Goal: Task Accomplishment & Management: Complete application form

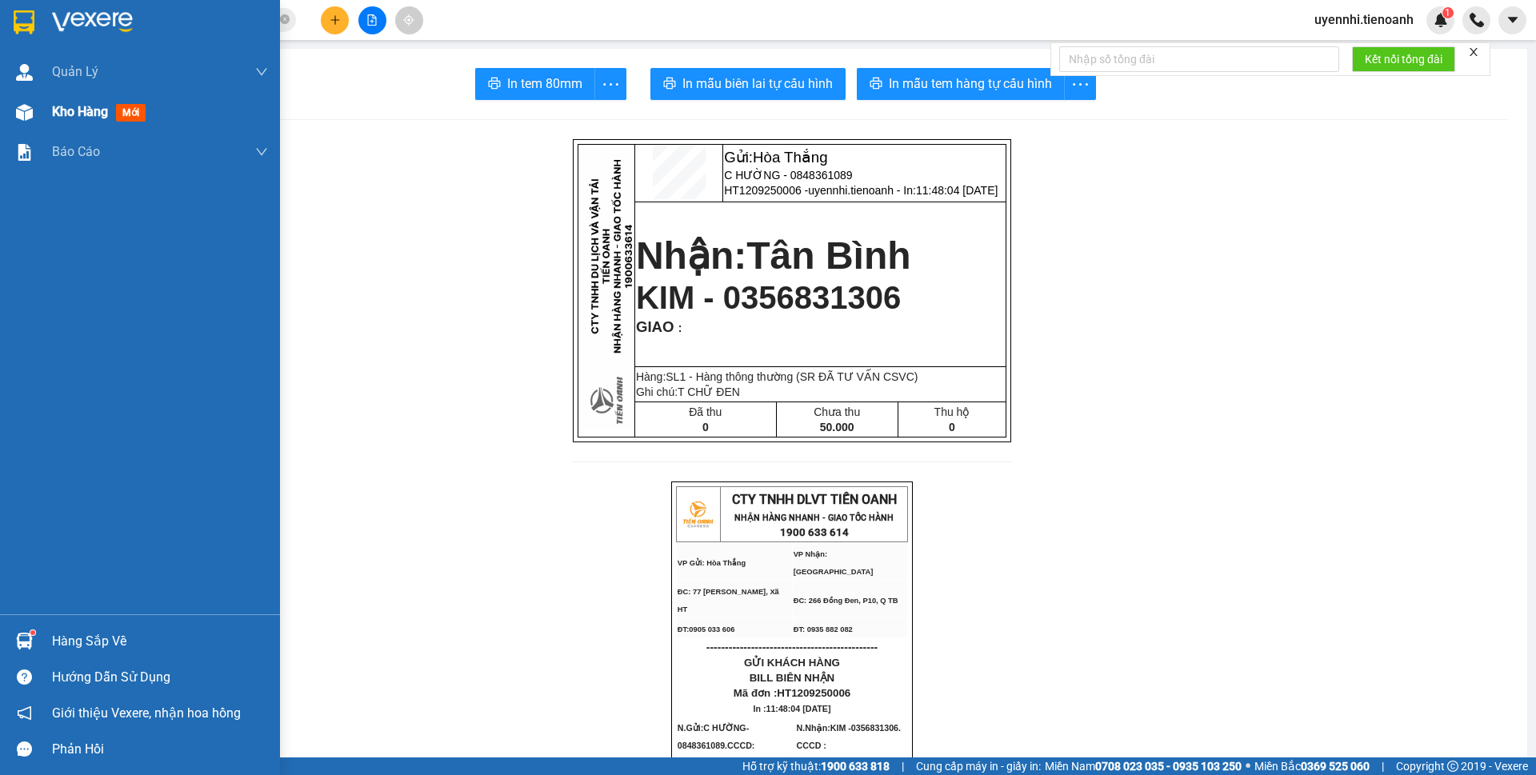
click at [22, 116] on img at bounding box center [24, 112] width 17 height 17
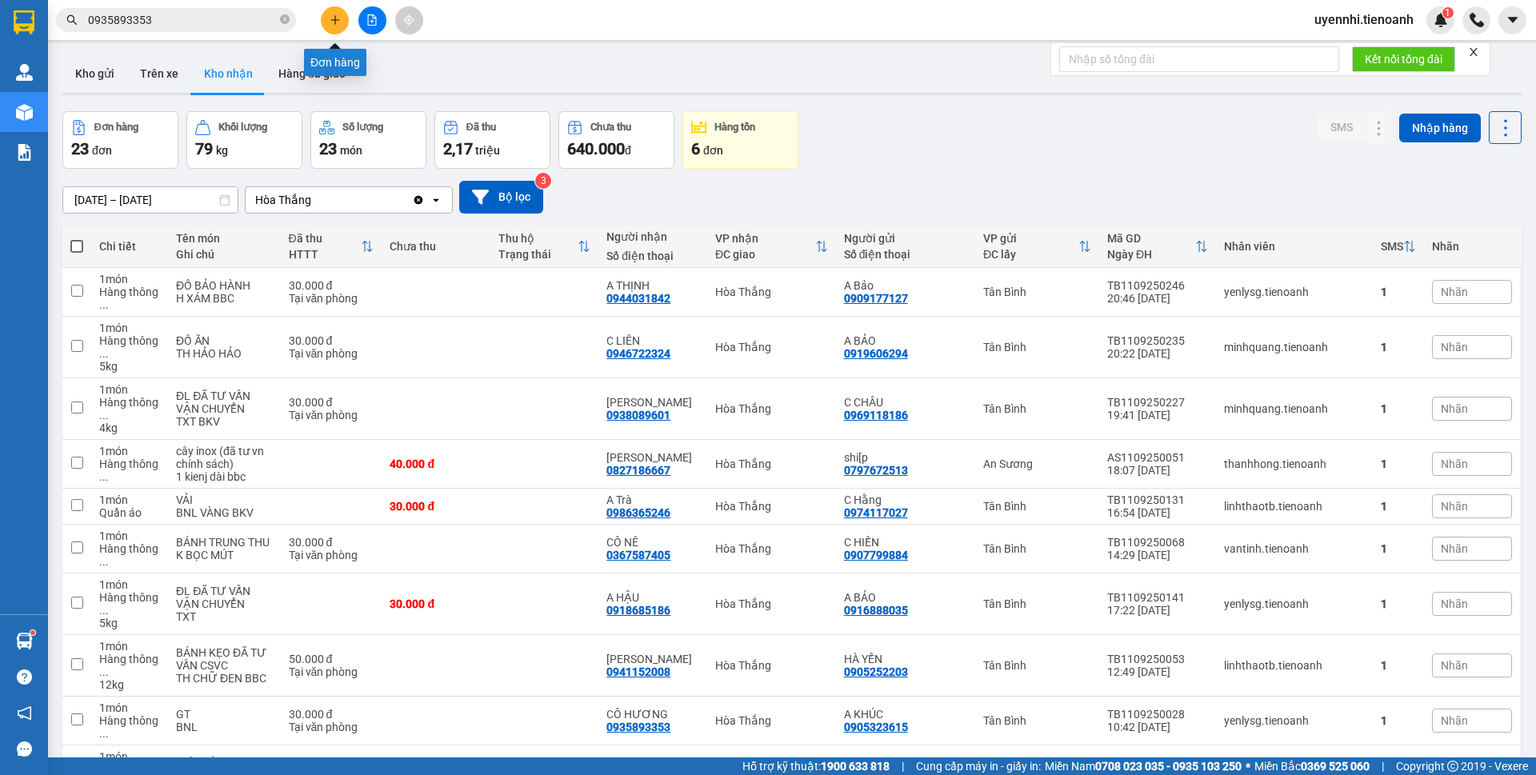
click at [330, 25] on icon "plus" at bounding box center [335, 19] width 11 height 11
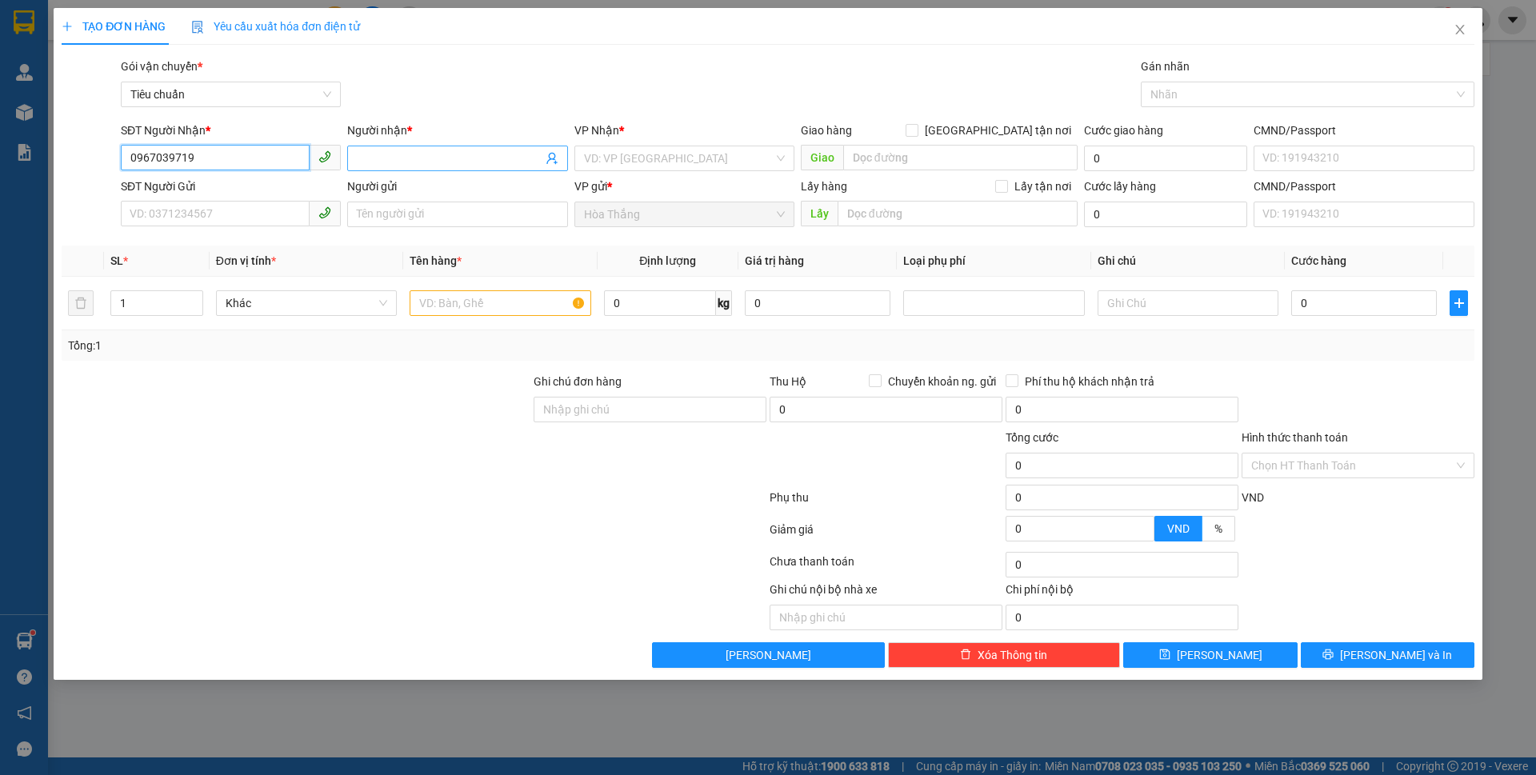
type input "0967039719"
click at [441, 166] on input "Người nhận *" at bounding box center [449, 159] width 185 height 18
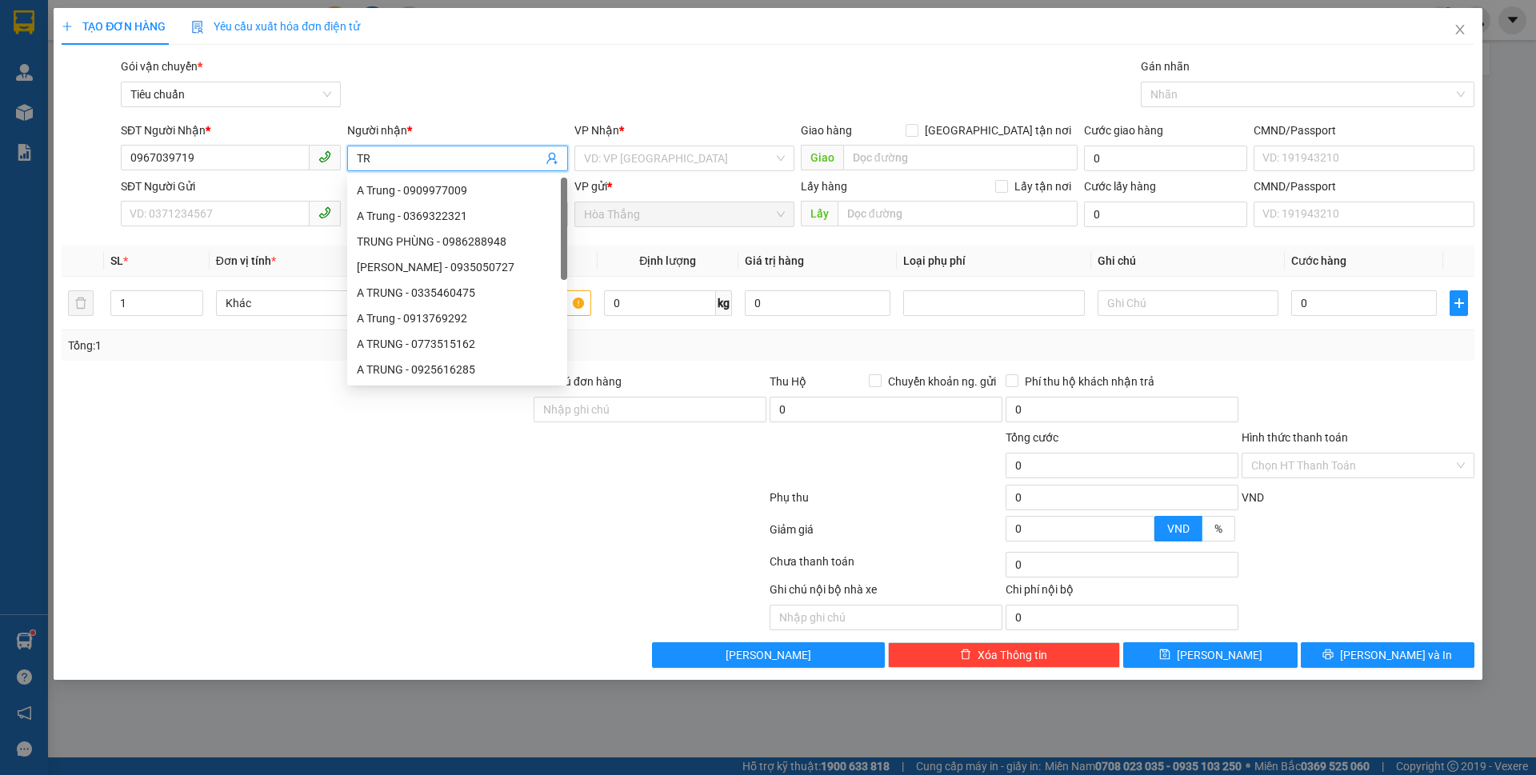
type input "T"
type input "NAM"
click at [673, 147] on input "search" at bounding box center [679, 158] width 190 height 24
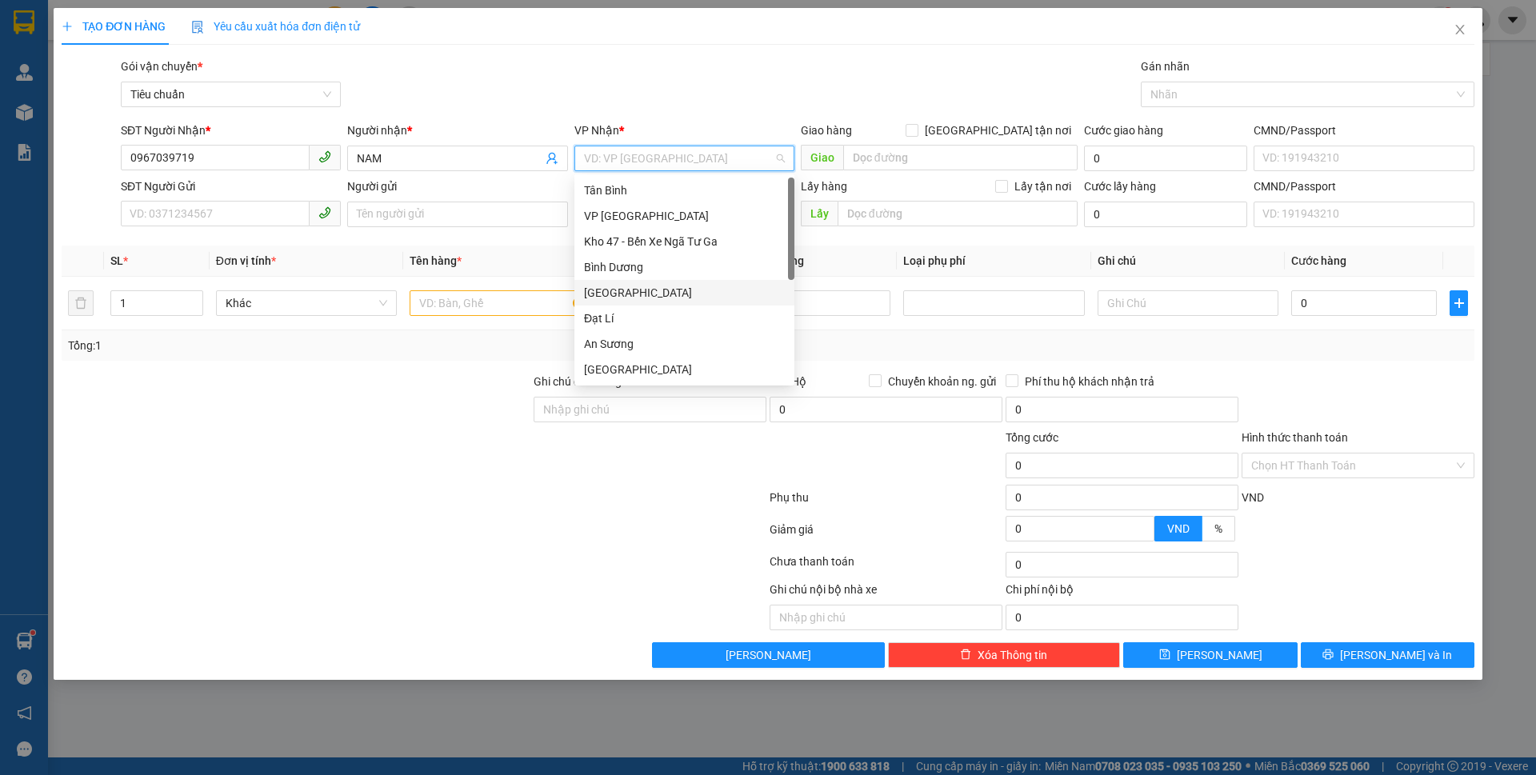
click at [631, 298] on div "[GEOGRAPHIC_DATA]" at bounding box center [684, 293] width 201 height 18
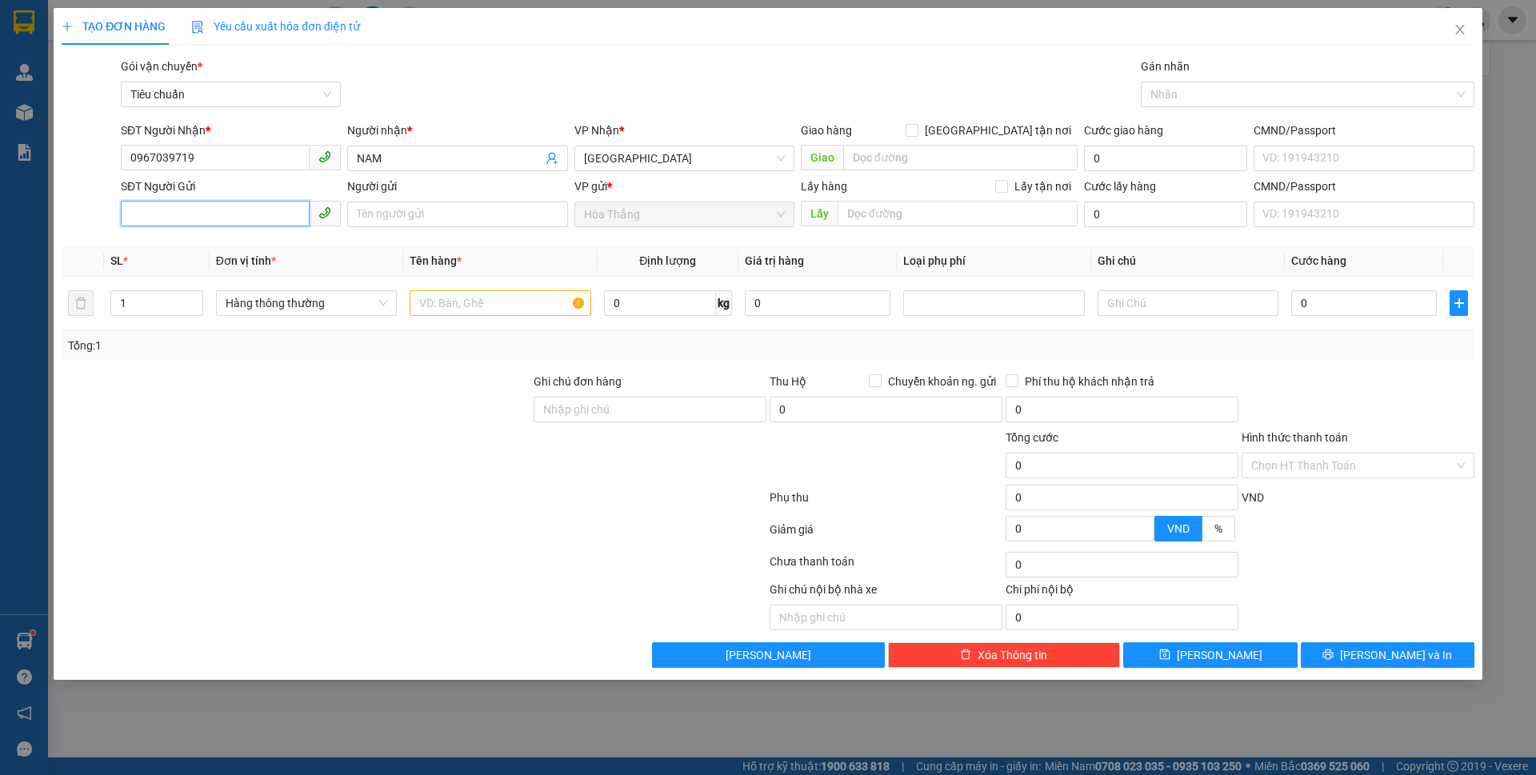
click at [251, 224] on input "SĐT Người Gửi" at bounding box center [215, 214] width 189 height 26
type input "0822111183"
click at [442, 215] on input "Người gửi" at bounding box center [457, 215] width 220 height 26
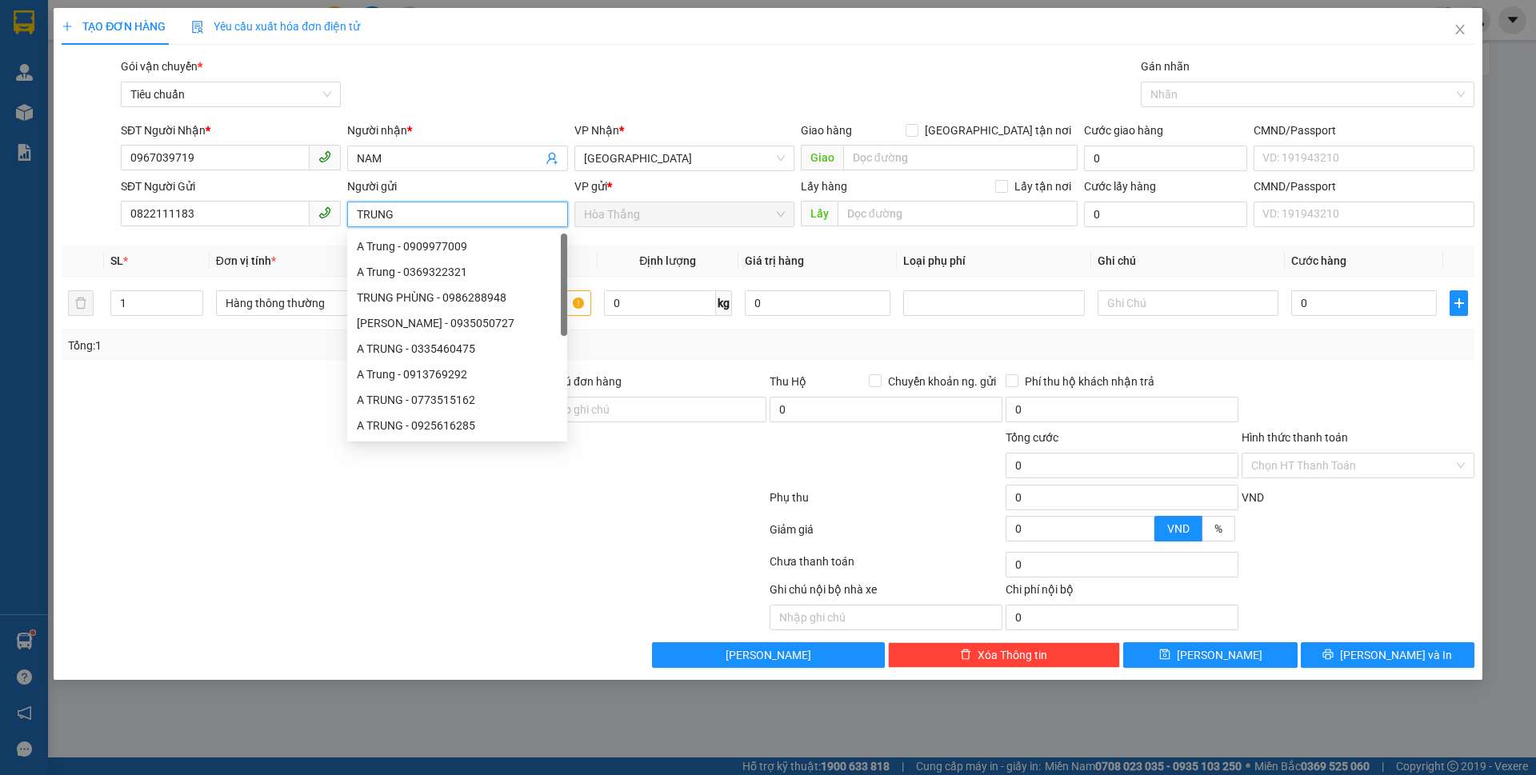
type input "TRUNG"
click at [163, 439] on div at bounding box center [296, 457] width 472 height 56
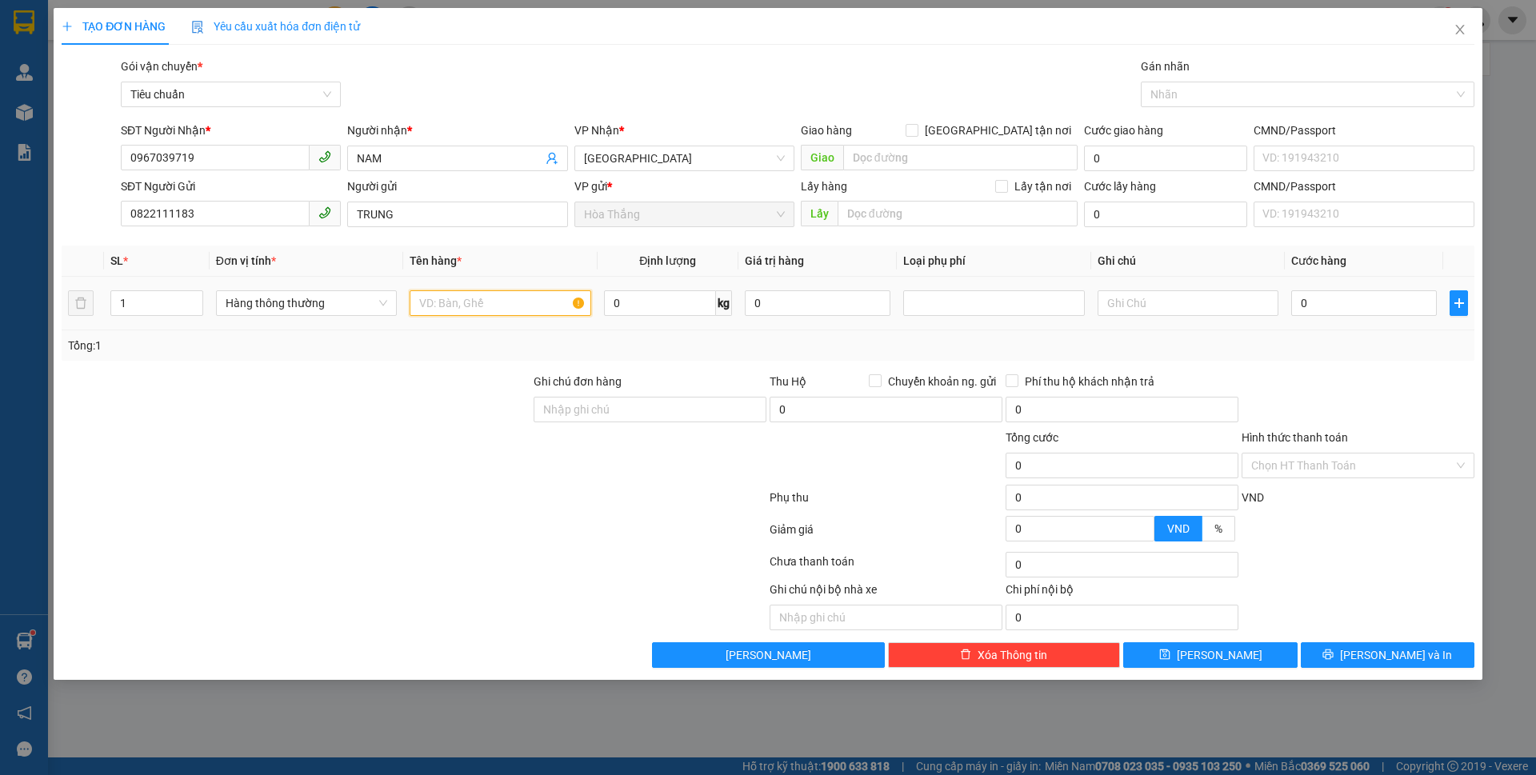
click at [479, 312] on input "text" at bounding box center [500, 303] width 181 height 26
type input "BƠ ĐÃ TƯ VẤN"
click at [662, 298] on input "0" at bounding box center [660, 303] width 112 height 26
type input "56"
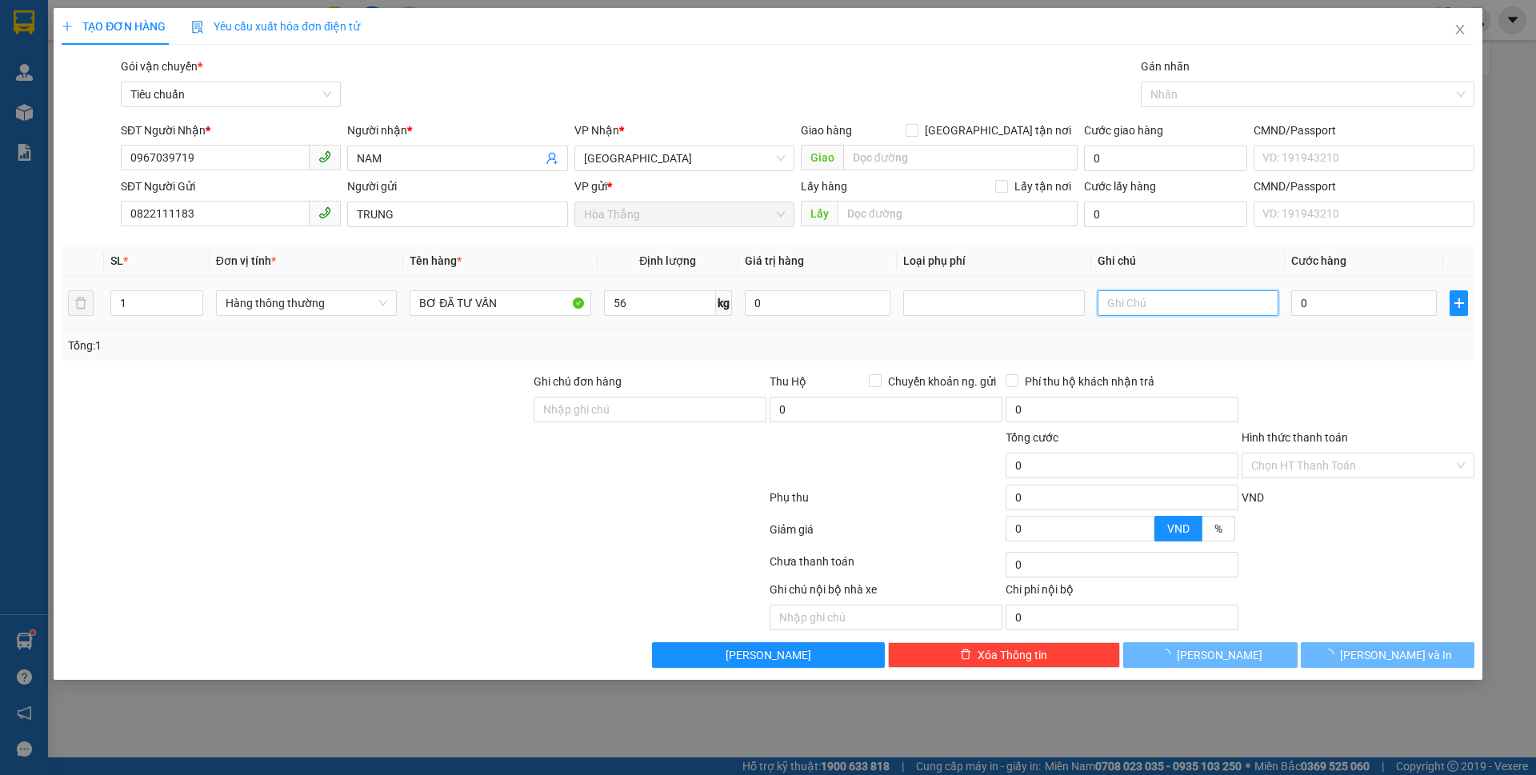
click at [1161, 302] on input "text" at bounding box center [1188, 303] width 181 height 26
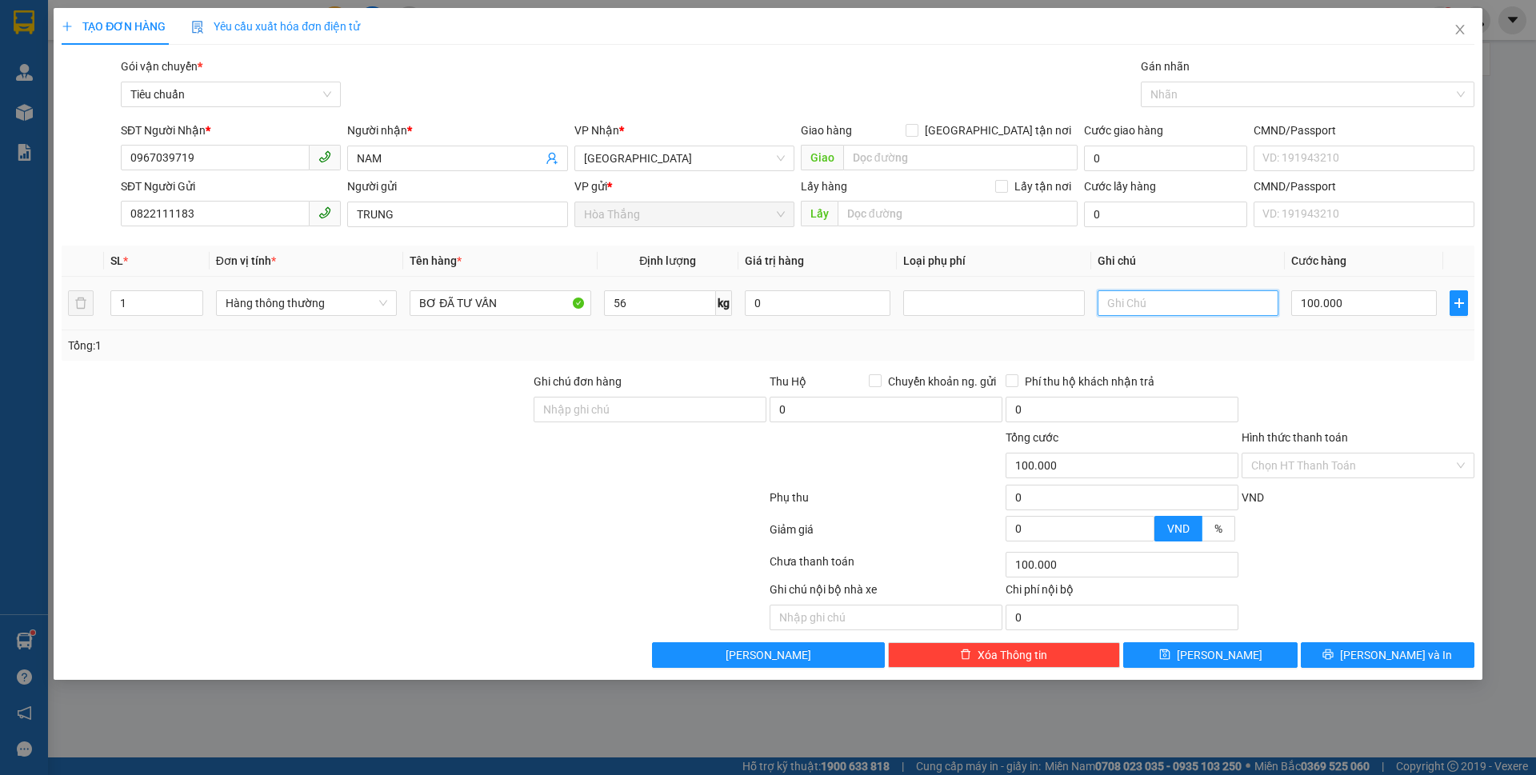
type input "100.000"
type input "BAO TRẮNG CHỮ ĐỎ"
click at [1312, 464] on input "Hình thức thanh toán" at bounding box center [1353, 466] width 202 height 24
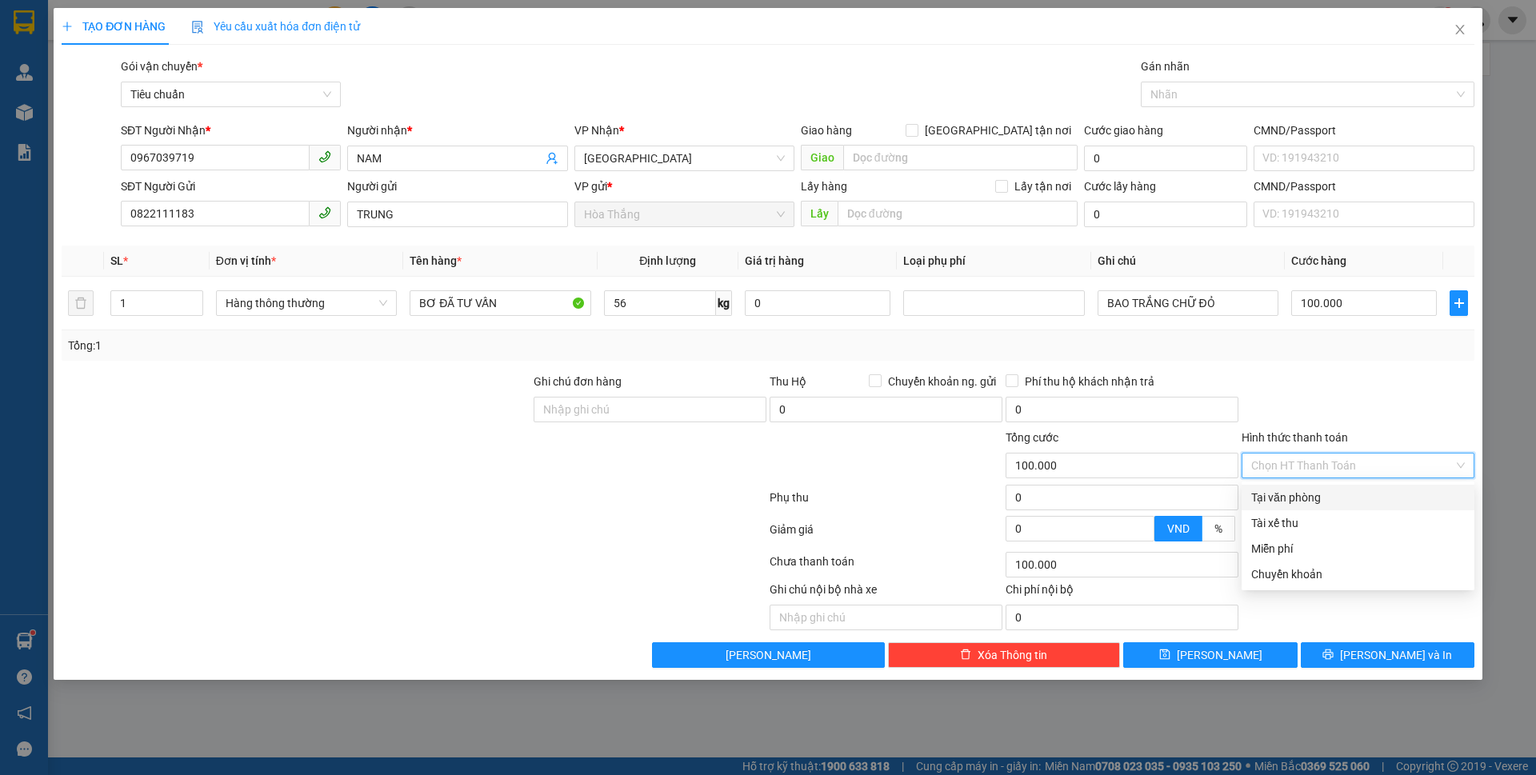
click at [1297, 495] on div "Tại văn phòng" at bounding box center [1359, 498] width 214 height 18
type input "0"
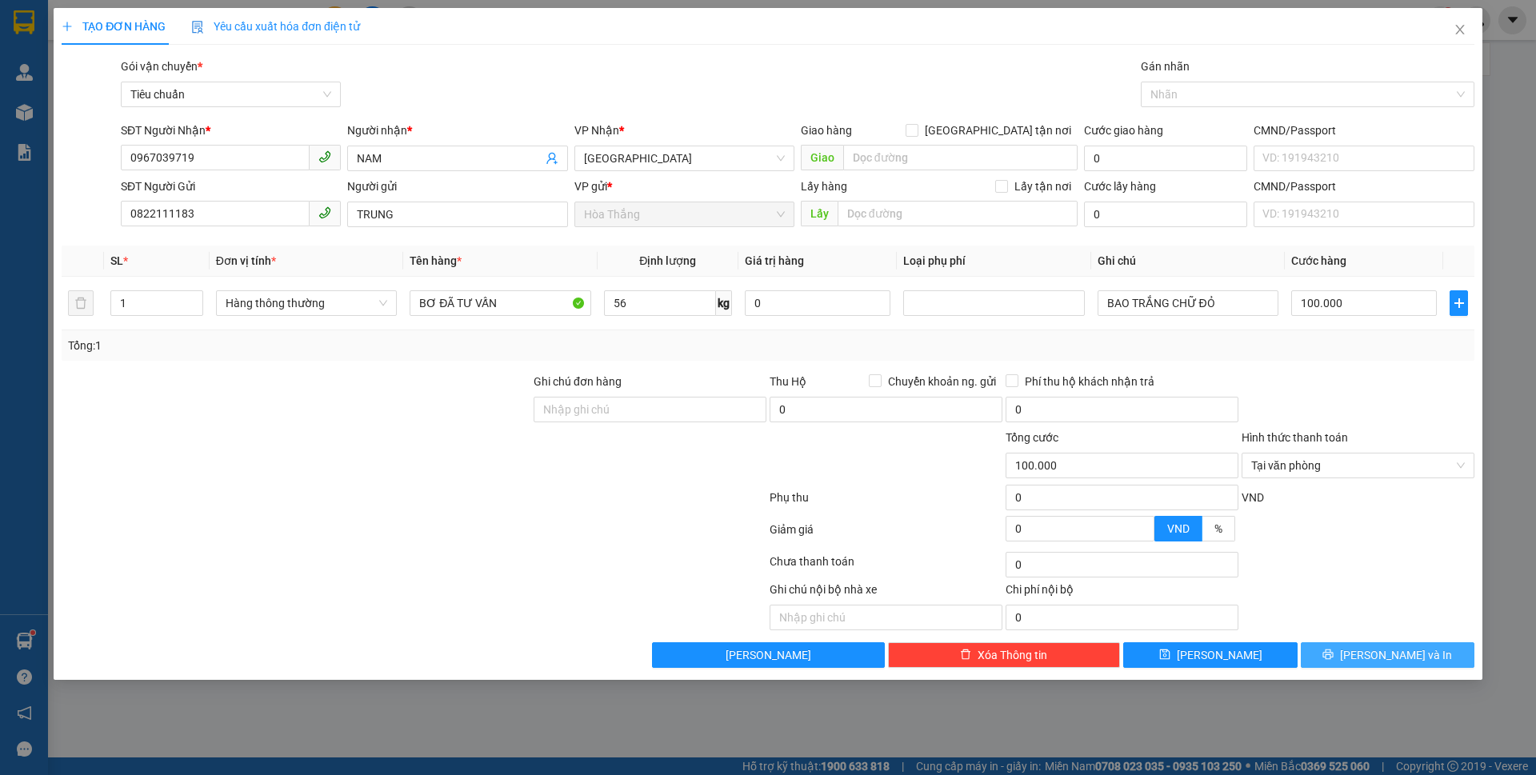
click at [1334, 661] on span "printer" at bounding box center [1328, 655] width 11 height 13
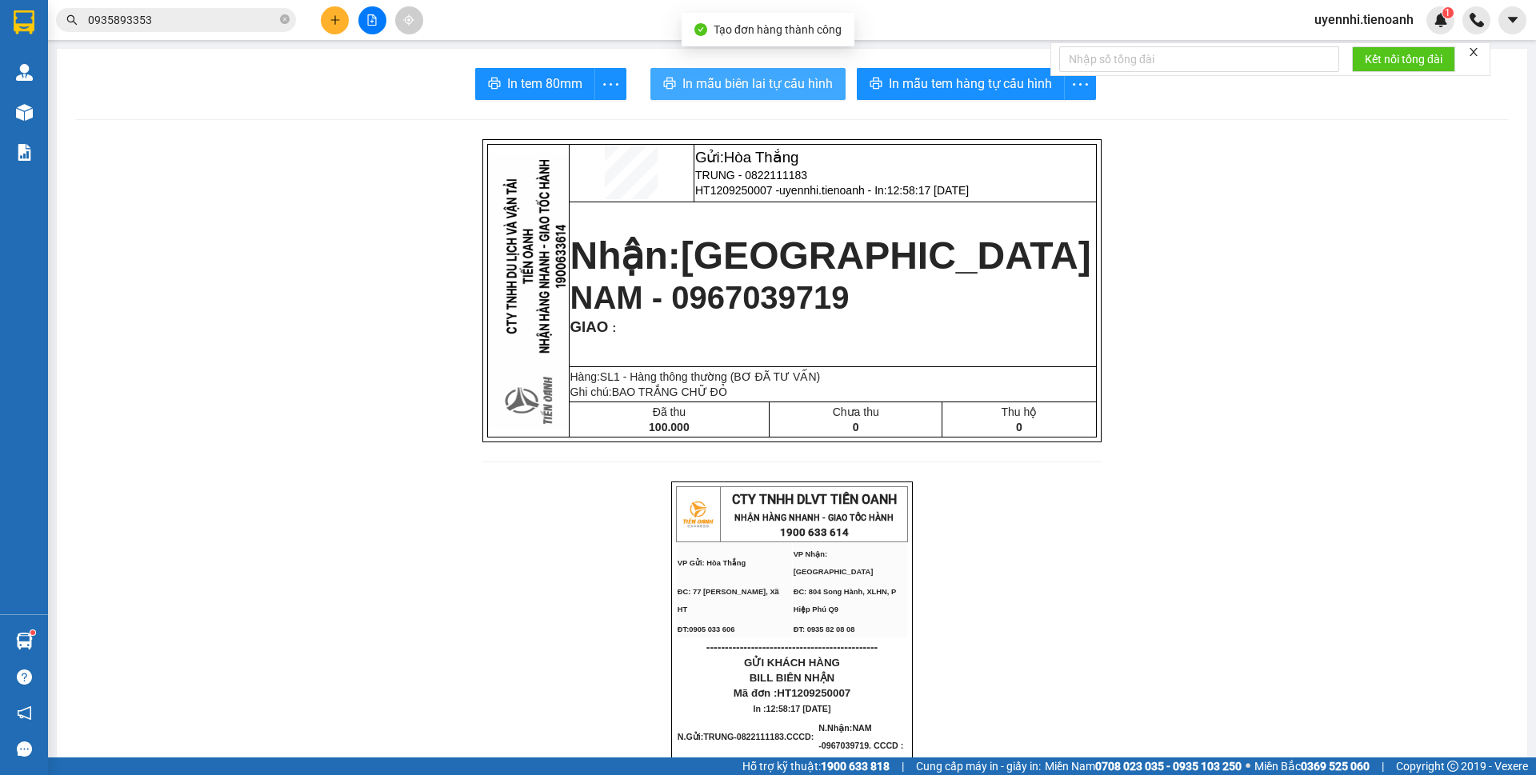
click at [727, 81] on span "In mẫu biên lai tự cấu hình" at bounding box center [758, 84] width 150 height 20
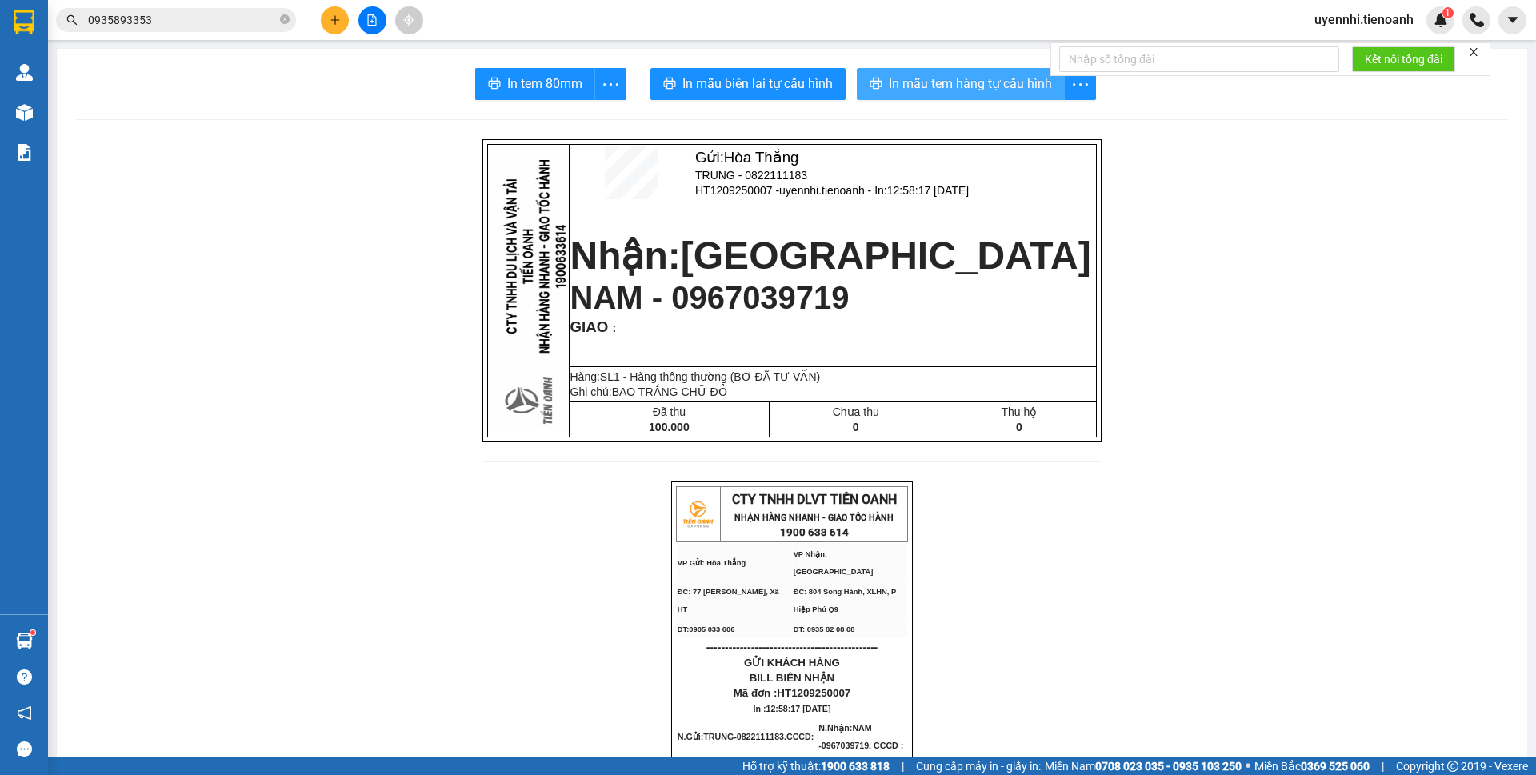
click at [930, 90] on span "In mẫu tem hàng tự cấu hình" at bounding box center [970, 84] width 163 height 20
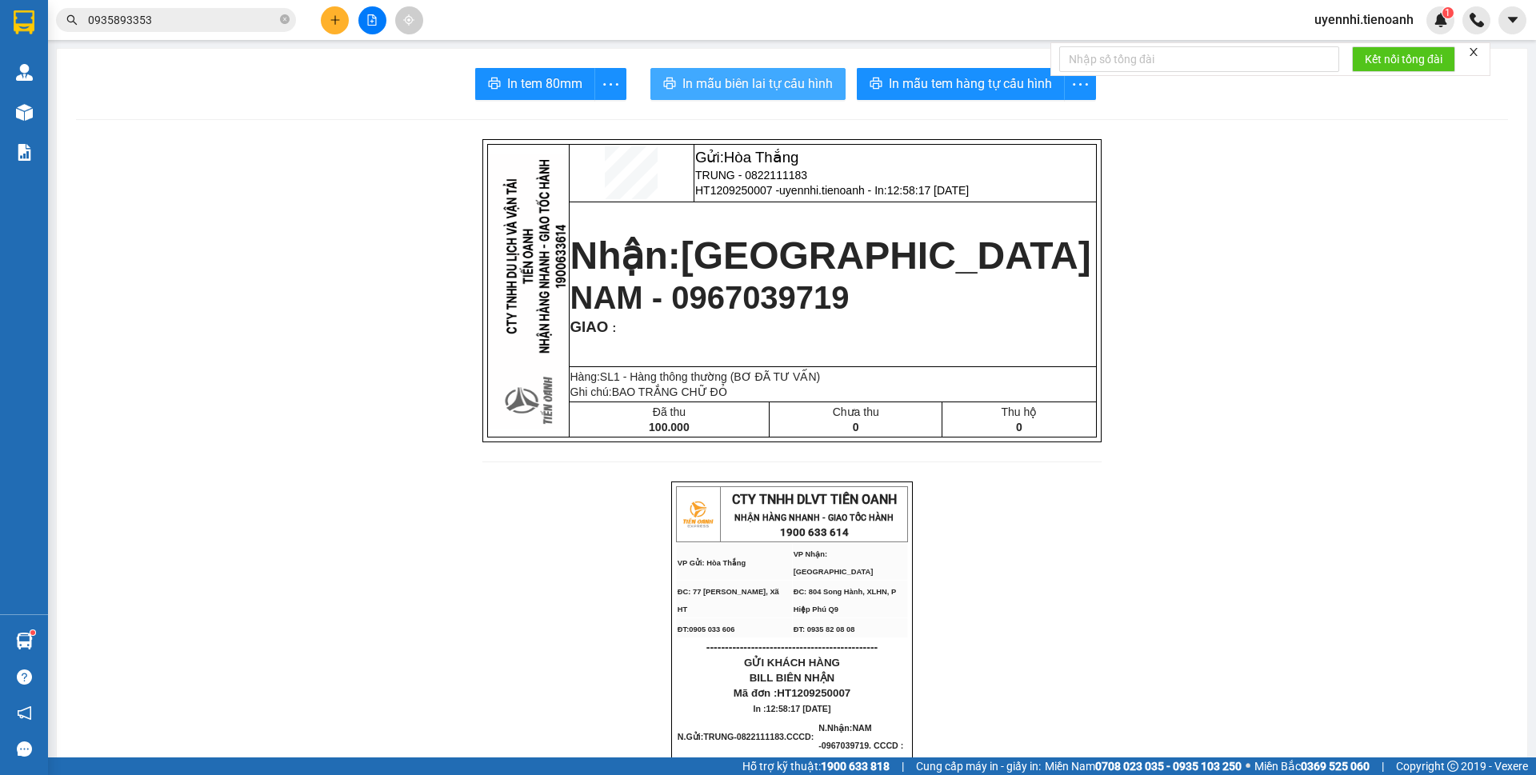
click at [754, 82] on span "In mẫu biên lai tự cấu hình" at bounding box center [758, 84] width 150 height 20
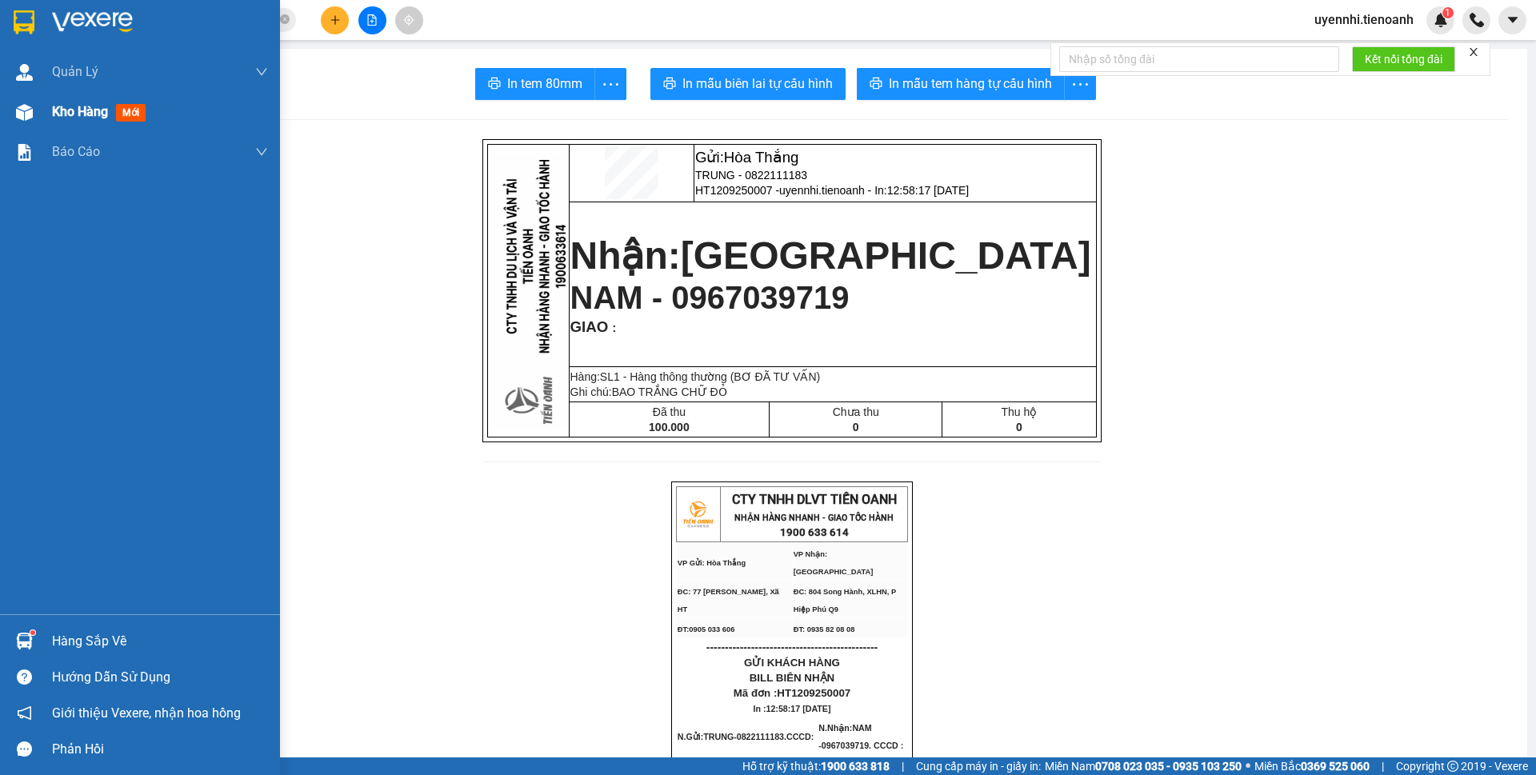
click at [25, 111] on img at bounding box center [24, 112] width 17 height 17
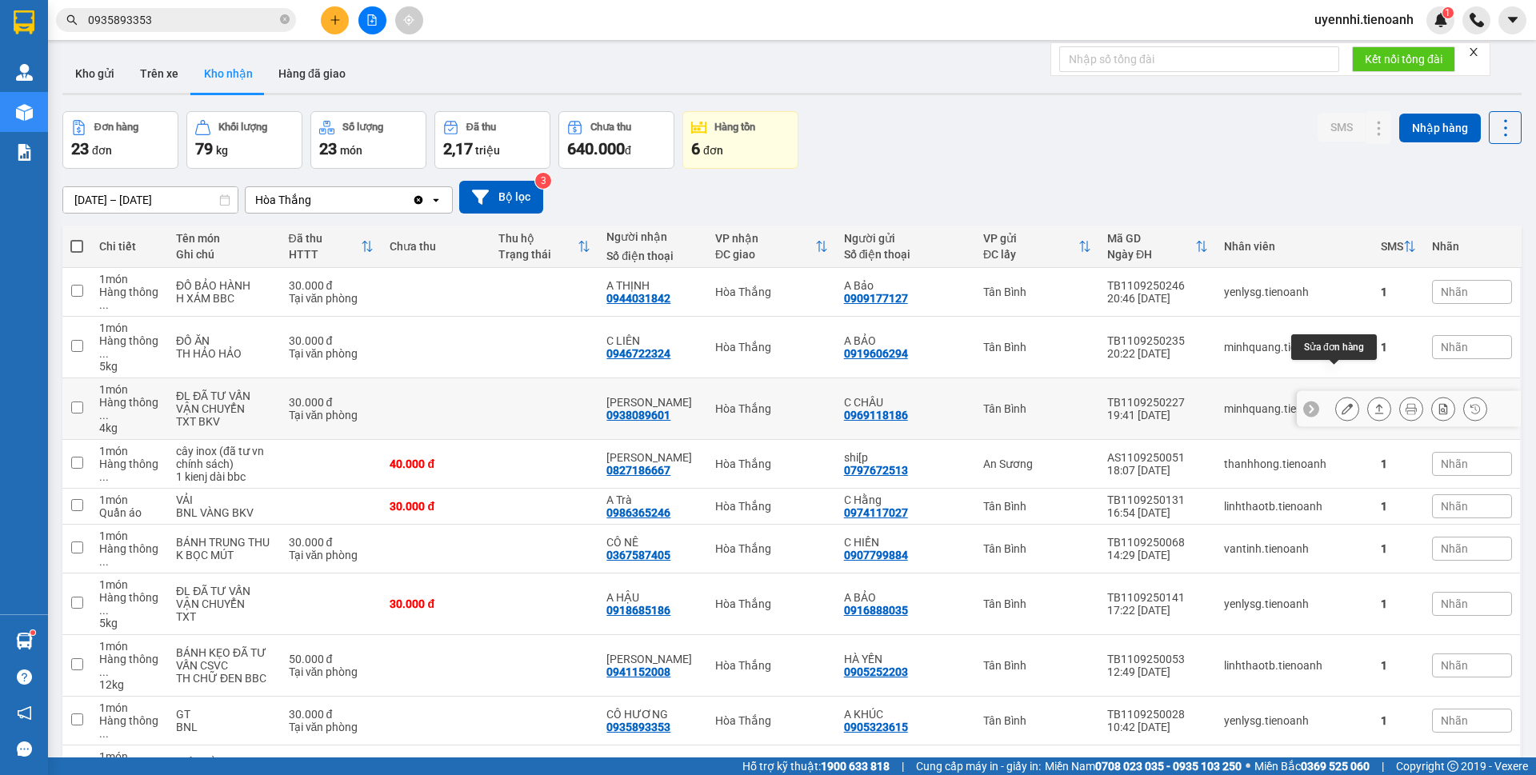
click at [1342, 403] on icon at bounding box center [1347, 408] width 11 height 11
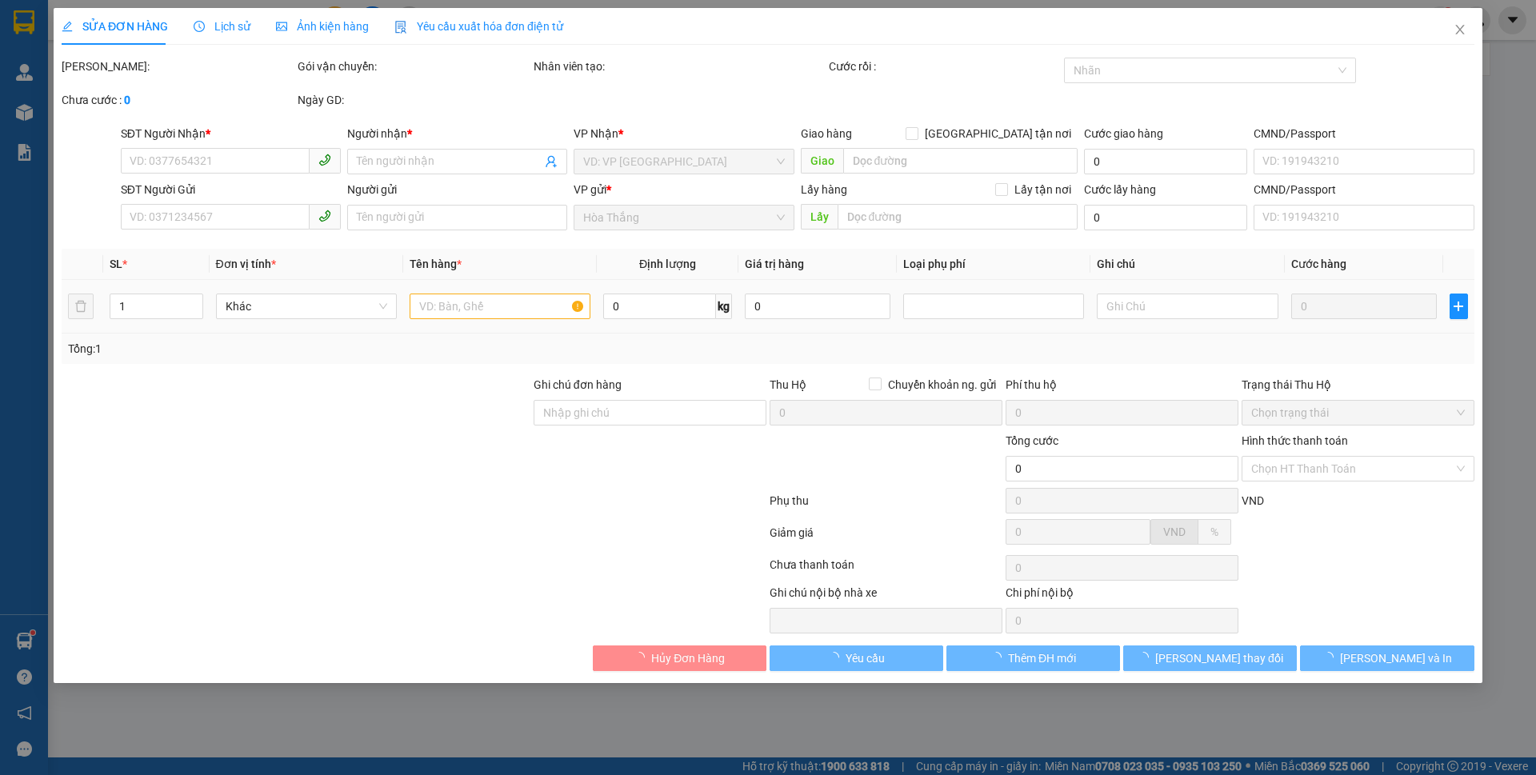
type input "0938089601"
type input "Ngọc Hà"
type input "0969118186"
type input "C CHÂU"
type input "30.000"
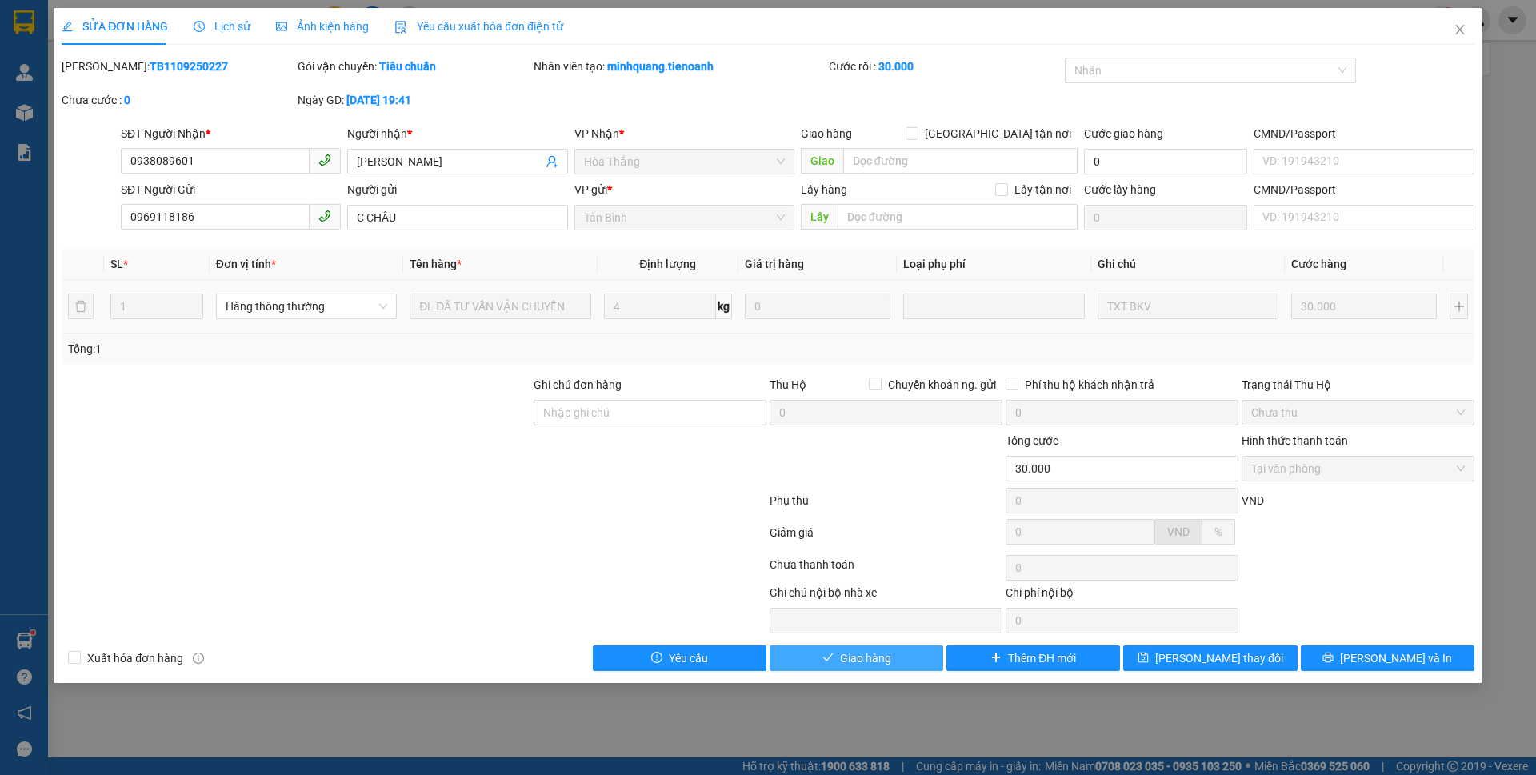
click at [864, 660] on span "Giao hàng" at bounding box center [865, 659] width 51 height 18
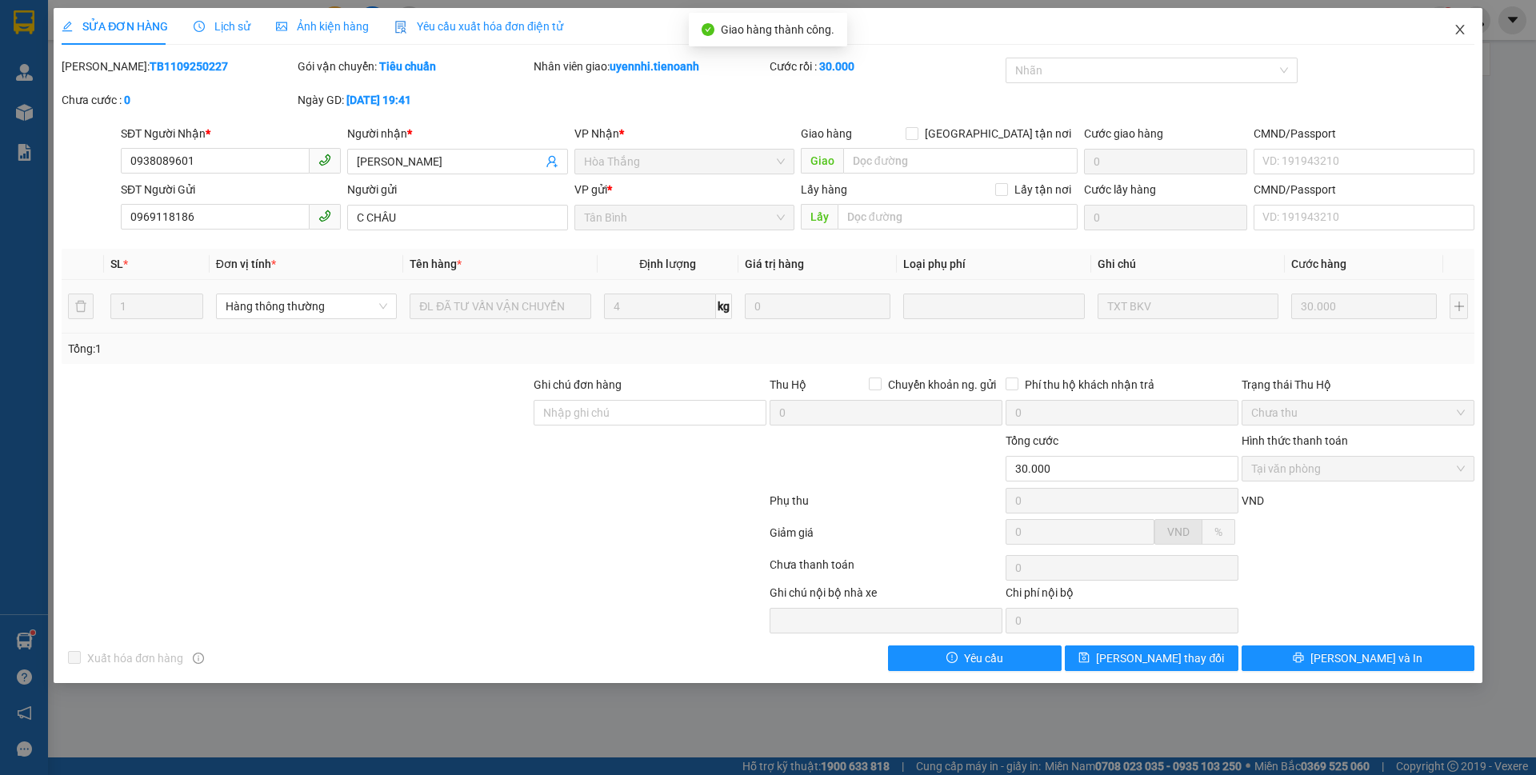
click at [1464, 28] on icon "close" at bounding box center [1460, 29] width 13 height 13
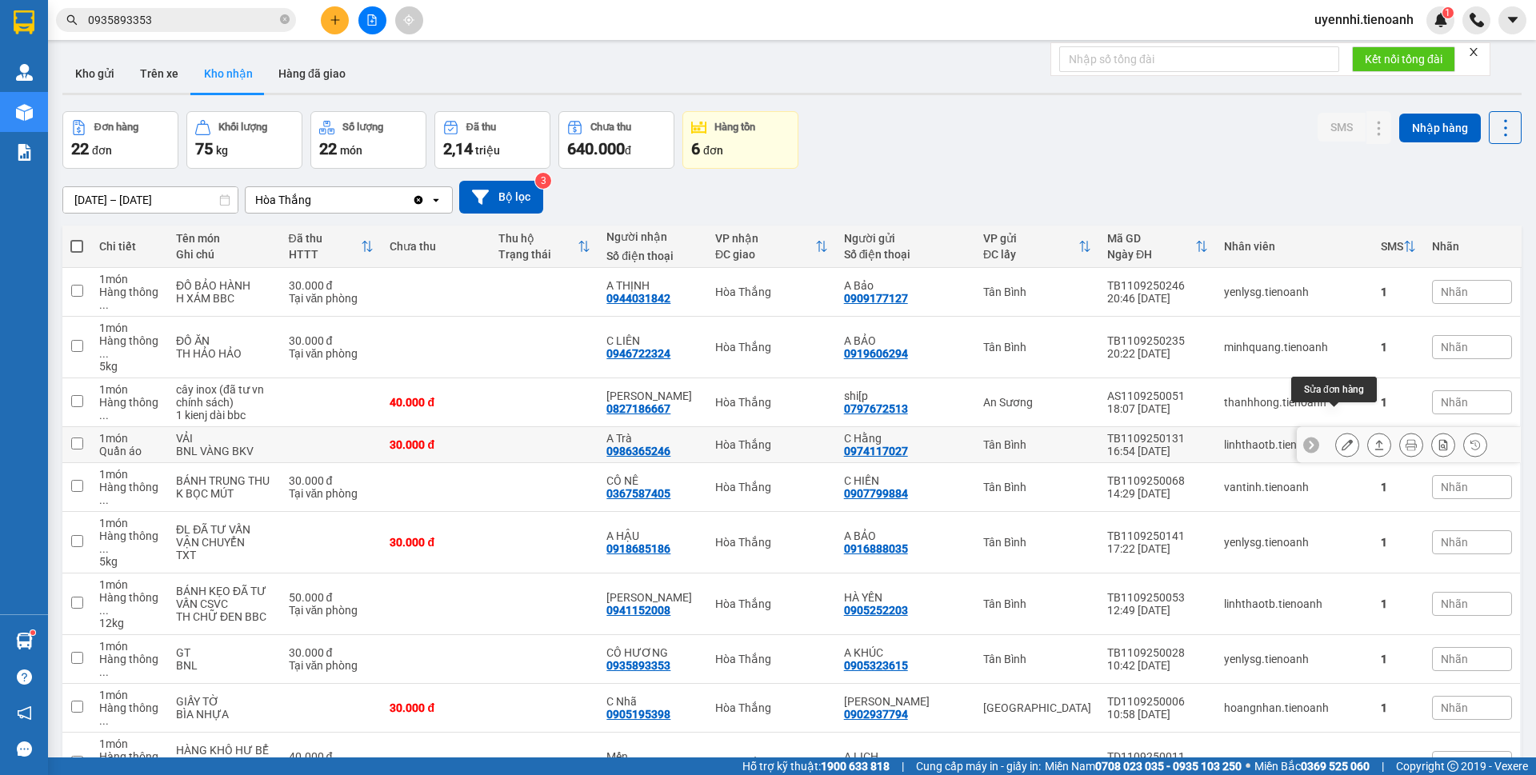
click at [1342, 439] on icon at bounding box center [1347, 444] width 11 height 11
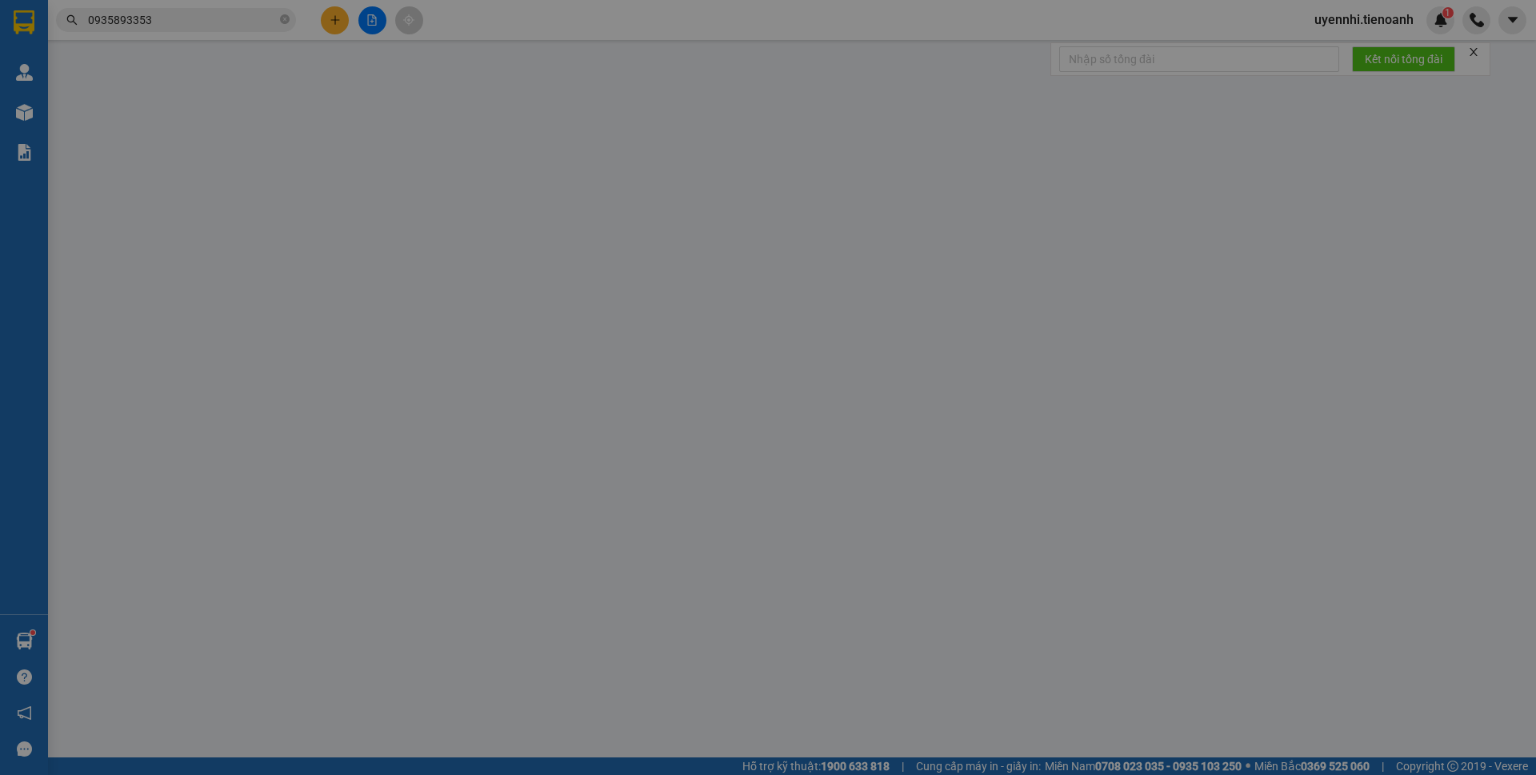
type input "0986365246"
type input "A Trà"
type input "051071003092"
type input "0974117027"
type input "C Hằng"
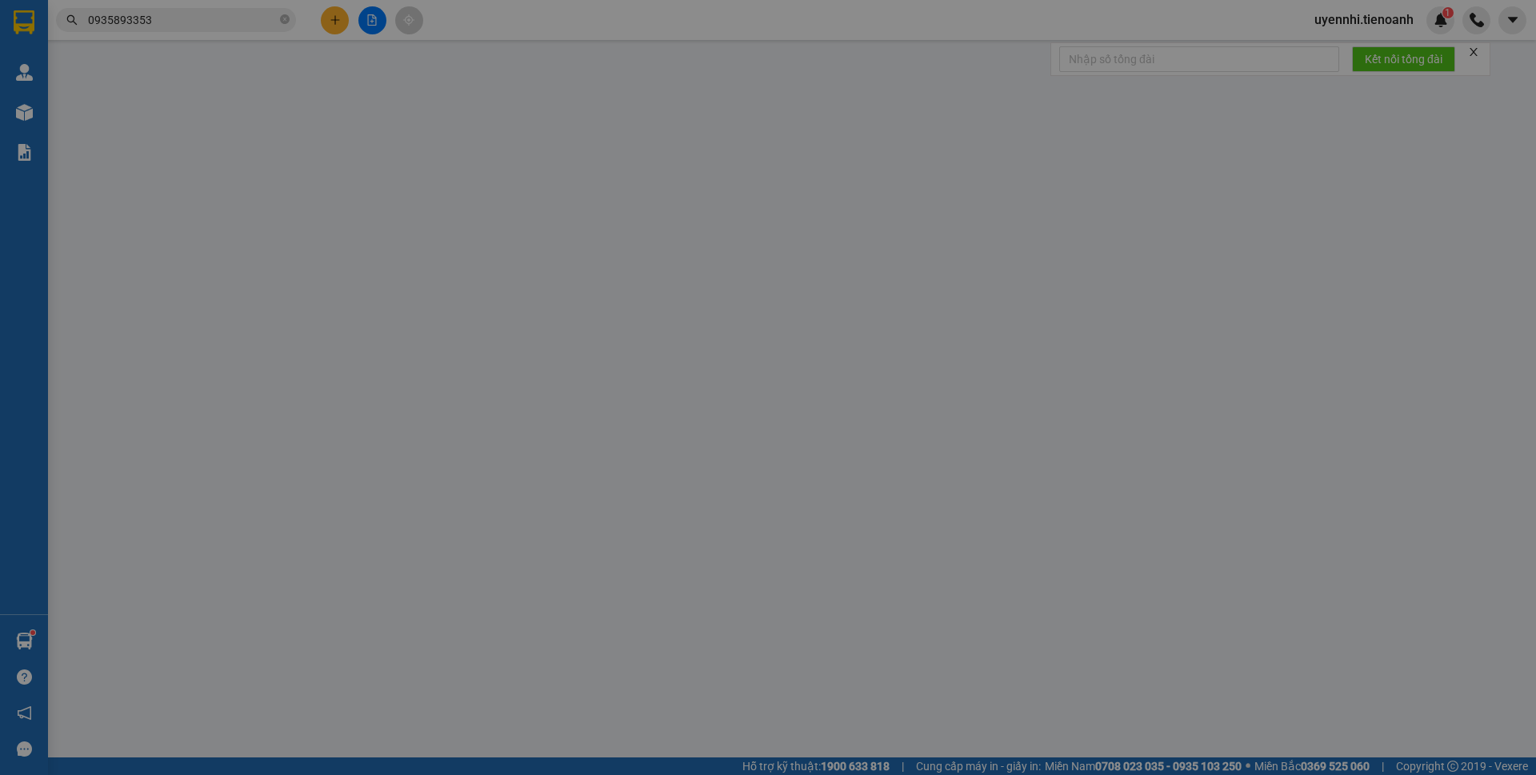
type input "123456789"
type input "30.000"
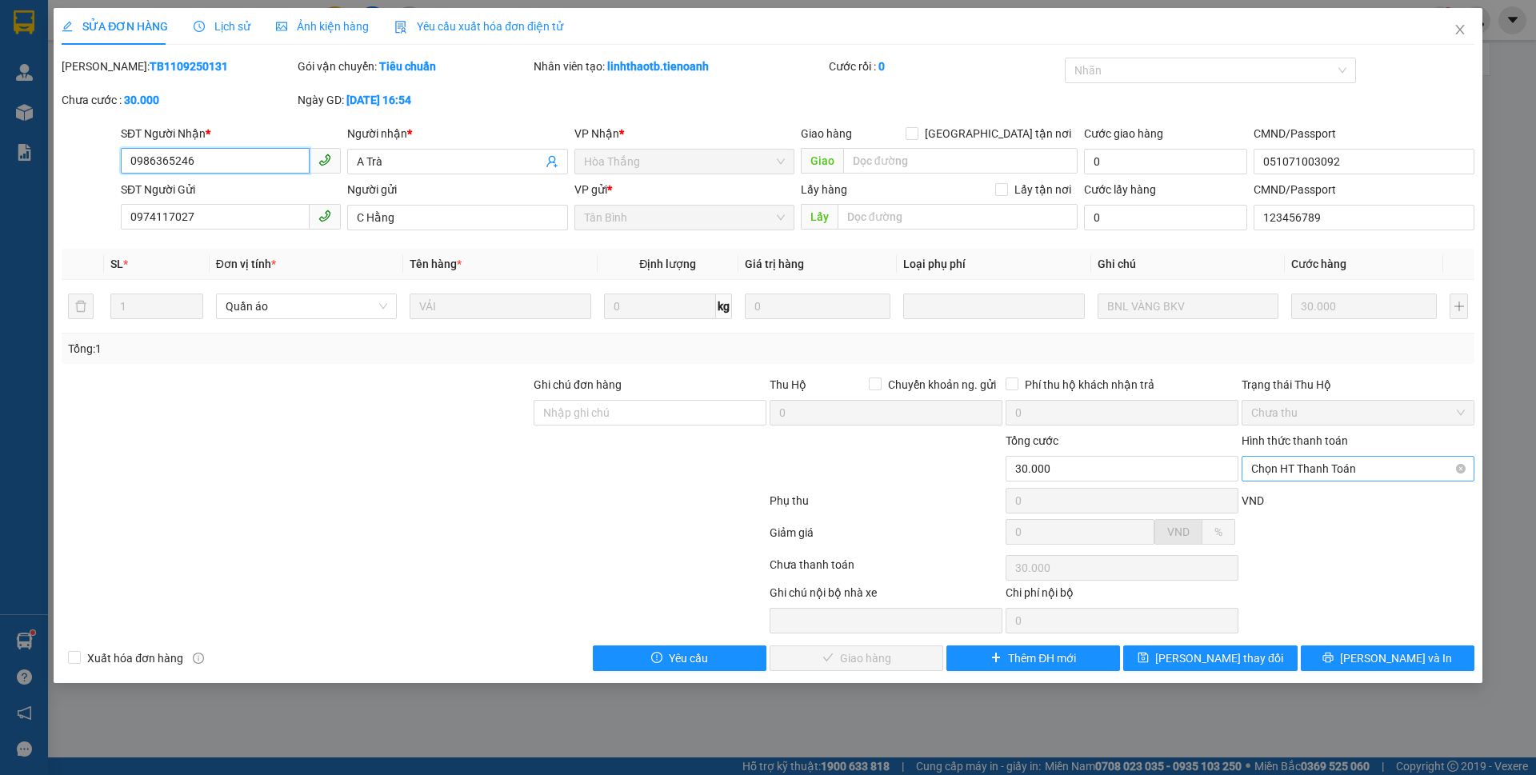
click at [1305, 467] on span "Chọn HT Thanh Toán" at bounding box center [1359, 469] width 214 height 24
click at [1295, 505] on div "Tại văn phòng" at bounding box center [1359, 501] width 214 height 18
type input "0"
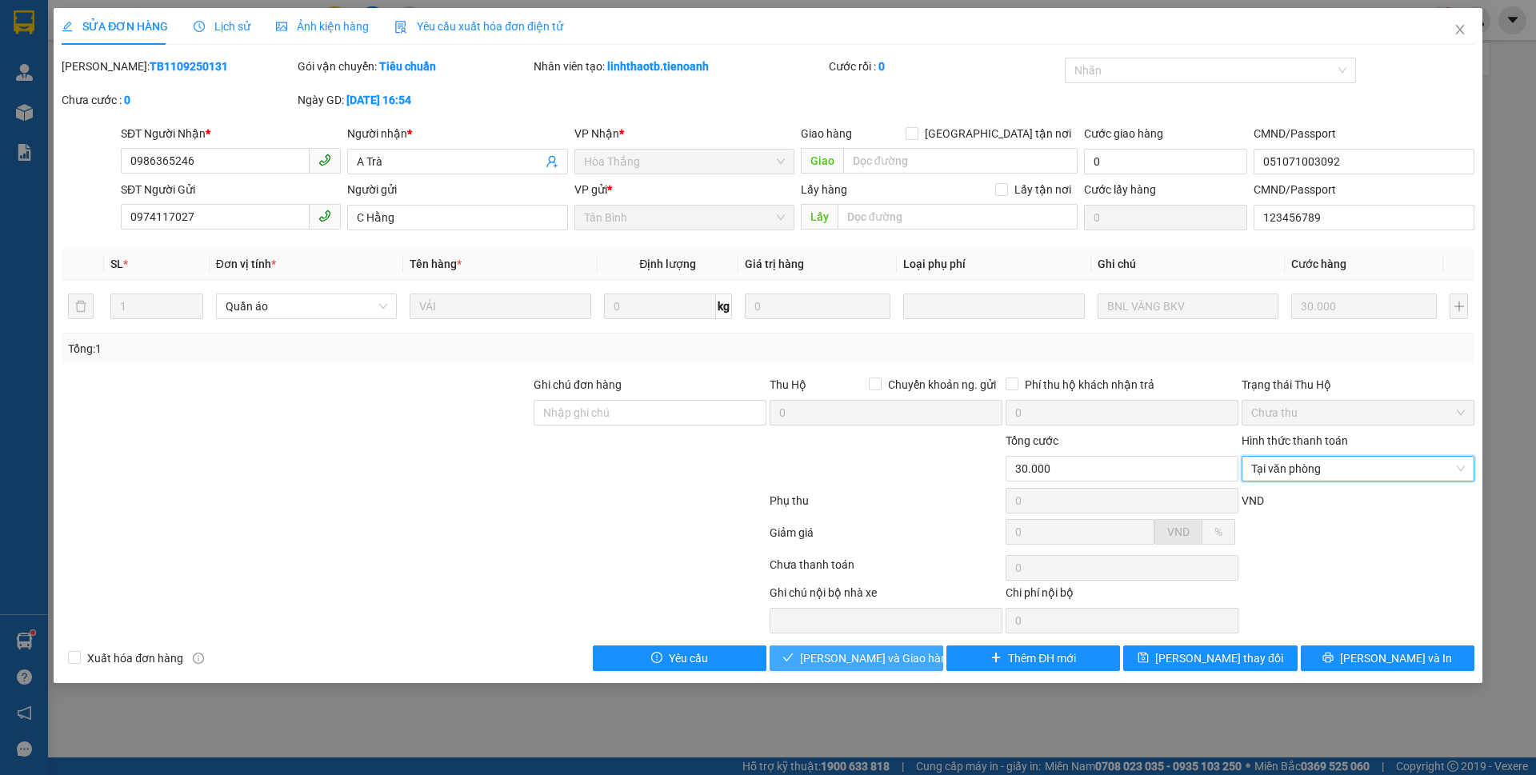
click at [833, 659] on span "[PERSON_NAME] và Giao hàng" at bounding box center [877, 659] width 154 height 18
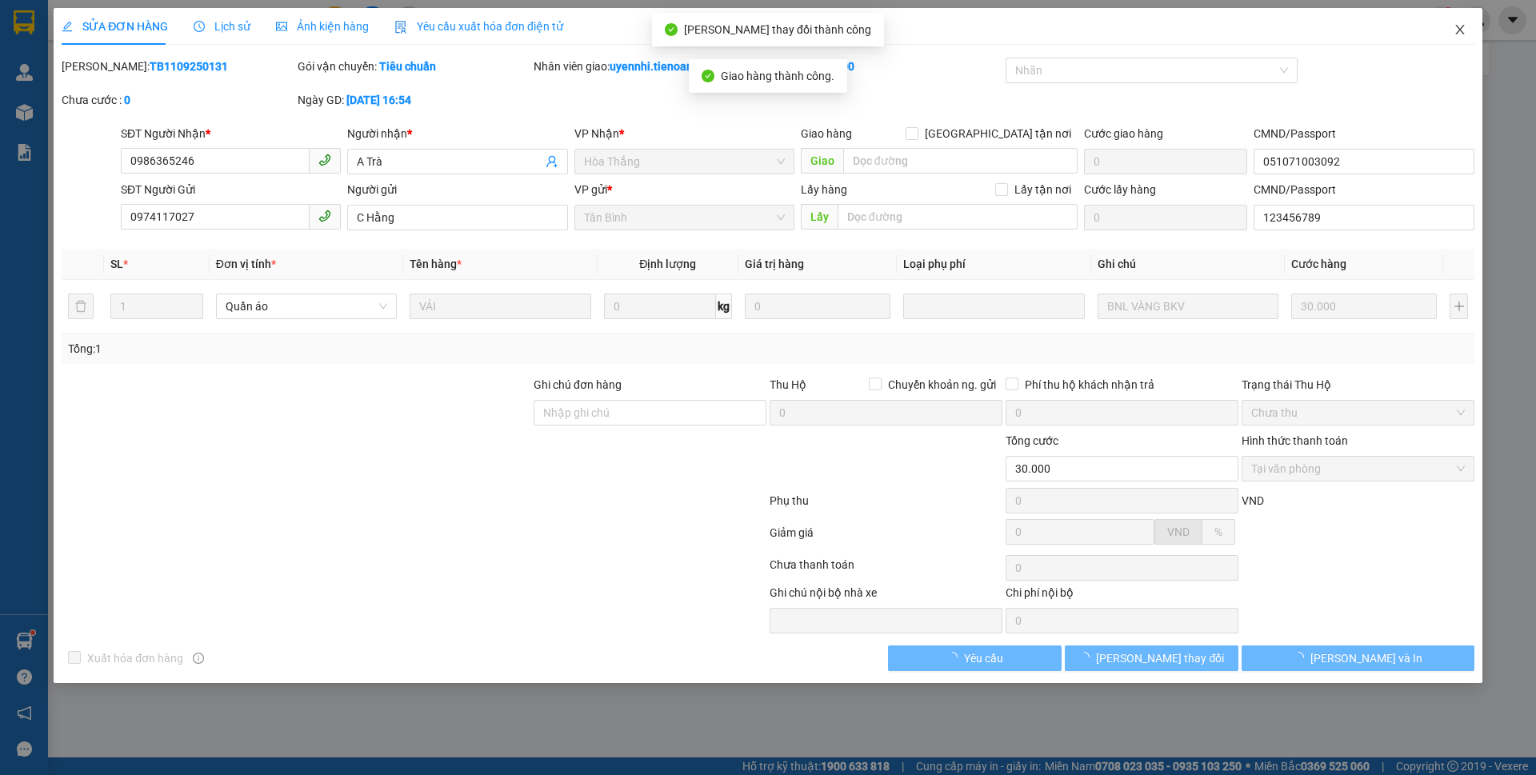
click at [1456, 32] on icon "close" at bounding box center [1460, 29] width 13 height 13
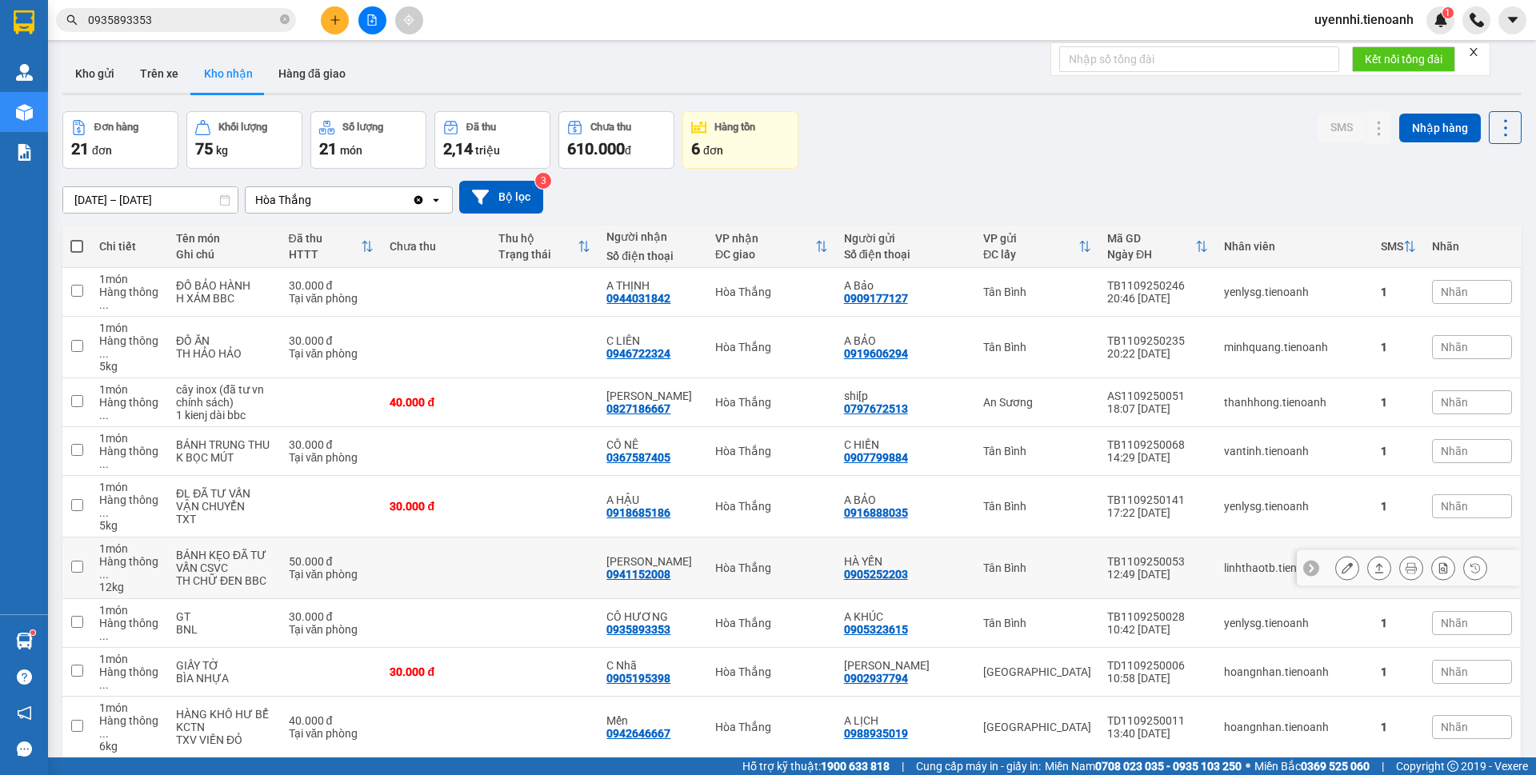
scroll to position [80, 0]
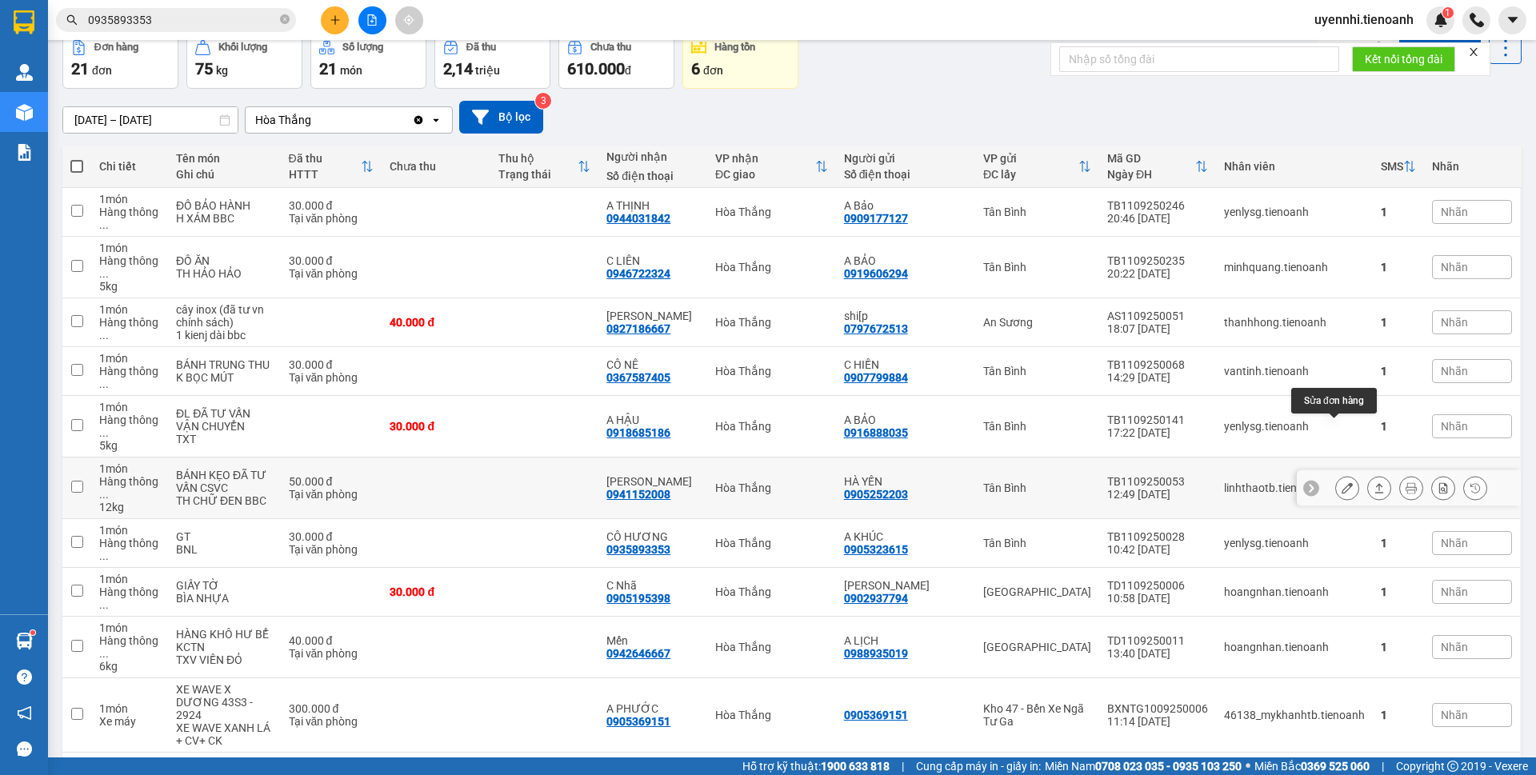
click at [1342, 483] on icon at bounding box center [1347, 488] width 11 height 11
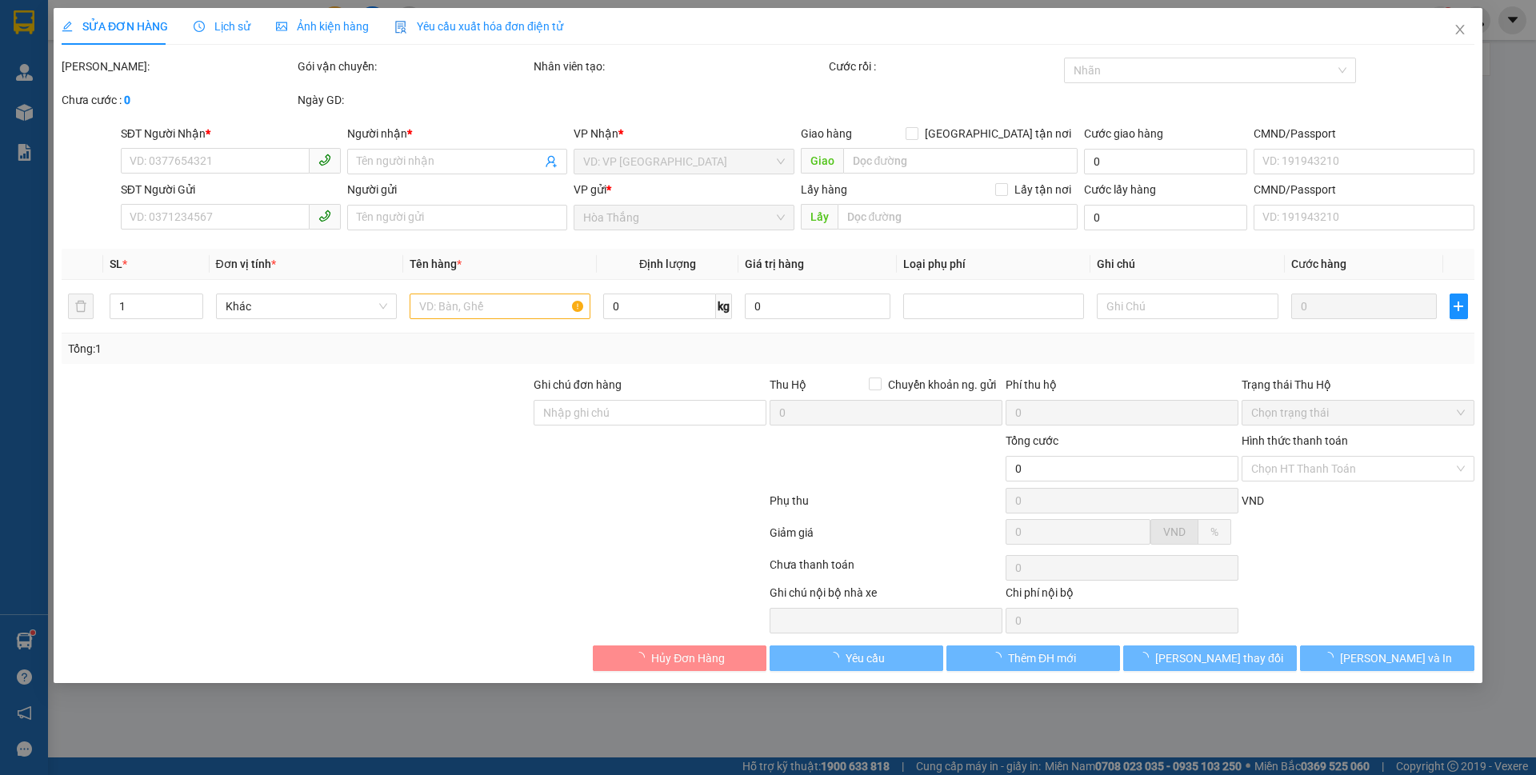
type input "0941152008"
type input "Chị Linh"
type input "0905252203"
type input "HÀ YẾN"
type input "50.000"
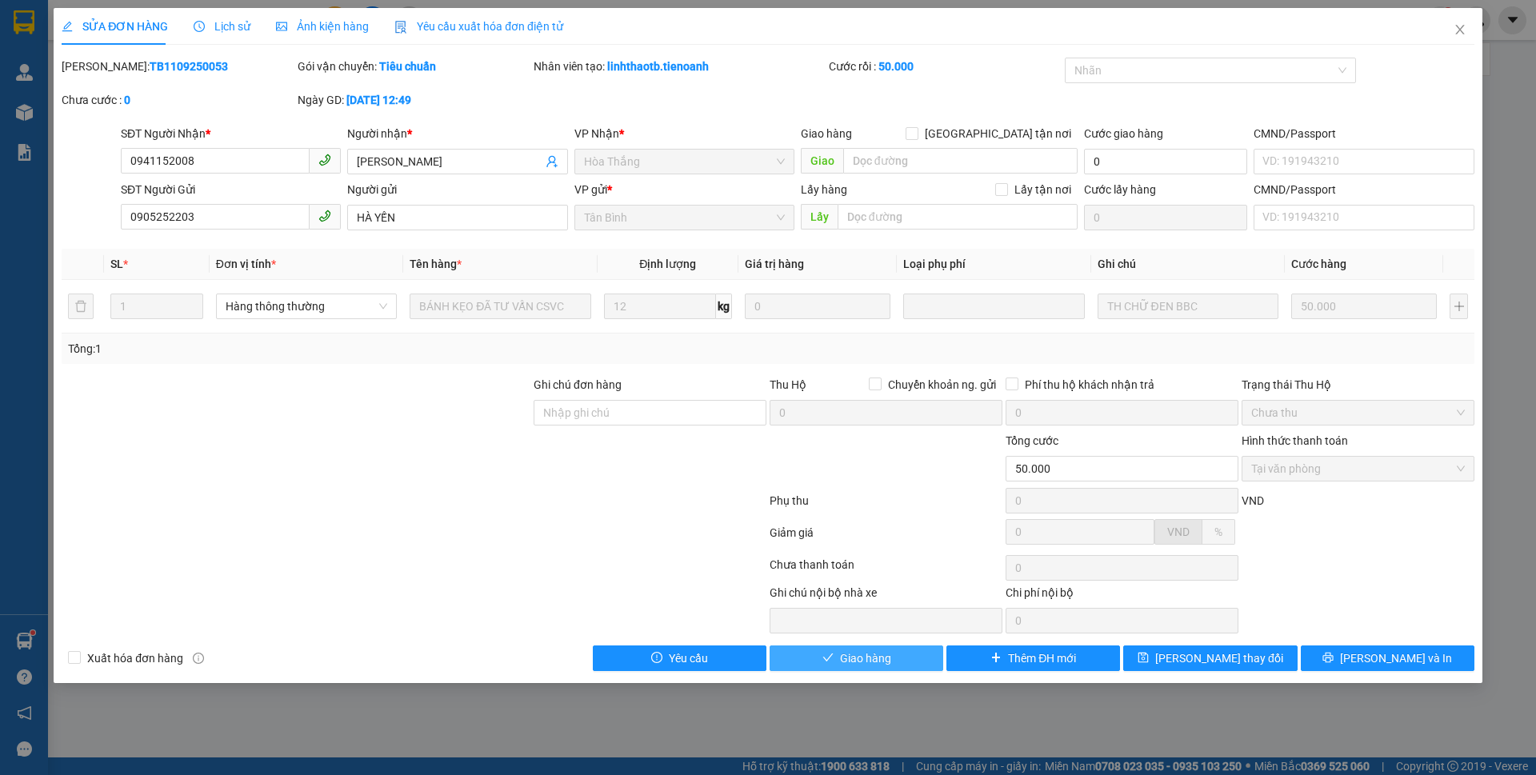
click at [903, 652] on button "Giao hàng" at bounding box center [857, 659] width 174 height 26
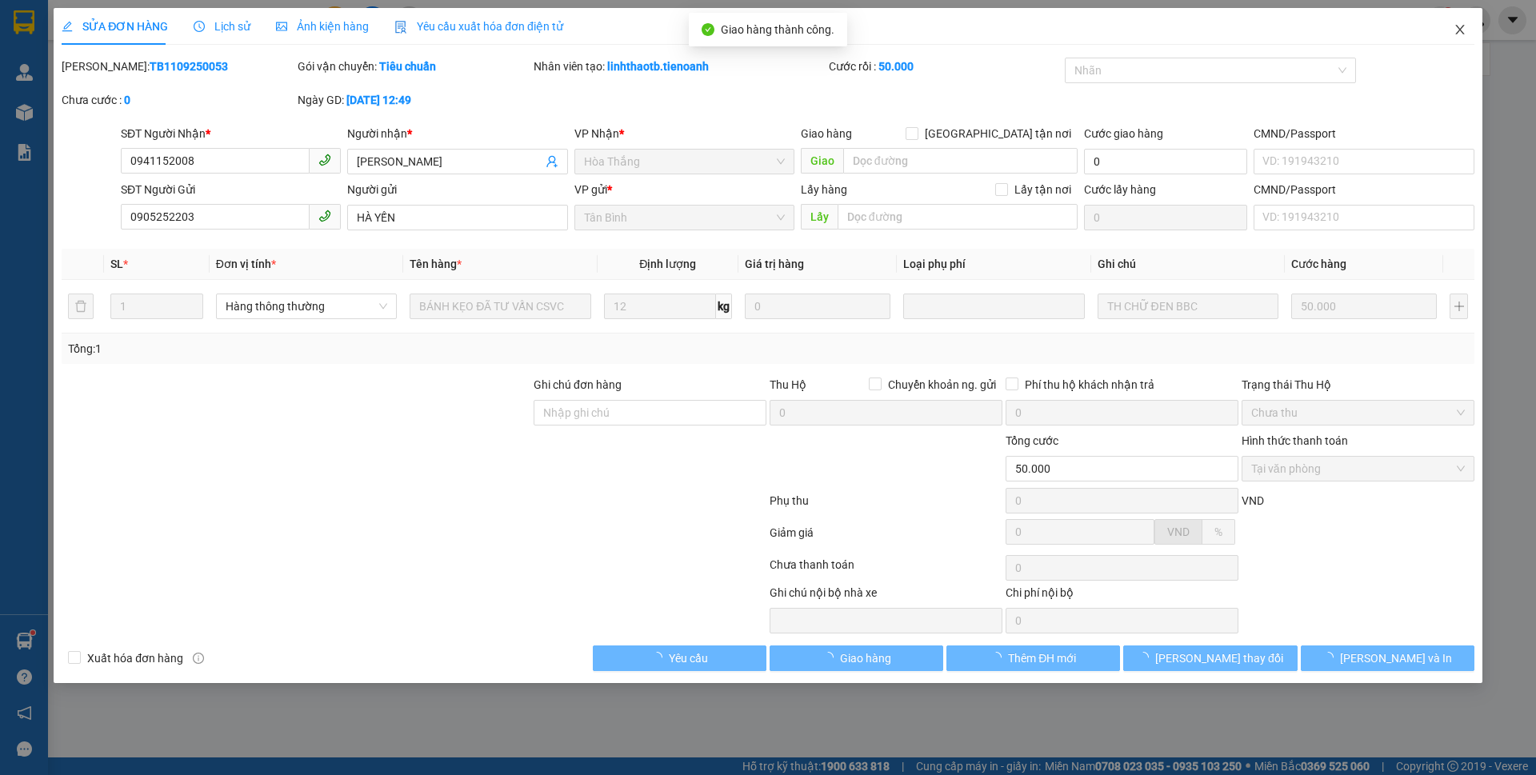
click at [1459, 29] on icon "close" at bounding box center [1460, 30] width 9 height 10
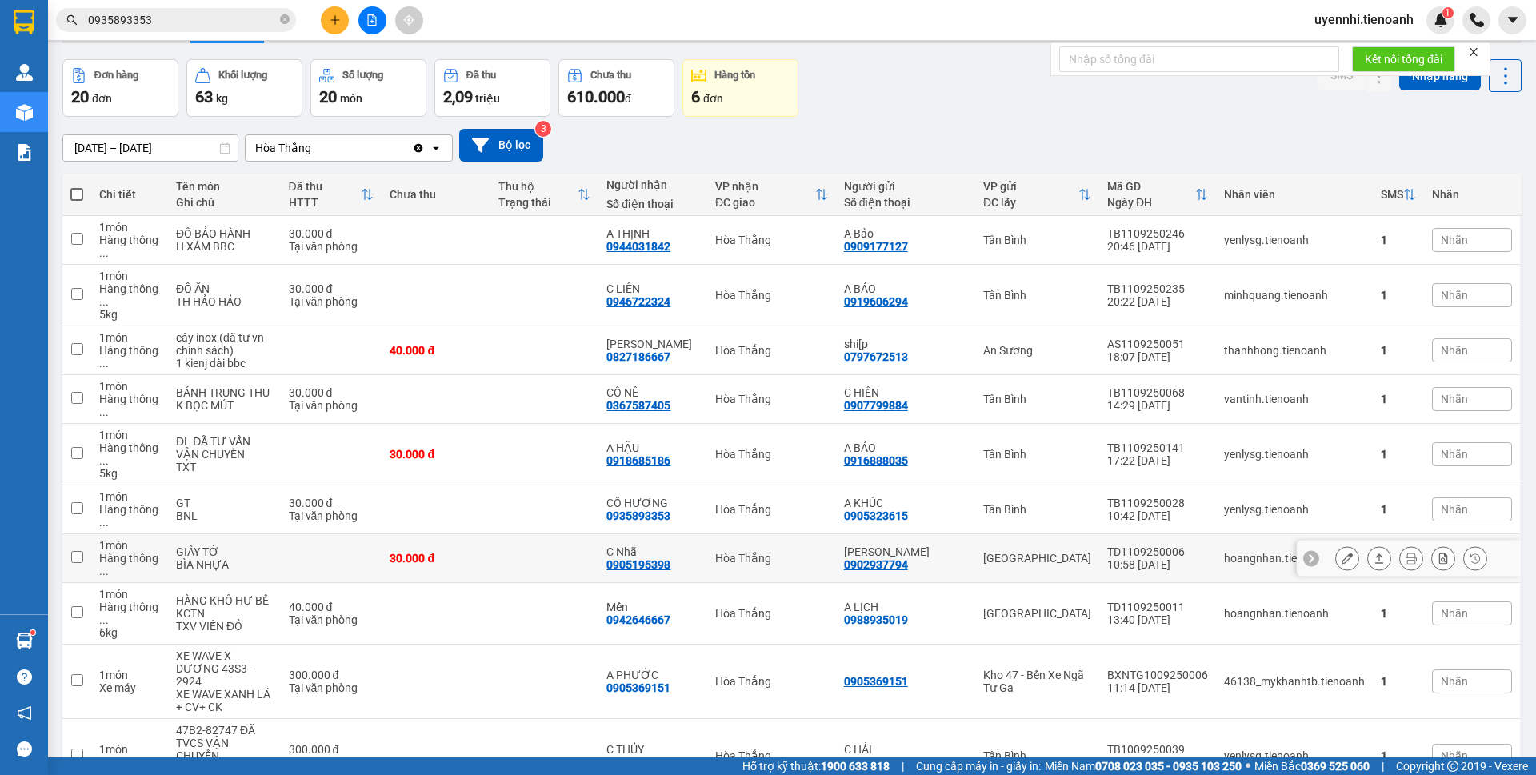
scroll to position [80, 0]
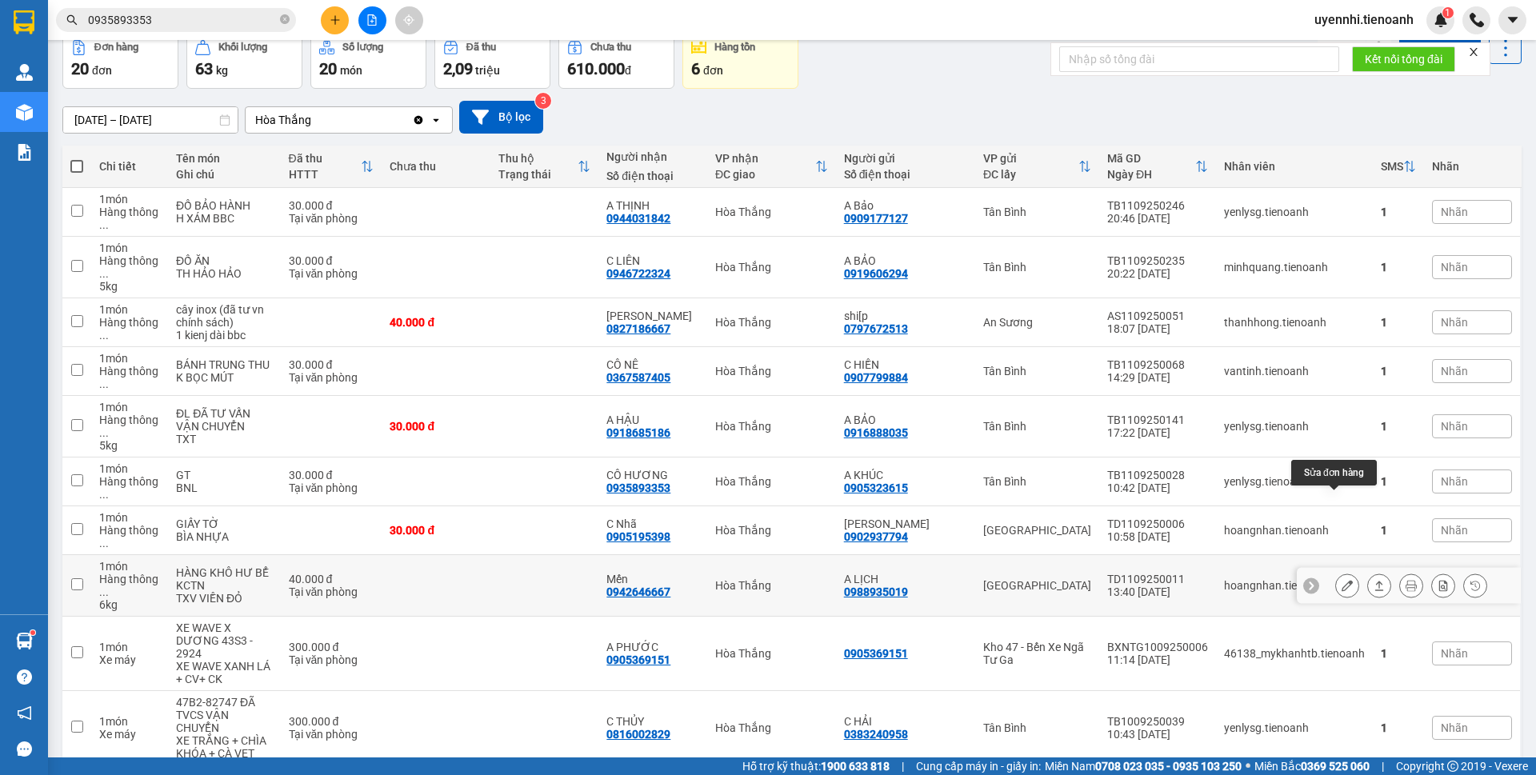
click at [1342, 580] on icon at bounding box center [1347, 585] width 11 height 11
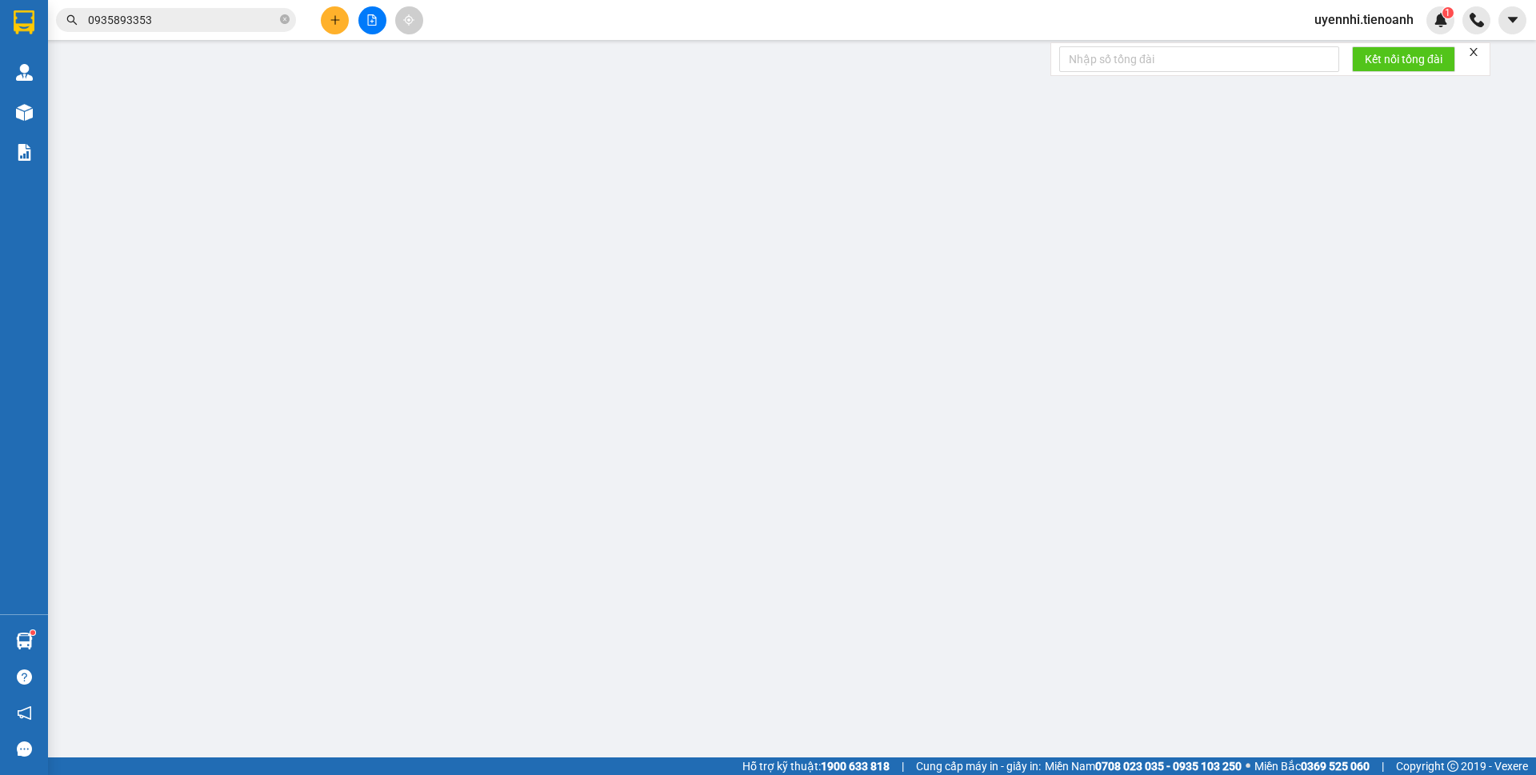
type input "0942646667"
type input "Mến"
type input "0988935019"
type input "A LỊCH"
type input "40.000"
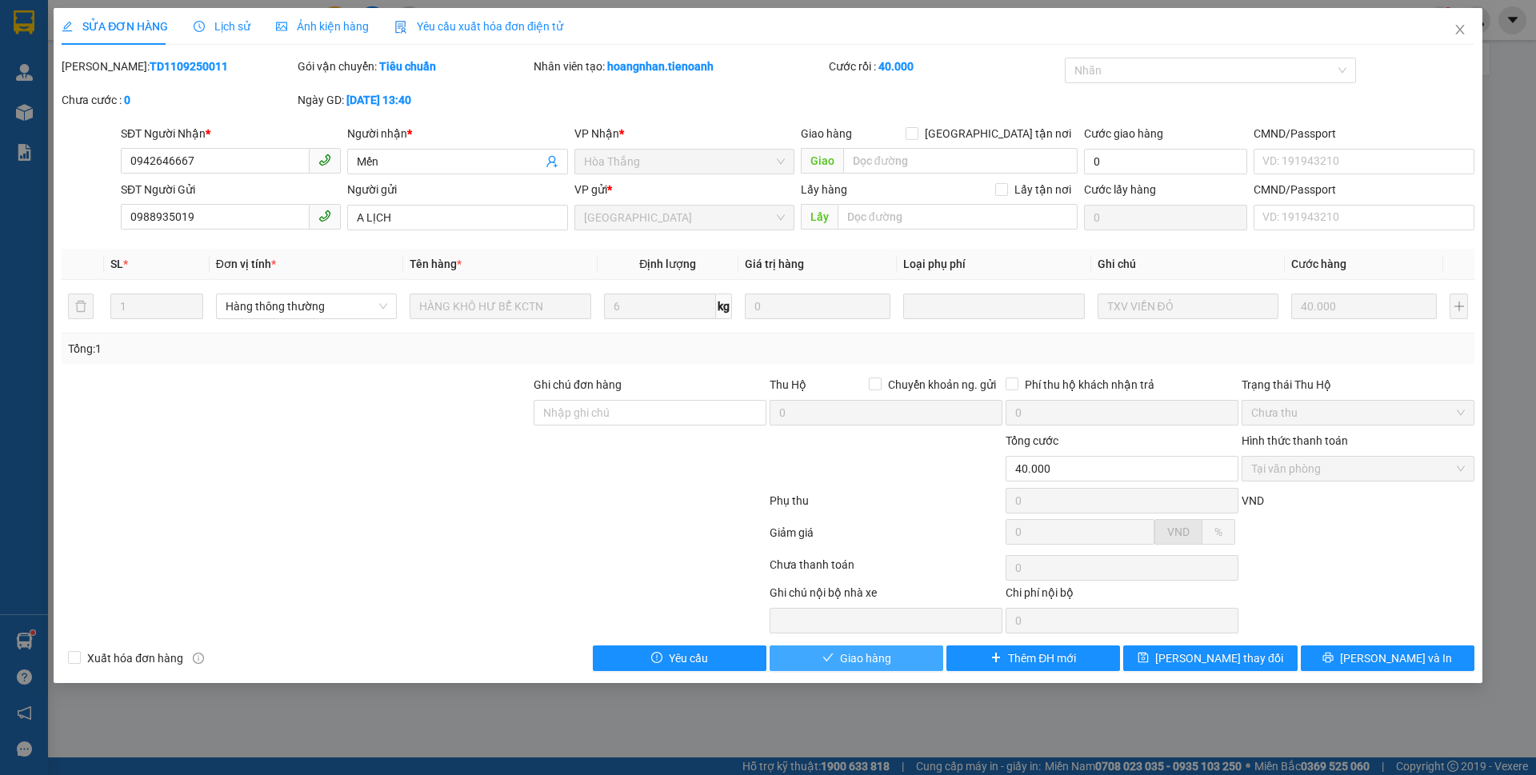
click at [866, 665] on span "Giao hàng" at bounding box center [865, 659] width 51 height 18
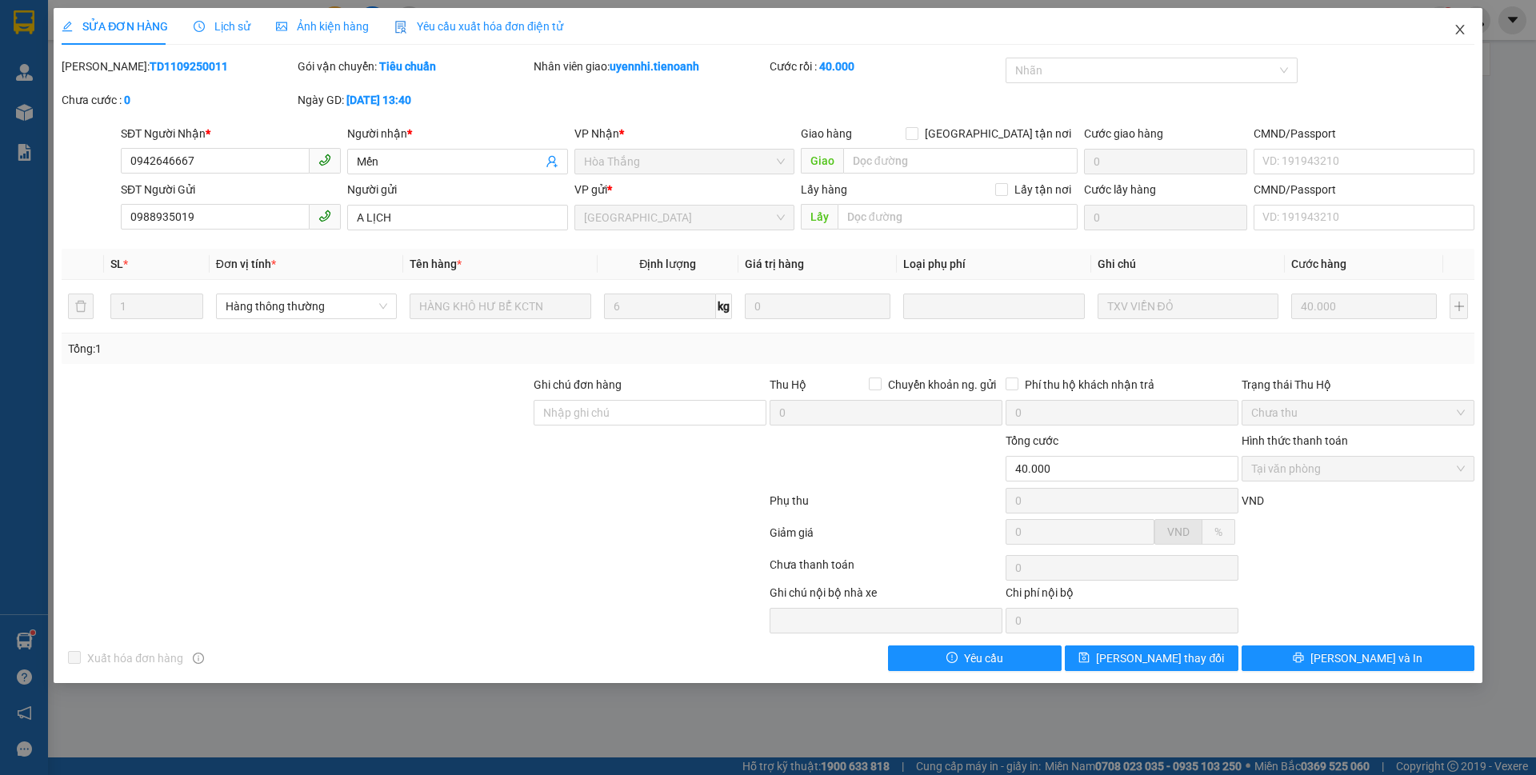
click at [1457, 30] on icon "close" at bounding box center [1460, 29] width 13 height 13
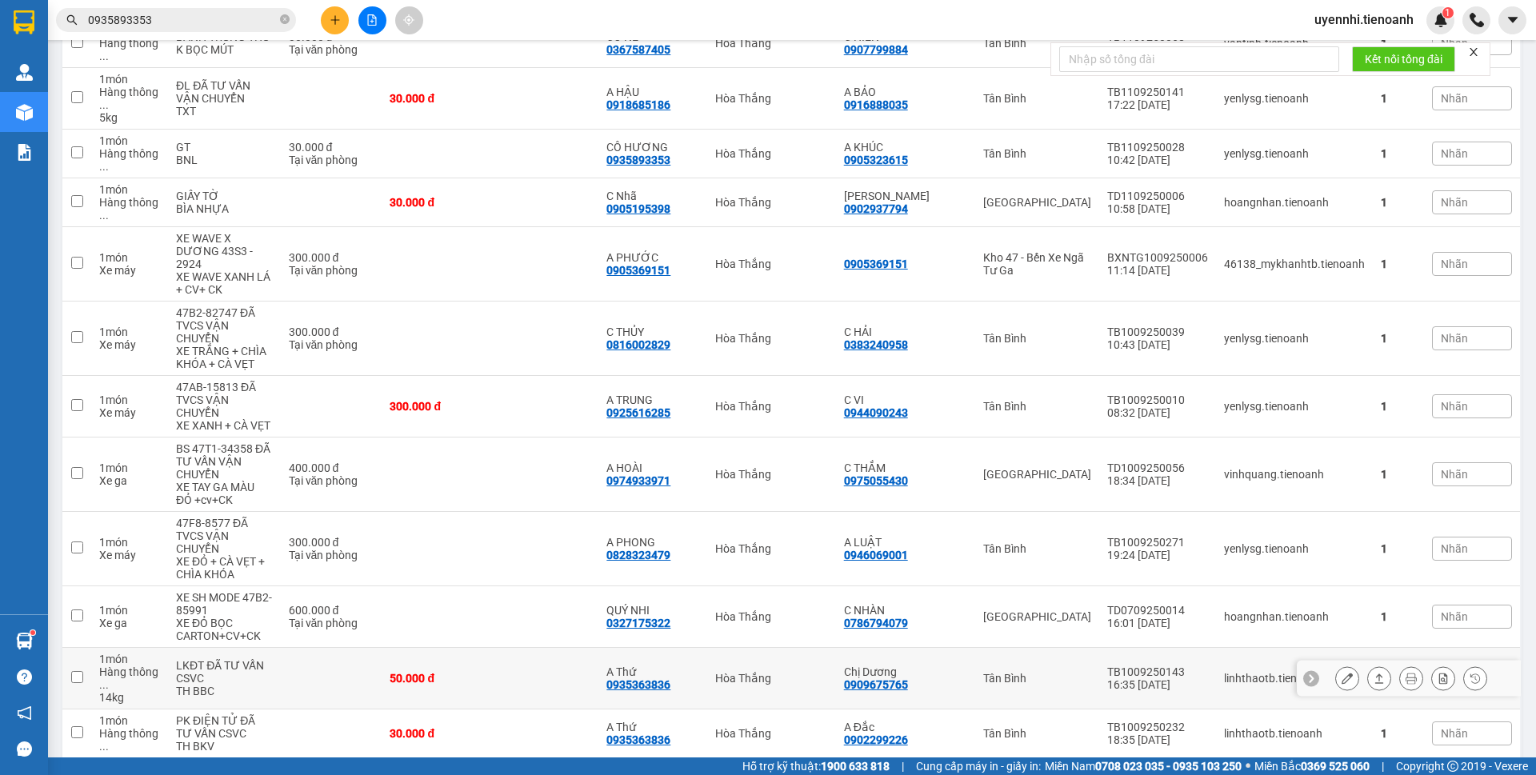
scroll to position [407, 0]
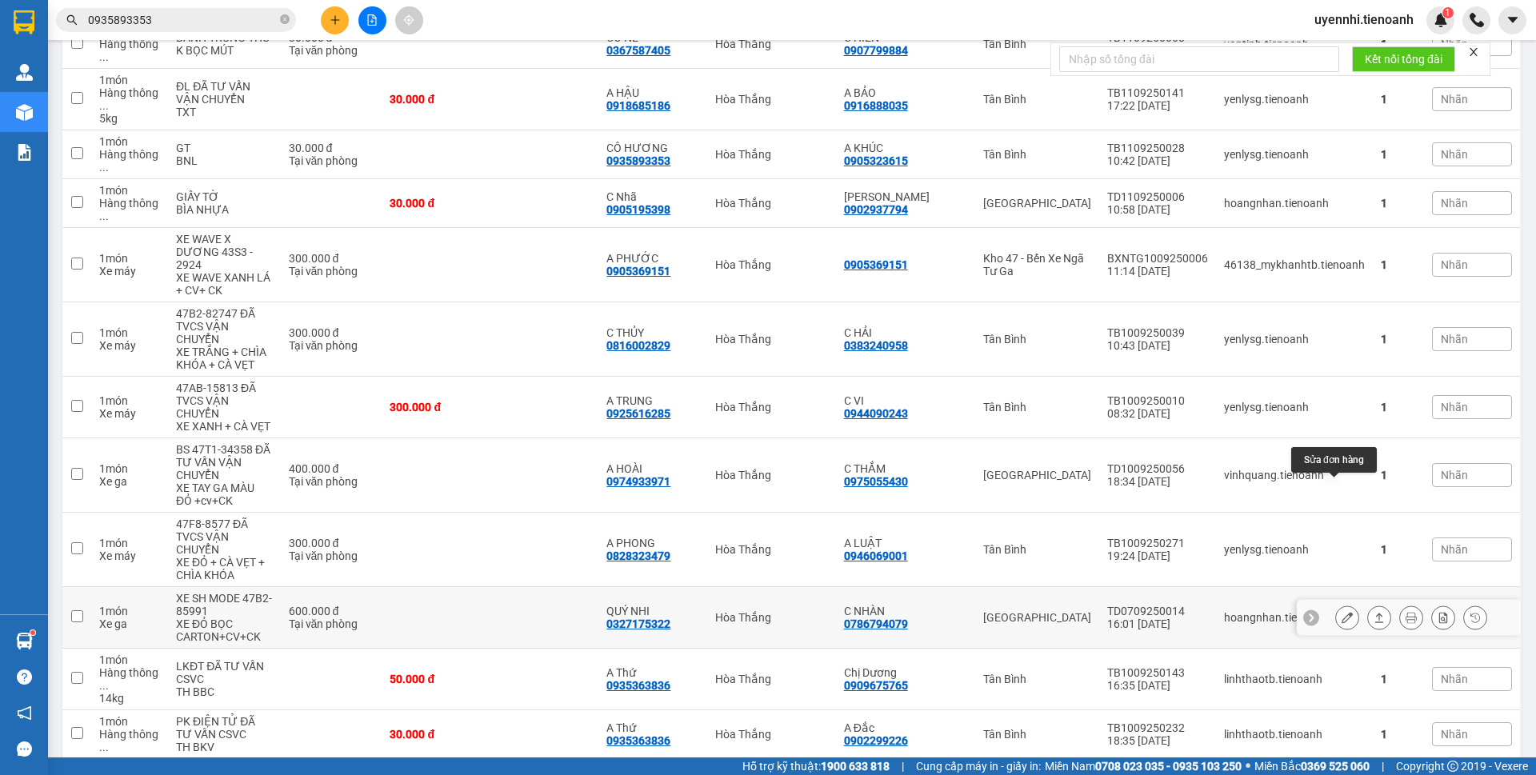
click at [1336, 604] on button at bounding box center [1347, 618] width 22 height 28
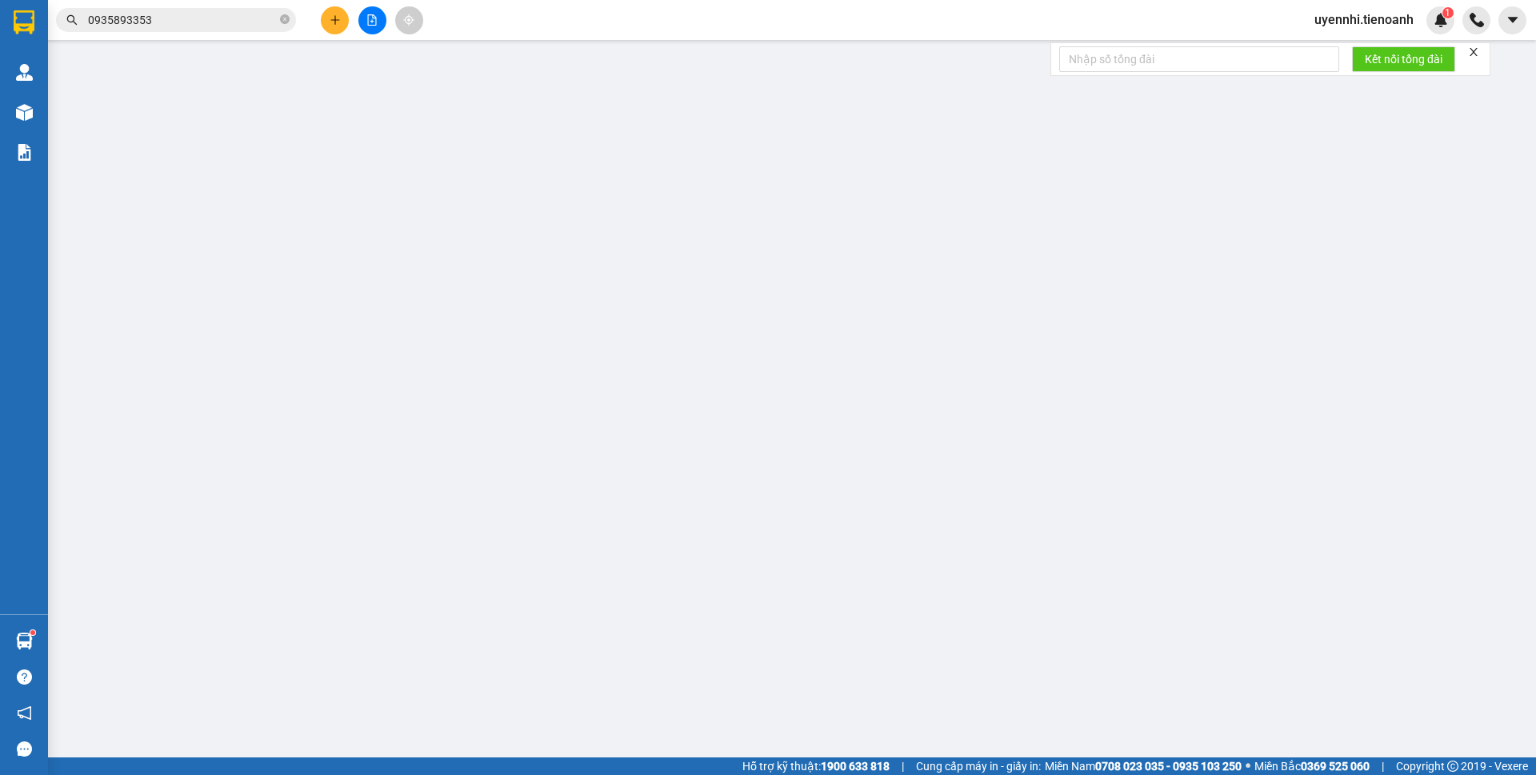
type input "0327175322"
type input "QUÝ NHI"
type input "0786794079"
type input "C NHÀN"
type input "600.000"
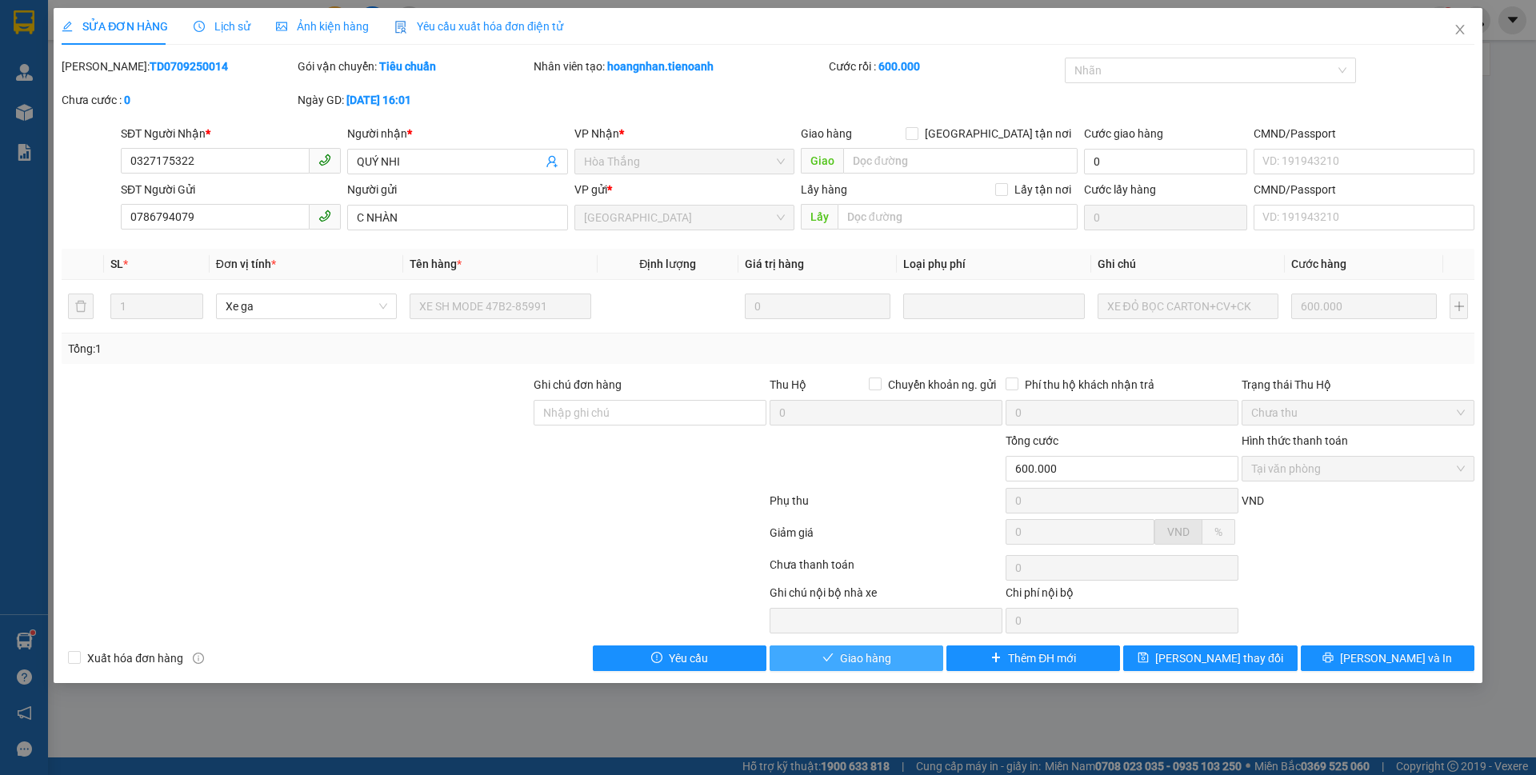
click at [825, 664] on span "check" at bounding box center [828, 658] width 11 height 13
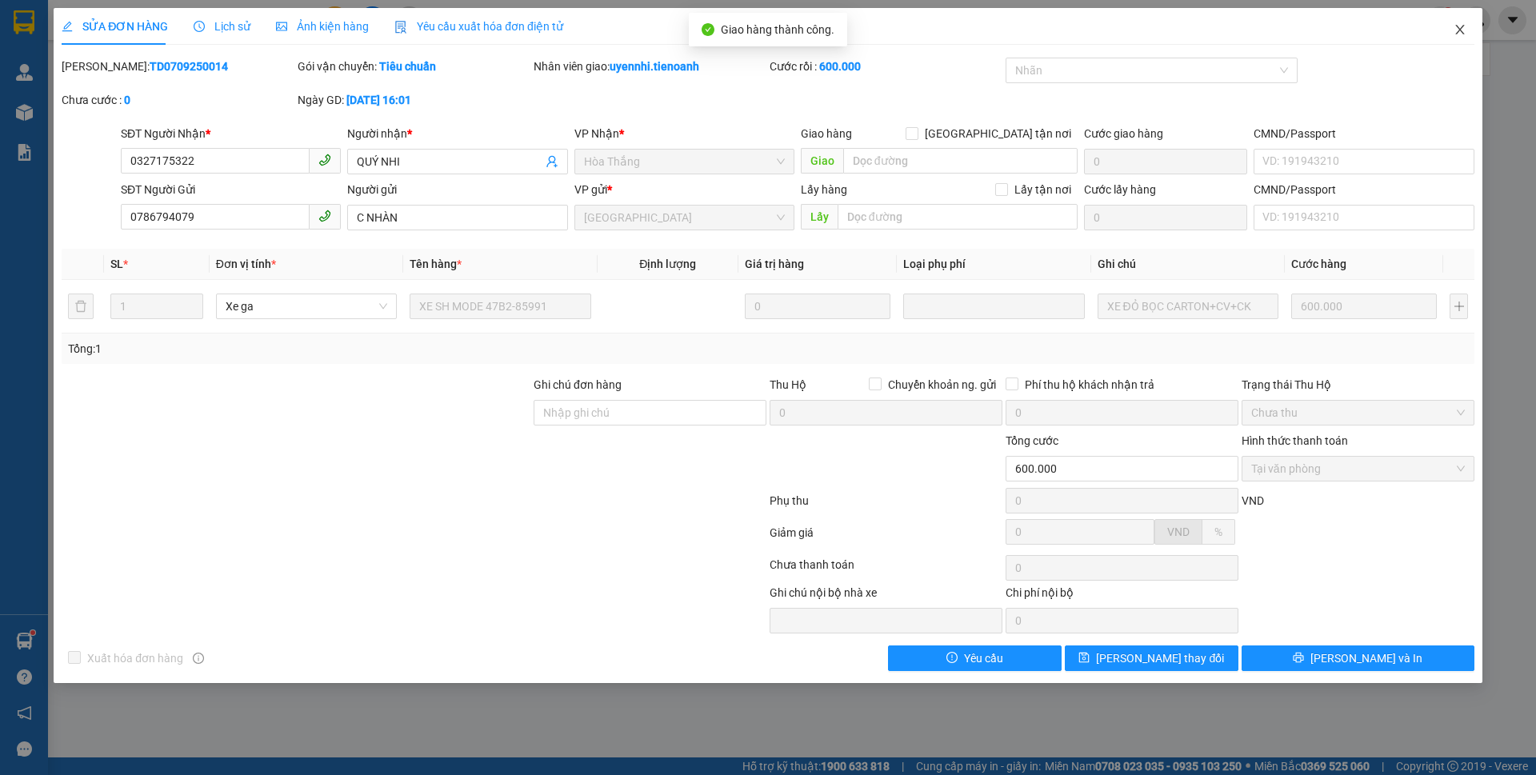
click at [1462, 30] on icon "close" at bounding box center [1460, 29] width 13 height 13
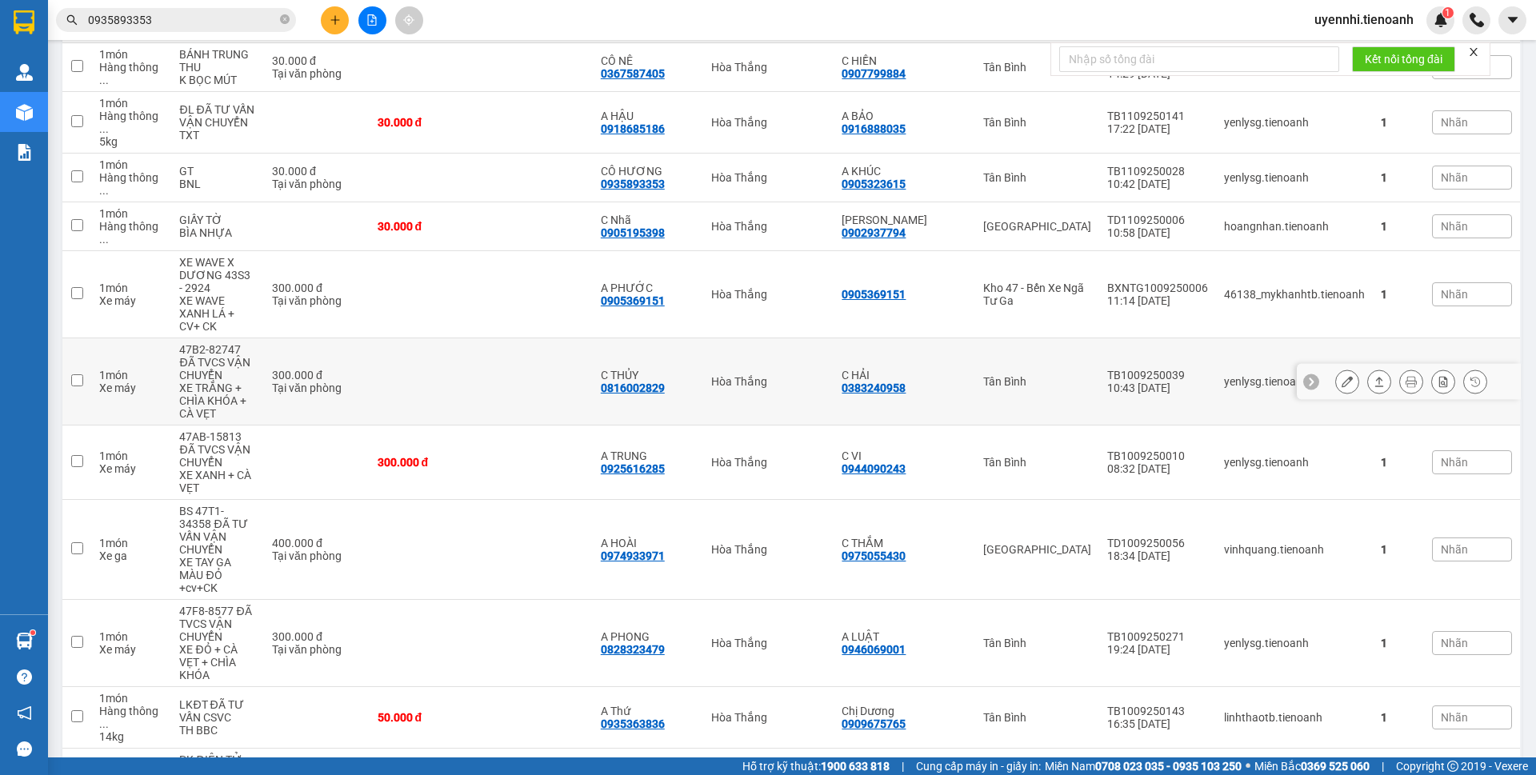
scroll to position [400, 0]
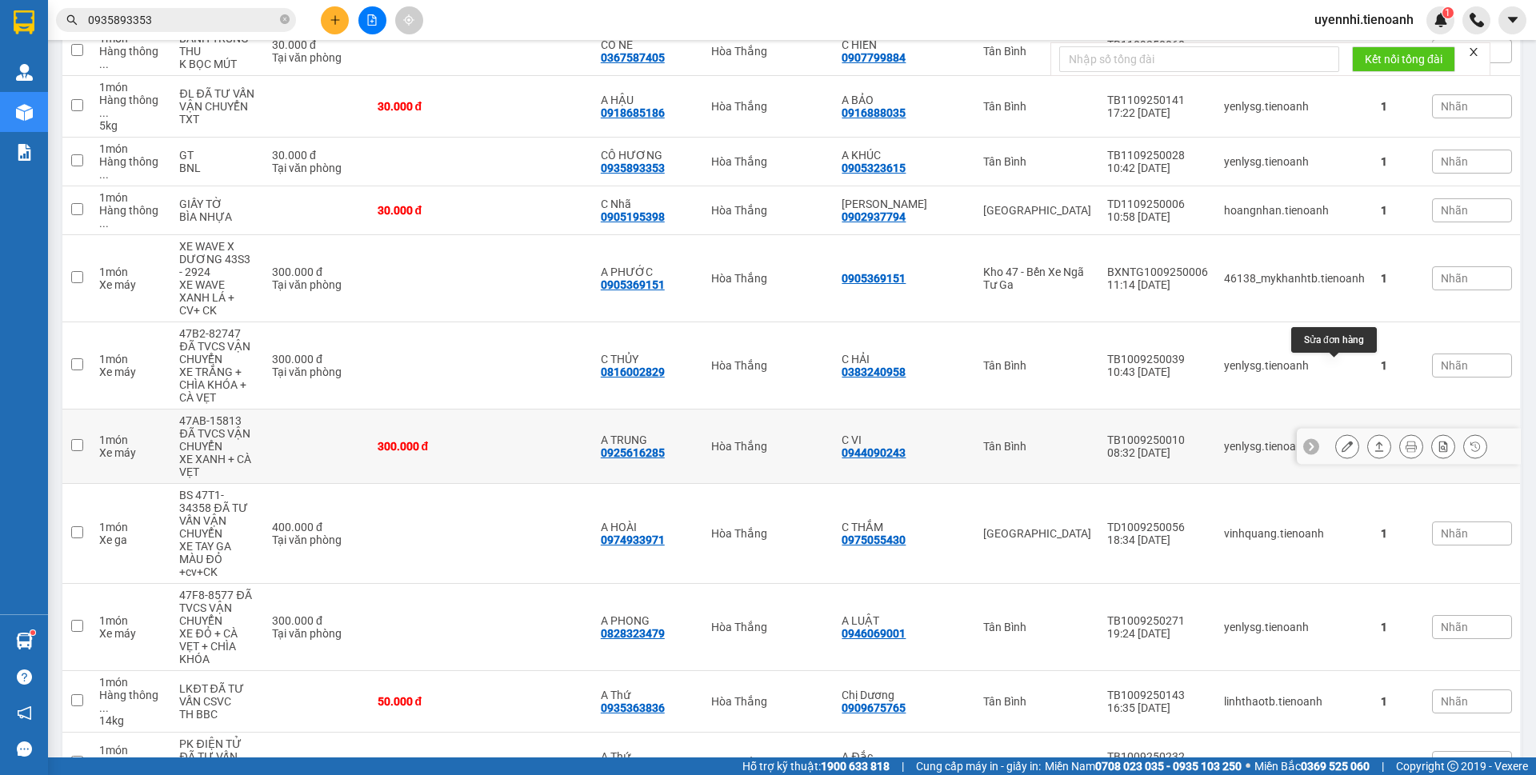
click at [1342, 441] on icon at bounding box center [1347, 446] width 11 height 11
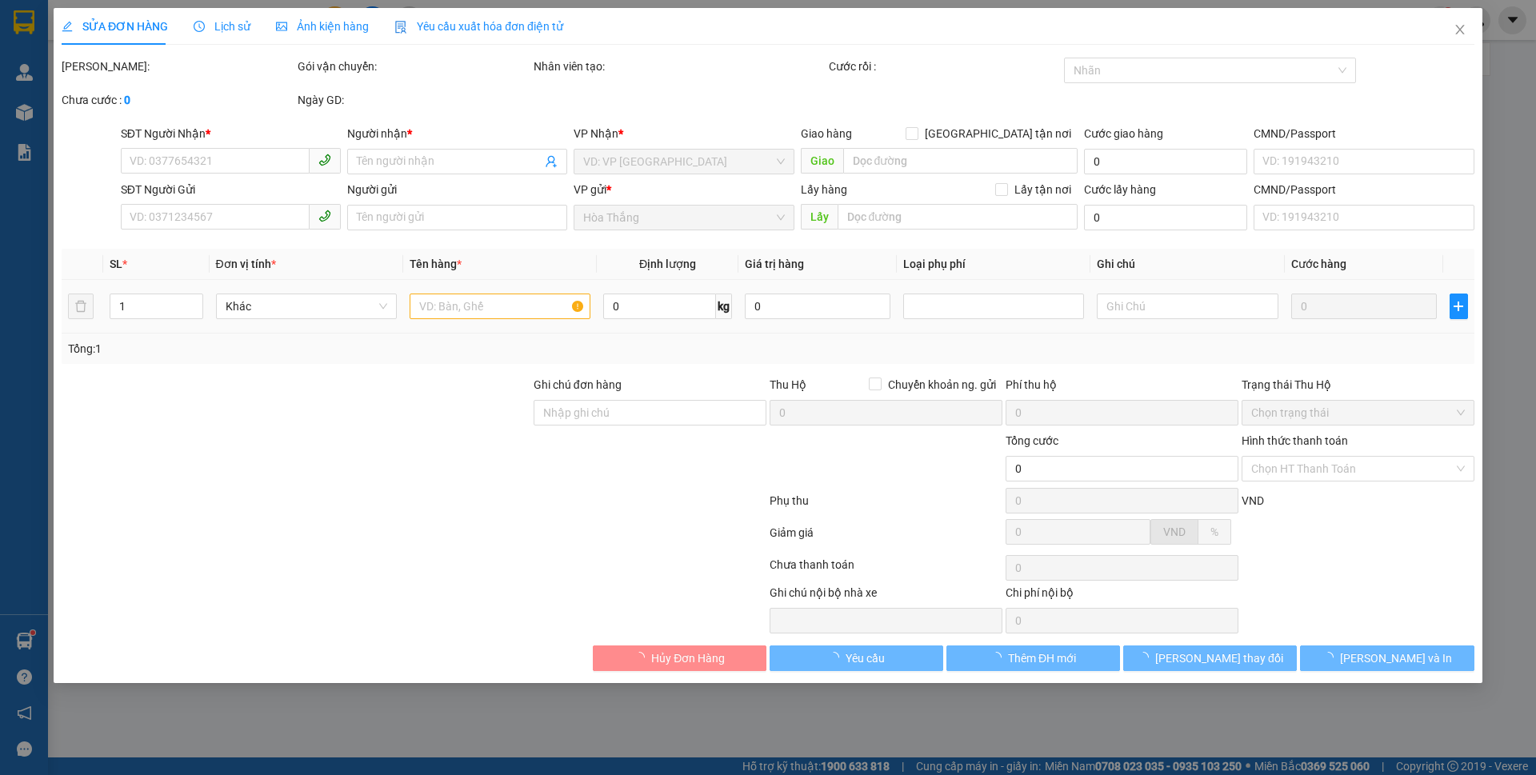
type input "0925616285"
type input "A TRUNG"
type input "0944090243"
type input "C VI"
type input "300.000"
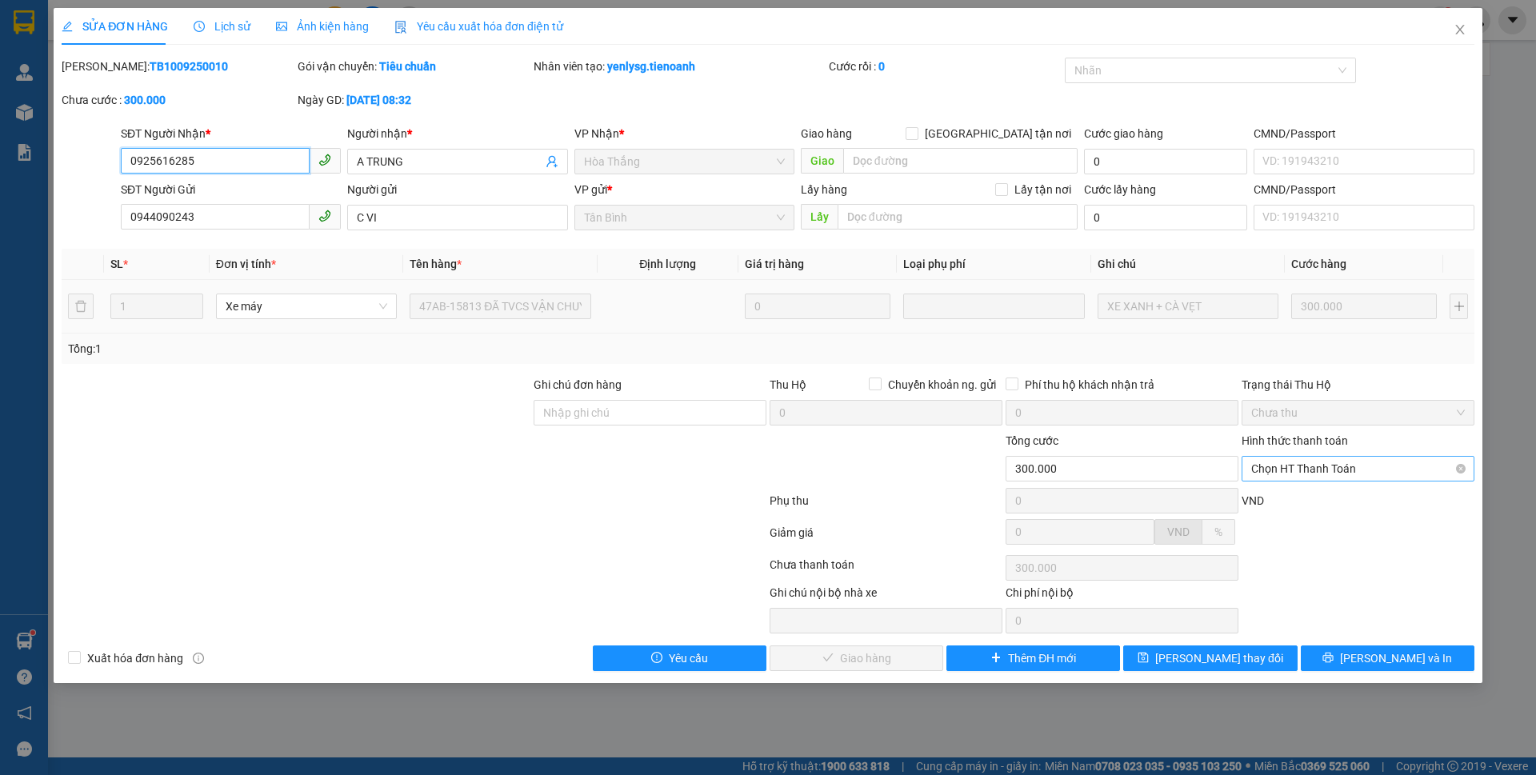
click at [1309, 467] on span "Chọn HT Thanh Toán" at bounding box center [1359, 469] width 214 height 24
click at [1301, 503] on div "Tại văn phòng" at bounding box center [1359, 501] width 214 height 18
type input "0"
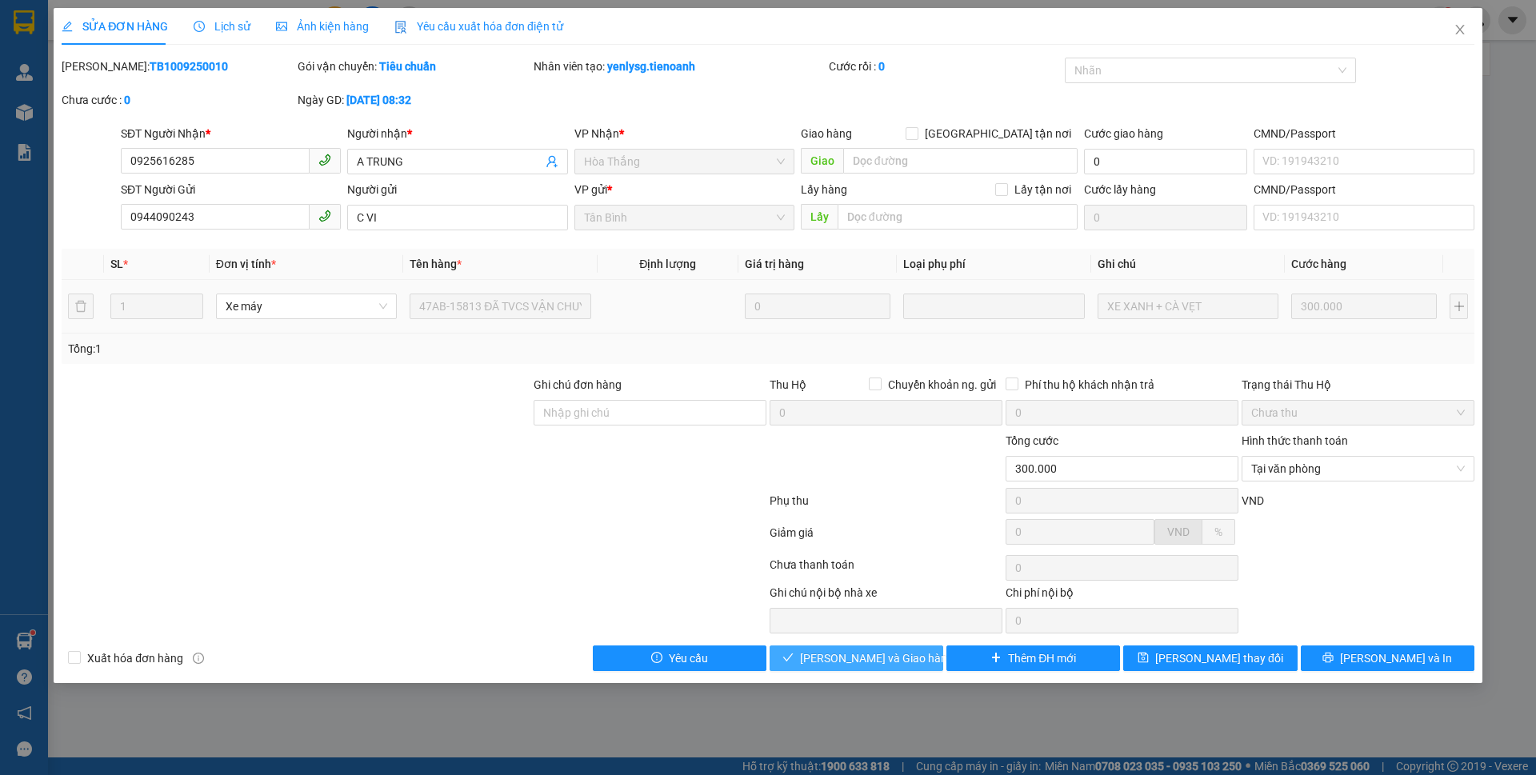
click at [844, 663] on span "[PERSON_NAME] và Giao hàng" at bounding box center [877, 659] width 154 height 18
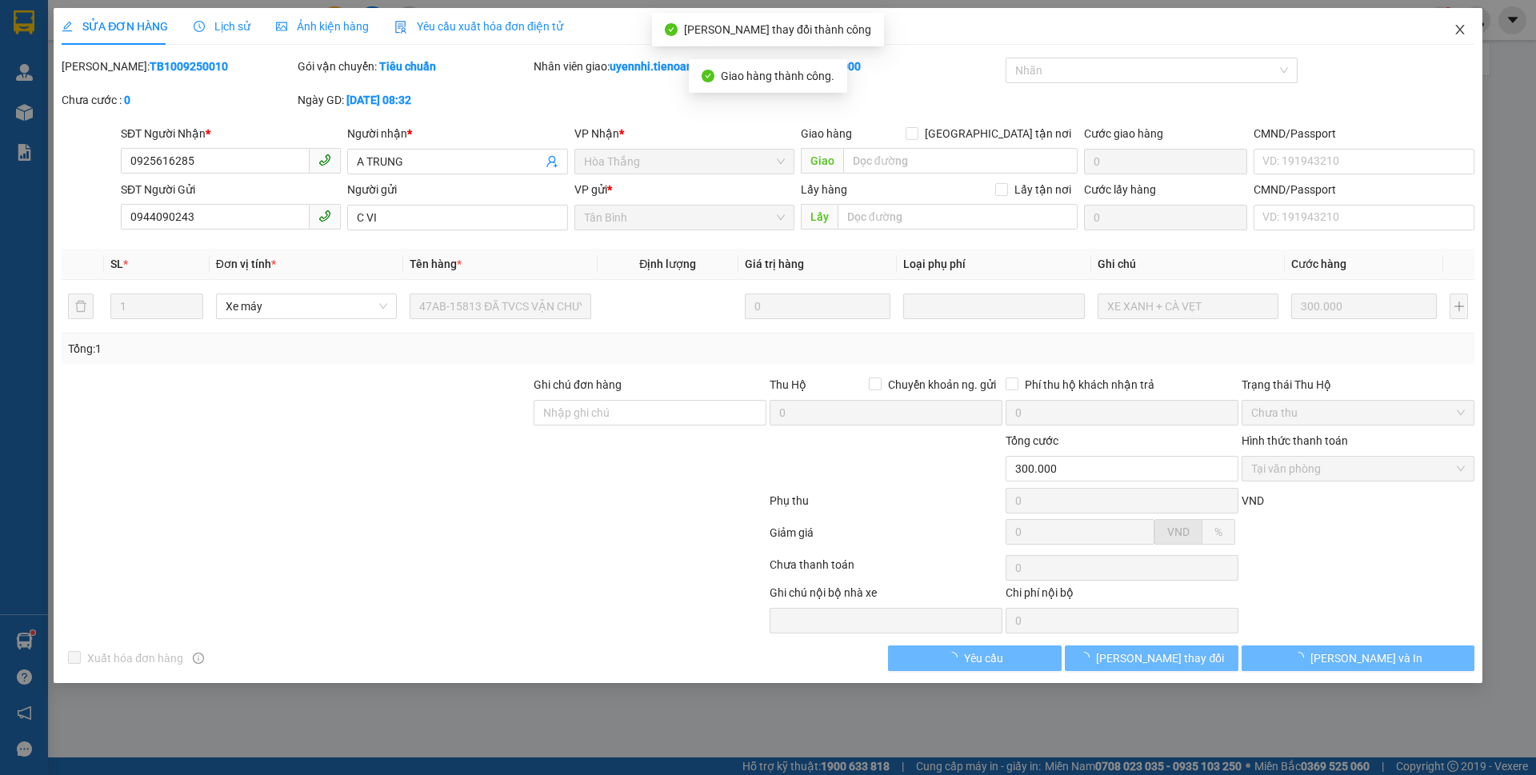
click at [1460, 29] on icon "close" at bounding box center [1460, 30] width 9 height 10
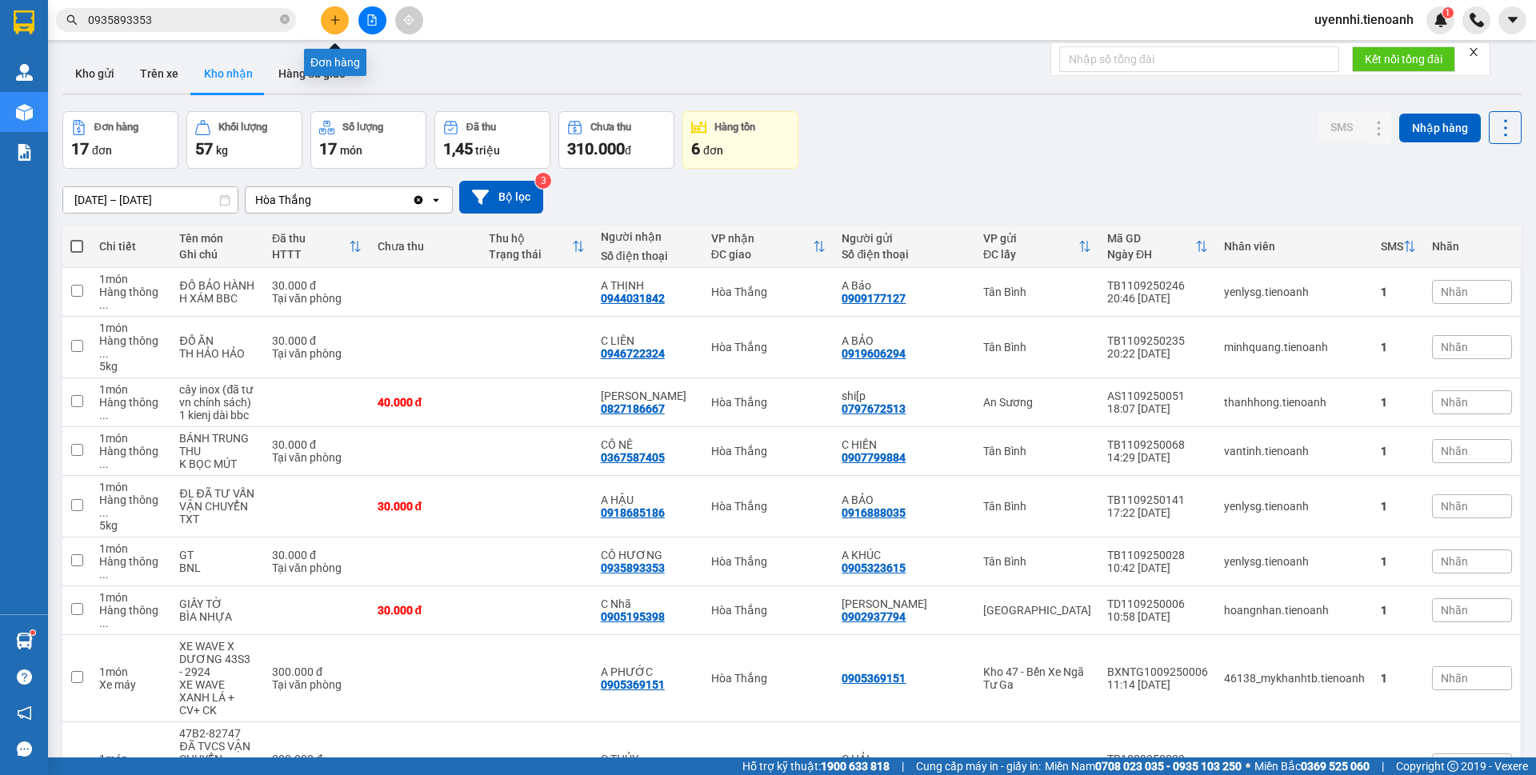
click at [336, 20] on icon "plus" at bounding box center [334, 19] width 9 height 1
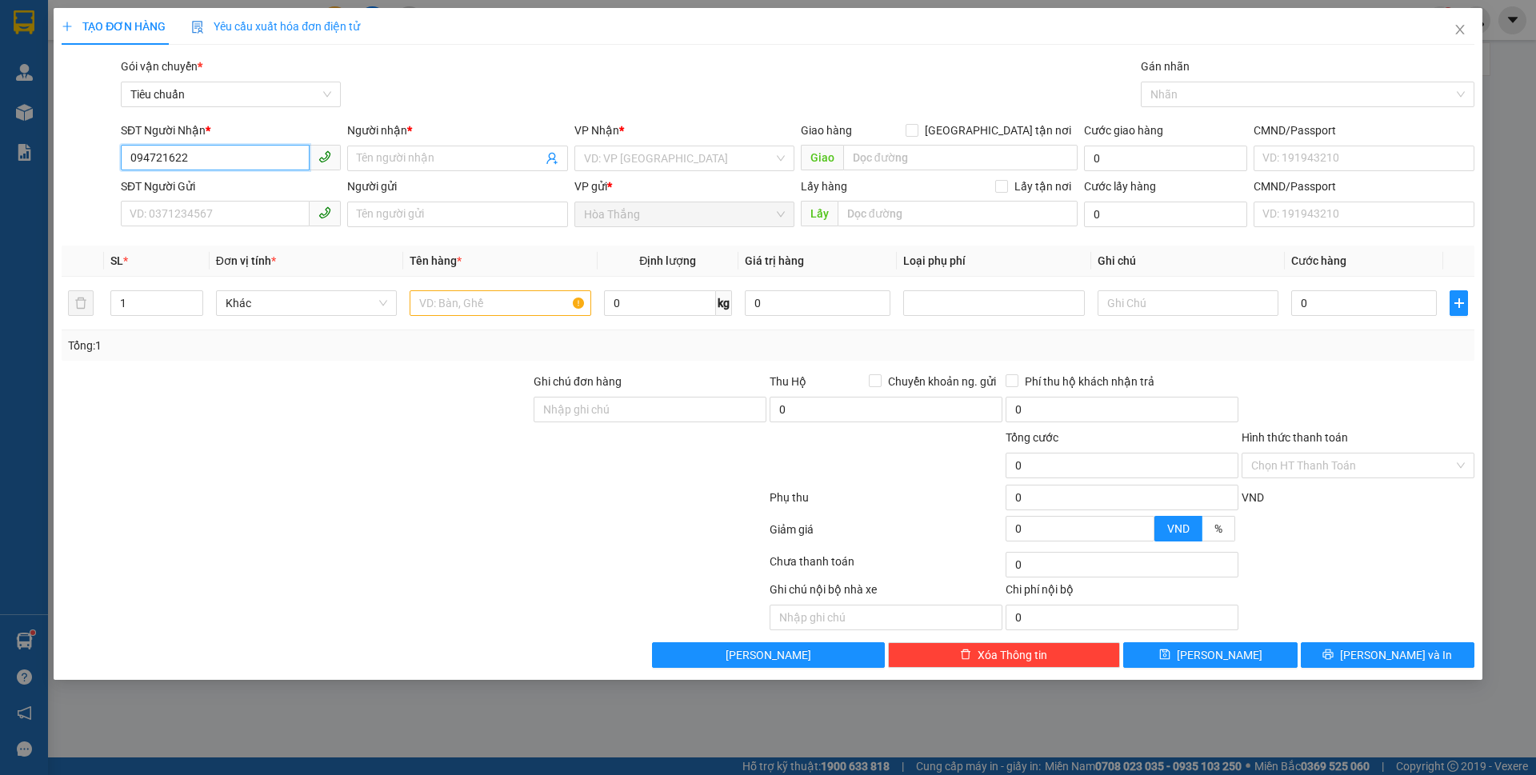
type input "0947216225"
click at [206, 191] on div "0947216225 - C Quỳnh" at bounding box center [230, 191] width 201 height 18
type input "C Quỳnh"
type input "30.000"
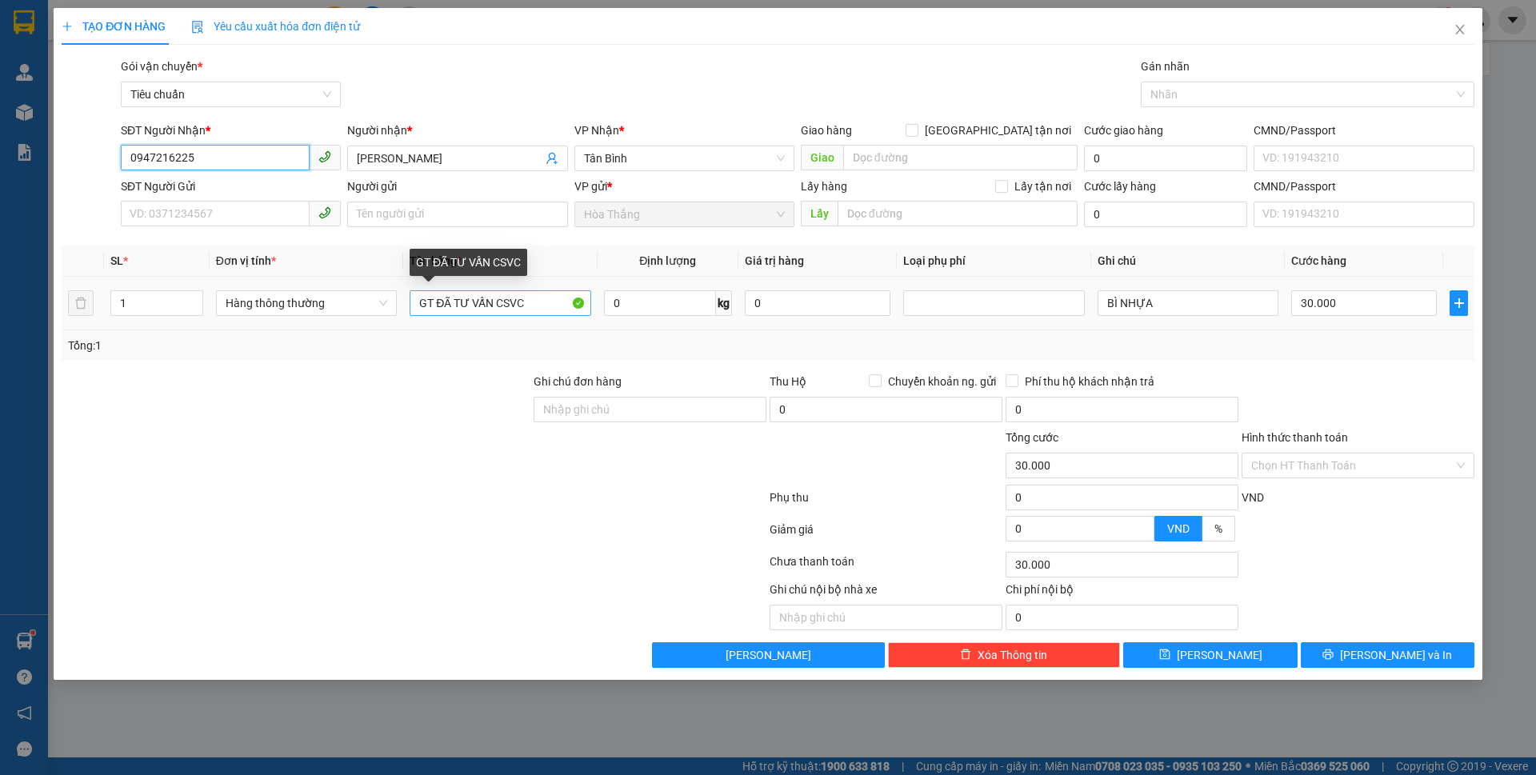
type input "0947216225"
click at [433, 300] on input "GT ĐÃ TƯ VẤN CSVC" at bounding box center [500, 303] width 181 height 26
drag, startPoint x: 545, startPoint y: 300, endPoint x: 354, endPoint y: 282, distance: 191.3
click at [293, 294] on tr "1 Hàng thông thường GT ĐÃ TƯ VẤN CSVC 0 kg 0 BÌ NHỰA 30.000" at bounding box center [768, 304] width 1413 height 54
type input "D"
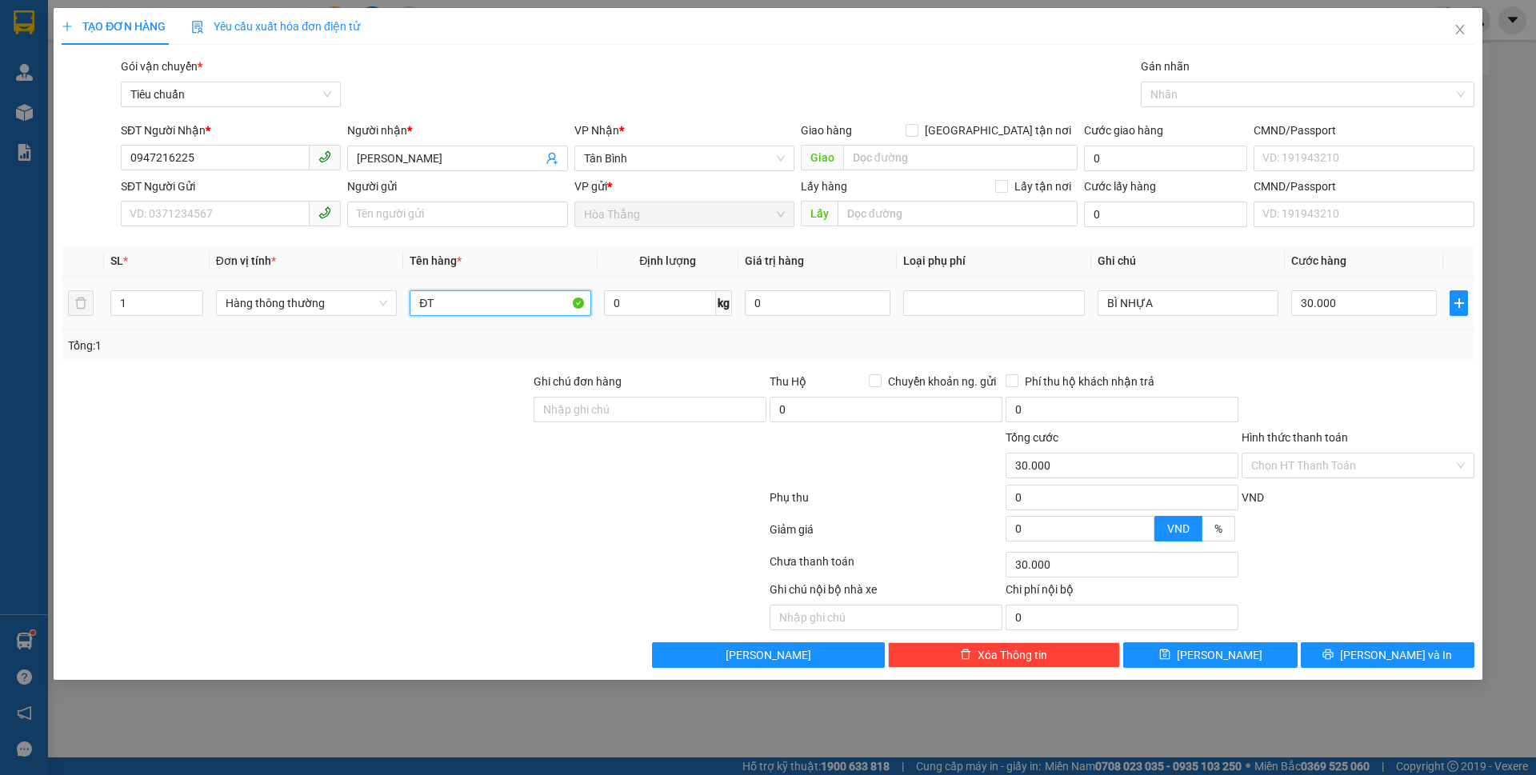
type input "Đ"
type input "D"
type input "ĐIỆN THOẠI"
click at [185, 214] on input "SĐT Người Gửi" at bounding box center [215, 214] width 189 height 26
drag, startPoint x: 207, startPoint y: 240, endPoint x: 207, endPoint y: 254, distance: 13.6
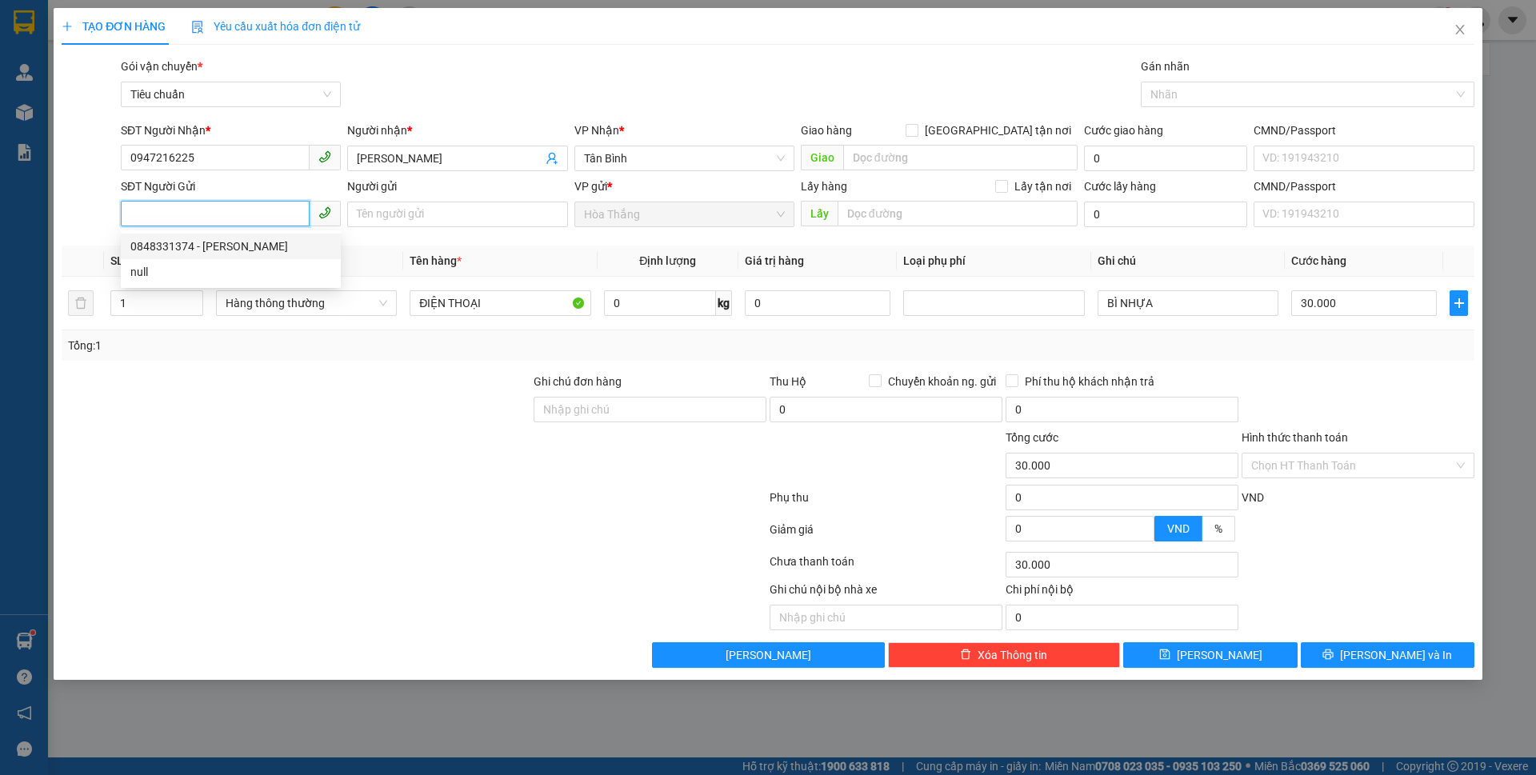
click at [207, 239] on div "0848331374 - C Hạnh" at bounding box center [230, 247] width 201 height 18
type input "0848331374"
type input "C Hạnh"
type input "030176017206"
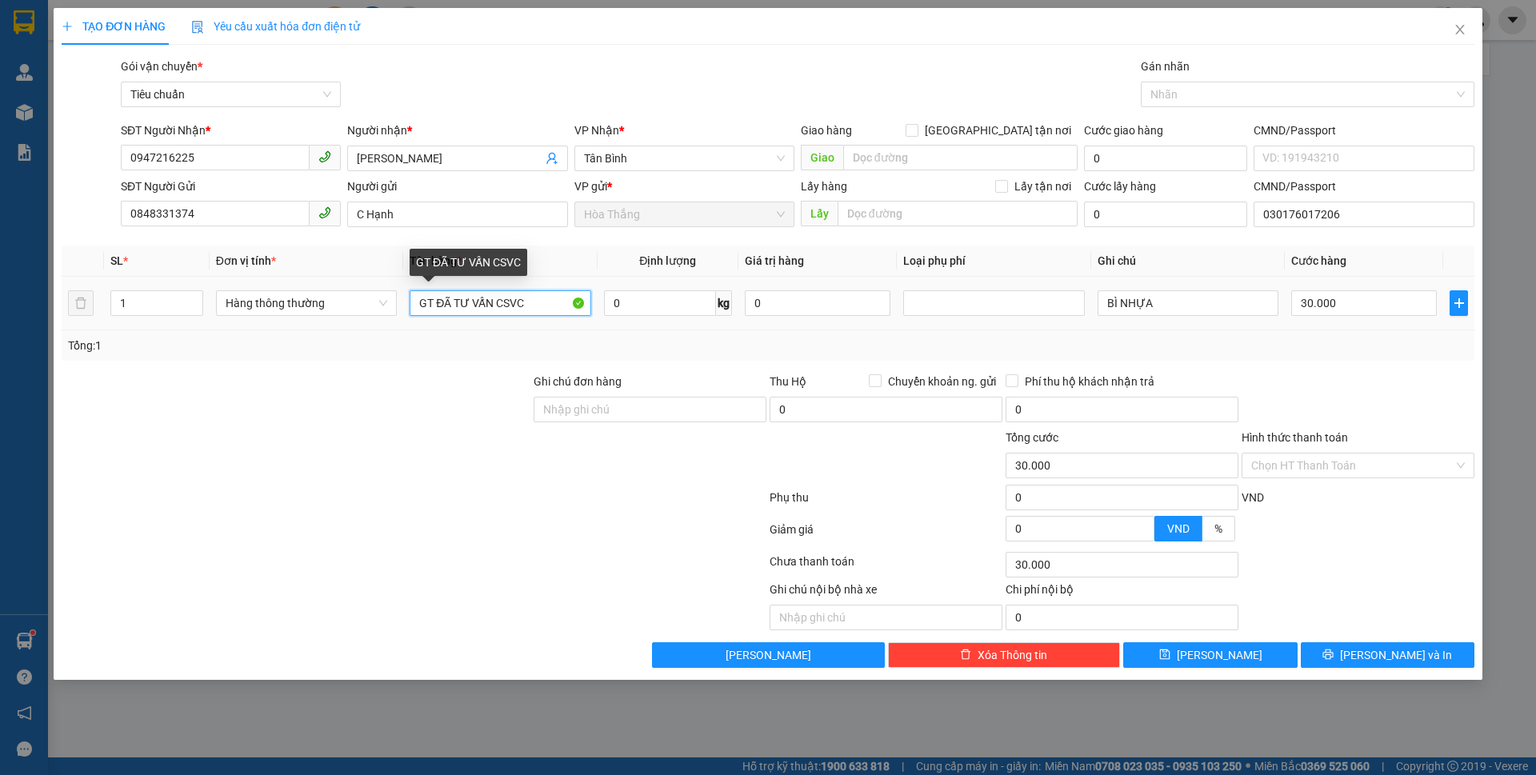
drag, startPoint x: 551, startPoint y: 303, endPoint x: 471, endPoint y: 303, distance: 80.0
click at [471, 303] on input "GT ĐÃ TƯ VẤN CSVC" at bounding box center [500, 303] width 181 height 26
click at [398, 370] on div "Transit Pickup Surcharge Ids Transit Deliver Surcharge Ids Transit Deliver Surc…" at bounding box center [768, 363] width 1413 height 611
drag, startPoint x: 492, startPoint y: 310, endPoint x: 369, endPoint y: 301, distance: 123.6
click at [369, 301] on tr "1 Hàng thông thường GT ĐÃ TƯ VẤN CSVC 0 kg 0 BÌ NHỰA 30.000" at bounding box center [768, 304] width 1413 height 54
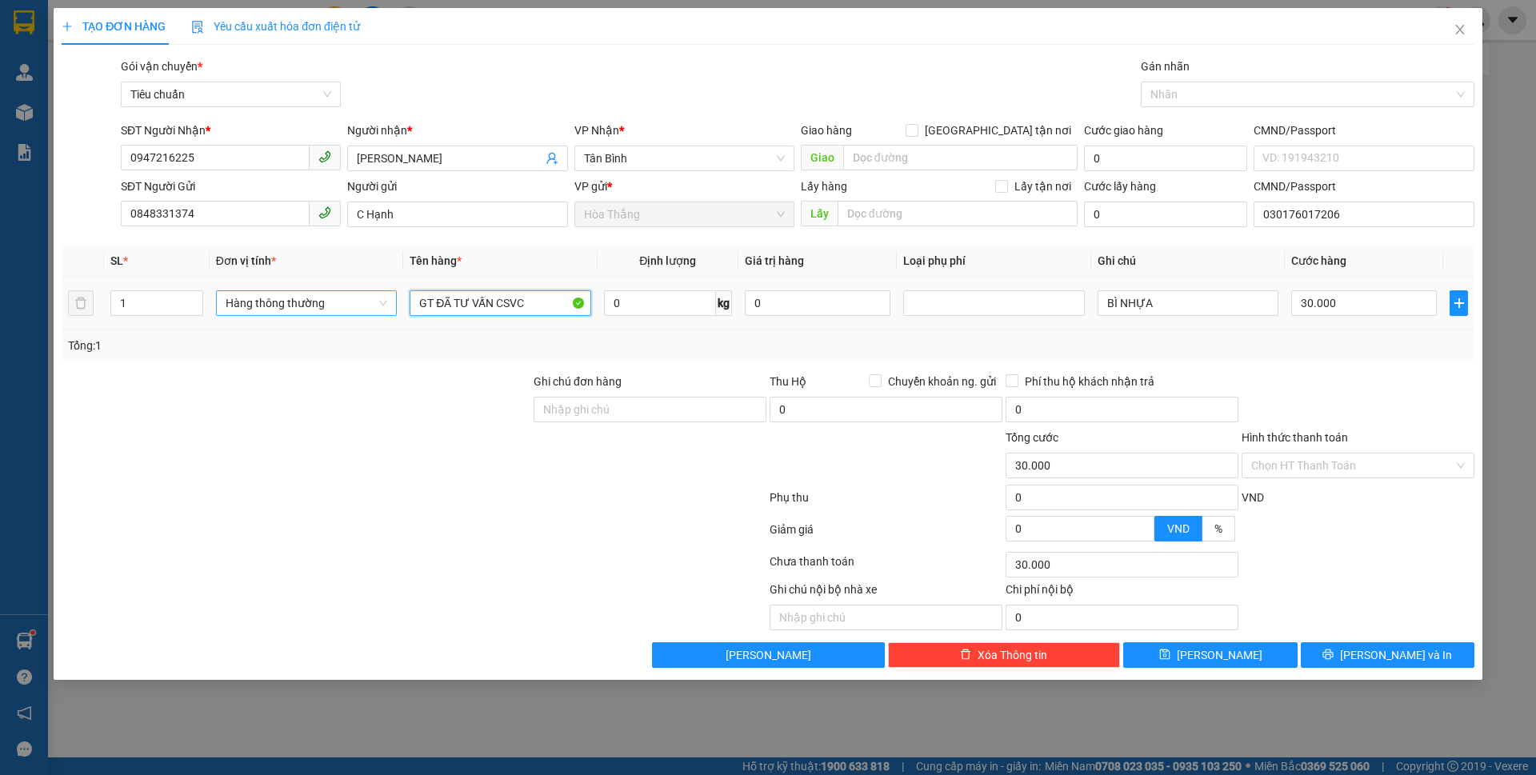
type input "D"
drag, startPoint x: 442, startPoint y: 298, endPoint x: 382, endPoint y: 292, distance: 59.5
click at [382, 292] on tr "1 Hàng thông thường ĐIỆN THOẠI KO KÊ KHAI ĐÃ TƯ VẤN CSVC 0 kg 0 BÌ NHỰA 30.000" at bounding box center [768, 304] width 1413 height 54
click at [418, 308] on input "ĐIỆN THOẠI KO KÊ KHAI ĐÃ TƯ VẤN CSVC" at bounding box center [500, 303] width 181 height 26
type input "ĐIỆN THOẠI KO KÊ KHAI ĐÃ TƯ VẤN CSVC"
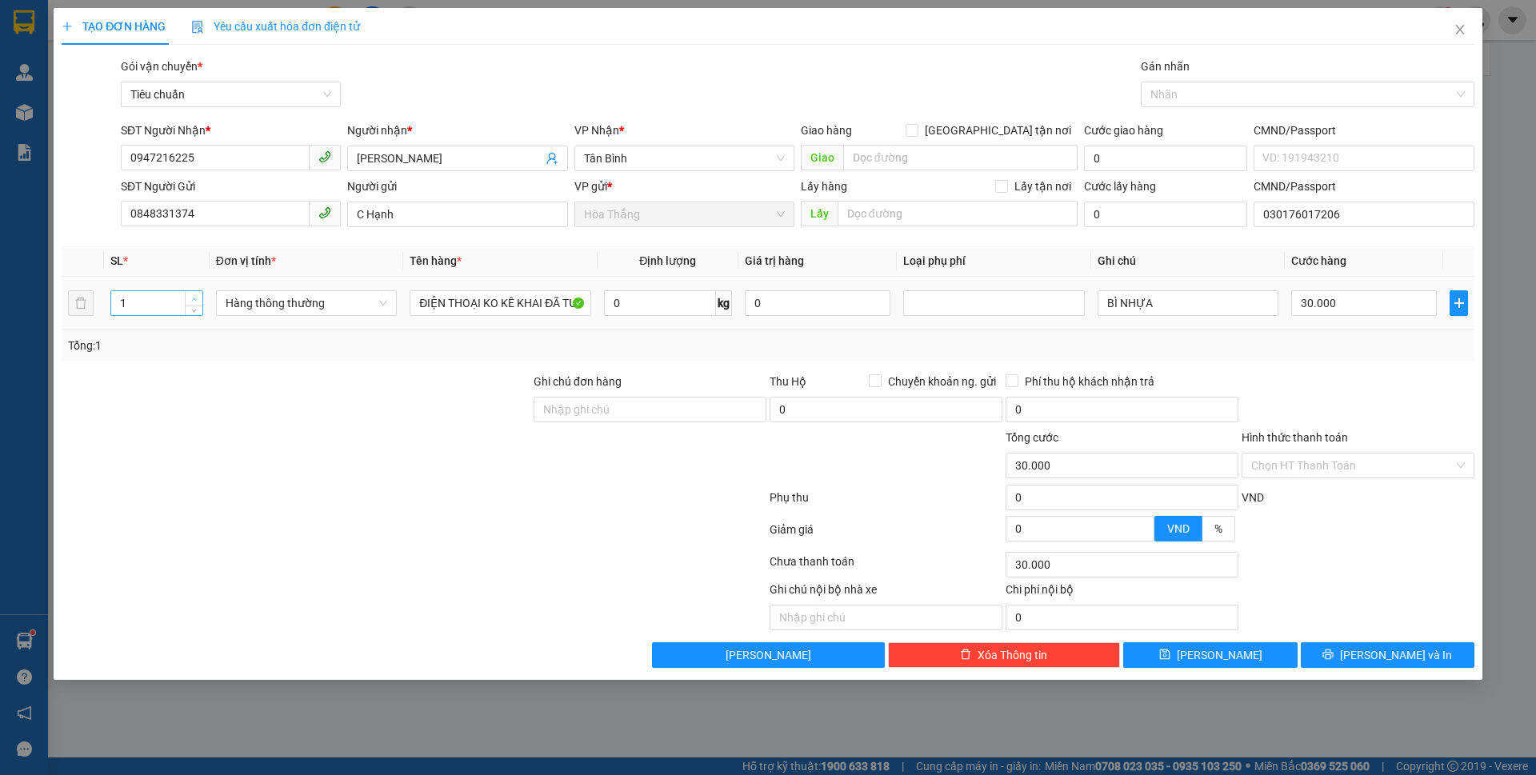
type input "2"
click at [196, 294] on span "up" at bounding box center [195, 299] width 10 height 10
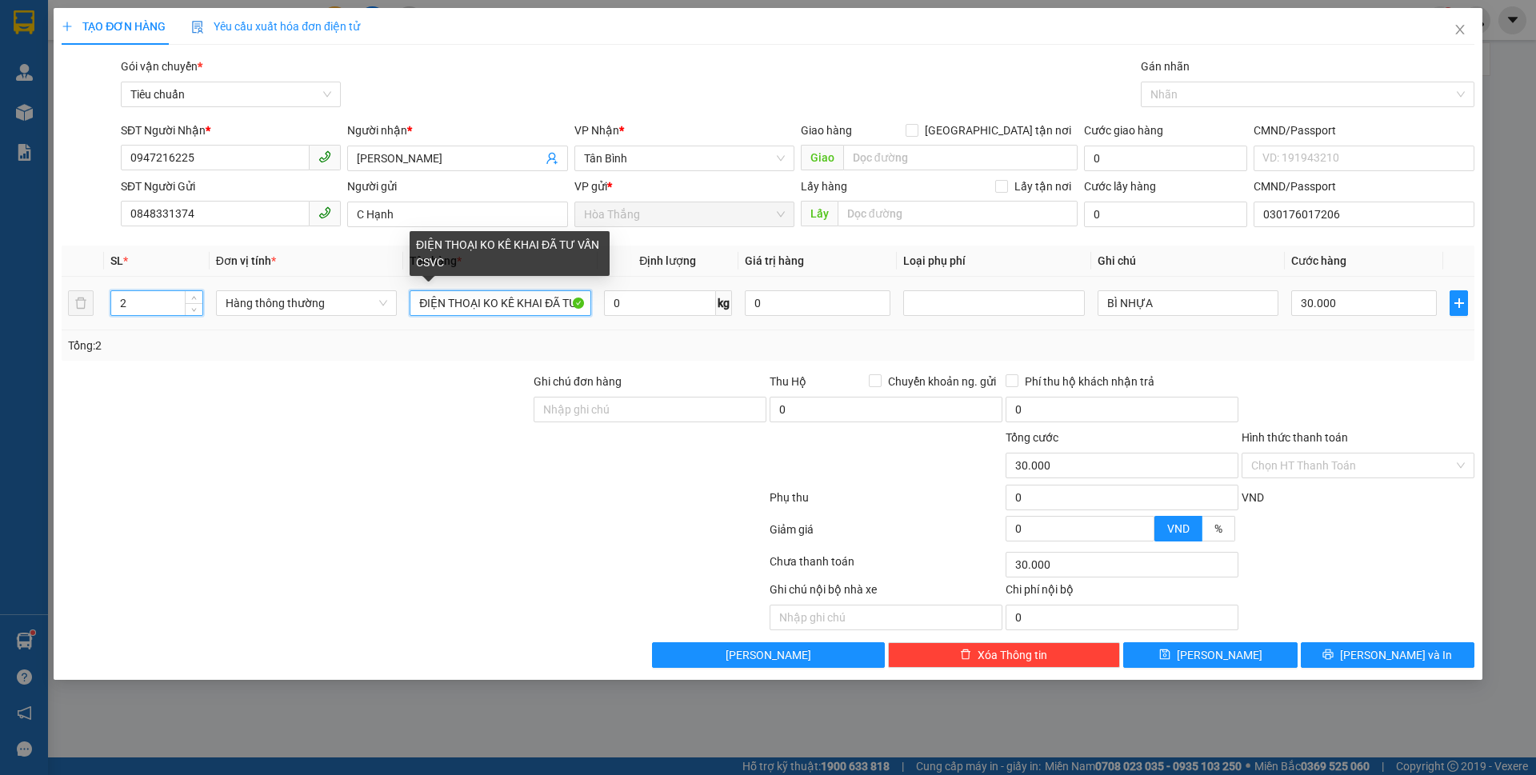
click at [414, 302] on input "ĐIỆN THOẠI KO KÊ KHAI ĐÃ TƯ VẤN CSVC" at bounding box center [500, 303] width 181 height 26
type input "0"
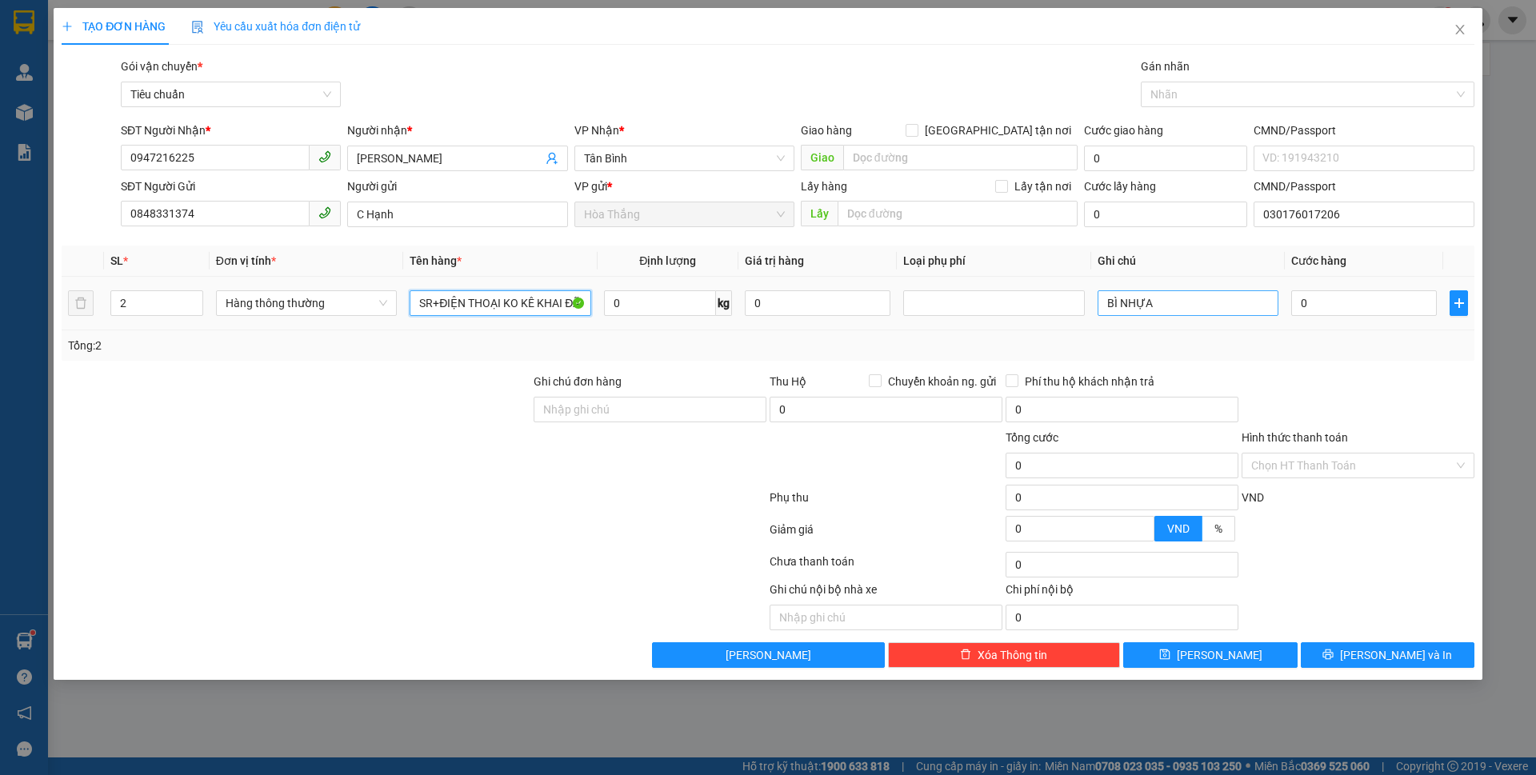
type input "SR+ĐIỆN THOẠI KO KÊ KHAI ĐÃ TƯ VẤN CSVC"
drag, startPoint x: 1185, startPoint y: 308, endPoint x: 1051, endPoint y: 270, distance: 138.8
click at [1051, 270] on table "SL * Đơn vị tính * Tên hàng * Định lượng Giá trị hàng Loại phụ phí Ghi chú Cước…" at bounding box center [768, 288] width 1413 height 85
drag, startPoint x: 1195, startPoint y: 306, endPoint x: 1241, endPoint y: 338, distance: 56.2
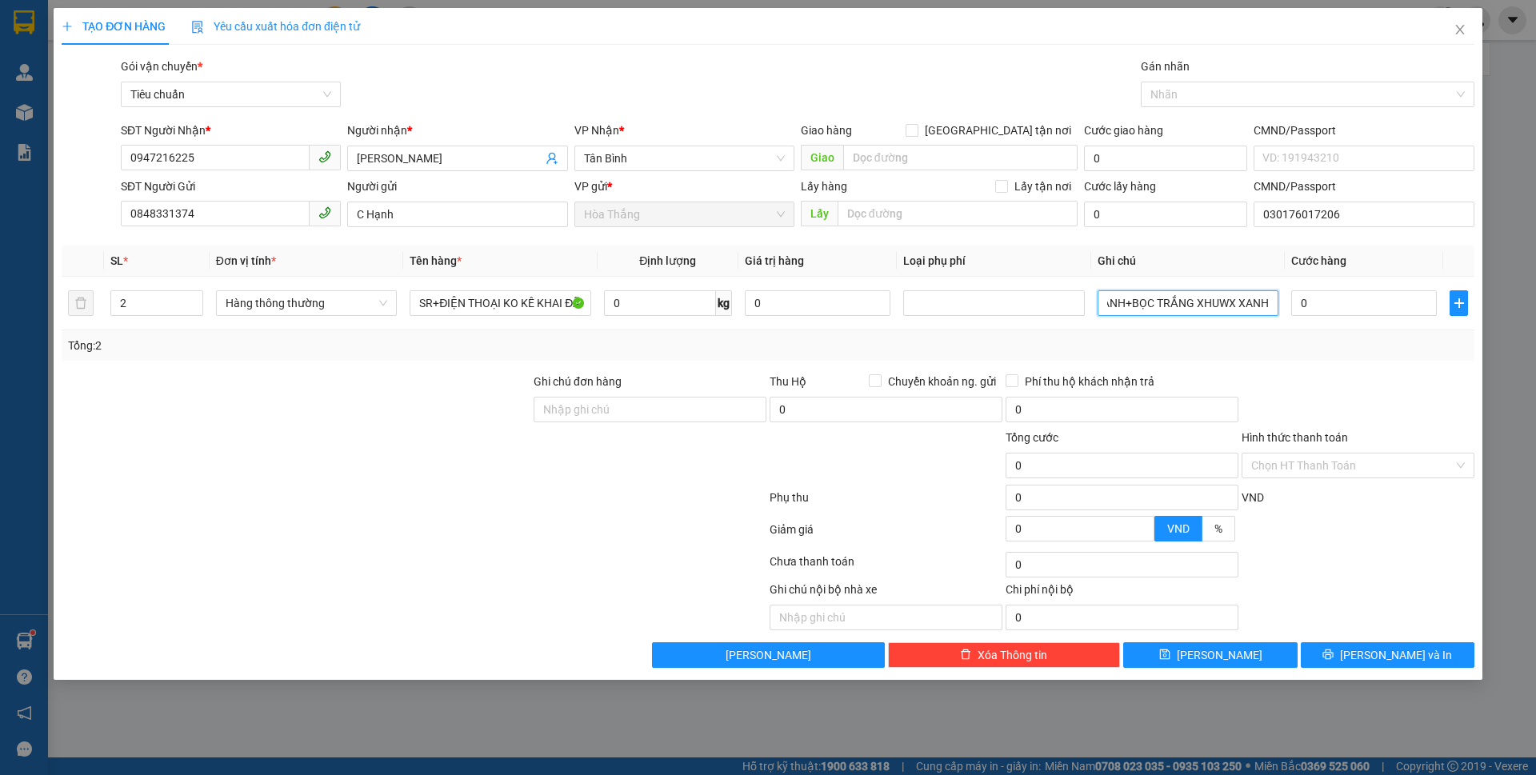
click at [1241, 338] on div "SL * Đơn vị tính * Tên hàng * Định lượng Giá trị hàng Loại phụ phí Ghi chú Cước…" at bounding box center [768, 303] width 1413 height 115
drag, startPoint x: 1241, startPoint y: 305, endPoint x: 1450, endPoint y: 333, distance: 210.7
click at [1450, 333] on div "SL * Đơn vị tính * Tên hàng * Định lượng Giá trị hàng Loại phụ phí Ghi chú Cước…" at bounding box center [768, 303] width 1413 height 115
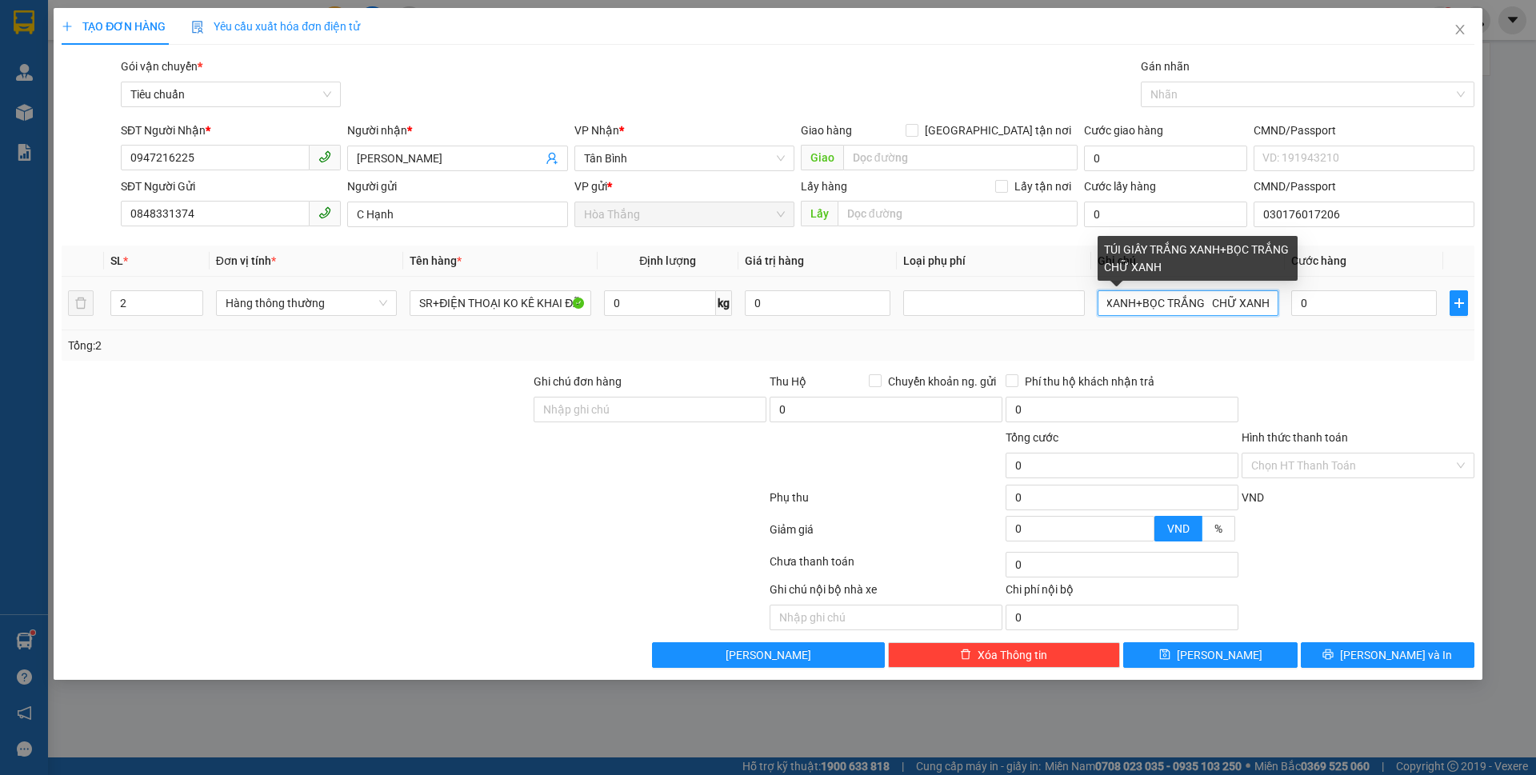
click at [1218, 303] on input "TÚI GIẤY TRẮNG XANH+BỌC TRẮNG CHỮ XANH" at bounding box center [1188, 303] width 181 height 26
click at [1216, 302] on input "TÚI GIẤY TRẮNG XANH+BỌC TRẮNG CHỮ XANH" at bounding box center [1188, 303] width 181 height 26
type input "TÚI GIẤY TRẮNG XANH+BỌC TRẮNG CHỮ XANH"
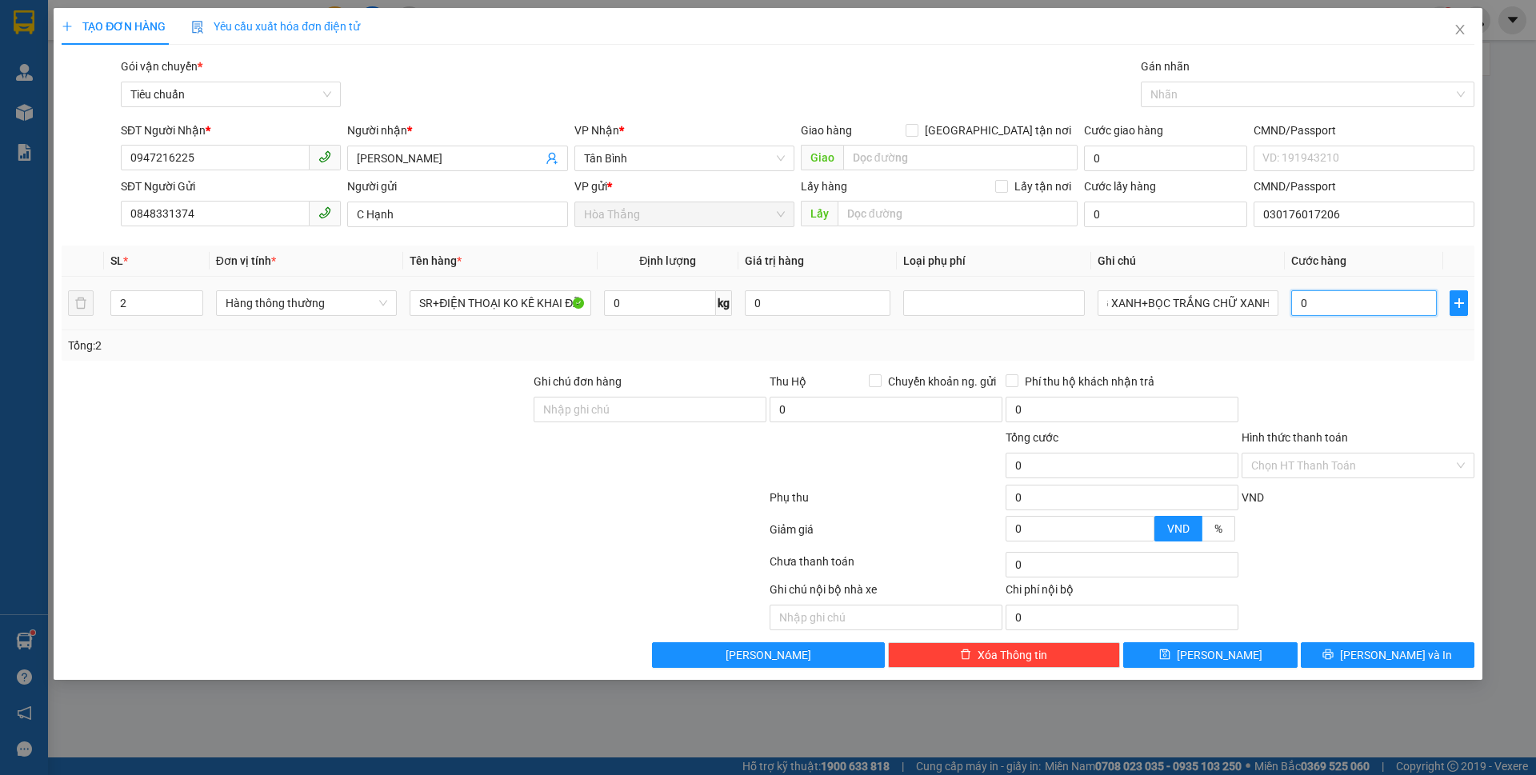
scroll to position [0, 0]
click at [1322, 300] on input "0" at bounding box center [1365, 303] width 146 height 26
type input "8"
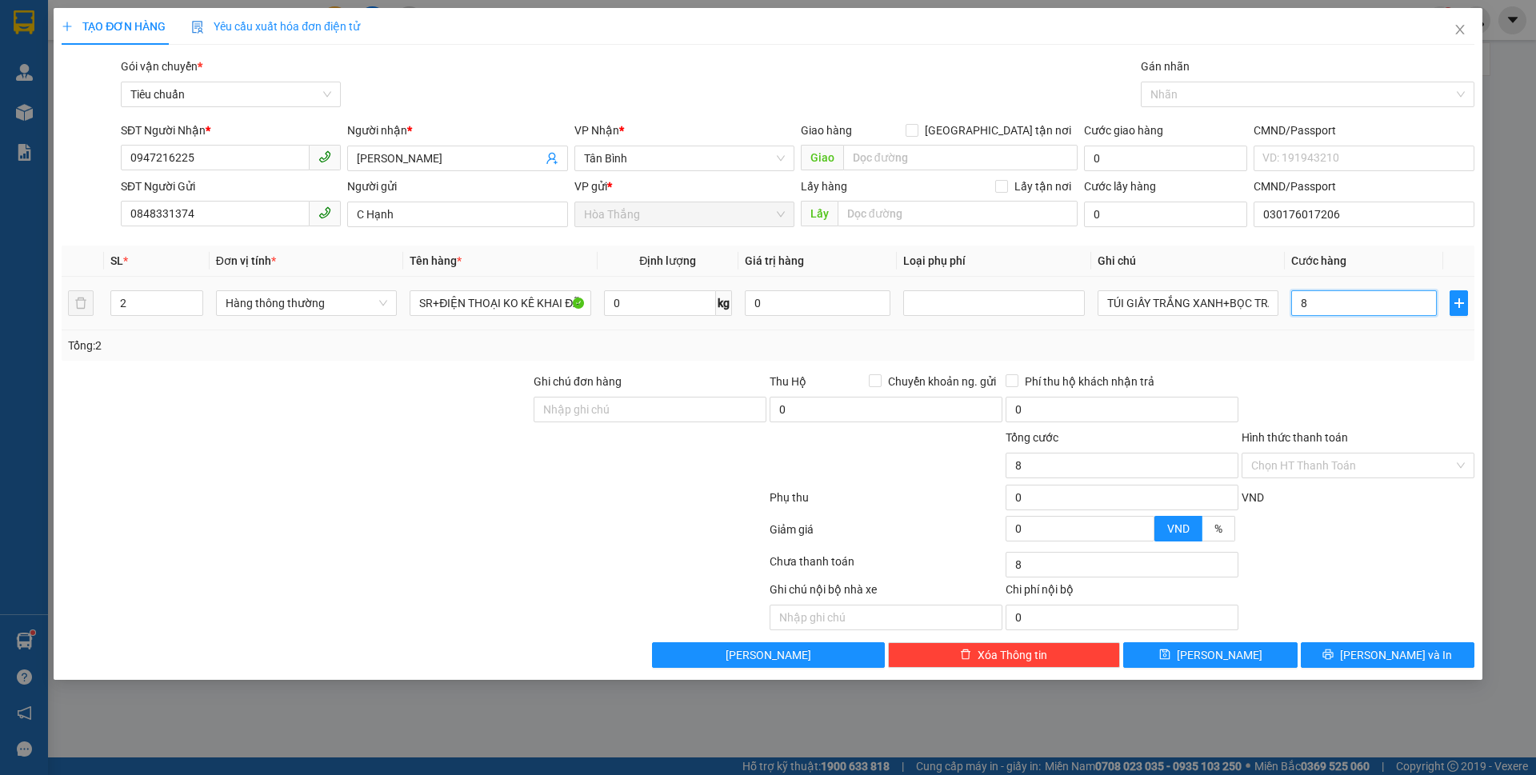
type input "80"
type input "800"
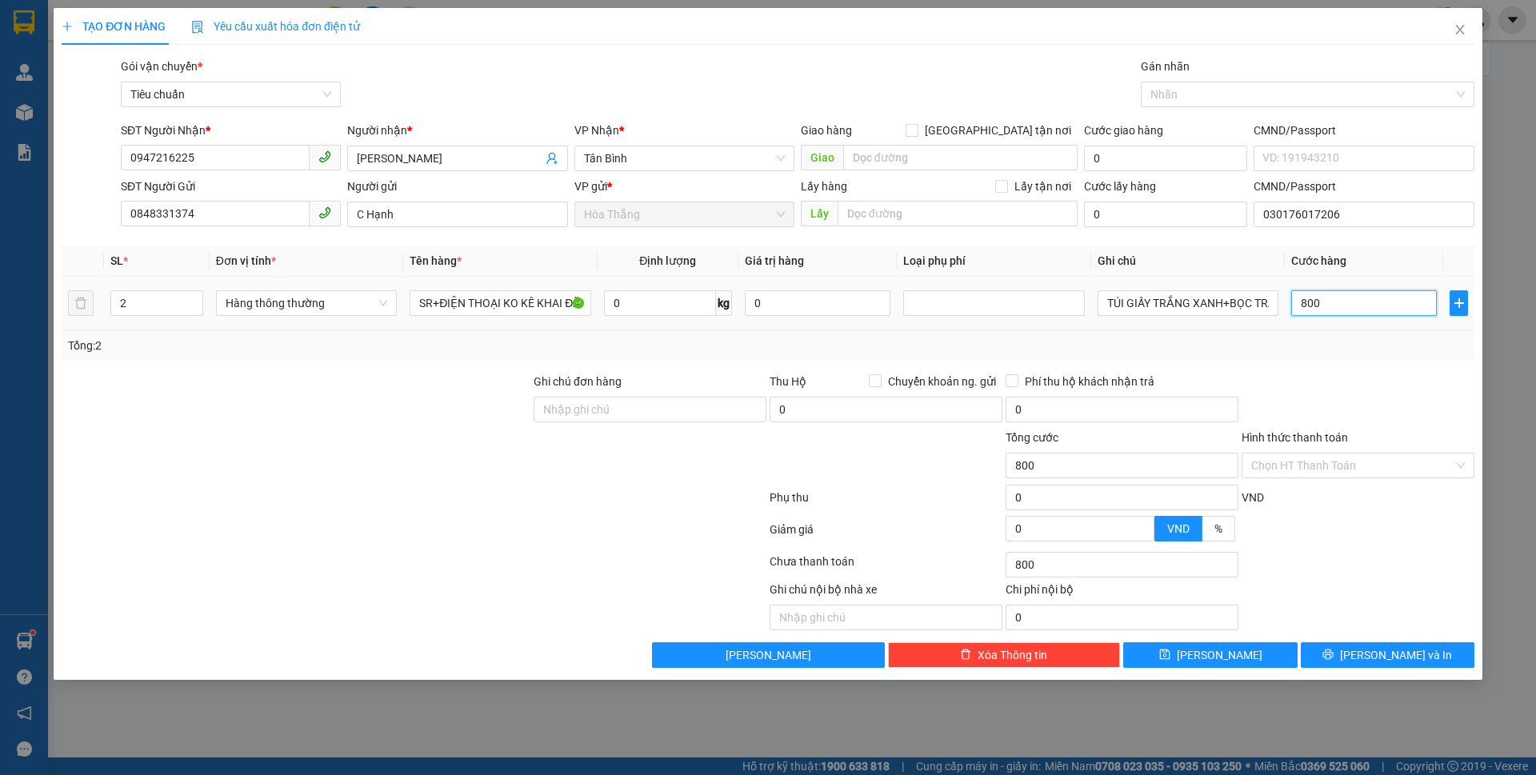
type input "8.000"
type input "80.000"
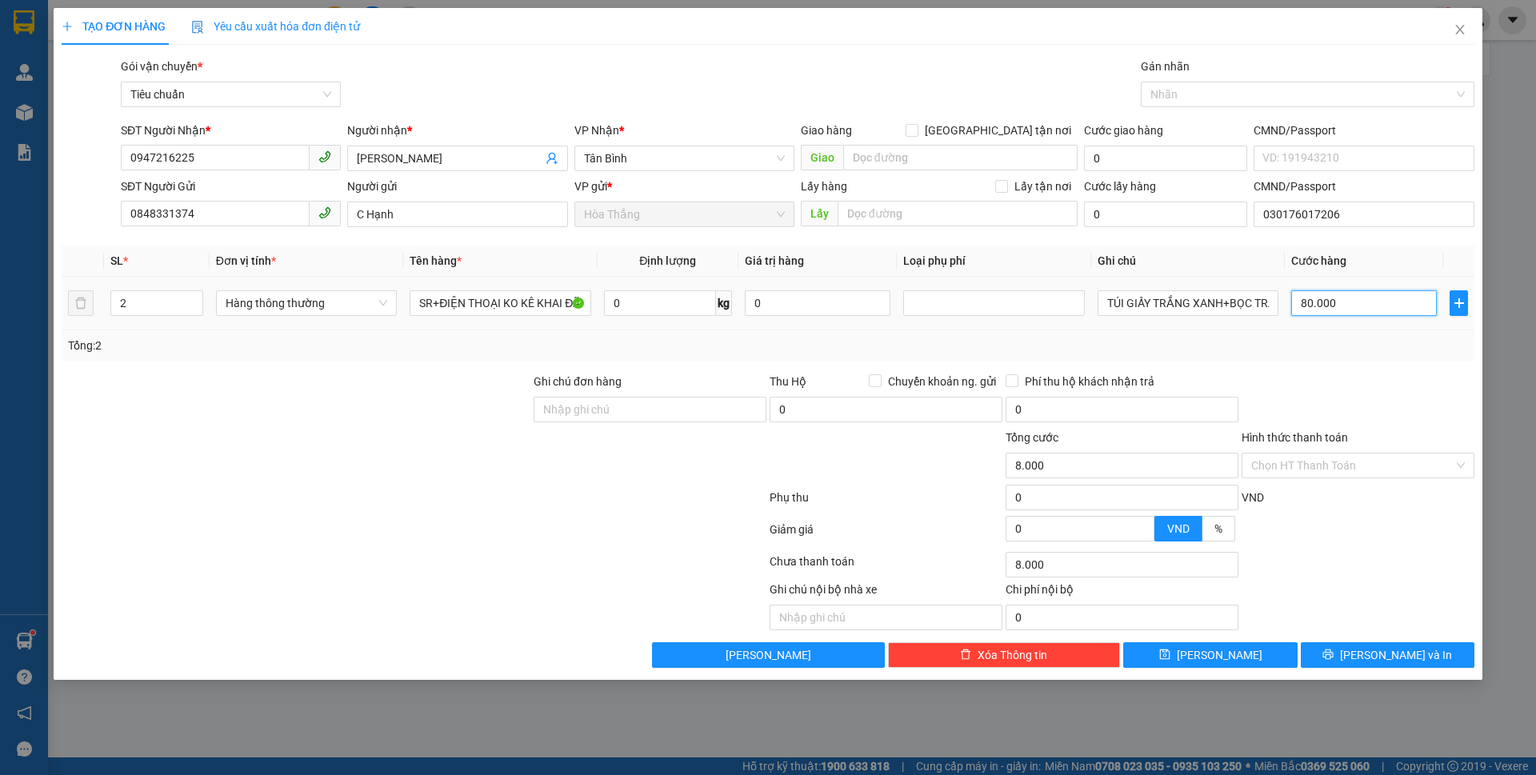
type input "80.000"
click at [1348, 374] on div "Transit Pickup Surcharge Ids Transit Deliver Surcharge Ids Transit Deliver Surc…" at bounding box center [768, 363] width 1413 height 611
click at [1354, 338] on div "Tổng: 2" at bounding box center [768, 346] width 1400 height 18
click at [1357, 337] on div "Tổng: 2" at bounding box center [768, 346] width 1400 height 18
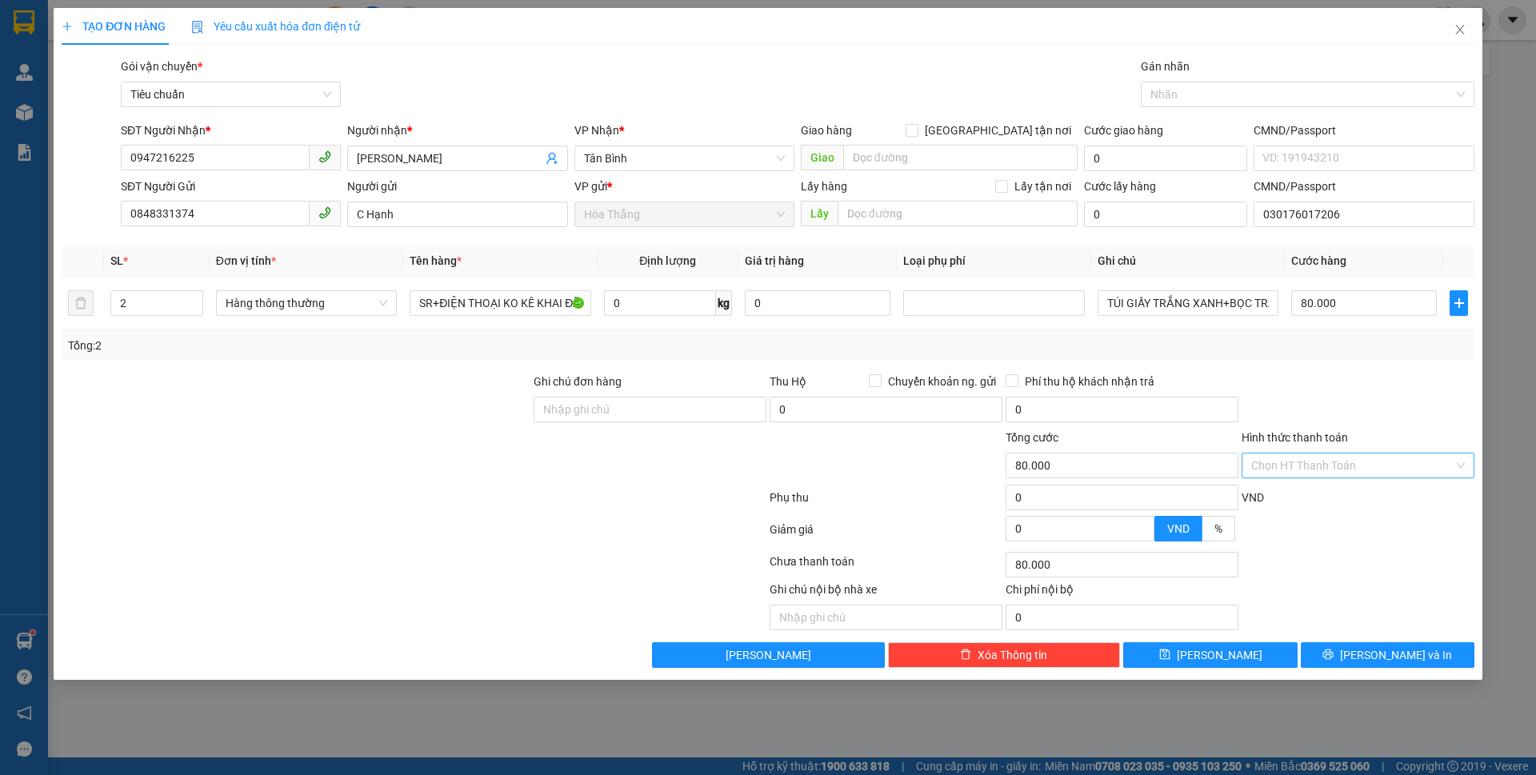
click at [1298, 460] on input "Hình thức thanh toán" at bounding box center [1353, 466] width 202 height 24
click at [1306, 504] on div "Tại văn phòng" at bounding box center [1359, 498] width 214 height 18
type input "0"
drag, startPoint x: 1371, startPoint y: 658, endPoint x: 1349, endPoint y: 656, distance: 21.7
click at [1349, 656] on button "[PERSON_NAME] và In" at bounding box center [1388, 656] width 174 height 26
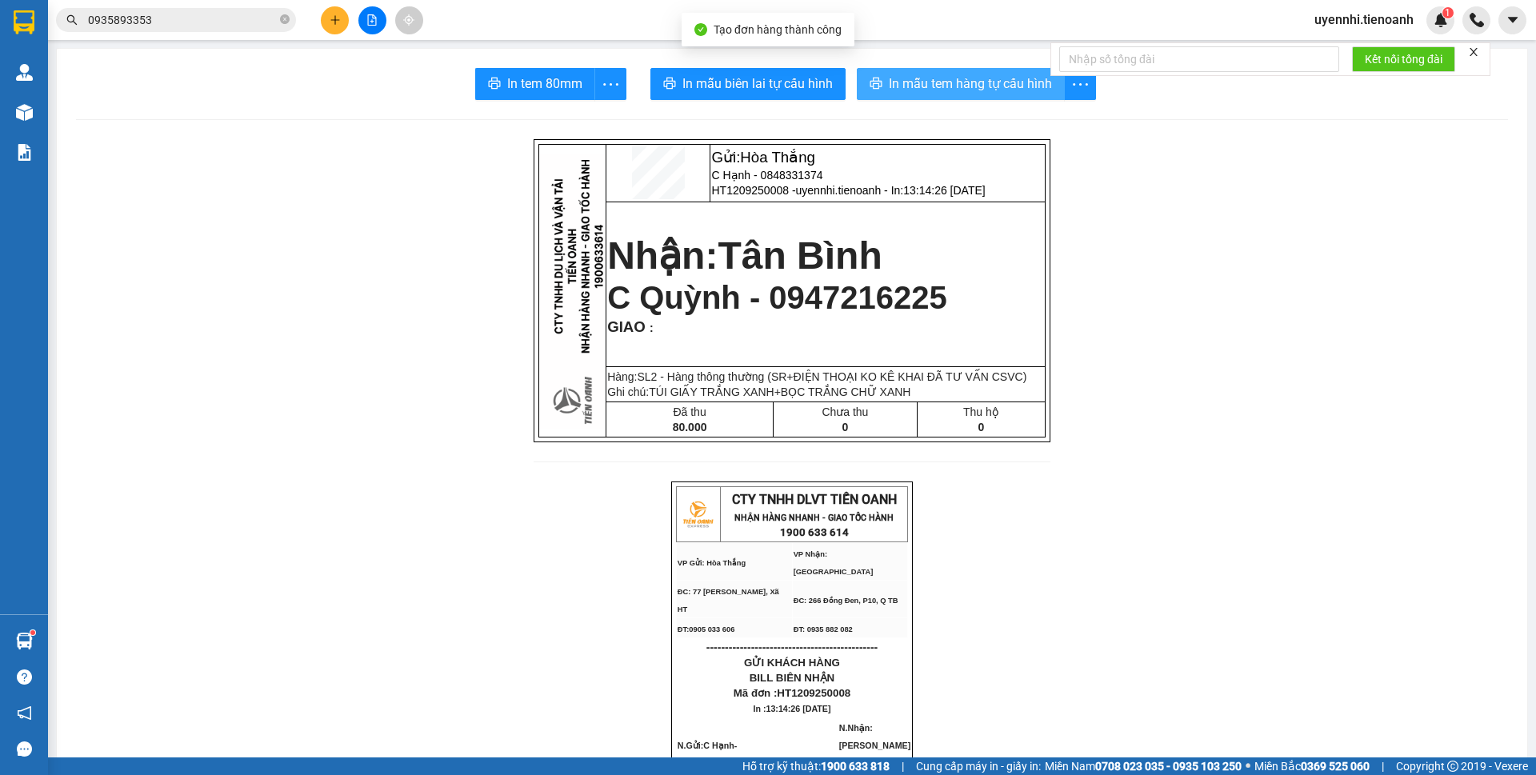
click at [950, 68] on button "In mẫu tem hàng tự cấu hình" at bounding box center [961, 84] width 208 height 32
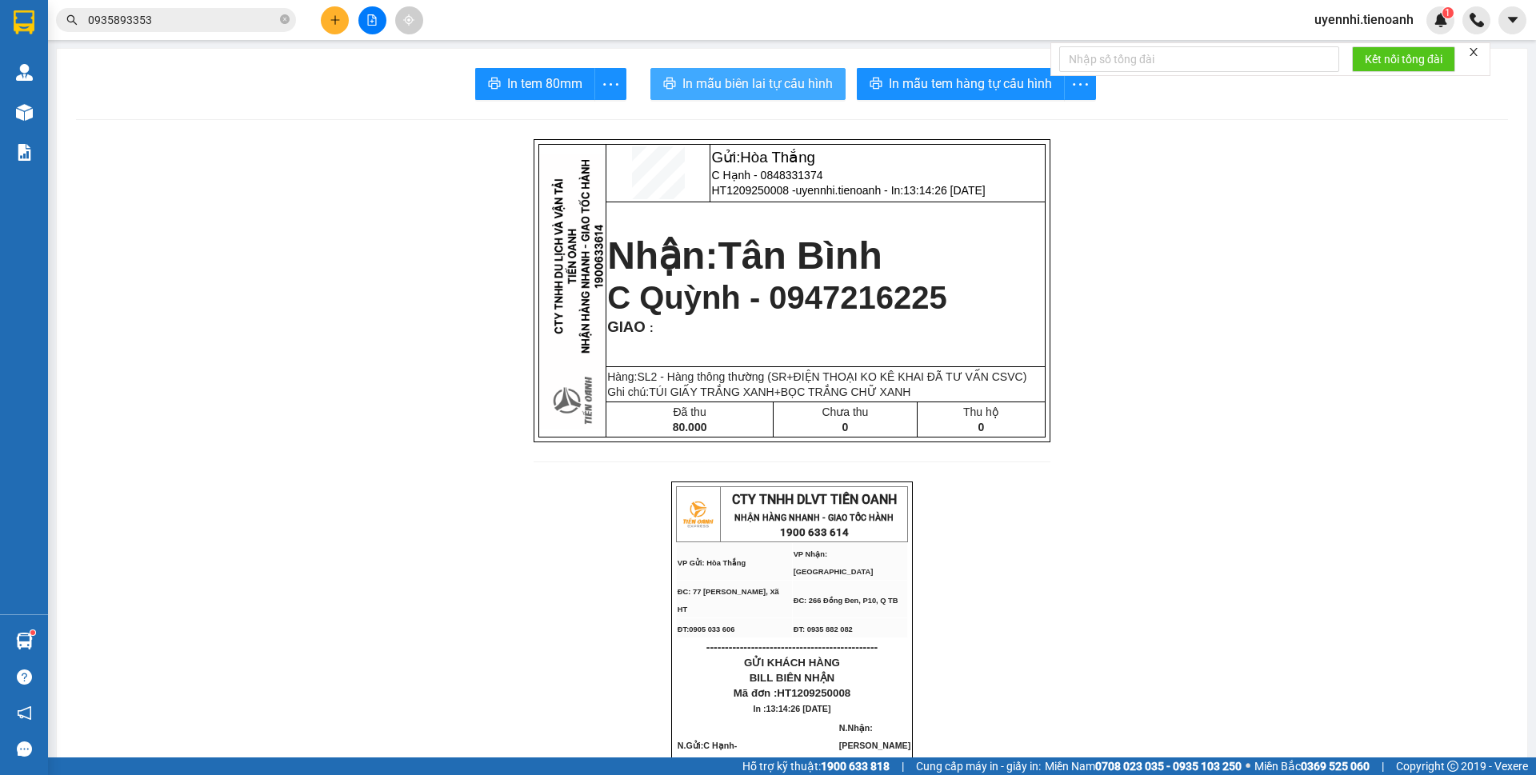
click at [784, 87] on span "In mẫu biên lai tự cấu hình" at bounding box center [758, 84] width 150 height 20
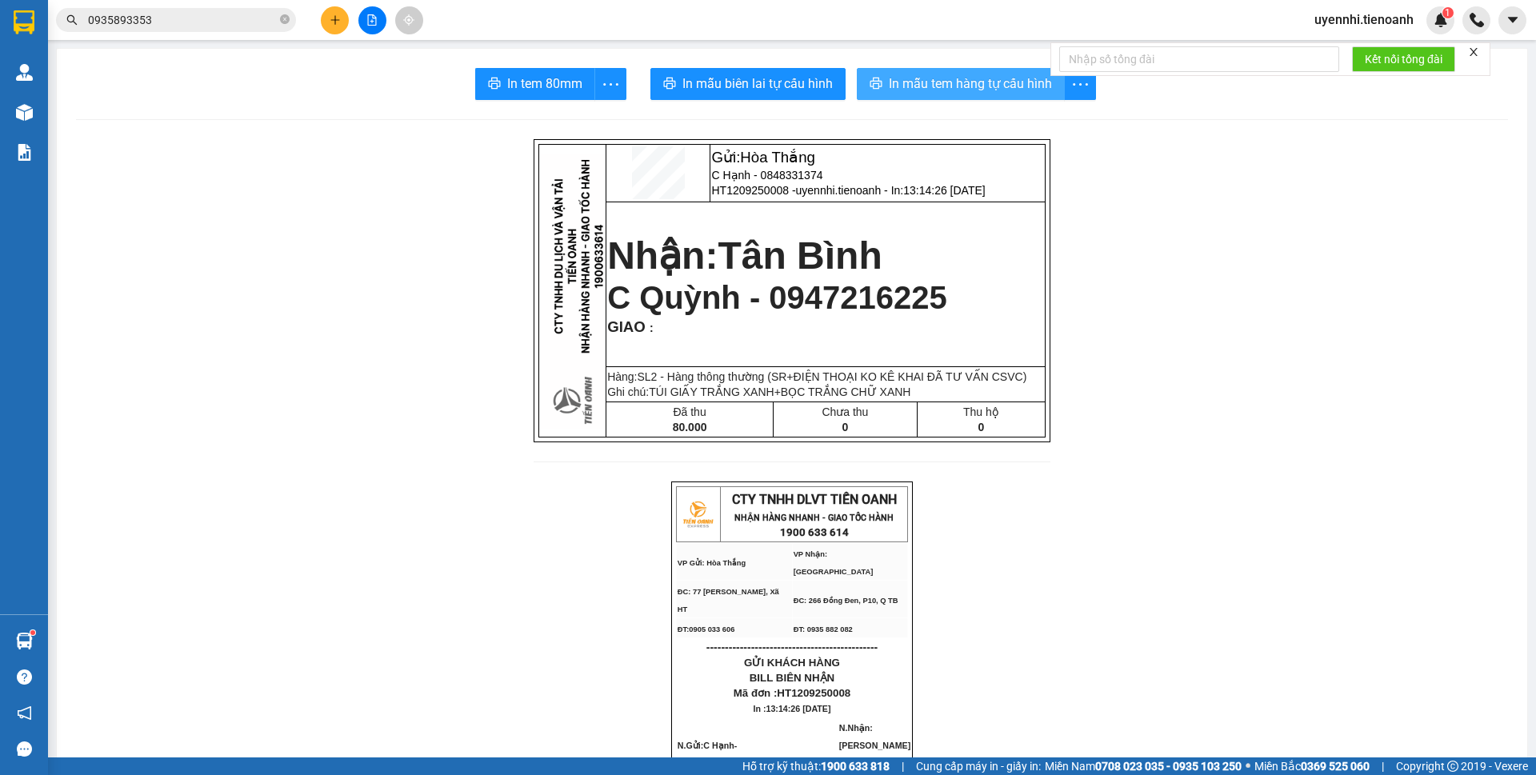
click at [944, 83] on span "In mẫu tem hàng tự cấu hình" at bounding box center [970, 84] width 163 height 20
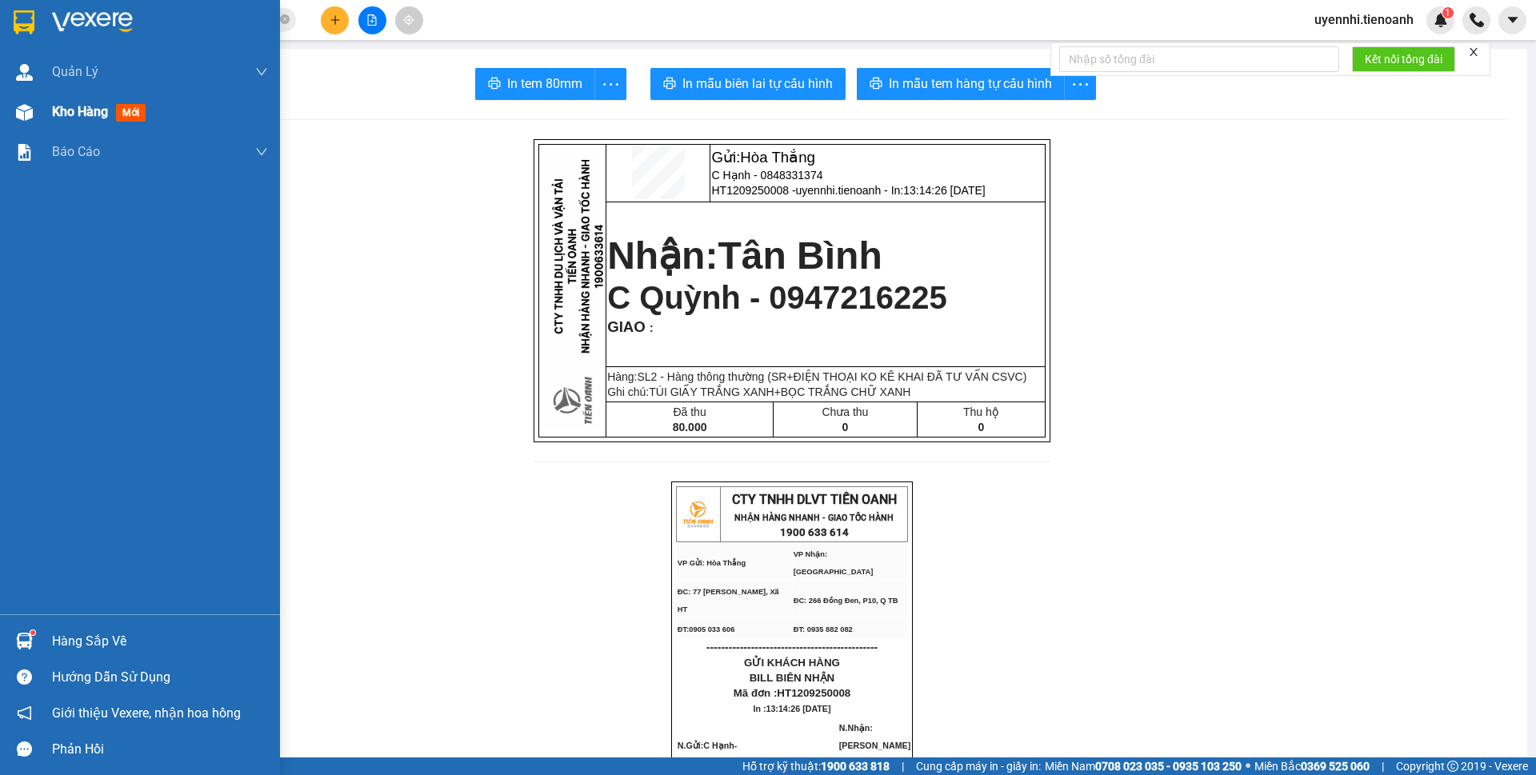
click at [73, 105] on span "Kho hàng" at bounding box center [80, 111] width 56 height 15
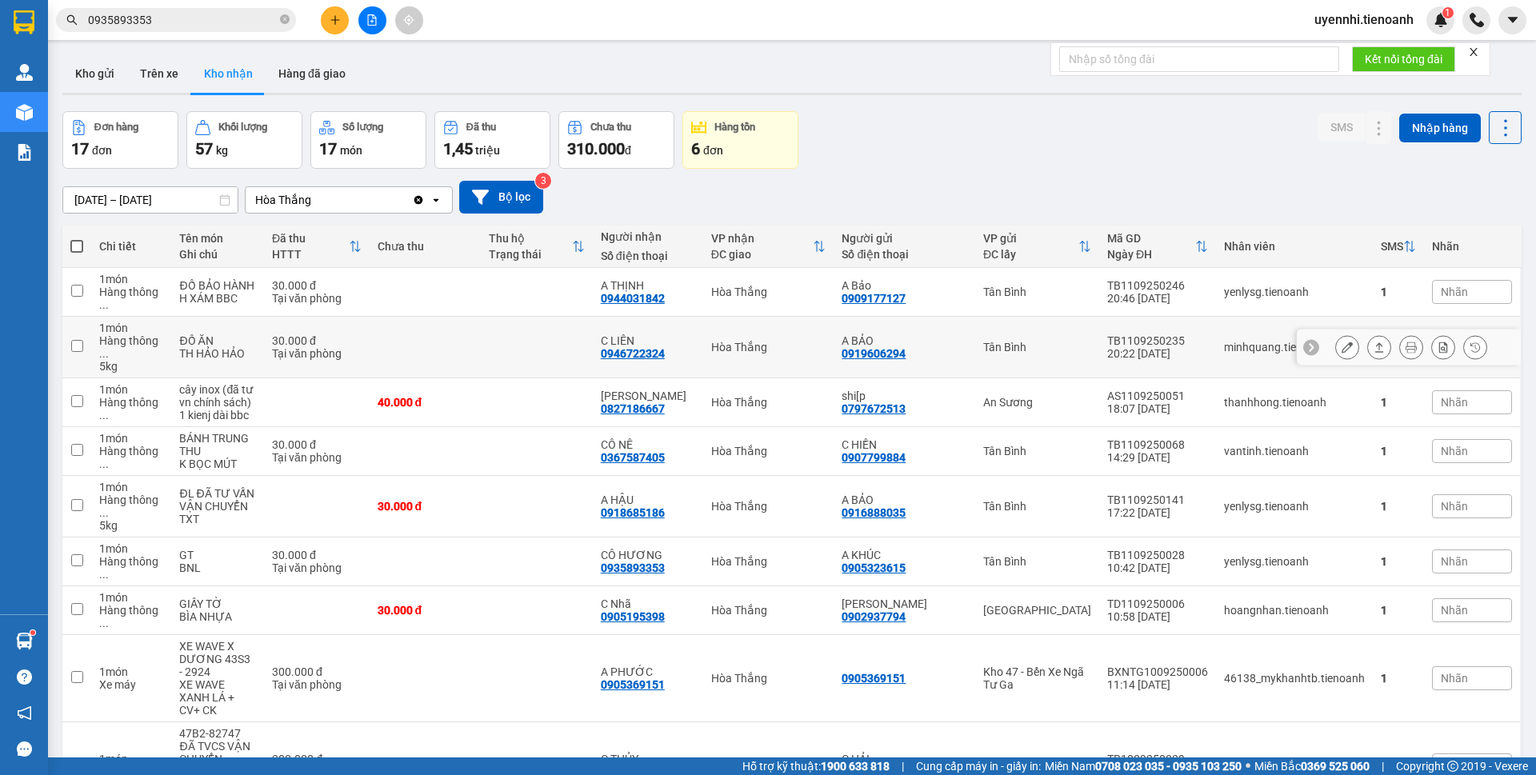
click at [1374, 342] on icon at bounding box center [1379, 347] width 11 height 11
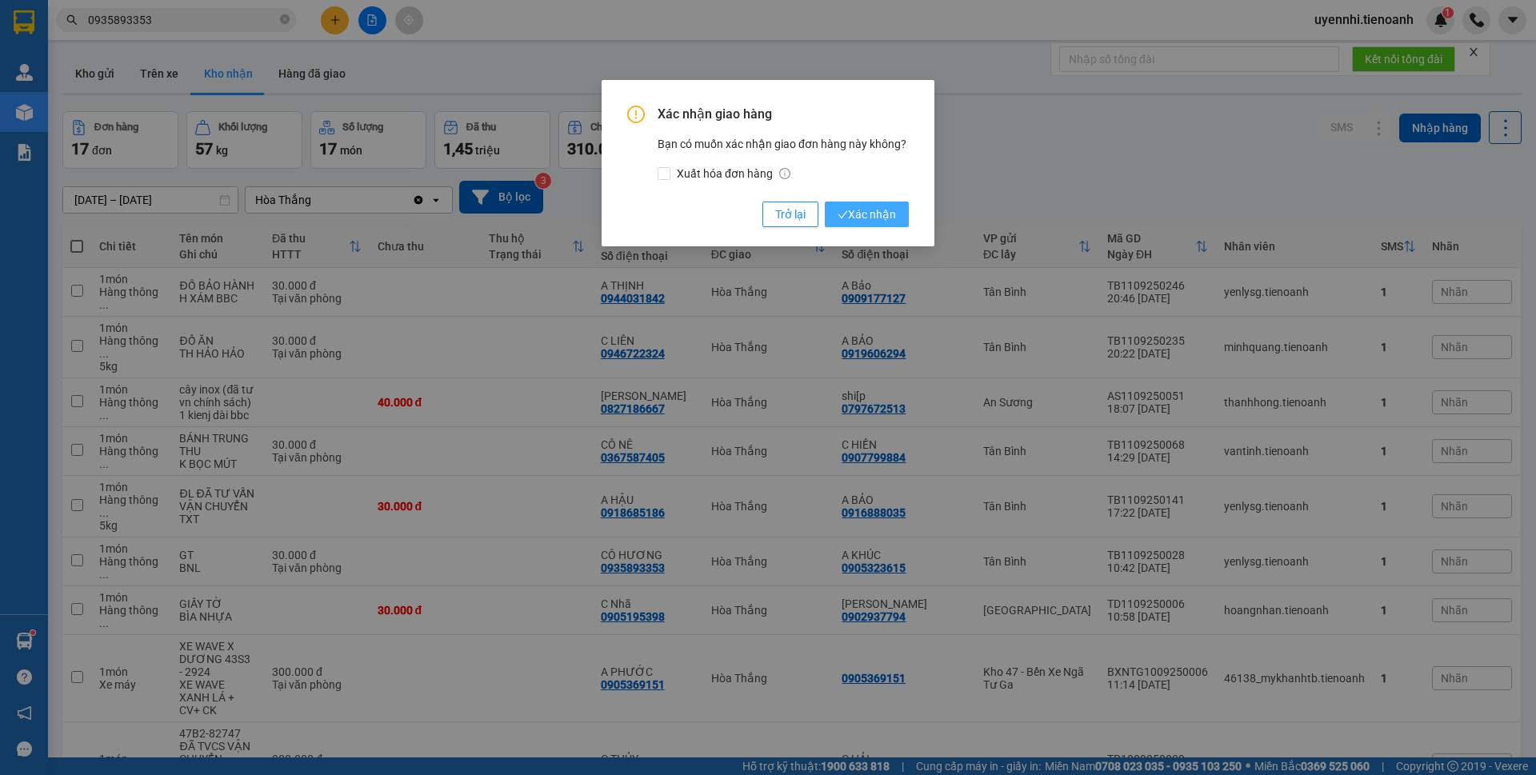
click at [861, 218] on span "Xác nhận" at bounding box center [867, 215] width 58 height 18
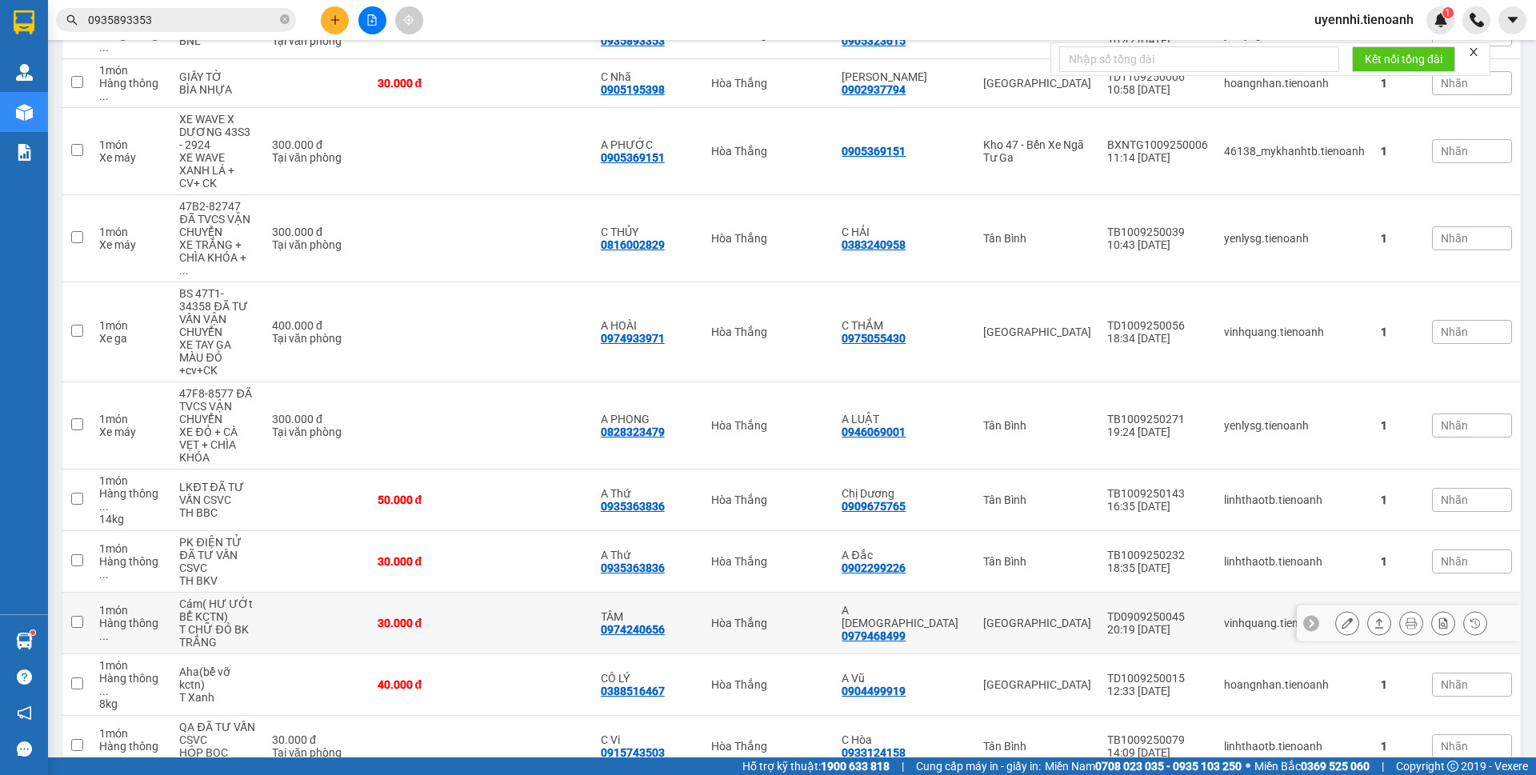
scroll to position [472, 0]
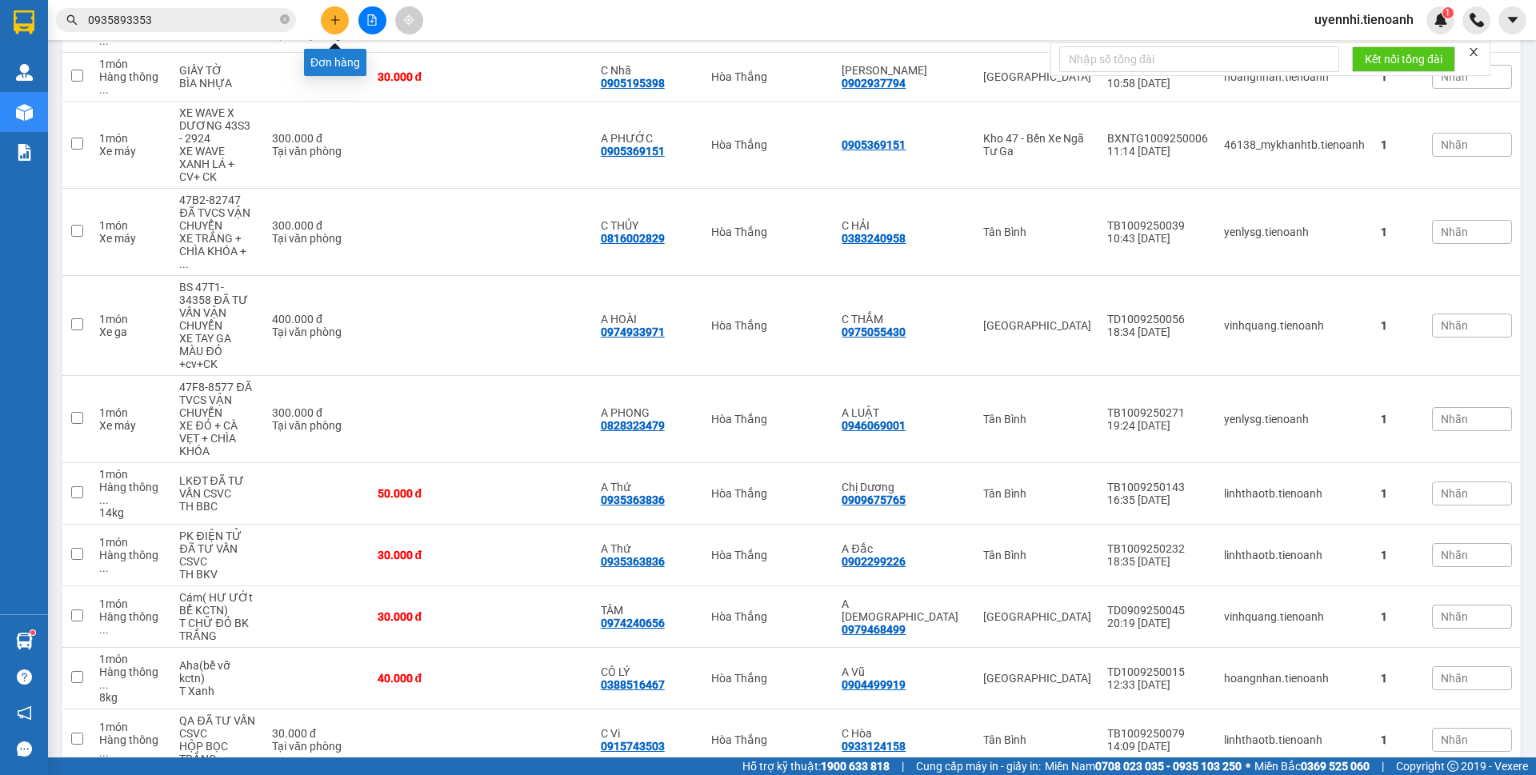
click at [330, 14] on button at bounding box center [335, 20] width 28 height 28
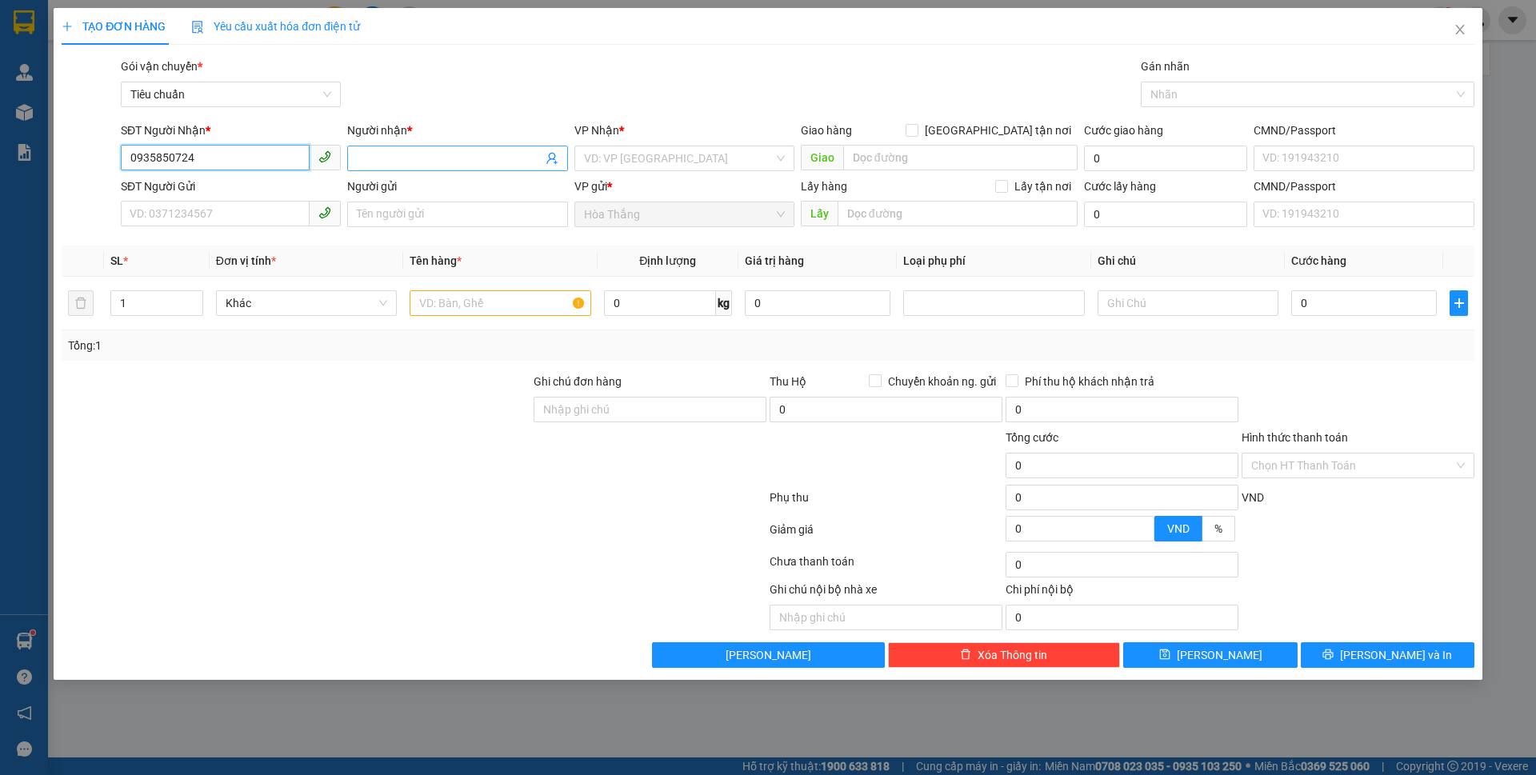
type input "0935850724"
click at [388, 157] on input "Người nhận *" at bounding box center [449, 159] width 185 height 18
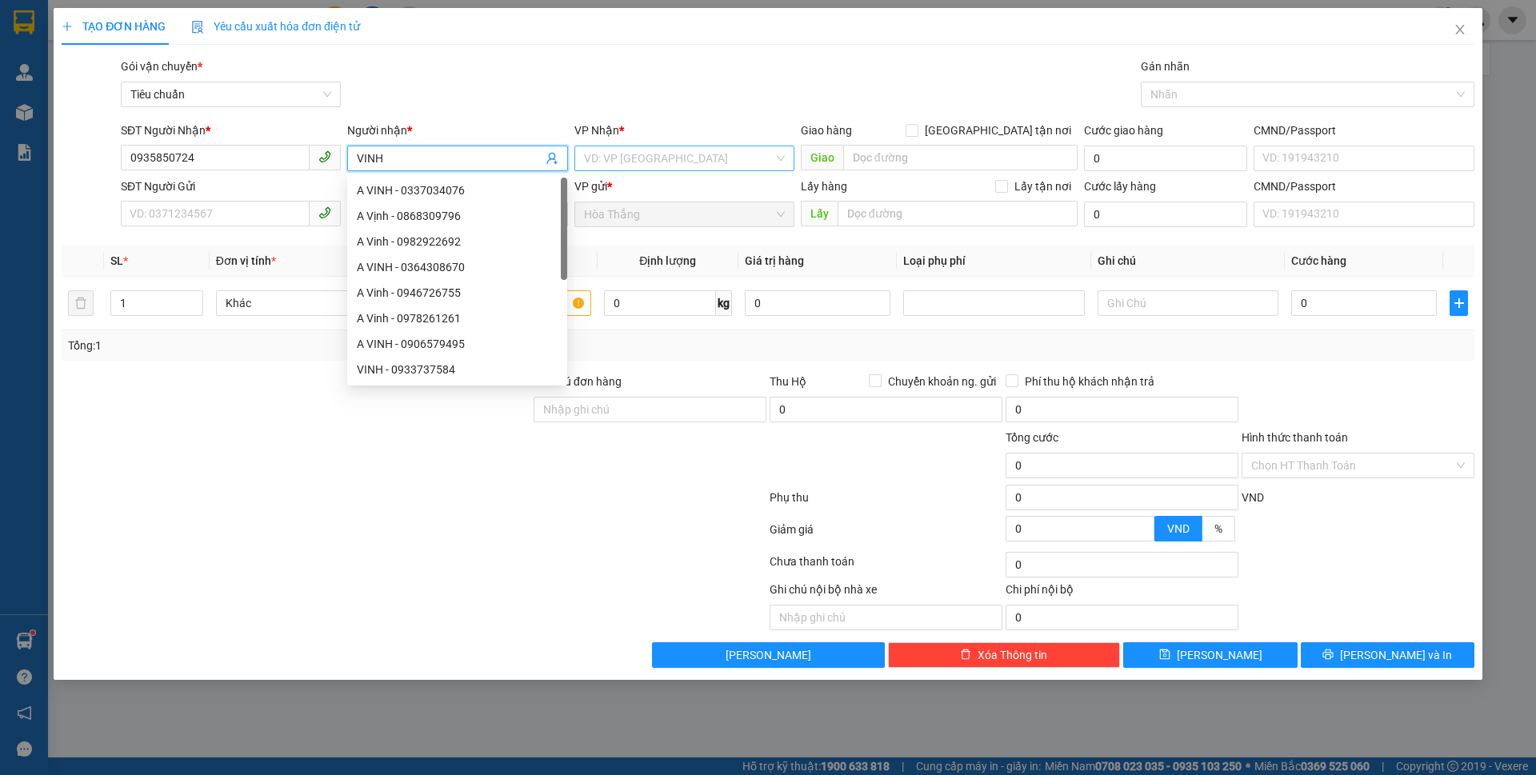
type input "VINH"
click at [625, 161] on input "search" at bounding box center [679, 158] width 190 height 24
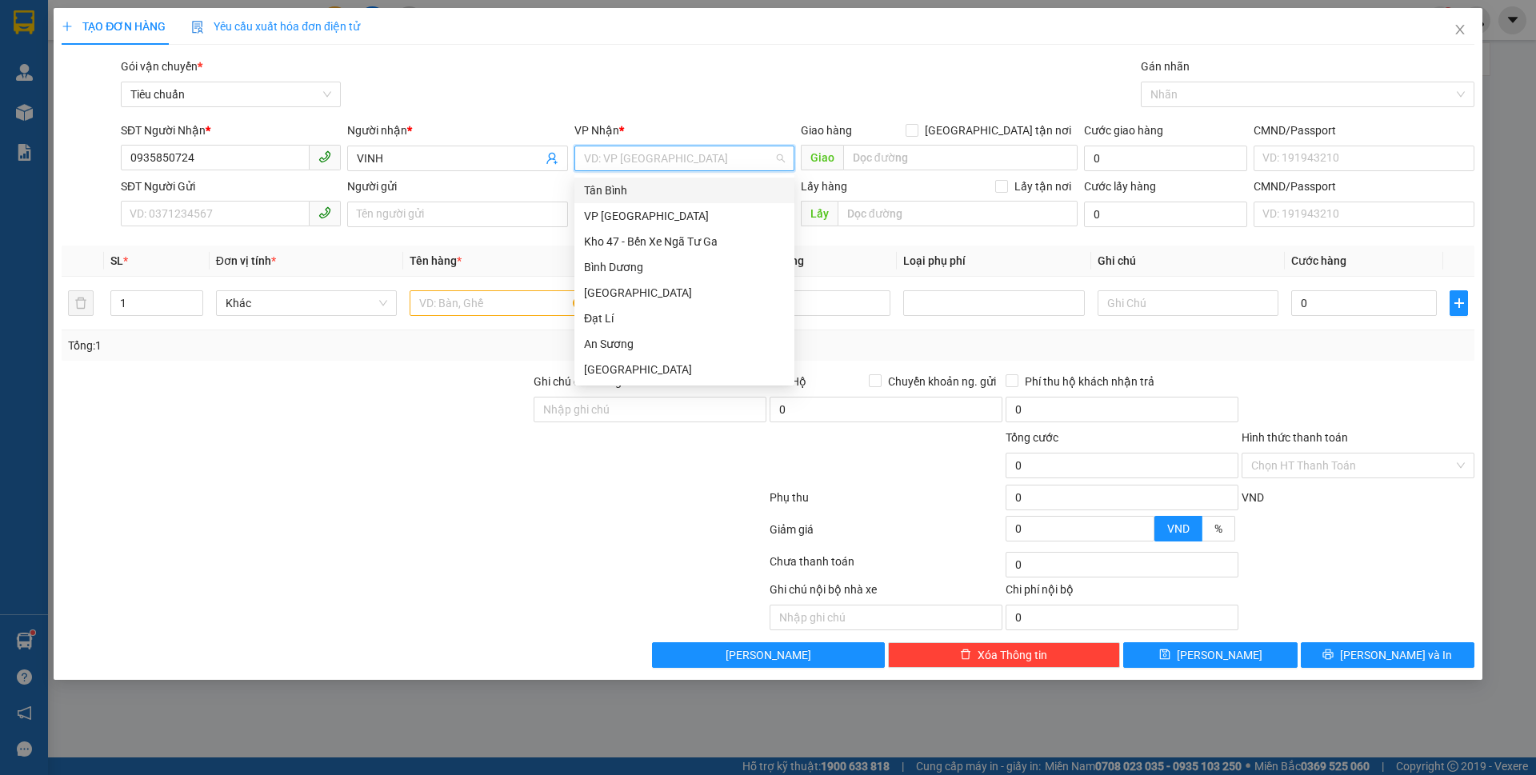
click at [637, 194] on div "Tân Bình" at bounding box center [684, 191] width 201 height 18
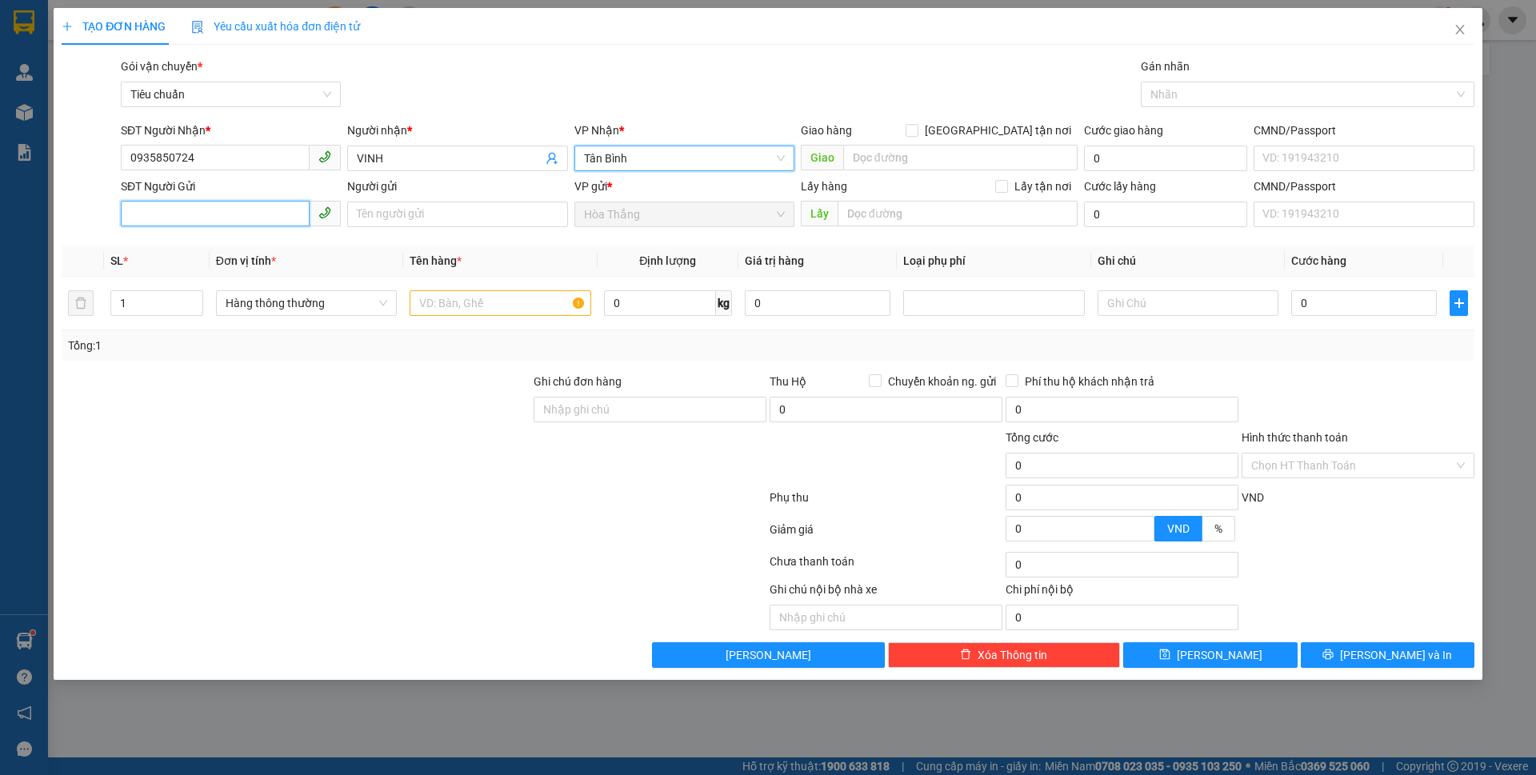
click at [170, 203] on input "SĐT Người Gửi" at bounding box center [215, 214] width 189 height 26
click at [268, 429] on div at bounding box center [296, 457] width 472 height 56
drag, startPoint x: 236, startPoint y: 166, endPoint x: 118, endPoint y: 158, distance: 118.7
click at [118, 158] on div "SĐT Người Nhận * 0935850724 0935850724" at bounding box center [231, 150] width 226 height 56
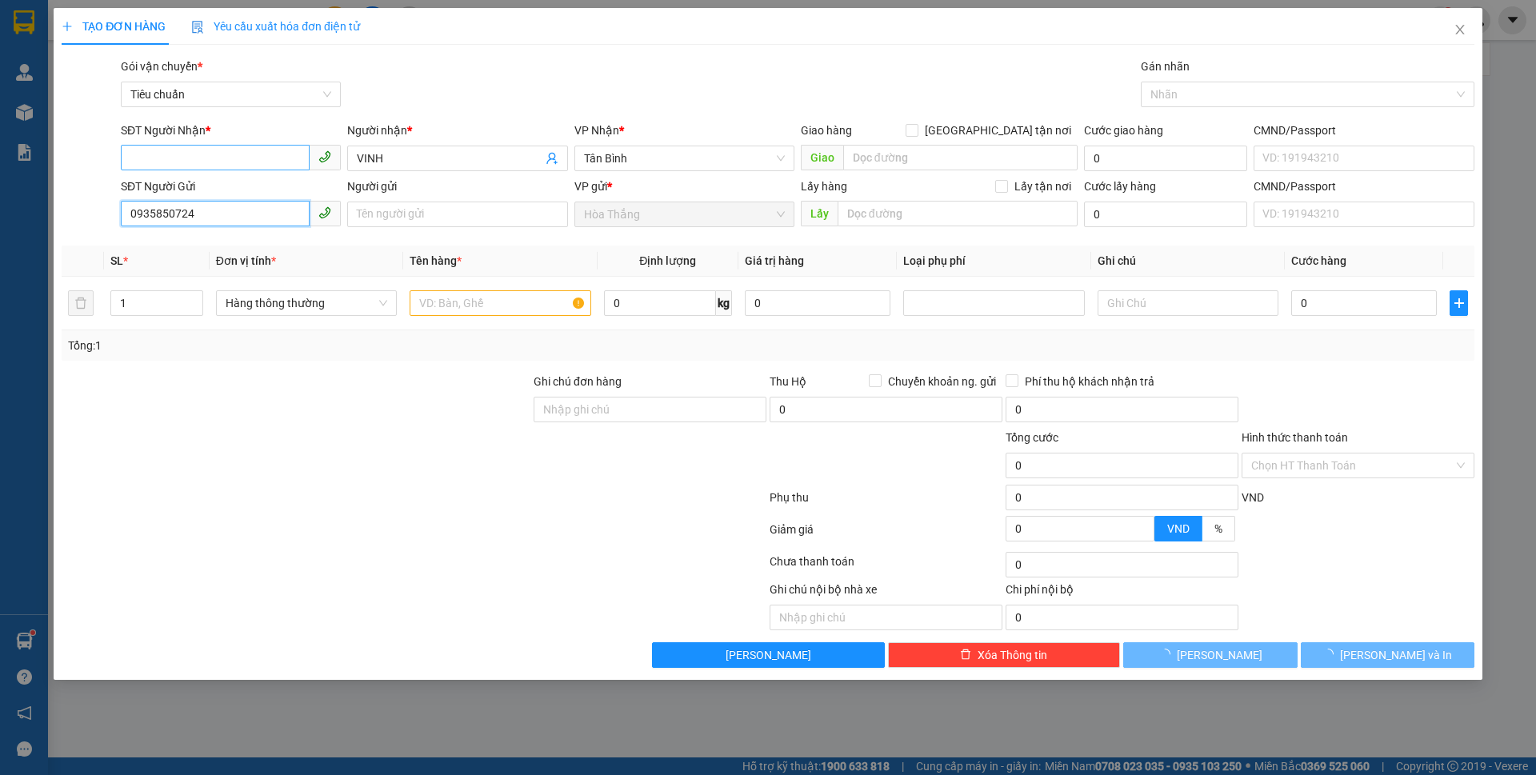
type input "0935850724"
click at [201, 165] on input "SĐT Người Nhận *" at bounding box center [215, 158] width 189 height 26
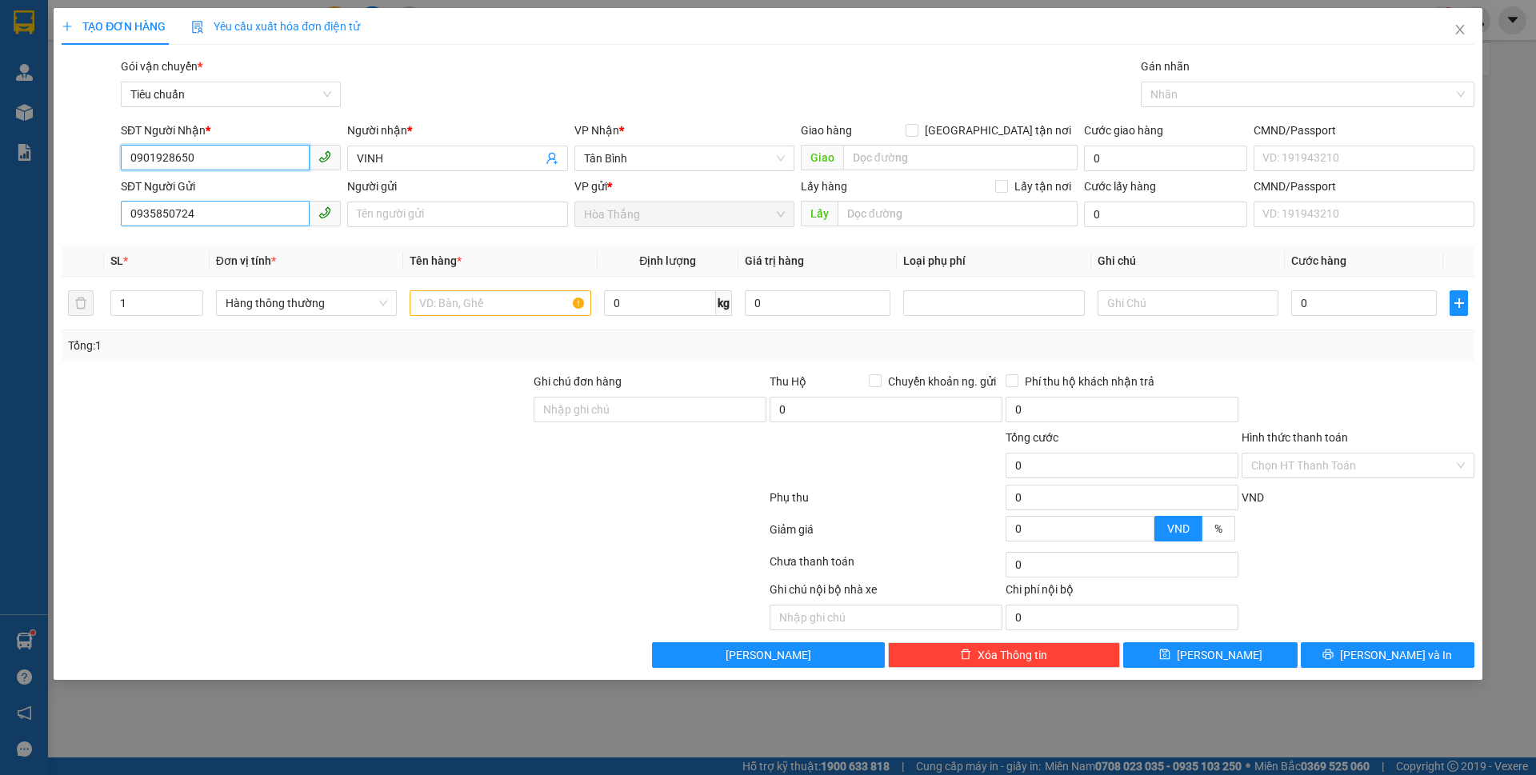
type input "0901928650"
drag, startPoint x: 218, startPoint y: 210, endPoint x: 76, endPoint y: 190, distance: 143.8
click at [76, 190] on div "SĐT Người Gửi 0935850724 0935850724 Người gửi Tên người gửi VP gửi * Hòa Thắng …" at bounding box center [768, 206] width 1416 height 56
click at [600, 405] on input "Ghi chú đơn hàng" at bounding box center [650, 410] width 233 height 26
type input "NGƯỜI GỬI LÀ NGƯỜI NHẬN"
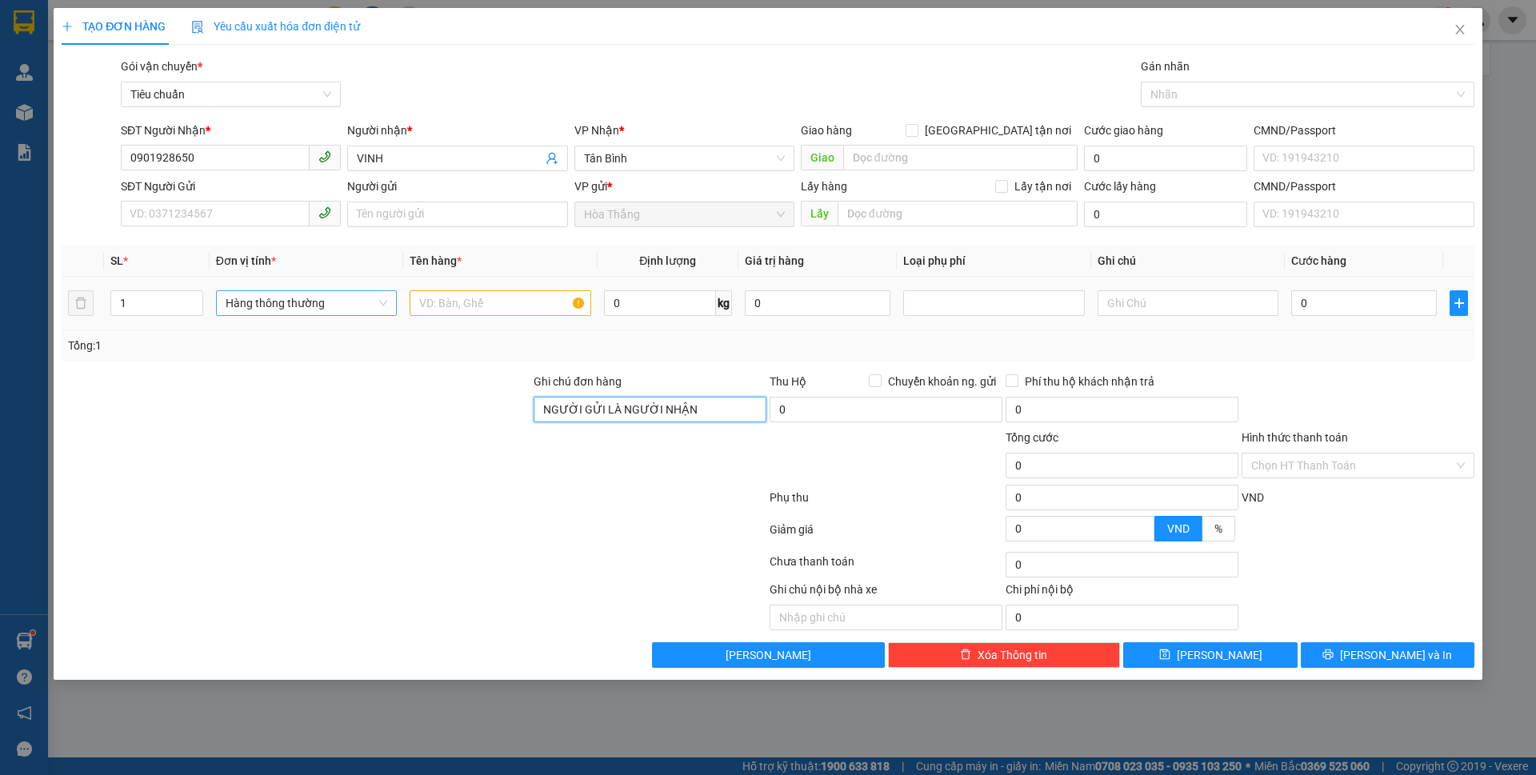
click at [291, 311] on span "Hàng thông thường" at bounding box center [307, 303] width 162 height 24
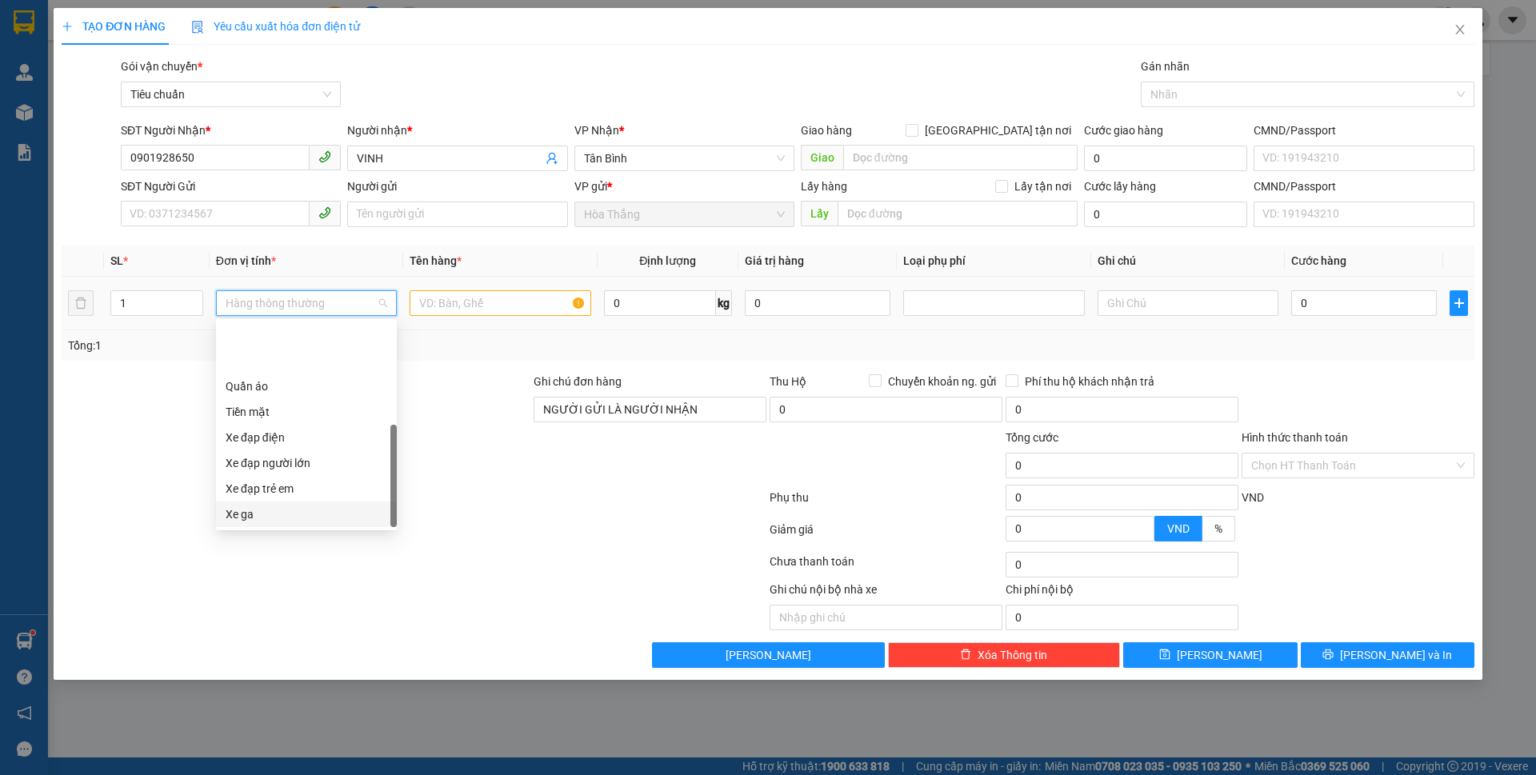
scroll to position [77, 0]
click at [260, 468] on div "Xe máy" at bounding box center [307, 464] width 162 height 18
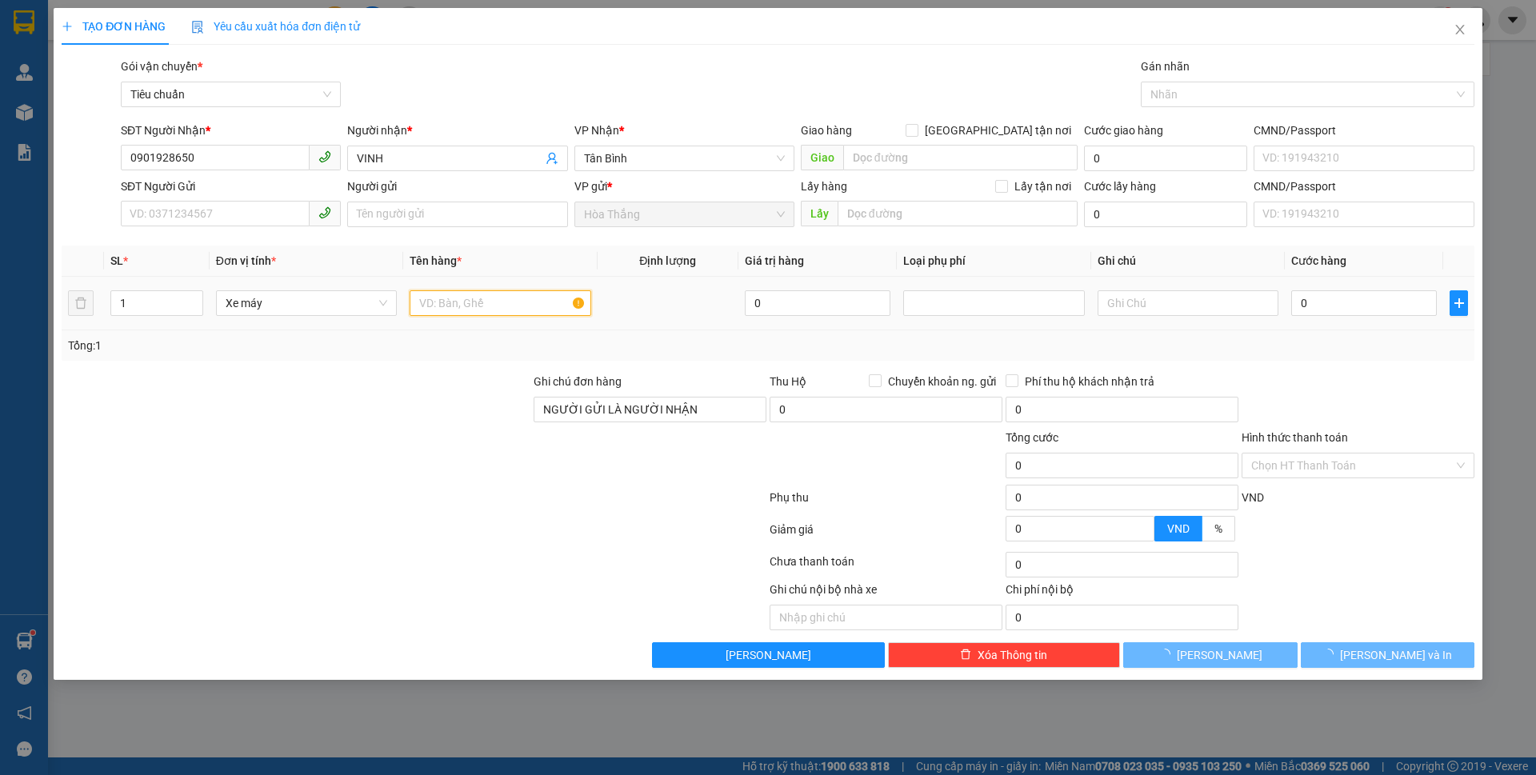
click at [471, 309] on input "text" at bounding box center [500, 303] width 181 height 26
type input "300.000"
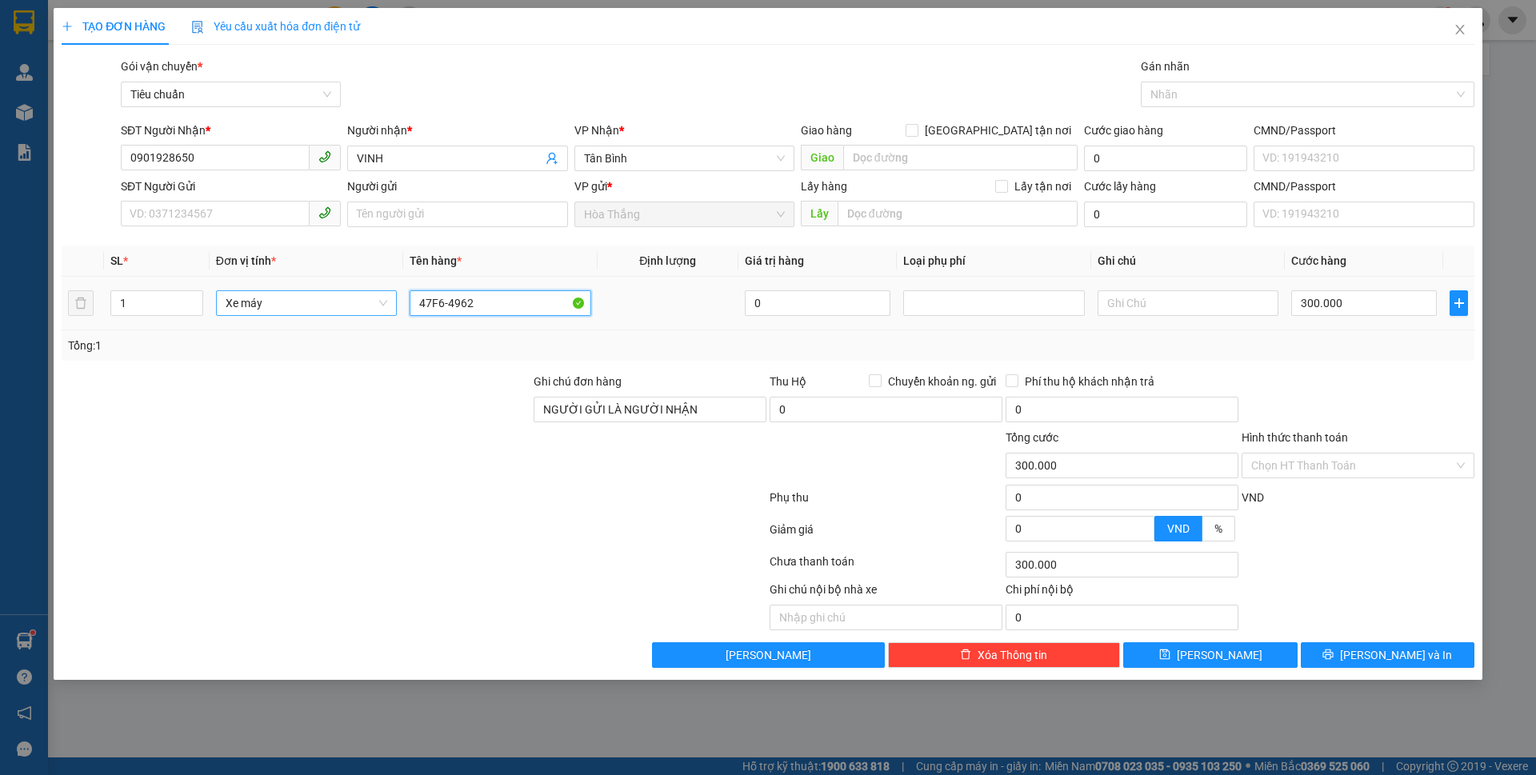
drag, startPoint x: 504, startPoint y: 308, endPoint x: 392, endPoint y: 296, distance: 112.7
click at [392, 296] on tr "1 Xe máy 47F6-4962 0 300.000" at bounding box center [768, 304] width 1413 height 54
type input "47F6-4962"
click at [458, 362] on div "Transit Pickup Surcharge Ids Transit Deliver Surcharge Ids Transit Deliver Surc…" at bounding box center [768, 363] width 1413 height 611
click at [487, 294] on input "47F6-4962" at bounding box center [500, 303] width 181 height 26
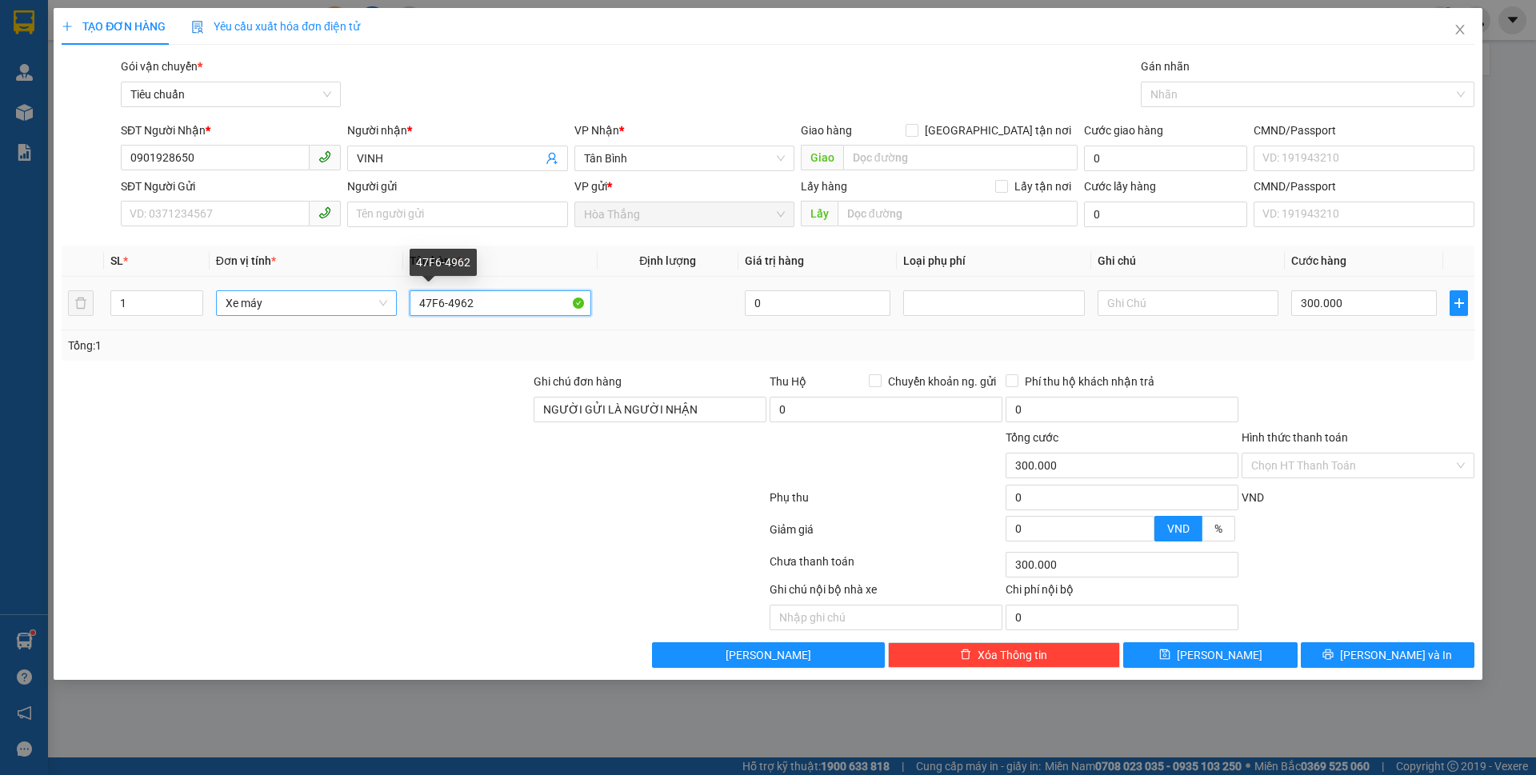
drag, startPoint x: 498, startPoint y: 296, endPoint x: 393, endPoint y: 297, distance: 104.8
click at [389, 296] on tr "1 Xe máy 47F6-4962 0 300.000" at bounding box center [768, 304] width 1413 height 54
type input "47F6-4962"
click at [488, 307] on input "text" at bounding box center [500, 303] width 181 height 26
type input "XE DH ĐỎ ĐÃ TƯ VẤN CSVC"
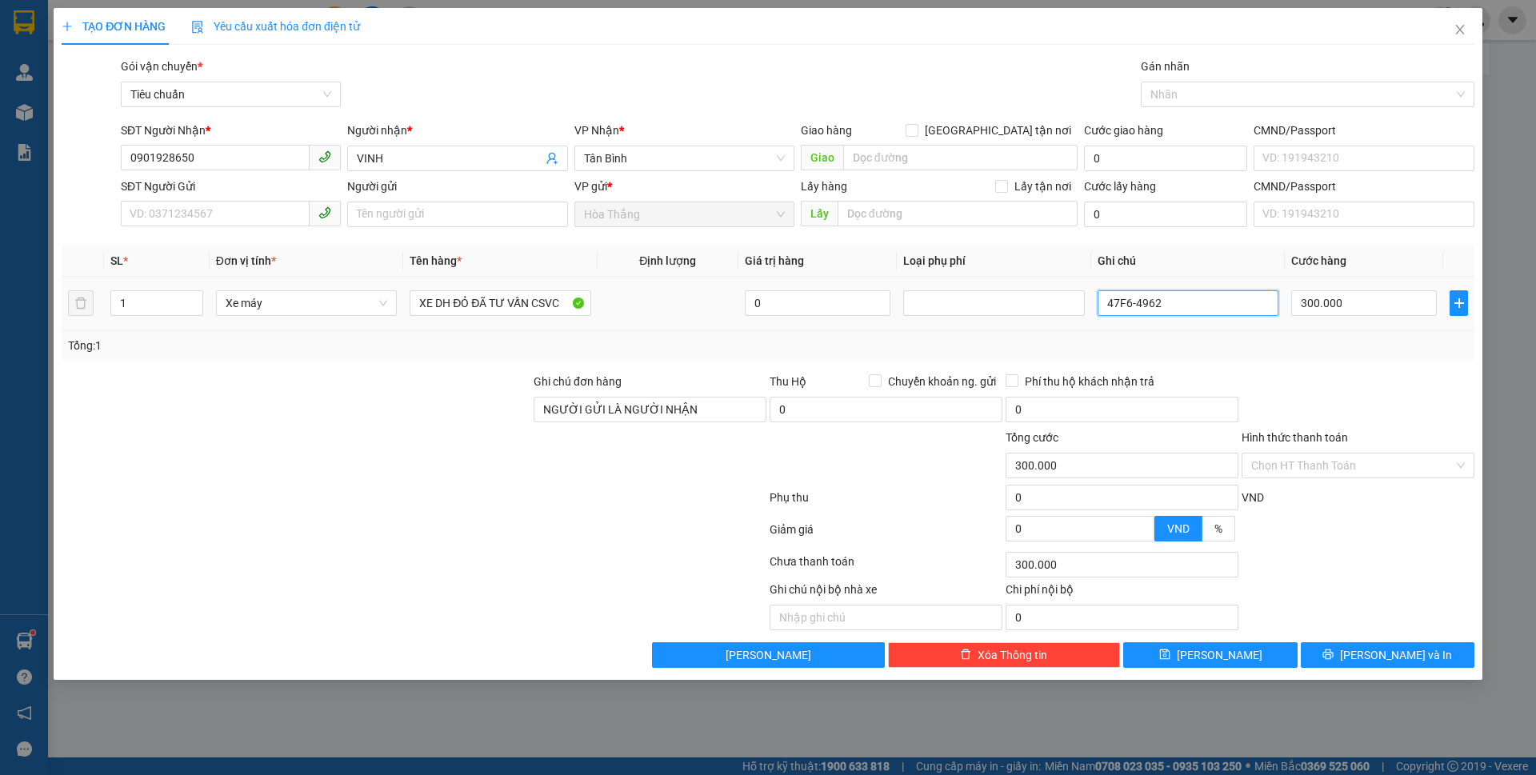
click at [1179, 310] on input "47F6-4962" at bounding box center [1188, 303] width 181 height 26
type input "47F6-4962+CK+CV"
click at [1387, 645] on button "[PERSON_NAME] và In" at bounding box center [1388, 656] width 174 height 26
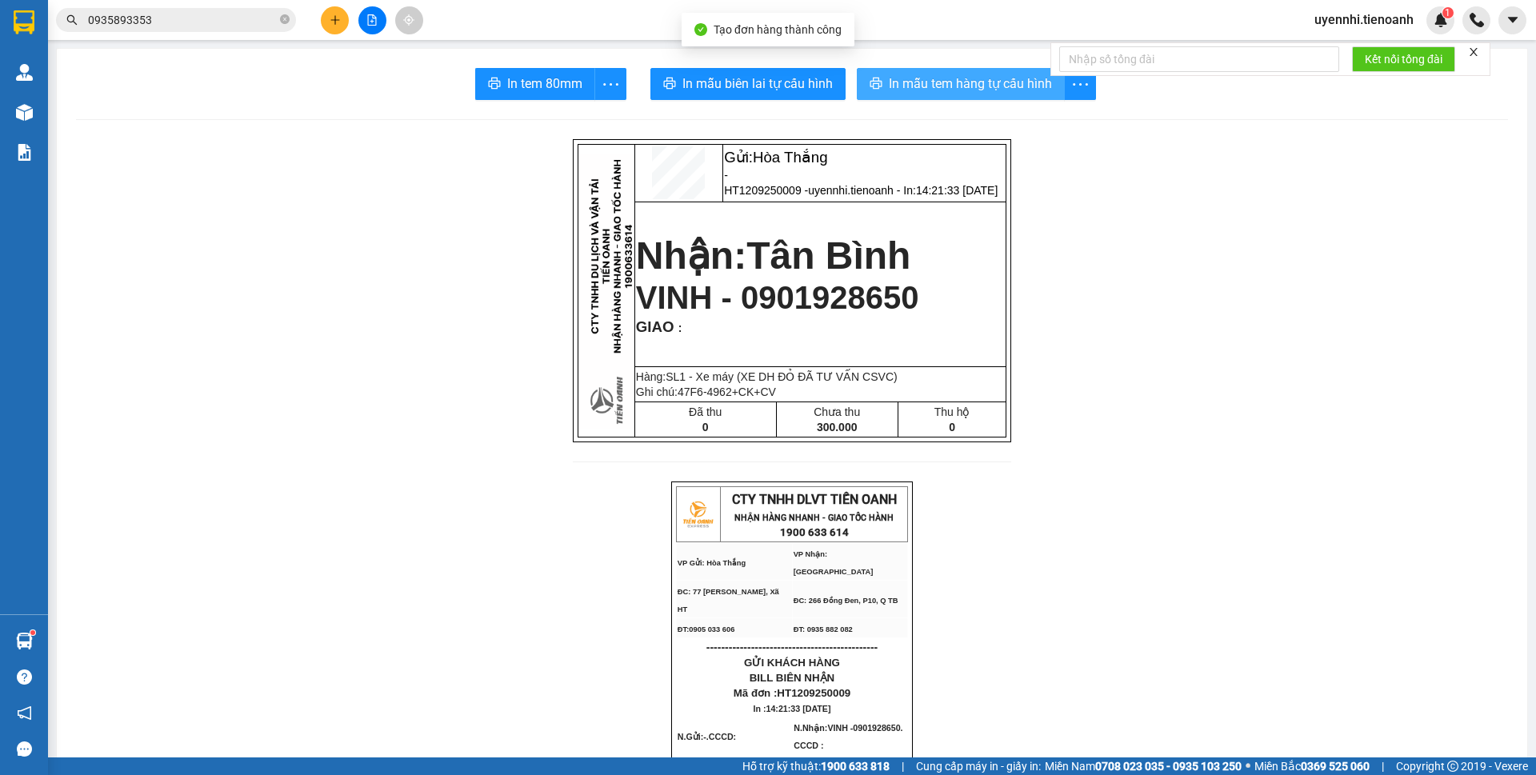
click at [891, 88] on span "In mẫu tem hàng tự cấu hình" at bounding box center [970, 84] width 163 height 20
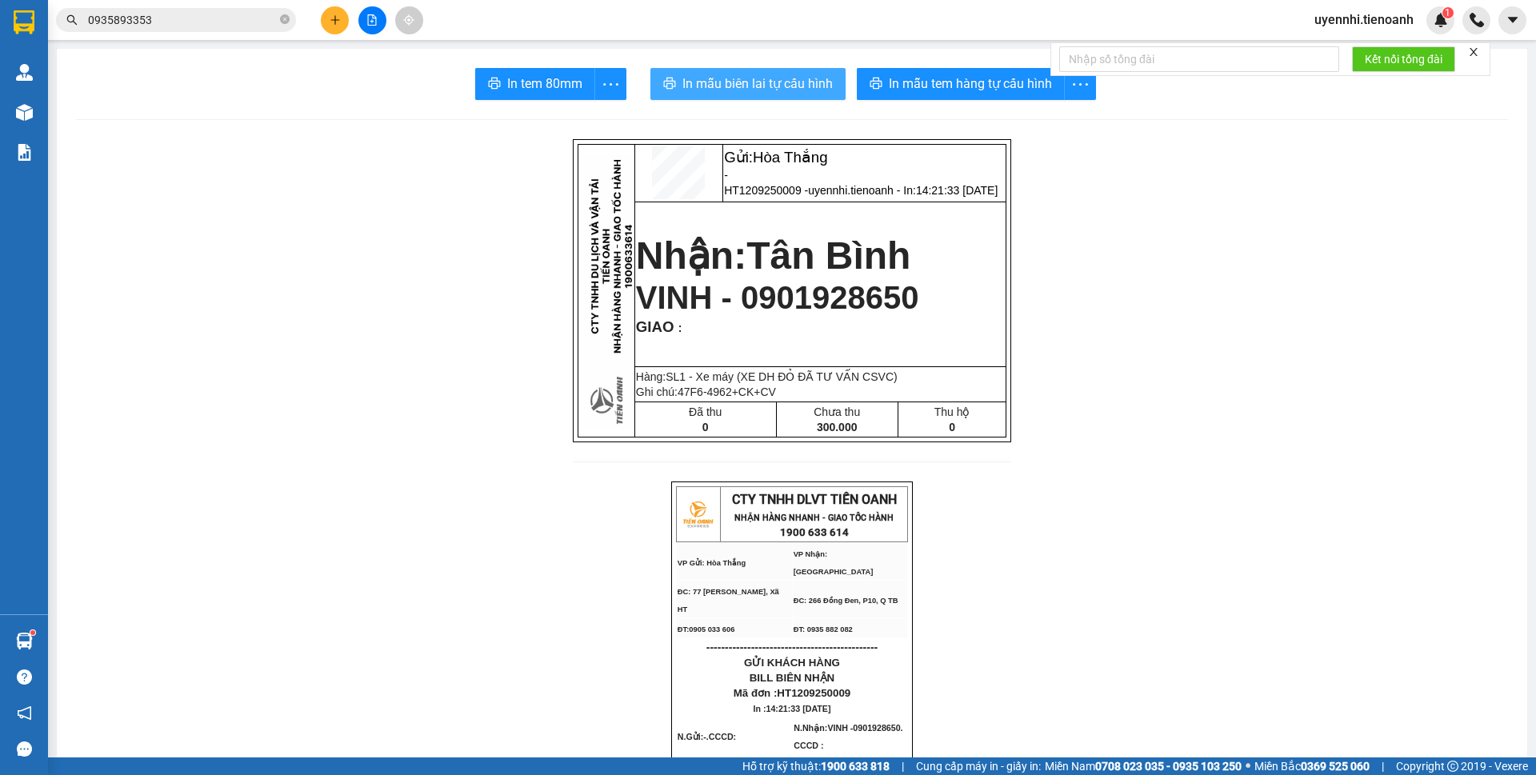
click at [759, 82] on span "In mẫu biên lai tự cấu hình" at bounding box center [758, 84] width 150 height 20
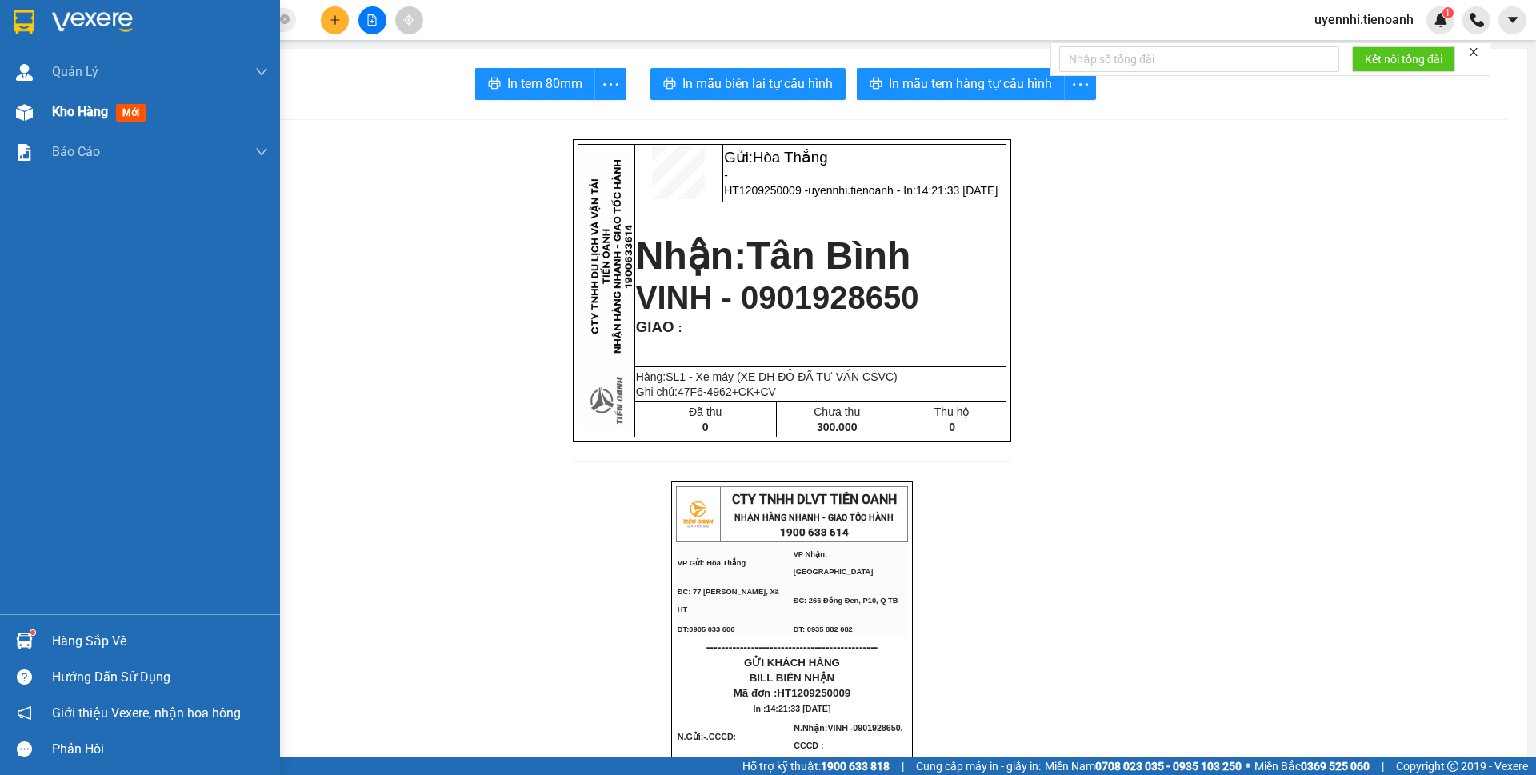
click at [66, 113] on span "Kho hàng" at bounding box center [80, 111] width 56 height 15
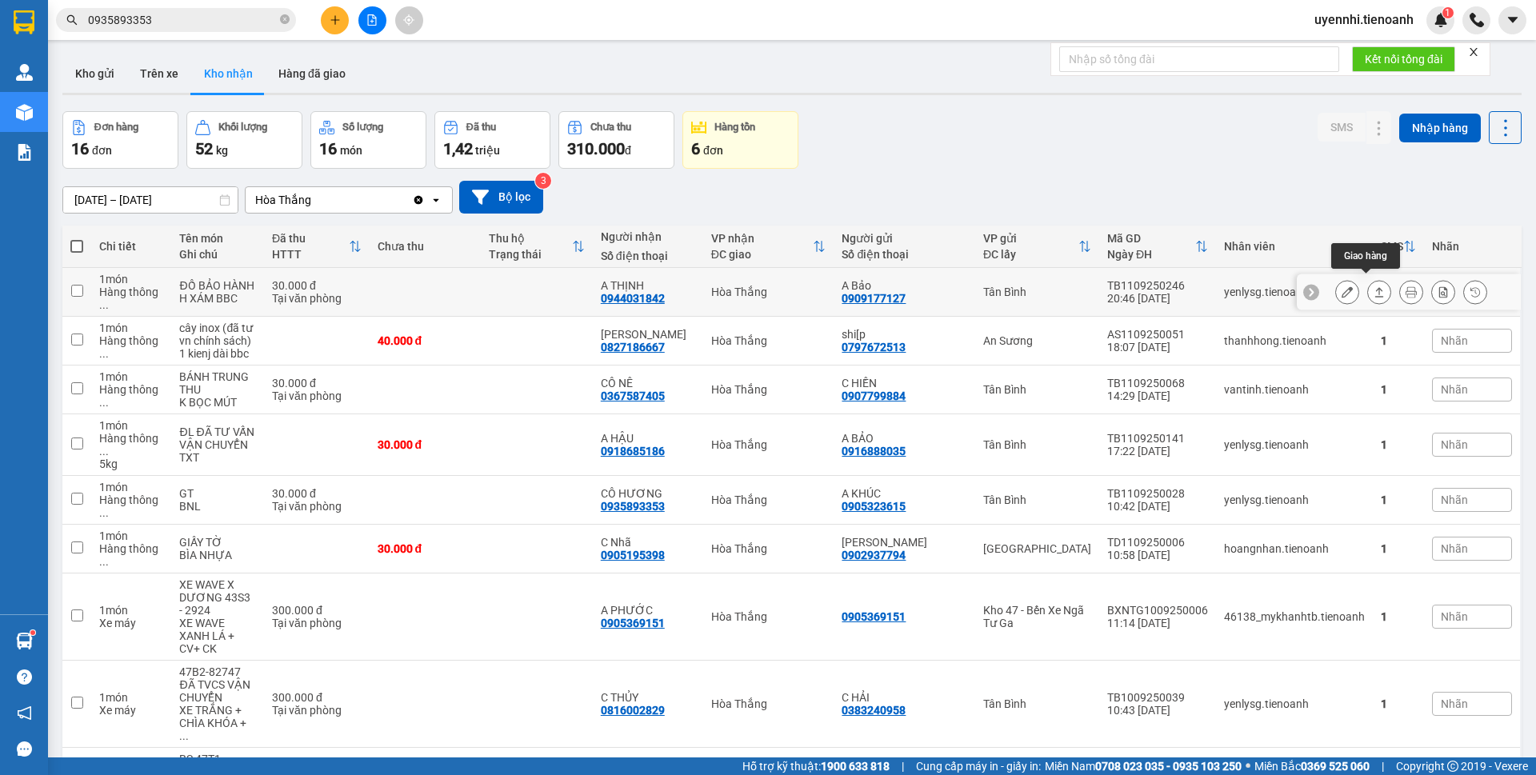
click at [1374, 290] on icon at bounding box center [1379, 291] width 11 height 11
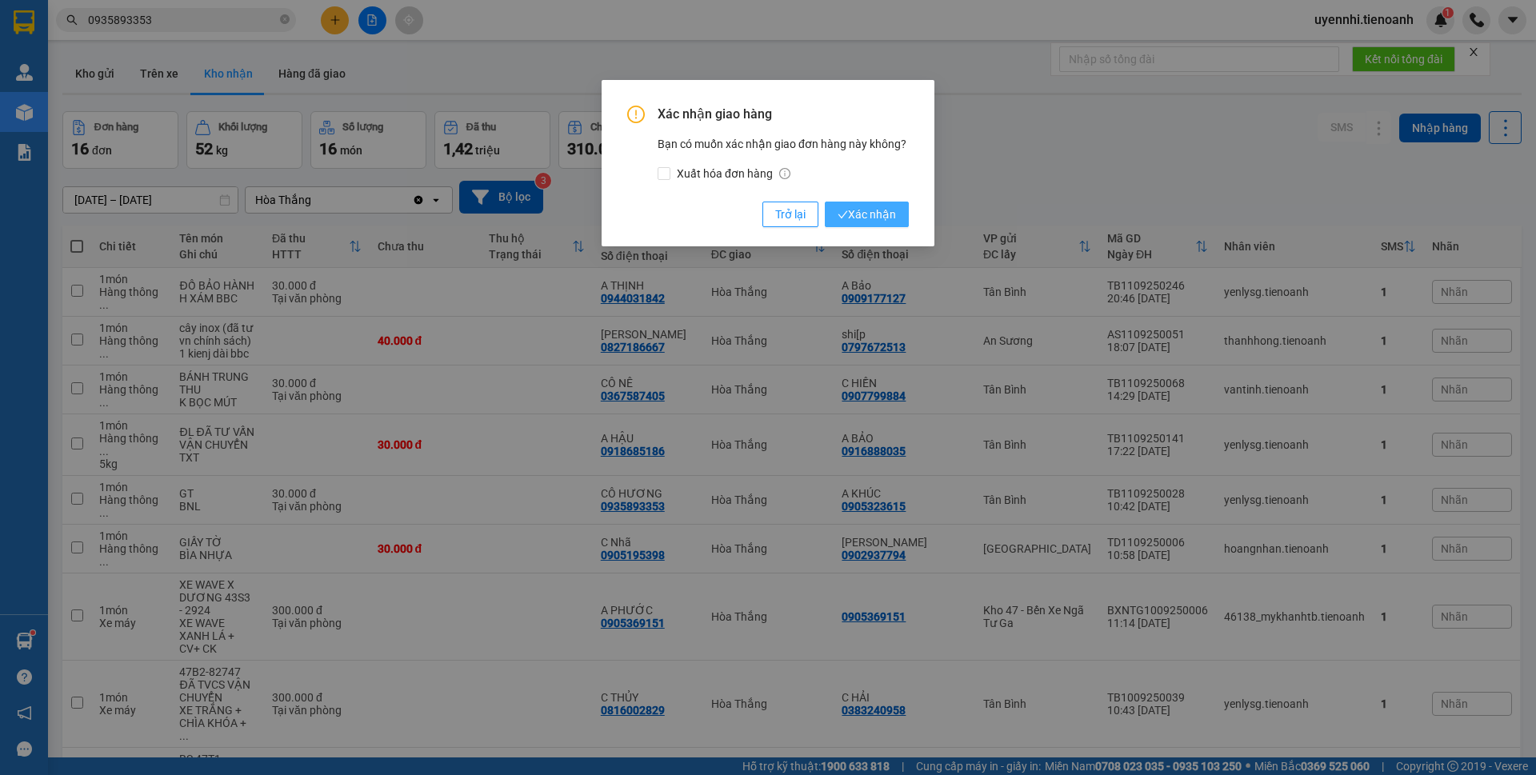
click at [887, 210] on span "Xác nhận" at bounding box center [867, 215] width 58 height 18
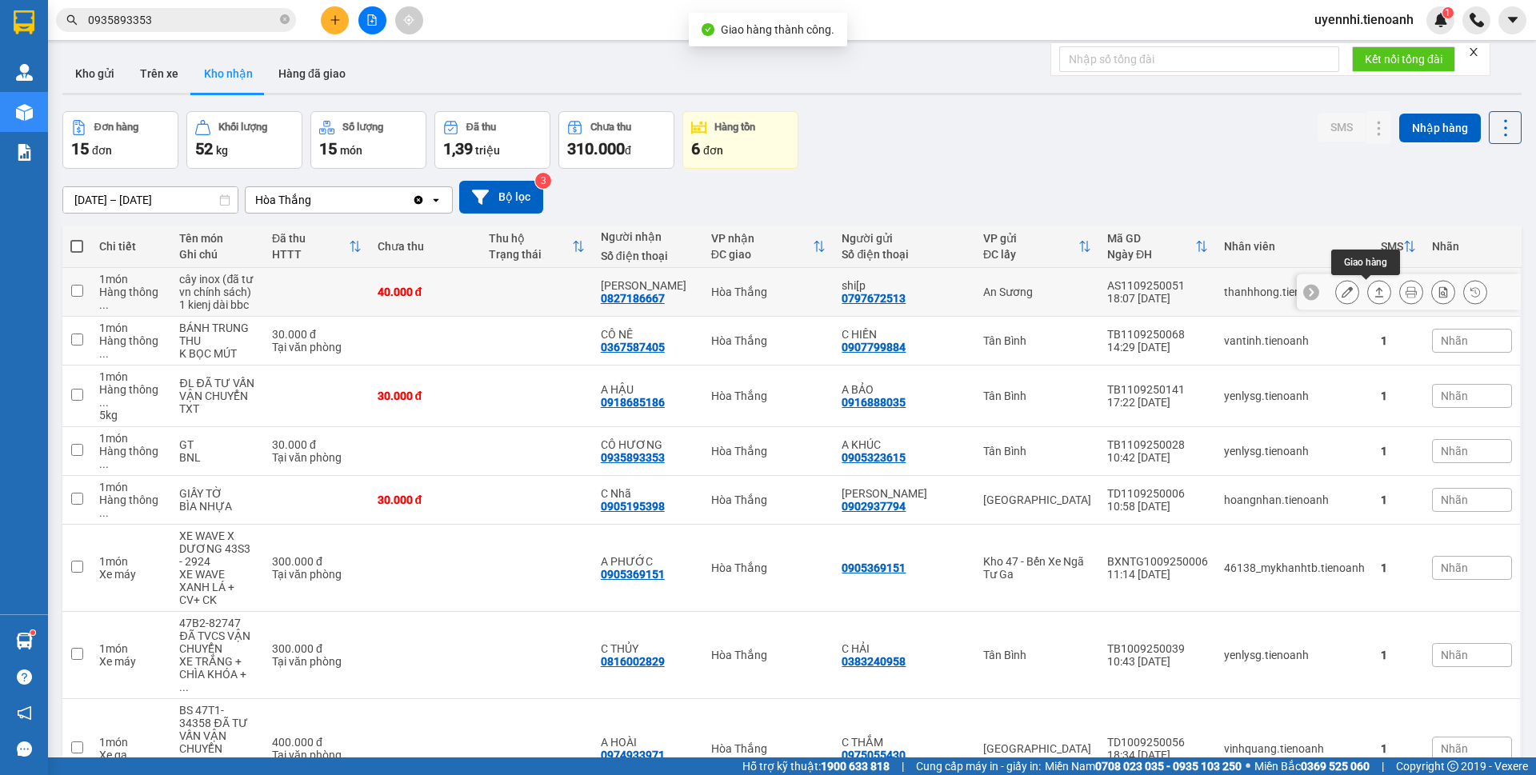
click at [1372, 292] on button at bounding box center [1379, 292] width 22 height 28
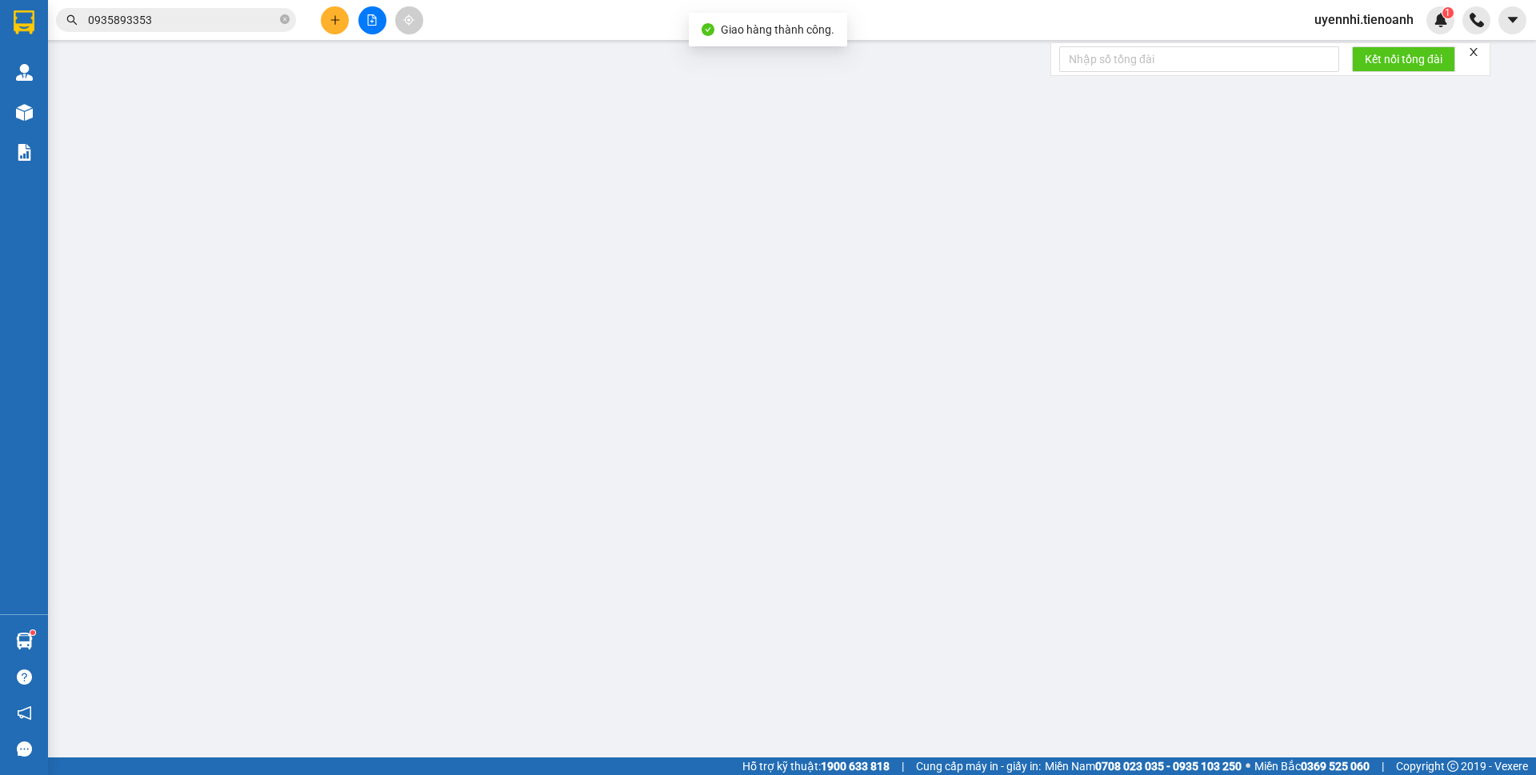
type input "0827186667"
type input "anh minh"
type input "0797672513"
type input "shi[p"
type input "40.000"
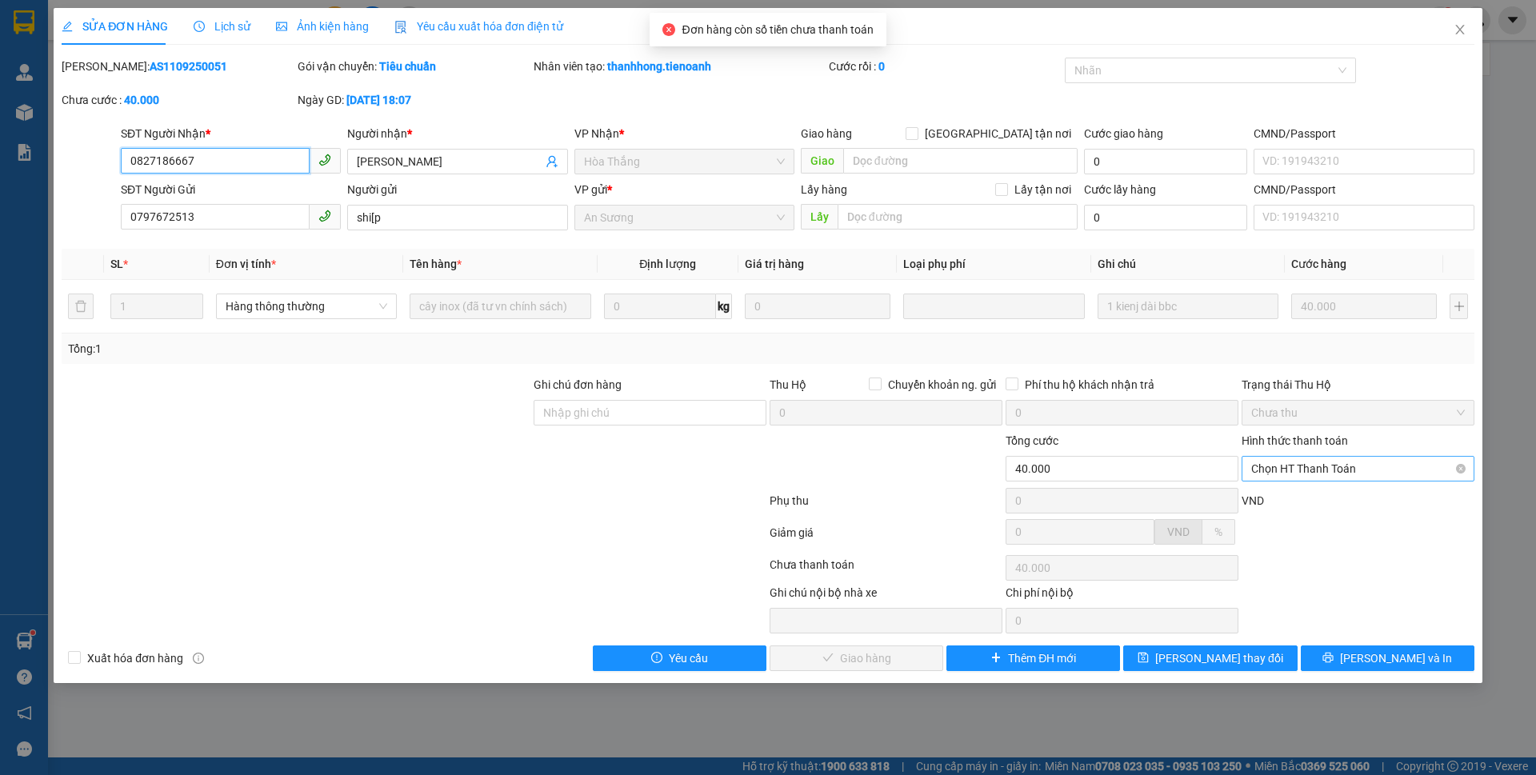
click at [1295, 459] on span "Chọn HT Thanh Toán" at bounding box center [1359, 469] width 214 height 24
click at [1268, 503] on div "Tại văn phòng" at bounding box center [1359, 501] width 214 height 18
type input "0"
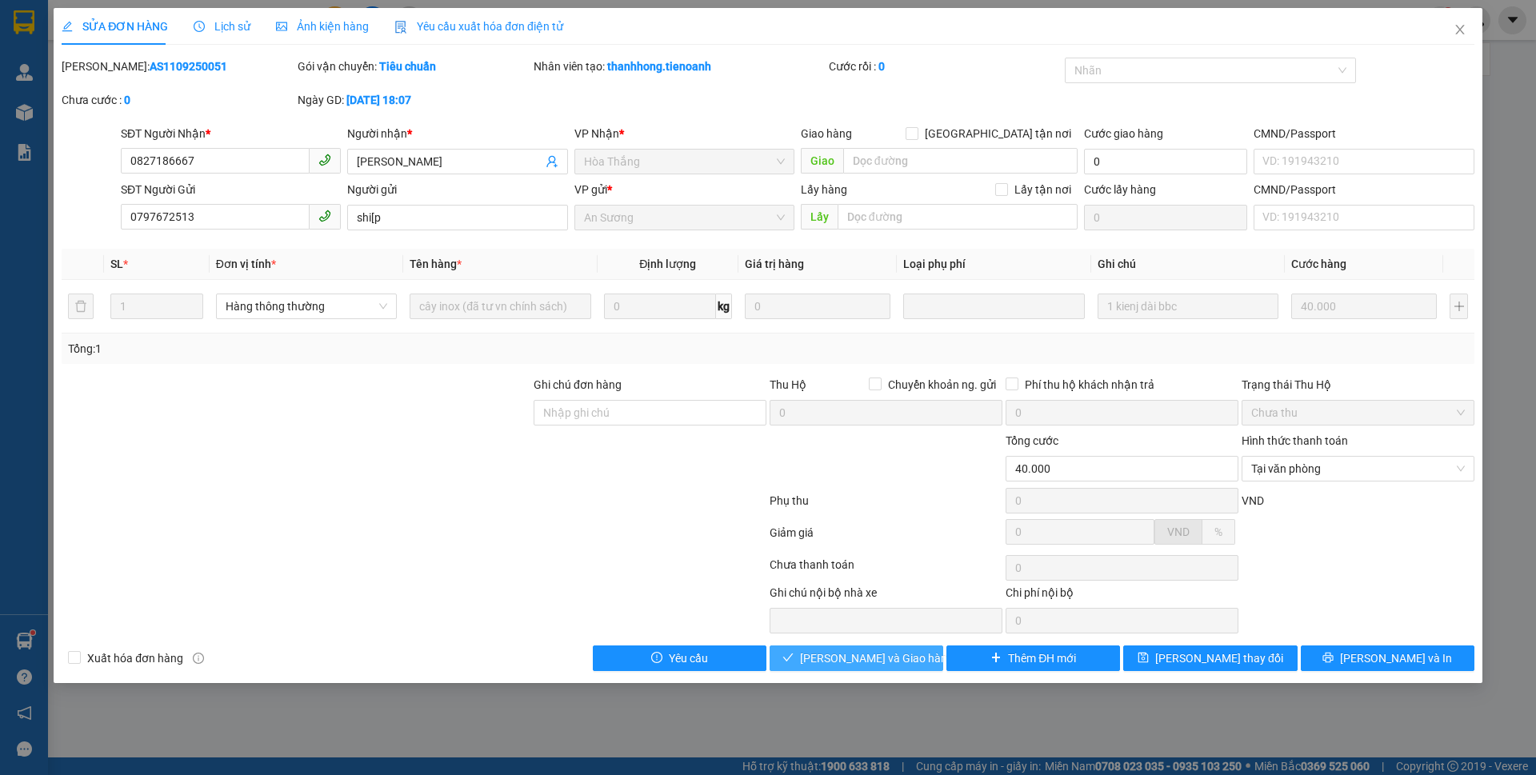
drag, startPoint x: 883, startPoint y: 655, endPoint x: 1399, endPoint y: 86, distance: 768.2
click at [883, 655] on span "[PERSON_NAME] và Giao hàng" at bounding box center [877, 659] width 154 height 18
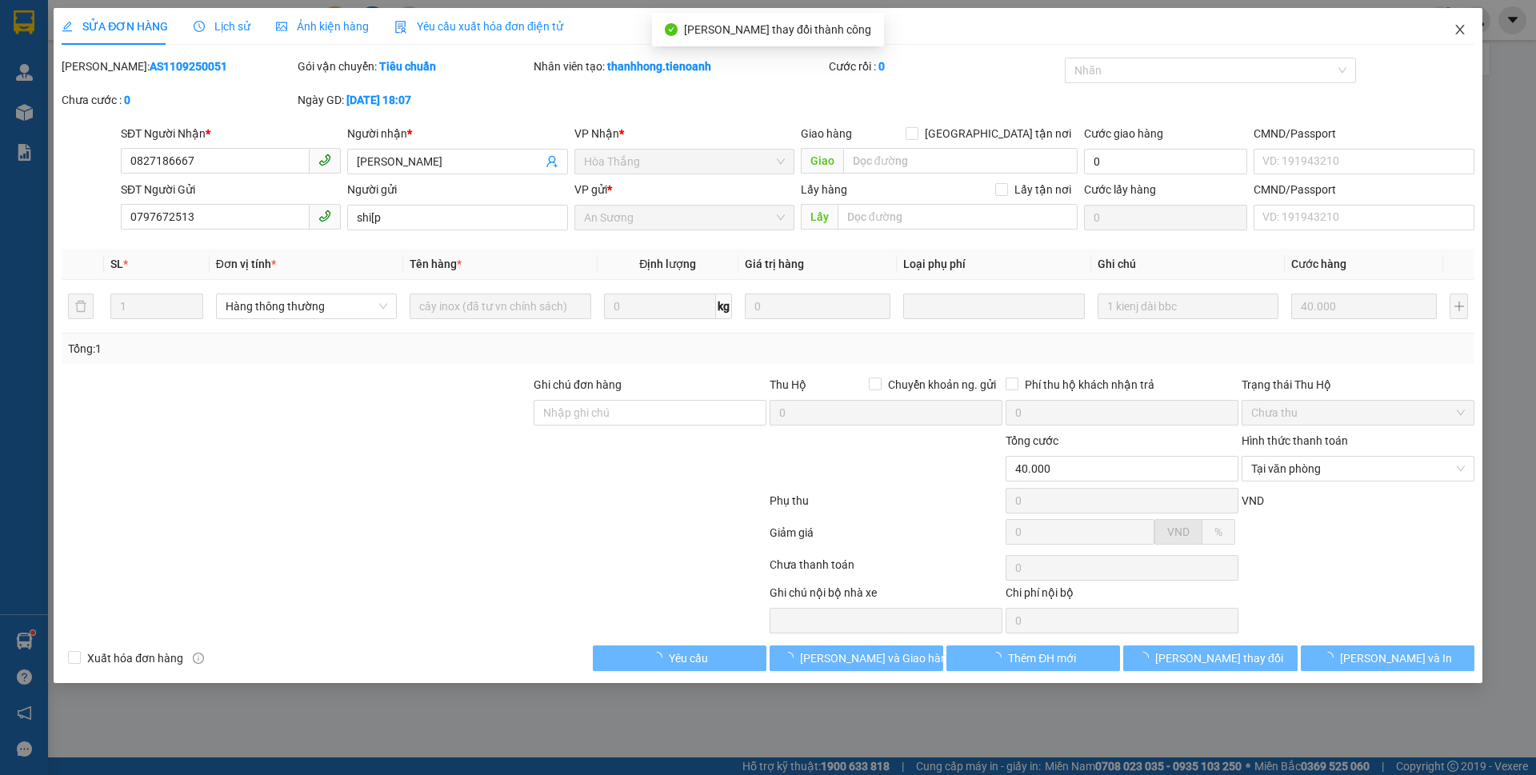
click at [1458, 35] on icon "close" at bounding box center [1460, 29] width 13 height 13
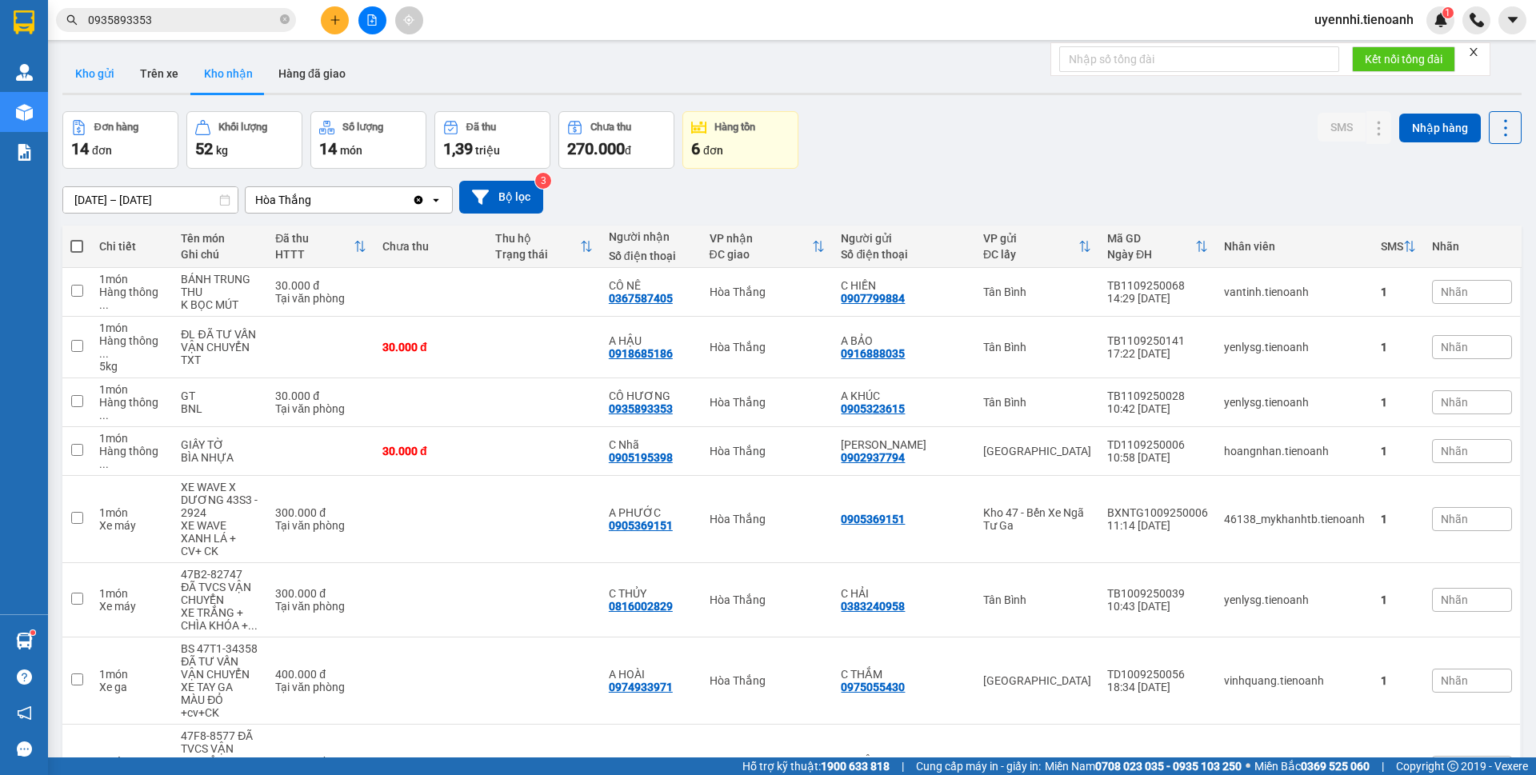
click at [87, 70] on button "Kho gửi" at bounding box center [94, 73] width 65 height 38
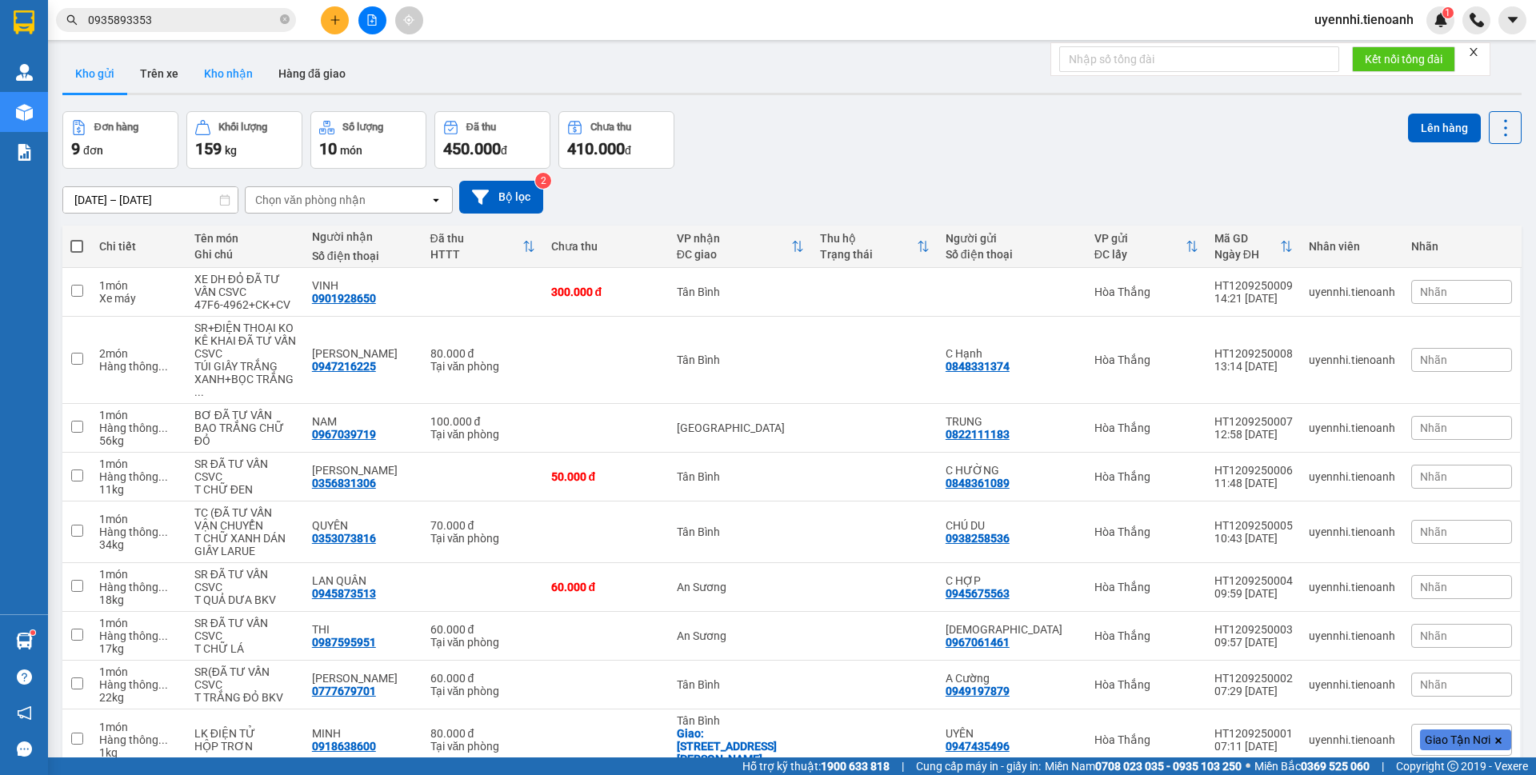
click at [222, 75] on button "Kho nhận" at bounding box center [228, 73] width 74 height 38
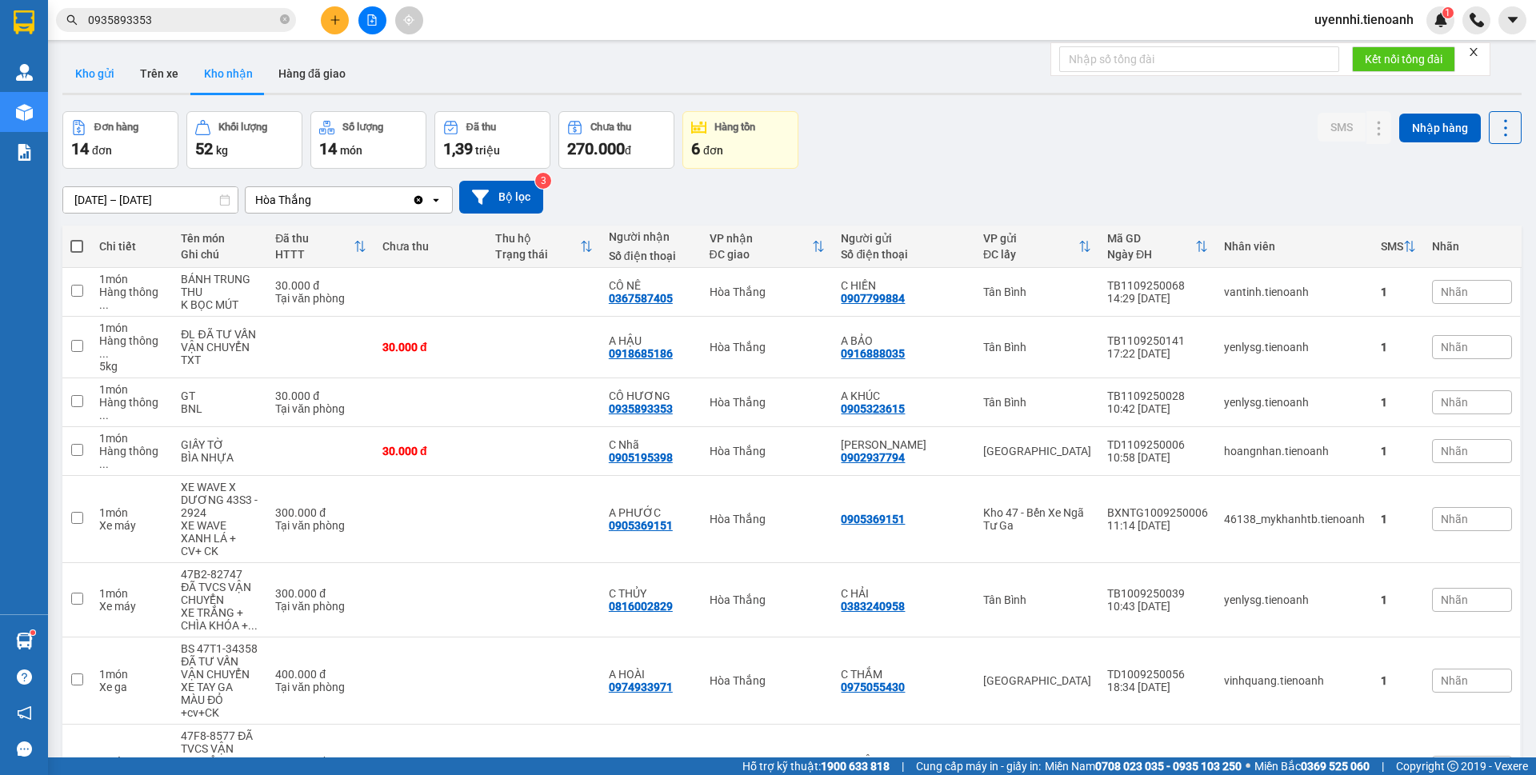
click at [102, 74] on button "Kho gửi" at bounding box center [94, 73] width 65 height 38
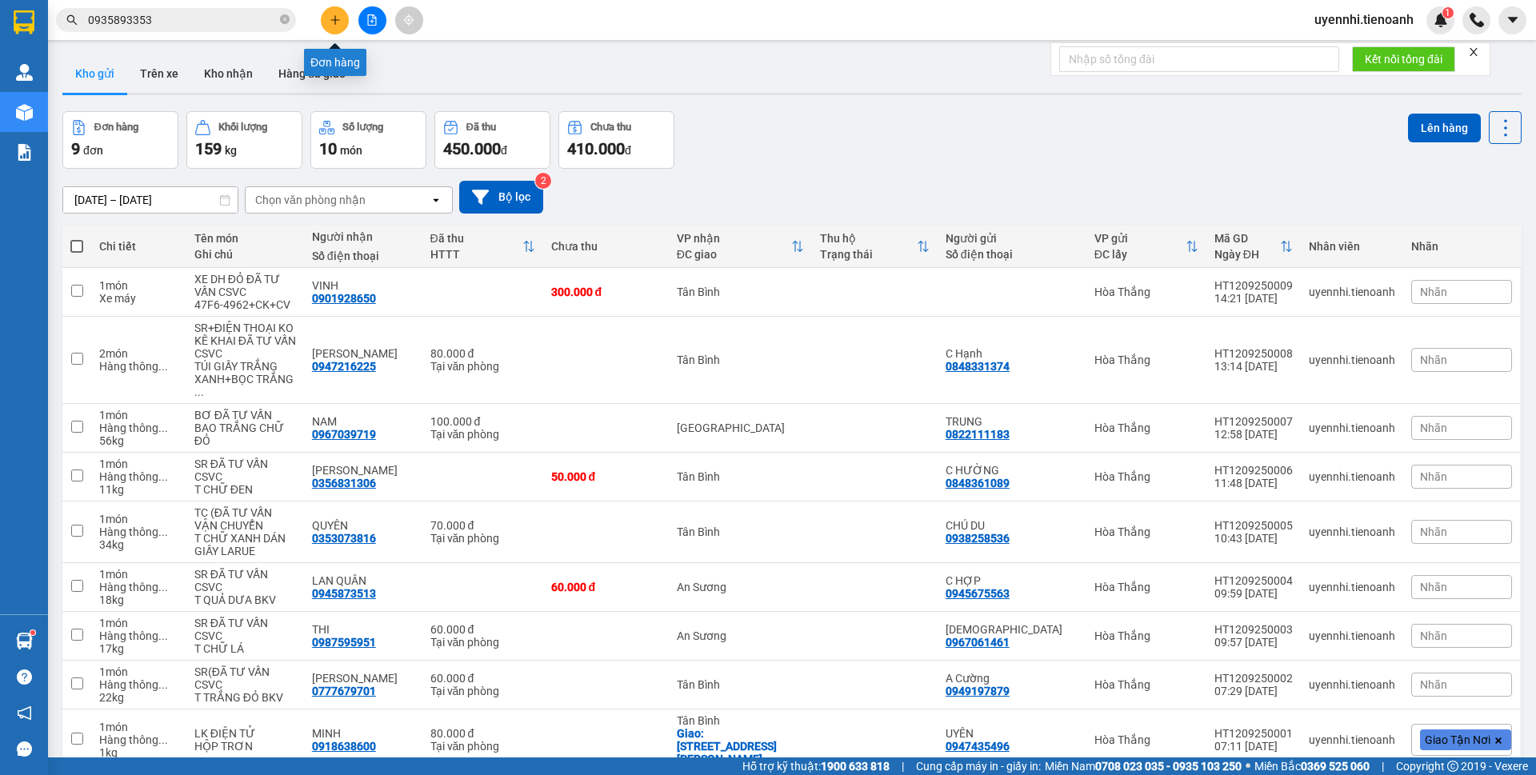
click at [333, 18] on icon "plus" at bounding box center [335, 19] width 11 height 11
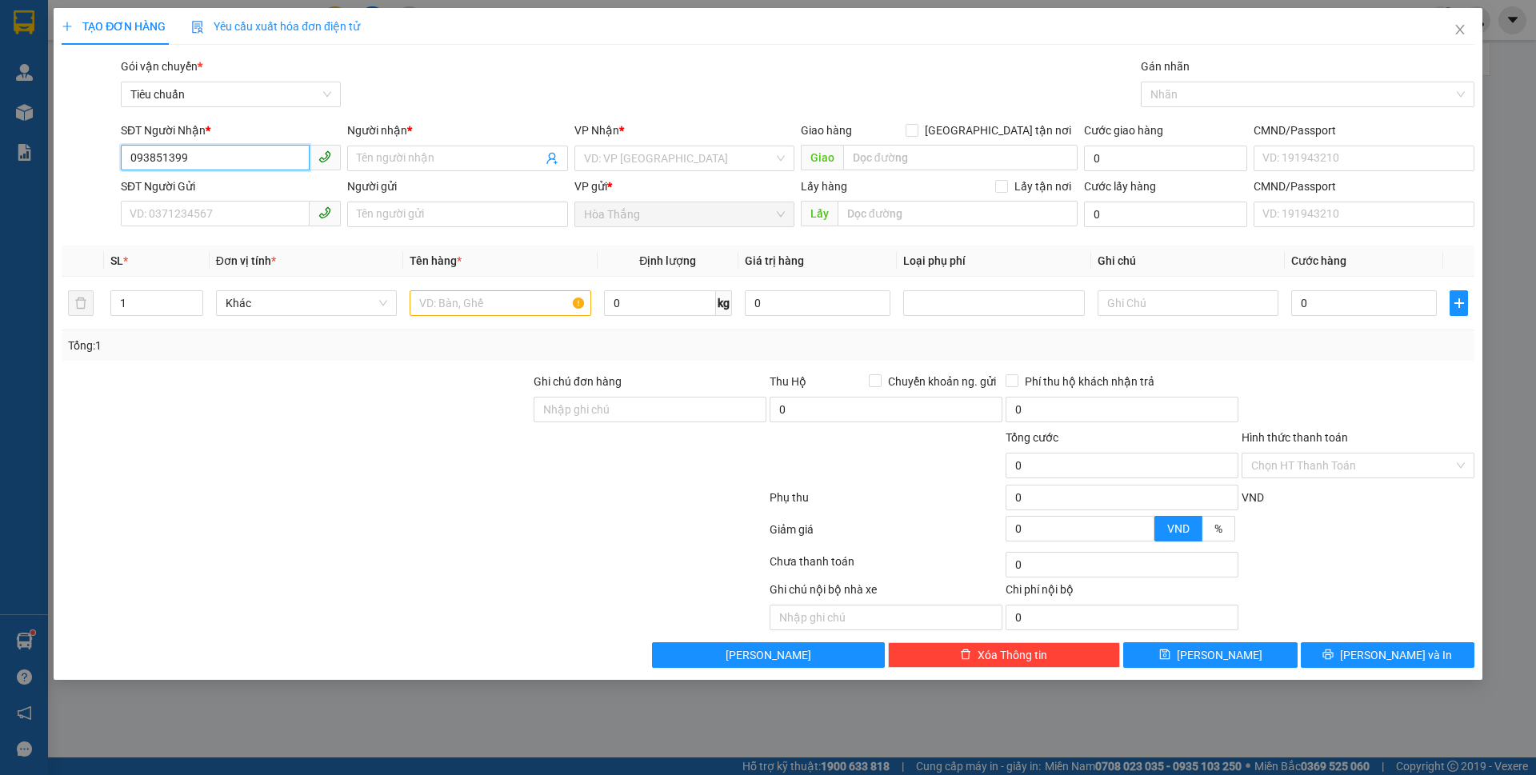
type input "0938513994"
click at [194, 189] on div "0938513994 - C KIM" at bounding box center [230, 191] width 201 height 18
type input "[PERSON_NAME]"
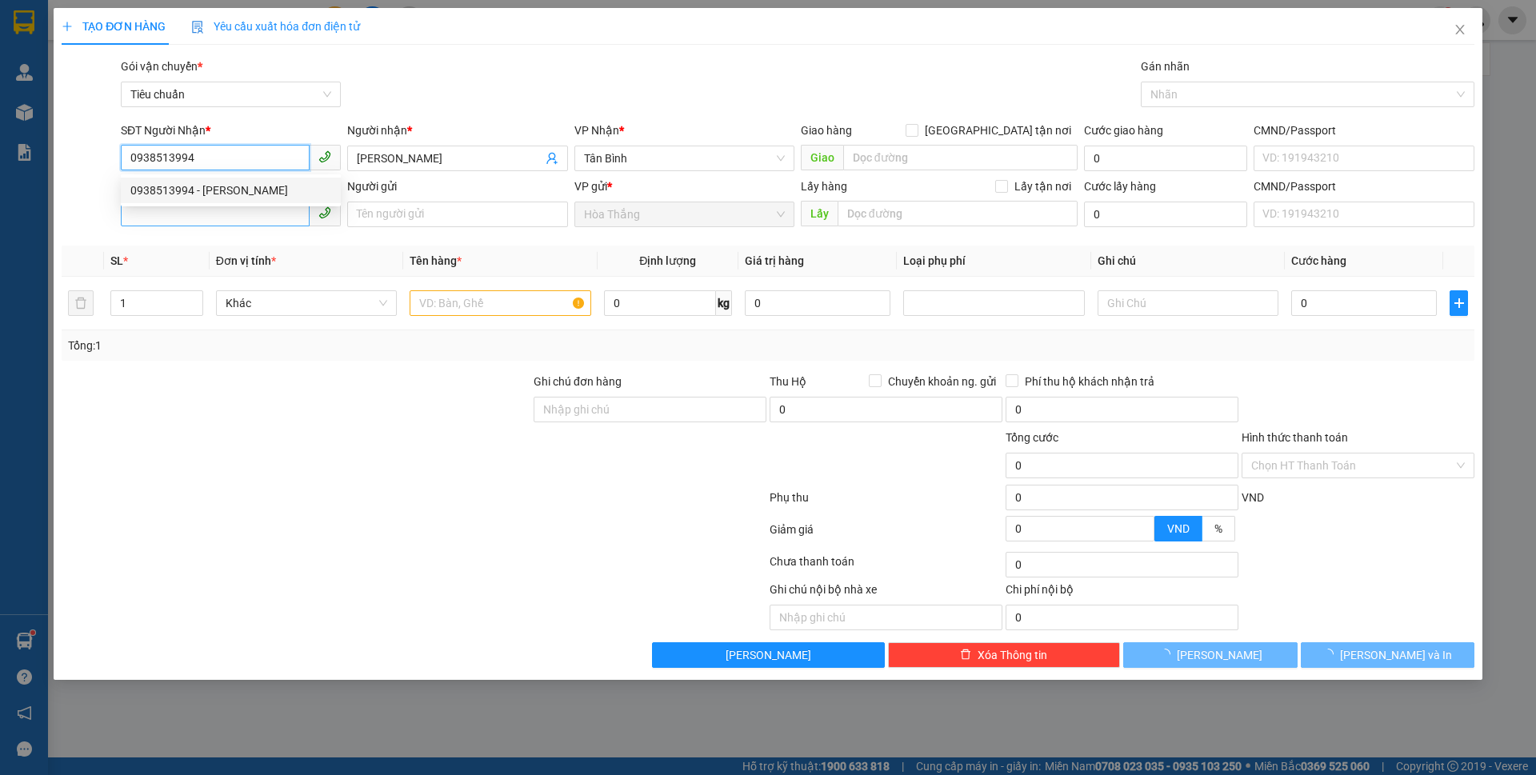
type input "0938513994"
type input "60.000"
click at [174, 210] on input "SĐT Người Gửi" at bounding box center [215, 214] width 189 height 26
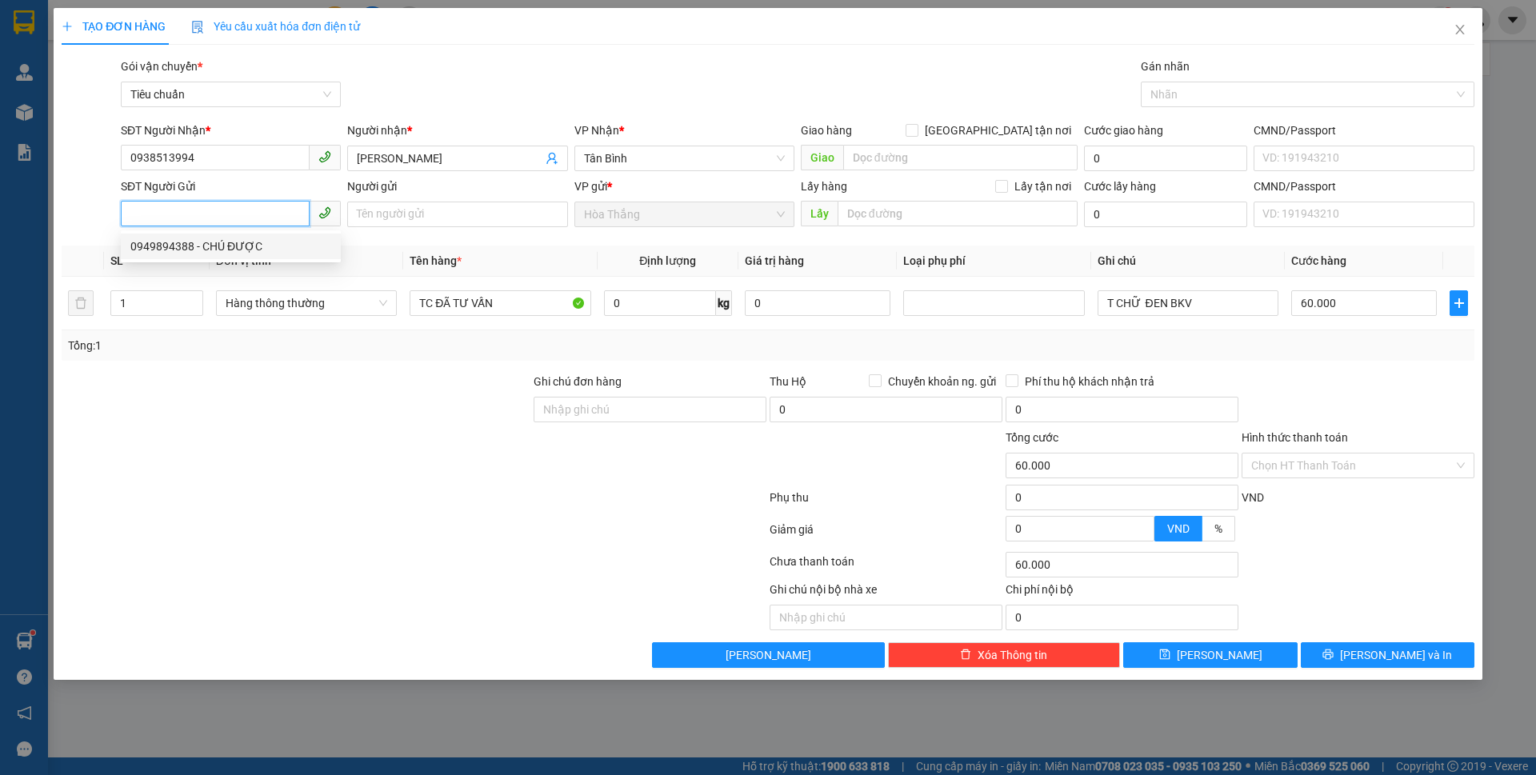
click at [223, 247] on div "0949894388 - CHÚ ĐƯỢC" at bounding box center [230, 247] width 201 height 18
type input "0949894388"
type input "CHÚ ĐƯỢC"
click at [664, 310] on input "0" at bounding box center [660, 303] width 112 height 26
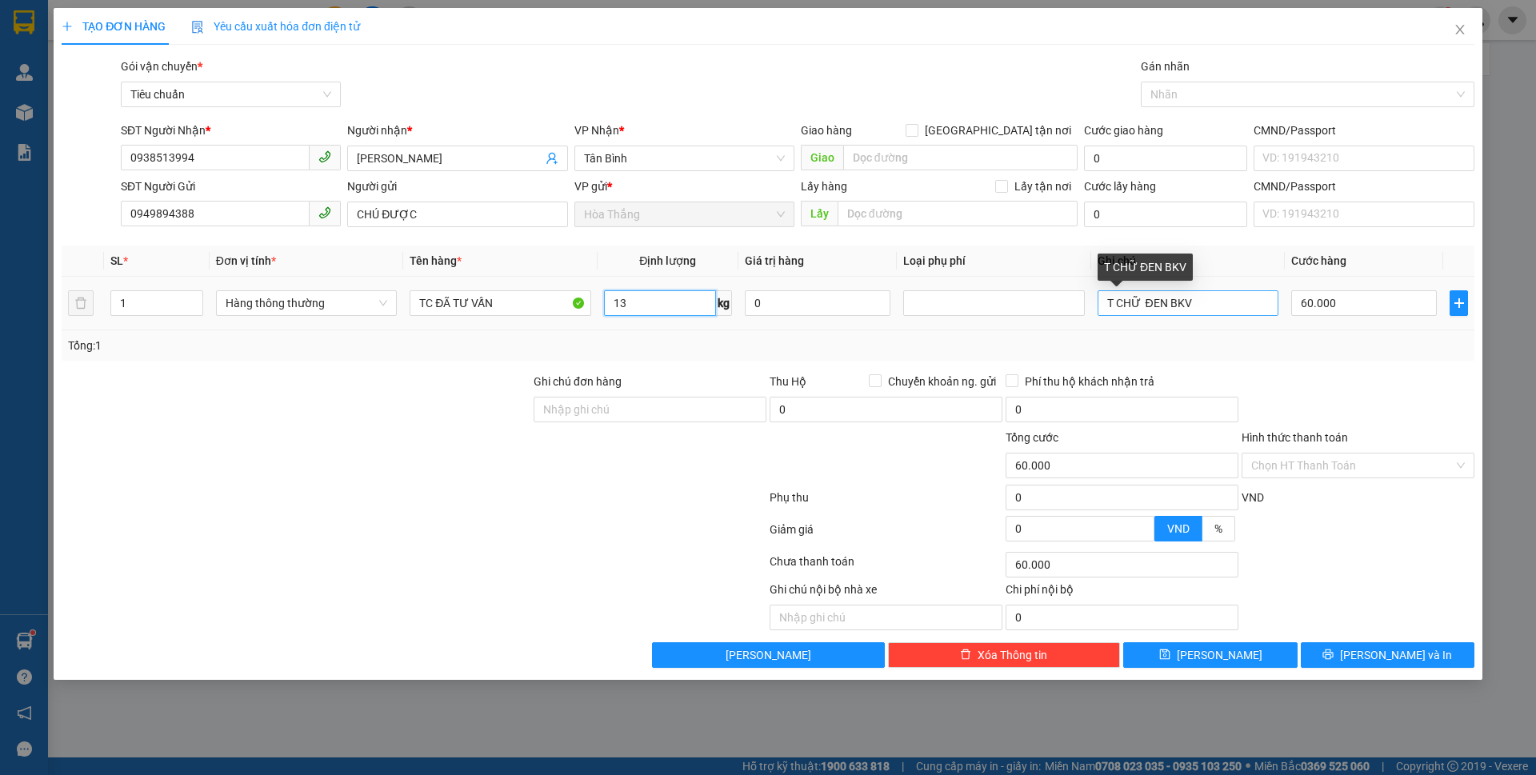
type input "13"
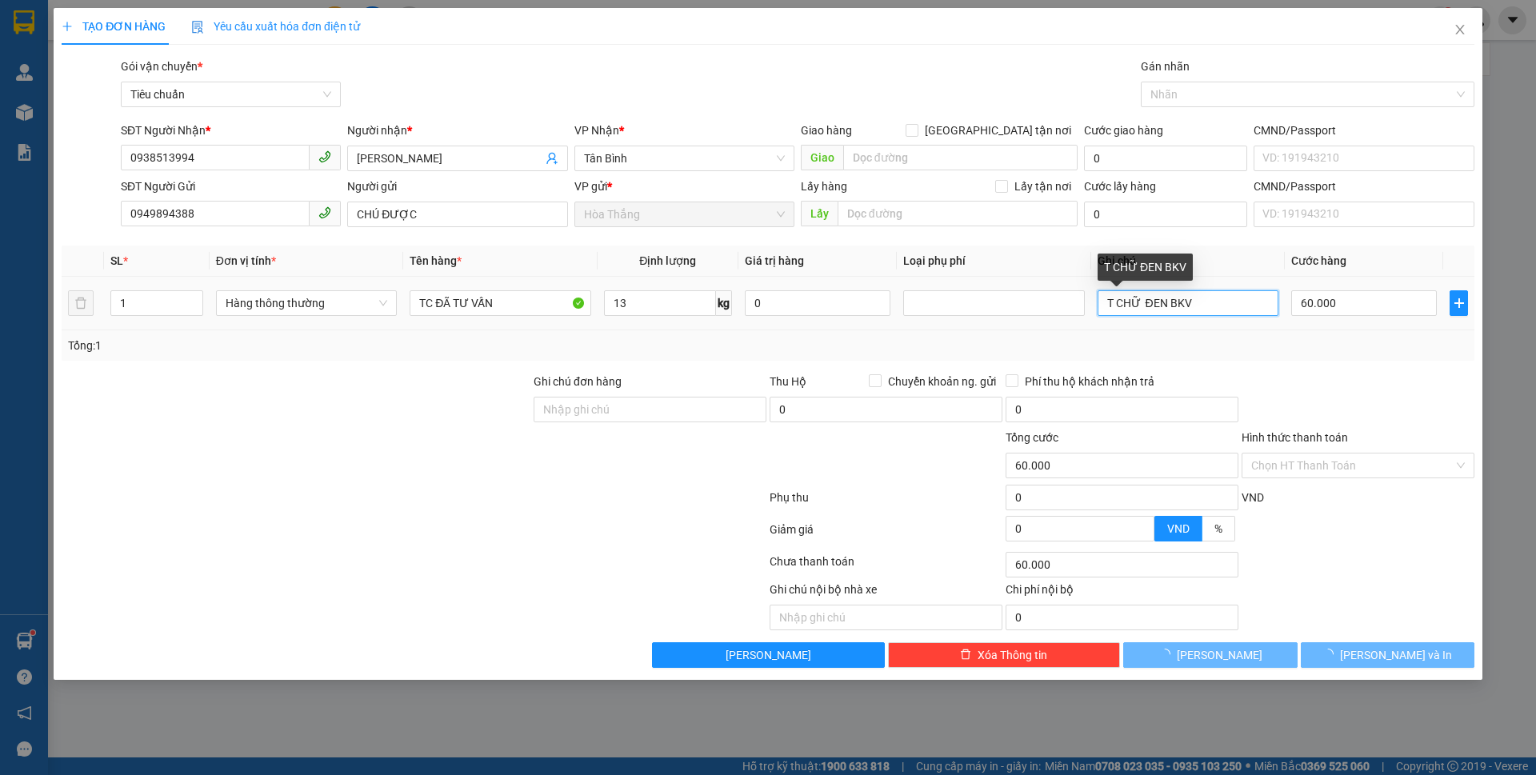
drag, startPoint x: 1141, startPoint y: 302, endPoint x: 1237, endPoint y: 302, distance: 96.0
click at [1237, 302] on input "T CHỮ ĐEN BKV" at bounding box center [1188, 303] width 181 height 26
type input "50.000"
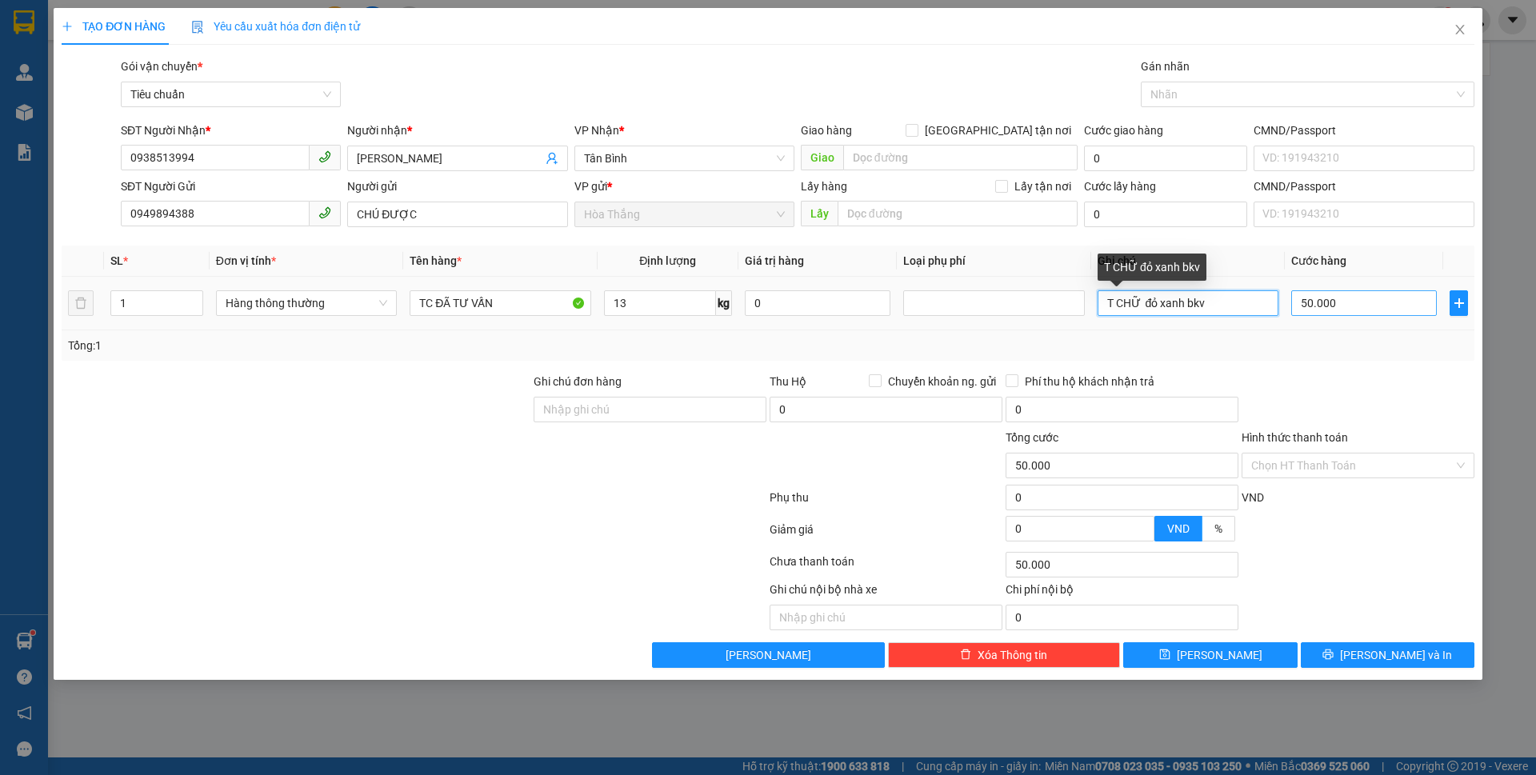
drag, startPoint x: 1142, startPoint y: 300, endPoint x: 1316, endPoint y: 301, distance: 174.4
click at [1316, 301] on tr "1 Hàng thông thường TC ĐÃ TƯ VẤN 13 kg 0 T CHỮ đỏ xanh bkv 50.000" at bounding box center [768, 304] width 1413 height 54
type input "T CHỮ ĐỎ XANH BKV"
click at [1336, 467] on input "Hình thức thanh toán" at bounding box center [1353, 466] width 202 height 24
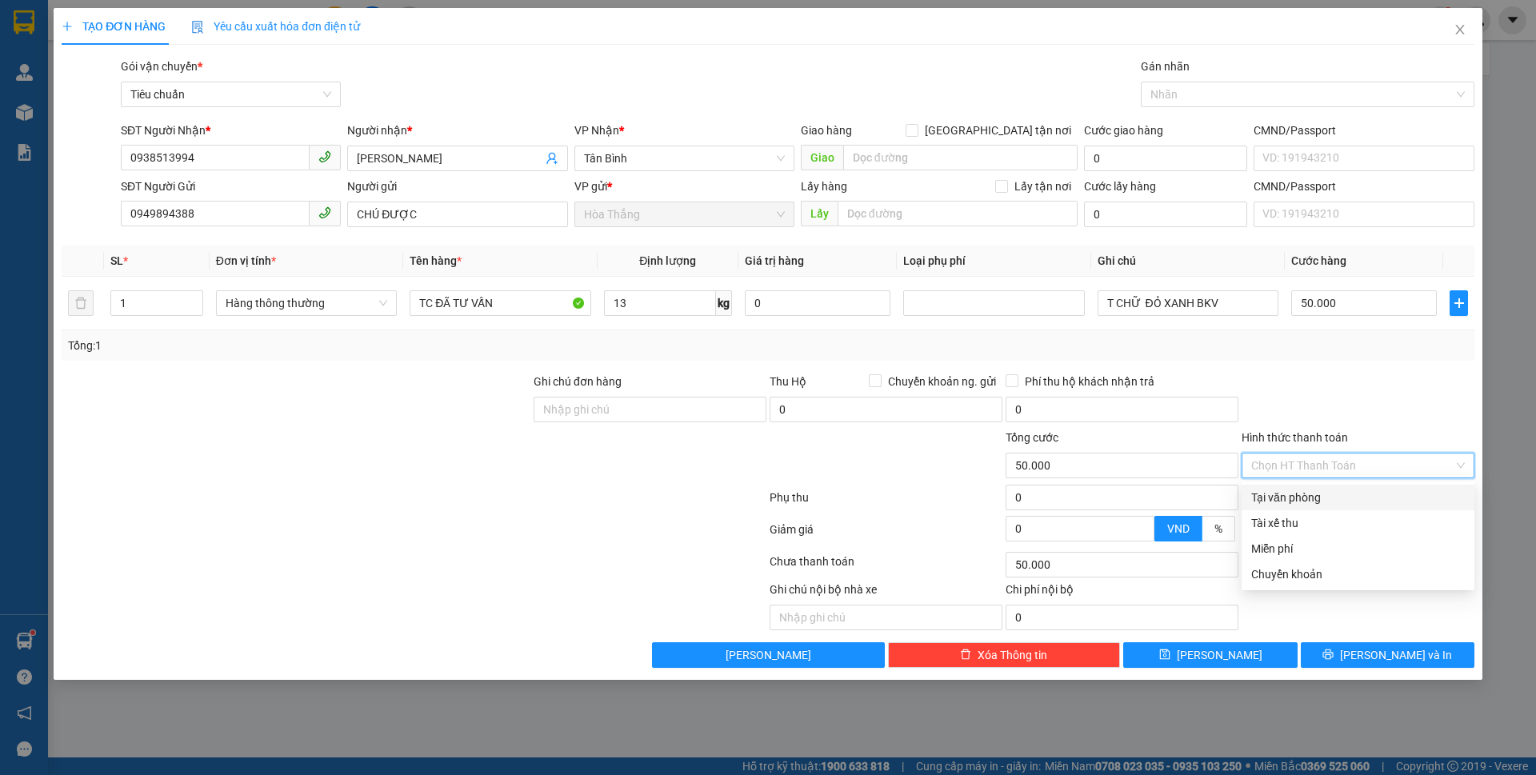
click at [1316, 491] on div "Tại văn phòng" at bounding box center [1359, 498] width 214 height 18
type input "0"
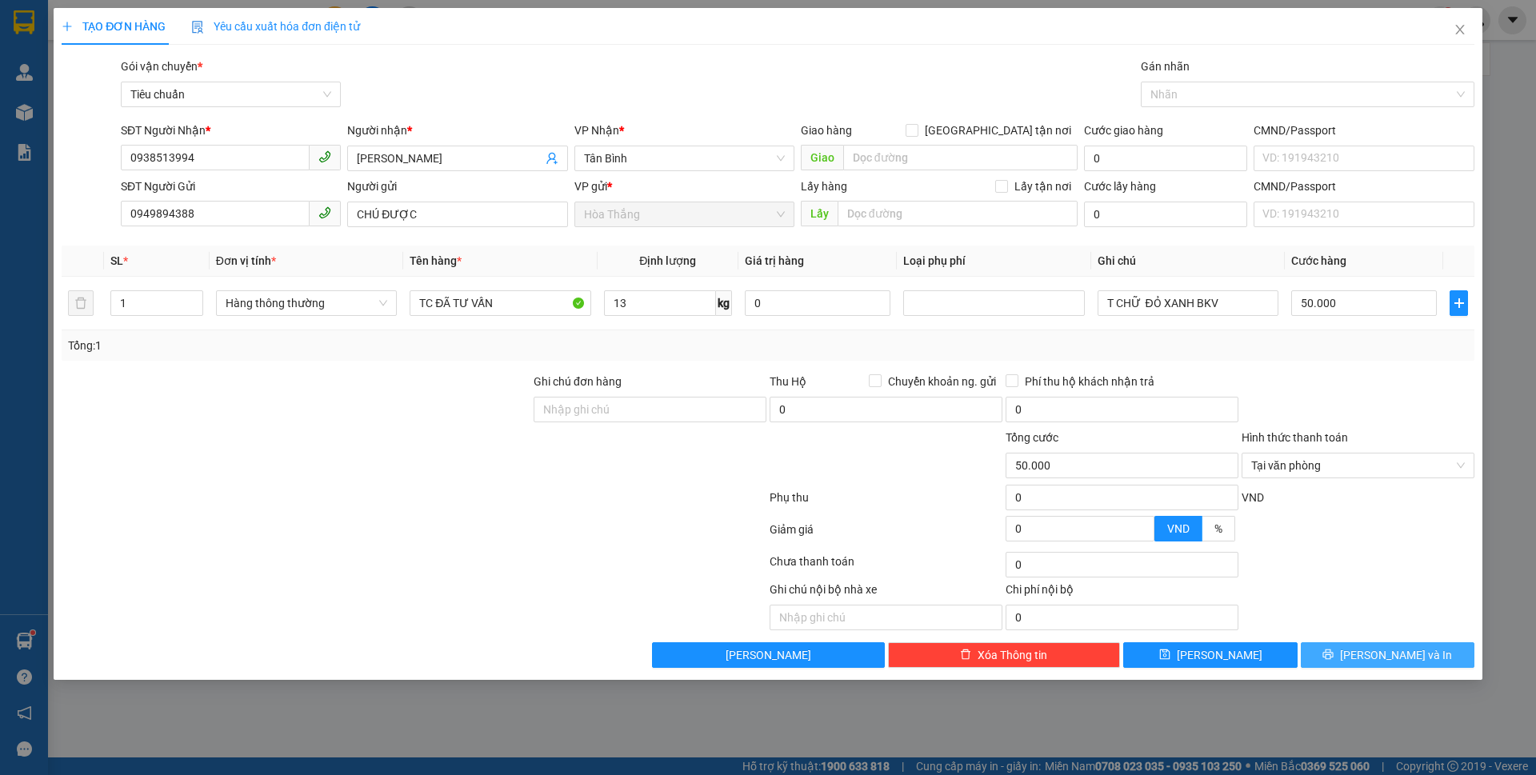
click at [1372, 649] on button "[PERSON_NAME] và In" at bounding box center [1388, 656] width 174 height 26
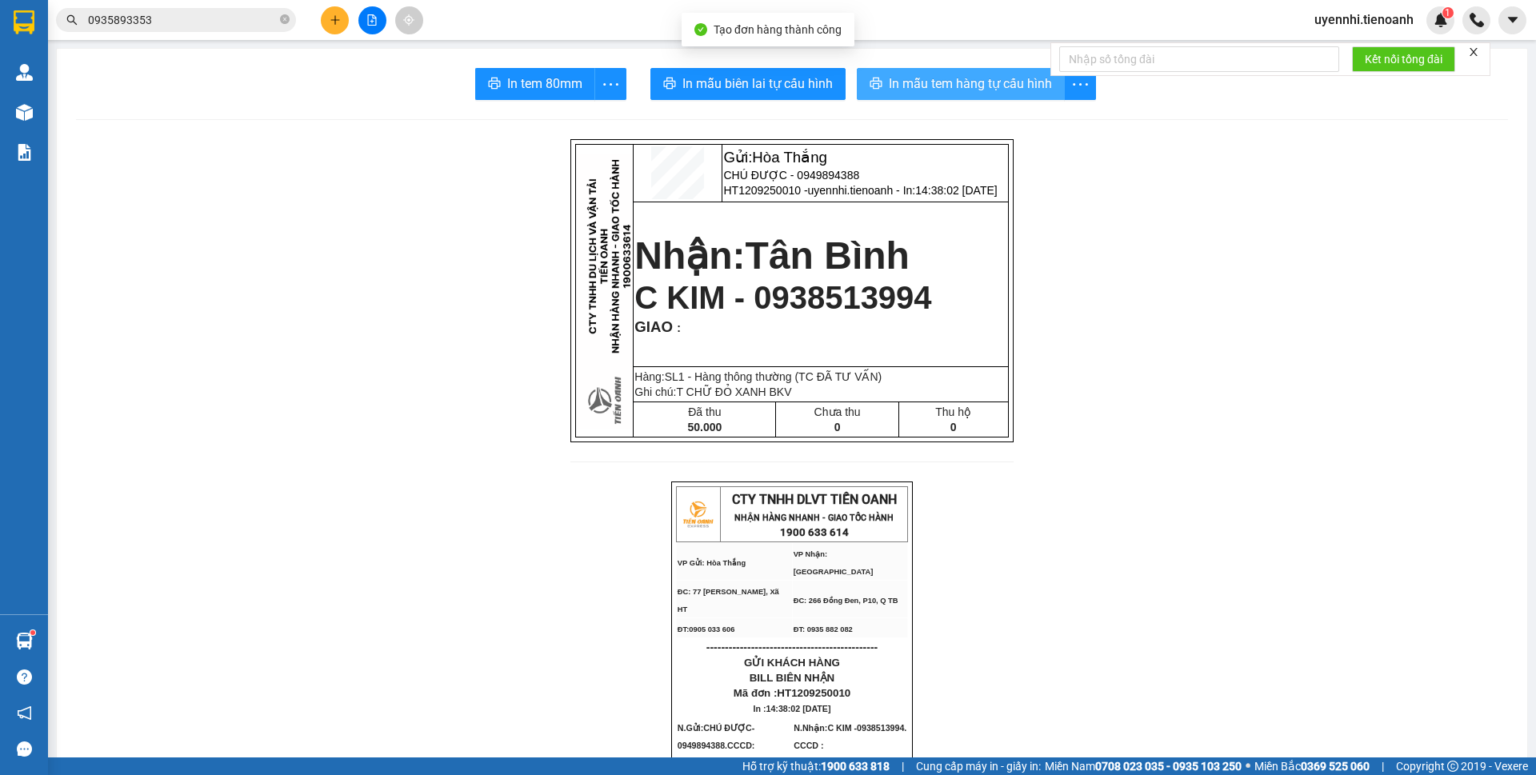
click at [947, 78] on span "In mẫu tem hàng tự cấu hình" at bounding box center [970, 84] width 163 height 20
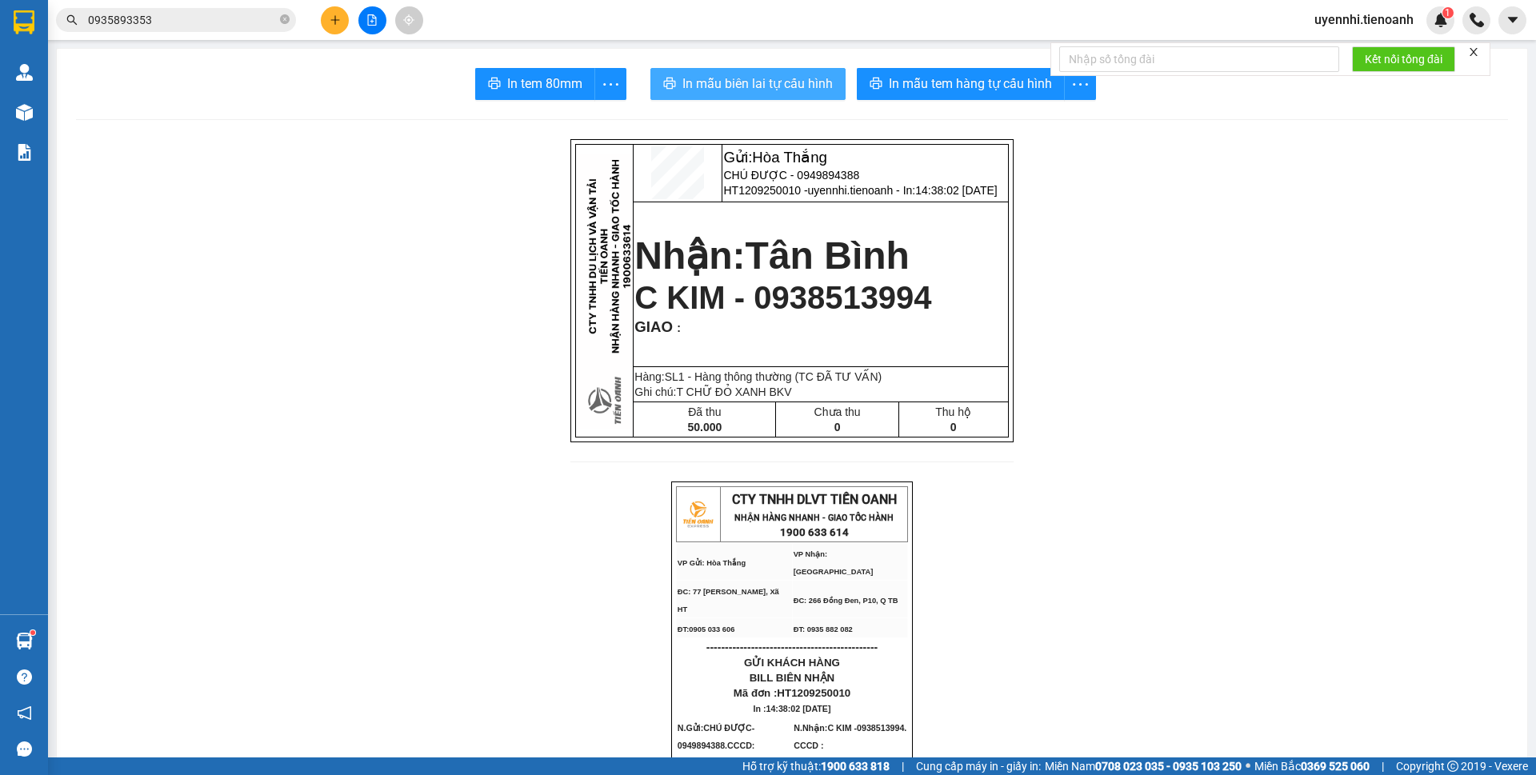
click at [800, 78] on span "In mẫu biên lai tự cấu hình" at bounding box center [758, 84] width 150 height 20
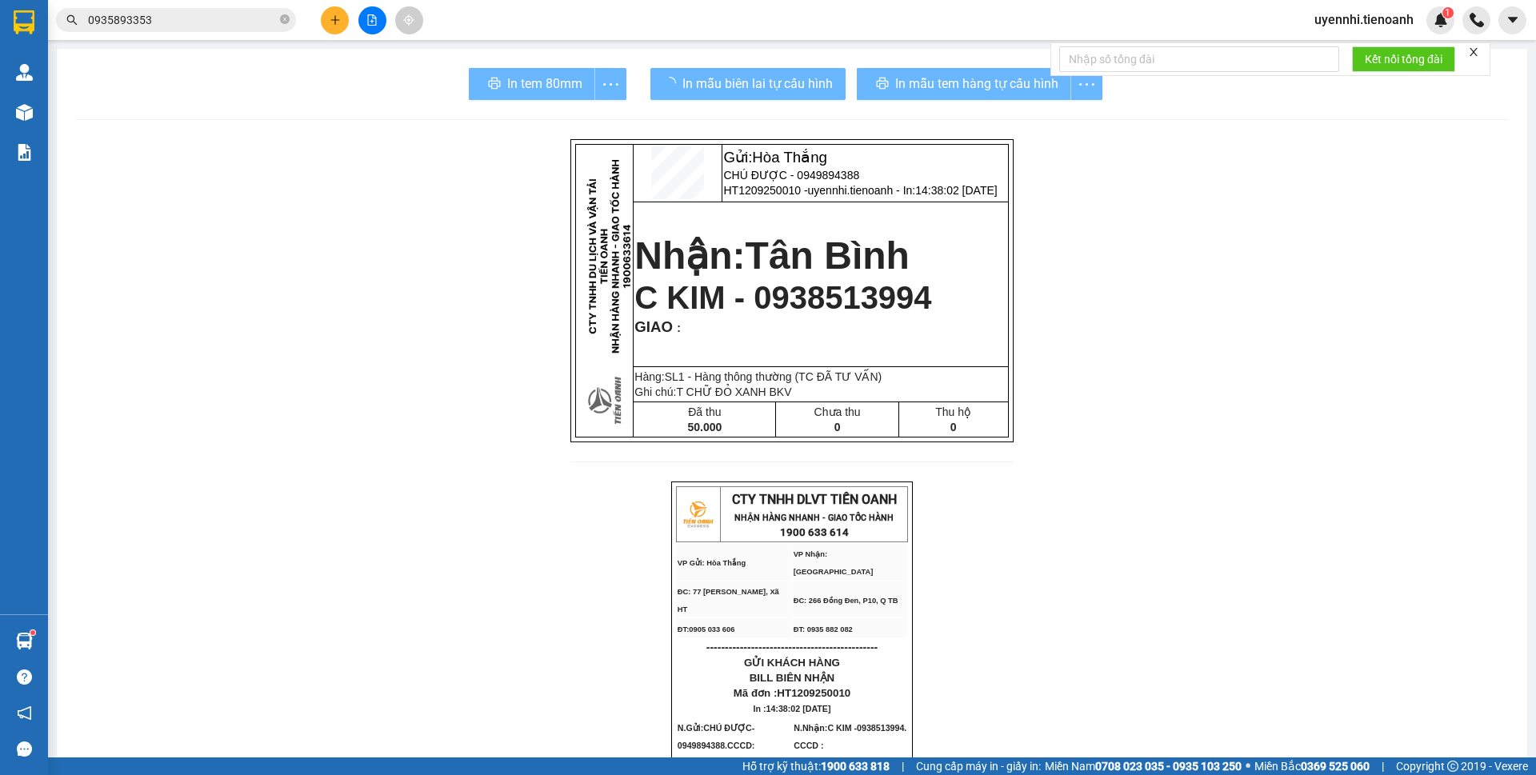
click at [997, 91] on div "In mẫu tem hàng tự cấu hình" at bounding box center [980, 84] width 246 height 32
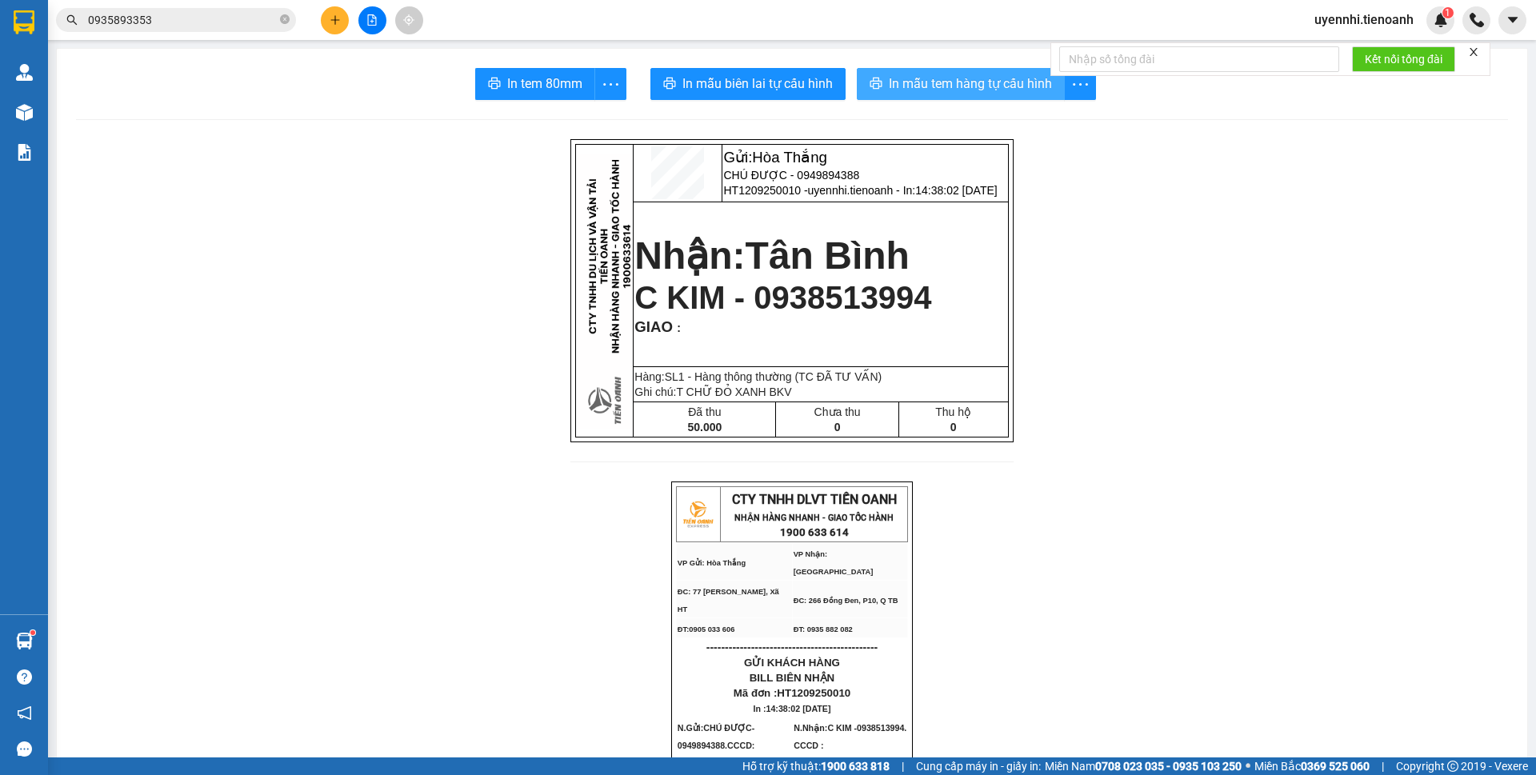
click at [997, 91] on span "In mẫu tem hàng tự cấu hình" at bounding box center [970, 84] width 163 height 20
click at [329, 17] on button at bounding box center [335, 20] width 28 height 28
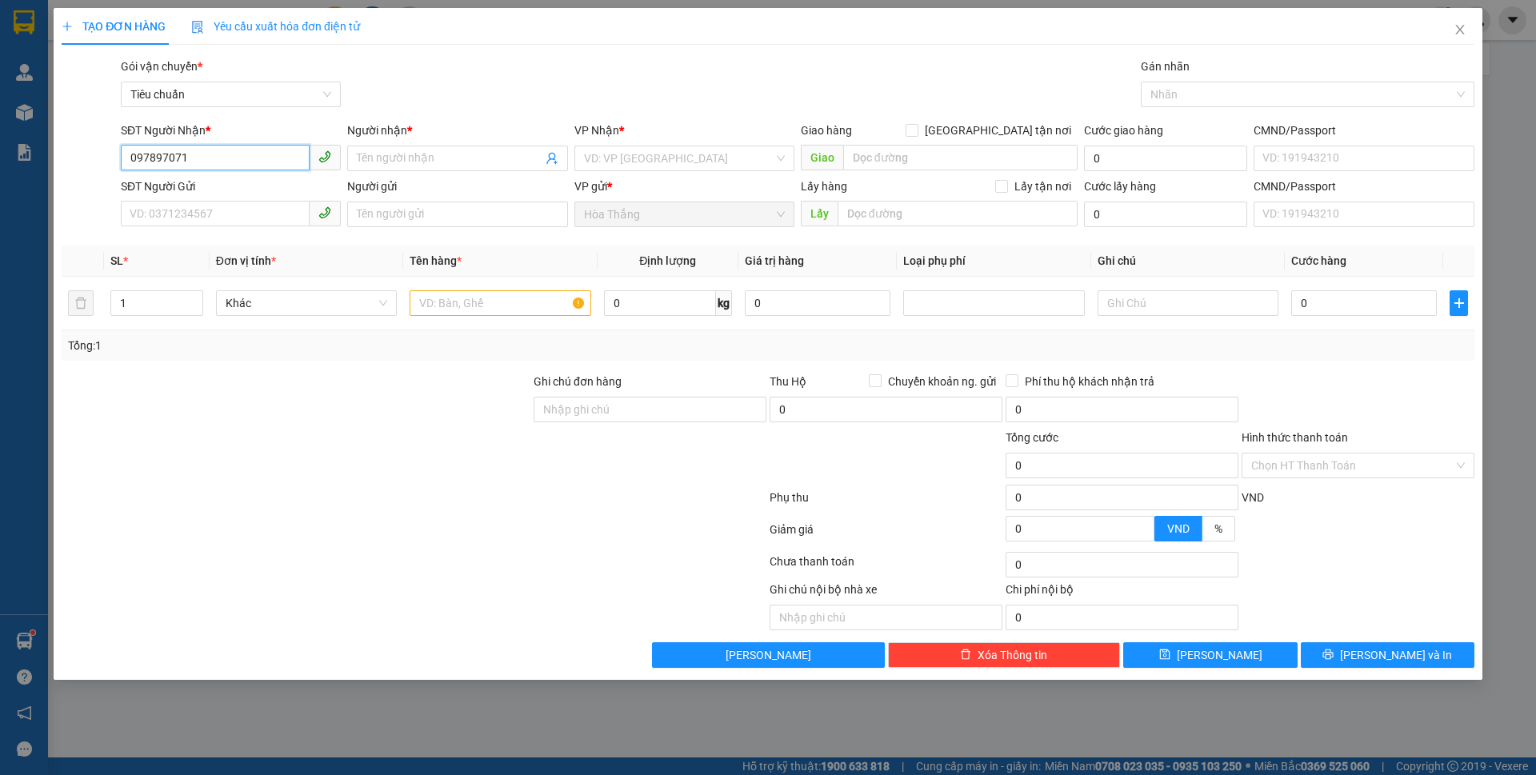
type input "0978970717"
click at [218, 191] on div "0978970717 - Anh Vương" at bounding box center [230, 191] width 201 height 18
type input "[PERSON_NAME]"
type input "066094012044"
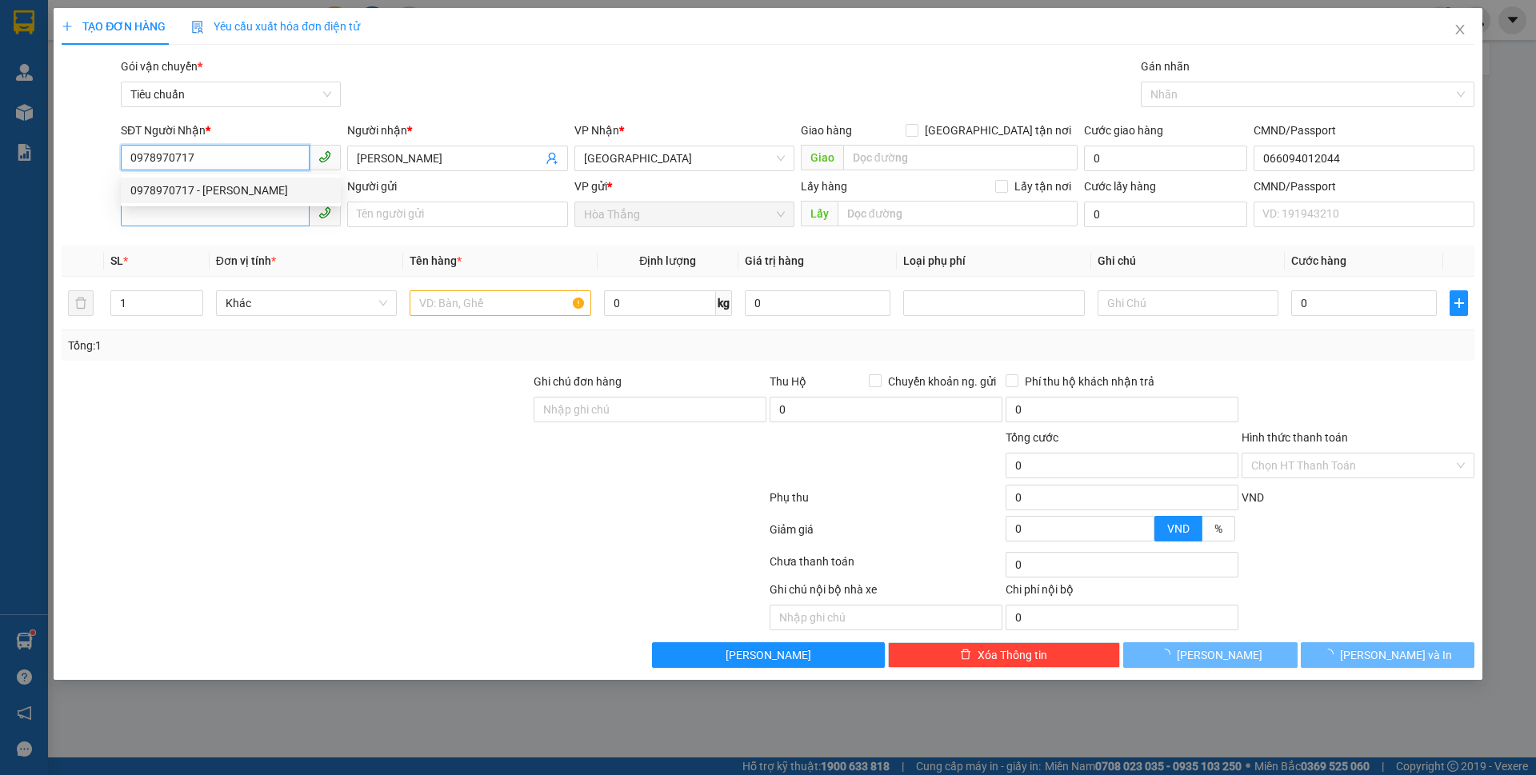
type input "0978970717"
click at [190, 219] on input "SĐT Người Gửi" at bounding box center [215, 214] width 189 height 26
type input "60.000"
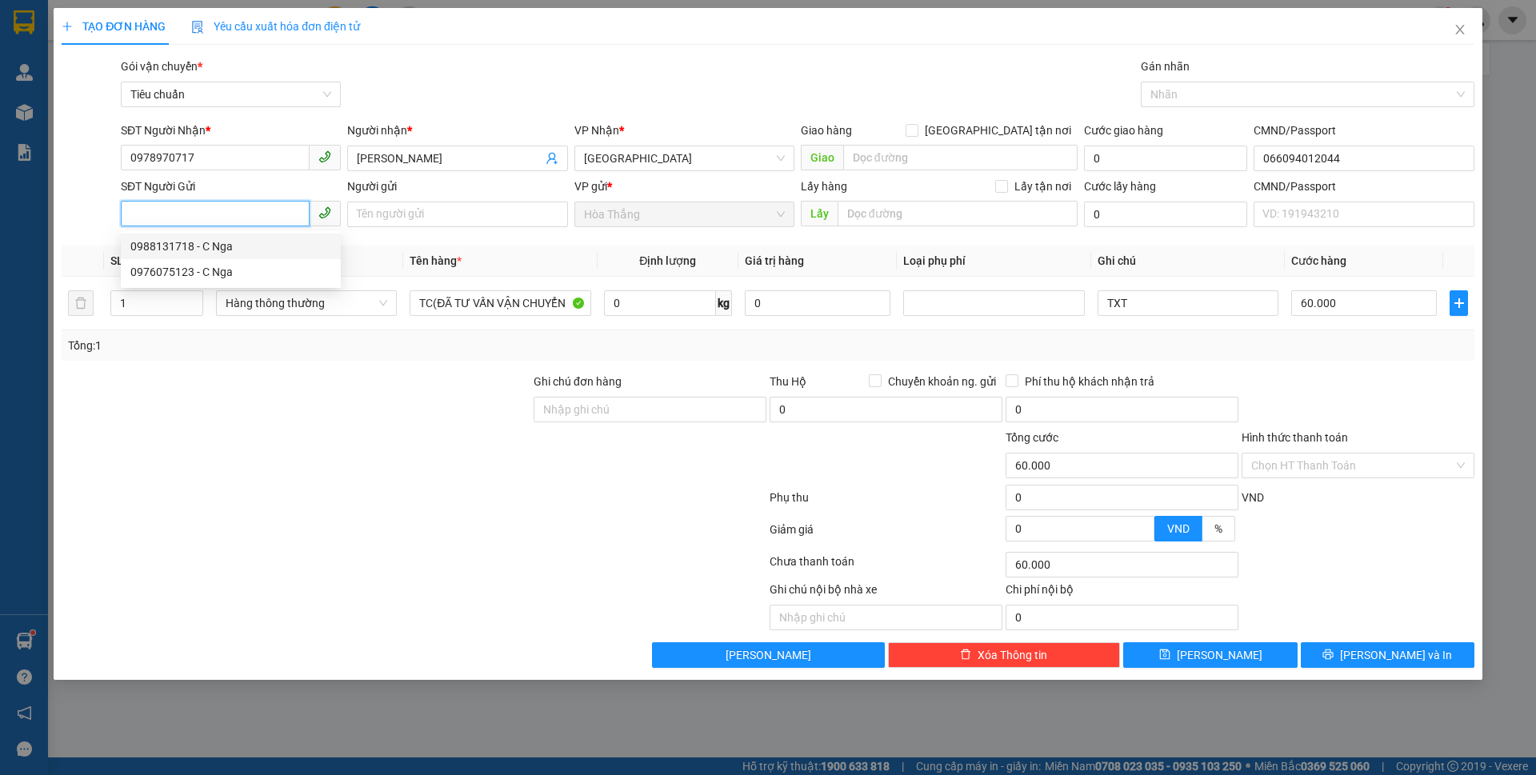
click at [216, 239] on div "0988131718 - C Nga" at bounding box center [230, 247] width 201 height 18
type input "0988131718"
type input "C Nga"
type input "240655548"
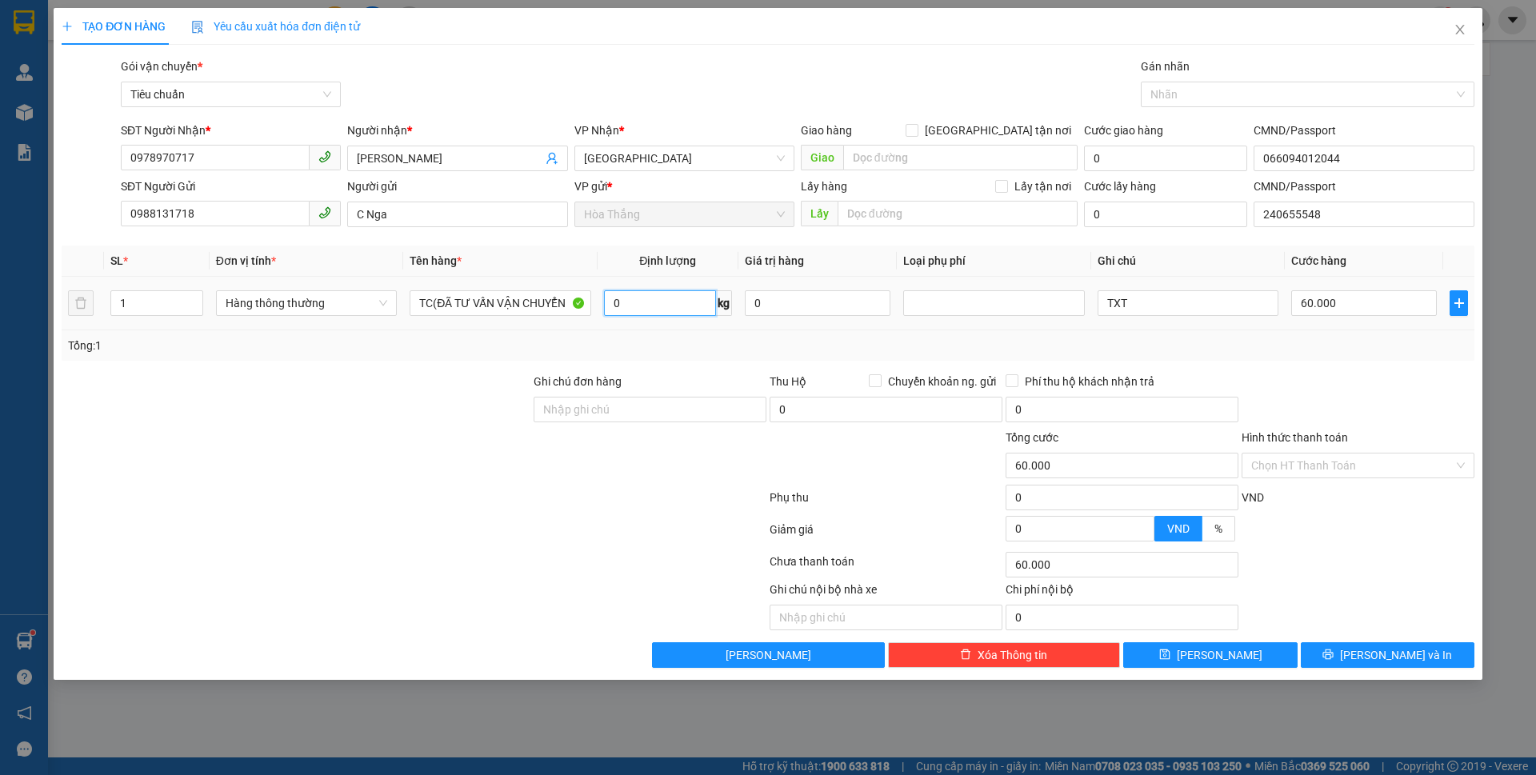
click at [670, 302] on input "0" at bounding box center [660, 303] width 112 height 26
click at [194, 295] on span "up" at bounding box center [195, 299] width 10 height 10
type input "0"
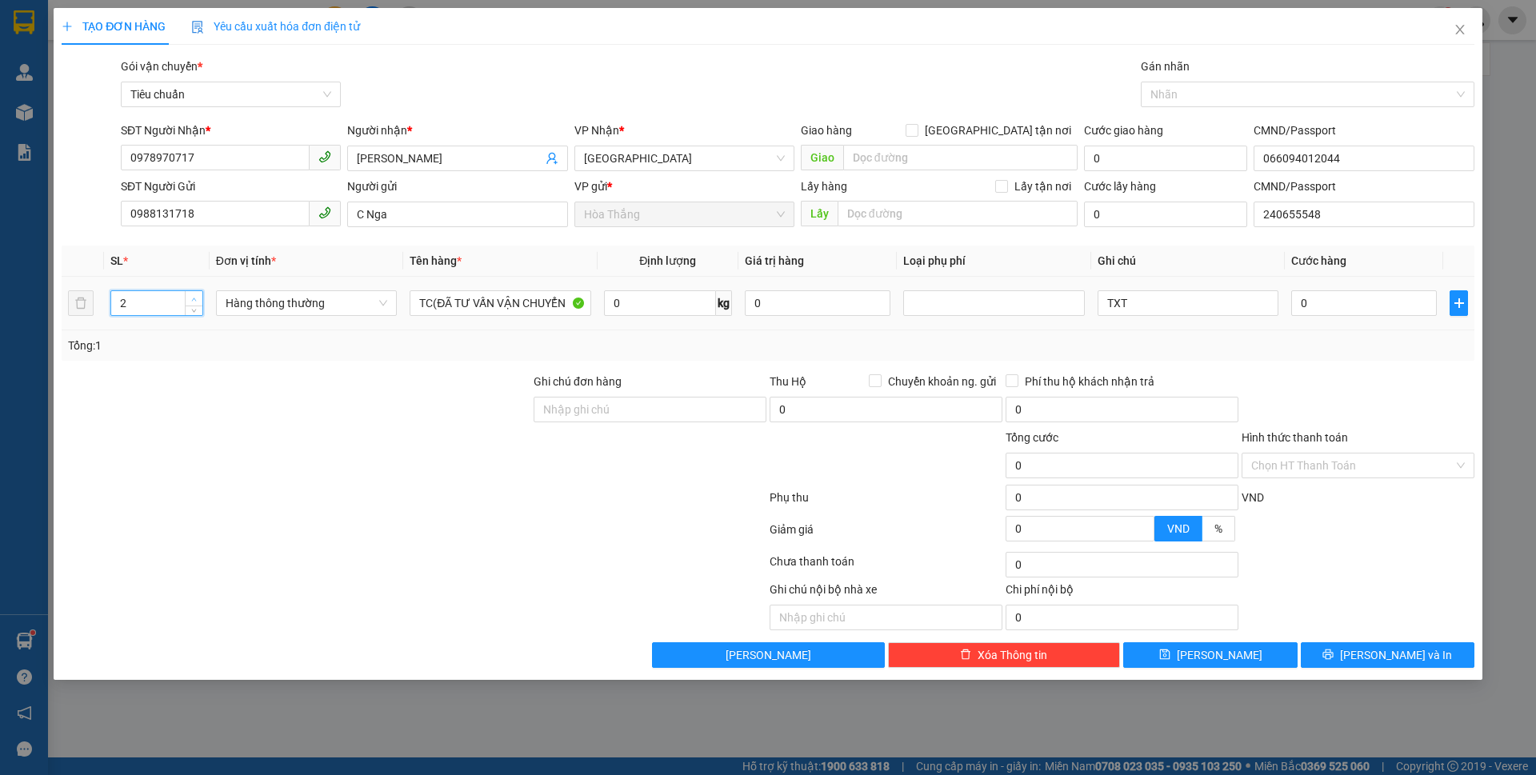
click at [194, 297] on icon "up" at bounding box center [194, 300] width 6 height 6
type input "3"
click at [194, 297] on icon "up" at bounding box center [194, 300] width 6 height 6
click at [643, 295] on input "0" at bounding box center [660, 303] width 112 height 26
type input "19"
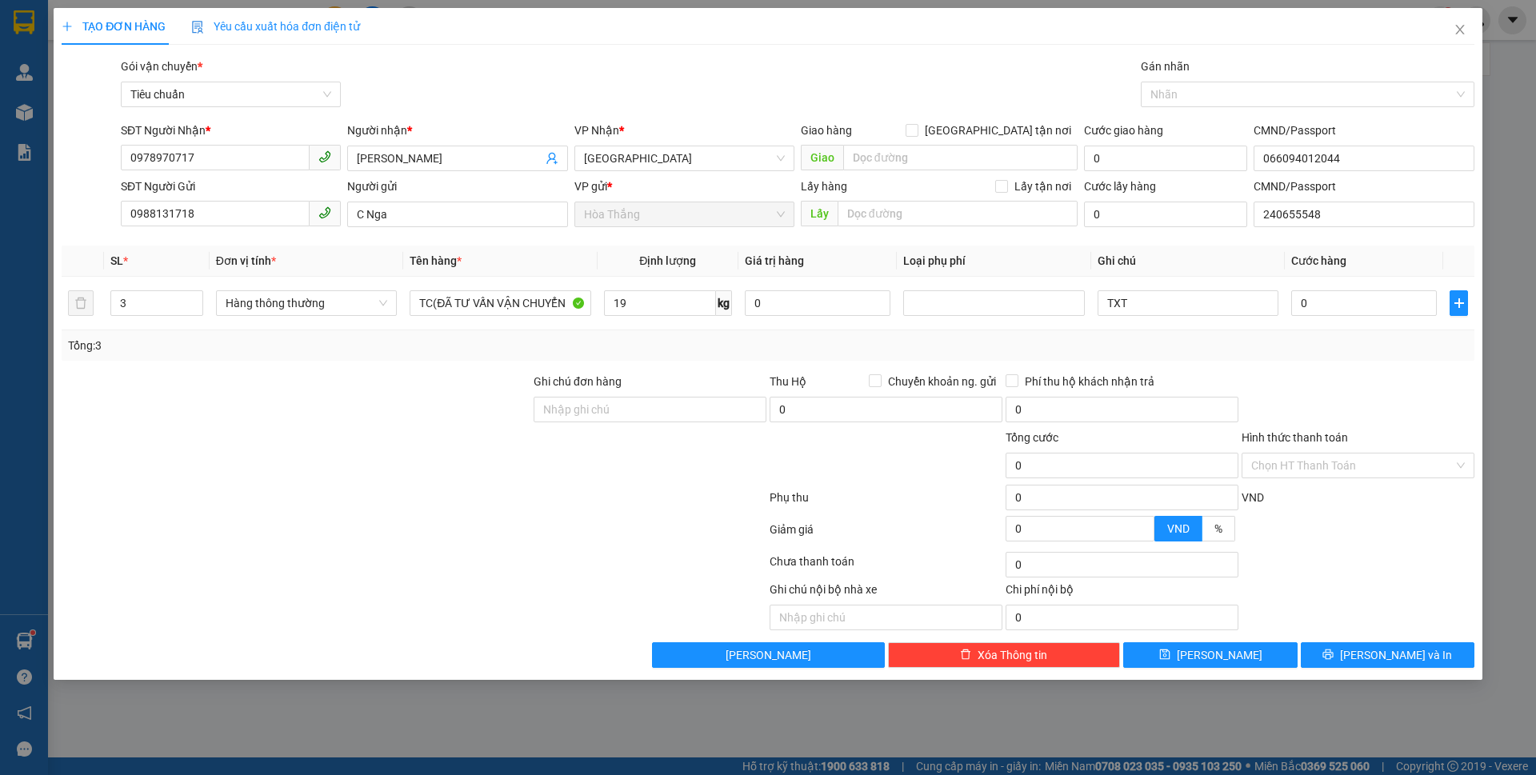
click at [400, 435] on div at bounding box center [296, 457] width 472 height 56
click at [402, 434] on div at bounding box center [296, 457] width 472 height 56
type input "55.000"
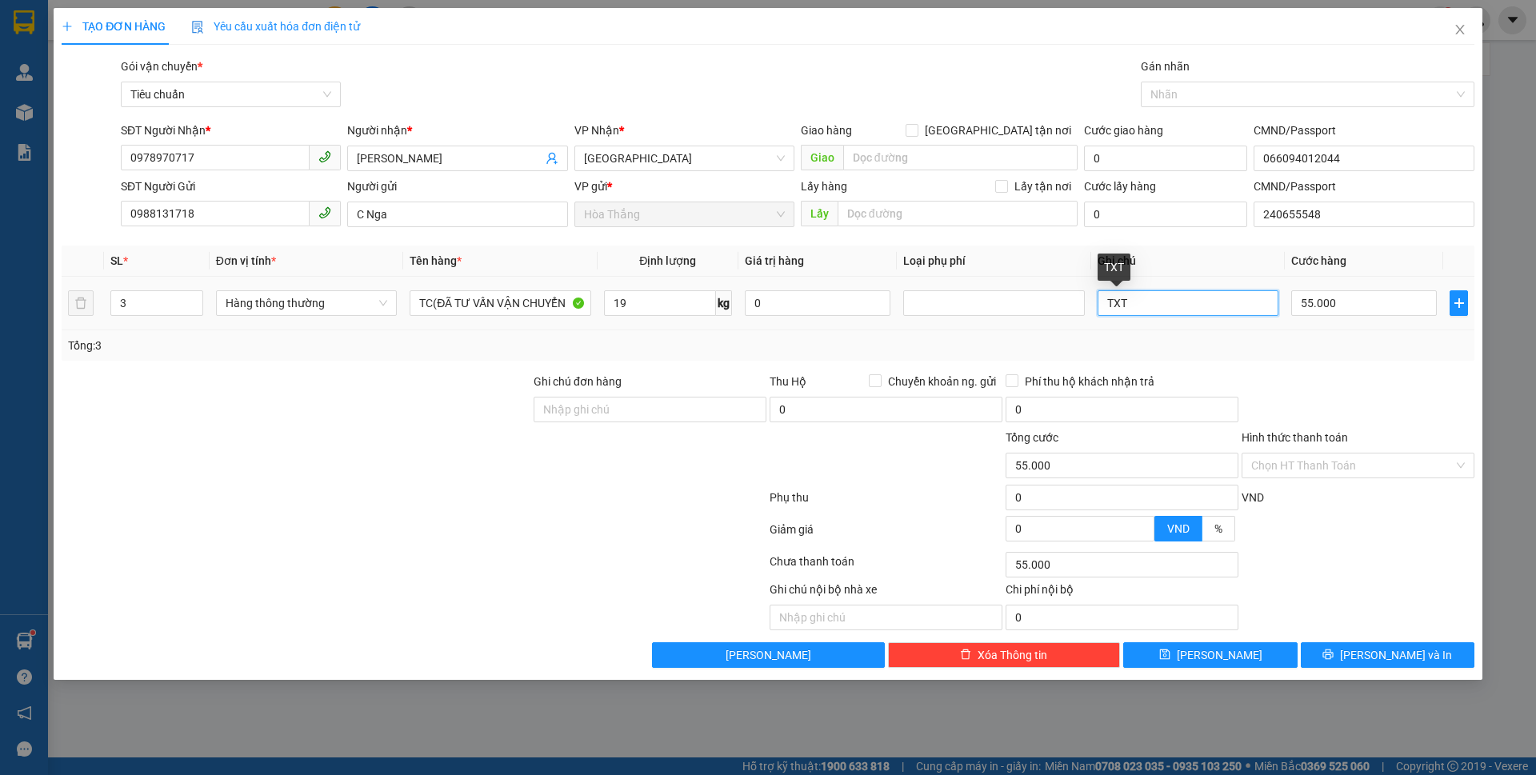
drag, startPoint x: 1141, startPoint y: 305, endPoint x: 1090, endPoint y: 305, distance: 51.2
click at [1090, 305] on tr "3 Hàng thông thường TC(ĐÃ TƯ VẤN VẬN CHUYỂN 19 kg 0 TXT 55.000" at bounding box center [768, 304] width 1413 height 54
type input "T"
click at [1393, 310] on input "55.000" at bounding box center [1365, 303] width 146 height 26
type input "1"
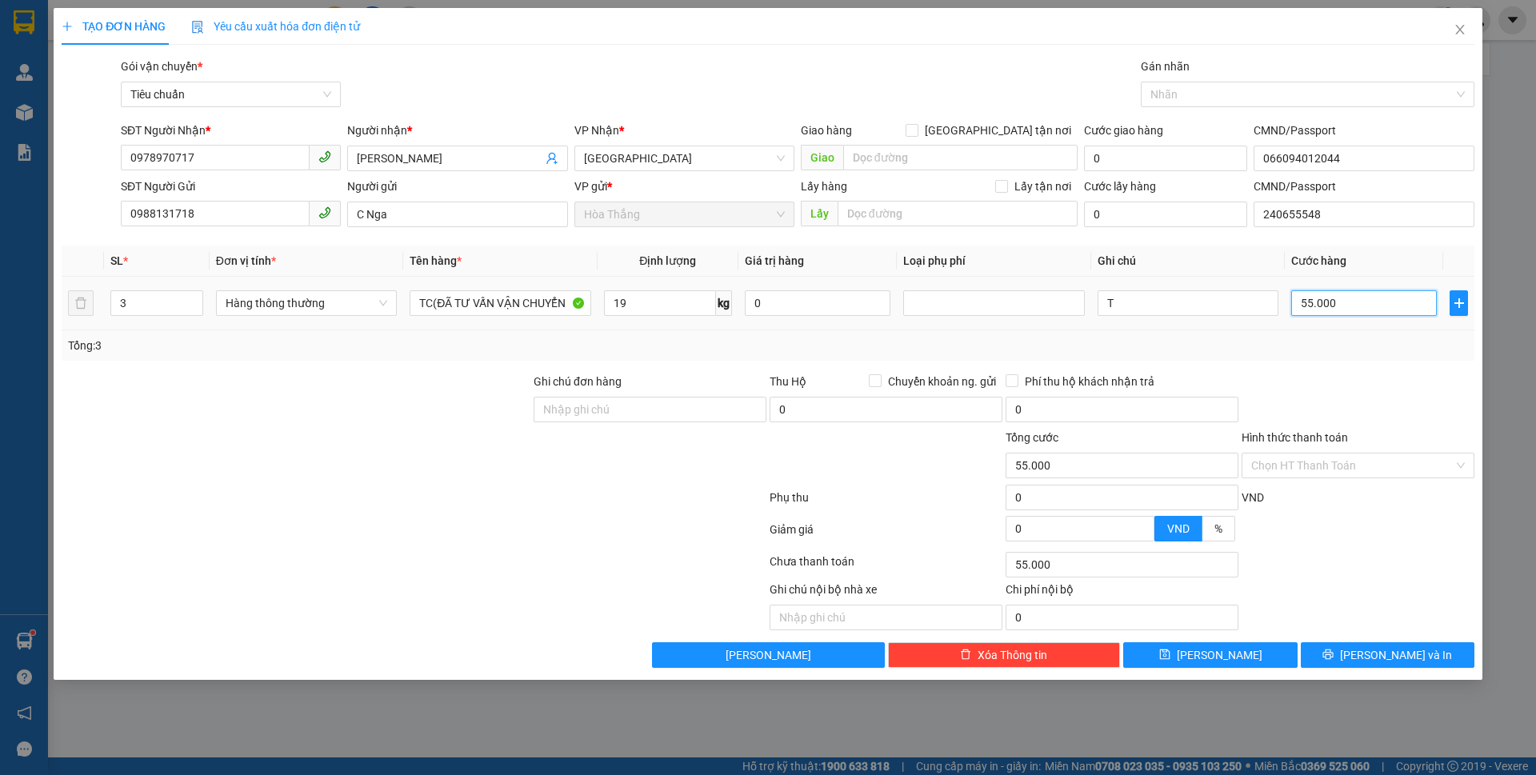
type input "1"
type input "18"
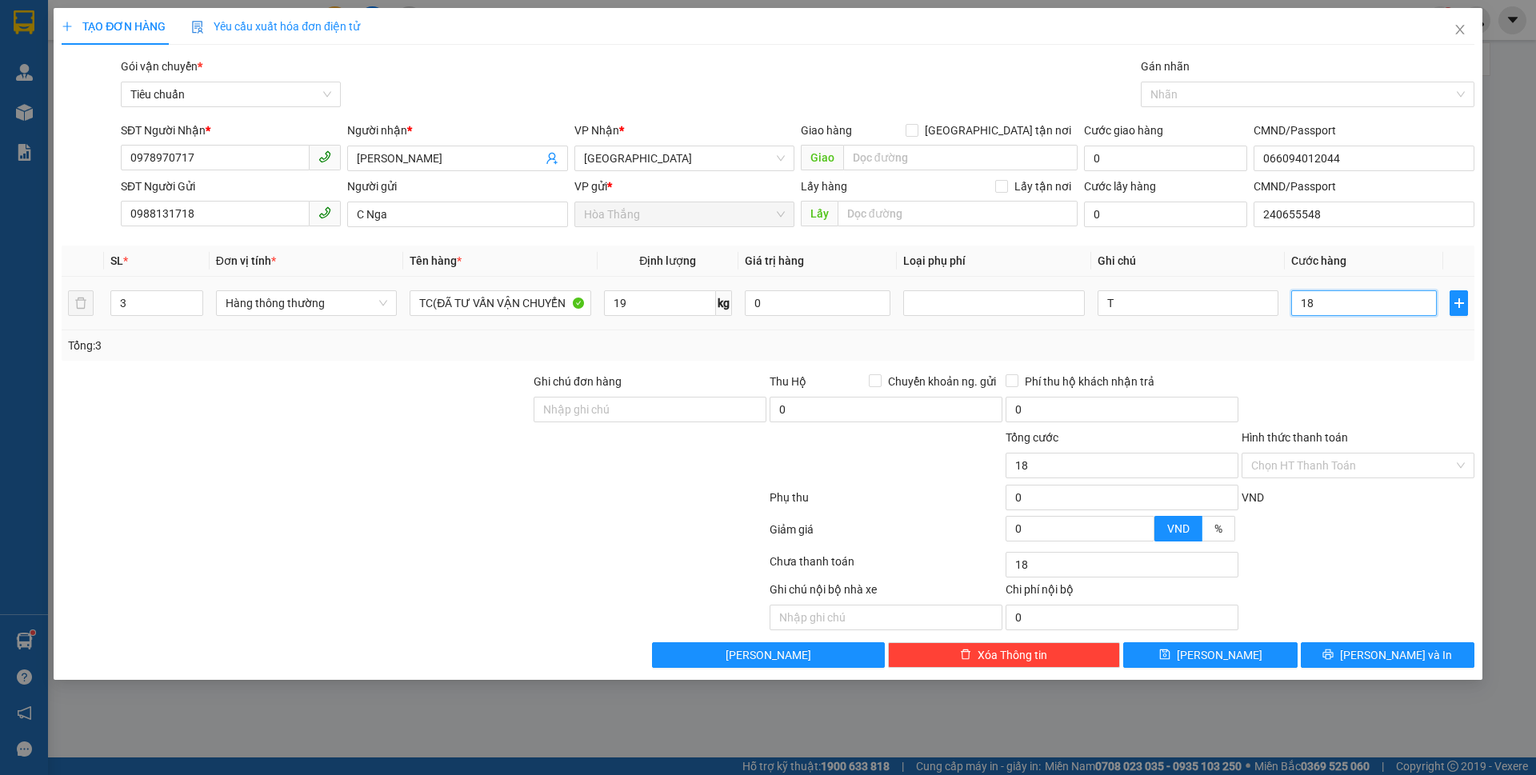
type input "180"
type input "180.000"
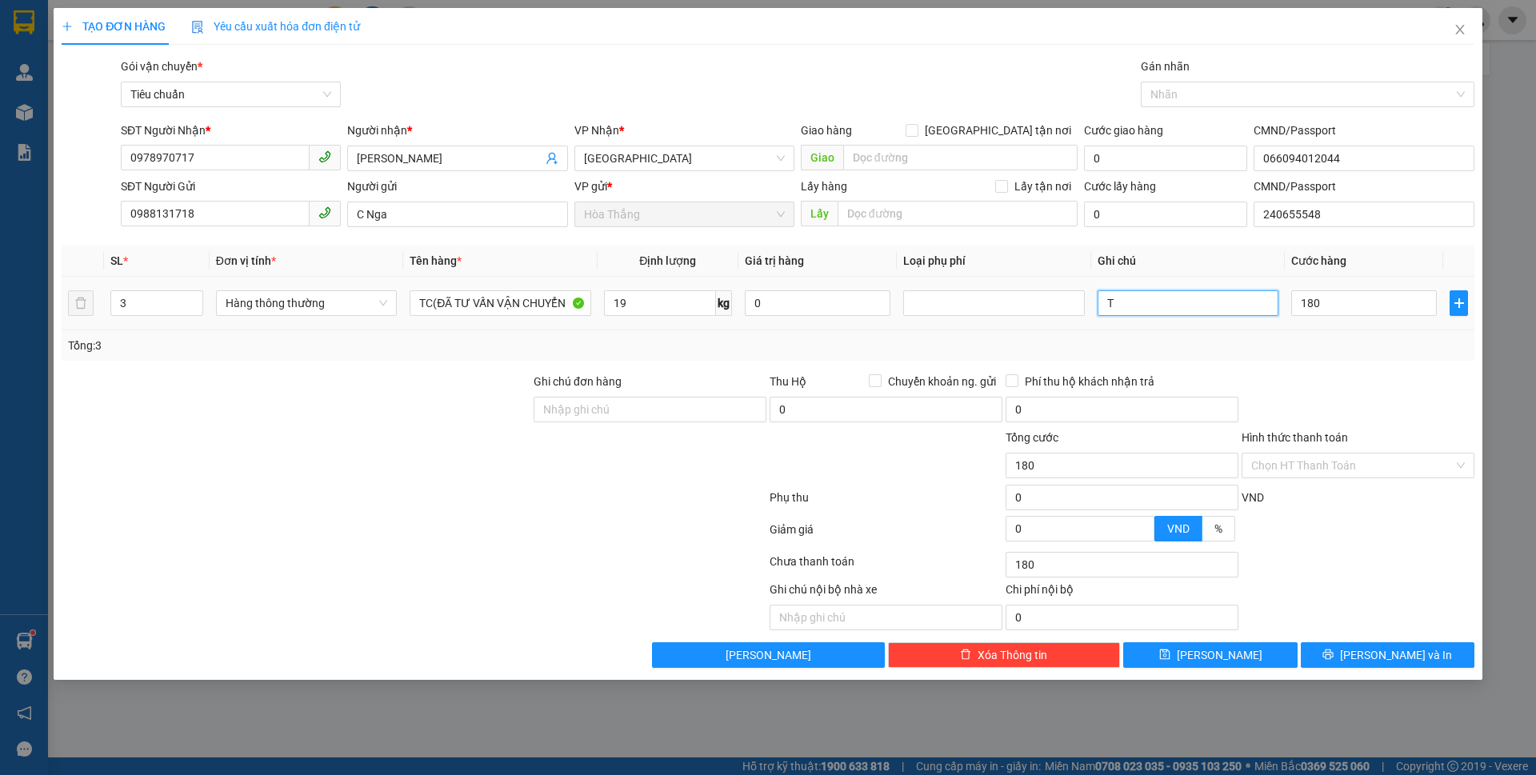
type input "180.000"
click at [1175, 301] on input "T" at bounding box center [1188, 303] width 181 height 26
type input "T CHỮ TÍM+2TXV"
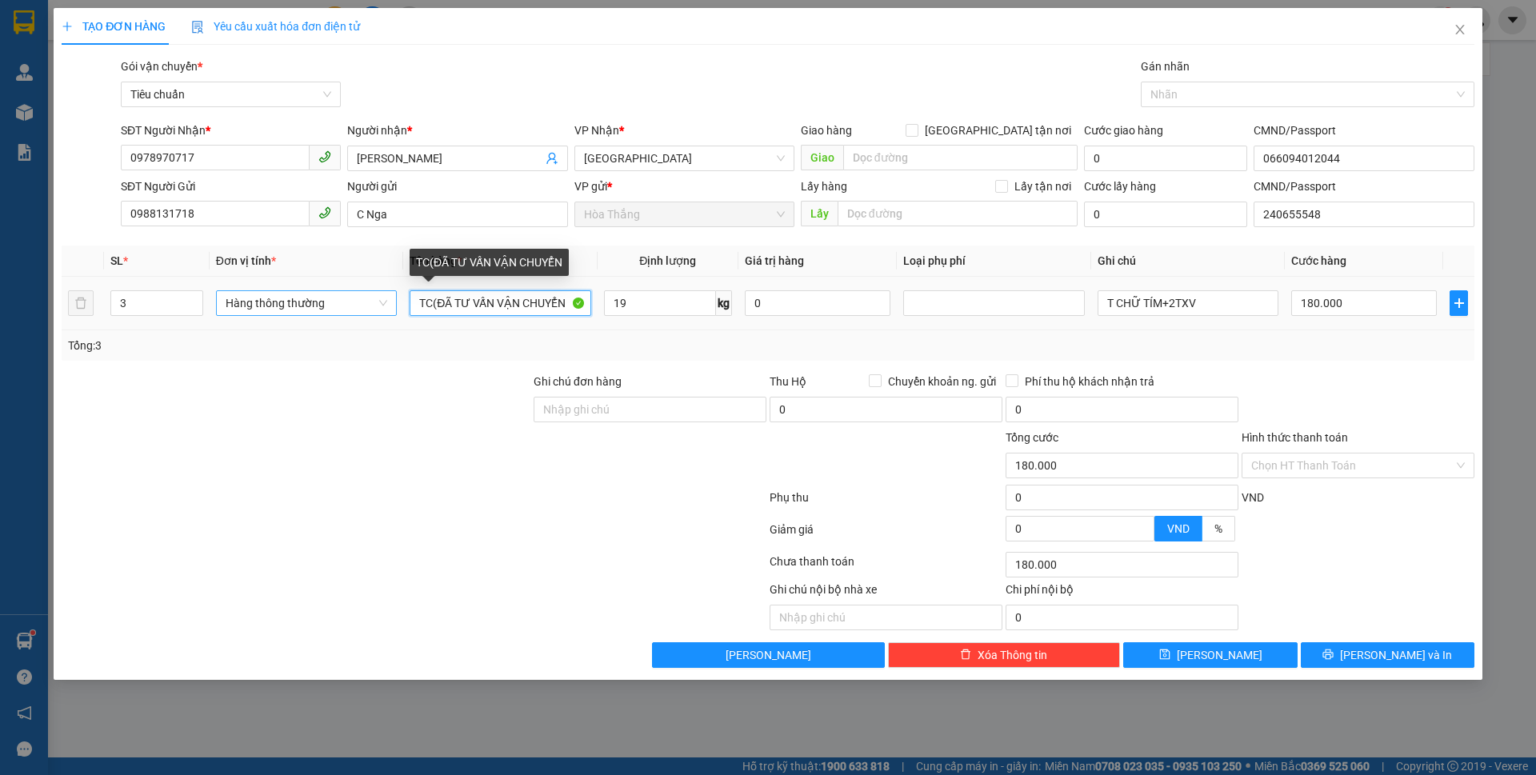
drag, startPoint x: 431, startPoint y: 298, endPoint x: 377, endPoint y: 297, distance: 54.4
click at [377, 297] on tr "3 Hàng thông thường TC(ĐÃ TƯ VẤN VẬN CHUYỂN 19 kg 0 T CHỮ TÍM+2TXV 180.000" at bounding box center [768, 304] width 1413 height 54
type input "TP+SR(ĐÃ TƯ VẤN VẬN CHUYỂN"
click at [1303, 463] on input "Hình thức thanh toán" at bounding box center [1353, 466] width 202 height 24
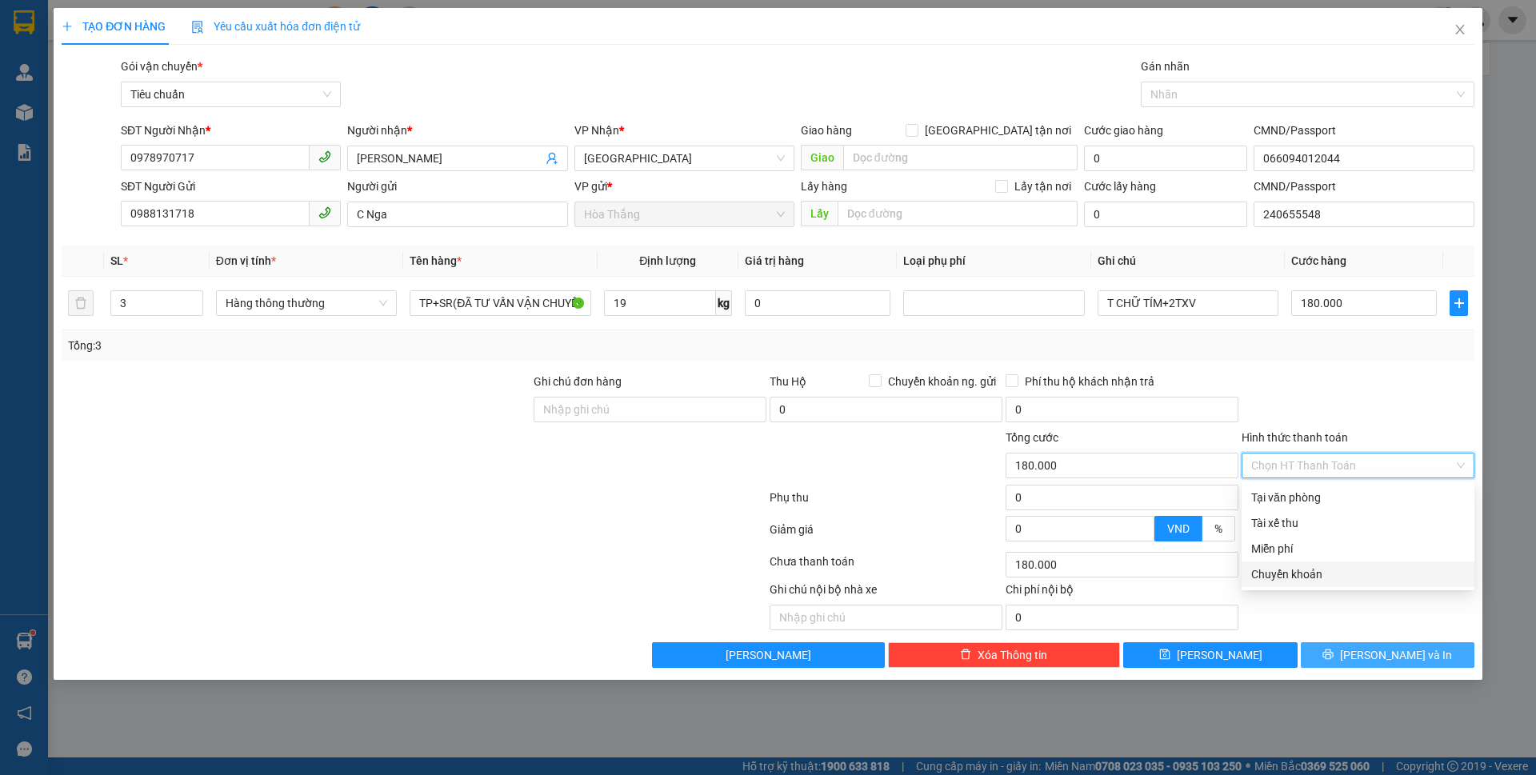
click at [1386, 655] on span "[PERSON_NAME] và In" at bounding box center [1396, 656] width 112 height 18
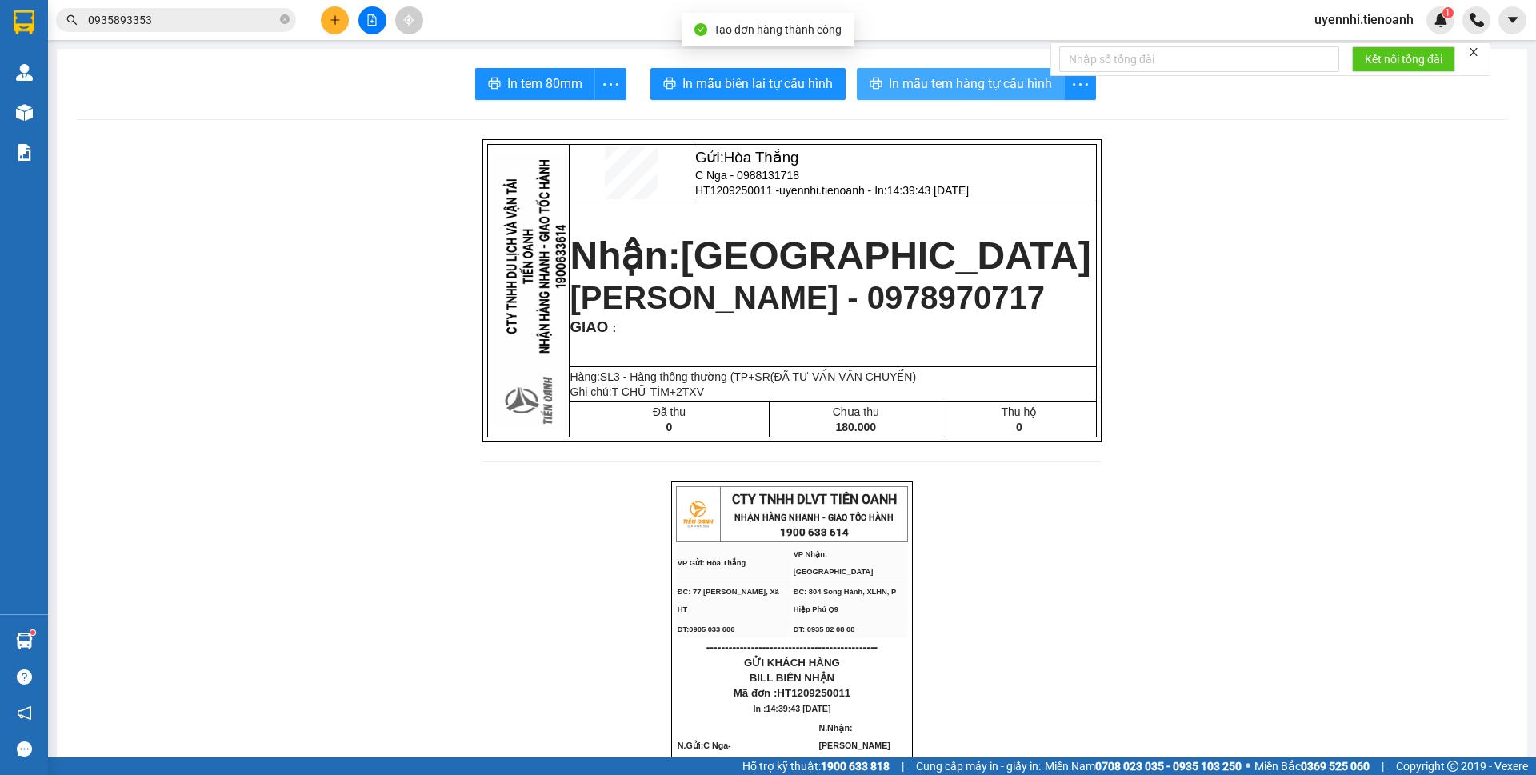
click at [927, 79] on span "In mẫu tem hàng tự cấu hình" at bounding box center [970, 84] width 163 height 20
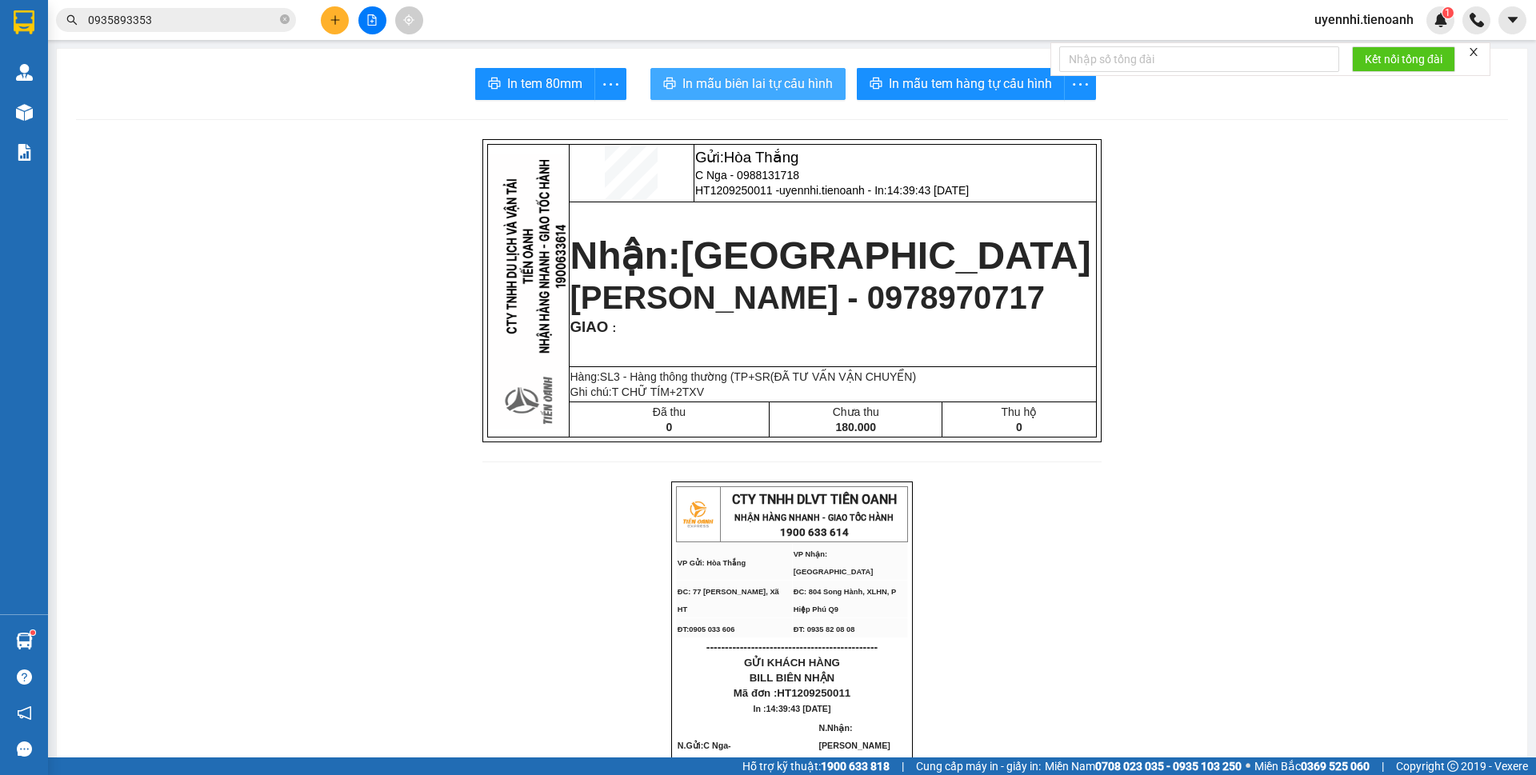
click at [747, 94] on button "In mẫu biên lai tự cấu hình" at bounding box center [748, 84] width 195 height 32
click at [340, 22] on icon "plus" at bounding box center [335, 19] width 11 height 11
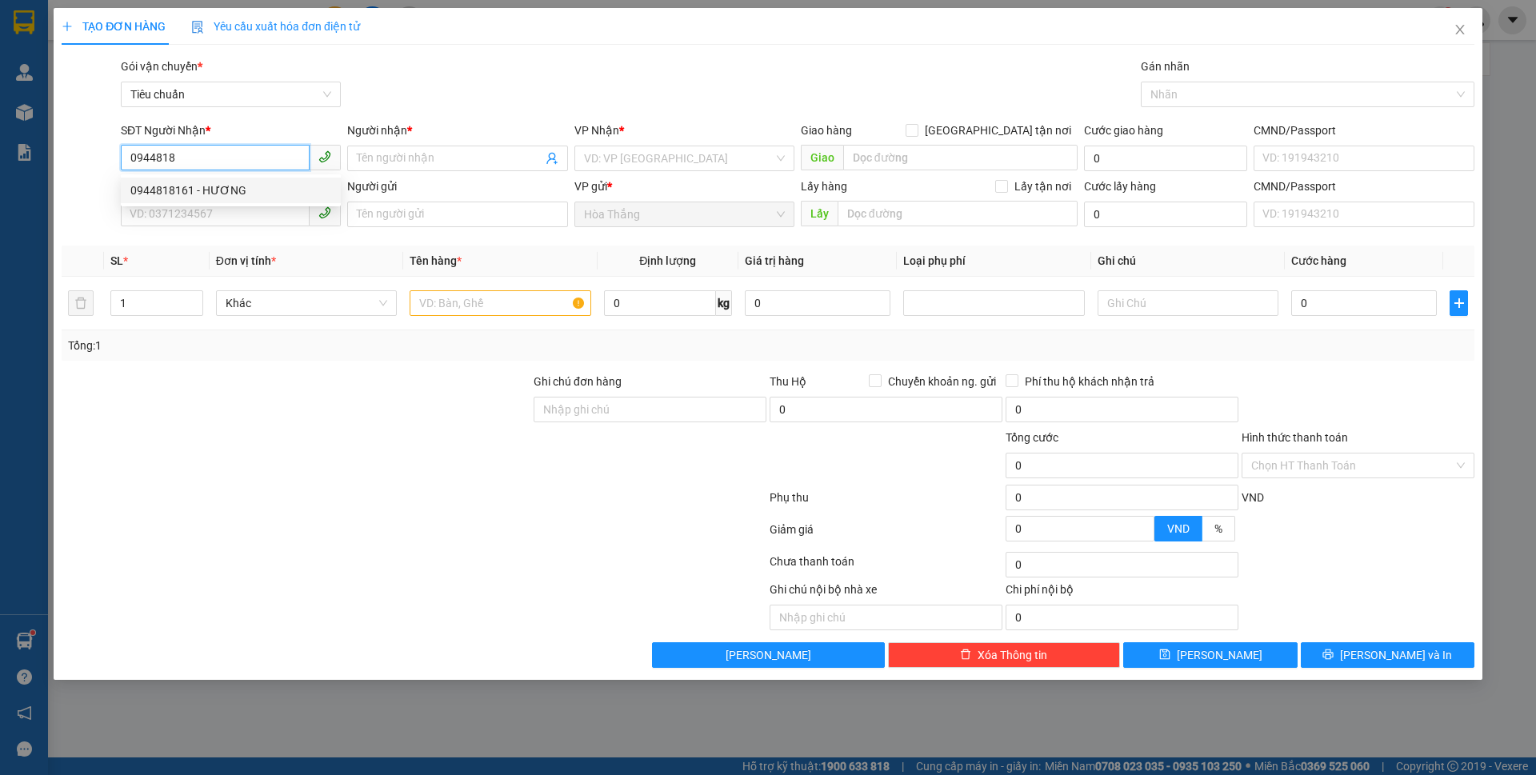
click at [245, 190] on div "0944818161 - HƯƠNG" at bounding box center [230, 191] width 201 height 18
type input "0944818161"
type input "HƯƠNG"
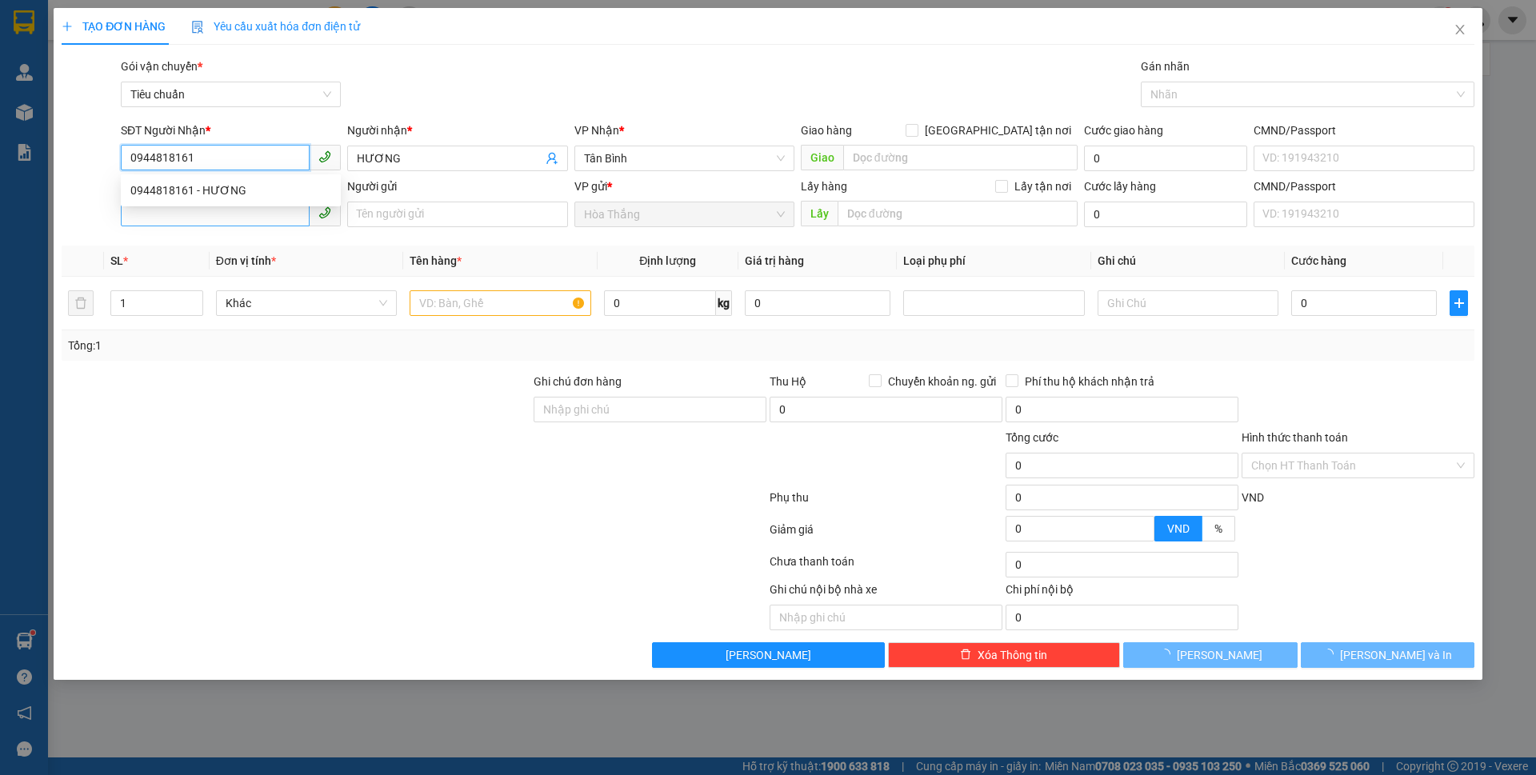
type input "60.000"
type input "0944818161"
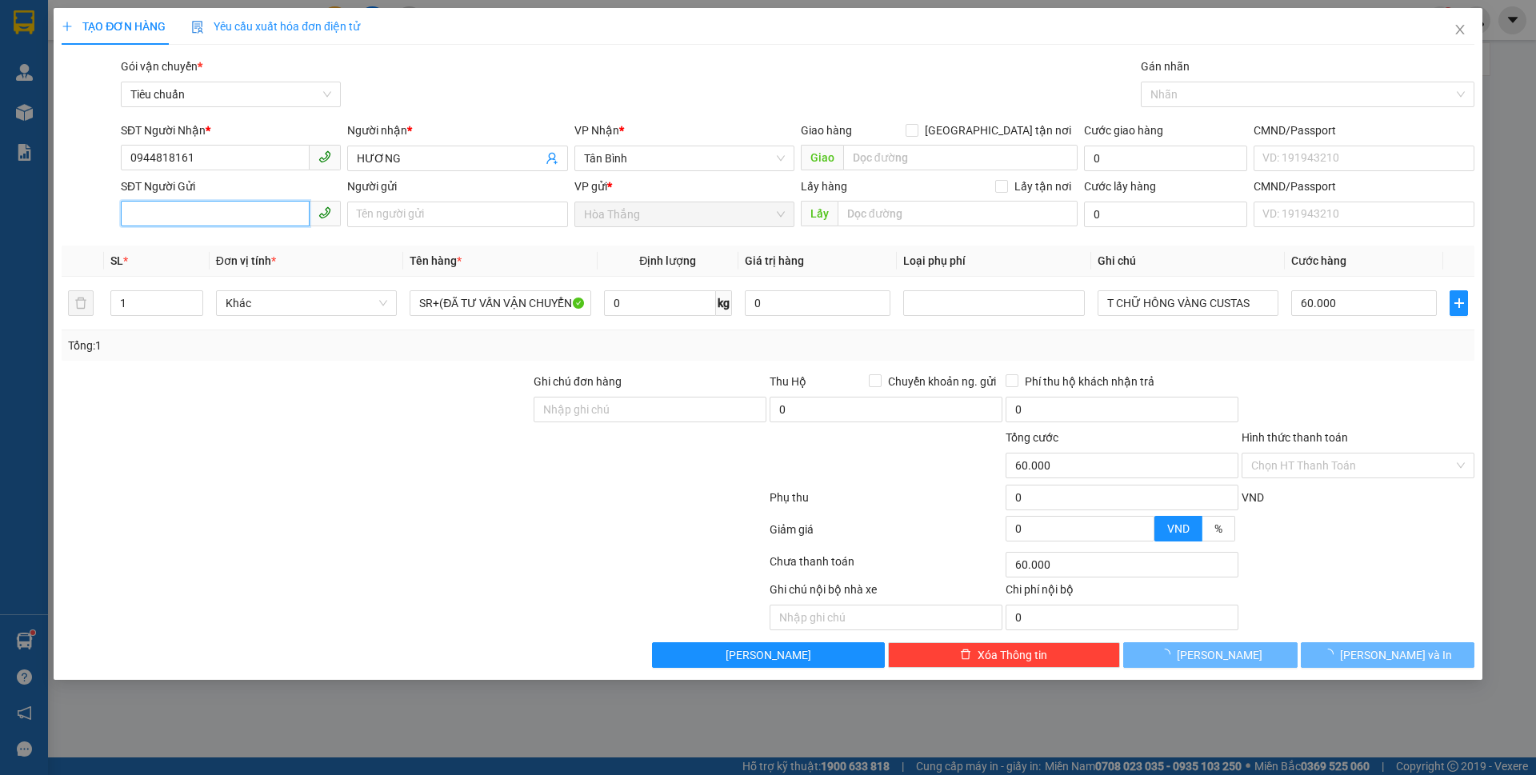
drag, startPoint x: 196, startPoint y: 210, endPoint x: 223, endPoint y: 225, distance: 31.2
click at [196, 209] on input "SĐT Người Gửi" at bounding box center [215, 214] width 189 height 26
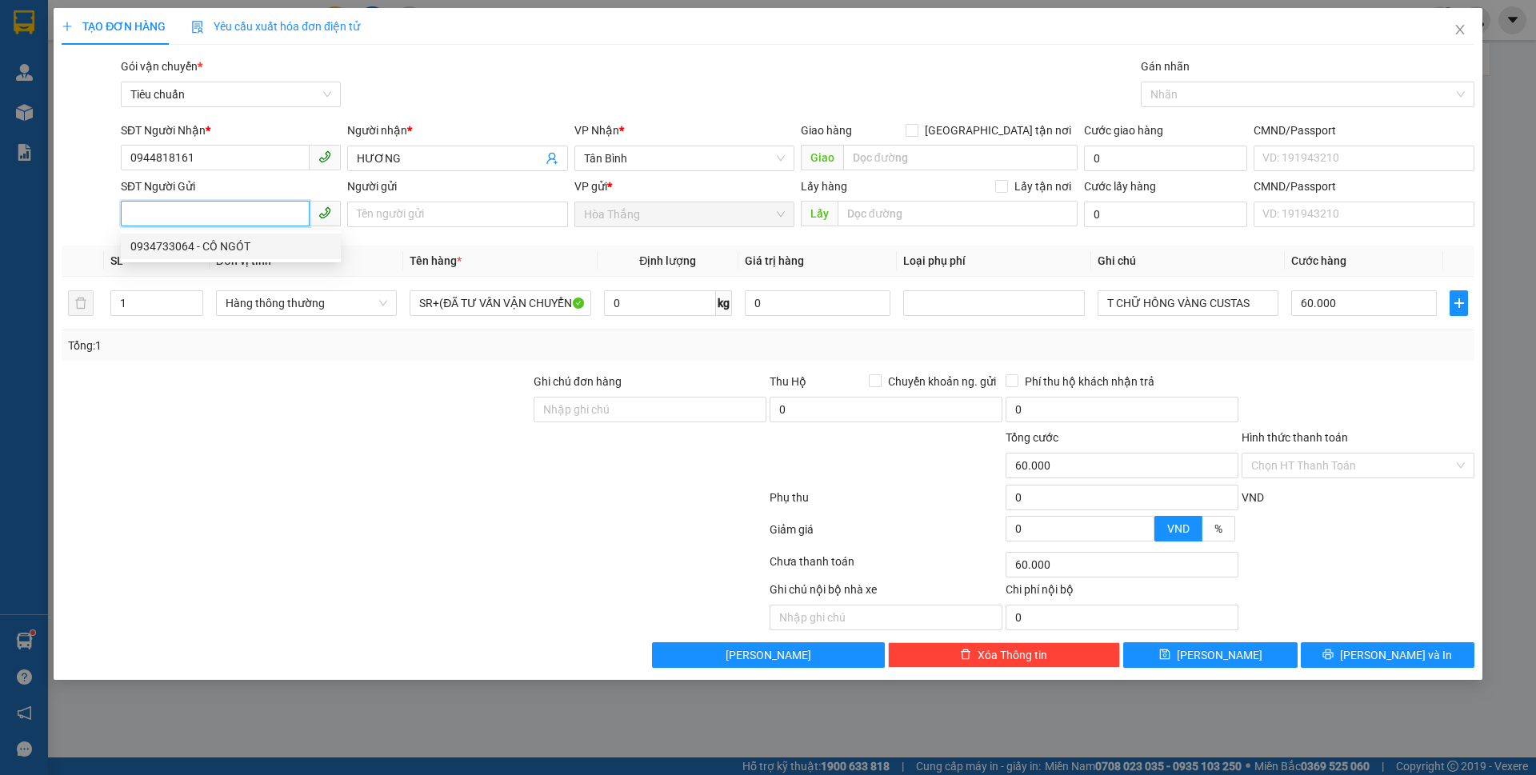
click at [248, 242] on div "0934733064 - CÔ NGÓT" at bounding box center [230, 247] width 201 height 18
type input "0934733064"
type input "CÔ NGÓT"
type input "240230861"
click at [672, 306] on input "0" at bounding box center [660, 303] width 112 height 26
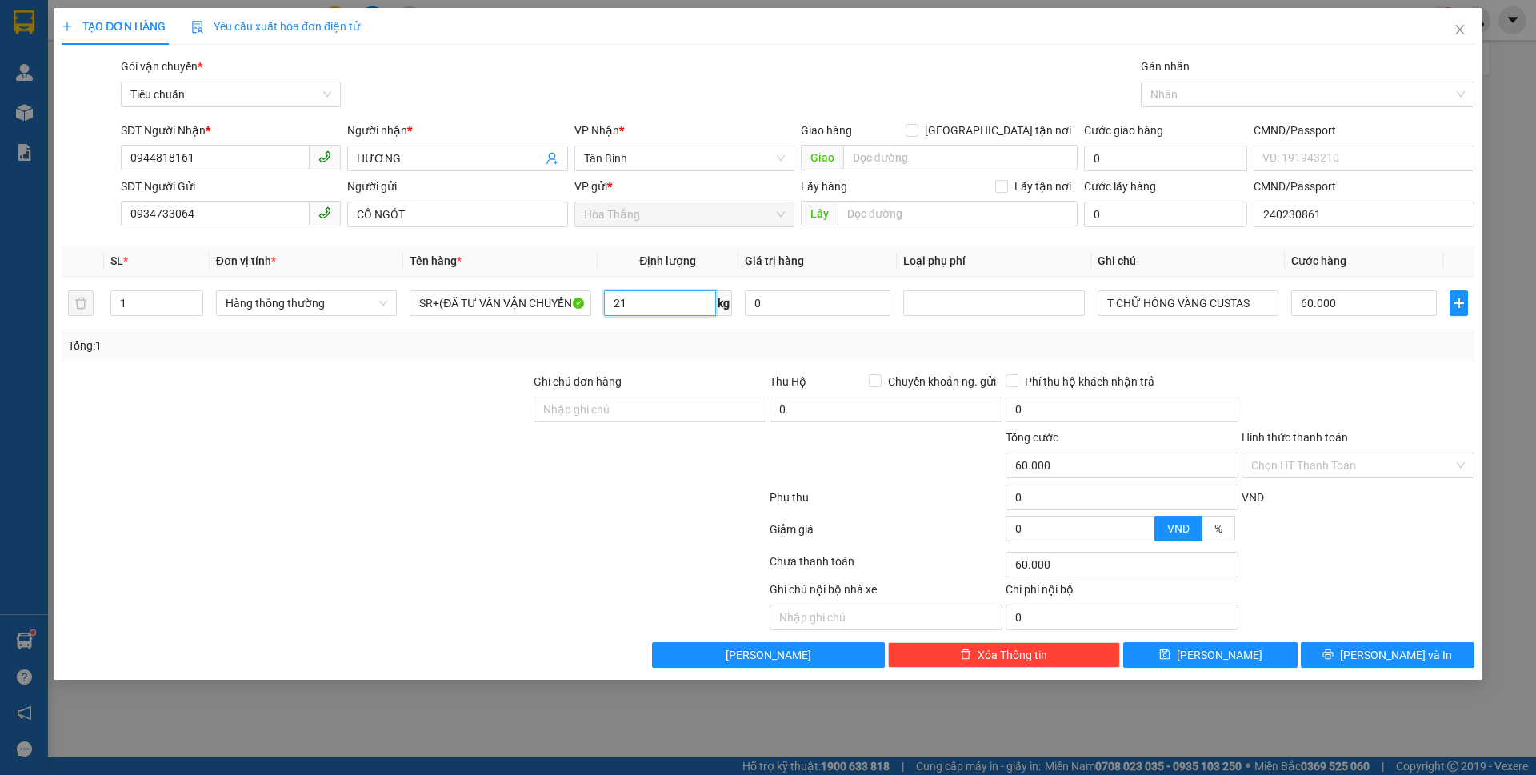
type input "21"
click at [483, 379] on div at bounding box center [296, 401] width 472 height 56
click at [1146, 300] on input "T CHỮ HÔNG VÀNG CUSTAS" at bounding box center [1188, 303] width 181 height 26
drag, startPoint x: 1145, startPoint y: 304, endPoint x: 1343, endPoint y: 331, distance: 199.5
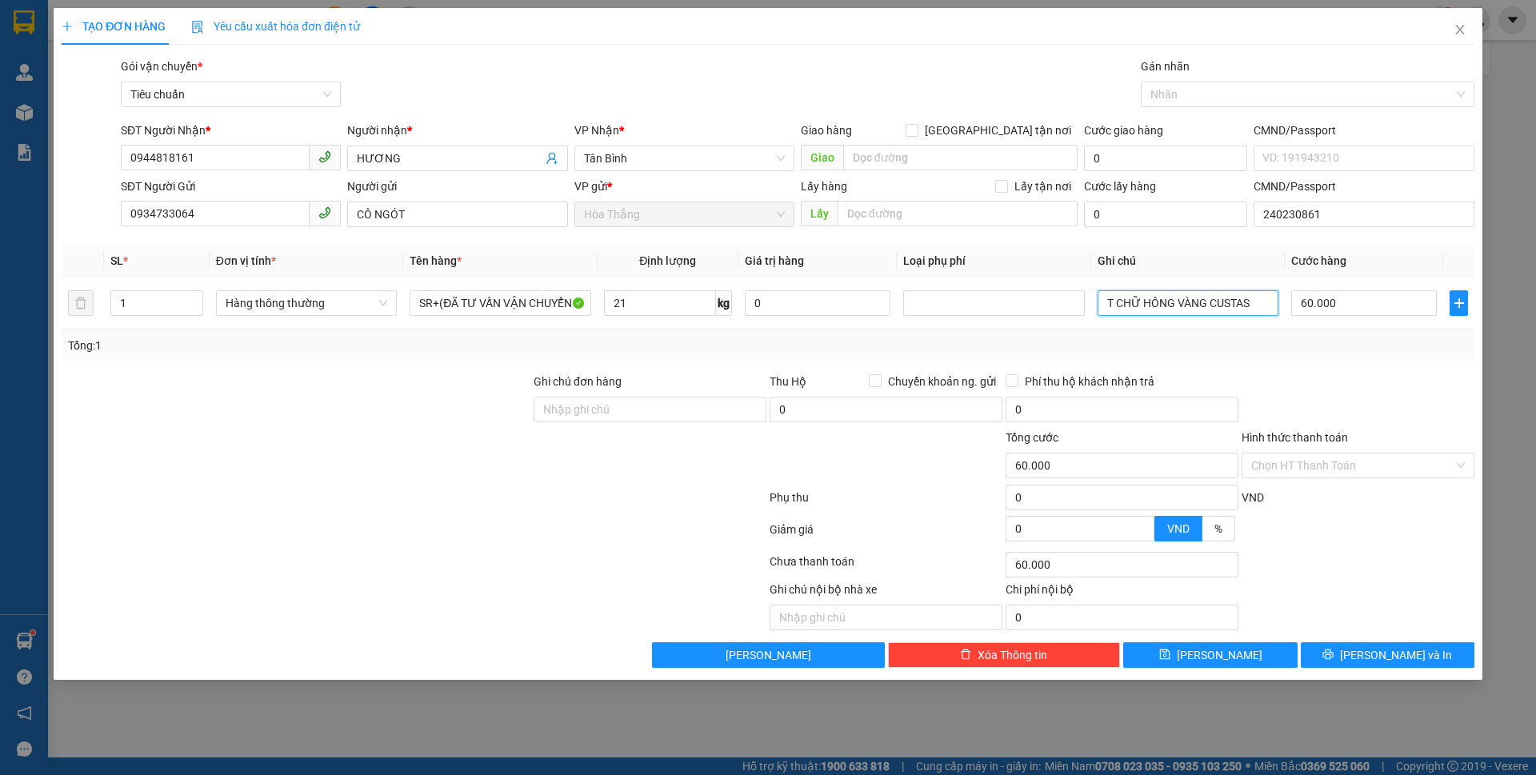
click at [1343, 331] on div "SL * Đơn vị tính * Tên hàng * Định lượng Giá trị hàng Loại phụ phí Ghi chú Cước…" at bounding box center [768, 303] width 1413 height 115
type input "T CHỮ XANH ĐỎ"
click at [1464, 26] on icon "close" at bounding box center [1460, 29] width 13 height 13
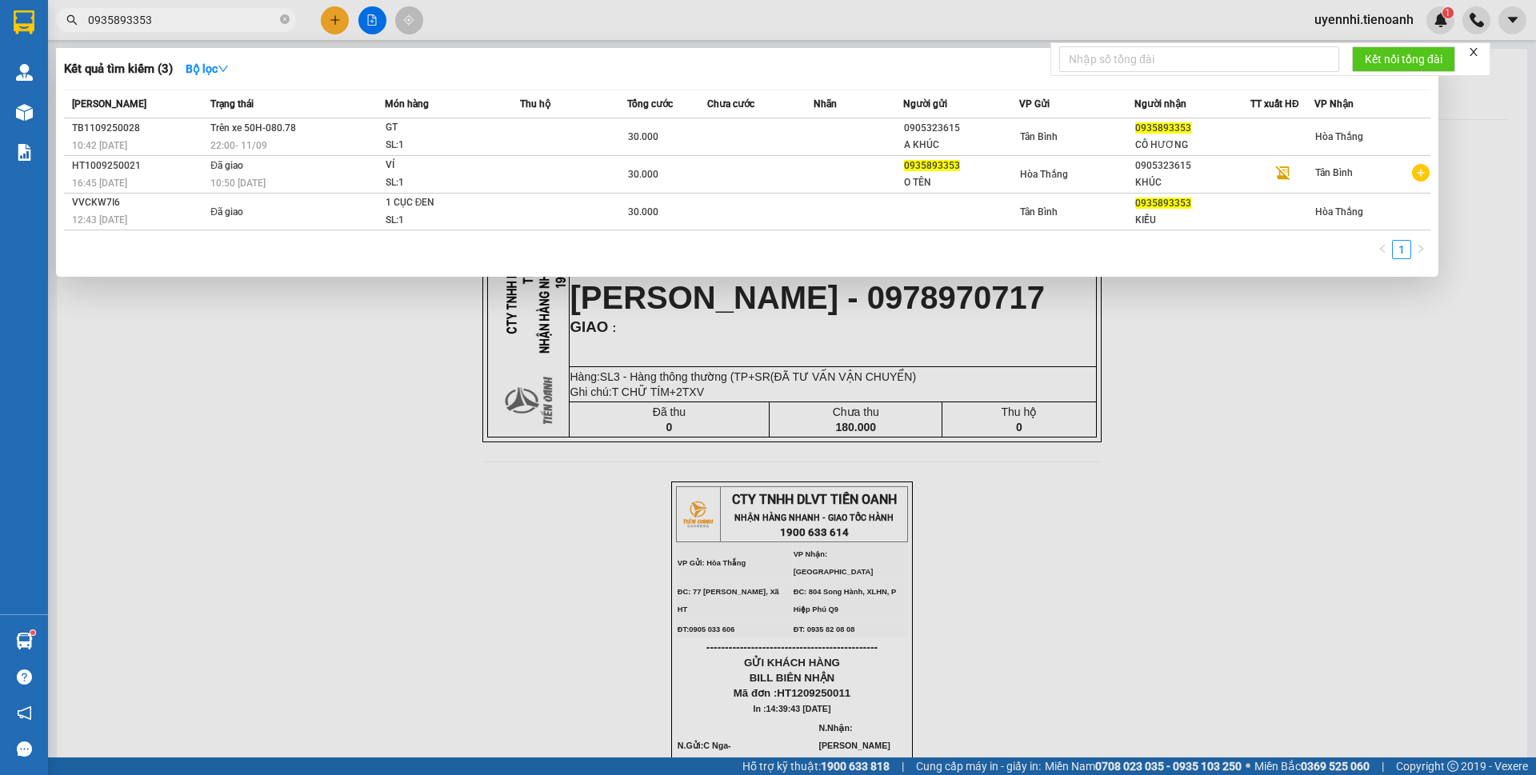
drag, startPoint x: 169, startPoint y: 27, endPoint x: 24, endPoint y: -16, distance: 151.1
click at [24, 0] on html "Kết quả tìm kiếm ( 3 ) Bộ lọc Mã ĐH Trạng thái Món hàng Thu hộ Tổng cước Chưa c…" at bounding box center [768, 387] width 1536 height 775
click at [332, 21] on div at bounding box center [768, 387] width 1536 height 775
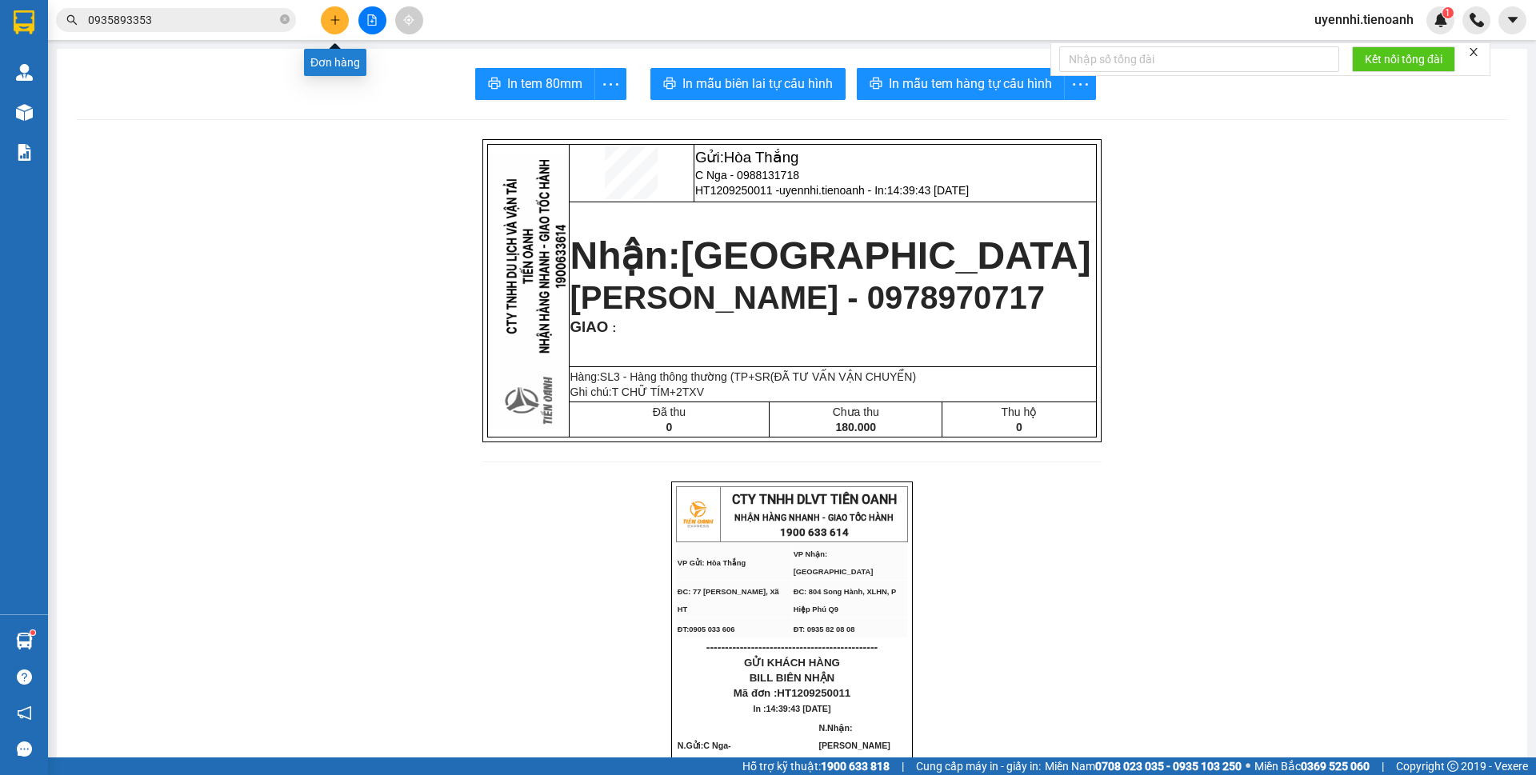
click at [332, 21] on icon "plus" at bounding box center [335, 19] width 11 height 11
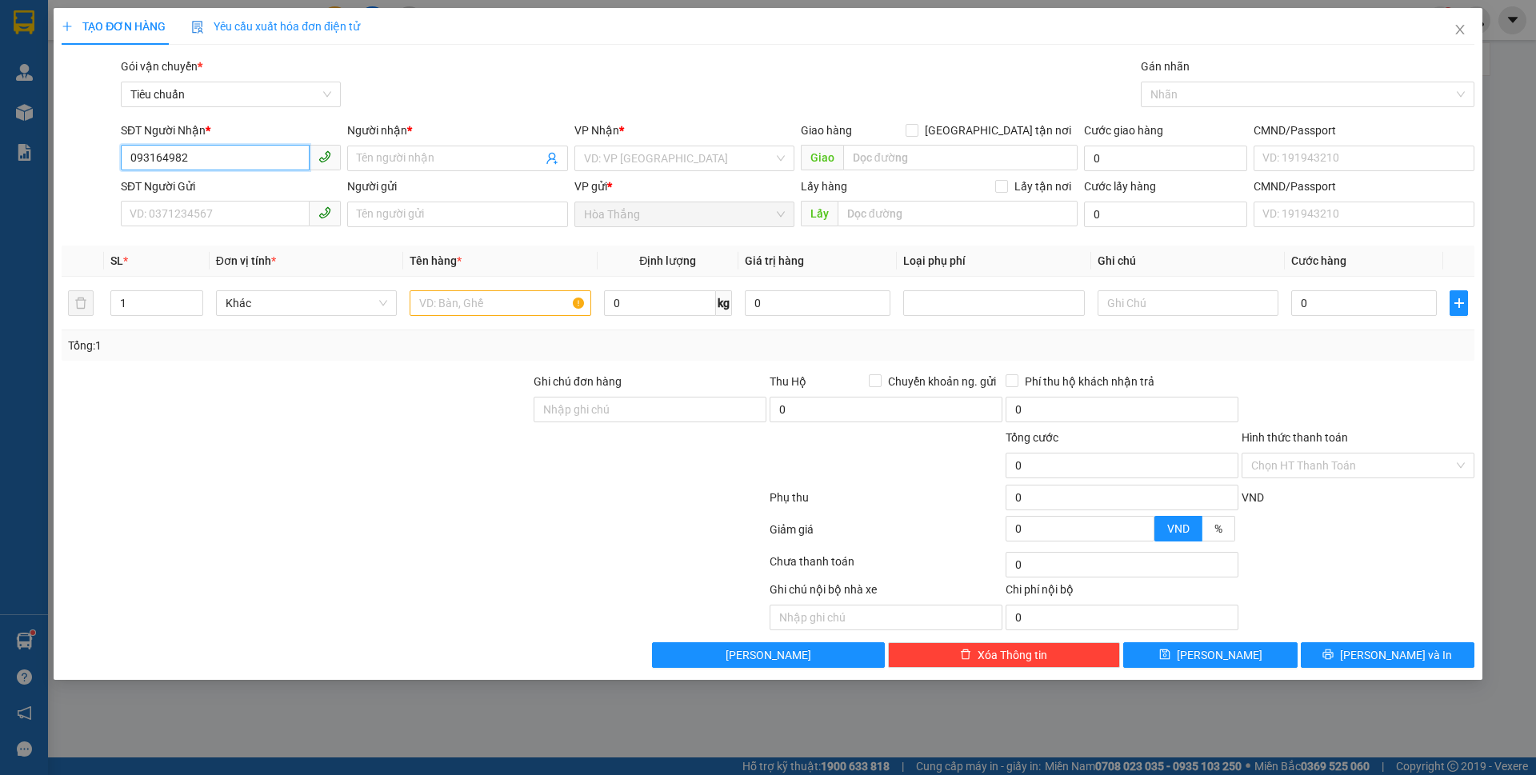
type input "0931649820"
click at [230, 188] on div "0931649820 - Anh Tuấn" at bounding box center [230, 191] width 201 height 18
type input "[PERSON_NAME]"
type input "066097008609"
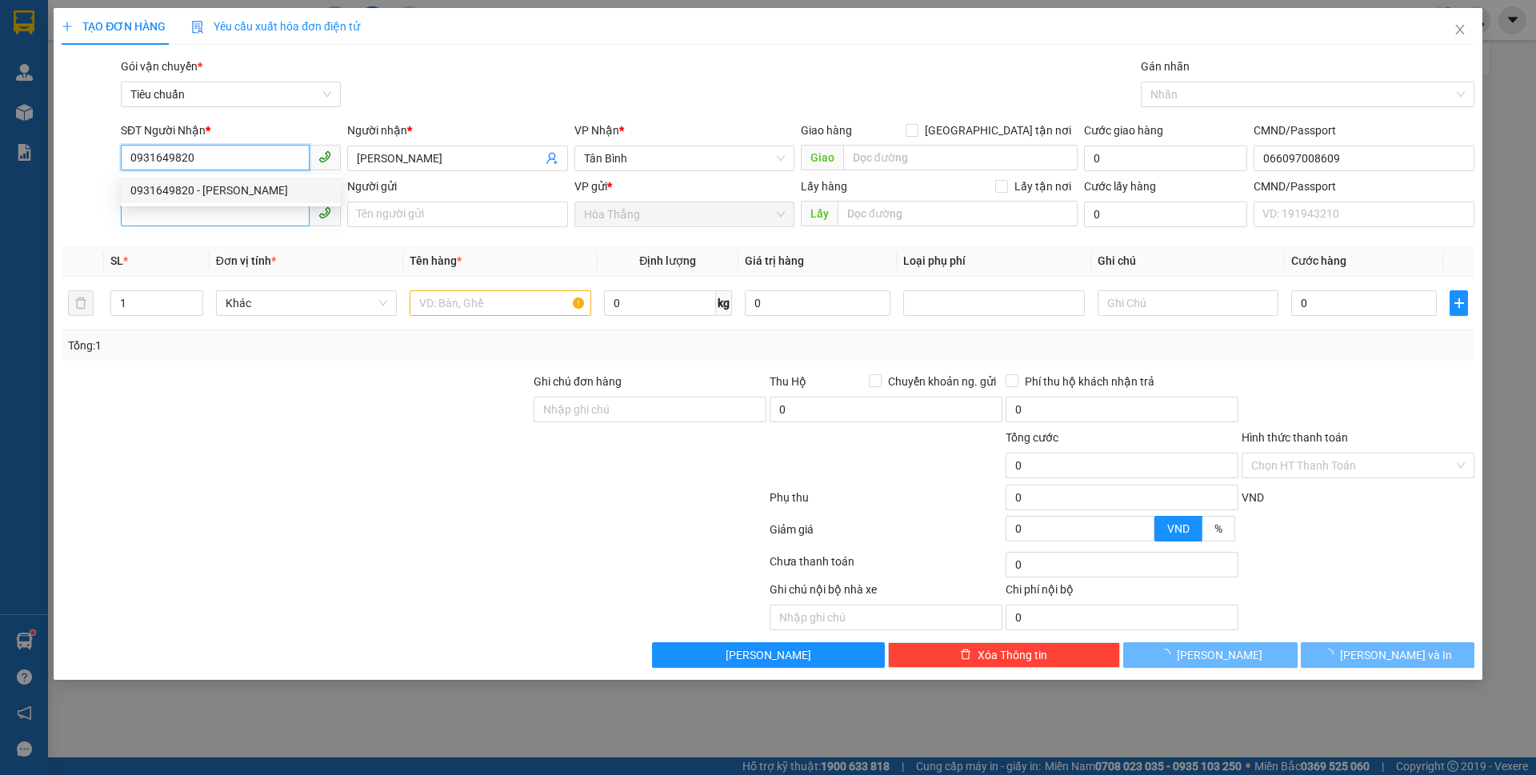
type input "0931649820"
type input "40.000"
click at [200, 212] on input "SĐT Người Gửi" at bounding box center [215, 214] width 189 height 26
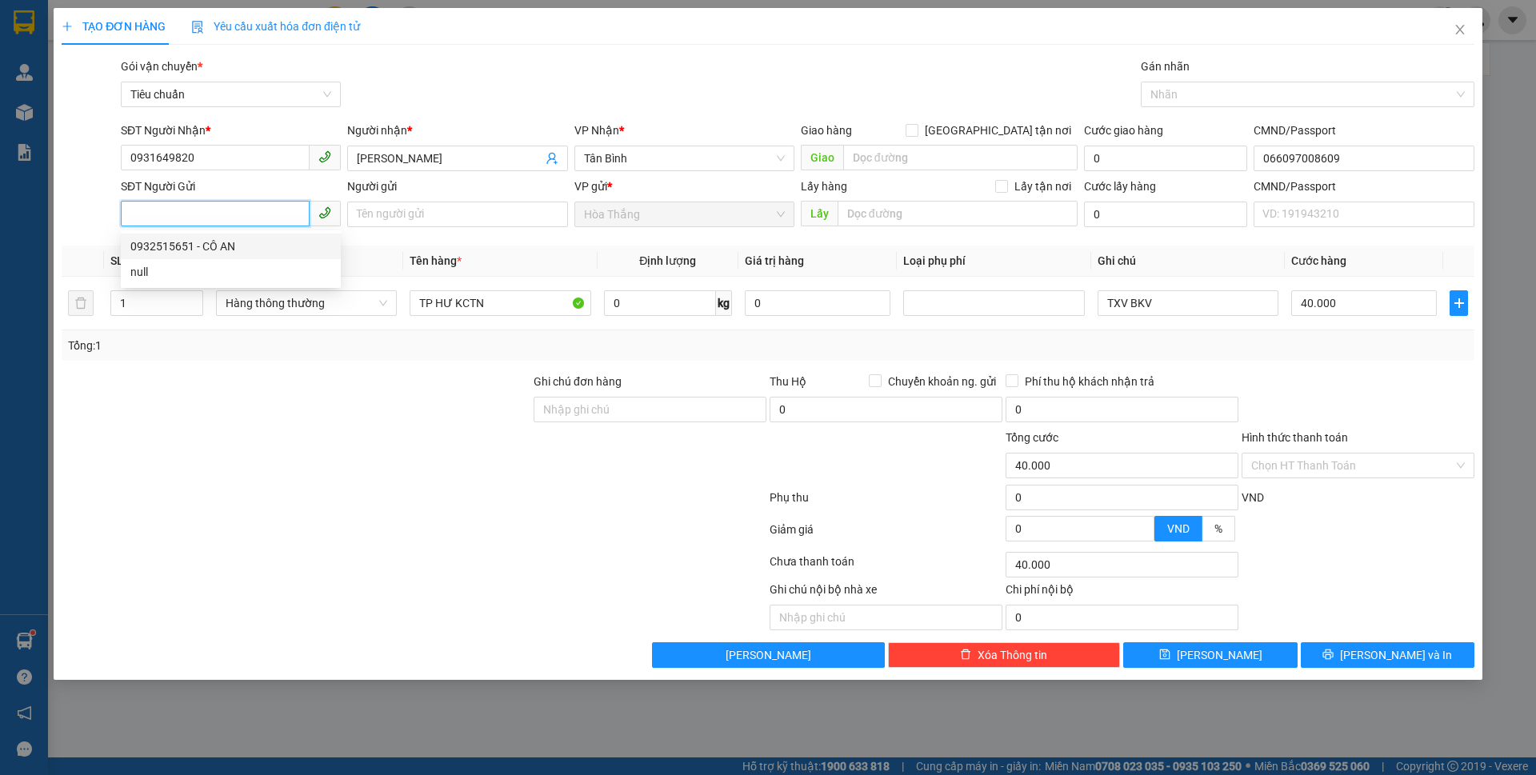
click at [201, 238] on div "0932515651 - CÔ AN" at bounding box center [230, 247] width 201 height 18
type input "0932515651"
type input "CÔ AN"
type input "052165013539"
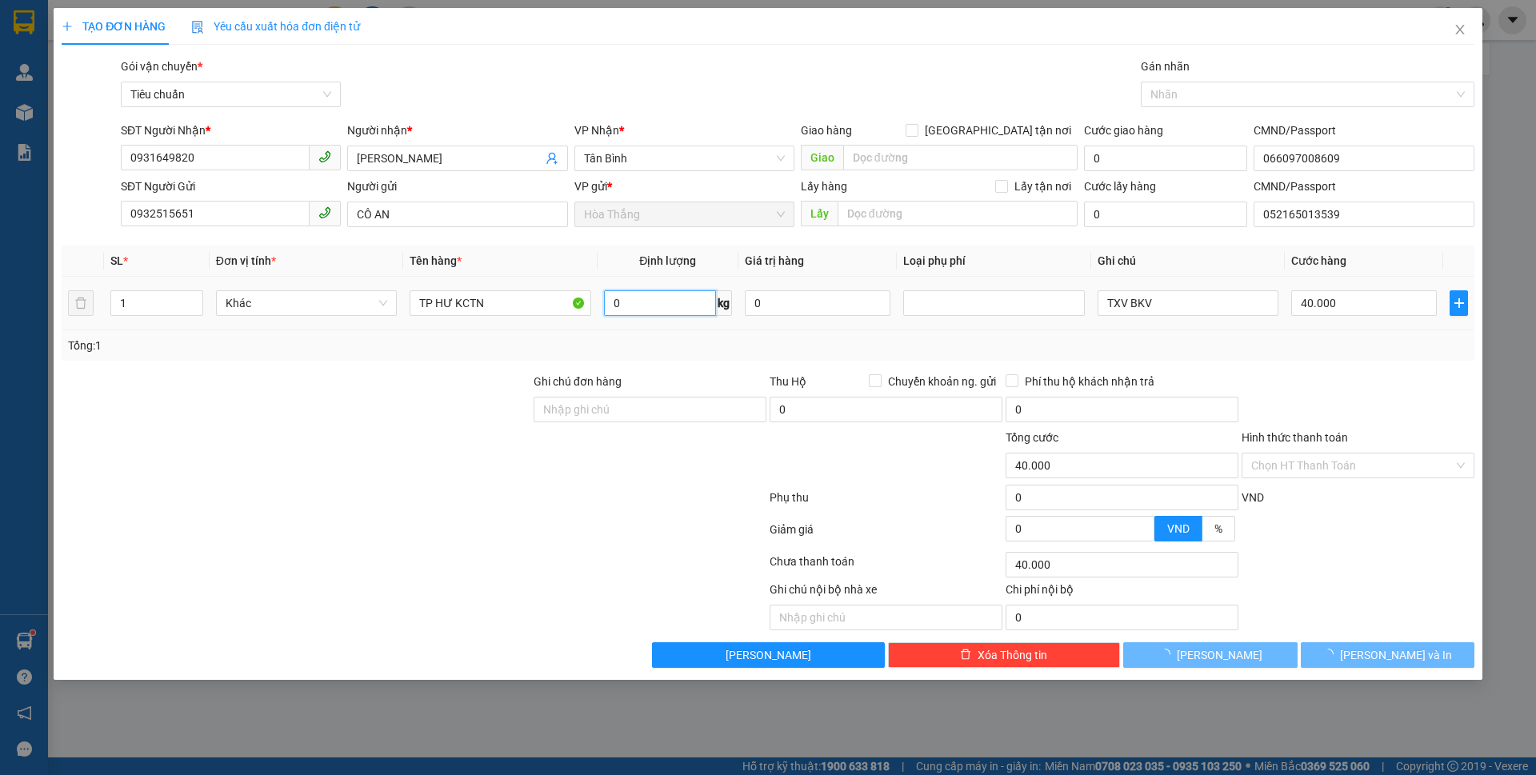
click at [664, 291] on input "0" at bounding box center [660, 303] width 112 height 26
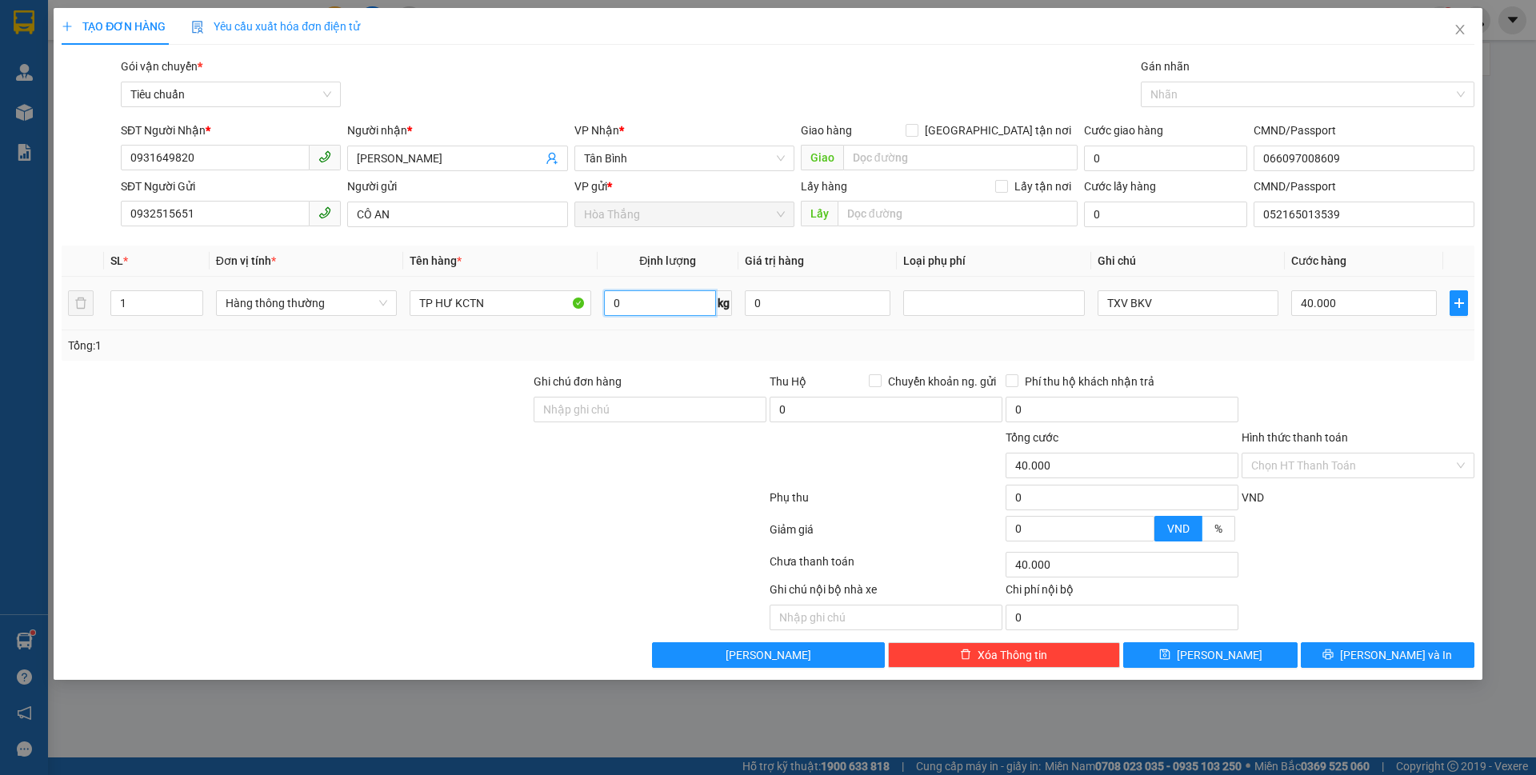
click at [645, 306] on input "0" at bounding box center [660, 303] width 112 height 26
type input "5"
drag, startPoint x: 466, startPoint y: 304, endPoint x: 591, endPoint y: 317, distance: 125.5
click at [582, 320] on td "TP HƯ KCTN" at bounding box center [500, 304] width 194 height 54
type input "30.000"
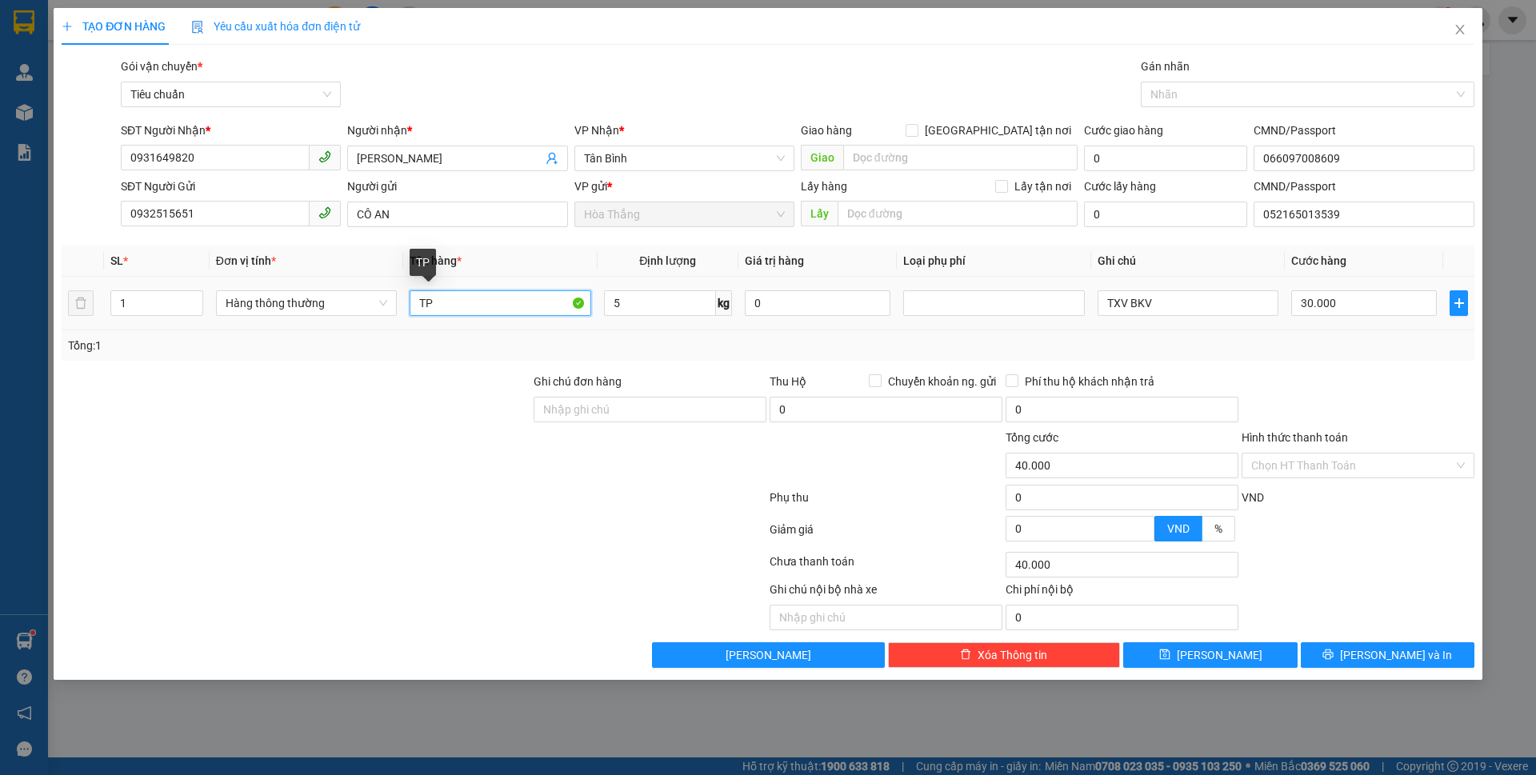
type input "30.000"
type input "TP"
type input "30.000"
type input "TP ĐÃ TƯ VẤN CSVC"
drag, startPoint x: 1116, startPoint y: 305, endPoint x: 1297, endPoint y: 329, distance: 182.4
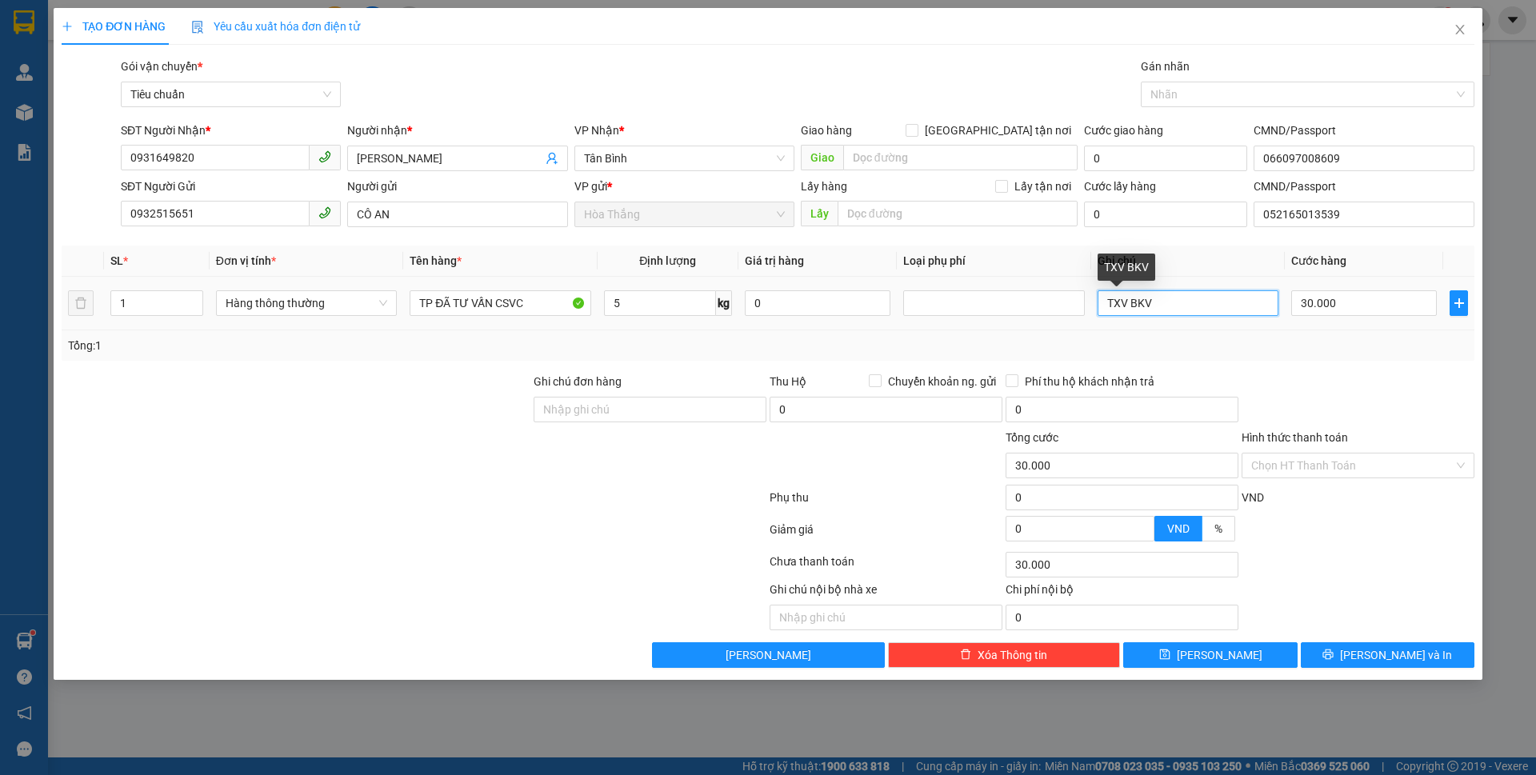
click at [1294, 328] on tr "1 Hàng thông thường TP ĐÃ TƯ VẤN CSVC 5 kg 0 TXV BKV 30.000" at bounding box center [768, 304] width 1413 height 54
click at [1316, 453] on div "Chọn HT Thanh Toán" at bounding box center [1358, 466] width 233 height 26
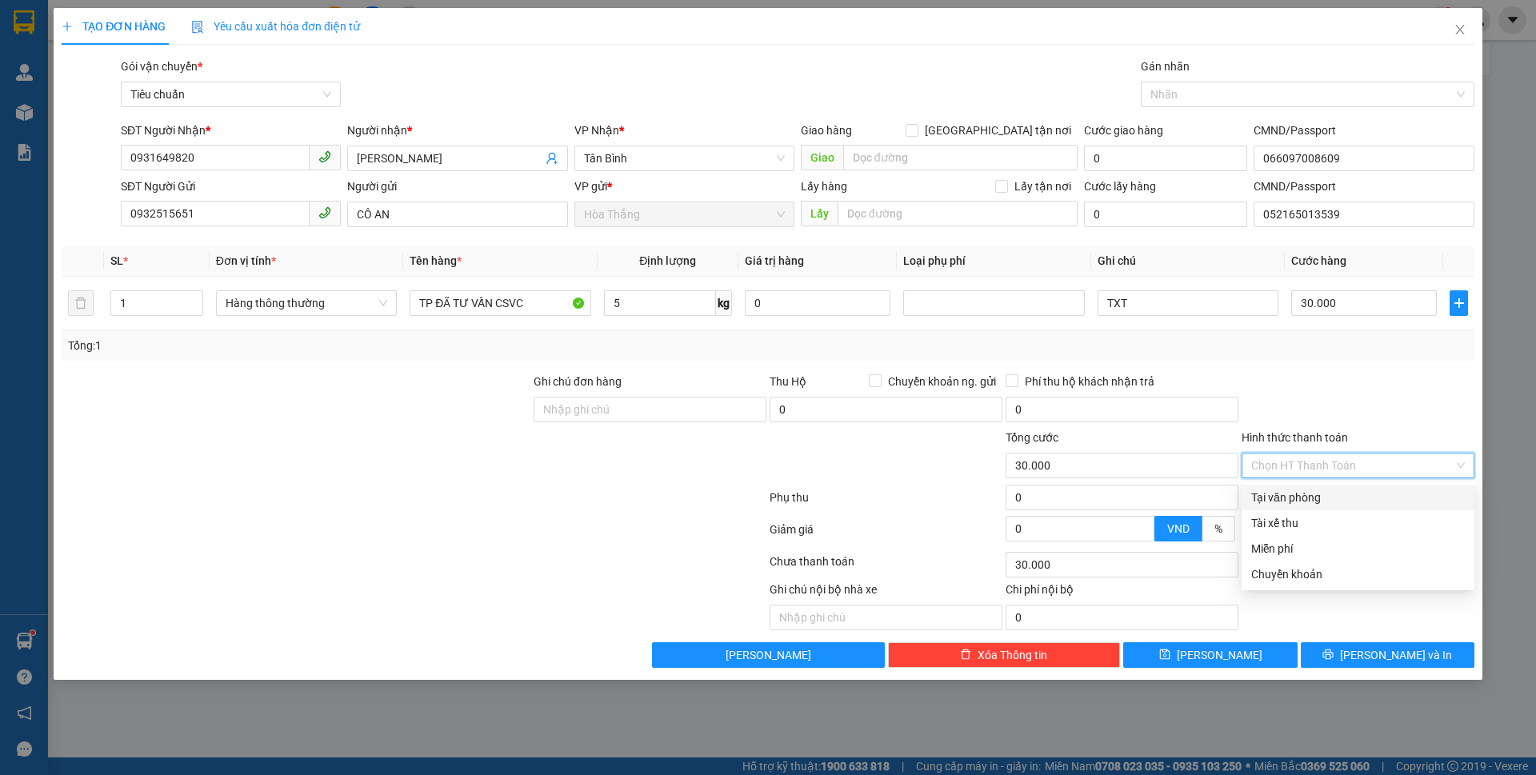
click at [1301, 495] on div "Tại văn phòng" at bounding box center [1359, 498] width 214 height 18
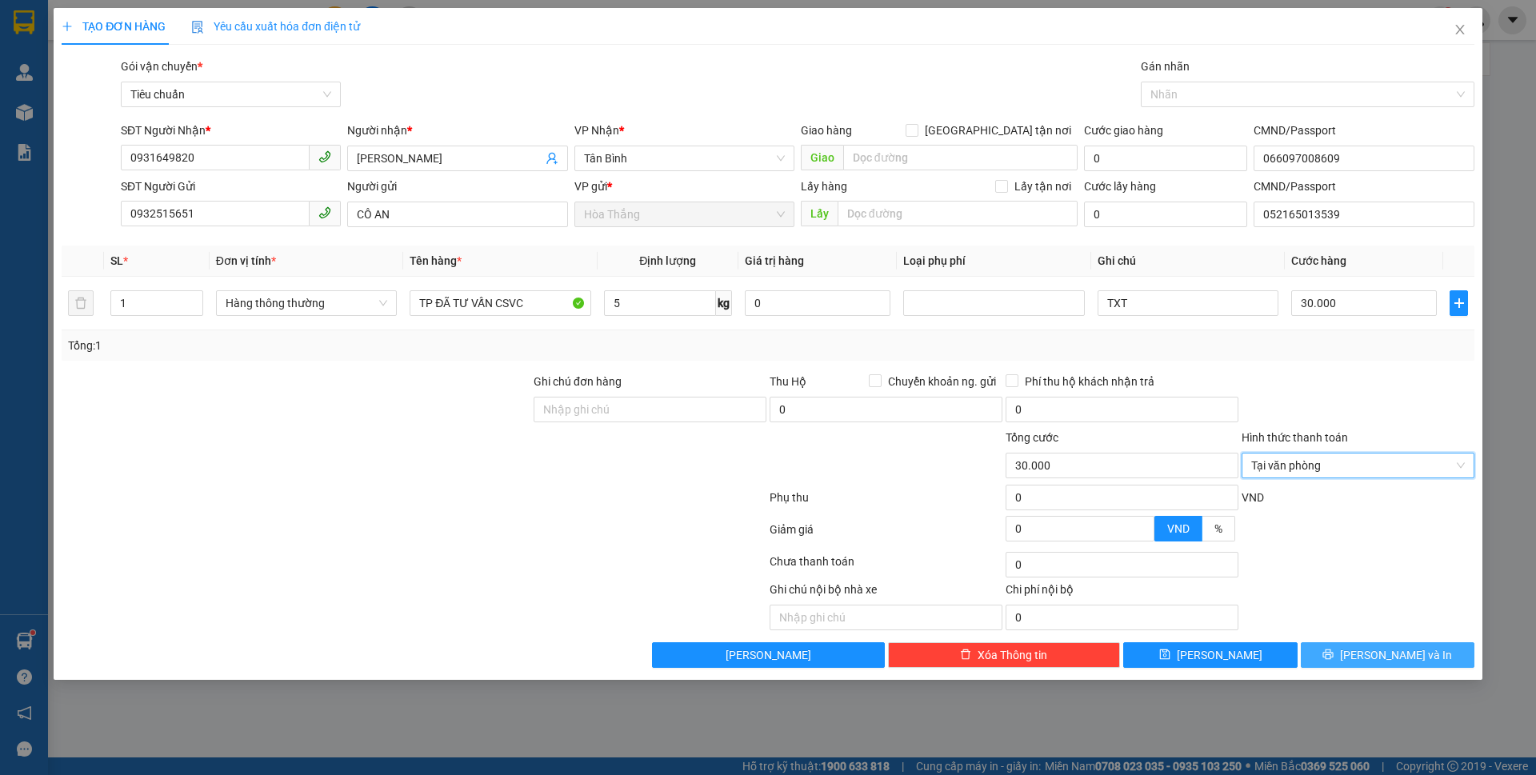
click at [1378, 655] on span "[PERSON_NAME] và In" at bounding box center [1396, 656] width 112 height 18
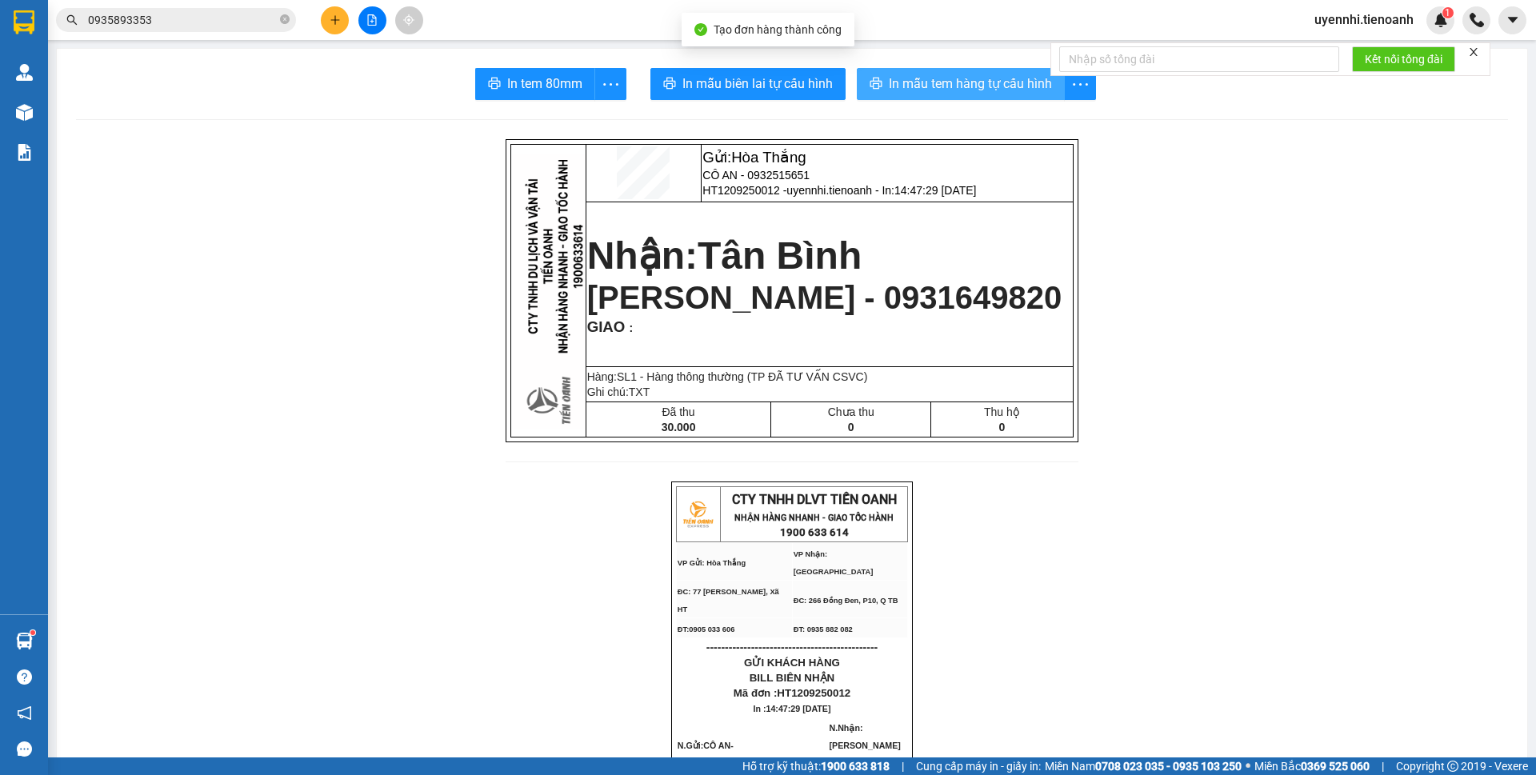
click at [947, 84] on span "In mẫu tem hàng tự cấu hình" at bounding box center [970, 84] width 163 height 20
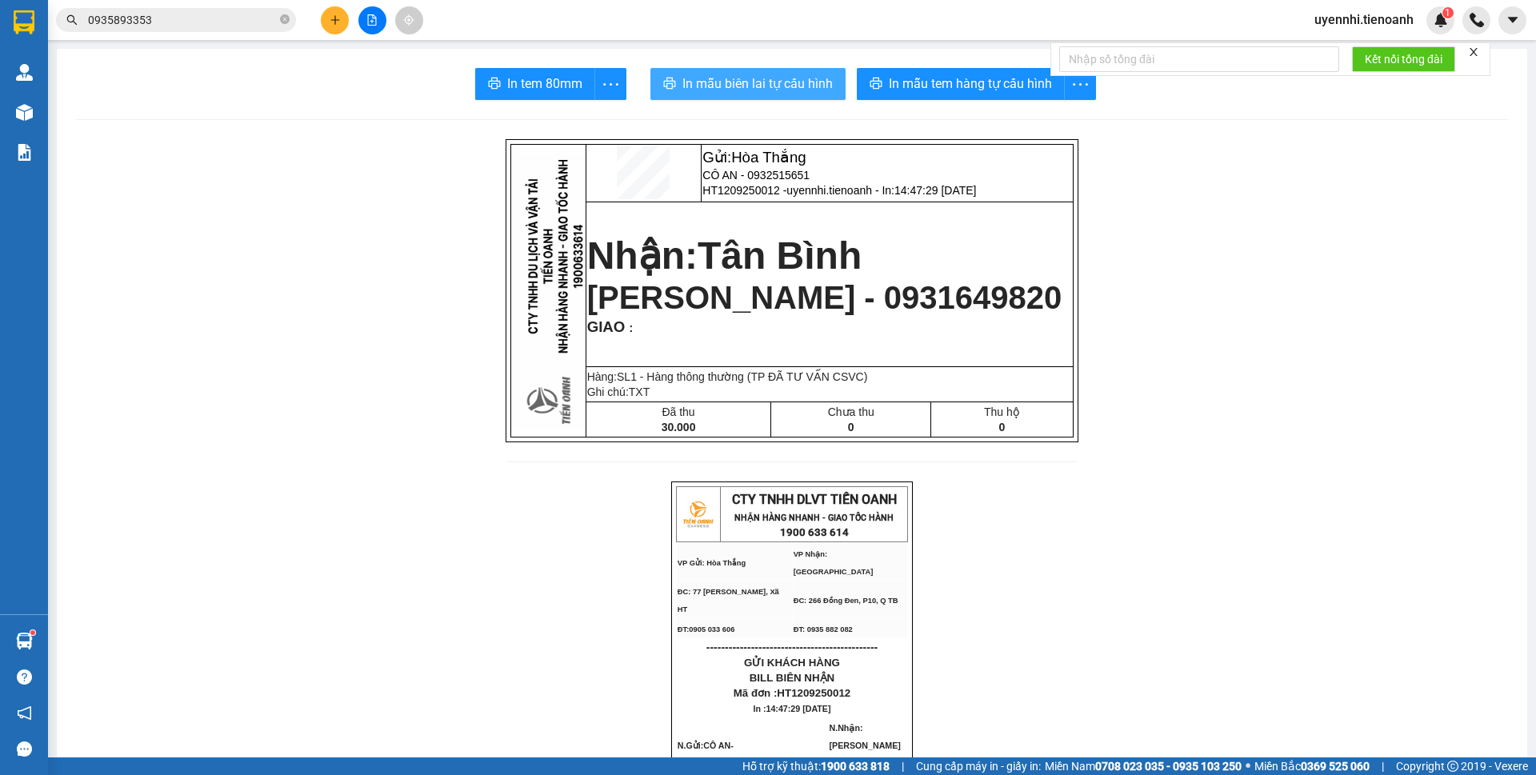
click at [764, 73] on button "In mẫu biên lai tự cấu hình" at bounding box center [748, 84] width 195 height 32
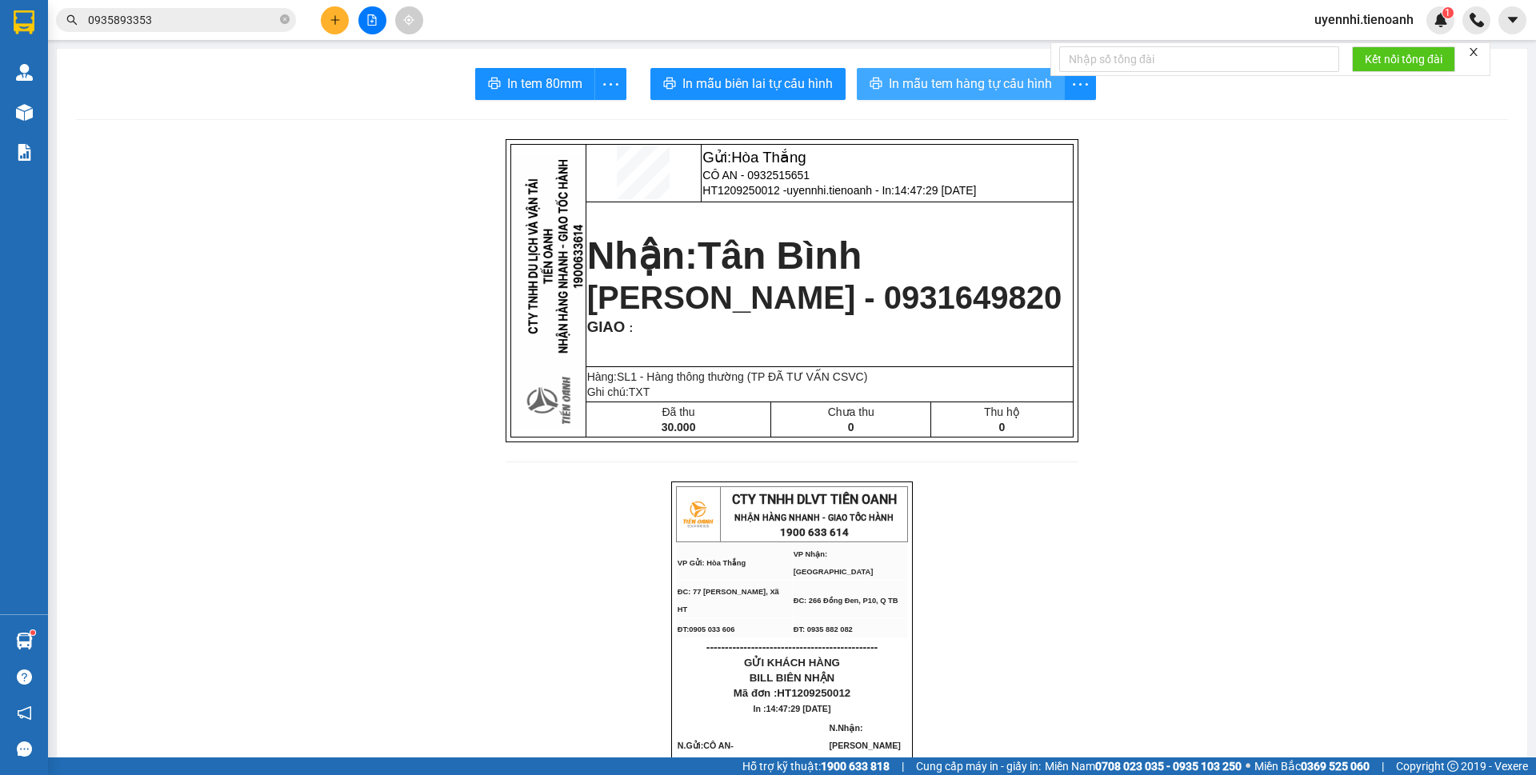
click at [976, 81] on span "In mẫu tem hàng tự cấu hình" at bounding box center [970, 84] width 163 height 20
click at [340, 14] on icon "plus" at bounding box center [335, 19] width 11 height 11
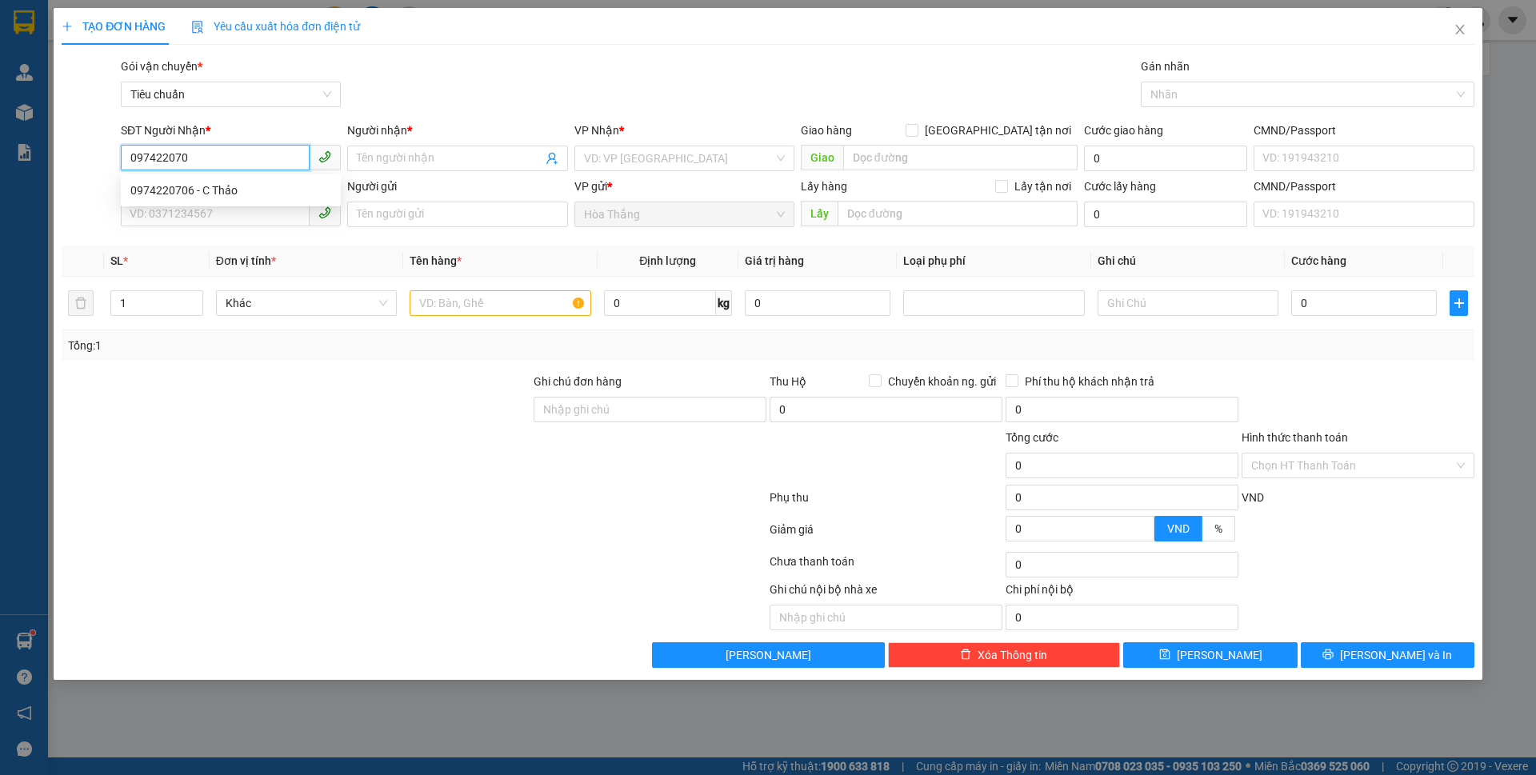
type input "0974220706"
click at [155, 190] on div "0974220706 - C Thảo" at bounding box center [230, 191] width 201 height 18
type input "C Thảo"
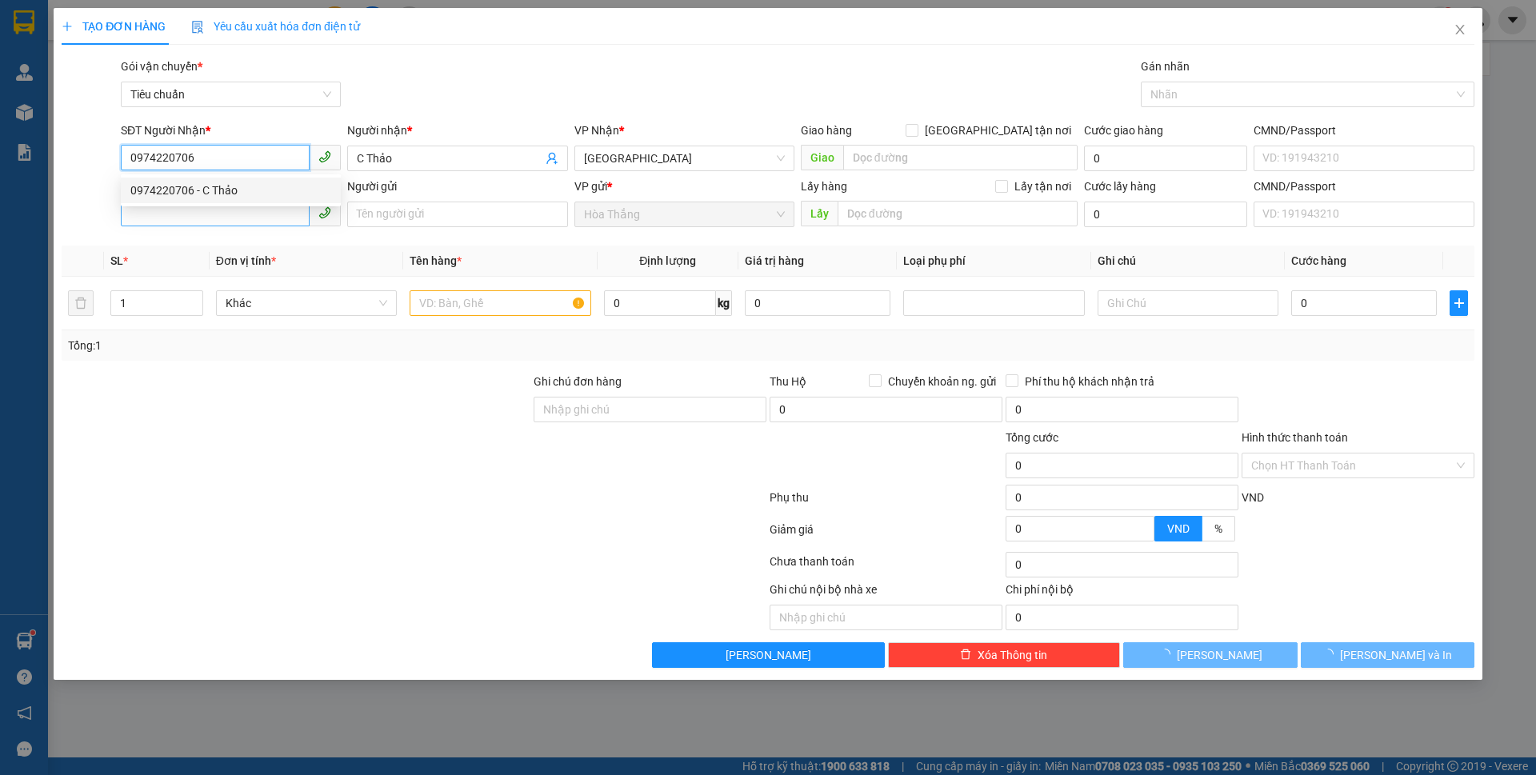
type input "0974220706"
click at [169, 220] on input "SĐT Người Gửi" at bounding box center [215, 214] width 189 height 26
type input "40.000"
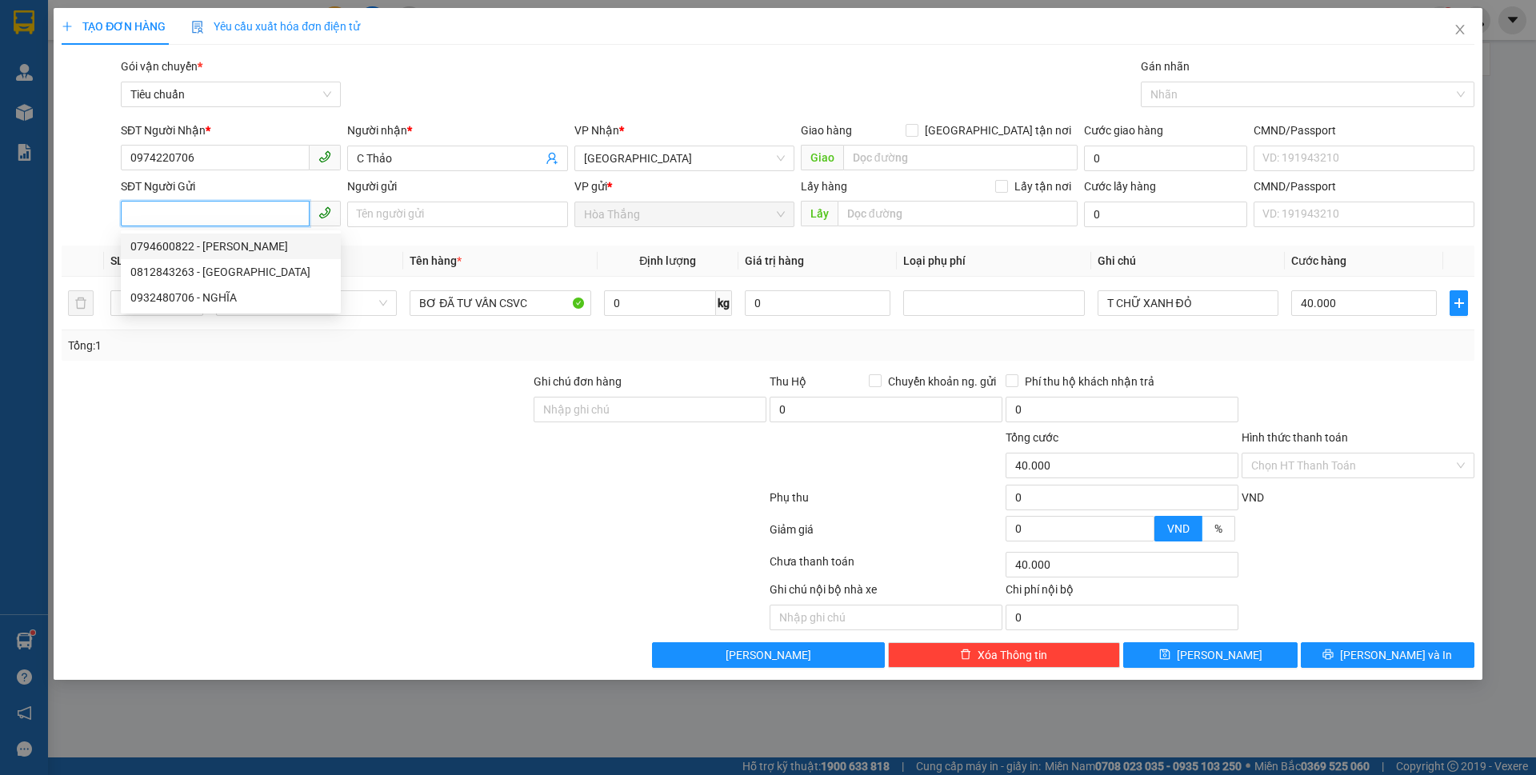
click at [221, 240] on div "0794600822 - HƯƠNG" at bounding box center [230, 247] width 201 height 18
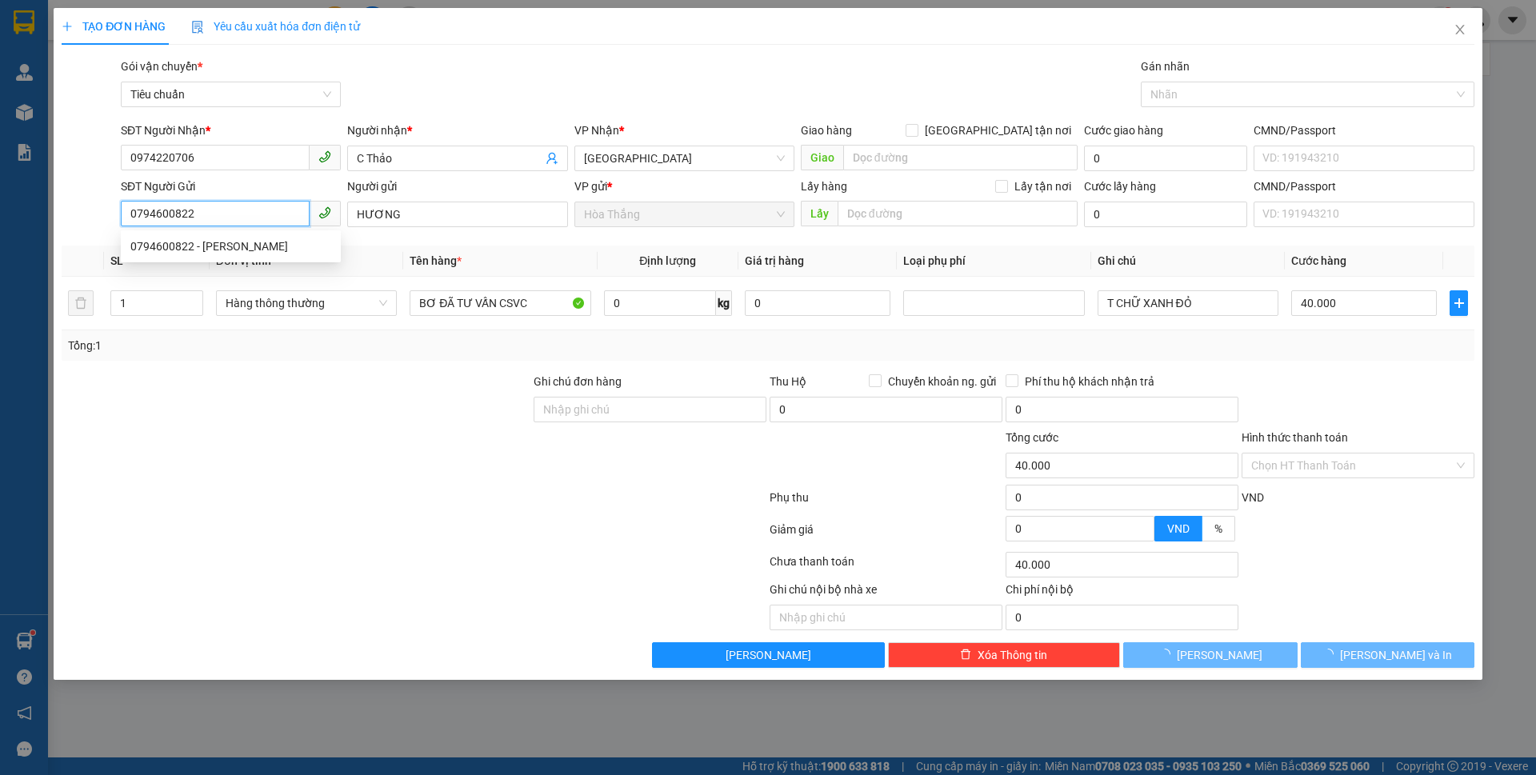
type input "0794600822"
type input "HƯƠNG"
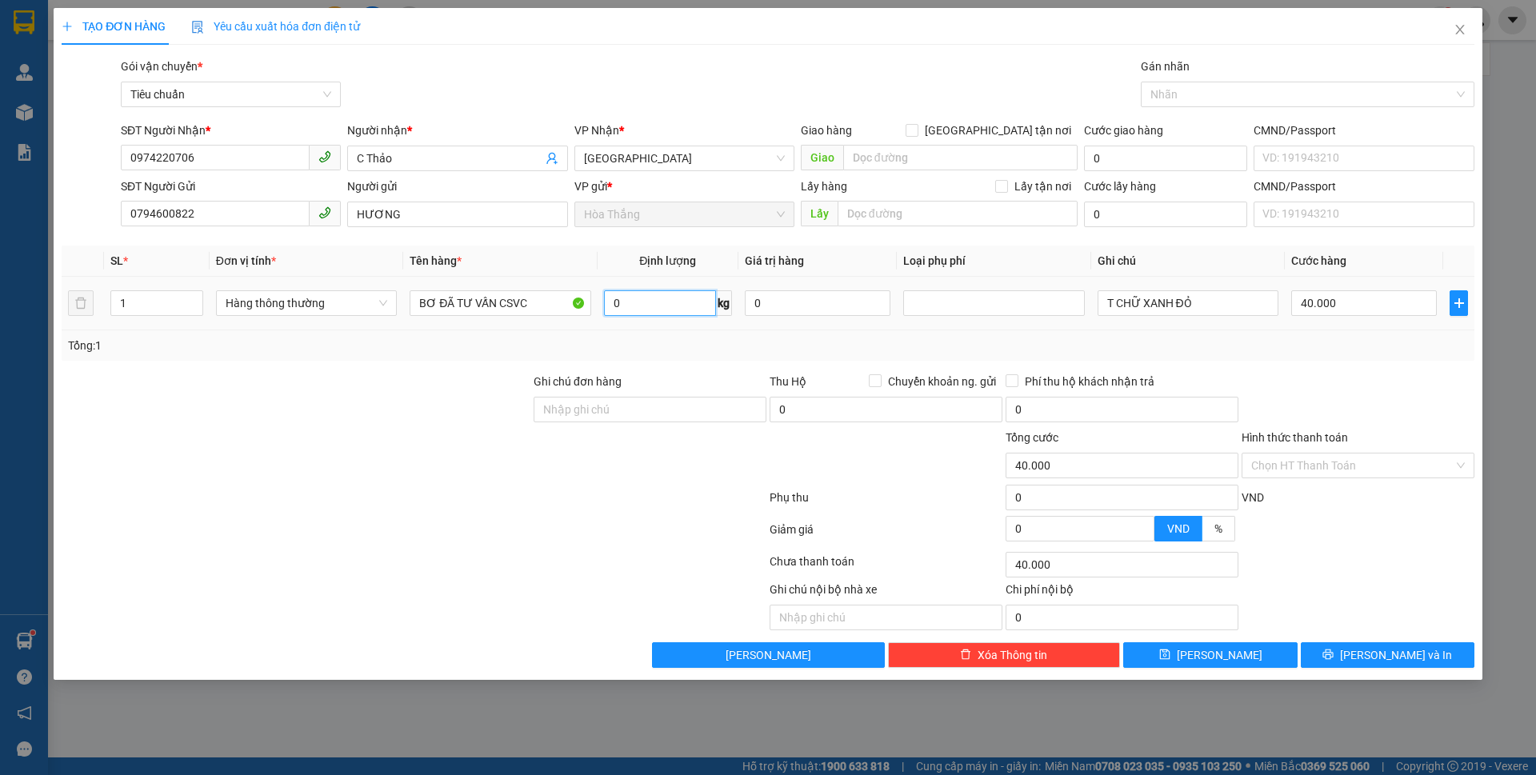
click at [683, 303] on input "0" at bounding box center [660, 303] width 112 height 26
type input "5"
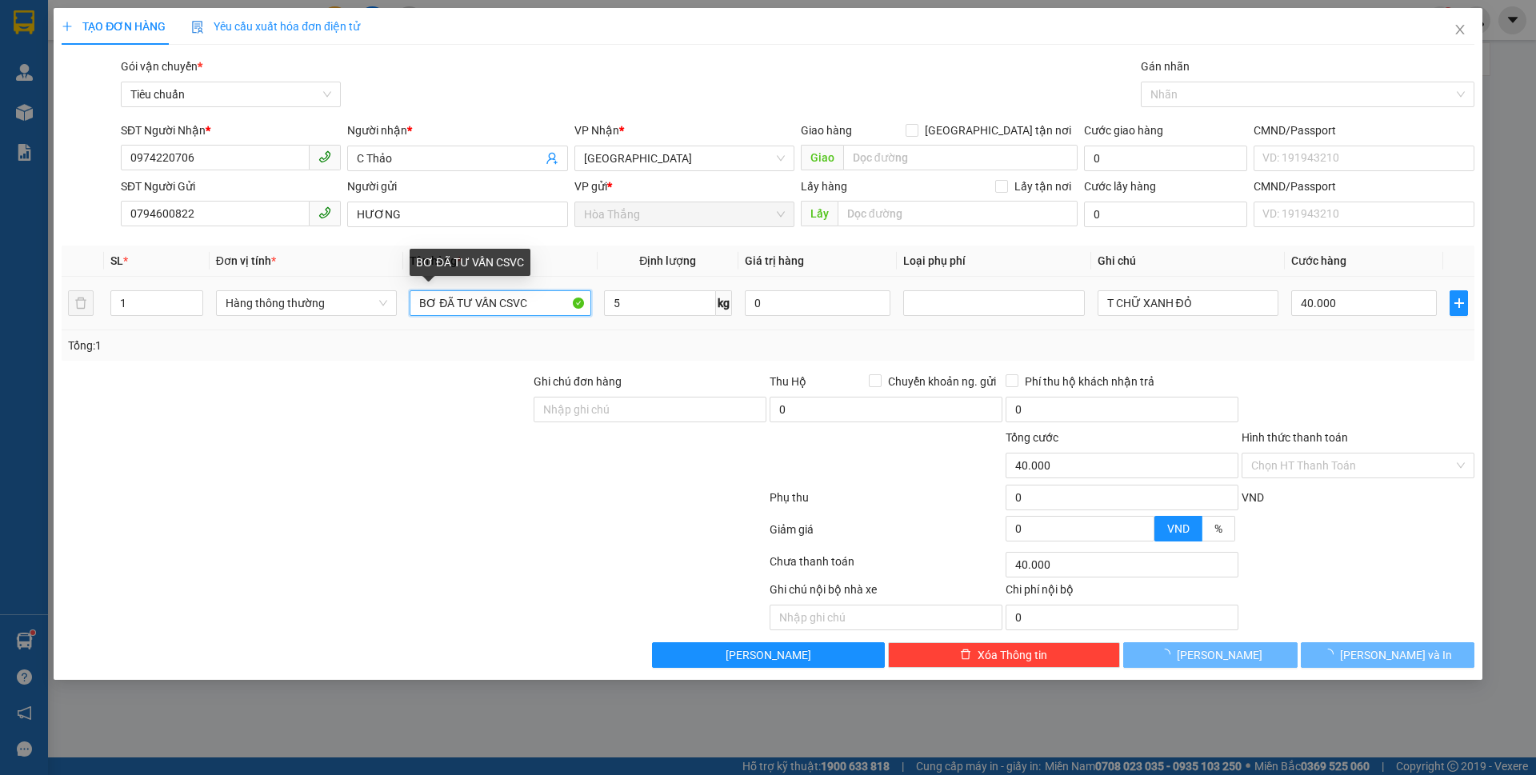
drag, startPoint x: 439, startPoint y: 301, endPoint x: 414, endPoint y: 293, distance: 25.3
click at [408, 298] on td "BƠ ĐÃ TƯ VẤN CSVC" at bounding box center [500, 304] width 194 height 54
type input "30.000"
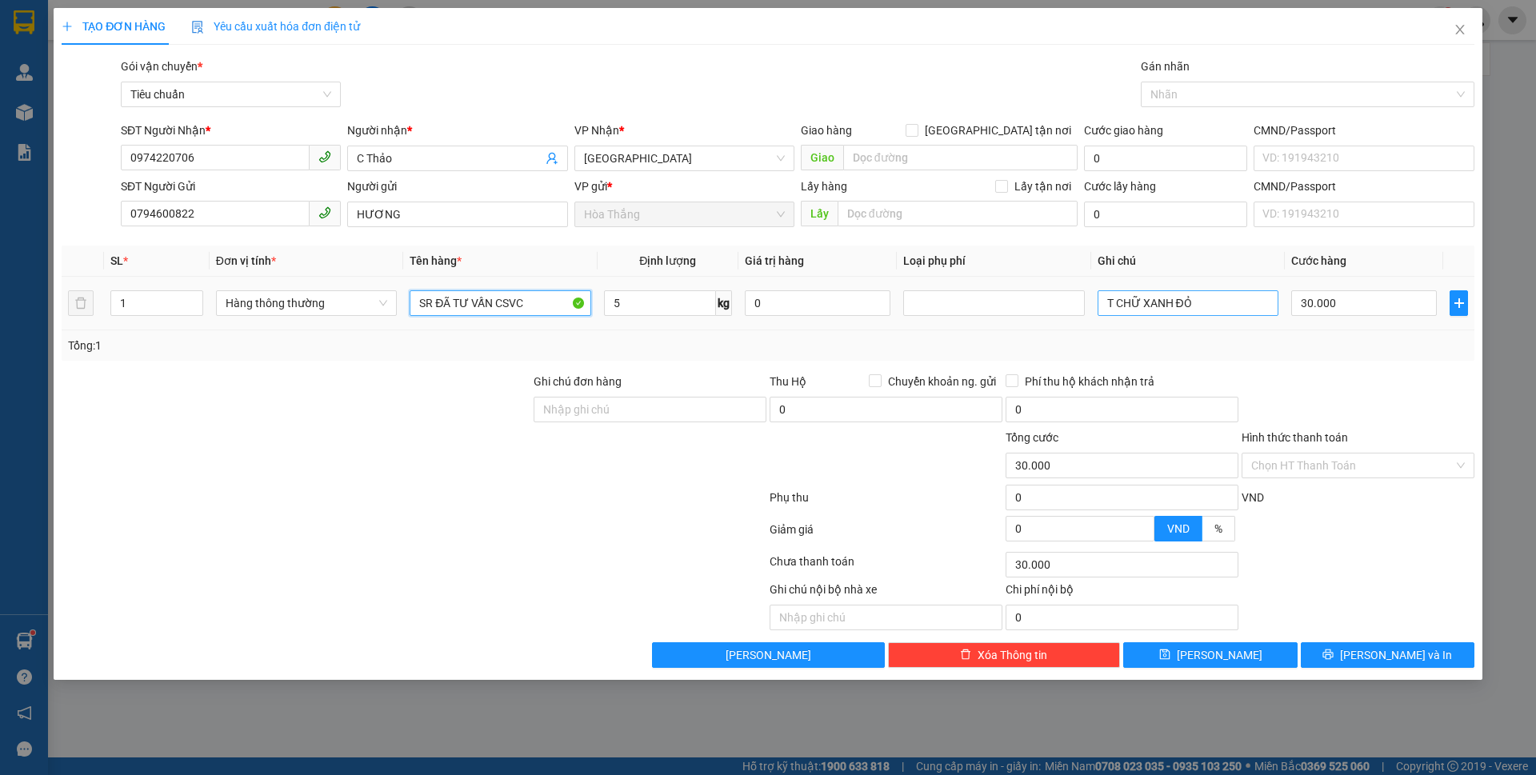
type input "SR ĐÃ TƯ VẤN CSVC"
drag, startPoint x: 1216, startPoint y: 310, endPoint x: 1058, endPoint y: 309, distance: 158.4
click at [1058, 309] on tr "1 Hàng thông thường SR ĐÃ TƯ VẤN CSVC 5 kg 0 T CHỮ XANH ĐỎ 30.000" at bounding box center [768, 304] width 1413 height 54
type input "T AQUAFINA"
click at [1304, 470] on input "Hình thức thanh toán" at bounding box center [1353, 466] width 202 height 24
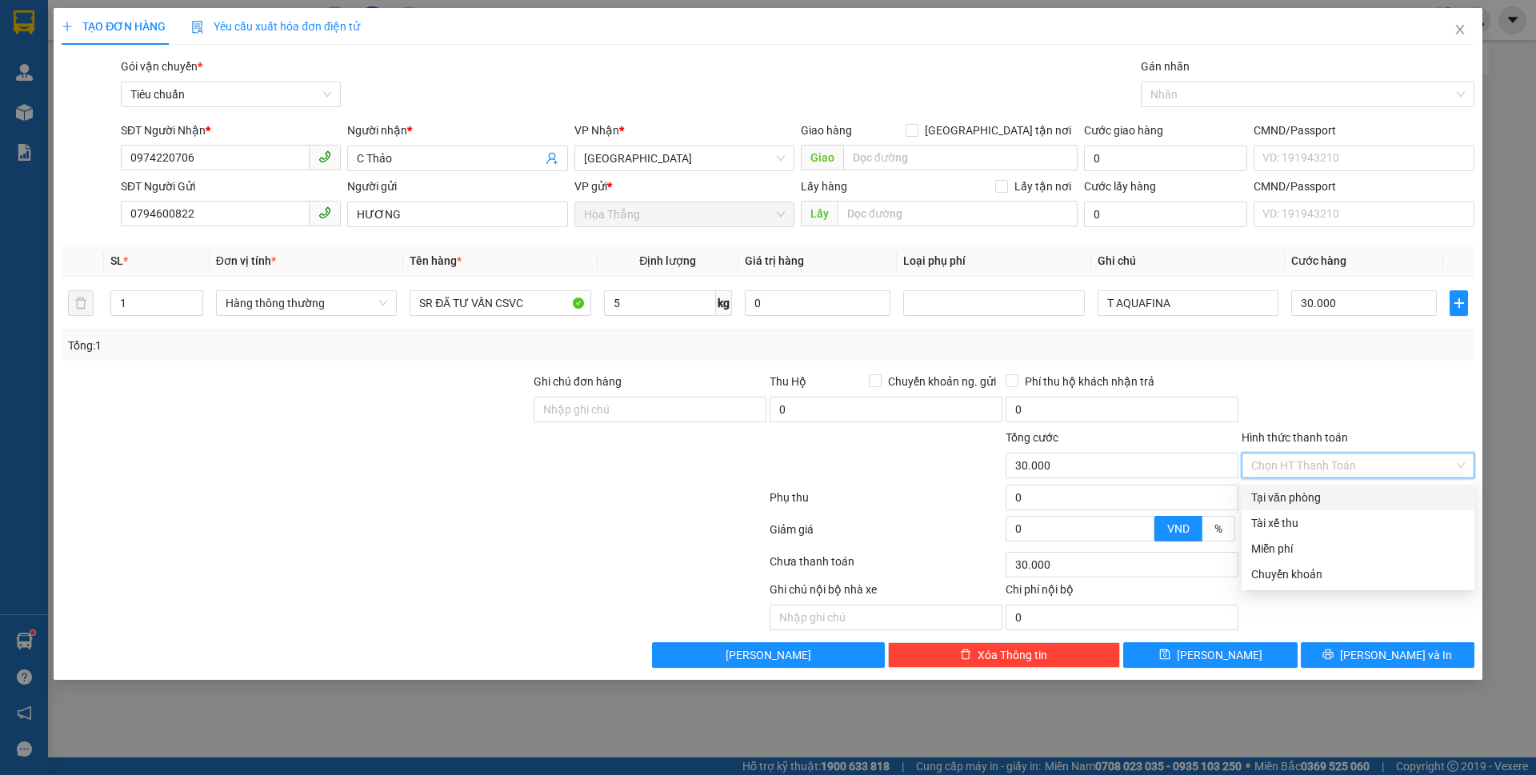
click at [1291, 502] on div "Tại văn phòng" at bounding box center [1359, 498] width 214 height 18
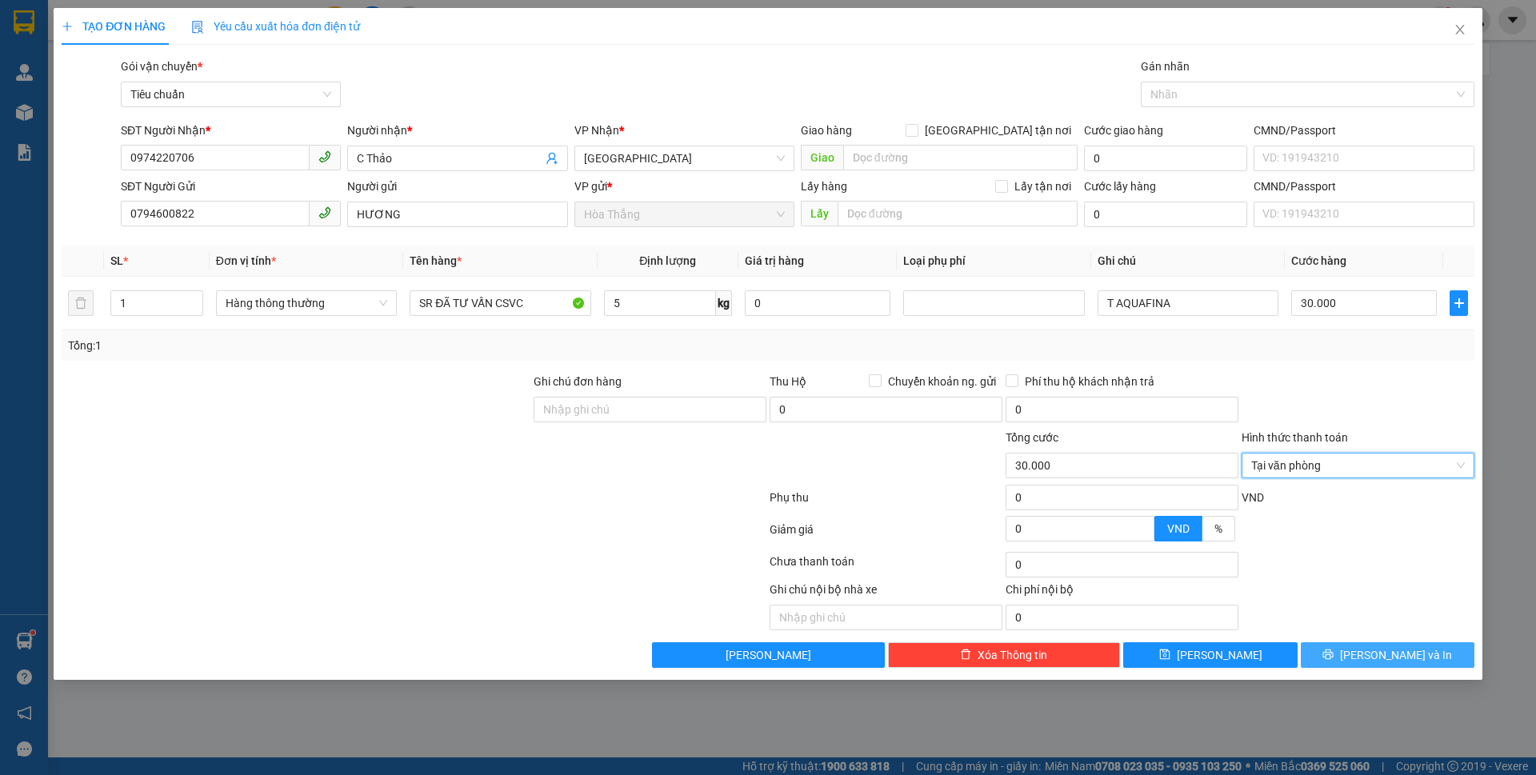
click at [1334, 656] on icon "printer" at bounding box center [1329, 655] width 10 height 10
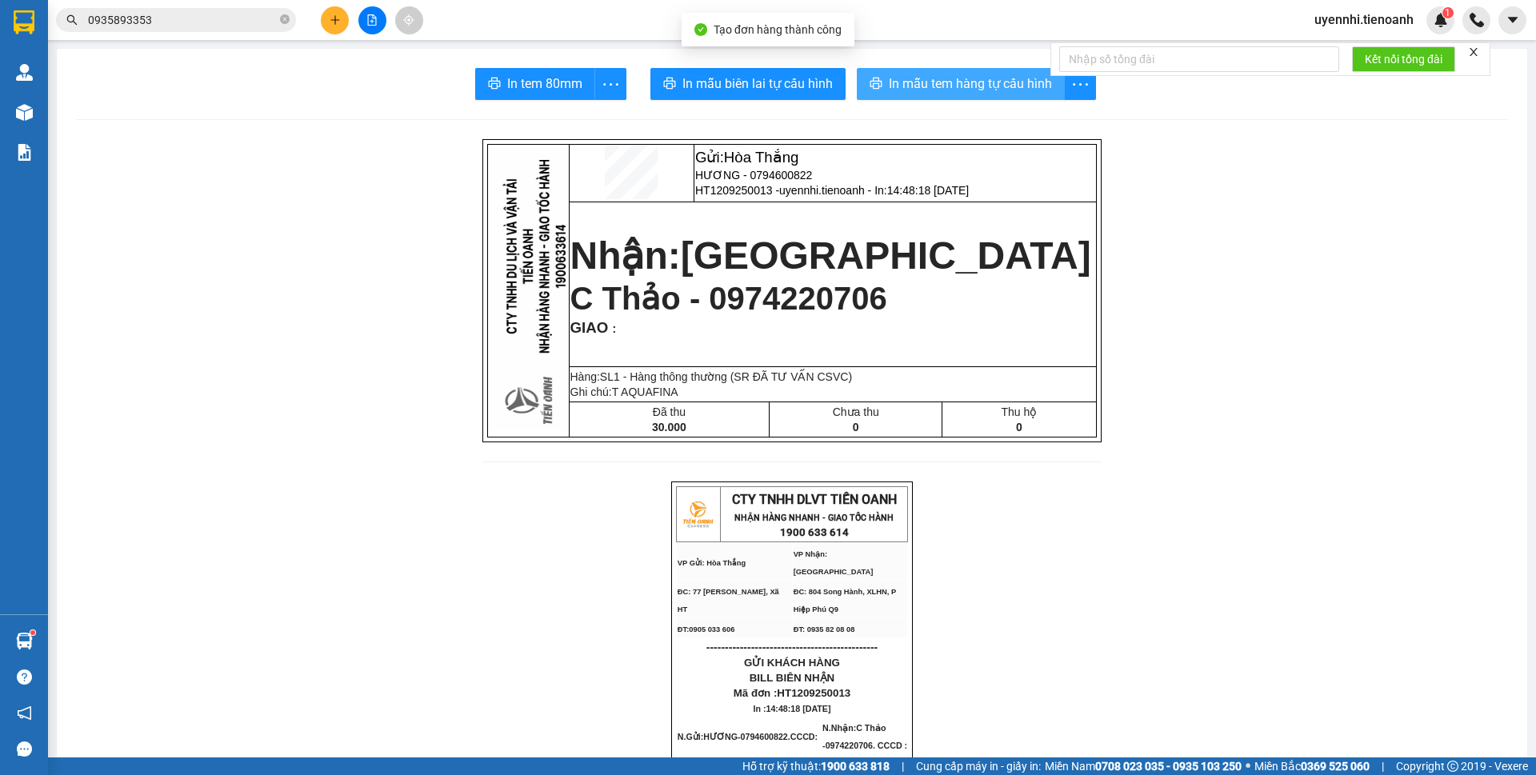
click at [919, 82] on span "In mẫu tem hàng tự cấu hình" at bounding box center [970, 84] width 163 height 20
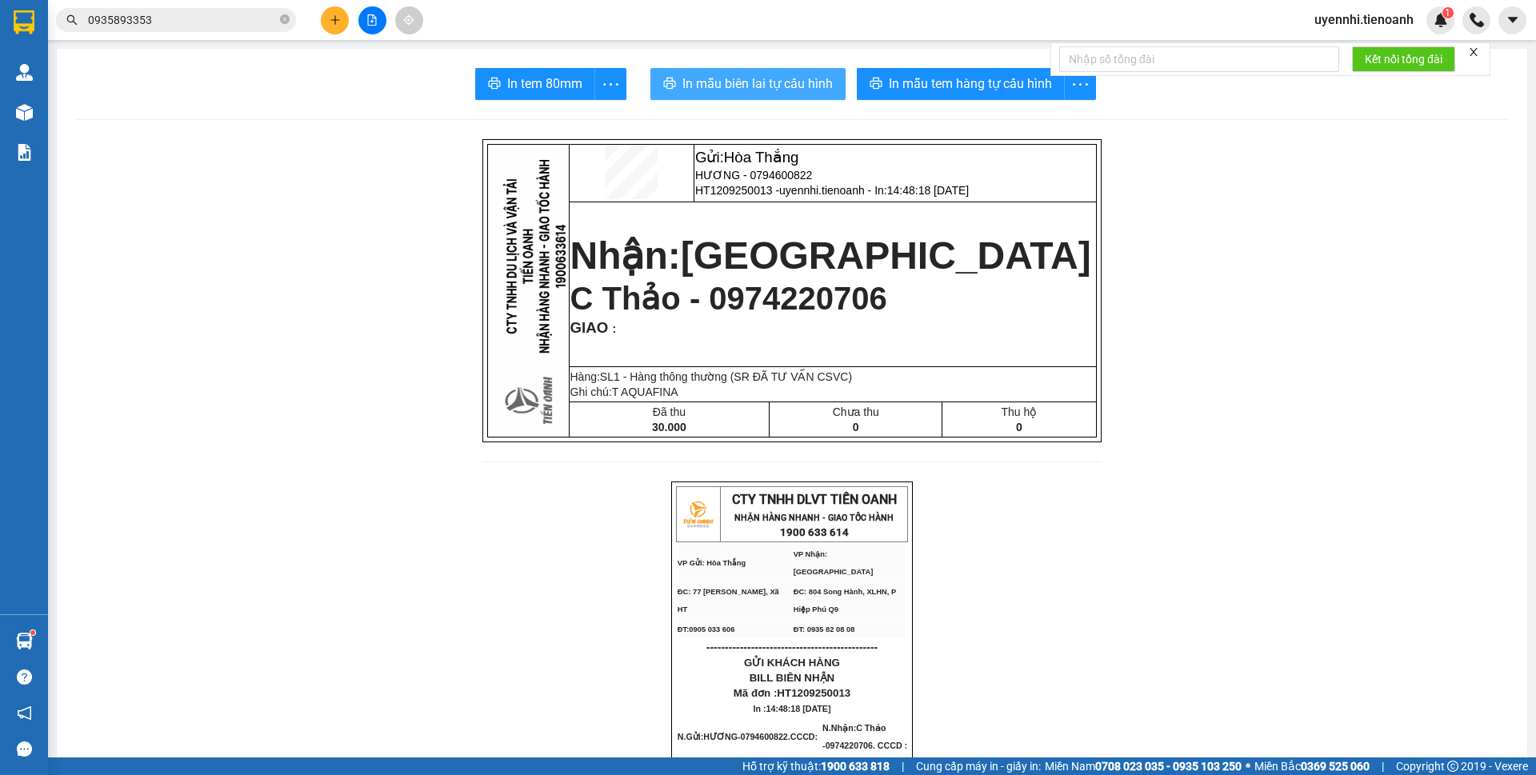
click at [745, 92] on span "In mẫu biên lai tự cấu hình" at bounding box center [758, 84] width 150 height 20
click at [334, 20] on icon "plus" at bounding box center [334, 19] width 9 height 1
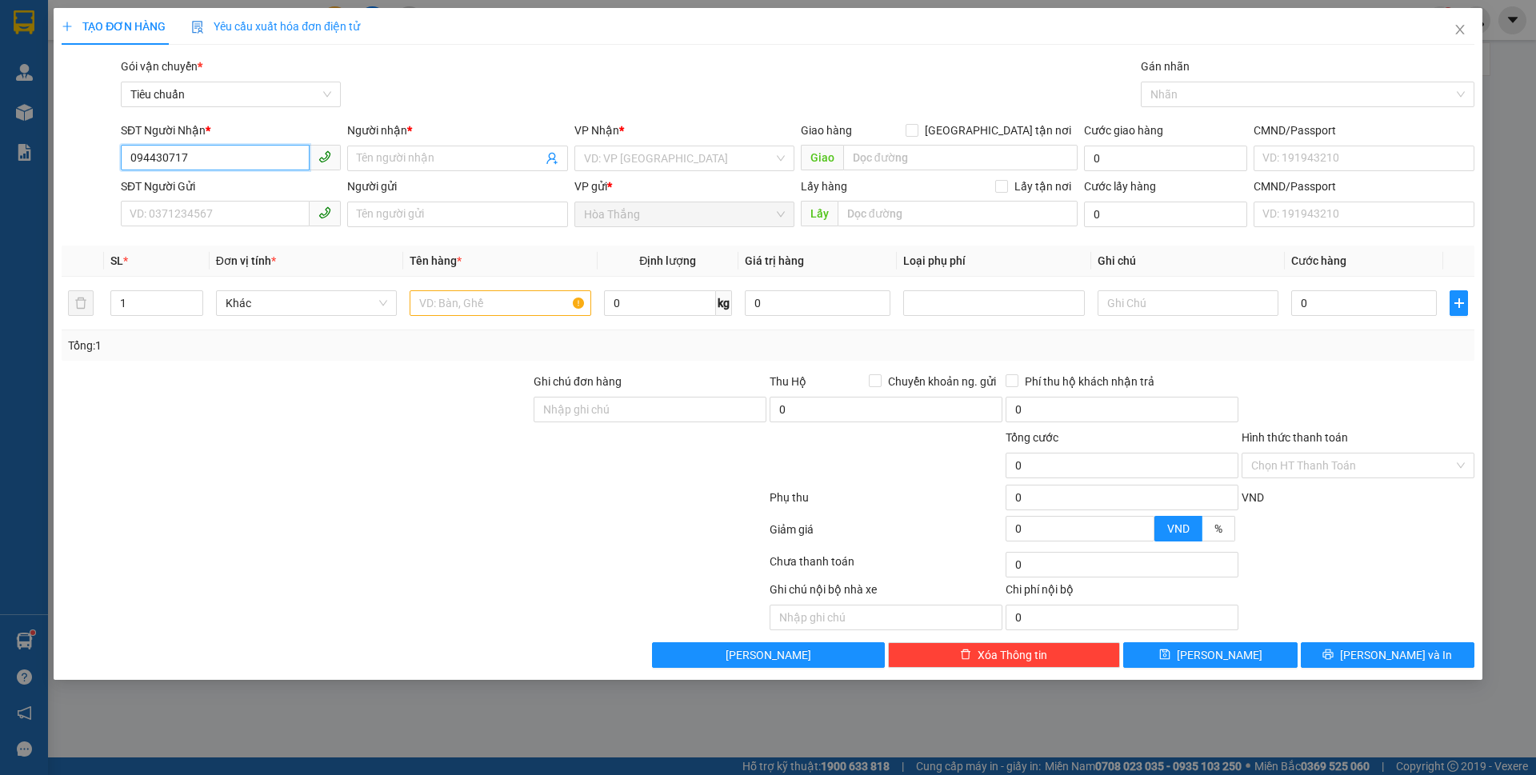
type input "0944307172"
click at [176, 188] on div "0944307172 - DŨNG" at bounding box center [230, 191] width 201 height 18
type input "DŨNG"
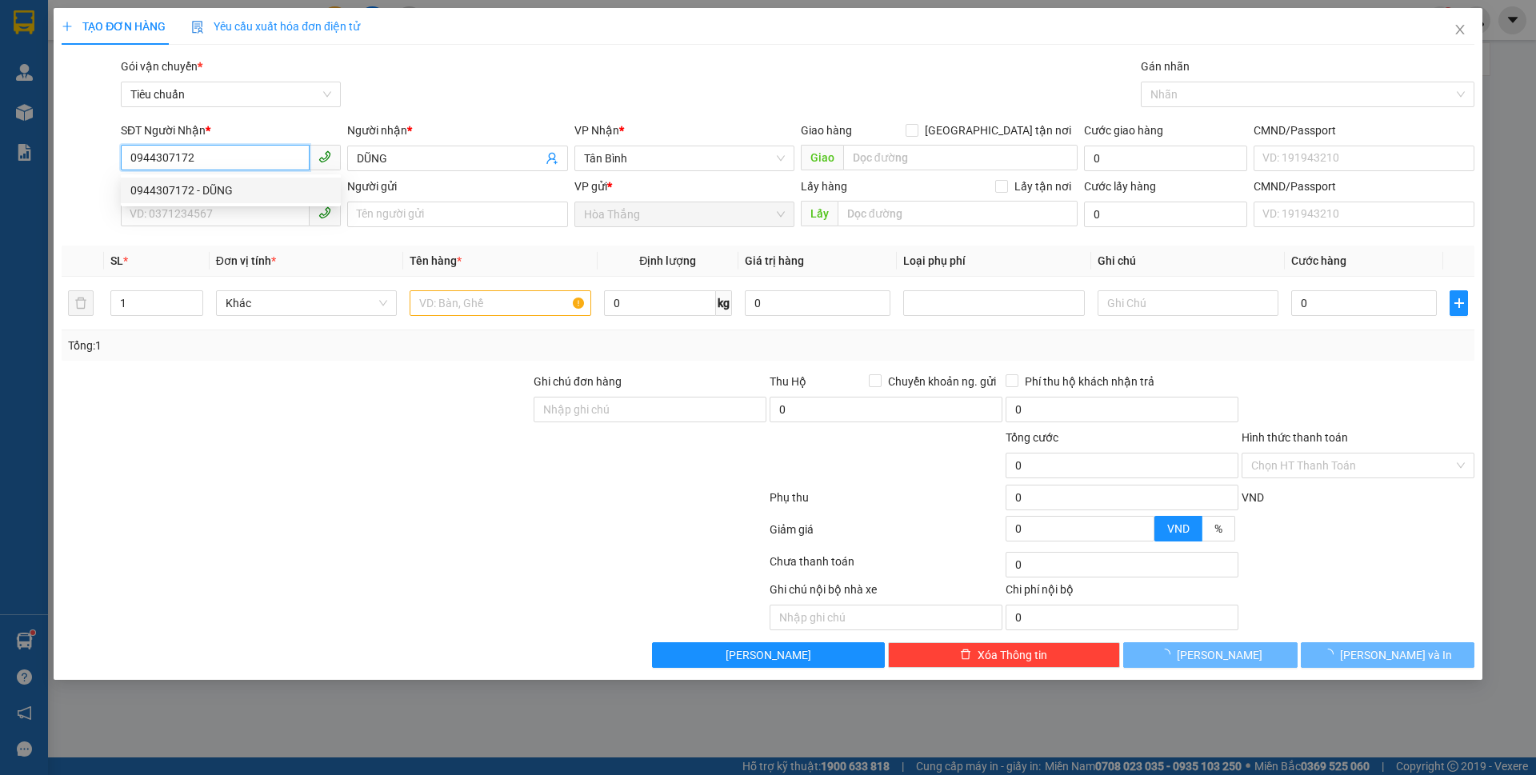
type input "50.000"
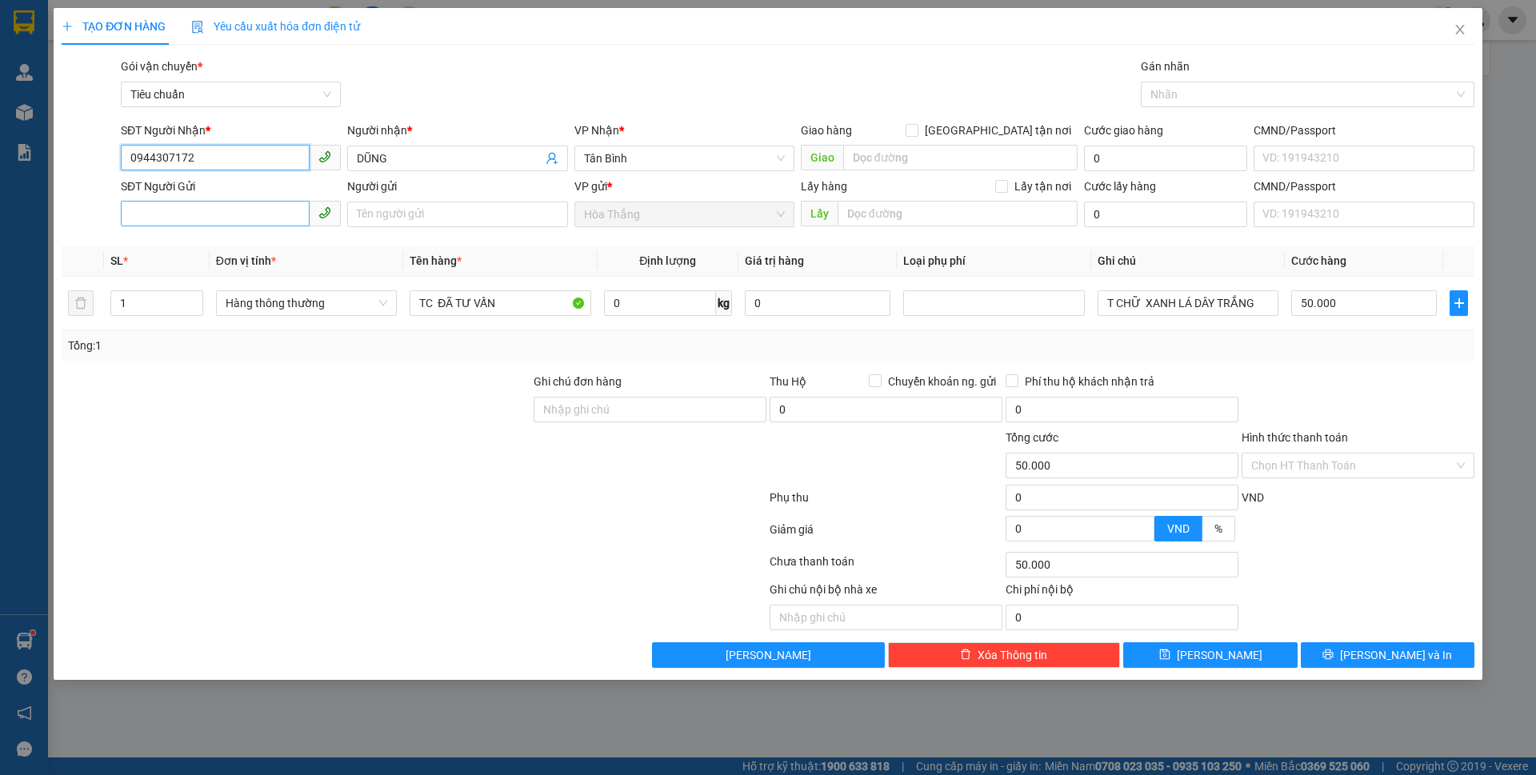
type input "0944307172"
click at [172, 208] on input "SĐT Người Gửi" at bounding box center [215, 214] width 189 height 26
click at [226, 250] on div "0354756979 - Chị Quỳnh" at bounding box center [230, 247] width 201 height 18
type input "0354756979"
type input "[PERSON_NAME]"
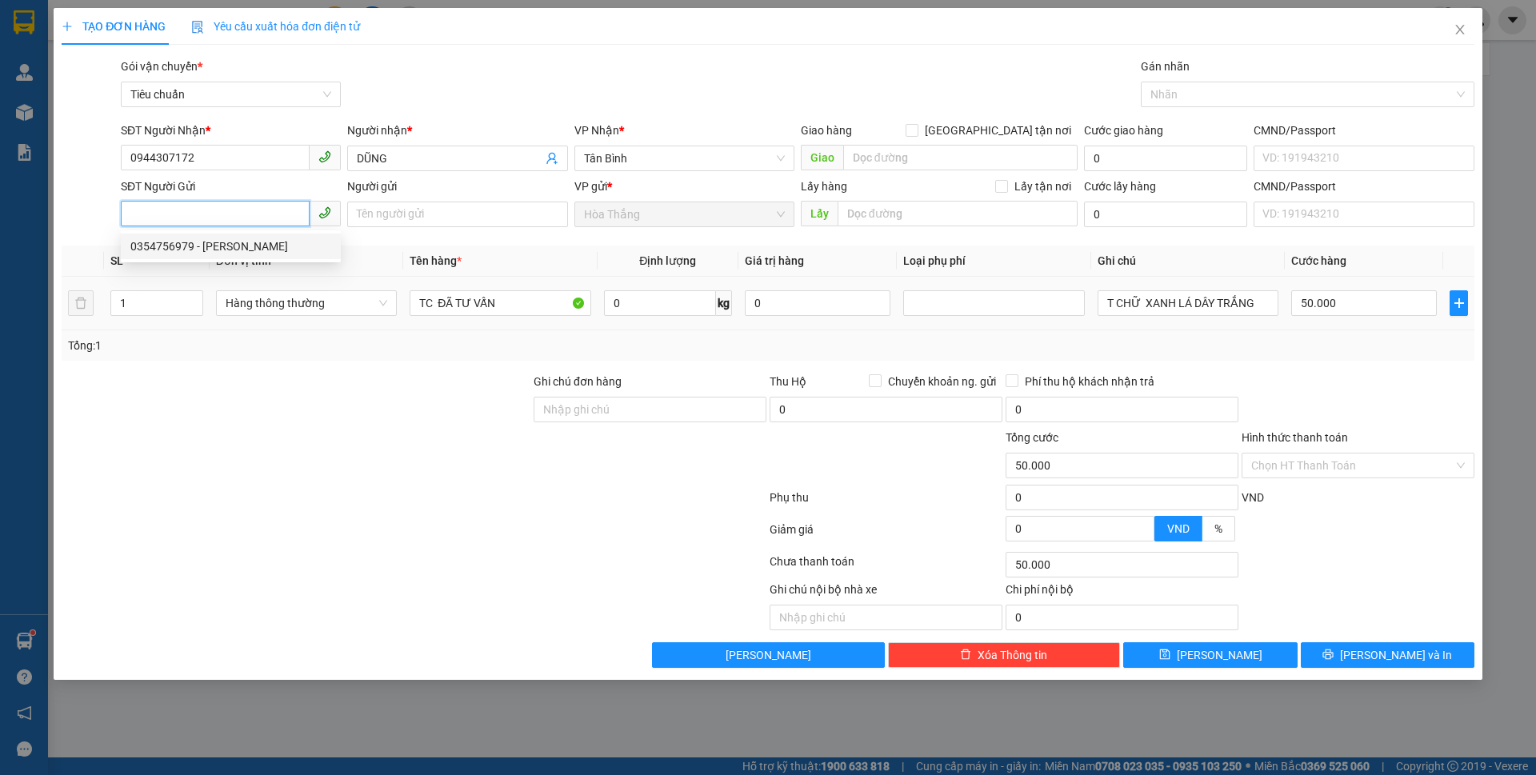
type input "040178016093"
click at [326, 309] on span "Hàng thông thường" at bounding box center [307, 303] width 162 height 24
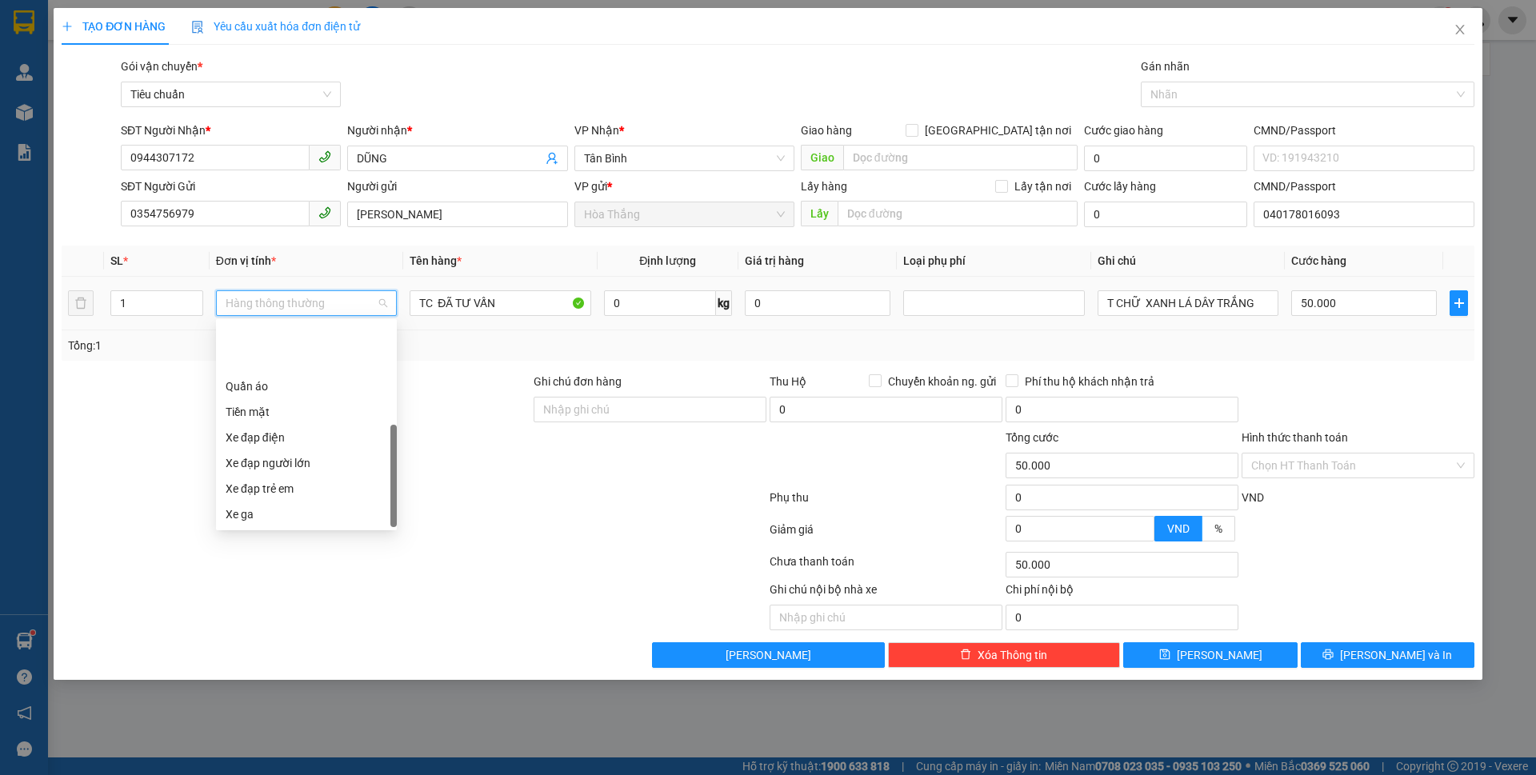
click at [255, 531] on div "Xe máy" at bounding box center [307, 540] width 162 height 18
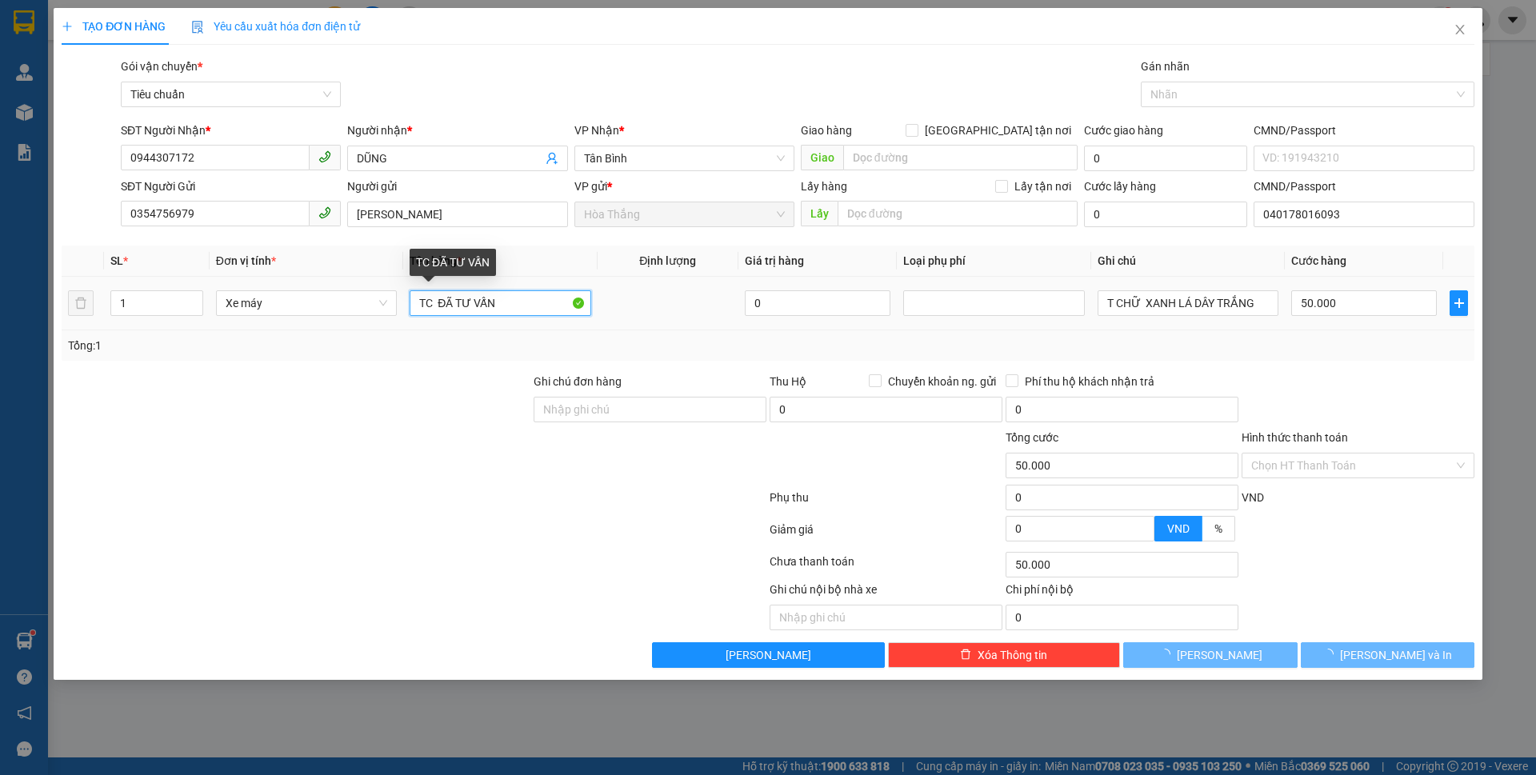
drag, startPoint x: 437, startPoint y: 304, endPoint x: 410, endPoint y: 296, distance: 27.6
click at [406, 302] on td "TC ĐÃ TƯ VẤN" at bounding box center [500, 304] width 194 height 54
type input "300.000"
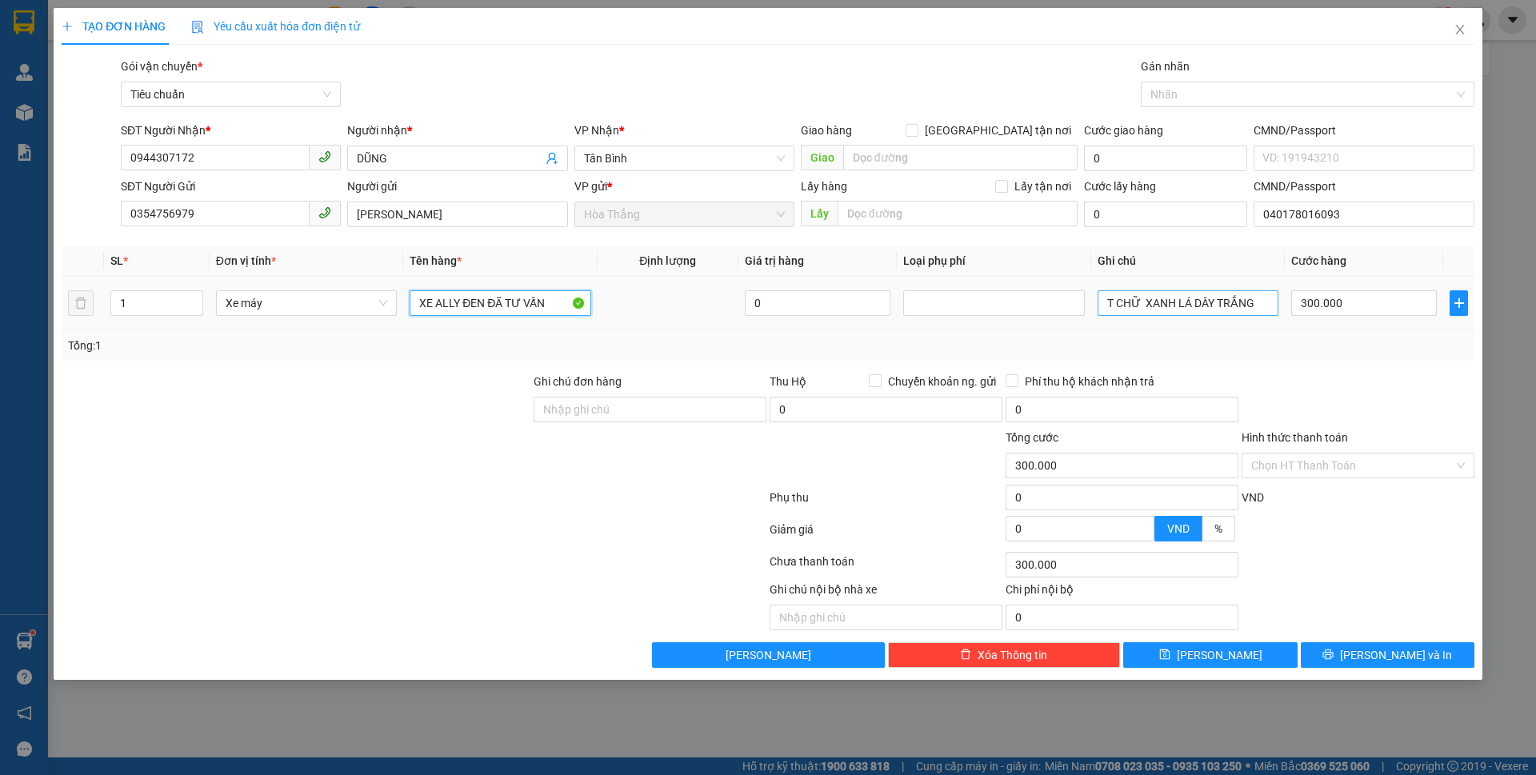
type input "XE ALLY ĐEN ĐÃ TƯ VẤN"
drag, startPoint x: 1099, startPoint y: 302, endPoint x: 1413, endPoint y: 326, distance: 314.6
click at [1413, 326] on tr "1 Xe máy XE ALLY ĐEN ĐÃ TƯ VẤN 0 T CHỮ XANH LÁ DÂY TRẮNG 300.000" at bounding box center [768, 304] width 1413 height 54
type input "47AB-194.69+CK+CV"
click at [1320, 464] on input "Hình thức thanh toán" at bounding box center [1353, 466] width 202 height 24
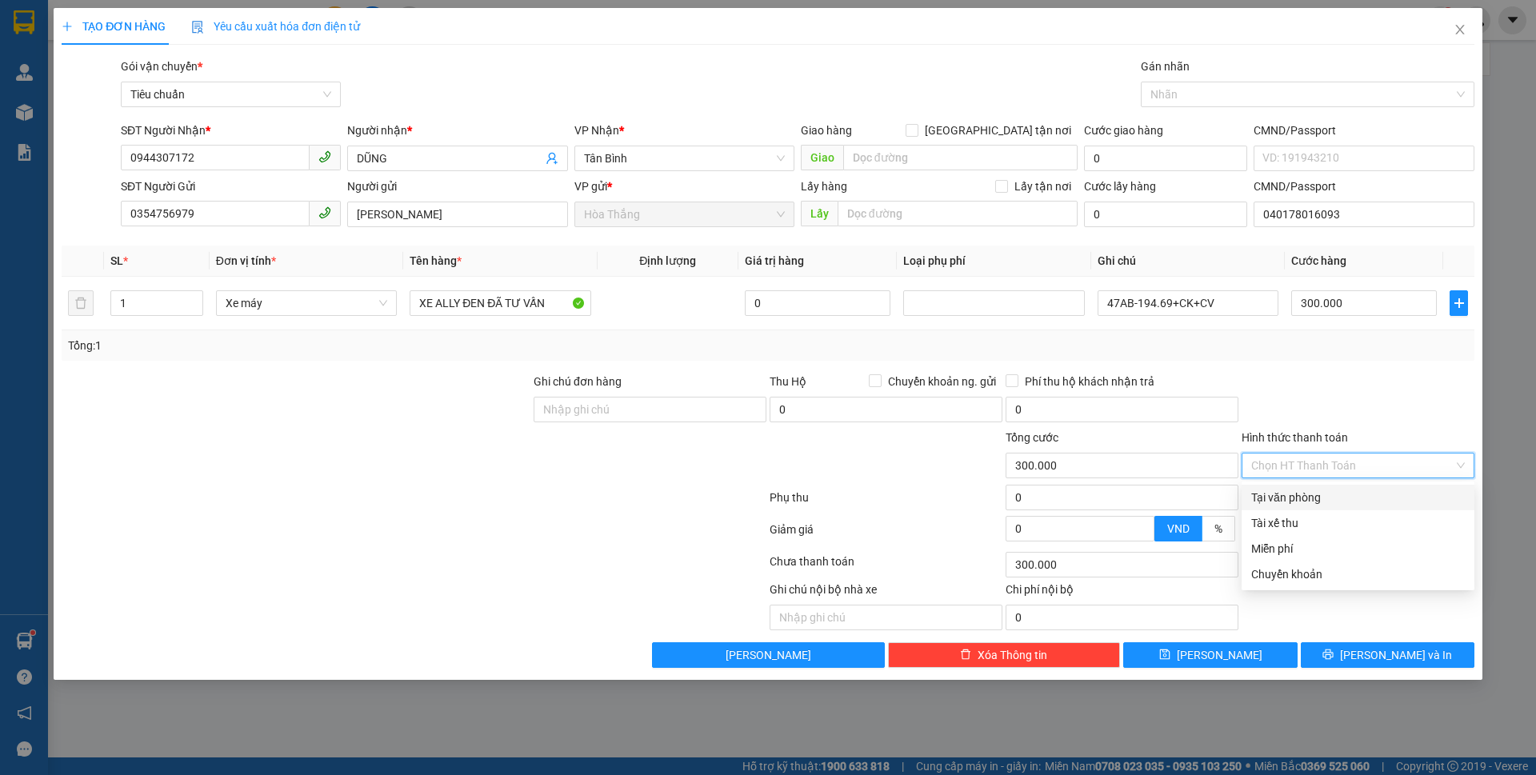
click at [1296, 506] on div "Tại văn phòng" at bounding box center [1359, 498] width 214 height 18
type input "0"
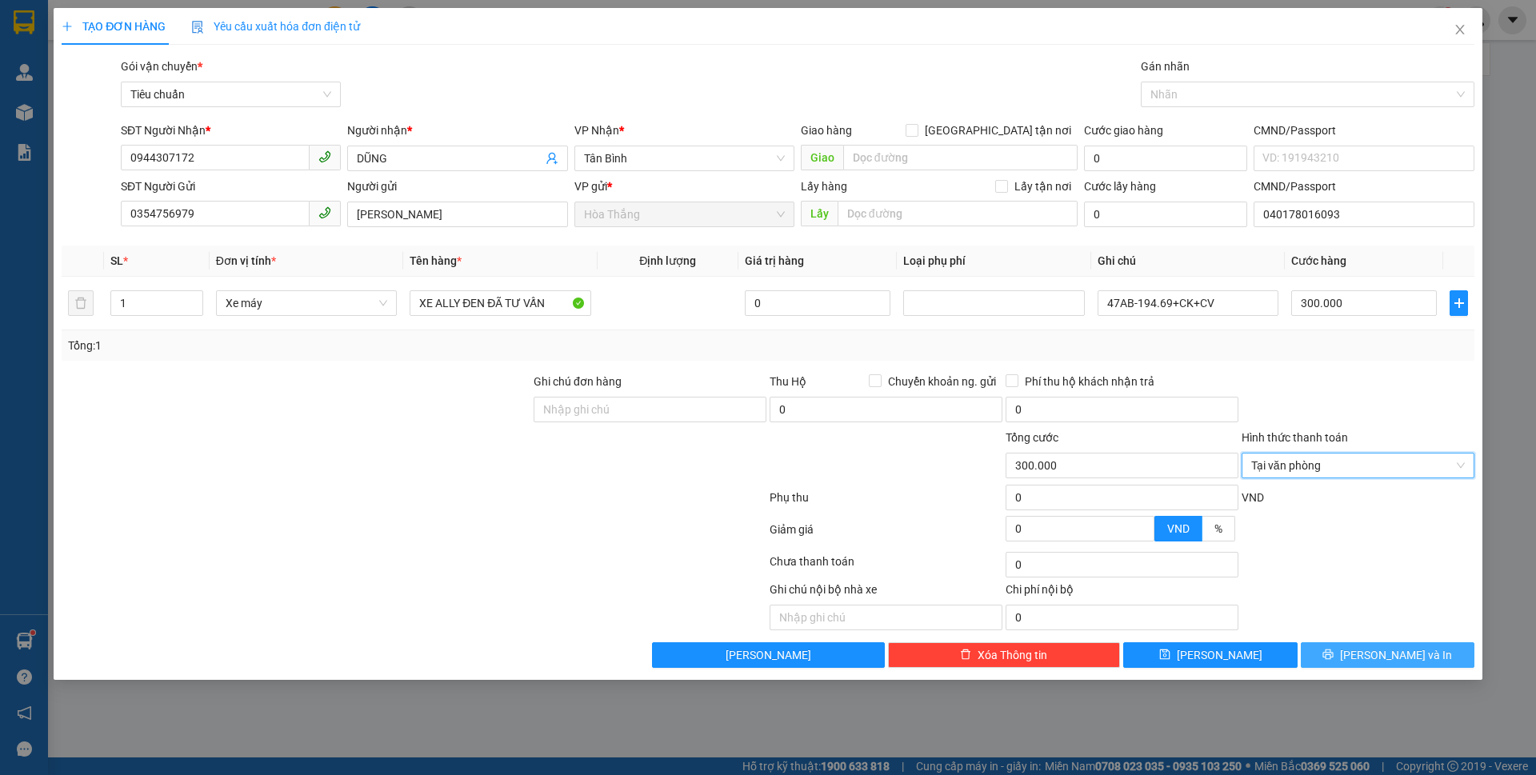
click at [1334, 650] on icon "printer" at bounding box center [1328, 654] width 11 height 11
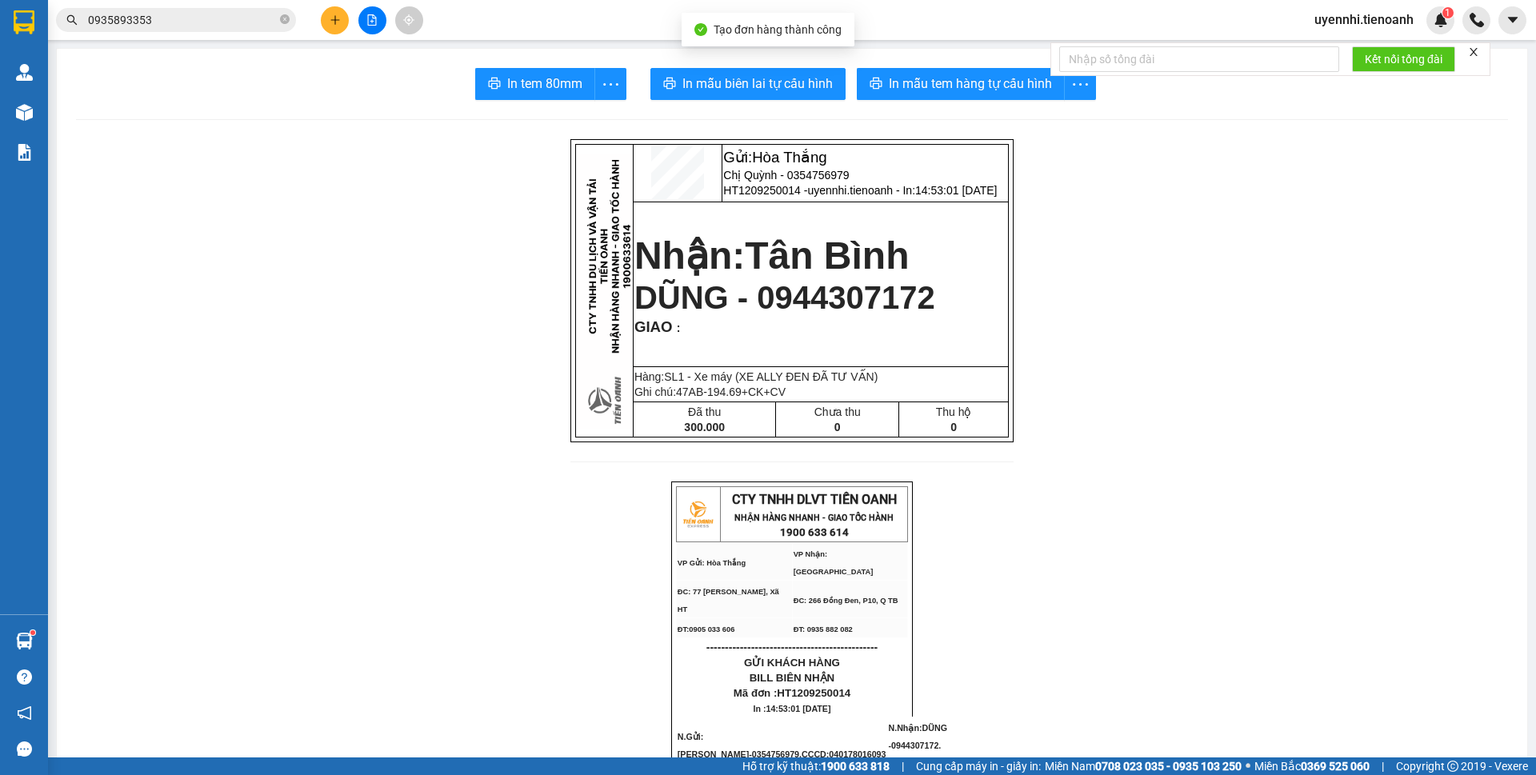
click at [935, 80] on span "In mẫu tem hàng tự cấu hình" at bounding box center [970, 84] width 163 height 20
click at [779, 90] on span "In mẫu biên lai tự cấu hình" at bounding box center [758, 84] width 150 height 20
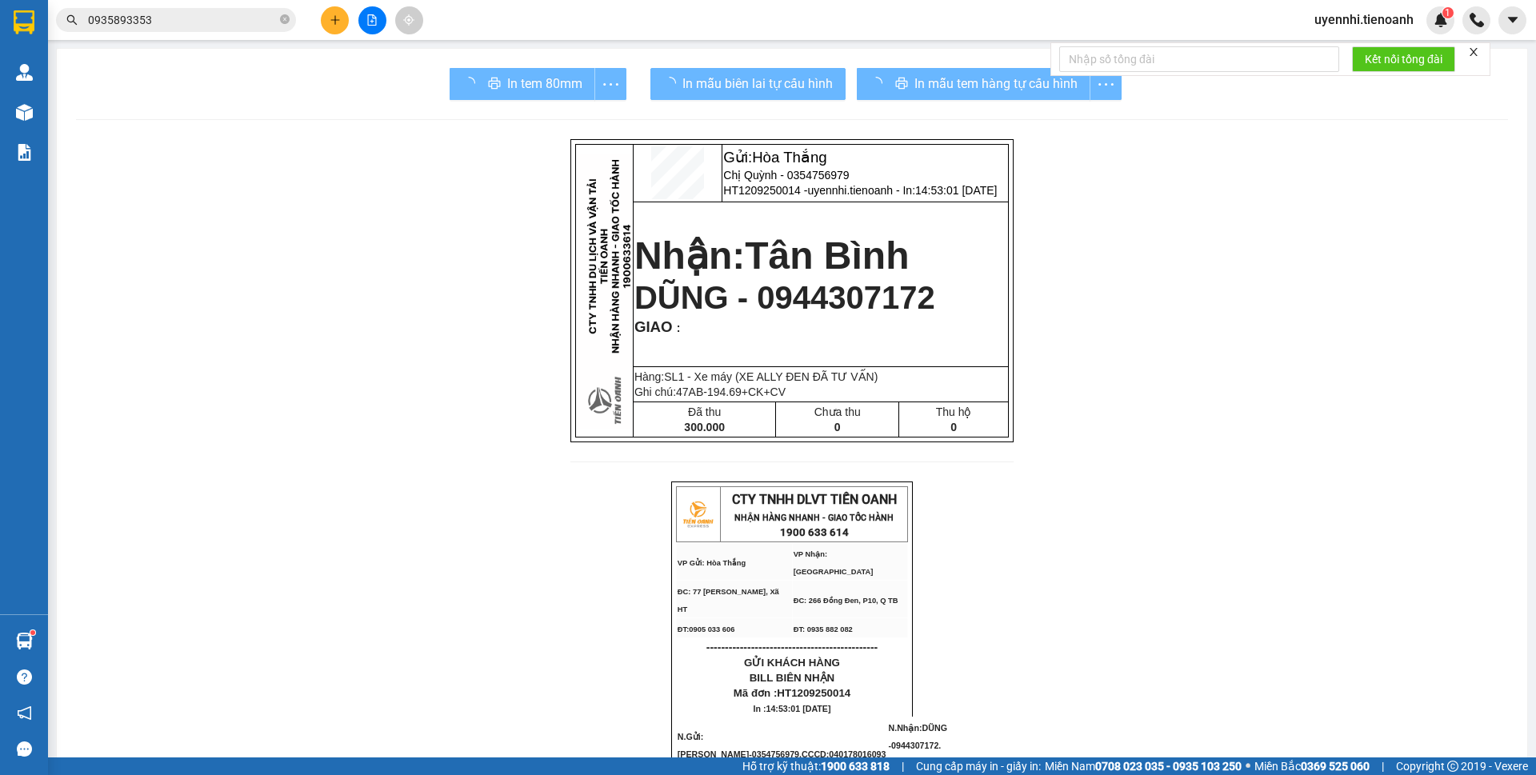
click at [979, 86] on div "In mẫu tem hàng tự cấu hình" at bounding box center [989, 84] width 265 height 32
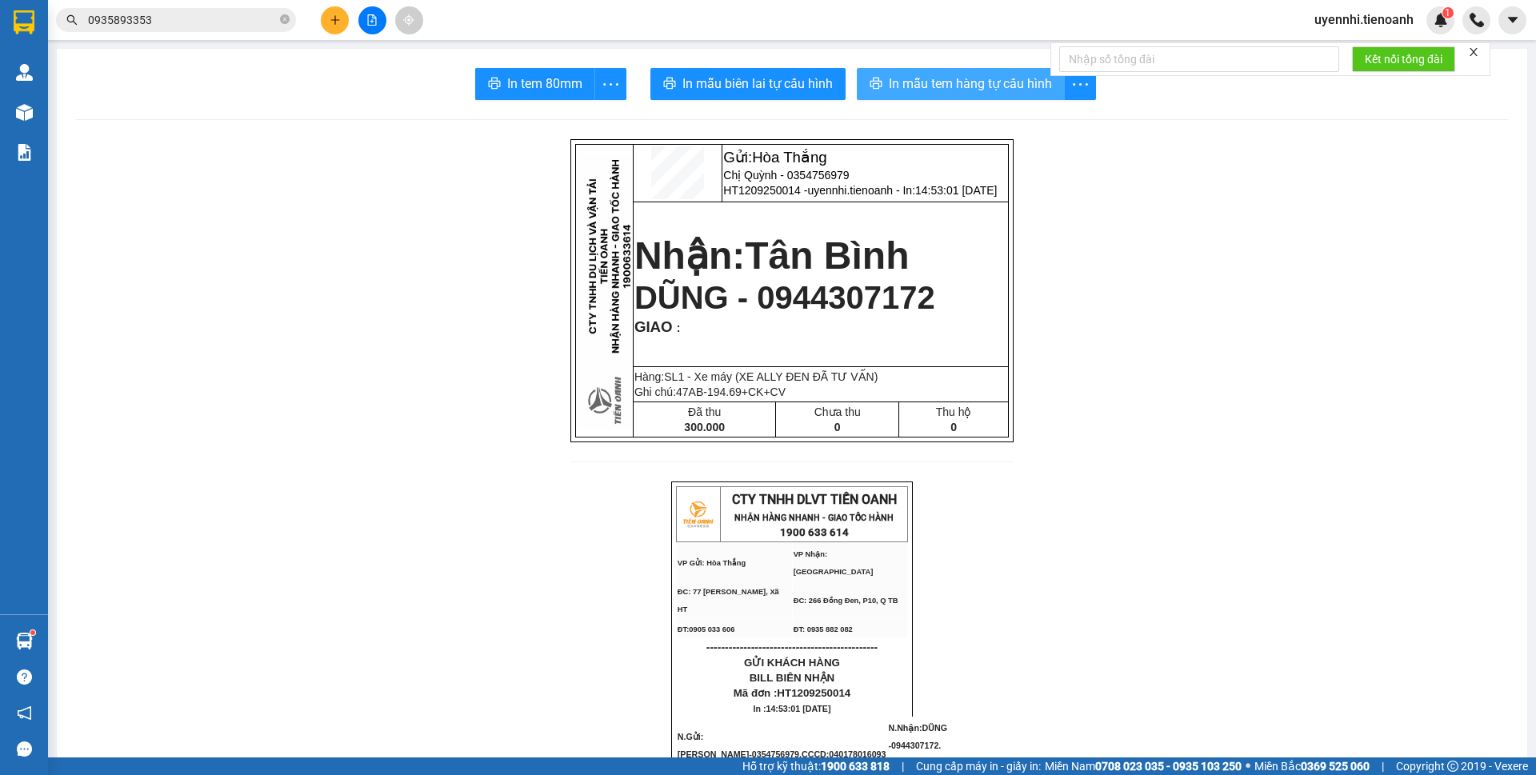
click at [979, 86] on span "In mẫu tem hàng tự cấu hình" at bounding box center [970, 84] width 163 height 20
click at [333, 22] on icon "plus" at bounding box center [335, 19] width 11 height 11
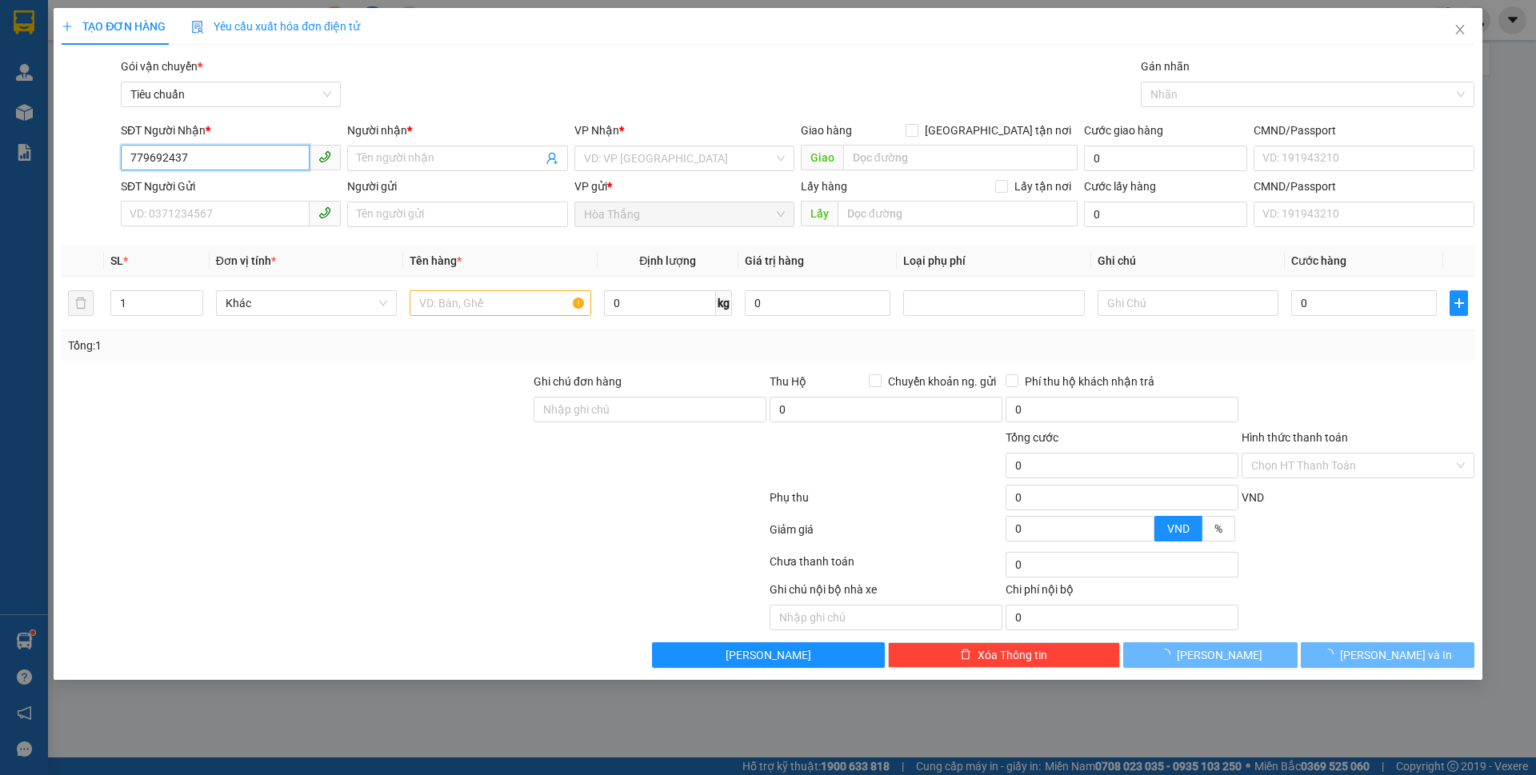
click at [130, 162] on input "779692437" at bounding box center [215, 158] width 189 height 26
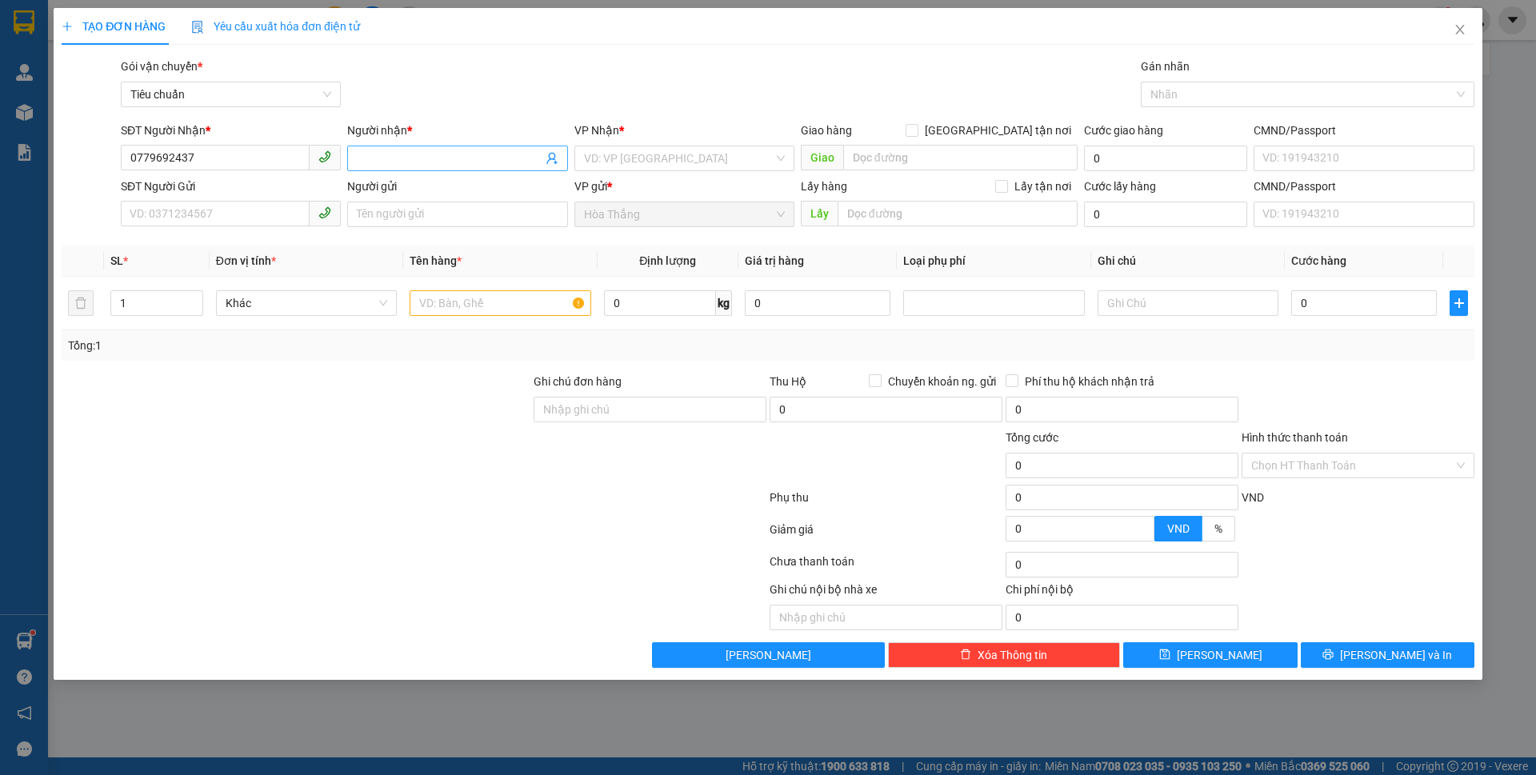
click at [410, 162] on input "Người nhận *" at bounding box center [449, 159] width 185 height 18
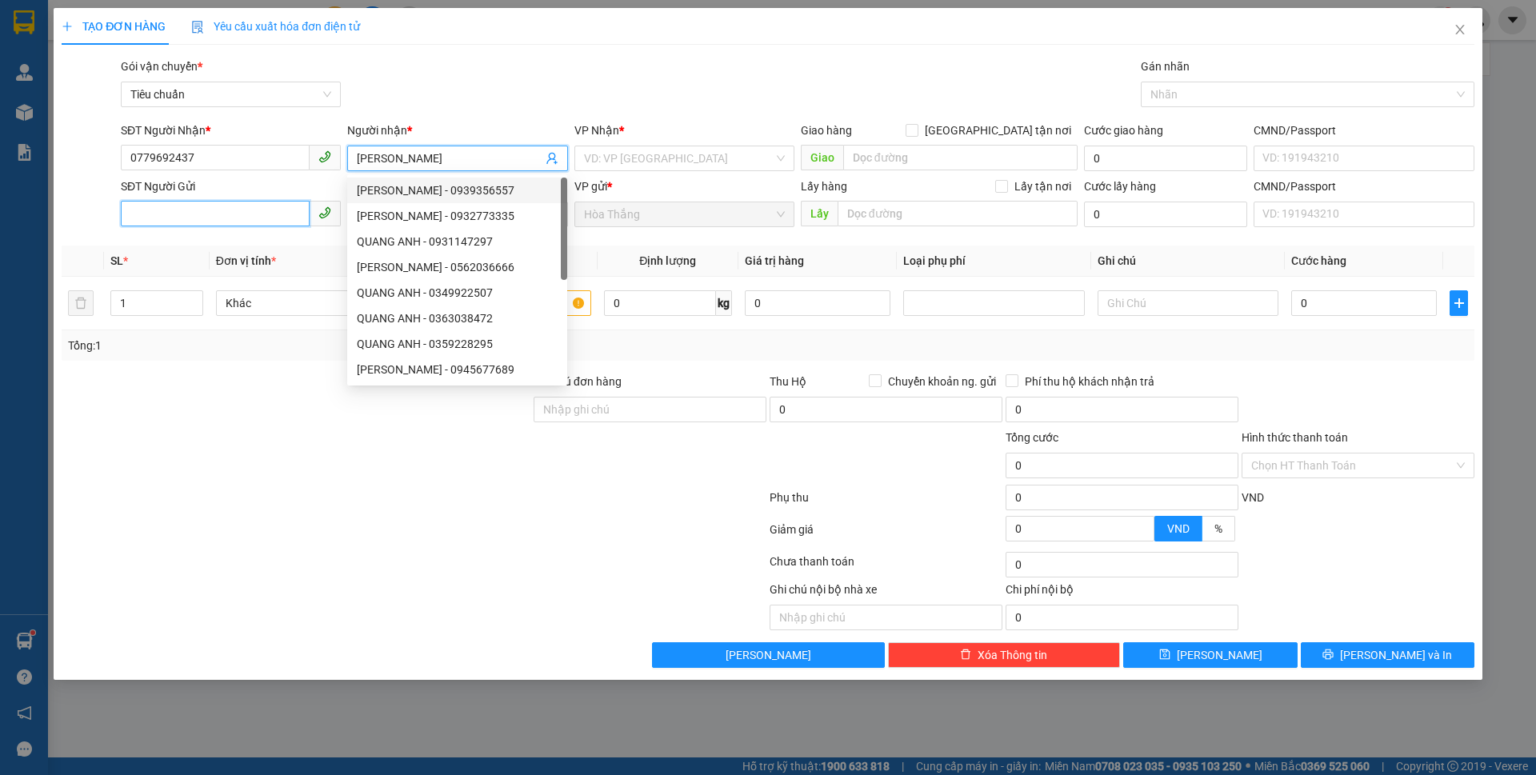
click at [174, 207] on input "SĐT Người Gửi" at bounding box center [215, 214] width 189 height 26
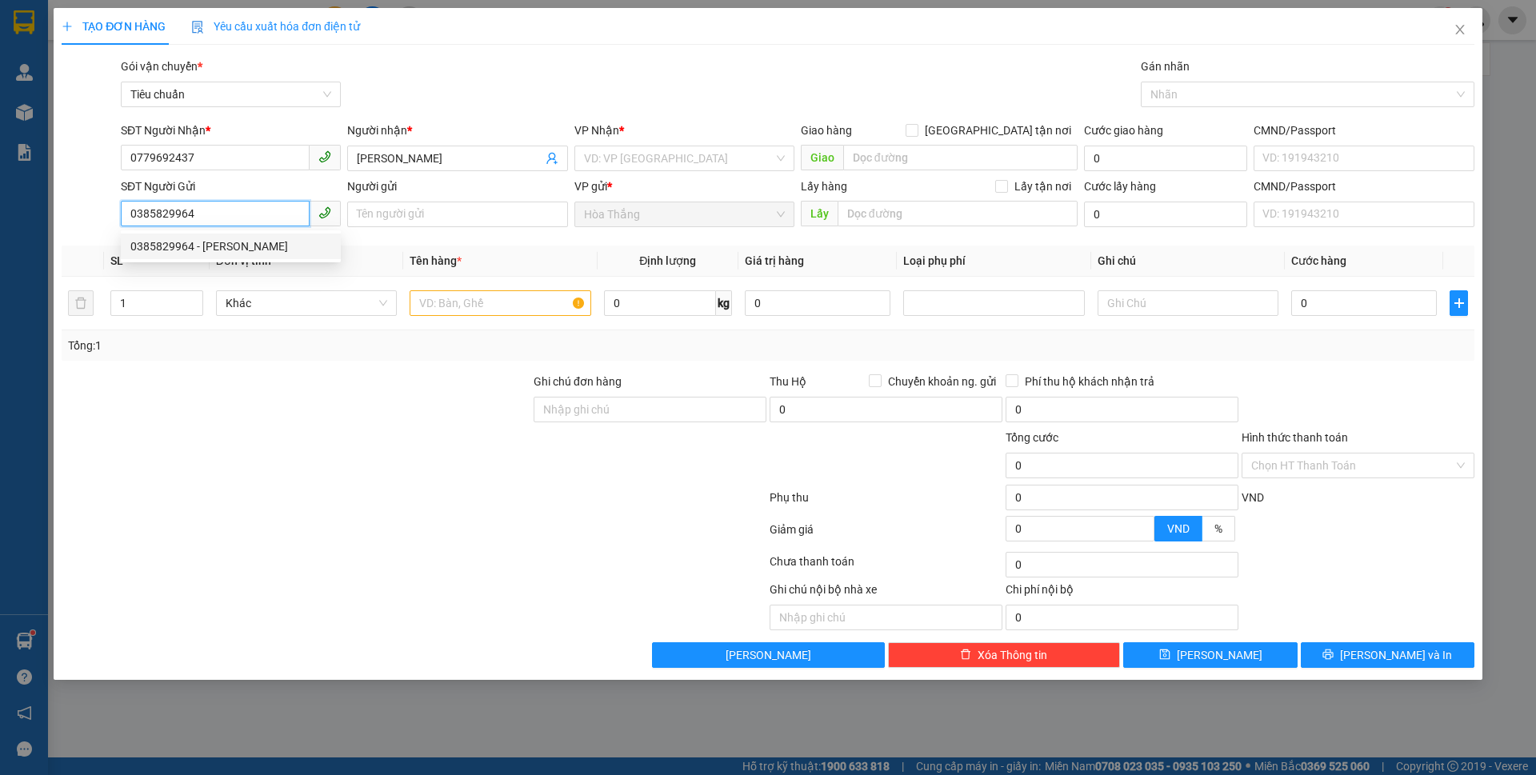
click at [237, 245] on div "0385829964 - C HUYỀN" at bounding box center [230, 247] width 201 height 18
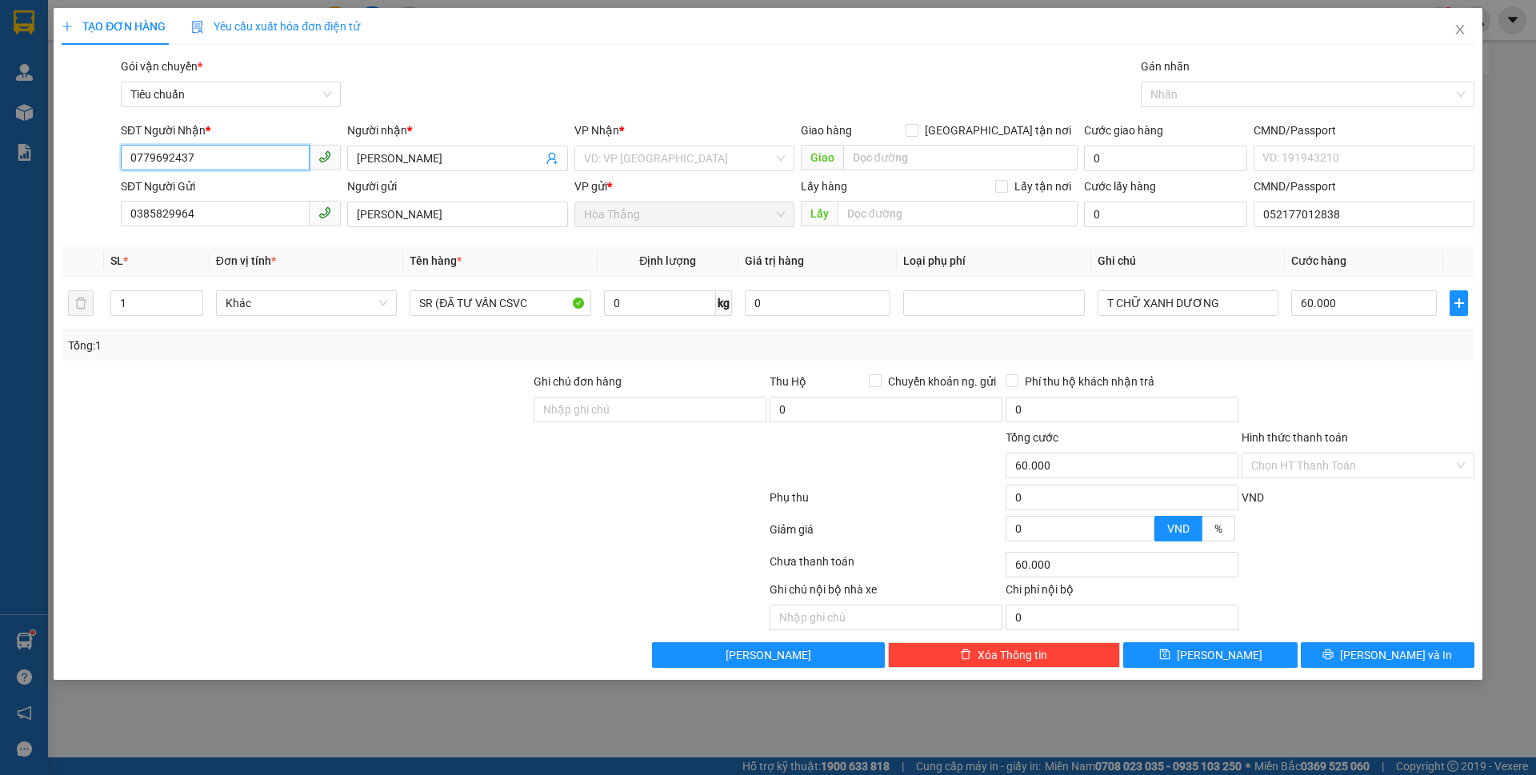
drag, startPoint x: 221, startPoint y: 155, endPoint x: 74, endPoint y: 149, distance: 146.6
click at [74, 149] on div "SĐT Người Nhận * 0779692437 0779692437 Người nhận * QUANG ANH VP Nhận * VD: VP …" at bounding box center [768, 150] width 1416 height 56
click at [340, 455] on div at bounding box center [296, 457] width 472 height 56
click at [242, 206] on input "0385829964" at bounding box center [215, 214] width 189 height 26
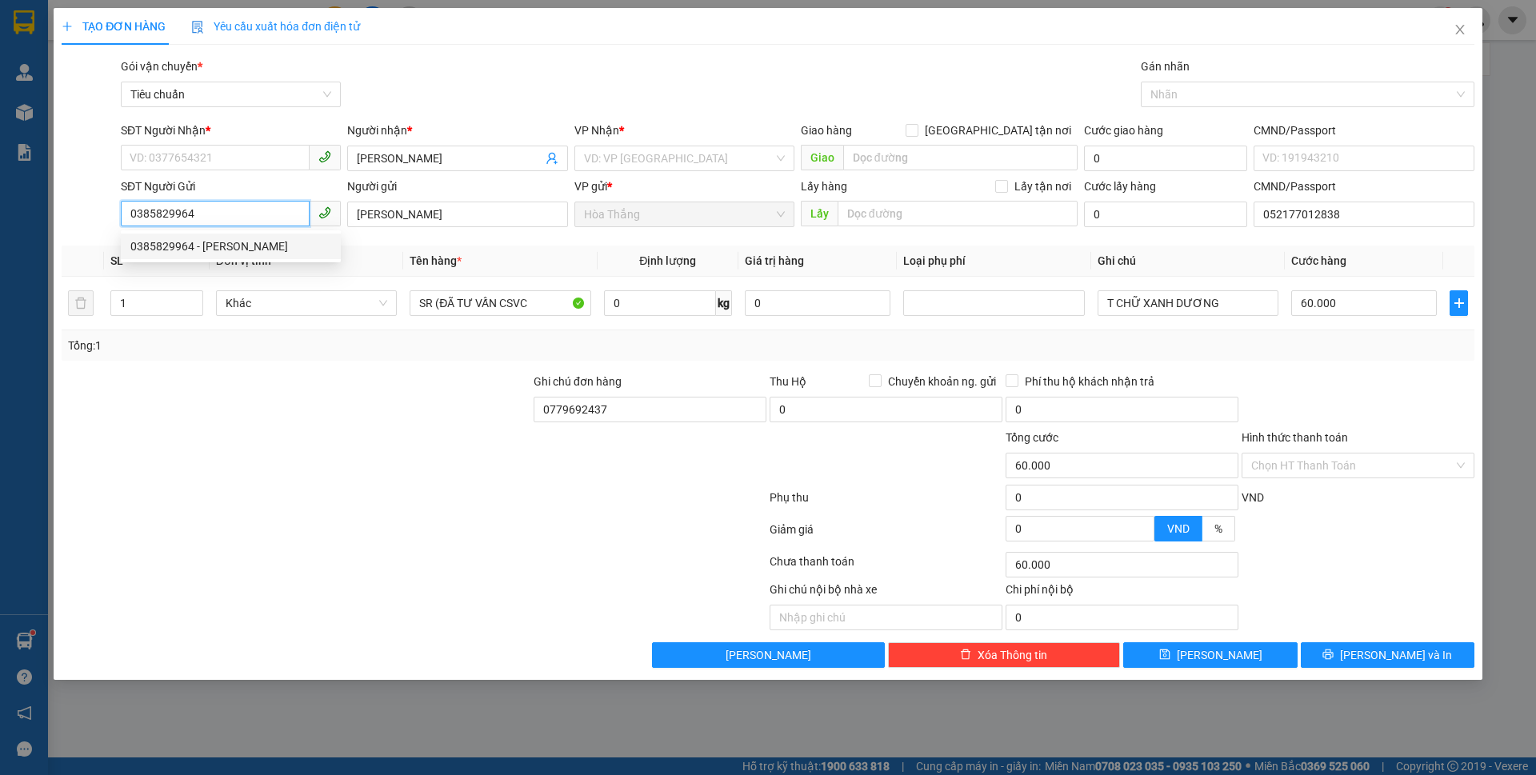
click at [196, 246] on div "0385829964 - C HUYỀN" at bounding box center [230, 247] width 201 height 18
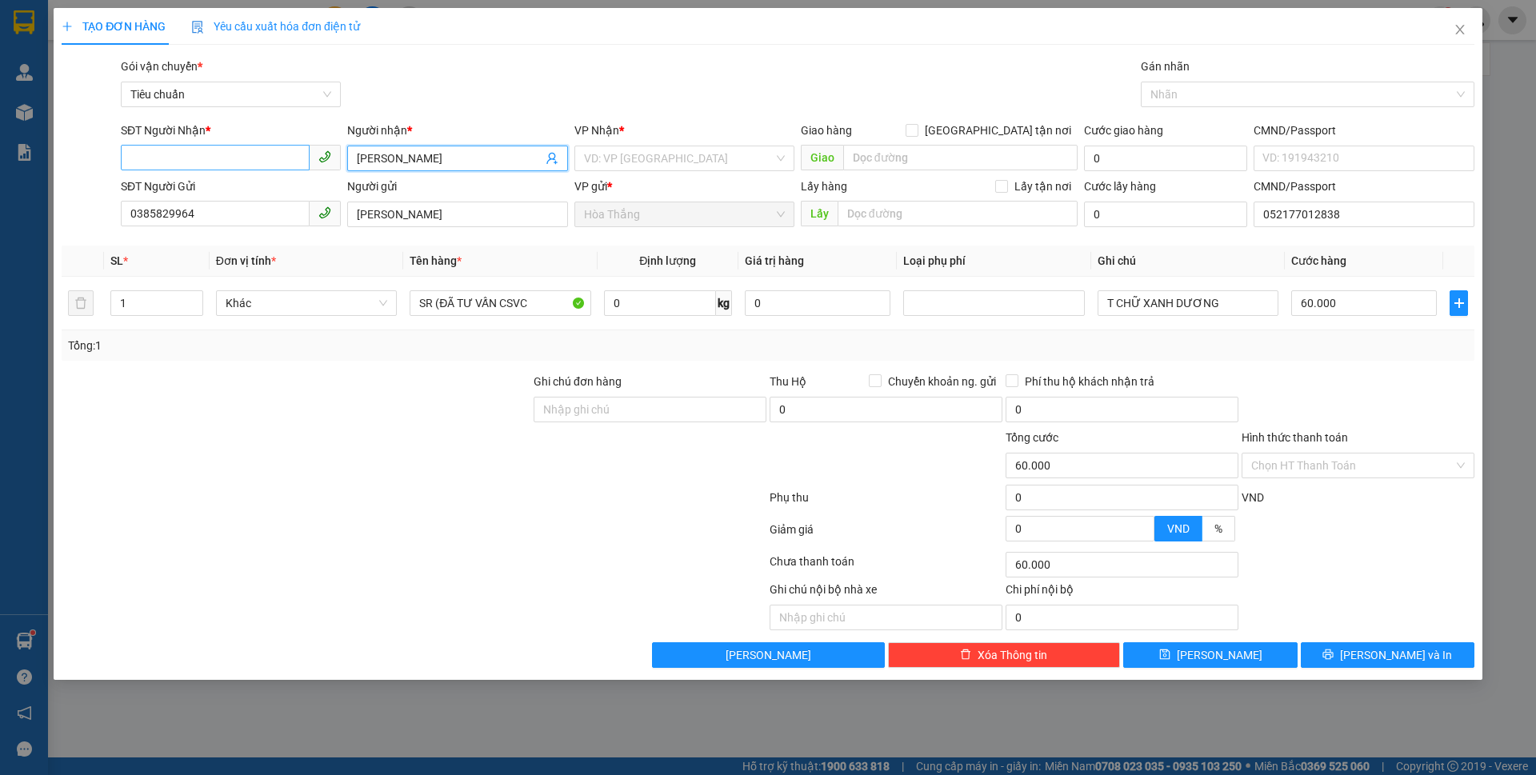
drag, startPoint x: 329, startPoint y: 158, endPoint x: 297, endPoint y: 158, distance: 32.0
click at [297, 158] on div "SĐT Người Nhận * VD: 0377654321 Người nhận * QUANG ANH VP Nhận * VD: VP Sài Gòn…" at bounding box center [798, 150] width 1360 height 56
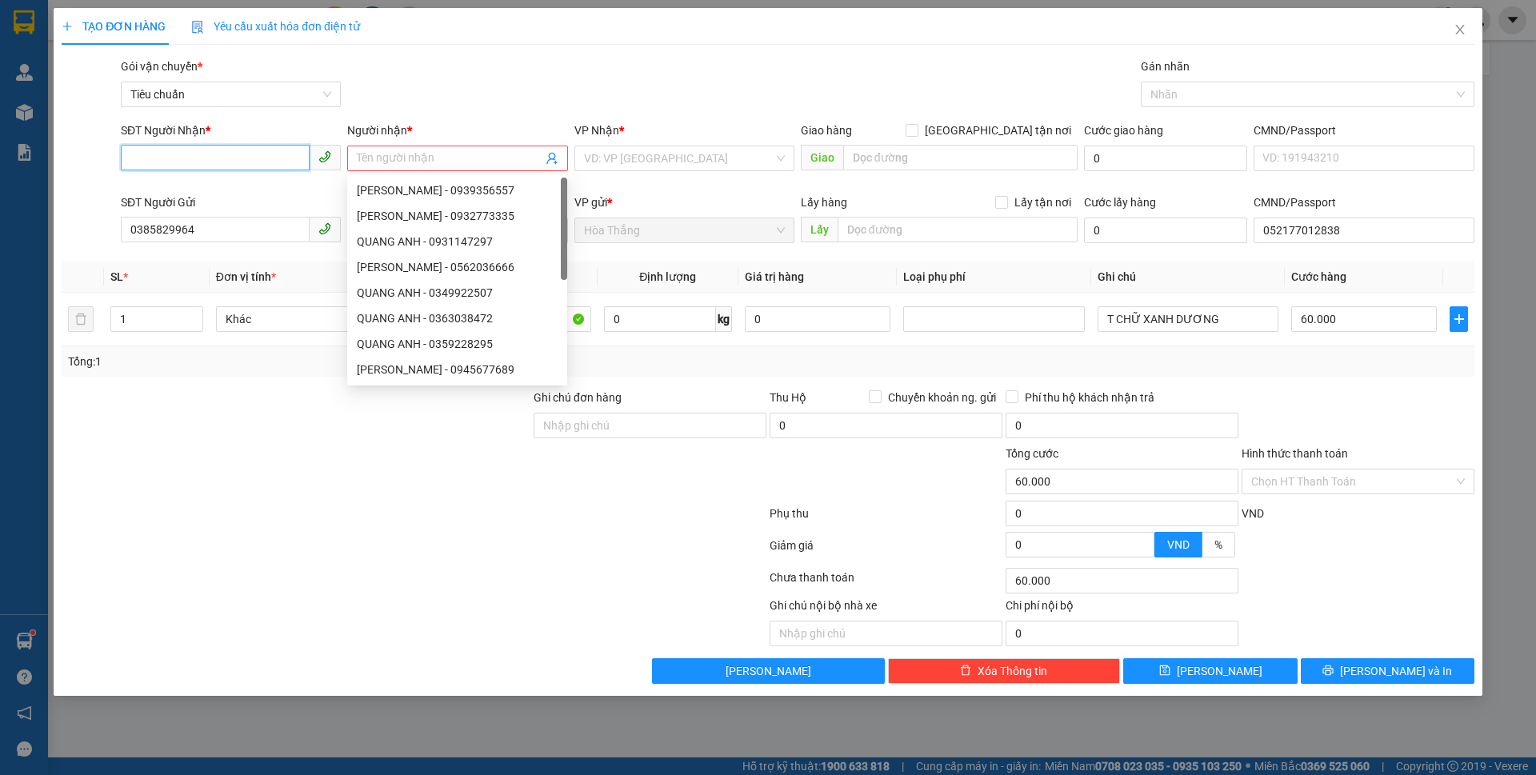
click at [222, 155] on input "SĐT Người Nhận *" at bounding box center [215, 158] width 189 height 26
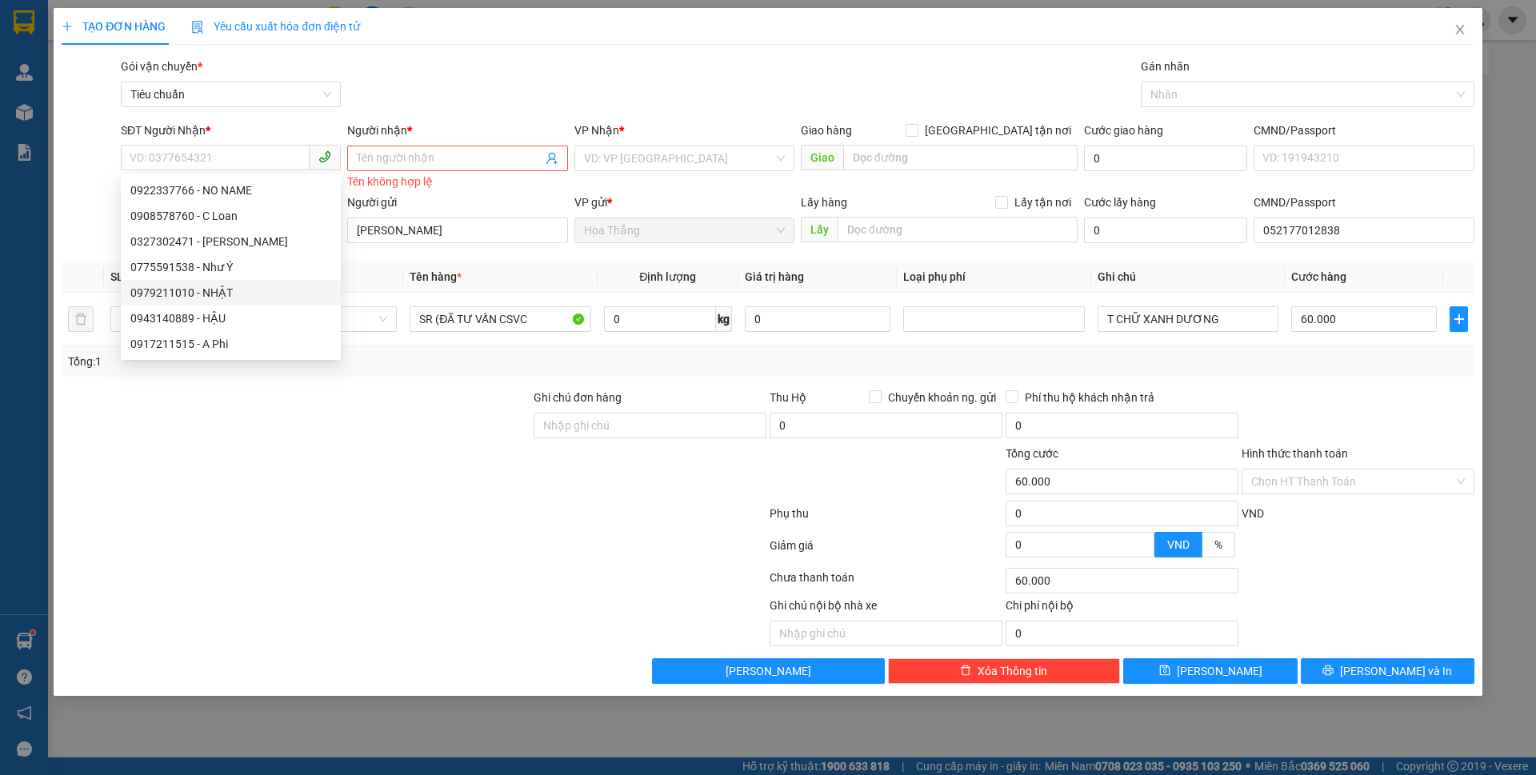
click at [334, 501] on div at bounding box center [414, 517] width 708 height 32
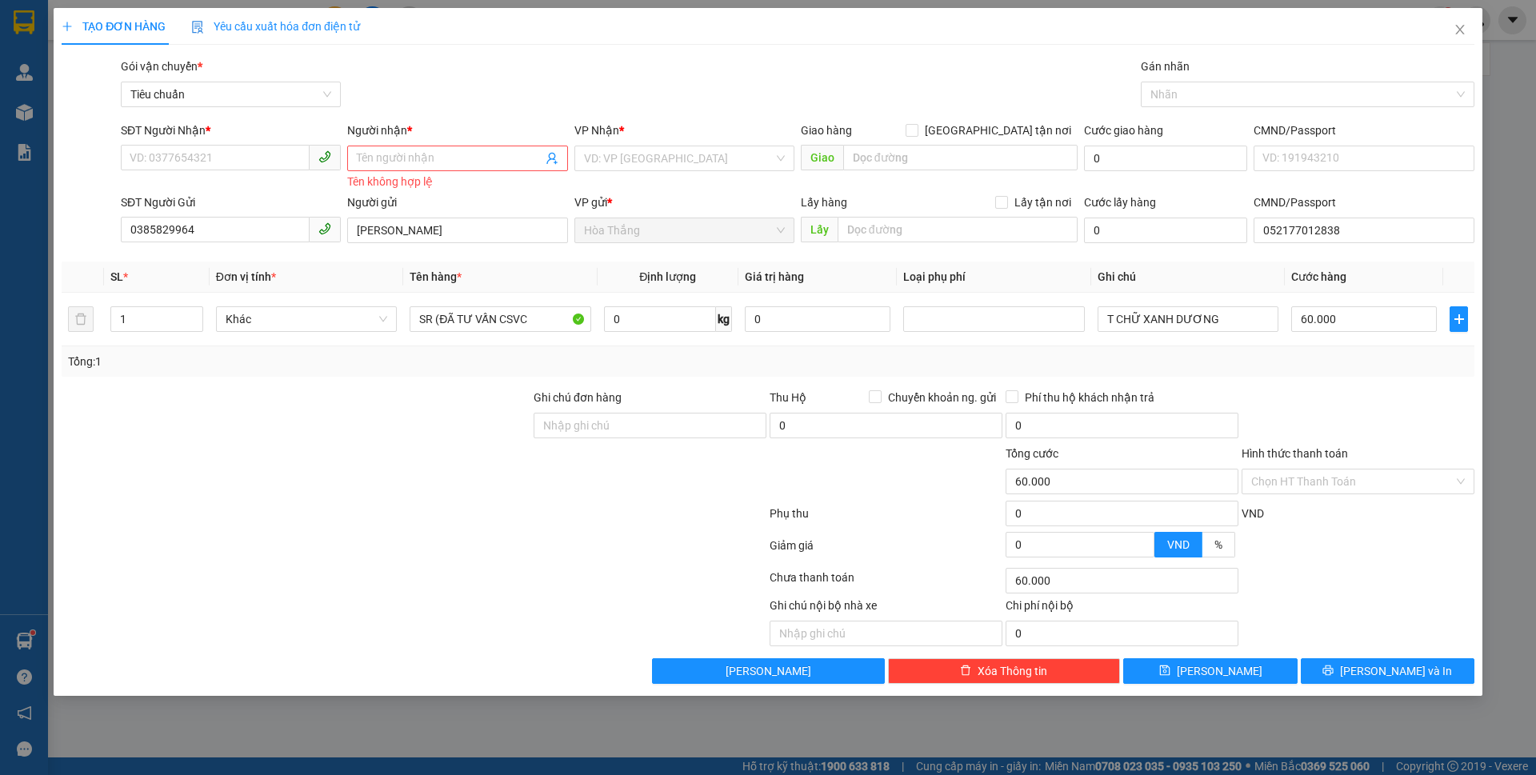
click at [208, 143] on div "SĐT Người Nhận *" at bounding box center [231, 134] width 220 height 24
drag, startPoint x: 420, startPoint y: 166, endPoint x: 495, endPoint y: 165, distance: 74.4
click at [487, 165] on input "Người nhận *" at bounding box center [449, 159] width 185 height 18
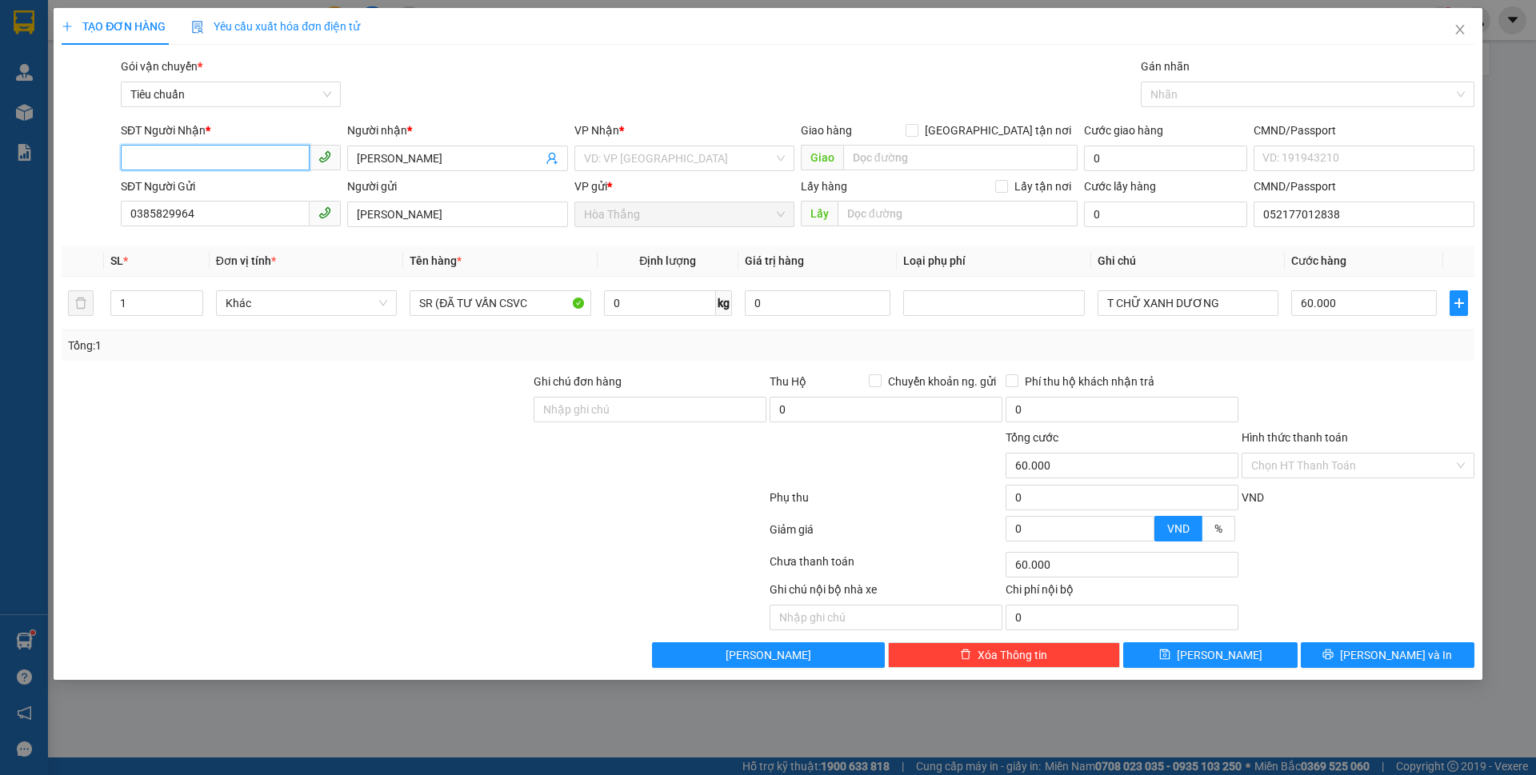
click at [171, 166] on input "SĐT Người Nhận *" at bounding box center [215, 158] width 189 height 26
click at [653, 311] on input "0" at bounding box center [660, 303] width 112 height 26
click at [501, 577] on div at bounding box center [414, 565] width 708 height 32
click at [651, 319] on td "0 kg" at bounding box center [668, 304] width 141 height 54
click at [651, 298] on input "0" at bounding box center [660, 303] width 112 height 26
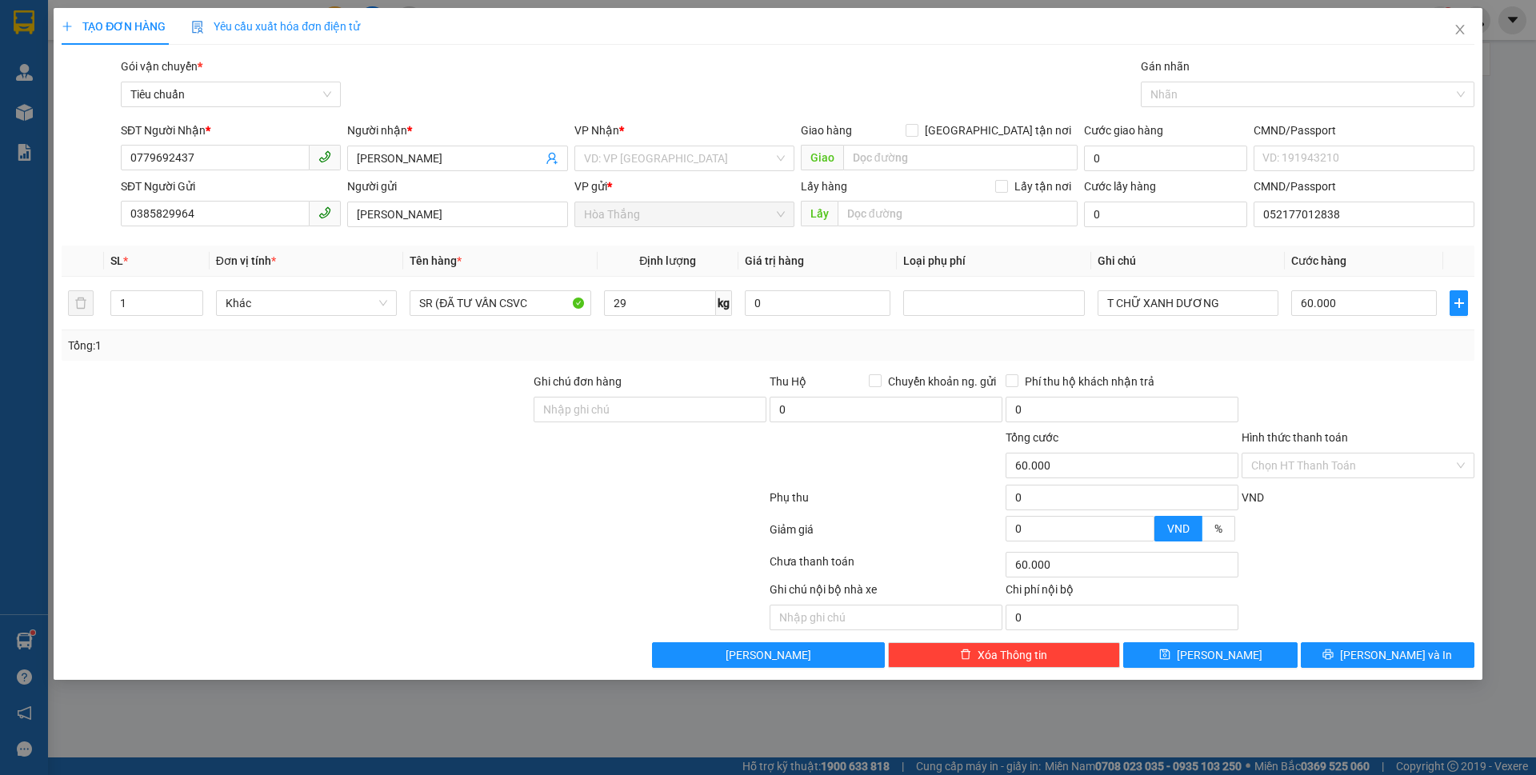
click at [455, 410] on div at bounding box center [296, 401] width 472 height 56
click at [455, 406] on div at bounding box center [296, 401] width 472 height 56
drag, startPoint x: 1143, startPoint y: 310, endPoint x: 1301, endPoint y: 331, distance: 159.8
click at [1301, 330] on div "SL * Đơn vị tính * Tên hàng * Định lượng Giá trị hàng Loại phụ phí Ghi chú Cước…" at bounding box center [768, 303] width 1413 height 115
click at [628, 158] on input "search" at bounding box center [679, 158] width 190 height 24
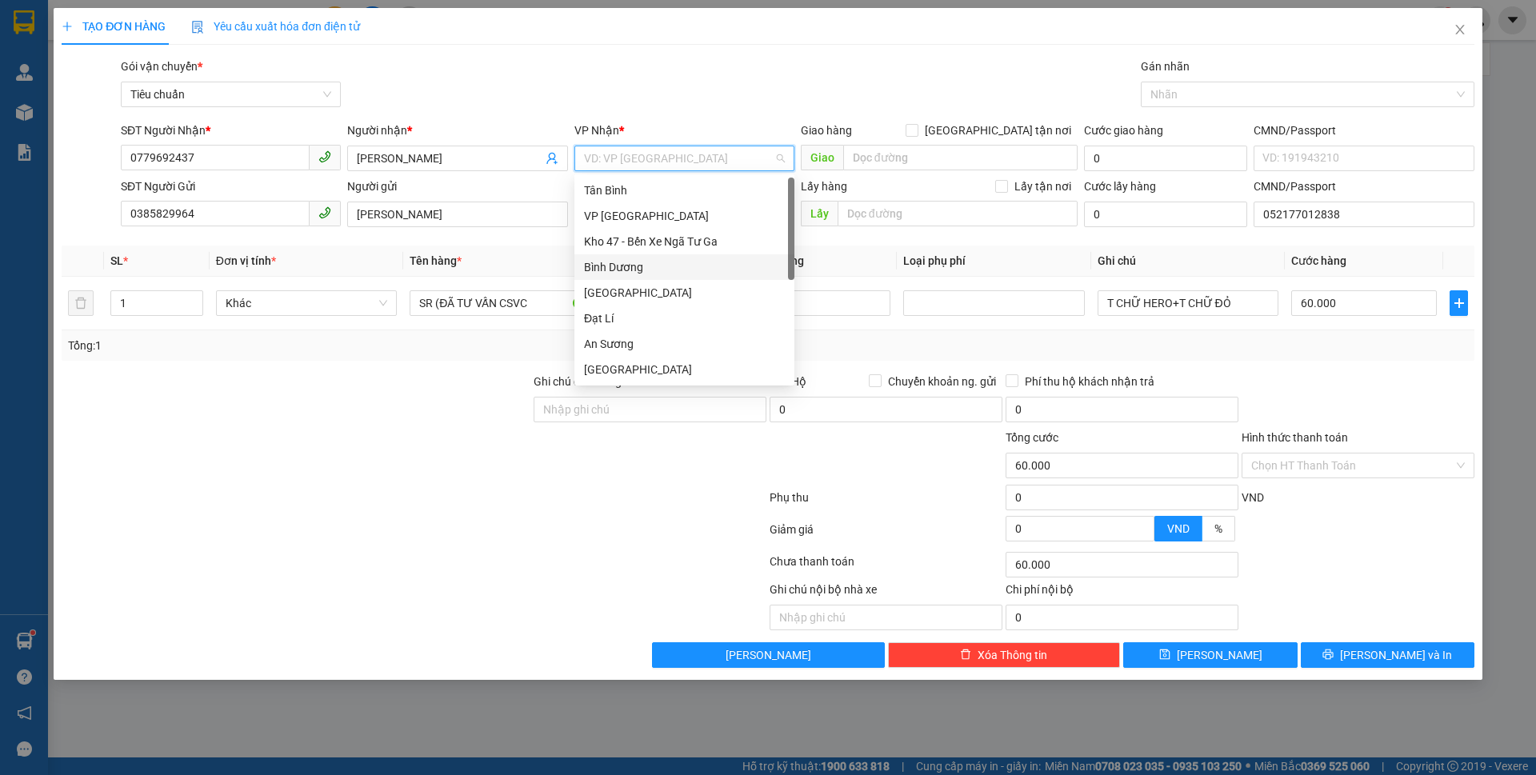
click at [643, 270] on div "Bình Dương" at bounding box center [684, 267] width 201 height 18
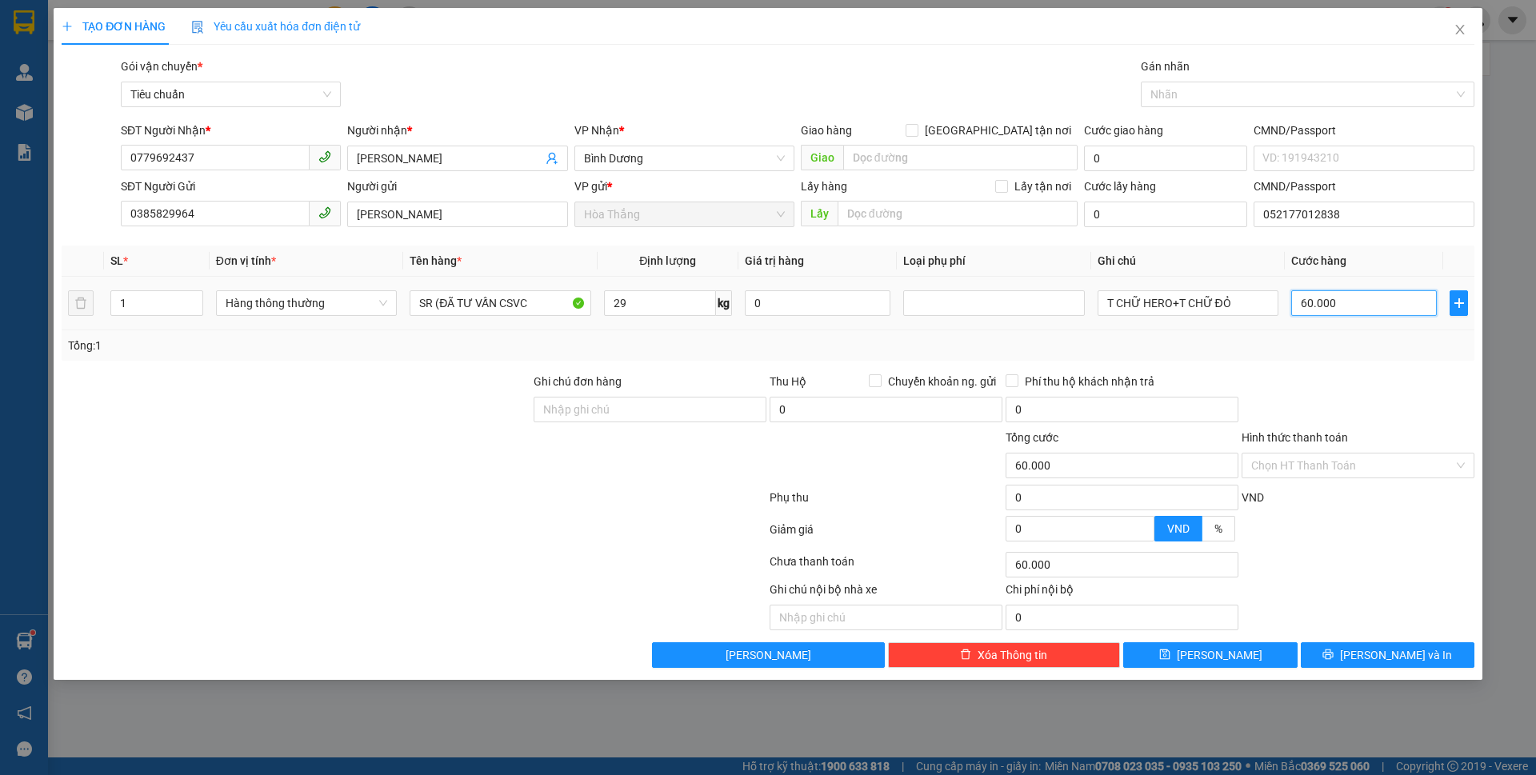
click at [1352, 310] on input "60.000" at bounding box center [1365, 303] width 146 height 26
click at [1353, 348] on div "Tổng: 1" at bounding box center [768, 346] width 1400 height 18
click at [1368, 301] on input "120.000" at bounding box center [1365, 303] width 146 height 26
click at [1374, 389] on div at bounding box center [1358, 401] width 236 height 56
click at [1400, 654] on span "[PERSON_NAME] và In" at bounding box center [1396, 656] width 112 height 18
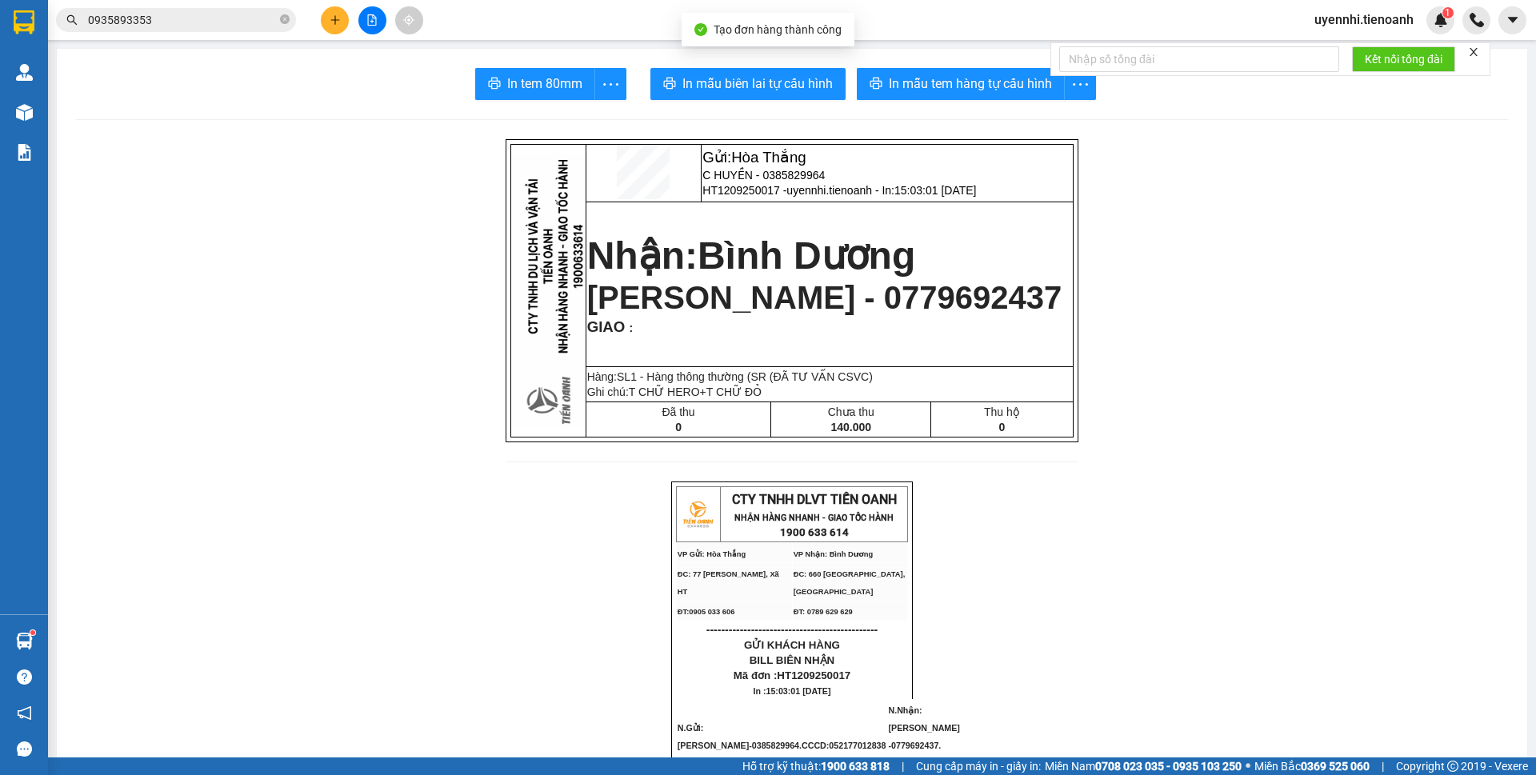
click at [944, 77] on span "In mẫu tem hàng tự cấu hình" at bounding box center [970, 84] width 163 height 20
click at [737, 82] on span "In mẫu biên lai tự cấu hình" at bounding box center [758, 84] width 150 height 20
click at [933, 74] on span "In mẫu tem hàng tự cấu hình" at bounding box center [970, 84] width 163 height 20
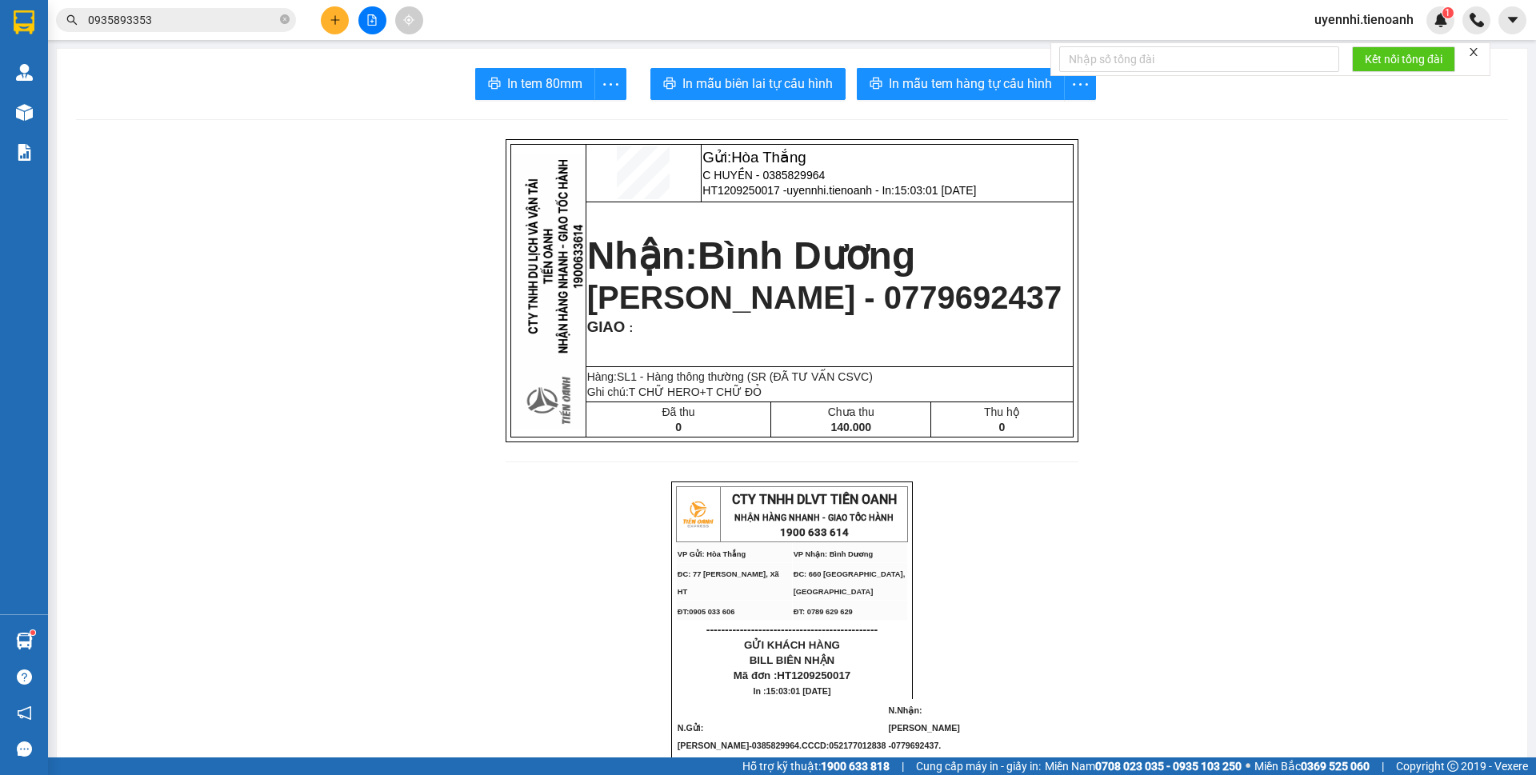
click at [341, 19] on button at bounding box center [335, 20] width 28 height 28
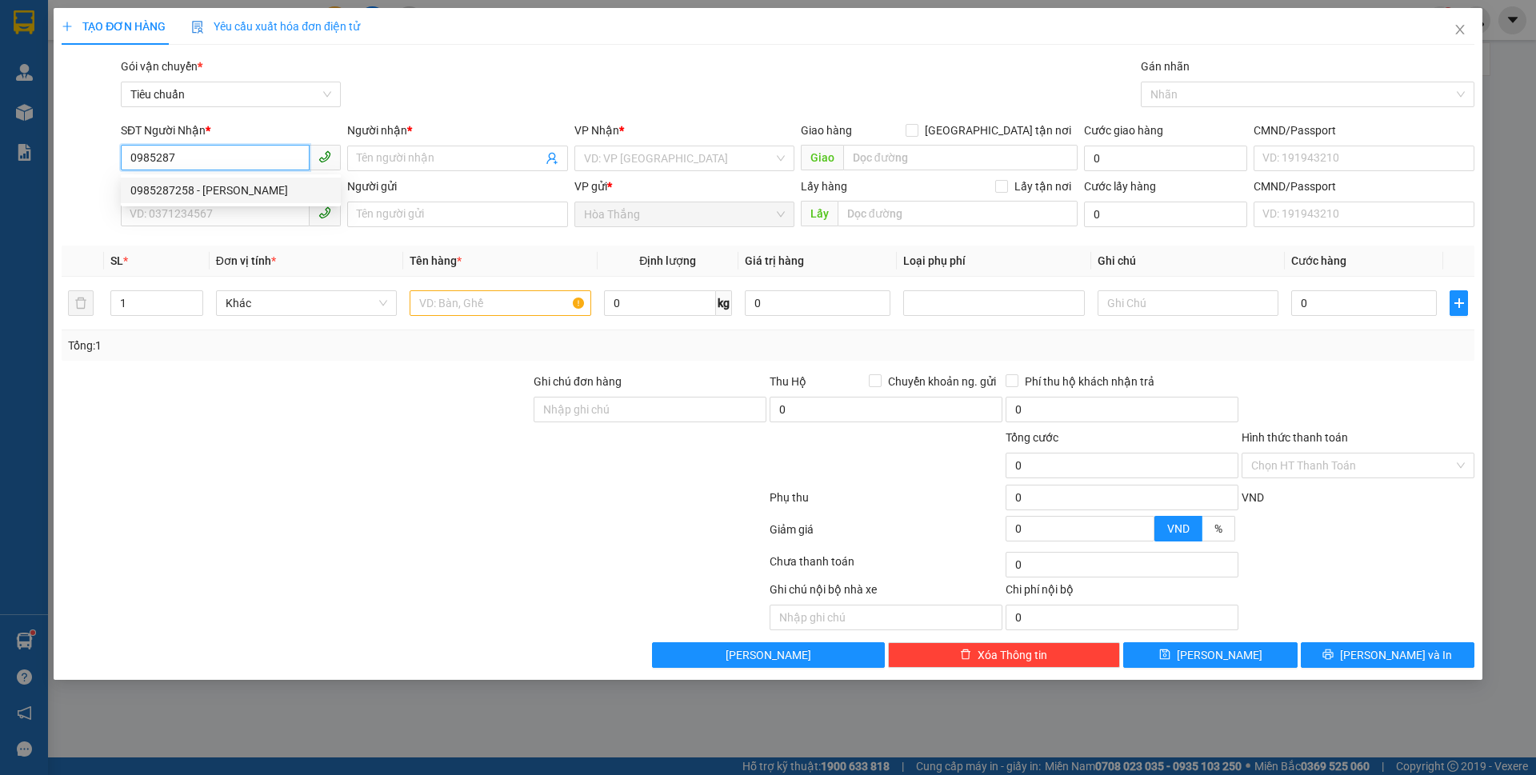
click at [193, 189] on div "0985287258 - C Vân" at bounding box center [230, 191] width 201 height 18
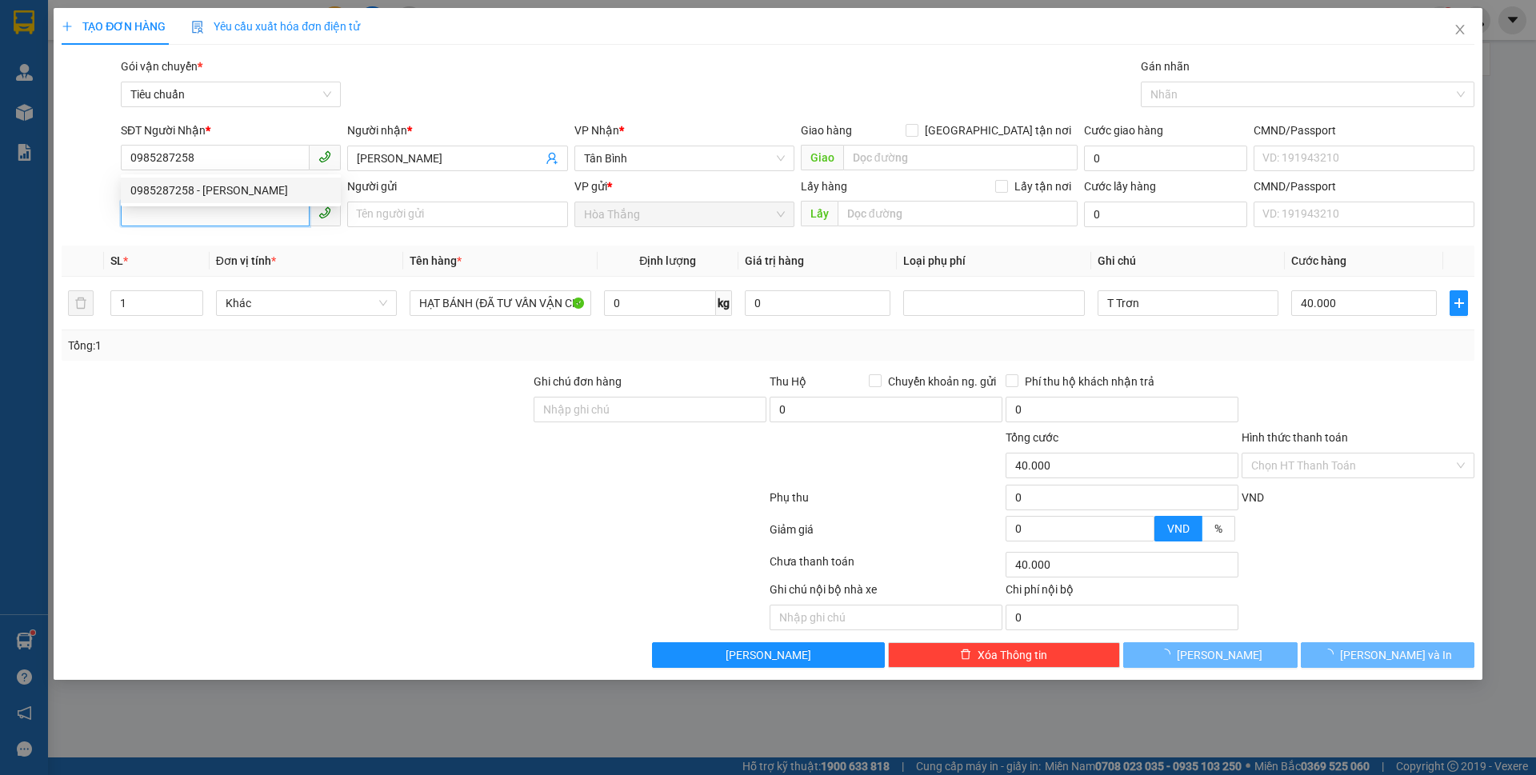
click at [182, 213] on input "SĐT Người Gửi" at bounding box center [215, 214] width 189 height 26
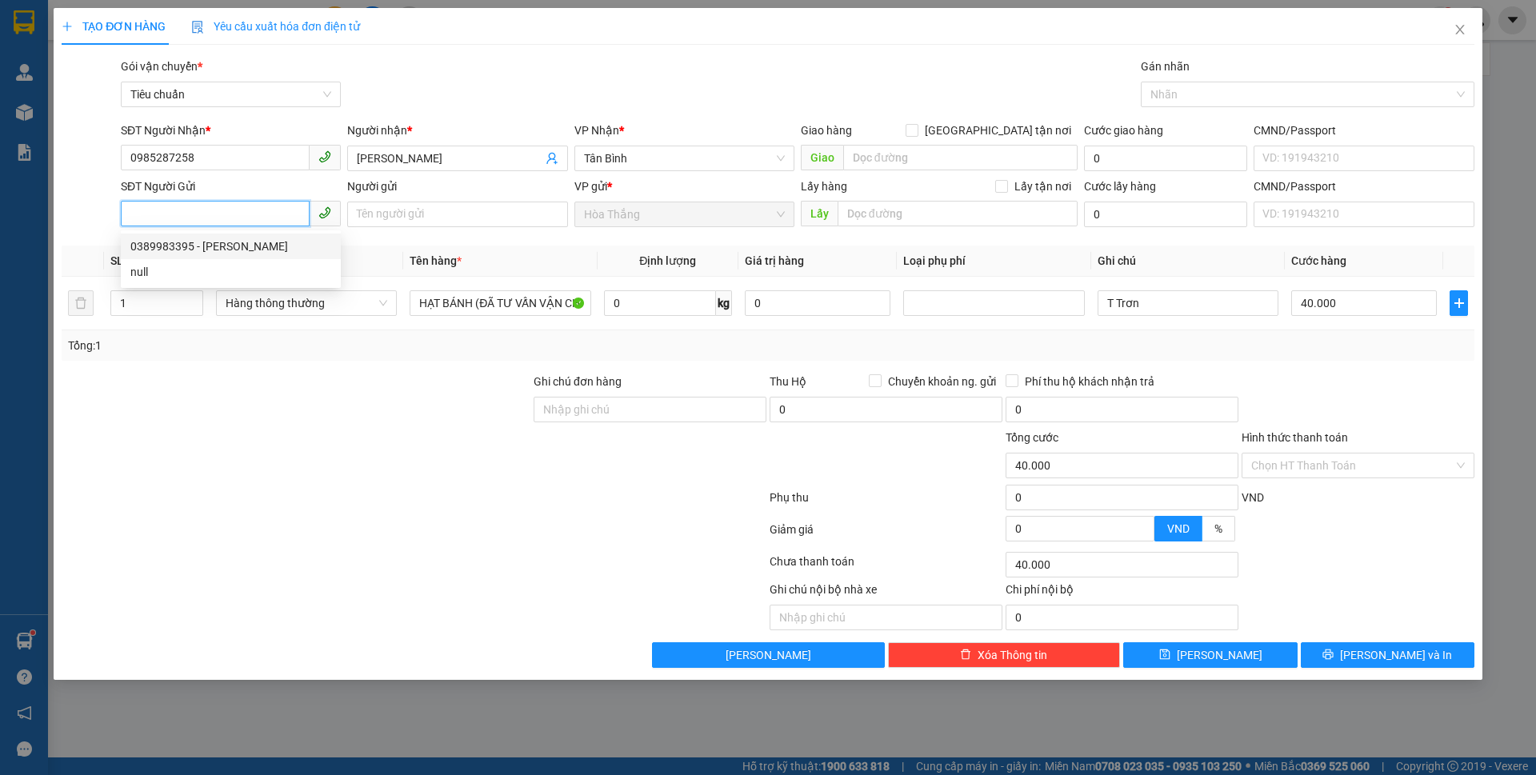
drag, startPoint x: 226, startPoint y: 244, endPoint x: 619, endPoint y: 306, distance: 396.9
click at [229, 244] on div "0389983395 - C Quyên" at bounding box center [230, 247] width 201 height 18
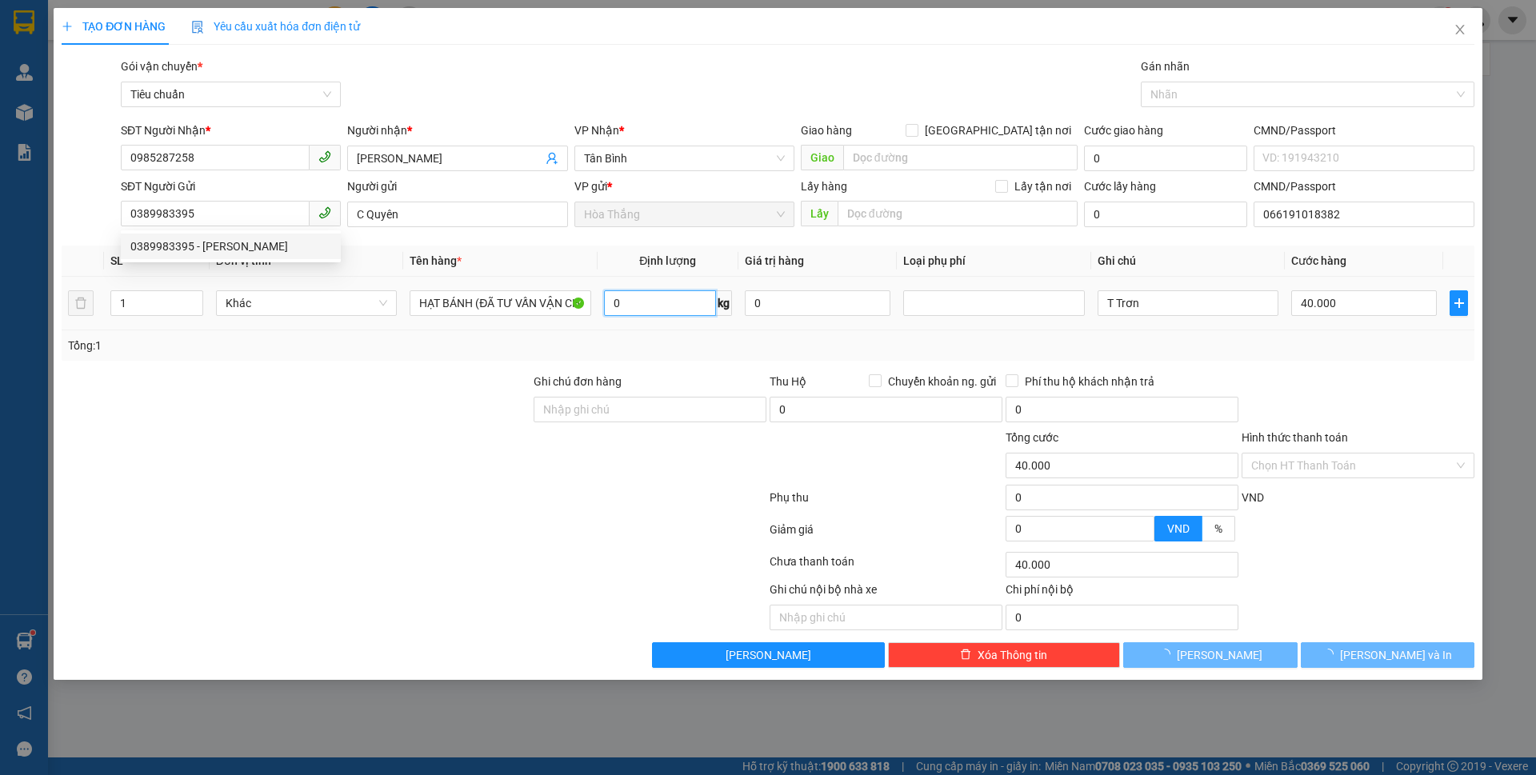
click at [655, 300] on input "0" at bounding box center [660, 303] width 112 height 26
click at [1395, 659] on span "[PERSON_NAME] và In" at bounding box center [1396, 656] width 112 height 18
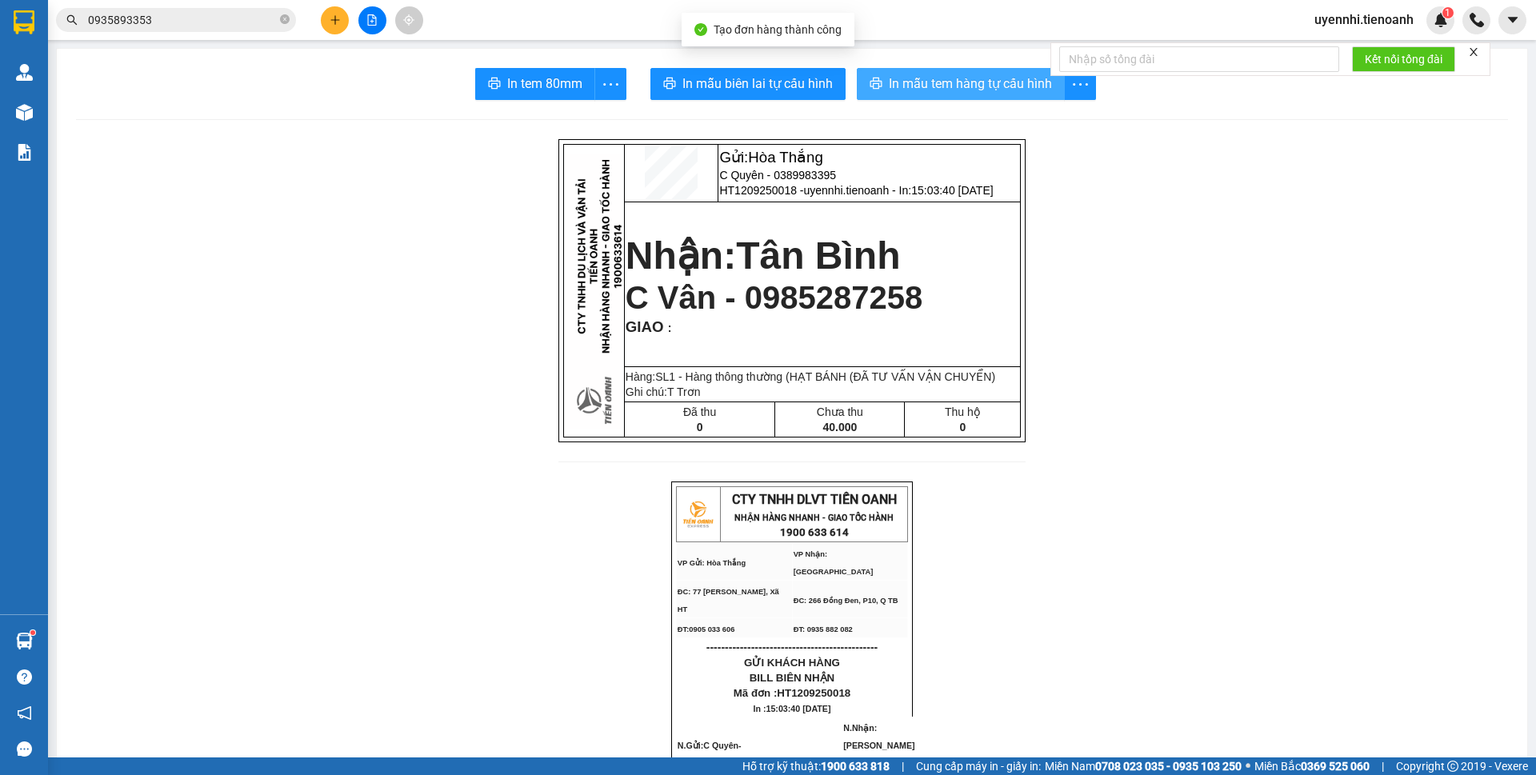
click at [944, 88] on span "In mẫu tem hàng tự cấu hình" at bounding box center [970, 84] width 163 height 20
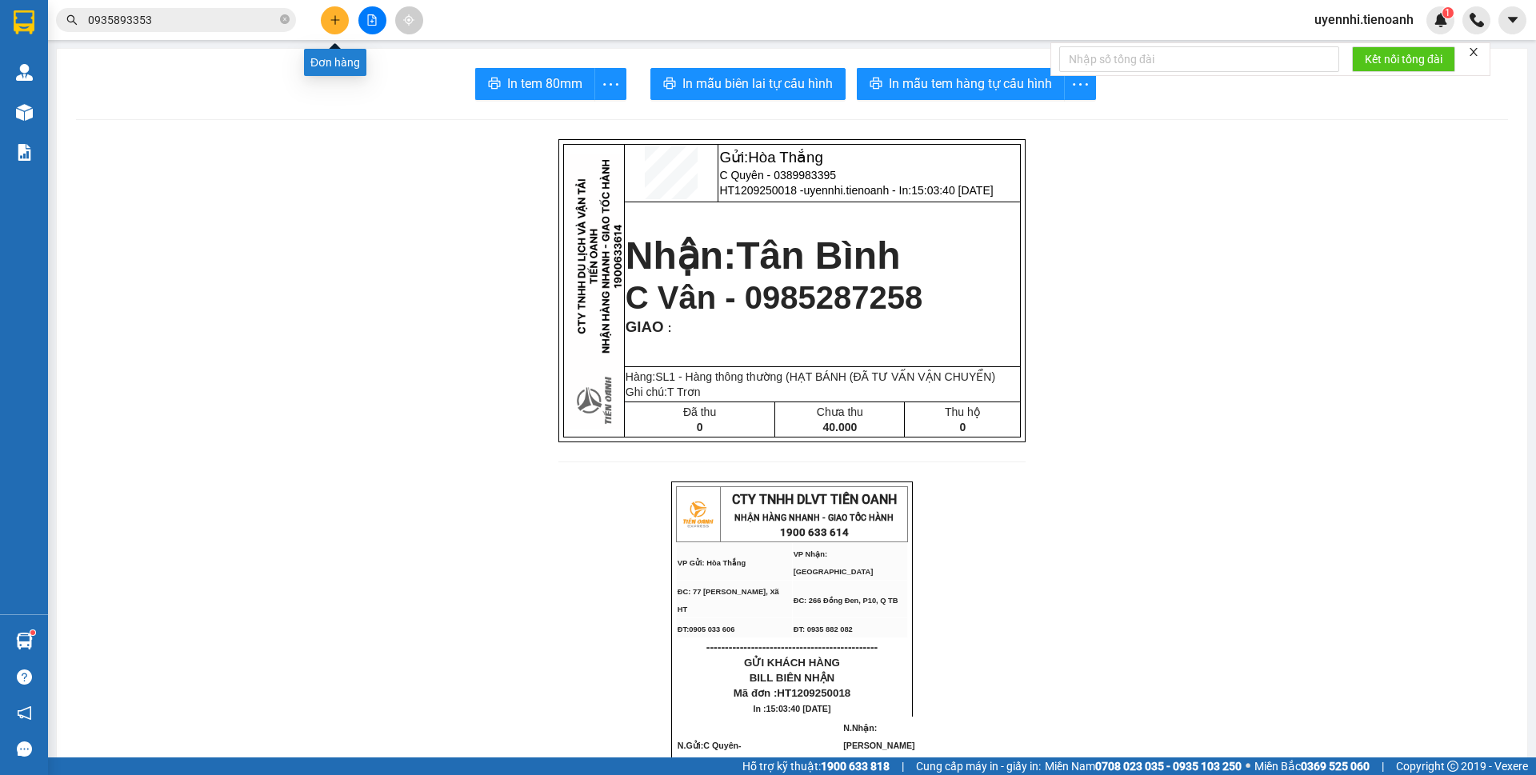
click at [344, 19] on button at bounding box center [335, 20] width 28 height 28
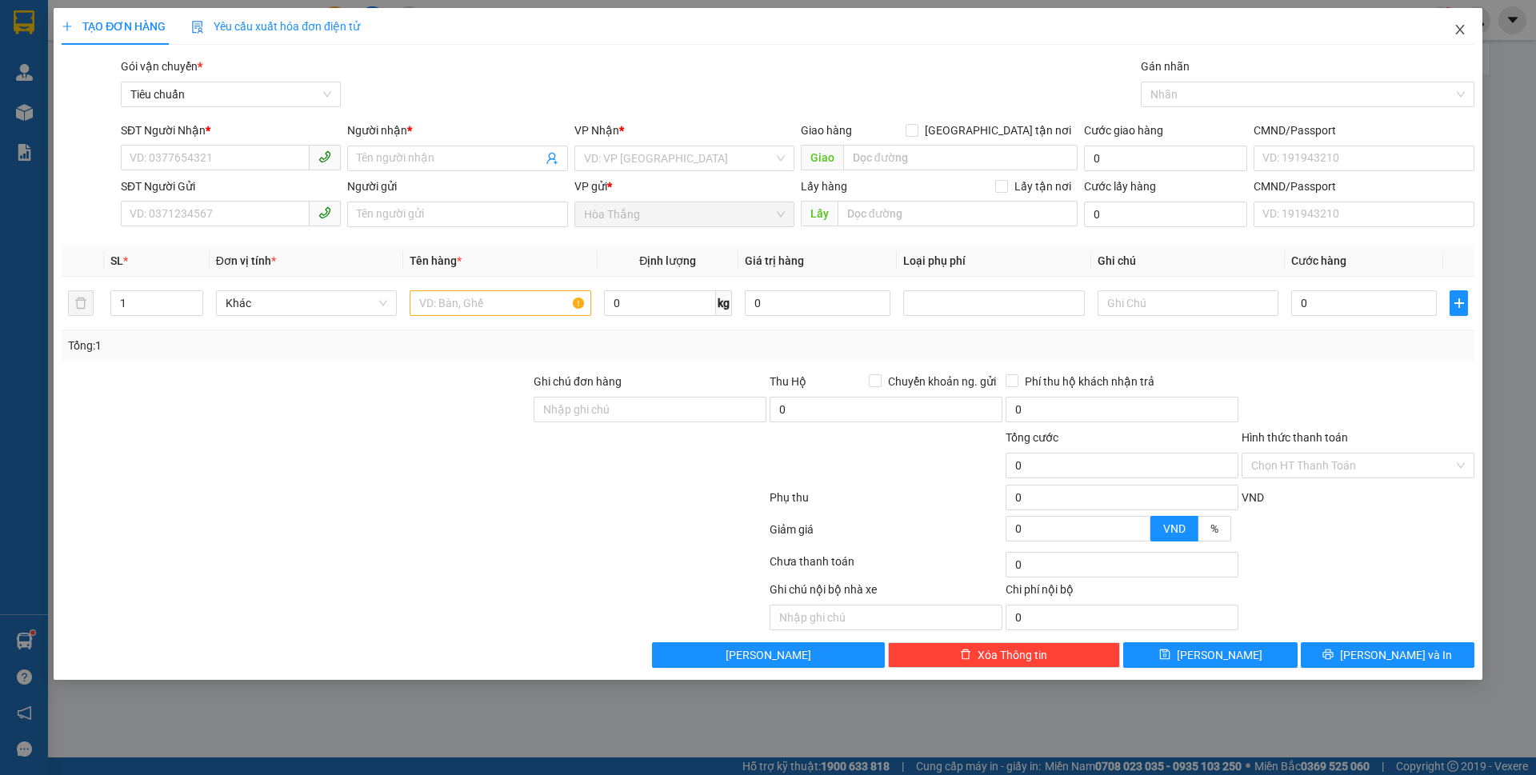
click at [1458, 30] on icon "close" at bounding box center [1460, 29] width 13 height 13
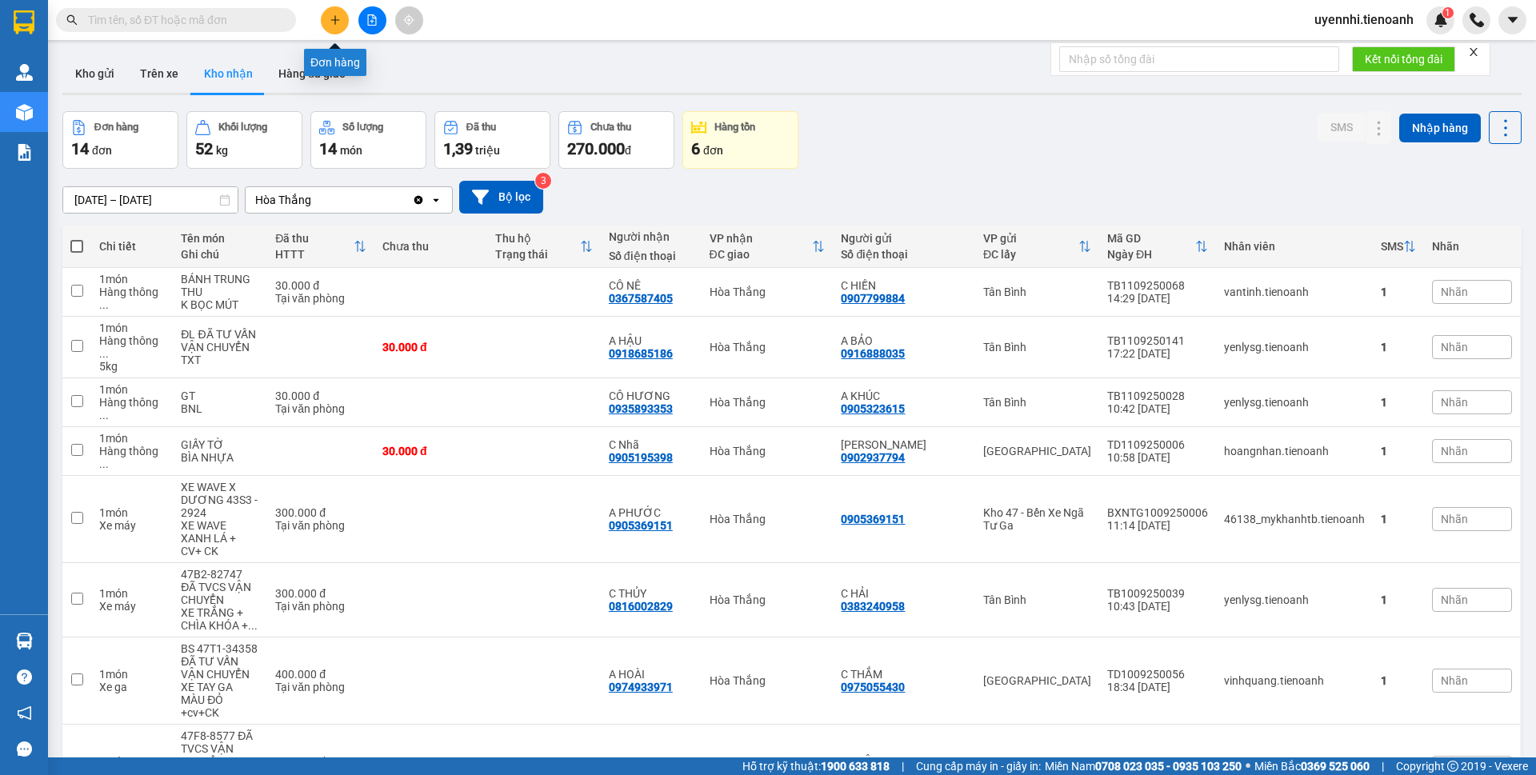
click at [332, 18] on icon "plus" at bounding box center [335, 19] width 11 height 11
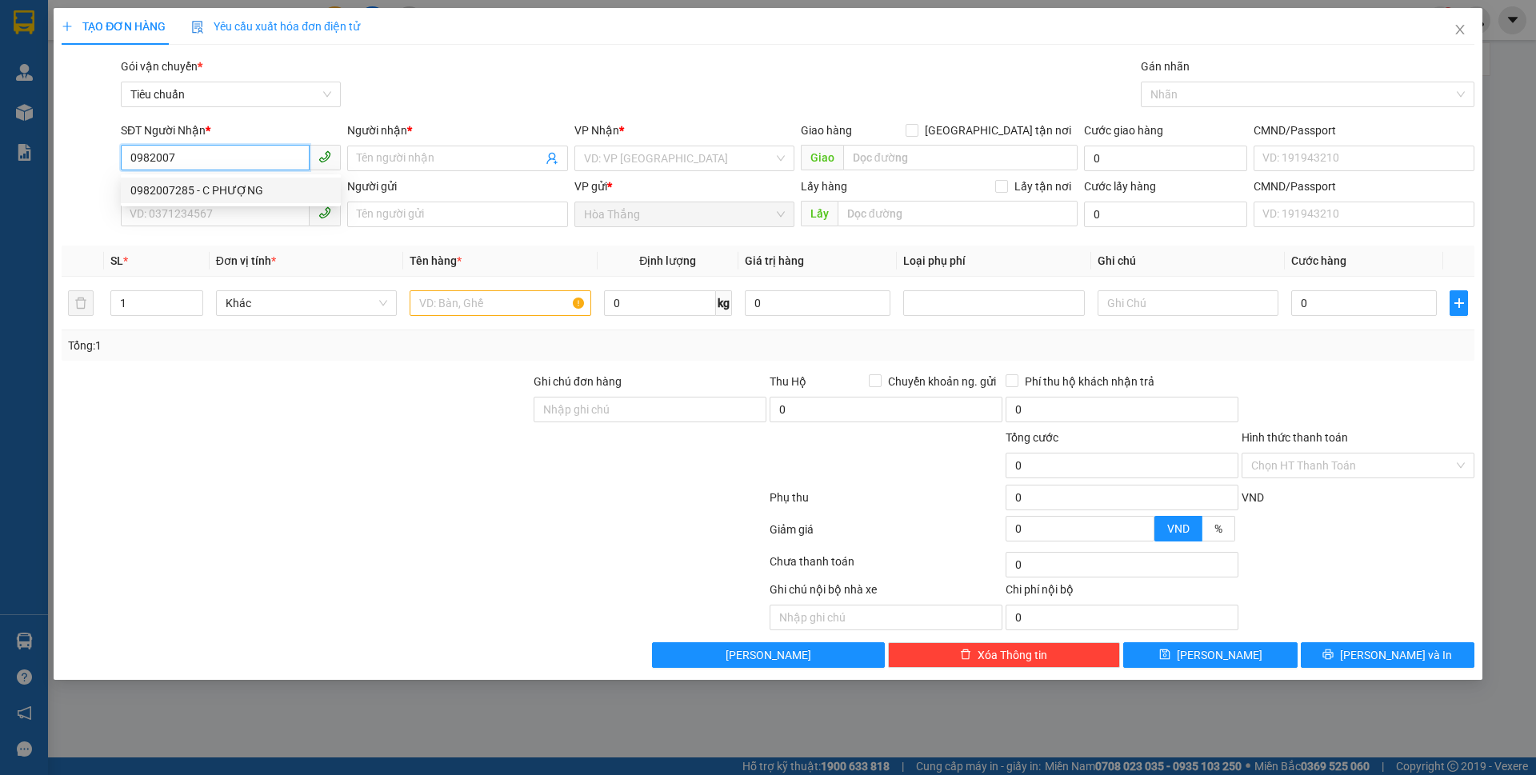
click at [196, 183] on div "0982007285 - C PHƯỢNG" at bounding box center [230, 191] width 201 height 18
type input "0982007285"
type input "C PHƯỢNG"
type input "066185012827"
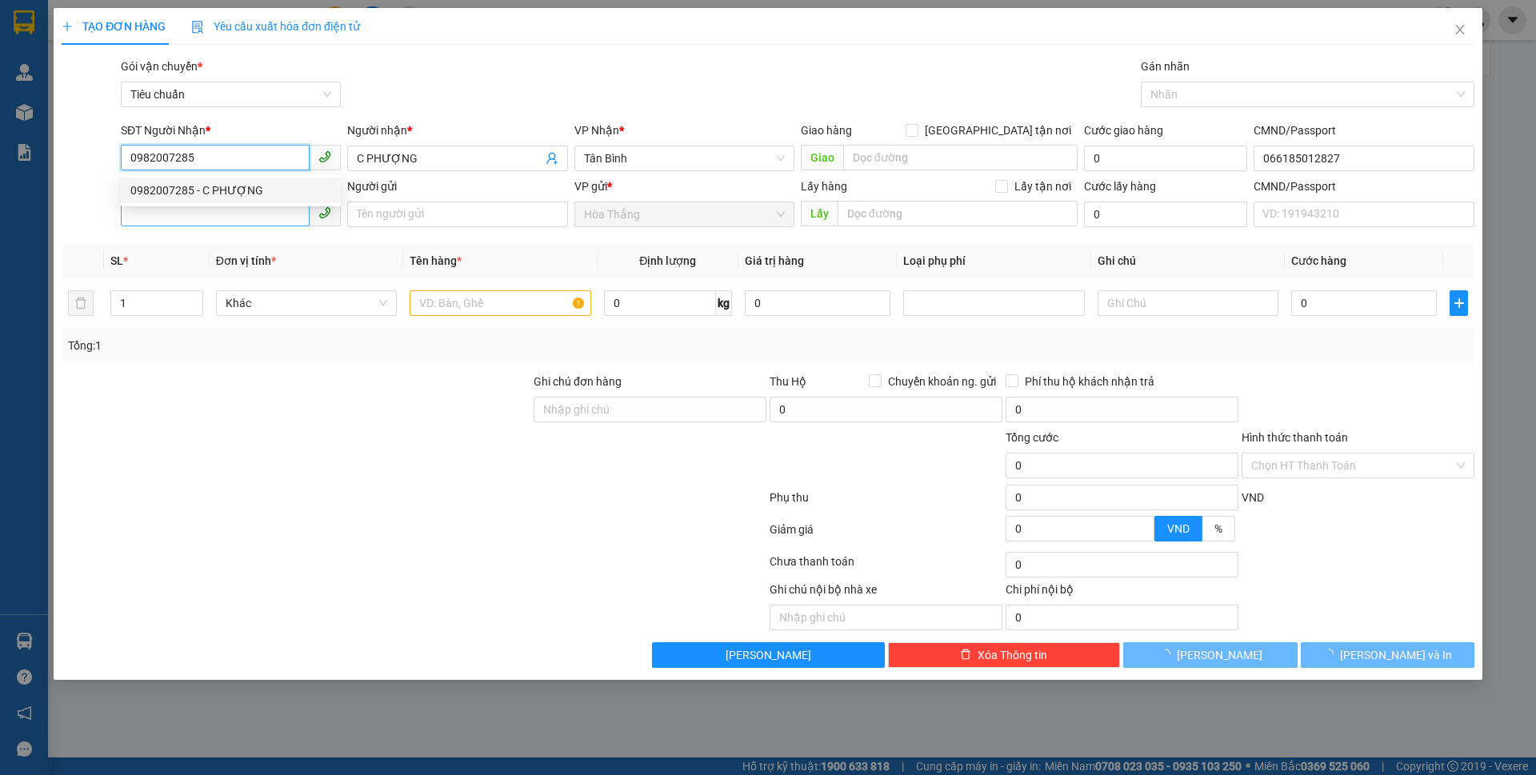
type input "0982007285"
type input "30.000"
click at [178, 211] on input "SĐT Người Gửi" at bounding box center [215, 214] width 189 height 26
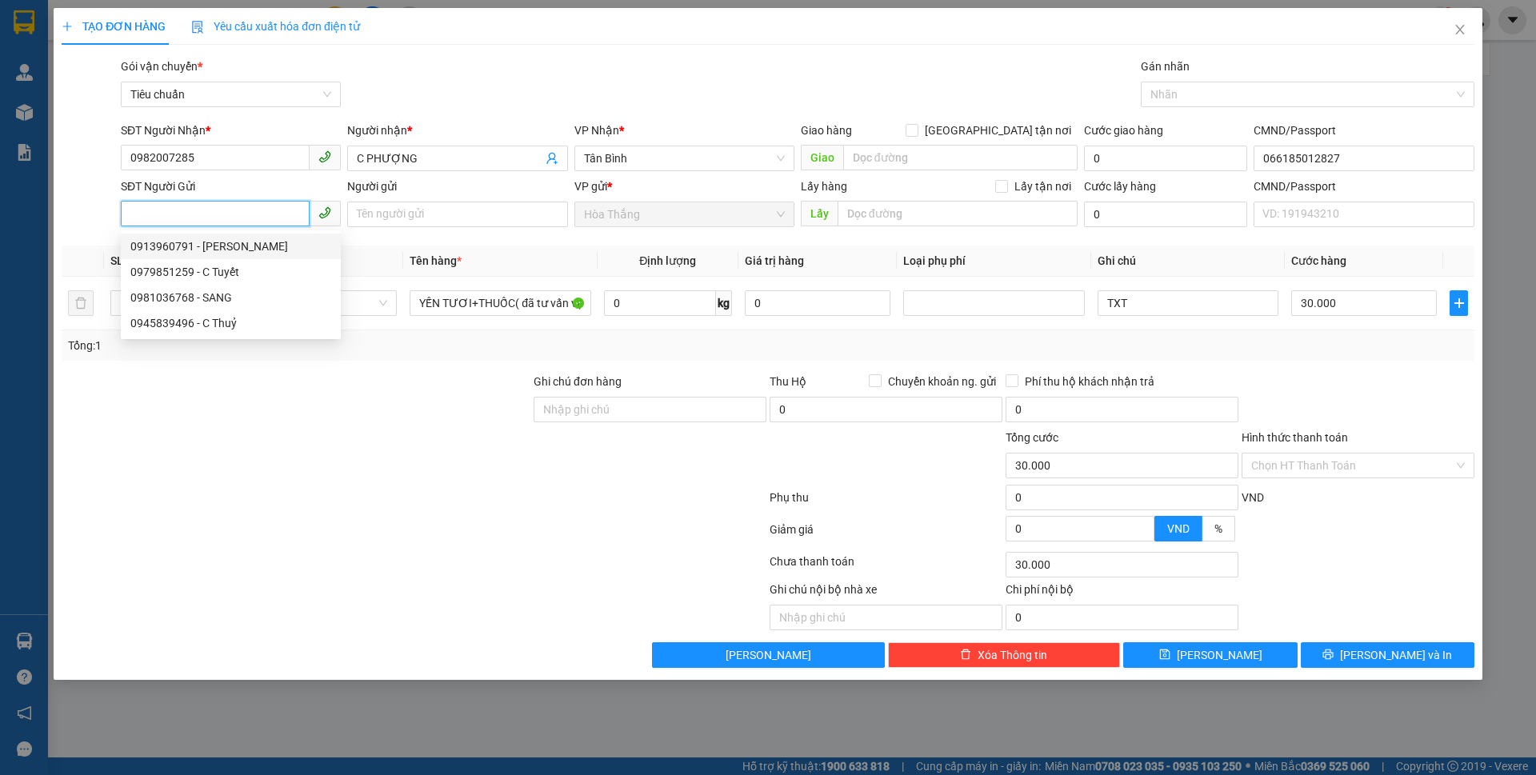
click at [231, 249] on div "0913960791 - C THẢO" at bounding box center [230, 247] width 201 height 18
type input "0913960791"
type input "C THẢO"
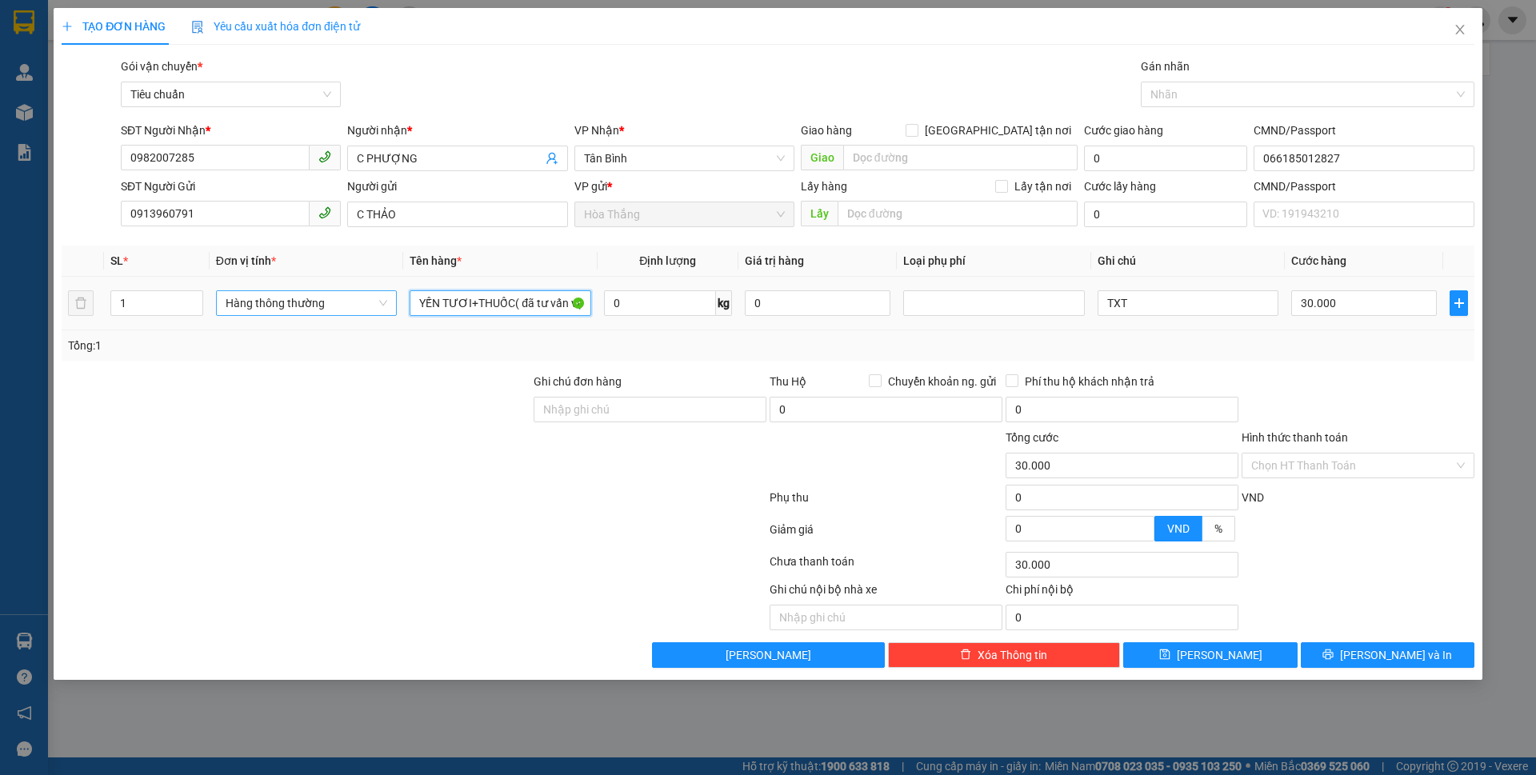
drag, startPoint x: 472, startPoint y: 302, endPoint x: 378, endPoint y: 299, distance: 94.5
click at [378, 299] on tr "1 Hàng thông thường YẾN TƯƠI+THUỐC( đã tư vấn vận chuyển 0 kg 0 TXT 30.000" at bounding box center [768, 304] width 1413 height 54
type input "THUỐC( đã tư vấn vận chuyển"
drag, startPoint x: 1149, startPoint y: 302, endPoint x: 1095, endPoint y: 302, distance: 54.4
click at [1095, 302] on td "TXT" at bounding box center [1188, 304] width 194 height 54
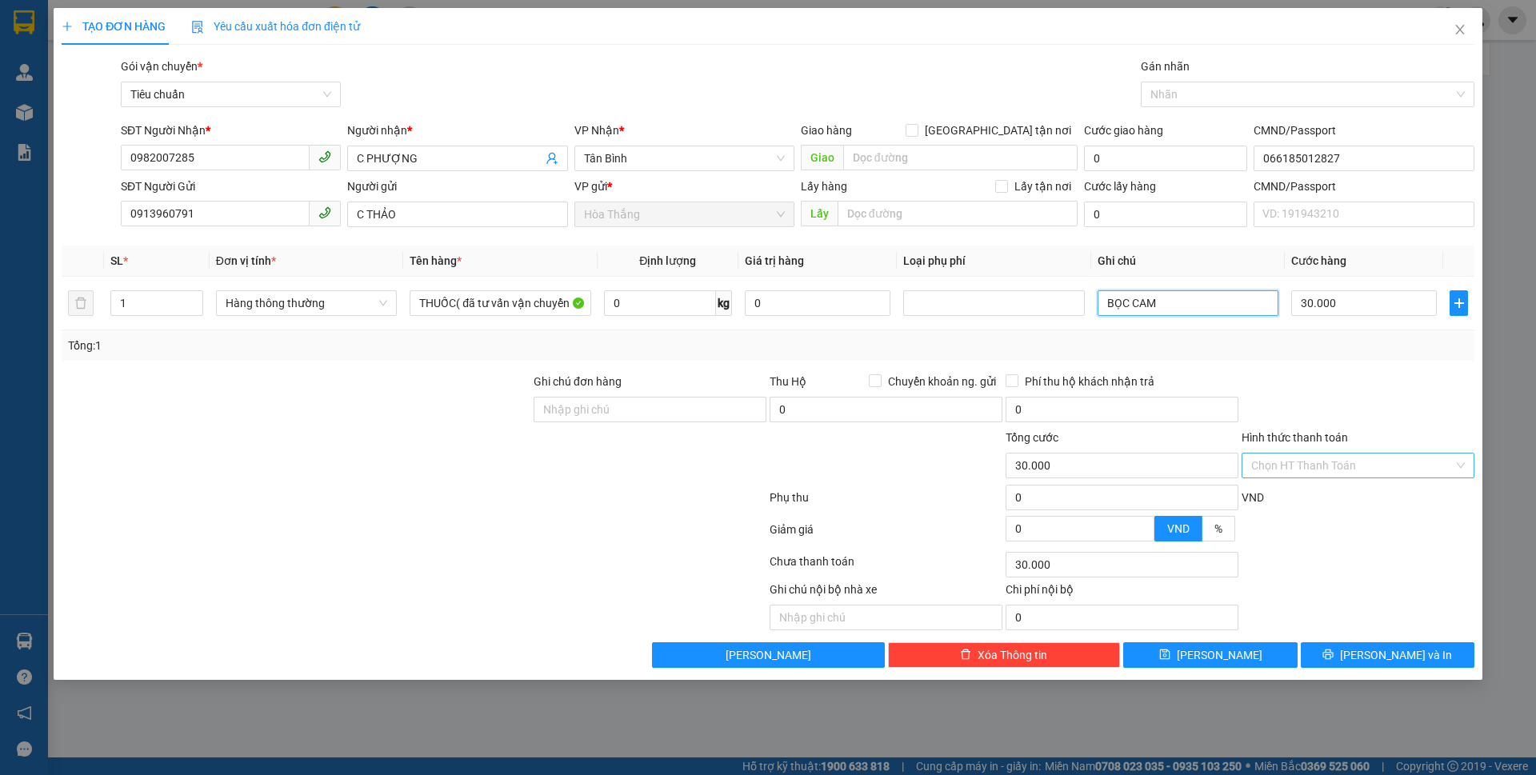
type input "BỌC CAM"
click at [1311, 464] on input "Hình thức thanh toán" at bounding box center [1353, 466] width 202 height 24
click at [1315, 499] on div "Tại văn phòng" at bounding box center [1359, 498] width 214 height 18
type input "0"
click at [1388, 658] on span "[PERSON_NAME] và In" at bounding box center [1396, 656] width 112 height 18
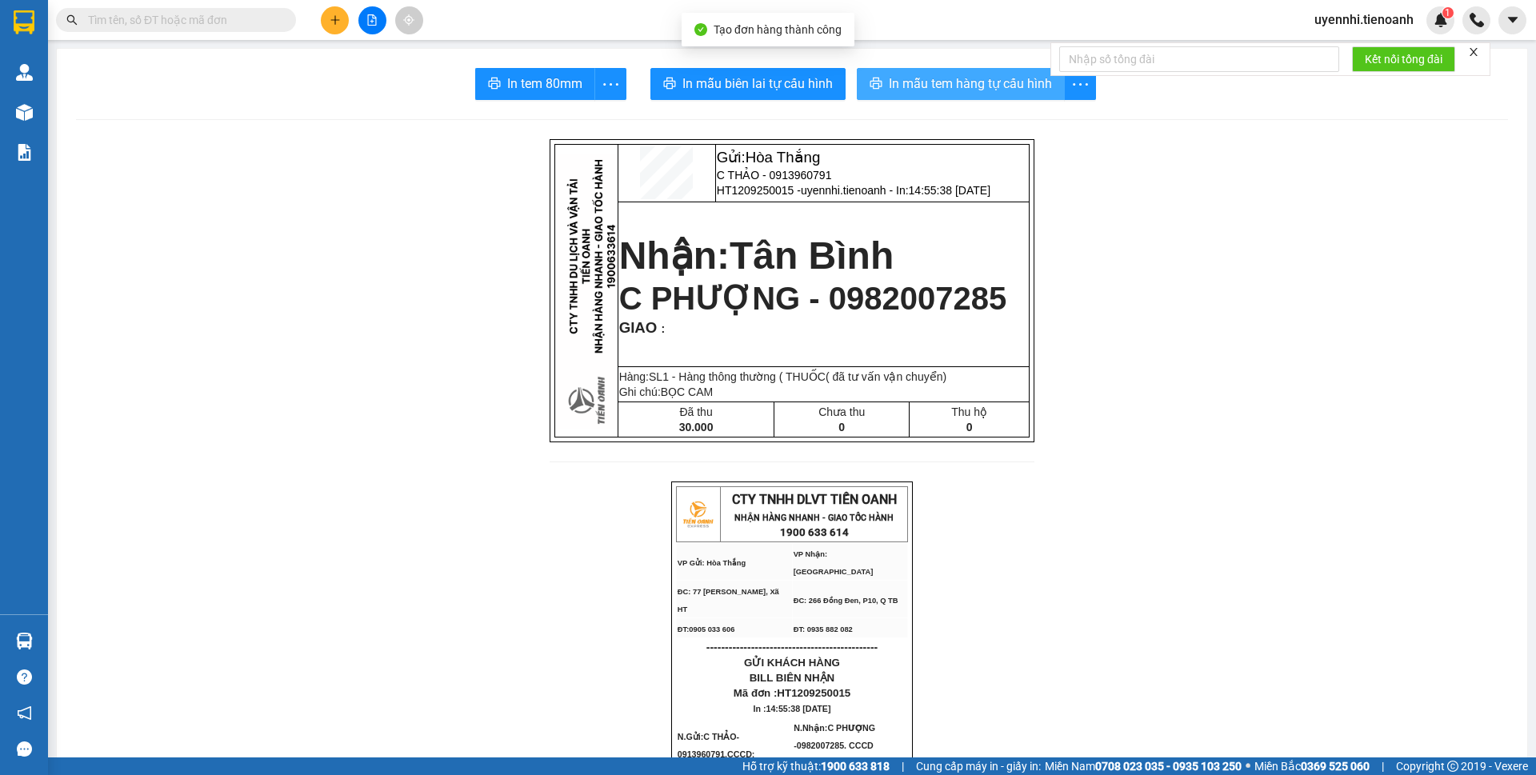
click at [912, 90] on span "In mẫu tem hàng tự cấu hình" at bounding box center [970, 84] width 163 height 20
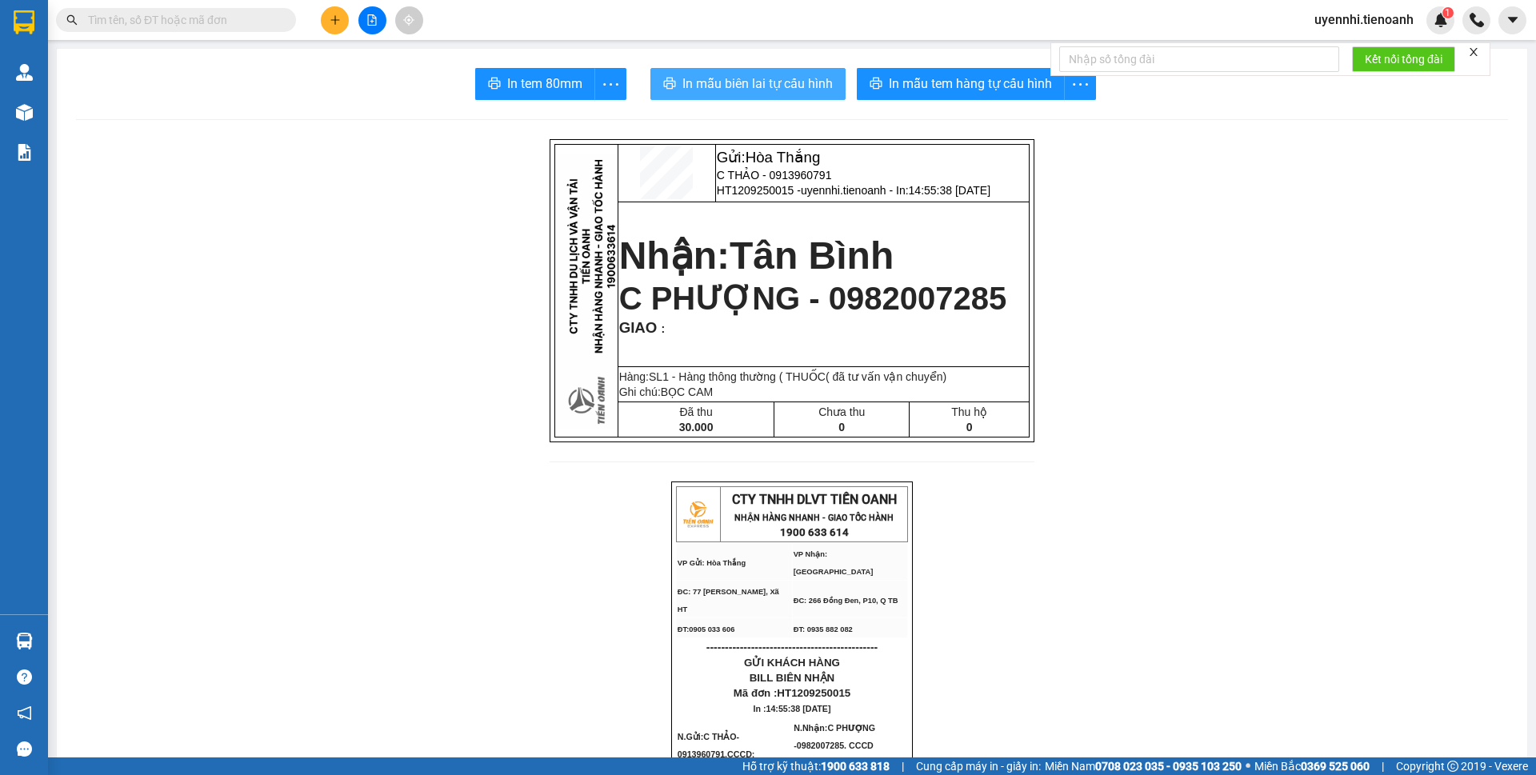
click at [805, 76] on span "In mẫu biên lai tự cấu hình" at bounding box center [758, 84] width 150 height 20
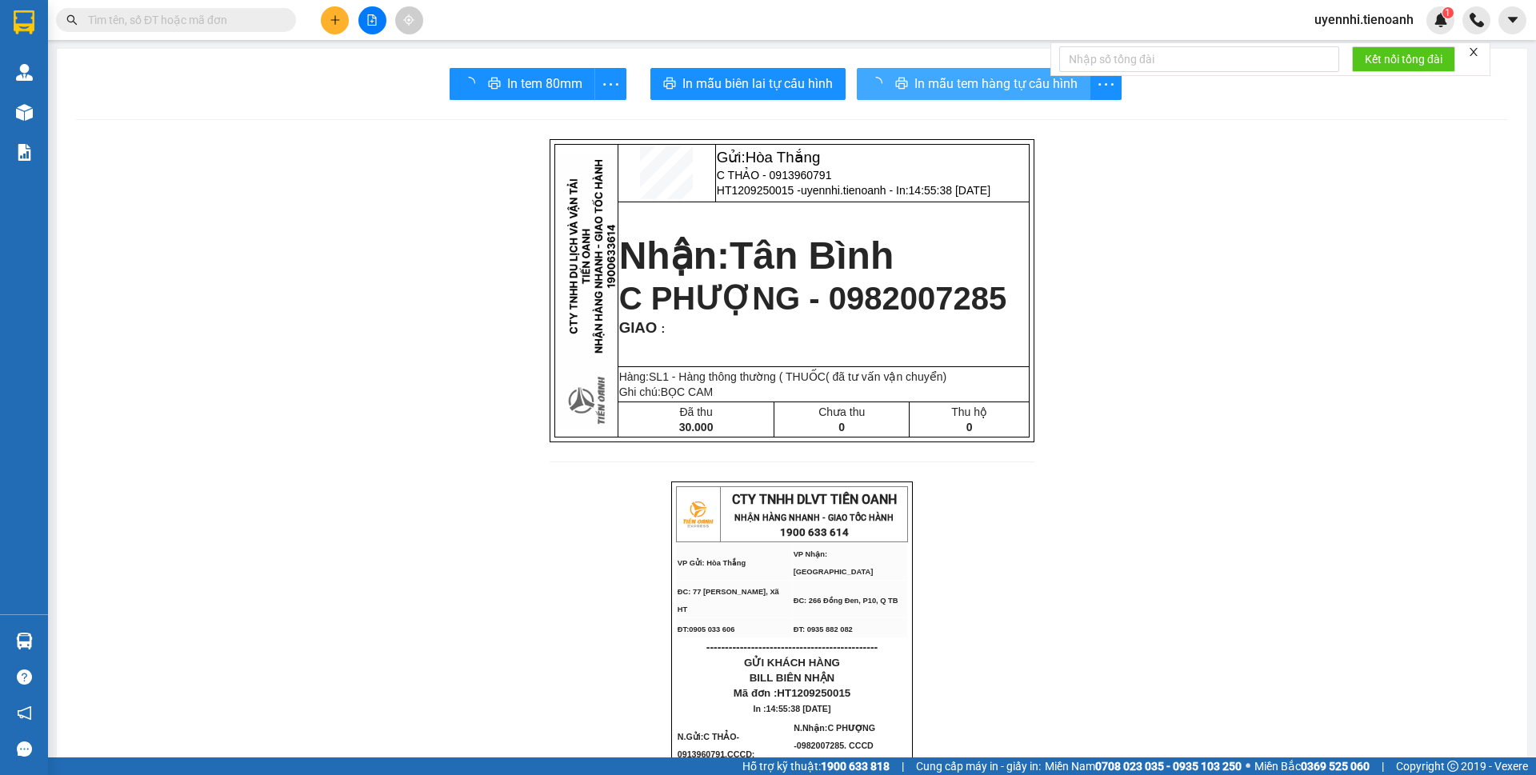
drag, startPoint x: 988, startPoint y: 238, endPoint x: 895, endPoint y: 83, distance: 180.9
click at [915, 83] on span "In mẫu tem hàng tự cấu hình" at bounding box center [996, 84] width 163 height 20
click at [895, 83] on span "In mẫu tem hàng tự cấu hình" at bounding box center [970, 84] width 163 height 20
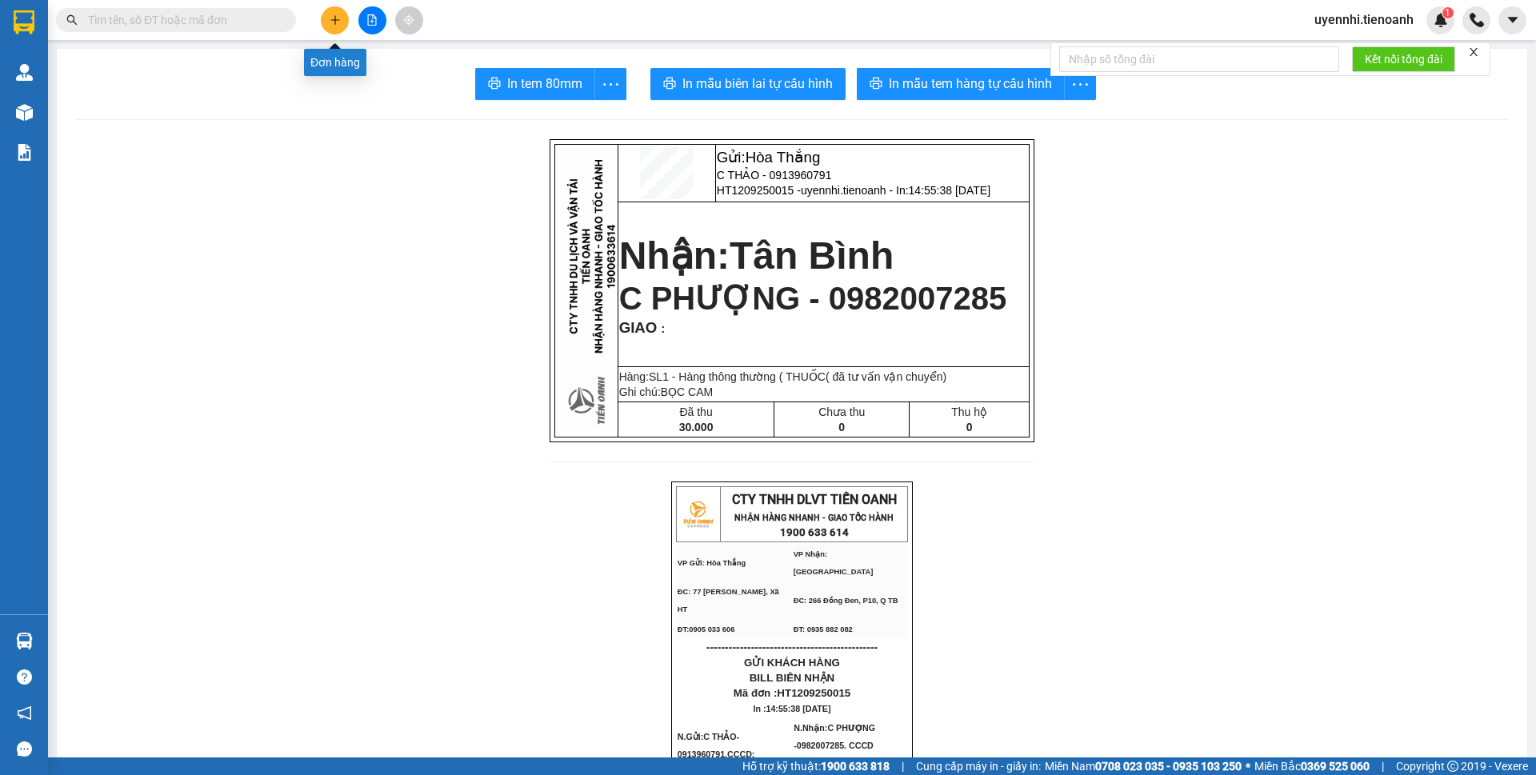
click at [328, 24] on button at bounding box center [335, 20] width 28 height 28
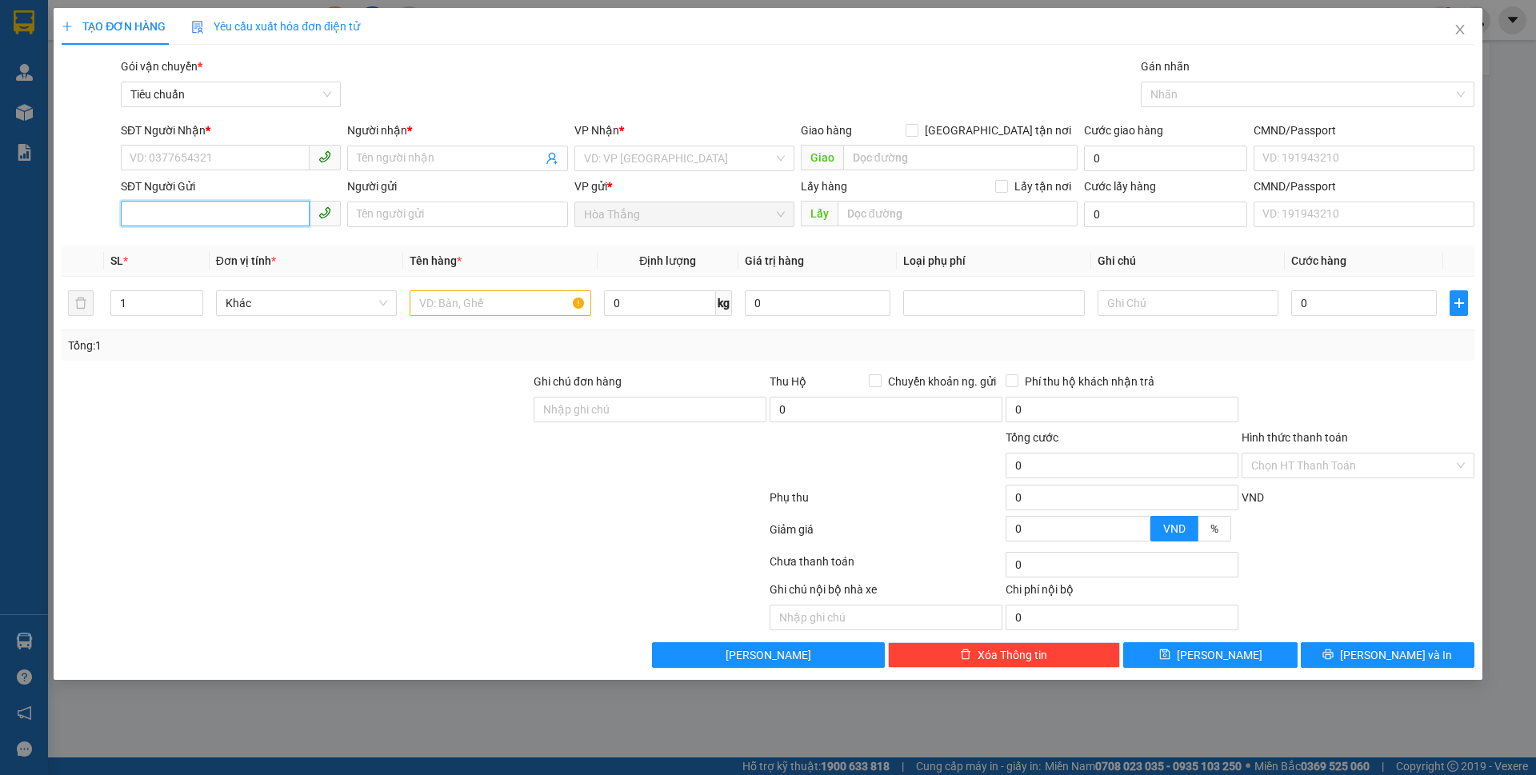
click at [194, 218] on input "SĐT Người Gửi" at bounding box center [215, 214] width 189 height 26
type input "090518"
click at [235, 244] on div "0905183737 - Ô THÌN" at bounding box center [230, 247] width 201 height 18
type input "0377075604"
type input "A NHẬT"
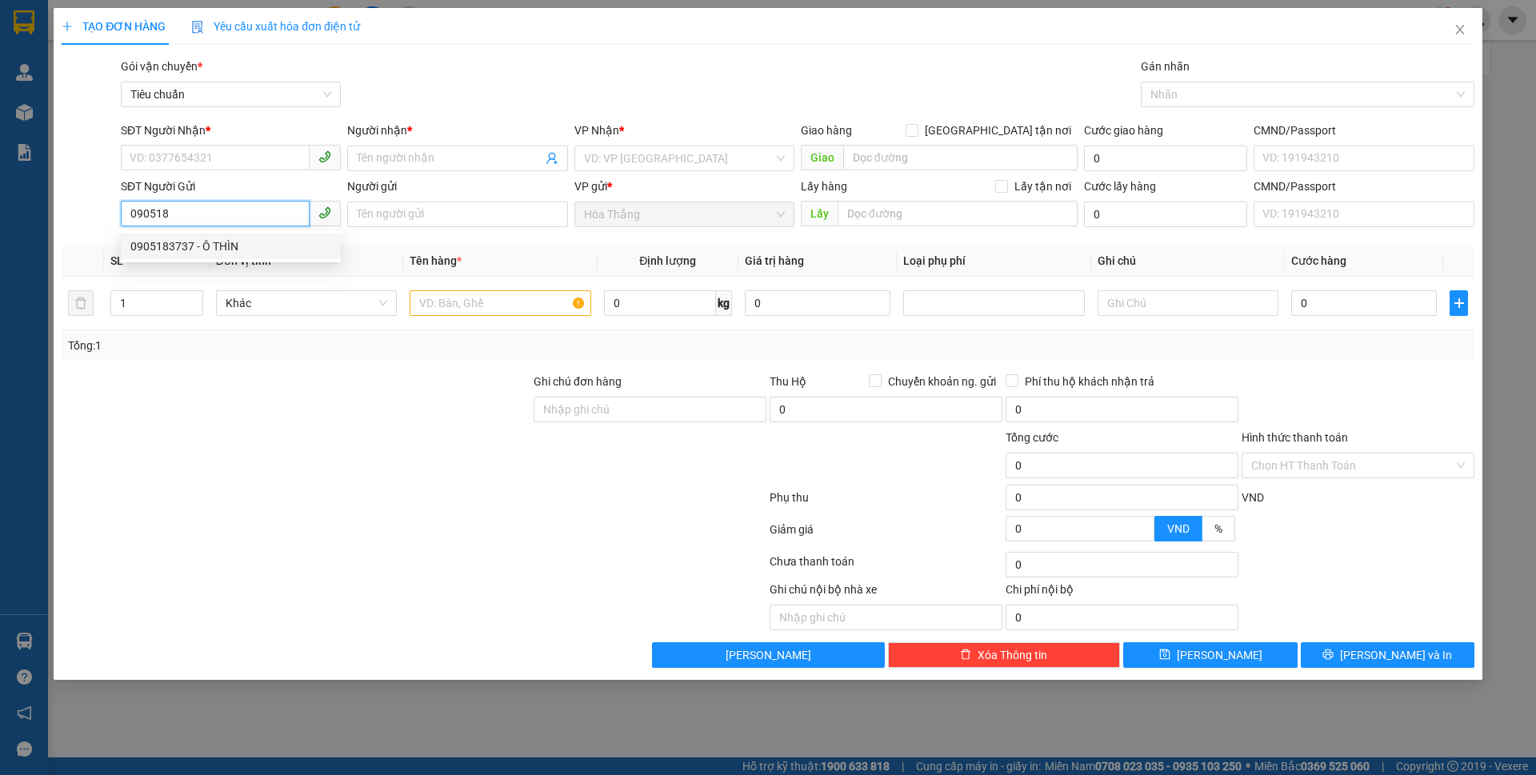
type input "0905183737"
type input "Ô THÌN"
type input "040052003007"
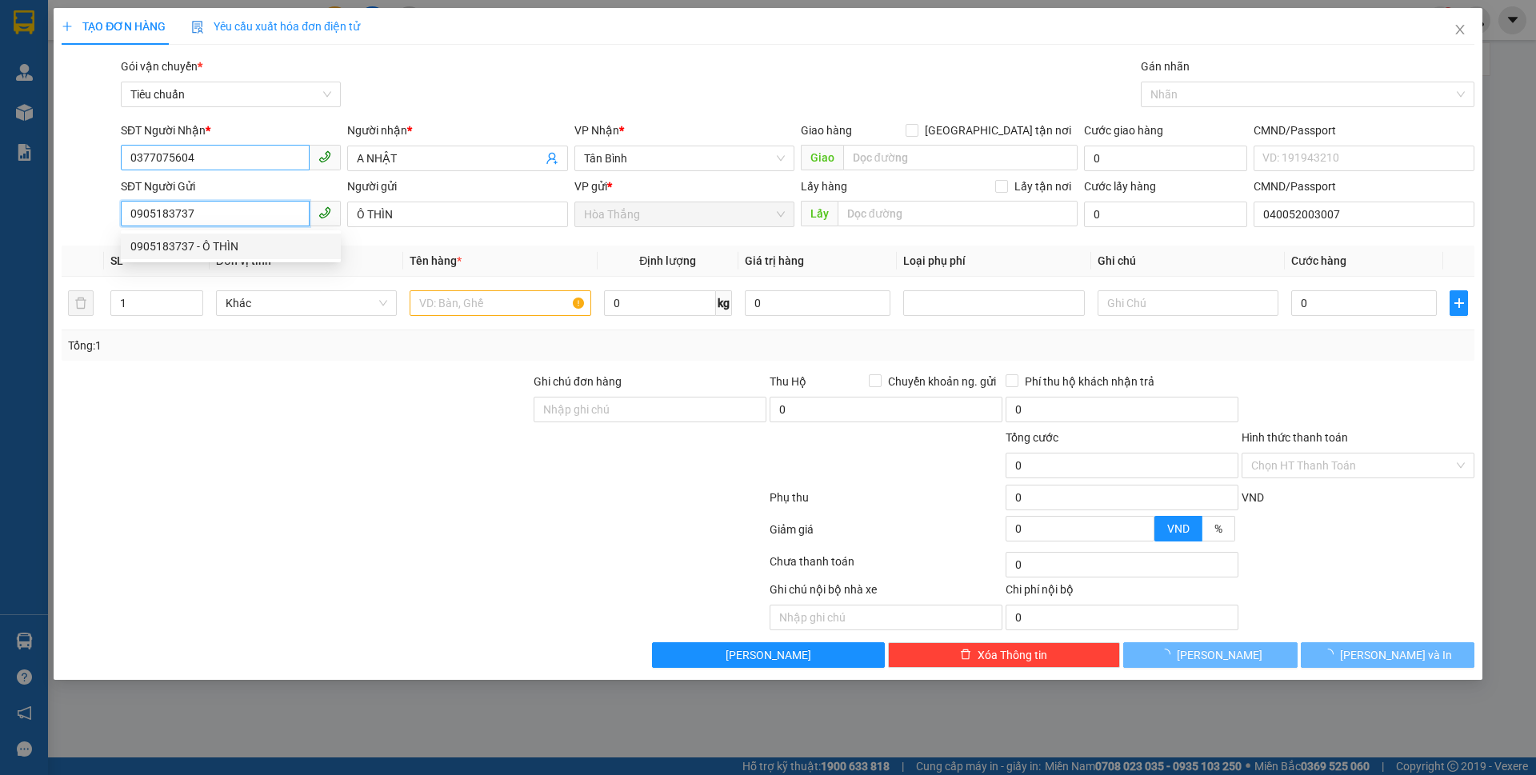
type input "350.000"
type input "0905183737"
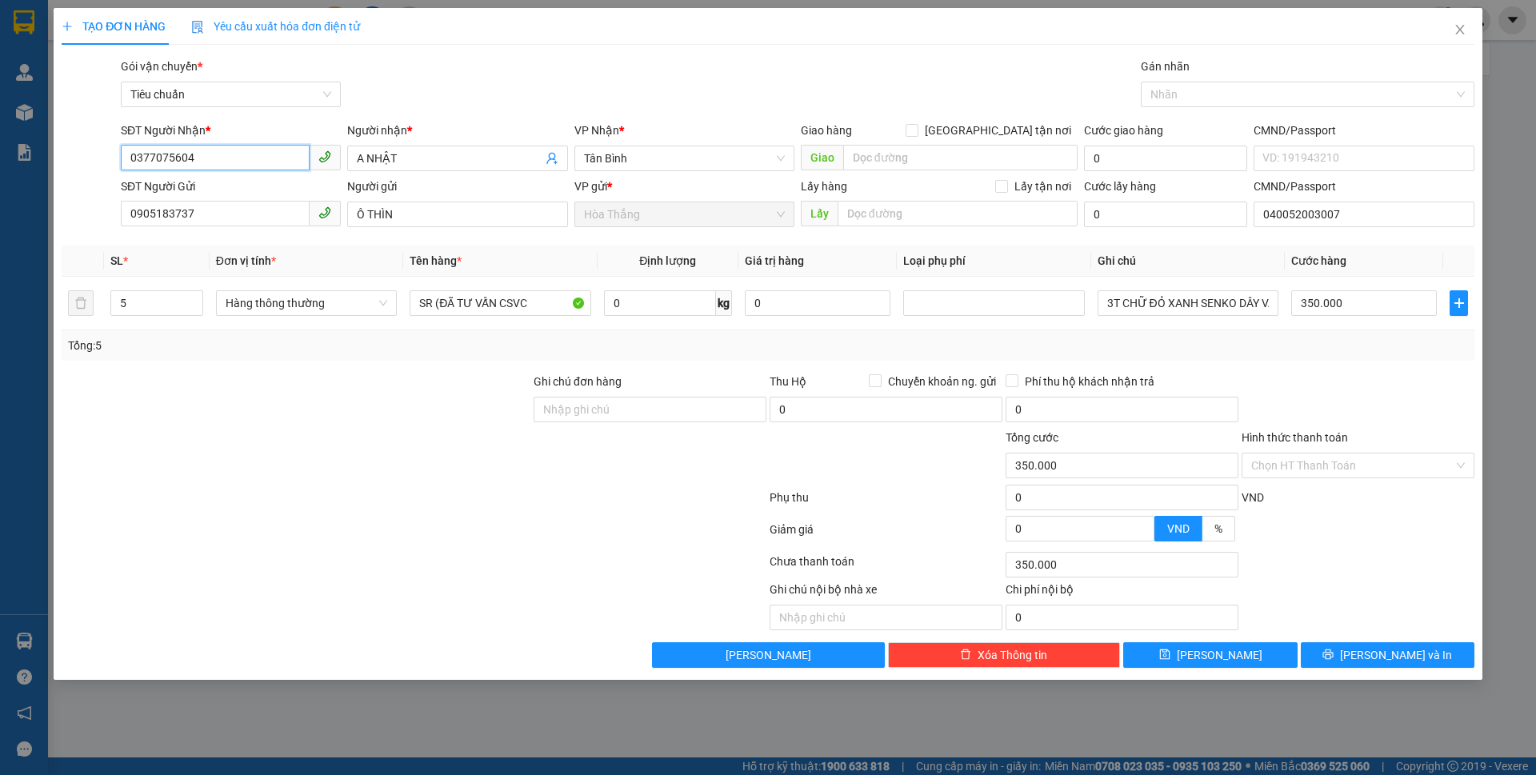
drag, startPoint x: 186, startPoint y: 154, endPoint x: 39, endPoint y: 152, distance: 147.2
click at [39, 152] on div "TẠO ĐƠN HÀNG Yêu cầu xuất hóa đơn điện tử Transit Pickup Surcharge Ids Transit …" at bounding box center [768, 387] width 1536 height 775
click at [170, 209] on div "0935273979 - DIỆN" at bounding box center [230, 216] width 201 height 18
type input "0935273979"
type input "DIỆN"
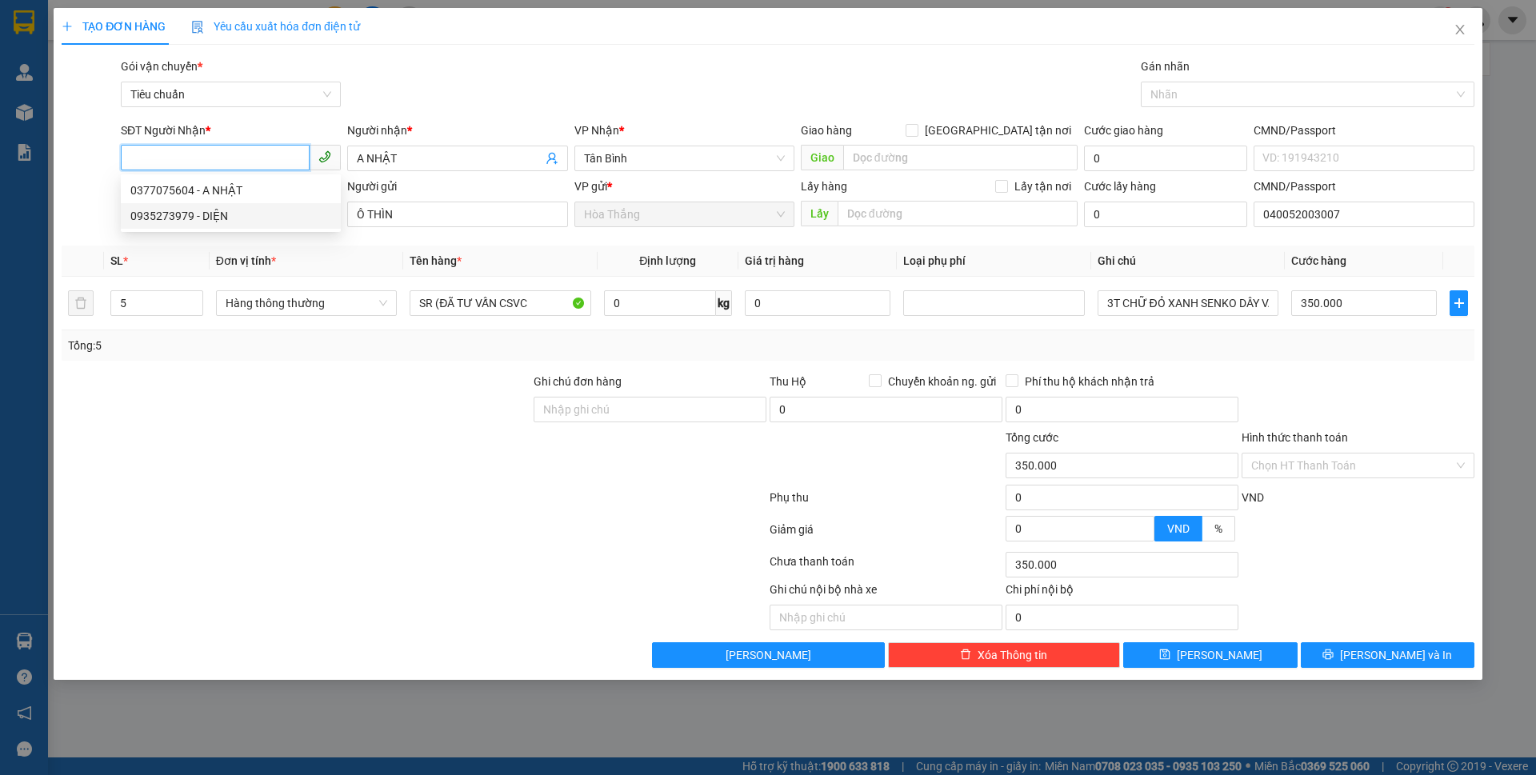
type input "240673234"
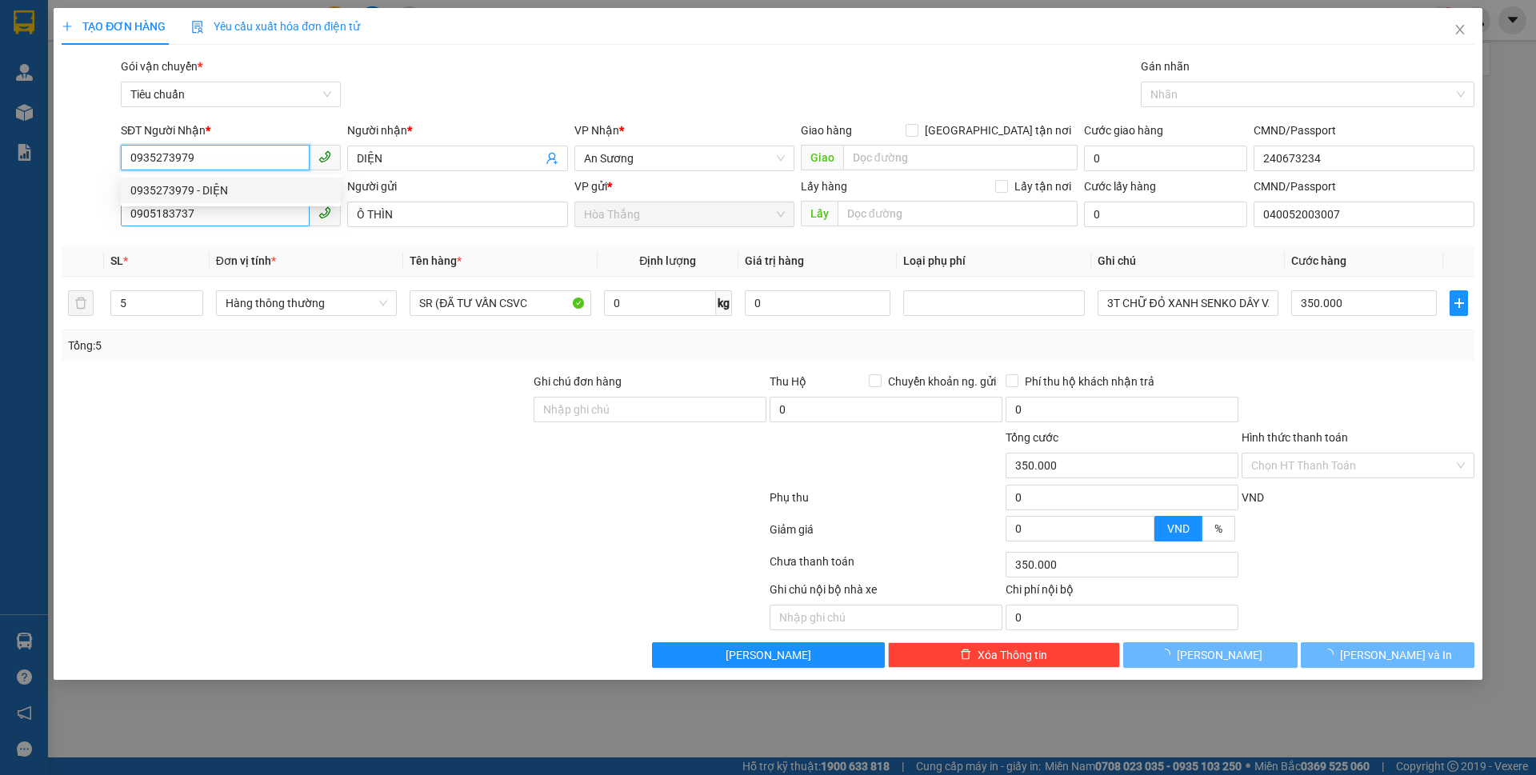
type input "60.000"
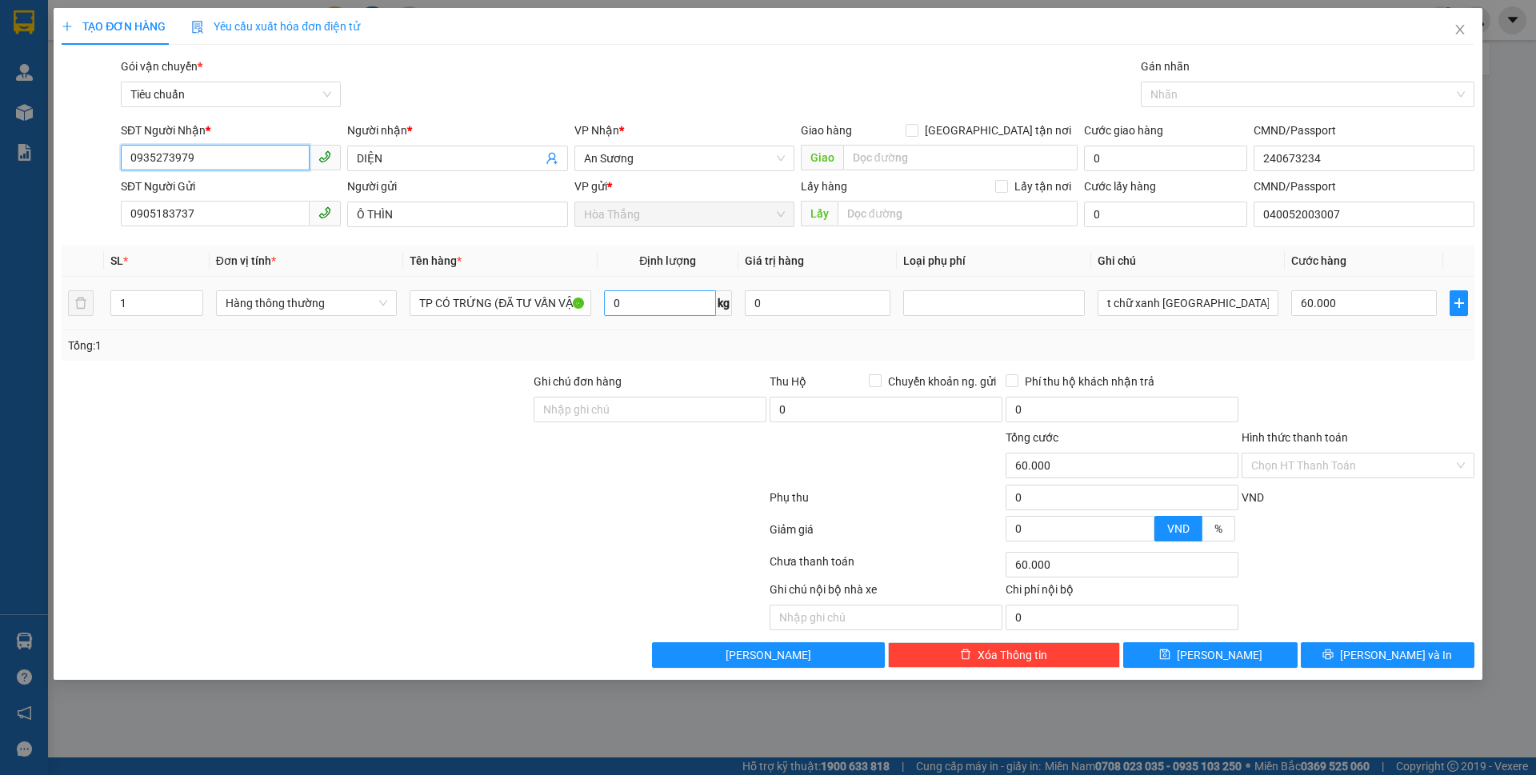
type input "0935273979"
type input "7"
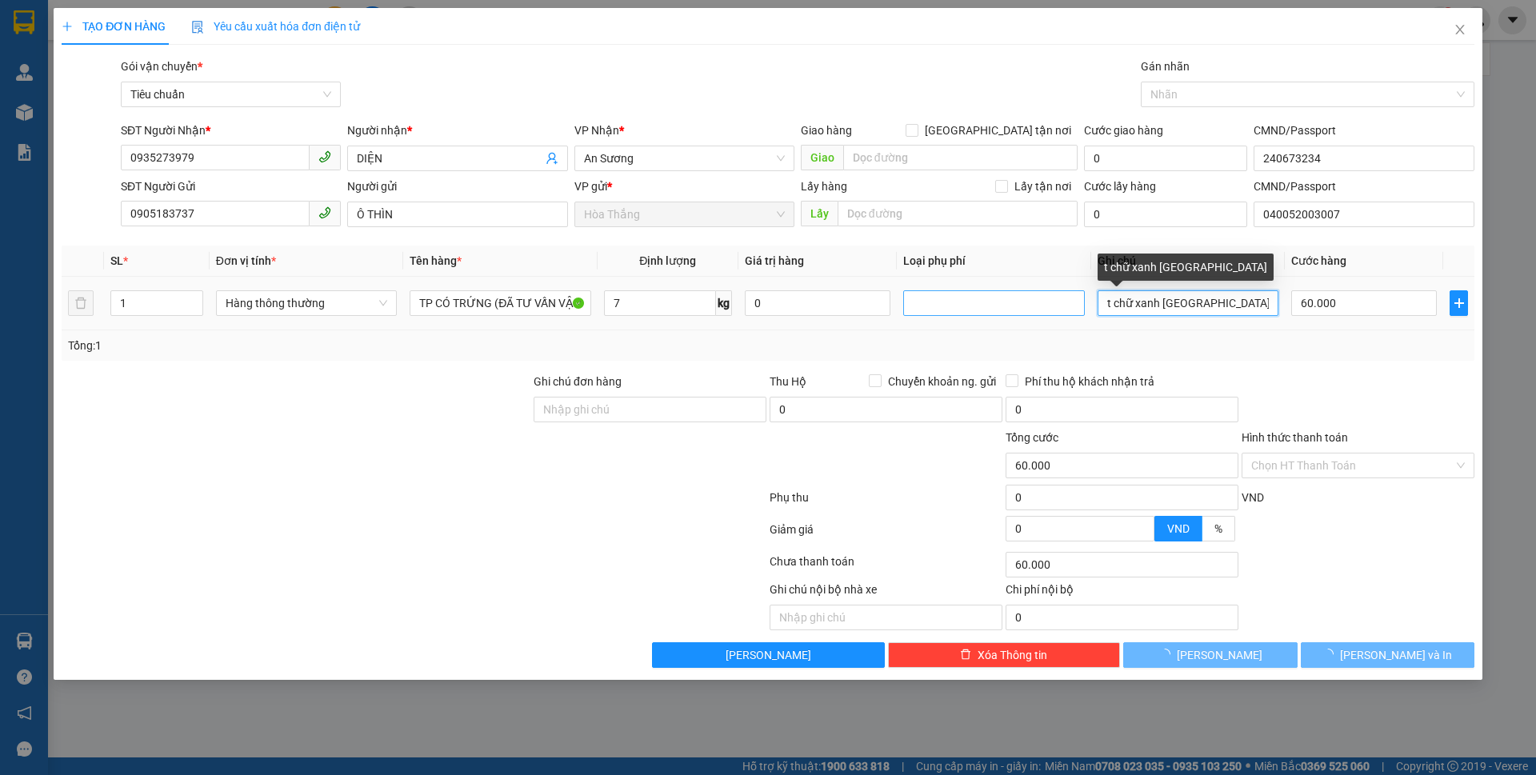
drag, startPoint x: 1238, startPoint y: 311, endPoint x: 1007, endPoint y: 300, distance: 230.7
click at [1007, 300] on tr "1 Hàng thông thường TP CÓ TRỨNG (ĐÃ TƯ VẤN VẬN CHUYỂN 7 kg 0 t chữ xanh sài gòn…" at bounding box center [768, 304] width 1413 height 54
type input "40.000"
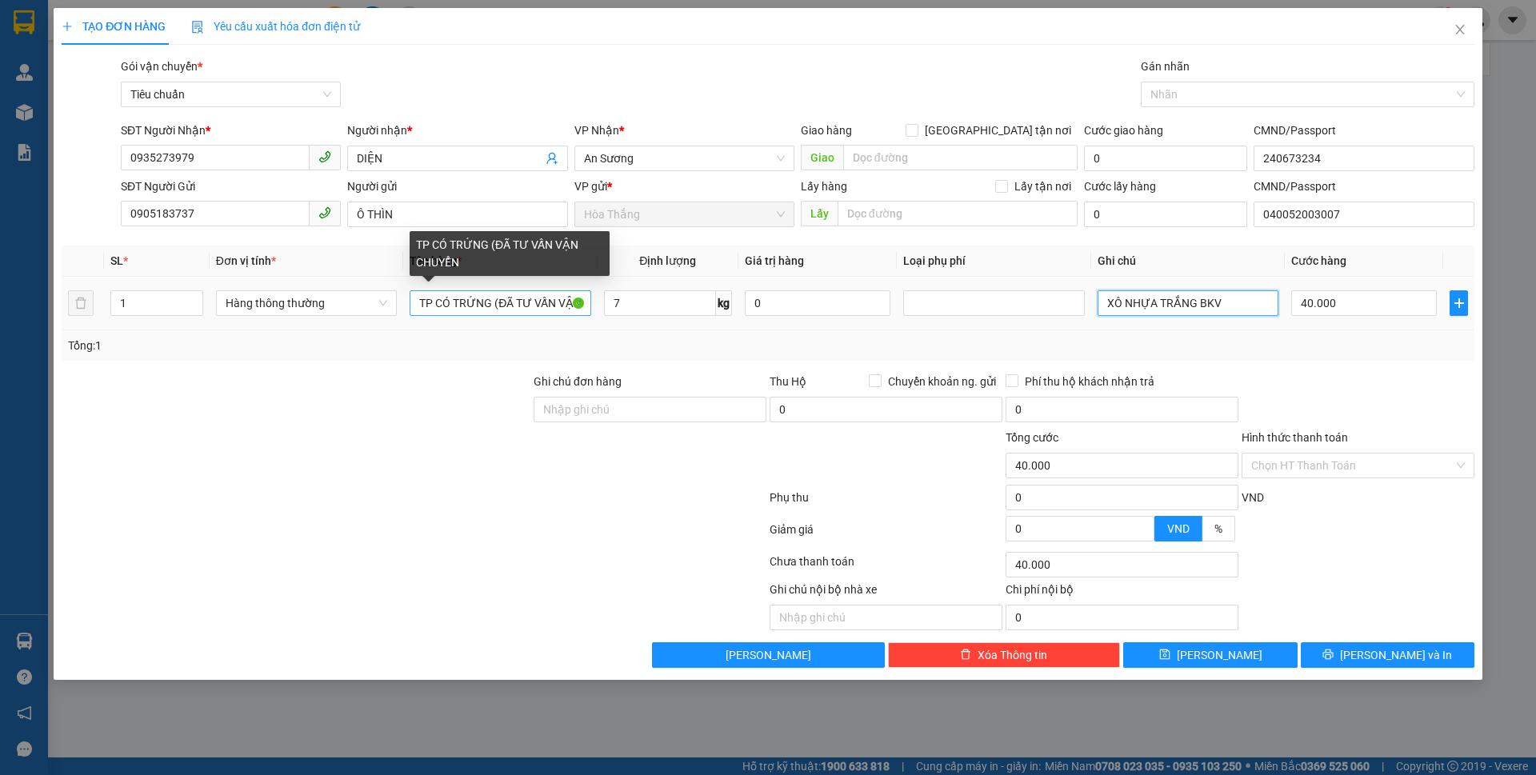
type input "XÔ NHỰA TRẮNG BKV"
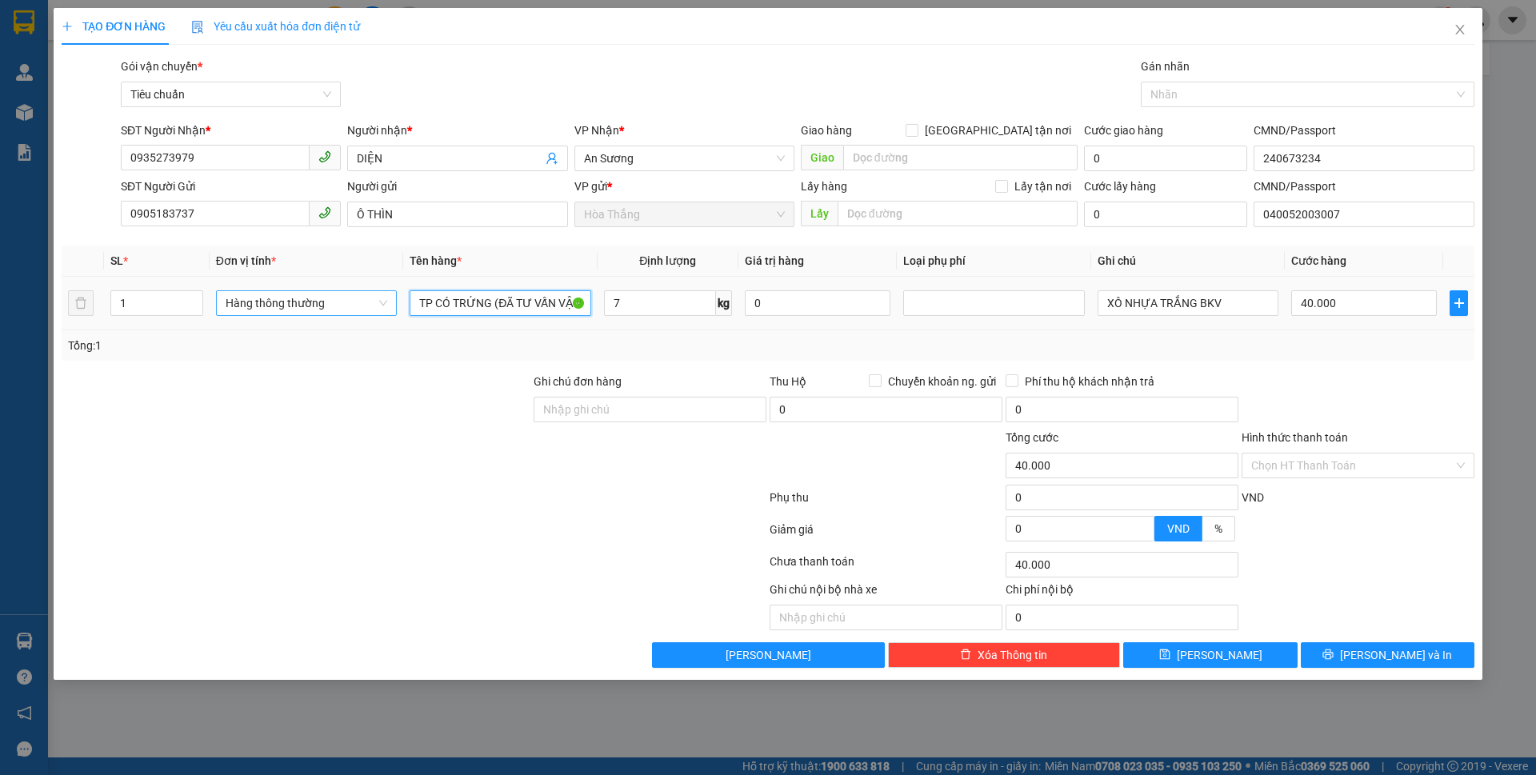
drag, startPoint x: 435, startPoint y: 302, endPoint x: 366, endPoint y: 291, distance: 70.5
click at [366, 291] on tr "1 Hàng thông thường TP CÓ TRỨNG (ĐÃ TƯ VẤN VẬN CHUYỂN 7 kg 0 XÔ NHỰA TRẮNG BKV …" at bounding box center [768, 304] width 1413 height 54
drag, startPoint x: 452, startPoint y: 306, endPoint x: 342, endPoint y: 298, distance: 110.7
click at [342, 298] on tr "1 Hàng thông thường TP CÓ TRỨNG (ĐÃ TƯ VẤN VẬN CHUYỂN 7 kg 0 XÔ NHỰA TRẮNG BKV …" at bounding box center [768, 304] width 1413 height 54
type input "TRỨNG (ĐÃ TƯ VẤN VẬN CHUYỂN"
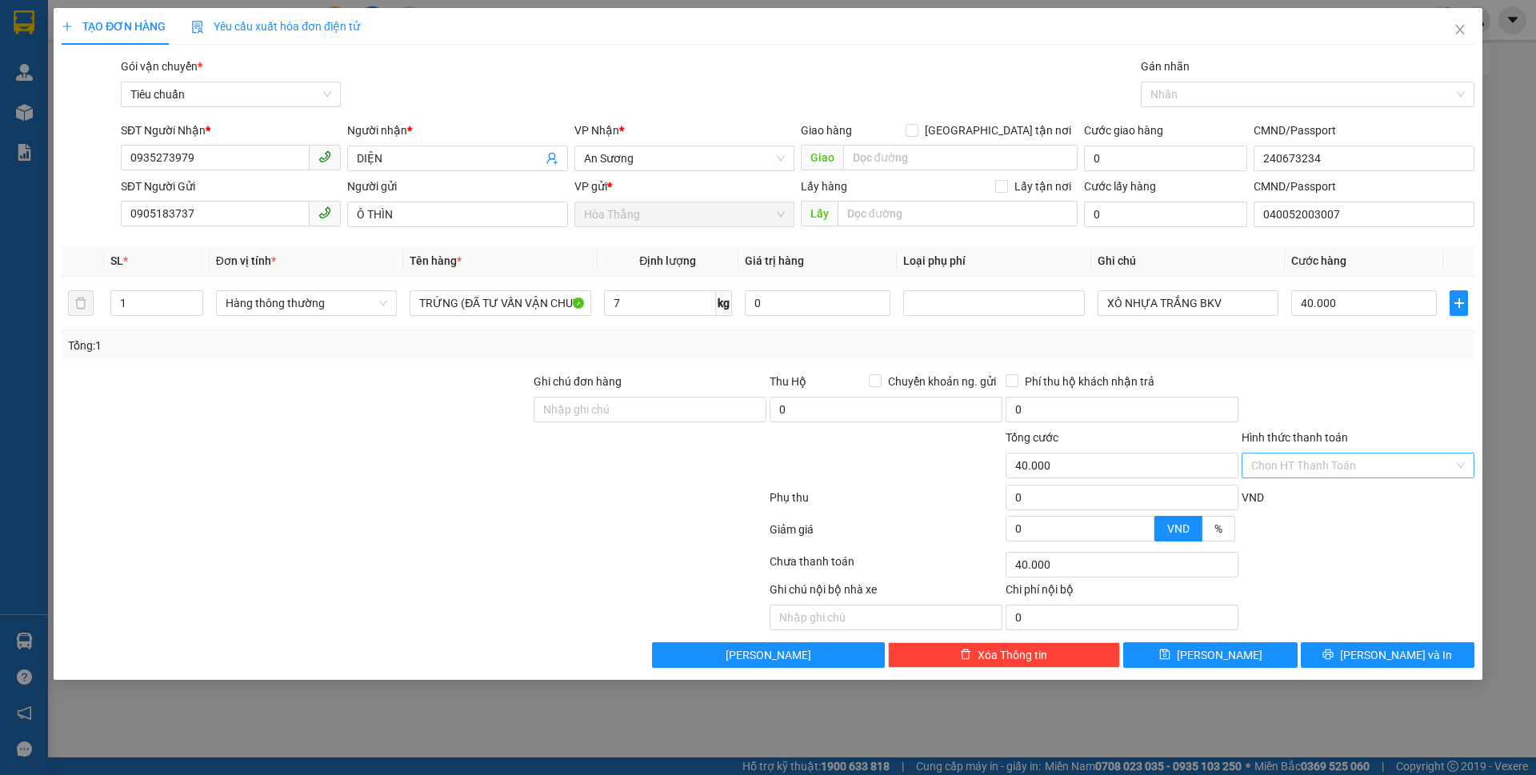
click at [1327, 470] on input "Hình thức thanh toán" at bounding box center [1353, 466] width 202 height 24
click at [1288, 502] on div "Tại văn phòng" at bounding box center [1359, 498] width 214 height 18
type input "0"
click at [1391, 655] on span "[PERSON_NAME] và In" at bounding box center [1396, 656] width 112 height 18
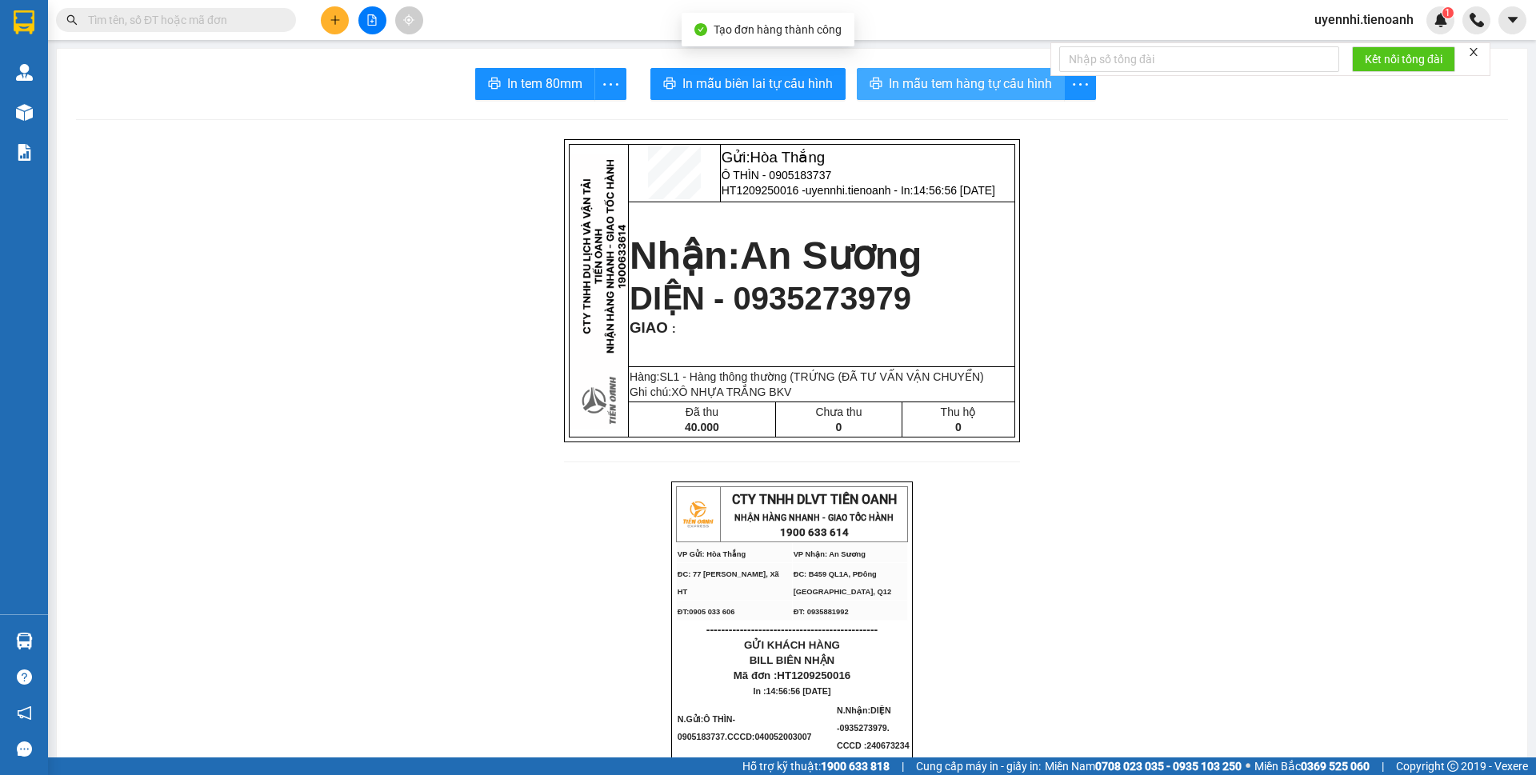
click at [970, 91] on span "In mẫu tem hàng tự cấu hình" at bounding box center [970, 84] width 163 height 20
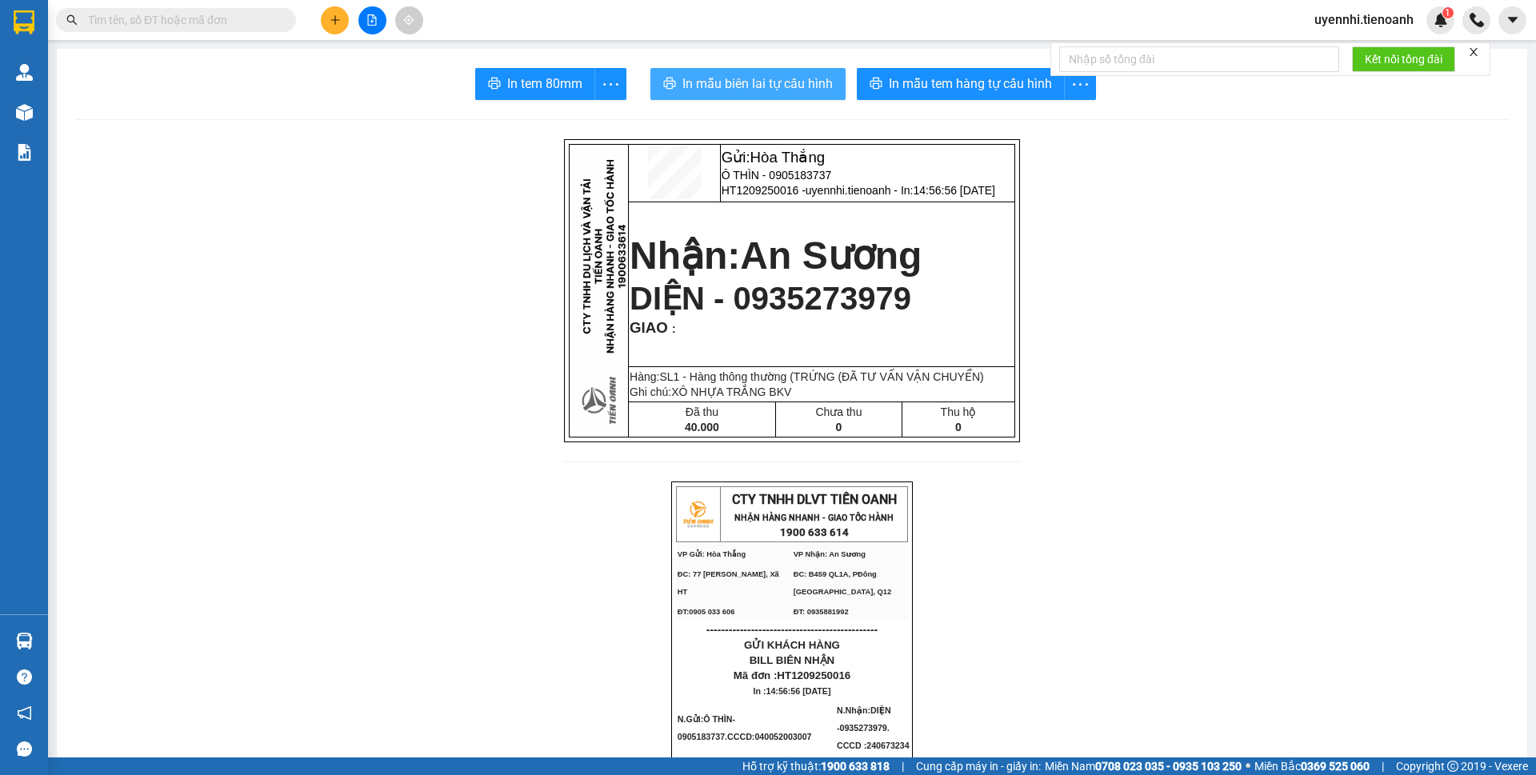
click at [725, 83] on span "In mẫu biên lai tự cấu hình" at bounding box center [758, 84] width 150 height 20
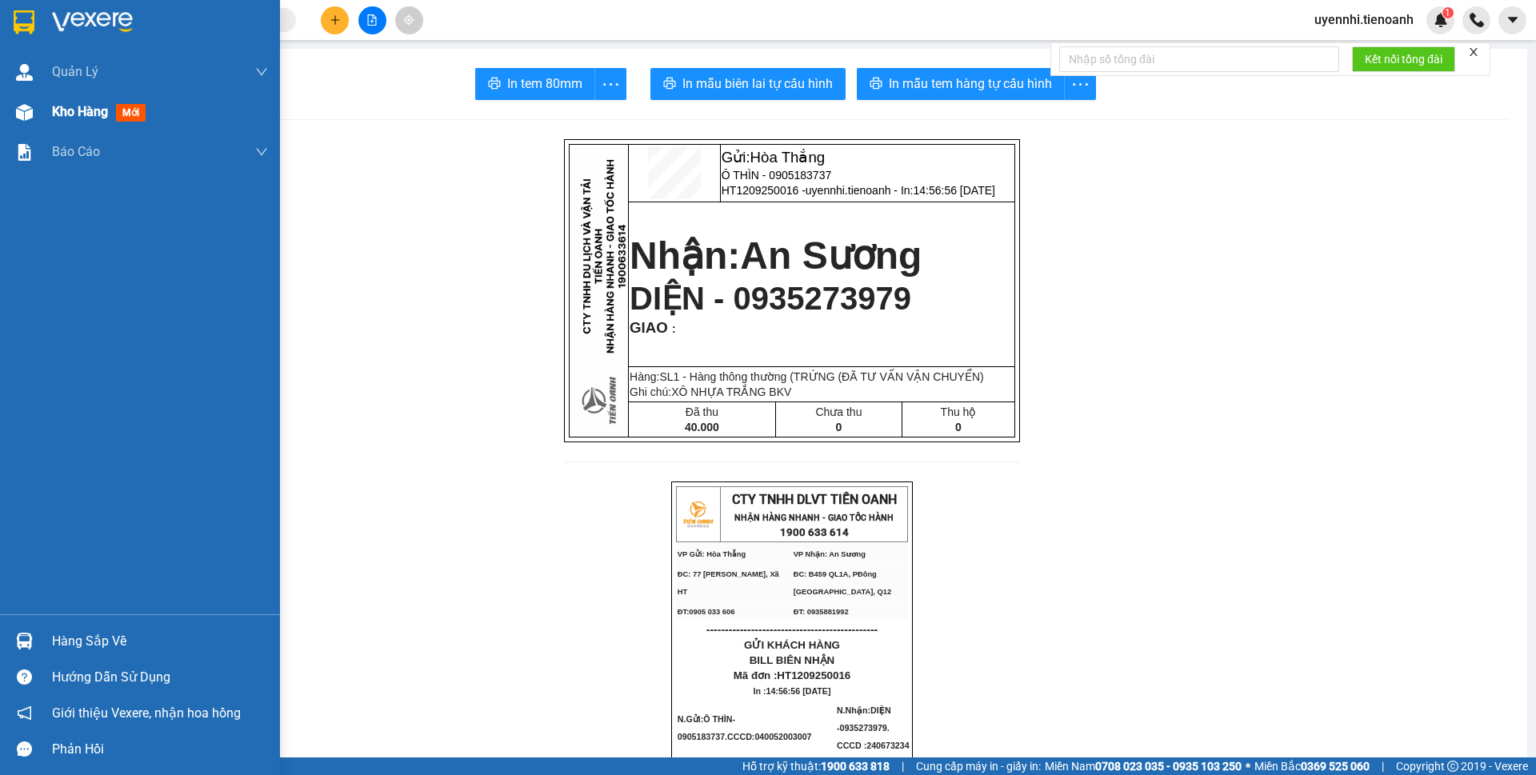
click at [66, 110] on span "Kho hàng" at bounding box center [80, 111] width 56 height 15
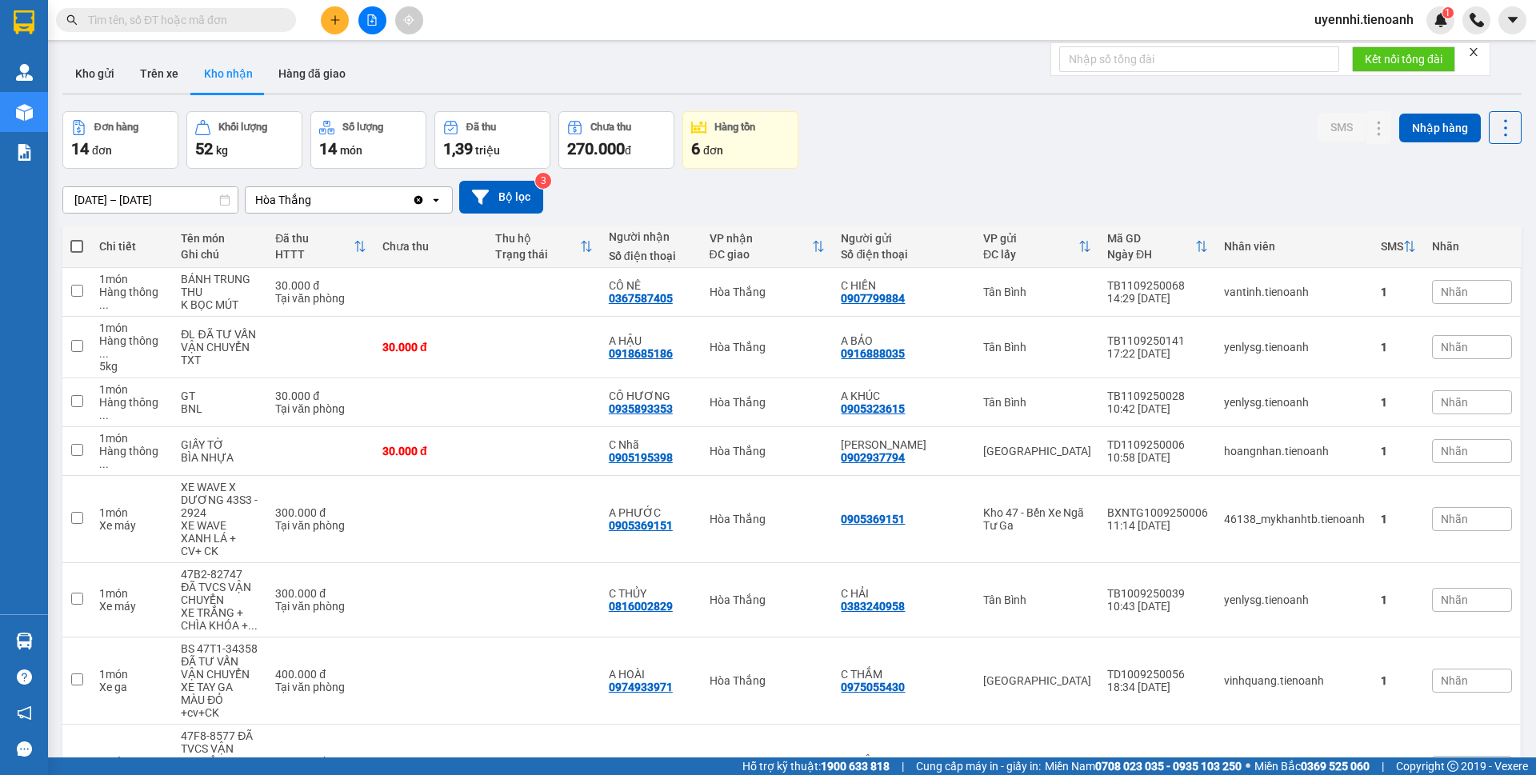
click at [95, 73] on button "Kho gửi" at bounding box center [94, 73] width 65 height 38
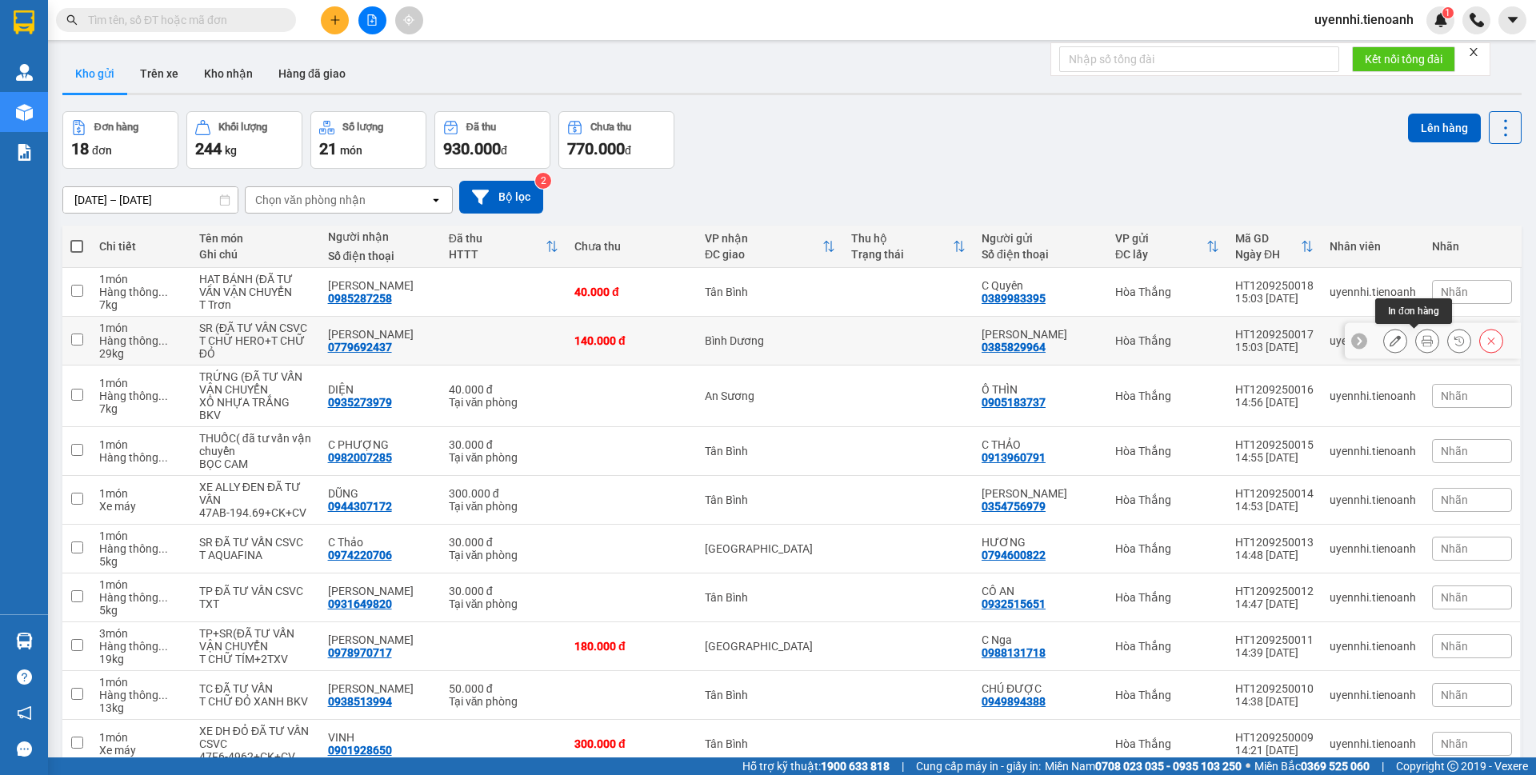
click at [1422, 338] on icon at bounding box center [1427, 340] width 11 height 11
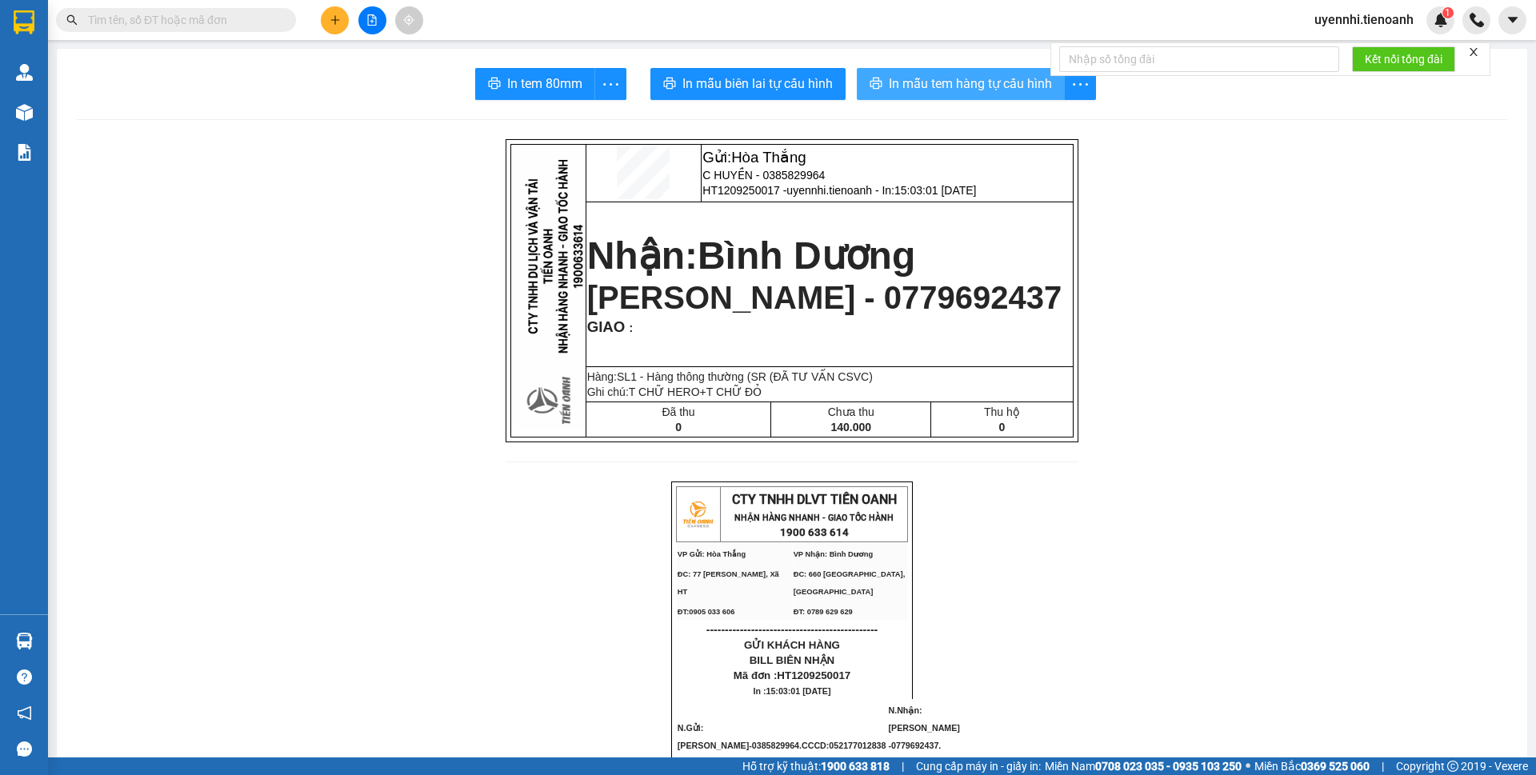
click at [939, 79] on span "In mẫu tem hàng tự cấu hình" at bounding box center [970, 84] width 163 height 20
click at [324, 22] on button at bounding box center [335, 20] width 28 height 28
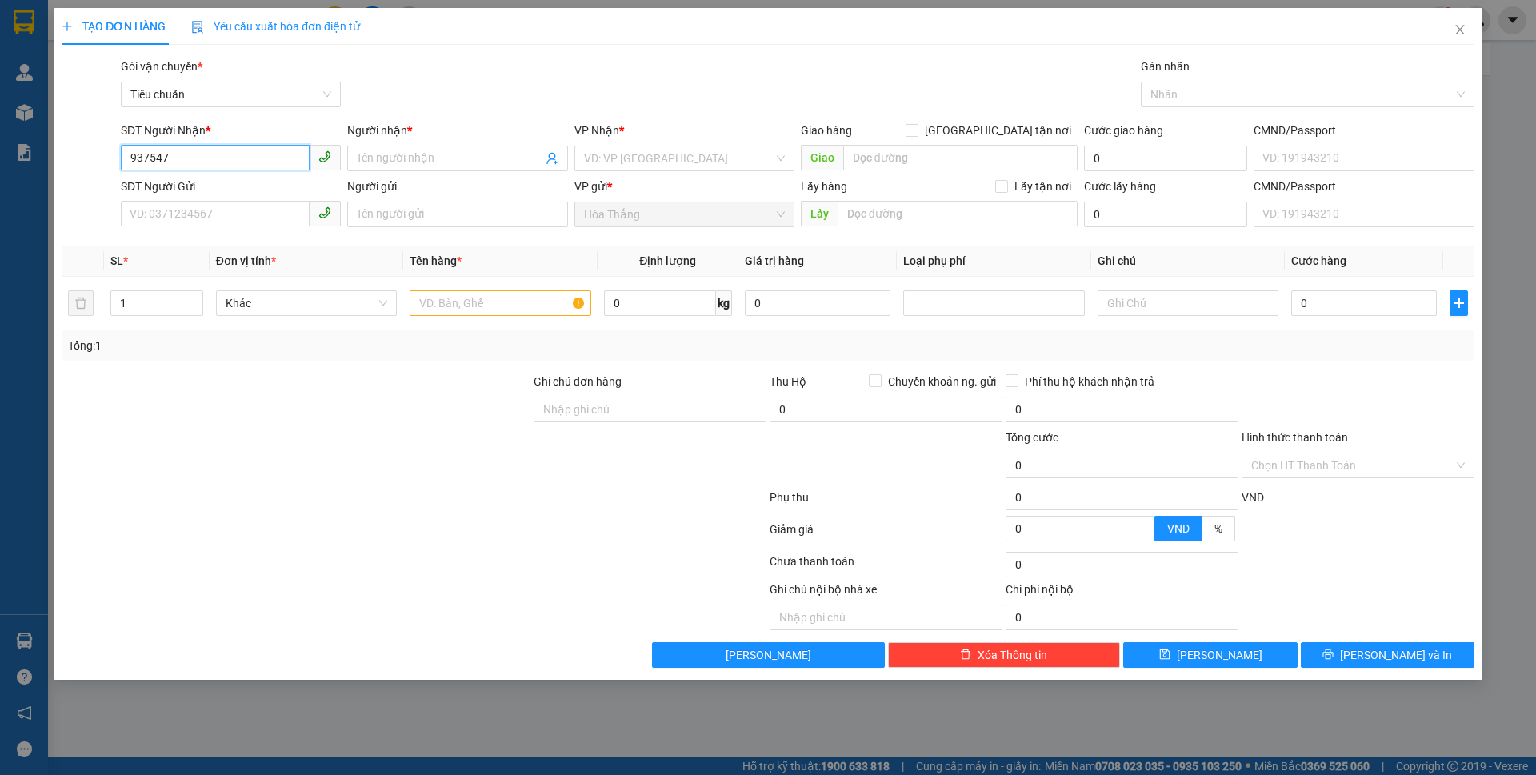
click at [122, 157] on input "937547" at bounding box center [215, 158] width 189 height 26
click at [217, 191] on div "0937547779 - NGÂN" at bounding box center [230, 191] width 201 height 18
type input "0937547779"
type input "NGÂN"
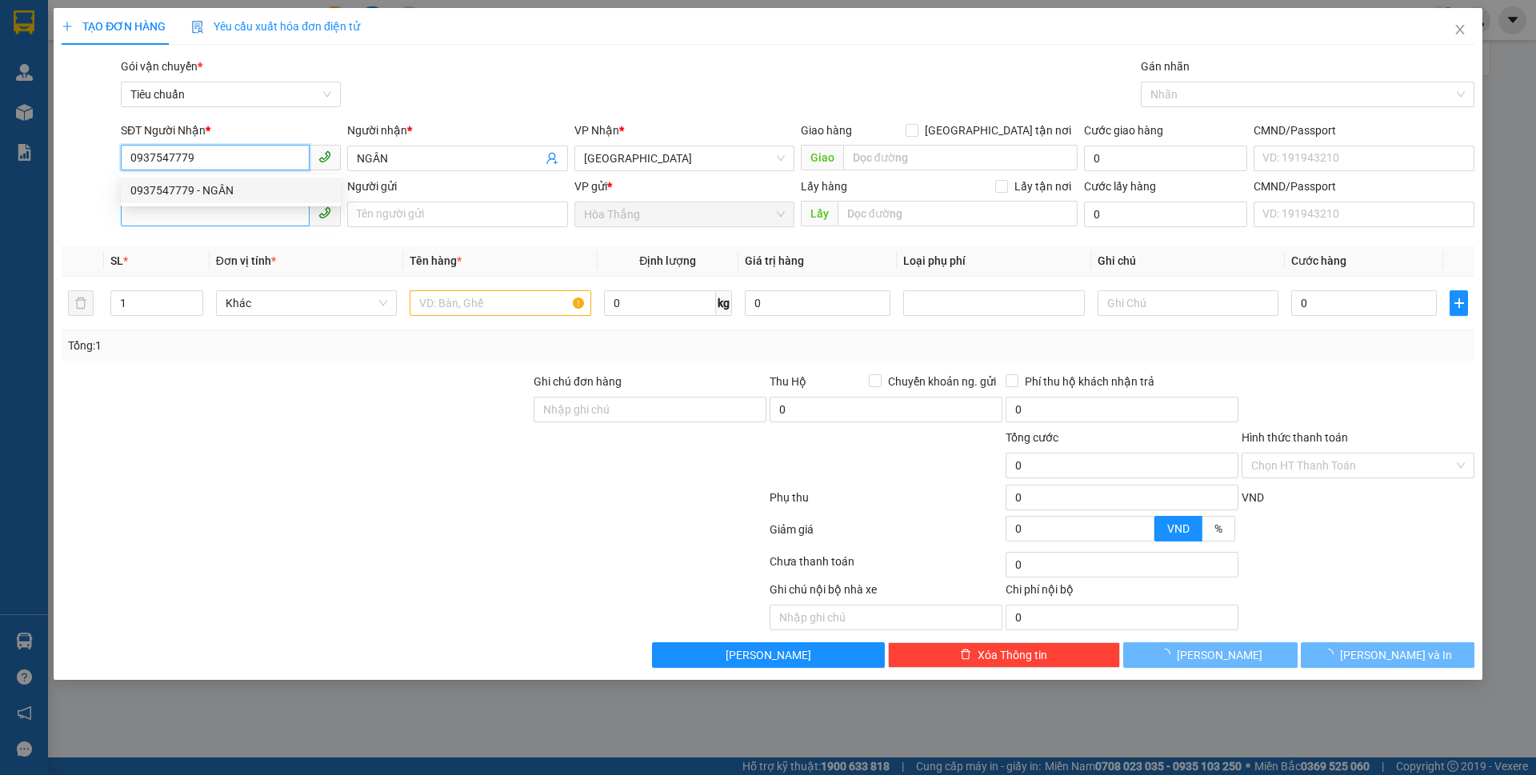
type input "0937547779"
click at [179, 218] on input "SĐT Người Gửi" at bounding box center [215, 214] width 189 height 26
type input "70.000"
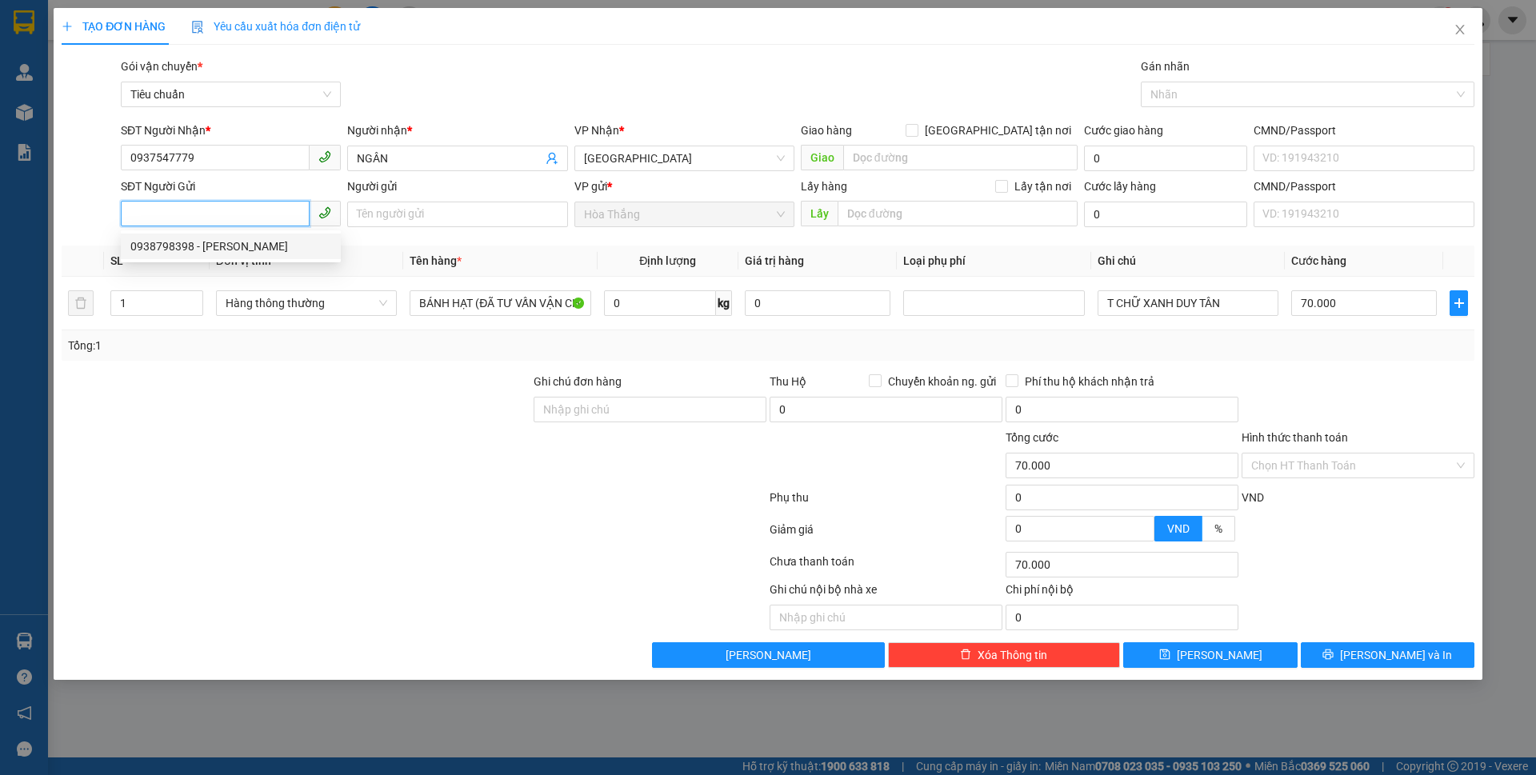
click at [218, 243] on div "0938798398 - C Ngân" at bounding box center [230, 247] width 201 height 18
type input "0938798398"
type input "C Ngân"
click at [676, 305] on input "0" at bounding box center [660, 303] width 112 height 26
type input "36"
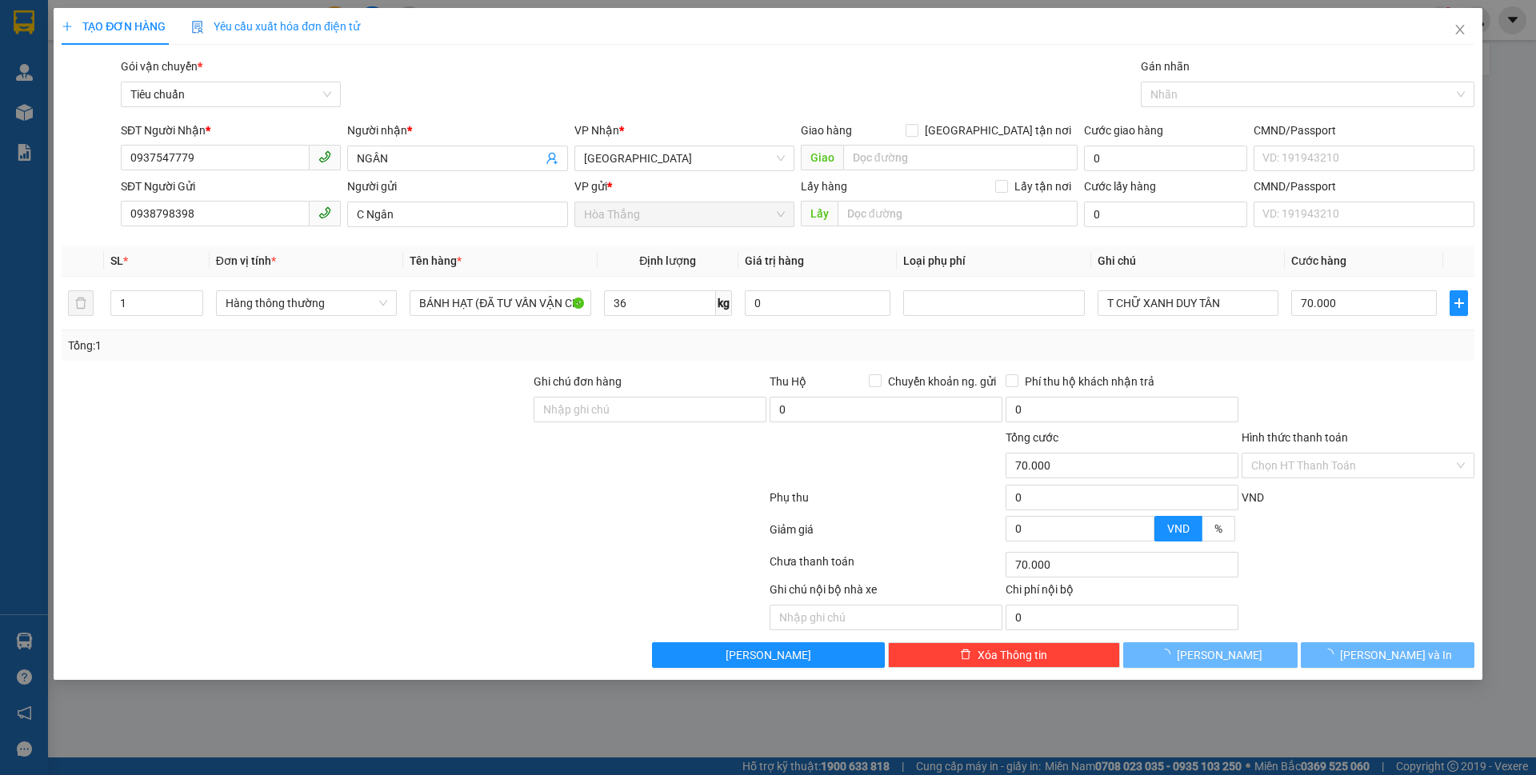
click at [512, 418] on div at bounding box center [296, 401] width 472 height 56
click at [507, 417] on div at bounding box center [296, 401] width 472 height 56
type input "80.000"
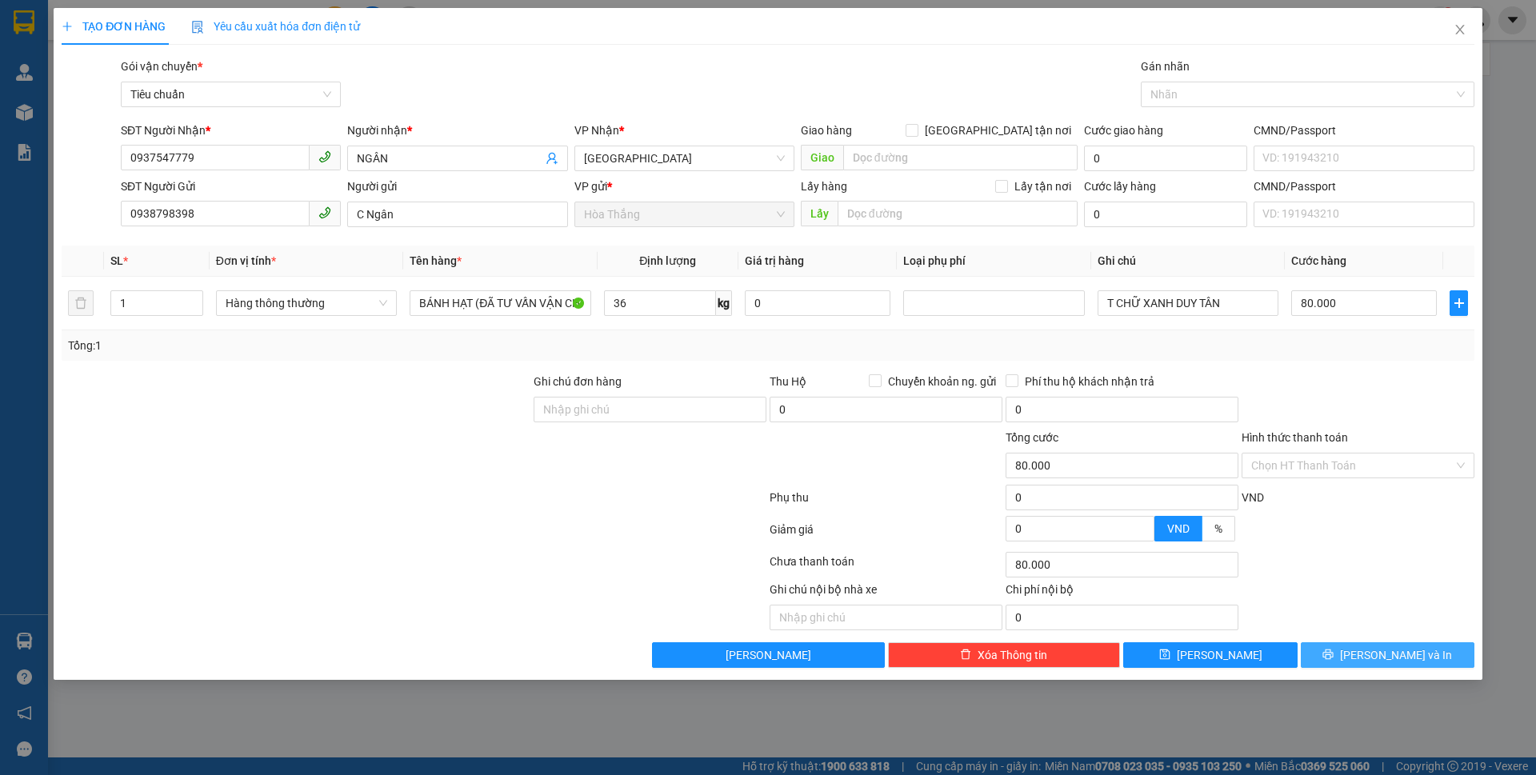
click at [1378, 659] on span "[PERSON_NAME] và In" at bounding box center [1396, 656] width 112 height 18
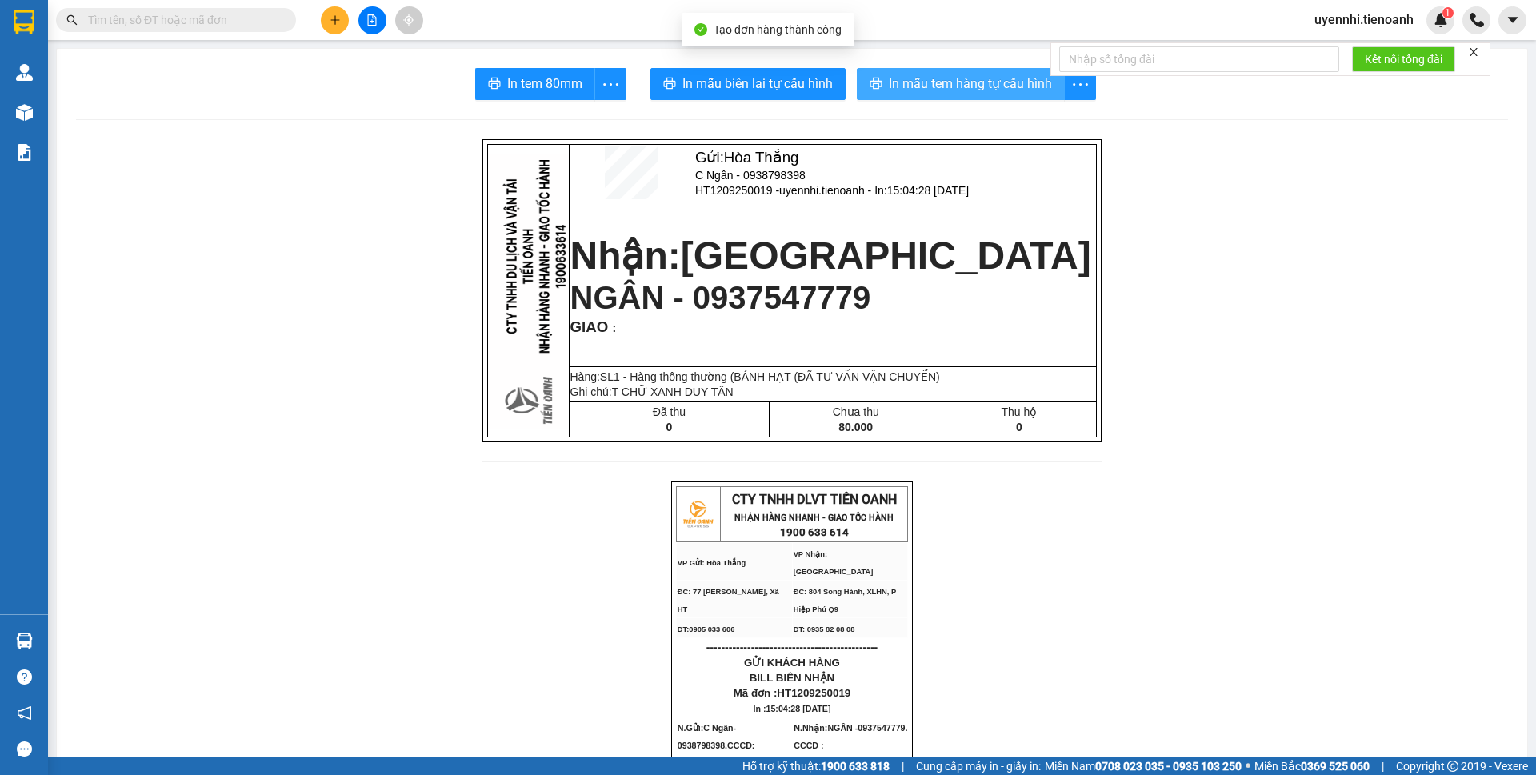
click at [973, 80] on span "In mẫu tem hàng tự cấu hình" at bounding box center [970, 84] width 163 height 20
click at [333, 20] on icon "plus" at bounding box center [334, 19] width 9 height 1
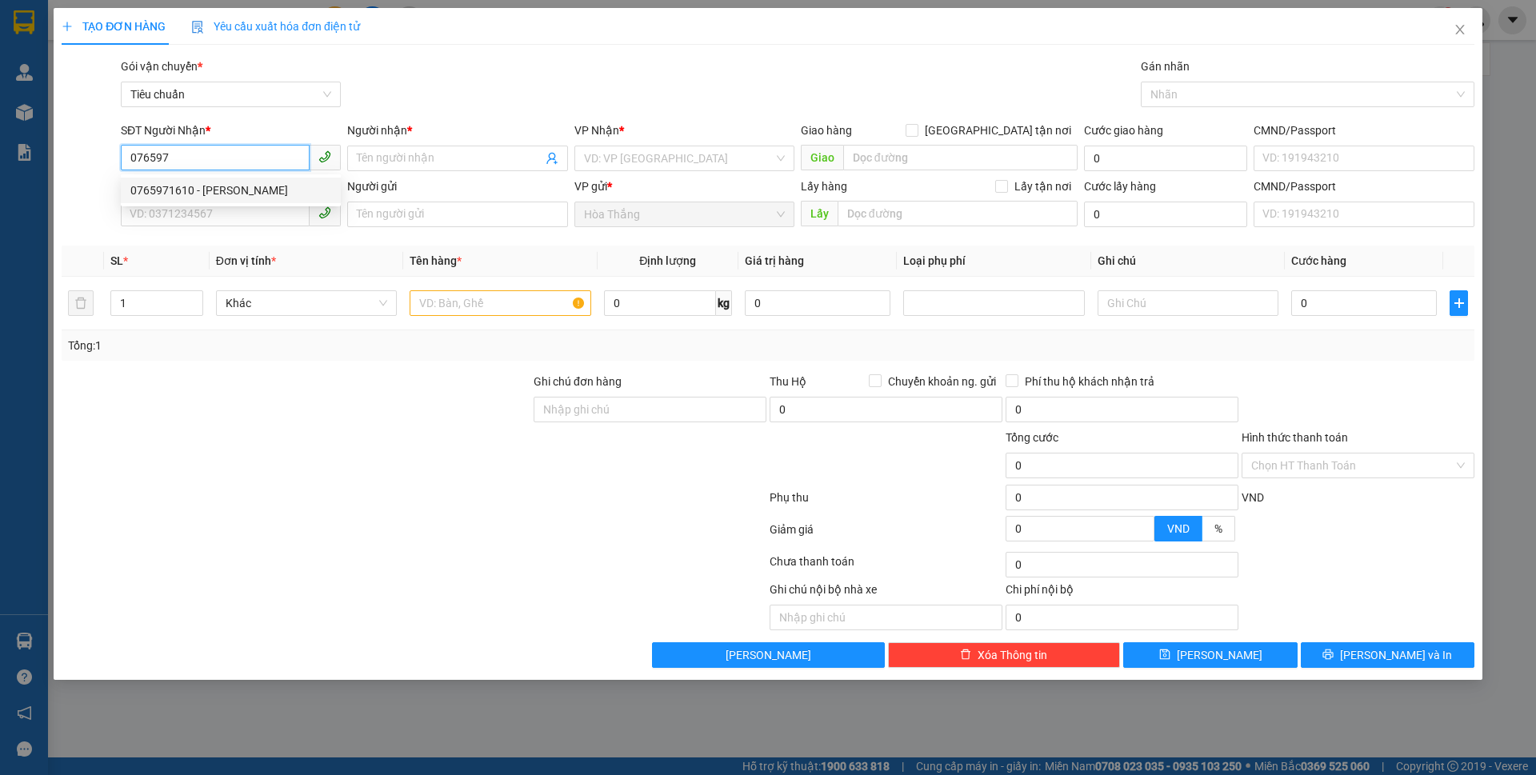
click at [229, 192] on div "0765971610 - HOÀNG THƠ" at bounding box center [230, 191] width 201 height 18
type input "0765971610"
type input "[PERSON_NAME]"
checkbox input "true"
type input "Chung cư Dreamhome, Hẻm 148/21 Đường Số 59, Phường 14, Quận Gò Vấp, Thành phố H…"
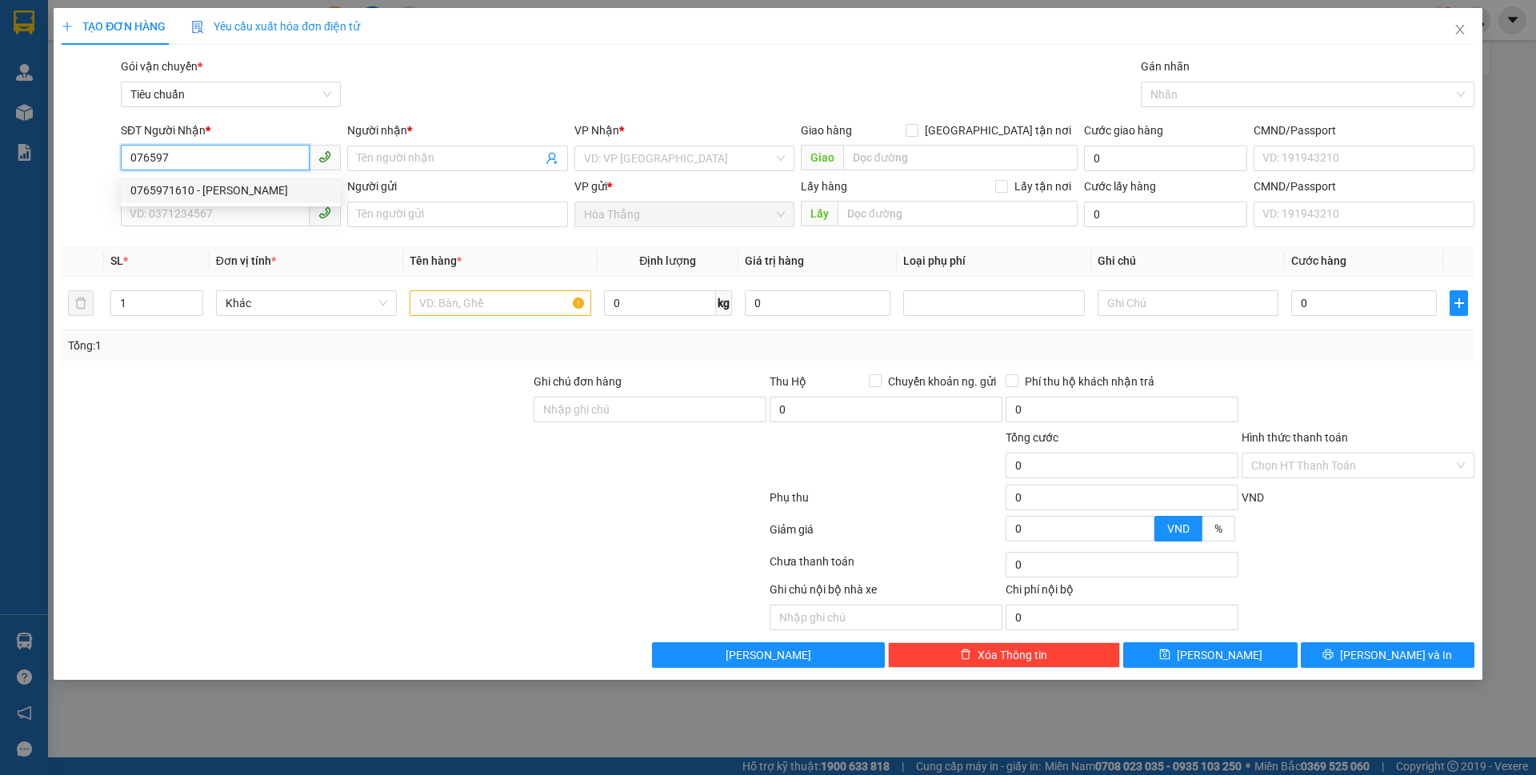
type input "70.000"
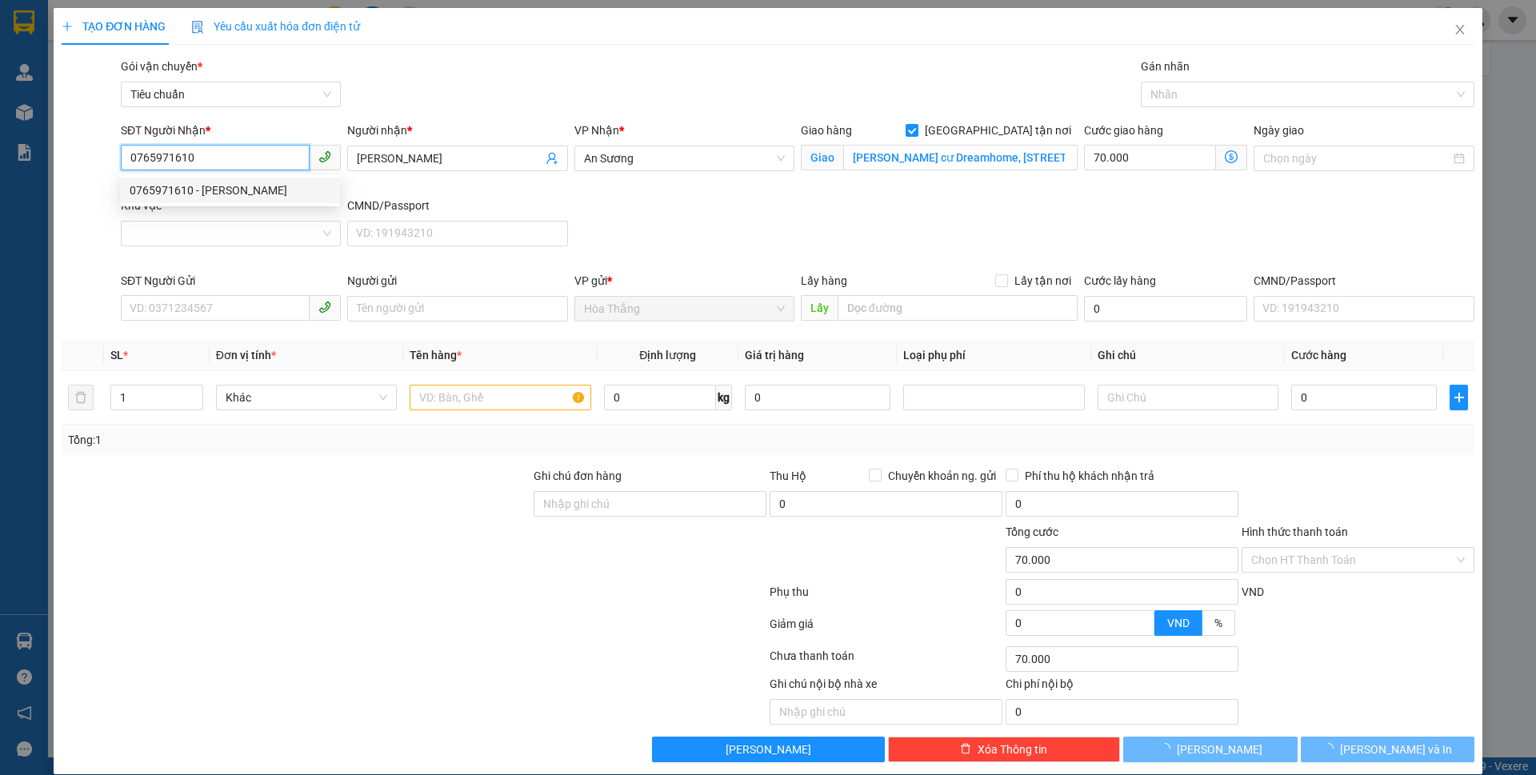
type input "210.000"
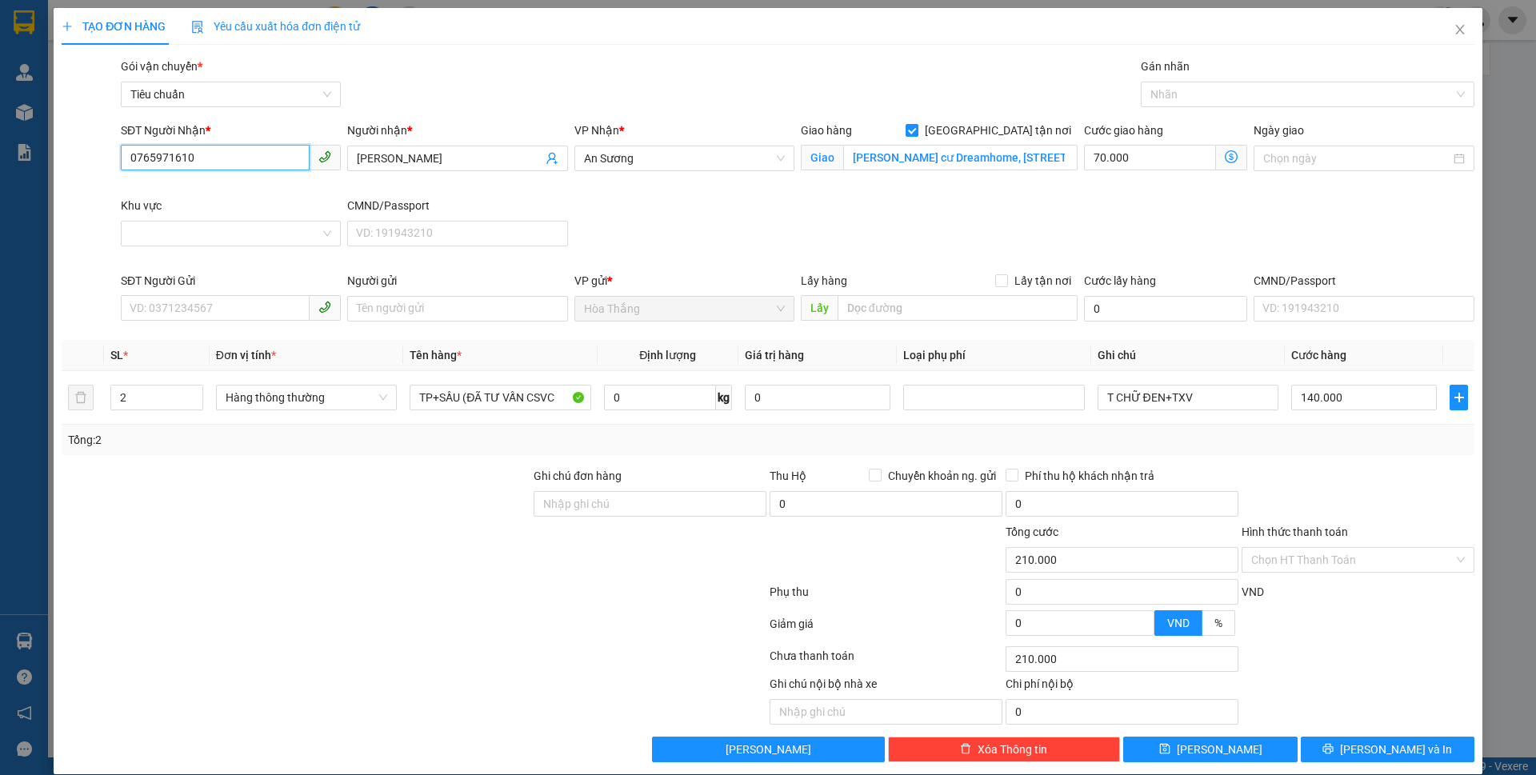
type input "0765971610"
click at [1207, 190] on body "Kết quả tìm kiếm ( 0 ) Bộ lọc No Data uyennhi.tienoanh 1 Quản Lý Quản lý khách …" at bounding box center [768, 387] width 1536 height 775
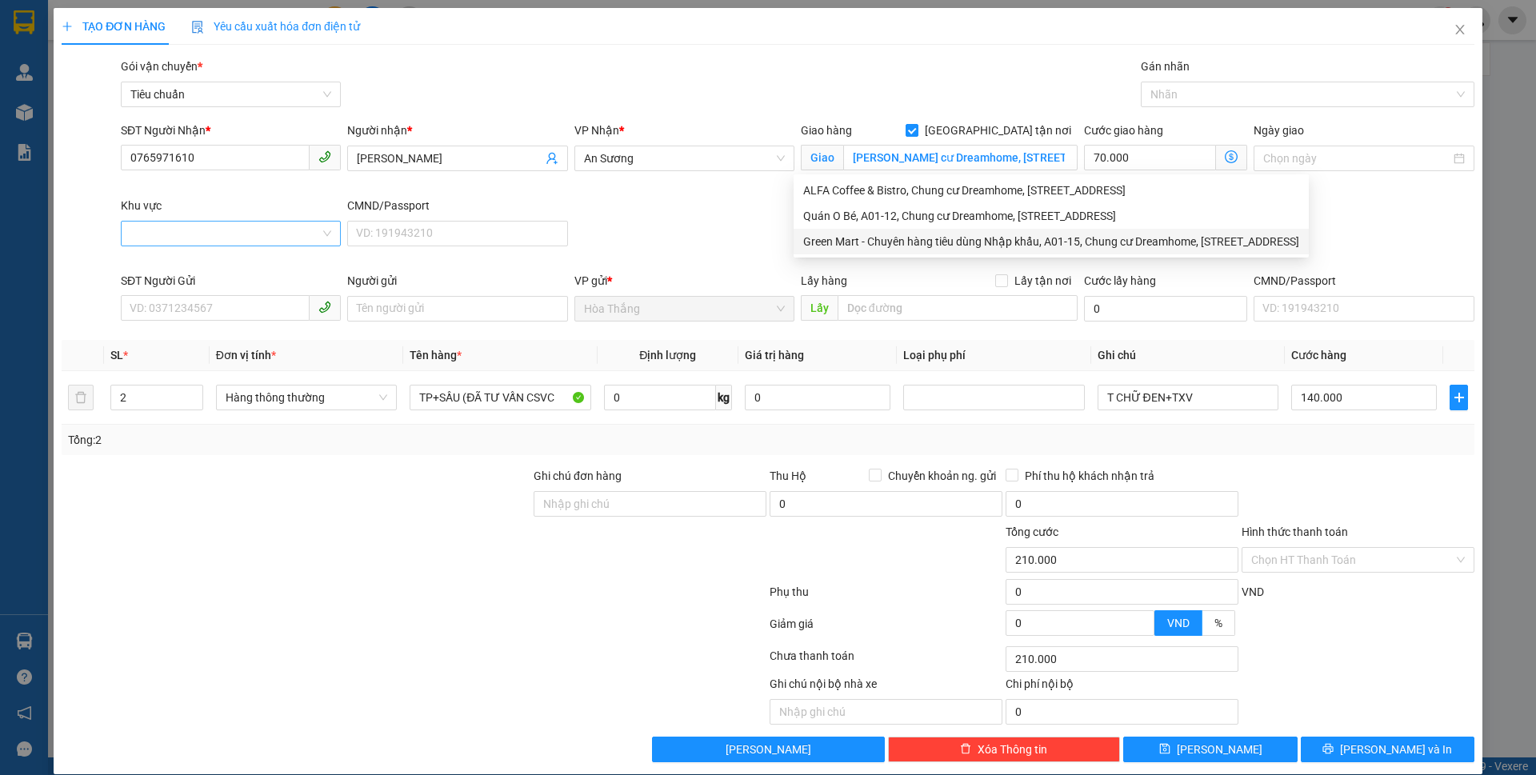
click at [191, 237] on input "Khu vực" at bounding box center [225, 234] width 190 height 24
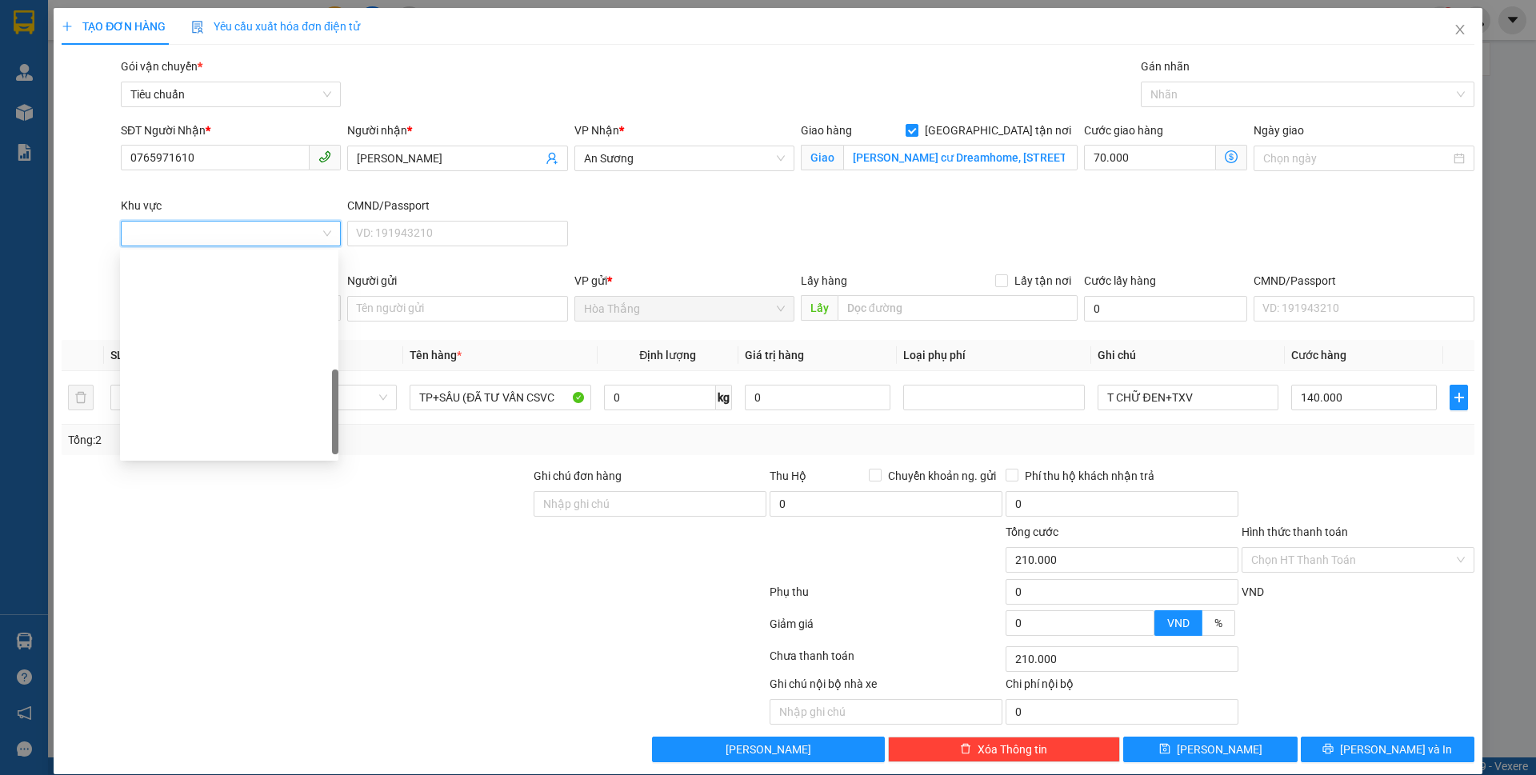
click at [153, 692] on div "GÒ VẤP" at bounding box center [229, 701] width 199 height 18
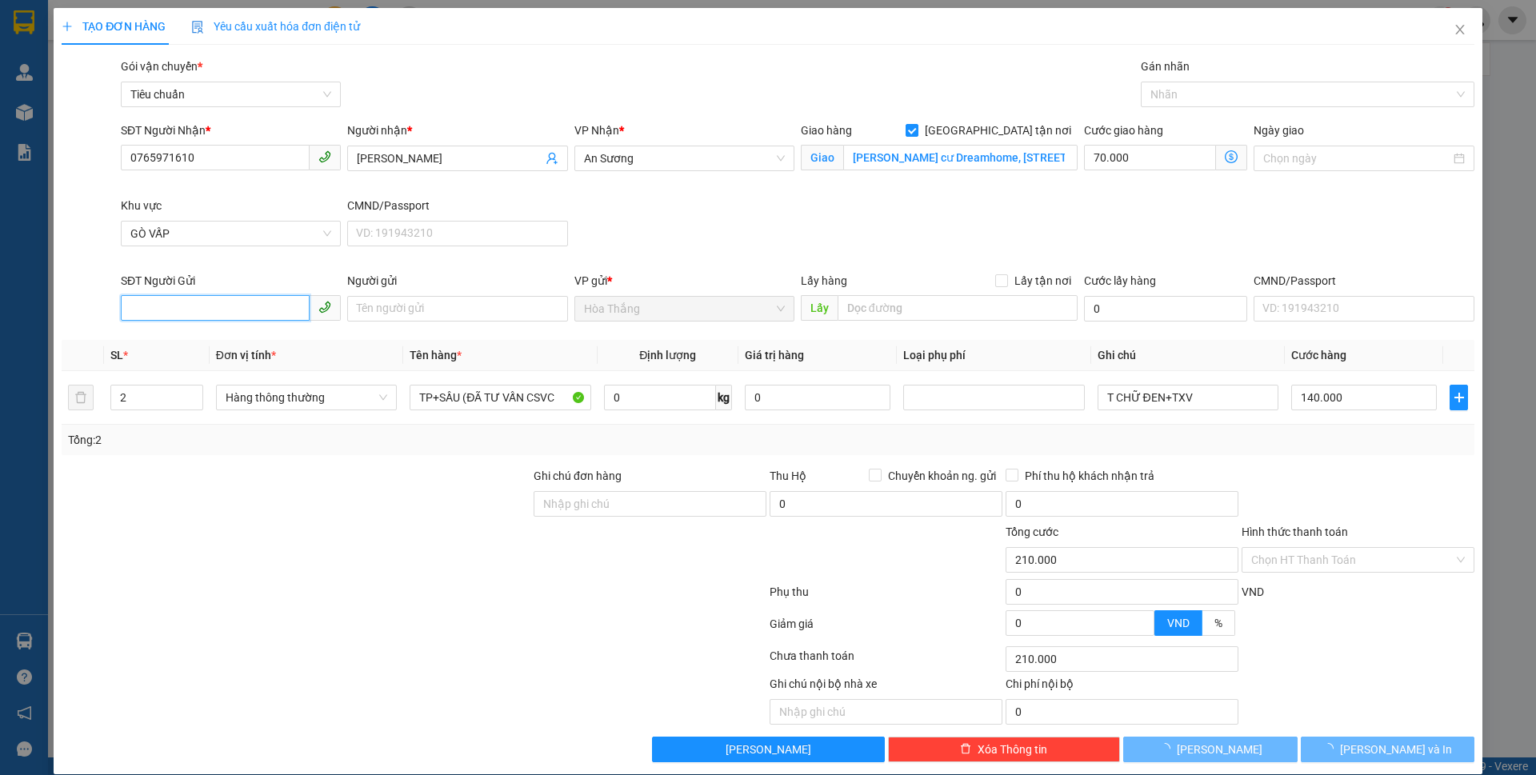
click at [182, 306] on input "SĐT Người Gửi" at bounding box center [215, 308] width 189 height 26
type input "140.000"
type input "0"
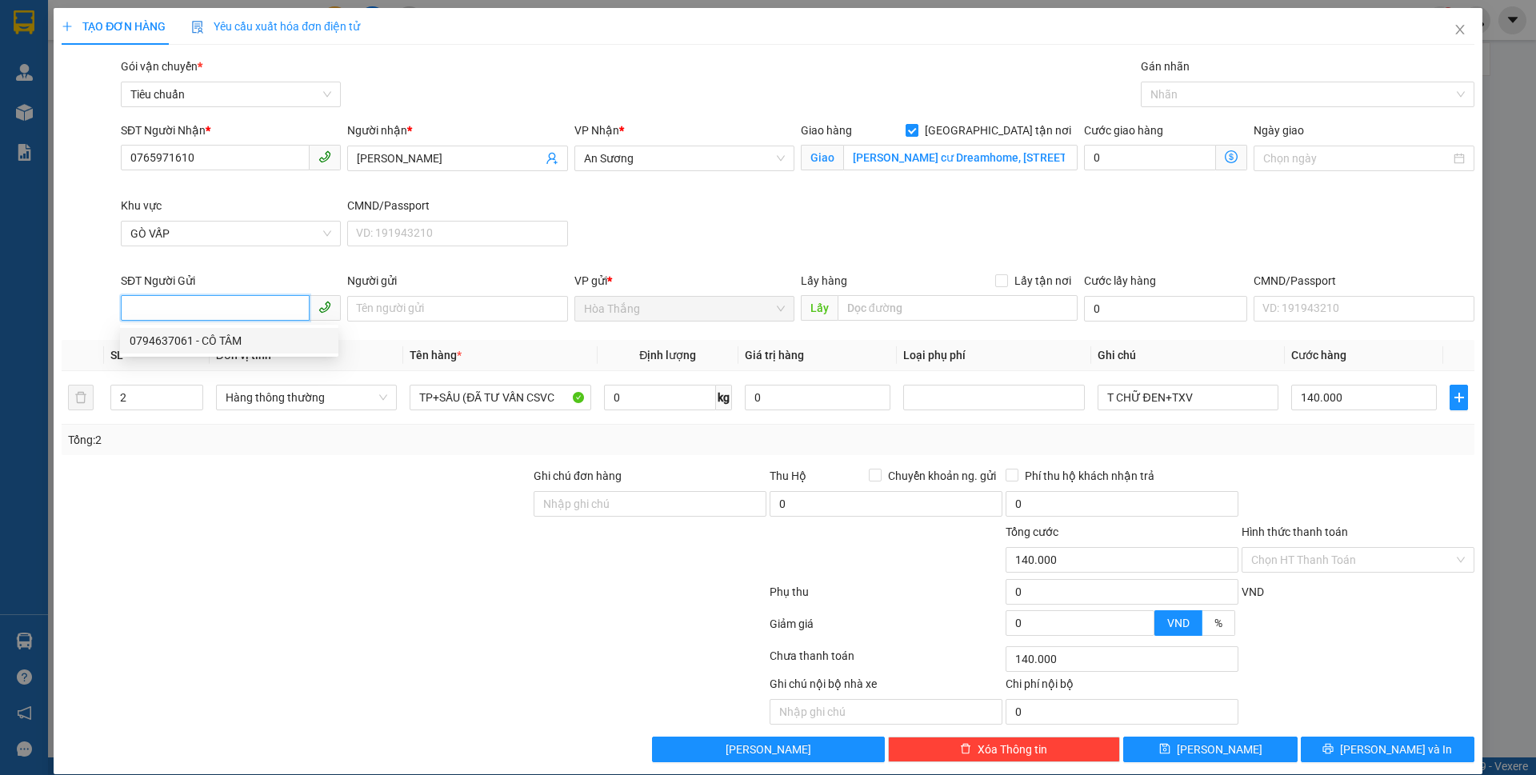
click at [226, 342] on div "0794637061 - CÔ TÂM" at bounding box center [229, 341] width 199 height 18
type input "0794637061"
type input "CÔ TÂM"
type input "040161012984"
click at [631, 396] on input "0" at bounding box center [660, 398] width 112 height 26
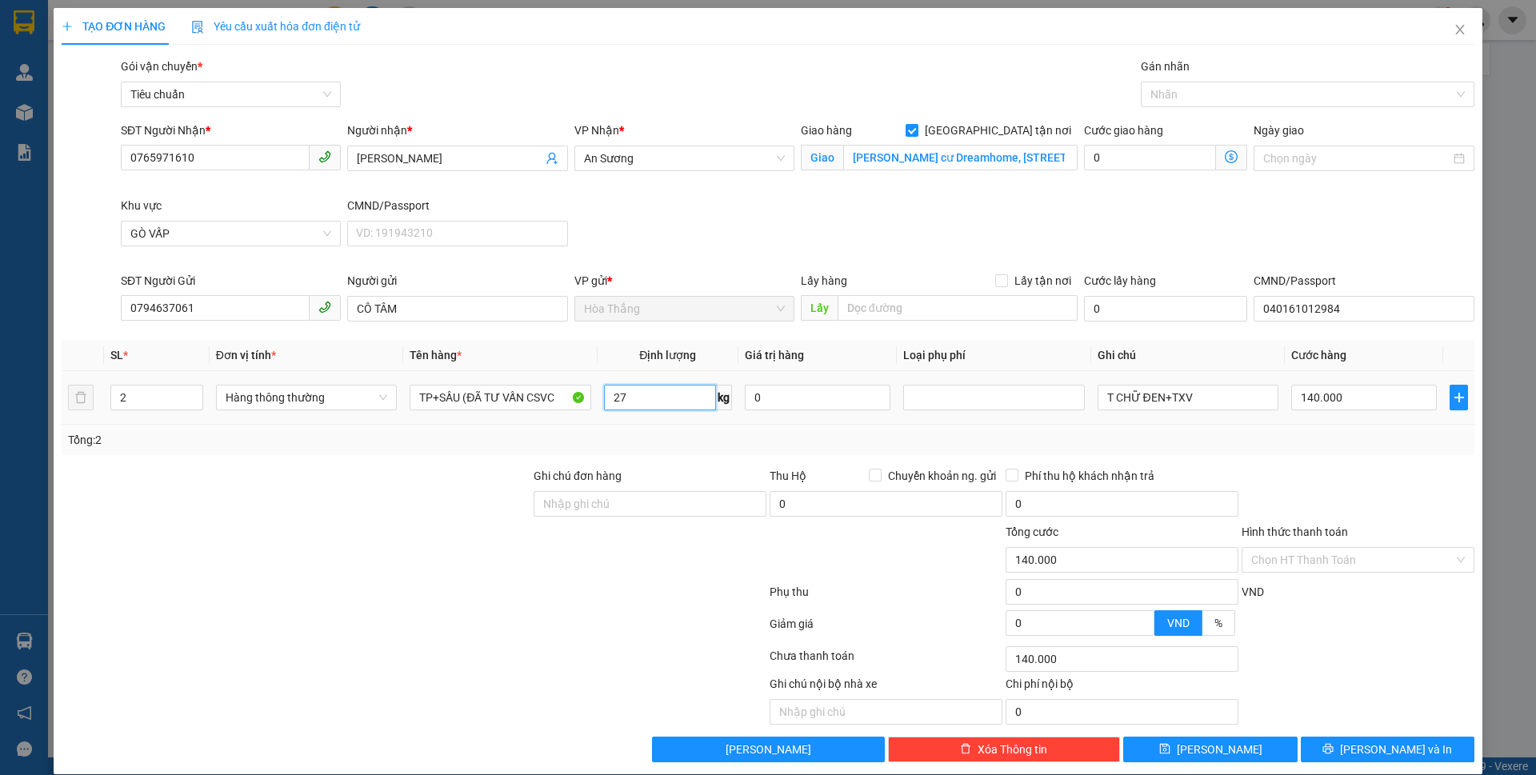
type input "27"
click at [410, 435] on div "Tổng: 2" at bounding box center [330, 440] width 525 height 18
type input "65.000"
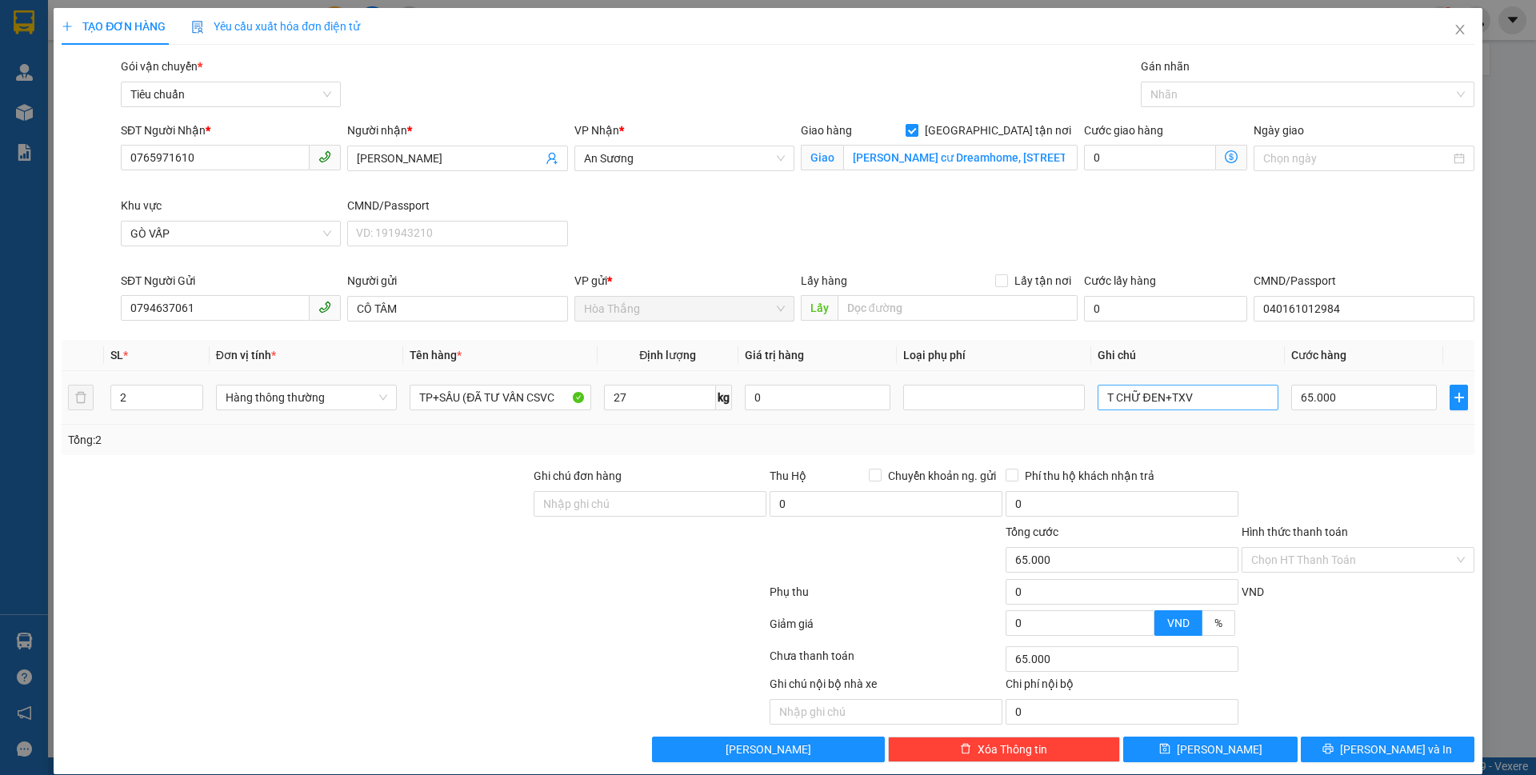
type input "195.000"
type input "130.000"
click at [1384, 403] on input "65.000" at bounding box center [1365, 398] width 146 height 26
type input "130.007"
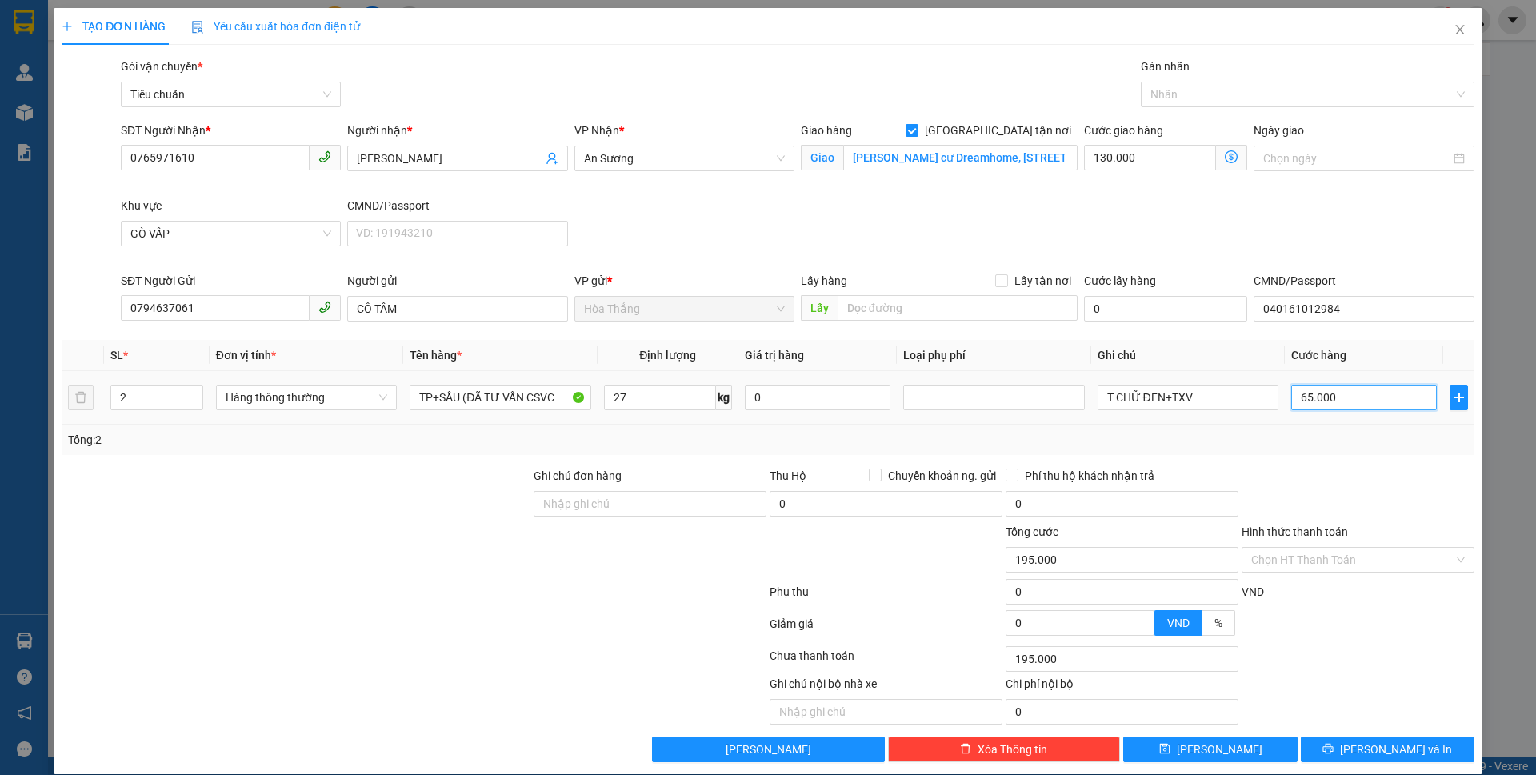
type input "130.007"
type input "7"
type input "130.070"
type input "70"
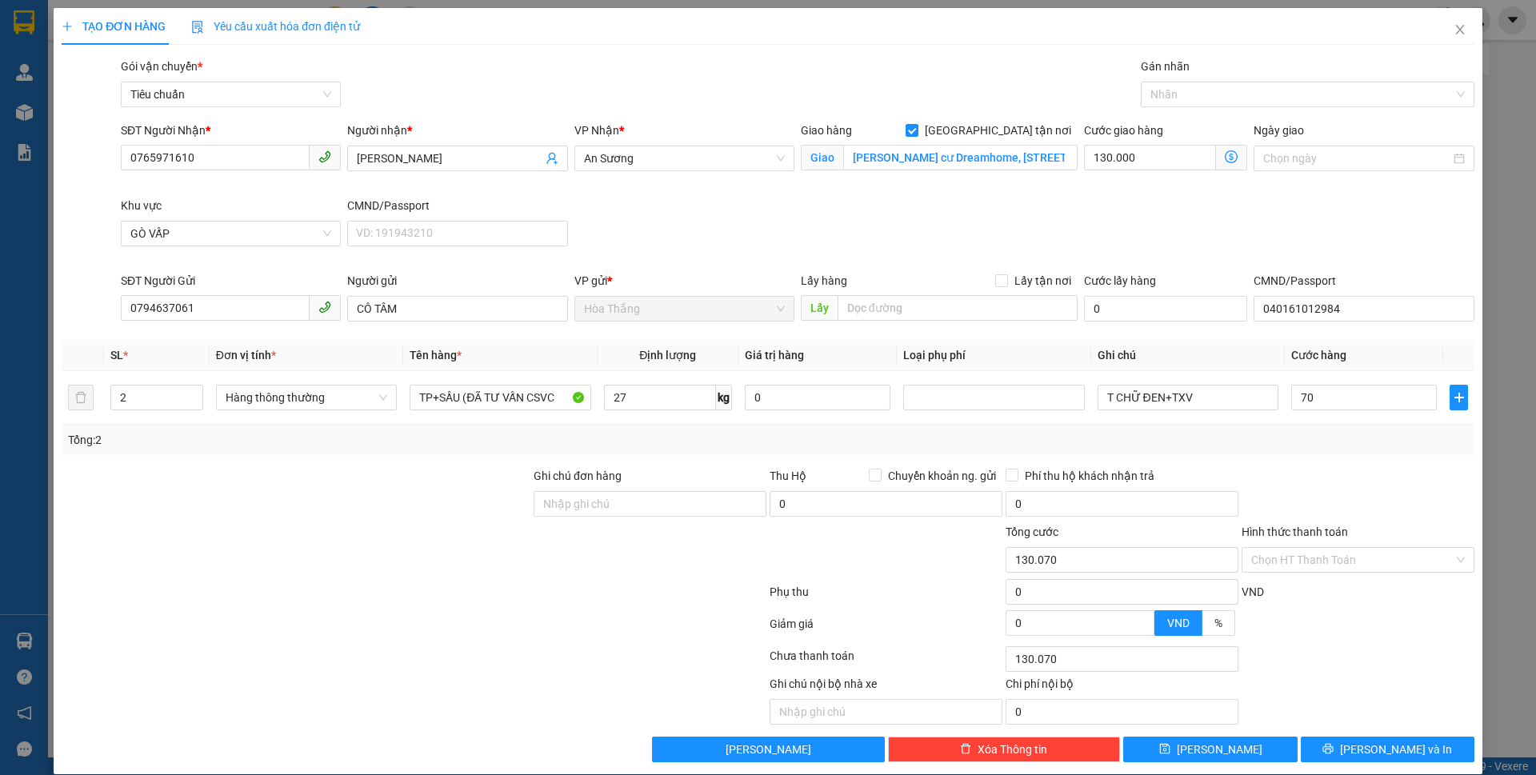
type input "200.000"
type input "70.000"
click at [1218, 472] on div "Phí thu hộ khách nhận trả" at bounding box center [1122, 476] width 233 height 18
type input "1"
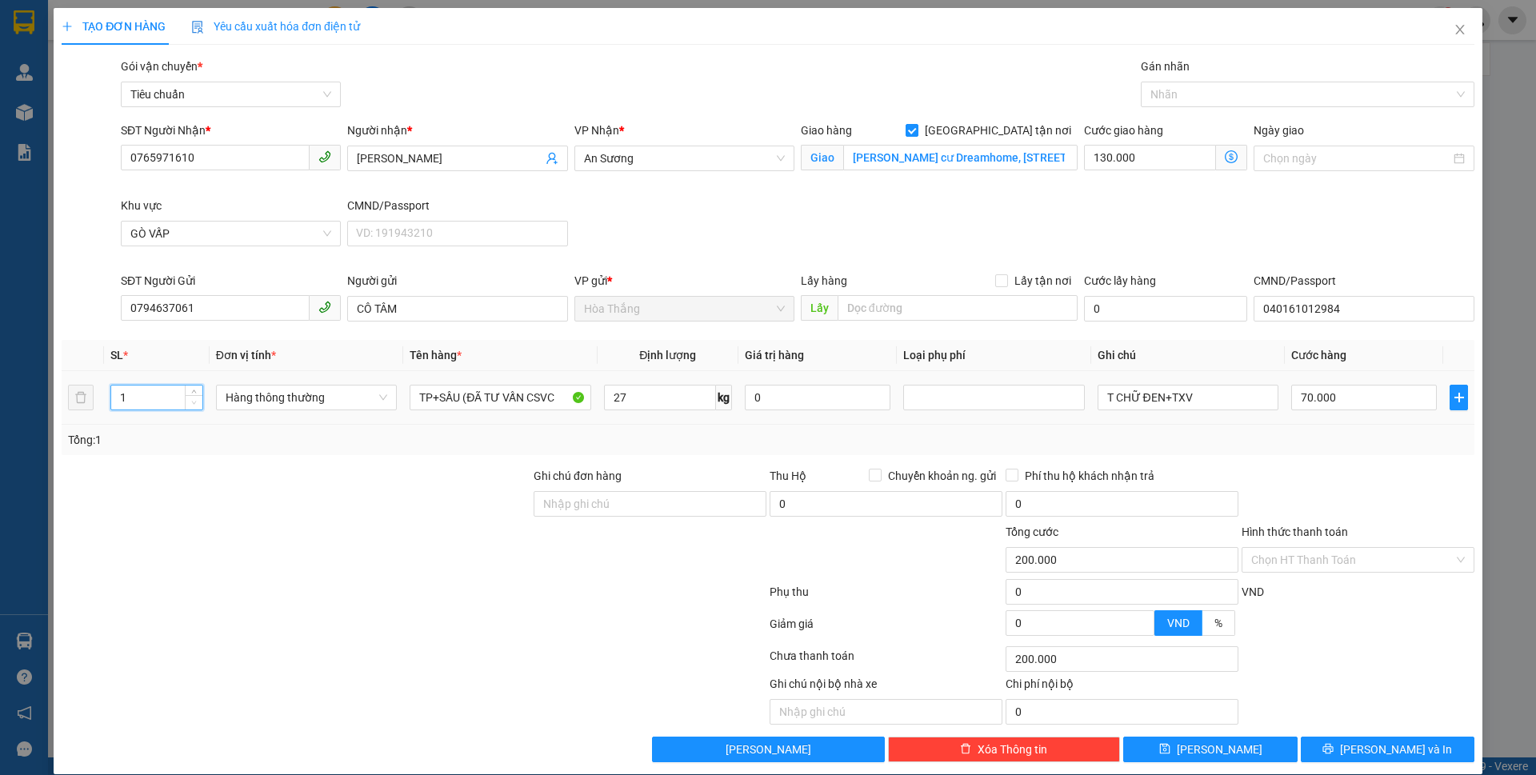
click at [193, 402] on icon "down" at bounding box center [194, 403] width 6 height 6
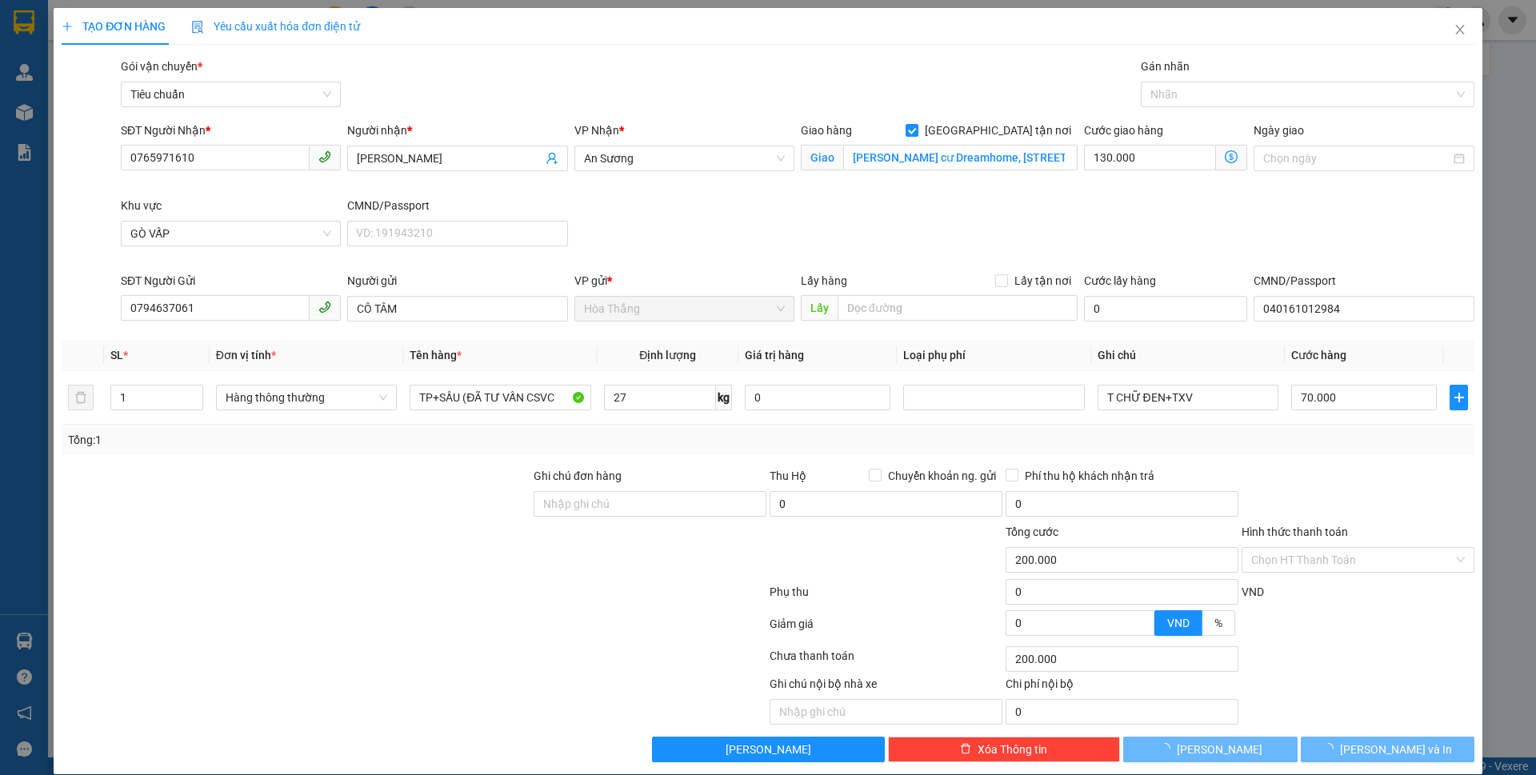
click at [1325, 450] on div "Tổng: 1" at bounding box center [768, 440] width 1413 height 30
click at [1327, 449] on div "Tổng: 1" at bounding box center [768, 440] width 1413 height 30
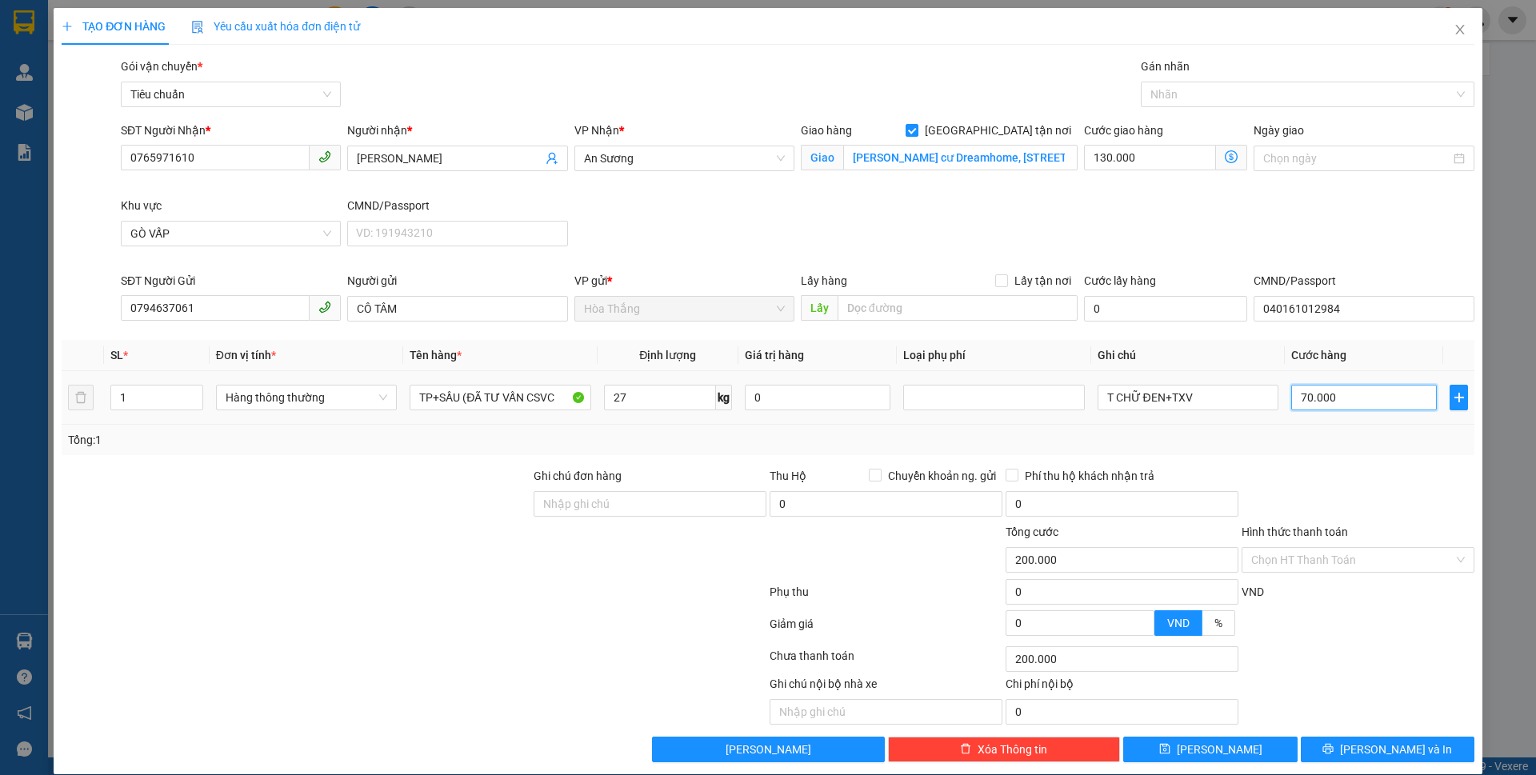
type input "195.000"
type input "65.000"
click at [1351, 395] on input "65.000" at bounding box center [1365, 398] width 146 height 26
type input "130.007"
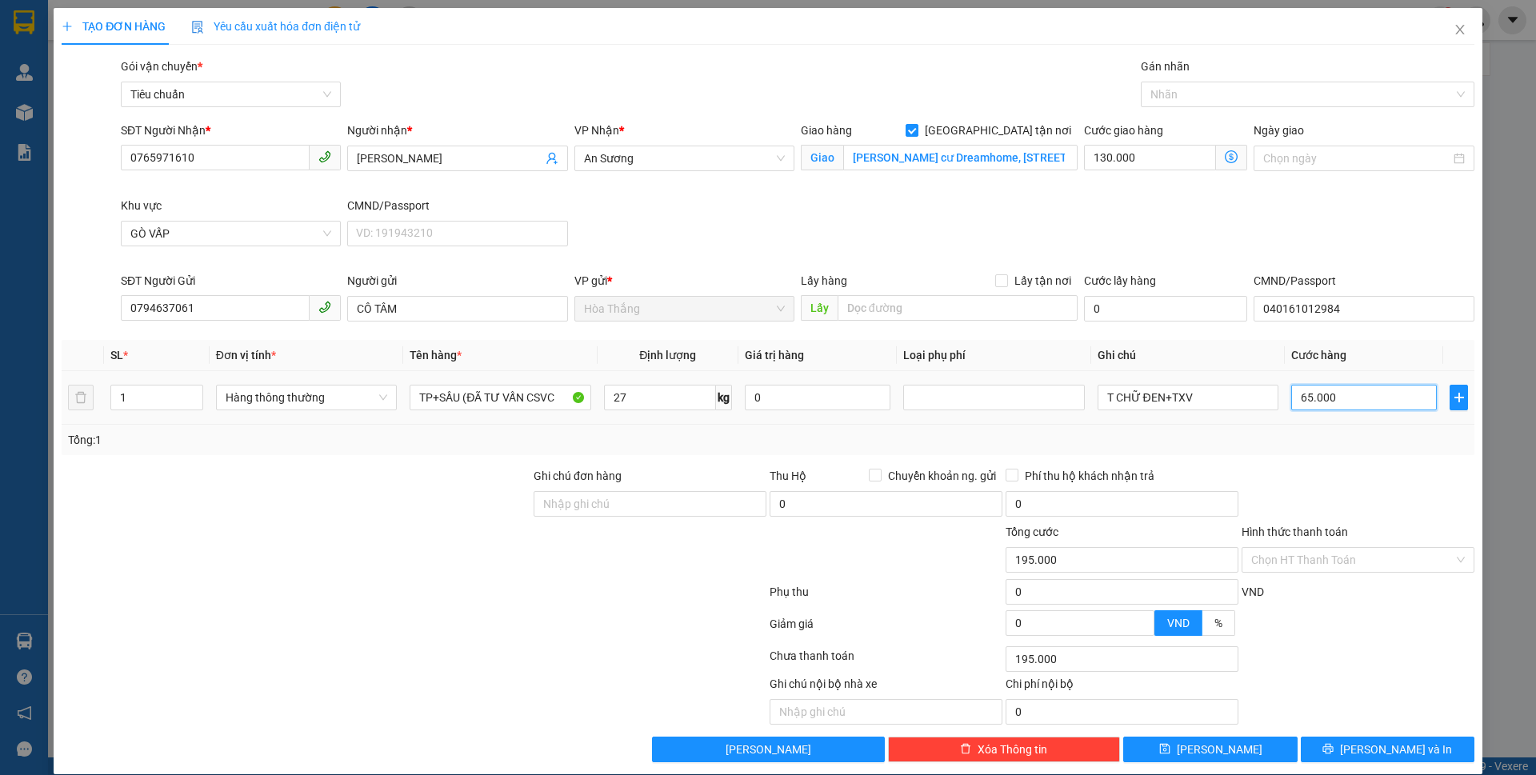
type input "130.007"
type input "7"
type input "130.070"
type input "70"
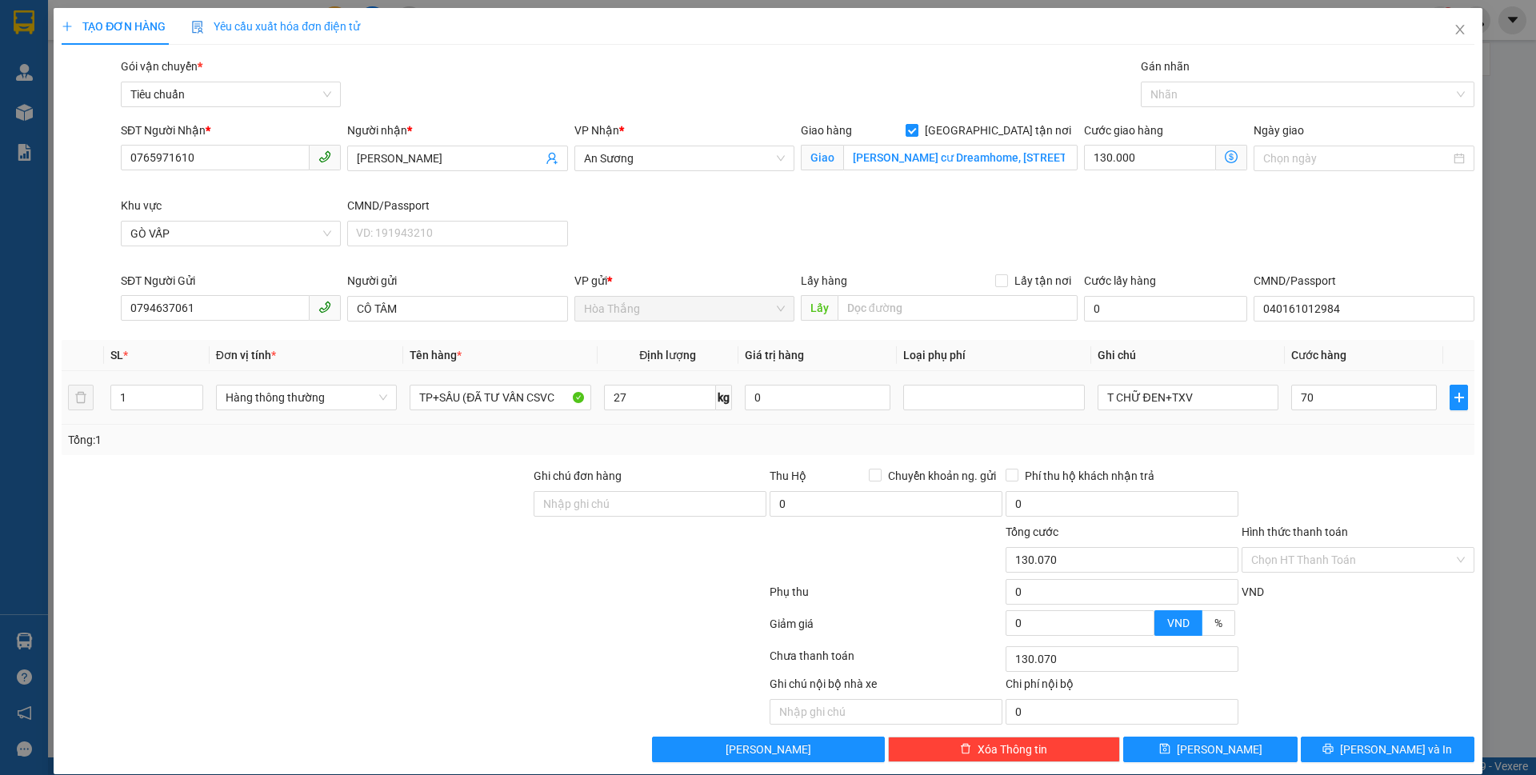
type input "200.000"
type input "70.000"
drag, startPoint x: 1339, startPoint y: 443, endPoint x: 1280, endPoint y: 336, distance: 121.4
click at [1340, 443] on div "Tổng: 1" at bounding box center [768, 440] width 1400 height 18
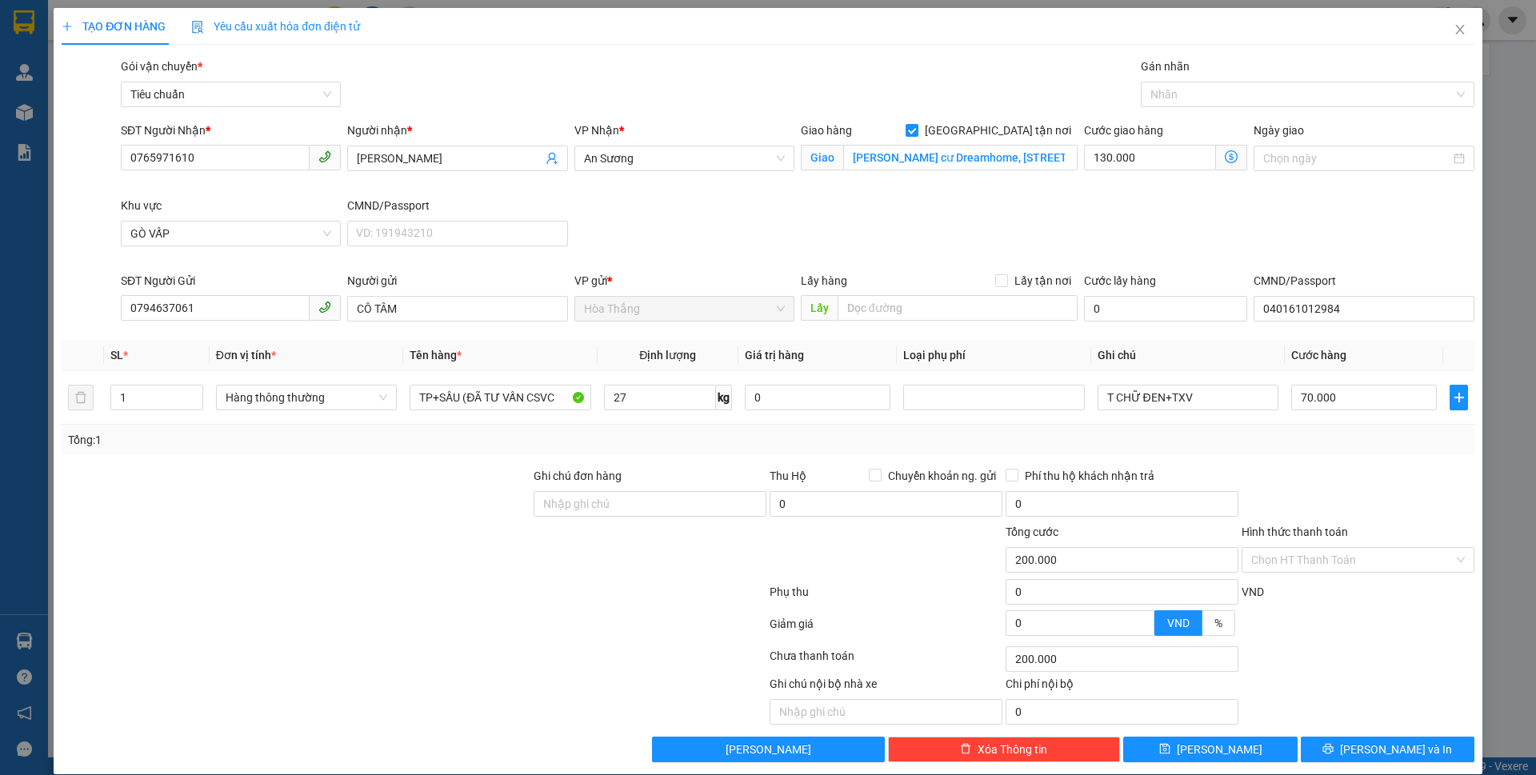
drag, startPoint x: 1218, startPoint y: 151, endPoint x: 1157, endPoint y: 459, distance: 313.2
click at [1079, 319] on form "SĐT Người Nhận * 0765971610 Người nhận * HOÀNG THƠ VP Nhận * An Sương Giao hàng…" at bounding box center [768, 225] width 1413 height 206
drag, startPoint x: 1207, startPoint y: 398, endPoint x: 979, endPoint y: 398, distance: 228.1
click at [979, 398] on tr "1 Hàng thông thường TP+SẦU (ĐÃ TƯ VẤN CSVC 27 kg 0 T CHỮ ĐEN+TXV 70.000" at bounding box center [768, 398] width 1413 height 54
type input "T TRẮNG CHỮ ĐỎ TRẮNG+"
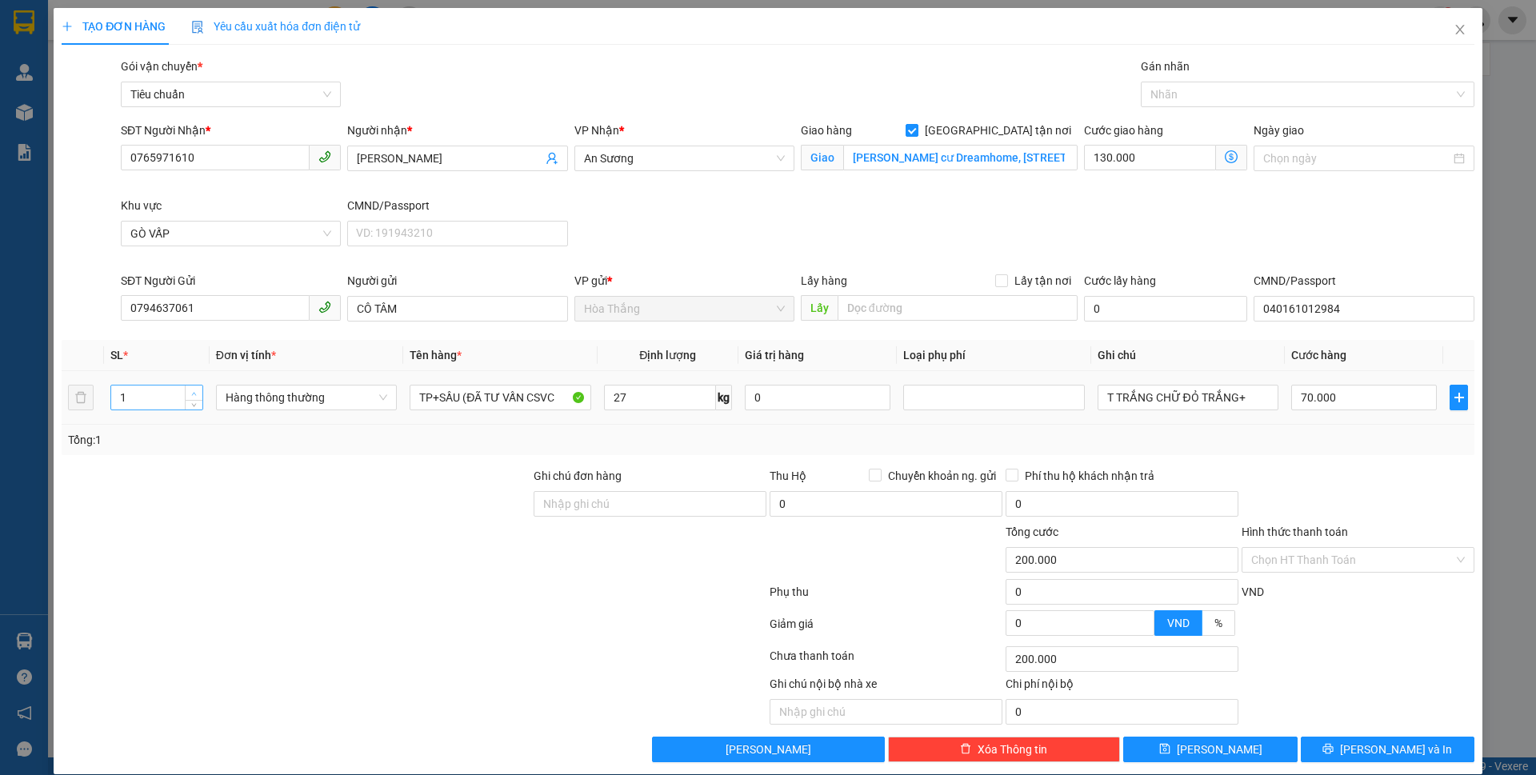
type input "2"
click at [195, 393] on icon "up" at bounding box center [194, 394] width 6 height 6
click at [294, 615] on div at bounding box center [414, 627] width 708 height 32
type input "195.000"
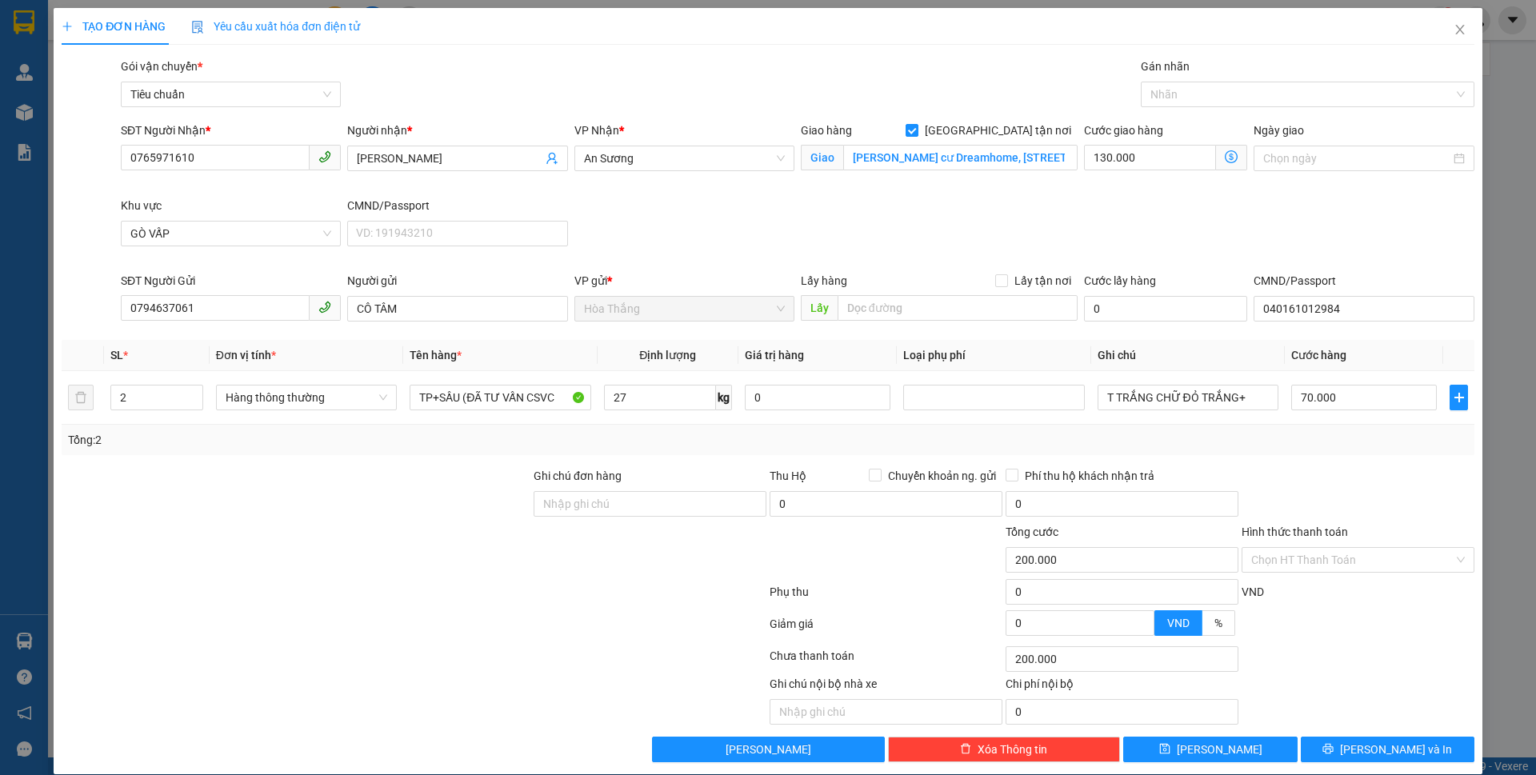
type input "65.000"
click at [655, 397] on input "27" at bounding box center [660, 398] width 112 height 26
type input "21"
click at [507, 439] on div "Tổng: 2" at bounding box center [330, 440] width 525 height 18
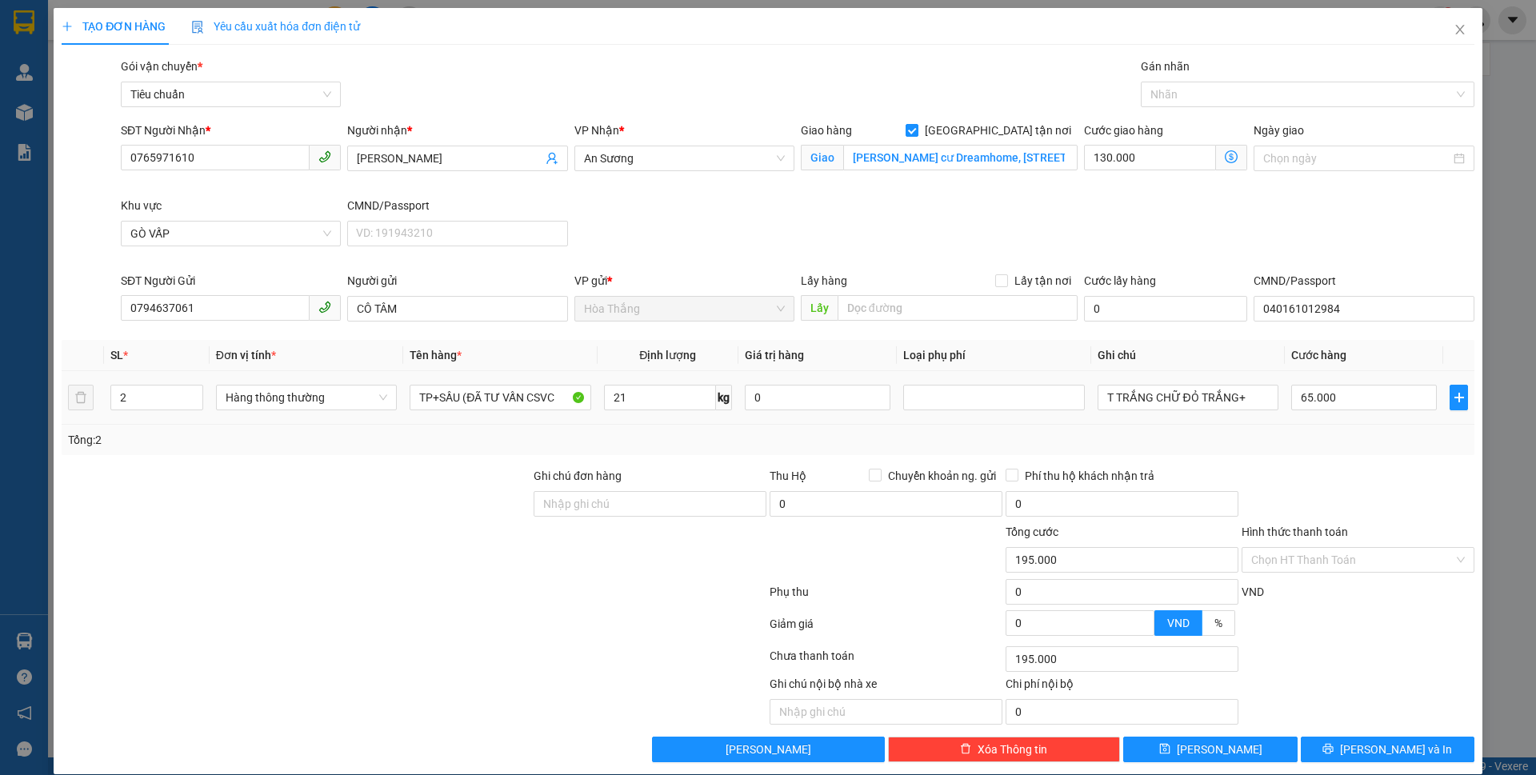
type input "190.000"
click at [1367, 399] on input "60.000" at bounding box center [1365, 398] width 146 height 26
type input "1"
type input "130.001"
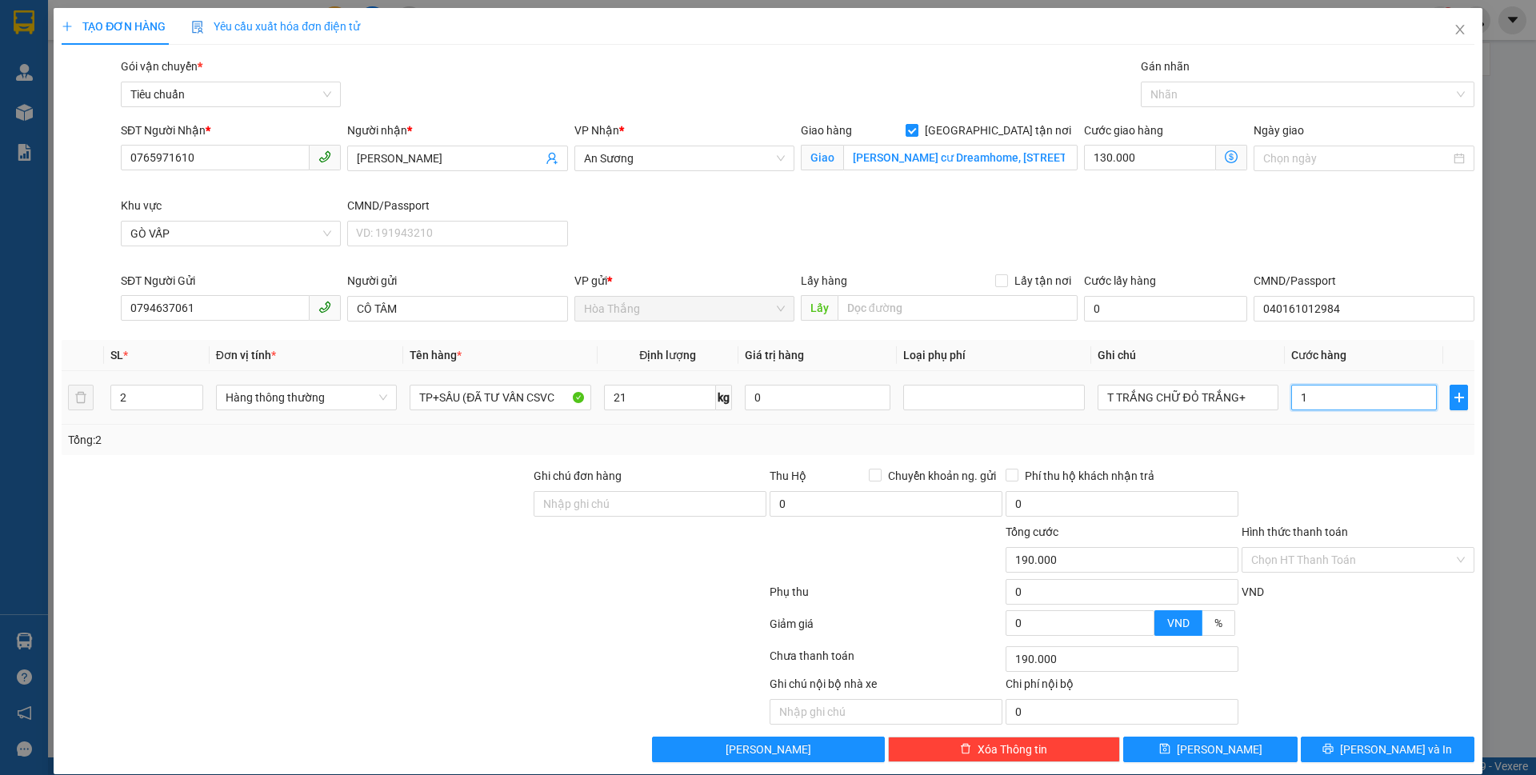
type input "130.001"
type input "130.012"
type input "12"
type input "130.120"
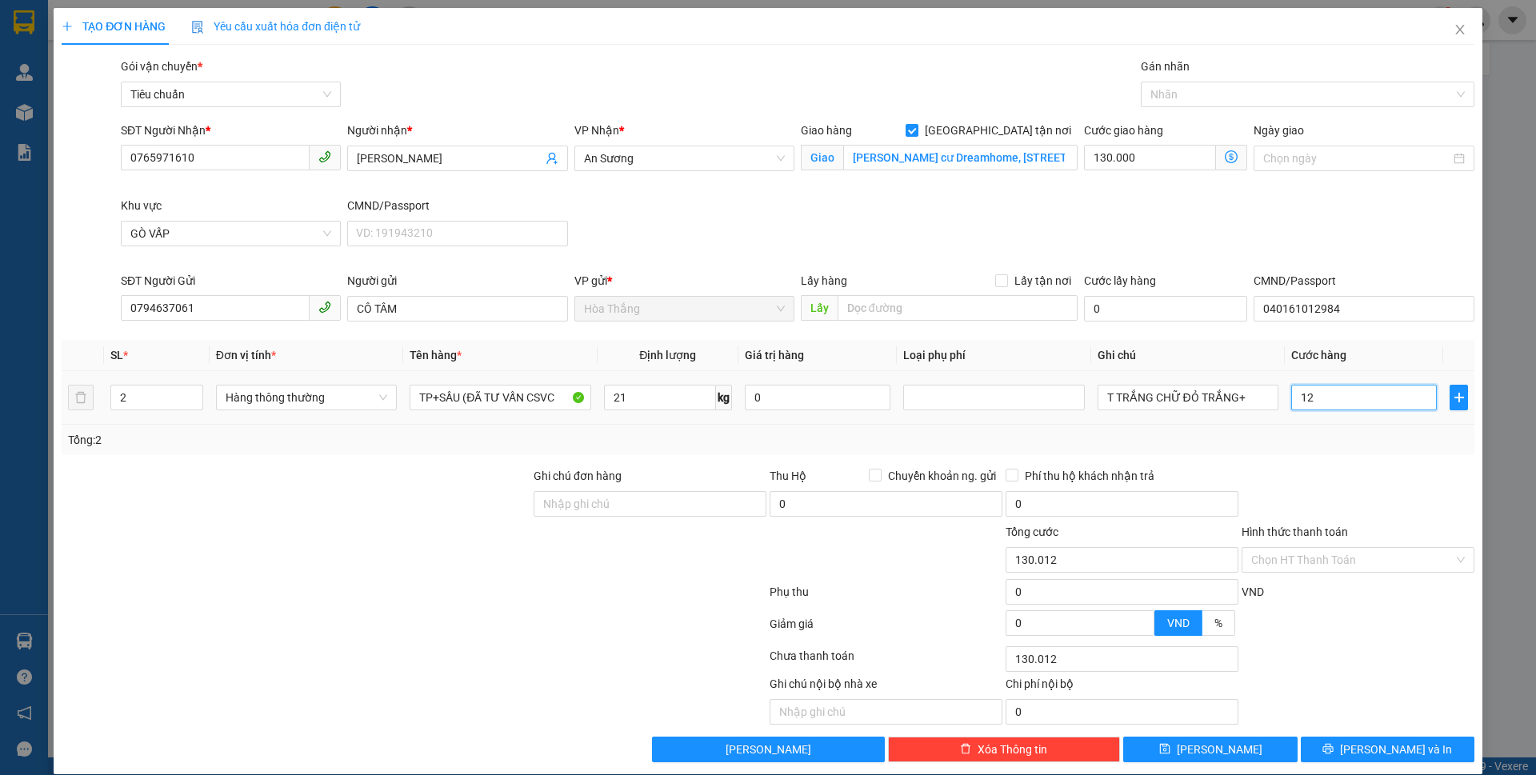
type input "130.120"
type input "120"
type input "250.000"
type input "120.000"
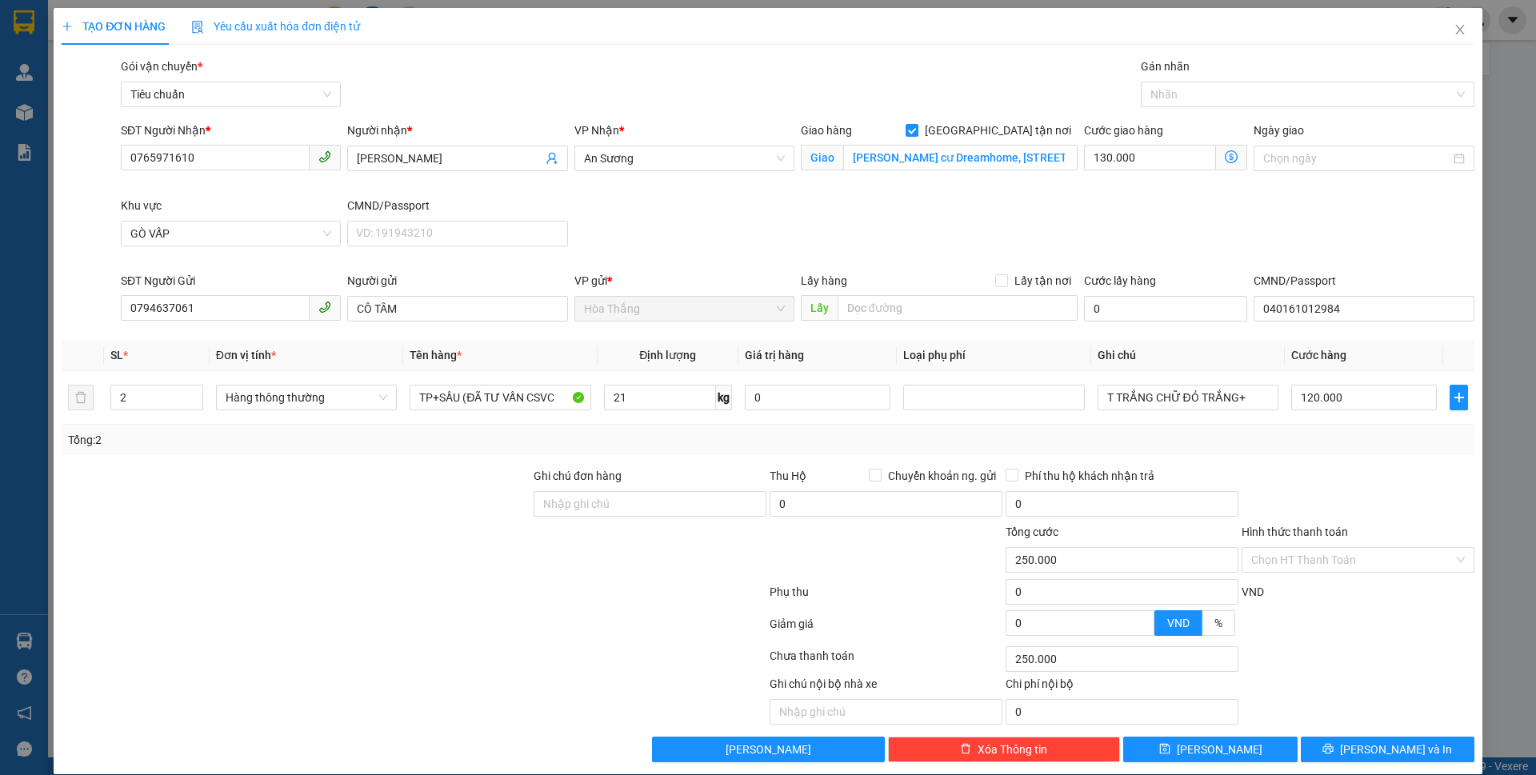
click at [1294, 462] on div "Transit Pickup Surcharge Ids Transit Deliver Surcharge Ids Transit Deliver Surc…" at bounding box center [768, 410] width 1413 height 705
click at [1225, 159] on icon "dollar-circle" at bounding box center [1231, 156] width 13 height 13
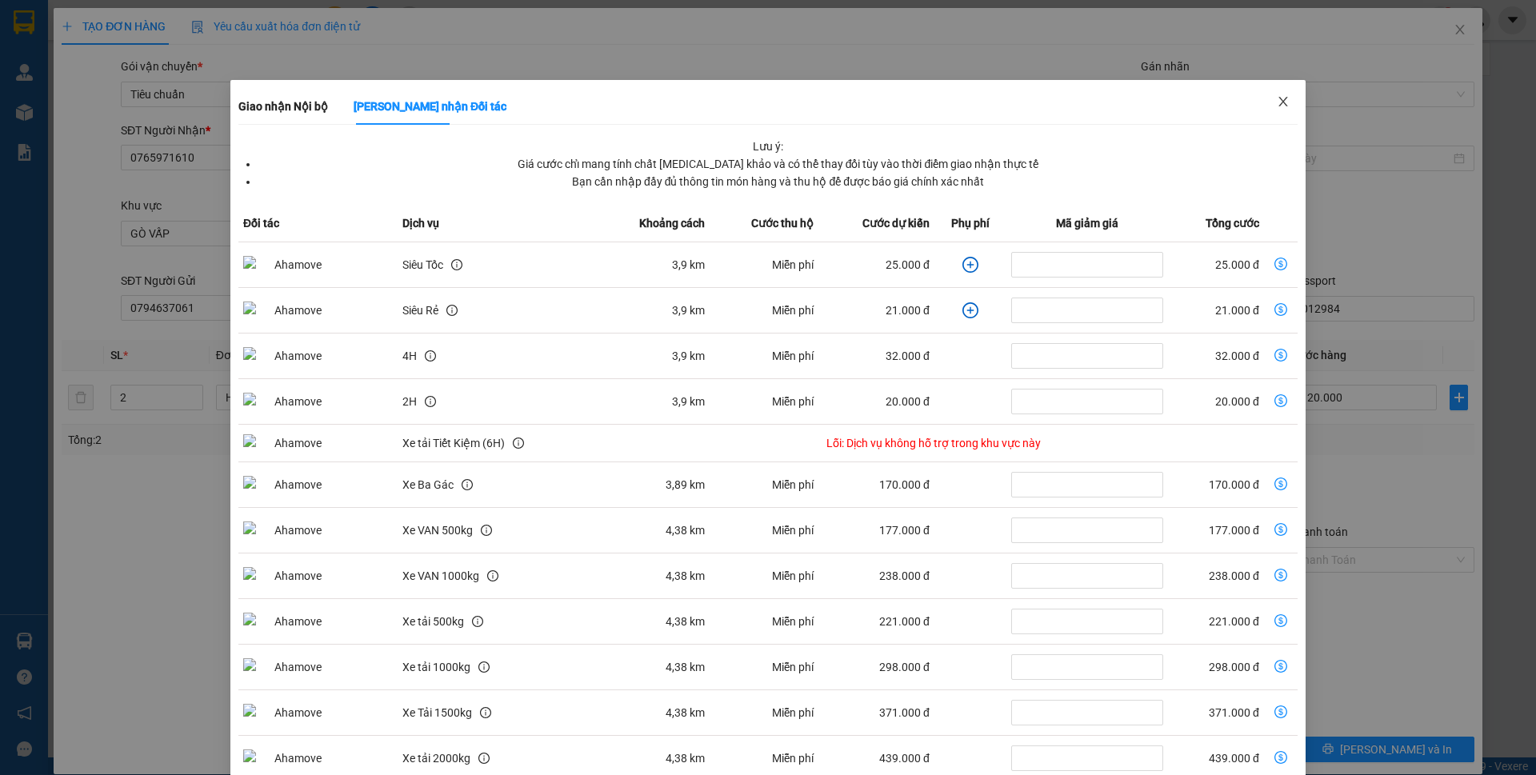
click at [1279, 113] on span "Close" at bounding box center [1283, 102] width 45 height 45
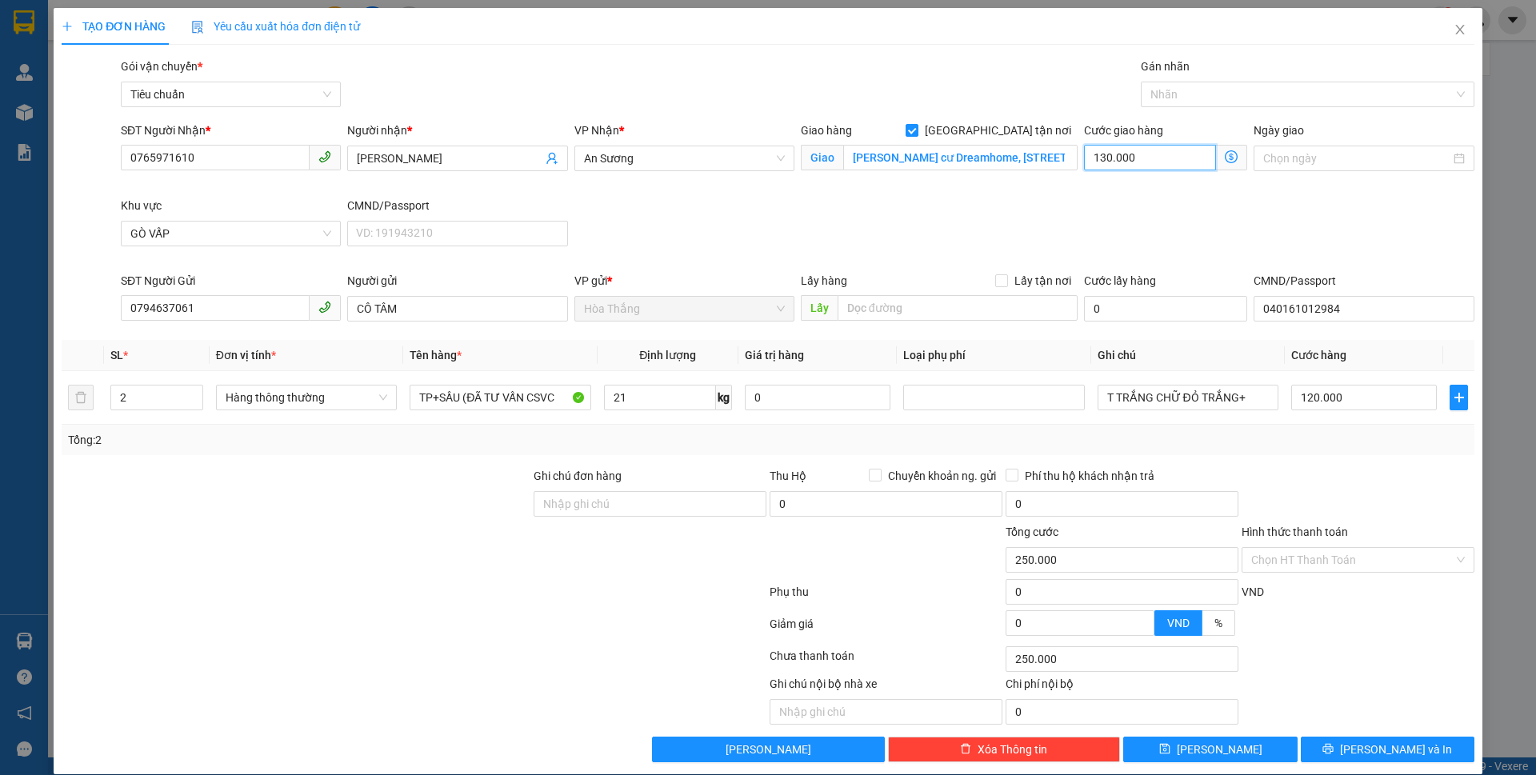
click at [1168, 156] on input "130.000" at bounding box center [1150, 158] width 132 height 26
type input "6"
type input "120.006"
type input "120.060"
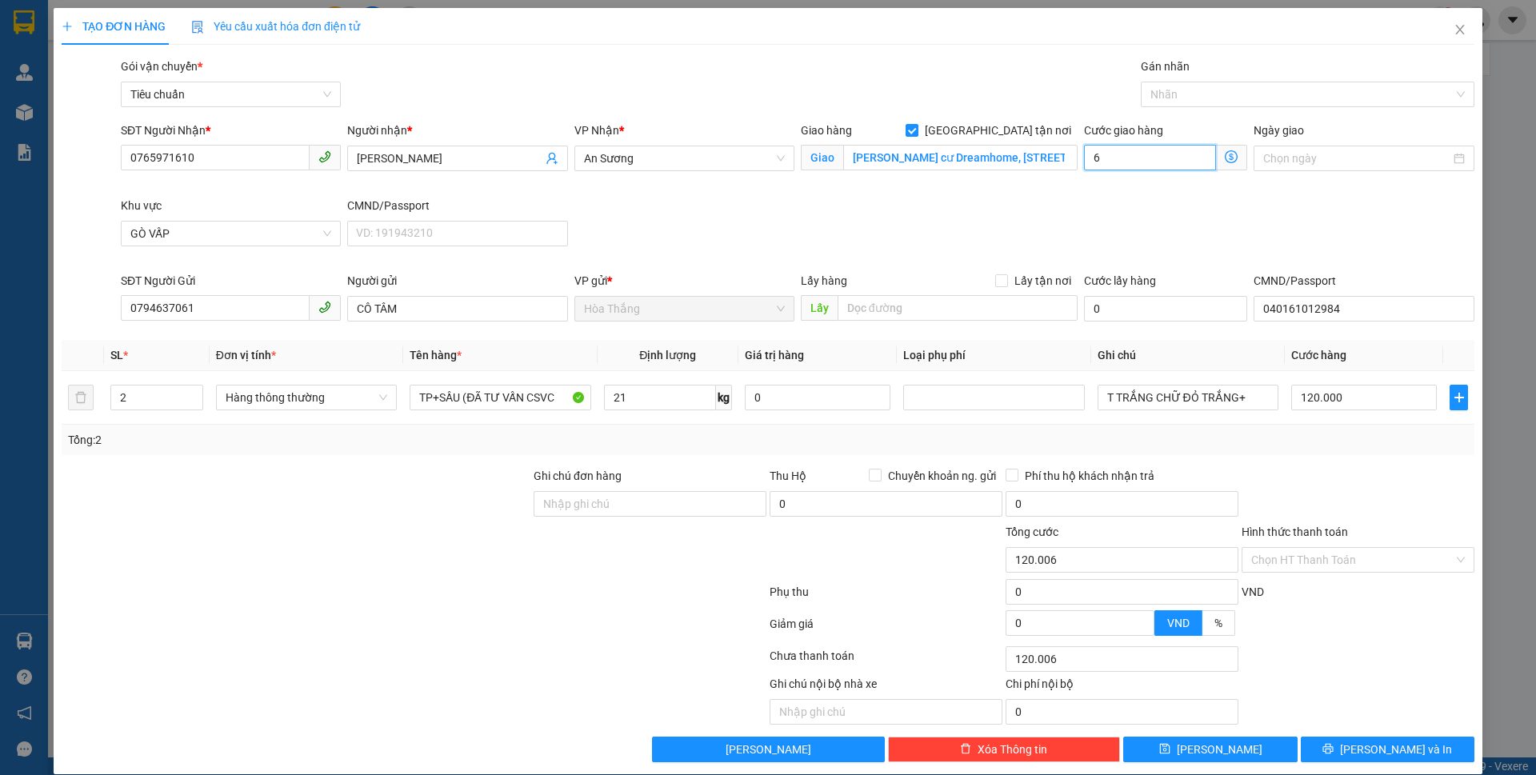
type input "120.060"
type input "60"
type input "180.000"
type input "60.000"
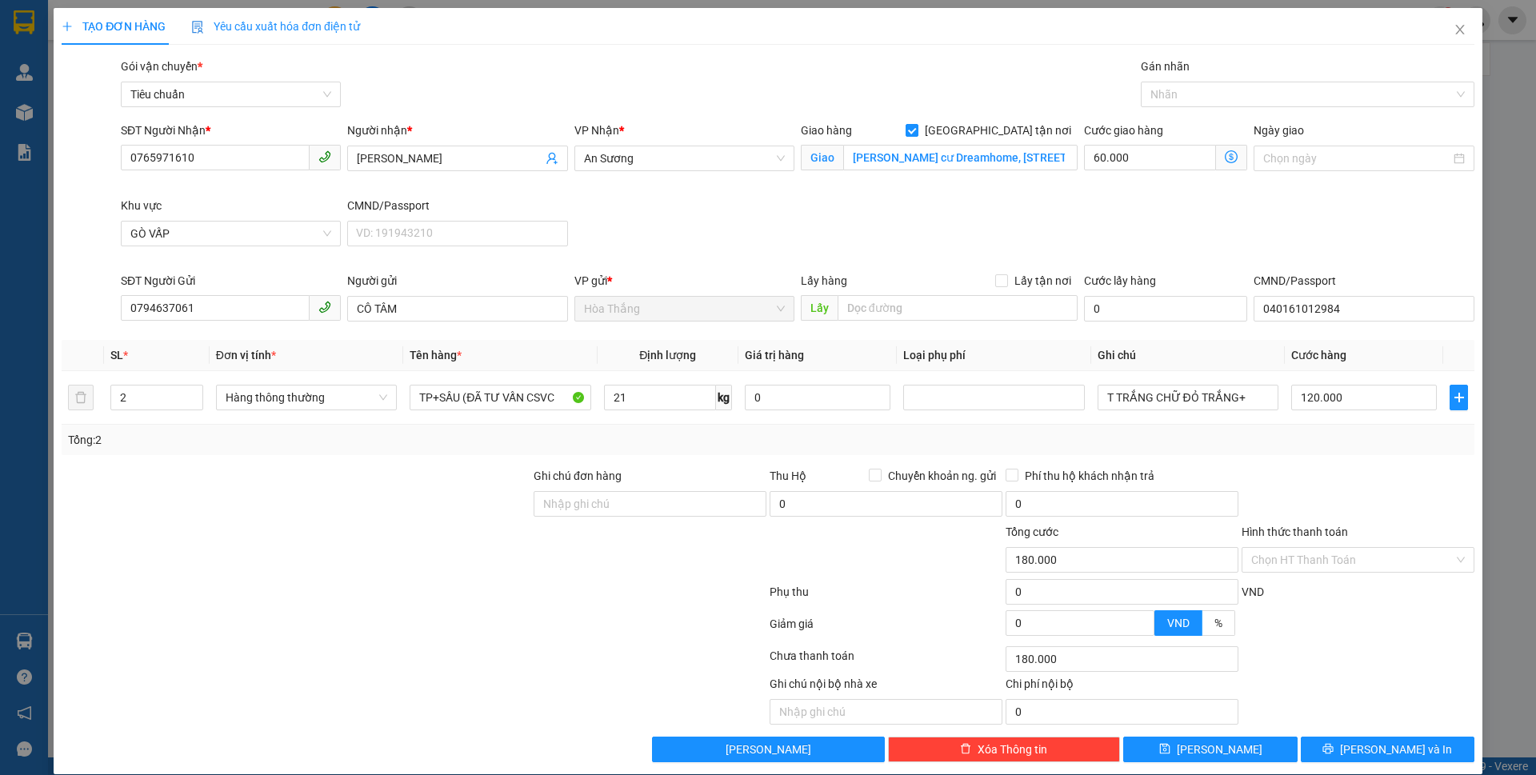
click at [1097, 229] on div "SĐT Người Nhận * 0765971610 Người nhận * HOÀNG THƠ VP Nhận * An Sương Giao hàng…" at bounding box center [798, 197] width 1360 height 150
click at [1174, 95] on div at bounding box center [1300, 94] width 310 height 19
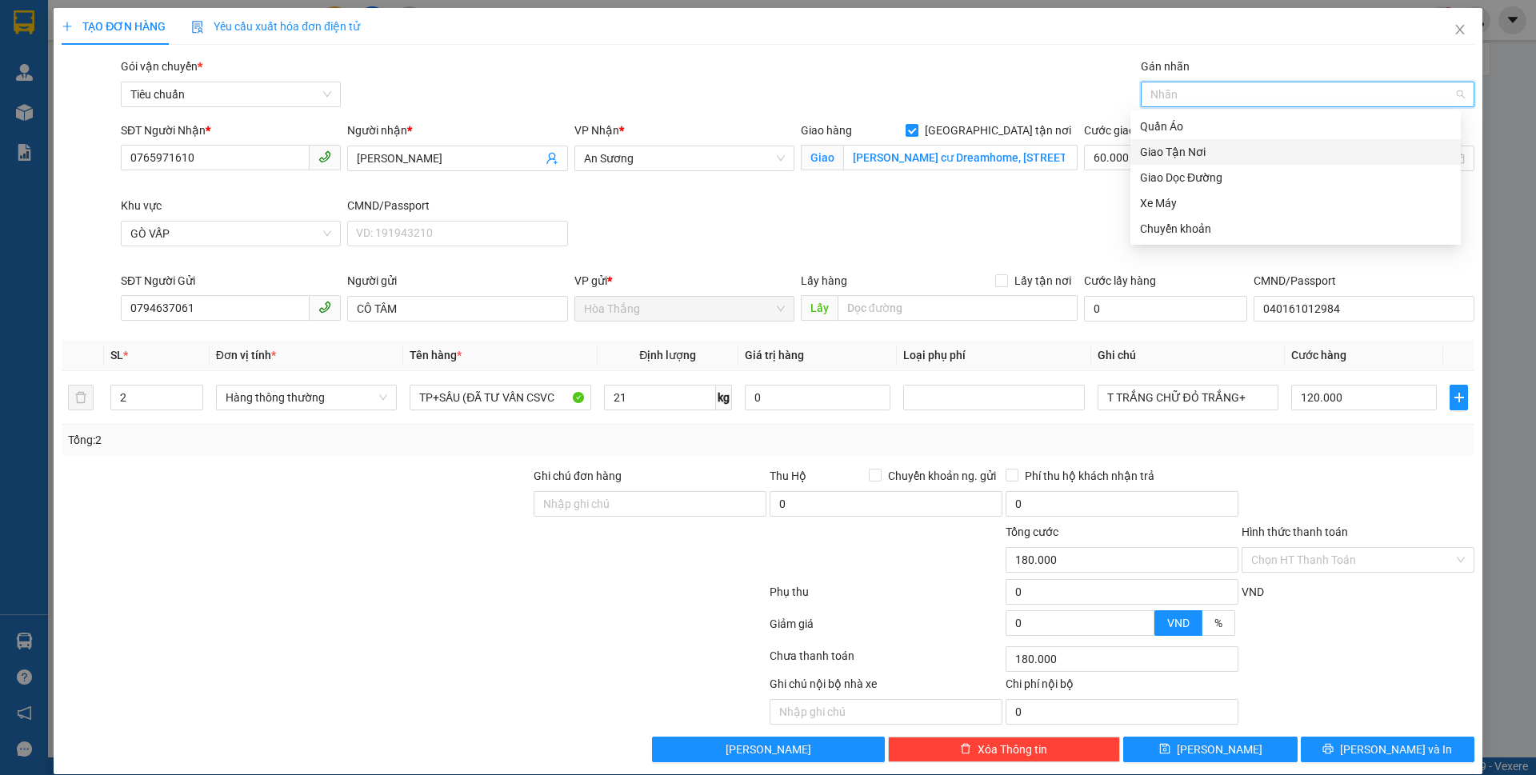
click at [1173, 157] on div "Giao Tận Nơi" at bounding box center [1295, 152] width 311 height 18
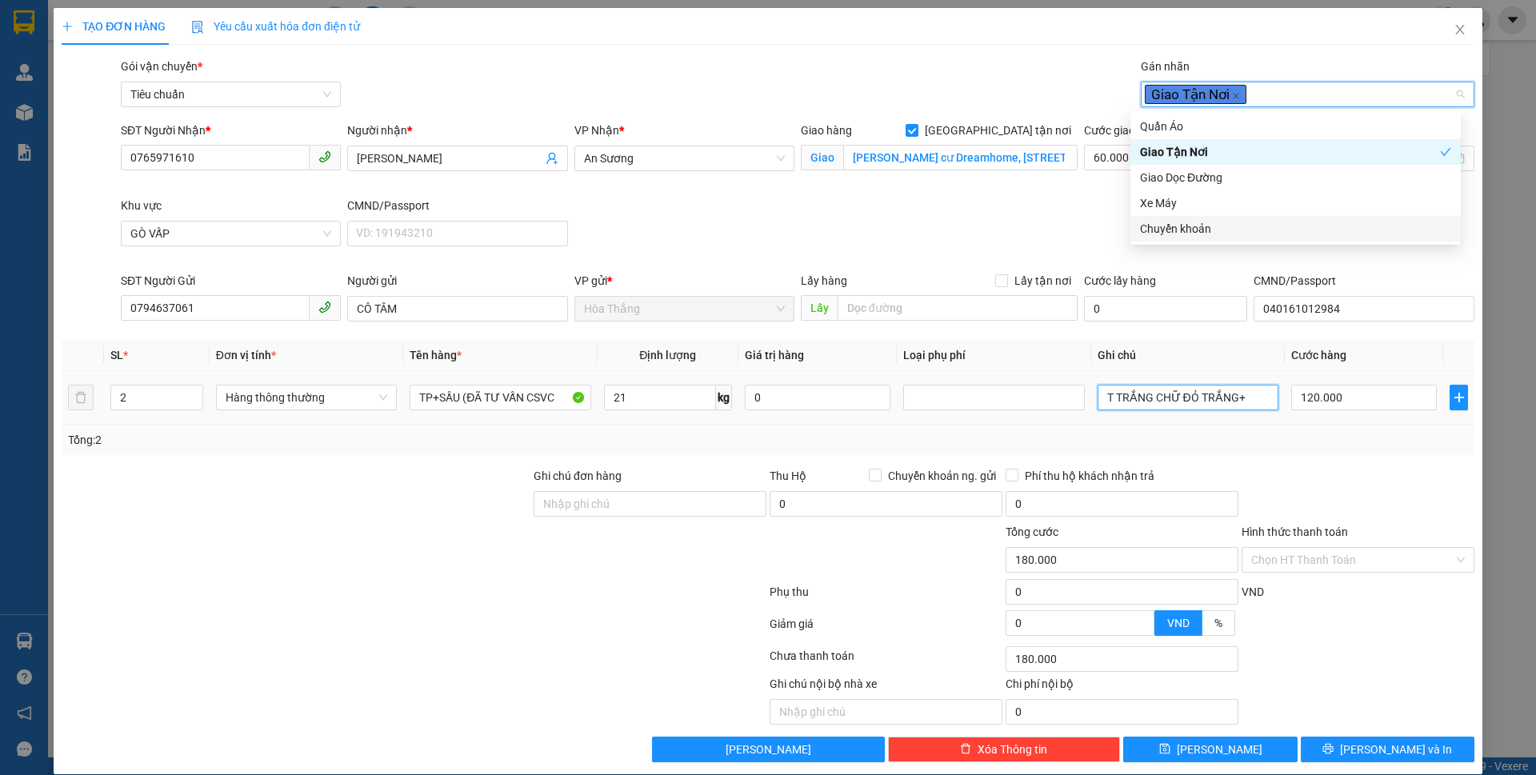
click at [1249, 395] on input "T TRẮNG CHỮ ĐỎ TRẮNG+" at bounding box center [1188, 398] width 181 height 26
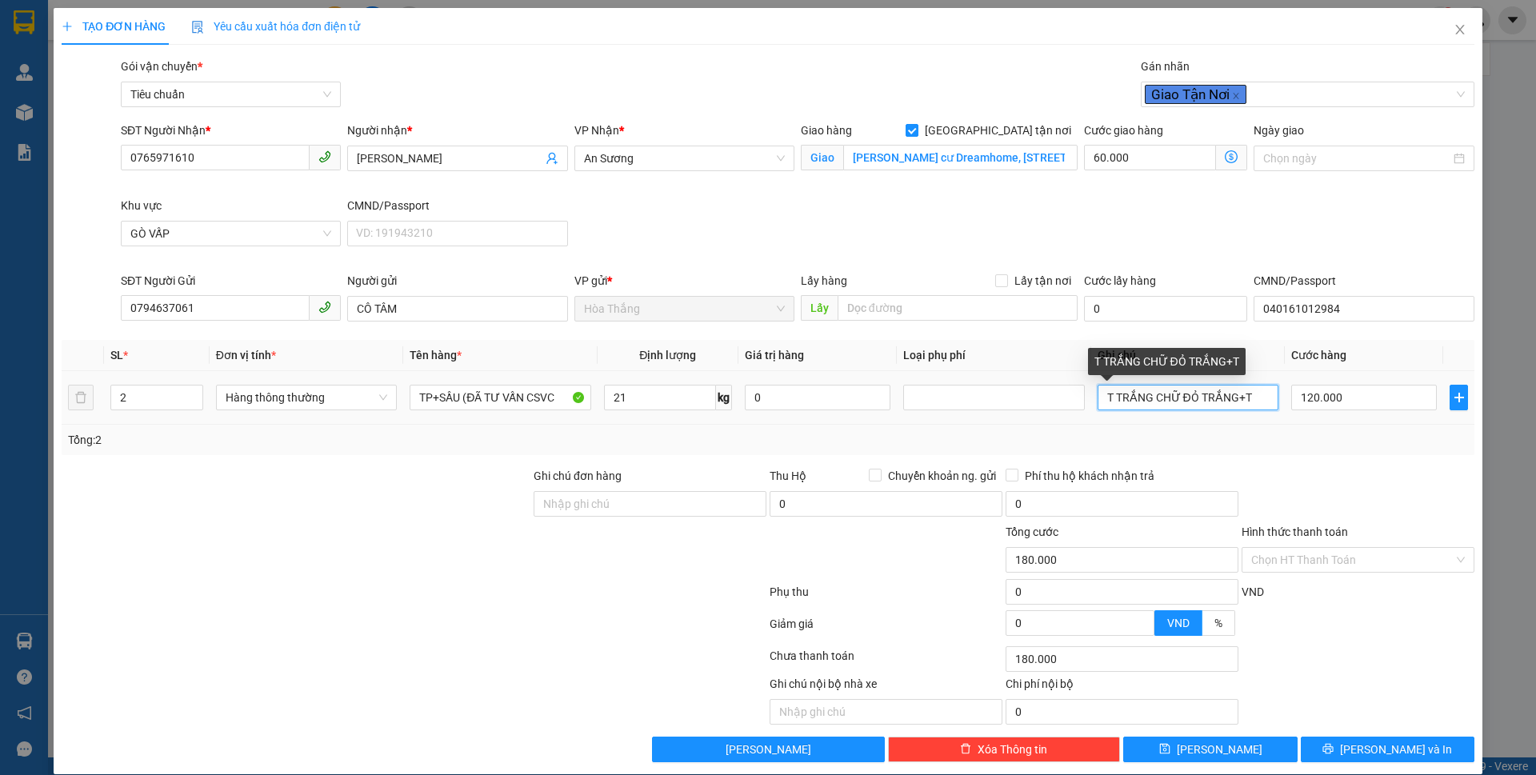
type input "T TRẮNG CHỮ ĐỎ TRẮNG+TX"
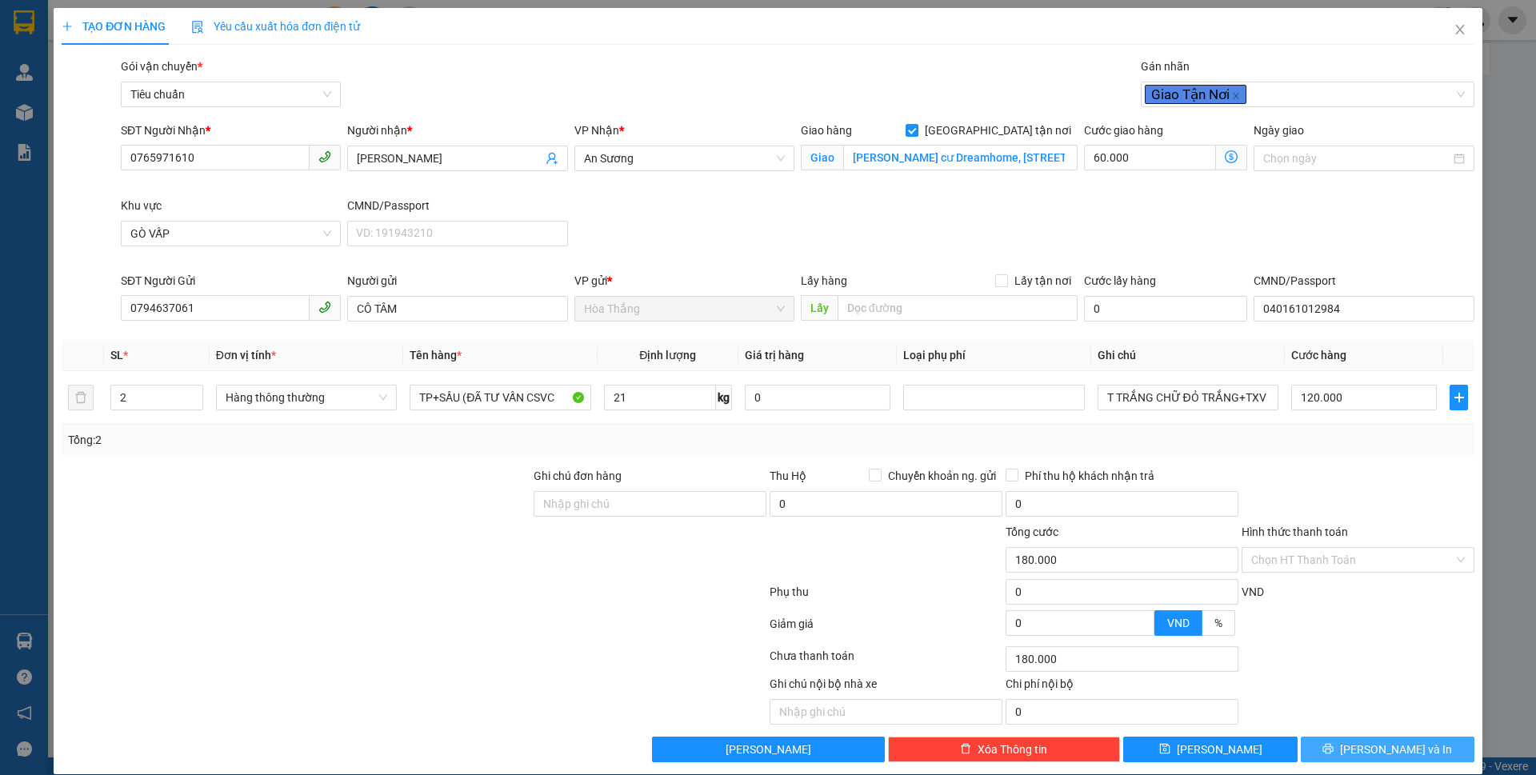
click at [1335, 755] on button "[PERSON_NAME] và In" at bounding box center [1388, 750] width 174 height 26
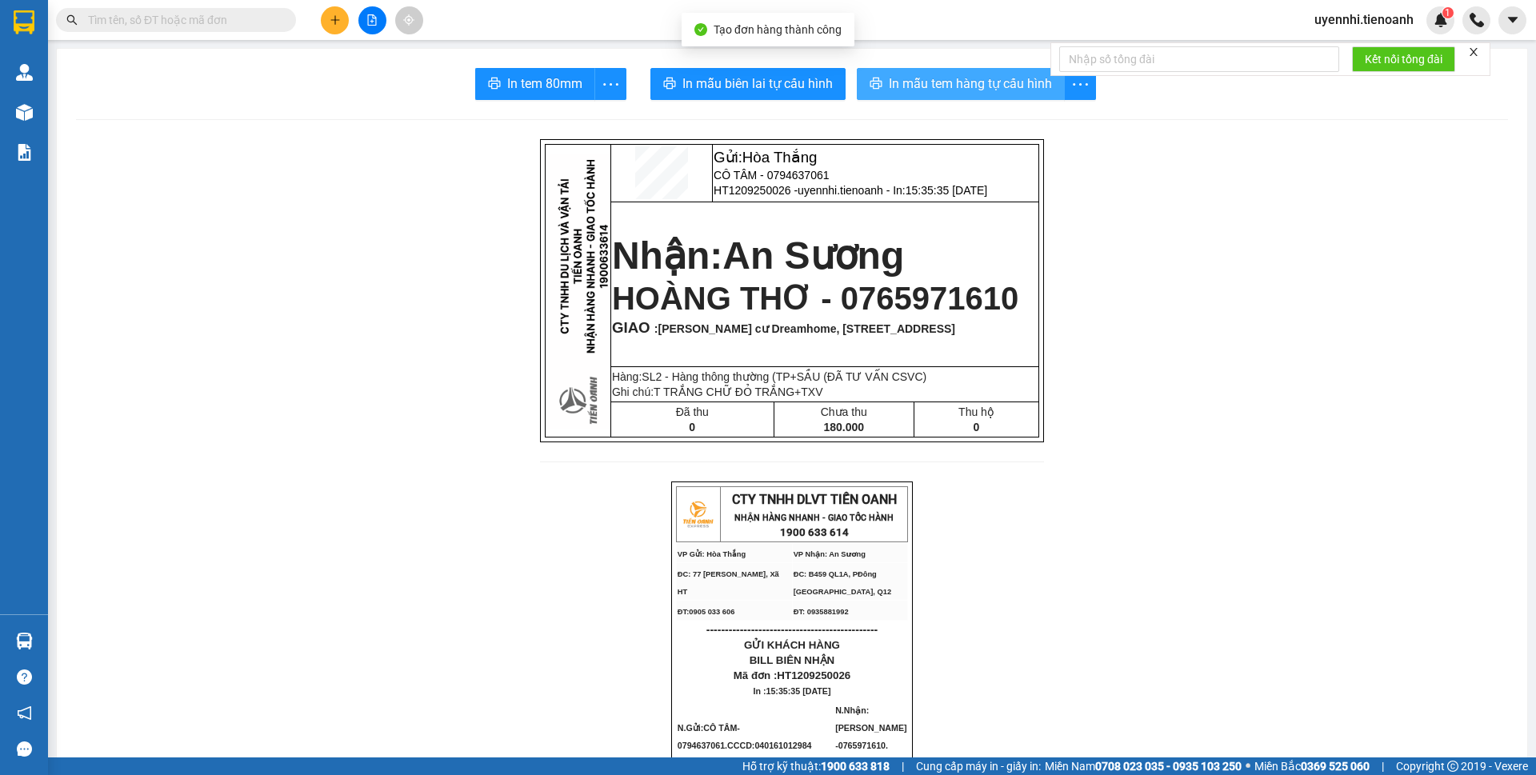
click at [924, 80] on span "In mẫu tem hàng tự cấu hình" at bounding box center [970, 84] width 163 height 20
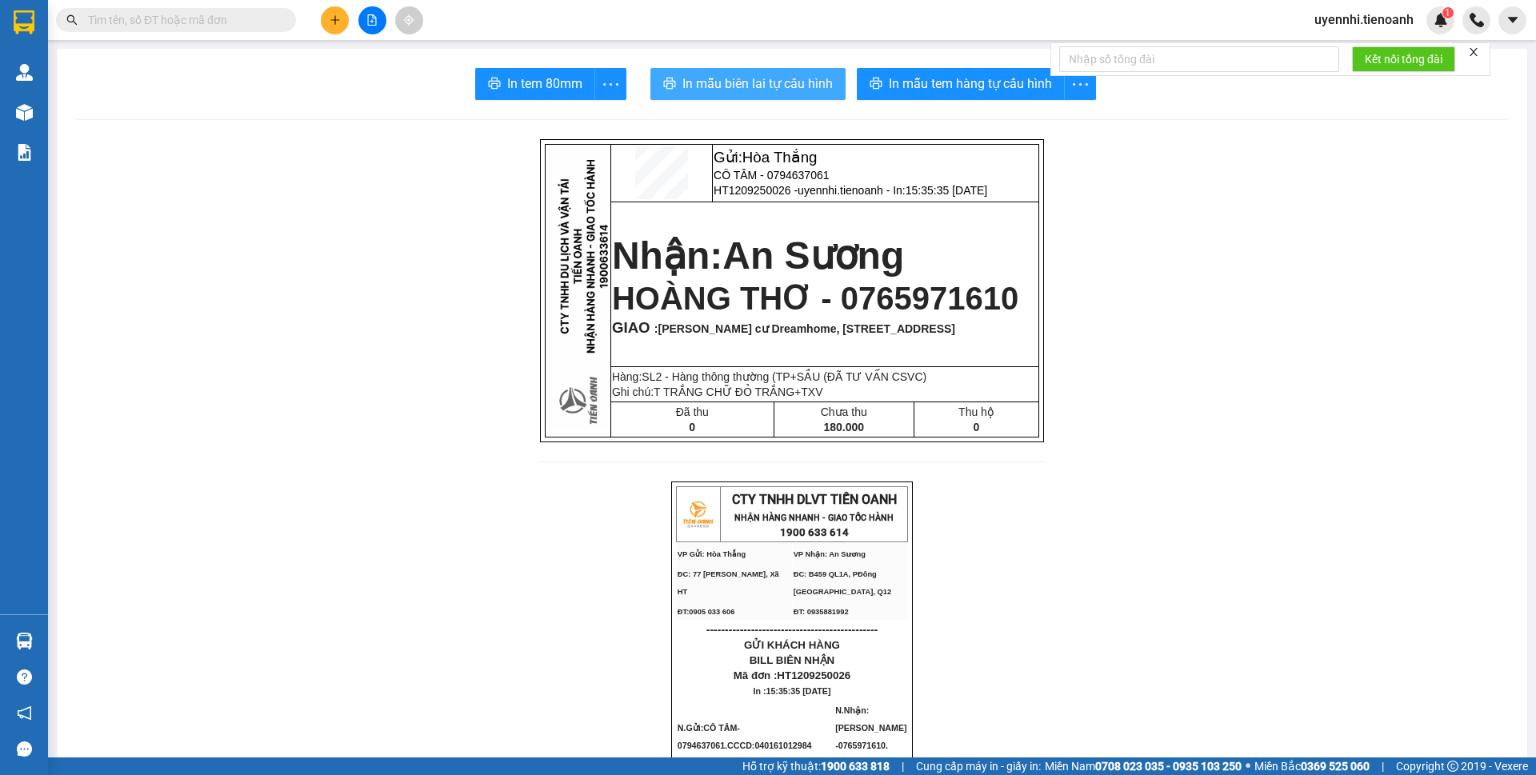
click at [712, 83] on span "In mẫu biên lai tự cấu hình" at bounding box center [758, 84] width 150 height 20
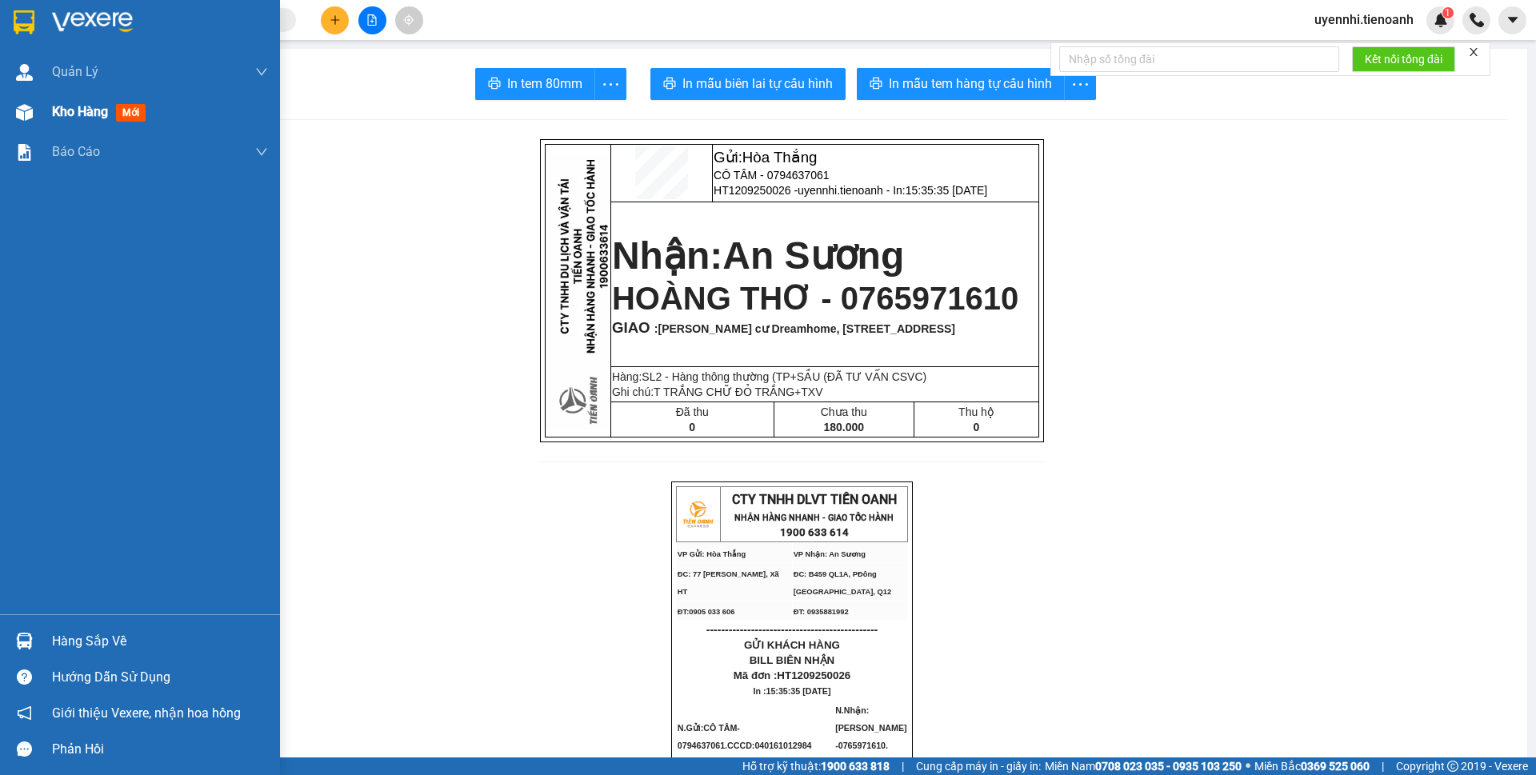
click at [73, 105] on span "Kho hàng" at bounding box center [80, 111] width 56 height 15
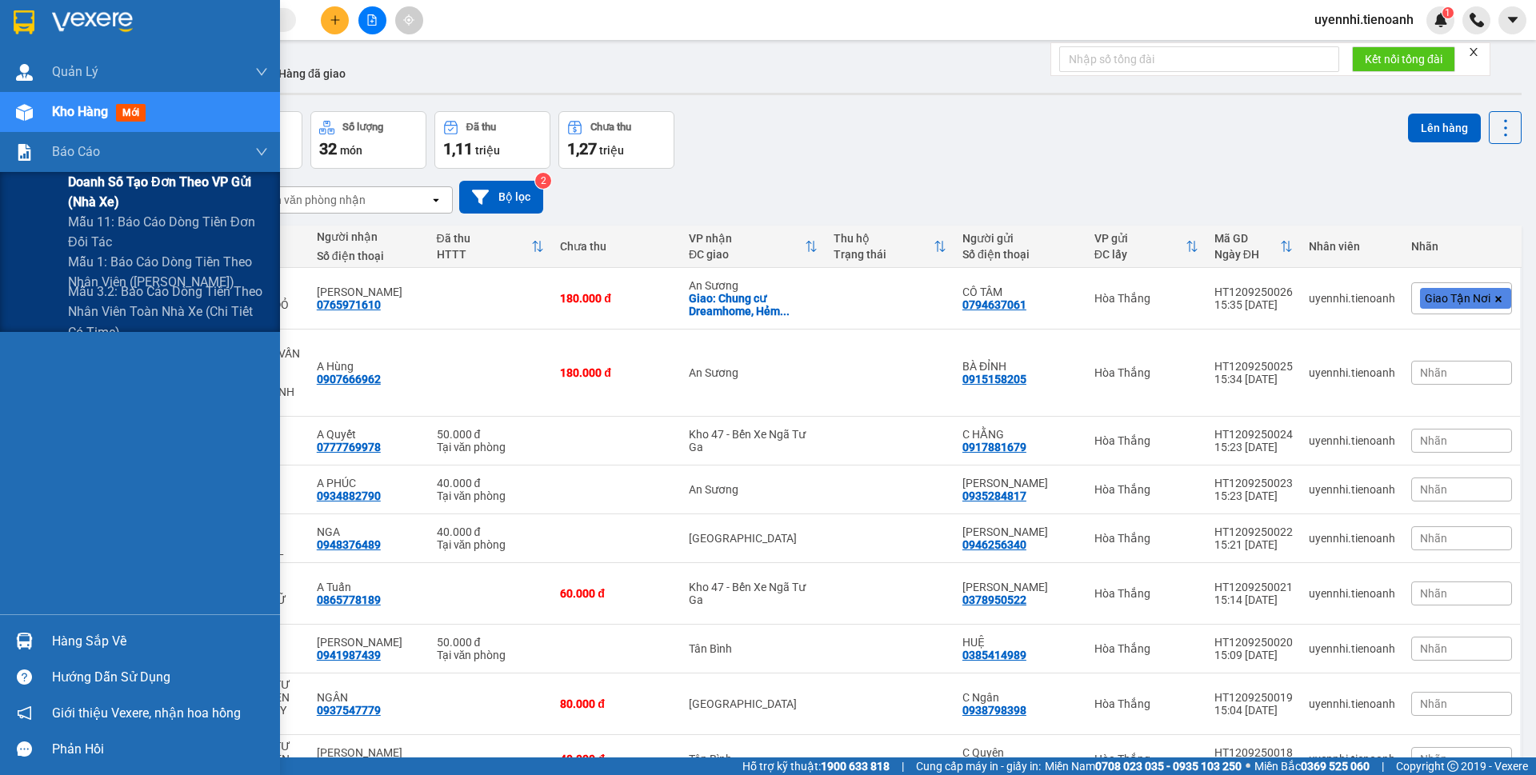
click at [107, 179] on span "Doanh số tạo đơn theo VP gửi (nhà xe)" at bounding box center [168, 192] width 200 height 40
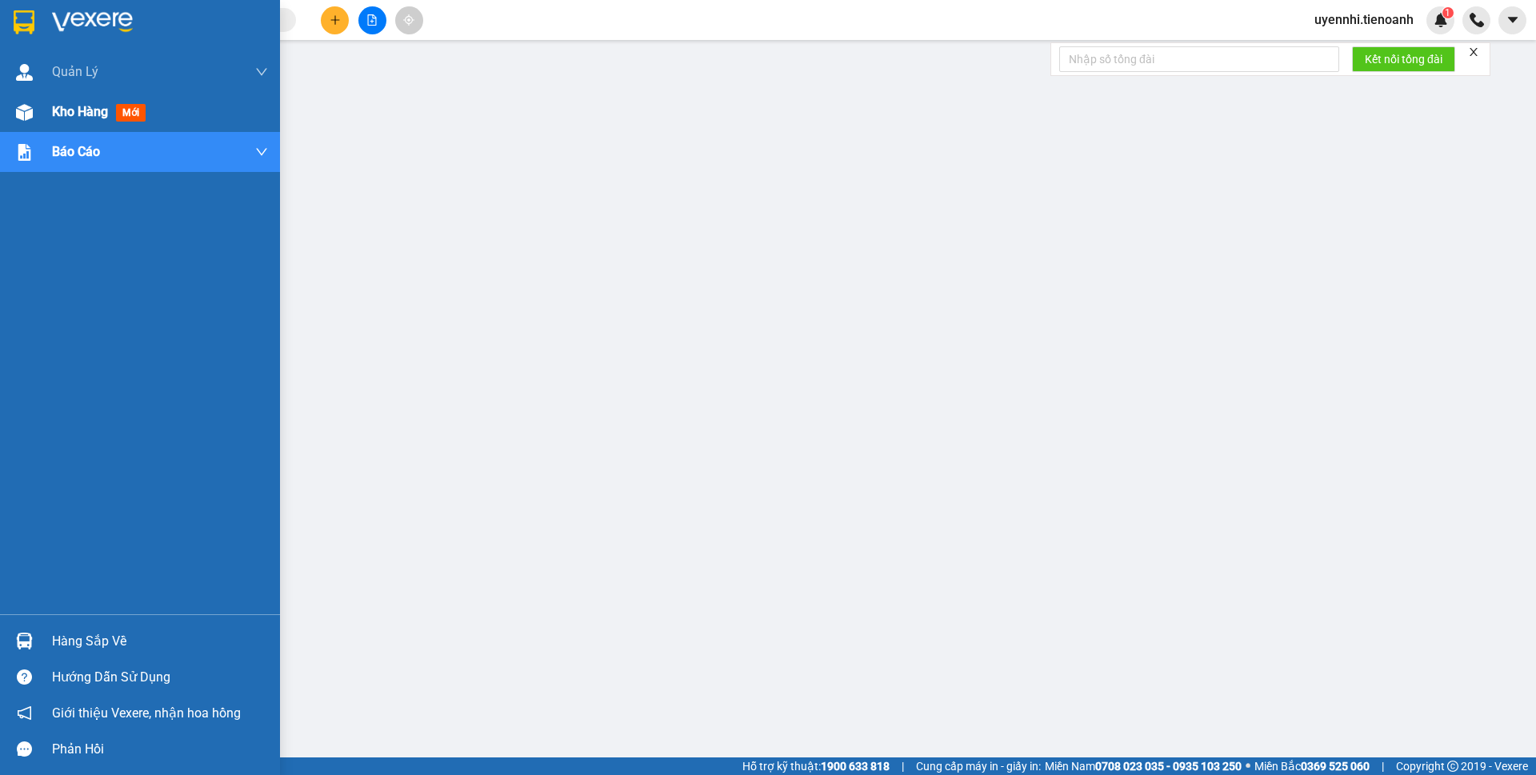
click at [82, 114] on span "Kho hàng" at bounding box center [80, 111] width 56 height 15
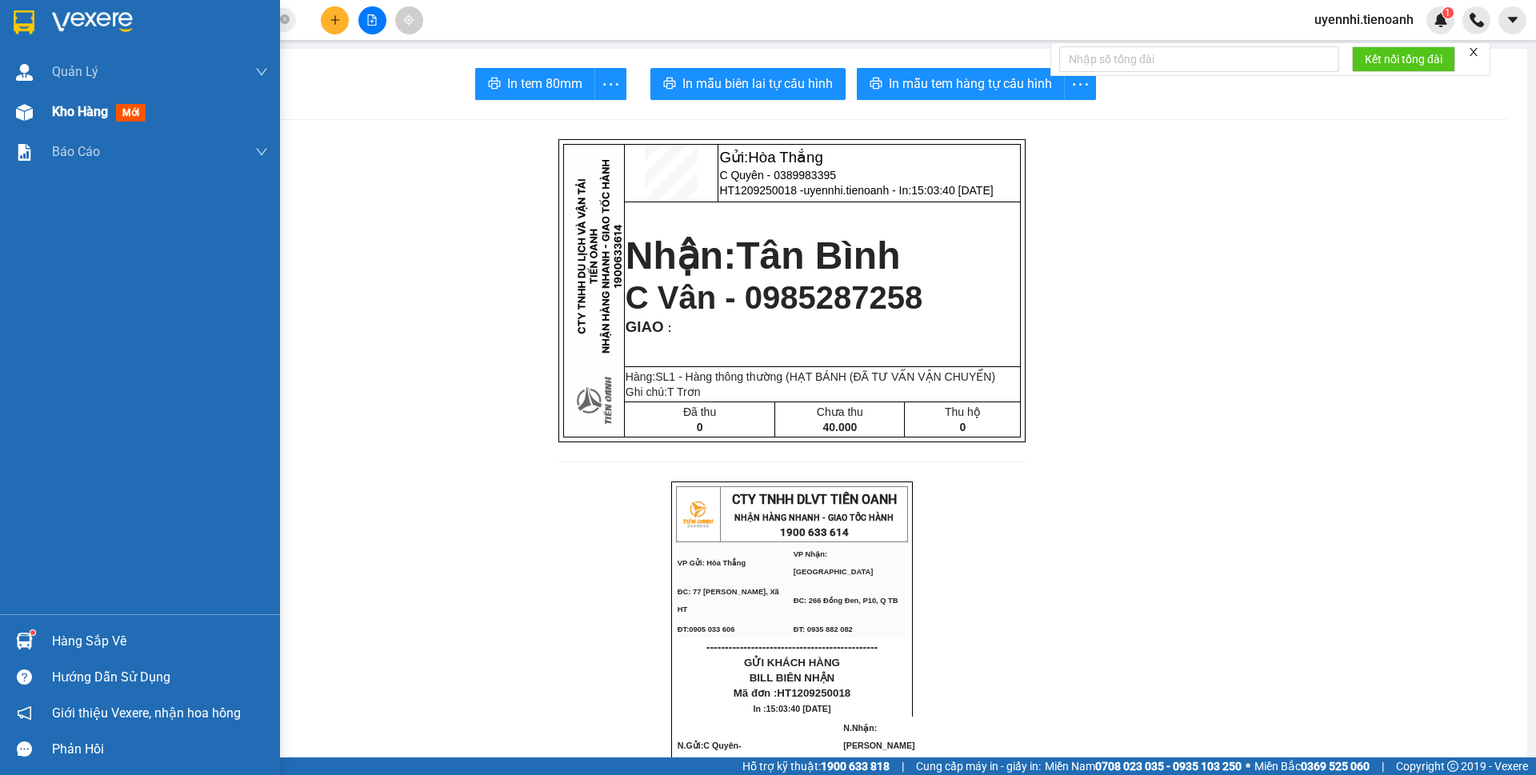
click at [66, 117] on span "Kho hàng" at bounding box center [80, 111] width 56 height 15
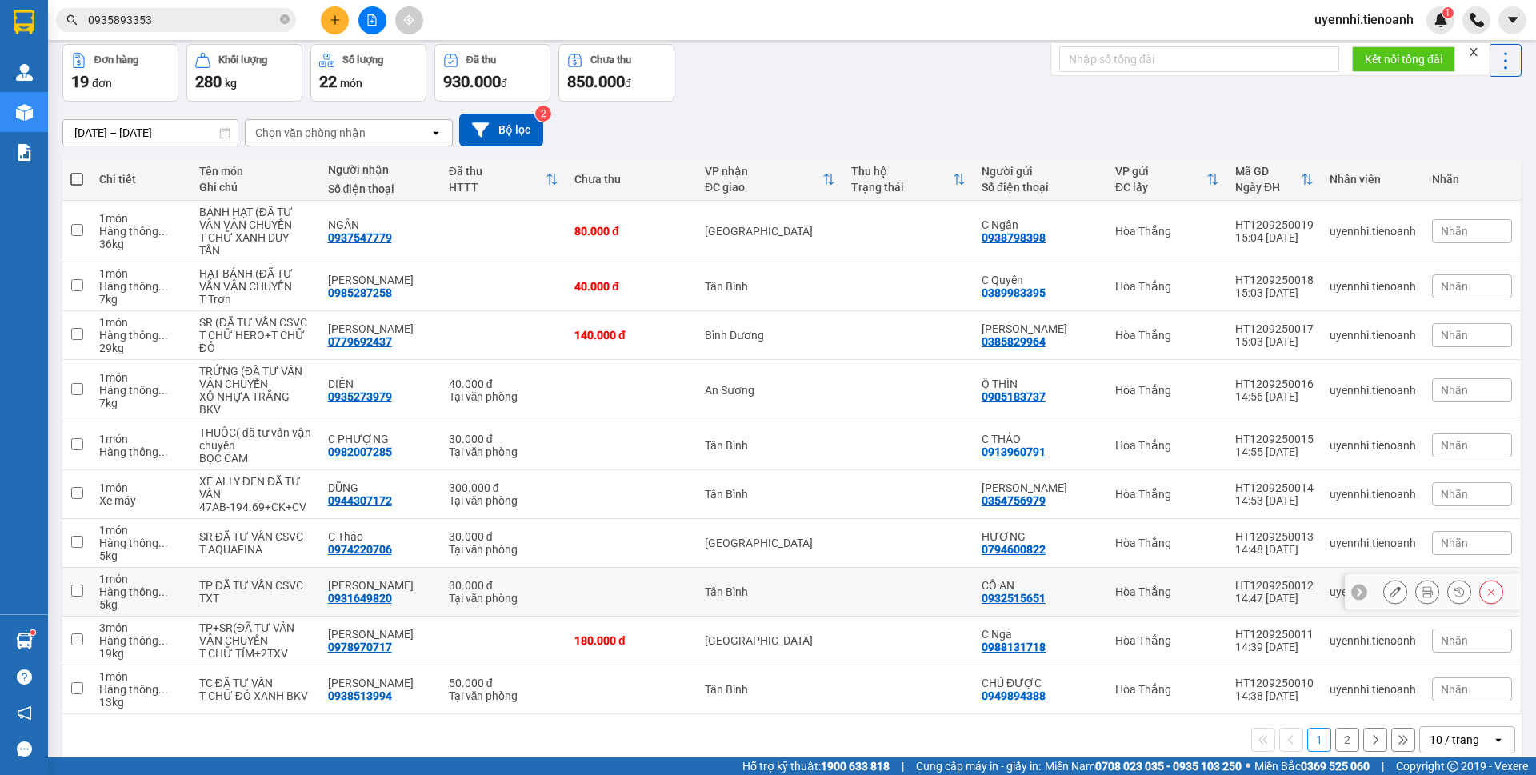
scroll to position [77, 0]
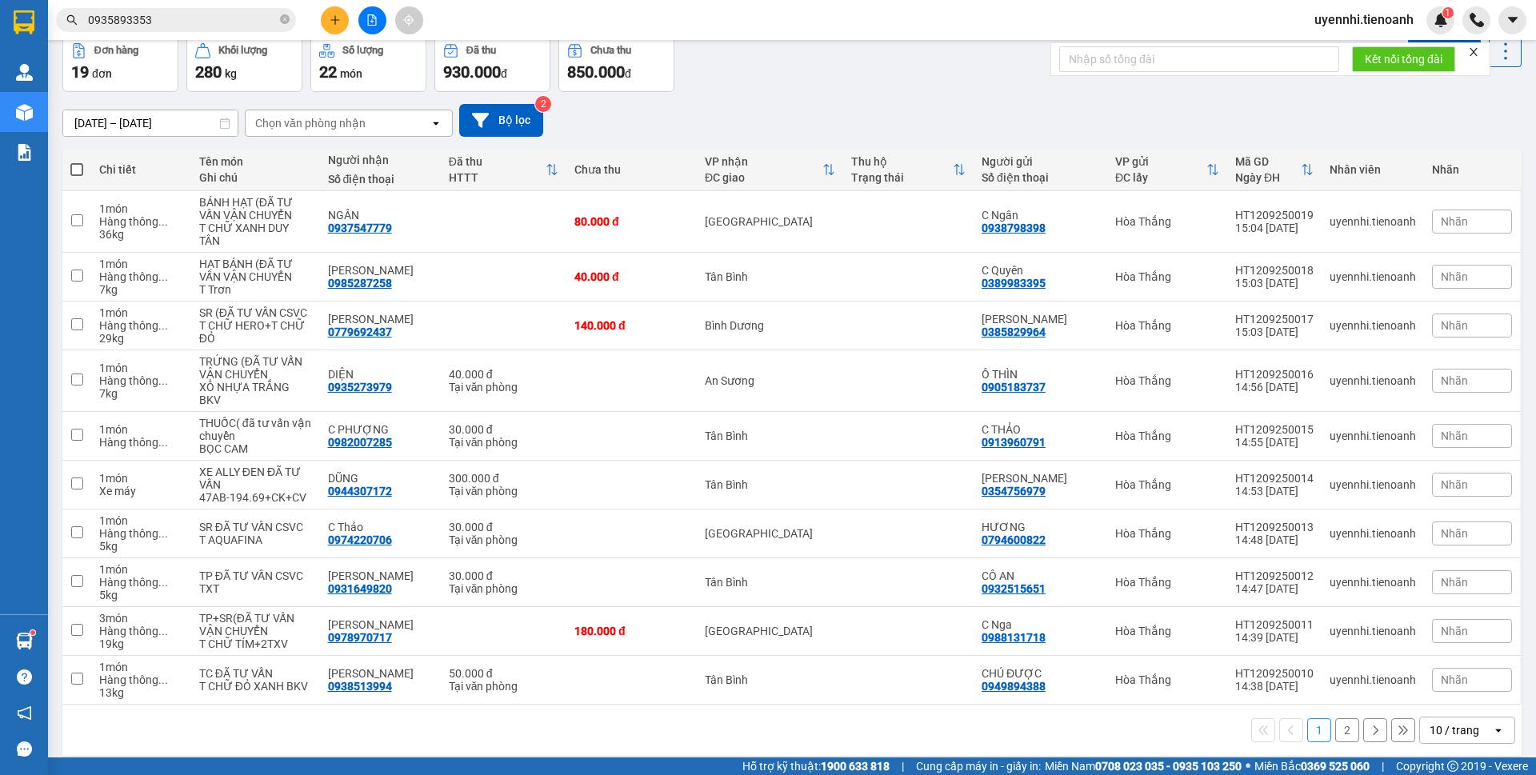
click at [1492, 724] on icon "open" at bounding box center [1498, 730] width 13 height 13
click at [1436, 685] on span "100 / trang" at bounding box center [1448, 683] width 58 height 16
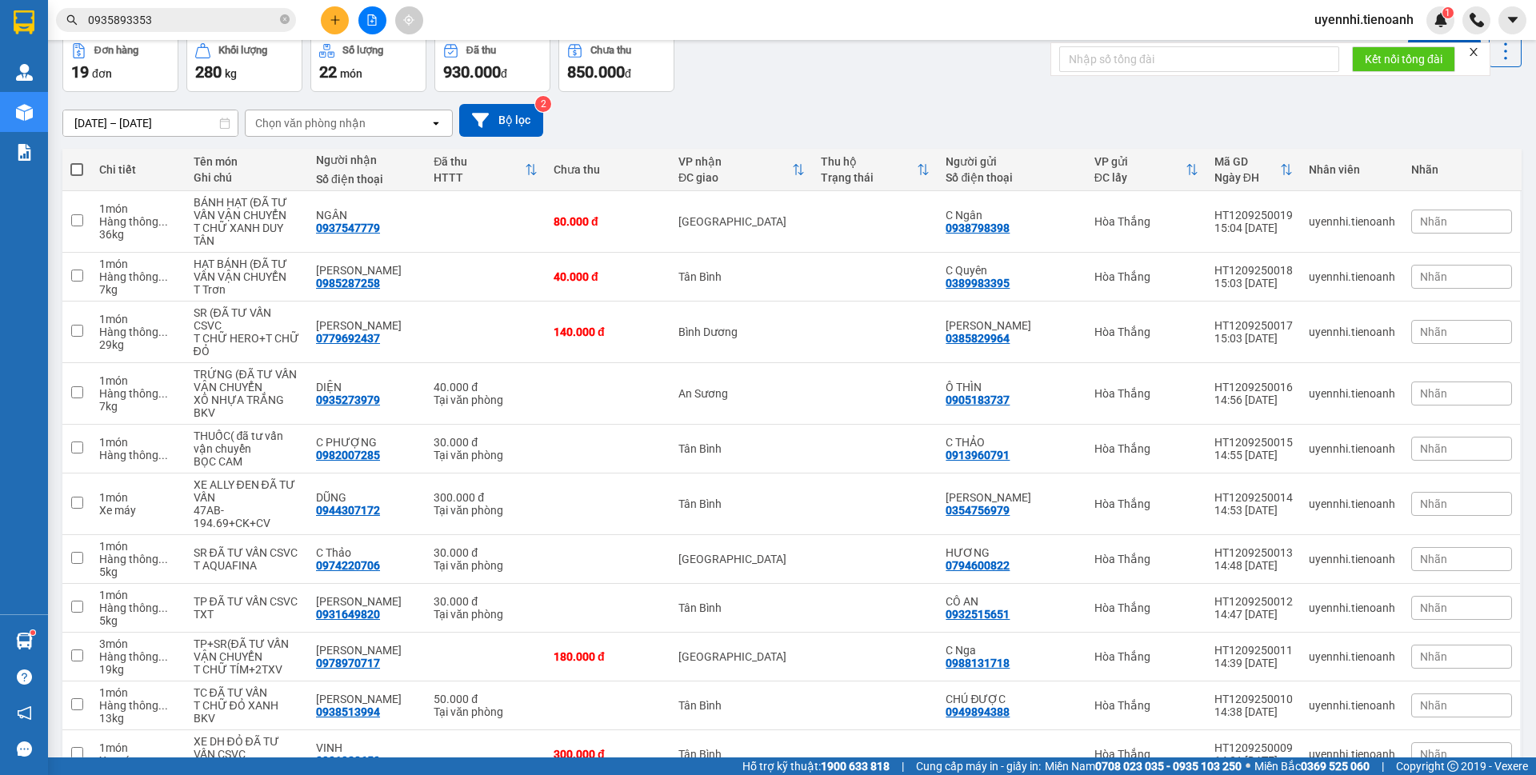
scroll to position [567, 0]
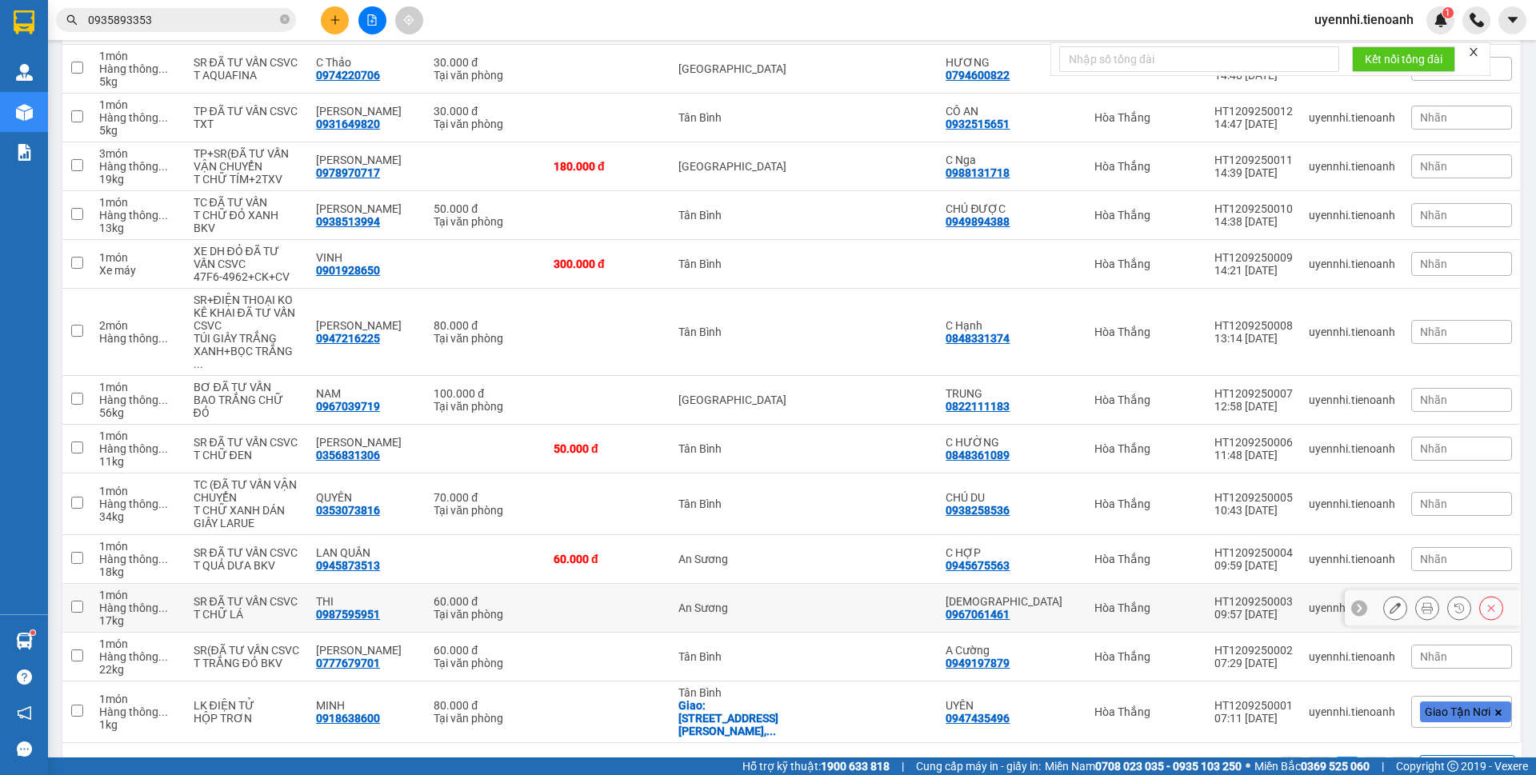
click at [1390, 595] on button at bounding box center [1395, 609] width 22 height 28
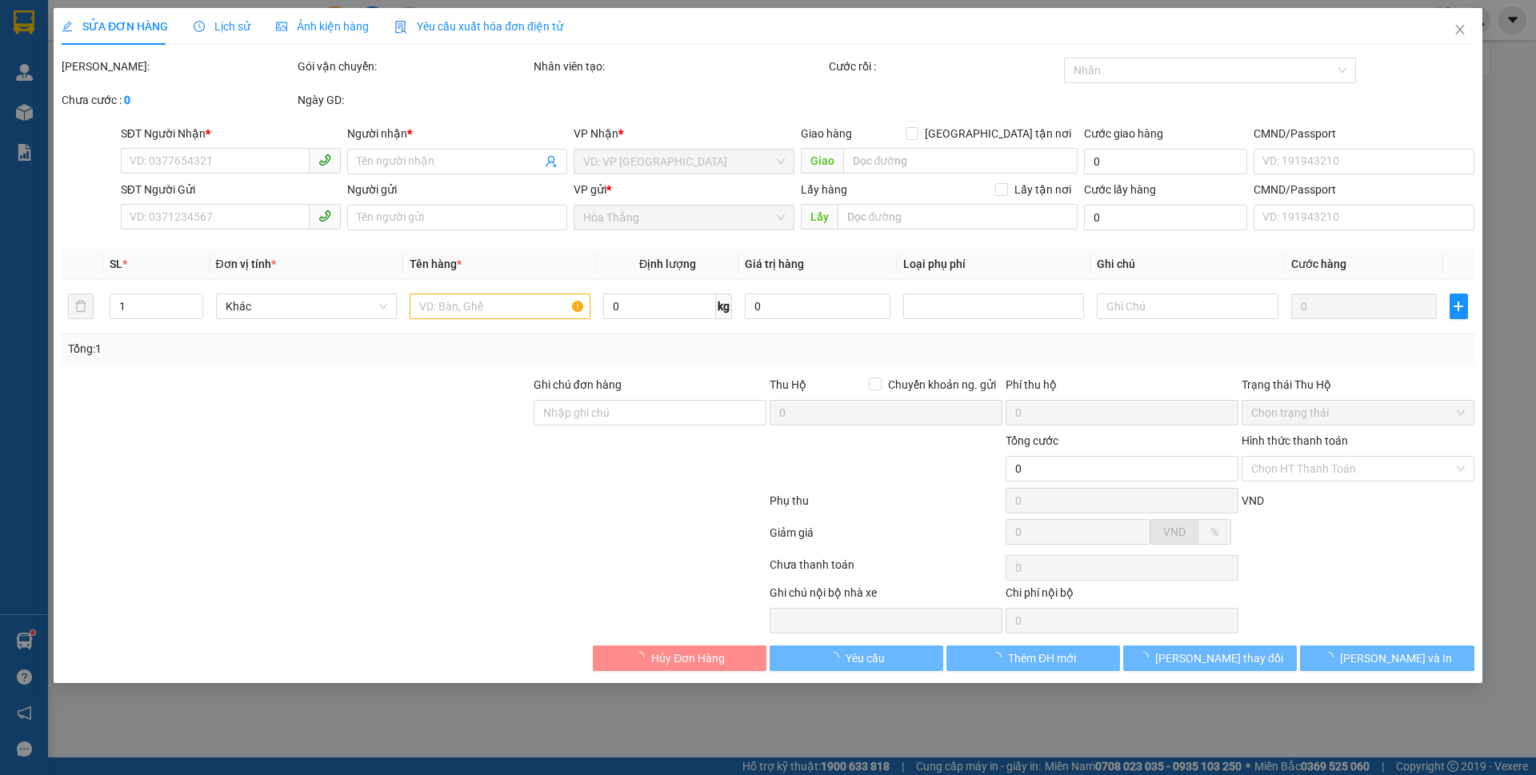
type input "0987595951"
type input "THI"
type input "0967061461"
type input "[DEMOGRAPHIC_DATA]"
type input "60.000"
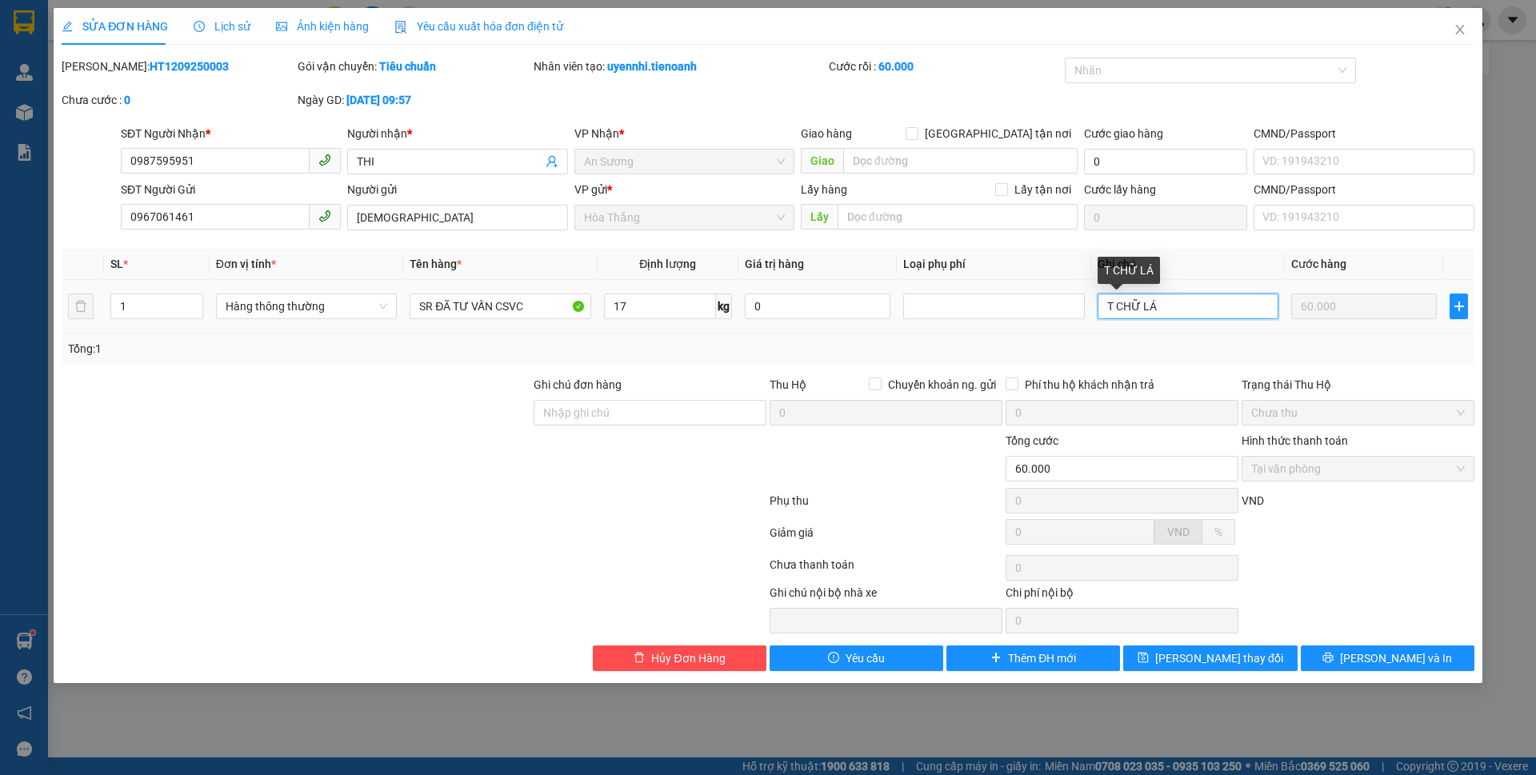
click at [1142, 303] on input "T CHỮ LÁ" at bounding box center [1188, 307] width 181 height 26
type input "T CHỮ ĐỎ XANH LÁ"
click at [1250, 651] on span "[PERSON_NAME] thay đổi" at bounding box center [1219, 659] width 128 height 18
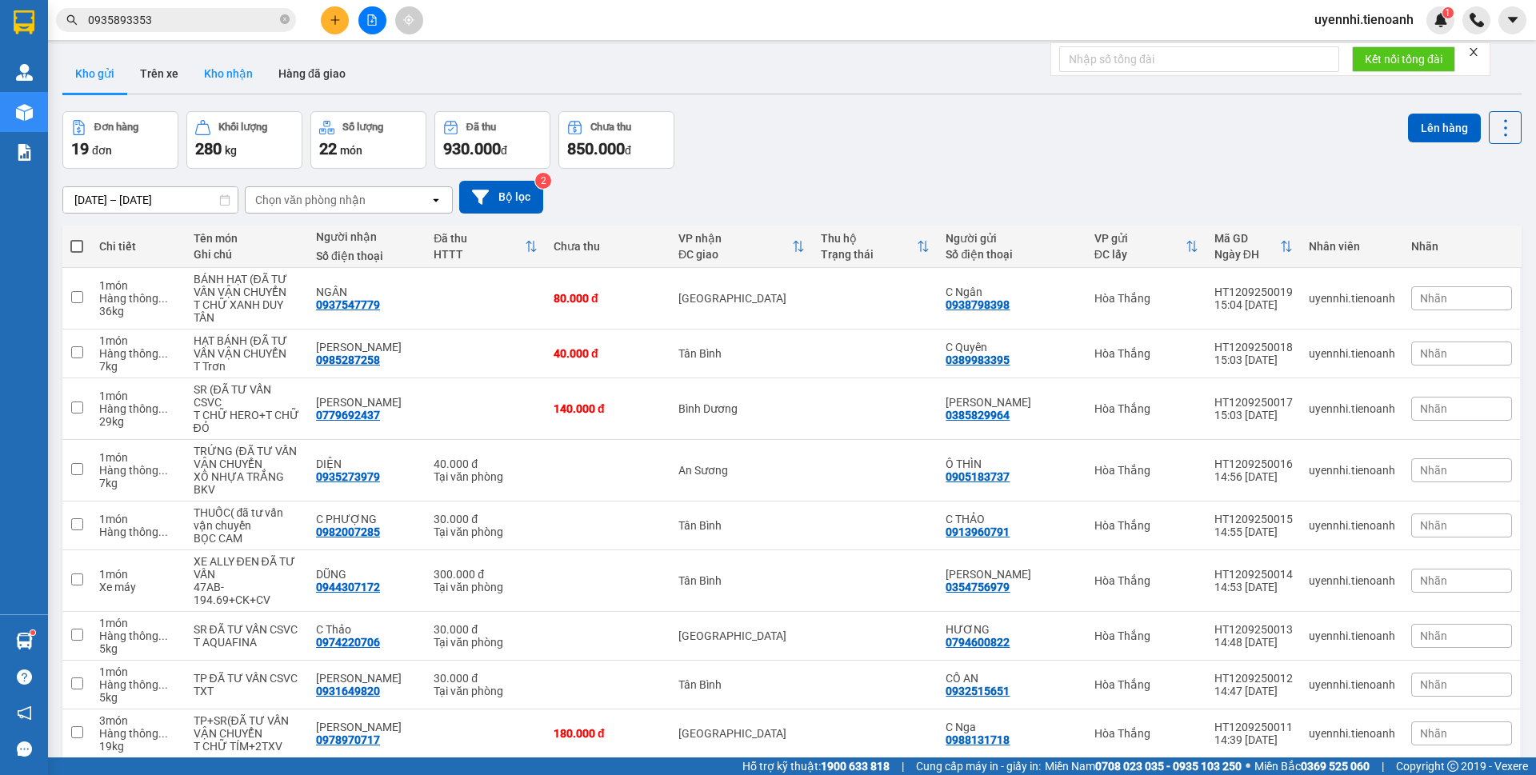
click at [235, 75] on button "Kho nhận" at bounding box center [228, 73] width 74 height 38
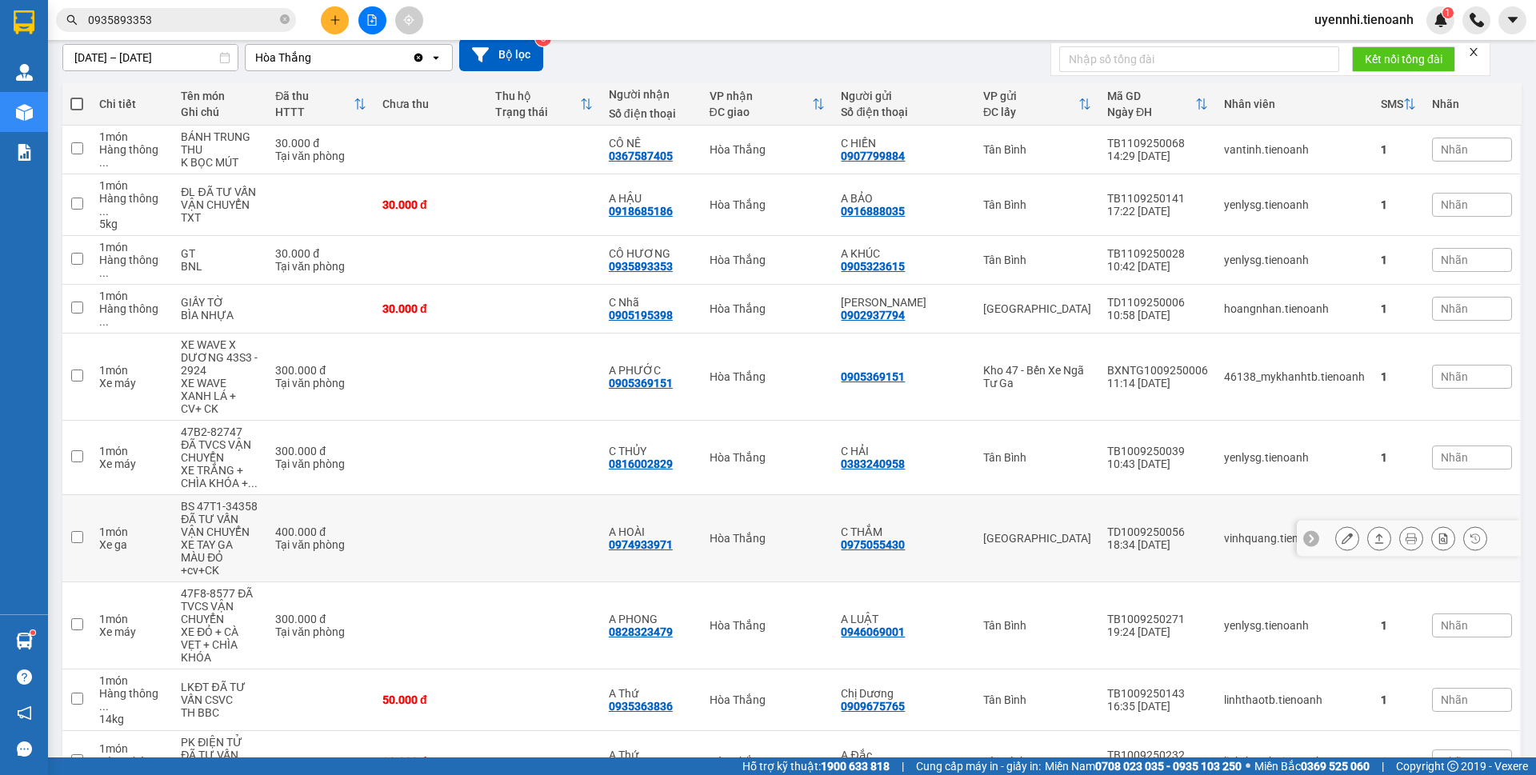
scroll to position [387, 0]
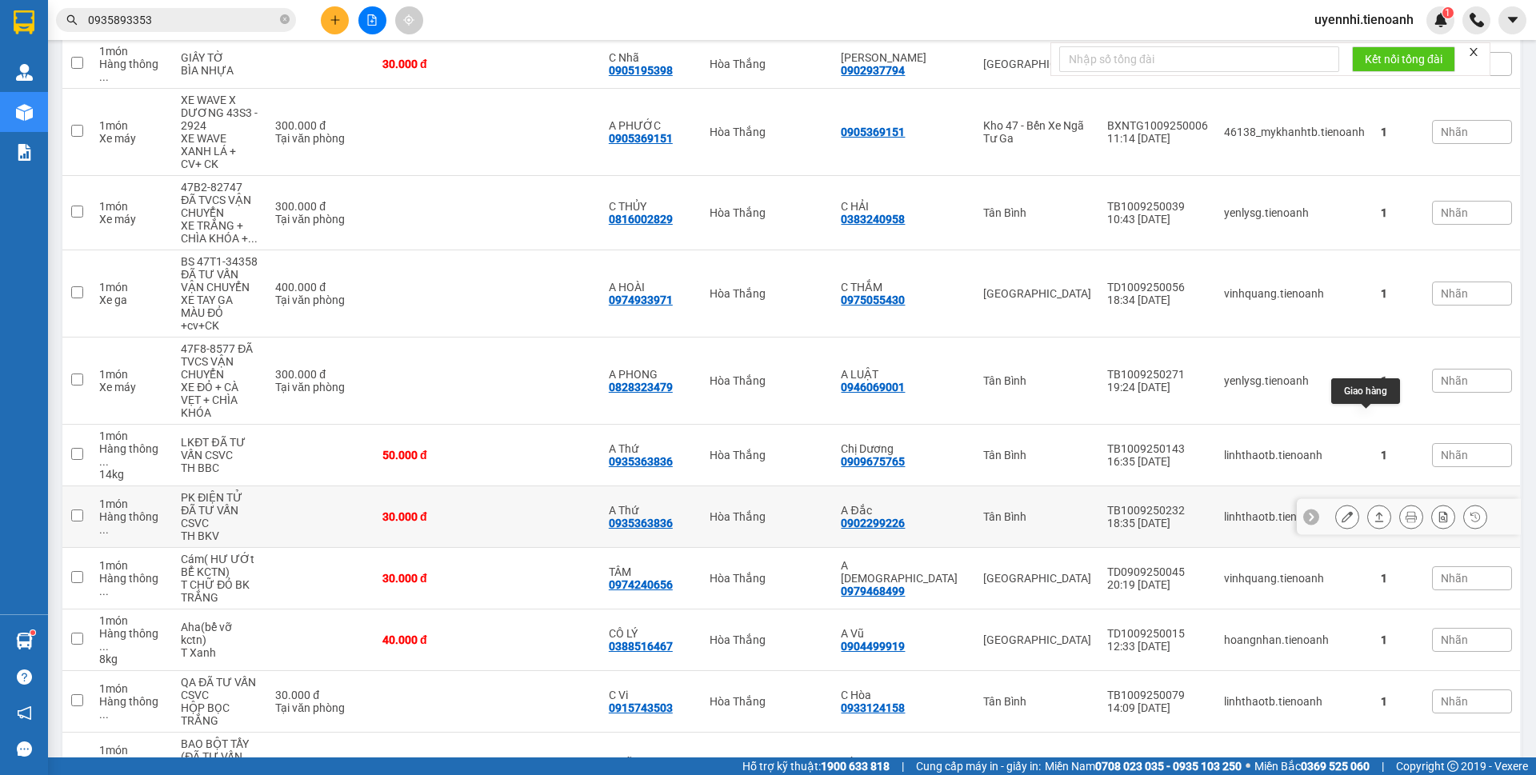
click at [1374, 511] on icon at bounding box center [1379, 516] width 11 height 11
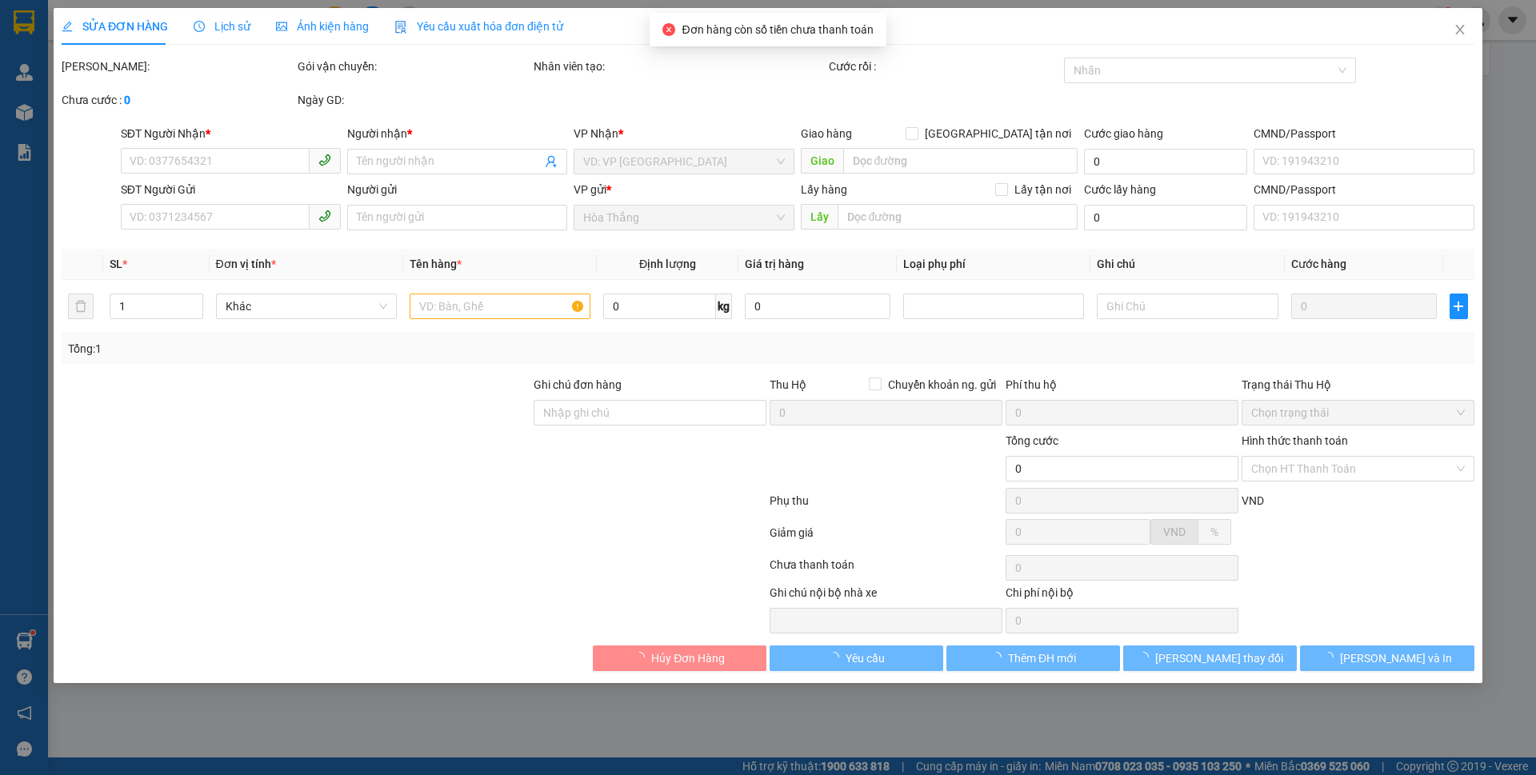
type input "0935363836"
type input "A Thứ"
type input "066090019918"
type input "0902299226"
type input "A Đắc"
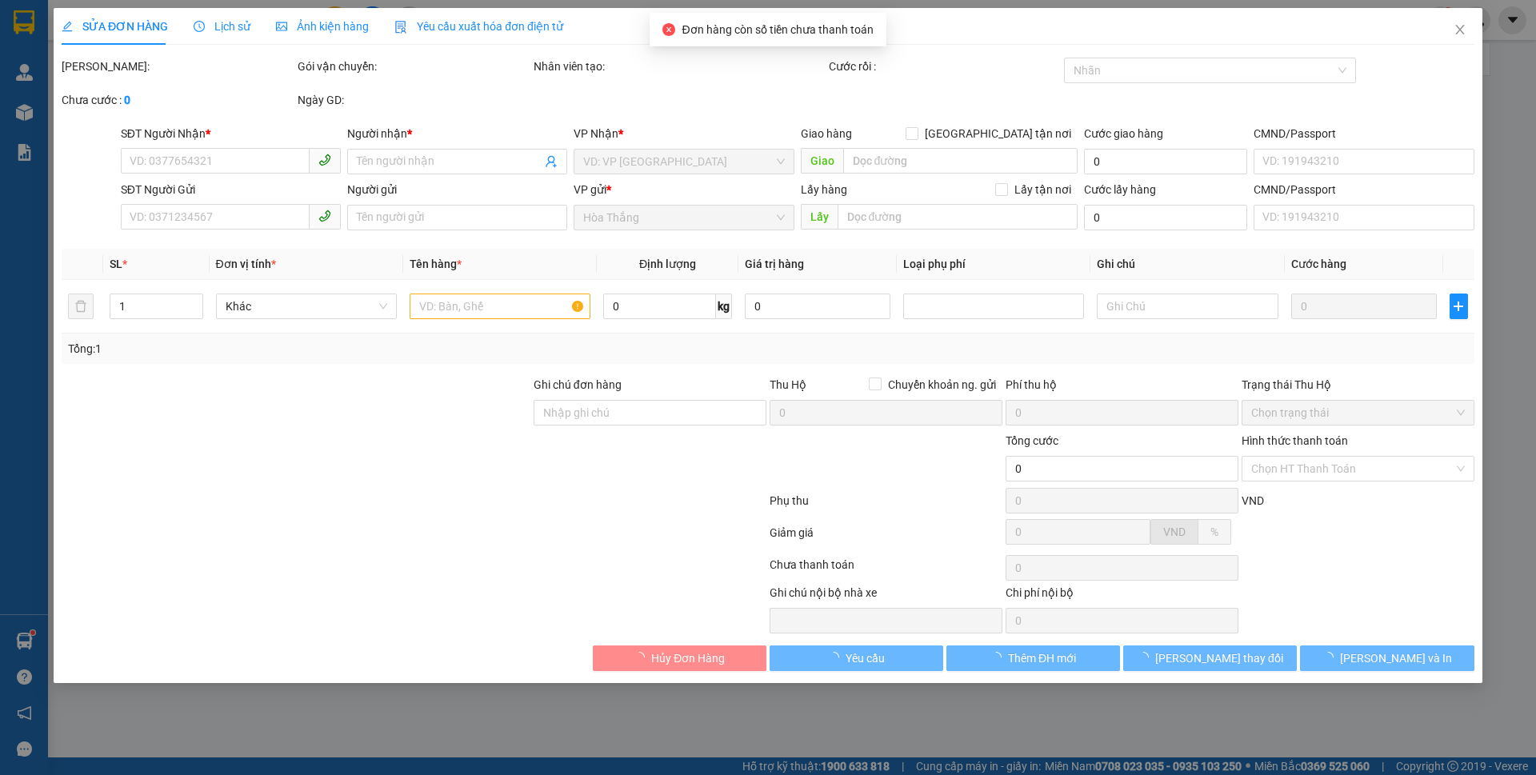
type input "30.000"
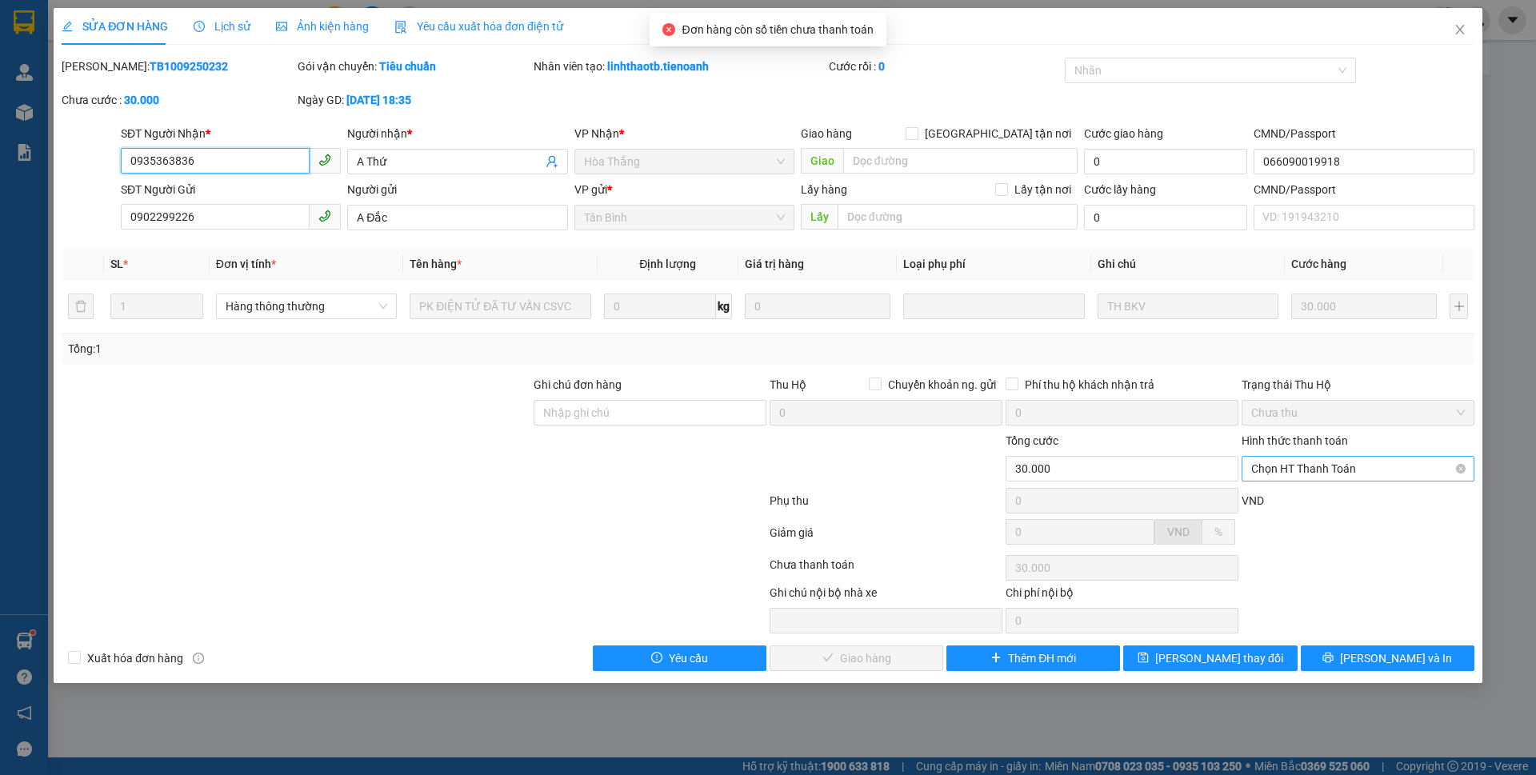
click at [1322, 479] on span "Chọn HT Thanh Toán" at bounding box center [1359, 469] width 214 height 24
drag, startPoint x: 1288, startPoint y: 501, endPoint x: 1174, endPoint y: 577, distance: 137.4
click at [1288, 501] on div "Tại văn phòng" at bounding box center [1359, 501] width 214 height 18
type input "0"
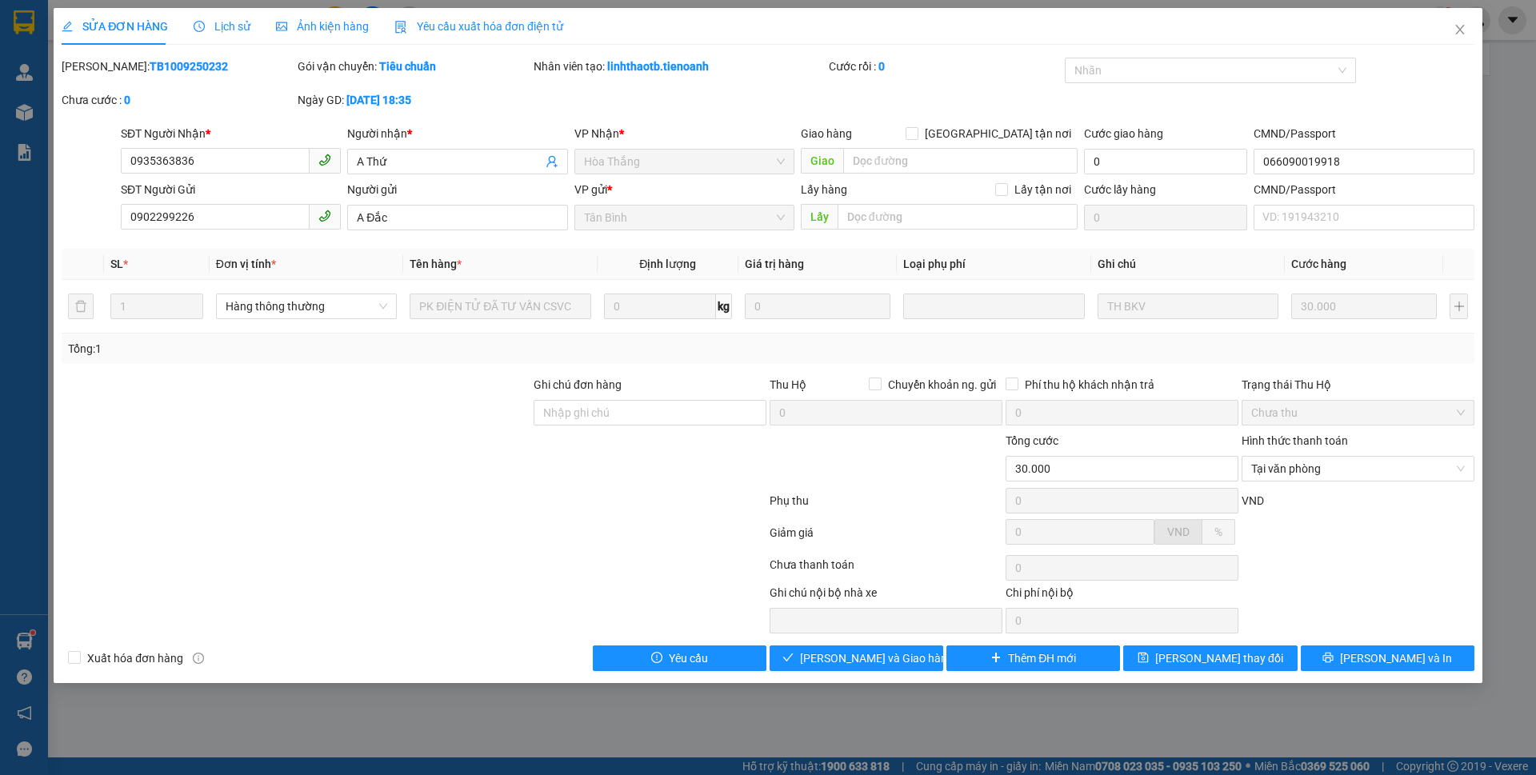
click at [891, 638] on div "Total Paid Fee 0 Total UnPaid Fee 30.000 Cash Collection Total Fee Mã ĐH: TB100…" at bounding box center [768, 365] width 1413 height 614
click at [838, 662] on span "[PERSON_NAME] và Giao hàng" at bounding box center [877, 659] width 154 height 18
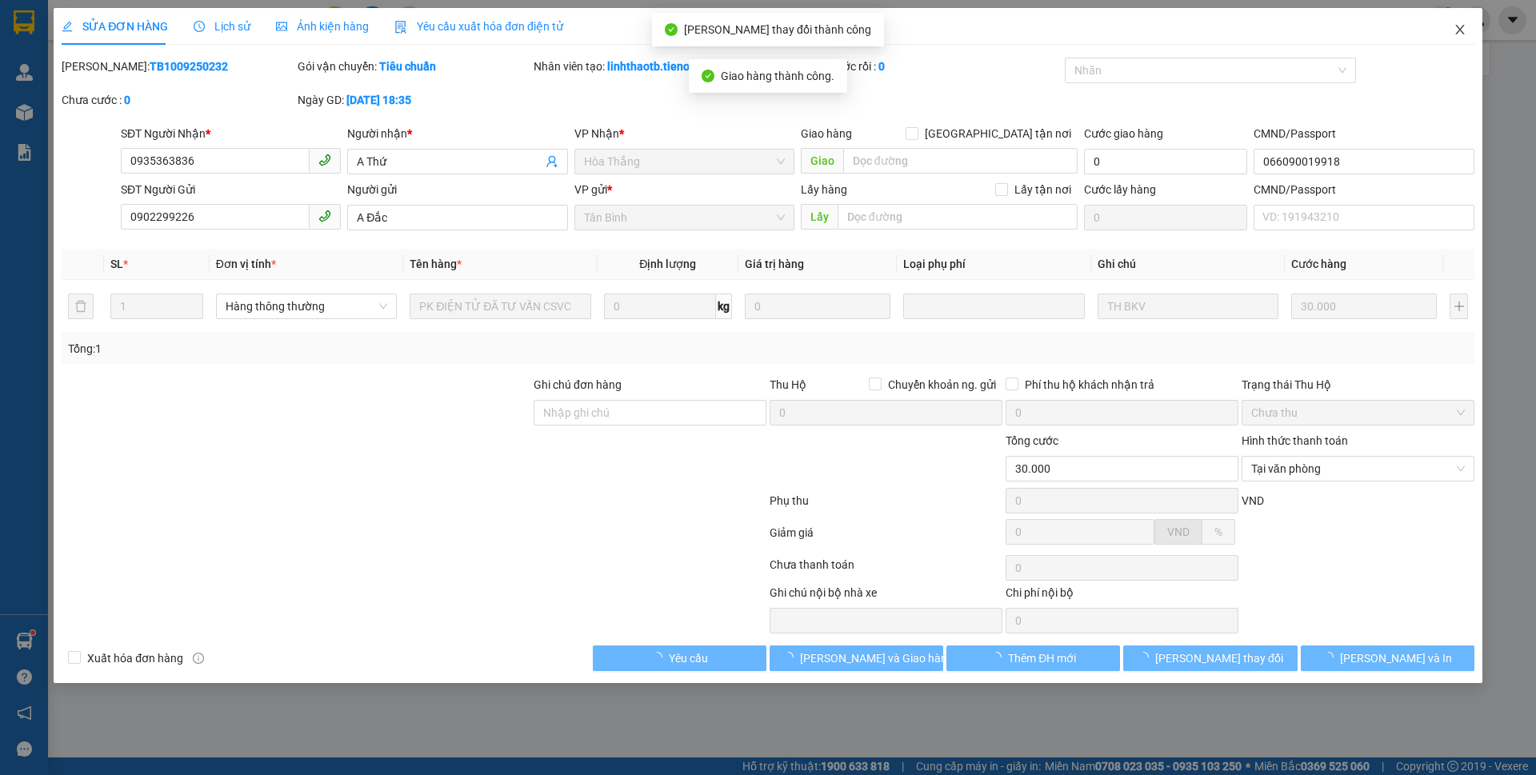
click at [1456, 23] on span "Close" at bounding box center [1460, 30] width 45 height 45
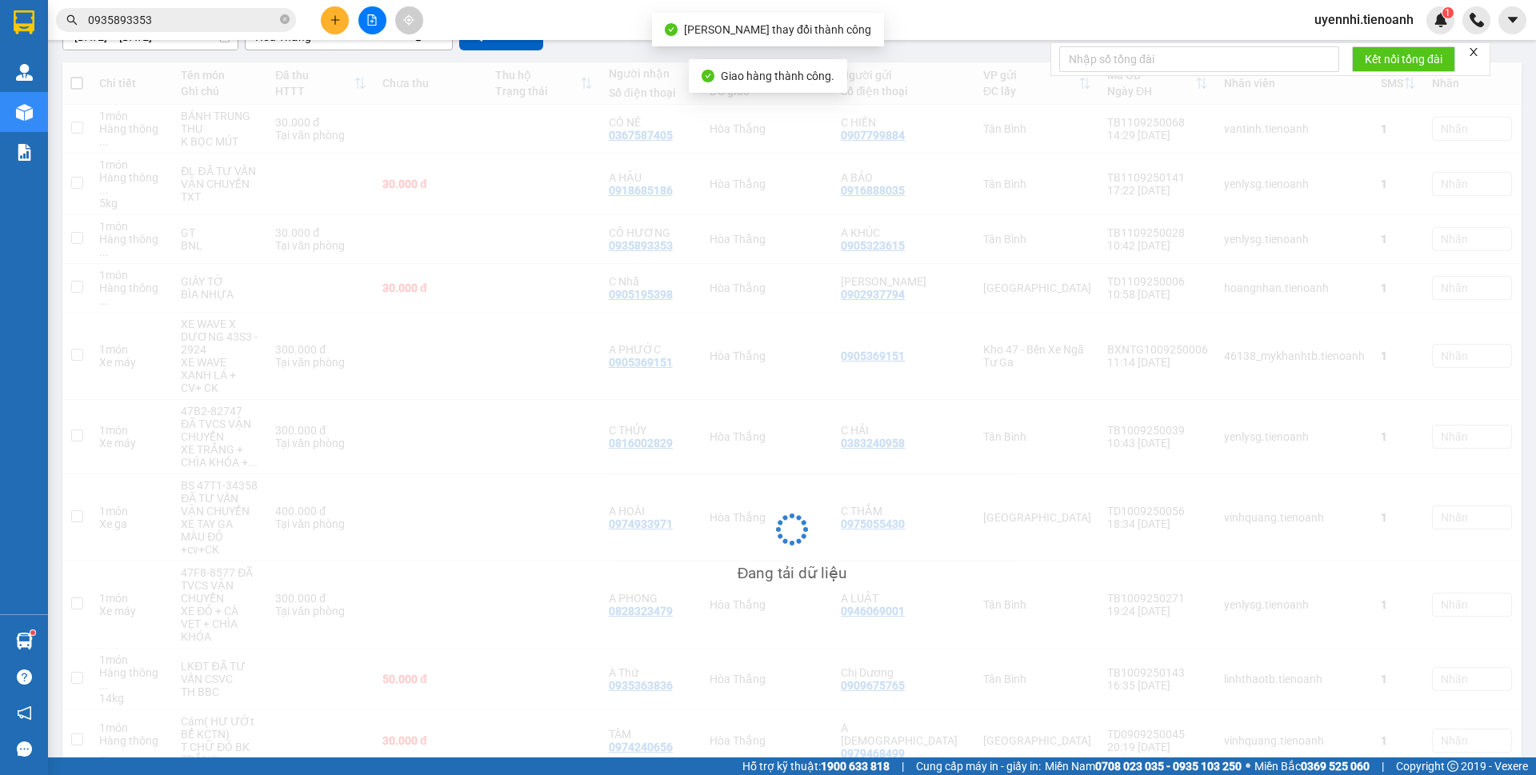
scroll to position [338, 0]
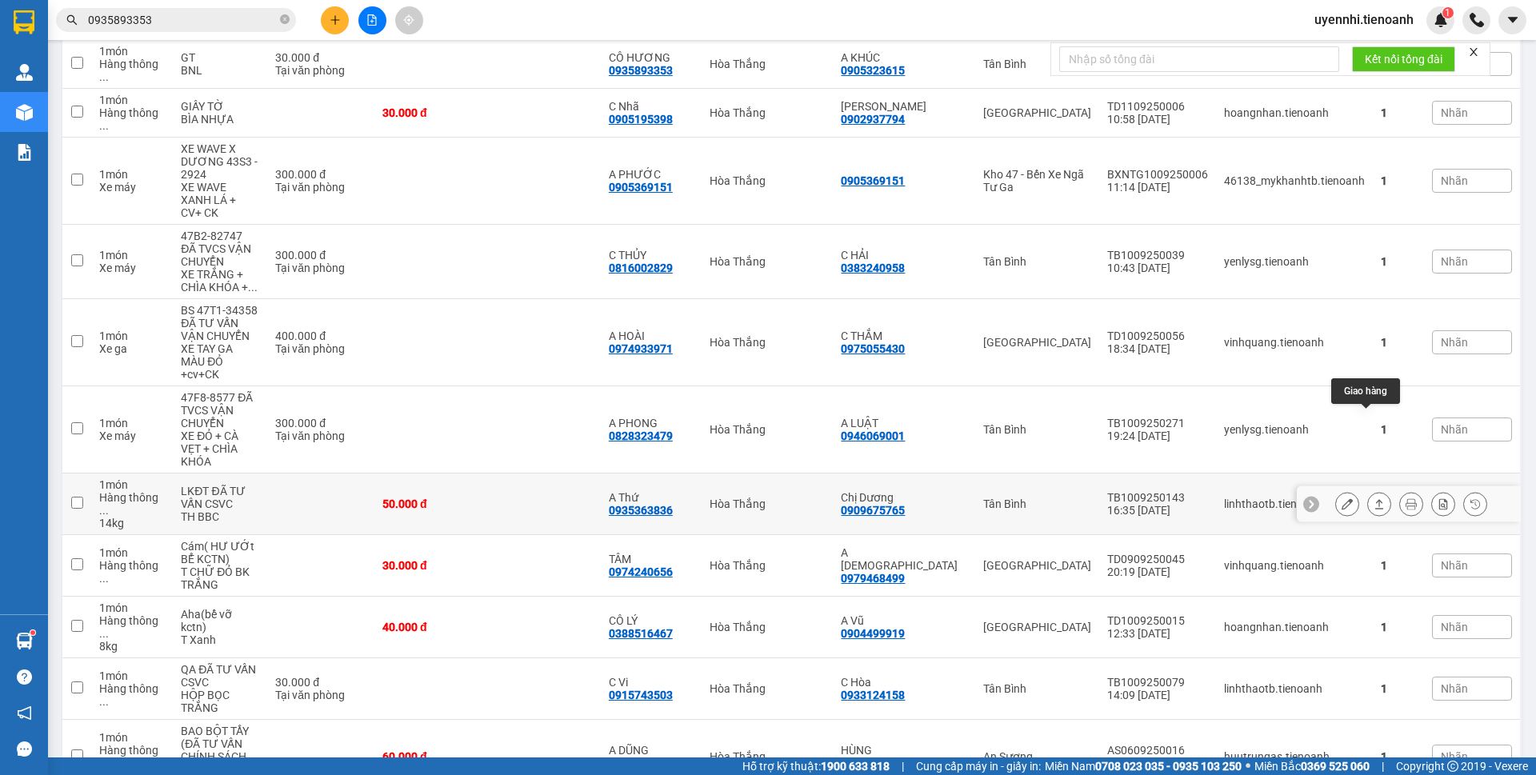
click at [1374, 499] on icon at bounding box center [1379, 504] width 11 height 11
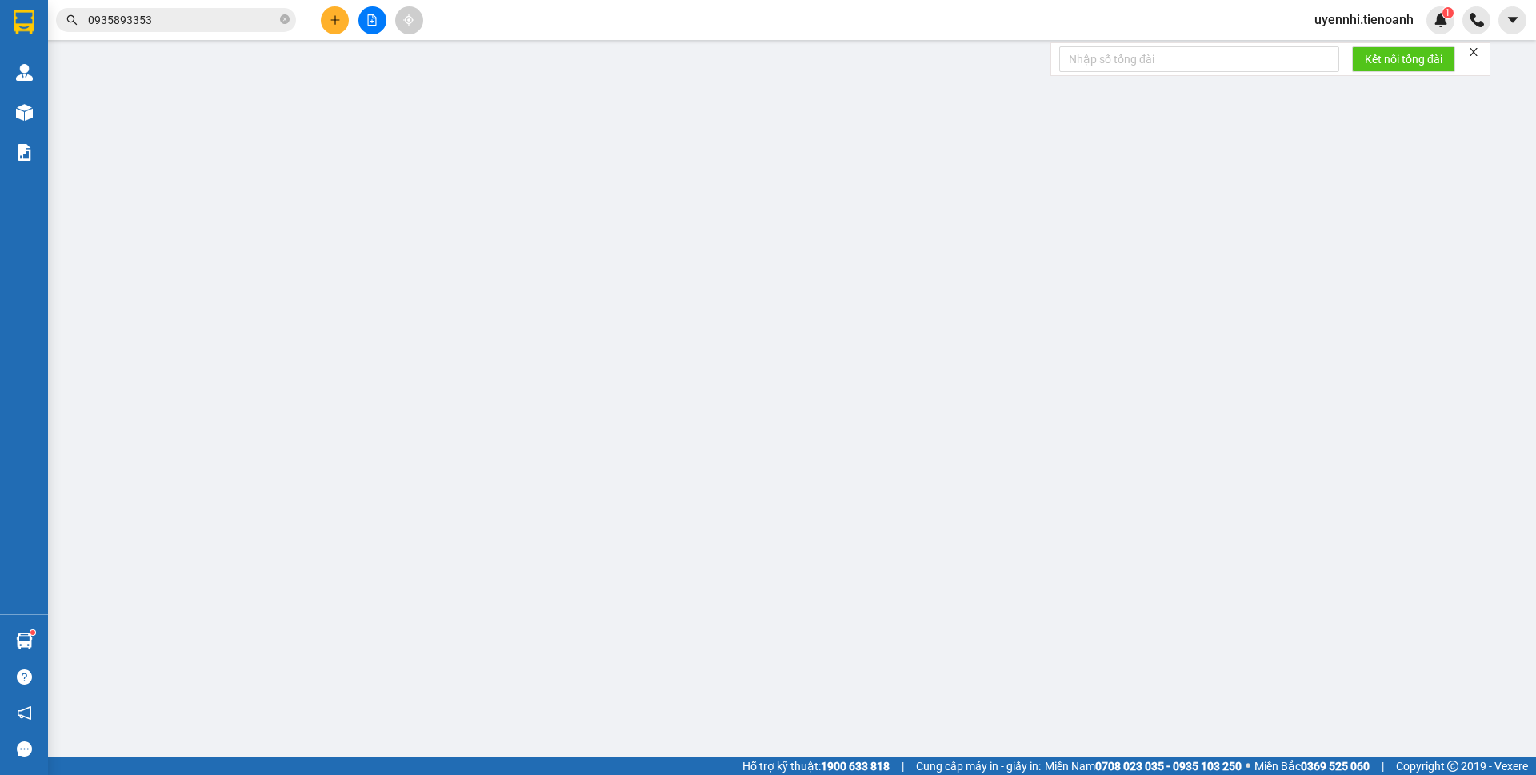
type input "0935363836"
type input "A Thứ"
type input "066090019918"
type input "0909675765"
type input "Chị Dương"
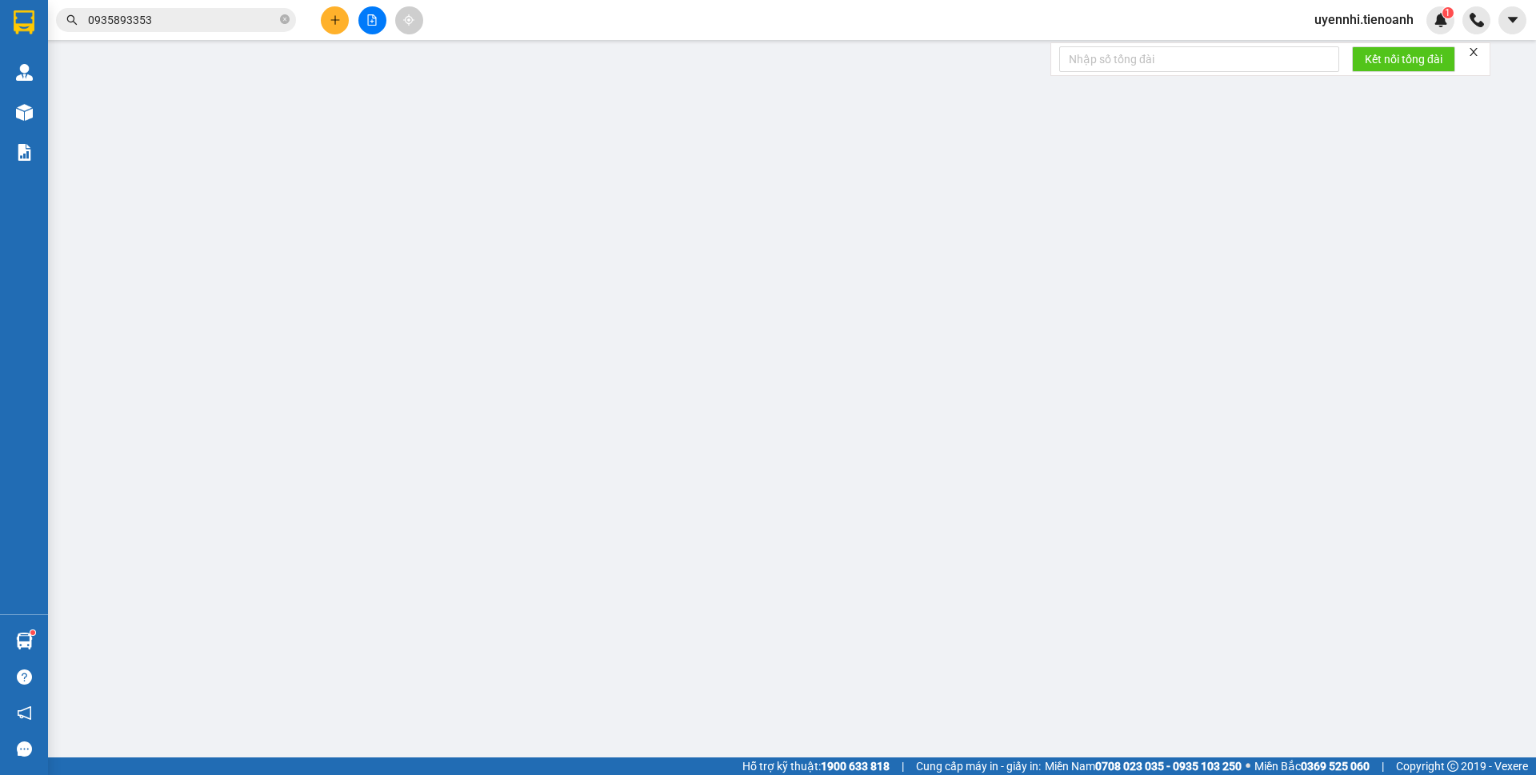
type input "50.000"
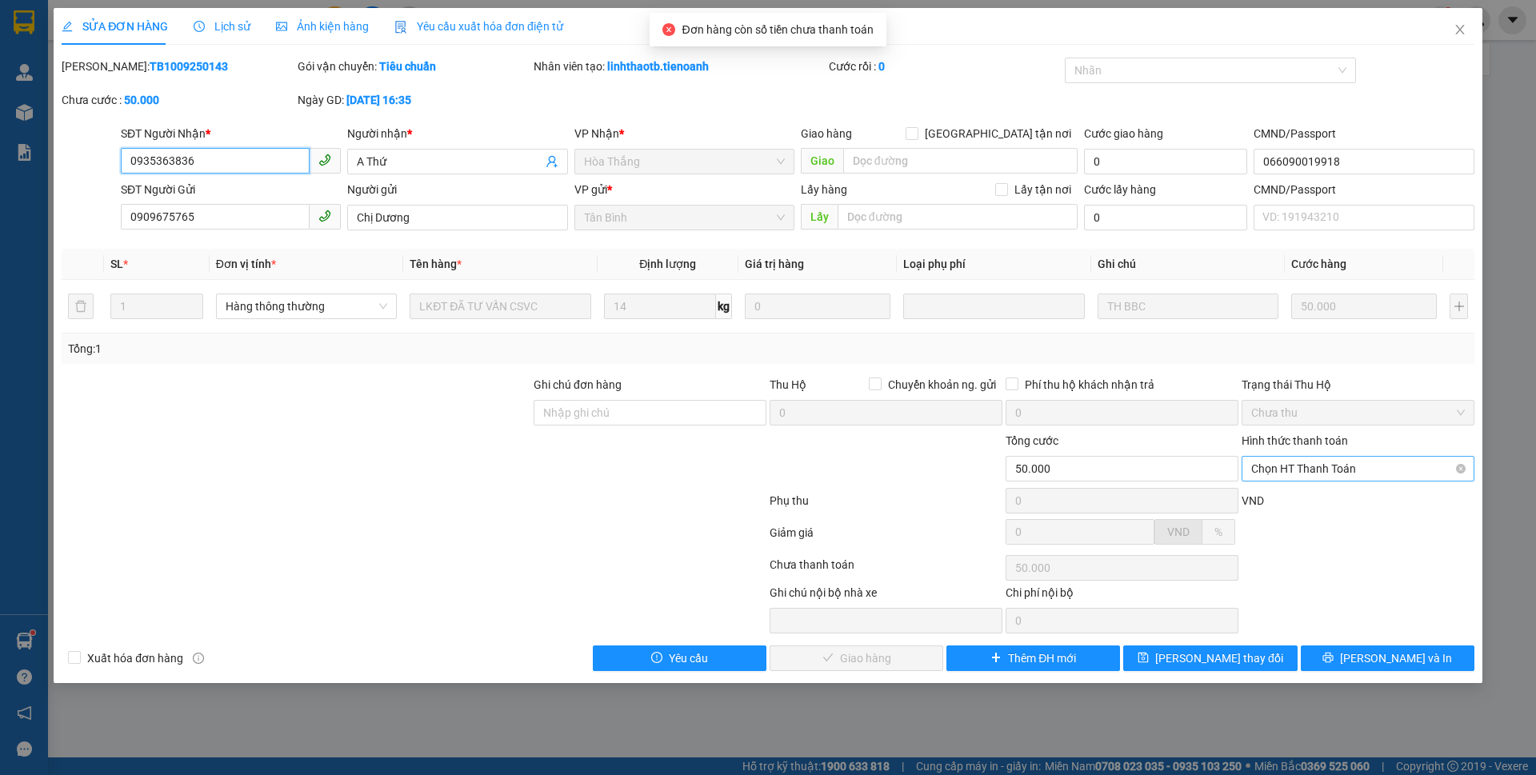
click at [1298, 468] on span "Chọn HT Thanh Toán" at bounding box center [1359, 469] width 214 height 24
click at [1290, 499] on div "Tại văn phòng" at bounding box center [1359, 501] width 214 height 18
type input "0"
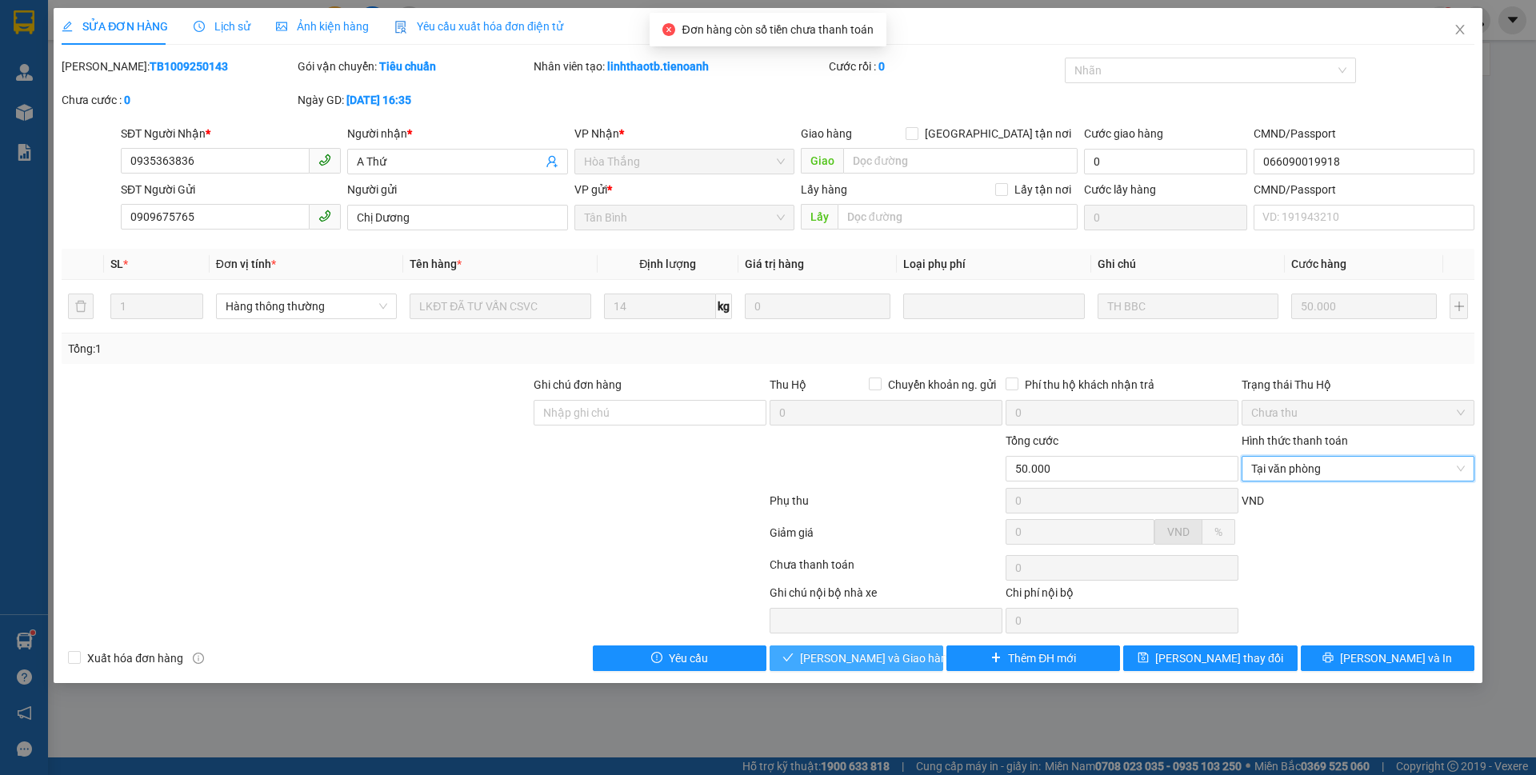
click at [891, 662] on span "[PERSON_NAME] và Giao hàng" at bounding box center [877, 659] width 154 height 18
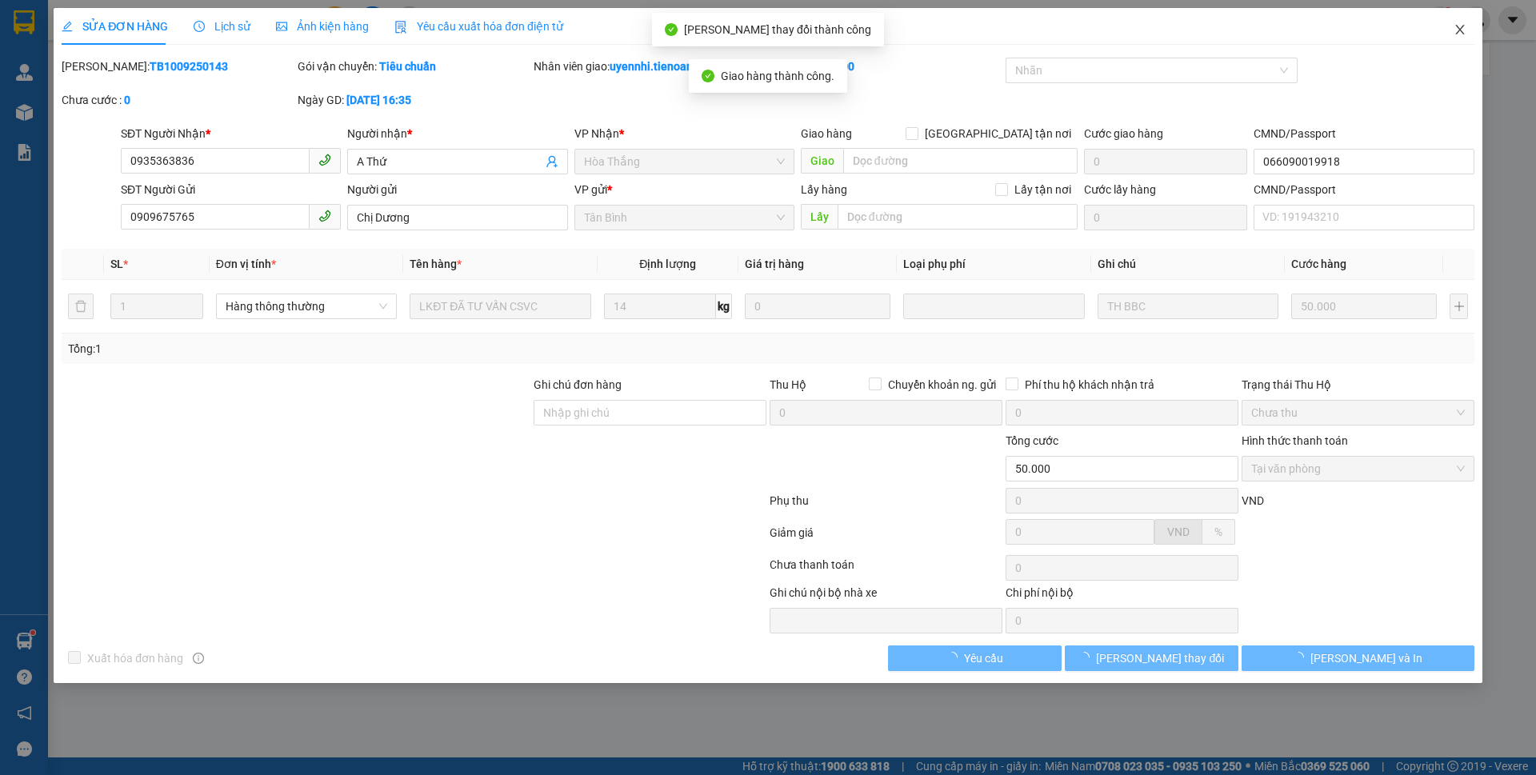
click at [1445, 27] on span "Close" at bounding box center [1460, 30] width 45 height 45
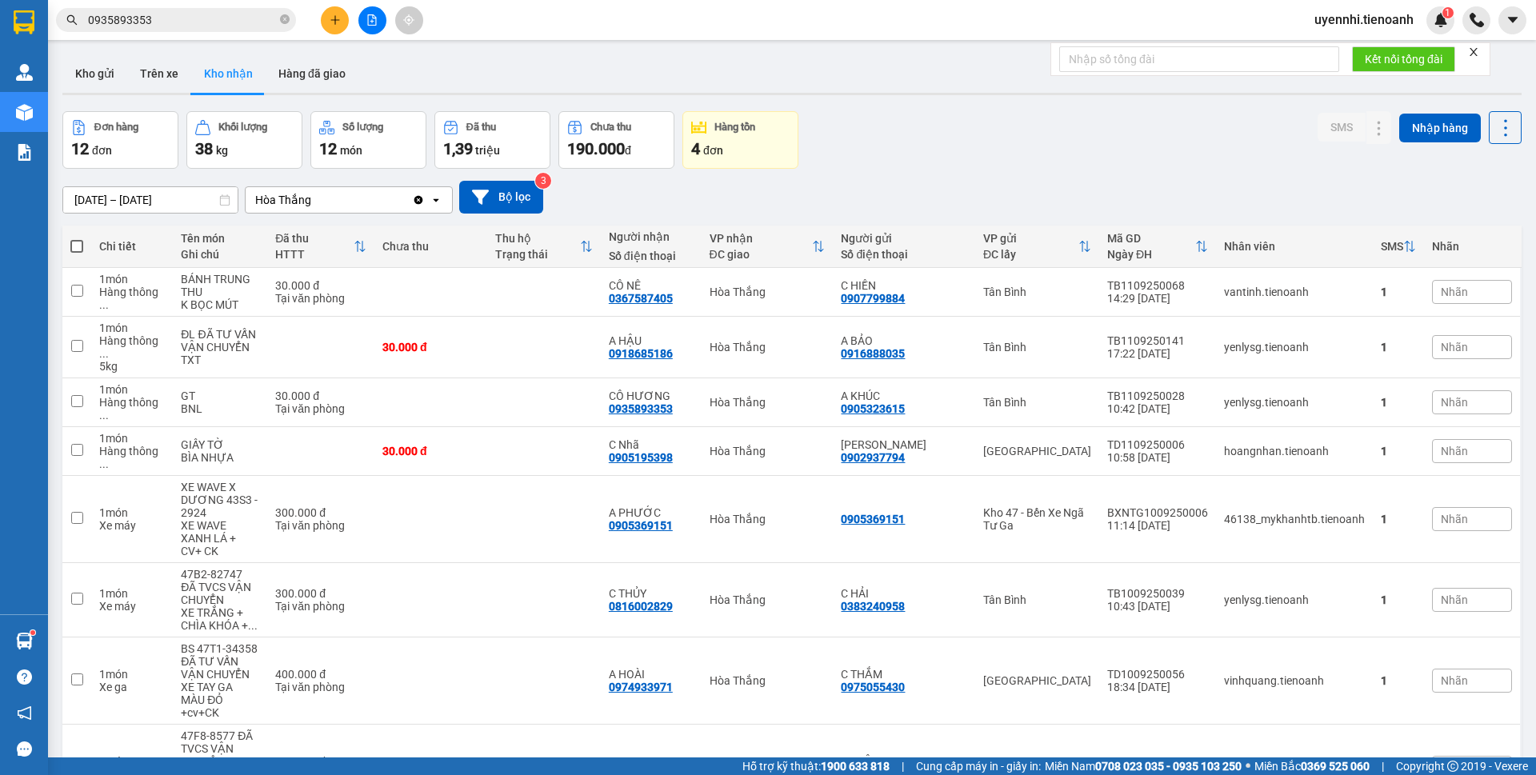
click at [93, 80] on button "Kho gửi" at bounding box center [94, 73] width 65 height 38
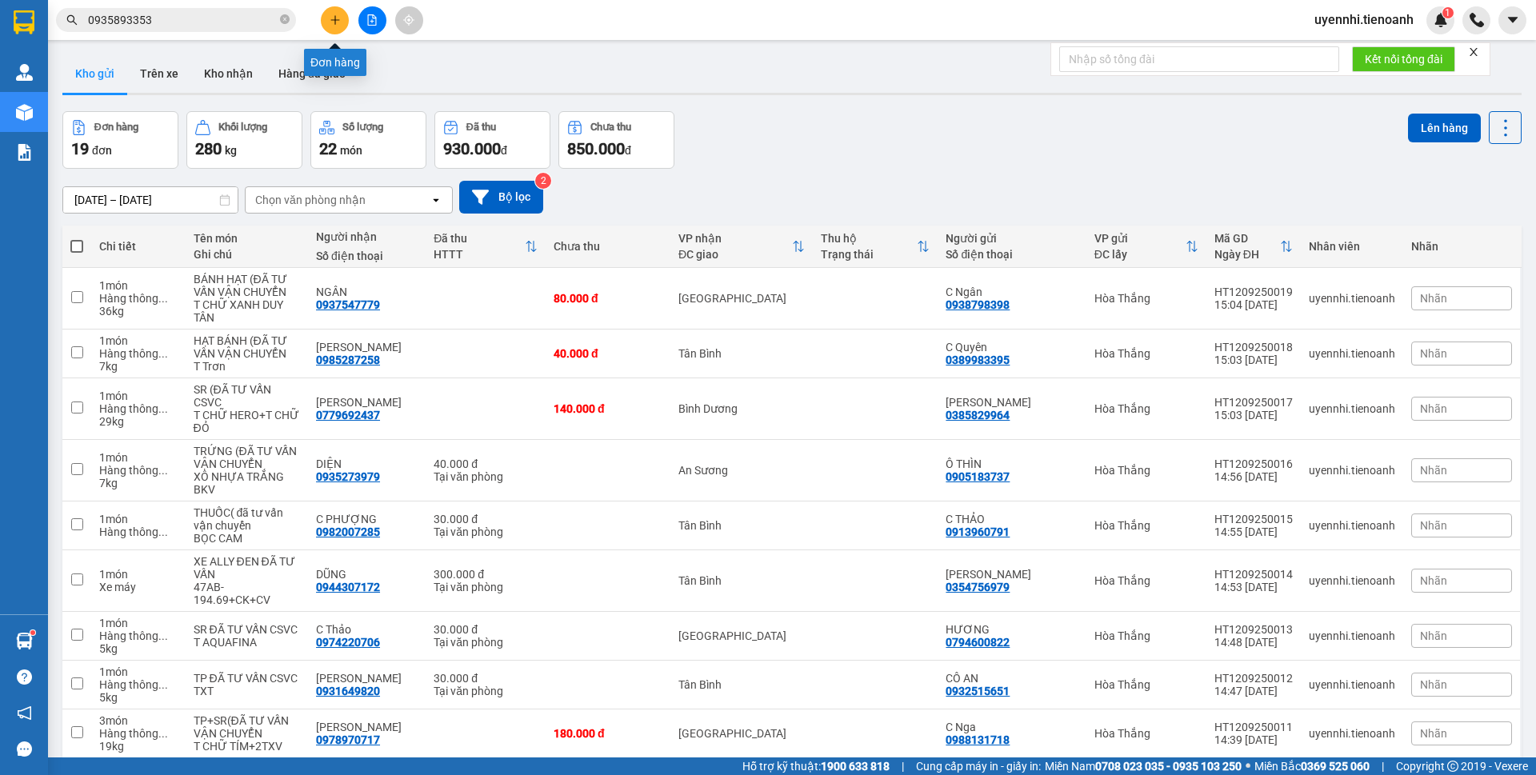
click at [344, 14] on button at bounding box center [335, 20] width 28 height 28
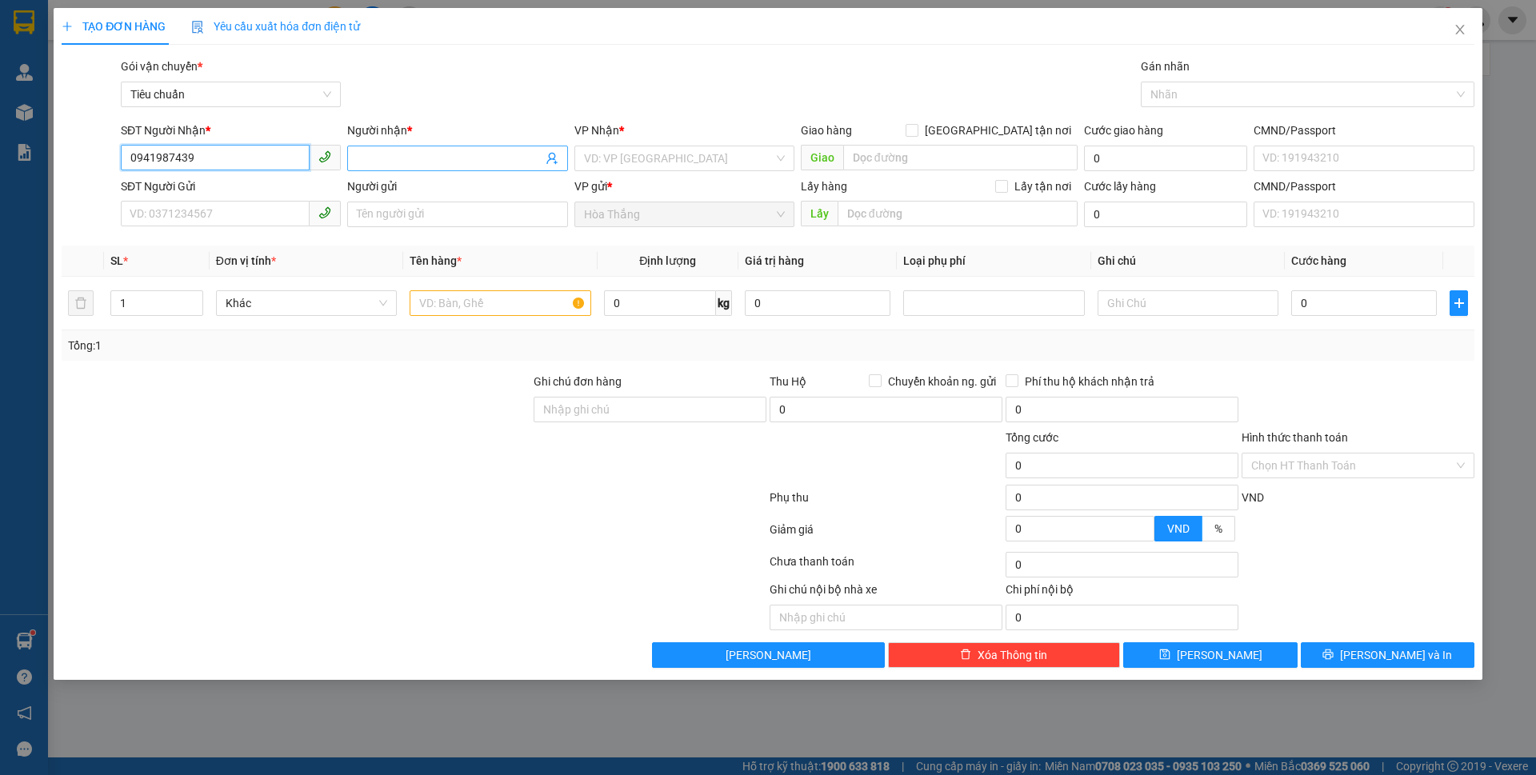
type input "0941987439"
click at [390, 153] on input "Người nhận *" at bounding box center [449, 159] width 185 height 18
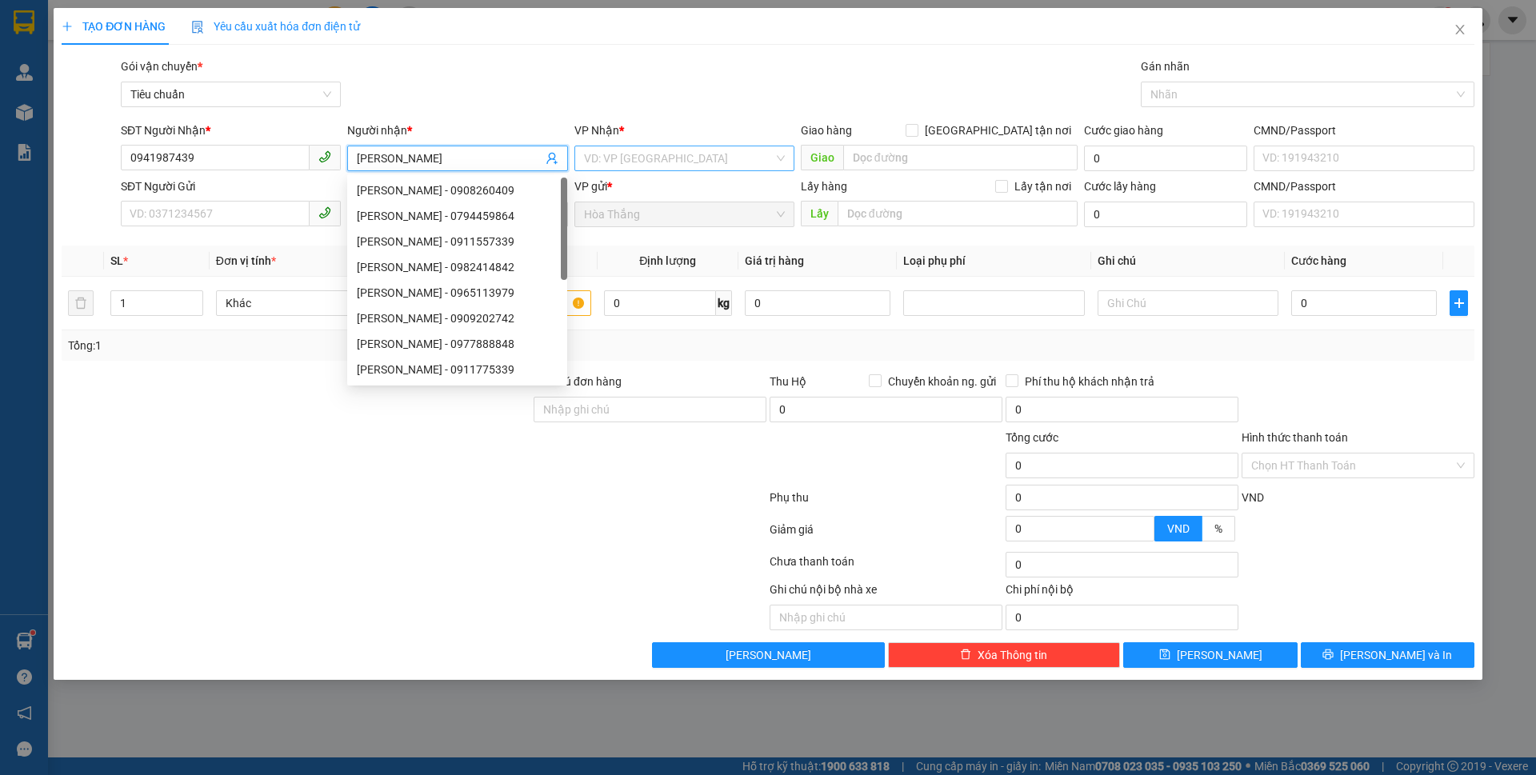
type input "[PERSON_NAME]"
click at [621, 161] on input "search" at bounding box center [679, 158] width 190 height 24
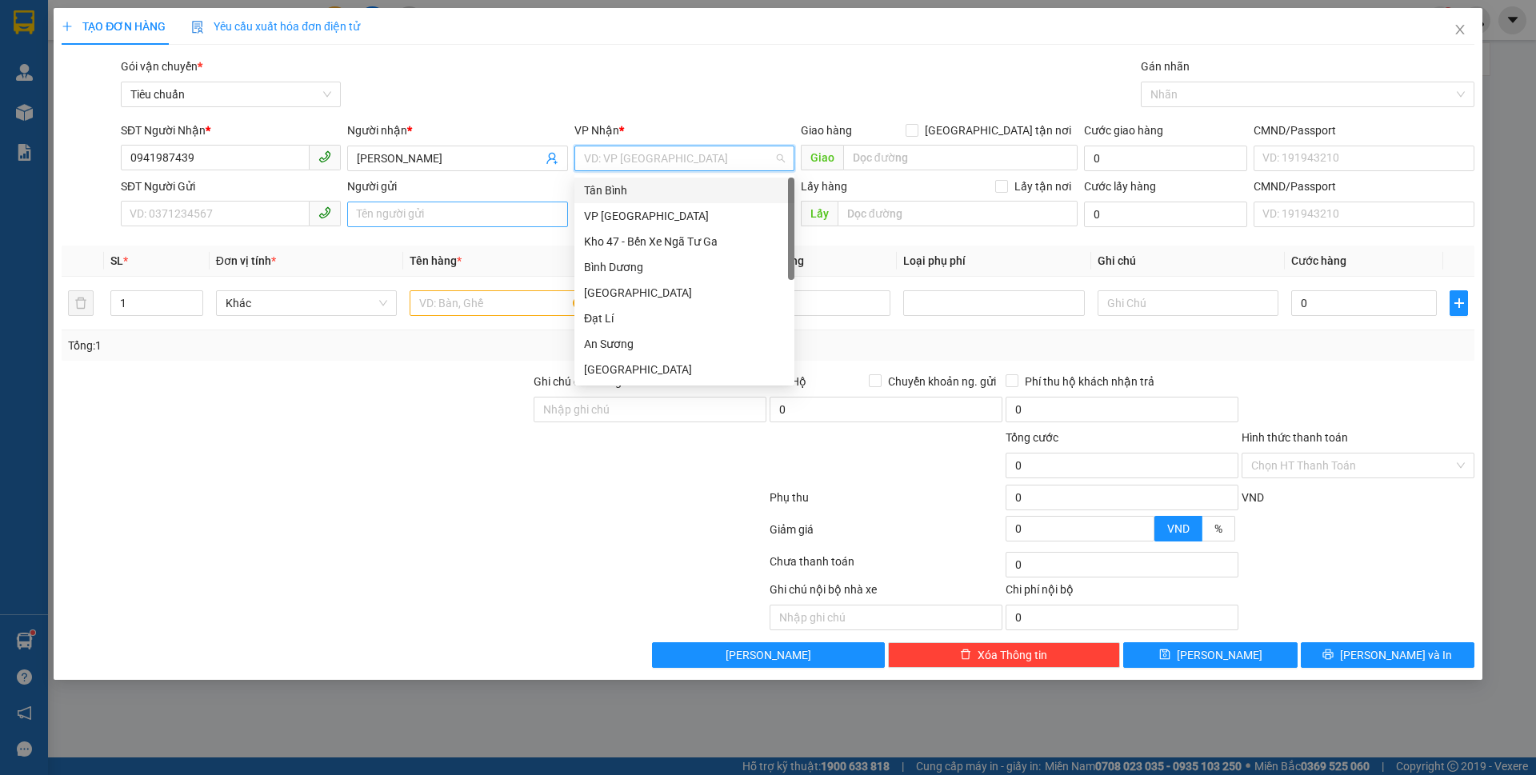
click at [596, 198] on div "Tân Bình" at bounding box center [684, 191] width 201 height 18
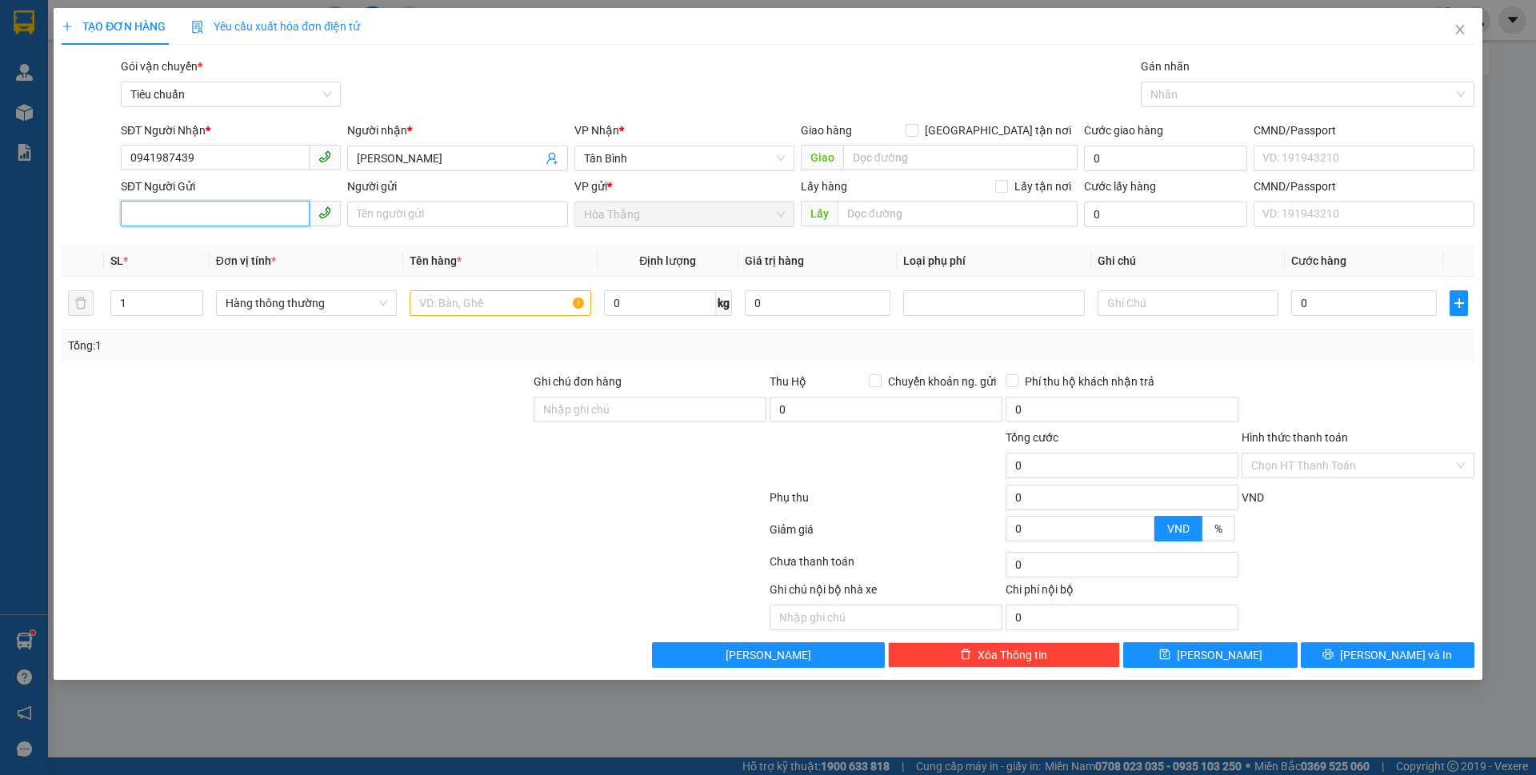
click at [287, 225] on input "SĐT Người Gửi" at bounding box center [215, 214] width 189 height 26
click at [207, 243] on div "0385414989 - HUỆ" at bounding box center [230, 247] width 201 height 18
type input "0385414989"
type input "HUỆ"
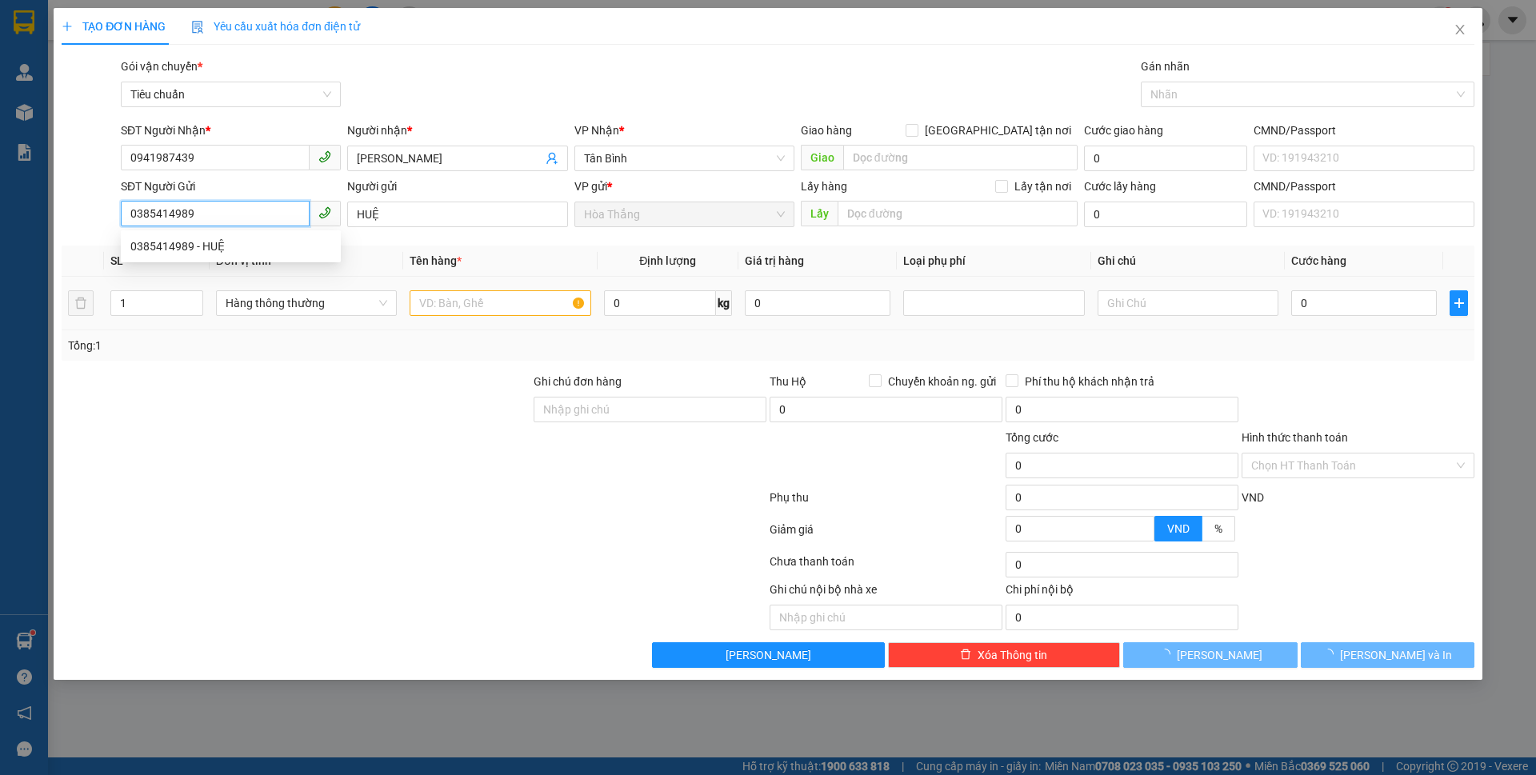
type input "50.000"
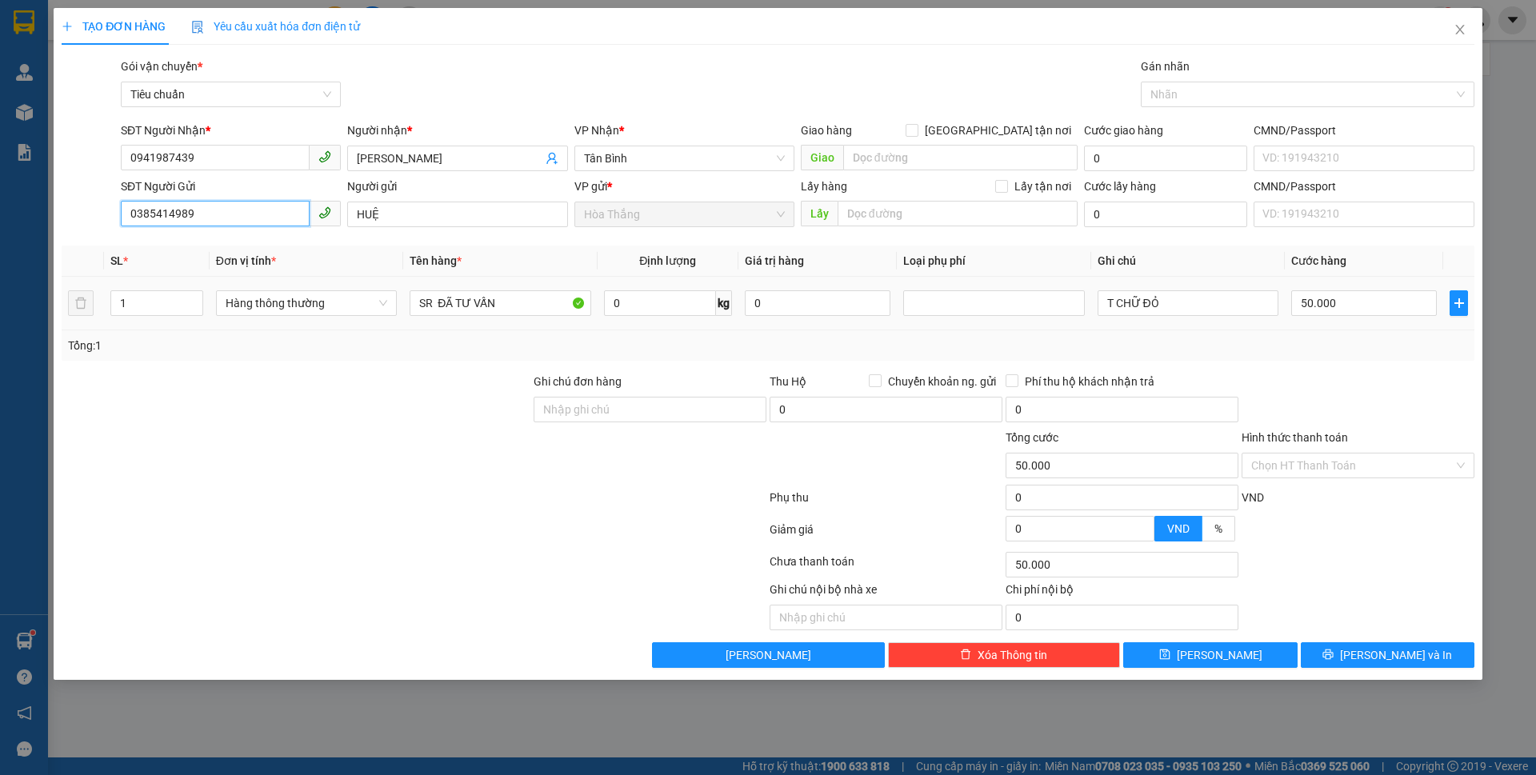
type input "0385414989"
click at [660, 289] on span "0 kg" at bounding box center [668, 301] width 128 height 29
click at [660, 302] on input "0" at bounding box center [660, 303] width 112 height 26
type input "11"
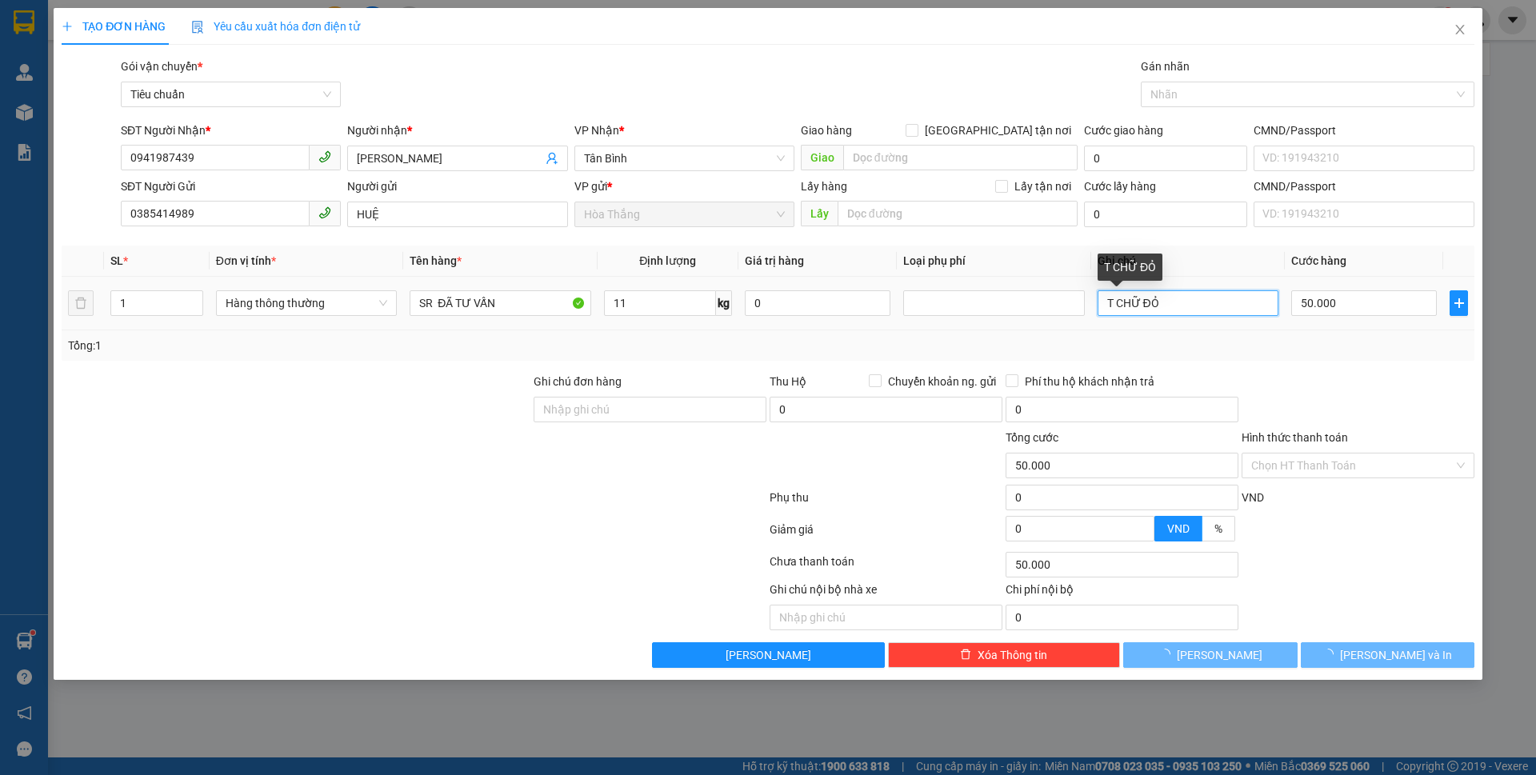
drag, startPoint x: 1149, startPoint y: 298, endPoint x: 1199, endPoint y: 300, distance: 49.7
click at [1199, 298] on input "T CHỮ ĐỎ" at bounding box center [1188, 303] width 181 height 26
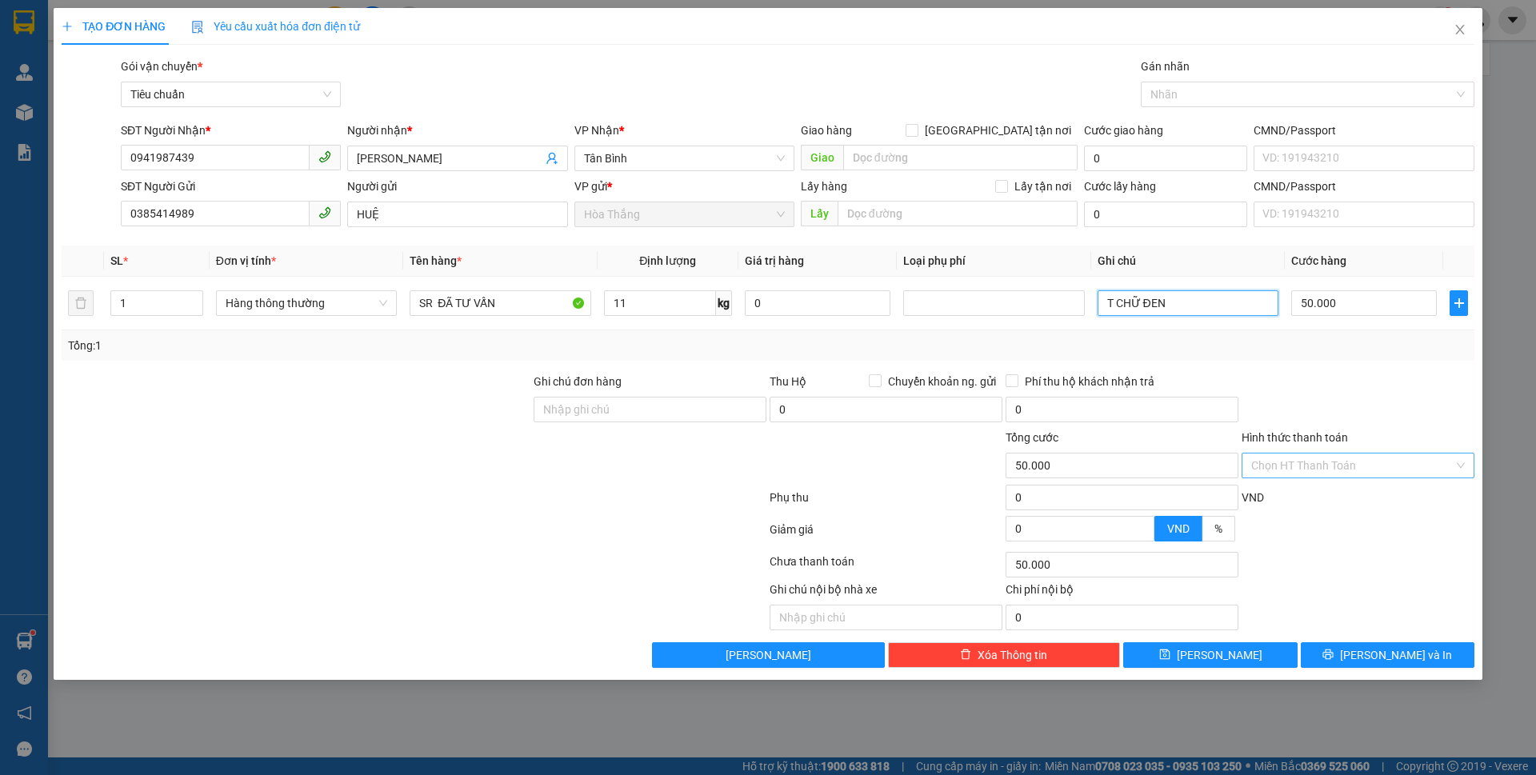
type input "T CHỮ ĐEN"
click at [1290, 460] on input "Hình thức thanh toán" at bounding box center [1353, 466] width 202 height 24
click at [1292, 495] on div "Tại văn phòng" at bounding box center [1359, 498] width 214 height 18
type input "0"
click at [1334, 654] on button "[PERSON_NAME] và In" at bounding box center [1388, 656] width 174 height 26
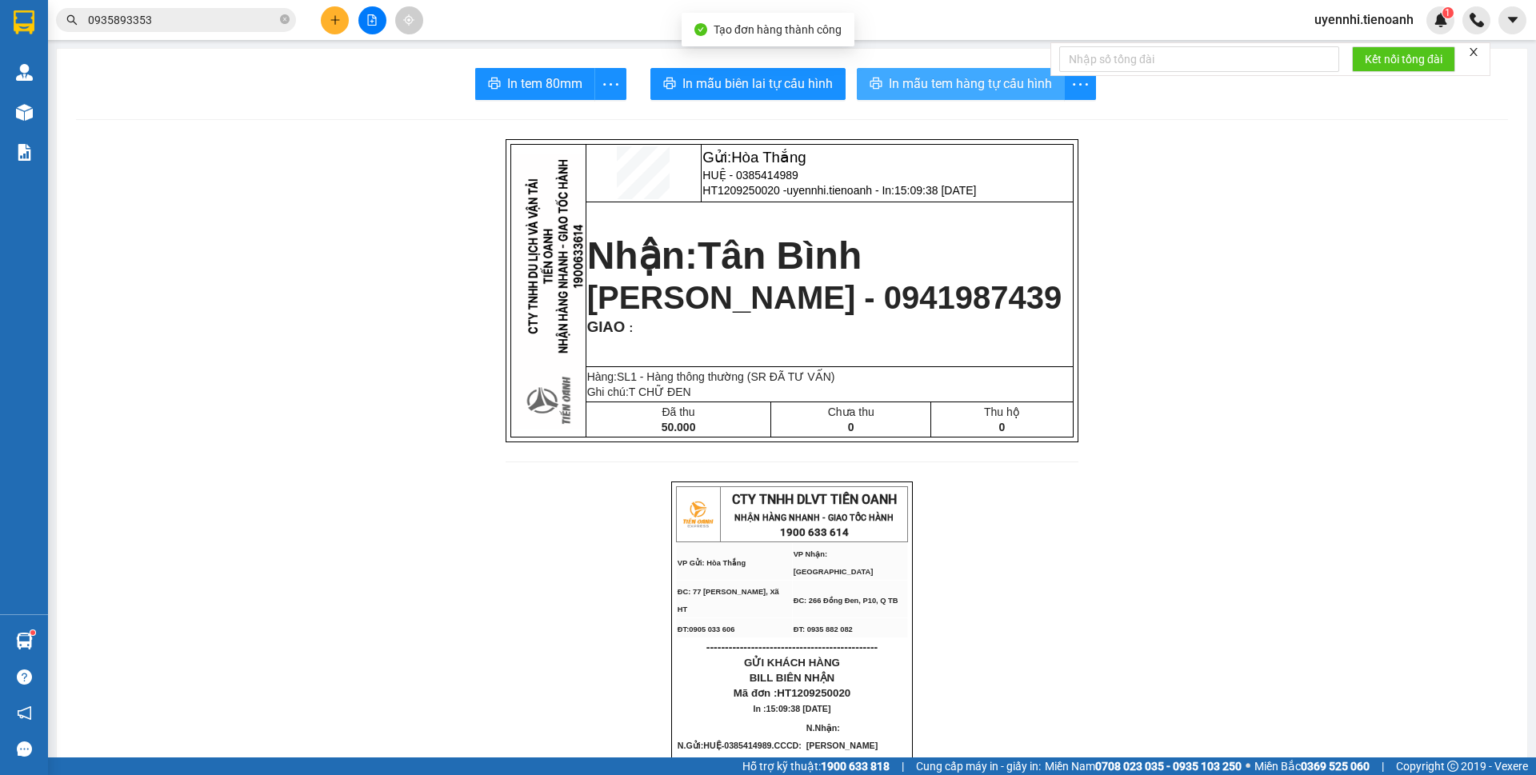
click at [903, 75] on span "In mẫu tem hàng tự cấu hình" at bounding box center [970, 84] width 163 height 20
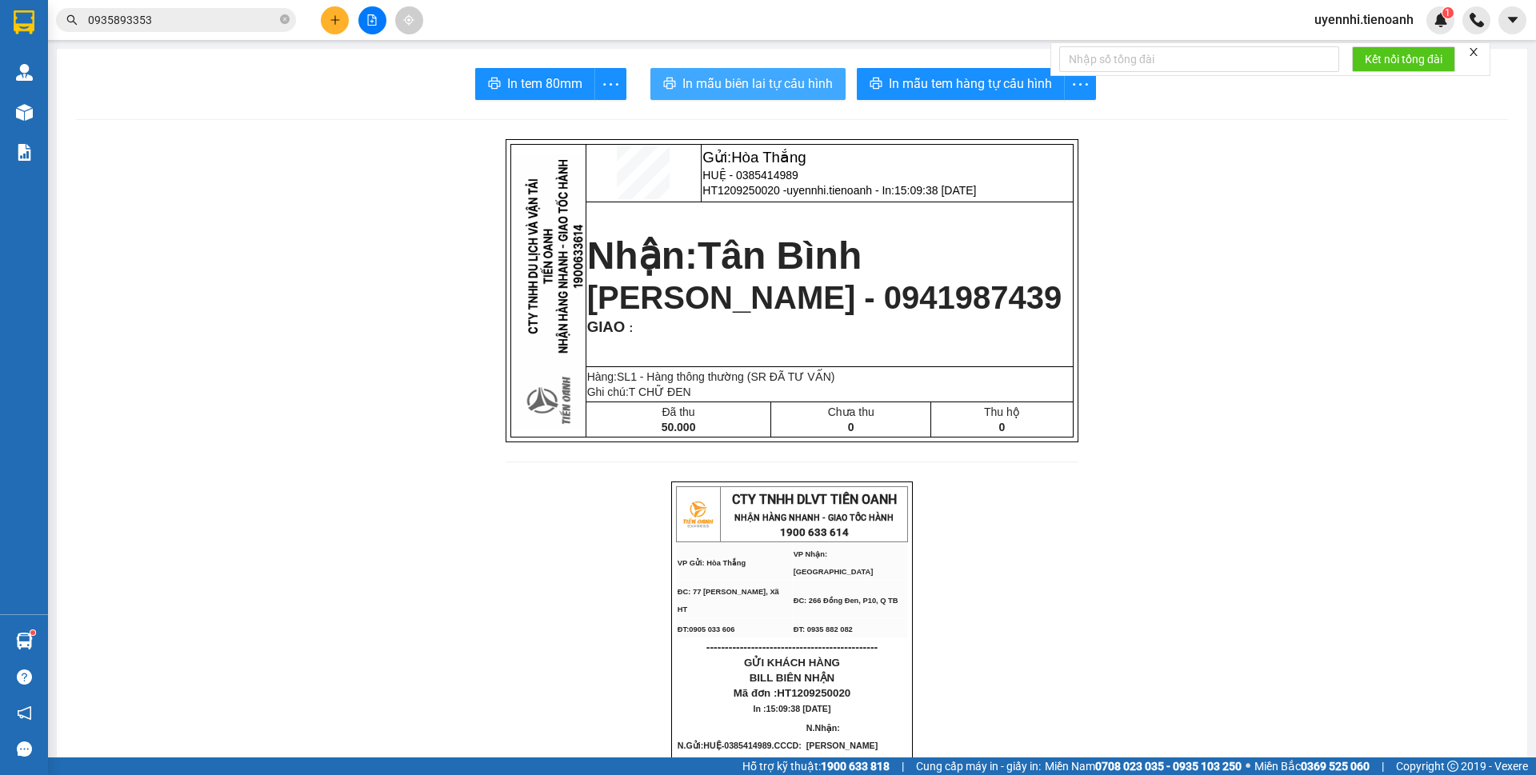
click at [765, 80] on span "In mẫu biên lai tự cấu hình" at bounding box center [758, 84] width 150 height 20
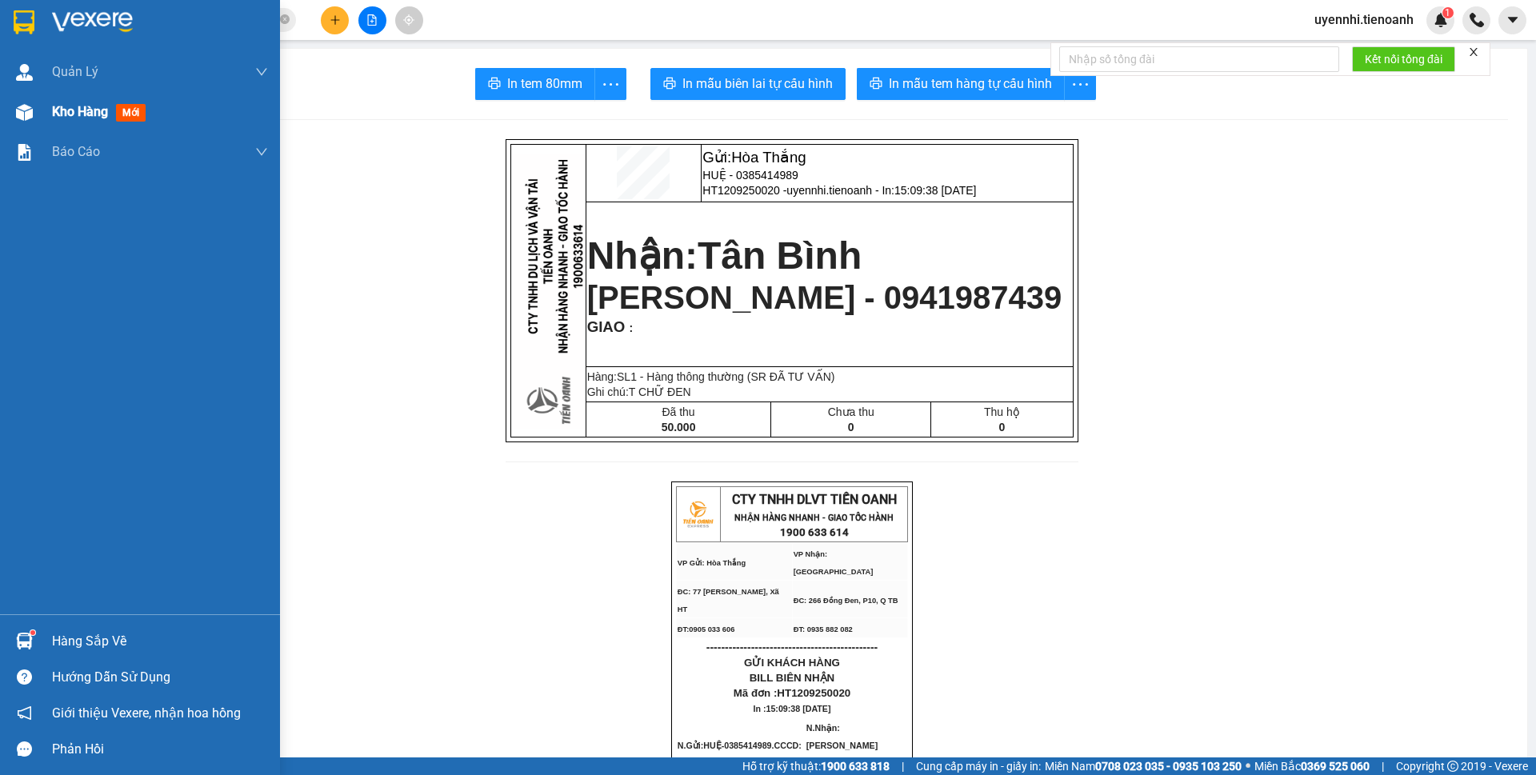
click at [74, 112] on span "Kho hàng" at bounding box center [80, 111] width 56 height 15
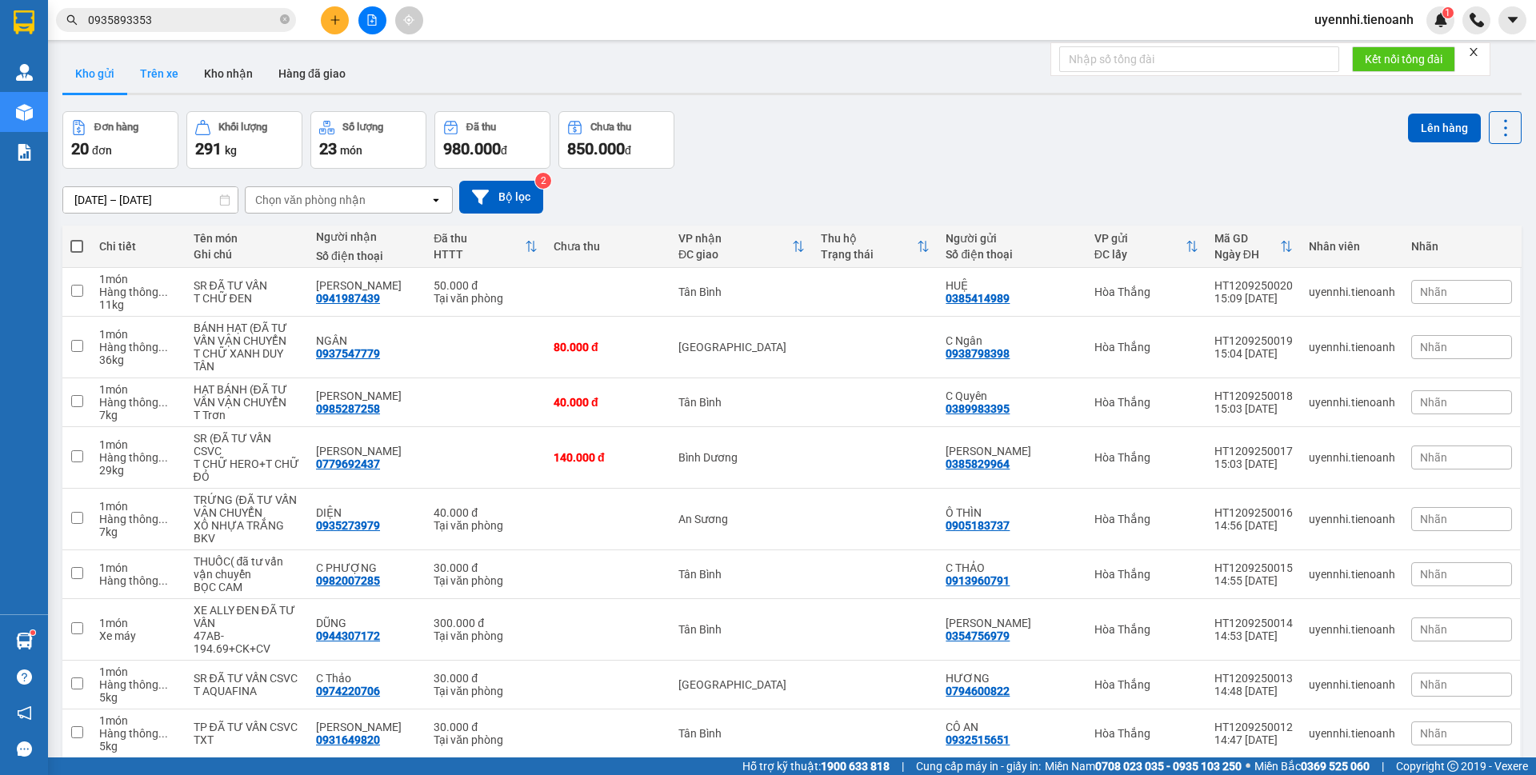
click at [187, 70] on button "Trên xe" at bounding box center [159, 73] width 64 height 38
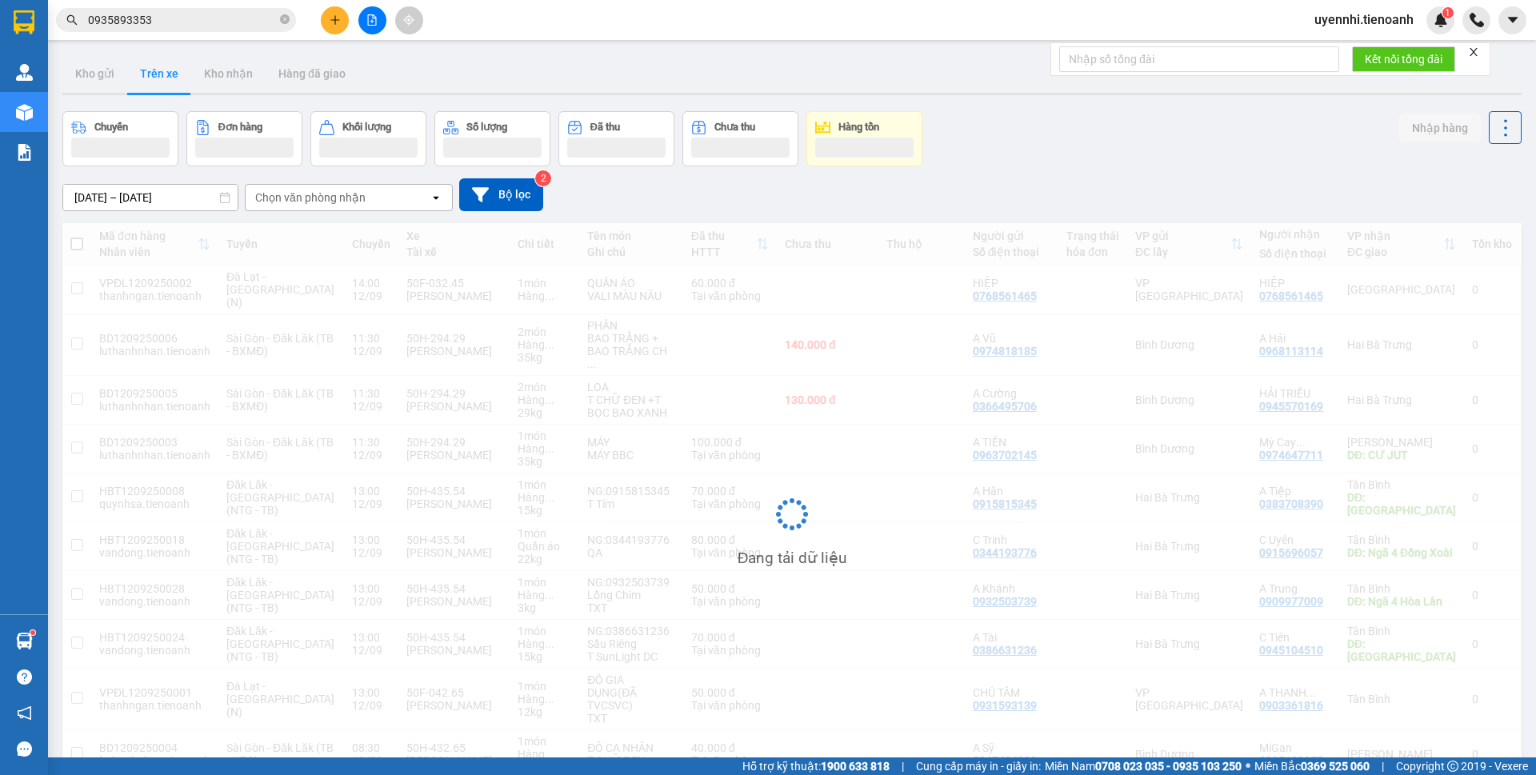
click at [253, 71] on button "Kho nhận" at bounding box center [228, 73] width 74 height 38
type input "[DATE] – [DATE]"
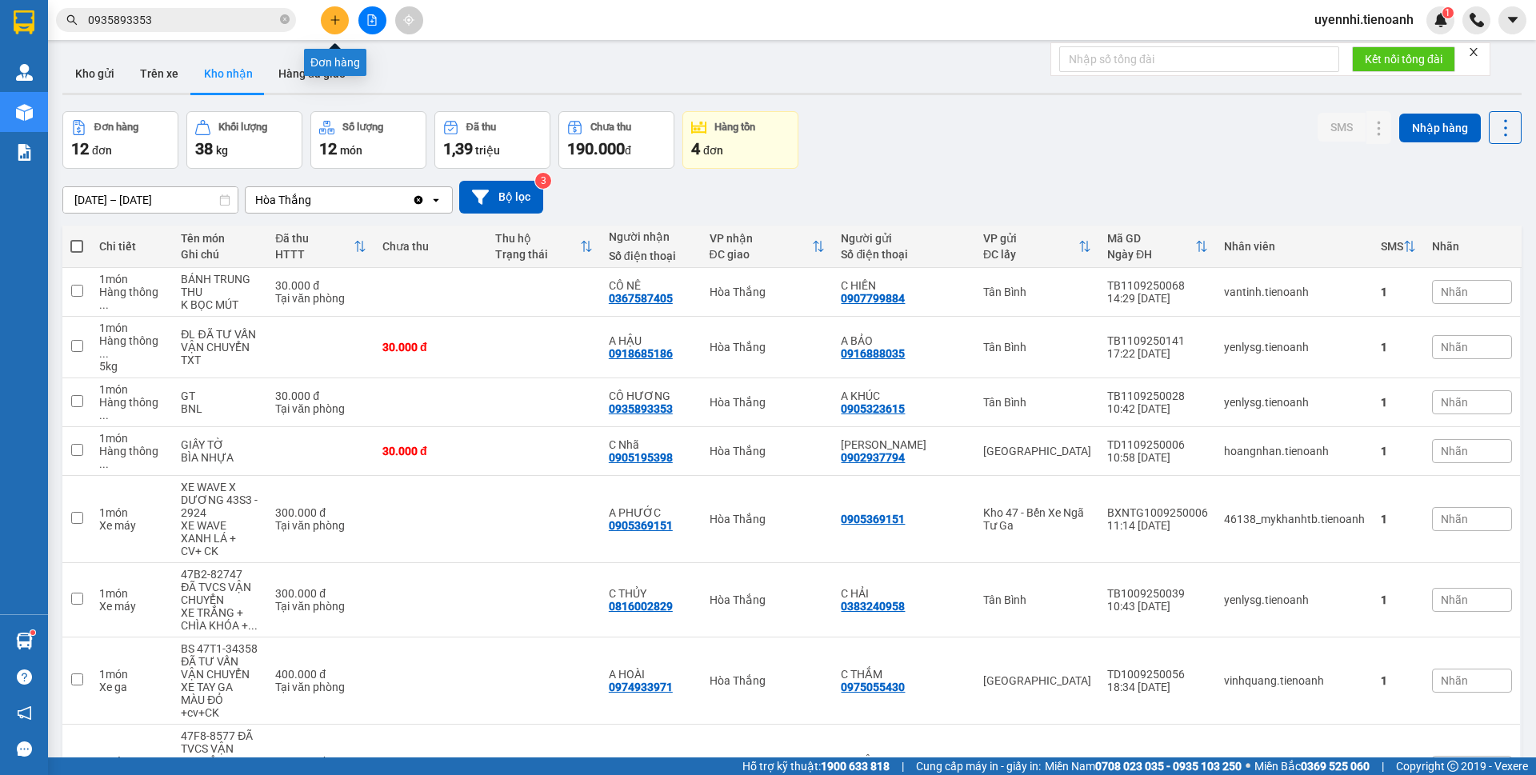
click at [335, 26] on button at bounding box center [335, 20] width 28 height 28
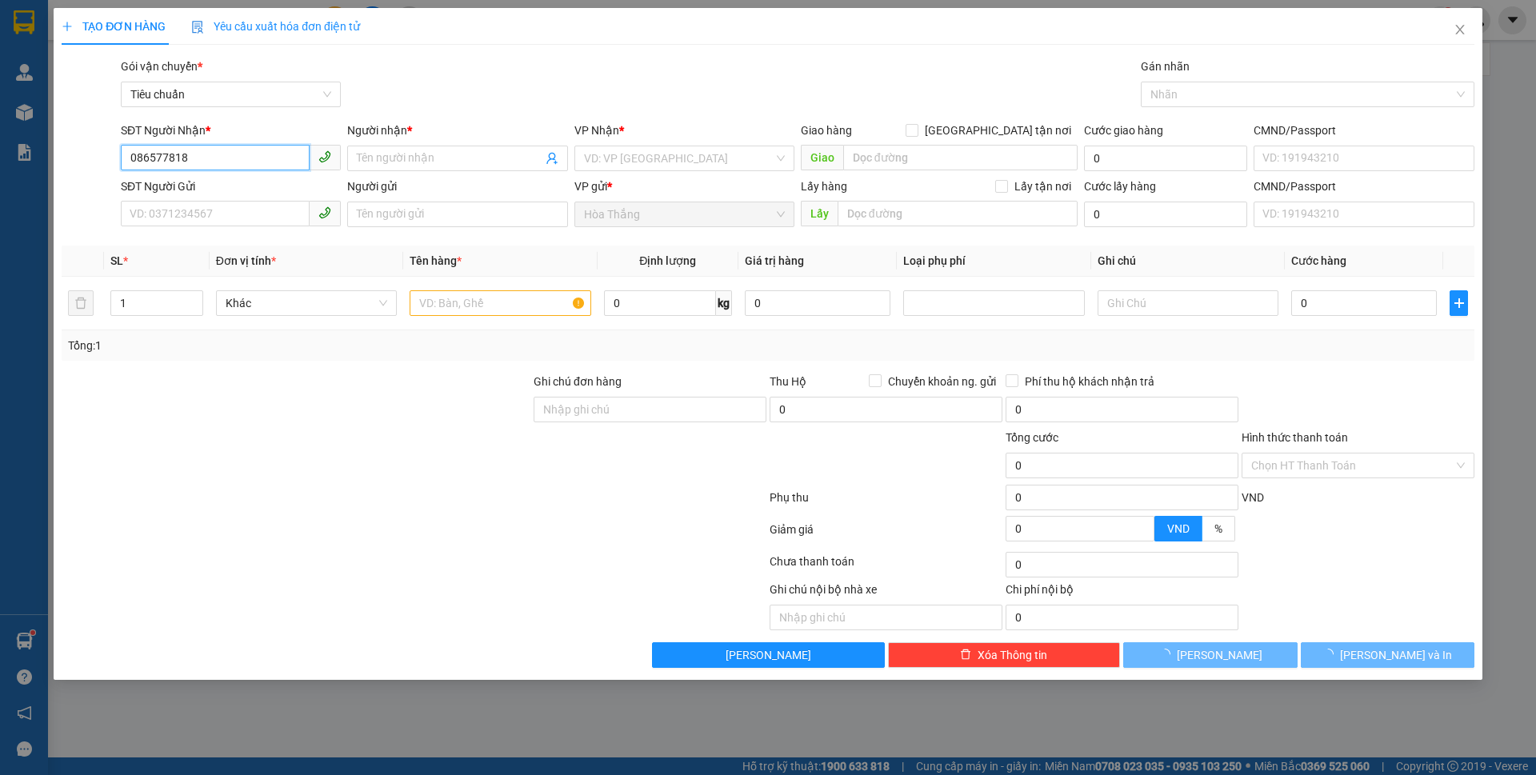
type input "0865778189"
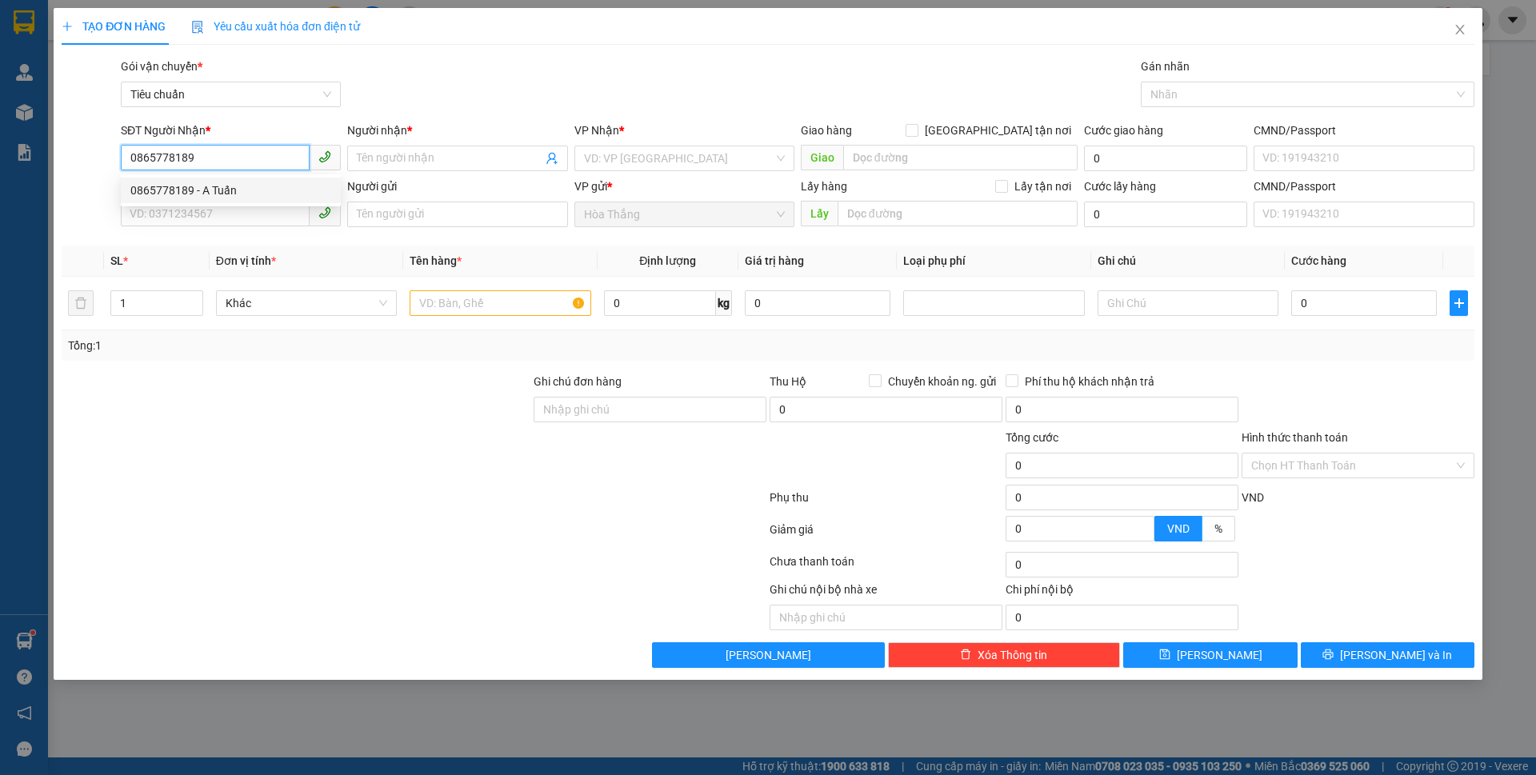
click at [189, 189] on div "0865778189 - A Tuấn" at bounding box center [230, 191] width 201 height 18
type input "A Tuấn"
type input "240939349"
type input "0865778189"
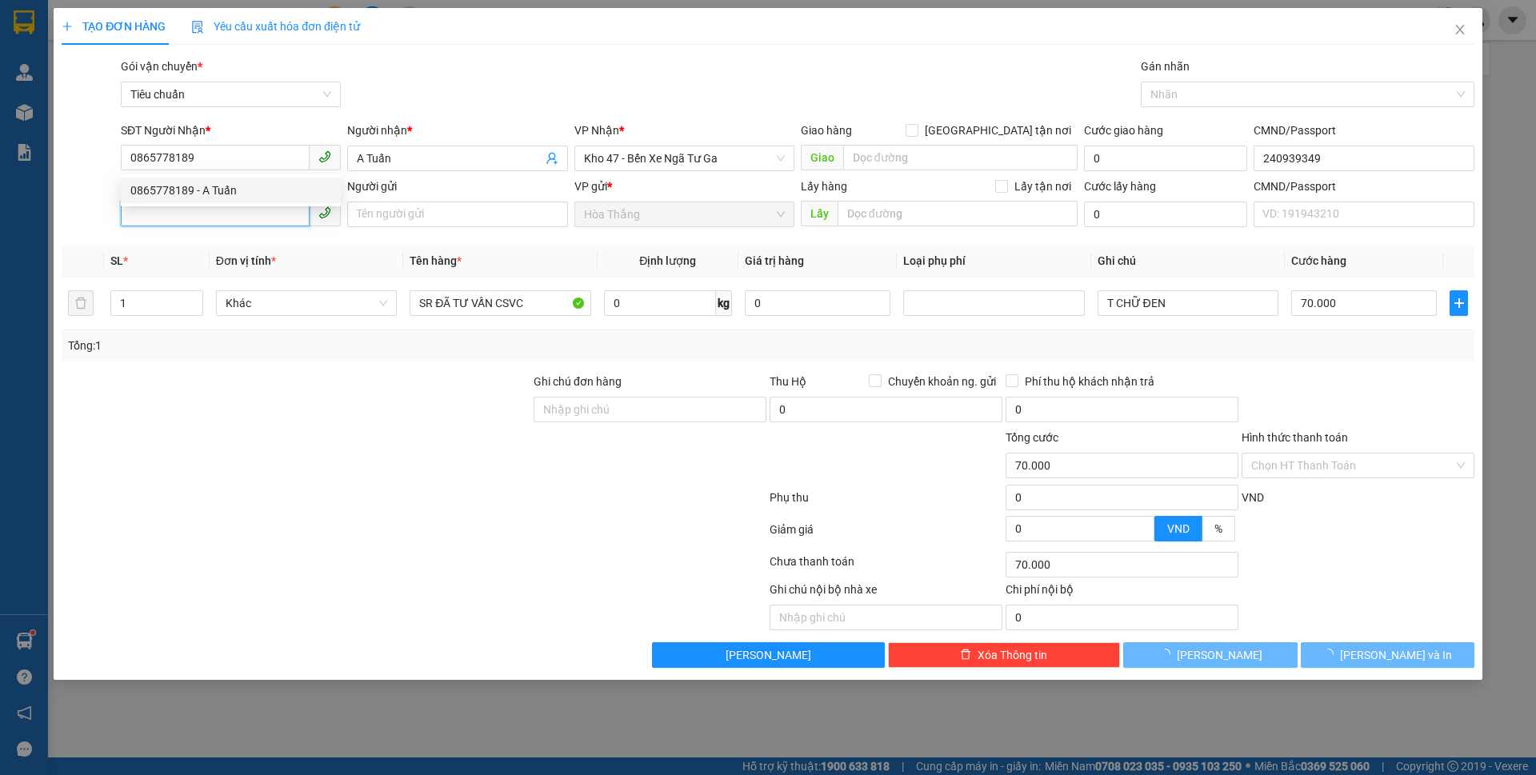
type input "70.000"
click at [186, 216] on input "SĐT Người Gửi" at bounding box center [215, 214] width 189 height 26
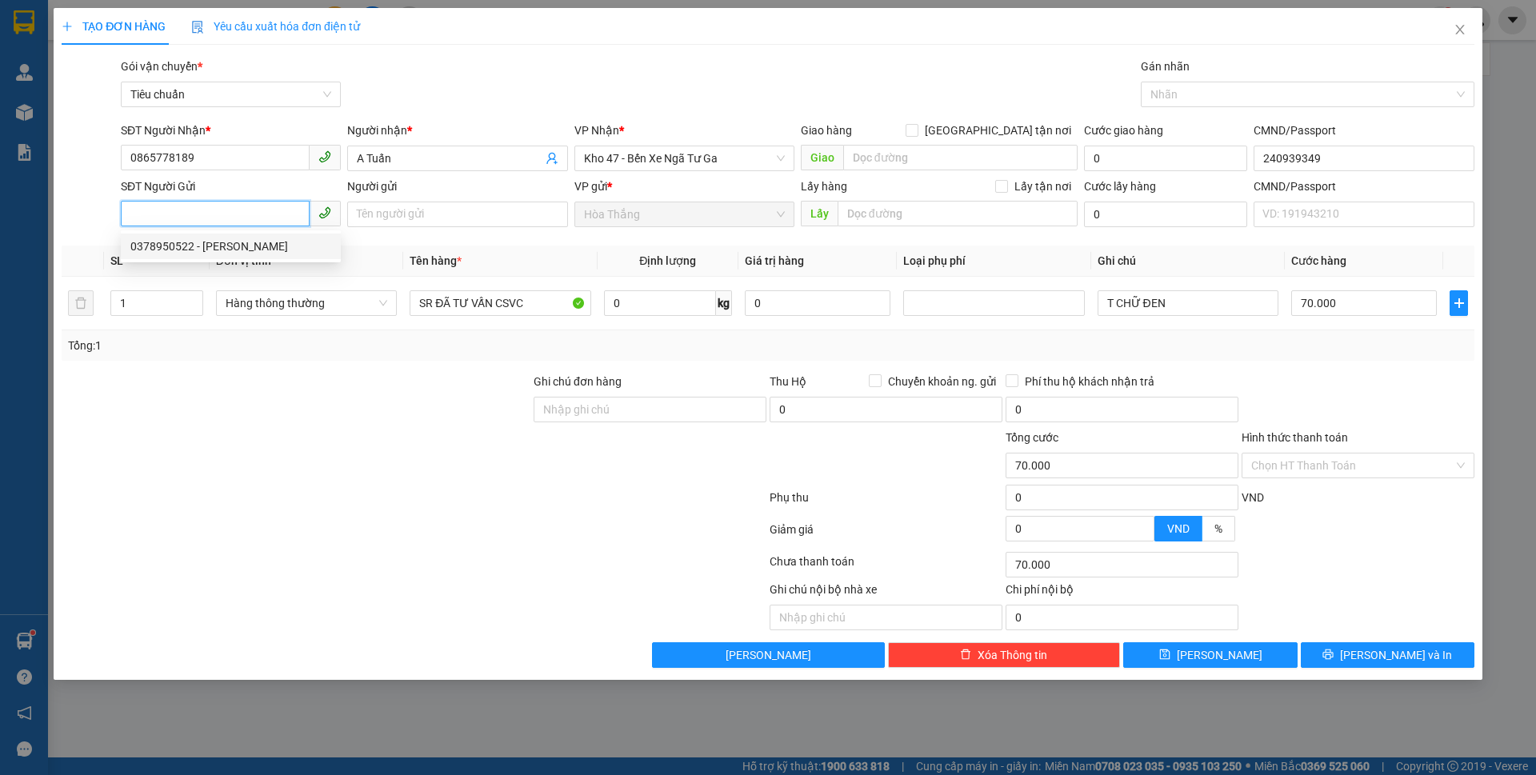
click at [216, 248] on div "0378950522 - C VÂN" at bounding box center [230, 247] width 201 height 18
type input "0378950522"
type input "[PERSON_NAME]"
type input "240939349"
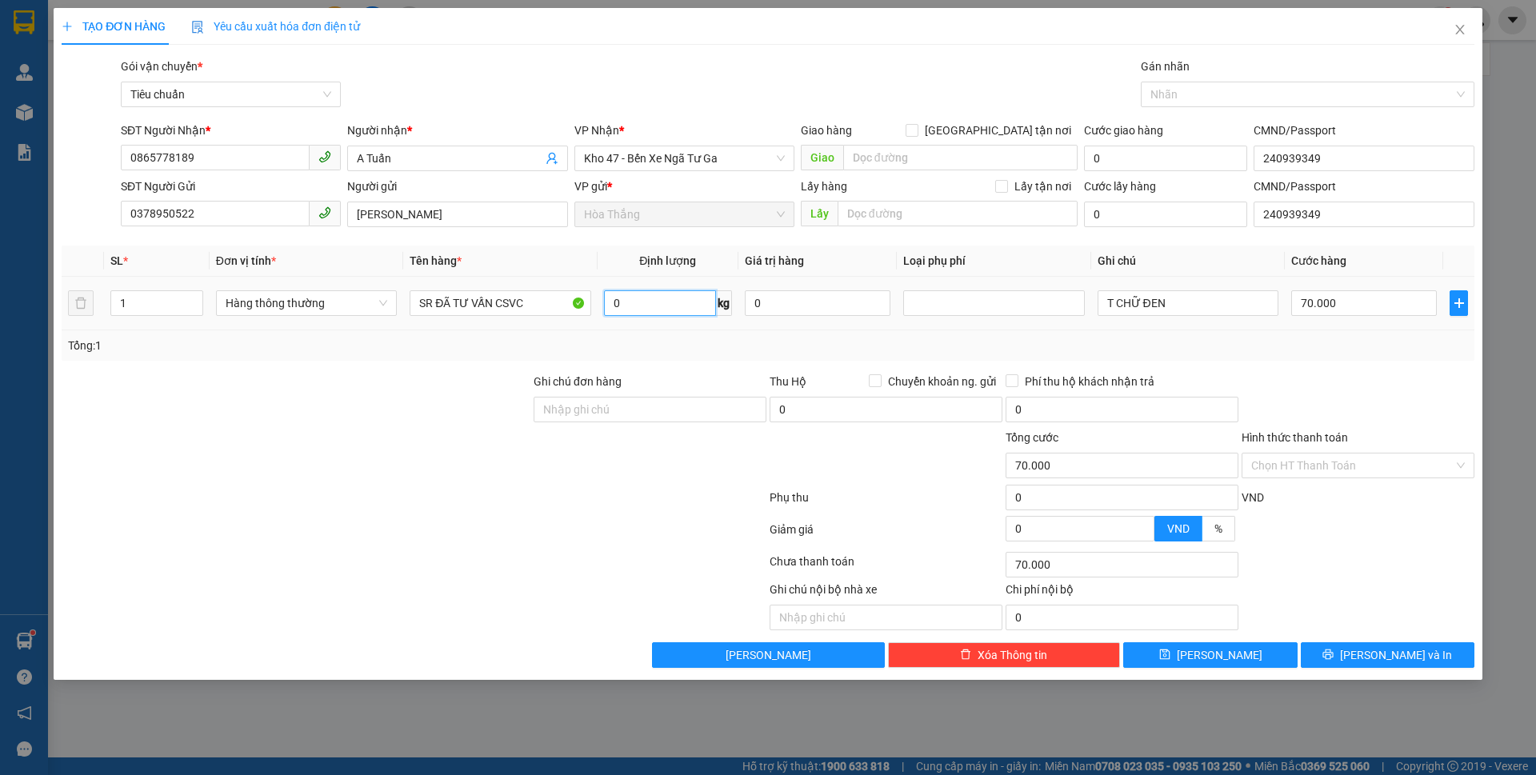
click at [636, 306] on input "0" at bounding box center [660, 303] width 112 height 26
click at [495, 392] on div at bounding box center [296, 401] width 472 height 56
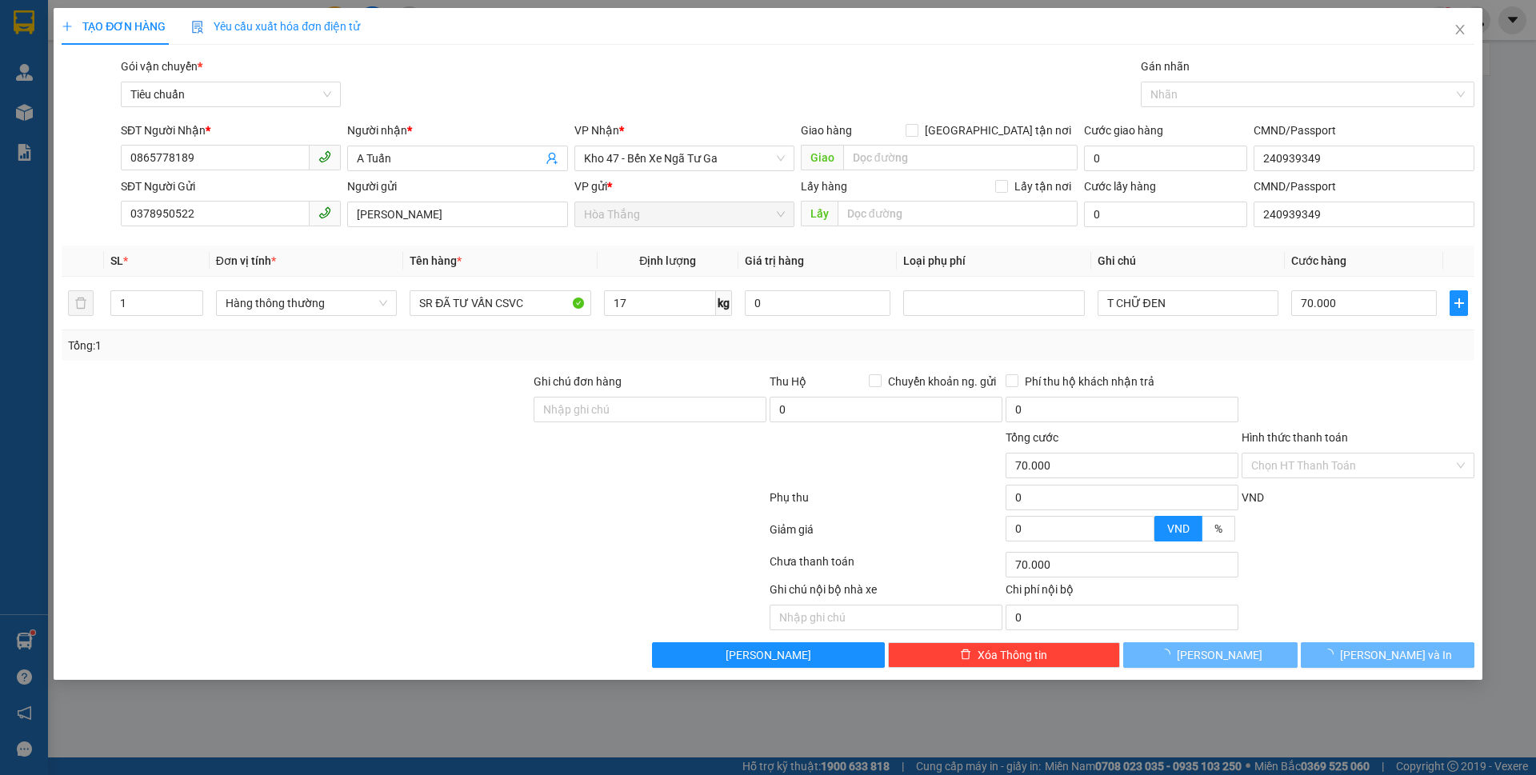
click at [495, 392] on div at bounding box center [296, 401] width 472 height 56
click at [686, 298] on input "17" at bounding box center [660, 303] width 112 height 26
type input "21"
click at [1142, 324] on td "T CHỮ ĐEN" at bounding box center [1188, 304] width 194 height 54
click at [1171, 324] on td "T CHỮ ĐEN" at bounding box center [1188, 304] width 194 height 54
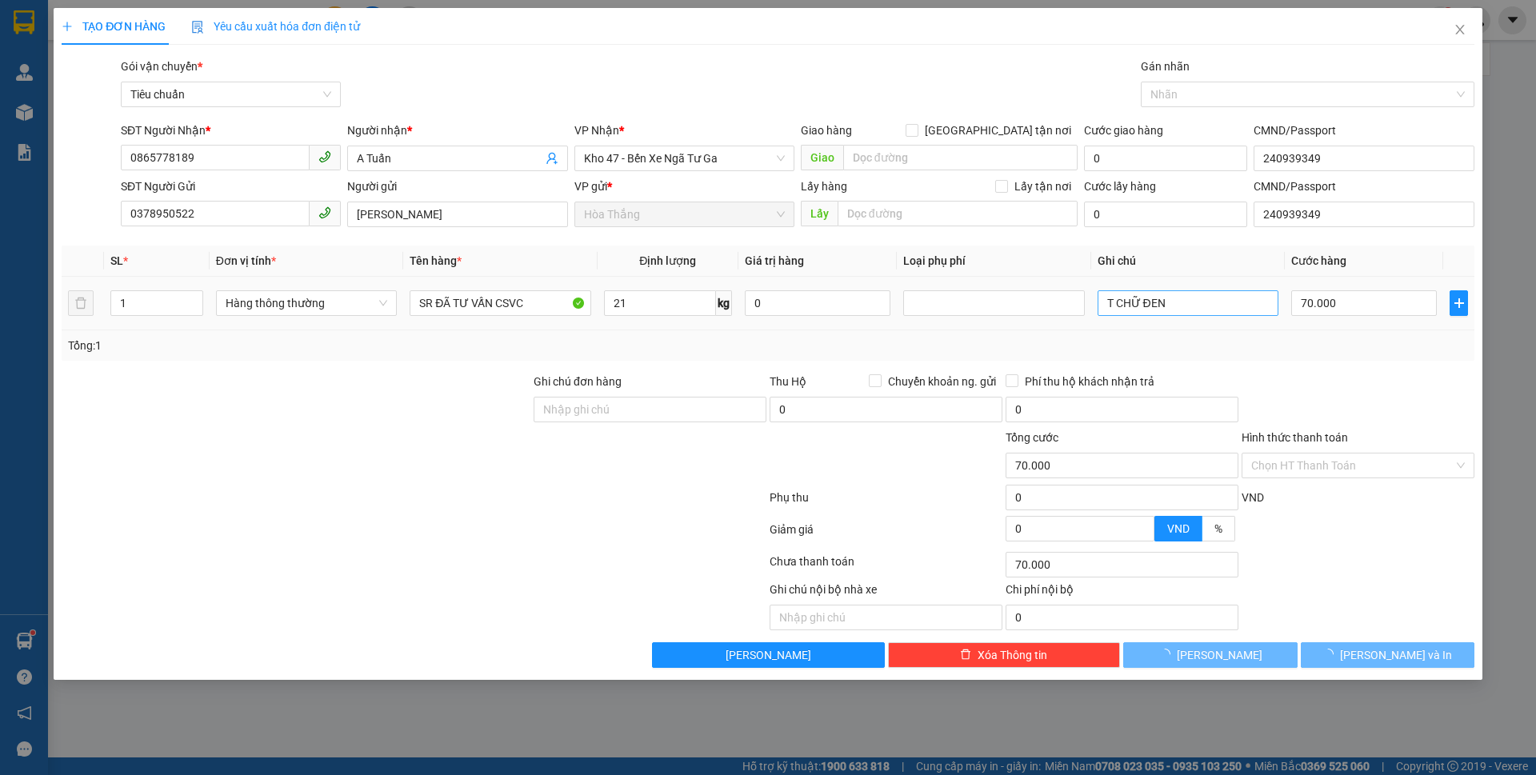
type input "60.000"
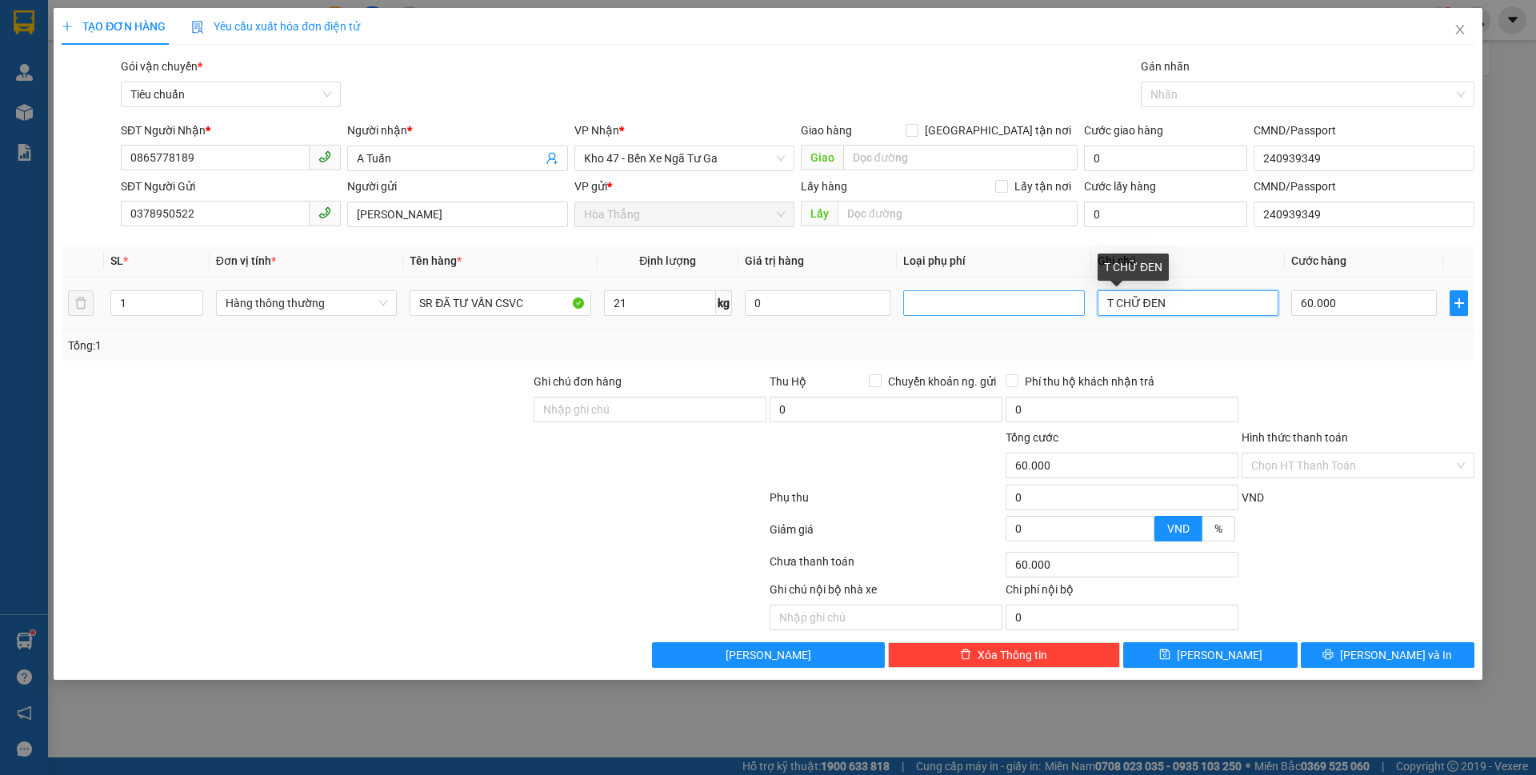
drag, startPoint x: 1189, startPoint y: 310, endPoint x: 1015, endPoint y: 313, distance: 174.5
click at [1015, 313] on tr "1 Hàng thông thường SR ĐÃ TƯ VẤN CSVC 21 kg 0 T CHỮ ĐEN 60.000" at bounding box center [768, 304] width 1413 height 54
type input "BAO"
type input "55.000"
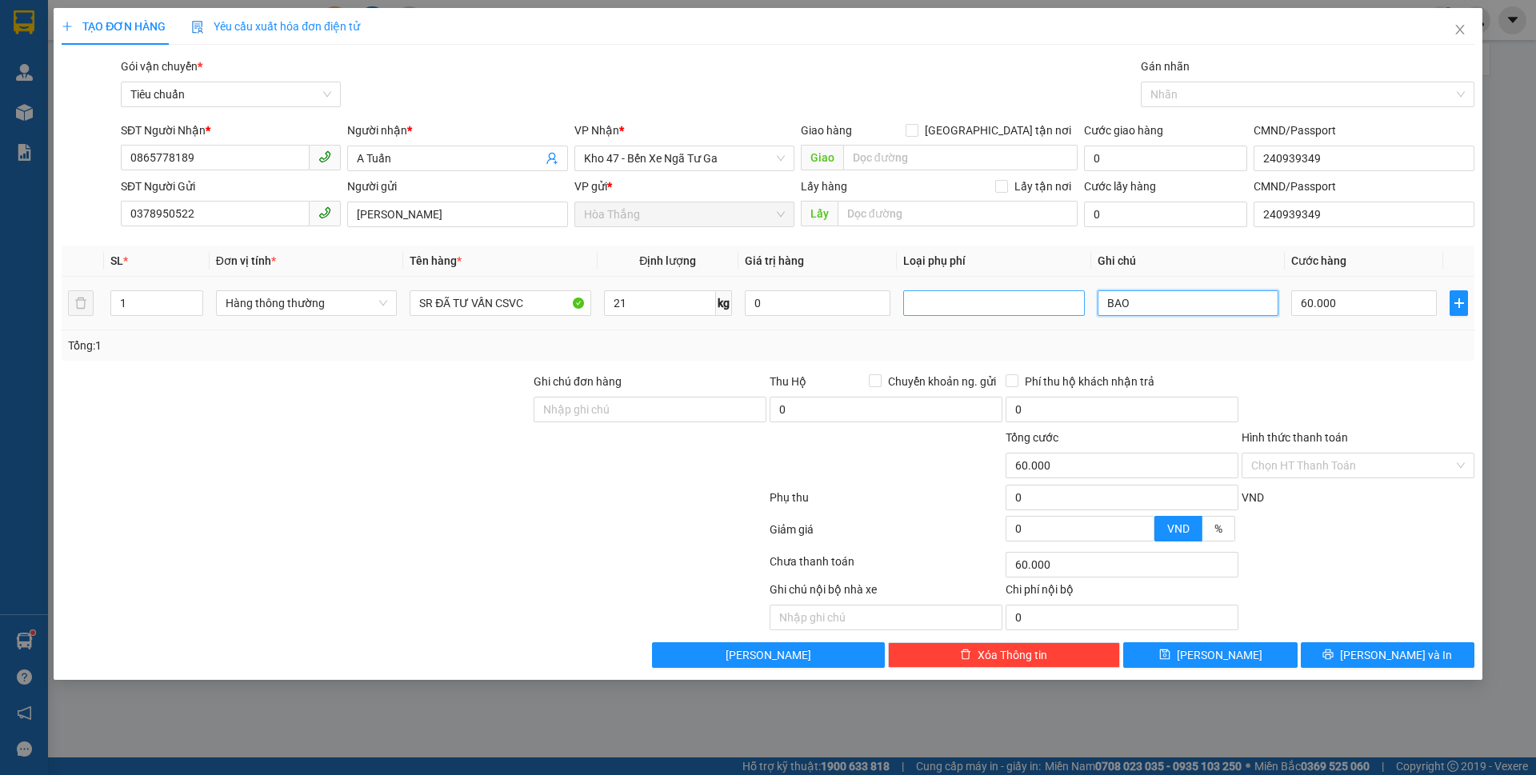
type input "[PERSON_NAME]"
type input "55.000"
type input "BAO TRẮNG CHỮ ĐỎ"
click at [1367, 314] on input "55.000" at bounding box center [1365, 303] width 146 height 26
type input "6"
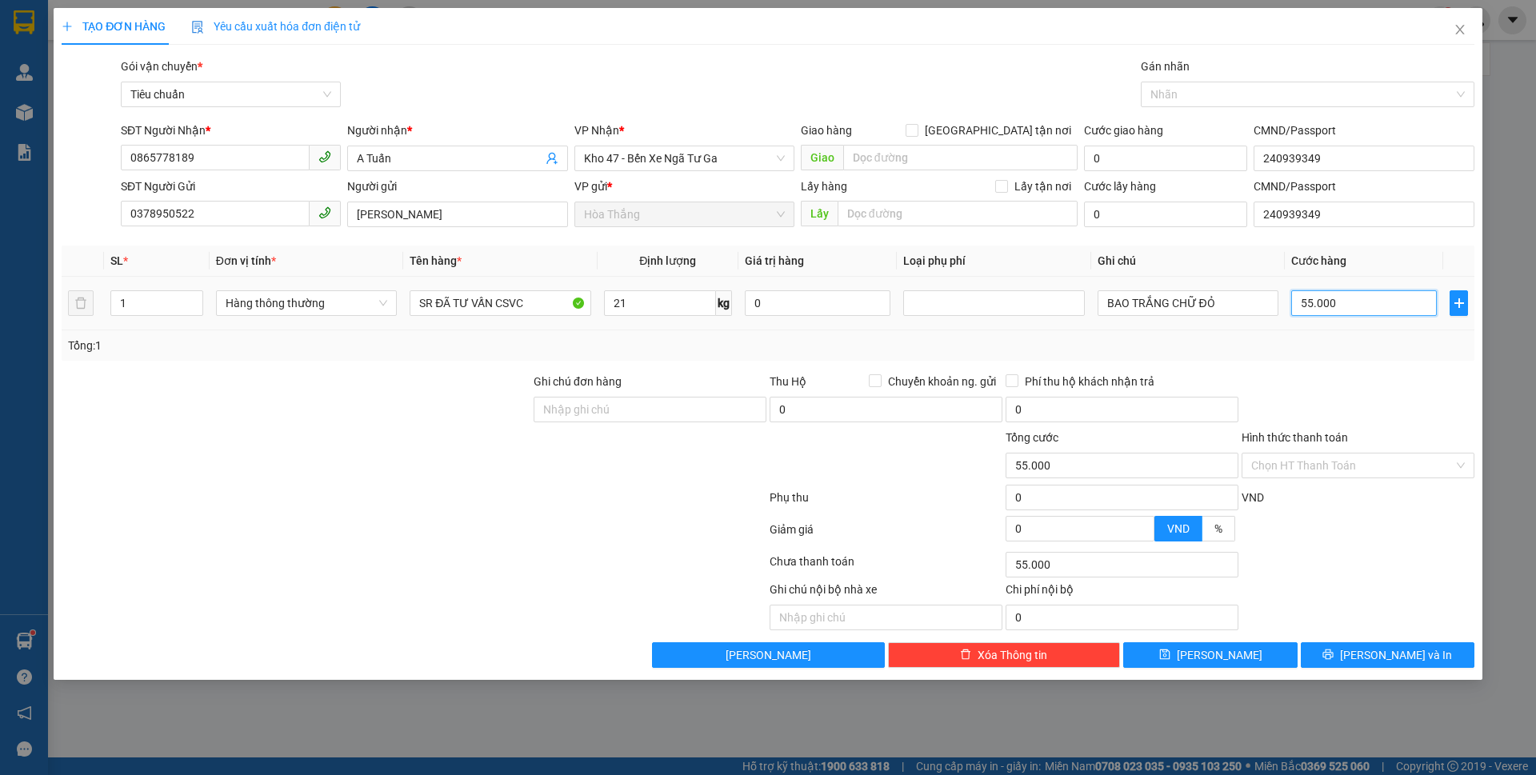
type input "6"
type input "60"
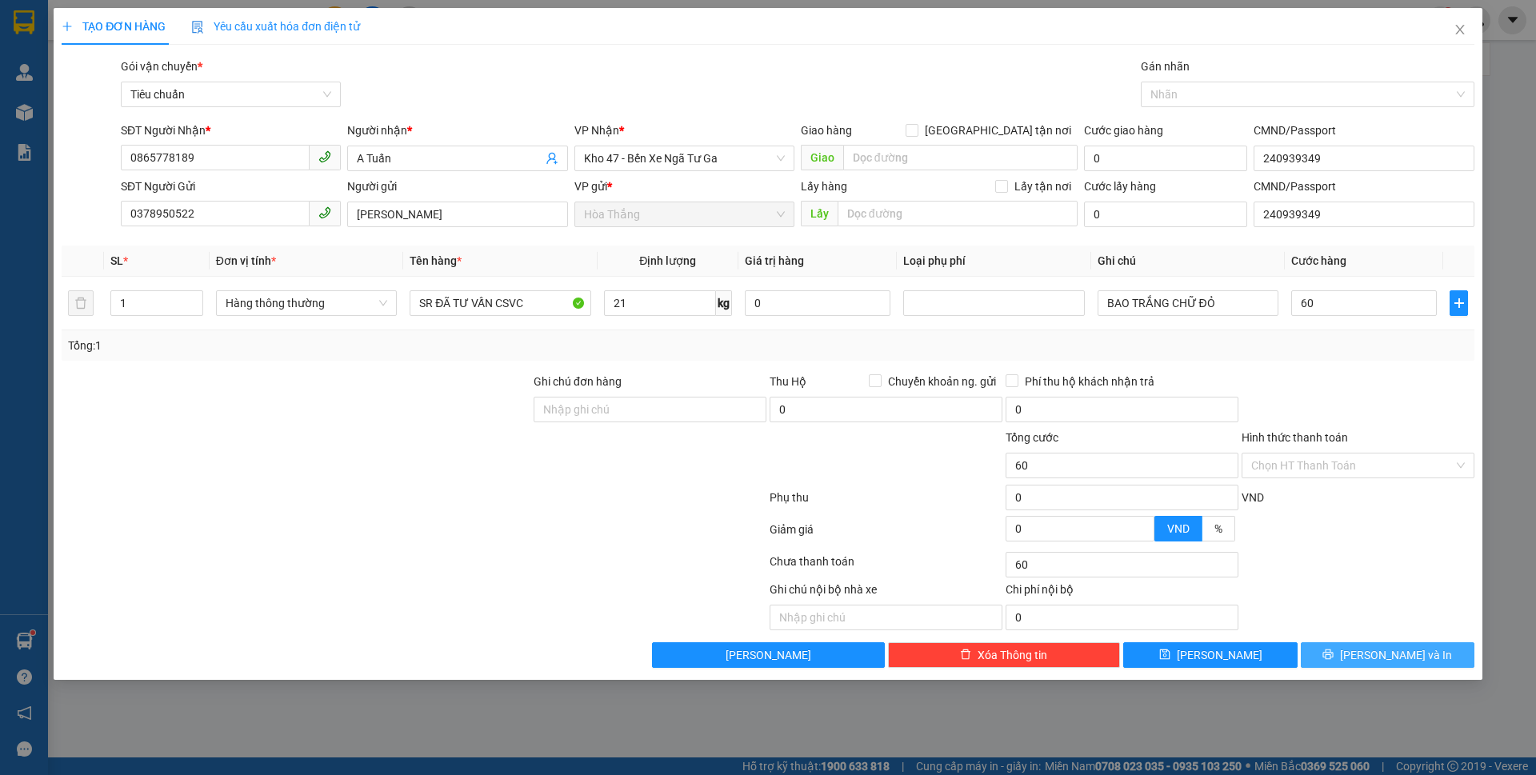
type input "60.000"
click at [1364, 665] on button "[PERSON_NAME] và In" at bounding box center [1388, 656] width 174 height 26
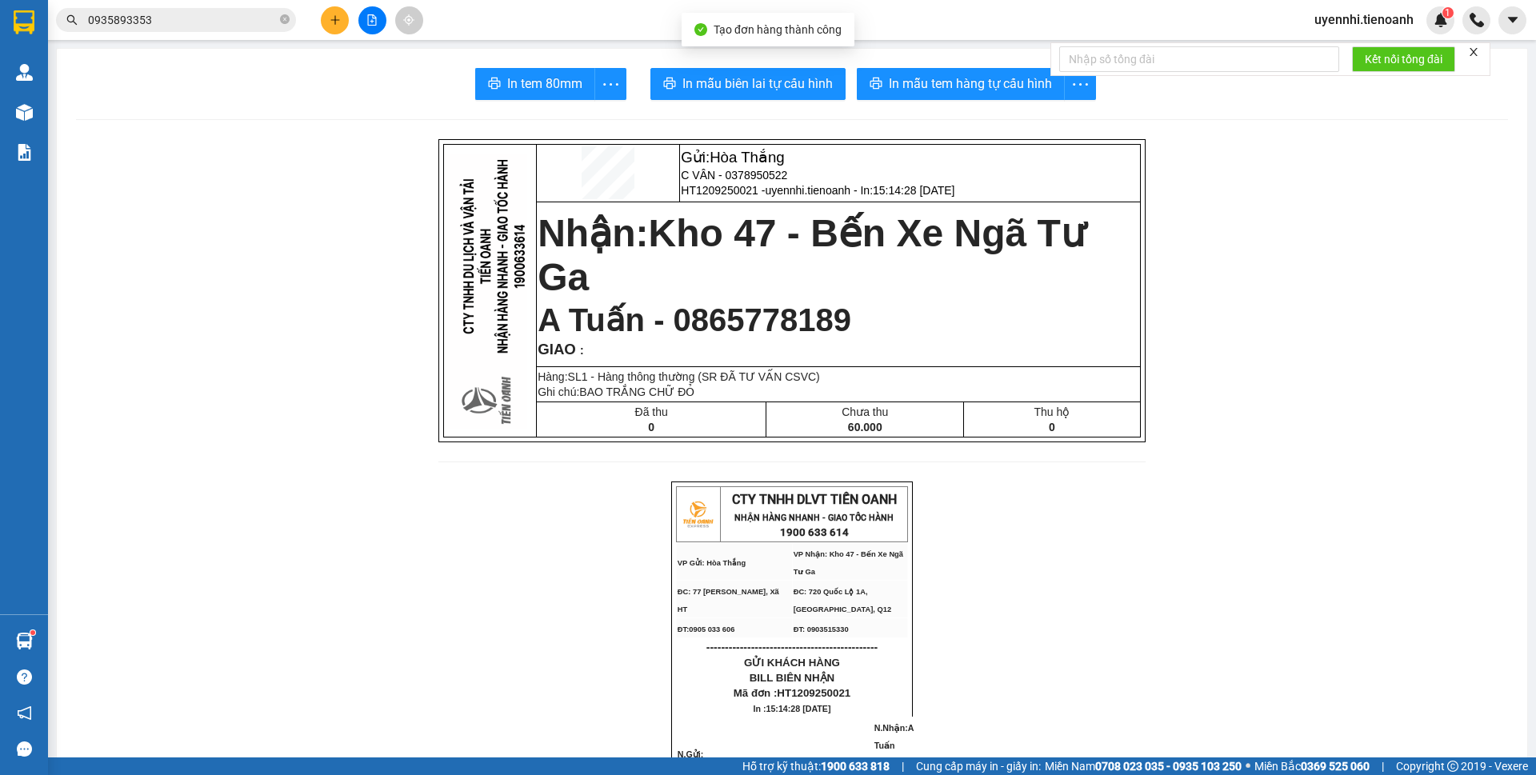
click at [876, 82] on button "In mẫu tem hàng tự cấu hình" at bounding box center [961, 84] width 208 height 32
click at [746, 88] on span "In mẫu biên lai tự cấu hình" at bounding box center [758, 84] width 150 height 20
click at [923, 82] on div "In mẫu tem hàng tự cấu hình" at bounding box center [976, 84] width 239 height 32
click at [923, 86] on span "In mẫu tem hàng tự cấu hình" at bounding box center [970, 84] width 163 height 20
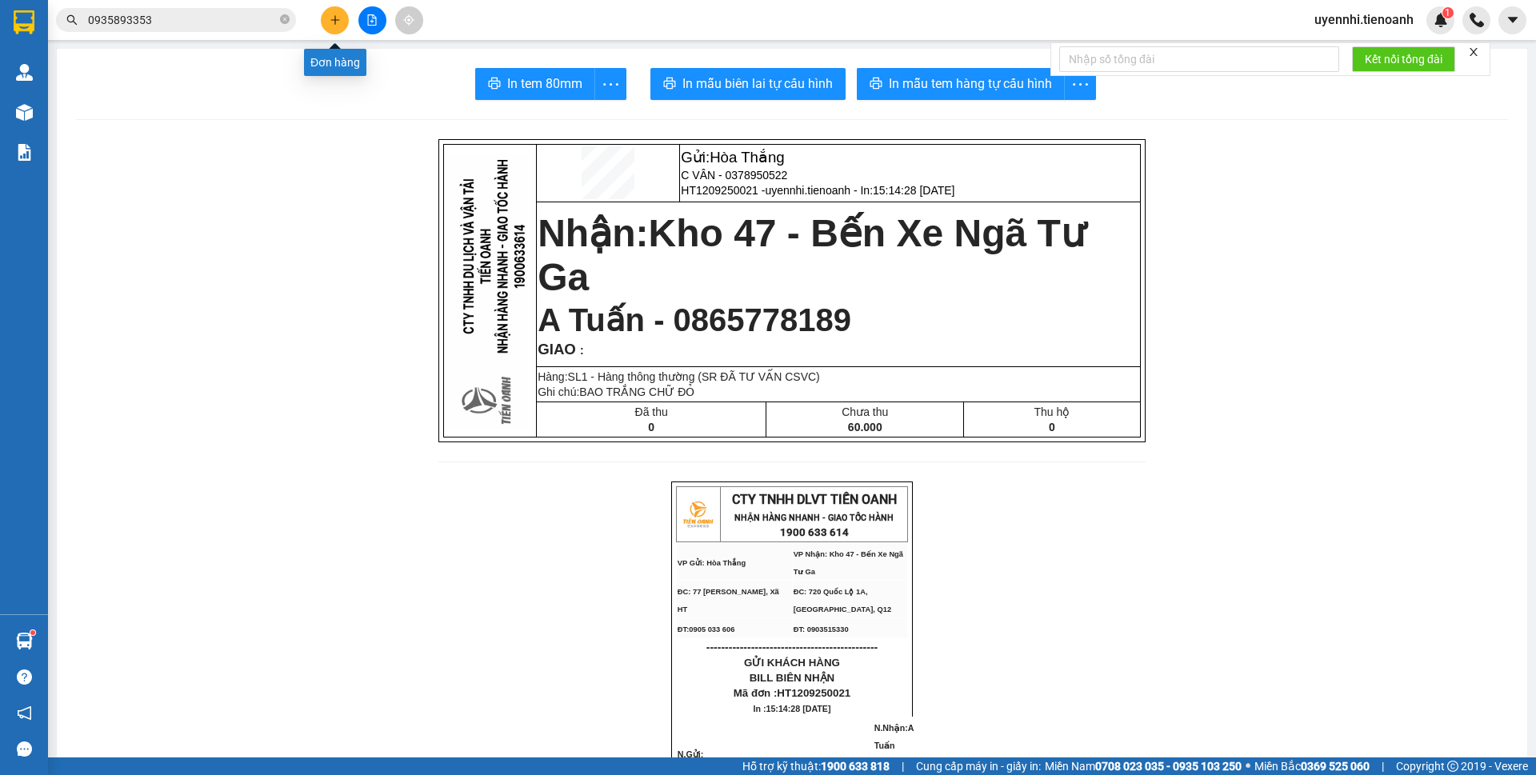
click at [328, 18] on button at bounding box center [335, 20] width 28 height 28
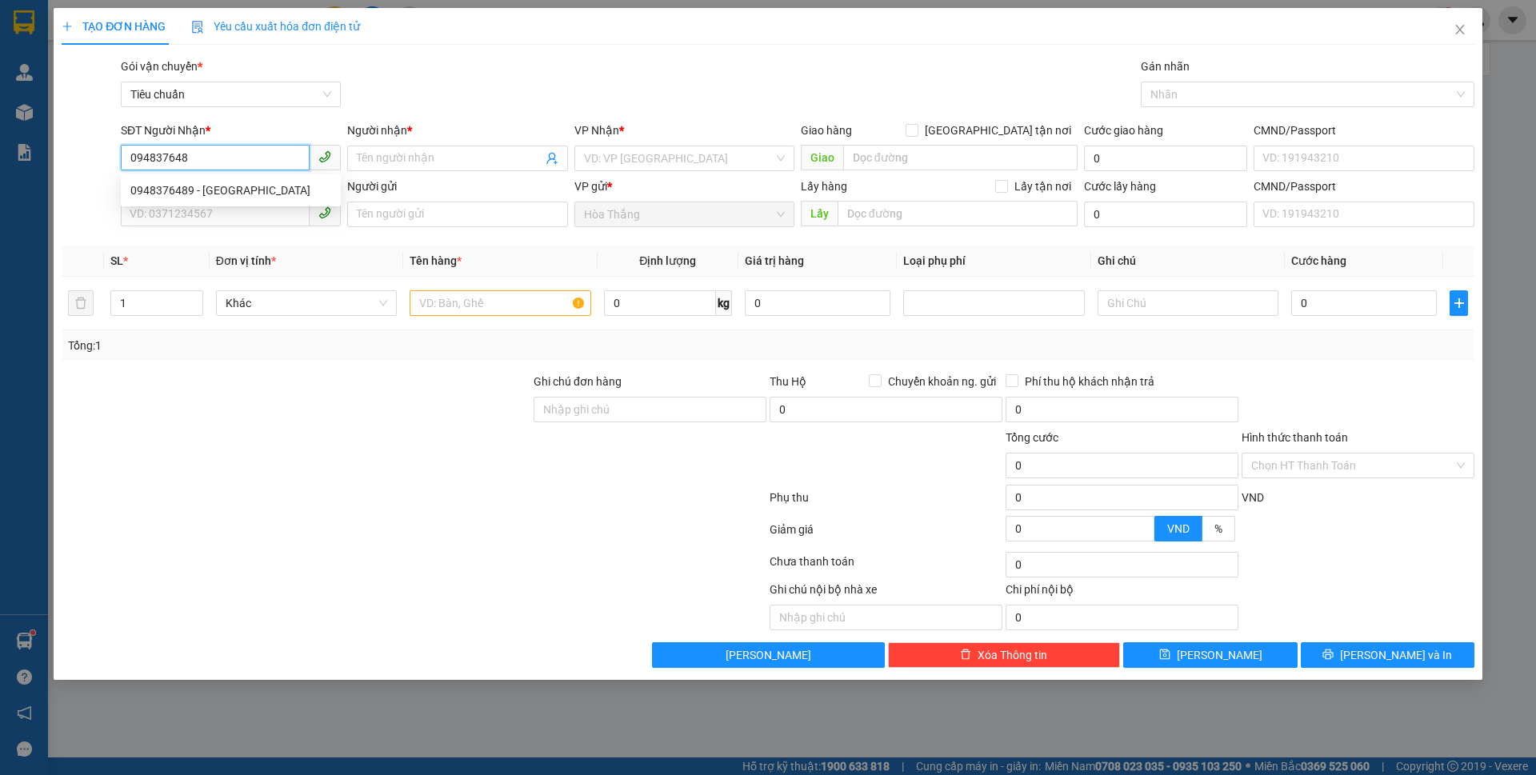
type input "0948376489"
click at [209, 192] on div "0948376489 - NGA" at bounding box center [230, 191] width 201 height 18
type input "NGA"
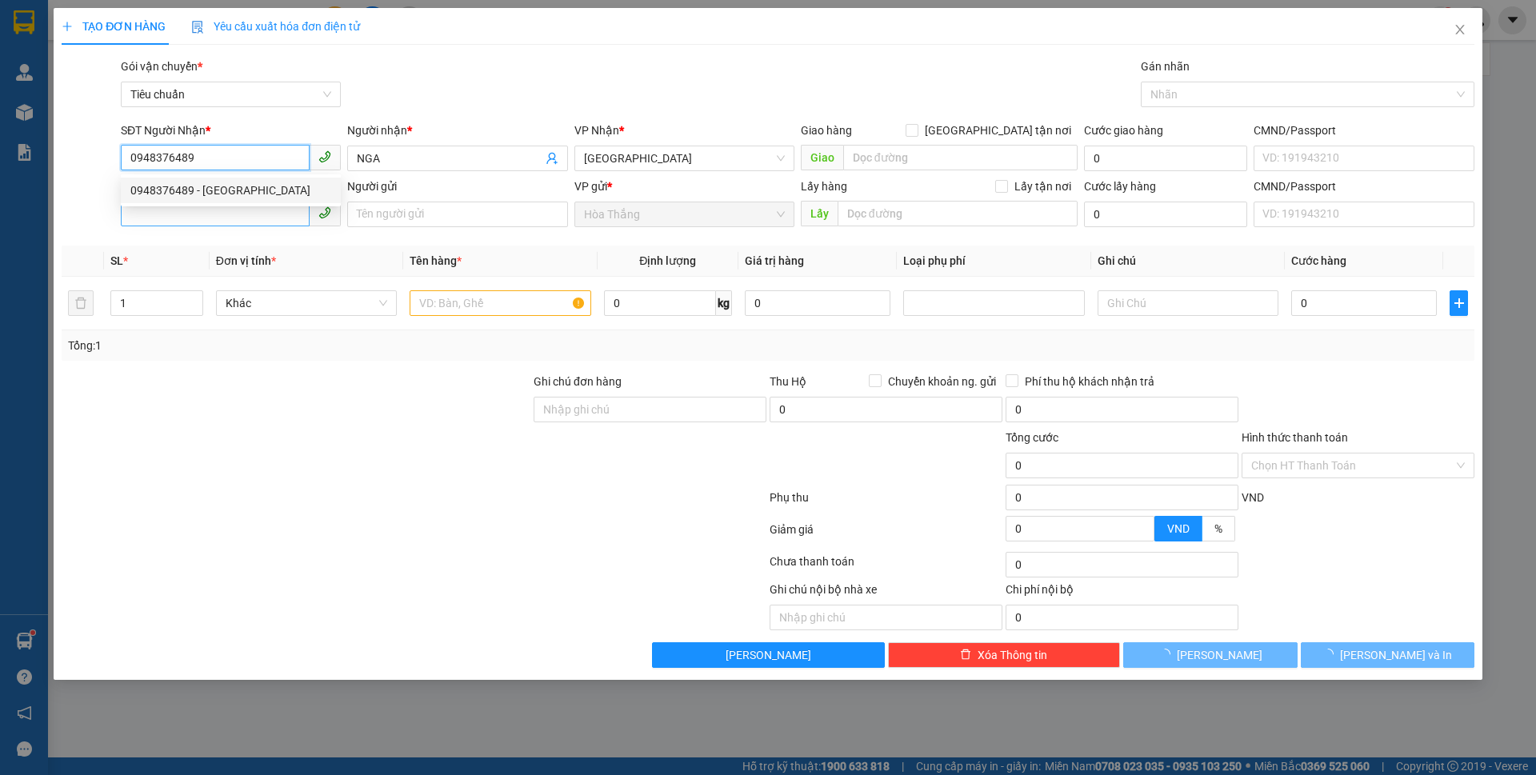
type input "0948376489"
type input "60.000"
click at [198, 218] on input "SĐT Người Gửi" at bounding box center [215, 214] width 189 height 26
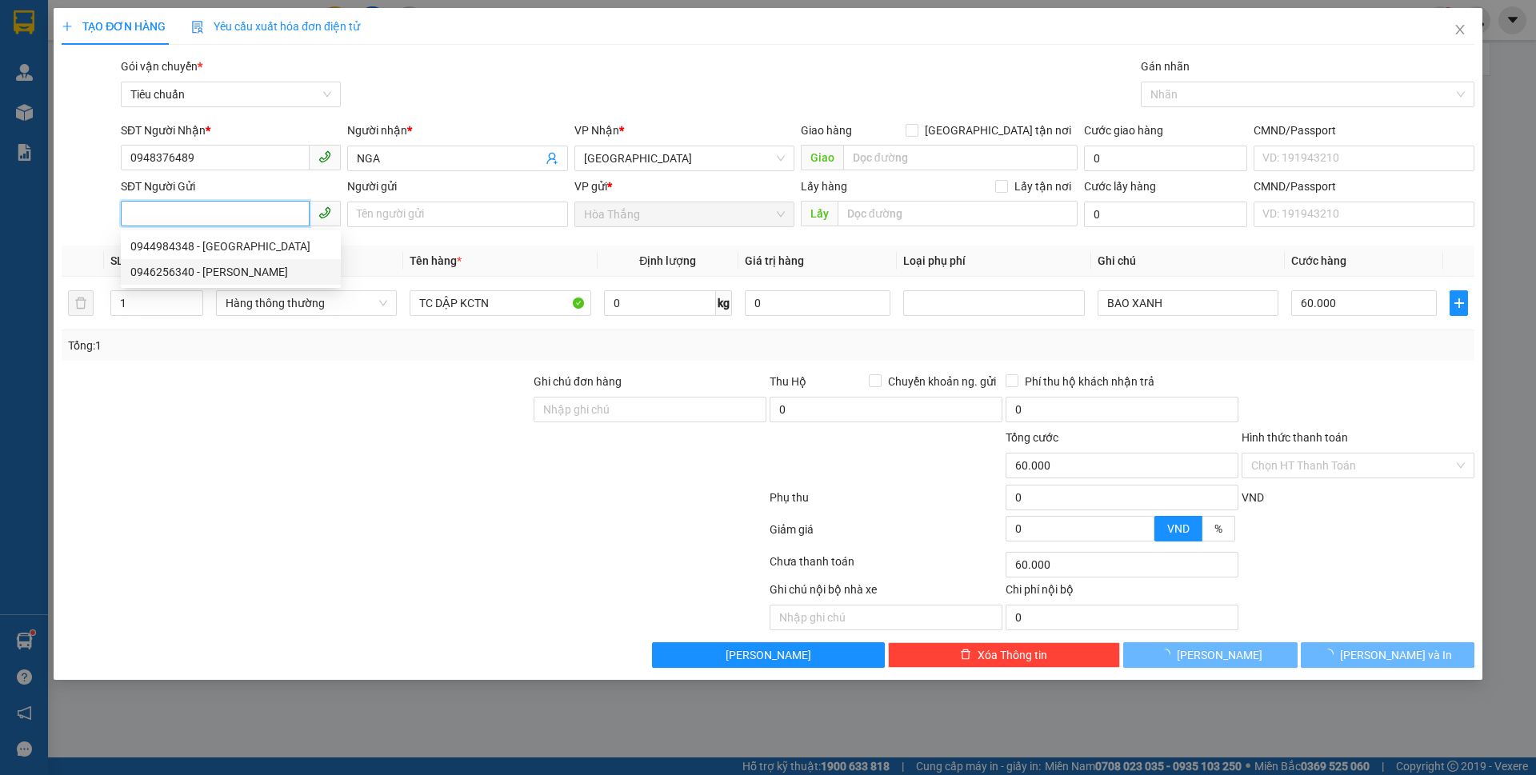
click at [193, 268] on div "0946256340 - C HUYỀN" at bounding box center [230, 272] width 201 height 18
type input "0946256340"
type input "[PERSON_NAME]"
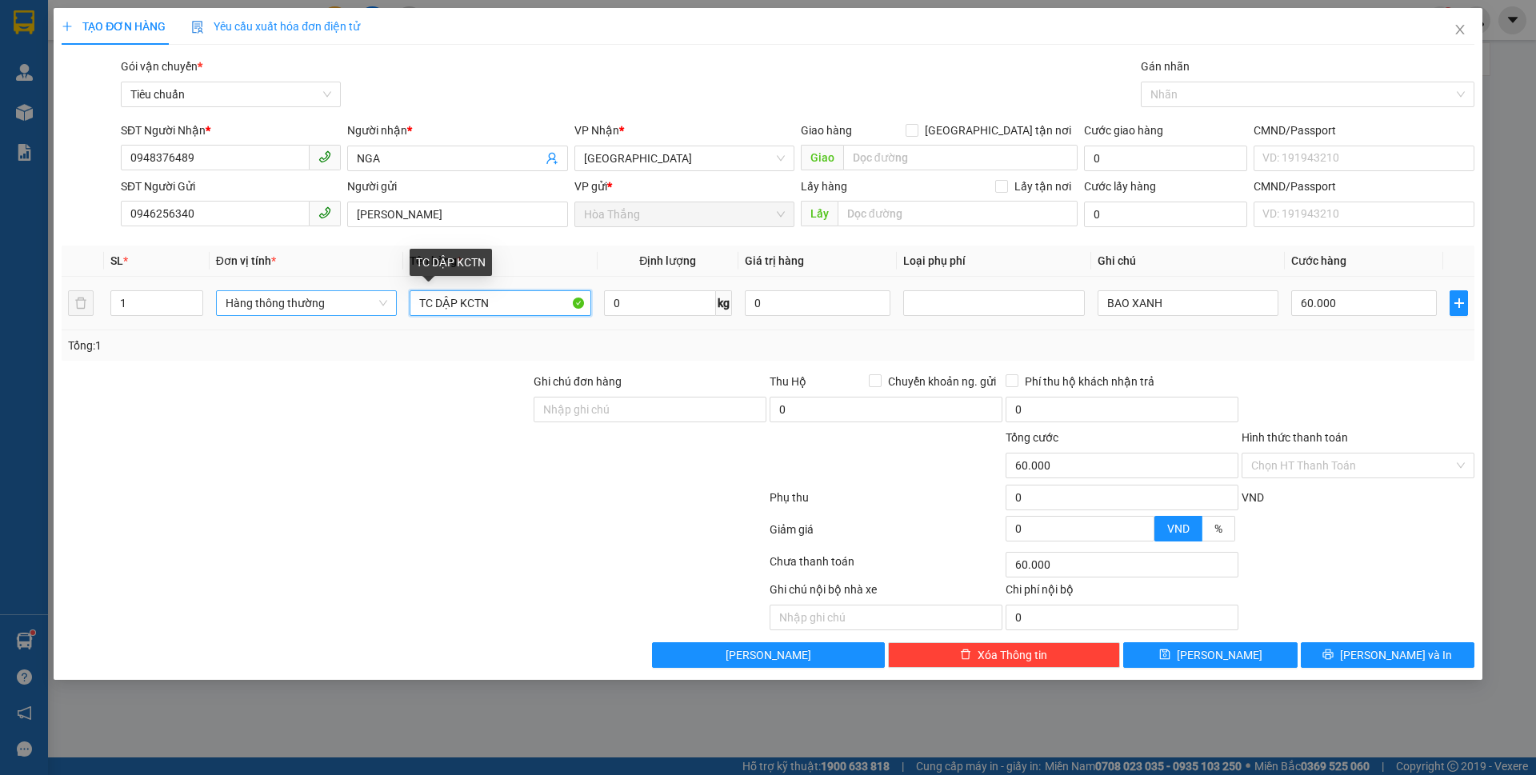
drag, startPoint x: 511, startPoint y: 309, endPoint x: 335, endPoint y: 315, distance: 175.4
click at [335, 315] on tr "1 Hàng thông thường TC DẬP KCTN 0 kg 0 BAO XANH 60.000" at bounding box center [768, 304] width 1413 height 54
type input "BƠ ĐÃ TƯ VẤN CSVC"
click at [663, 298] on input "0" at bounding box center [660, 303] width 112 height 26
type input "7"
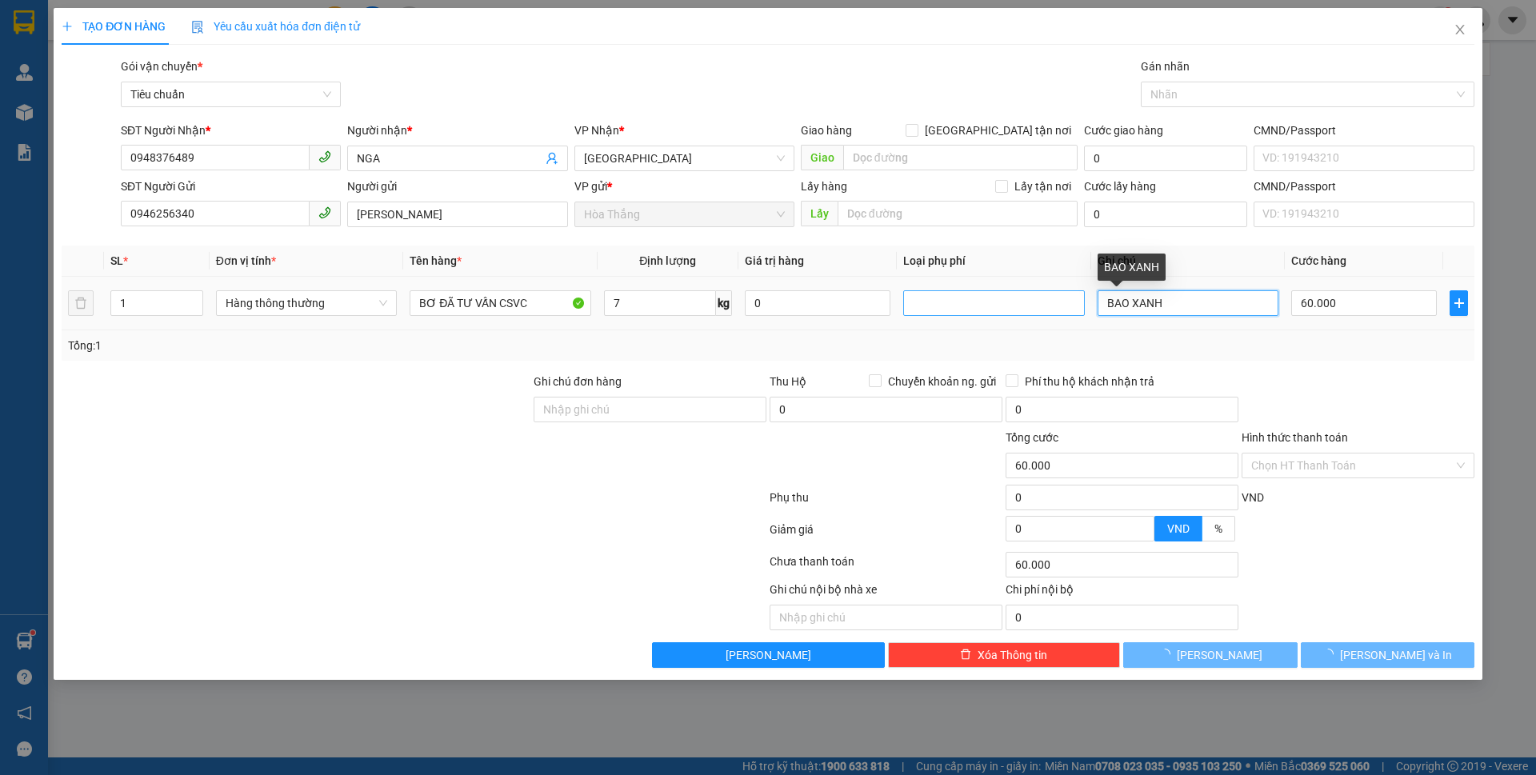
drag, startPoint x: 1111, startPoint y: 302, endPoint x: 1044, endPoint y: 304, distance: 67.2
click at [1044, 304] on tr "1 Hàng thông thường BƠ ĐÃ TƯ VẤN CSVC 7 kg 0 BAO XANH 60.000" at bounding box center [768, 304] width 1413 height 54
type input "40.000"
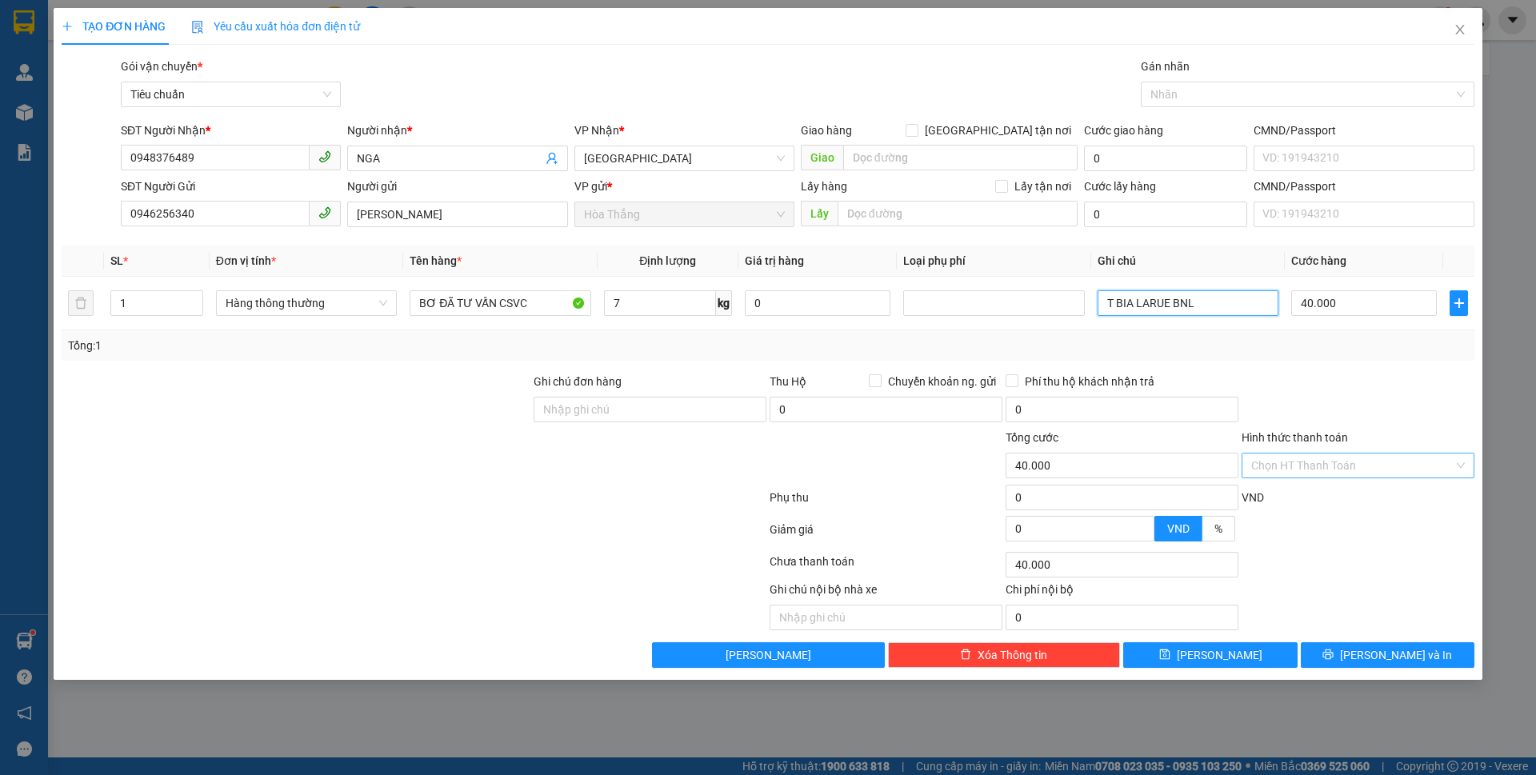
type input "T BIA LARUE BNL"
click at [1320, 466] on input "Hình thức thanh toán" at bounding box center [1353, 466] width 202 height 24
click at [1291, 496] on div "Tại văn phòng" at bounding box center [1359, 498] width 214 height 18
type input "0"
click at [1349, 652] on button "[PERSON_NAME] và In" at bounding box center [1388, 656] width 174 height 26
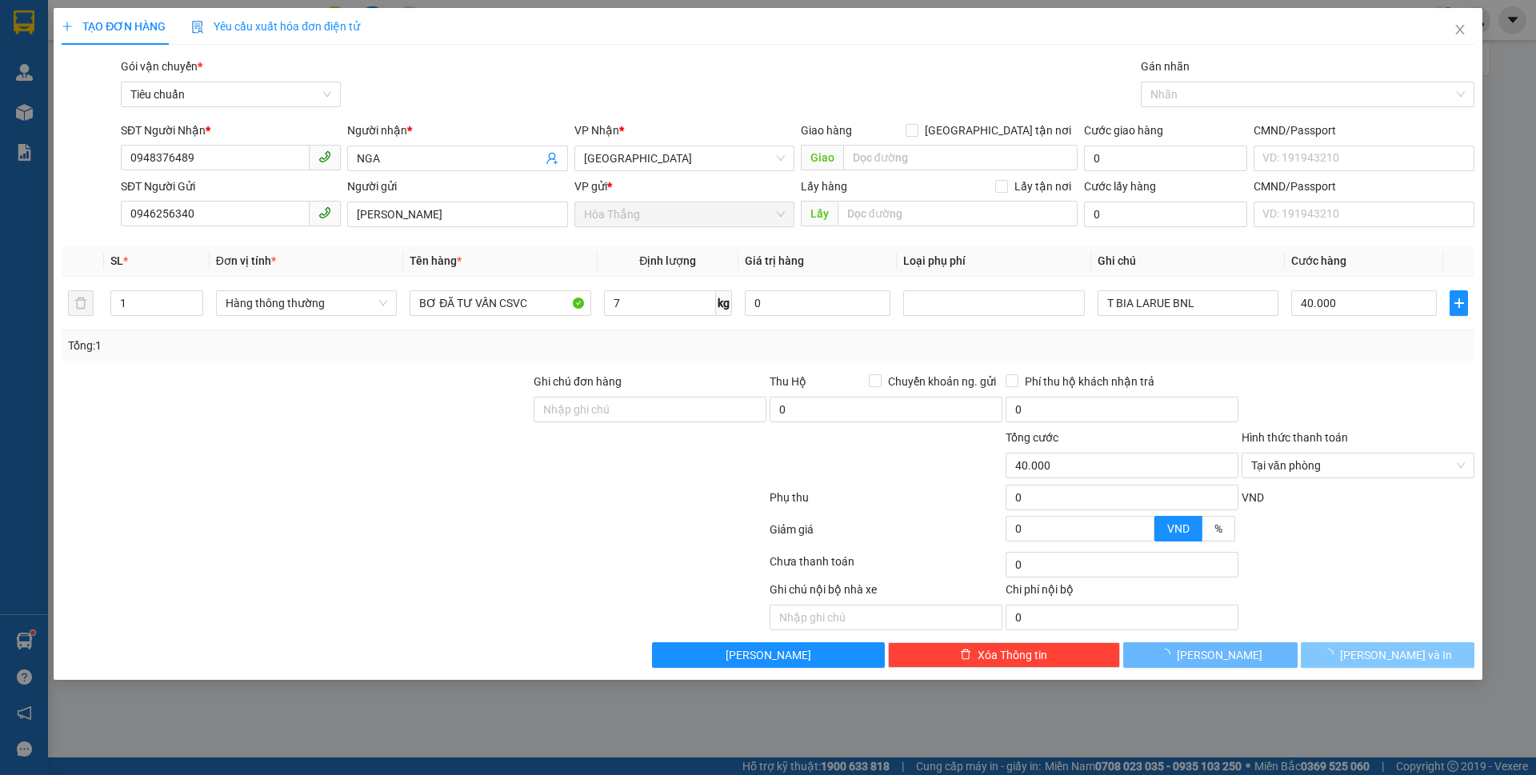
click at [1340, 654] on span "loading" at bounding box center [1332, 654] width 18 height 11
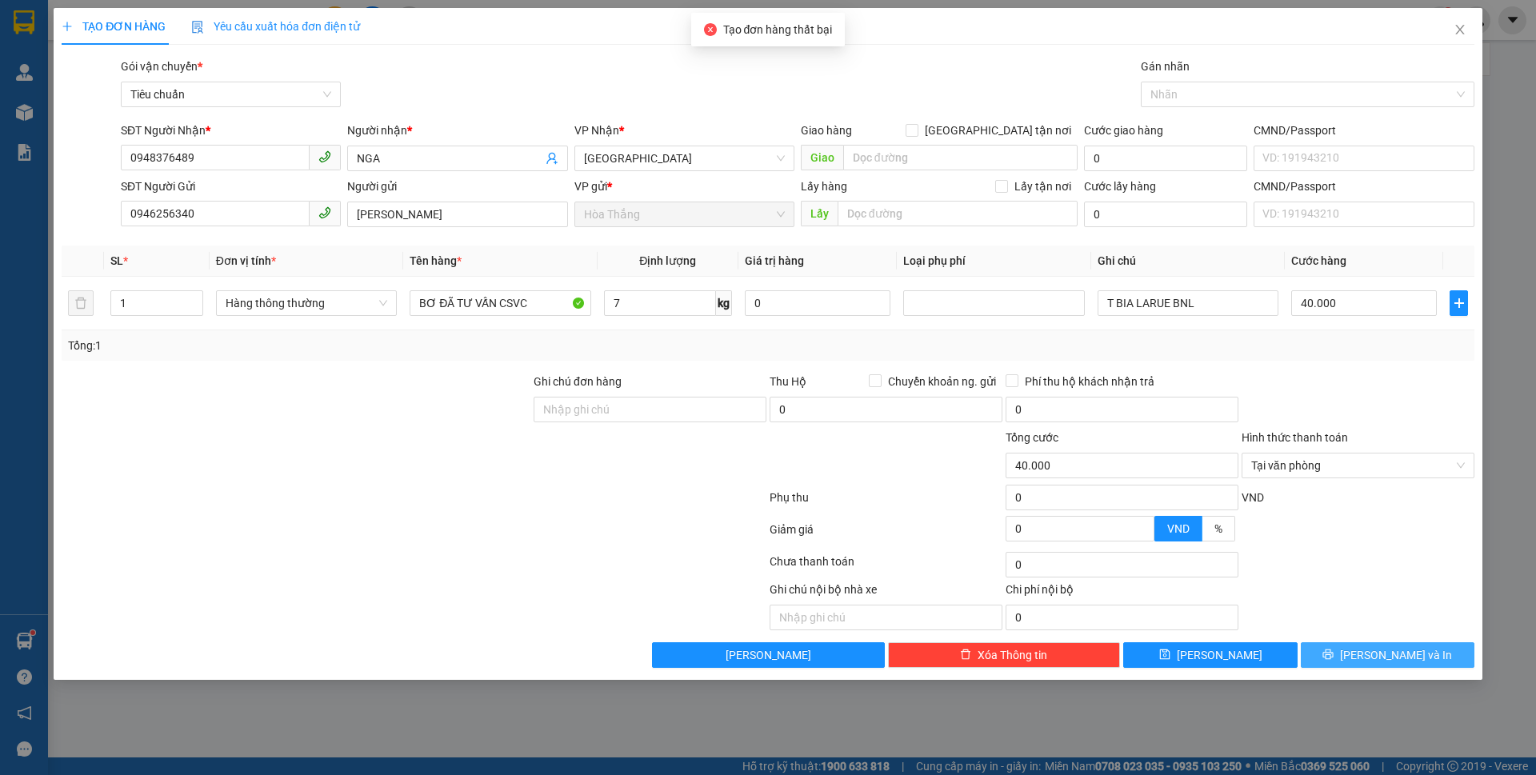
click at [1353, 659] on button "[PERSON_NAME] và In" at bounding box center [1388, 656] width 174 height 26
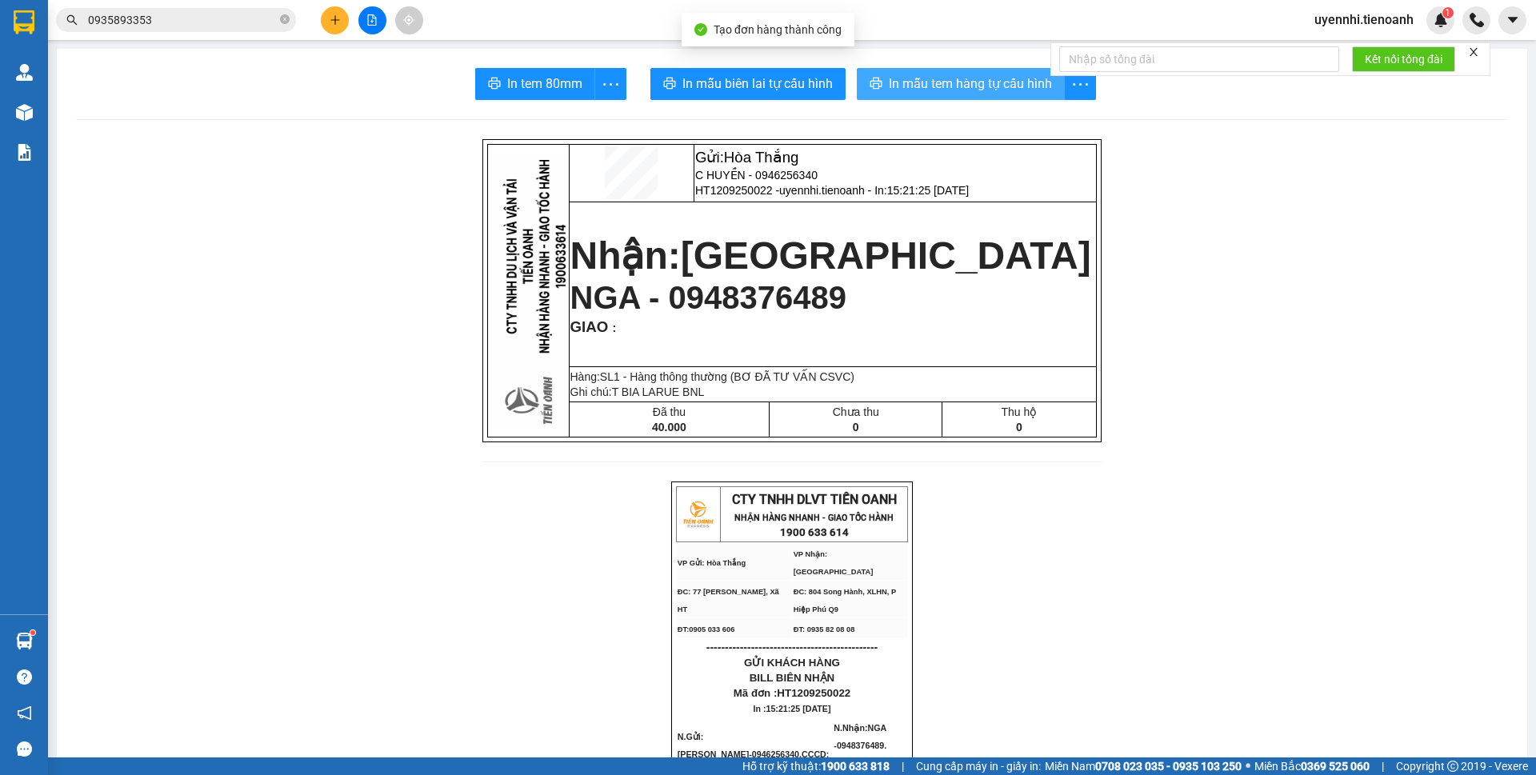
click at [924, 74] on span "In mẫu tem hàng tự cấu hình" at bounding box center [970, 84] width 163 height 20
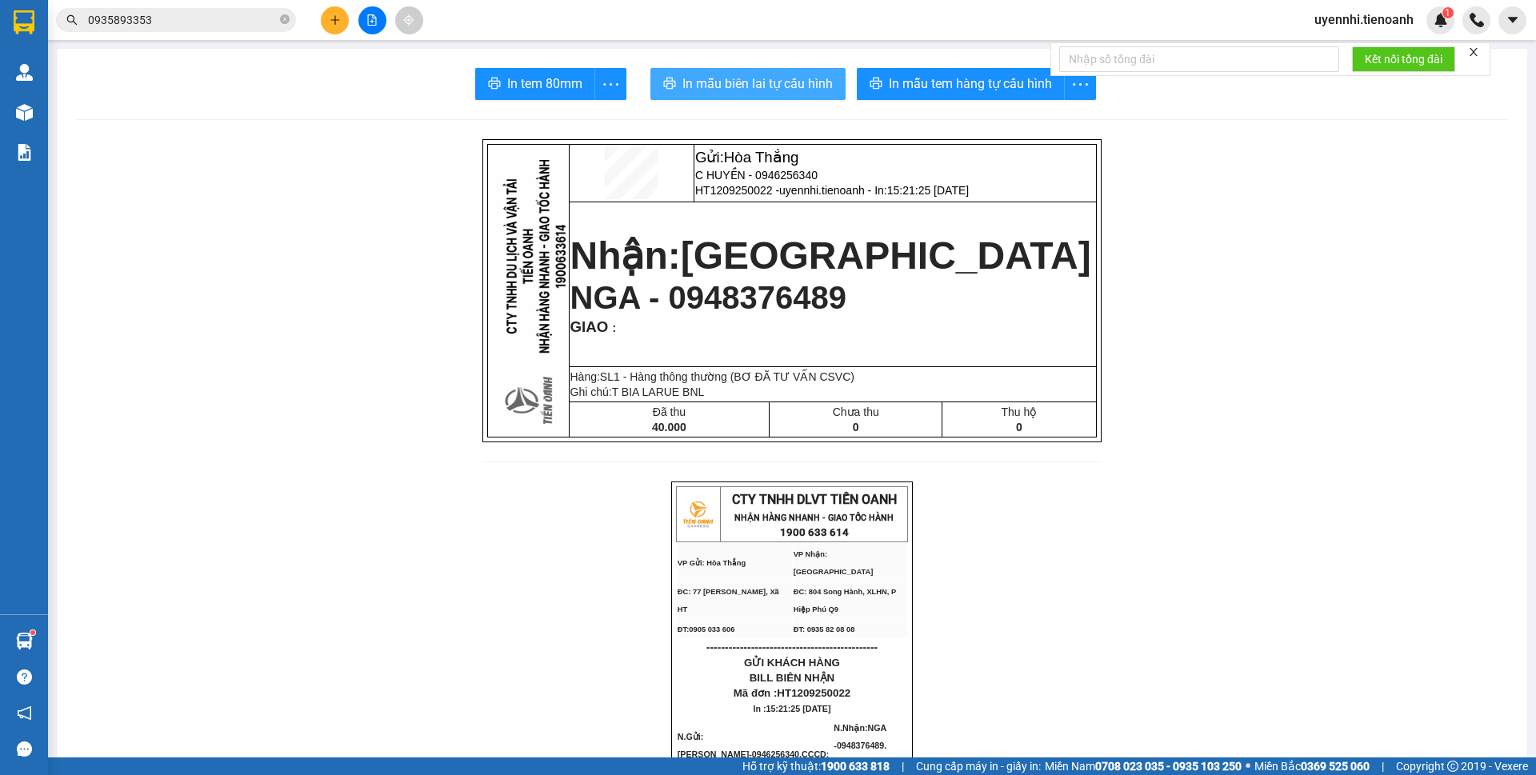
click at [779, 82] on span "In mẫu biên lai tự cấu hình" at bounding box center [758, 84] width 150 height 20
click at [326, 20] on button at bounding box center [335, 20] width 28 height 28
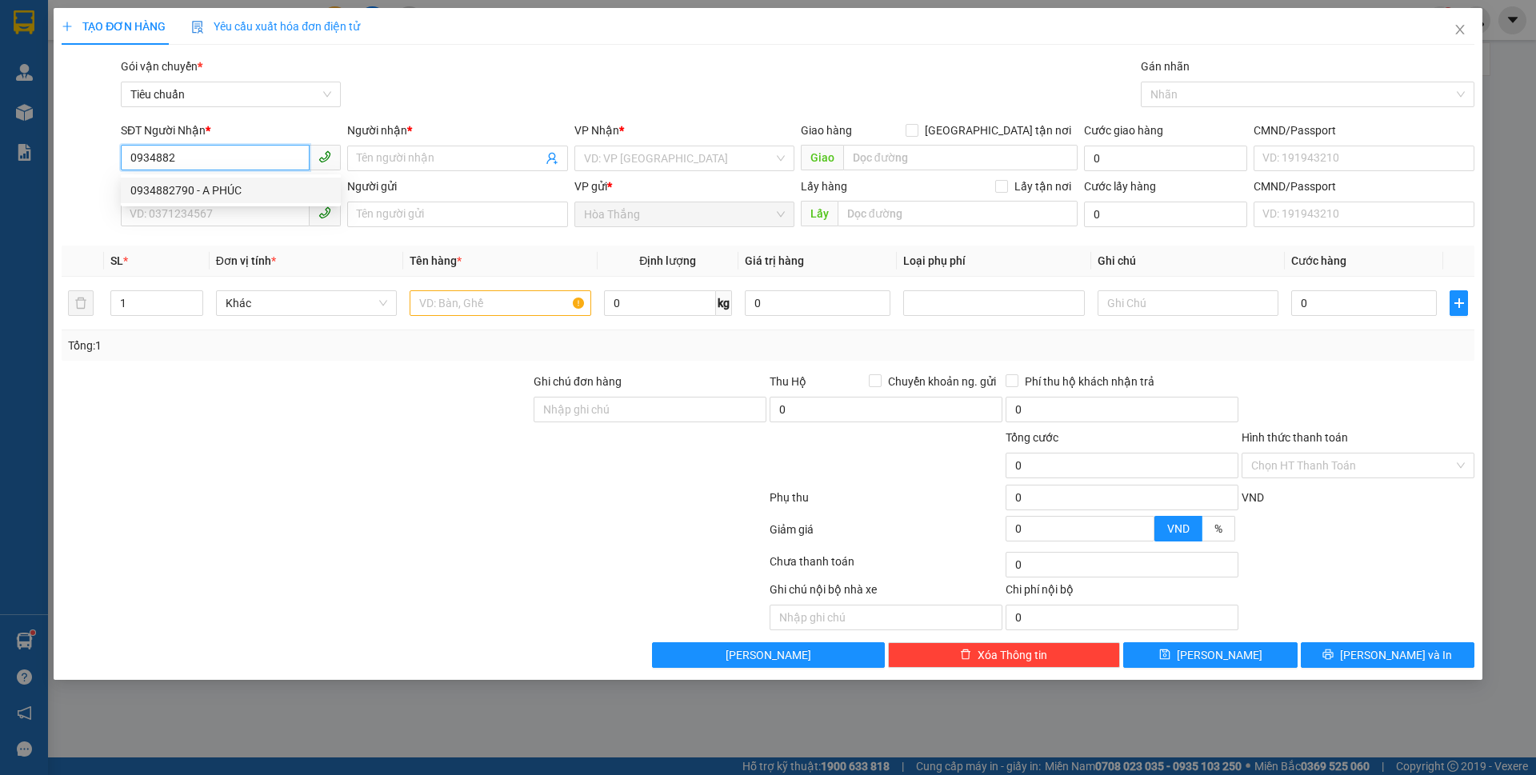
click at [201, 192] on div "0934882790 - A PHÚC" at bounding box center [230, 191] width 201 height 18
type input "0934882790"
type input "A PHÚC"
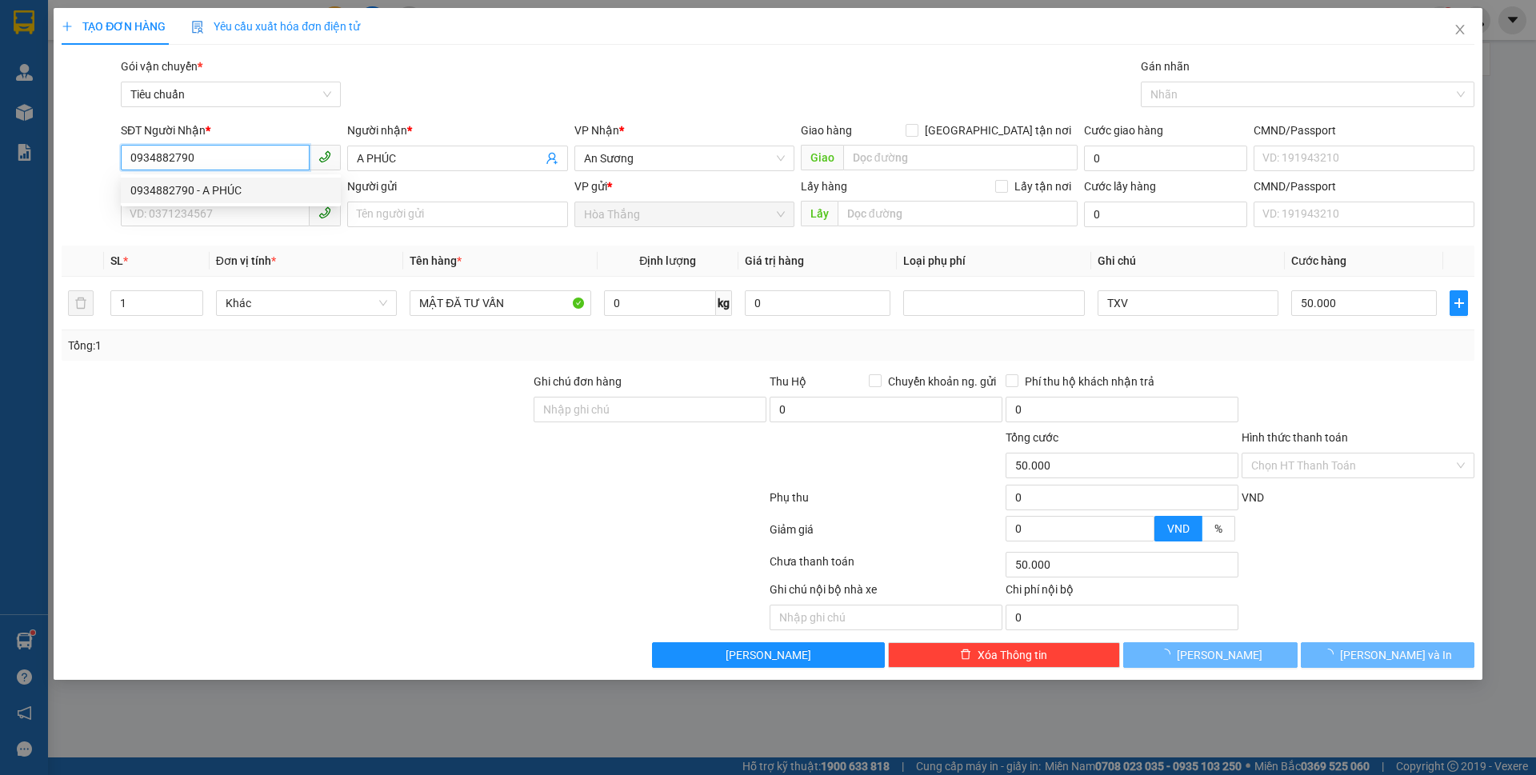
type input "50.000"
click at [169, 226] on span at bounding box center [231, 215] width 220 height 26
type input "0934882790"
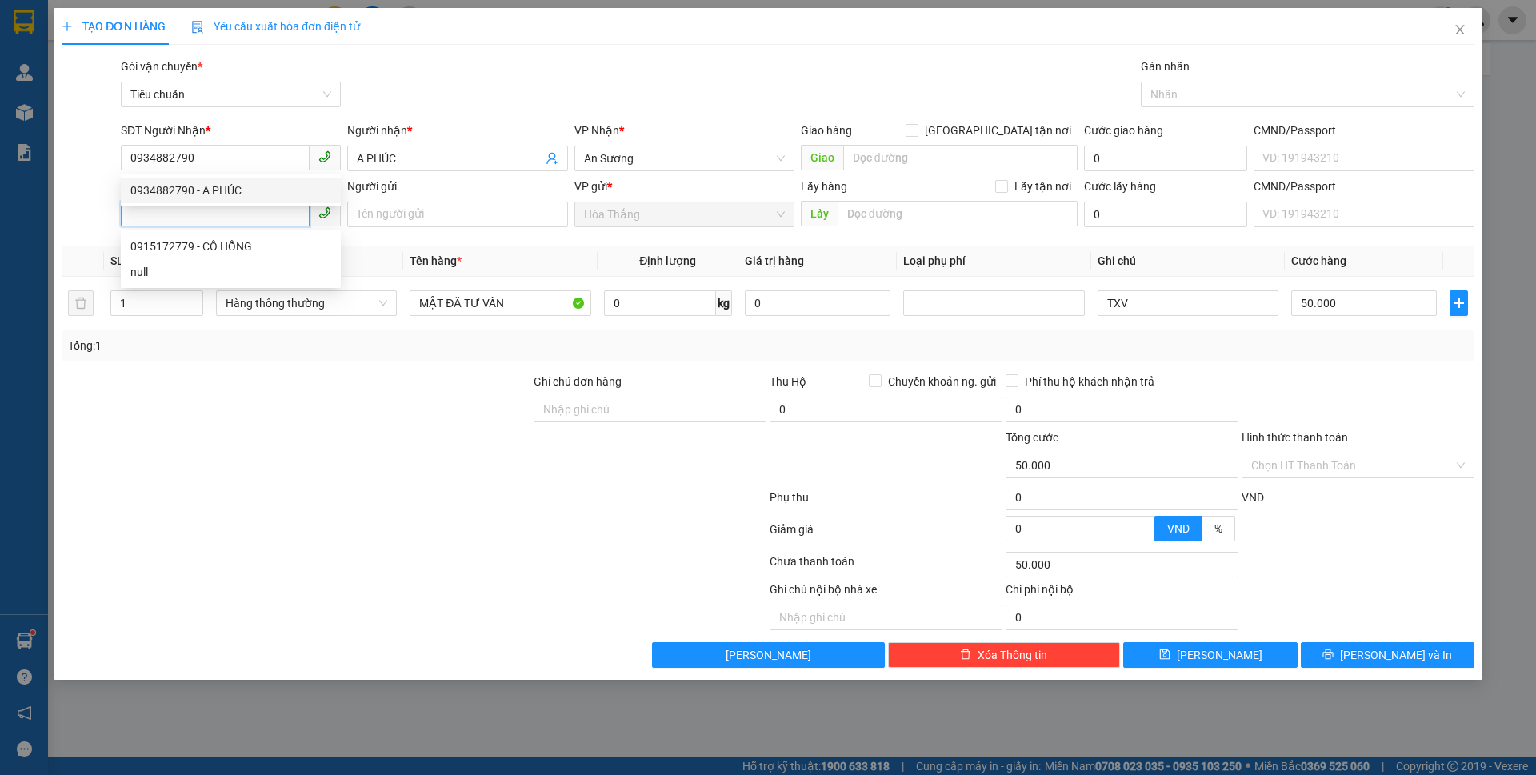
click at [167, 210] on input "SĐT Người Gửi" at bounding box center [215, 214] width 189 height 26
type input "0935284817"
click at [237, 251] on div "0935284817 - [PERSON_NAME]" at bounding box center [230, 247] width 201 height 18
type input "[PERSON_NAME]"
type input "k nghe máy"
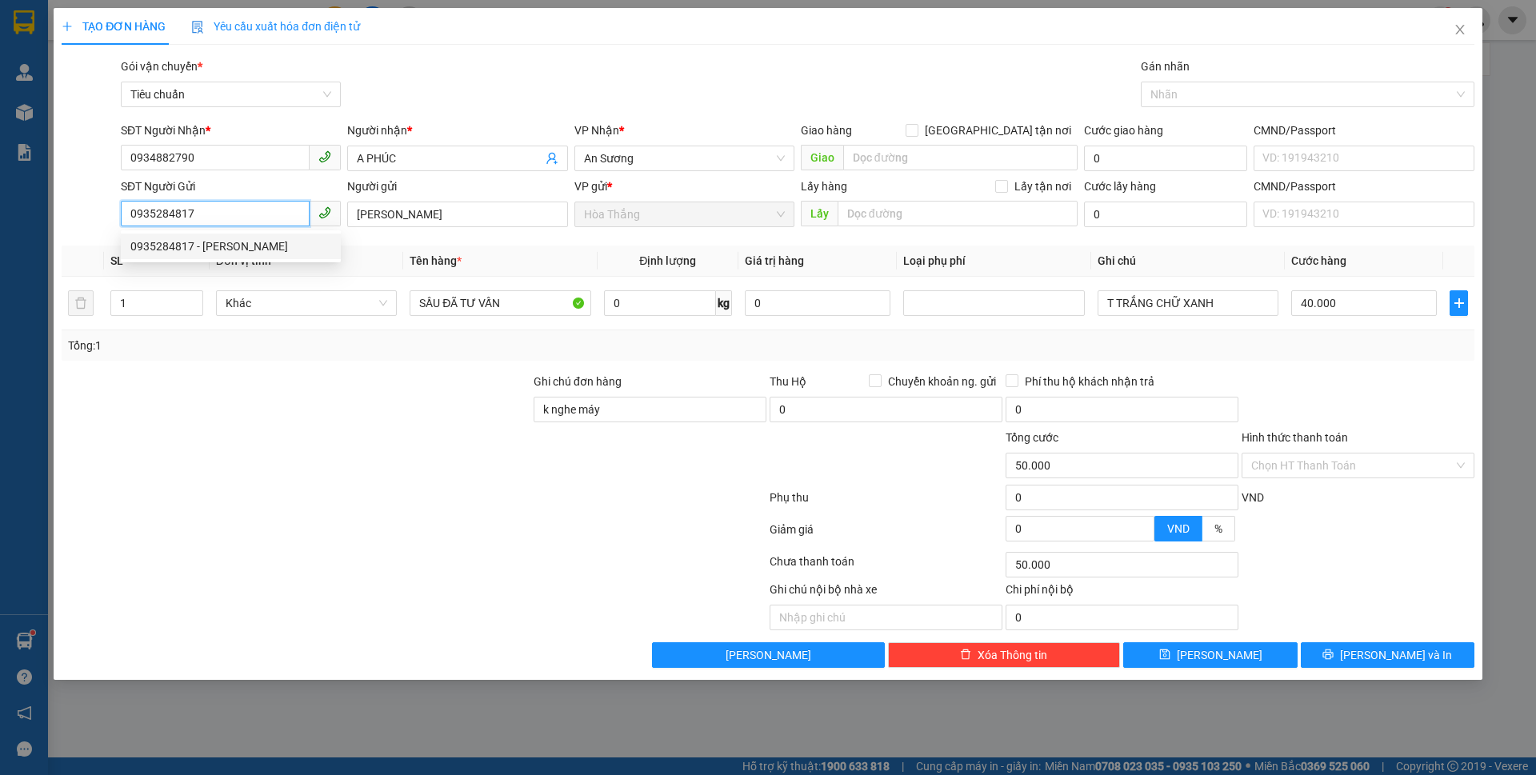
type input "40.000"
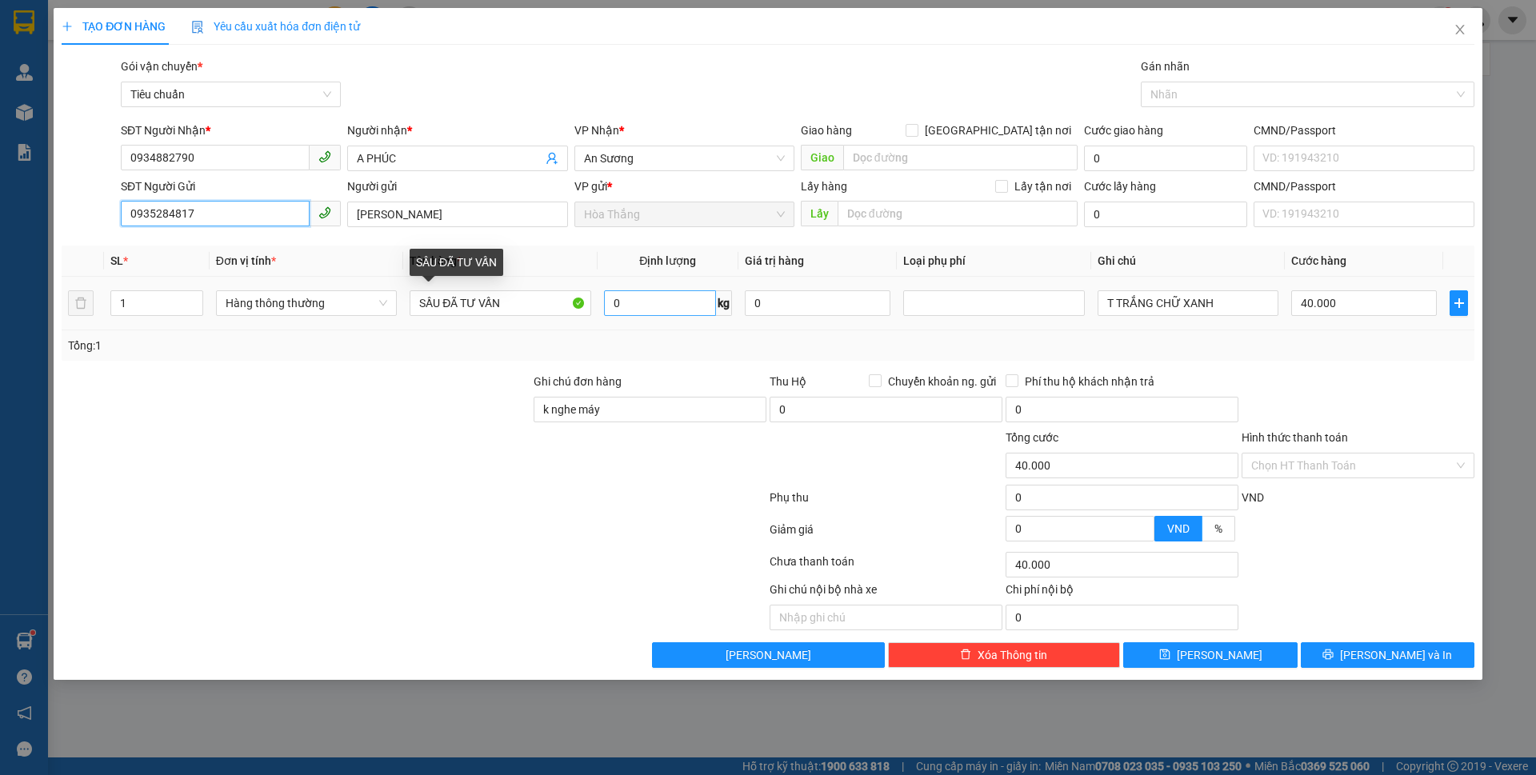
type input "0935284817"
click at [638, 310] on input "0" at bounding box center [660, 303] width 112 height 26
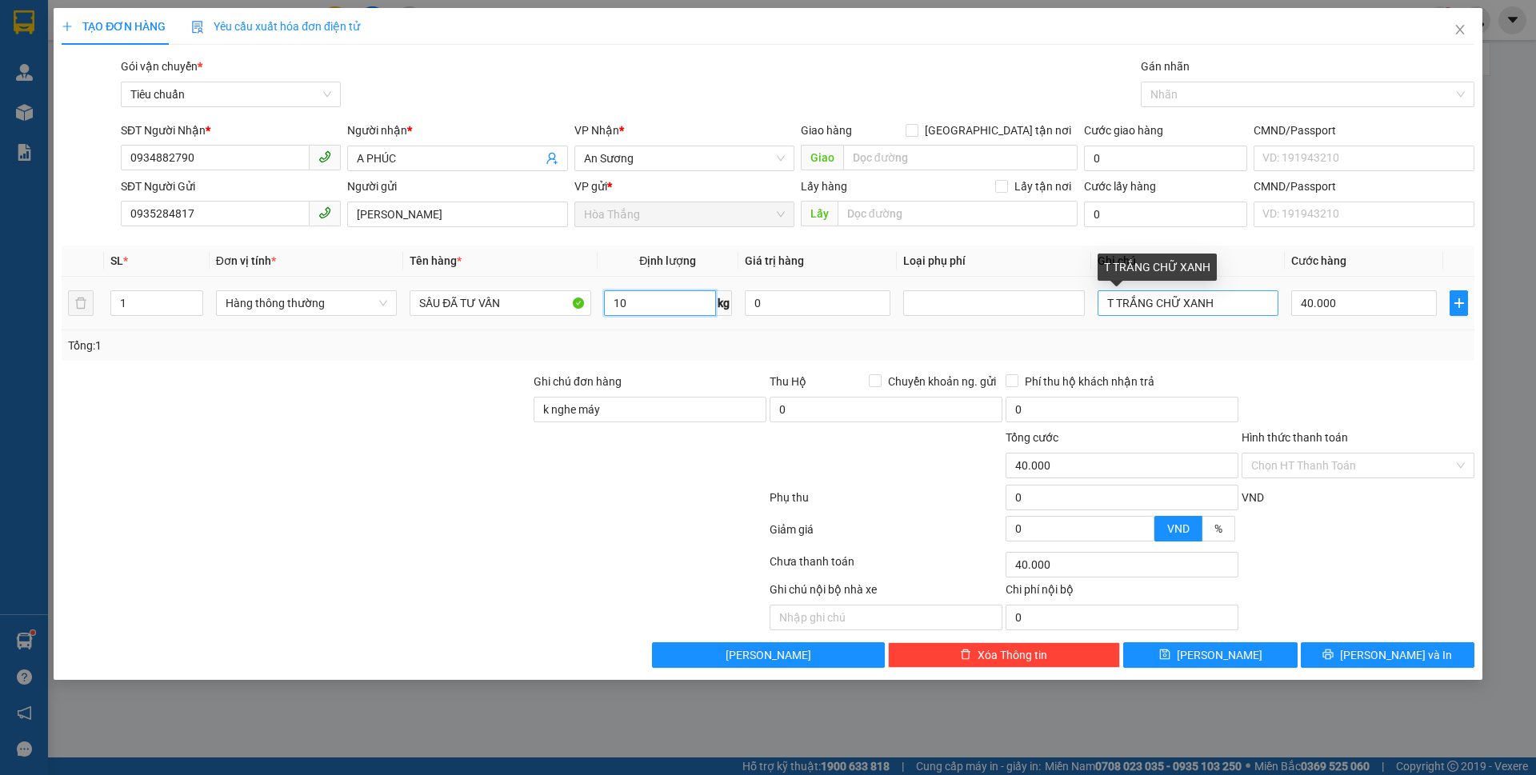
type input "10"
click at [1206, 302] on input "T TRẮNG CHỮ XANH" at bounding box center [1188, 303] width 181 height 26
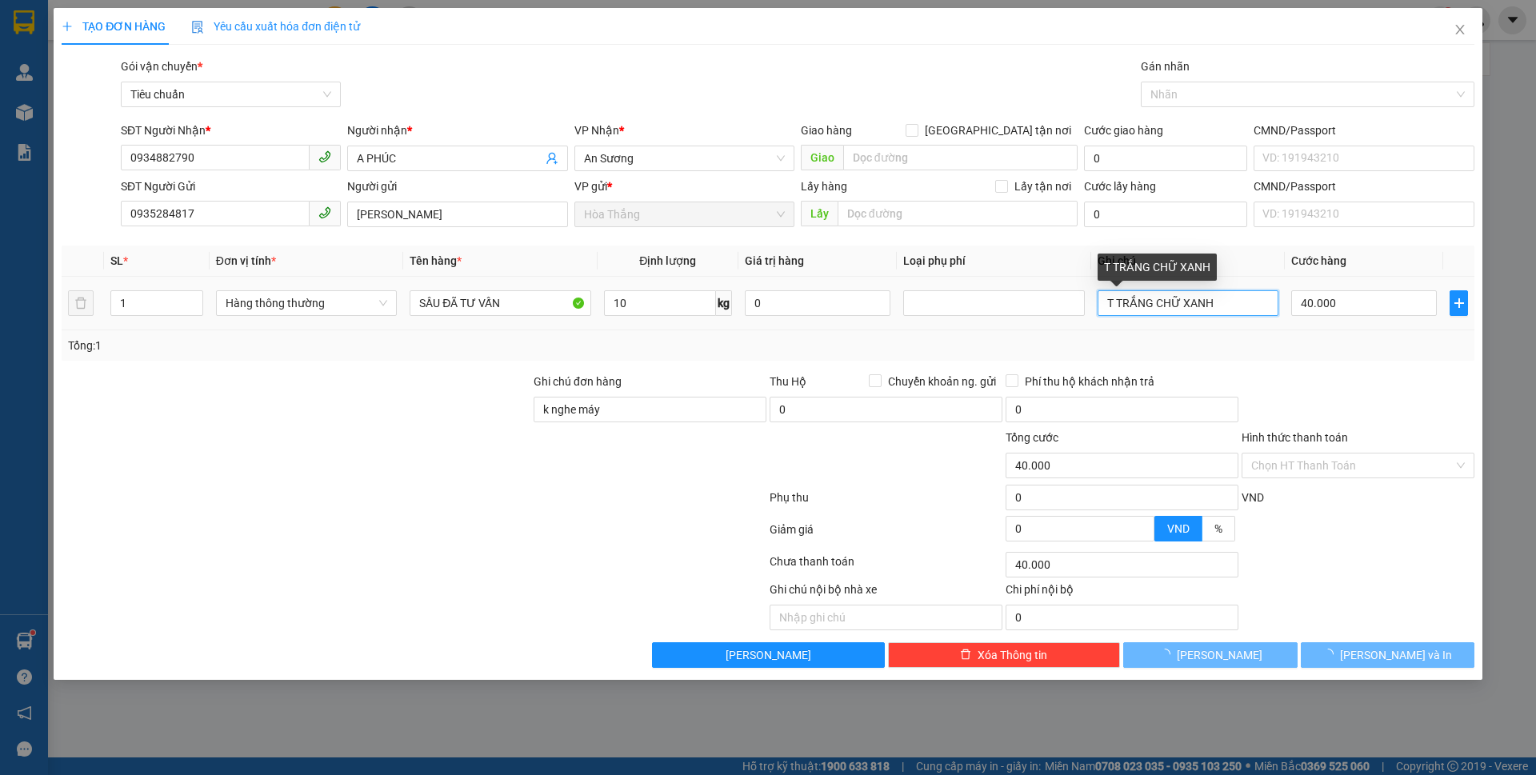
click at [1227, 297] on input "T TRẮNG CHỮ XANH" at bounding box center [1188, 303] width 181 height 26
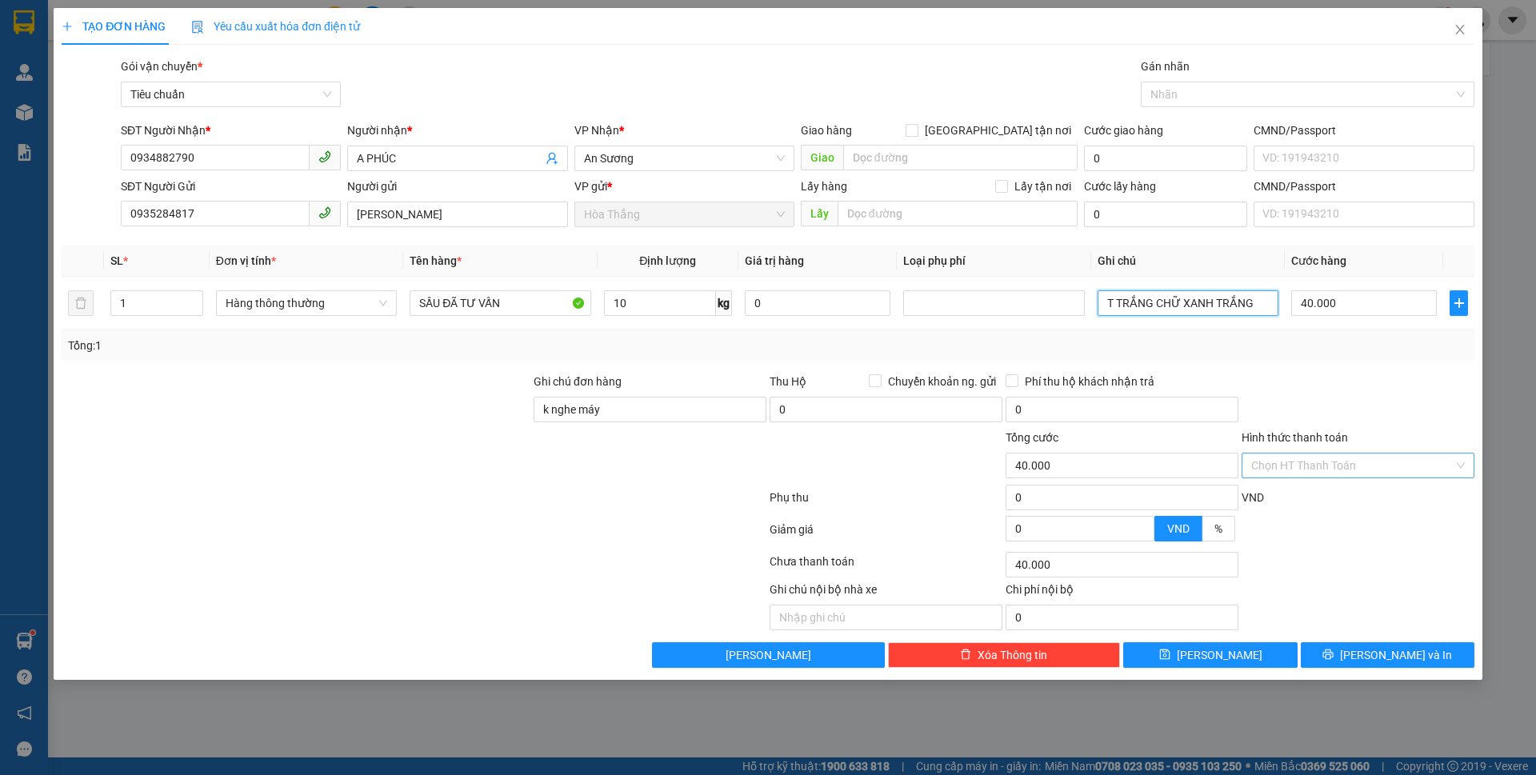
type input "T TRẮNG CHỮ XANH TRẮNG"
click at [1297, 474] on input "Hình thức thanh toán" at bounding box center [1353, 466] width 202 height 24
drag, startPoint x: 1300, startPoint y: 502, endPoint x: 1332, endPoint y: 579, distance: 83.2
click at [1300, 503] on div "Tại văn phòng" at bounding box center [1359, 498] width 214 height 18
type input "0"
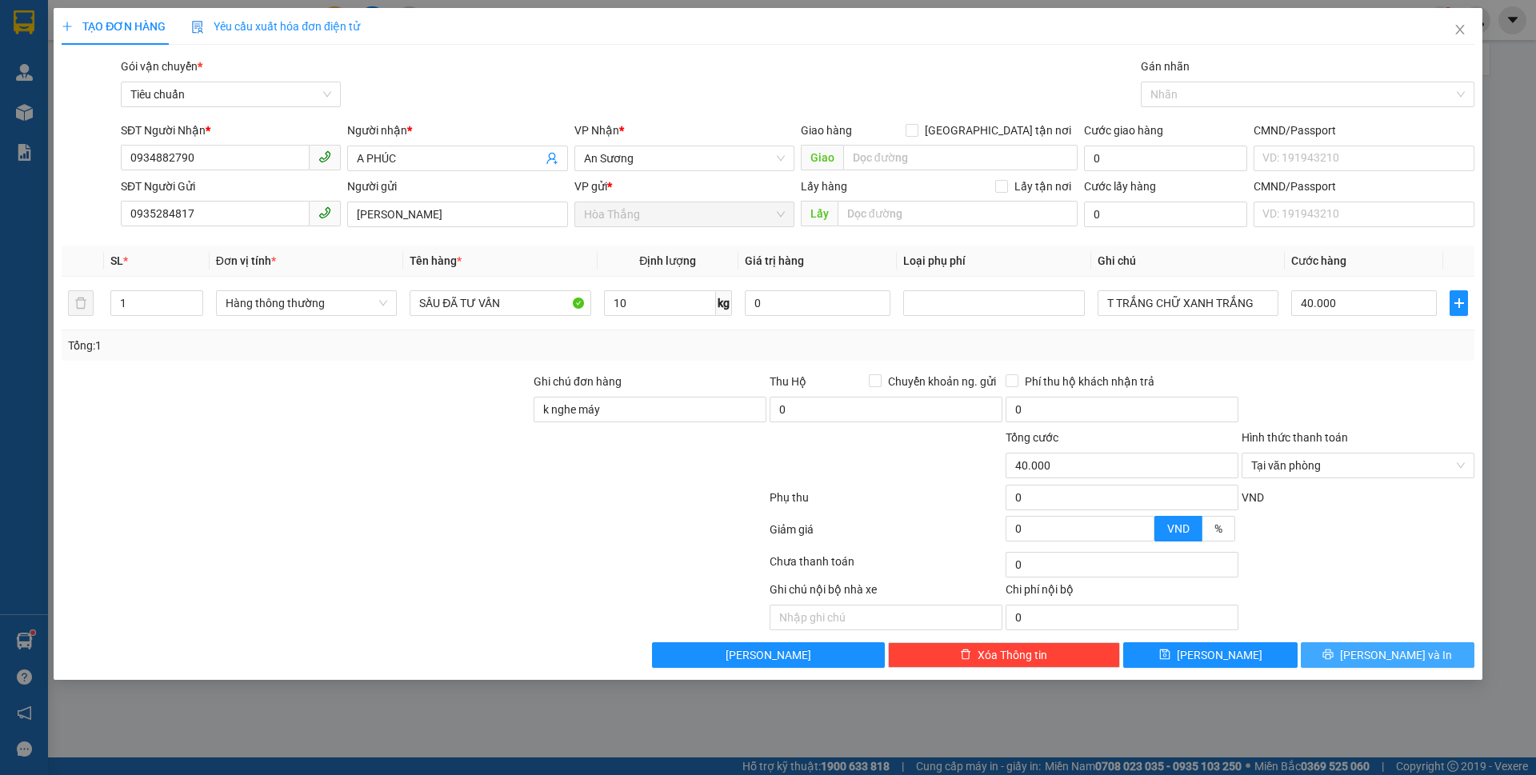
click at [1340, 661] on button "[PERSON_NAME] và In" at bounding box center [1388, 656] width 174 height 26
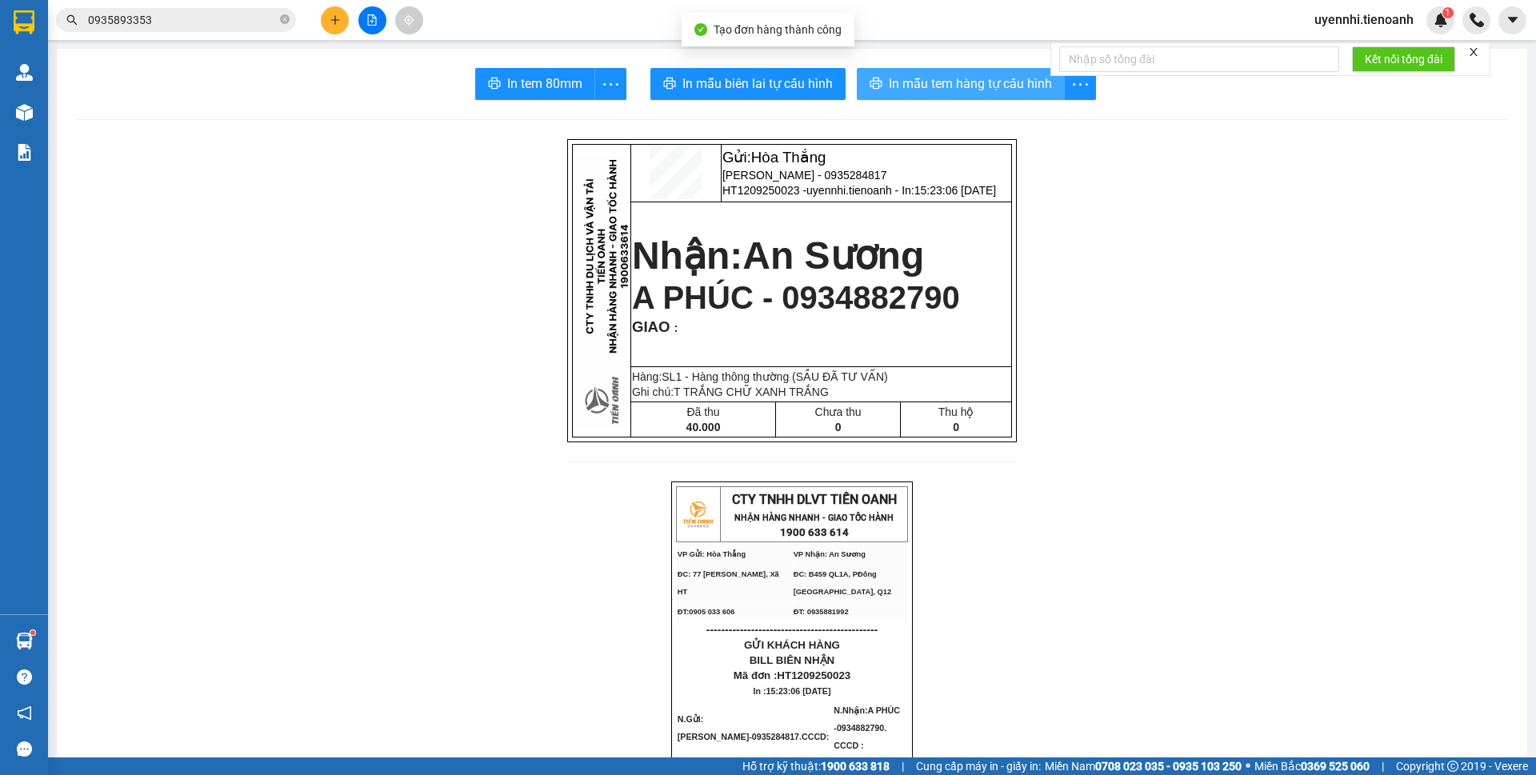
click at [899, 83] on span "In mẫu tem hàng tự cấu hình" at bounding box center [970, 84] width 163 height 20
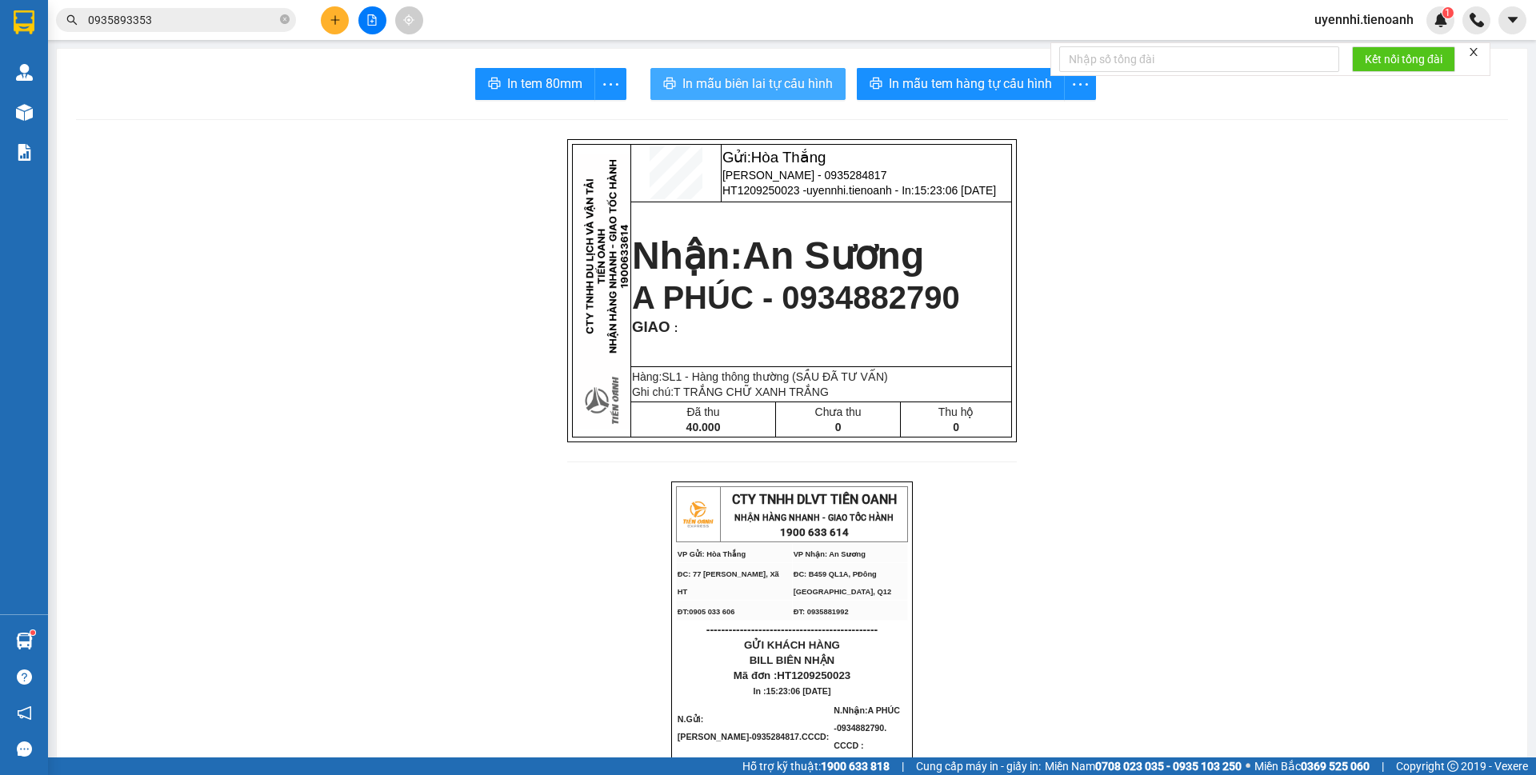
click at [746, 74] on span "In mẫu biên lai tự cấu hình" at bounding box center [758, 84] width 150 height 20
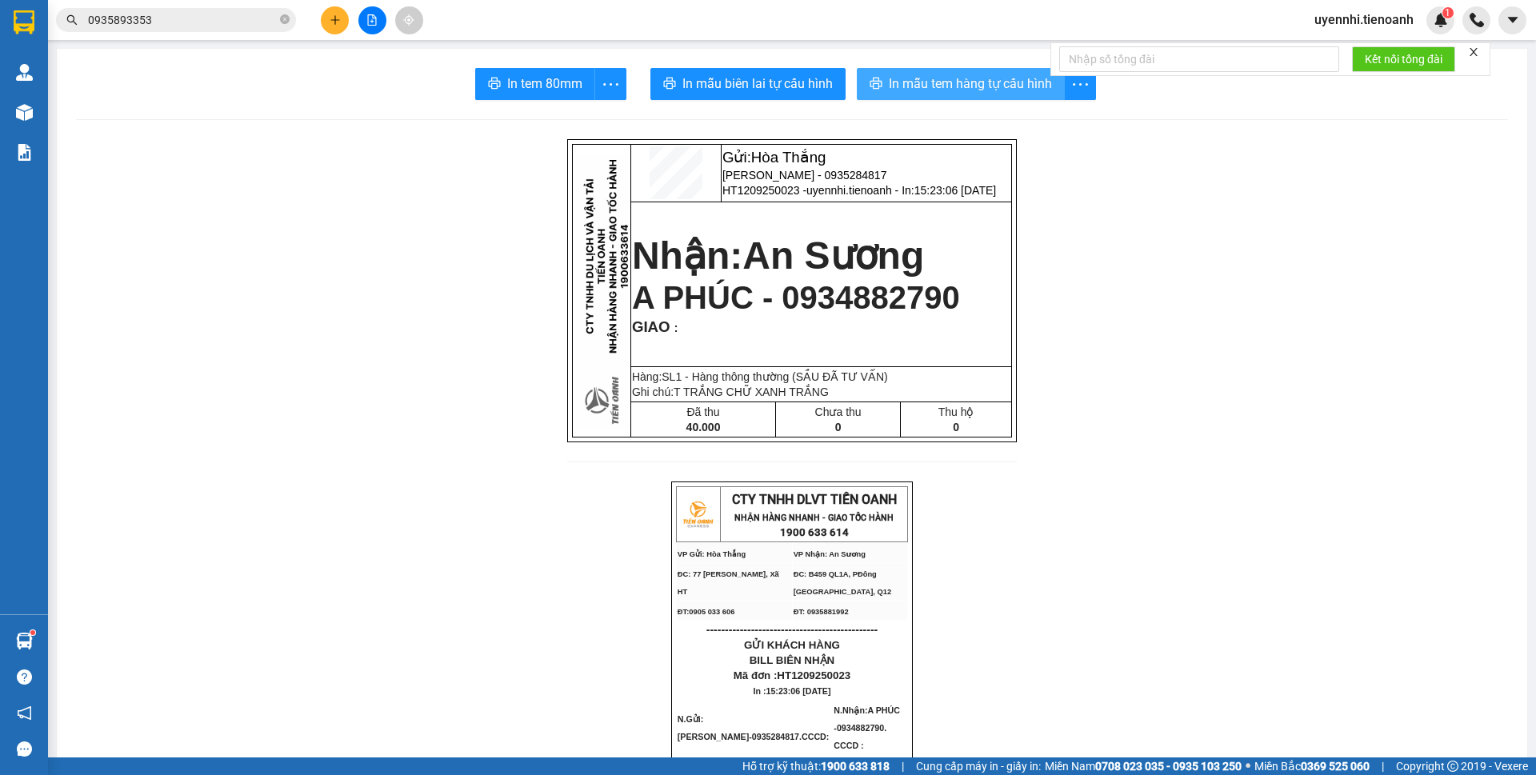
click at [908, 78] on span "In mẫu tem hàng tự cấu hình" at bounding box center [970, 84] width 163 height 20
click at [344, 18] on button at bounding box center [335, 20] width 28 height 28
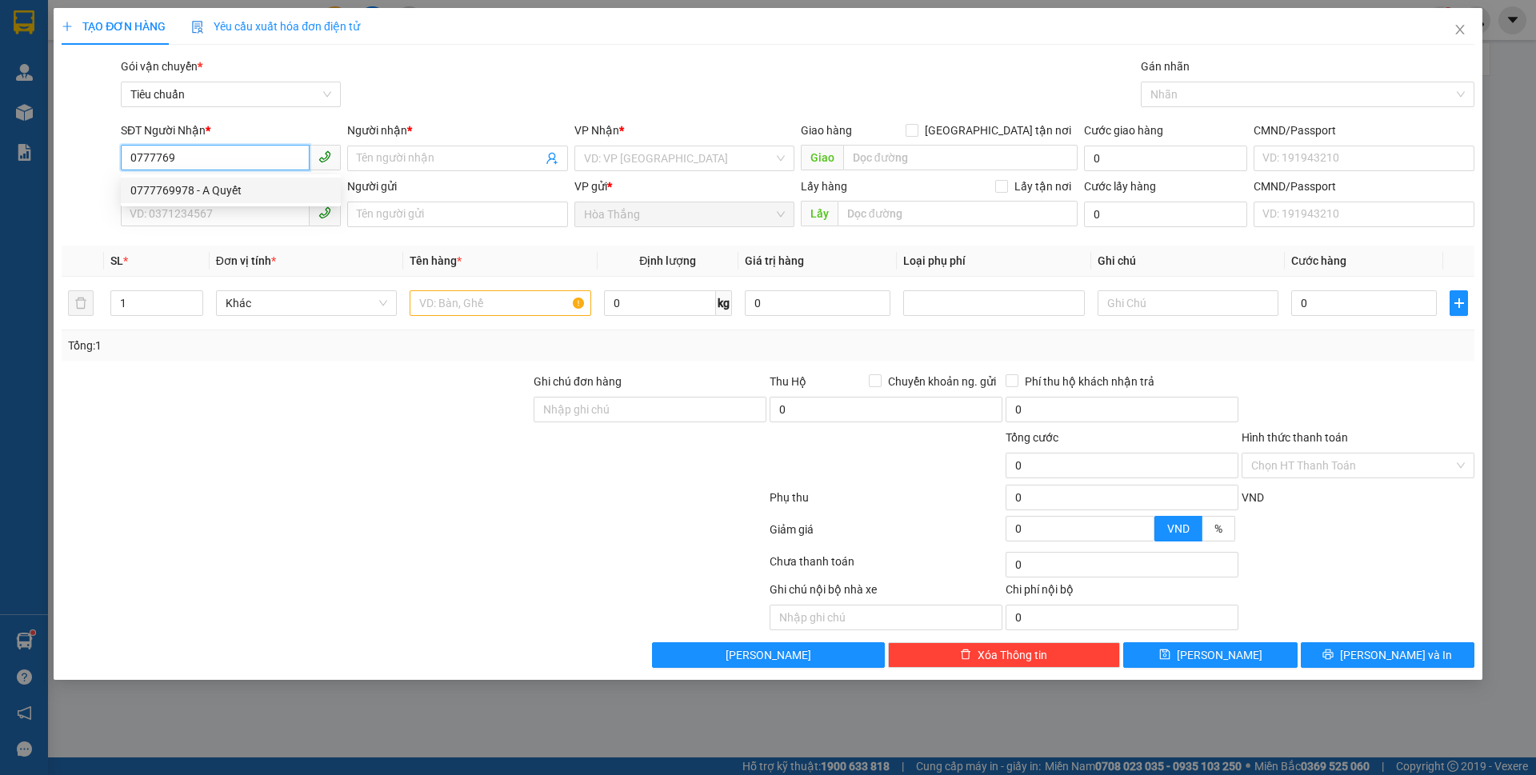
click at [184, 180] on div "0777769978 - A Quyết" at bounding box center [231, 191] width 220 height 26
type input "0777769978"
type input "A Quyết"
type input "066090015389"
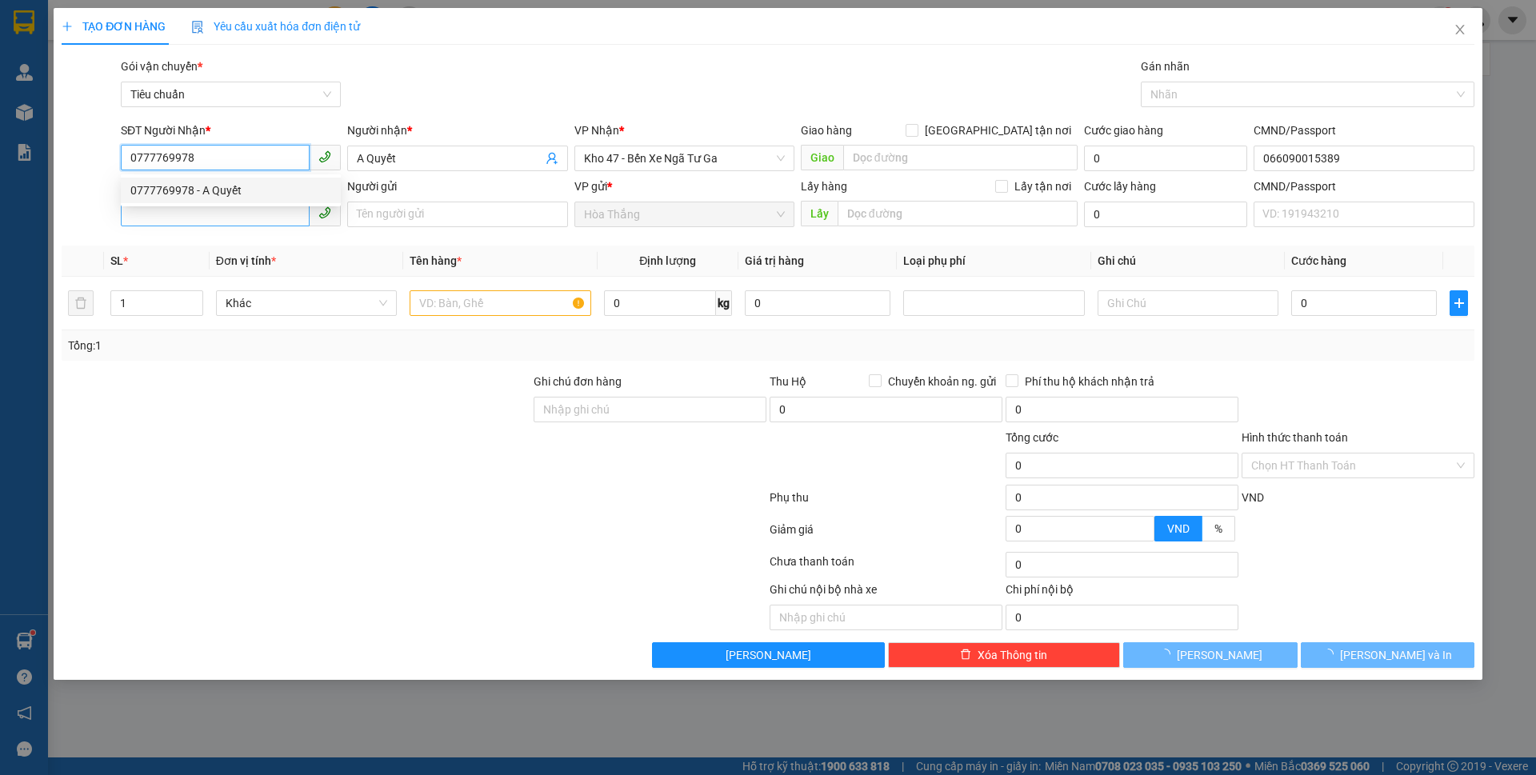
type input "0777769978"
click at [170, 214] on input "SĐT Người Gửi" at bounding box center [215, 214] width 189 height 26
type input "30.000"
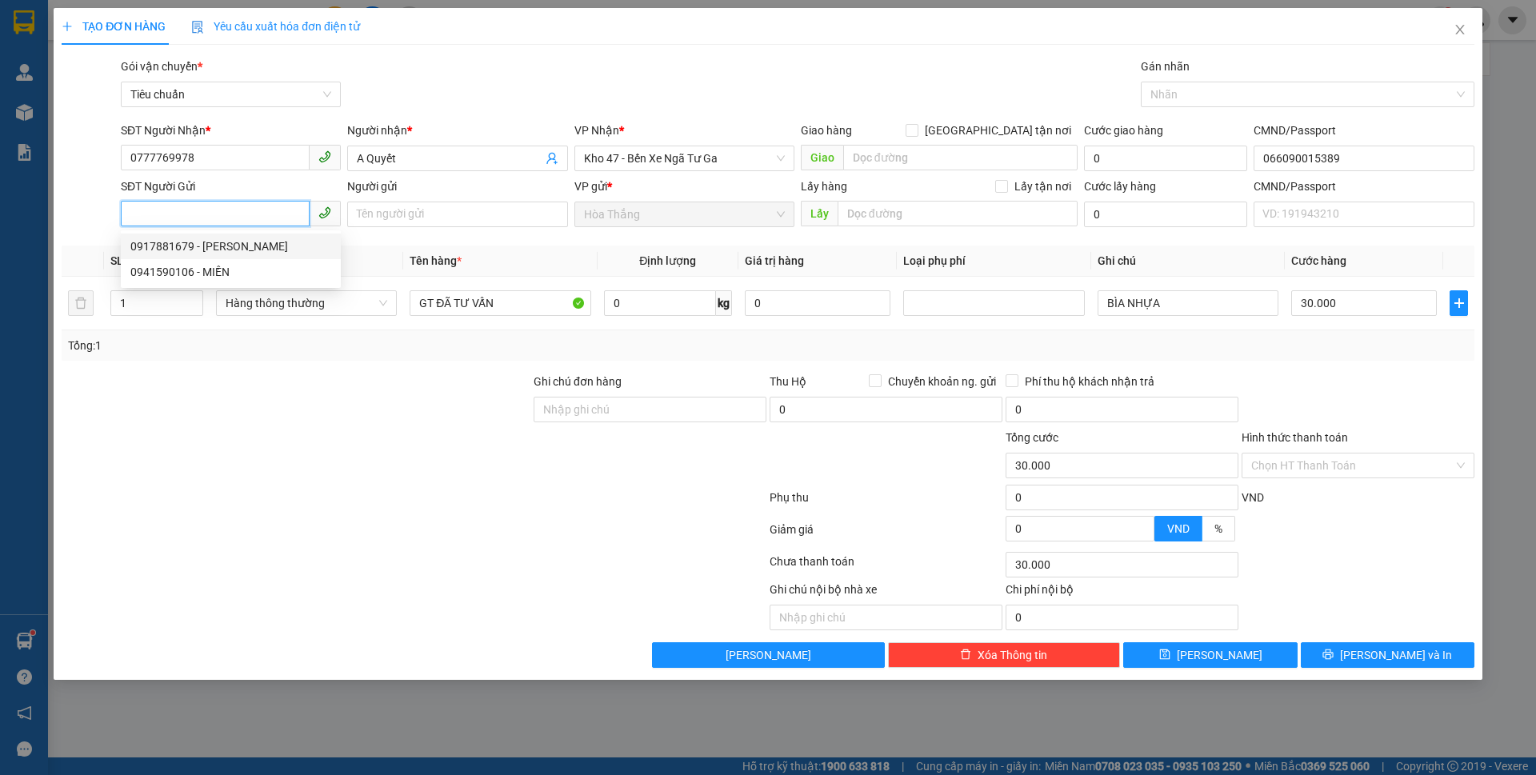
click at [204, 243] on div "0917881679 - C HẰNG" at bounding box center [230, 247] width 201 height 18
type input "0917881679"
type input "C HẰNG"
type input "240418536"
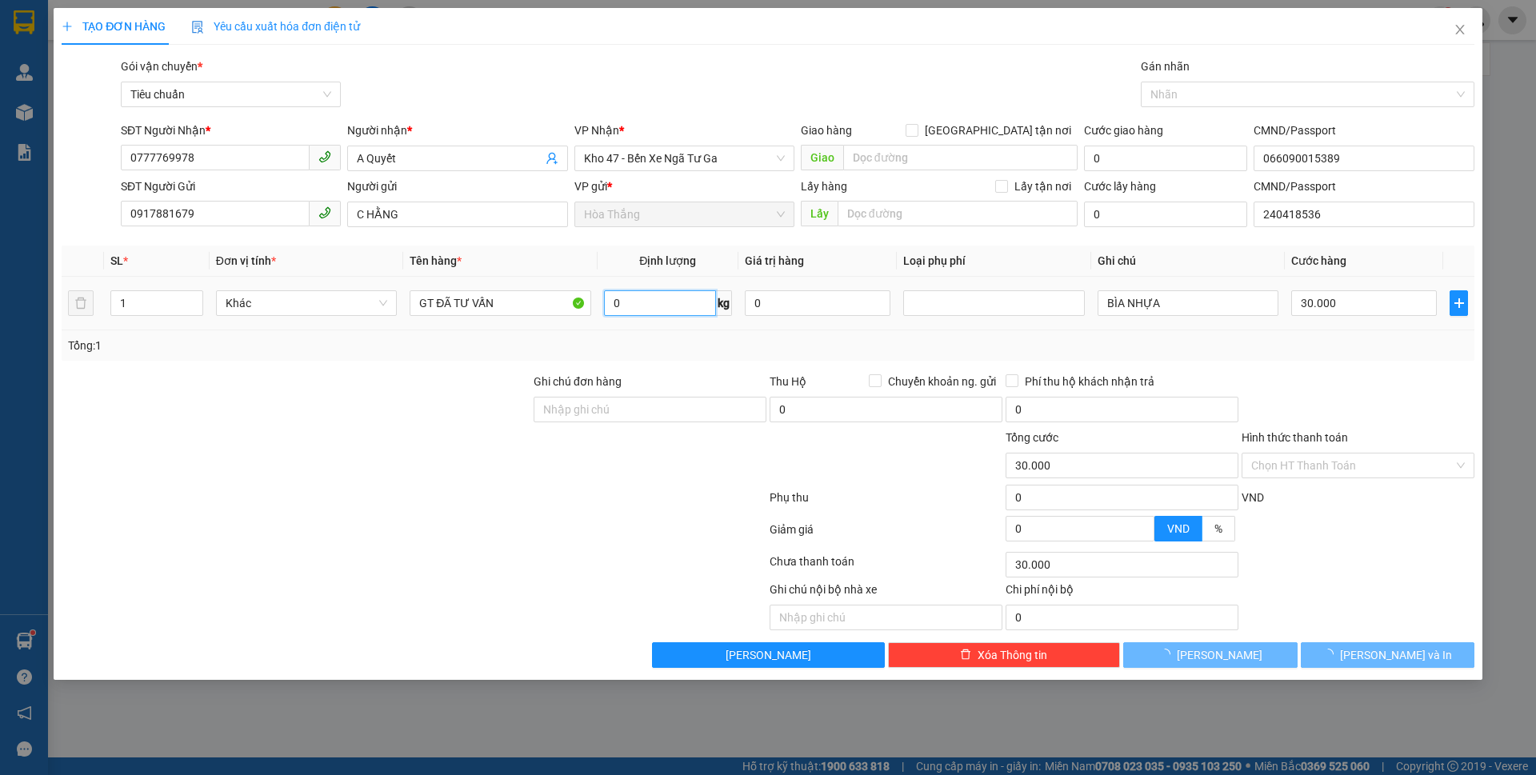
click at [647, 313] on input "0" at bounding box center [660, 303] width 112 height 26
drag, startPoint x: 414, startPoint y: 302, endPoint x: 378, endPoint y: 301, distance: 36.8
click at [378, 301] on tr "1 Hàng thông thường GT ĐÃ TƯ VẤN 0 kg 0 BÌA NHỰA 30.000" at bounding box center [768, 304] width 1413 height 54
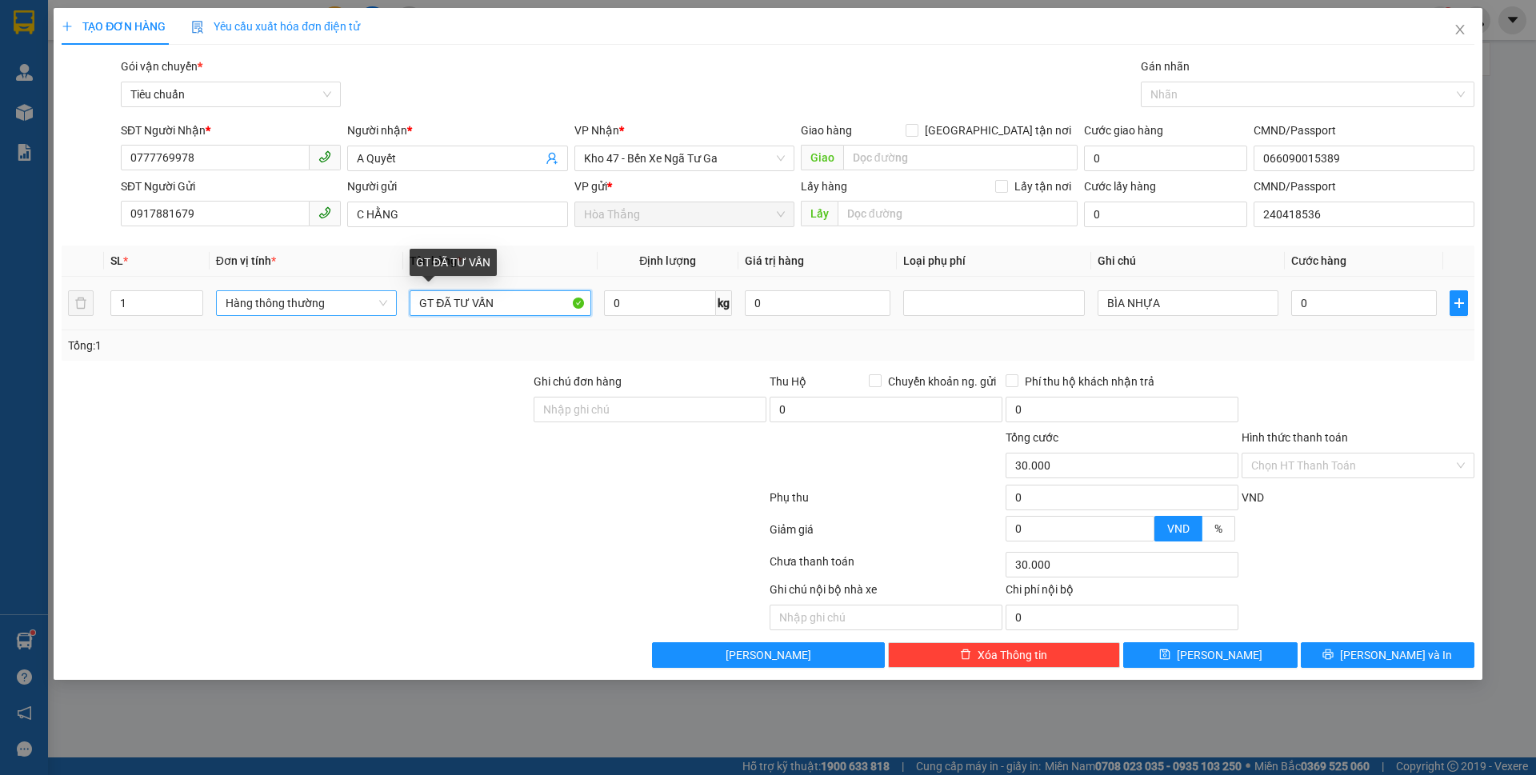
type input "0"
type input "SR ĐÃ TƯ VẤN"
click at [670, 314] on input "0" at bounding box center [660, 303] width 112 height 26
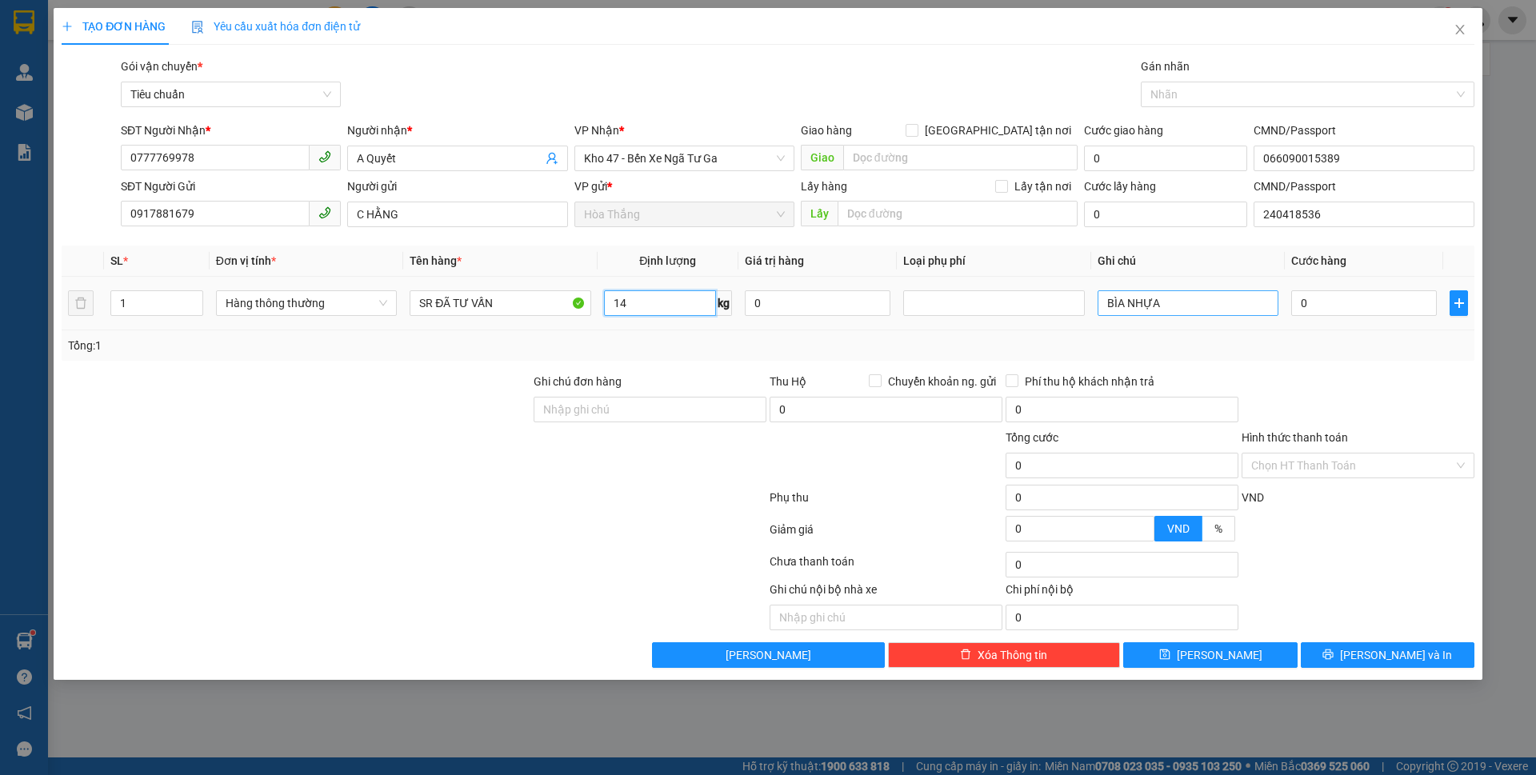
type input "14"
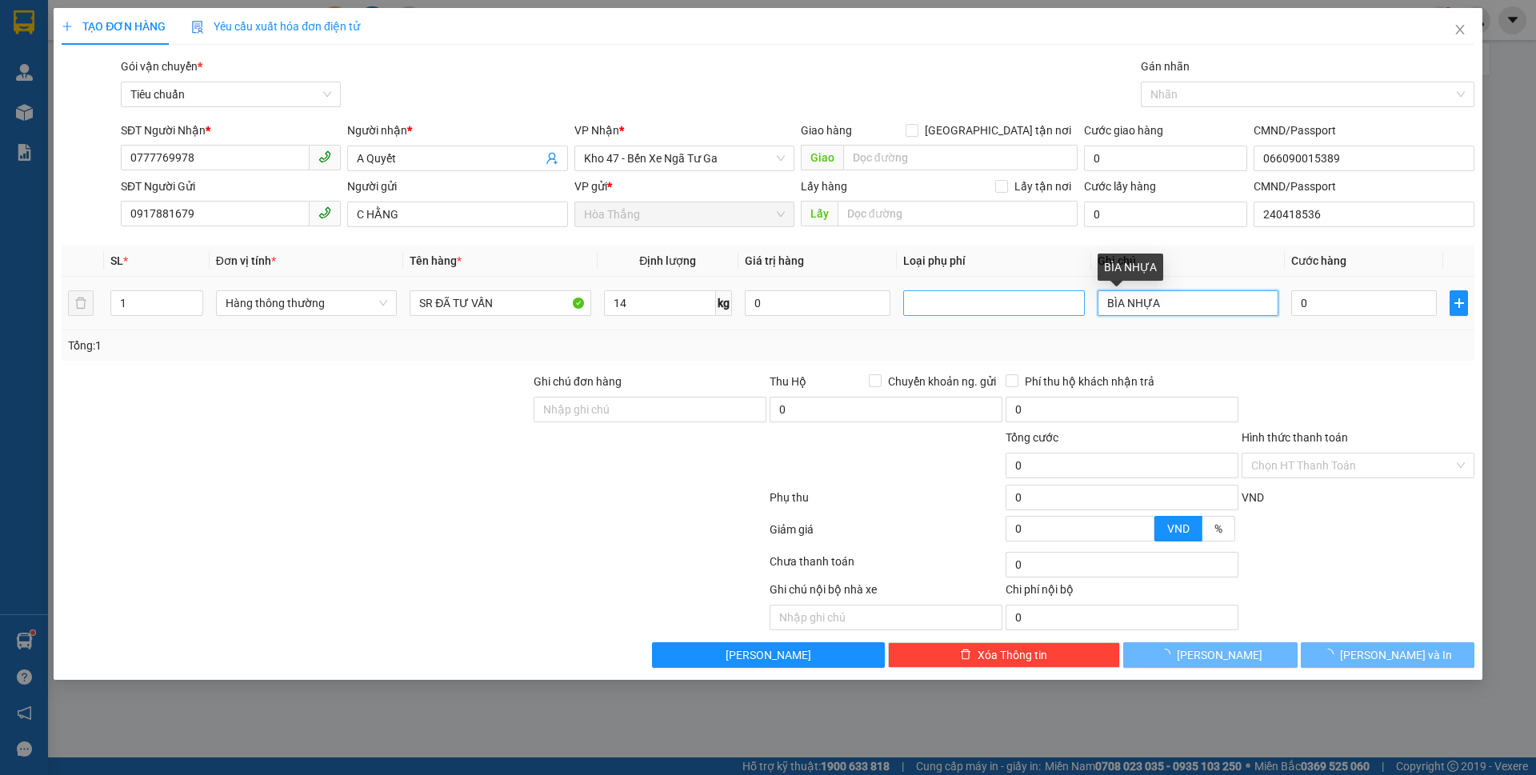
drag, startPoint x: 1099, startPoint y: 297, endPoint x: 1059, endPoint y: 297, distance: 39.2
click at [1059, 297] on tr "1 Hàng thông thường SR ĐÃ TƯ VẤN 14 kg 0 BÌA NHỰA 0" at bounding box center [768, 304] width 1413 height 54
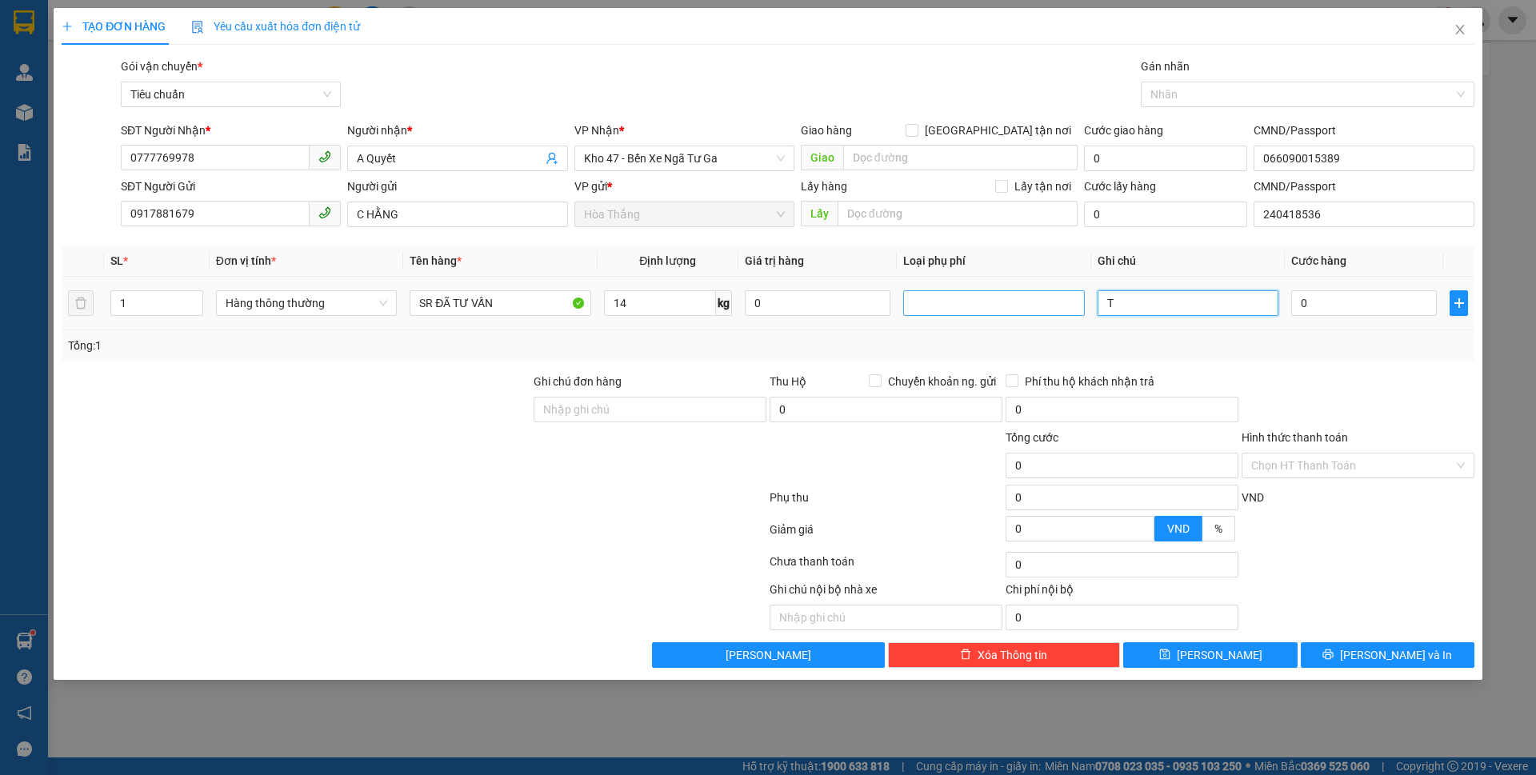
type input "50.000"
type input "T"
type input "50.000"
type input "T TRẮNG"
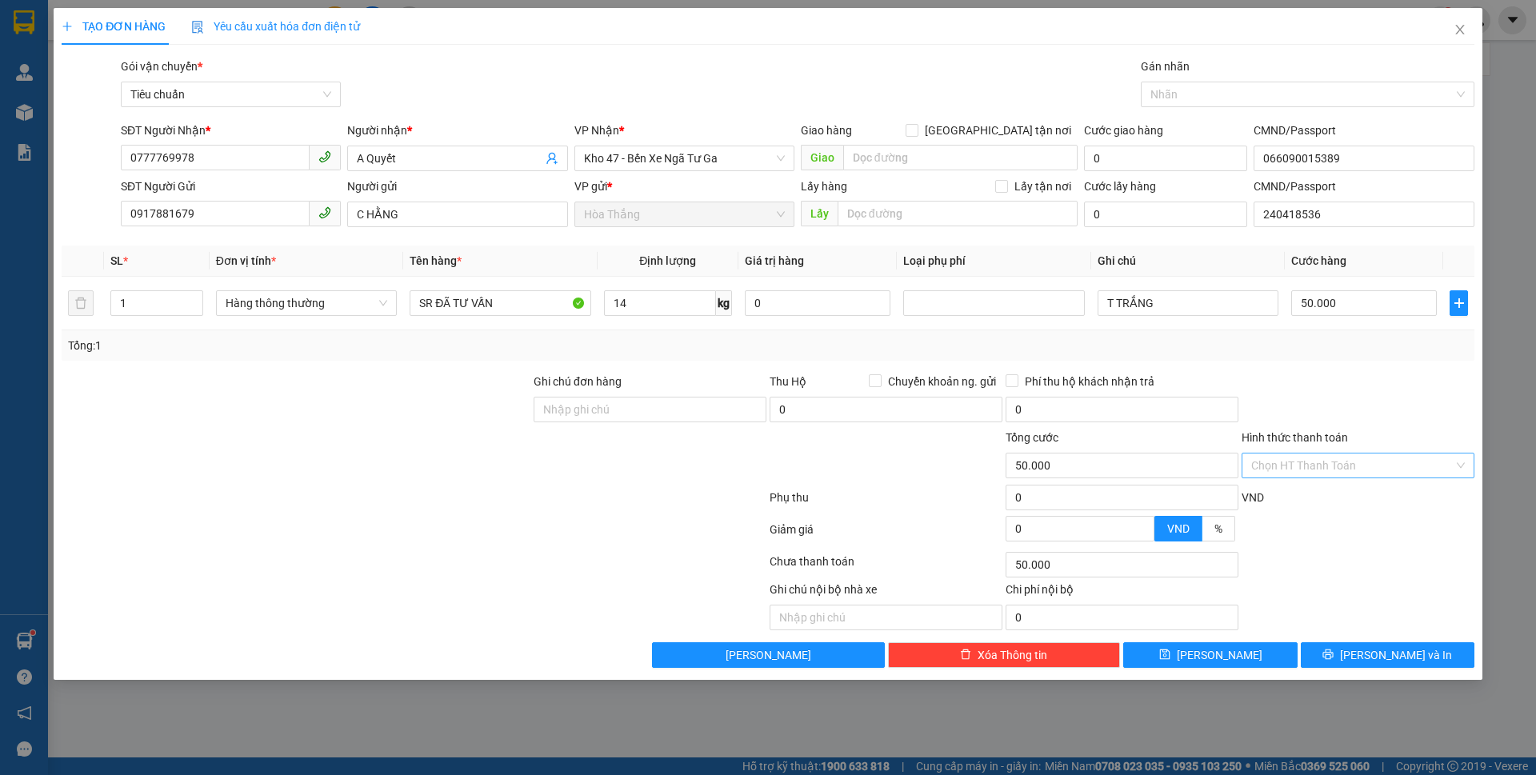
click at [1333, 470] on input "Hình thức thanh toán" at bounding box center [1353, 466] width 202 height 24
click at [1321, 491] on div "Tại văn phòng" at bounding box center [1359, 498] width 214 height 18
type input "0"
click at [1369, 652] on button "[PERSON_NAME] và In" at bounding box center [1388, 656] width 174 height 26
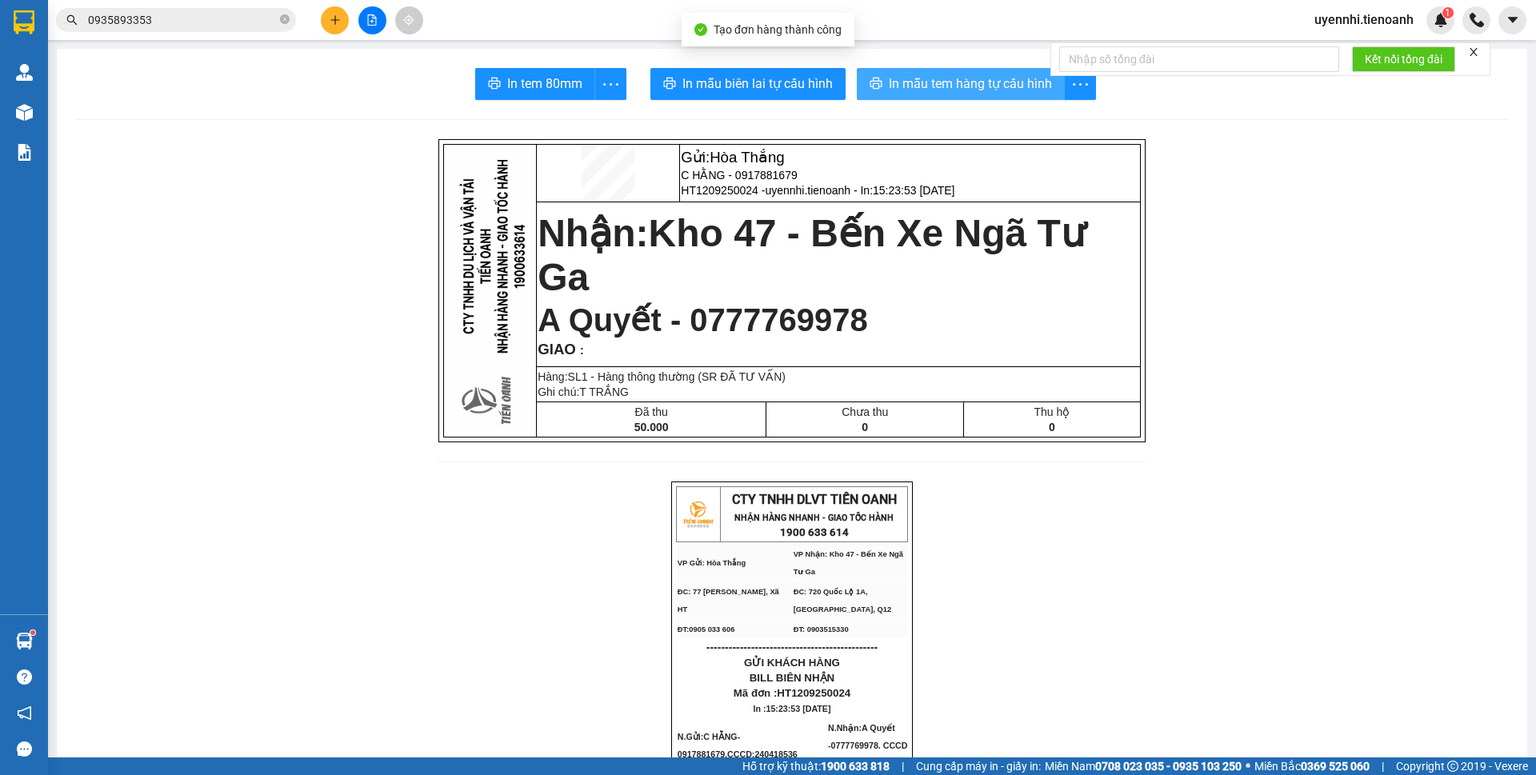
click at [910, 76] on span "In mẫu tem hàng tự cấu hình" at bounding box center [970, 84] width 163 height 20
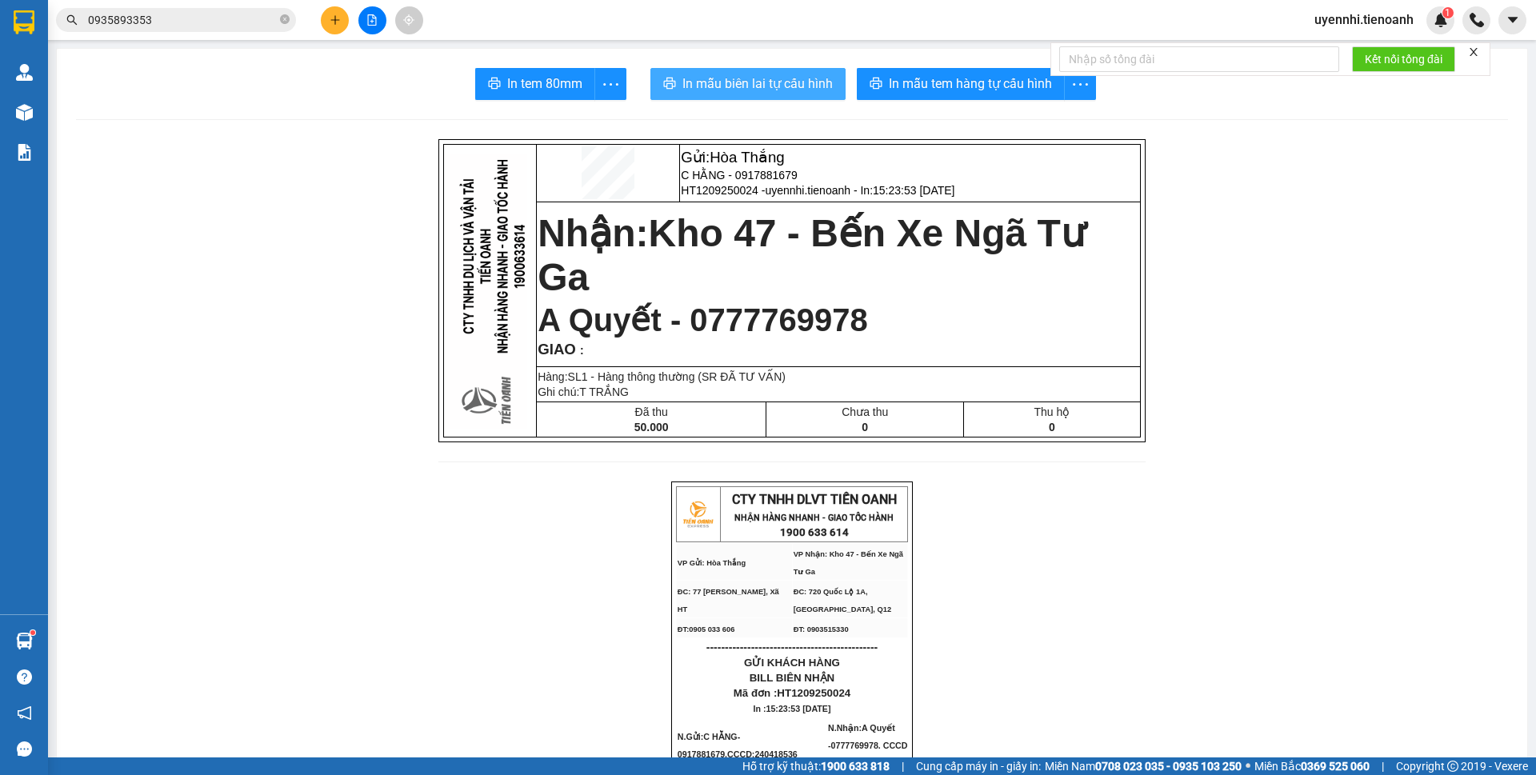
click at [733, 77] on span "In mẫu biên lai tự cấu hình" at bounding box center [758, 84] width 150 height 20
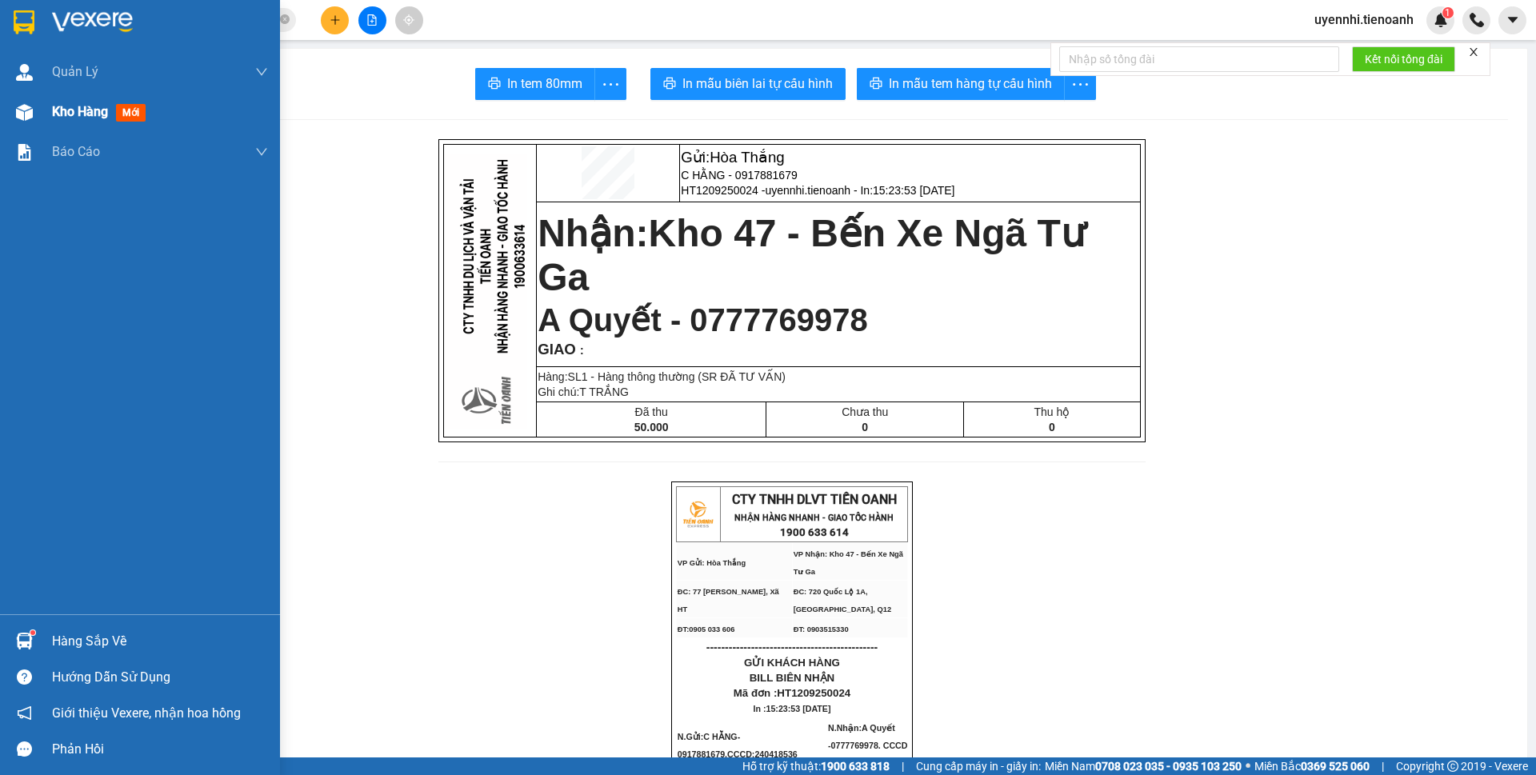
click at [78, 106] on span "Kho hàng" at bounding box center [80, 111] width 56 height 15
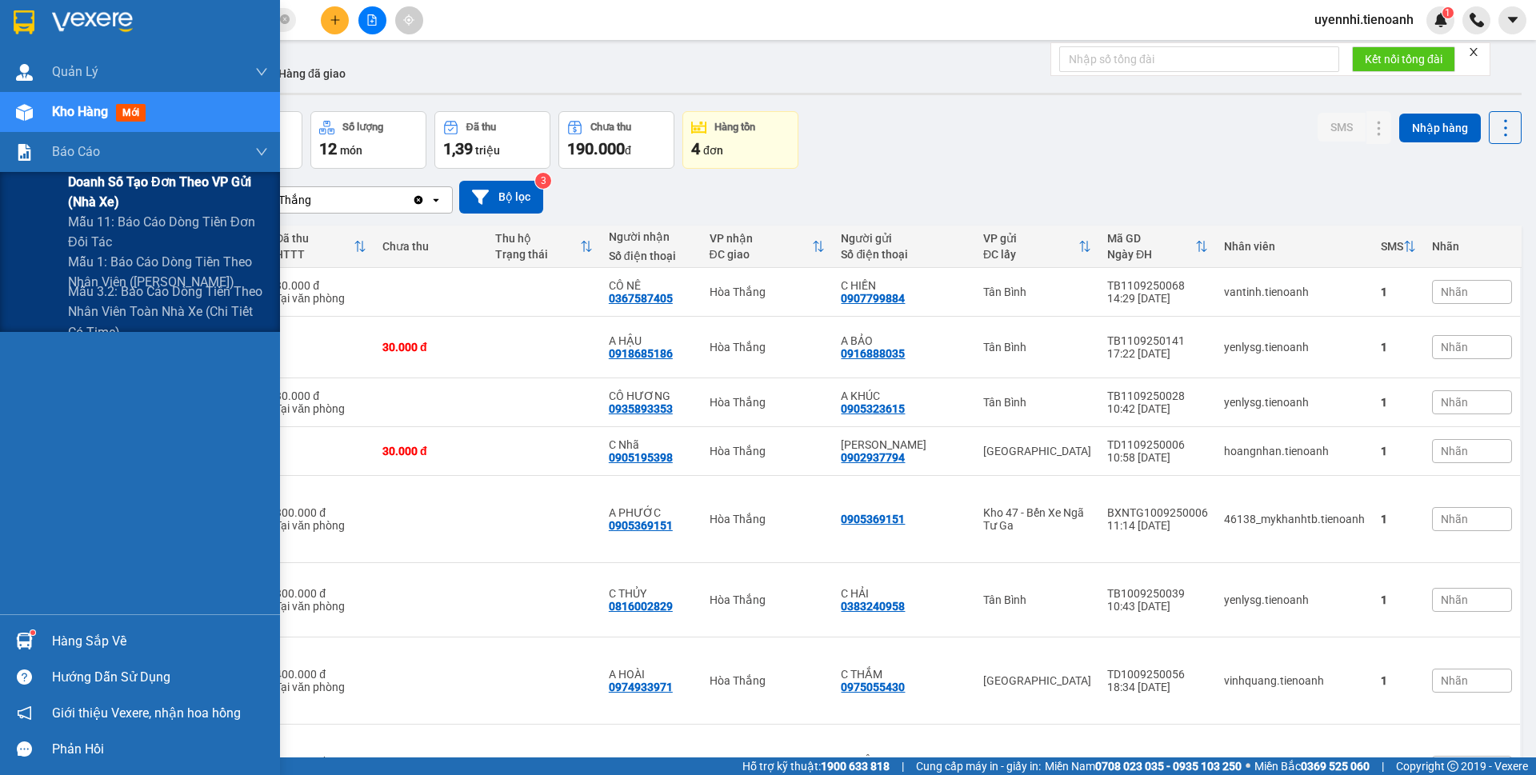
click at [99, 188] on span "Doanh số tạo đơn theo VP gửi (nhà xe)" at bounding box center [168, 192] width 200 height 40
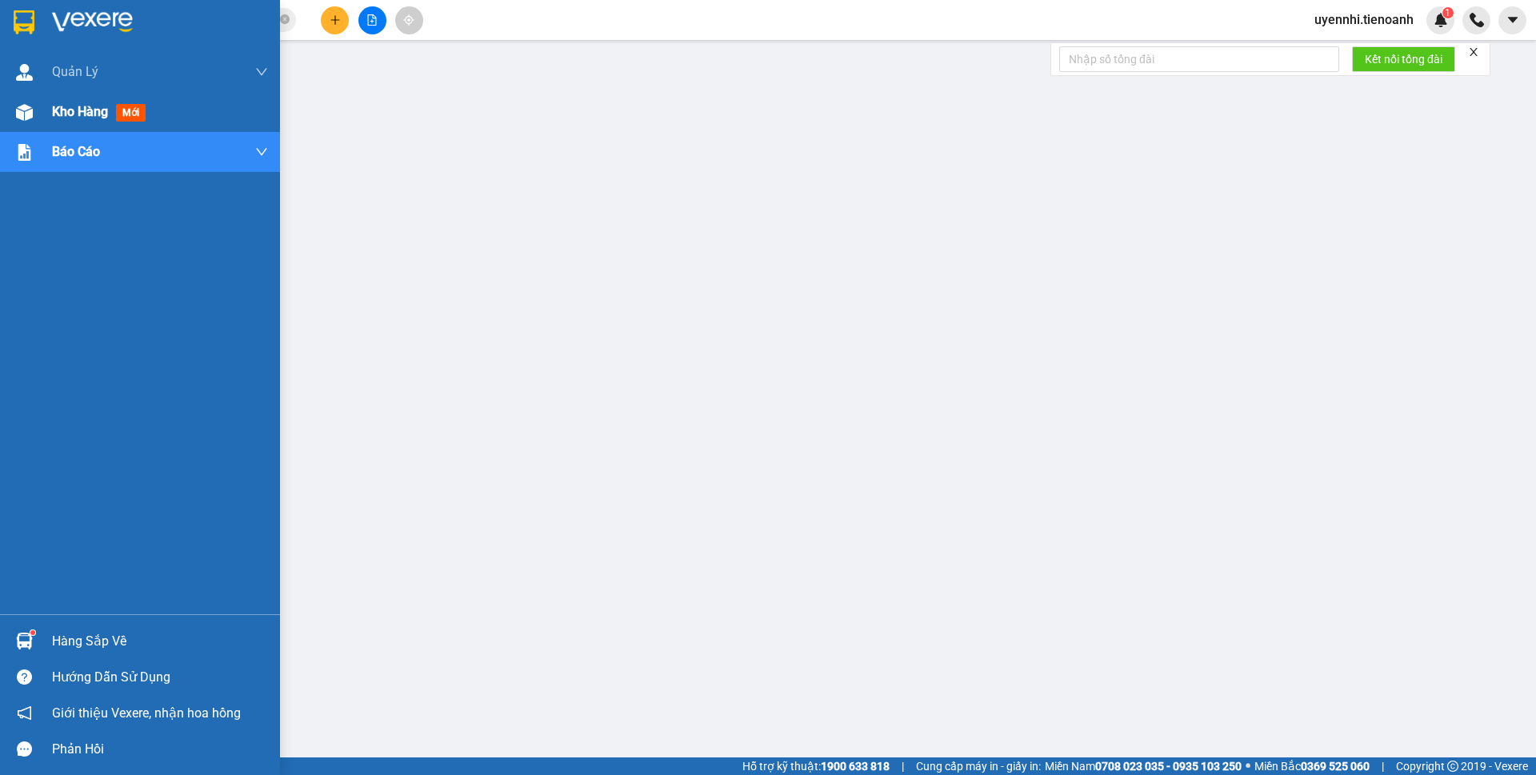
click at [81, 110] on span "Kho hàng" at bounding box center [80, 111] width 56 height 15
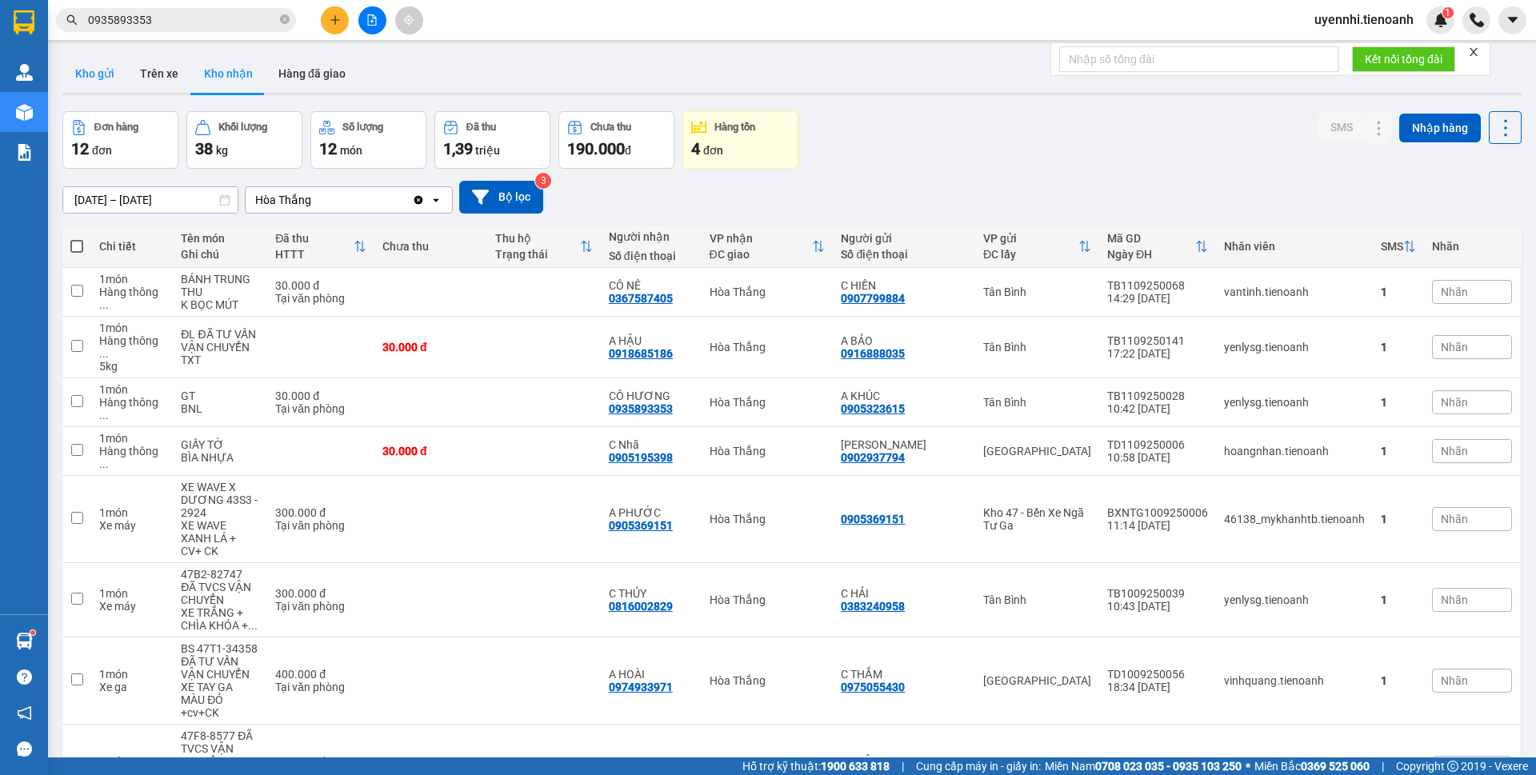
click at [95, 76] on button "Kho gửi" at bounding box center [94, 73] width 65 height 38
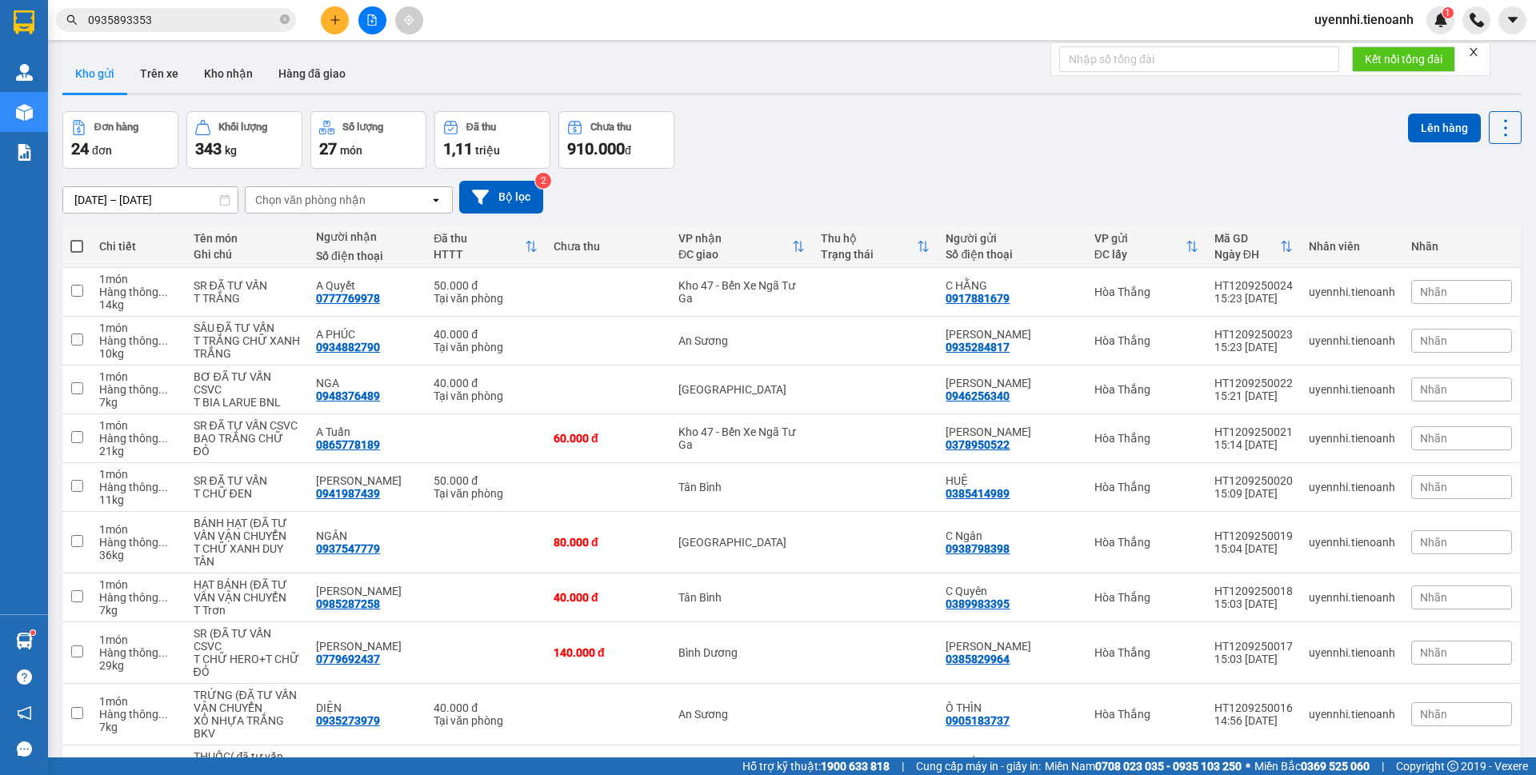
click at [332, 19] on icon "plus" at bounding box center [335, 19] width 11 height 11
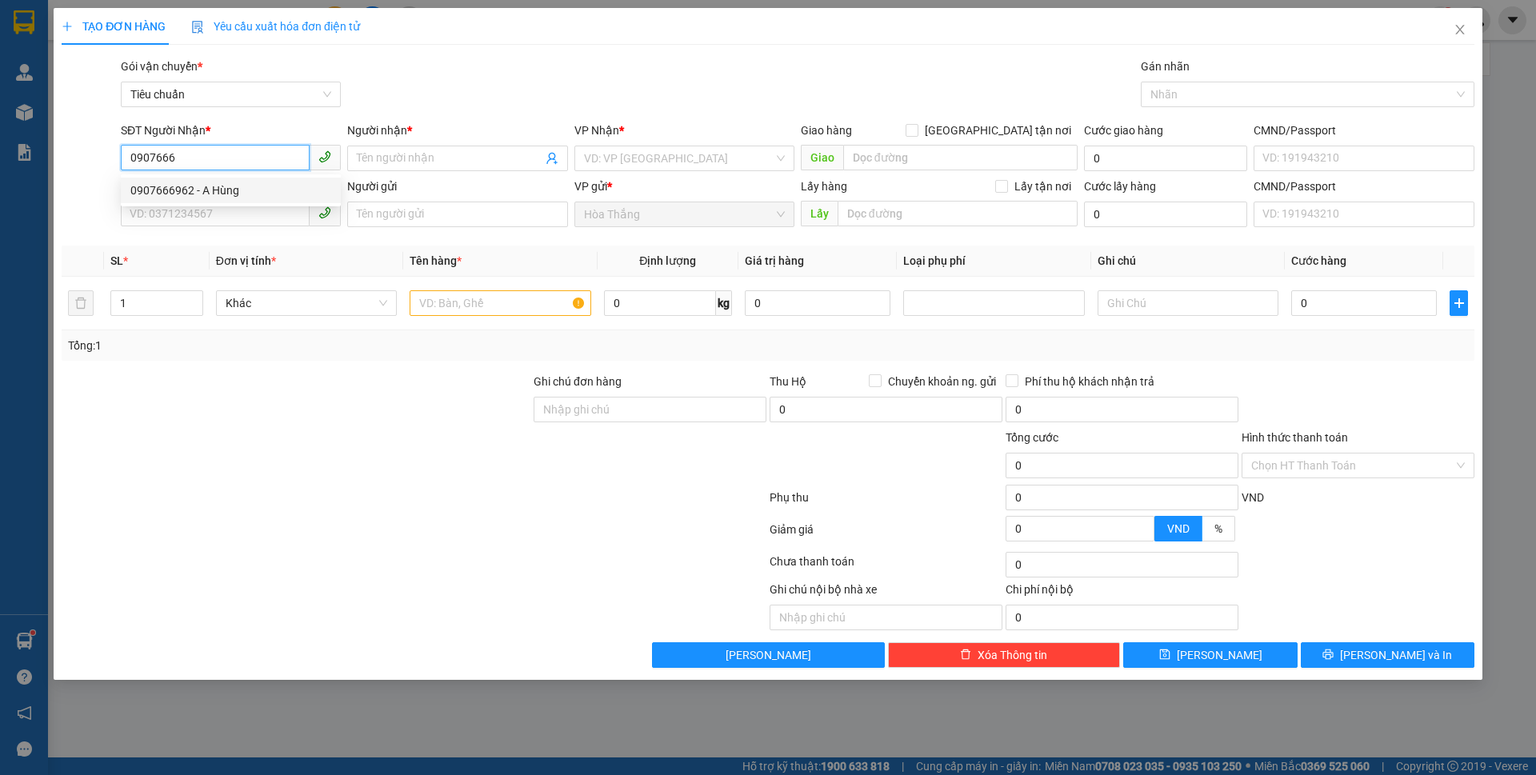
click at [177, 186] on div "0907666962 - A Hùng" at bounding box center [230, 191] width 201 height 18
type input "0907666962"
type input "A Hùng"
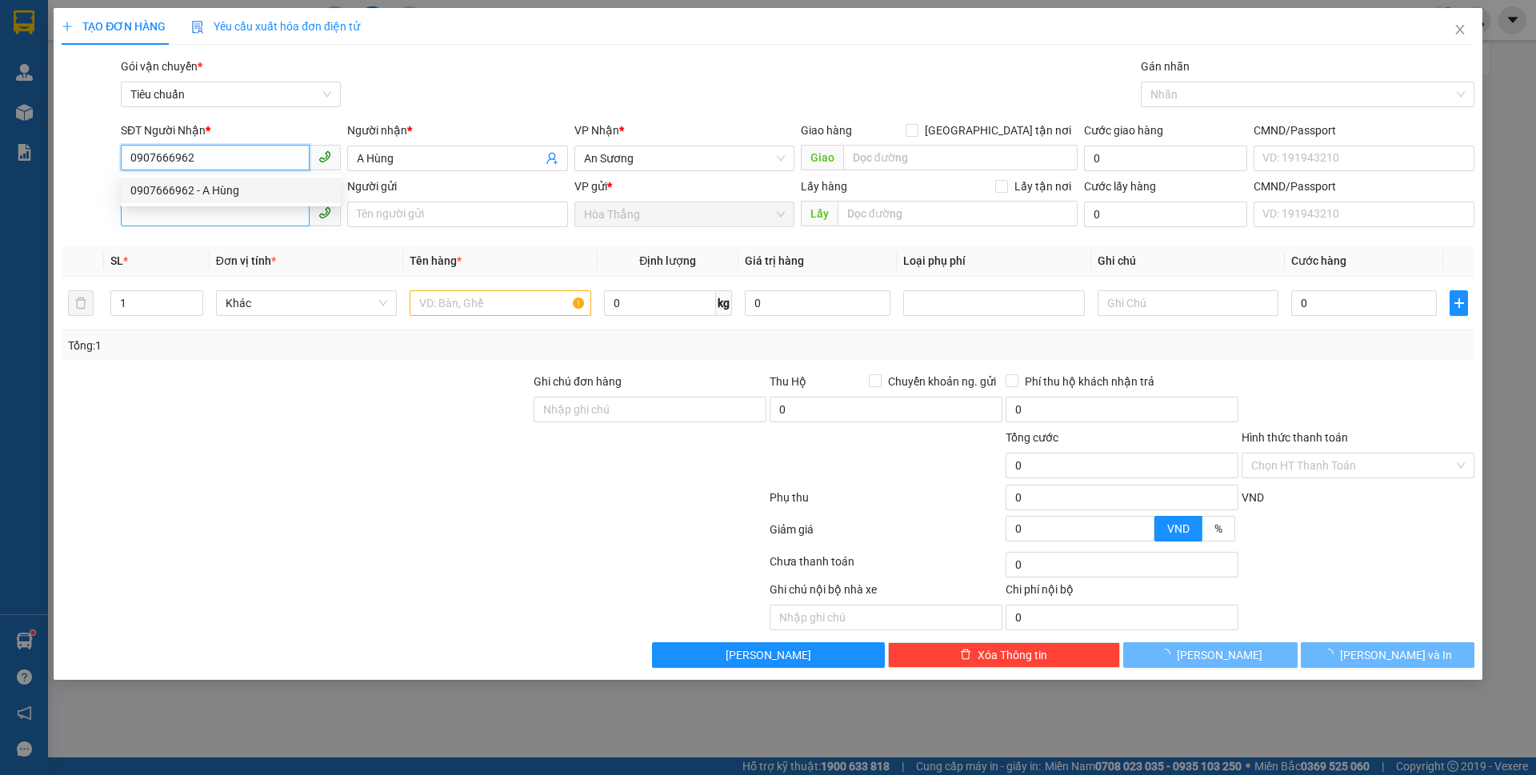
type input "0907666962"
click at [167, 211] on input "SĐT Người Gửi" at bounding box center [215, 214] width 189 height 26
type input "60.000"
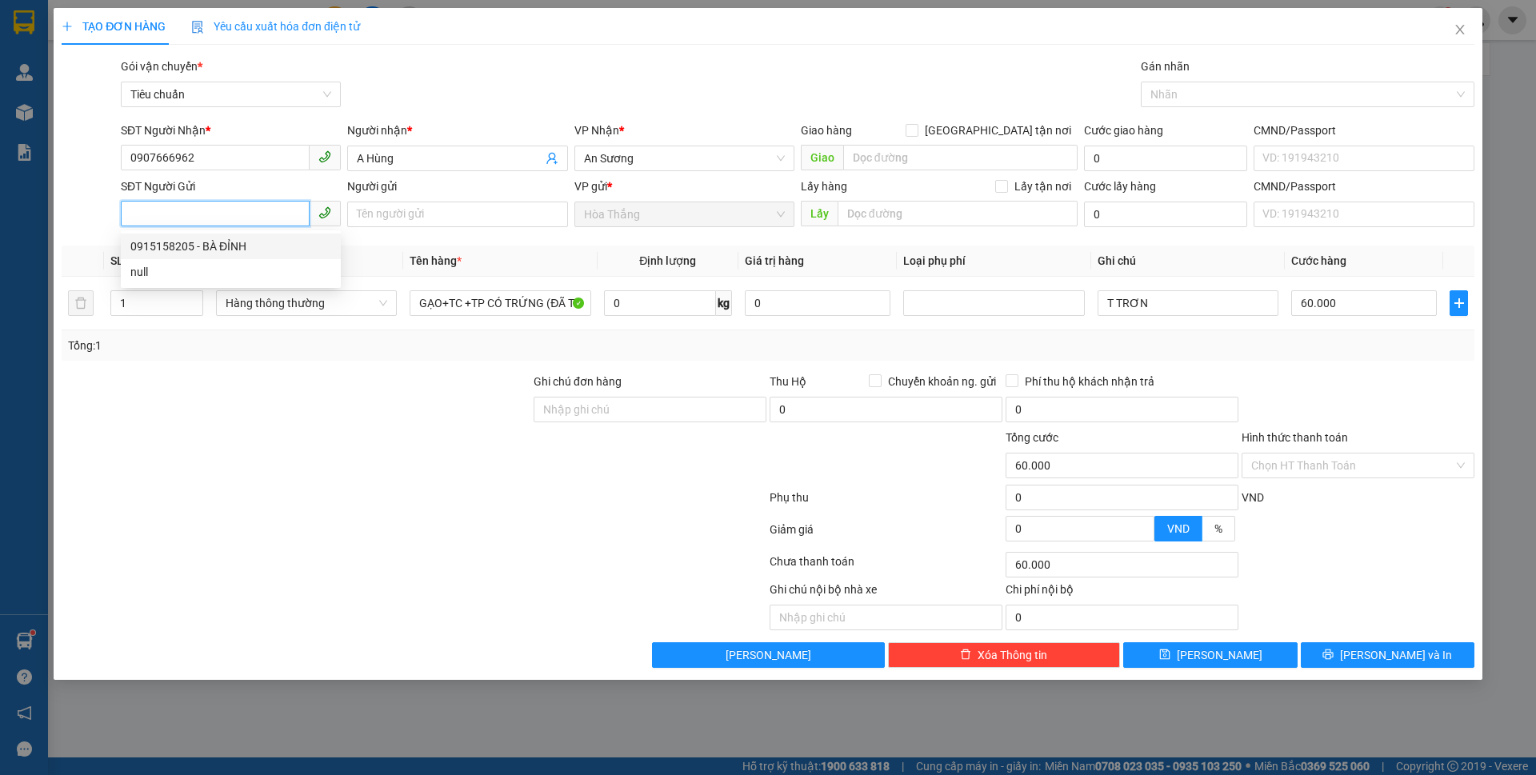
click at [194, 250] on div "0915158205 - BÀ ĐỈNH" at bounding box center [230, 247] width 201 height 18
type input "0915158205"
type input "BÀ ĐỈNH"
click at [197, 294] on span "up" at bounding box center [195, 299] width 10 height 10
type input "3"
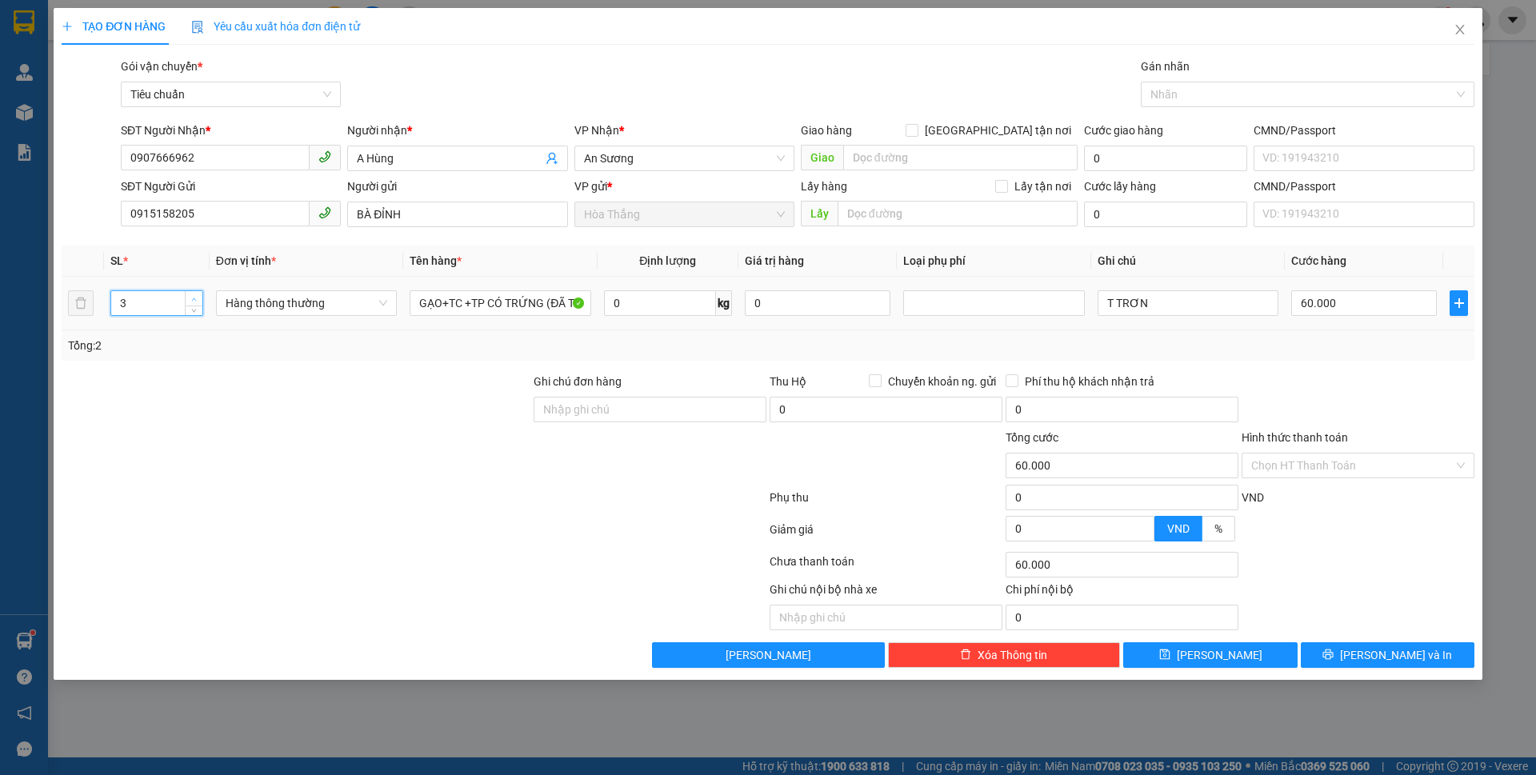
click at [197, 294] on span "up" at bounding box center [195, 299] width 10 height 10
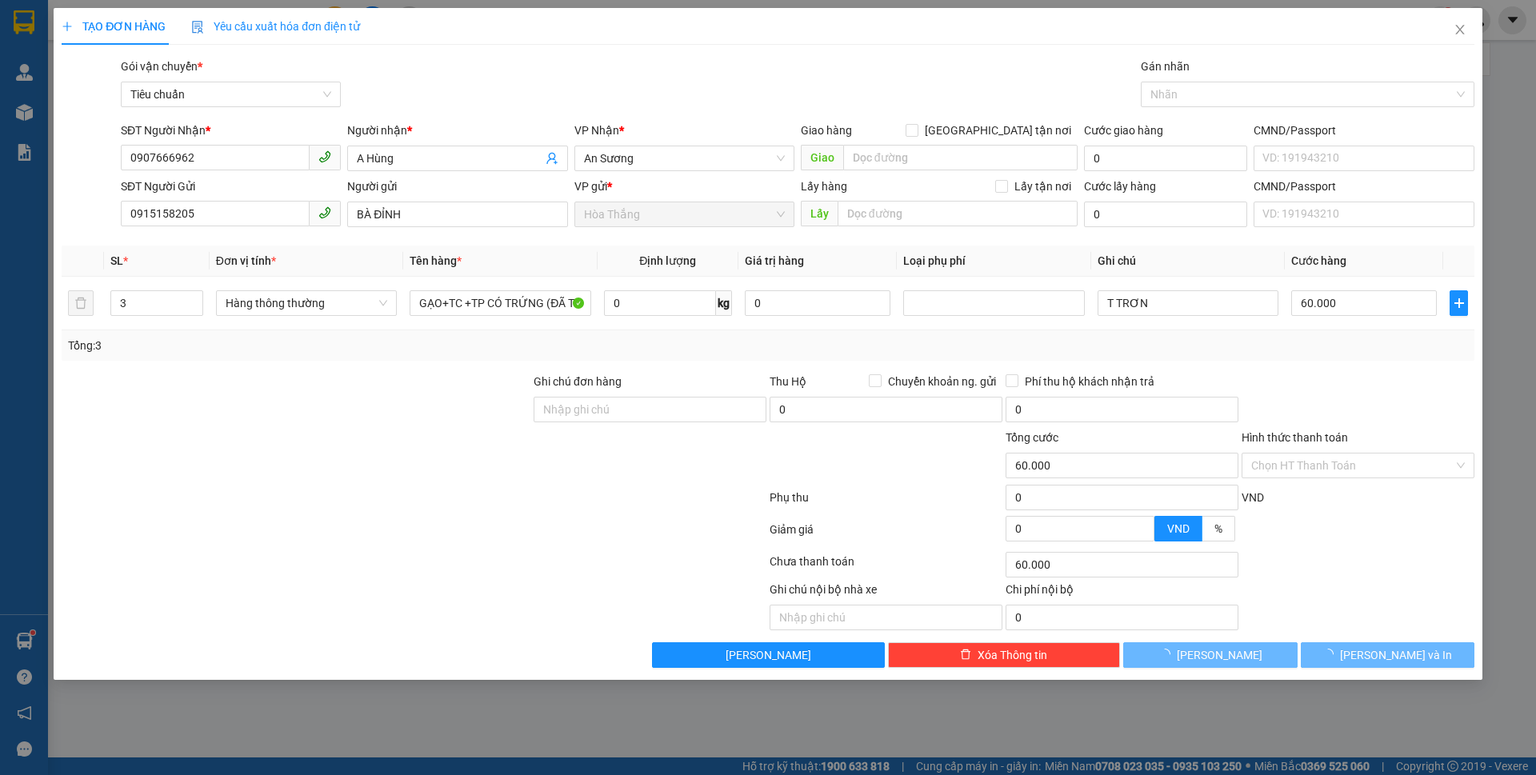
type input "0"
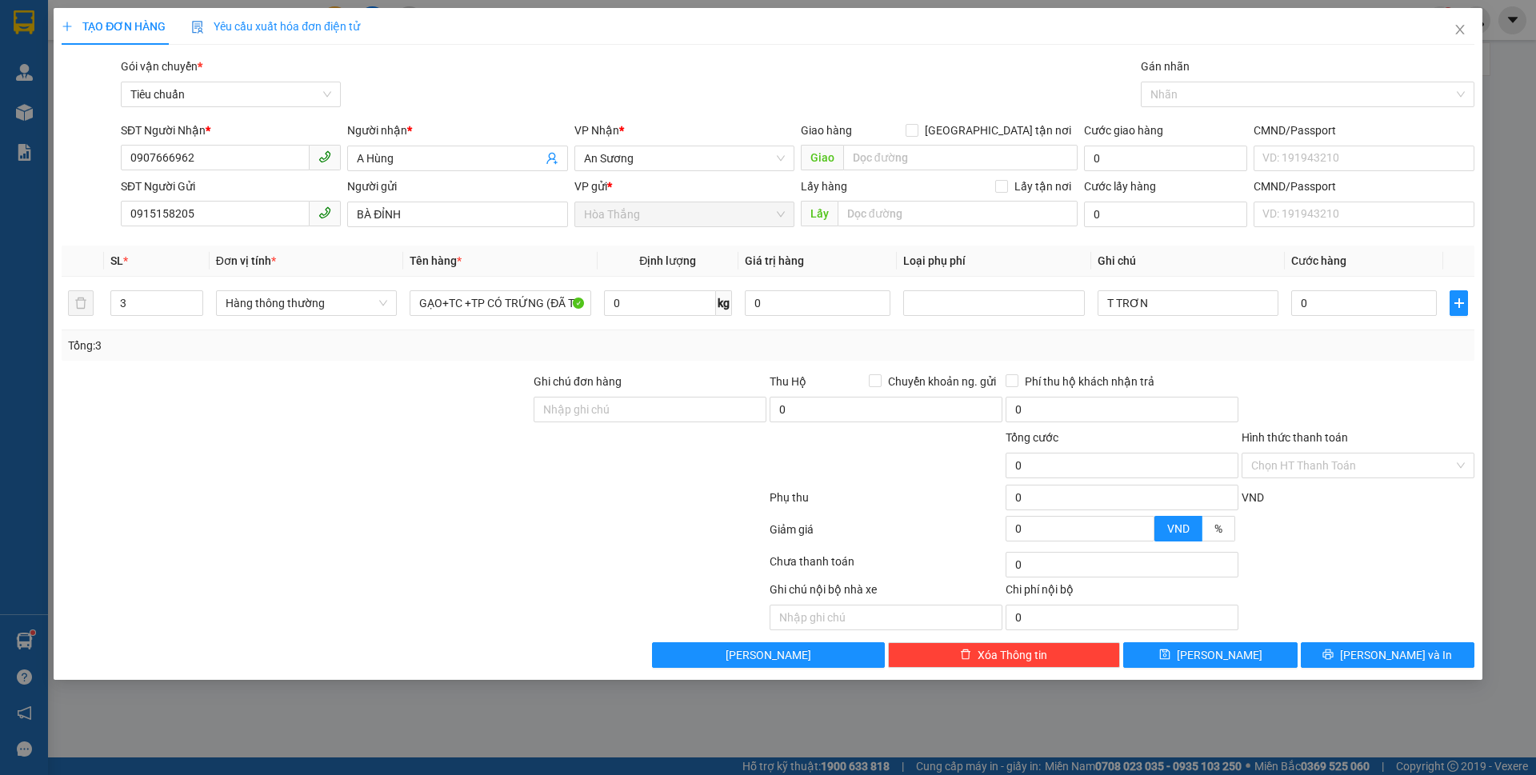
click at [234, 621] on div at bounding box center [266, 606] width 413 height 50
click at [640, 299] on input "0" at bounding box center [660, 303] width 112 height 26
type input "24"
drag, startPoint x: 1175, startPoint y: 299, endPoint x: 1048, endPoint y: 288, distance: 127.7
click at [1048, 288] on tr "3 Hàng thông thường GẠO+TC +TP CÓ TRỨNG (ĐÃ TƯ VẤN SCVC 24 kg 0 T TRƠN 0" at bounding box center [768, 304] width 1413 height 54
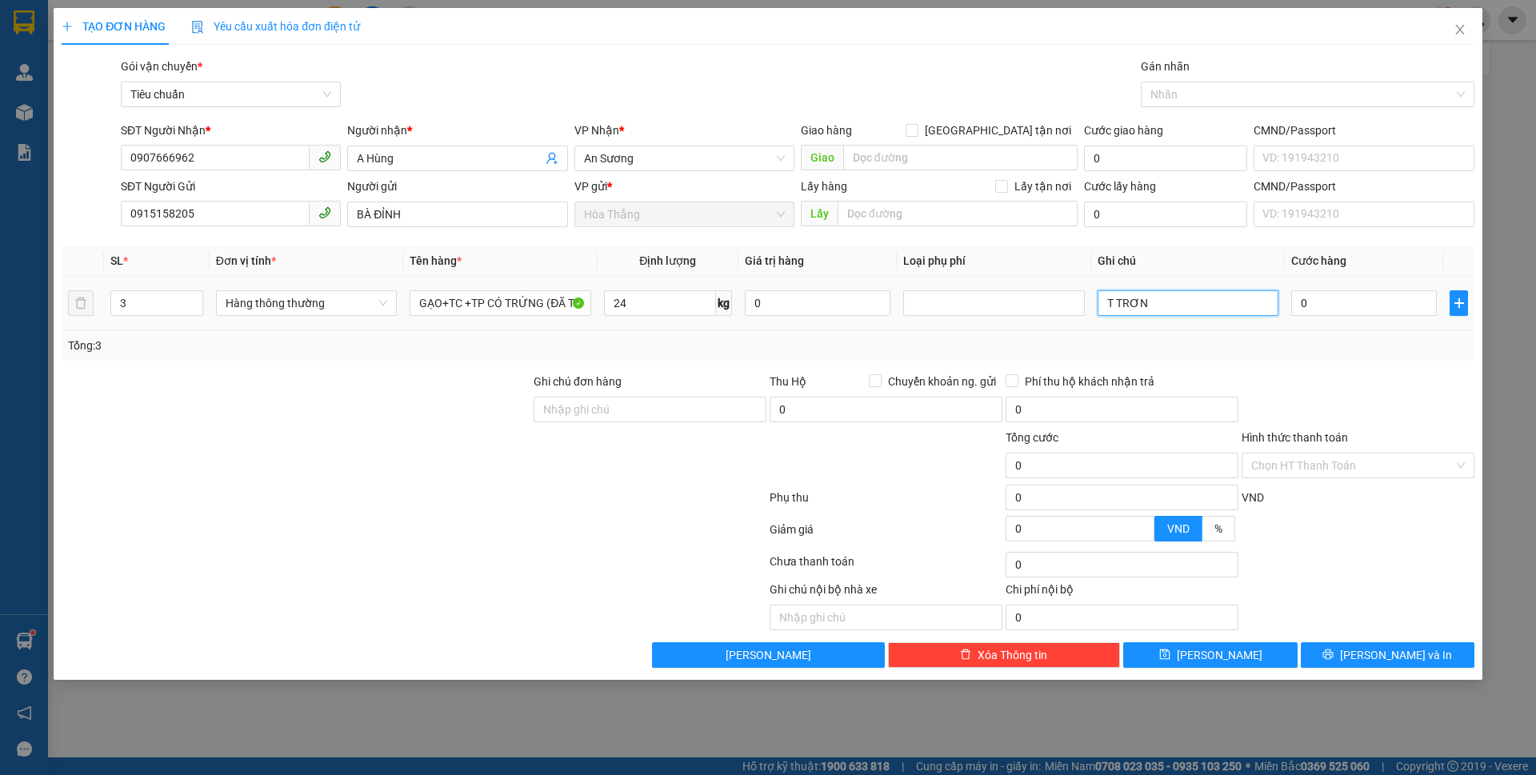
type input "60.000"
type input "T 3 MIỀN+BAO TRẮNG CHỮ XANH ĐỎ+TXT"
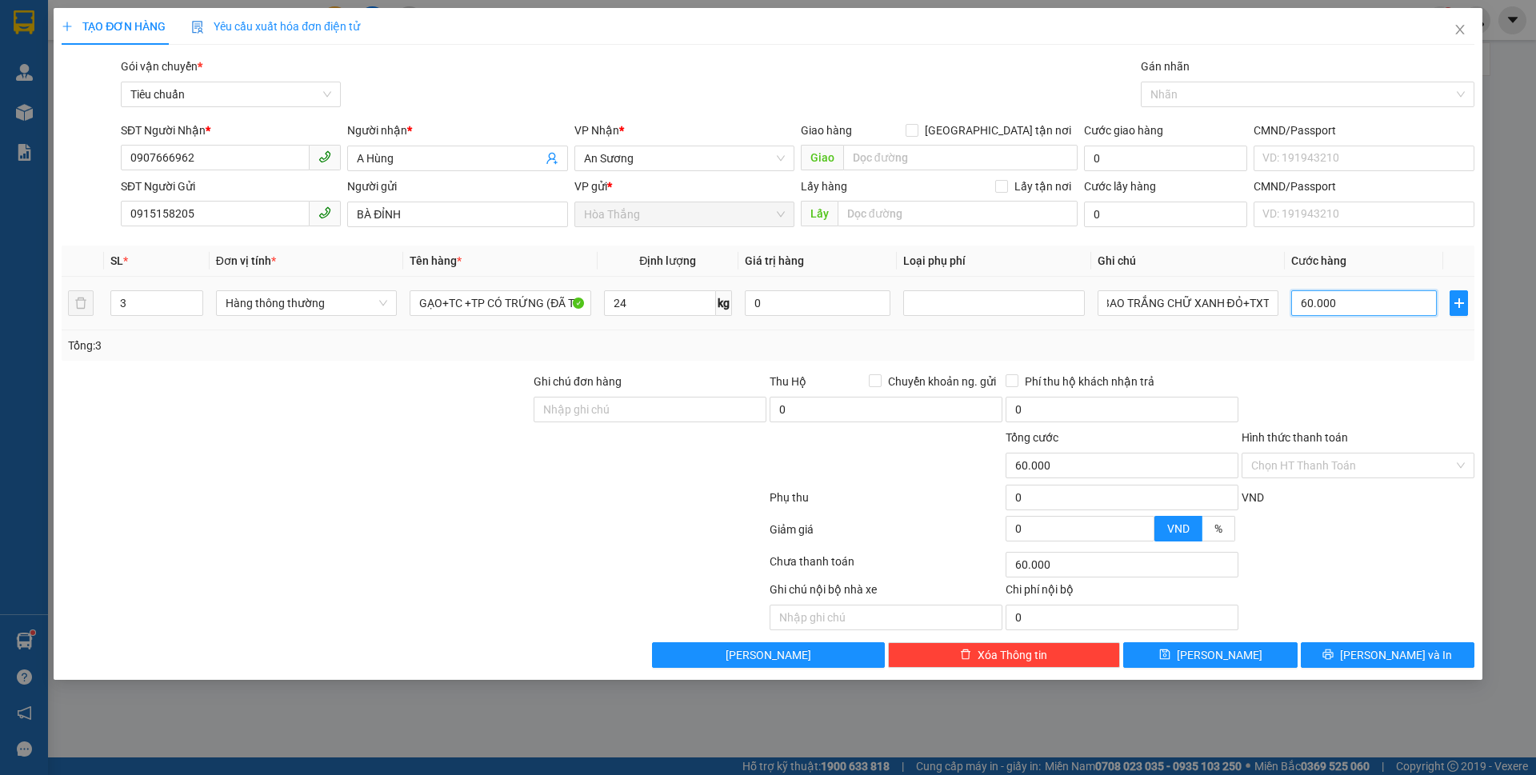
scroll to position [0, 0]
click at [1366, 303] on input "60.000" at bounding box center [1365, 303] width 146 height 26
type input "1"
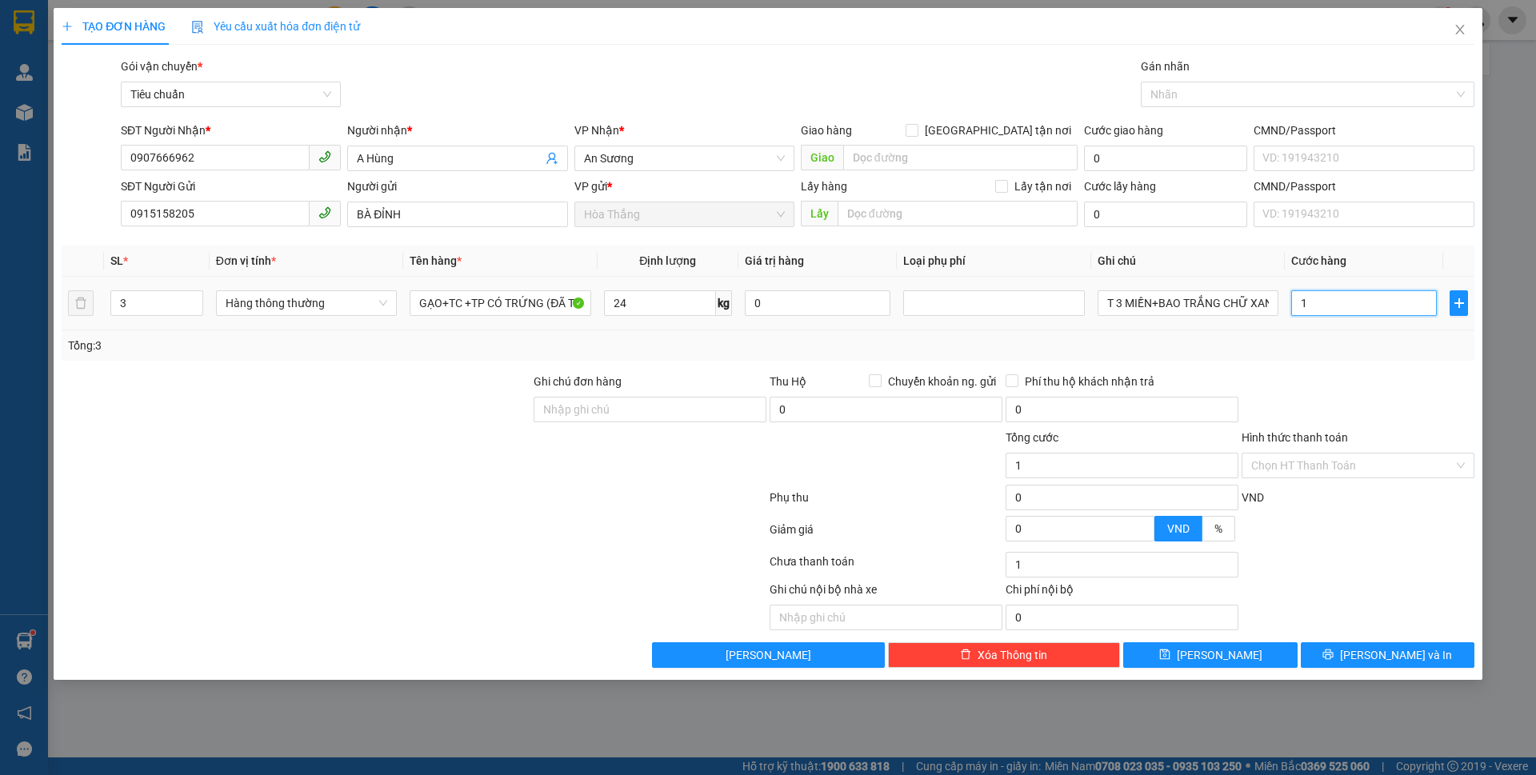
type input "18"
type input "180"
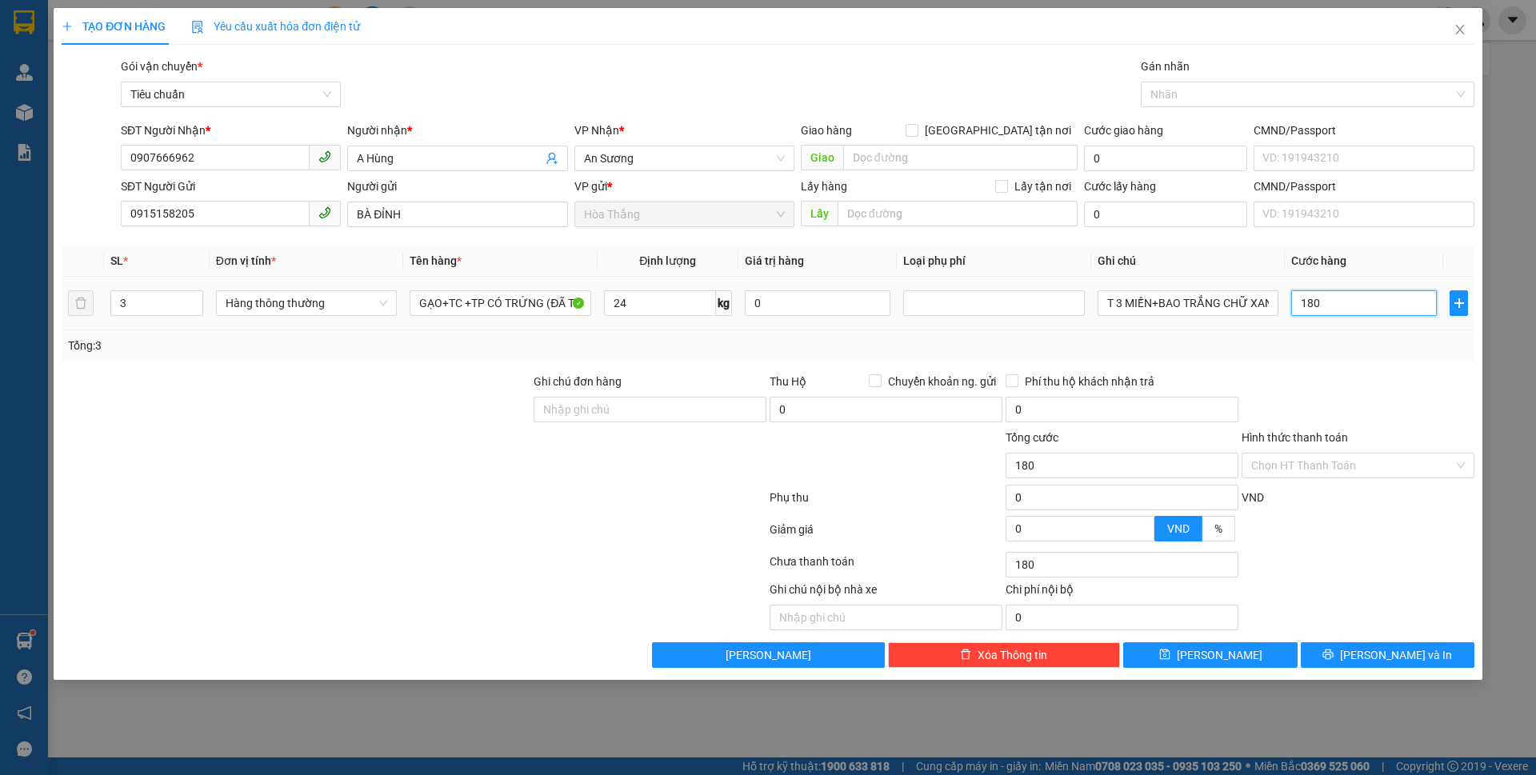
type input "180"
type input "180.000"
click at [1384, 356] on div "Tổng: 3" at bounding box center [768, 345] width 1413 height 30
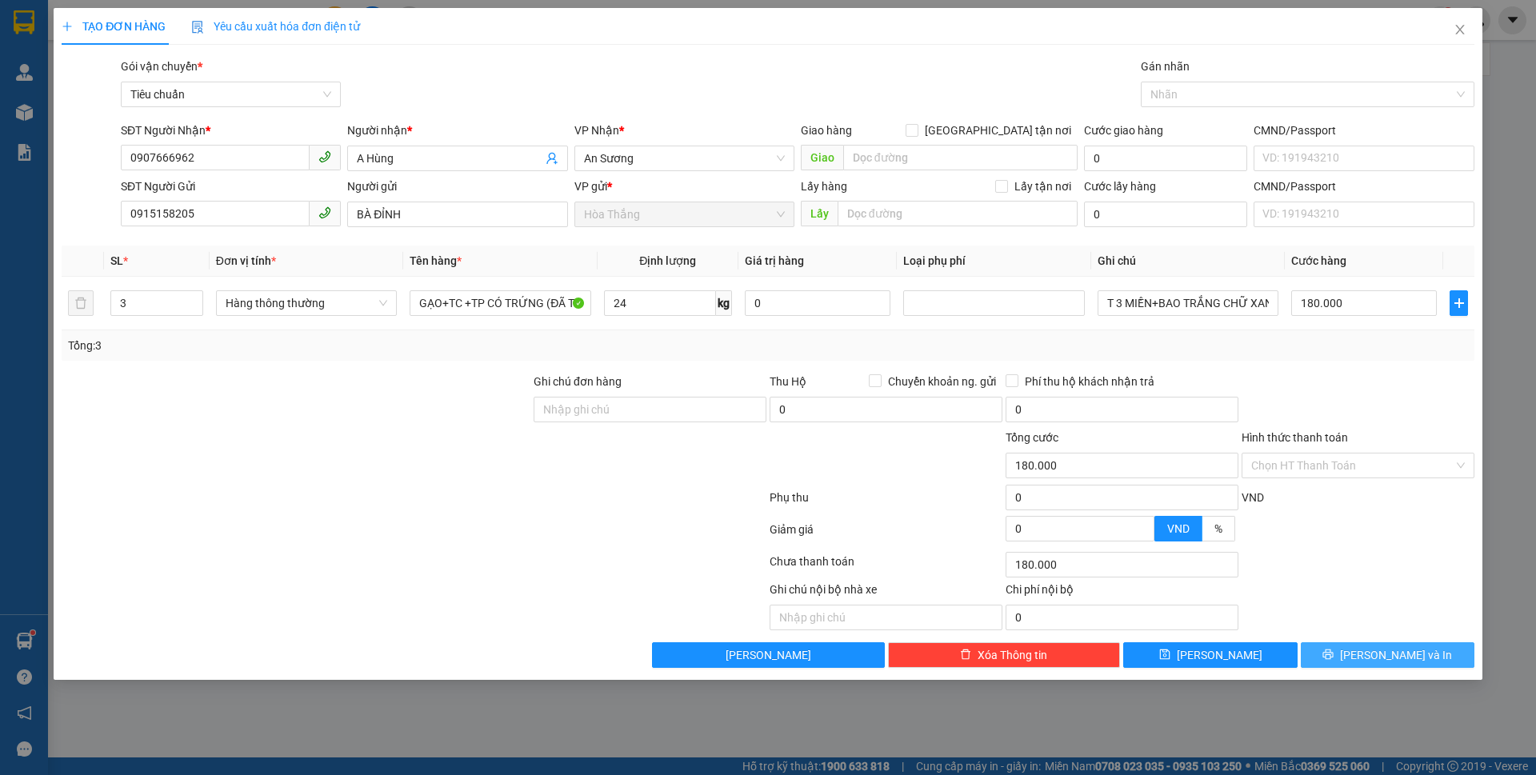
click at [1334, 659] on icon "printer" at bounding box center [1329, 655] width 10 height 10
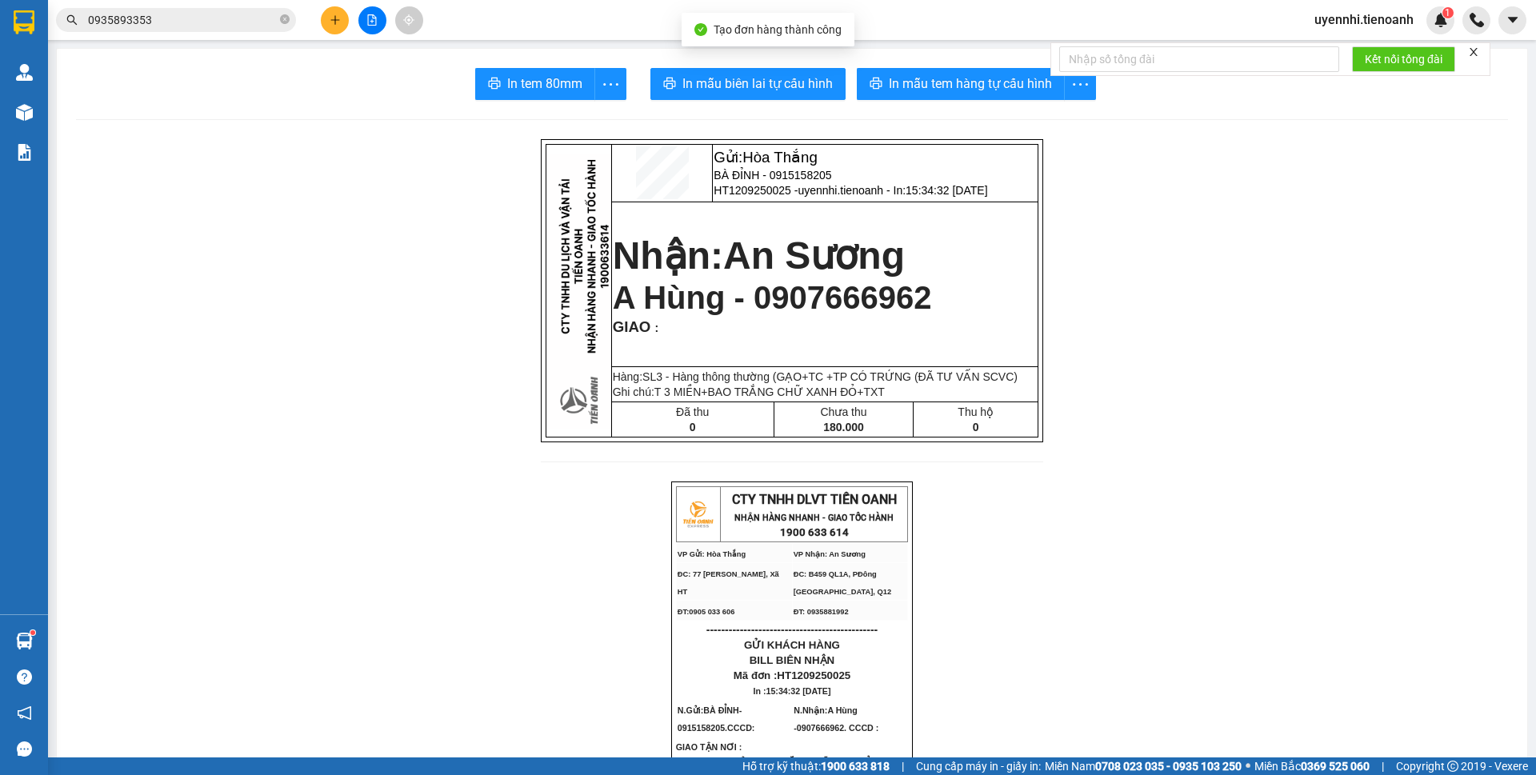
click at [909, 72] on button "In mẫu tem hàng tự cấu hình" at bounding box center [961, 84] width 208 height 32
click at [719, 70] on button "In mẫu biên lai tự cấu hình" at bounding box center [748, 84] width 195 height 32
click at [723, 81] on span "In mẫu biên lai tự cấu hình" at bounding box center [758, 84] width 150 height 20
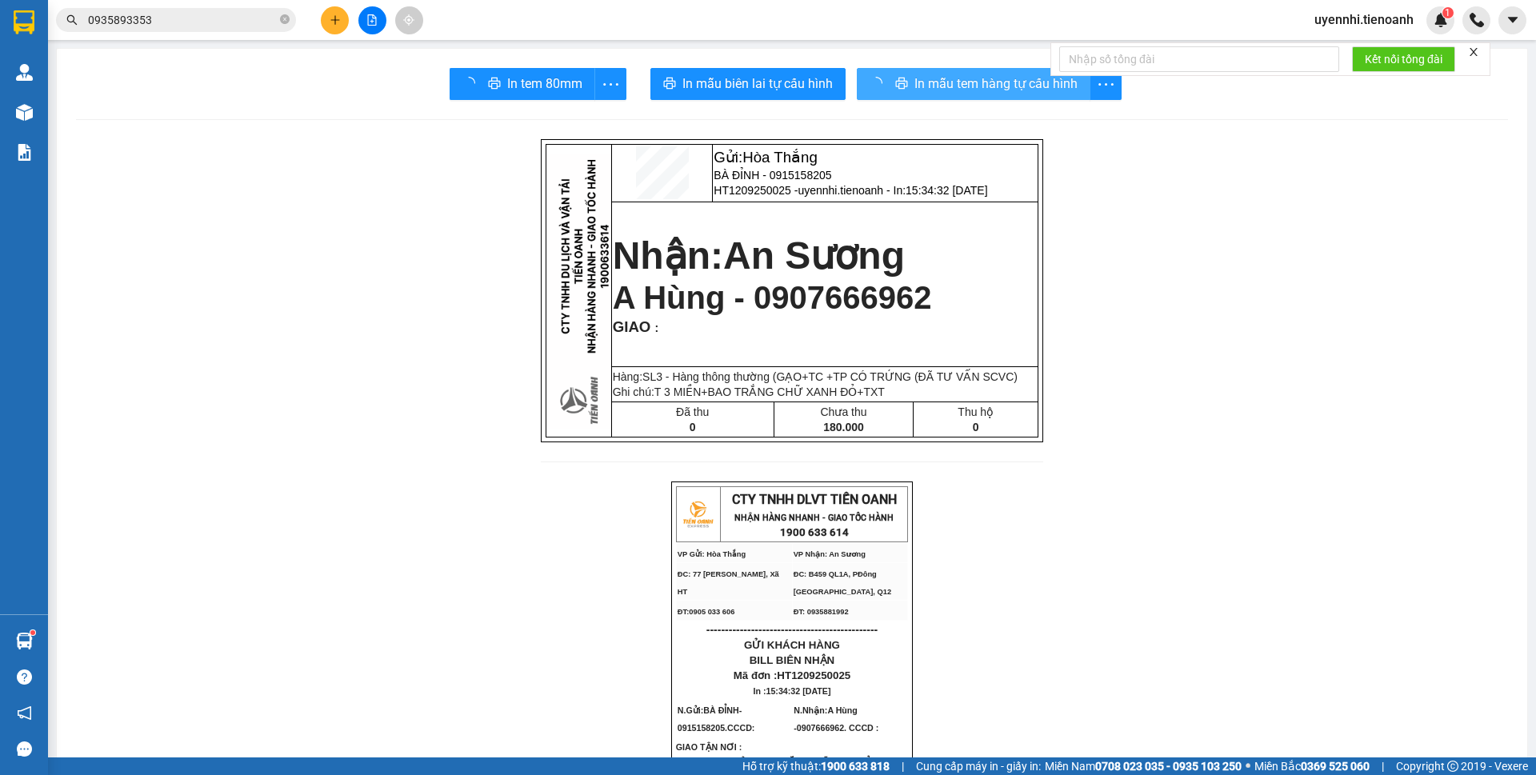
drag, startPoint x: 1071, startPoint y: 501, endPoint x: 926, endPoint y: 86, distance: 440.1
click at [926, 86] on span "In mẫu tem hàng tự cấu hình" at bounding box center [996, 84] width 163 height 20
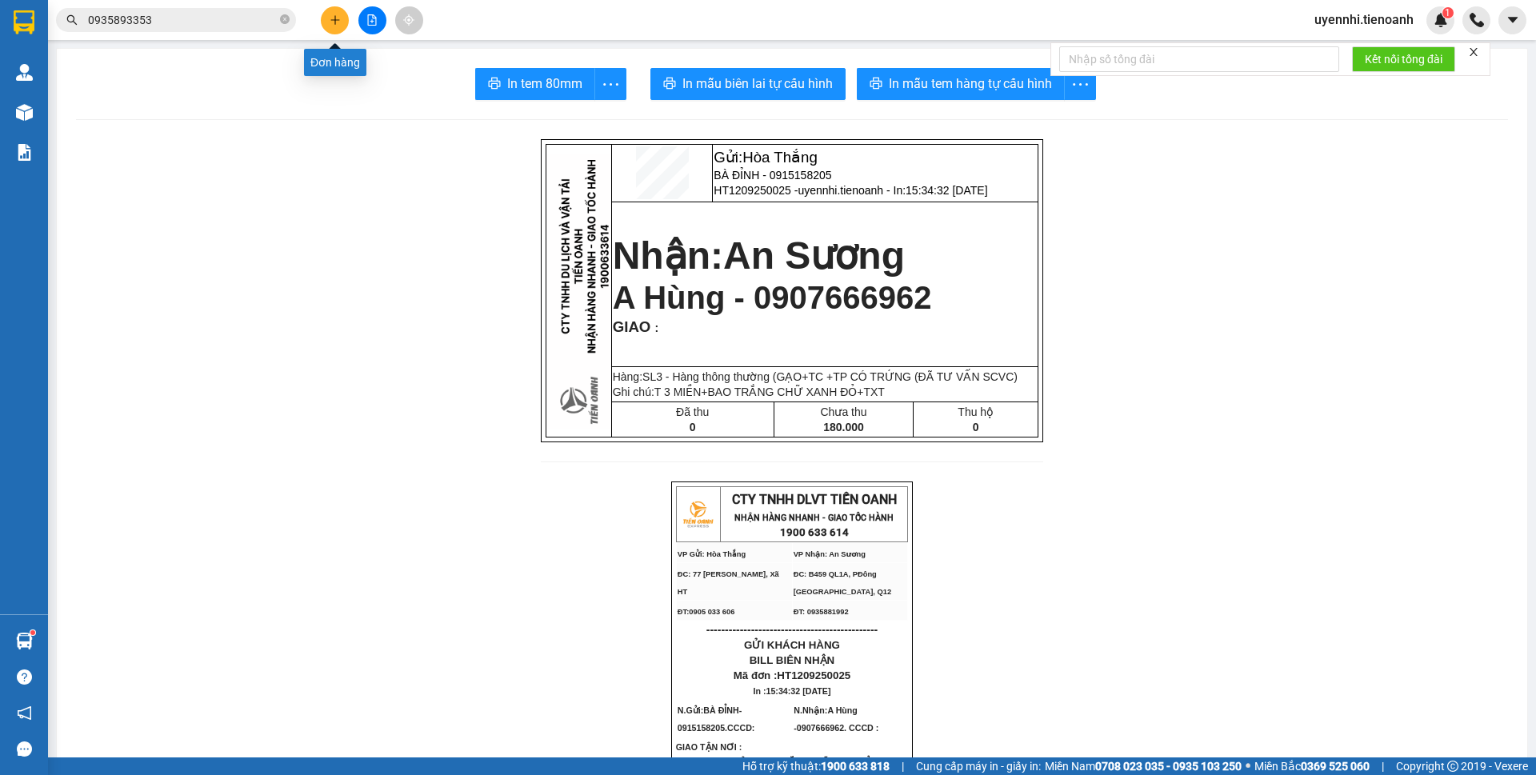
click at [338, 22] on icon "plus" at bounding box center [335, 19] width 11 height 11
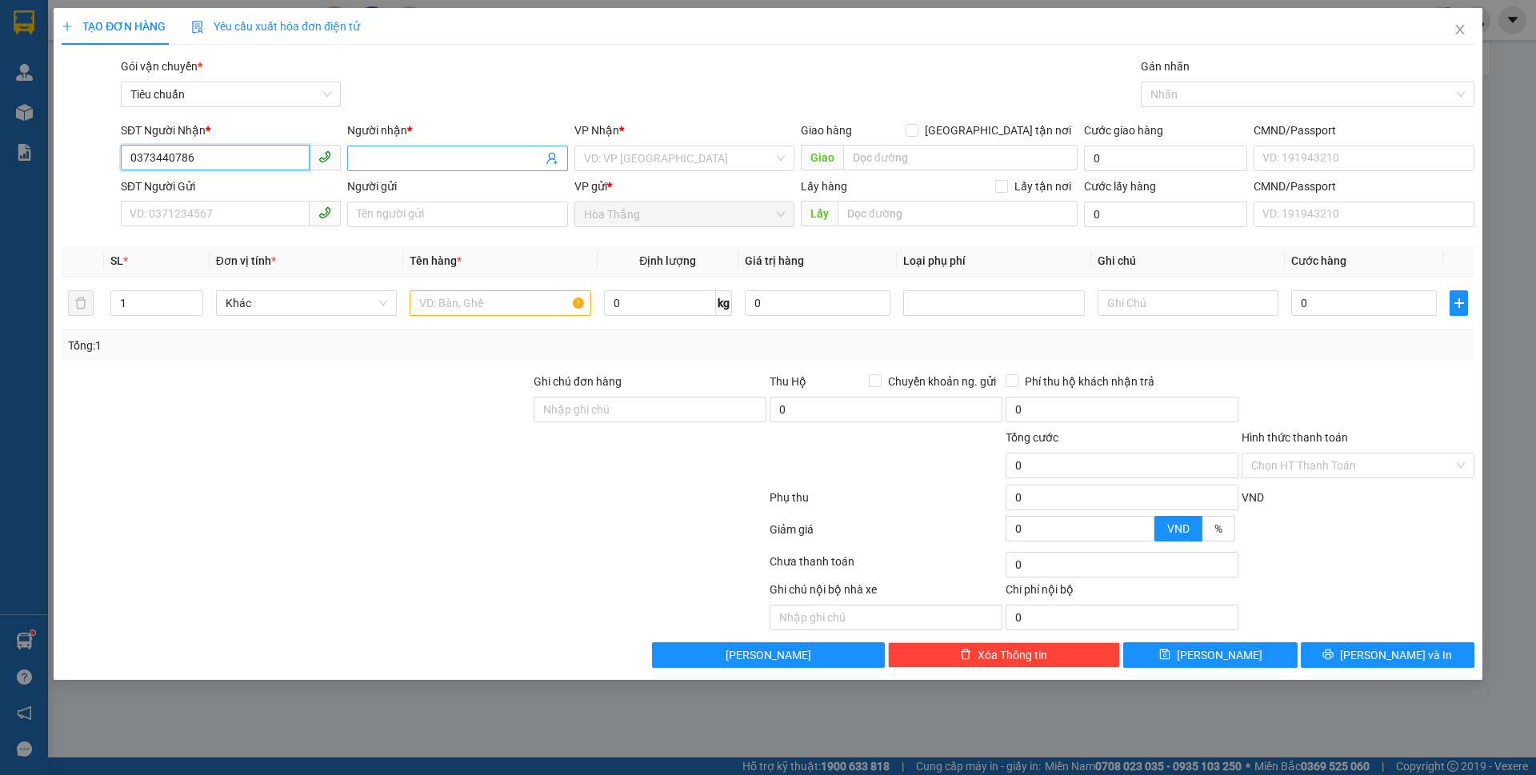
type input "0373440786"
click at [450, 149] on span at bounding box center [457, 159] width 220 height 26
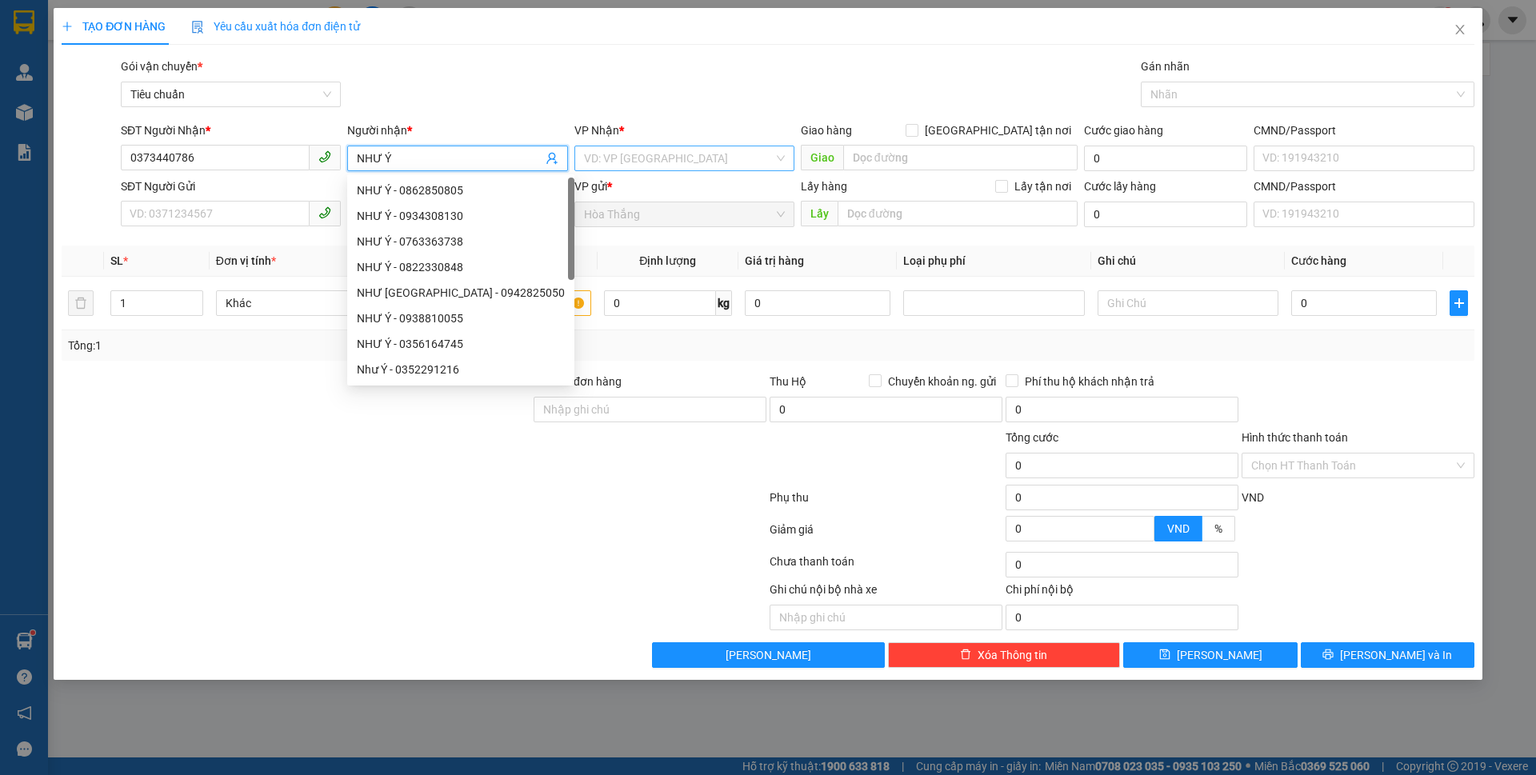
type input "NHƯ Ý"
click at [650, 164] on input "search" at bounding box center [679, 158] width 190 height 24
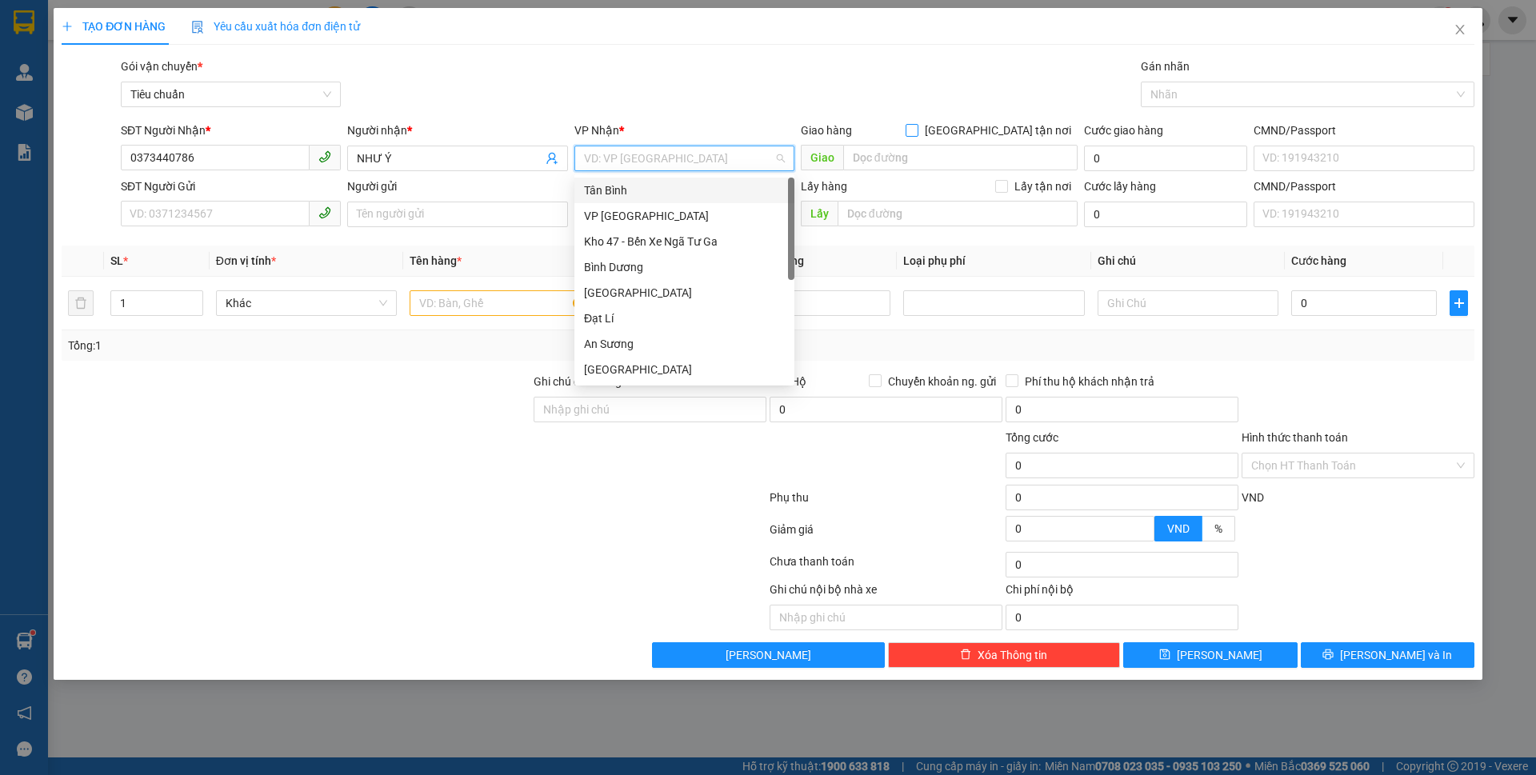
click at [917, 131] on input "[GEOGRAPHIC_DATA] tận nơi" at bounding box center [911, 129] width 11 height 11
checkbox input "true"
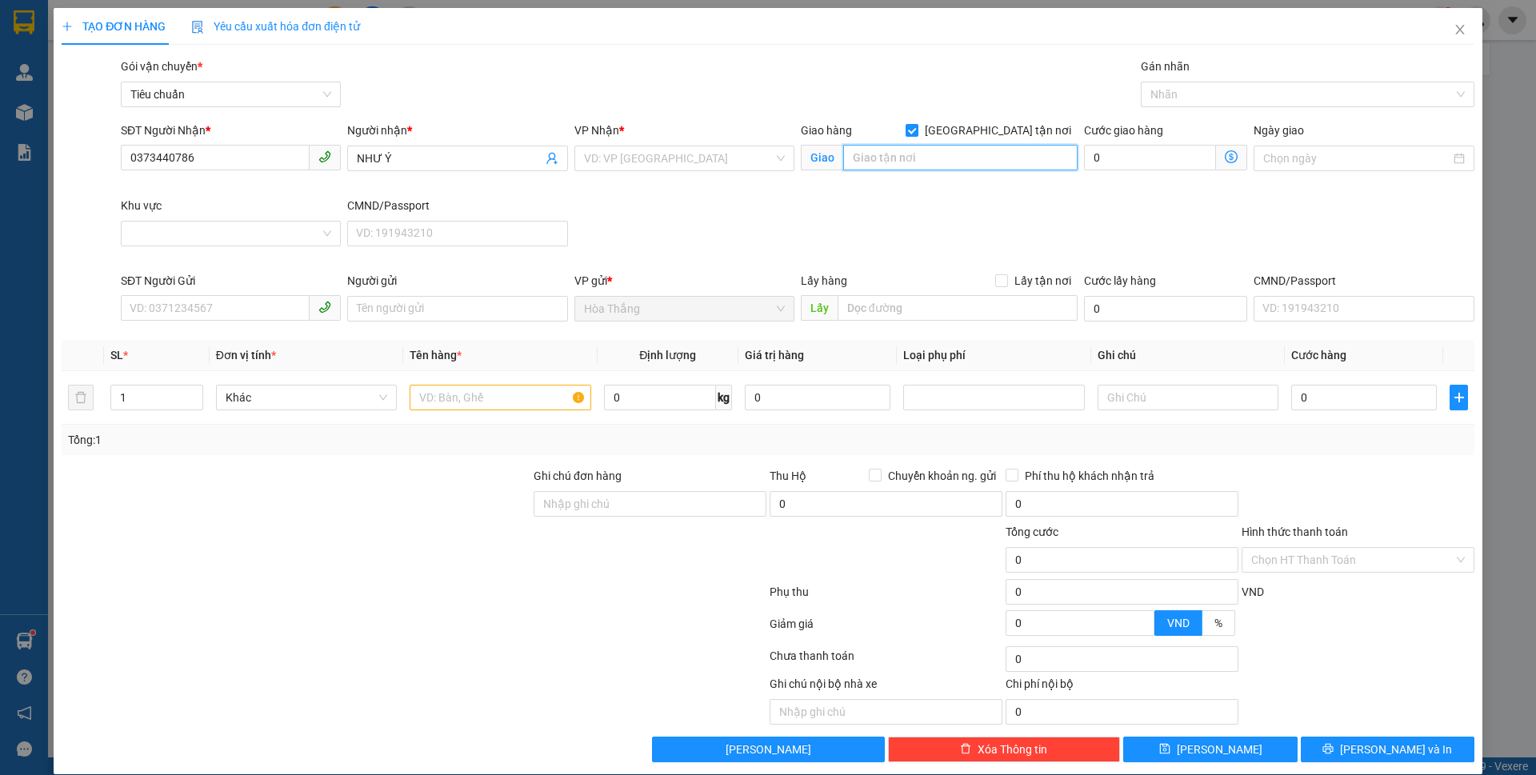
click at [943, 157] on input "search" at bounding box center [960, 158] width 234 height 26
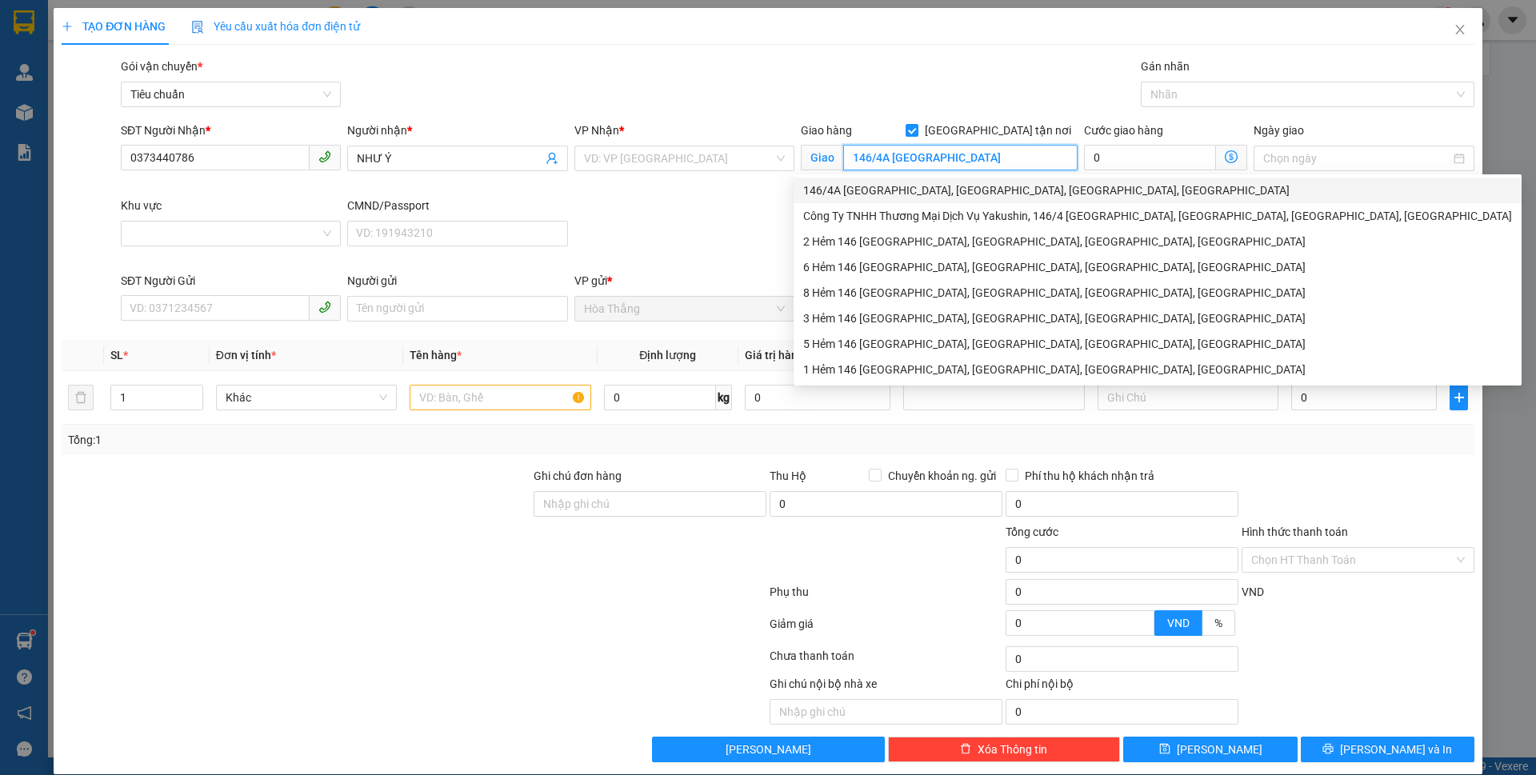
click at [951, 196] on div "146/4A Tân Hương, Tân Quý, Tân Phú, Hồ Chí Minh" at bounding box center [1157, 191] width 709 height 18
type input "146/4A Tân Hương, Tân Quý, Tân Phú, Hồ Chí Minh"
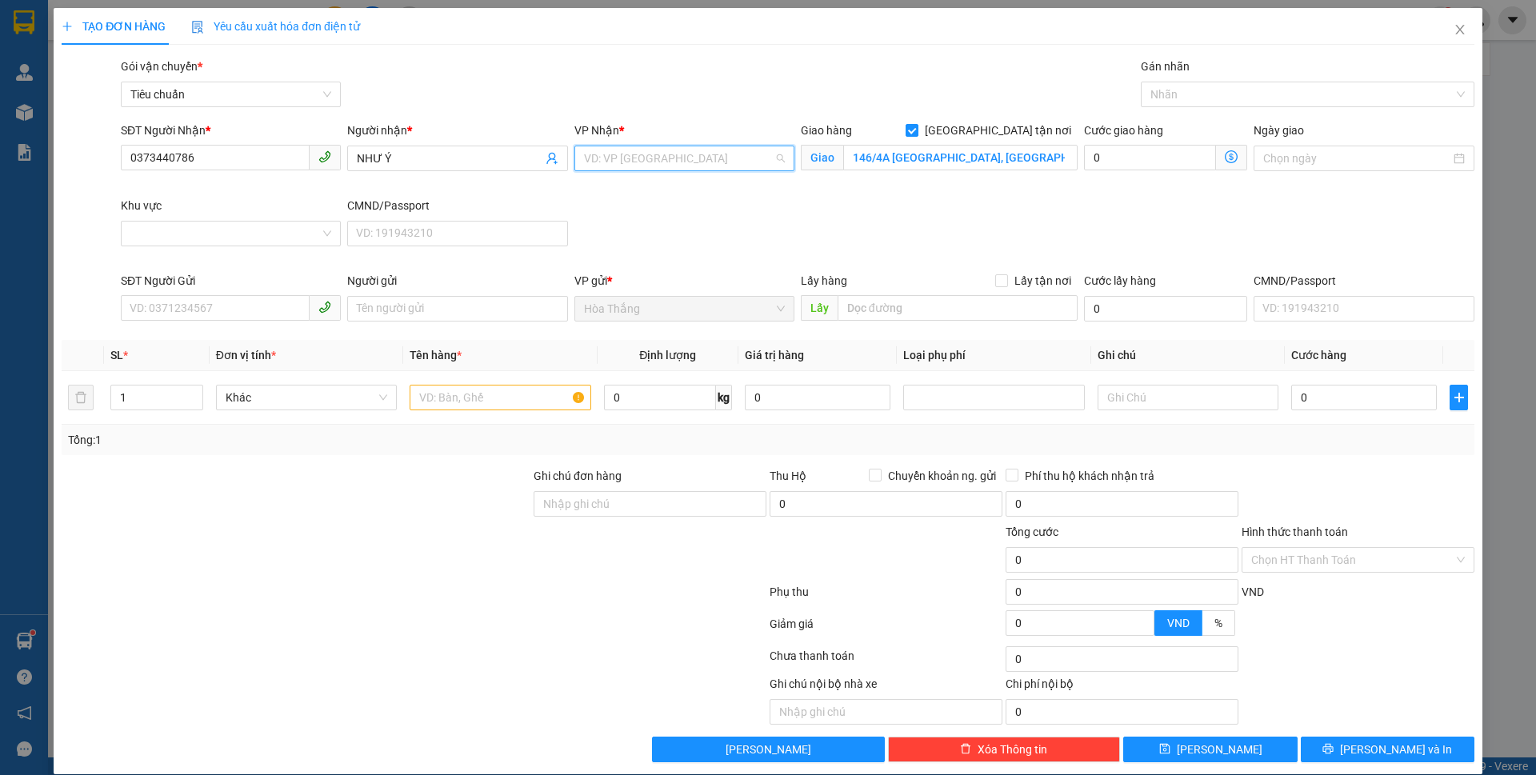
click at [655, 150] on input "search" at bounding box center [679, 158] width 190 height 24
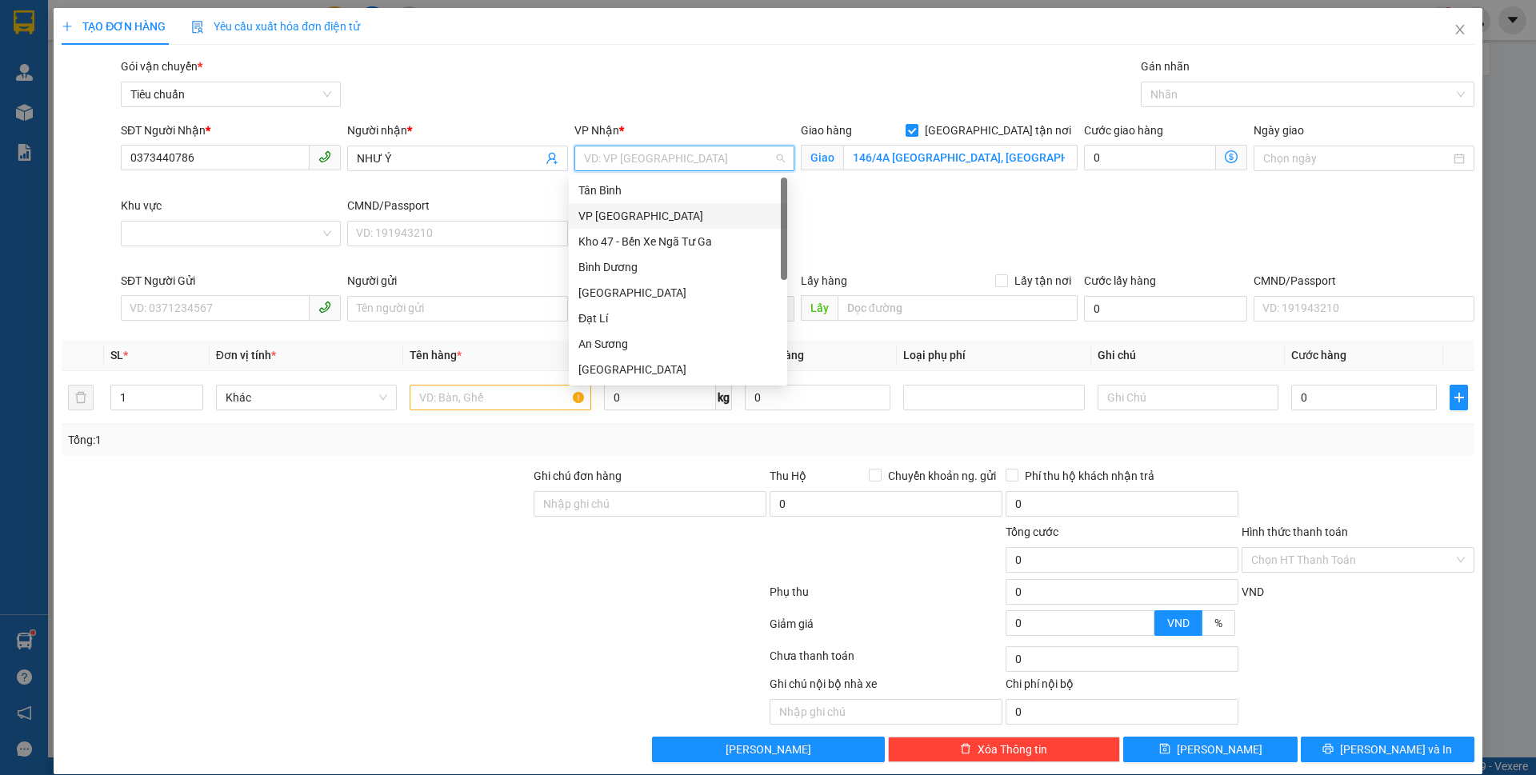
click at [619, 188] on div "Tân Bình" at bounding box center [678, 191] width 199 height 18
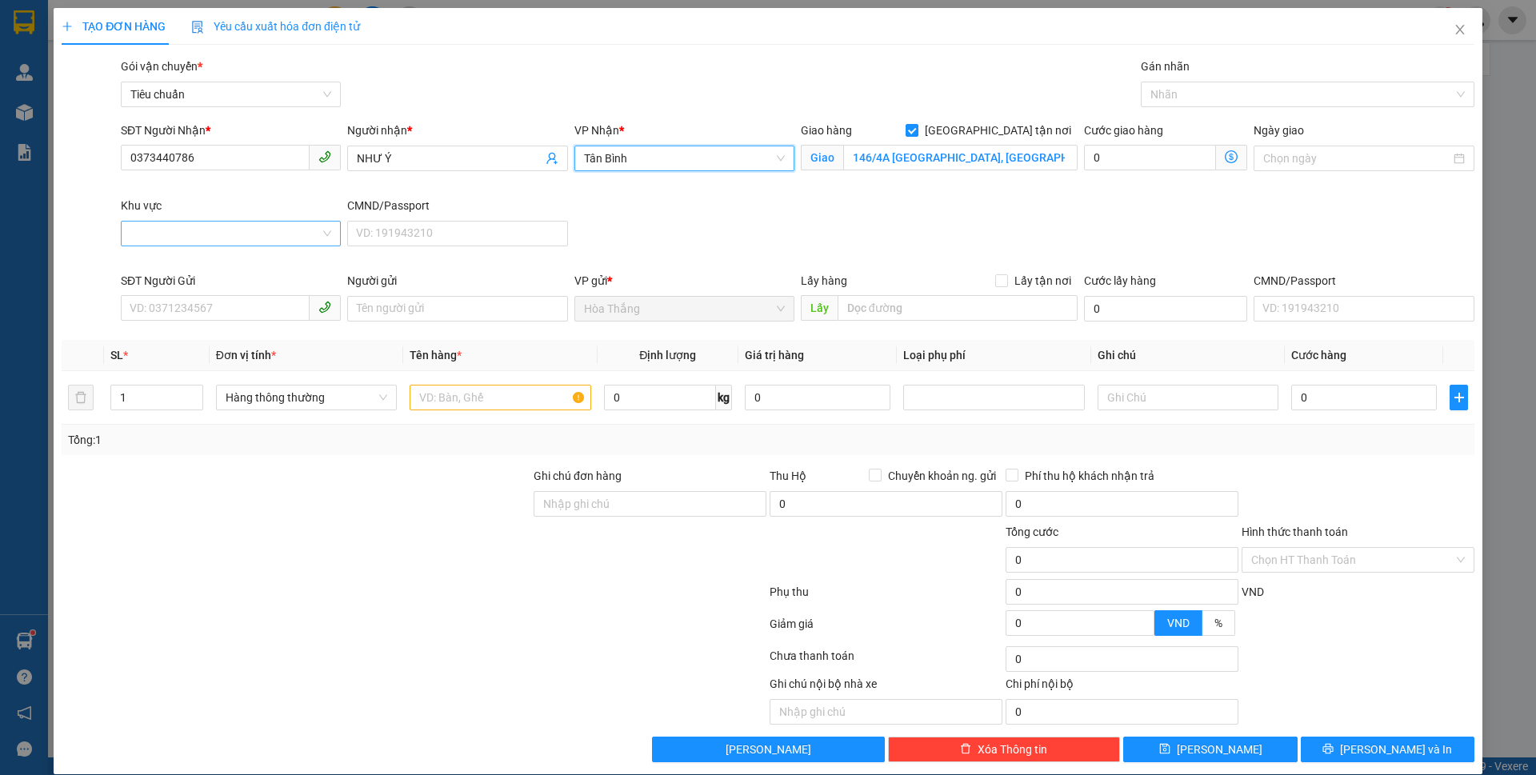
drag, startPoint x: 194, startPoint y: 231, endPoint x: 197, endPoint y: 246, distance: 14.8
click at [195, 231] on input "Khu vực" at bounding box center [225, 234] width 190 height 24
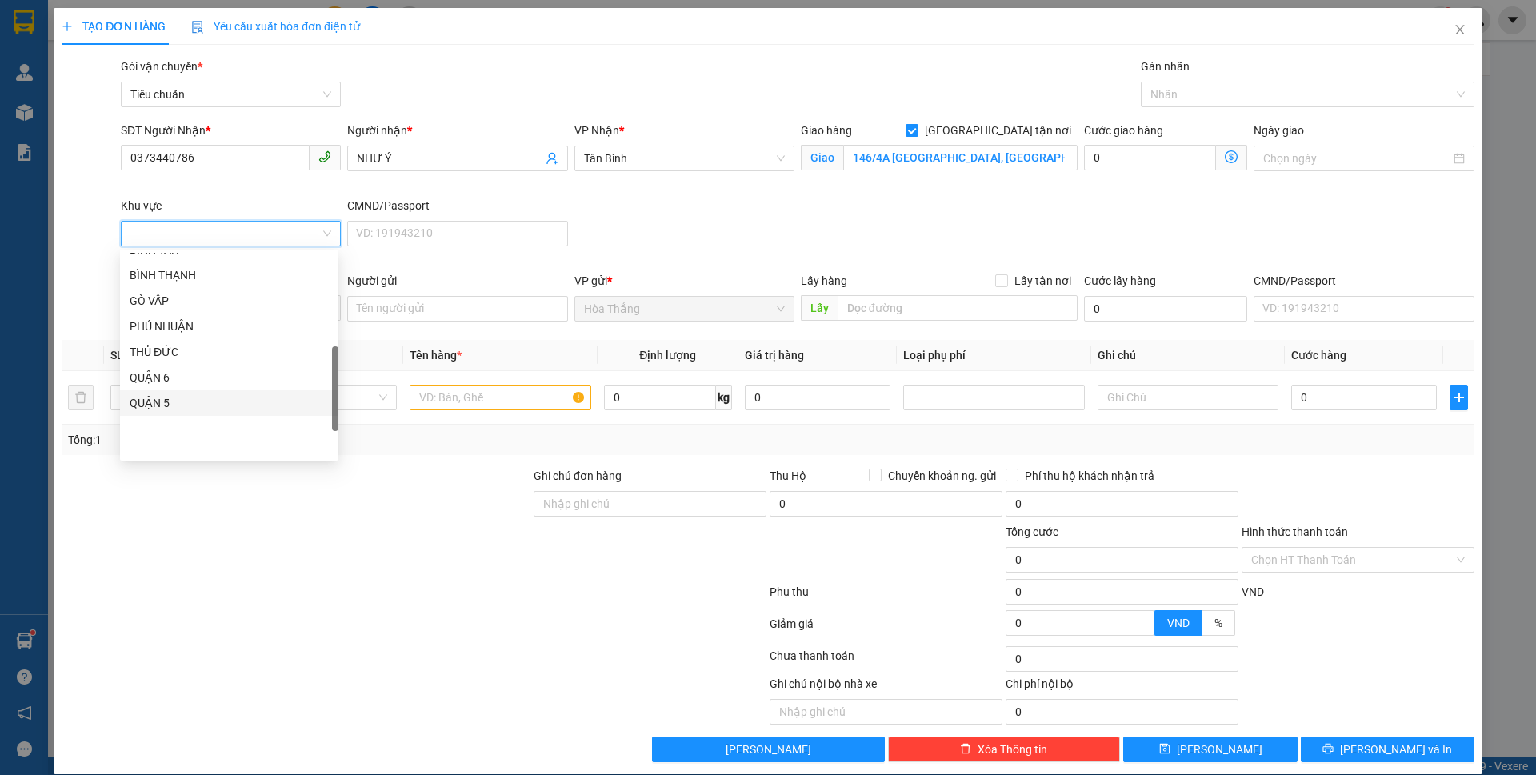
scroll to position [320, 0]
click at [165, 306] on div "TÂN PHÚ" at bounding box center [229, 304] width 199 height 18
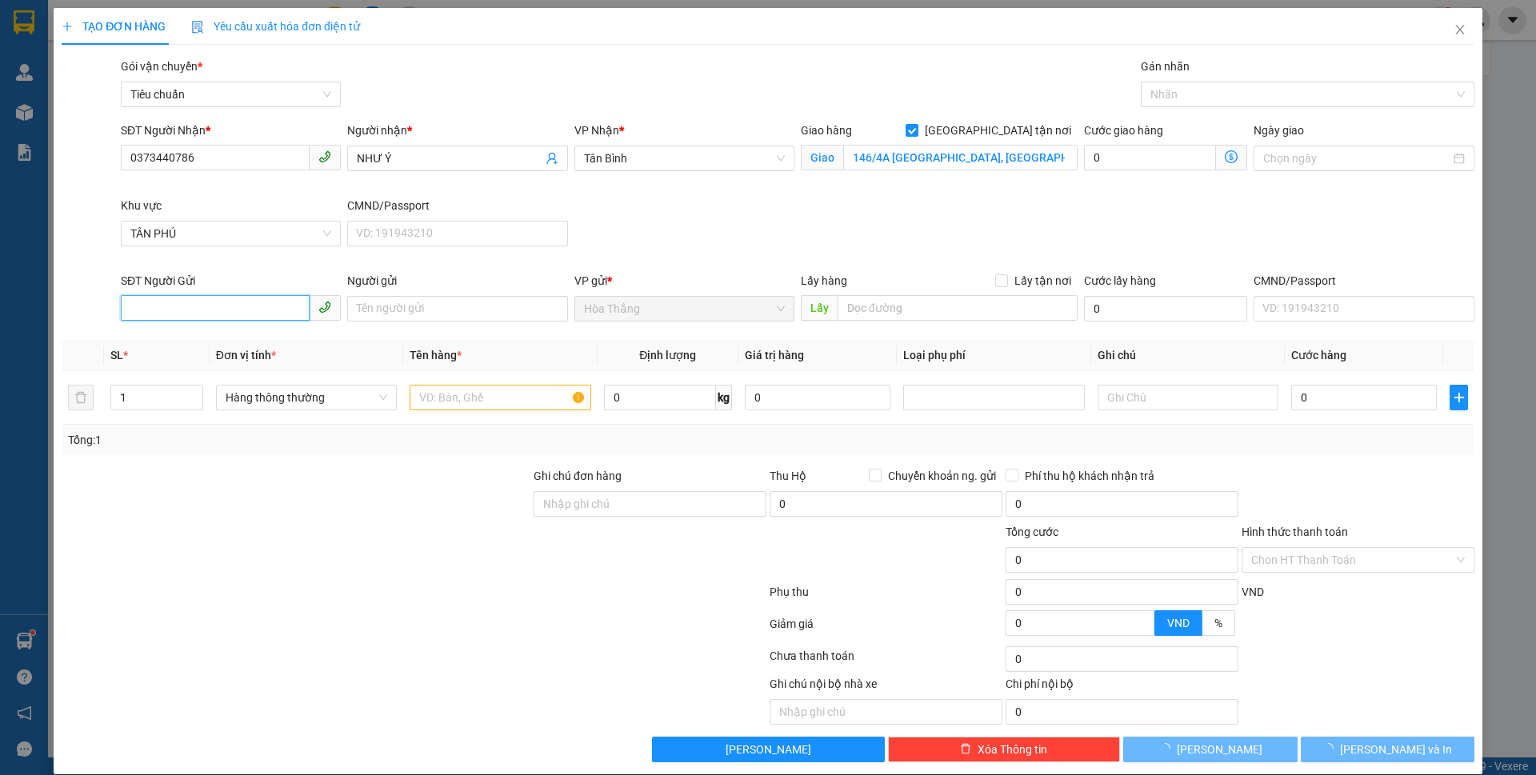
click at [209, 305] on input "SĐT Người Gửi" at bounding box center [215, 308] width 189 height 26
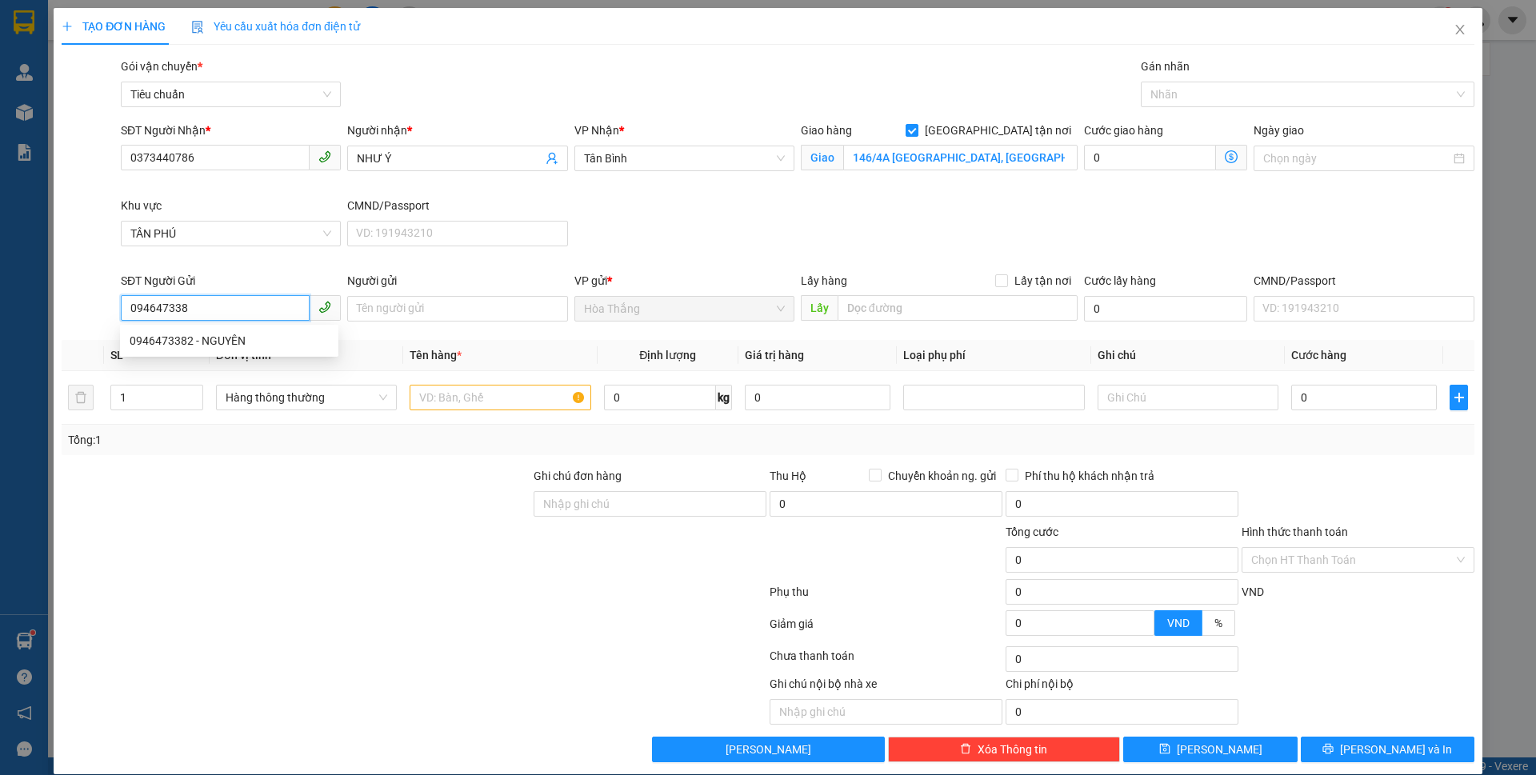
type input "0946473382"
click at [210, 334] on div "0946473382 - NGUYÊN" at bounding box center [229, 341] width 199 height 18
type input "NGUYÊN"
type input "50.000"
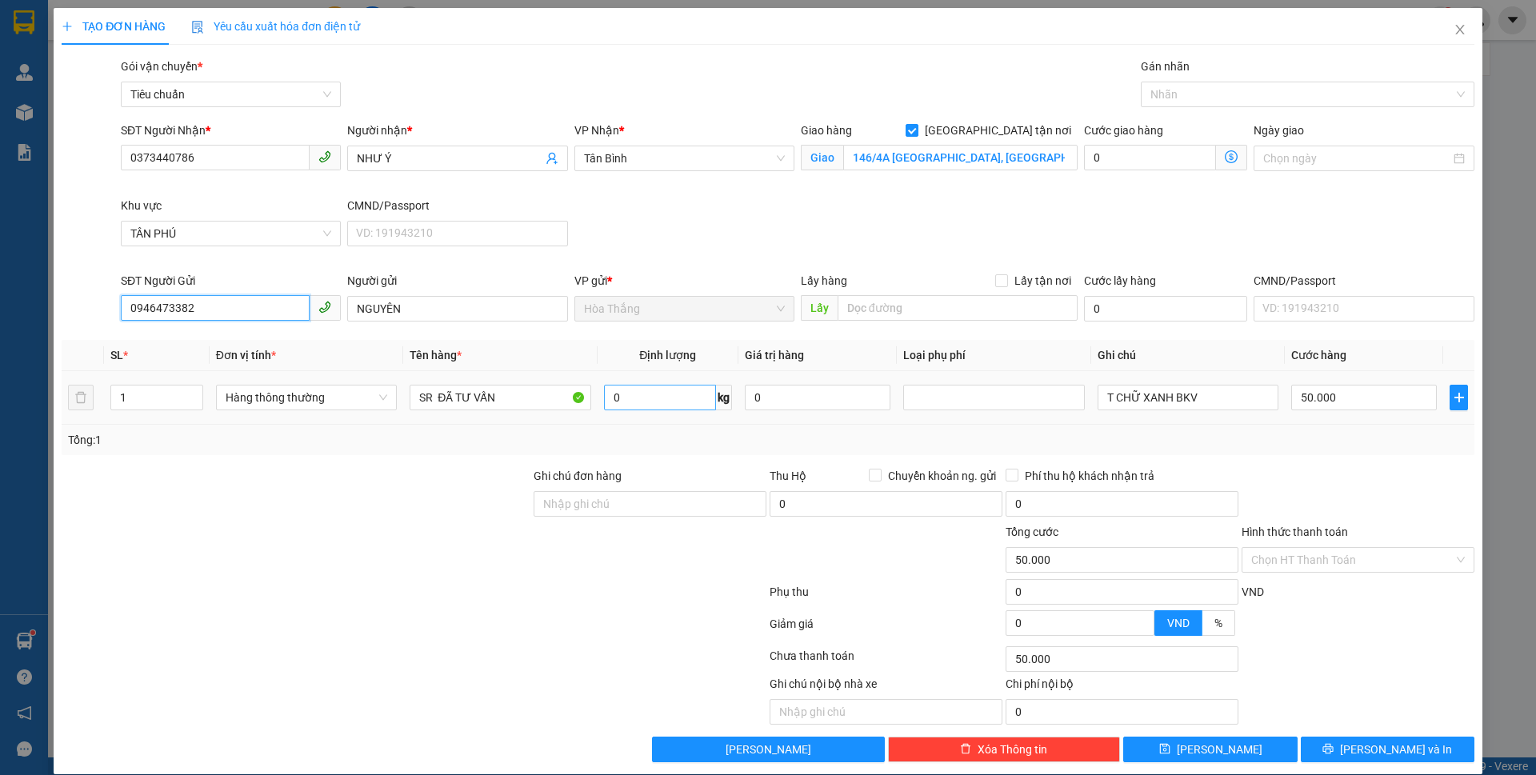
type input "0946473382"
click at [647, 398] on input "0" at bounding box center [660, 398] width 112 height 26
type input "28"
click at [319, 533] on div at bounding box center [296, 551] width 472 height 56
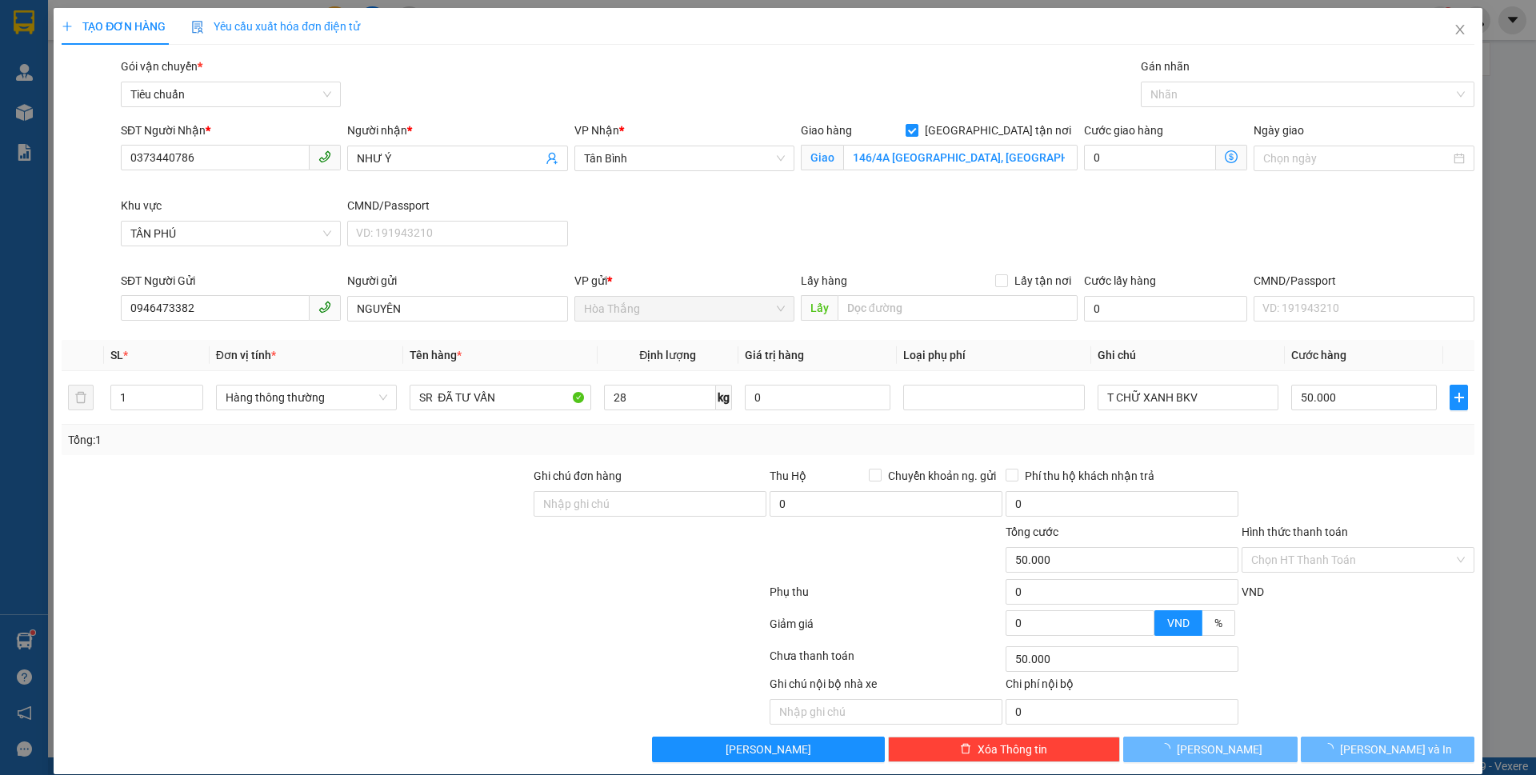
click at [319, 533] on div at bounding box center [296, 551] width 472 height 56
type input "65.000"
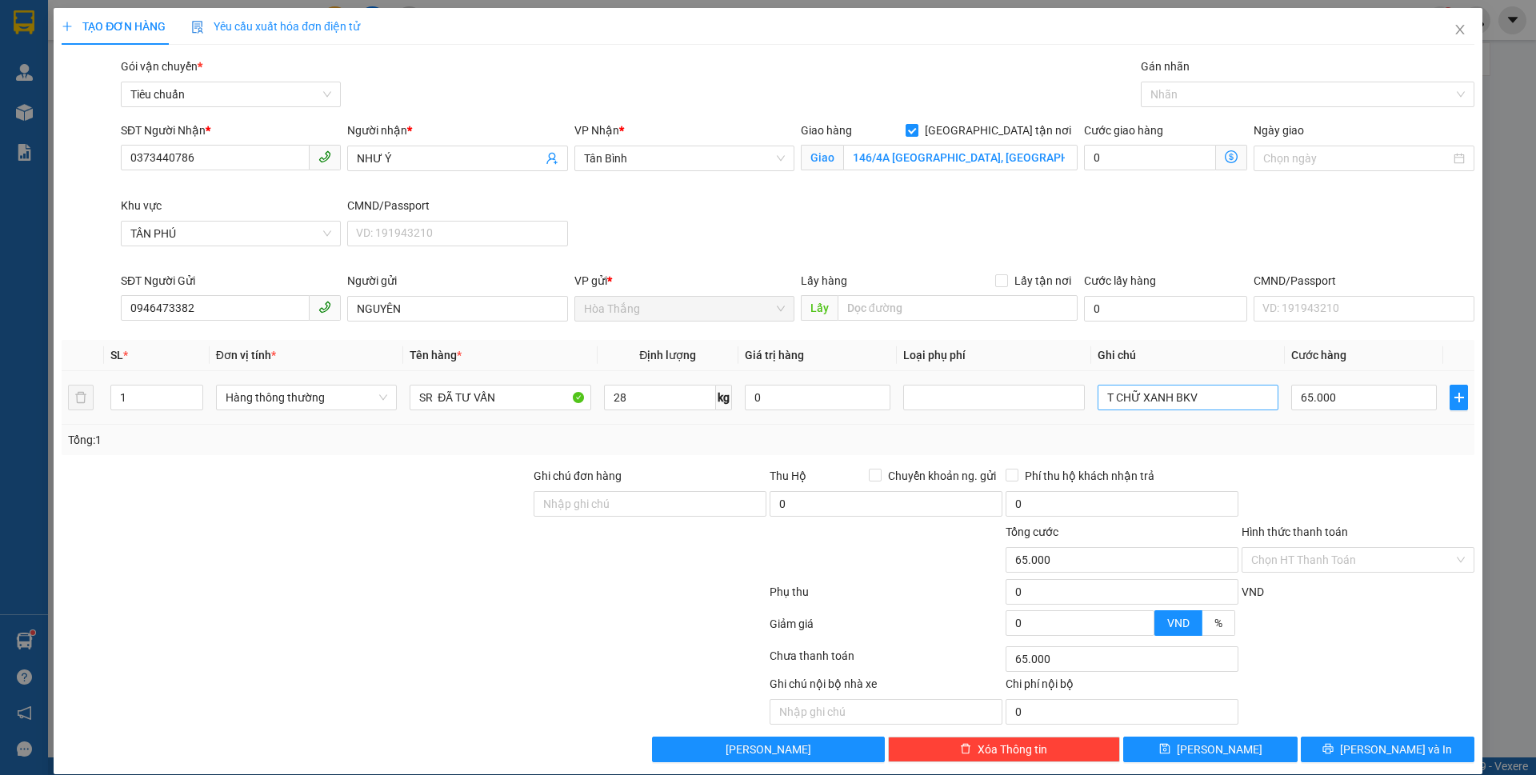
type input "125.000"
type input "60.000"
click at [1344, 394] on input "65.000" at bounding box center [1365, 398] width 146 height 26
type input "60.007"
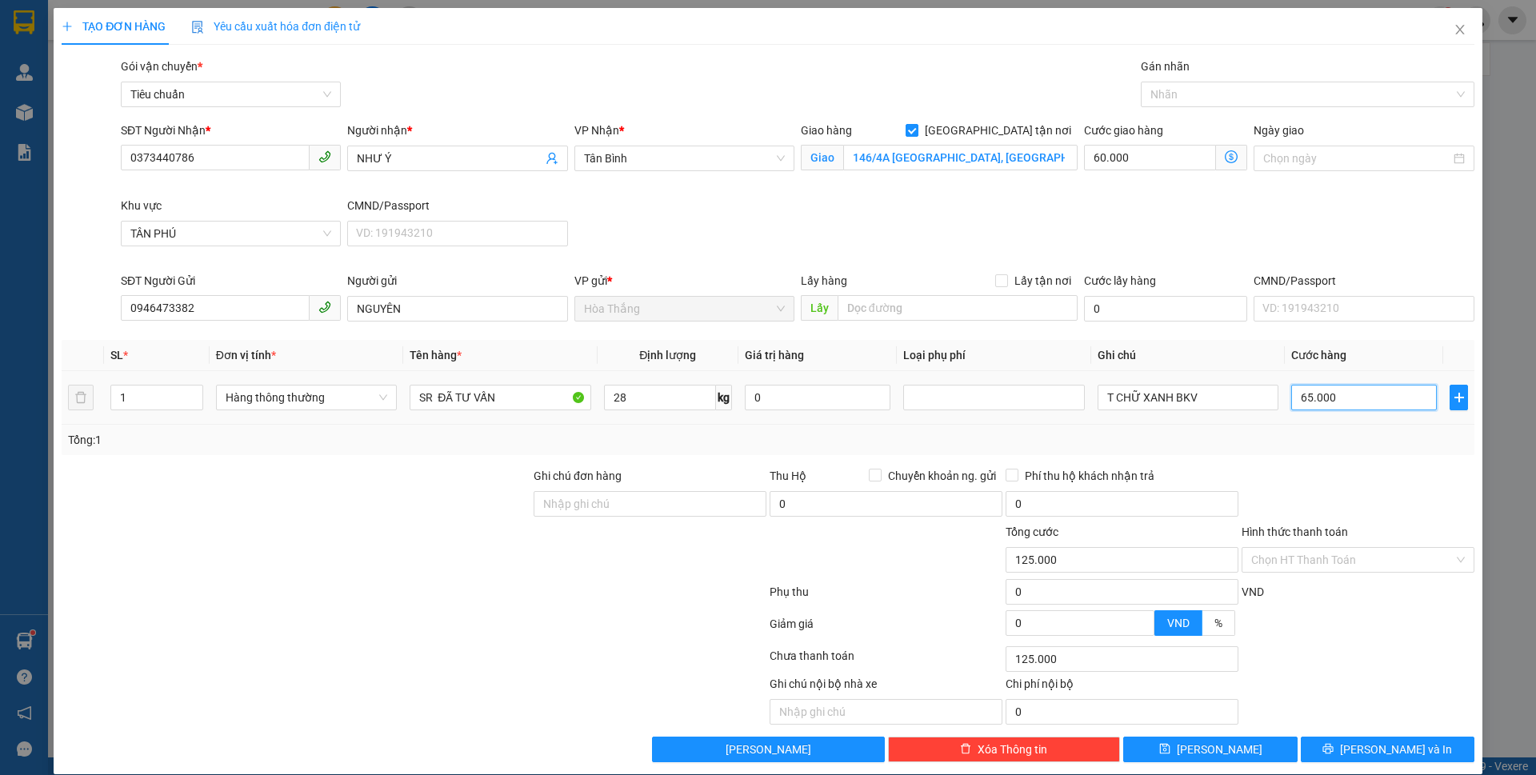
type input "60.007"
type input "7"
type input "60.070"
type input "70"
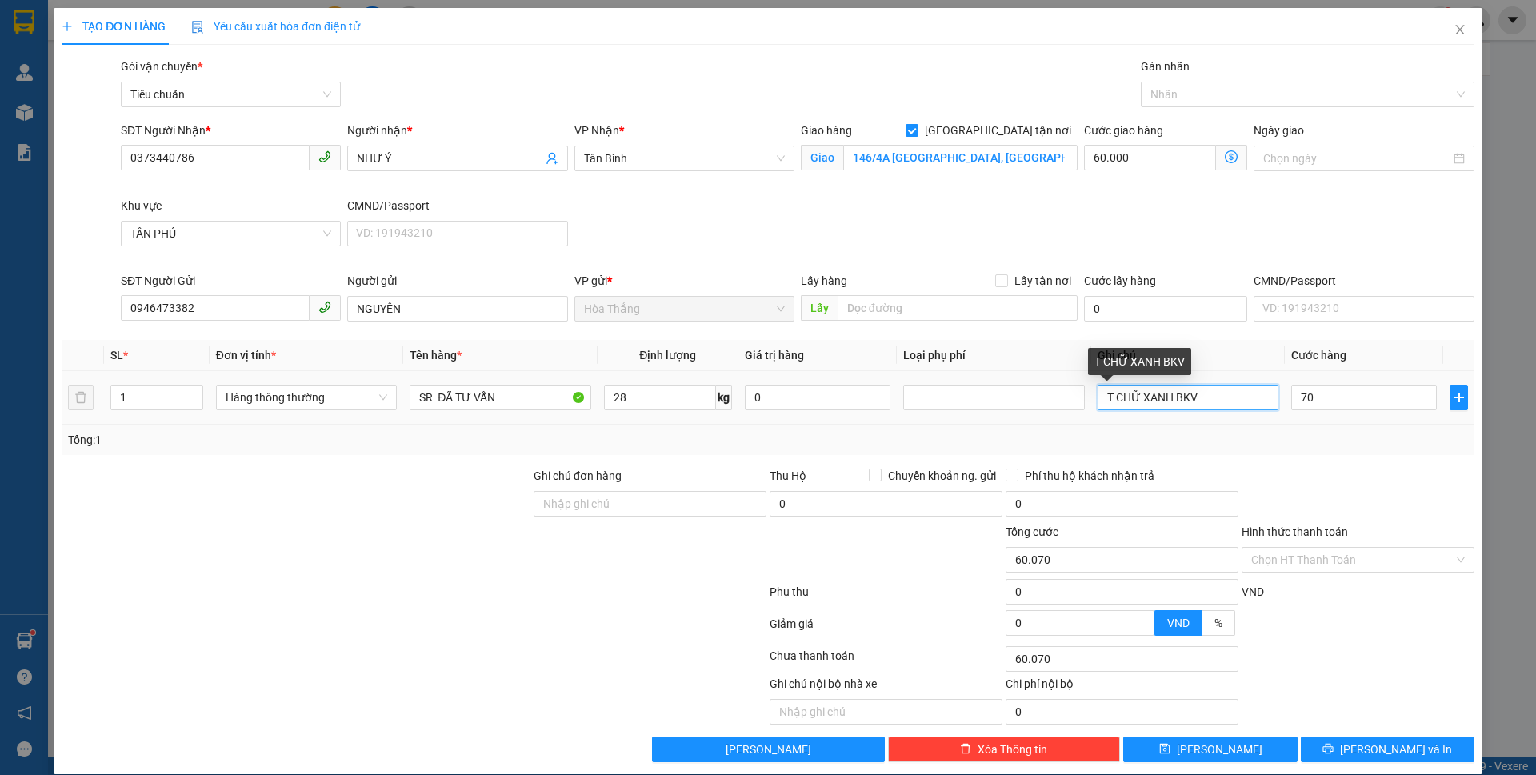
type input "130.000"
type input "70.000"
drag, startPoint x: 1135, startPoint y: 398, endPoint x: 1264, endPoint y: 404, distance: 128.2
click at [1264, 404] on input "T CHỮ XANH BKV" at bounding box center [1188, 398] width 181 height 26
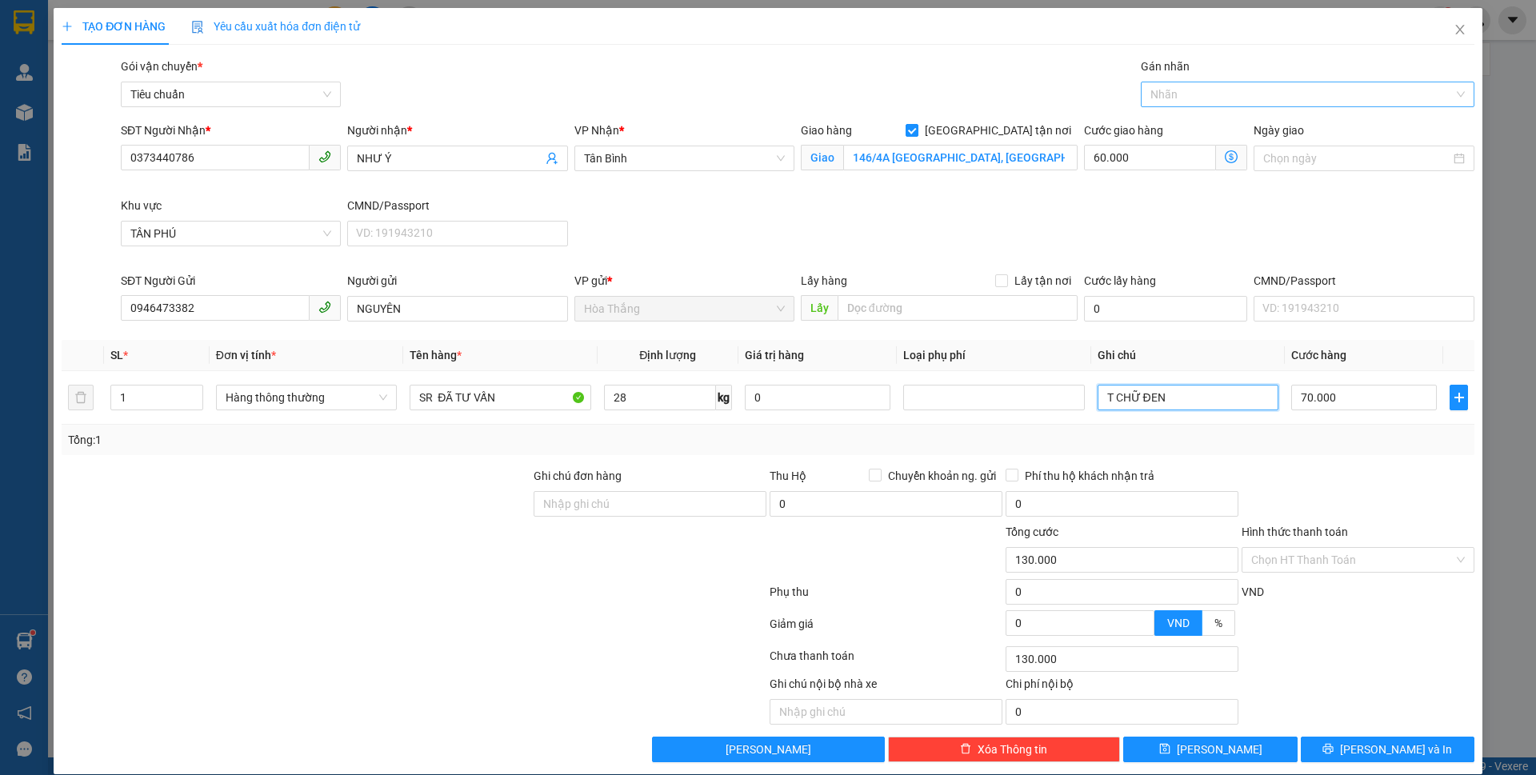
click at [1207, 87] on div at bounding box center [1300, 94] width 310 height 19
type input "T CHỮ ĐEN"
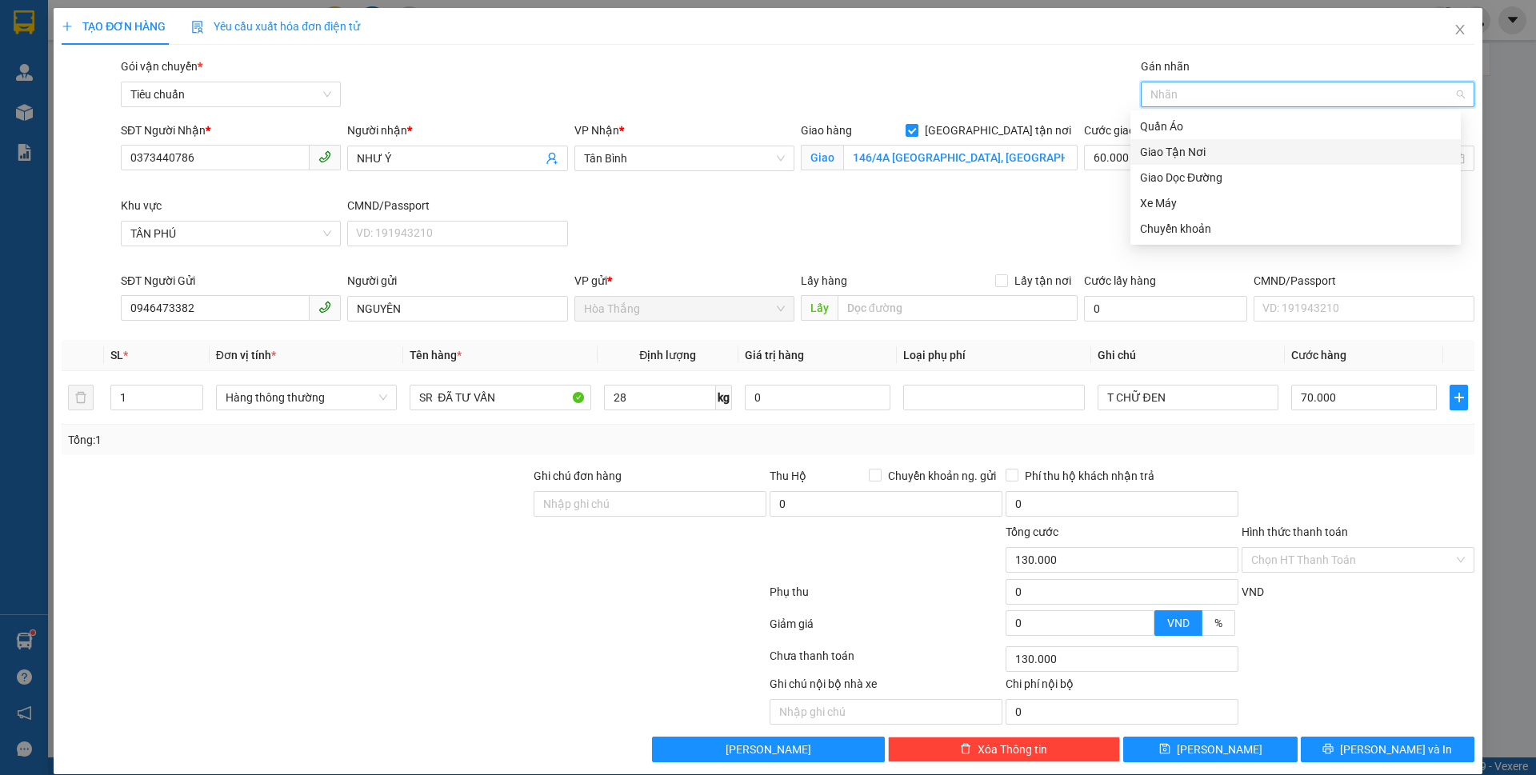
click at [1163, 156] on div "Giao Tận Nơi" at bounding box center [1295, 152] width 311 height 18
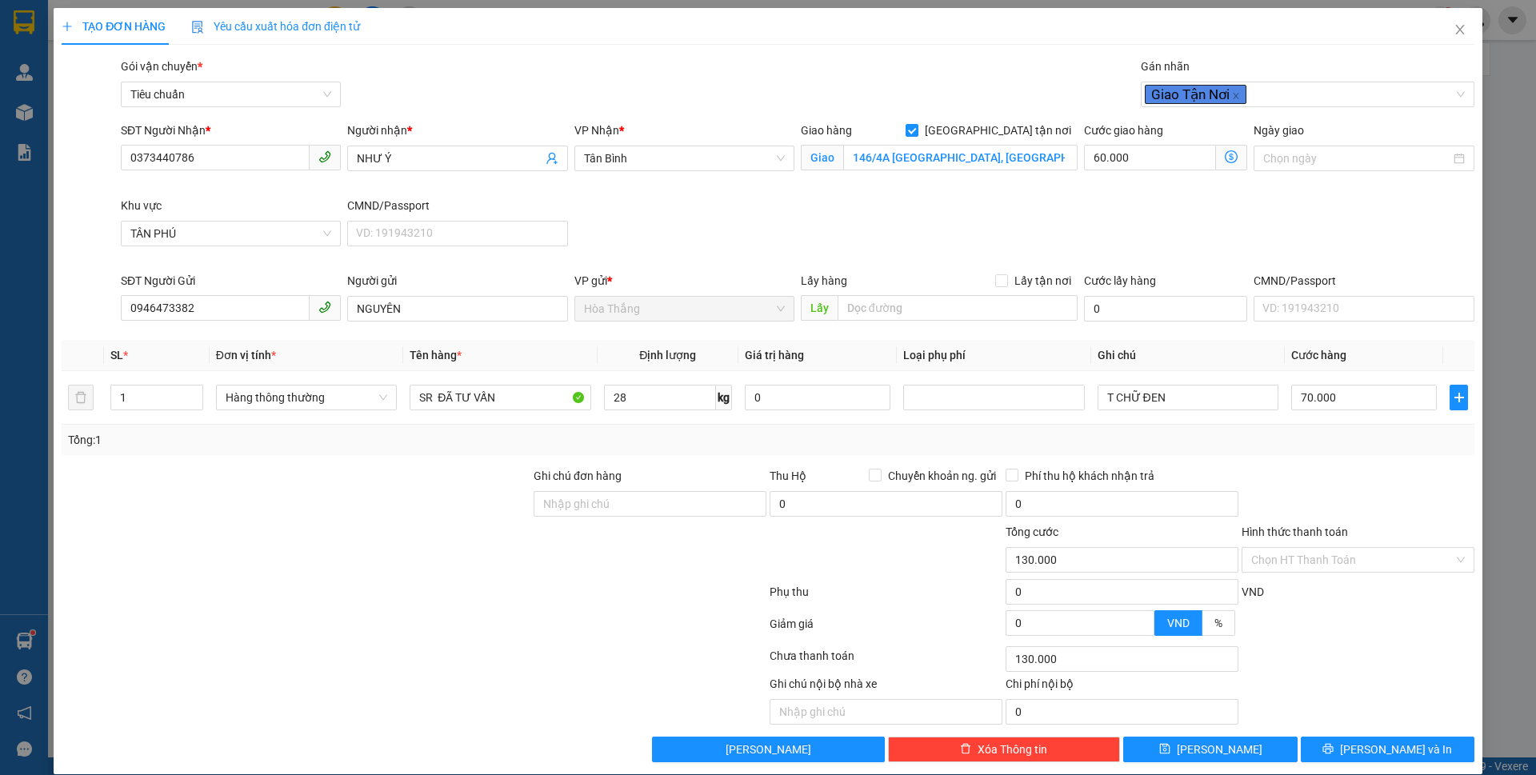
click at [1000, 198] on div "SĐT Người Nhận * 0373440786 Người nhận * NHƯ Ý VP Nhận * Tân Bình Giao hàng Gia…" at bounding box center [798, 197] width 1360 height 150
click at [1225, 158] on icon "dollar-circle" at bounding box center [1231, 156] width 13 height 13
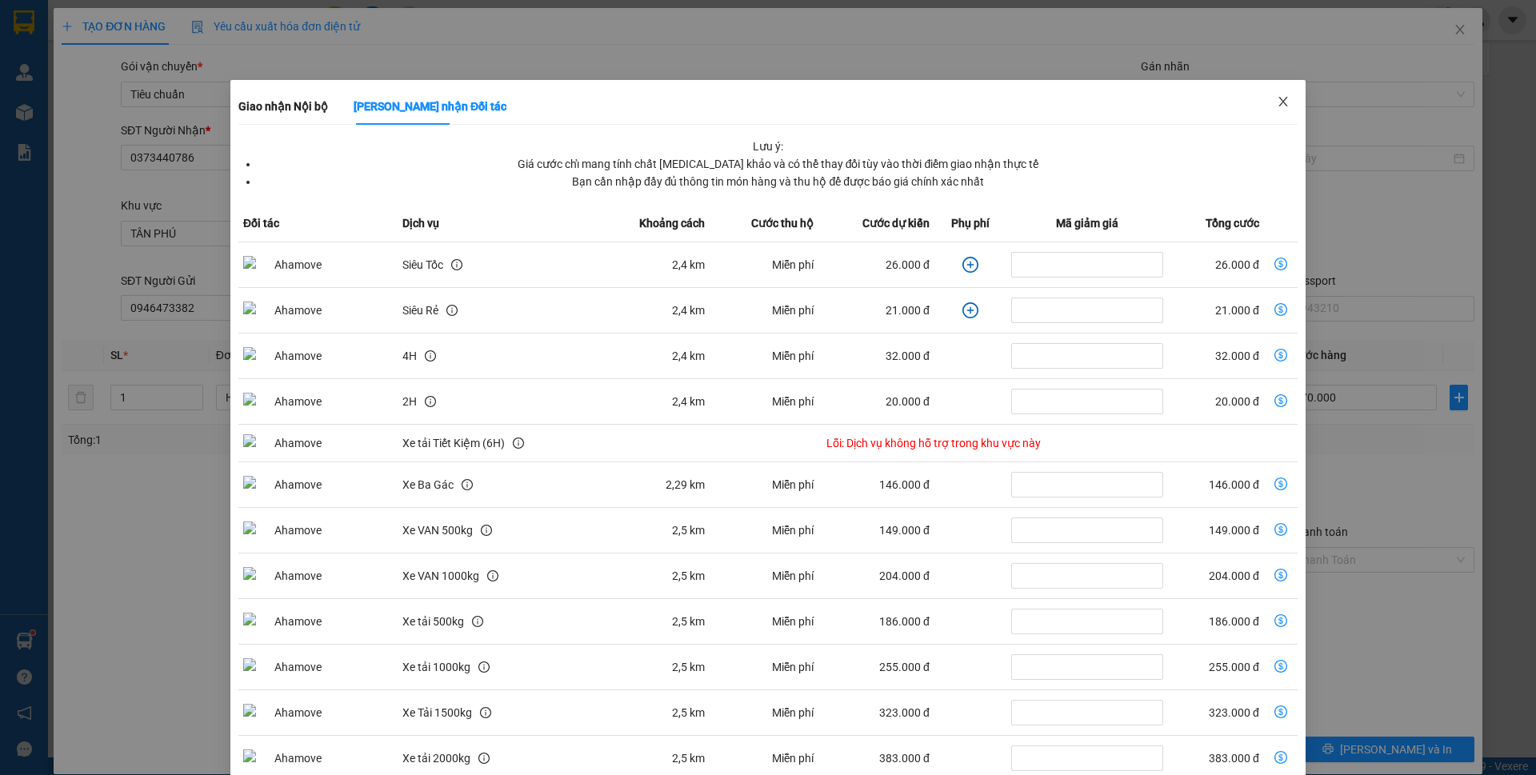
click at [1278, 105] on icon "close" at bounding box center [1283, 101] width 13 height 13
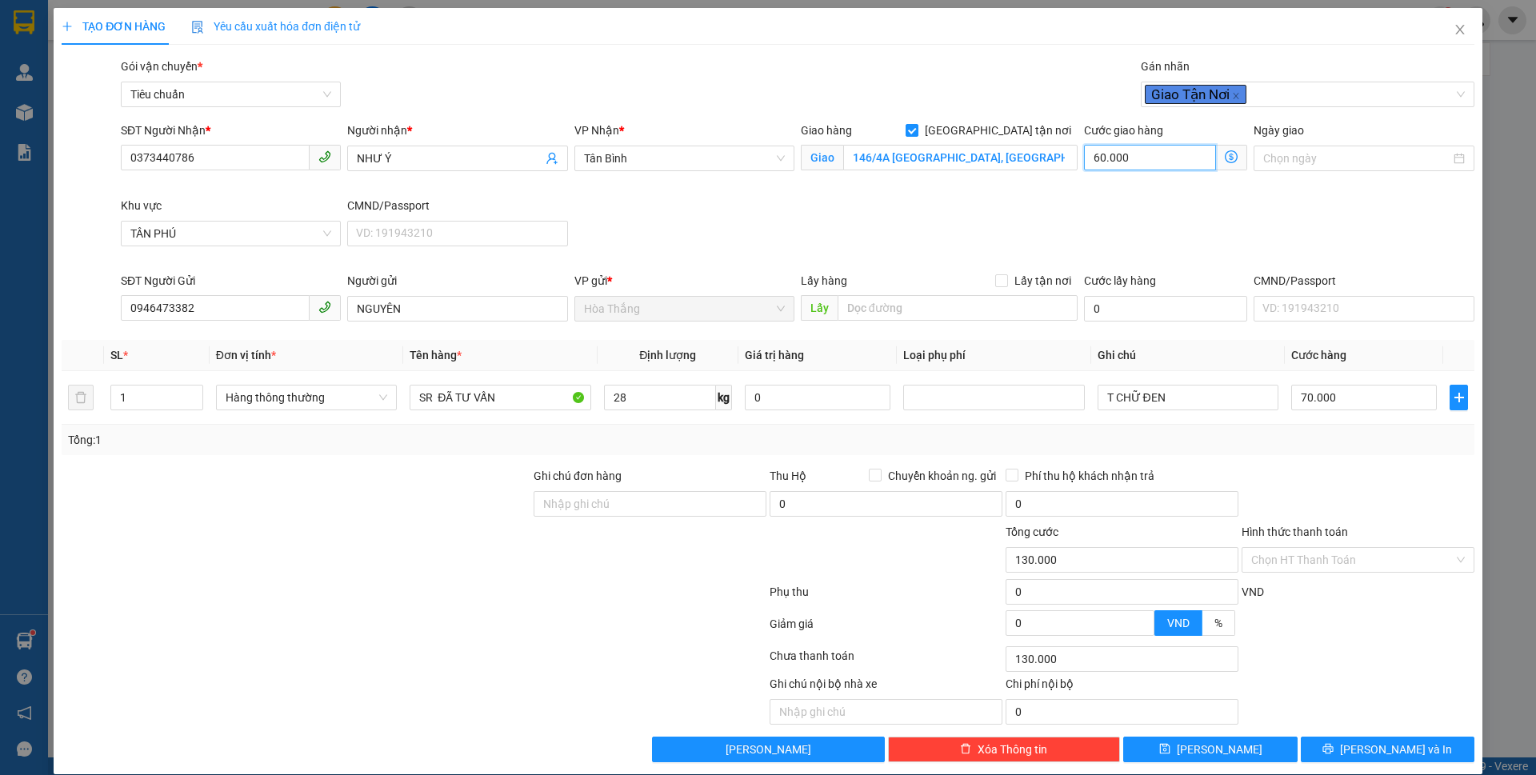
click at [1157, 153] on input "60.000" at bounding box center [1150, 158] width 132 height 26
type input "70.004"
type input "4"
type input "70.040"
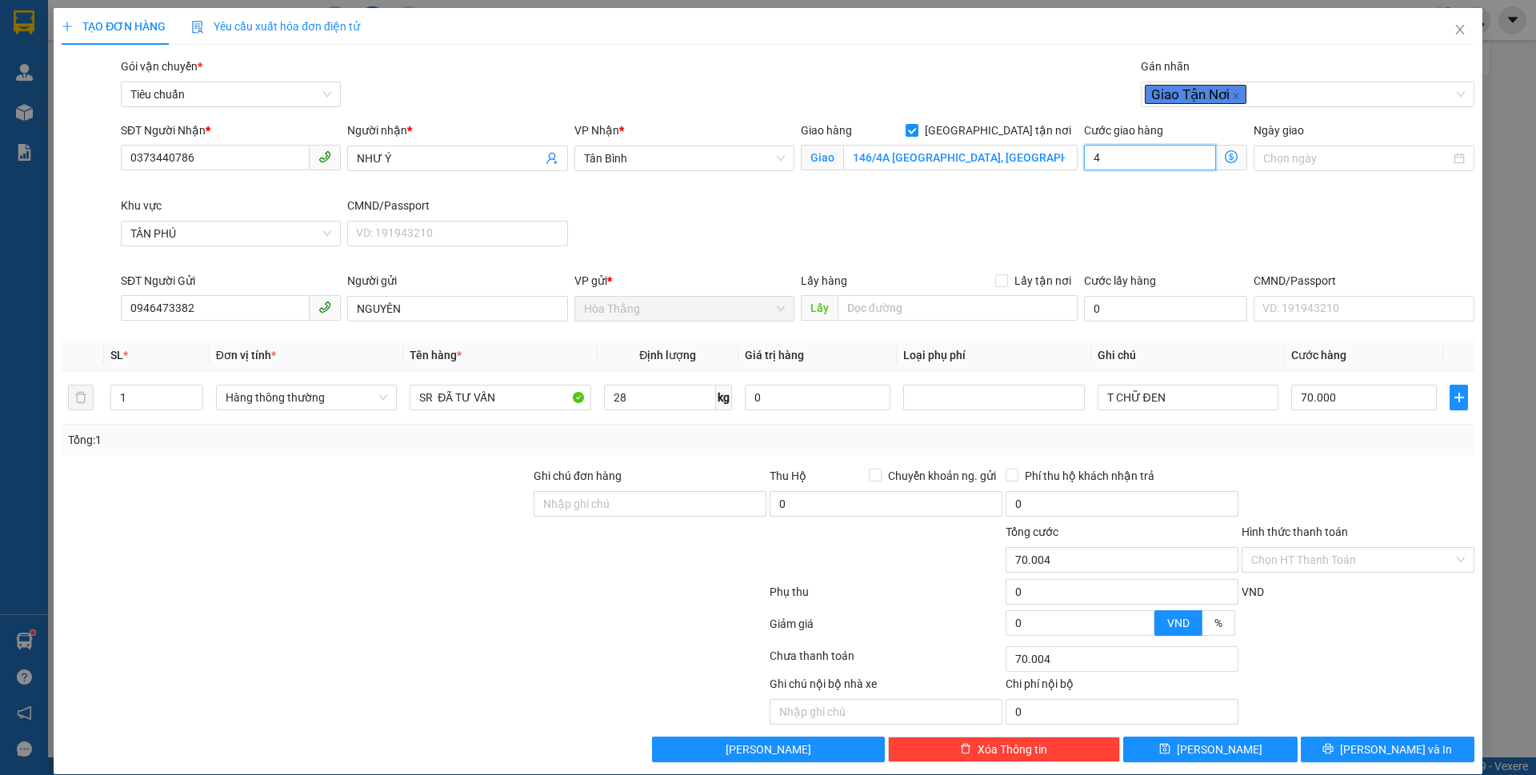
type input "70.040"
type input "40"
type input "110.000"
type input "40.000"
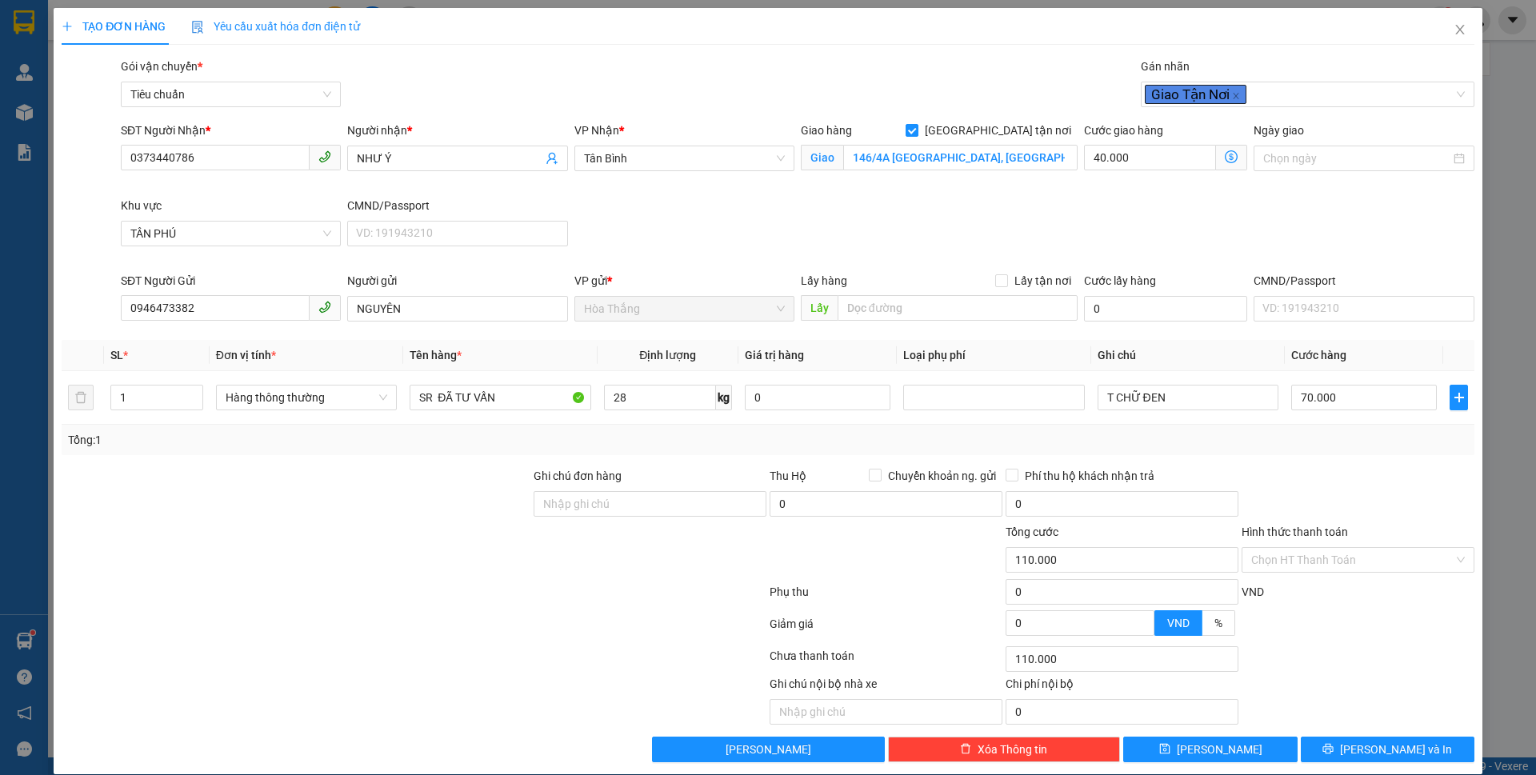
click at [858, 226] on div "SĐT Người Nhận * 0373440786 Người nhận * NHƯ Ý VP Nhận * Tân Bình Giao hàng Gia…" at bounding box center [798, 197] width 1360 height 150
click at [1322, 559] on input "Hình thức thanh toán" at bounding box center [1353, 560] width 202 height 24
click at [1294, 601] on div "Tại văn phòng" at bounding box center [1346, 592] width 230 height 26
type input "0"
click at [1384, 743] on span "[PERSON_NAME] và In" at bounding box center [1396, 750] width 112 height 18
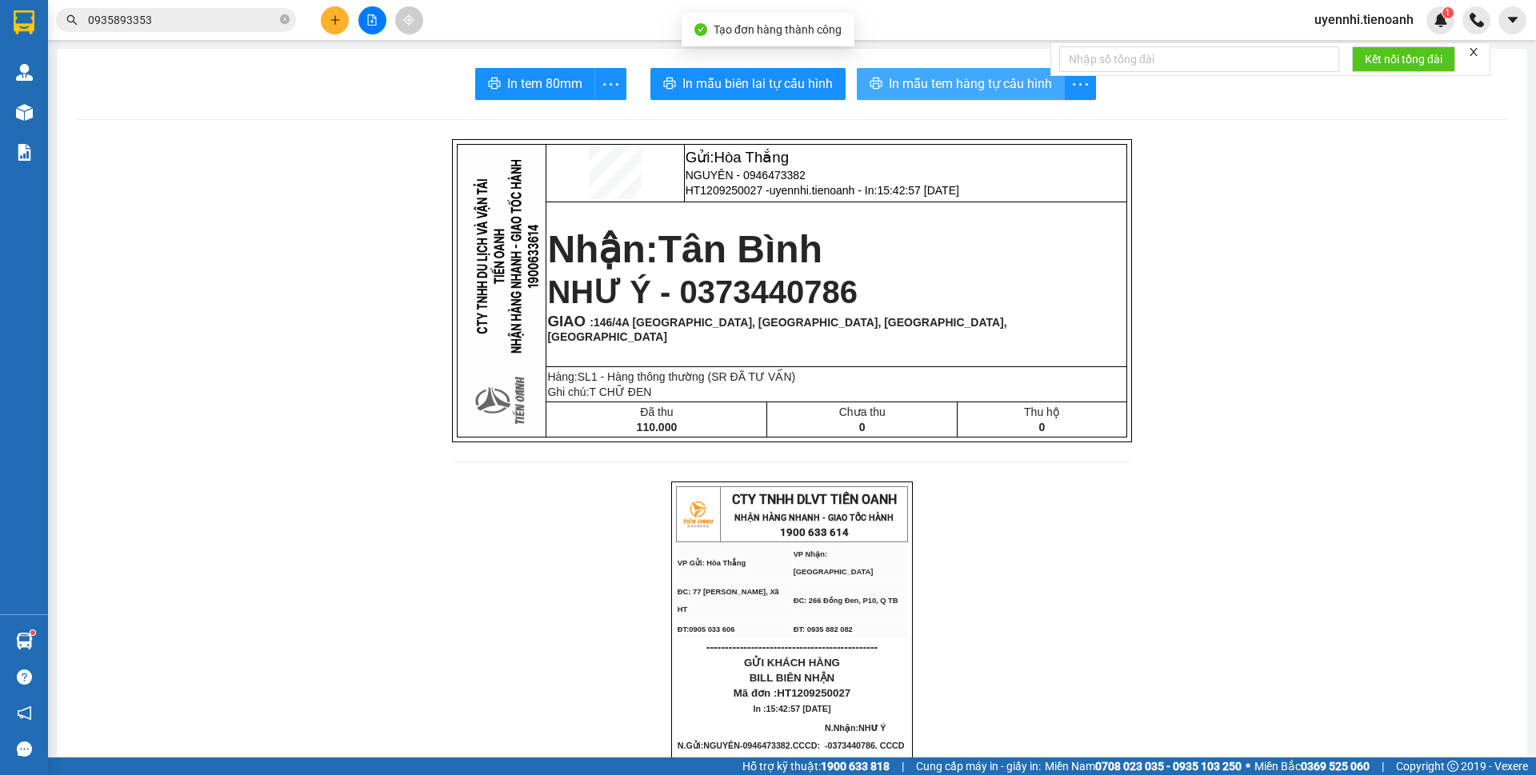
click at [915, 86] on span "In mẫu tem hàng tự cấu hình" at bounding box center [970, 84] width 163 height 20
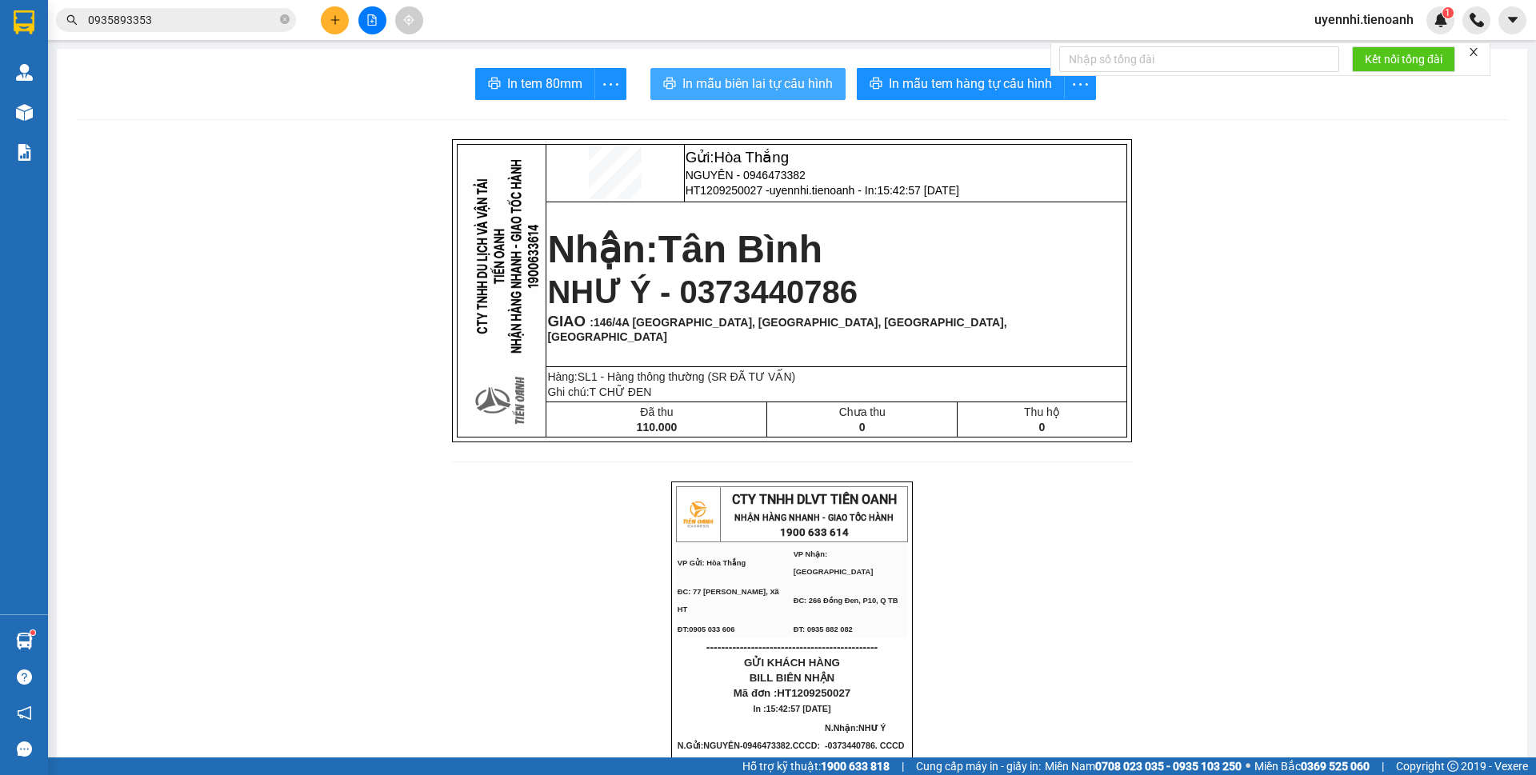
click at [727, 76] on span "In mẫu biên lai tự cấu hình" at bounding box center [758, 84] width 150 height 20
click at [893, 81] on div "In mẫu tem hàng tự cấu hình" at bounding box center [976, 84] width 239 height 32
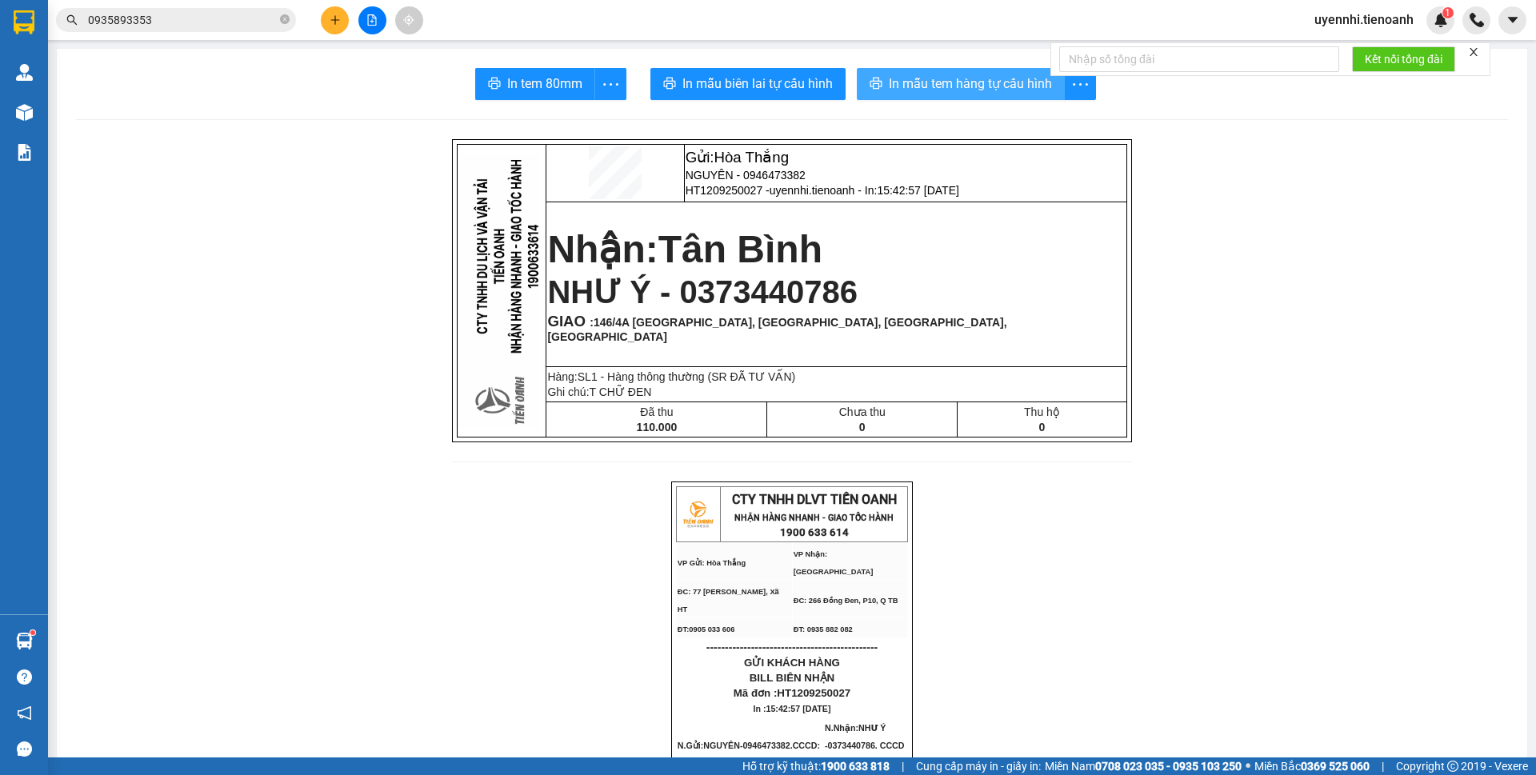
click at [893, 81] on span "In mẫu tem hàng tự cấu hình" at bounding box center [970, 84] width 163 height 20
click at [329, 26] on button at bounding box center [335, 20] width 28 height 28
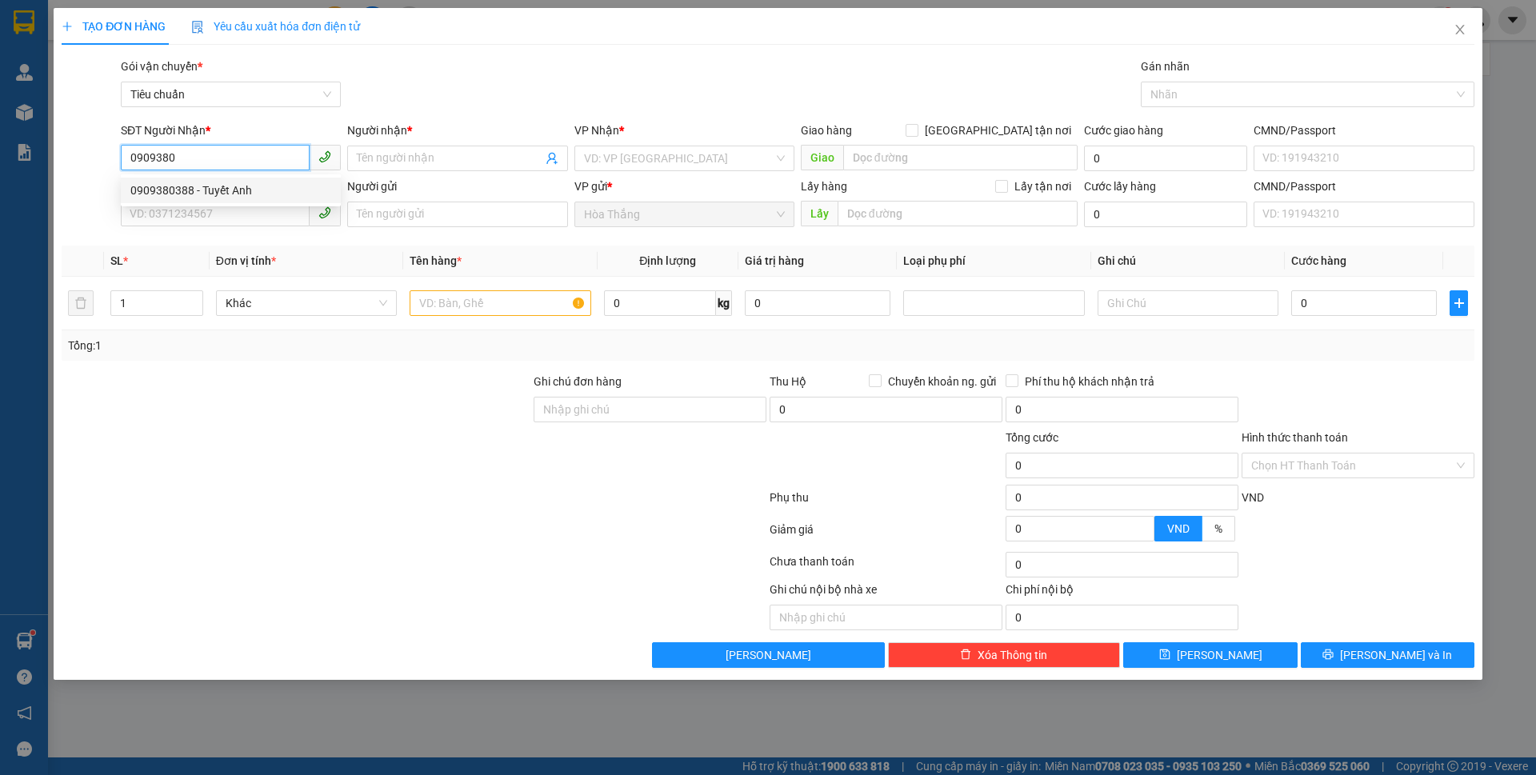
click at [201, 191] on div "0909380388 - Tuyết Anh" at bounding box center [230, 191] width 201 height 18
type input "0909380388"
type input "Tuyết Anh"
type input "079185008818"
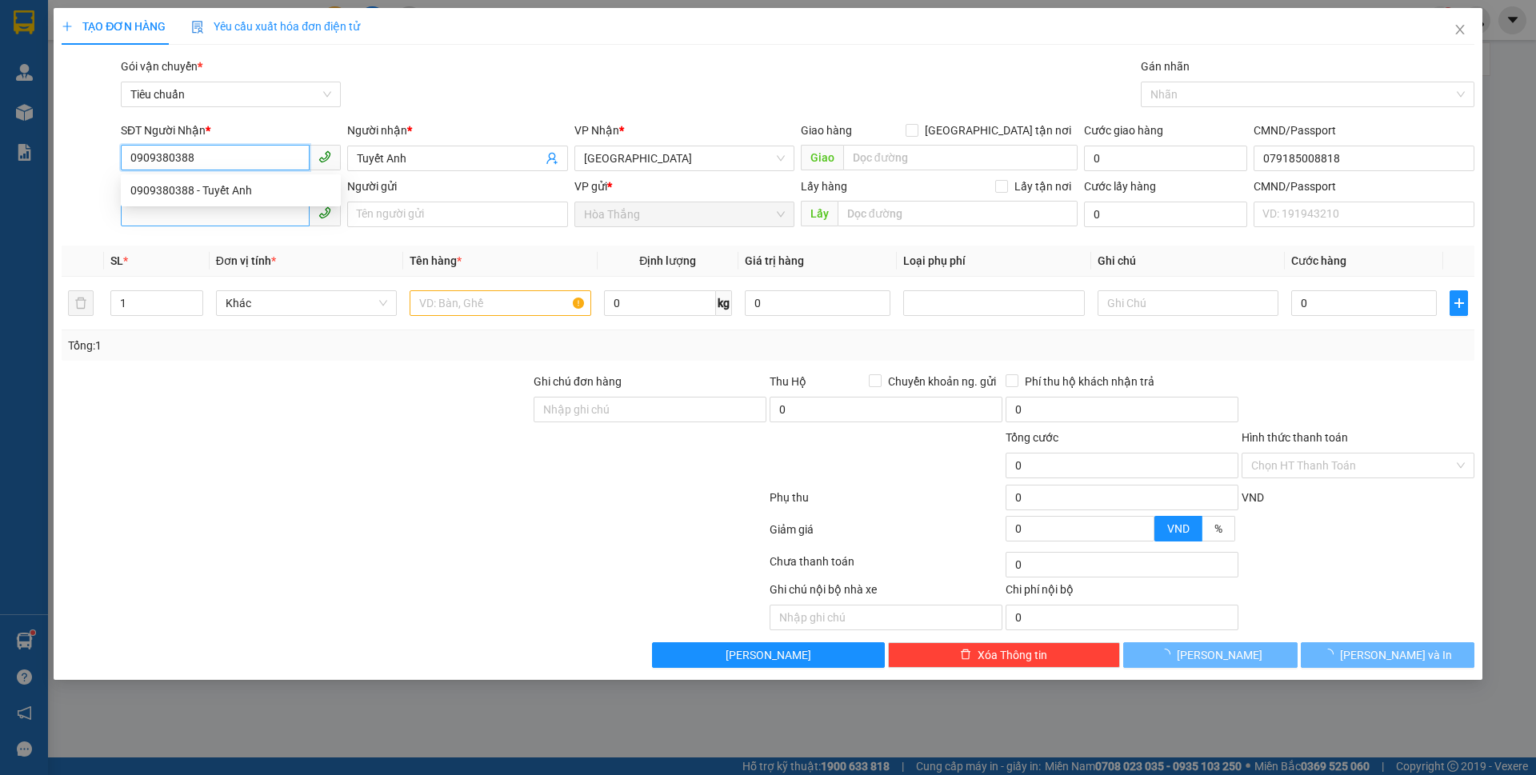
type input "0909380388"
type input "120.000"
click at [149, 221] on input "SĐT Người Gửi" at bounding box center [215, 214] width 189 height 26
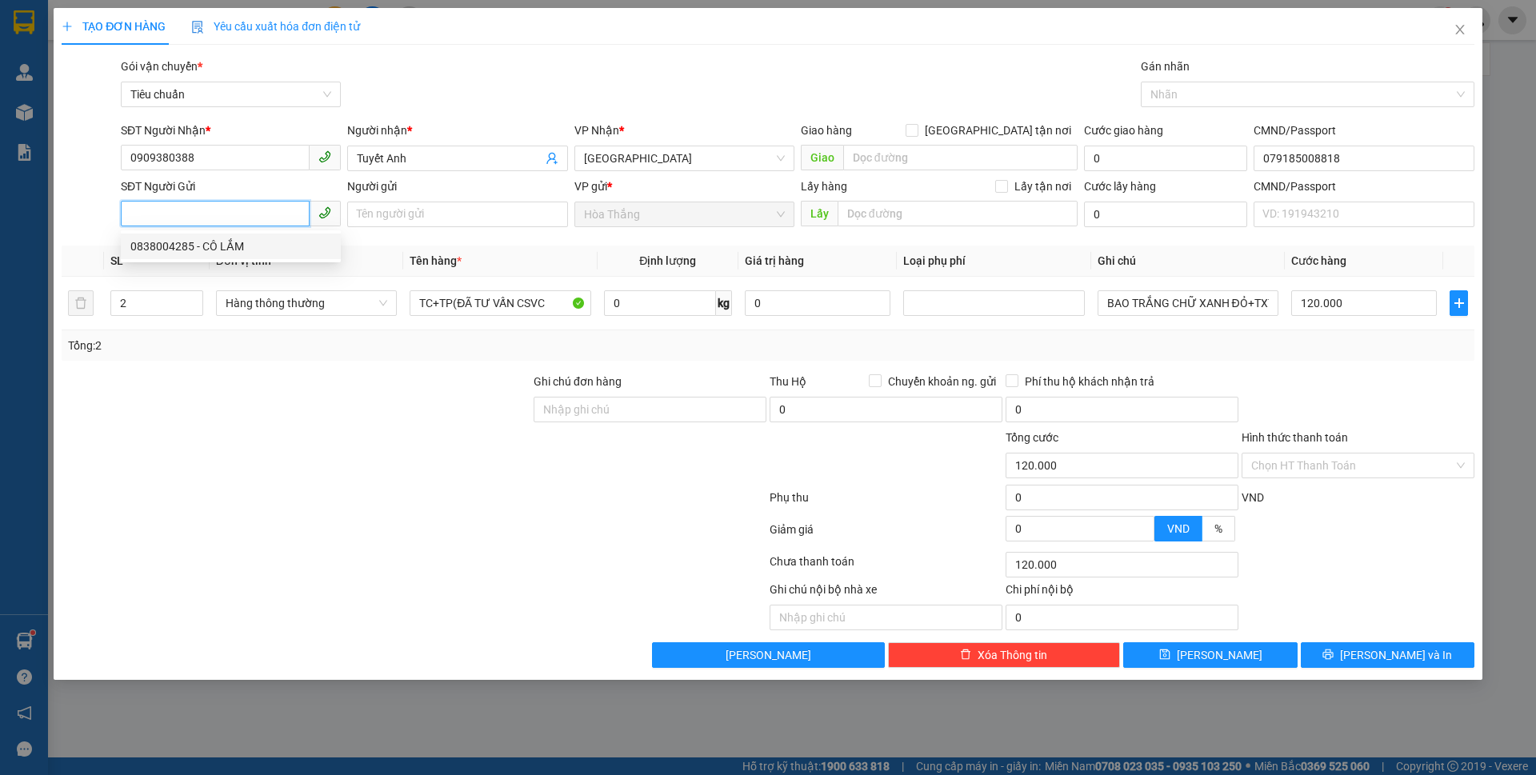
drag, startPoint x: 194, startPoint y: 250, endPoint x: 353, endPoint y: 266, distance: 160.0
click at [194, 250] on div "0838004285 - CÔ LẮM" at bounding box center [230, 247] width 201 height 18
type input "0838004285"
type input "CÔ LẮM"
type input "066159002788"
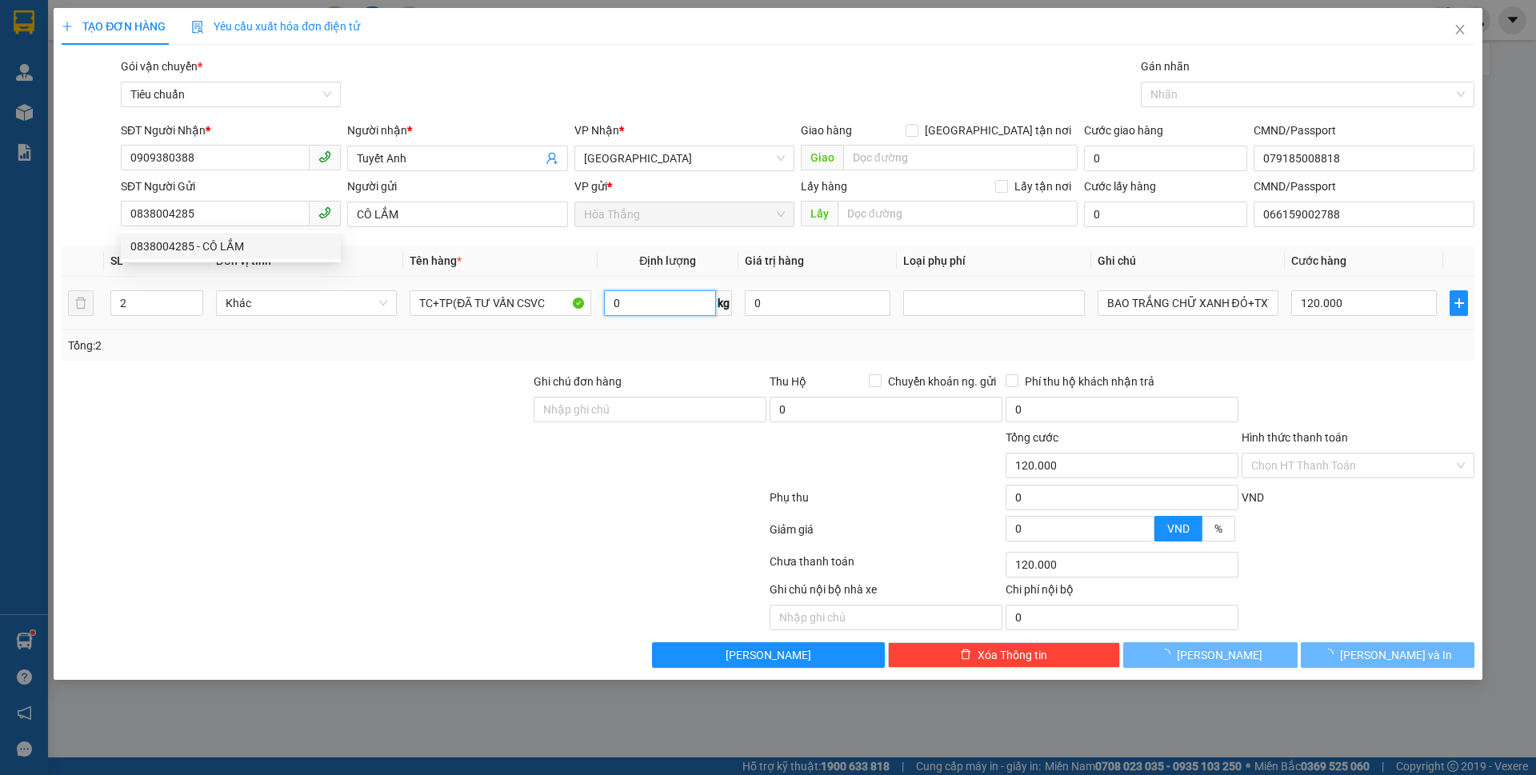
click at [695, 301] on input "0" at bounding box center [660, 303] width 112 height 26
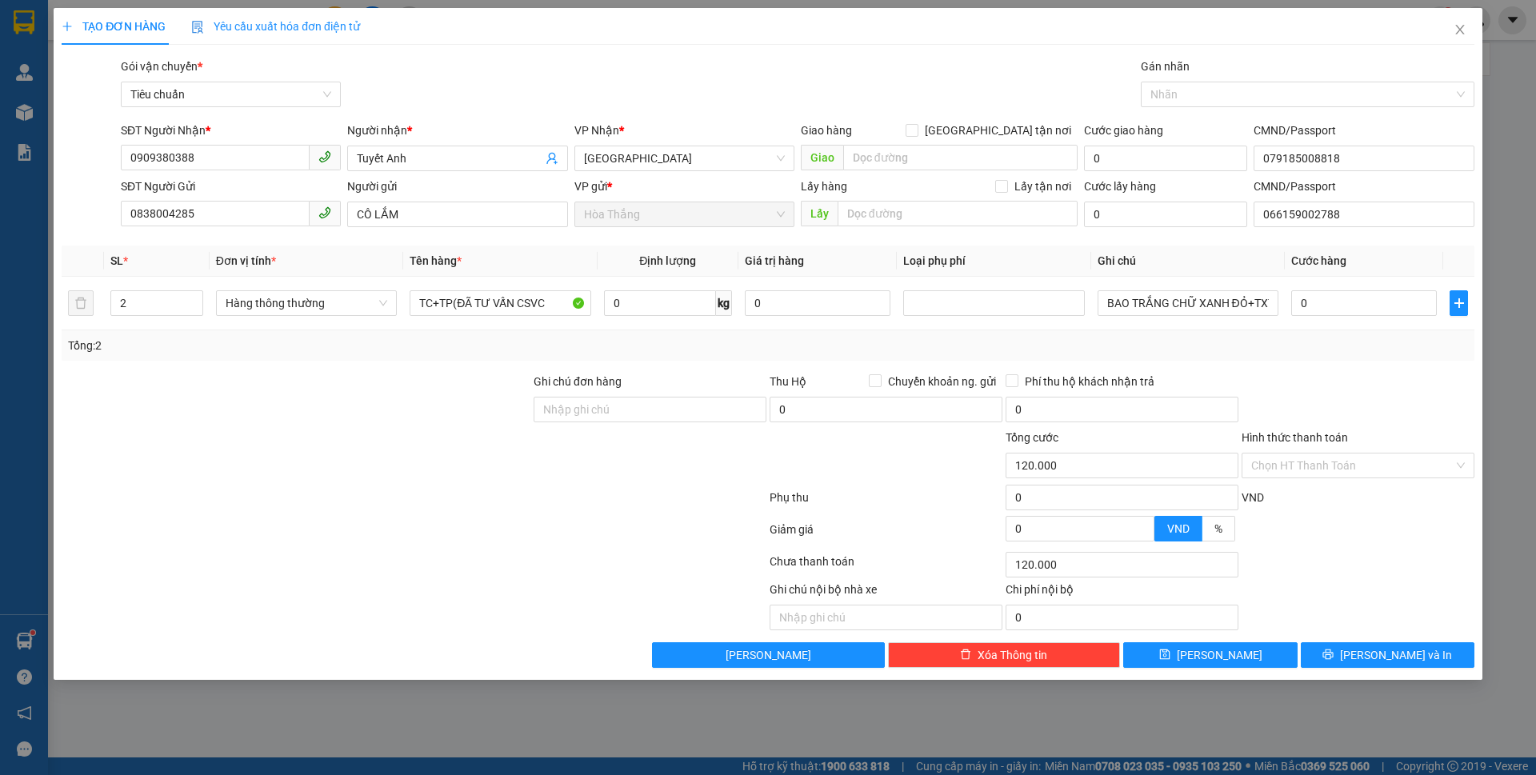
type input "0"
click at [388, 394] on div at bounding box center [296, 401] width 472 height 56
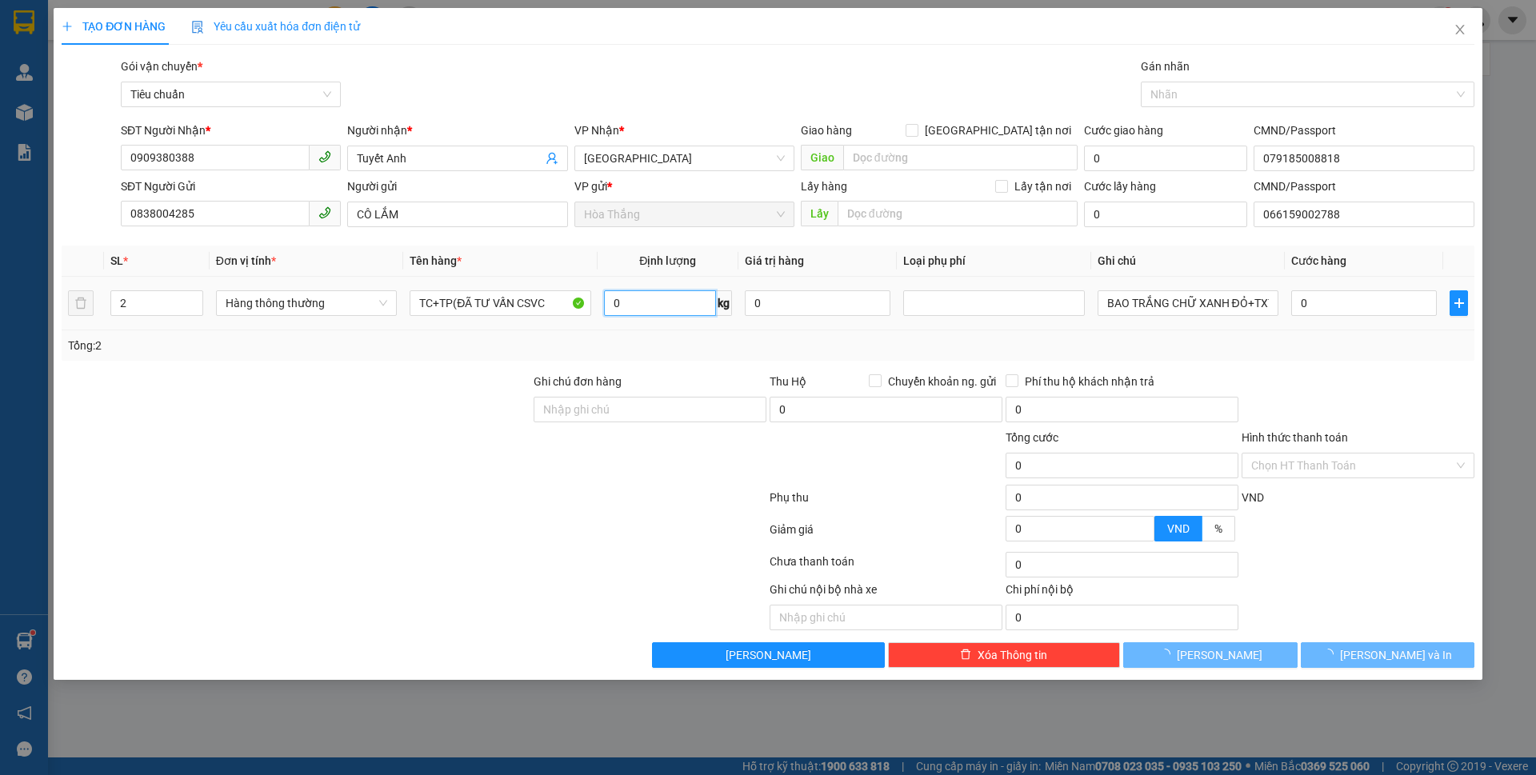
click at [641, 302] on input "0" at bounding box center [660, 303] width 112 height 26
type input "15"
click at [466, 353] on div "Tổng: 2" at bounding box center [330, 346] width 525 height 18
click at [486, 363] on div "Transit Pickup Surcharge Ids Transit Deliver Surcharge Ids Transit Deliver Surc…" at bounding box center [768, 363] width 1413 height 611
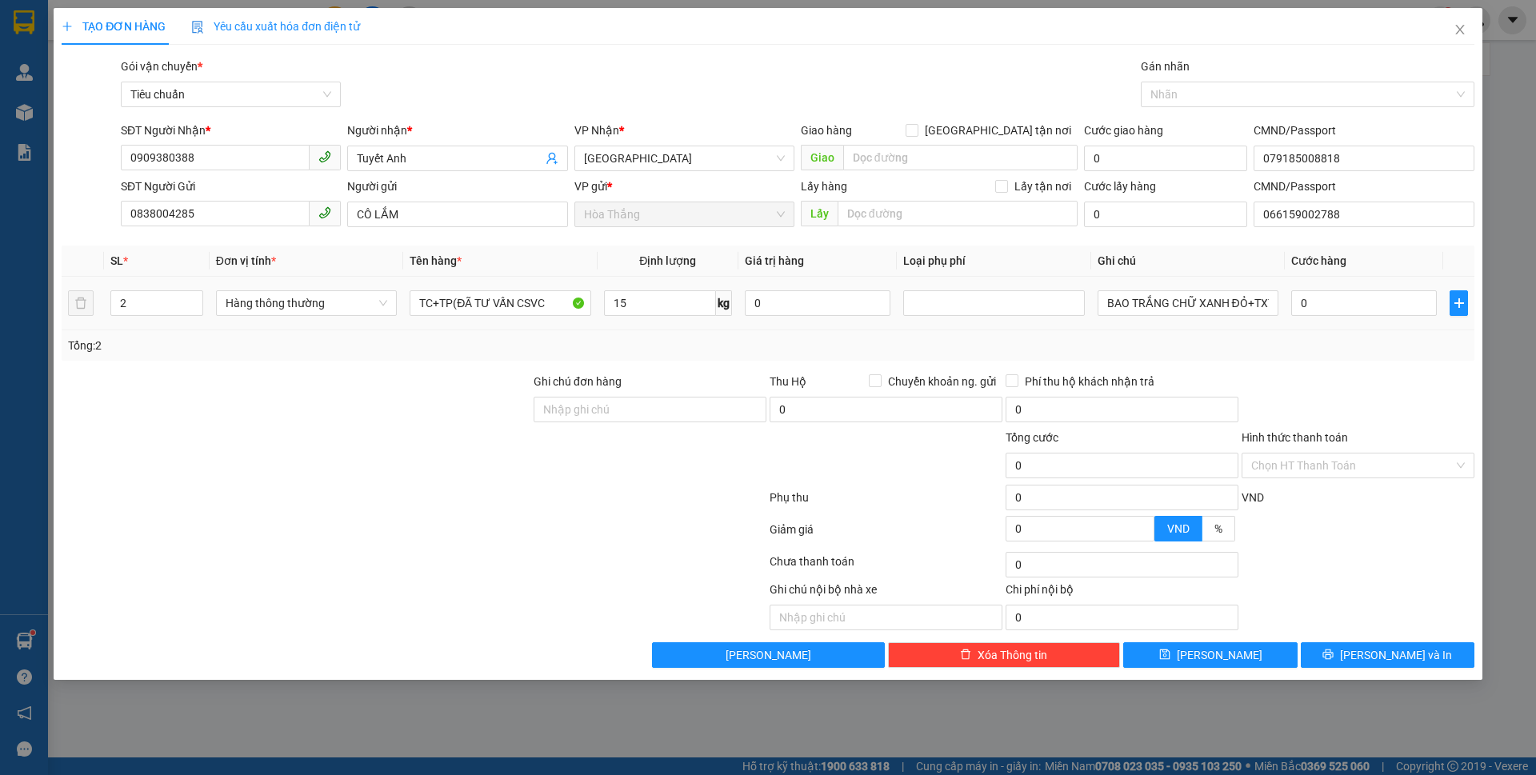
type input "50.000"
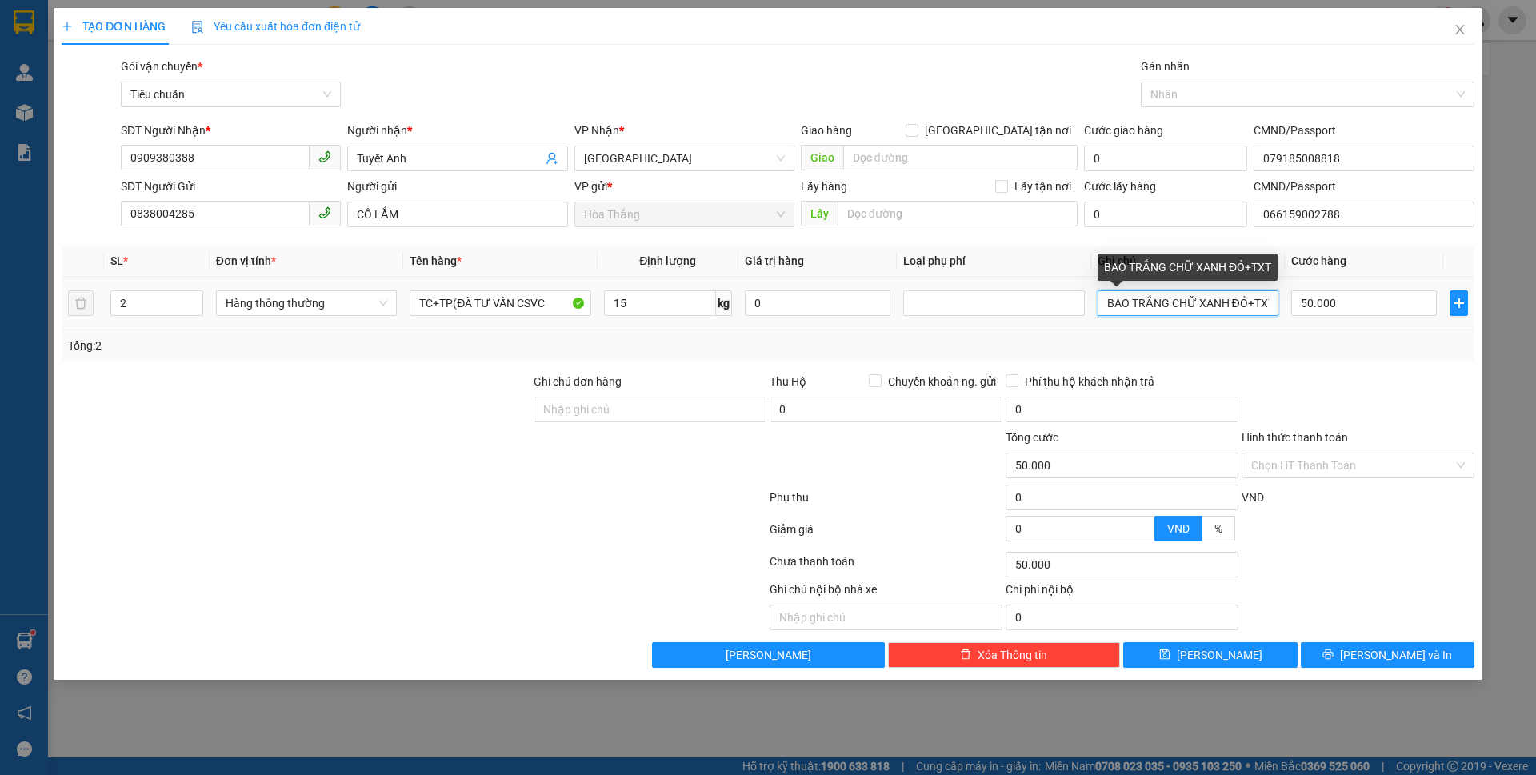
scroll to position [0, 4]
drag, startPoint x: 1097, startPoint y: 305, endPoint x: 1536, endPoint y: 343, distance: 440.2
click at [1536, 343] on div "TẠO ĐƠN HÀNG Yêu cầu xuất hóa đơn điện tử Transit Pickup Surcharge Ids Transit …" at bounding box center [768, 387] width 1536 height 775
type input "TXT CÓ LỖ+T CHỮ ĐEN BKDV"
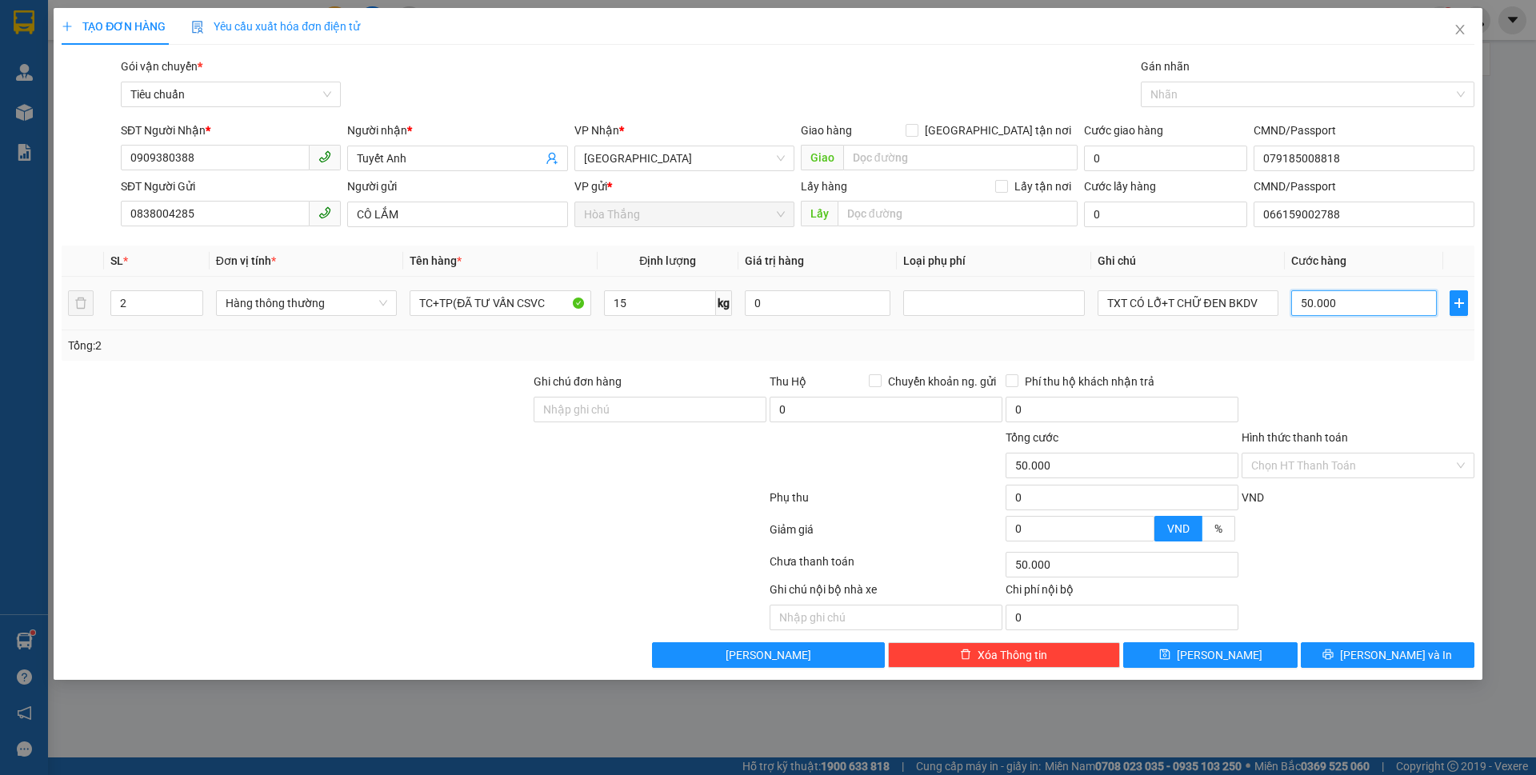
click at [1388, 309] on input "50.000" at bounding box center [1365, 303] width 146 height 26
type input "1"
type input "10"
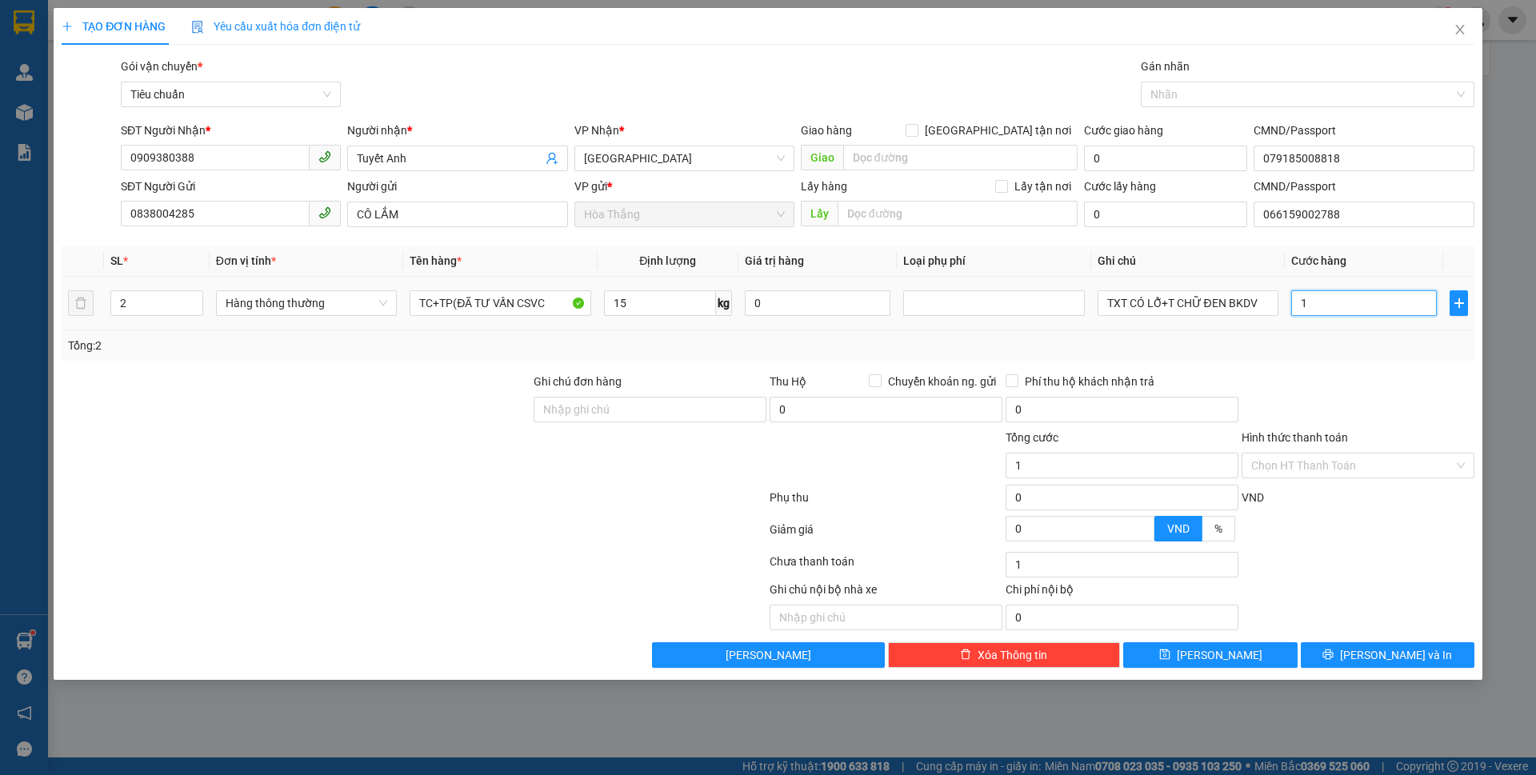
type input "10"
type input "100"
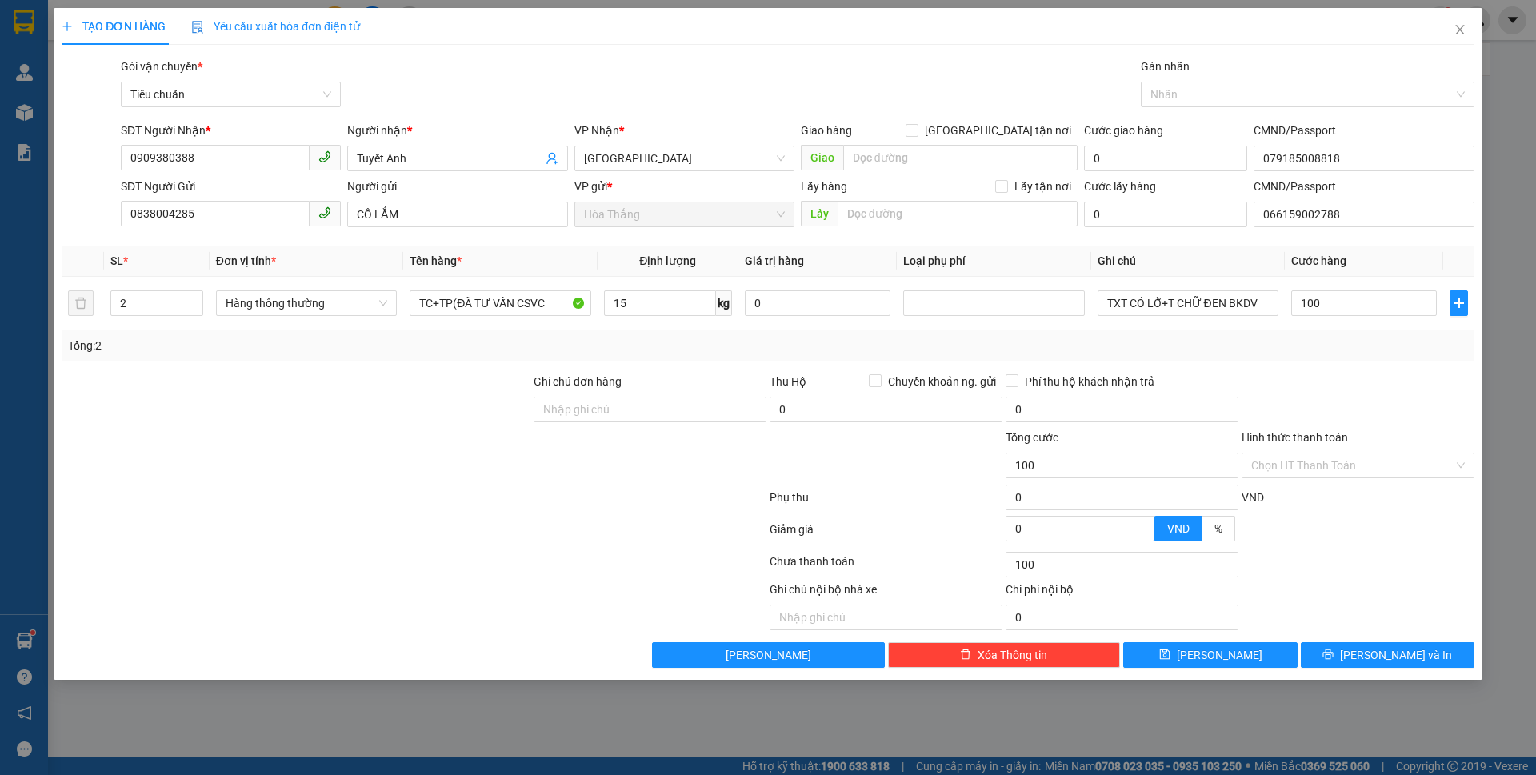
type input "100.000"
click at [1320, 361] on div "Transit Pickup Surcharge Ids Transit Deliver Surcharge Ids Transit Deliver Surc…" at bounding box center [768, 363] width 1413 height 611
click at [1291, 460] on input "Hình thức thanh toán" at bounding box center [1353, 466] width 202 height 24
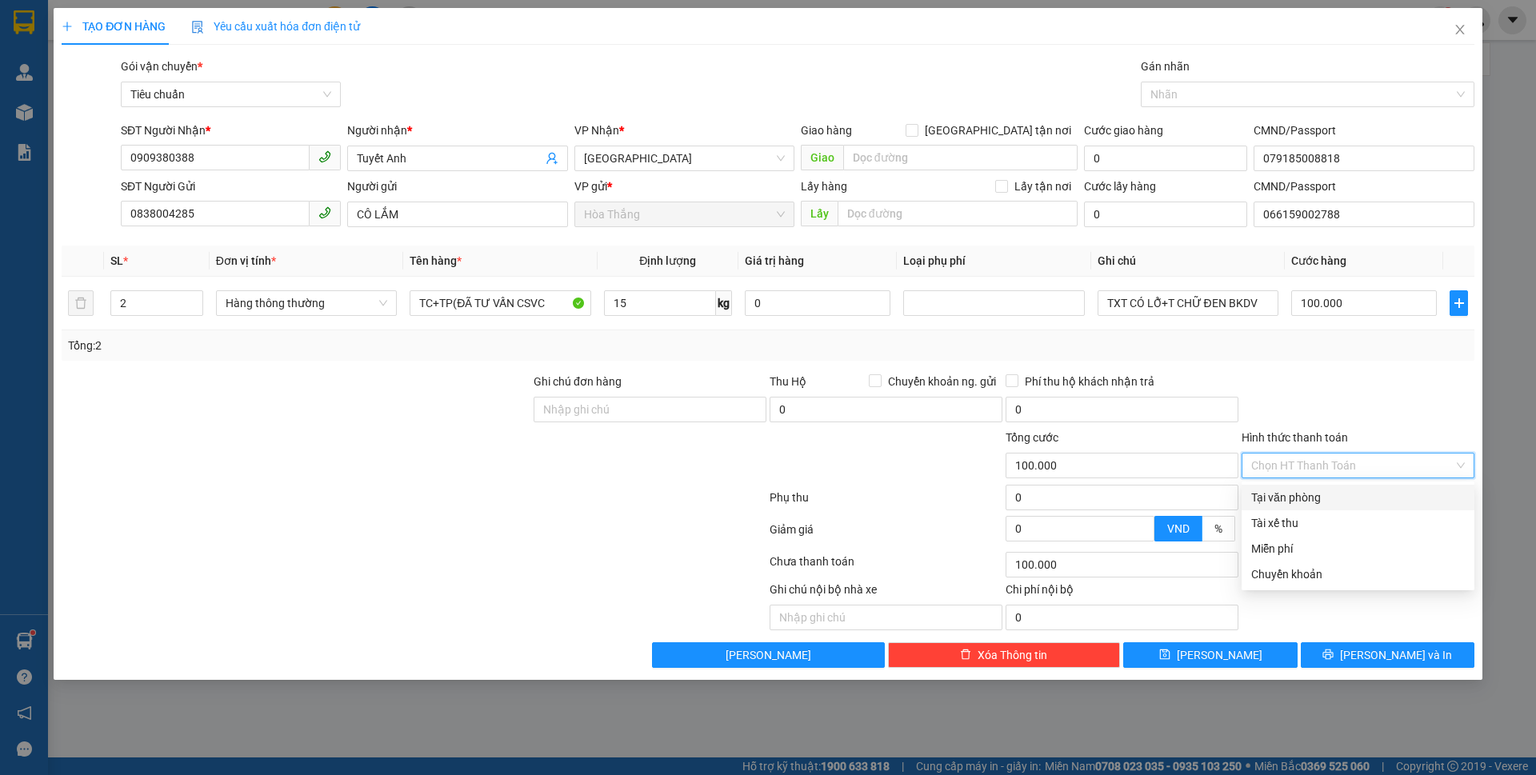
click at [1309, 499] on div "Tại văn phòng" at bounding box center [1359, 498] width 214 height 18
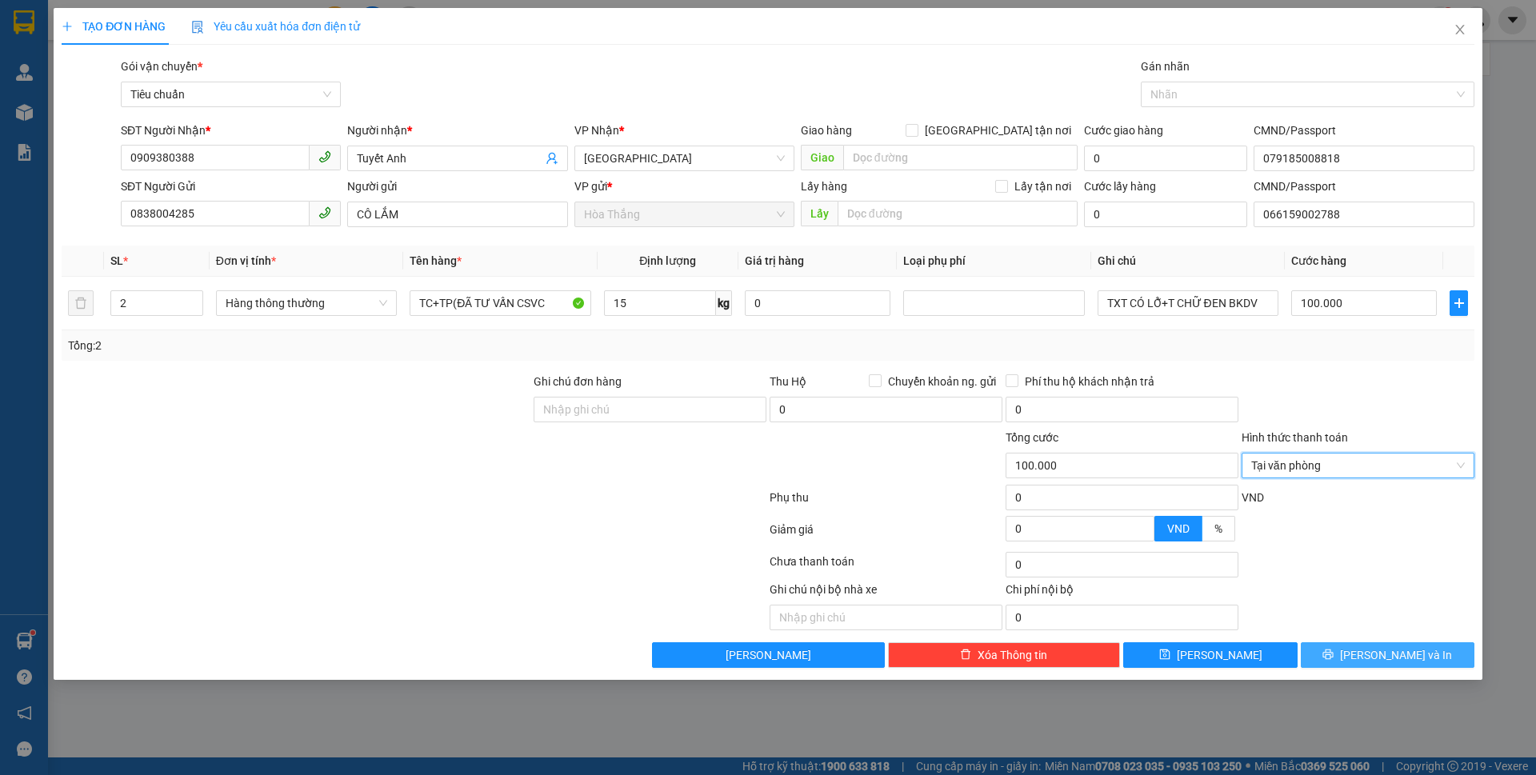
click at [1362, 642] on div "Transit Pickup Surcharge Ids Transit Deliver Surcharge Ids Transit Deliver Surc…" at bounding box center [768, 363] width 1413 height 611
click at [1349, 652] on button "[PERSON_NAME] và In" at bounding box center [1388, 656] width 174 height 26
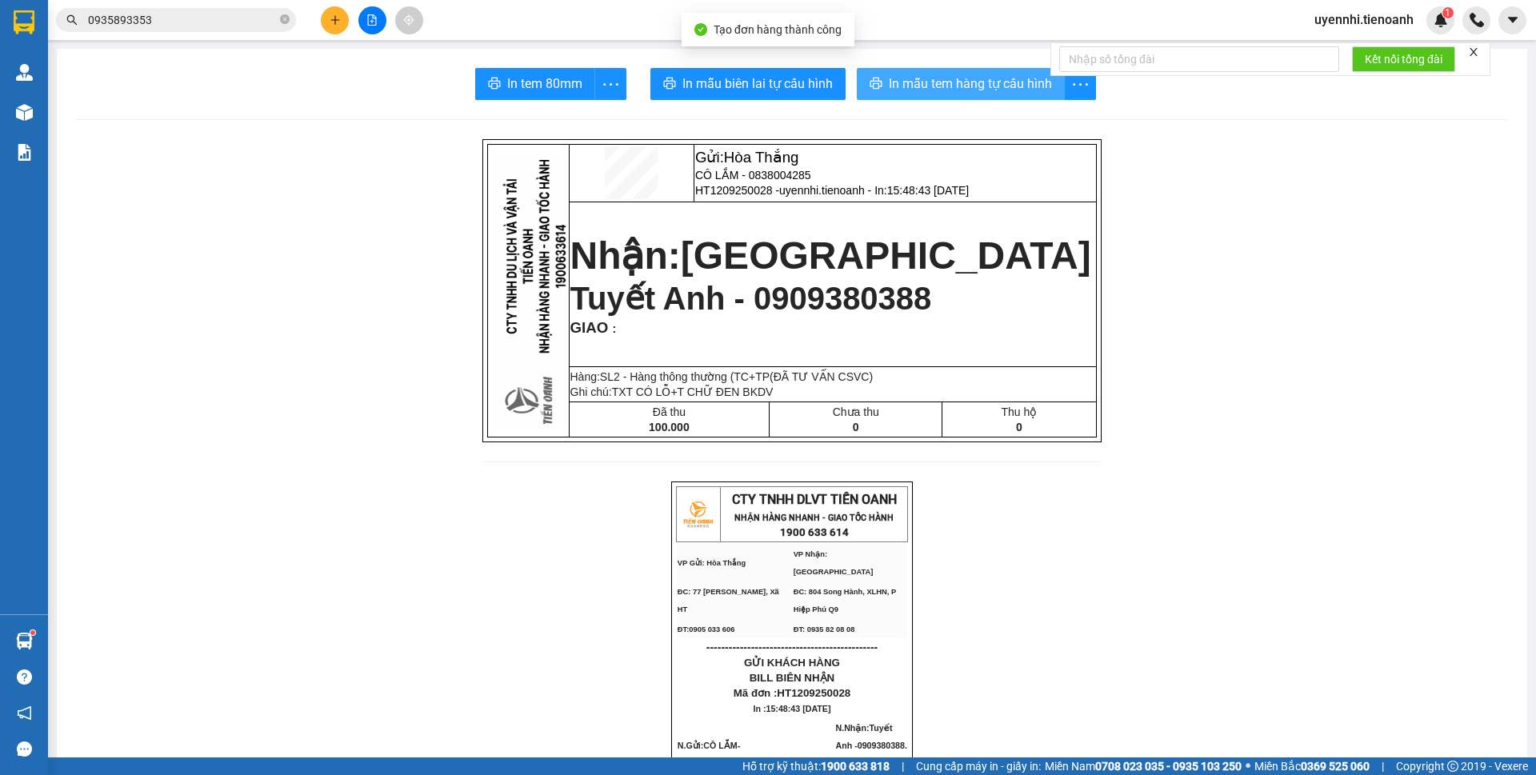
click at [930, 92] on span "In mẫu tem hàng tự cấu hình" at bounding box center [970, 84] width 163 height 20
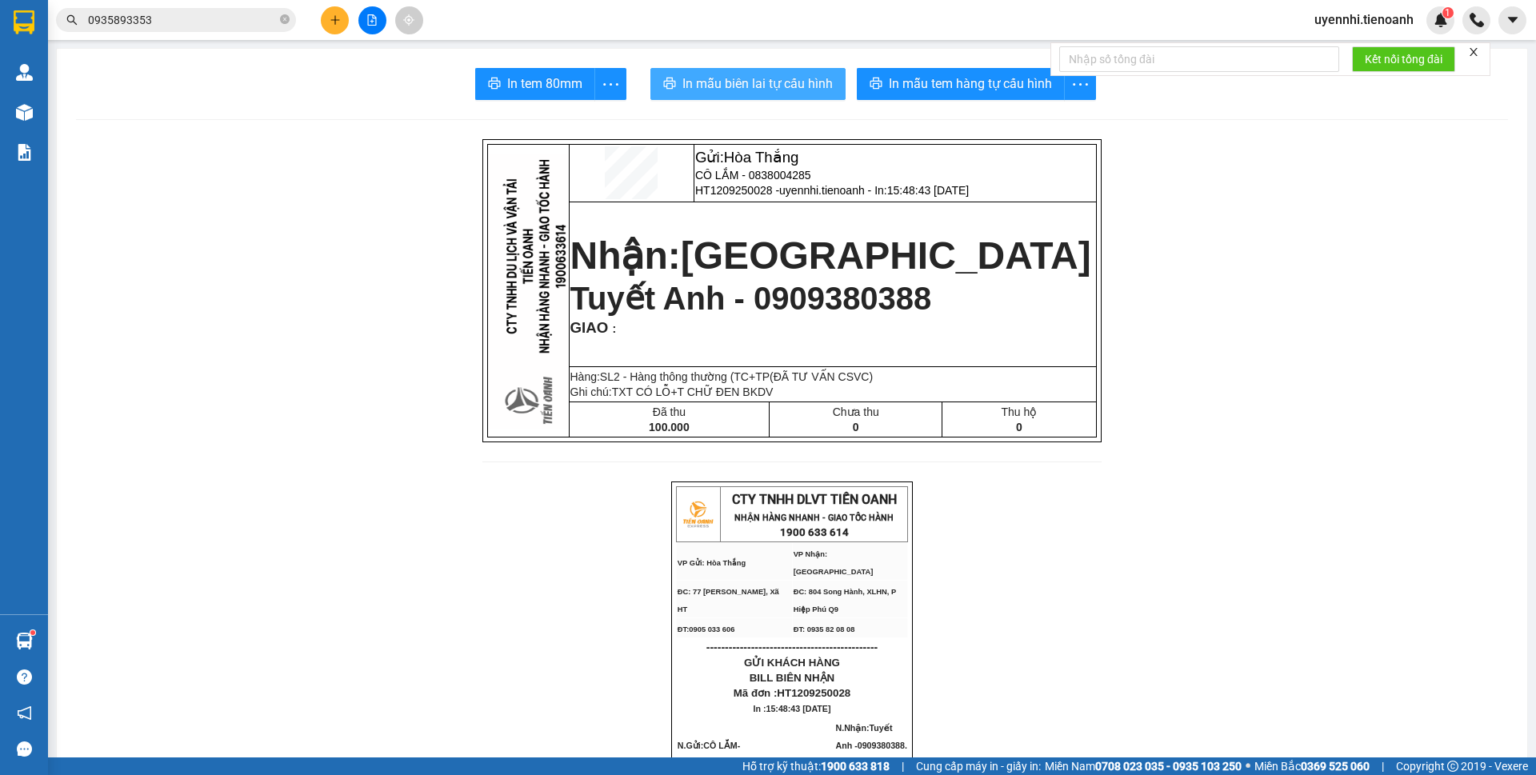
click at [760, 79] on span "In mẫu biên lai tự cấu hình" at bounding box center [758, 84] width 150 height 20
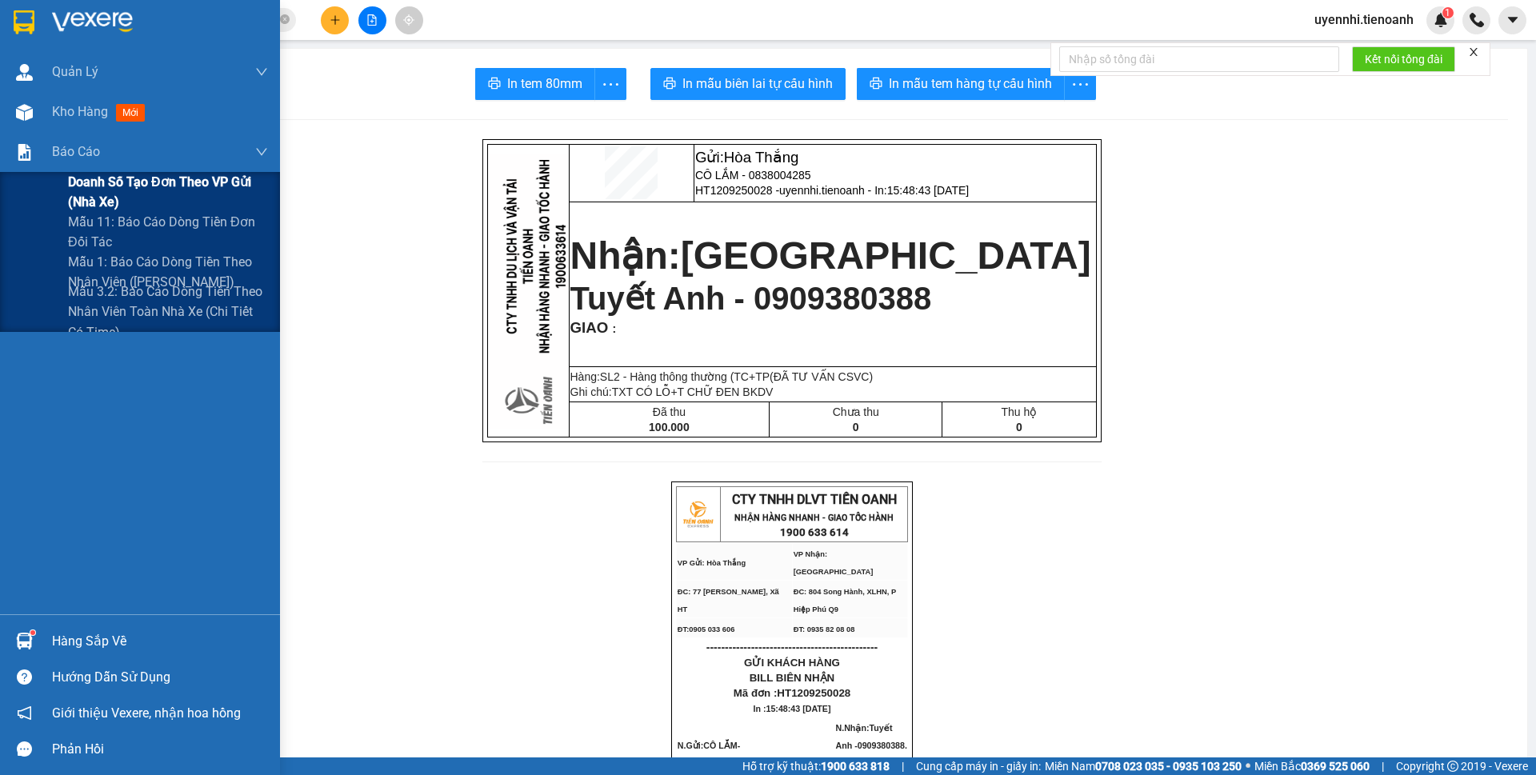
click at [119, 191] on span "Doanh số tạo đơn theo VP gửi (nhà xe)" at bounding box center [168, 192] width 200 height 40
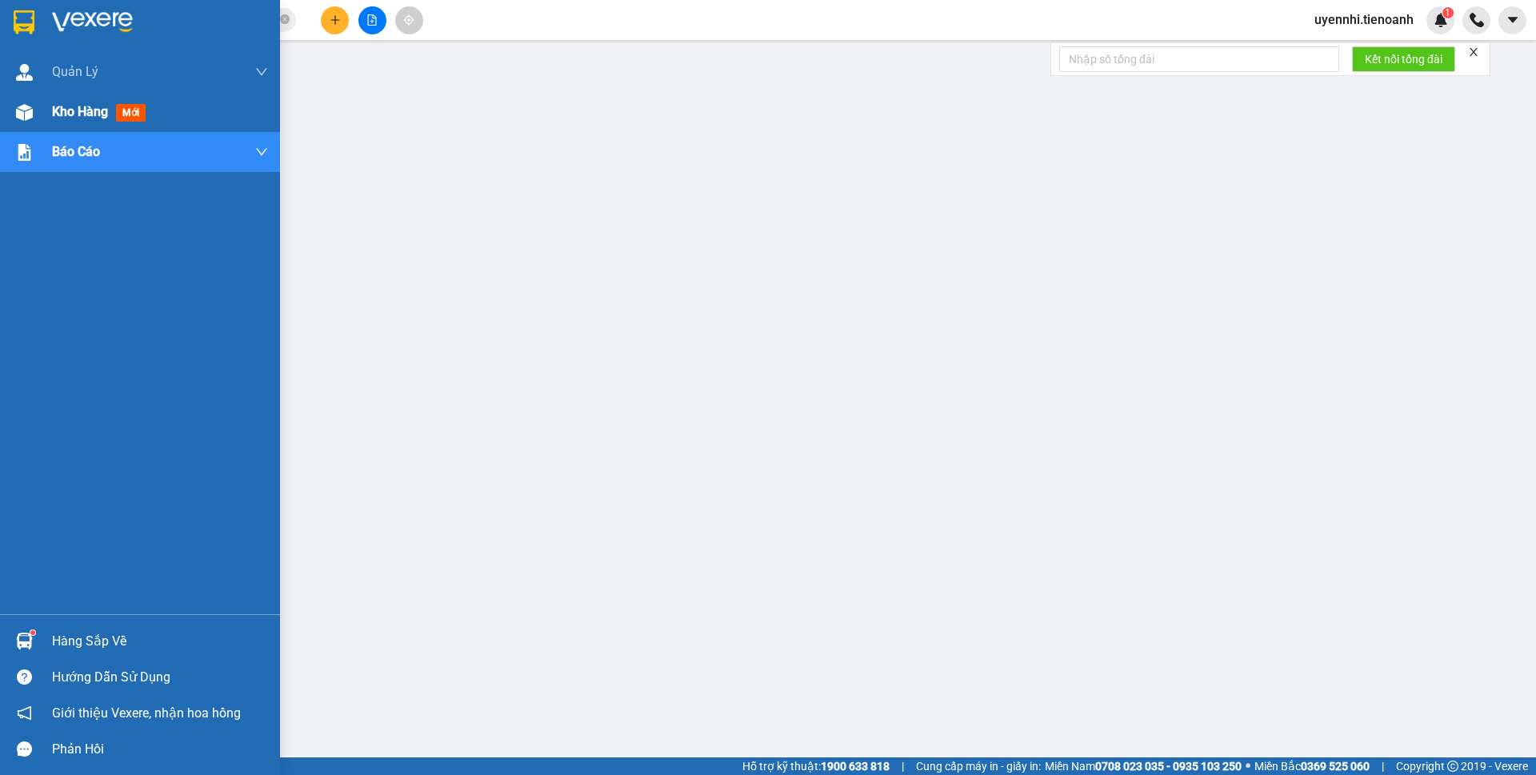
click at [78, 114] on span "Kho hàng" at bounding box center [80, 111] width 56 height 15
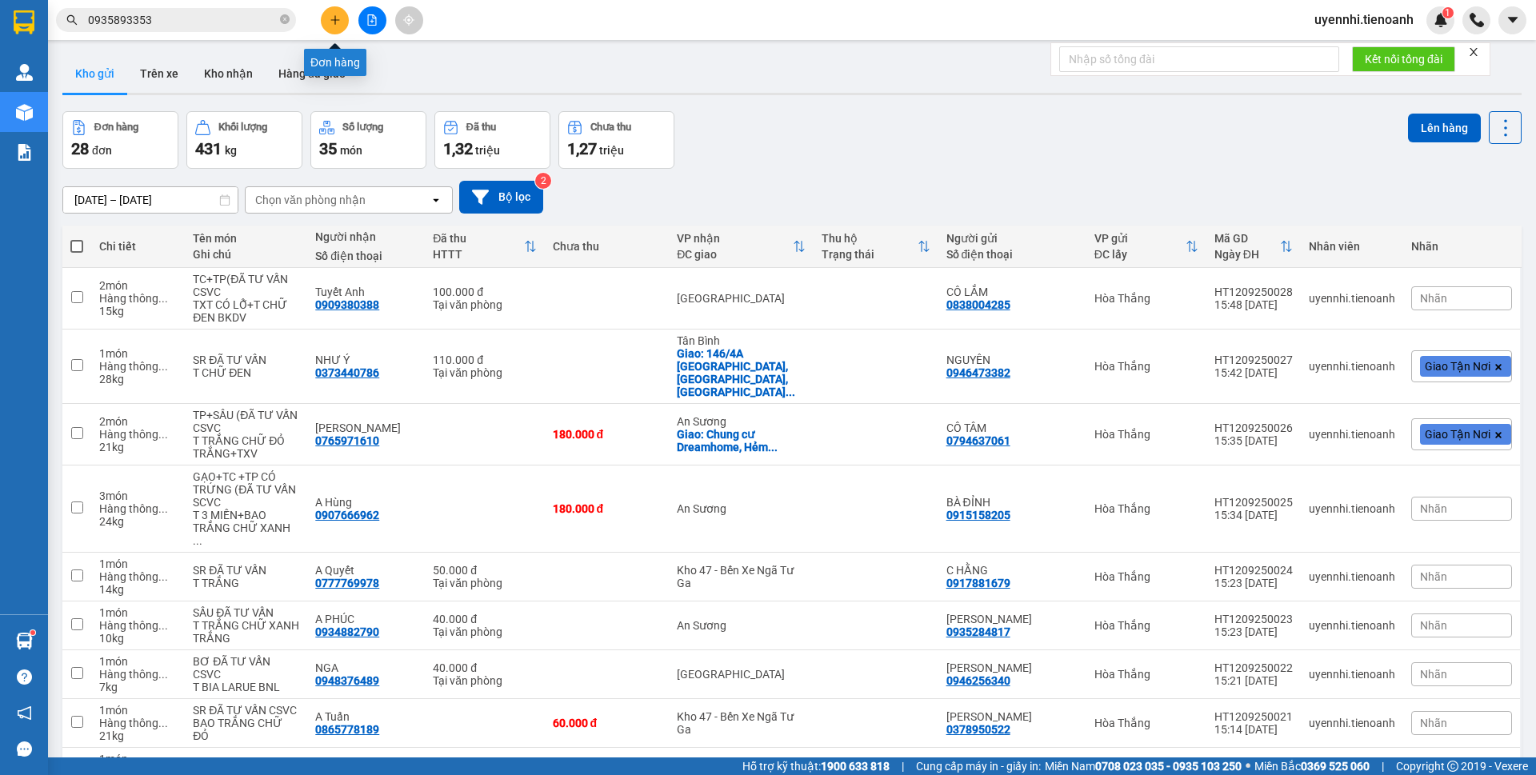
click at [333, 21] on icon "plus" at bounding box center [335, 19] width 11 height 11
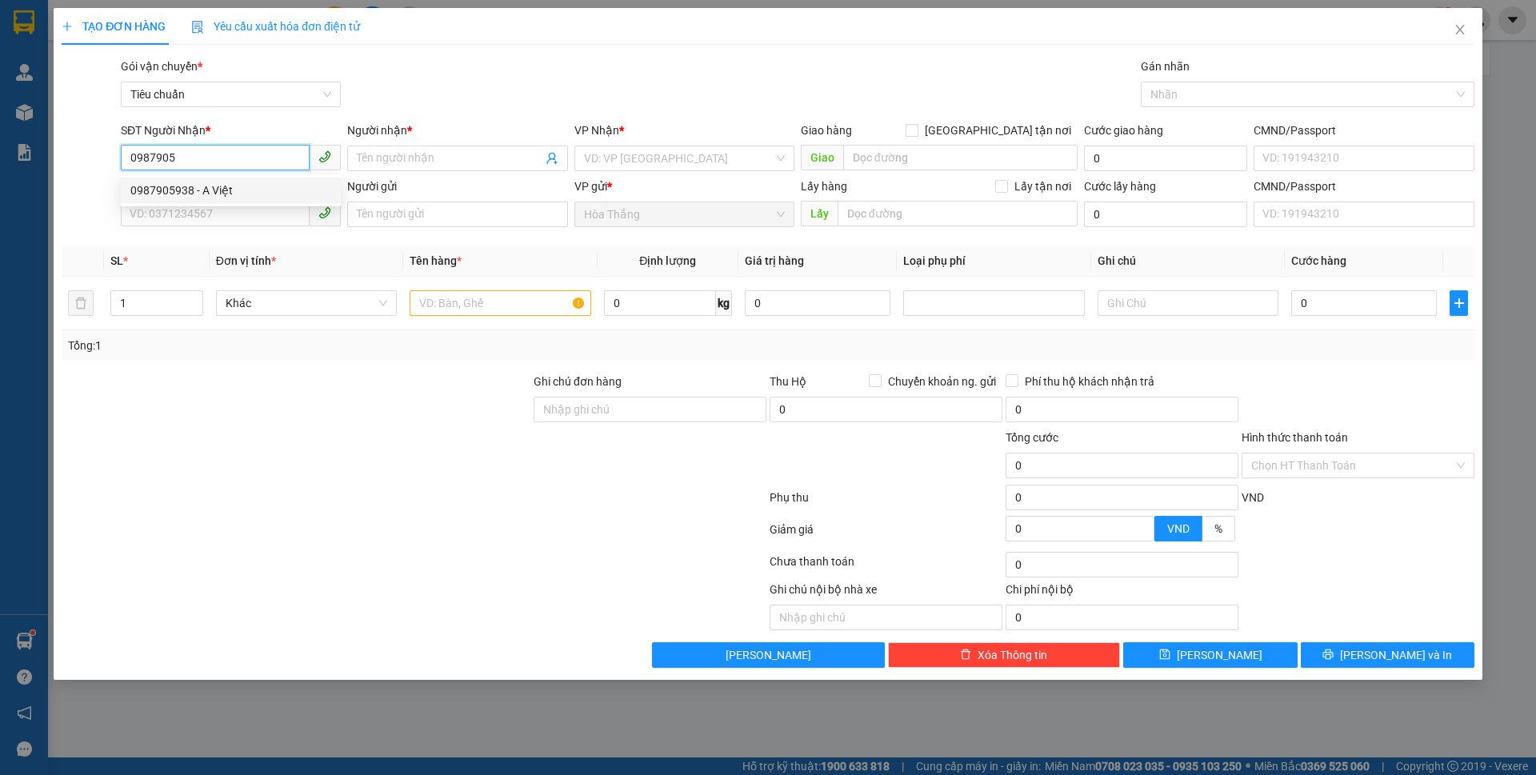
click at [201, 192] on div "0987905938 - A Việt" at bounding box center [230, 191] width 201 height 18
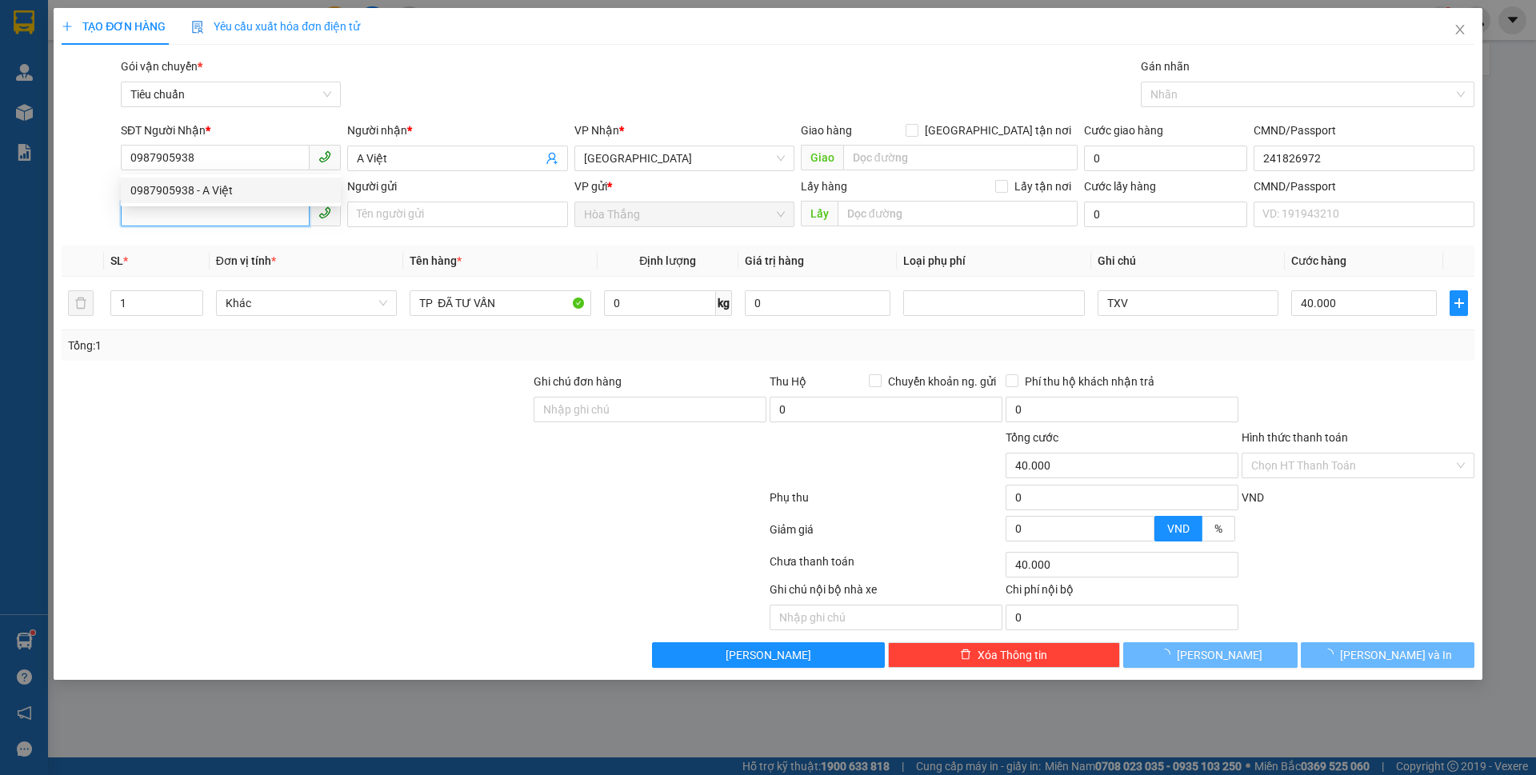
click at [173, 215] on input "SĐT Người Gửi" at bounding box center [215, 214] width 189 height 26
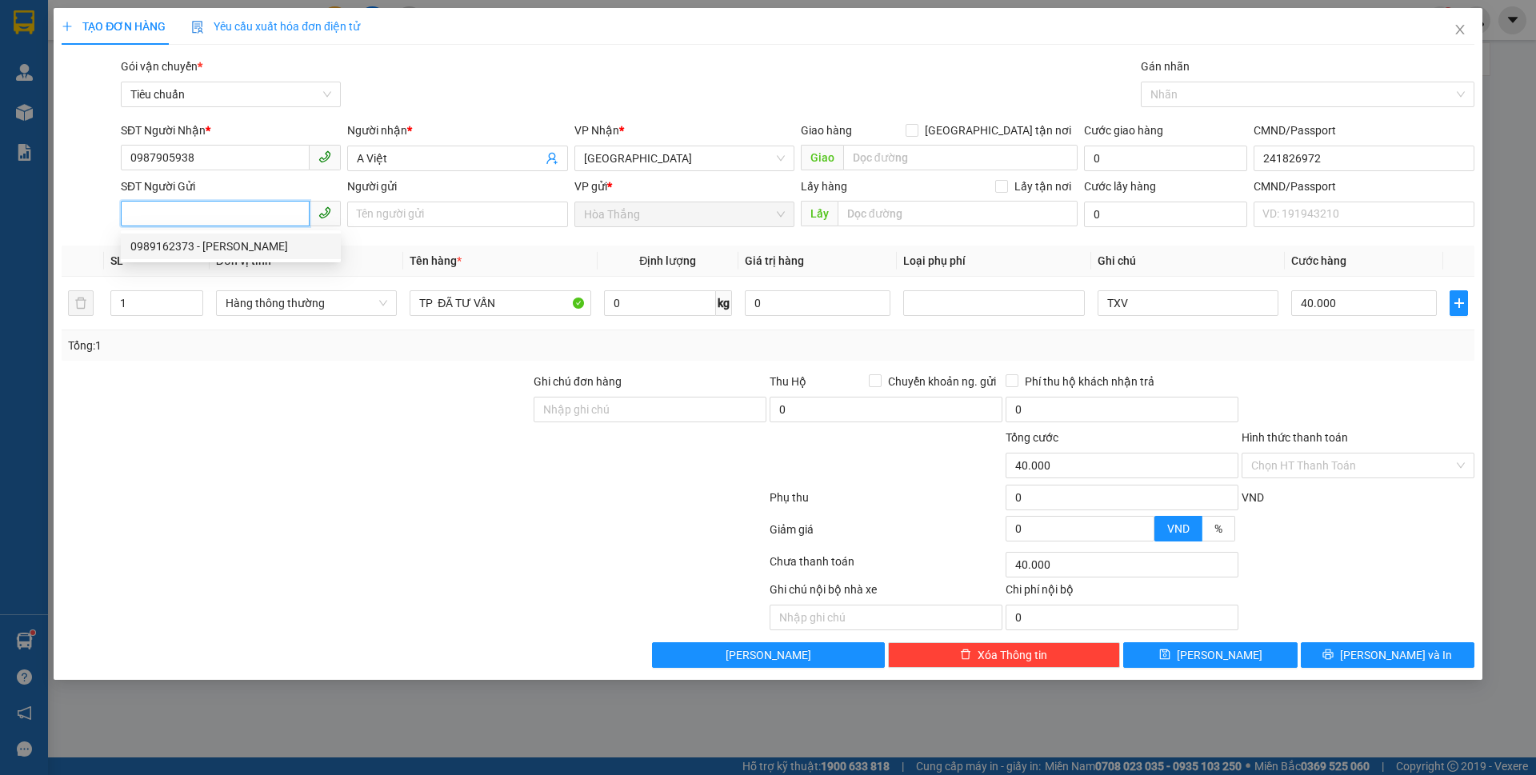
click at [223, 239] on div "0989162373 - BÁ XUÂN" at bounding box center [230, 247] width 201 height 18
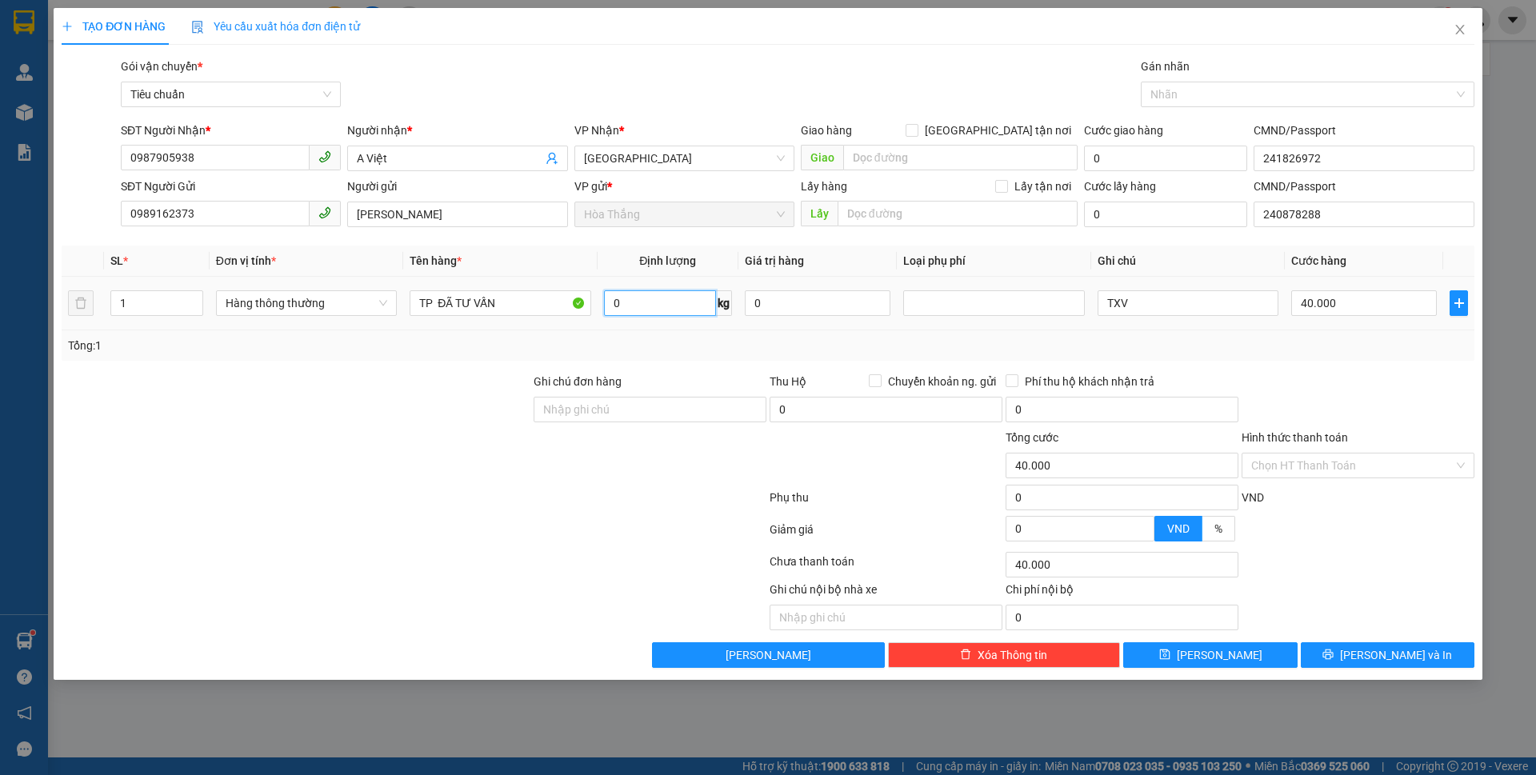
click at [647, 295] on input "0" at bounding box center [660, 303] width 112 height 26
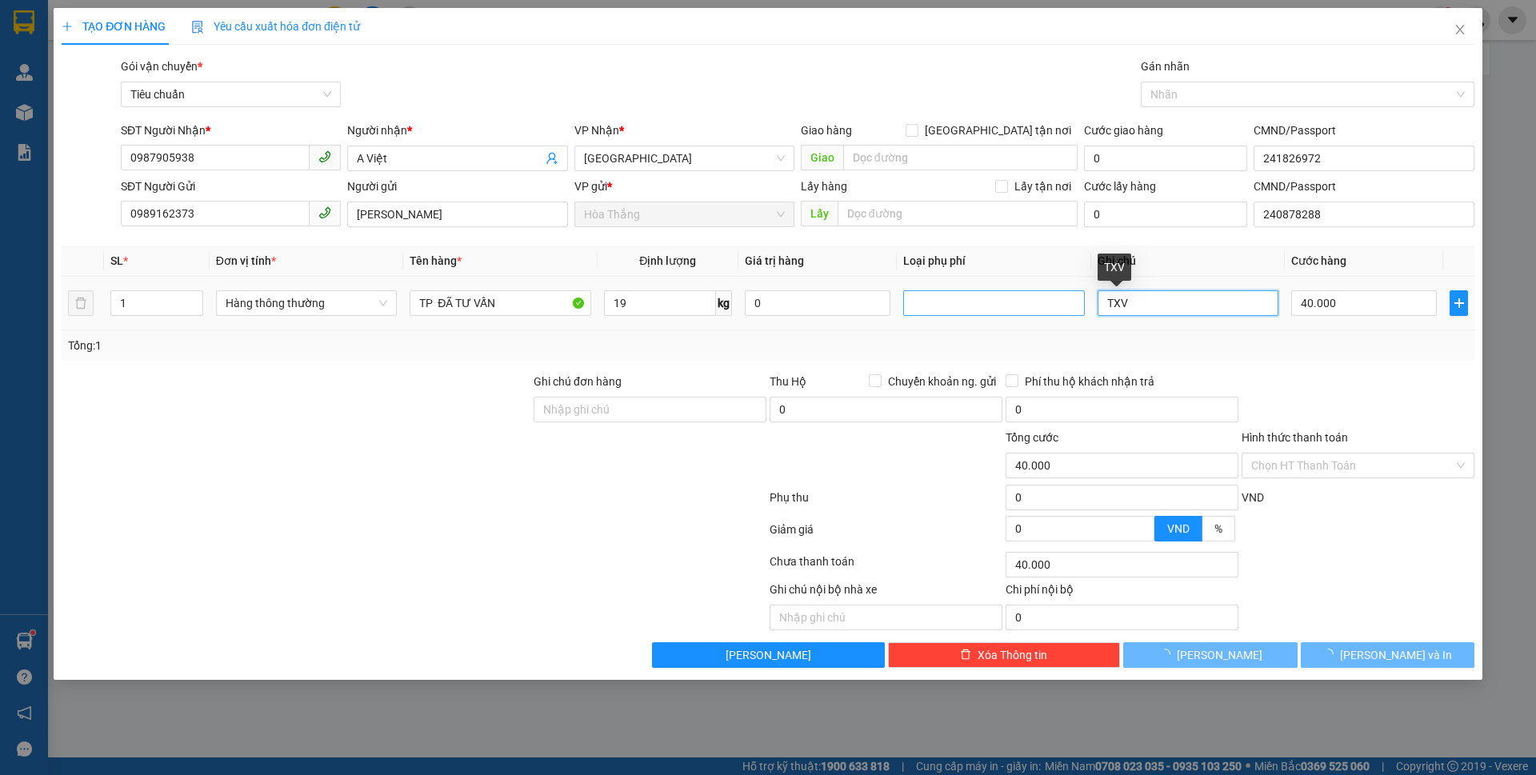
drag, startPoint x: 1087, startPoint y: 291, endPoint x: 1067, endPoint y: 290, distance: 20.0
click at [1067, 291] on tr "1 Hàng thông thường TP ĐÃ TƯ VẤN 19 kg 0 TXV 40.000" at bounding box center [768, 304] width 1413 height 54
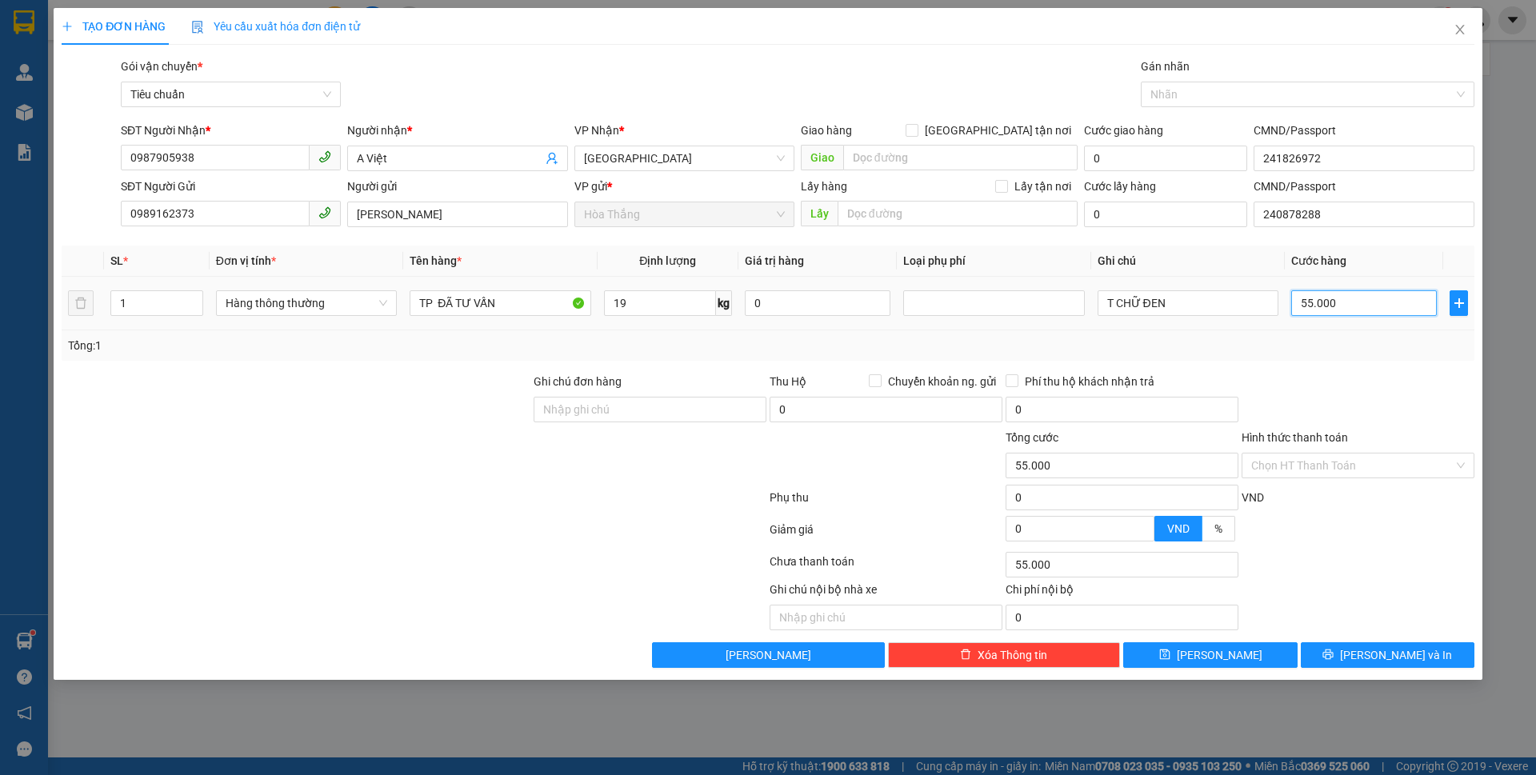
click at [1376, 307] on input "55.000" at bounding box center [1365, 303] width 146 height 26
click at [1441, 447] on div "Hình thức thanh toán" at bounding box center [1358, 441] width 233 height 24
click at [1317, 474] on input "Hình thức thanh toán" at bounding box center [1353, 466] width 202 height 24
click at [1300, 497] on div "Tại văn phòng" at bounding box center [1359, 498] width 214 height 18
drag, startPoint x: 434, startPoint y: 302, endPoint x: 378, endPoint y: 300, distance: 55.2
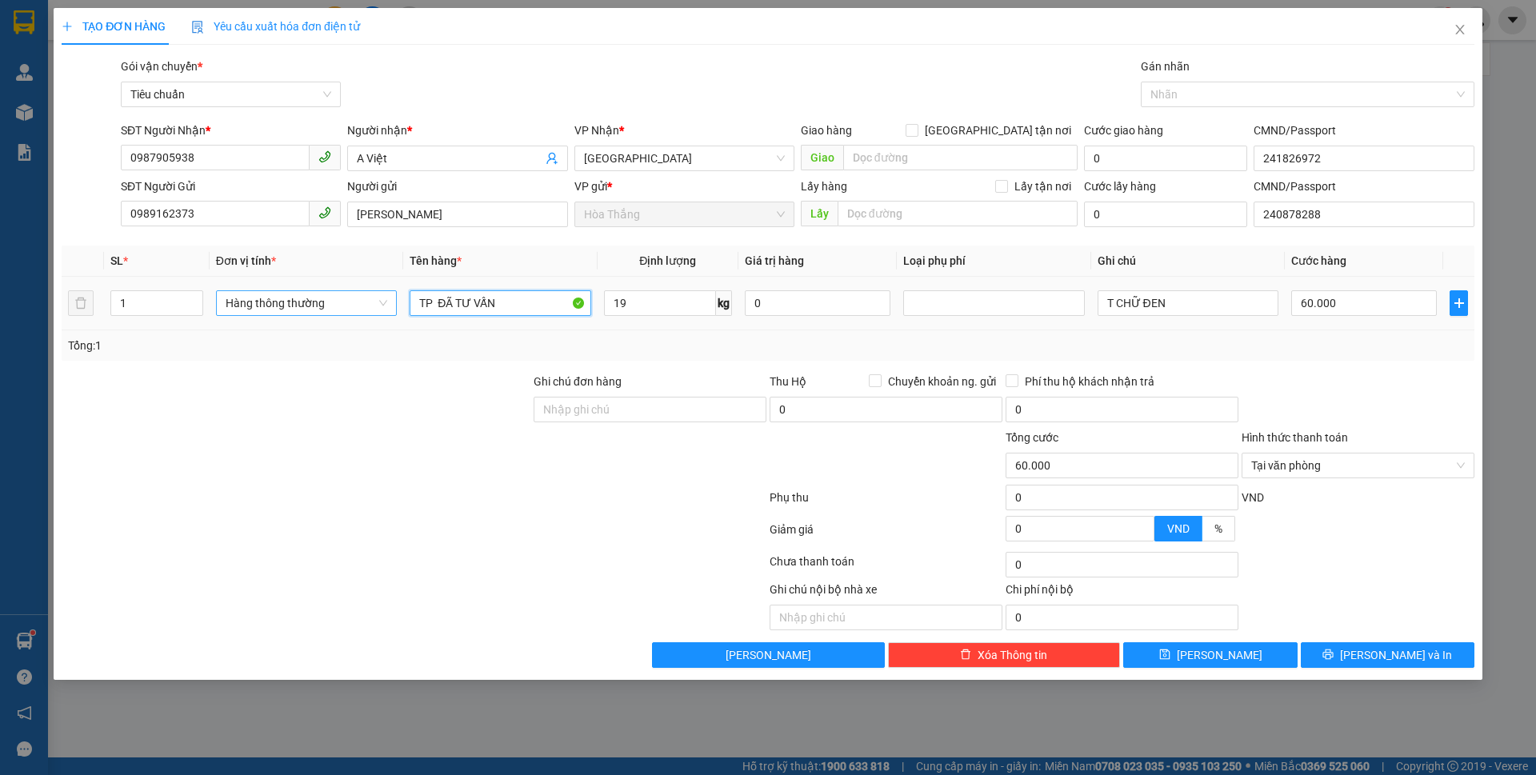
click at [378, 300] on tr "1 Hàng thông thường TP ĐÃ TƯ VẤN 19 kg 0 T CHỮ ĐEN 60.000" at bounding box center [768, 304] width 1413 height 54
click at [1334, 657] on icon "printer" at bounding box center [1328, 654] width 11 height 11
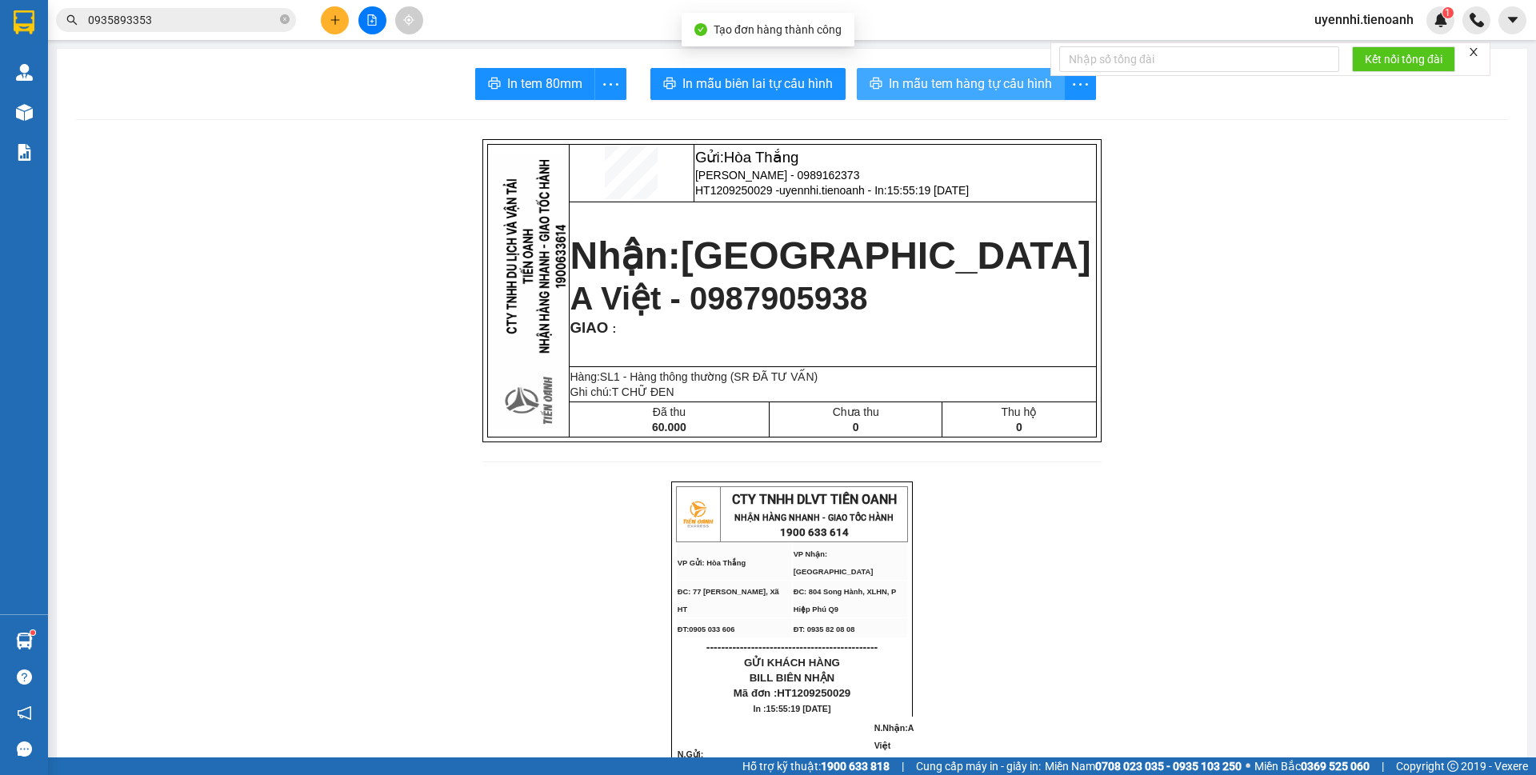
click at [898, 86] on span "In mẫu tem hàng tự cấu hình" at bounding box center [970, 84] width 163 height 20
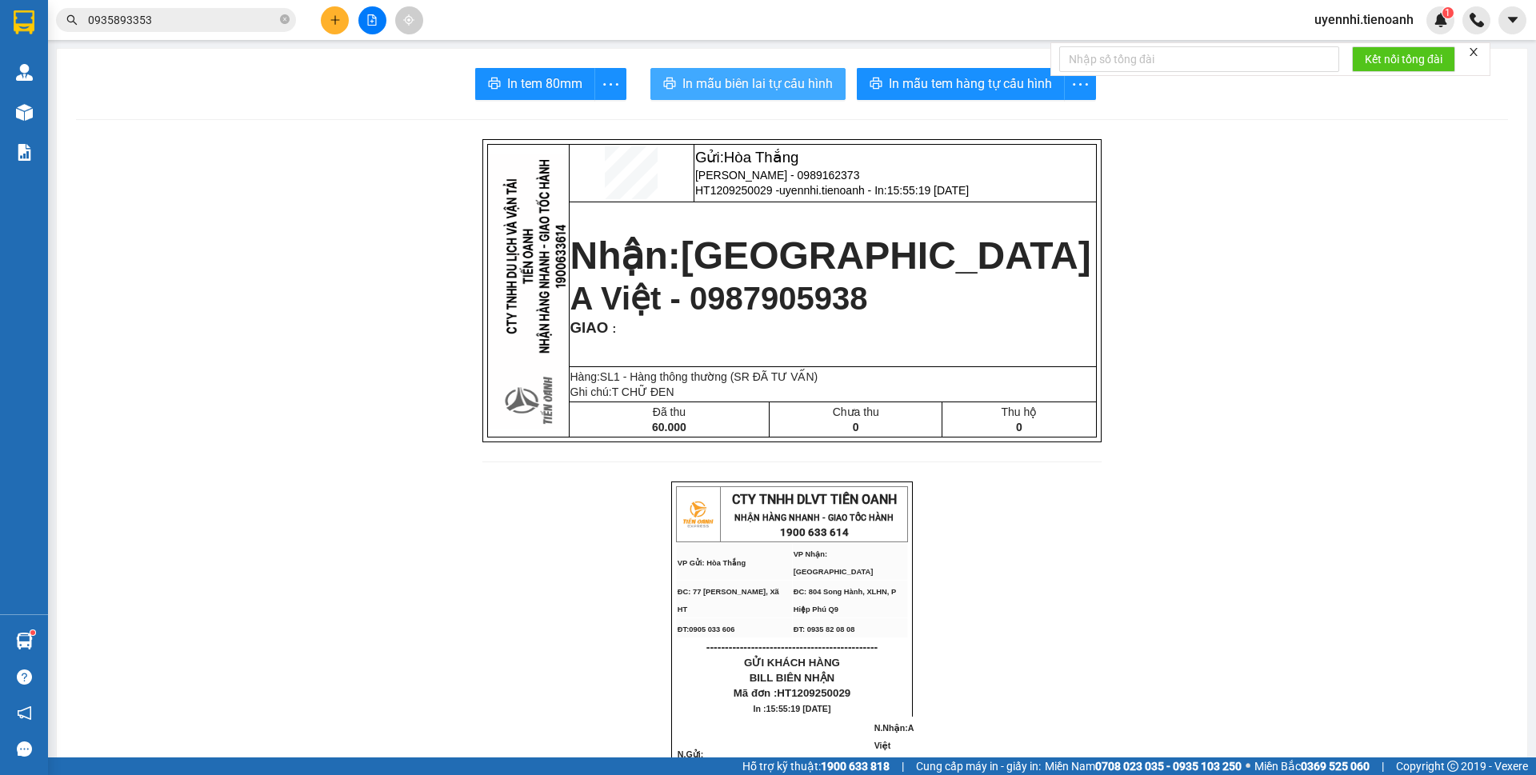
click at [725, 80] on span "In mẫu biên lai tự cấu hình" at bounding box center [758, 84] width 150 height 20
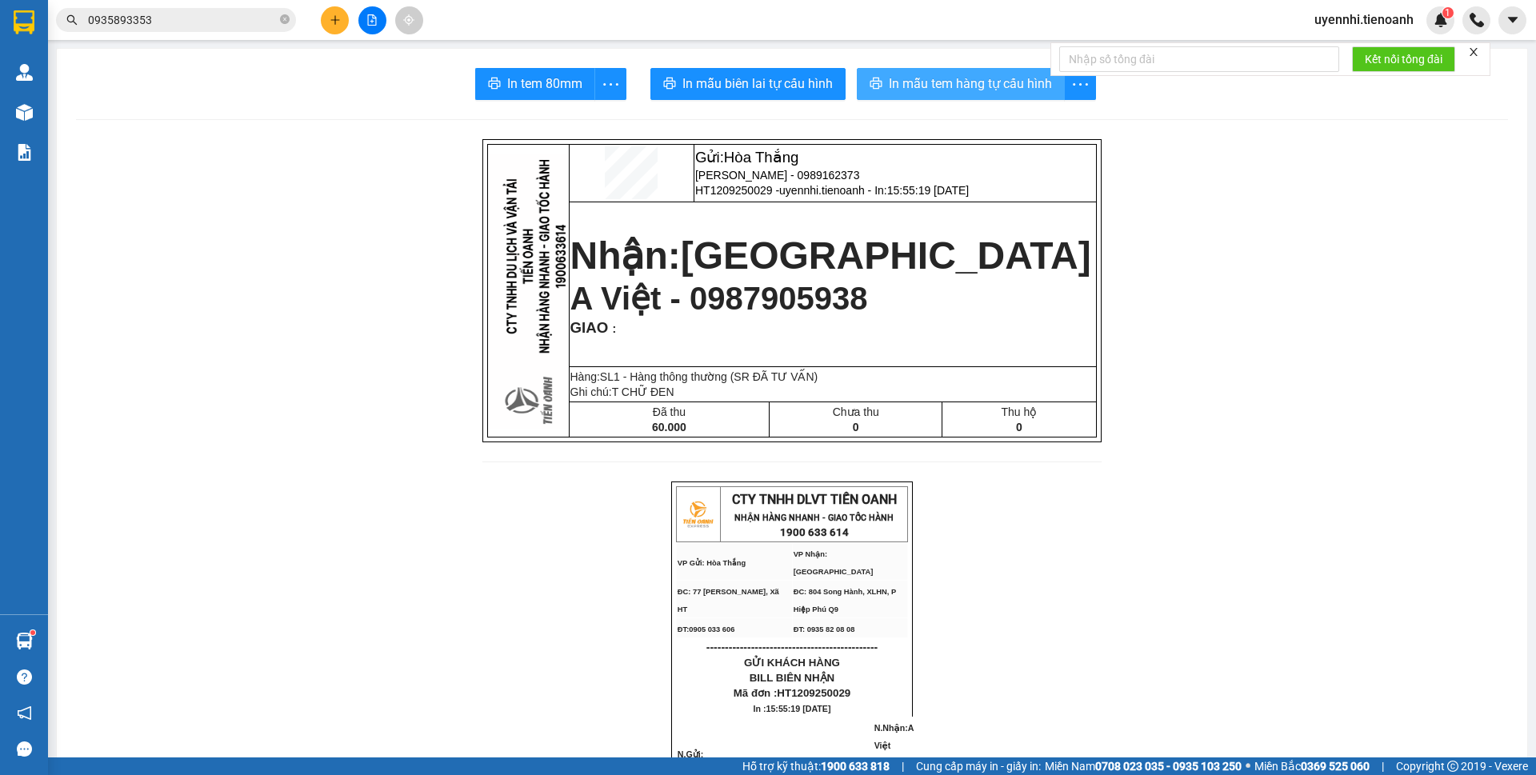
click at [923, 87] on span "In mẫu tem hàng tự cấu hình" at bounding box center [970, 84] width 163 height 20
click at [322, 20] on button at bounding box center [335, 20] width 28 height 28
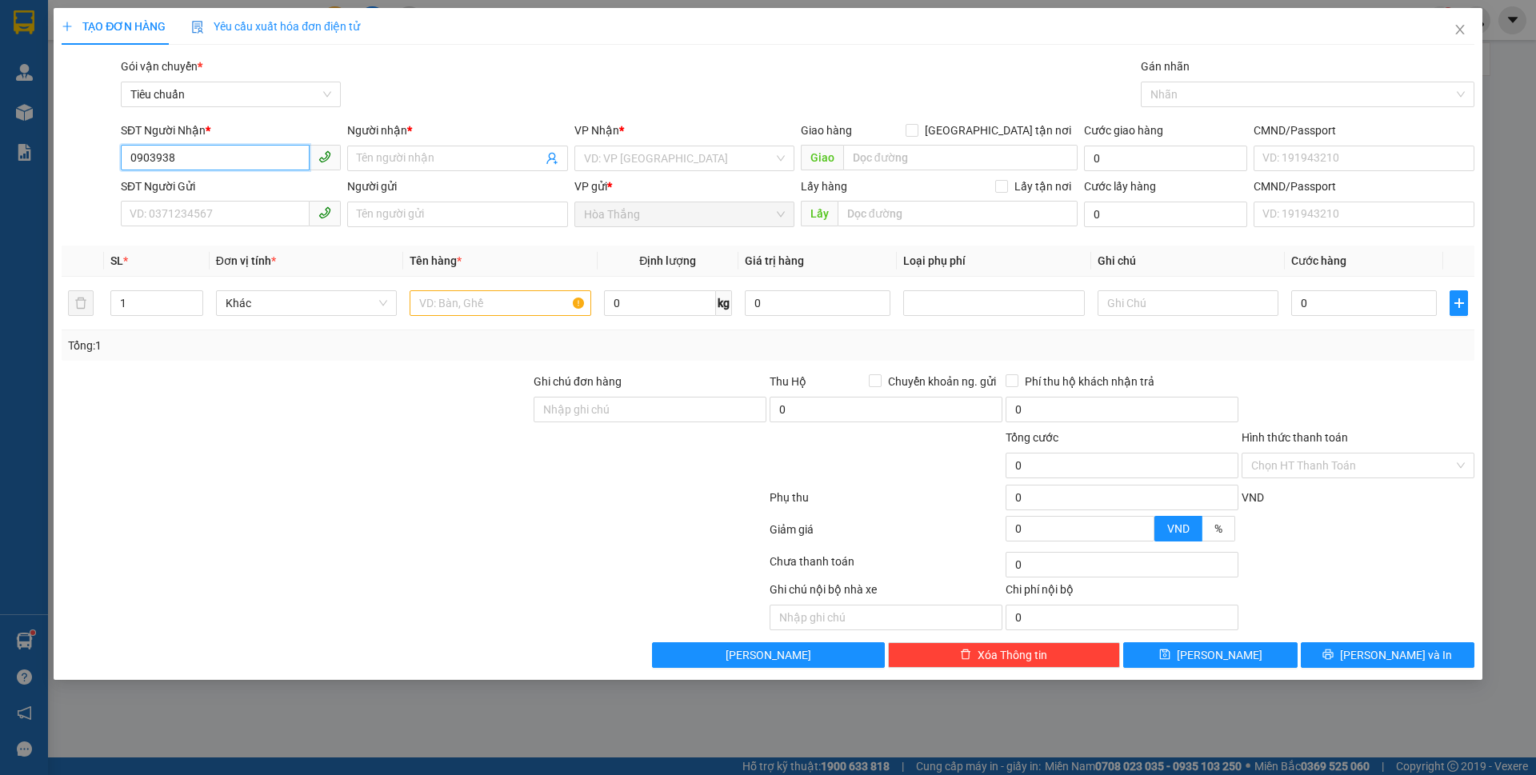
drag, startPoint x: 198, startPoint y: 153, endPoint x: 60, endPoint y: 147, distance: 137.7
click at [60, 147] on div "SĐT Người Nhận * 0903938 0903938 Người nhận * Tên người nhận VP Nhận * VD: VP S…" at bounding box center [768, 150] width 1416 height 56
click at [192, 194] on div "0903380386 - C HẰNG" at bounding box center [230, 191] width 201 height 18
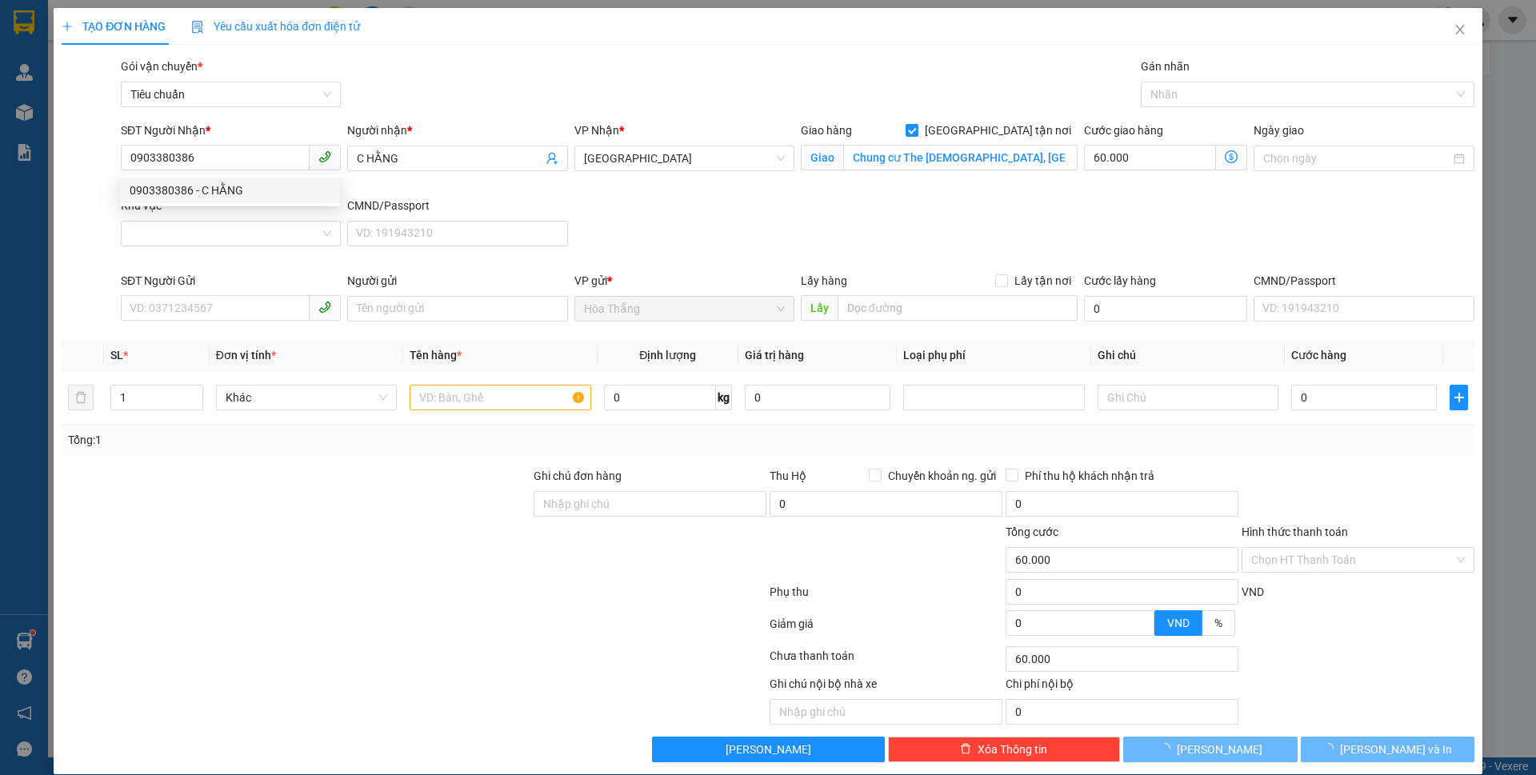
click at [145, 210] on div "Khu vực" at bounding box center [231, 206] width 220 height 18
click at [145, 222] on input "Khu vực" at bounding box center [225, 234] width 190 height 24
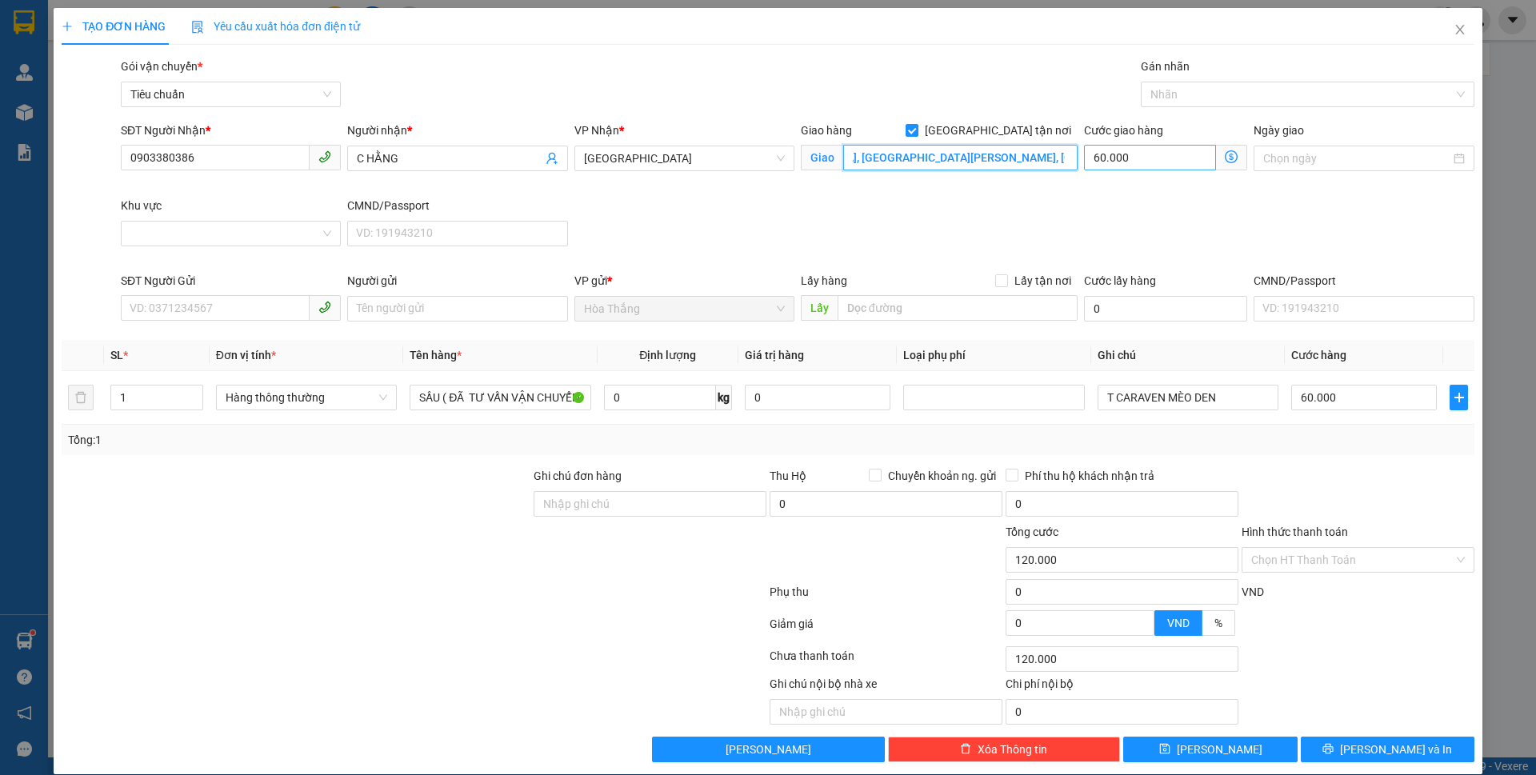
drag, startPoint x: 1019, startPoint y: 162, endPoint x: 1091, endPoint y: 160, distance: 72.0
click at [1091, 160] on div "SĐT Người Nhận * 0903380386 Người nhận * C HẰNG VP Nhận * Thủ Đức Giao hàng Gia…" at bounding box center [798, 197] width 1360 height 150
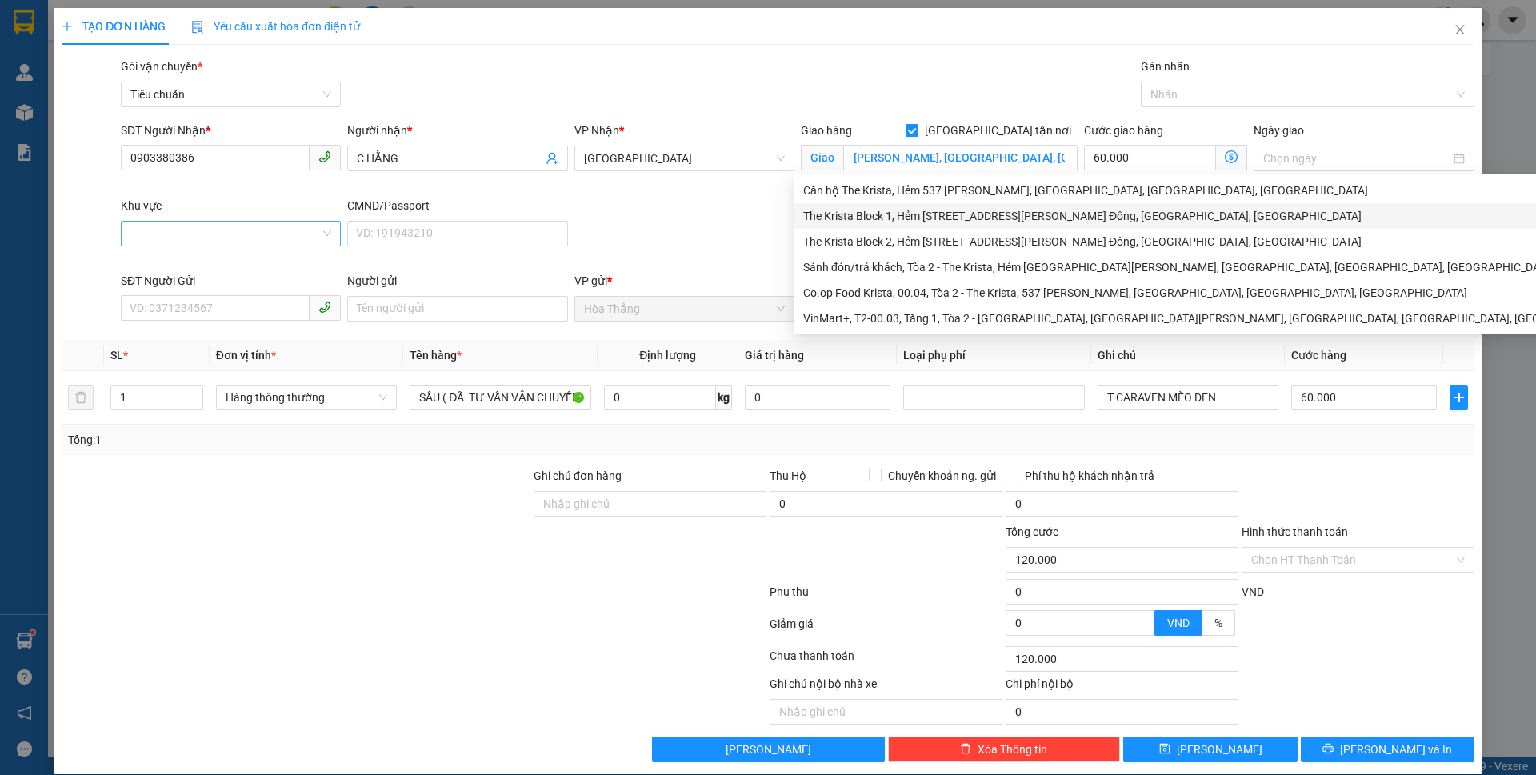
click at [150, 242] on input "Khu vực" at bounding box center [225, 234] width 190 height 24
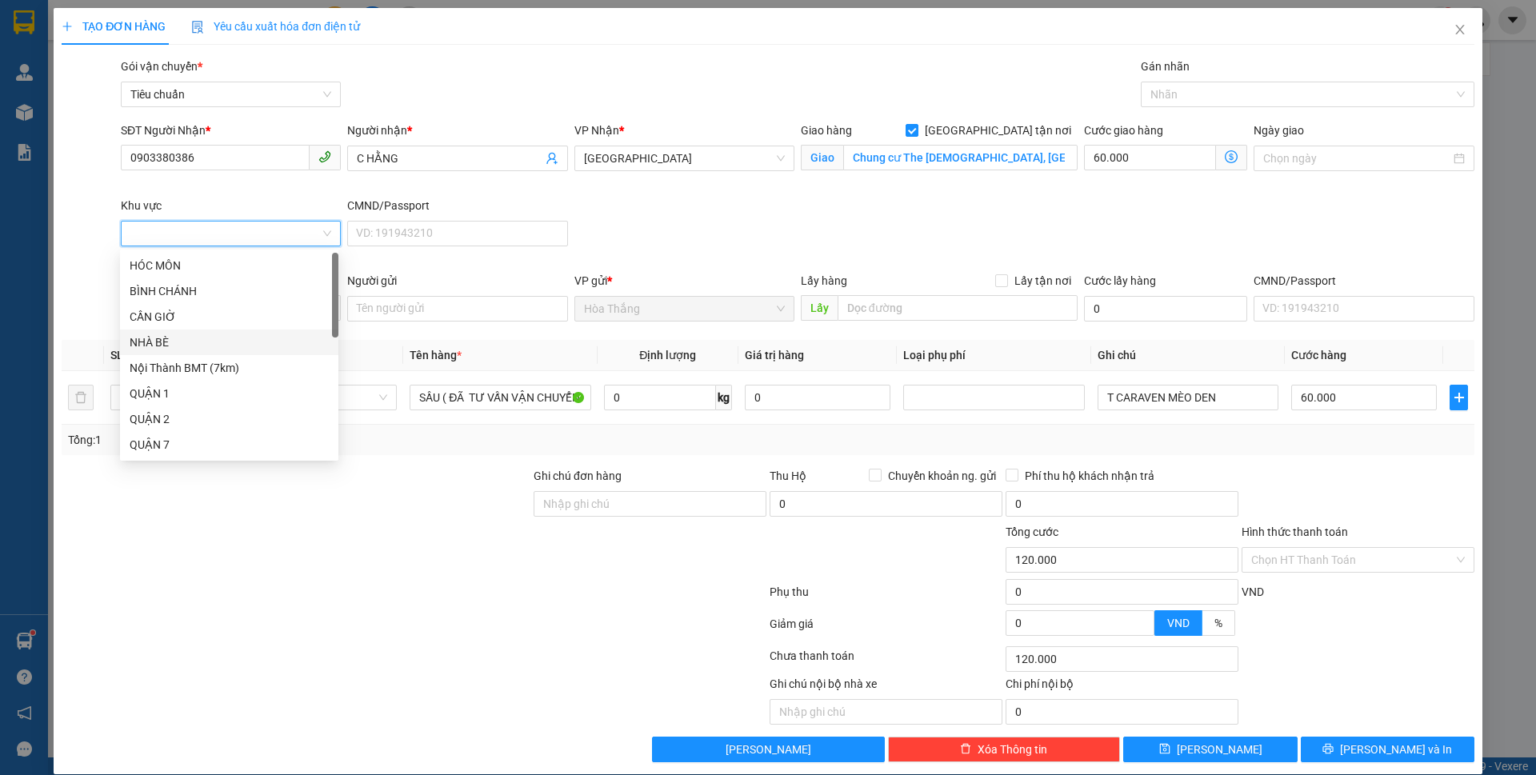
scroll to position [410, 0]
click at [168, 342] on div "THỦ ĐỨC" at bounding box center [229, 343] width 199 height 18
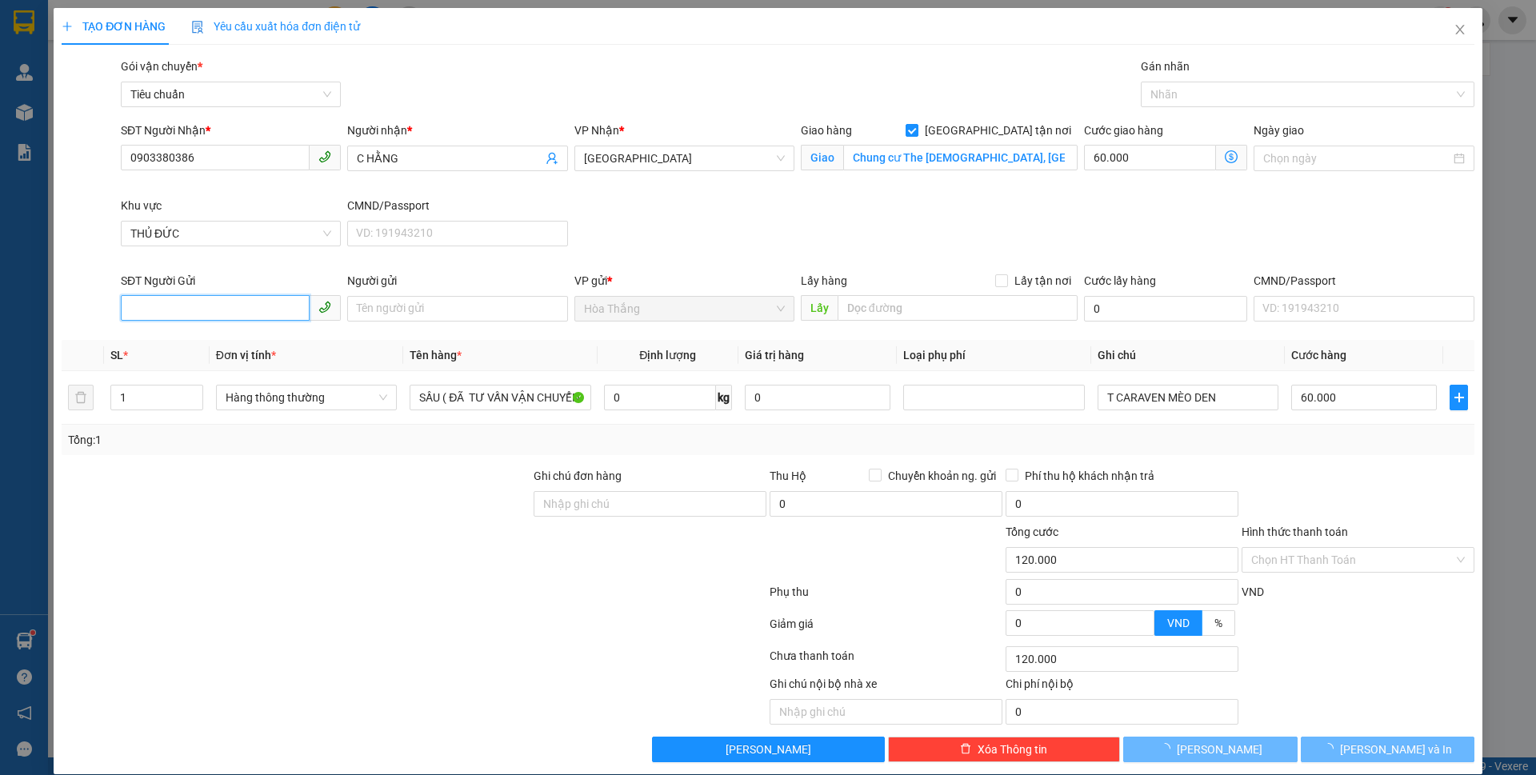
click at [216, 314] on input "SĐT Người Gửi" at bounding box center [215, 308] width 189 height 26
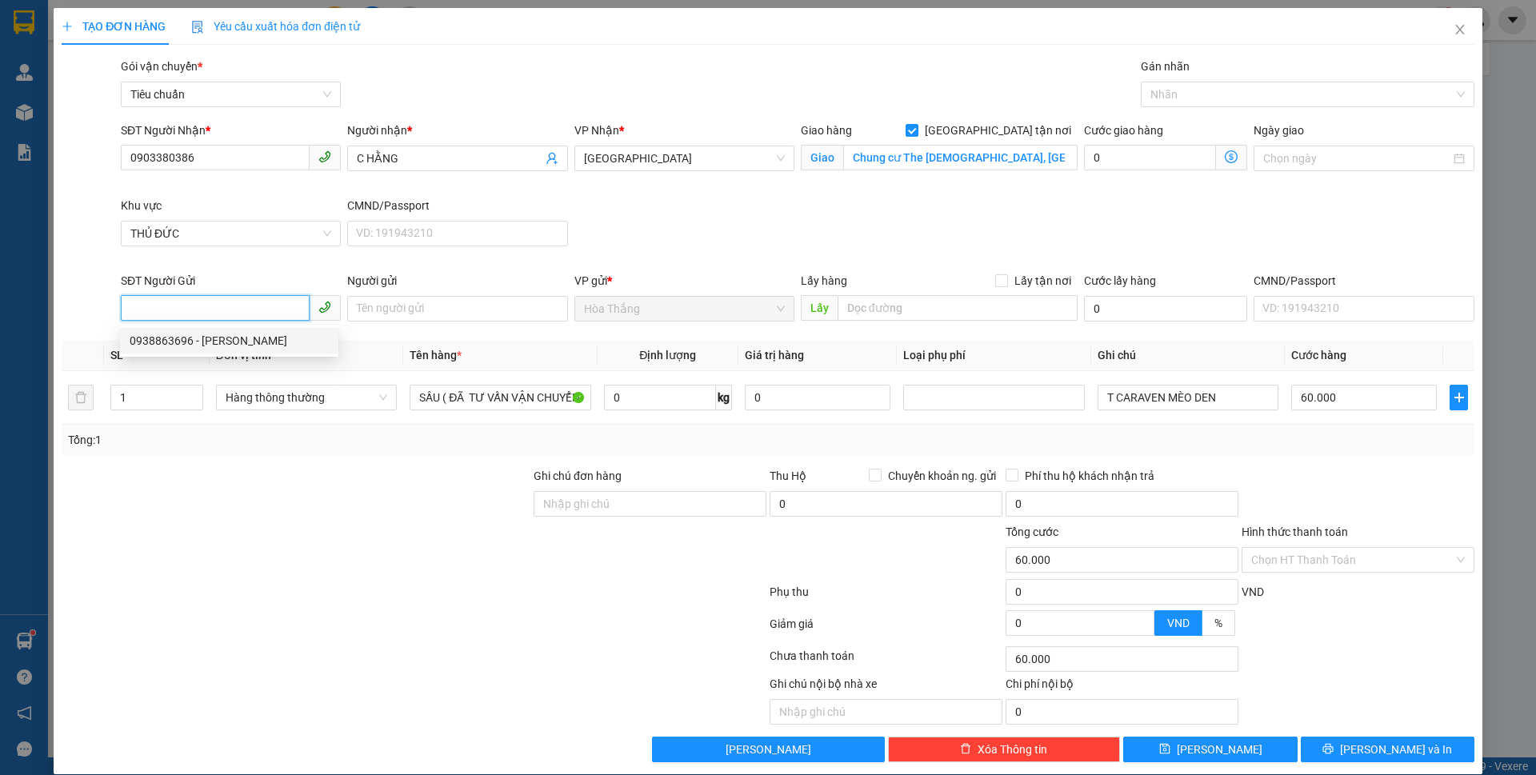
drag, startPoint x: 234, startPoint y: 341, endPoint x: 457, endPoint y: 368, distance: 224.1
click at [239, 342] on div "0938863696 - C Hương" at bounding box center [229, 341] width 199 height 18
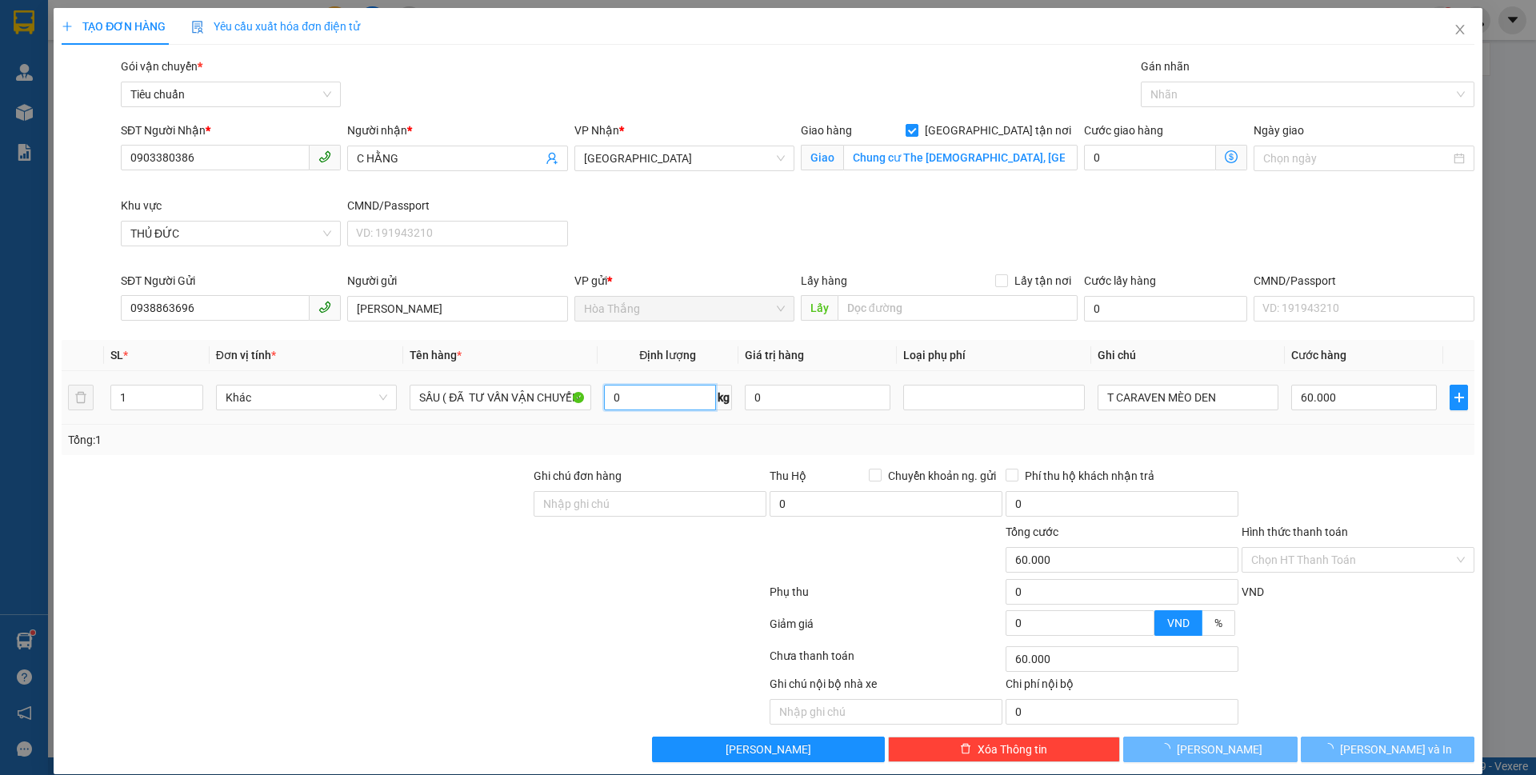
click at [644, 390] on input "0" at bounding box center [660, 398] width 112 height 26
drag, startPoint x: 1170, startPoint y: 385, endPoint x: 1048, endPoint y: 384, distance: 121.6
click at [1051, 384] on tr "1 Hàng thông thường SẦU ( ĐÃ TƯ VẤN VẬN CHUYỂN 24 kg 0 T CARAVEN MÈO DEN 60.000" at bounding box center [768, 398] width 1413 height 54
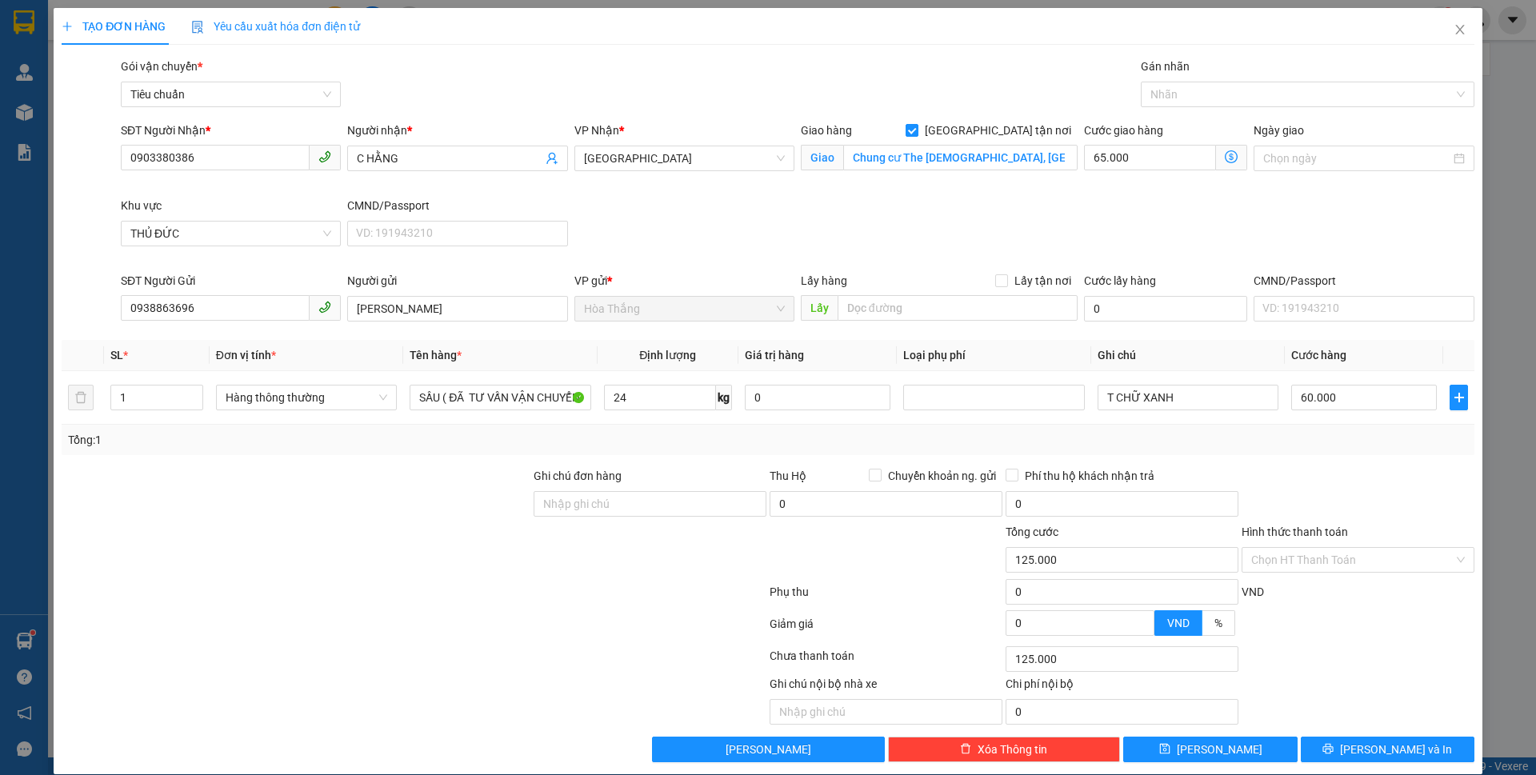
click at [1225, 155] on icon "dollar-circle" at bounding box center [1231, 156] width 13 height 13
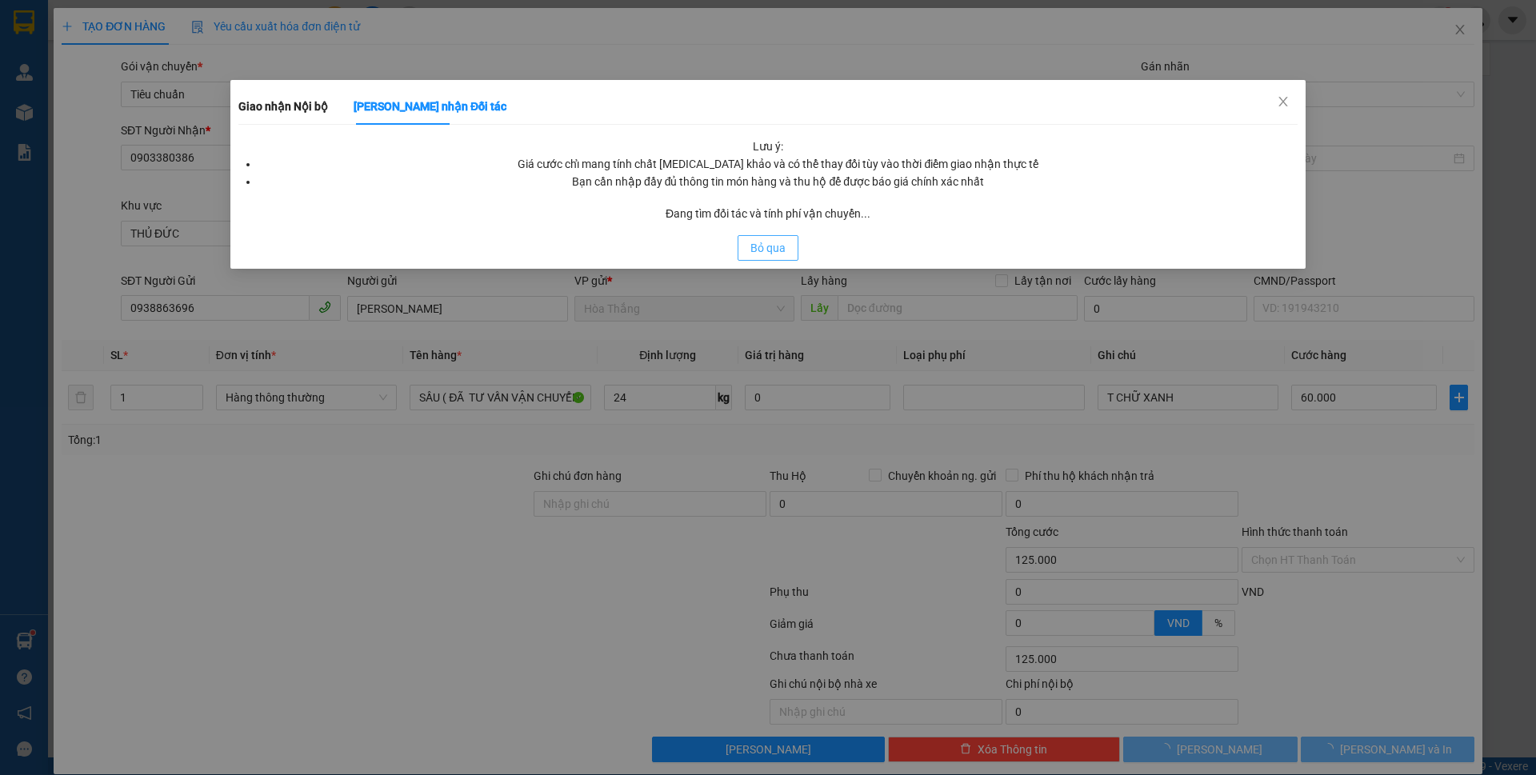
click at [771, 250] on span "Bỏ qua" at bounding box center [768, 248] width 35 height 18
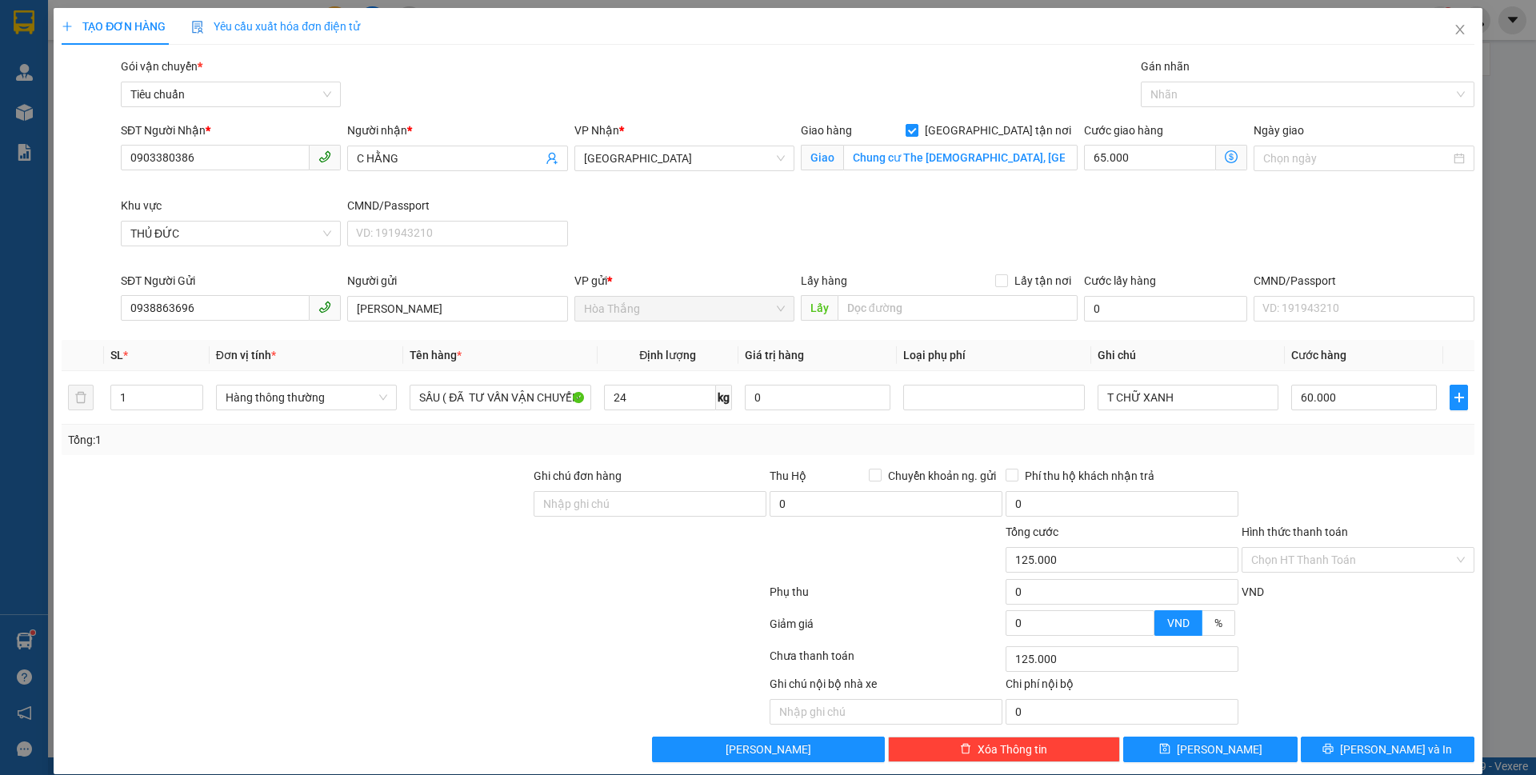
click at [1094, 212] on div "SĐT Người Nhận * 0903380386 Người nhận * C HẰNG VP Nhận * Thủ Đức Giao hàng Gia…" at bounding box center [798, 197] width 1360 height 150
click at [1139, 151] on input "65.000" at bounding box center [1150, 158] width 132 height 26
click at [1227, 157] on span "Giao nhận Nội bộ Giao nhận Đối tác Lưu ý: Giá cước chỉ mang tính chất tham khảo…" at bounding box center [1231, 158] width 31 height 26
click at [1225, 157] on icon "dollar-circle" at bounding box center [1231, 156] width 13 height 13
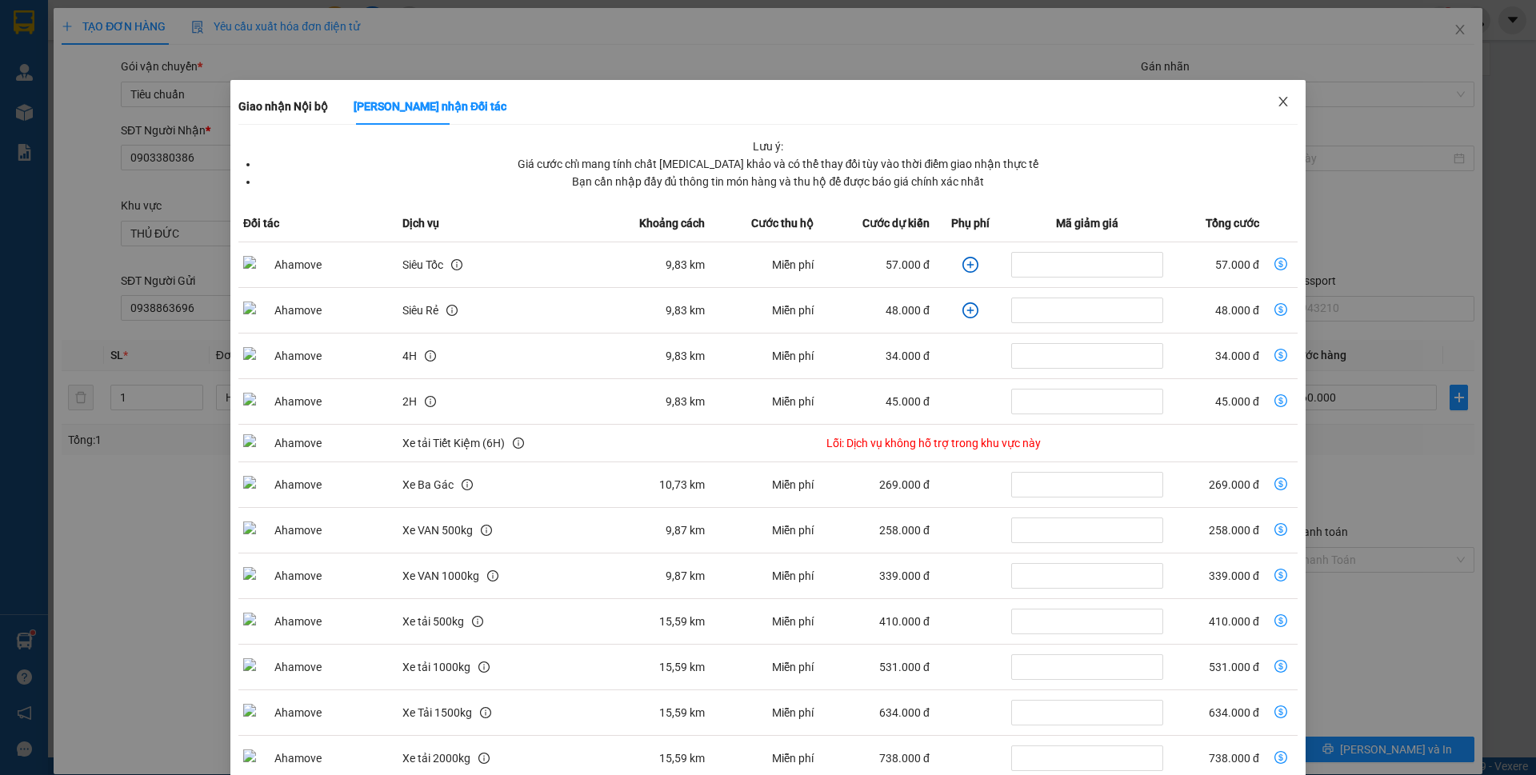
click at [1279, 106] on icon "close" at bounding box center [1283, 102] width 9 height 10
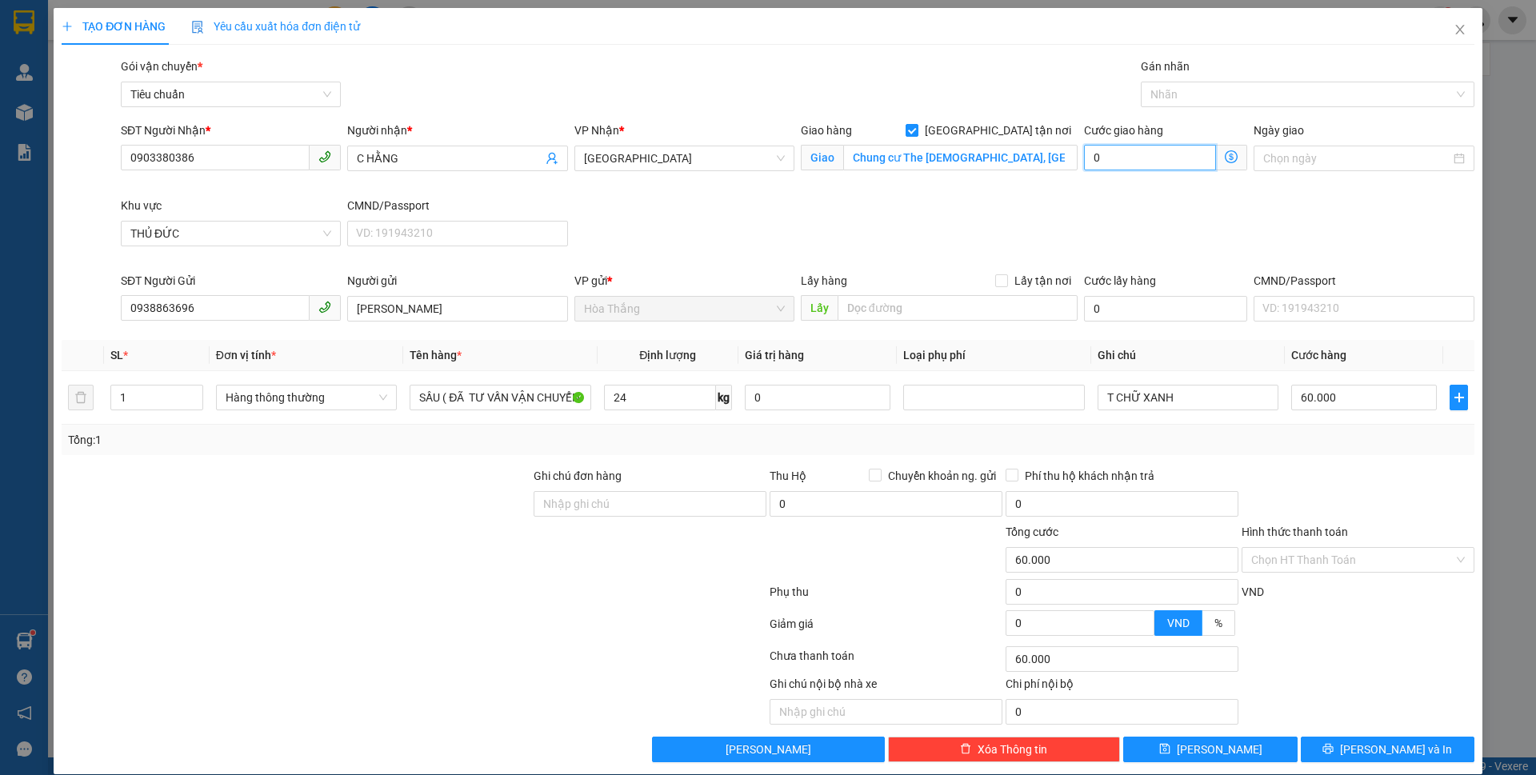
click at [1148, 164] on input "0" at bounding box center [1150, 158] width 132 height 26
click at [1203, 90] on div at bounding box center [1300, 94] width 310 height 19
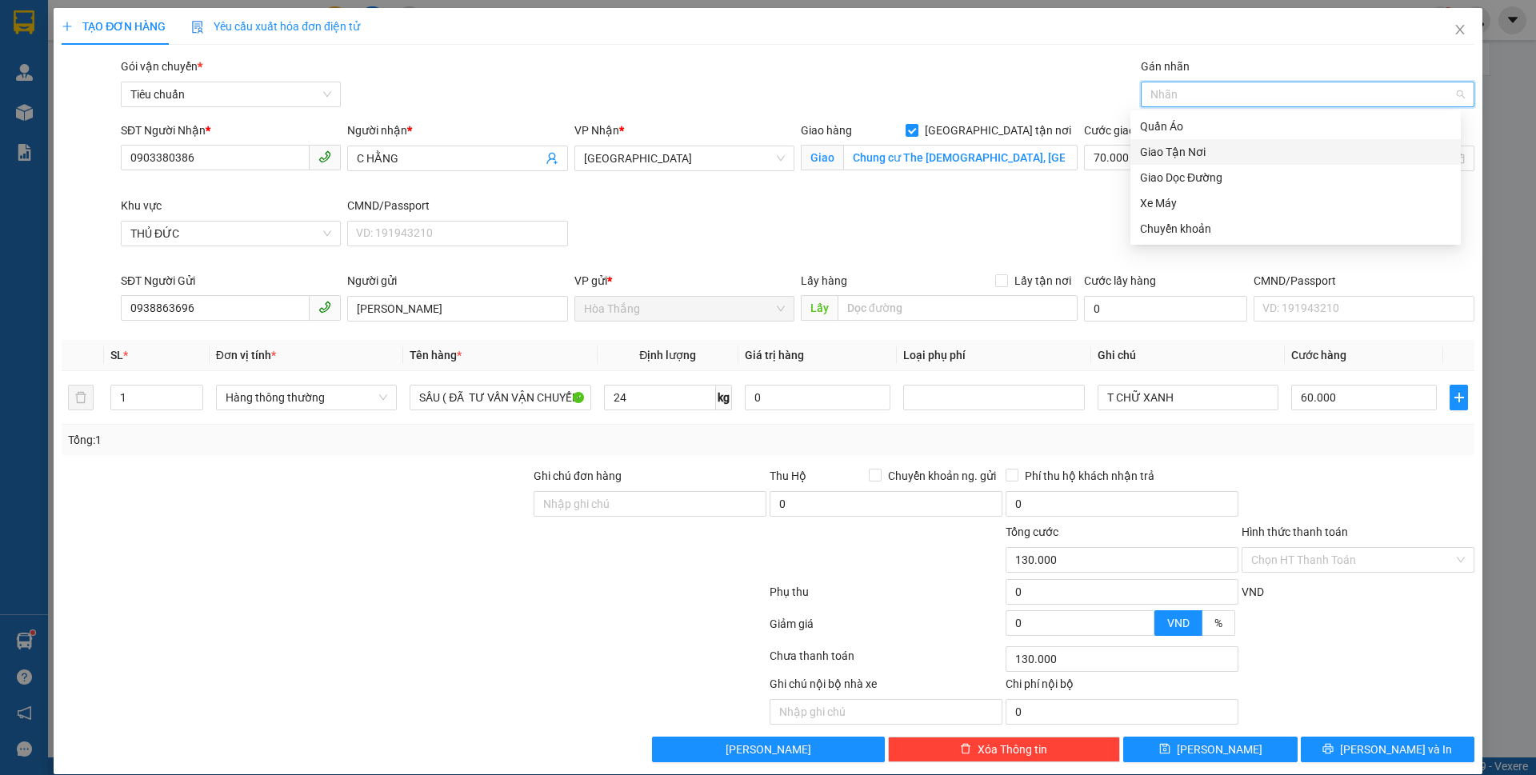
click at [1179, 159] on div "Giao Tận Nơi" at bounding box center [1295, 152] width 311 height 18
click at [1356, 727] on div "Transit Pickup Surcharge Ids Transit Deliver Surcharge Ids Transit Deliver Surc…" at bounding box center [768, 410] width 1413 height 705
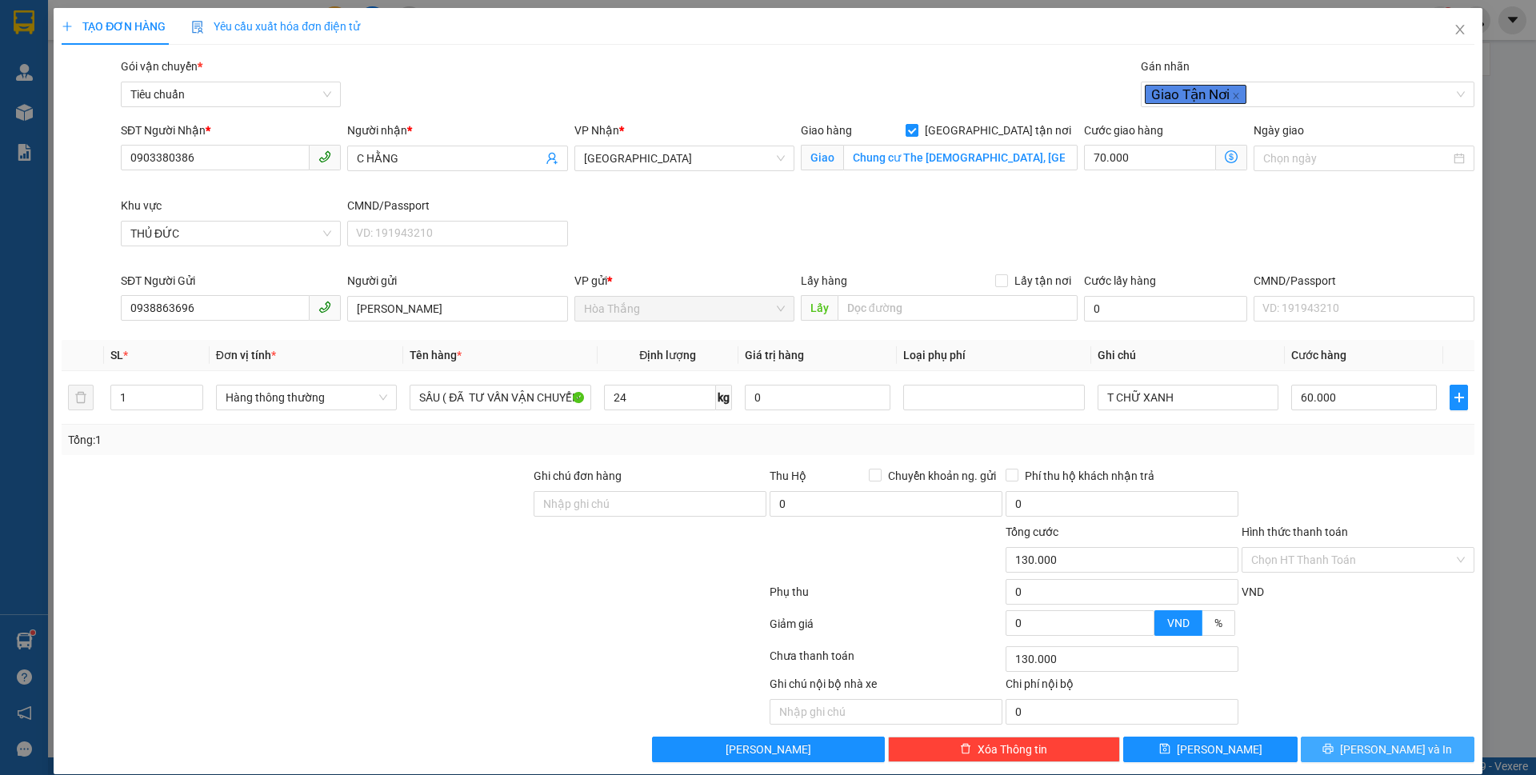
click at [1334, 754] on icon "printer" at bounding box center [1329, 749] width 10 height 10
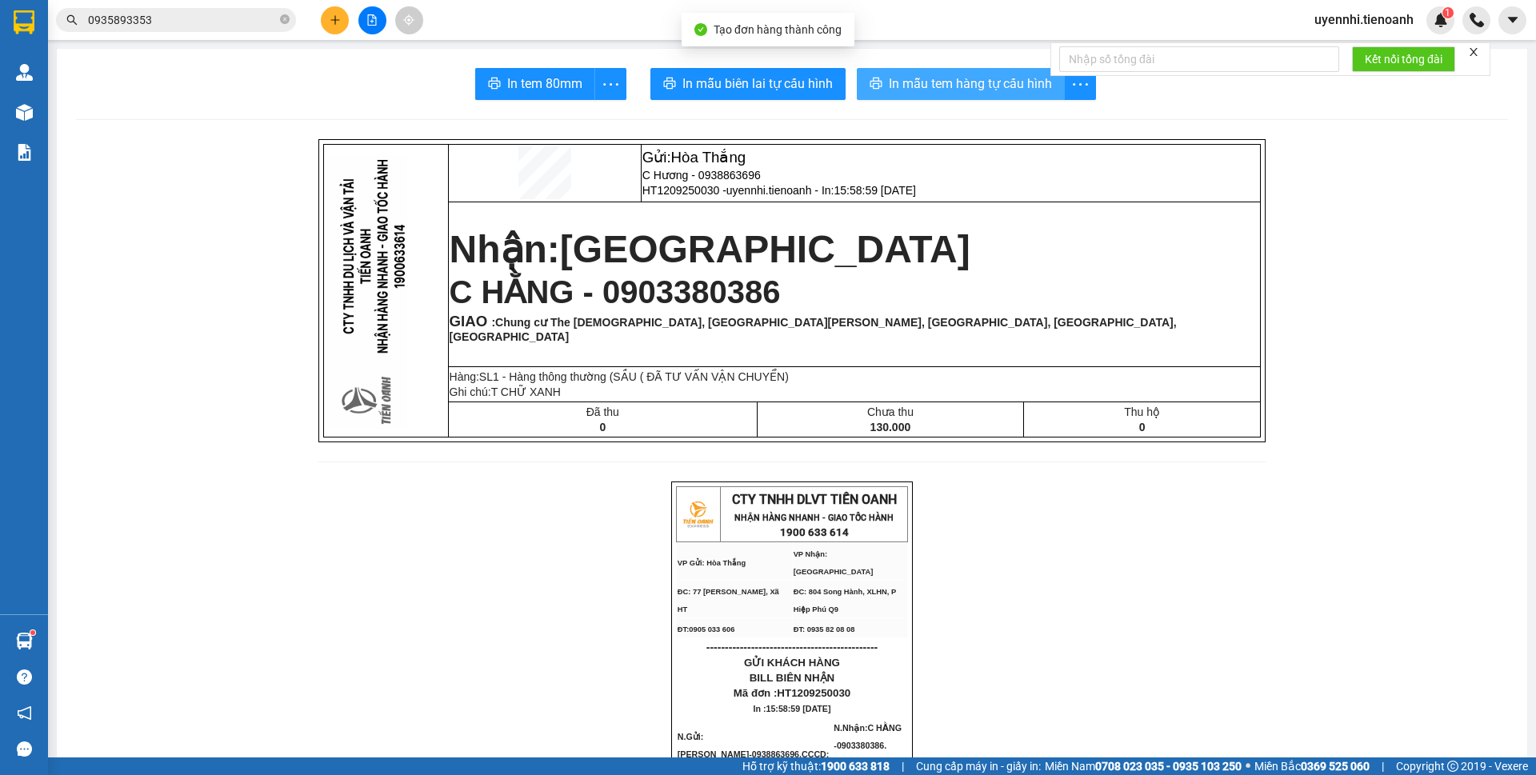
click at [891, 80] on span "In mẫu tem hàng tự cấu hình" at bounding box center [970, 84] width 163 height 20
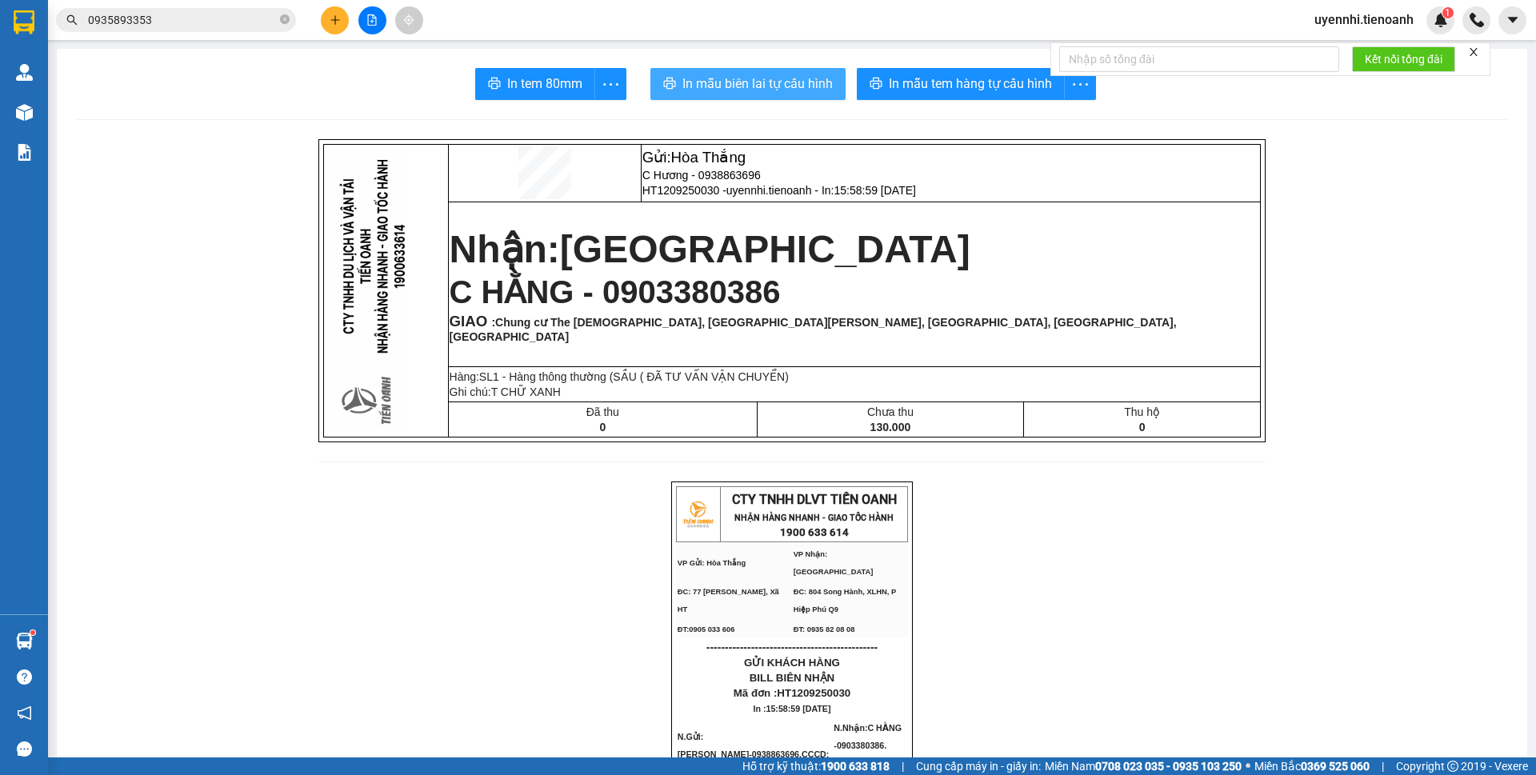
click at [743, 89] on span "In mẫu biên lai tự cấu hình" at bounding box center [758, 84] width 150 height 20
click at [284, 15] on icon "close-circle" at bounding box center [285, 19] width 10 height 10
click at [335, 17] on icon "plus" at bounding box center [334, 19] width 1 height 9
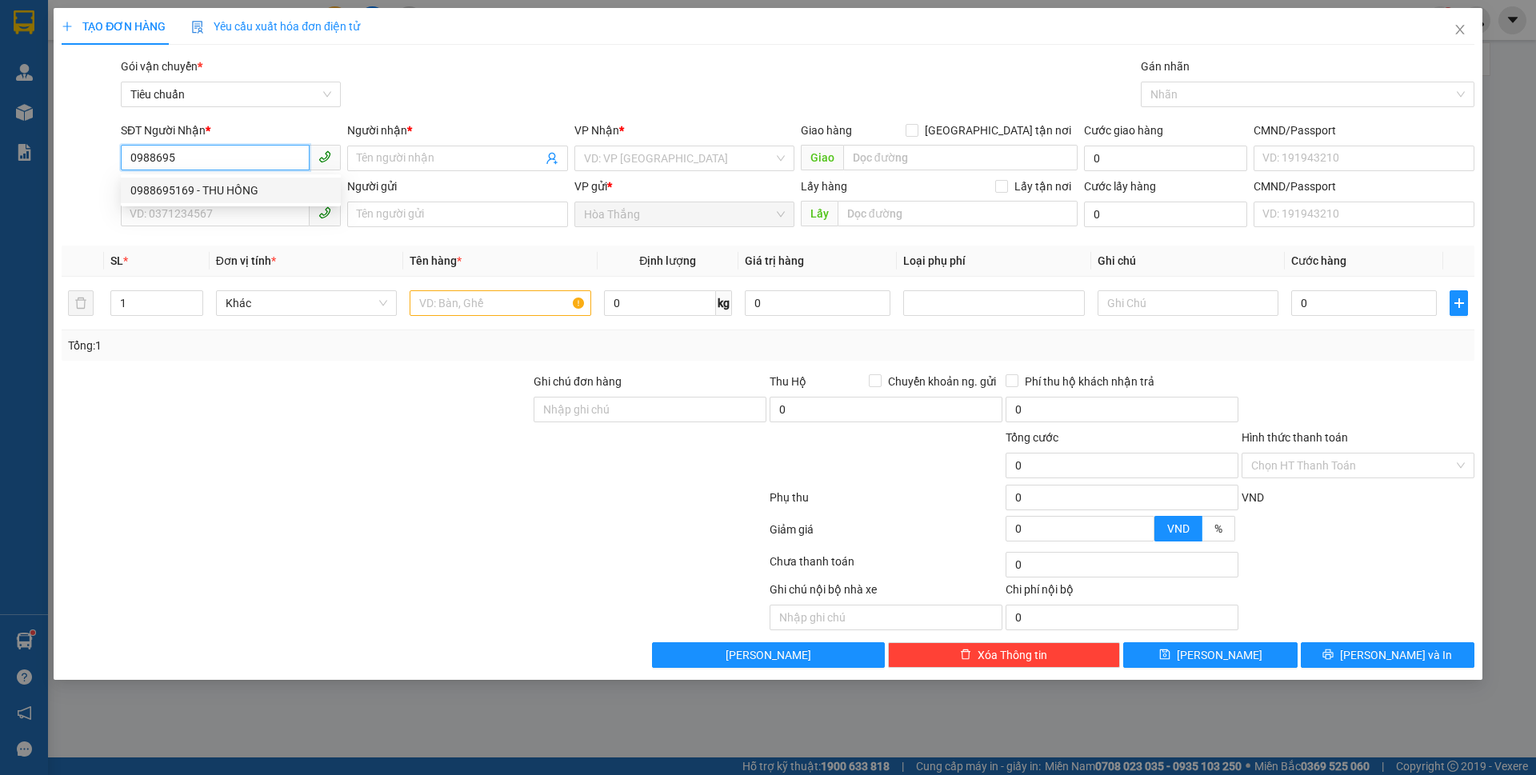
click at [175, 190] on div "0988695169 - THU HỒNG" at bounding box center [230, 191] width 201 height 18
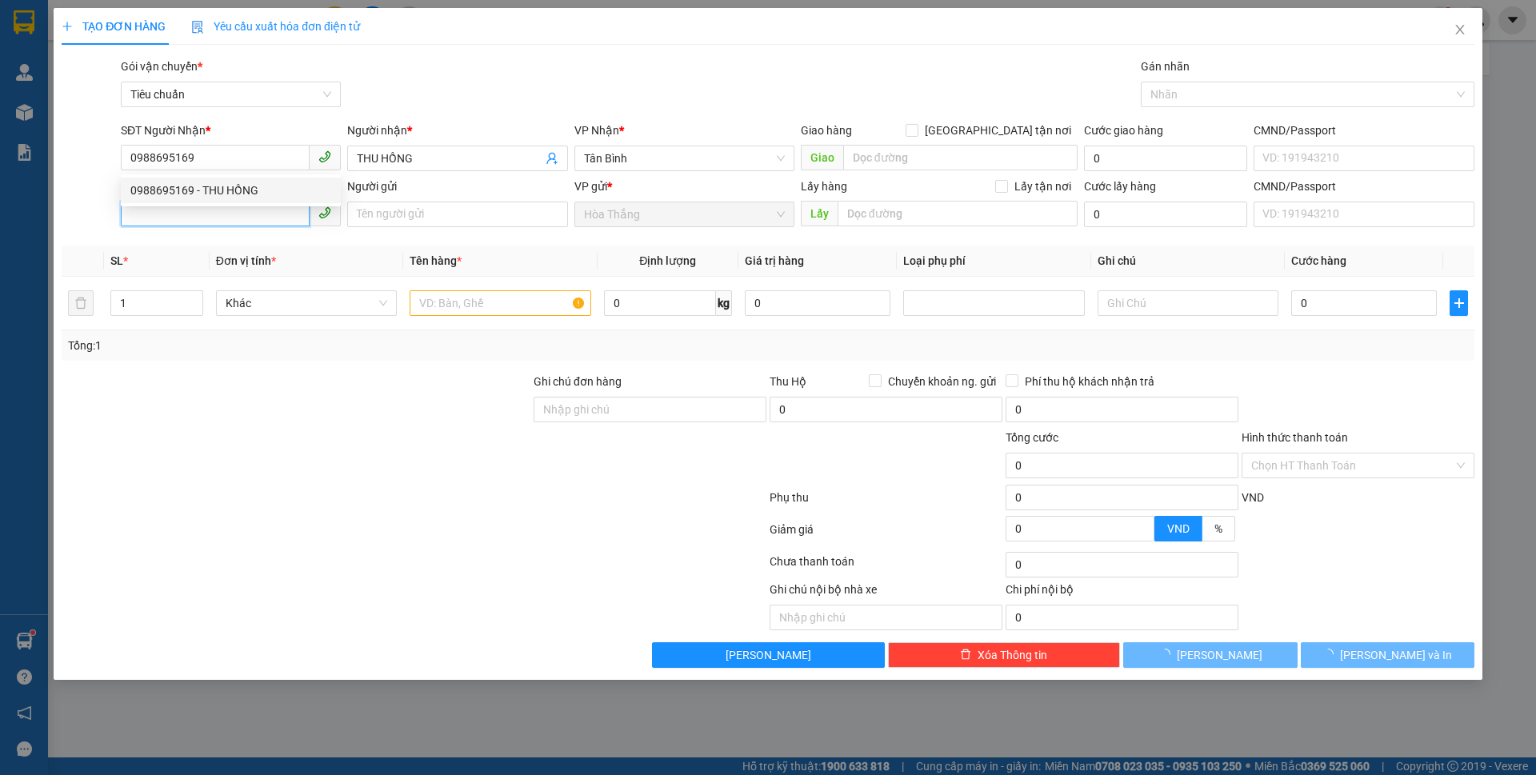
click at [163, 221] on input "SĐT Người Gửi" at bounding box center [215, 214] width 189 height 26
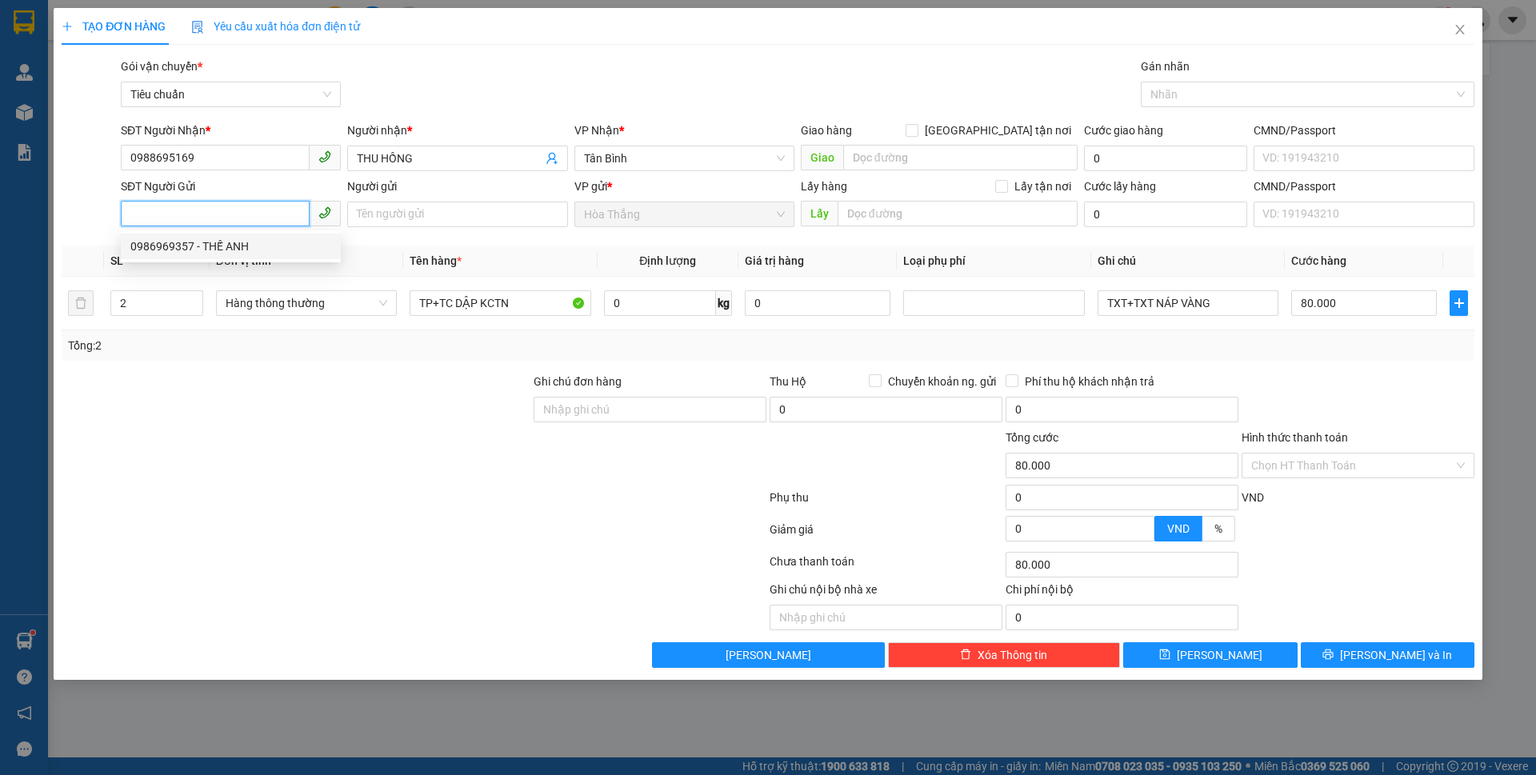
click at [226, 246] on div "0986969357 - THẾ ANH" at bounding box center [230, 247] width 201 height 18
click at [195, 290] on div "3" at bounding box center [156, 303] width 93 height 26
click at [195, 294] on span "up" at bounding box center [195, 299] width 10 height 10
click at [190, 311] on span "down" at bounding box center [195, 309] width 10 height 10
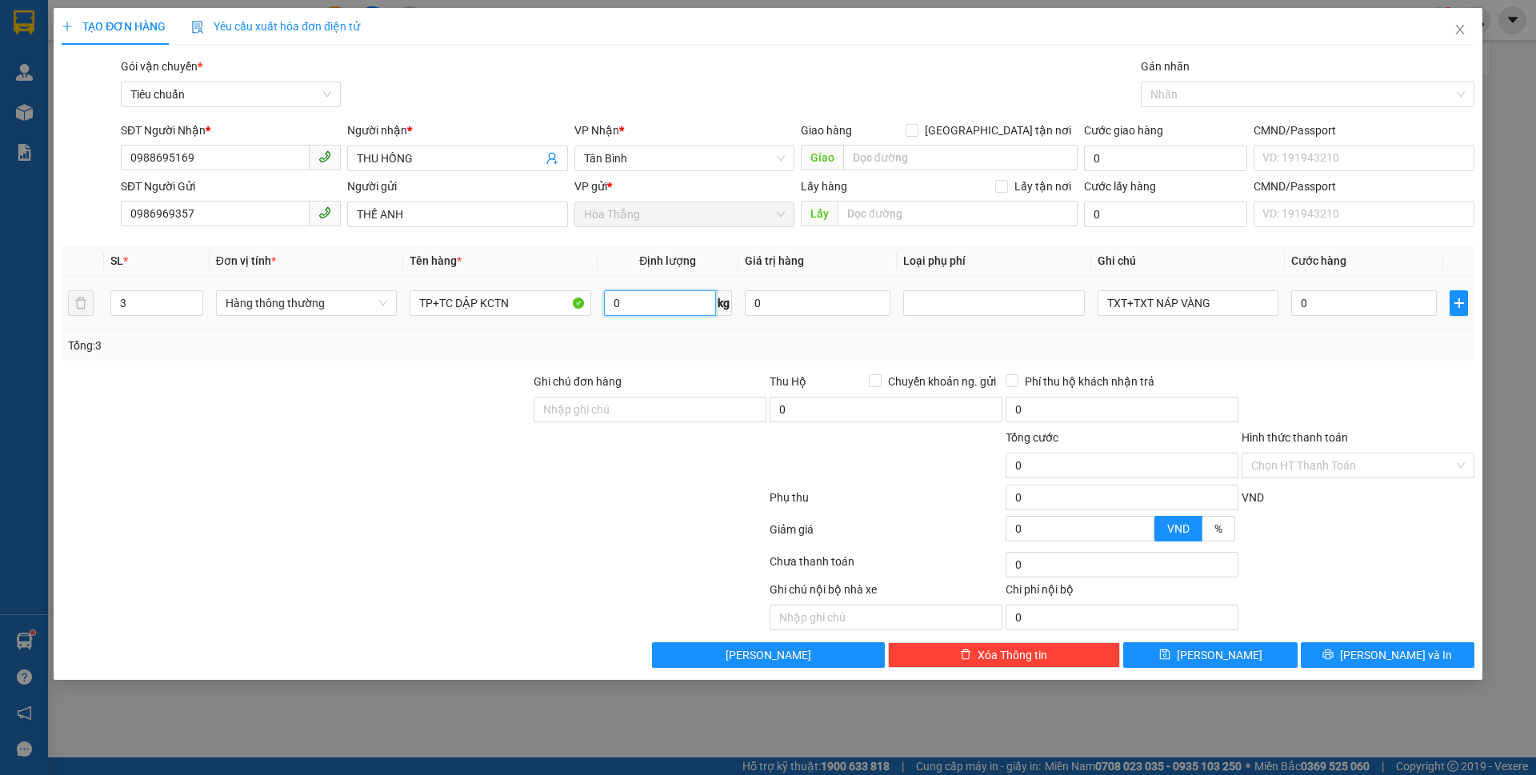
click at [643, 304] on input "0" at bounding box center [660, 303] width 112 height 26
click at [477, 347] on div "Tổng: 3" at bounding box center [330, 346] width 525 height 18
click at [477, 349] on div "Tổng: 3" at bounding box center [330, 346] width 525 height 18
drag, startPoint x: 1227, startPoint y: 302, endPoint x: 1231, endPoint y: 310, distance: 8.2
click at [1231, 310] on input "TXT+TXT NÁP VÀNG" at bounding box center [1188, 303] width 181 height 26
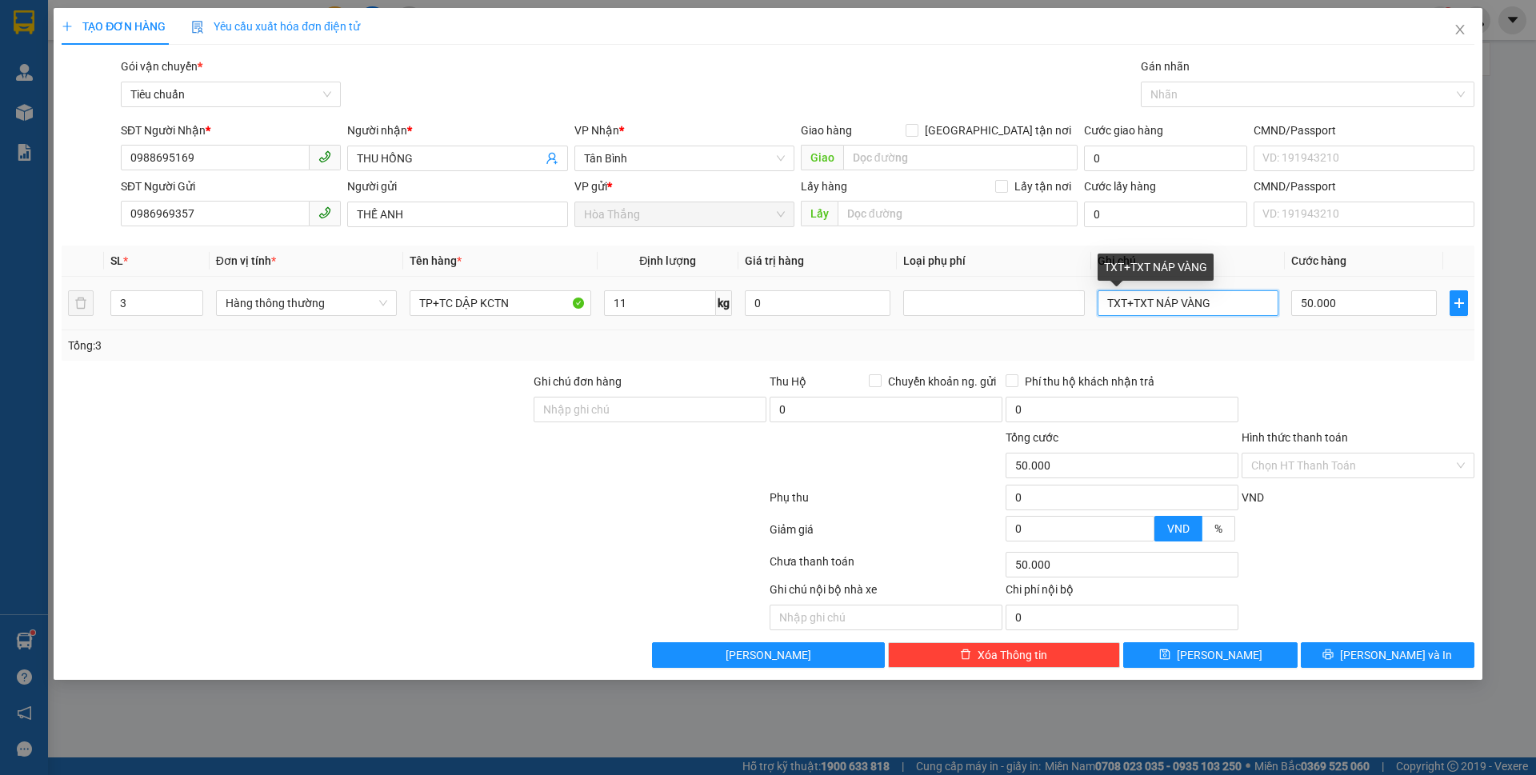
click at [1107, 301] on input "TXT+TXT NÁP VÀNG" at bounding box center [1188, 303] width 181 height 26
drag, startPoint x: 1145, startPoint y: 300, endPoint x: 1330, endPoint y: 328, distance: 187.0
click at [1330, 328] on tr "3 Hàng thông thường TP+TC DẬP KCTN 11 kg 0 2TXT+TXT NÁP VÀNG 50.000" at bounding box center [768, 304] width 1413 height 54
click at [1394, 306] on input "50.000" at bounding box center [1365, 303] width 146 height 26
click at [1396, 371] on div "Transit Pickup Surcharge Ids Transit Deliver Surcharge Ids Transit Deliver Surc…" at bounding box center [768, 363] width 1413 height 611
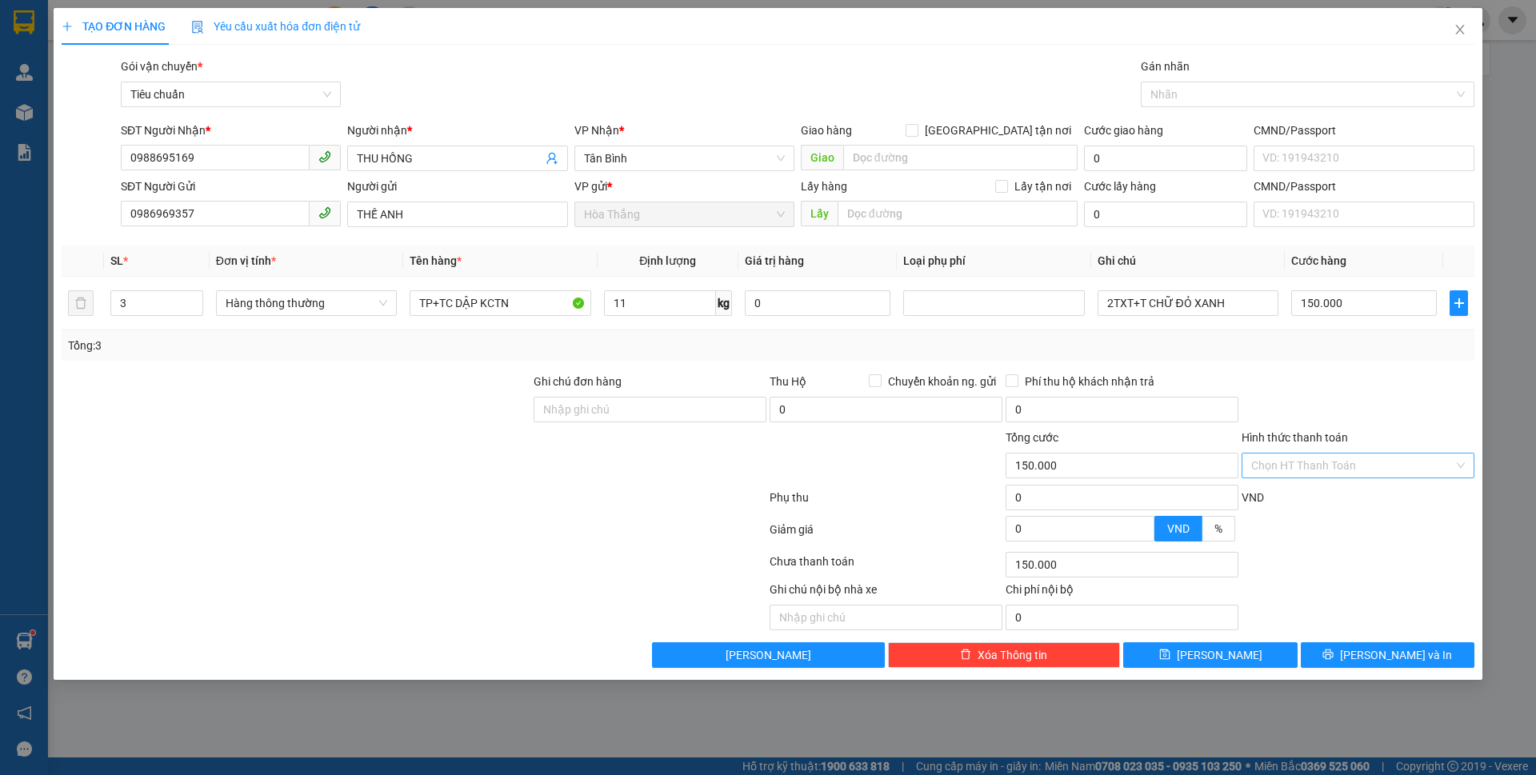
drag, startPoint x: 1309, startPoint y: 464, endPoint x: 1307, endPoint y: 477, distance: 13.0
click at [1309, 463] on input "Hình thức thanh toán" at bounding box center [1353, 466] width 202 height 24
click at [1301, 494] on div "Tại văn phòng" at bounding box center [1359, 498] width 214 height 18
click at [1344, 649] on button "[PERSON_NAME] và In" at bounding box center [1388, 656] width 174 height 26
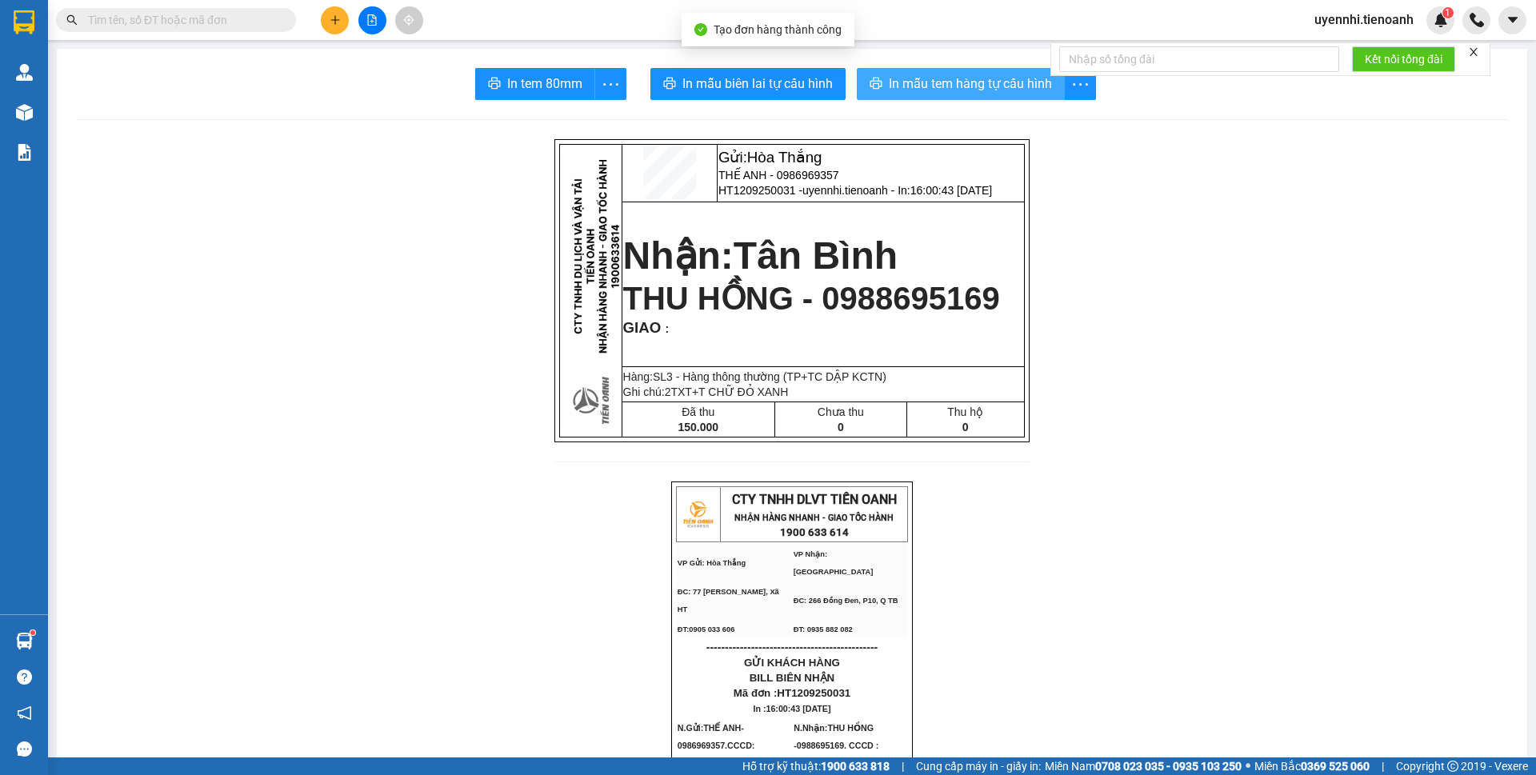
click at [915, 78] on span "In mẫu tem hàng tự cấu hình" at bounding box center [970, 84] width 163 height 20
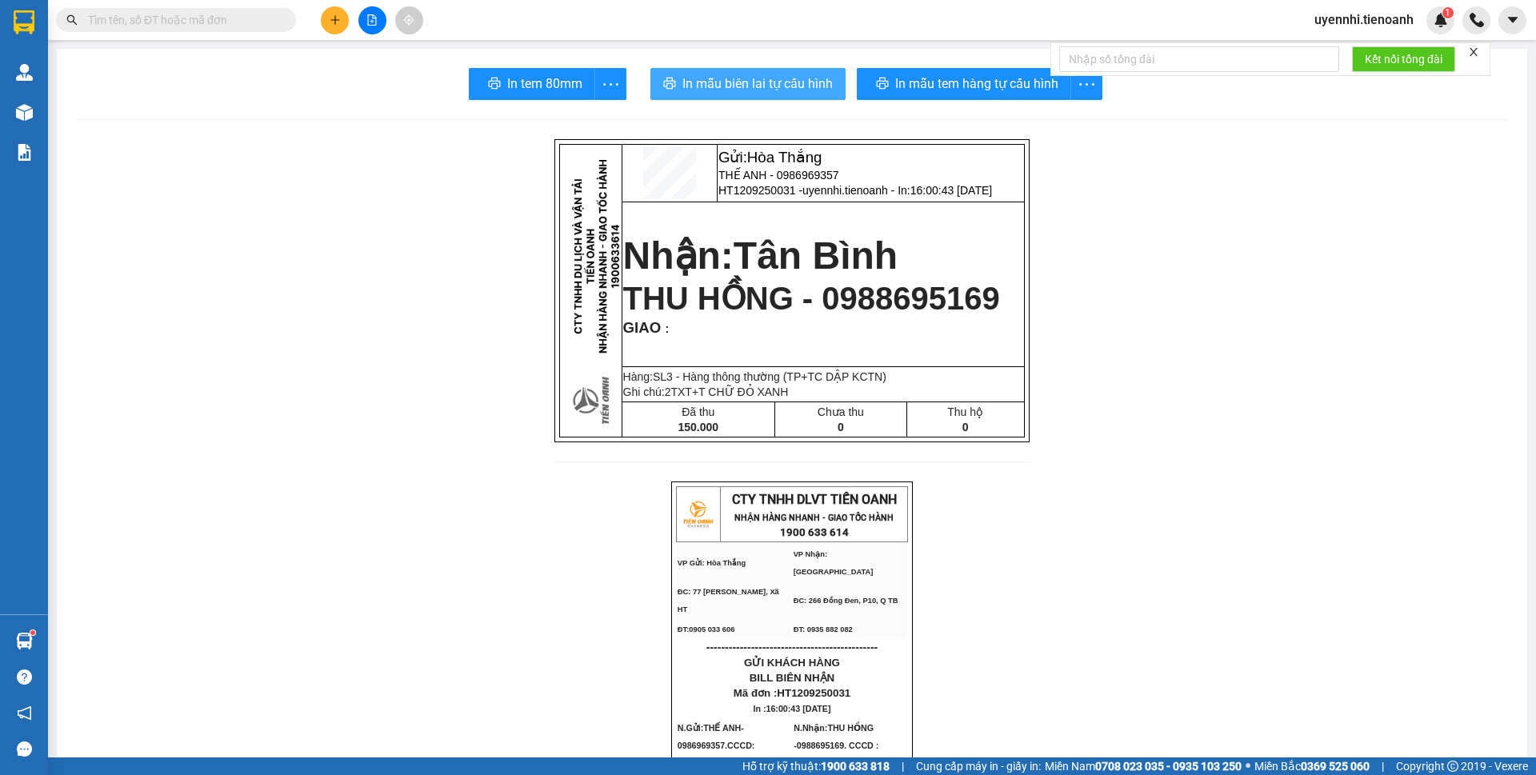
click at [803, 78] on span "In mẫu biên lai tự cấu hình" at bounding box center [758, 84] width 150 height 20
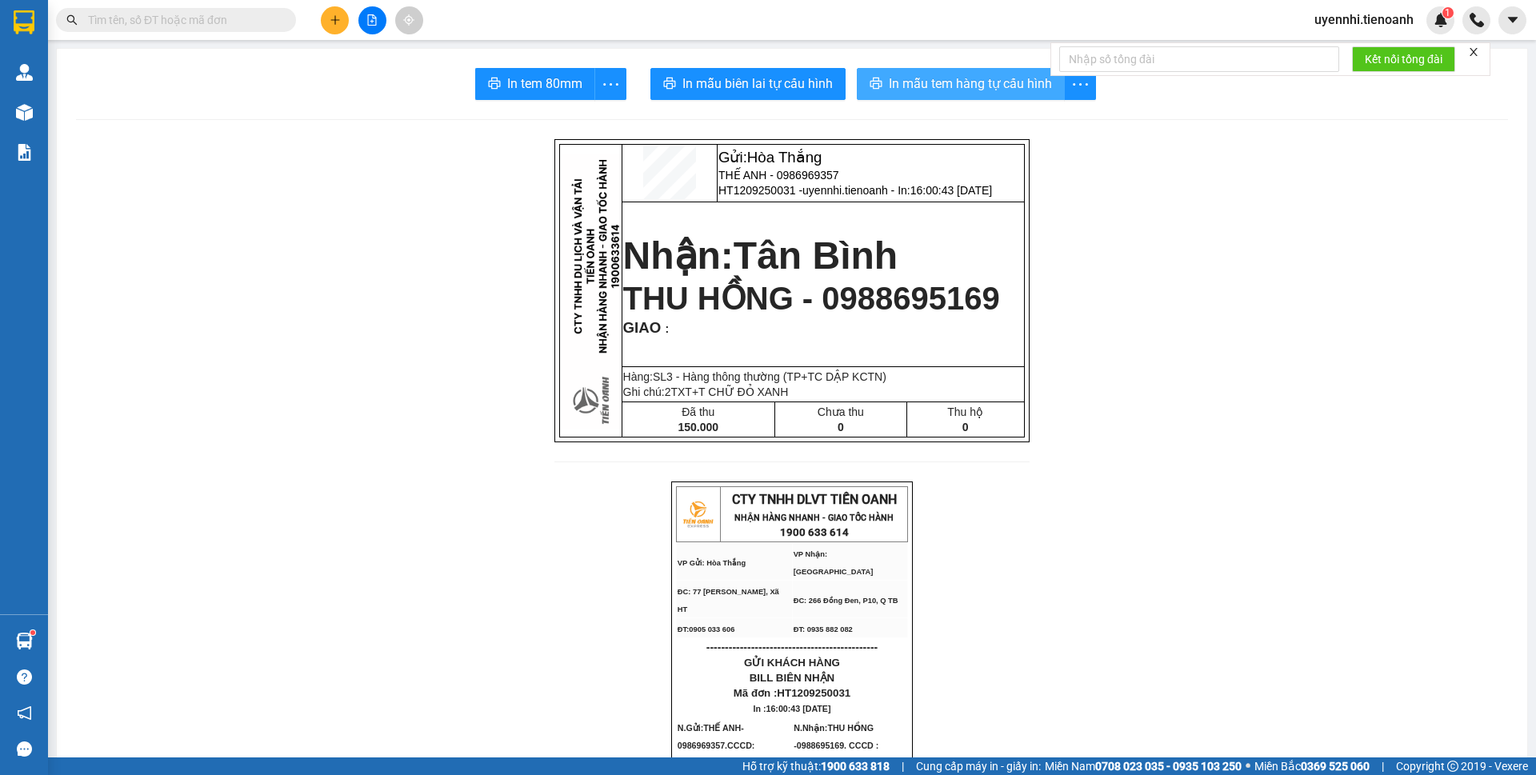
click at [948, 80] on span "In mẫu tem hàng tự cấu hình" at bounding box center [970, 84] width 163 height 20
click at [340, 16] on icon "plus" at bounding box center [335, 19] width 11 height 11
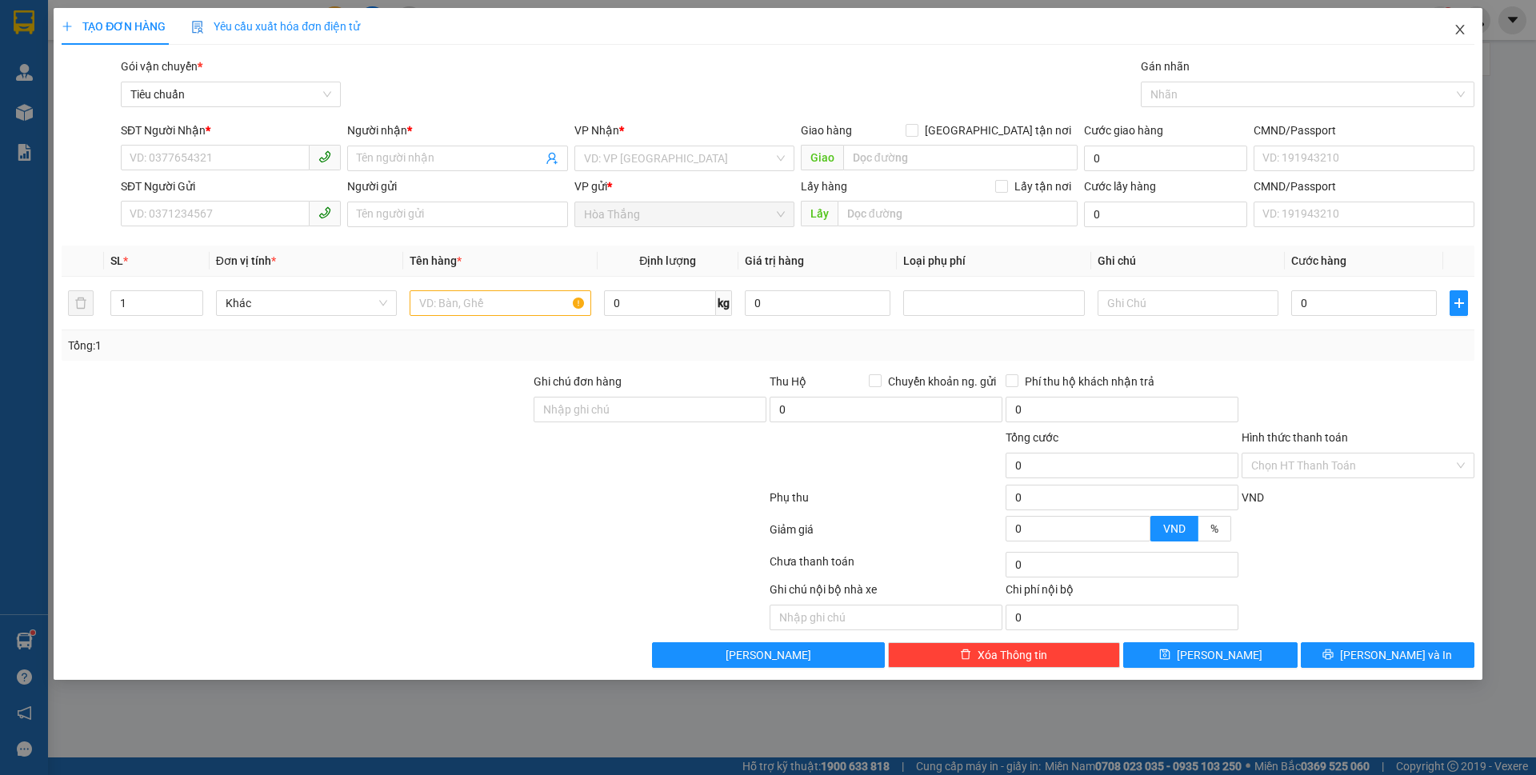
click at [1458, 30] on icon "close" at bounding box center [1460, 29] width 13 height 13
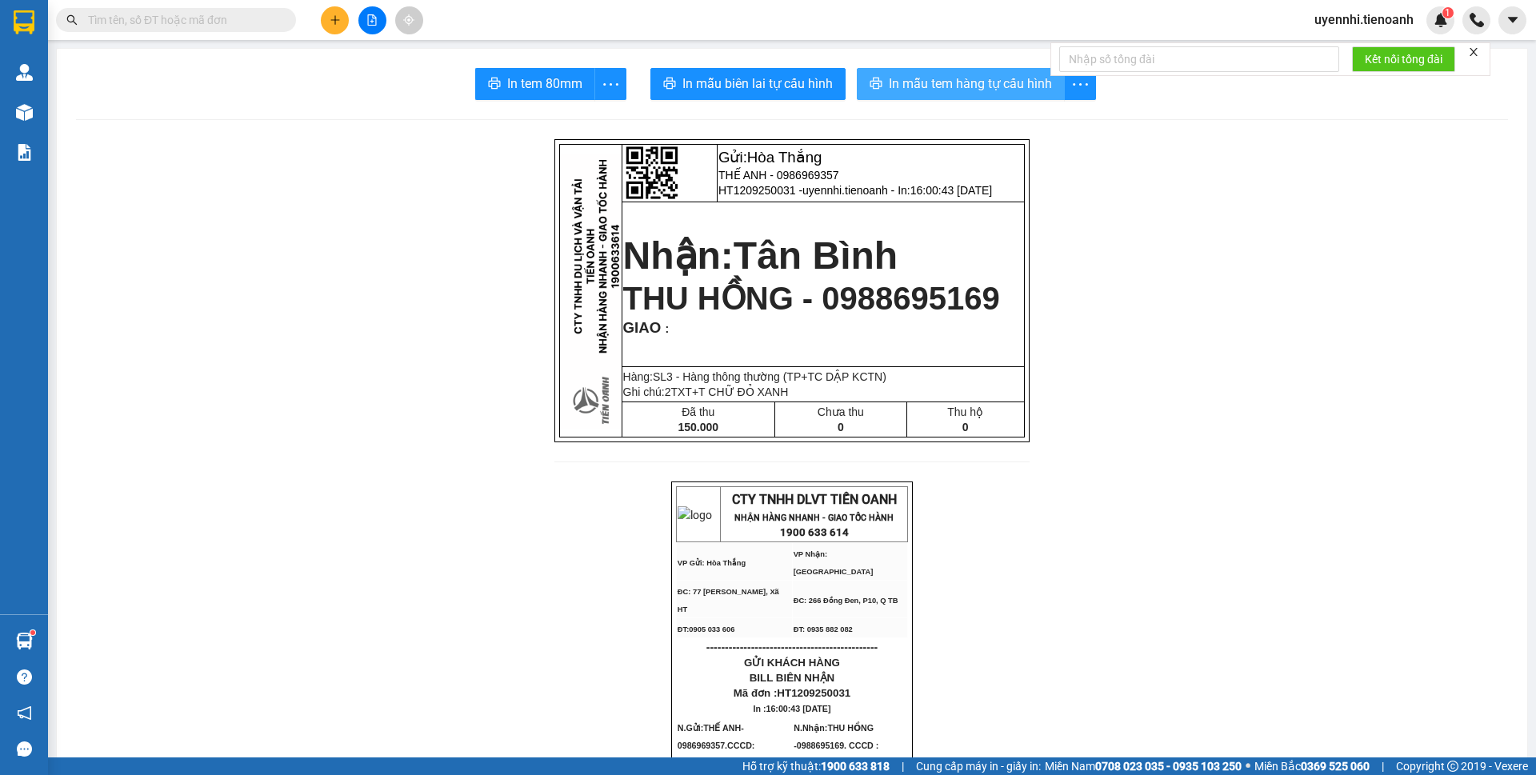
click at [978, 82] on span "In mẫu tem hàng tự cấu hình" at bounding box center [970, 84] width 163 height 20
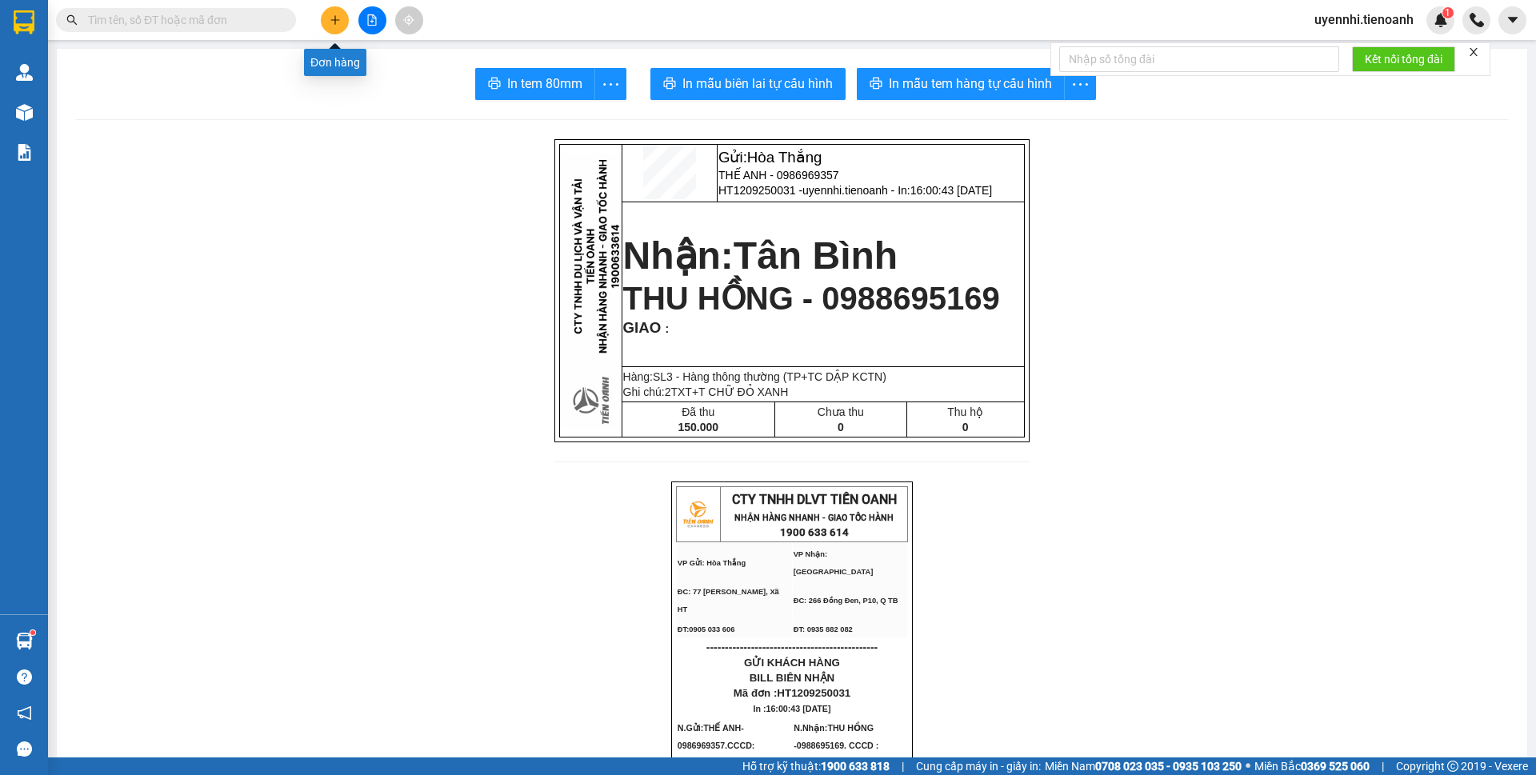
click at [339, 15] on icon "plus" at bounding box center [335, 19] width 11 height 11
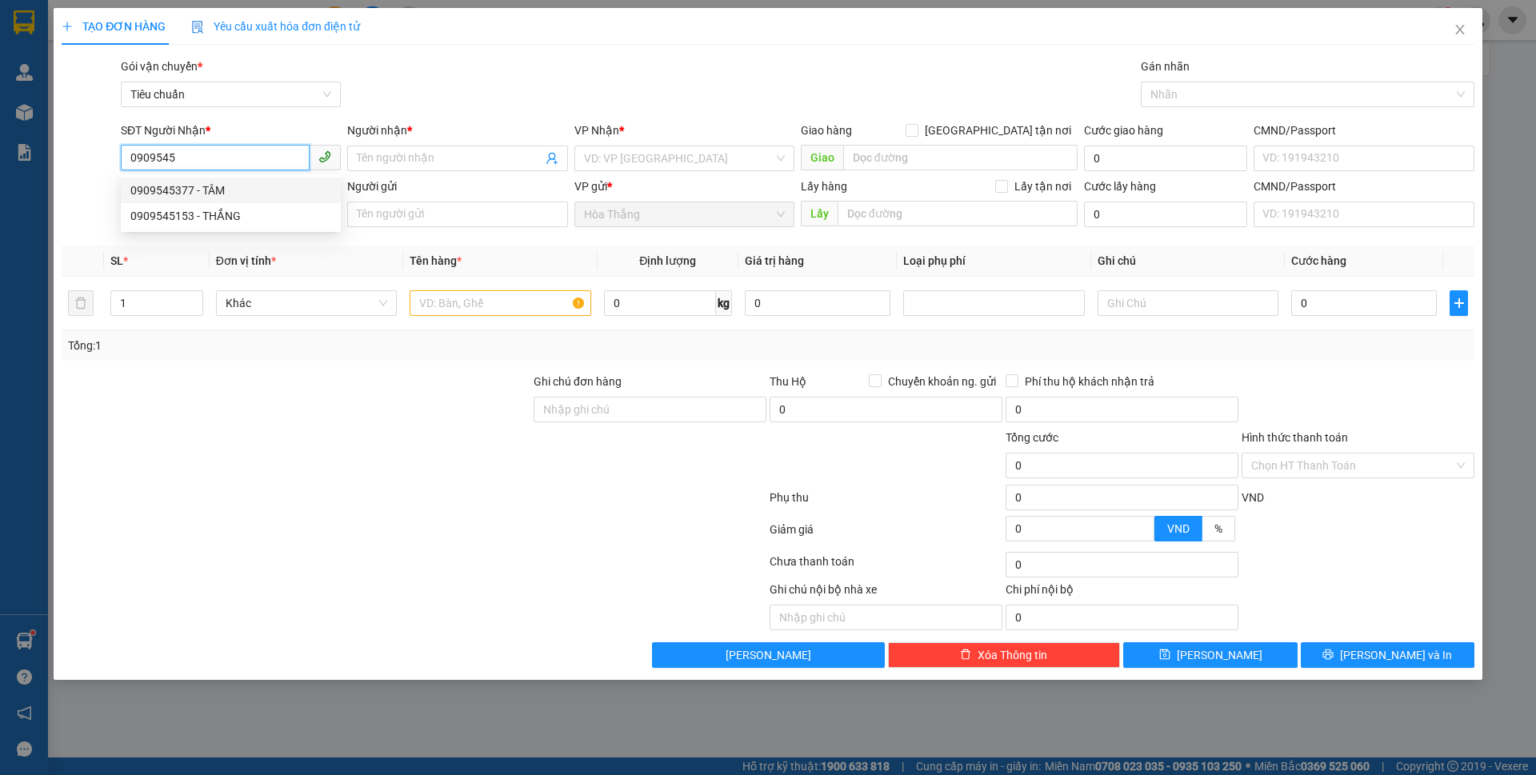
click at [210, 186] on div "0909545377 - TÂM" at bounding box center [230, 191] width 201 height 18
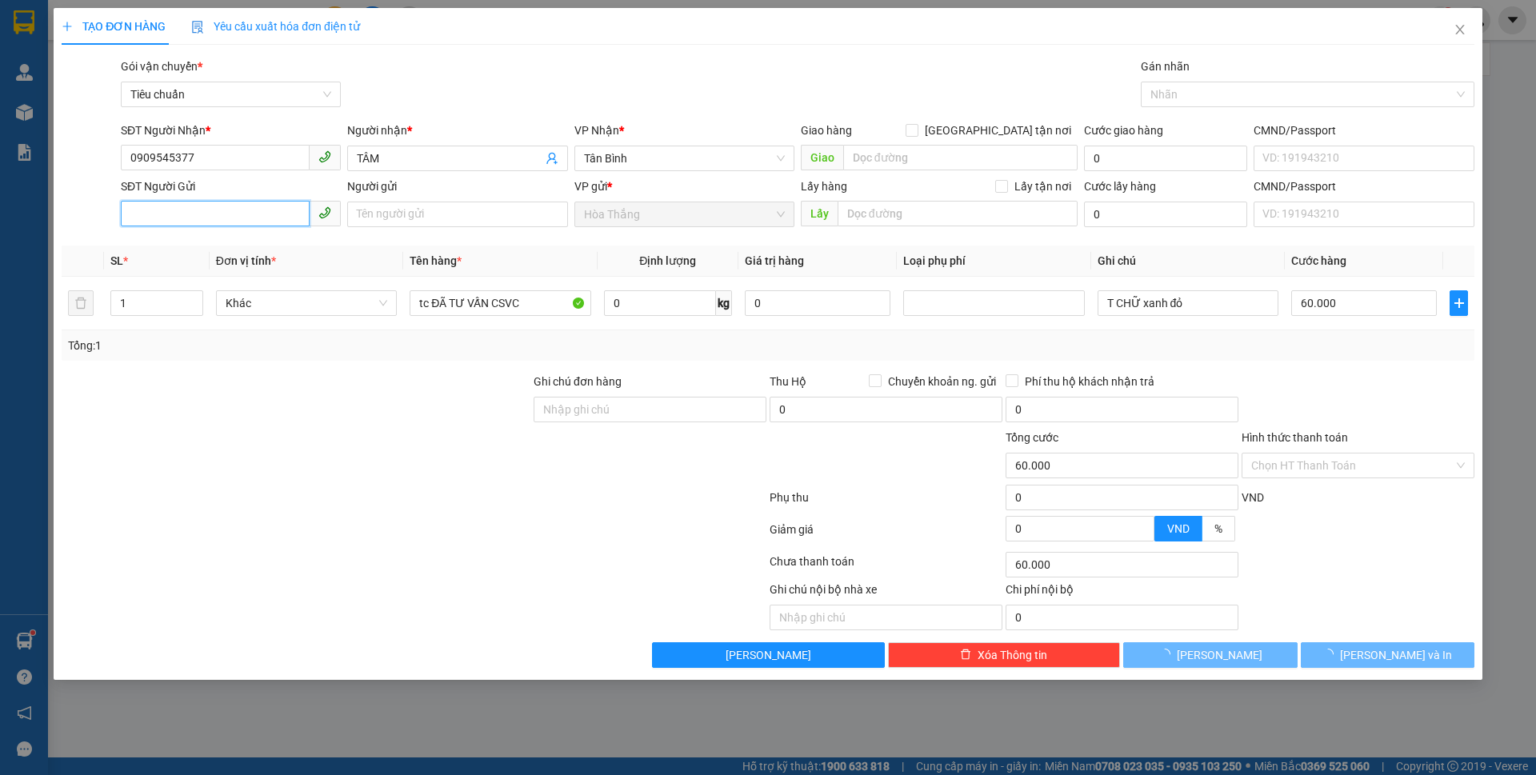
click at [206, 217] on input "SĐT Người Gửi" at bounding box center [215, 214] width 189 height 26
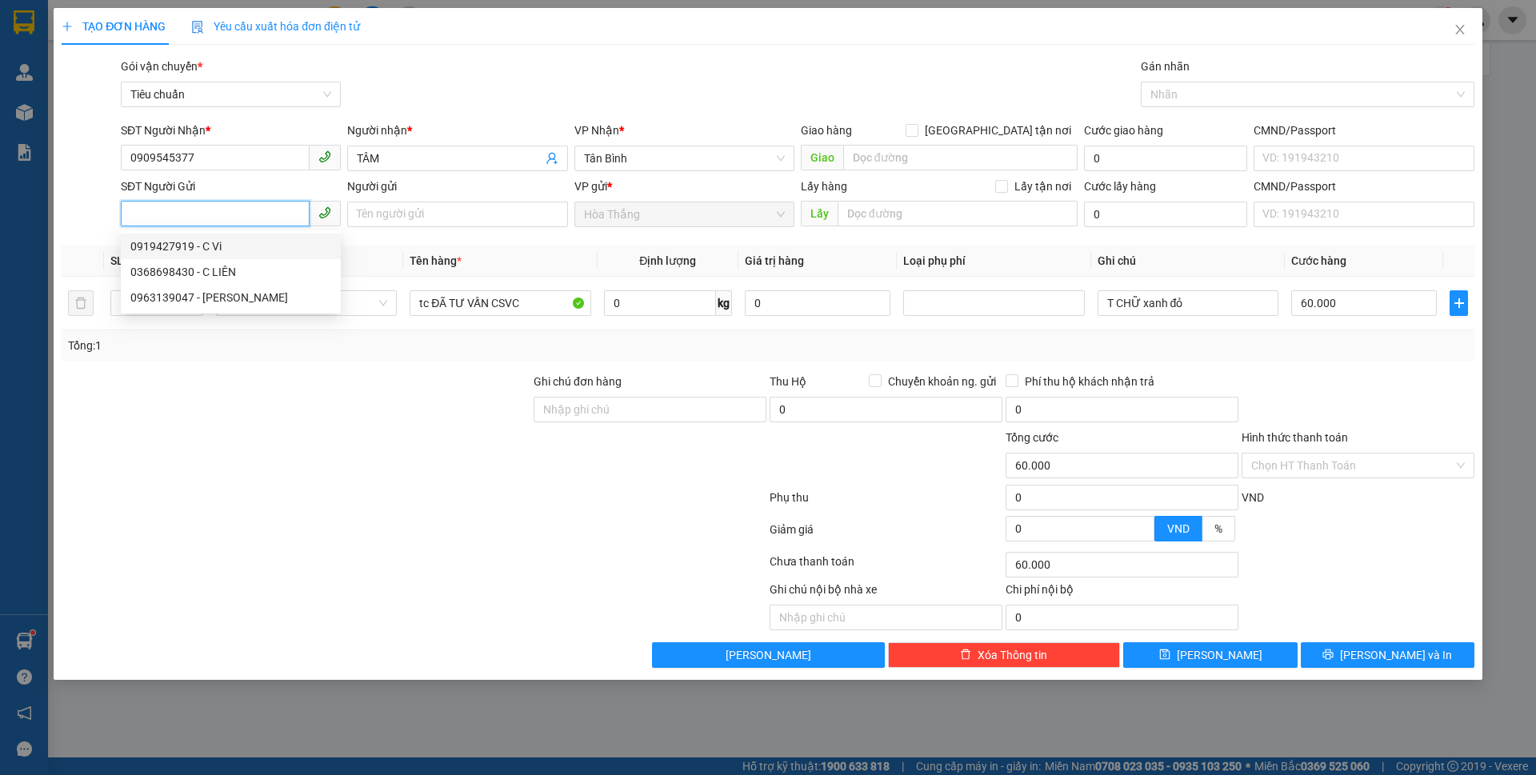
click at [204, 248] on div "0919427919 - C Vi" at bounding box center [230, 247] width 201 height 18
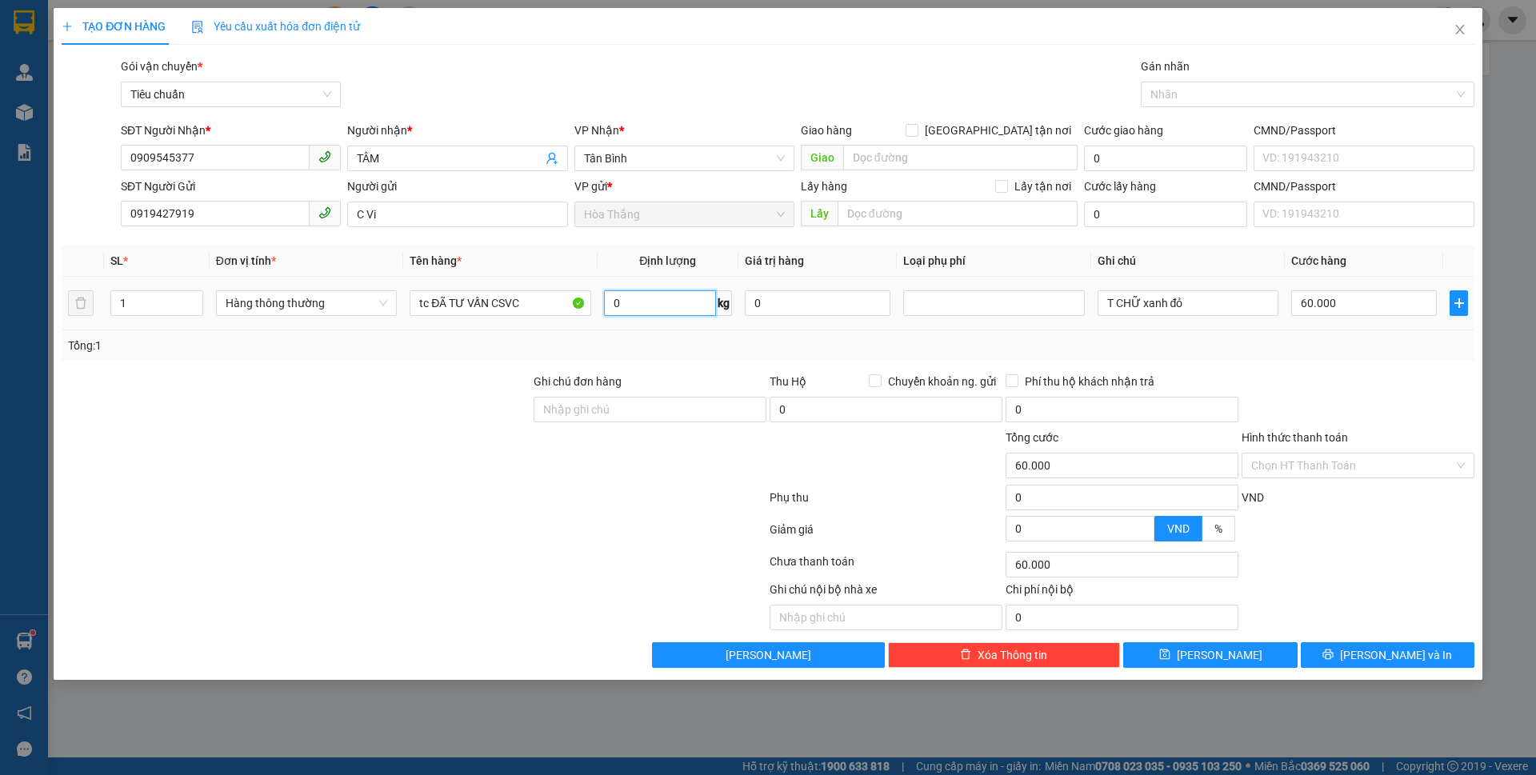
click at [616, 306] on input "0" at bounding box center [660, 303] width 112 height 26
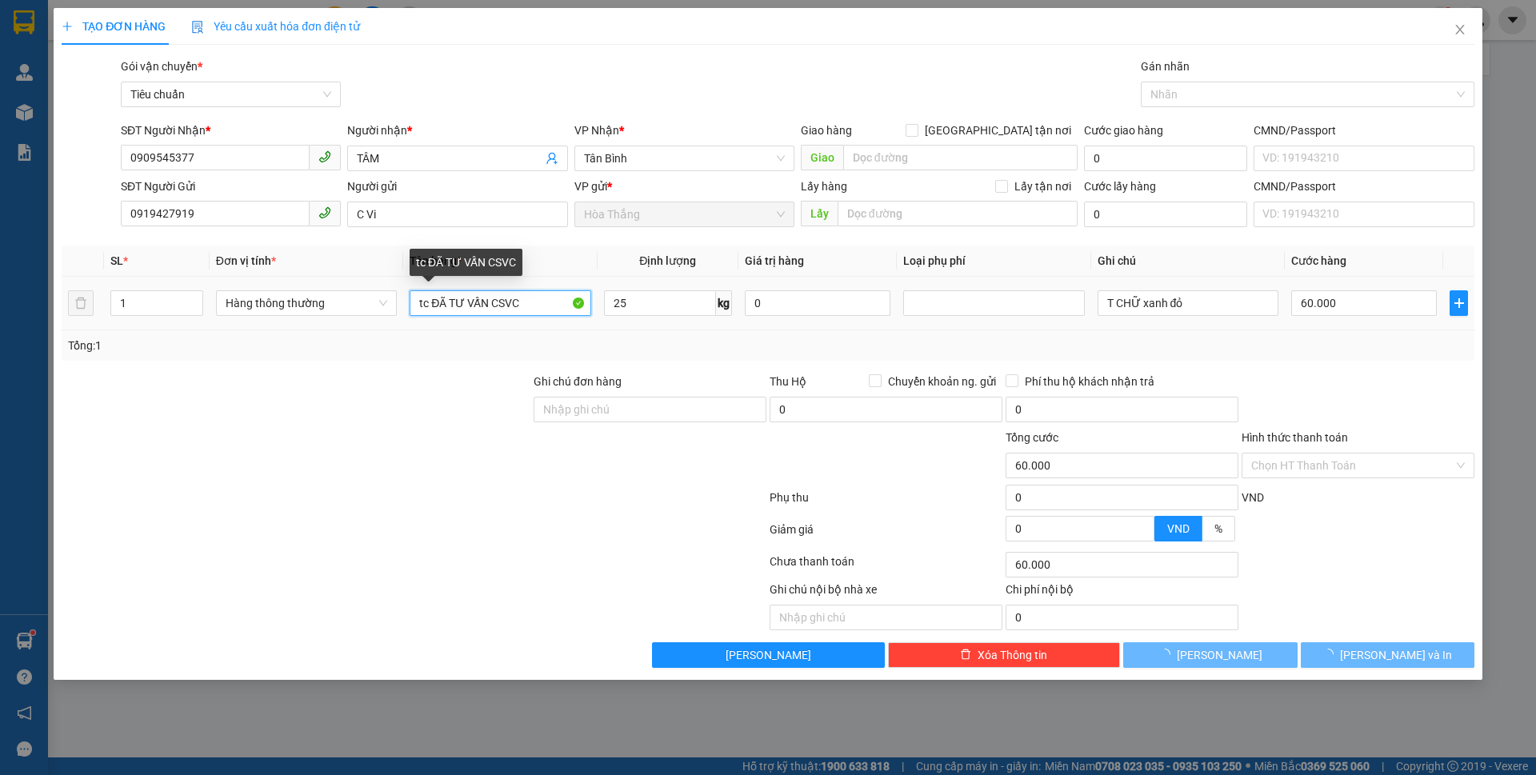
click at [398, 296] on tr "1 Hàng thông thường tc ĐÃ TƯ VẤN CSVC 25 kg 0 T CHỮ xanh đỏ 60.000" at bounding box center [768, 304] width 1413 height 54
drag, startPoint x: 431, startPoint y: 300, endPoint x: 378, endPoint y: 300, distance: 52.8
click at [378, 300] on tr "1 Hàng thông thường tc ĐÃ TƯ VẤN CSVC 25 kg 0 T CHỮ xanh đỏ 60.000" at bounding box center [768, 304] width 1413 height 54
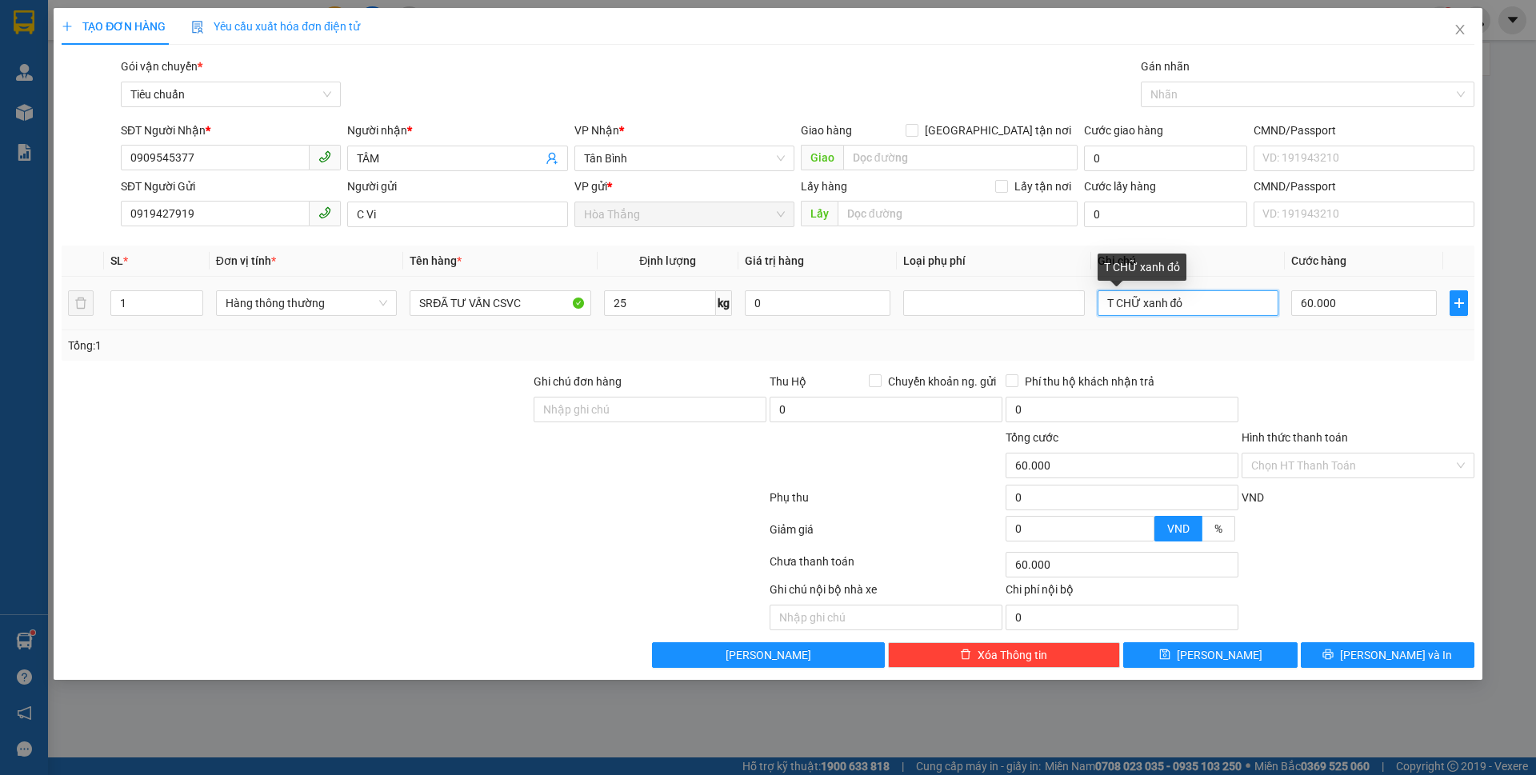
drag, startPoint x: 1196, startPoint y: 304, endPoint x: 1137, endPoint y: 304, distance: 59.2
click at [1137, 304] on input "T CHỮ xanh đỏ" at bounding box center [1188, 303] width 181 height 26
click at [1301, 467] on input "Hình thức thanh toán" at bounding box center [1353, 466] width 202 height 24
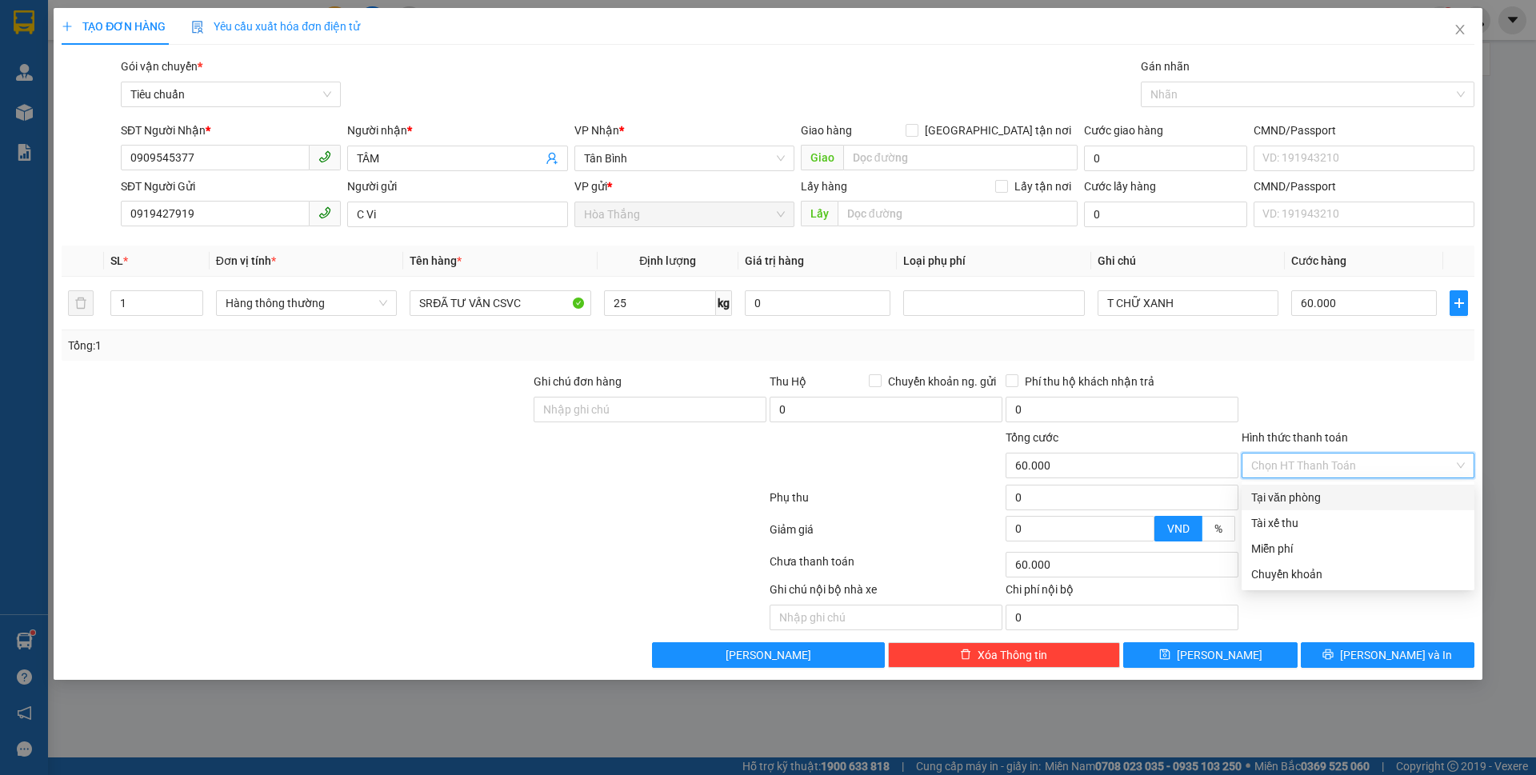
click at [1295, 496] on div "Tại văn phòng" at bounding box center [1359, 498] width 214 height 18
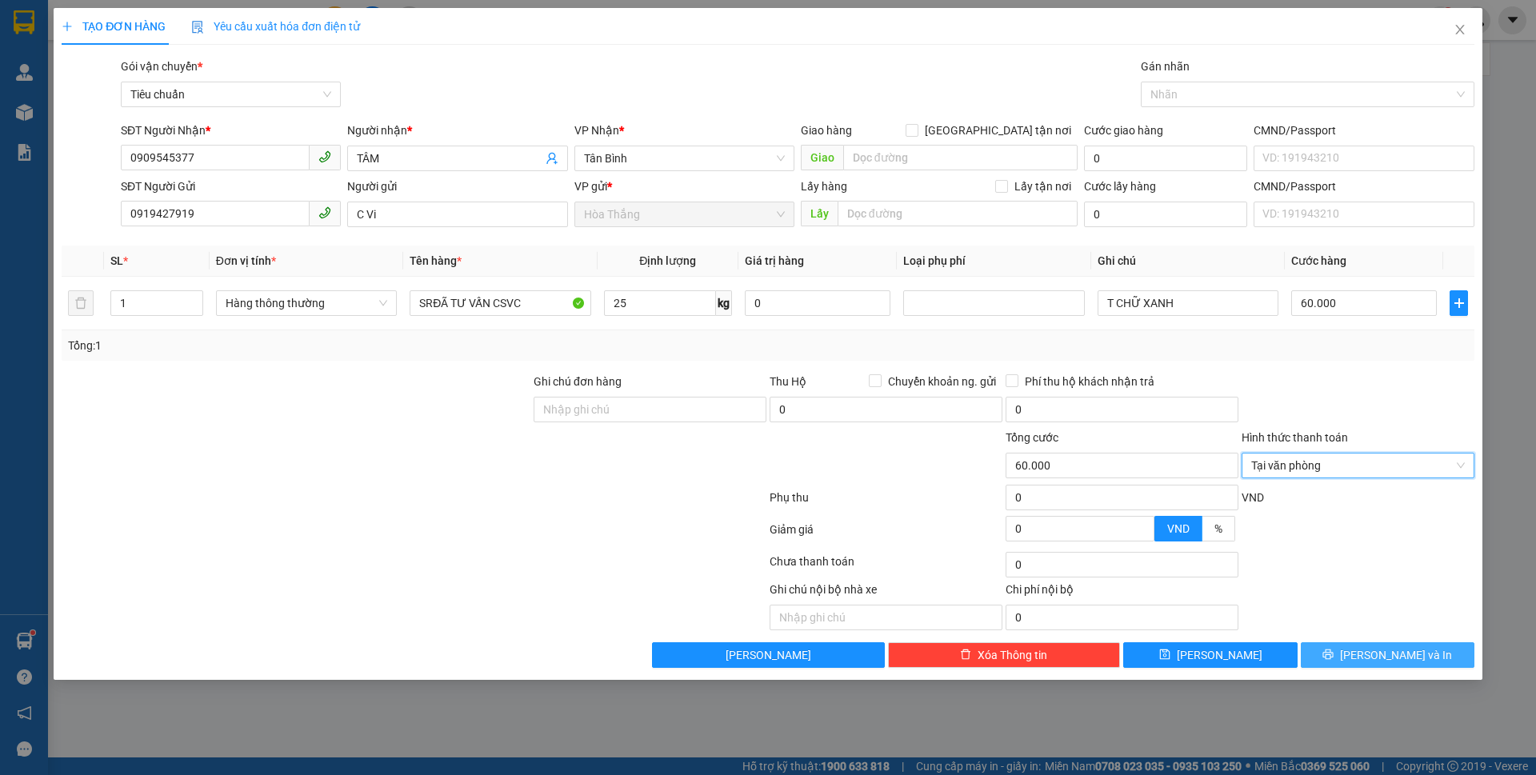
click at [1352, 652] on button "[PERSON_NAME] và In" at bounding box center [1388, 656] width 174 height 26
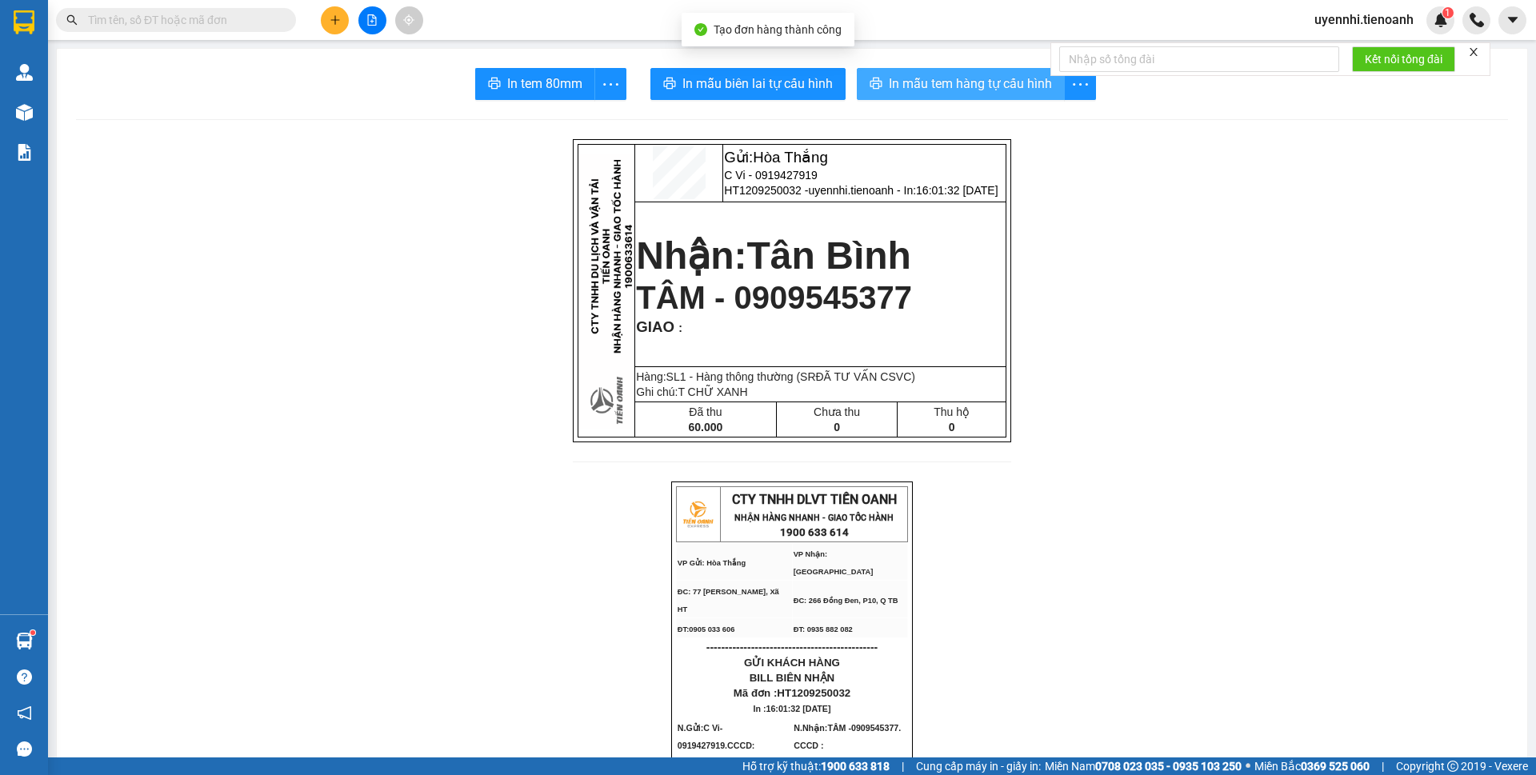
click at [957, 88] on span "In mẫu tem hàng tự cấu hình" at bounding box center [970, 84] width 163 height 20
click at [749, 79] on span "In mẫu biên lai tự cấu hình" at bounding box center [758, 84] width 150 height 20
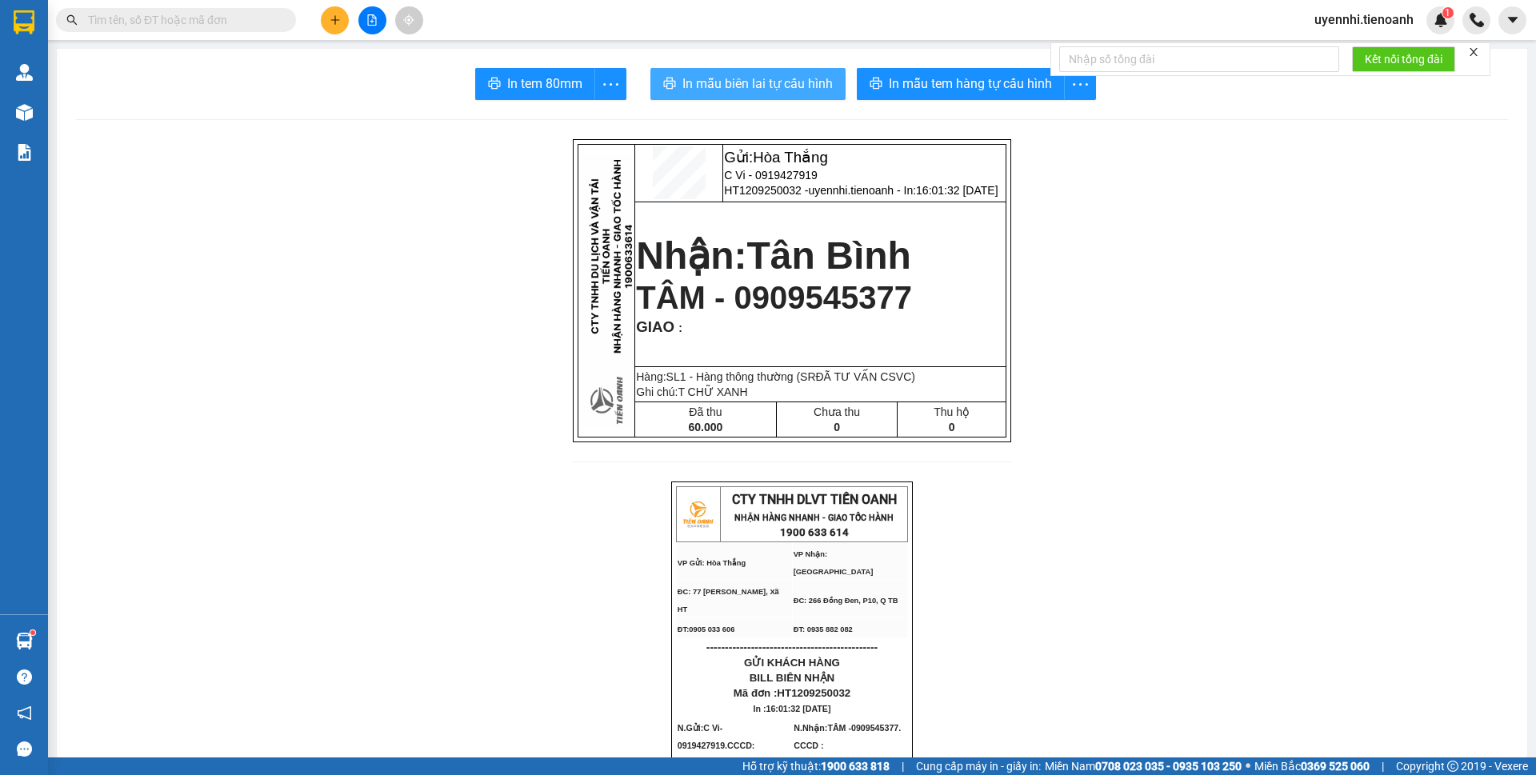
click at [753, 79] on span "In mẫu biên lai tự cấu hình" at bounding box center [758, 84] width 150 height 20
click at [346, 22] on button at bounding box center [335, 20] width 28 height 28
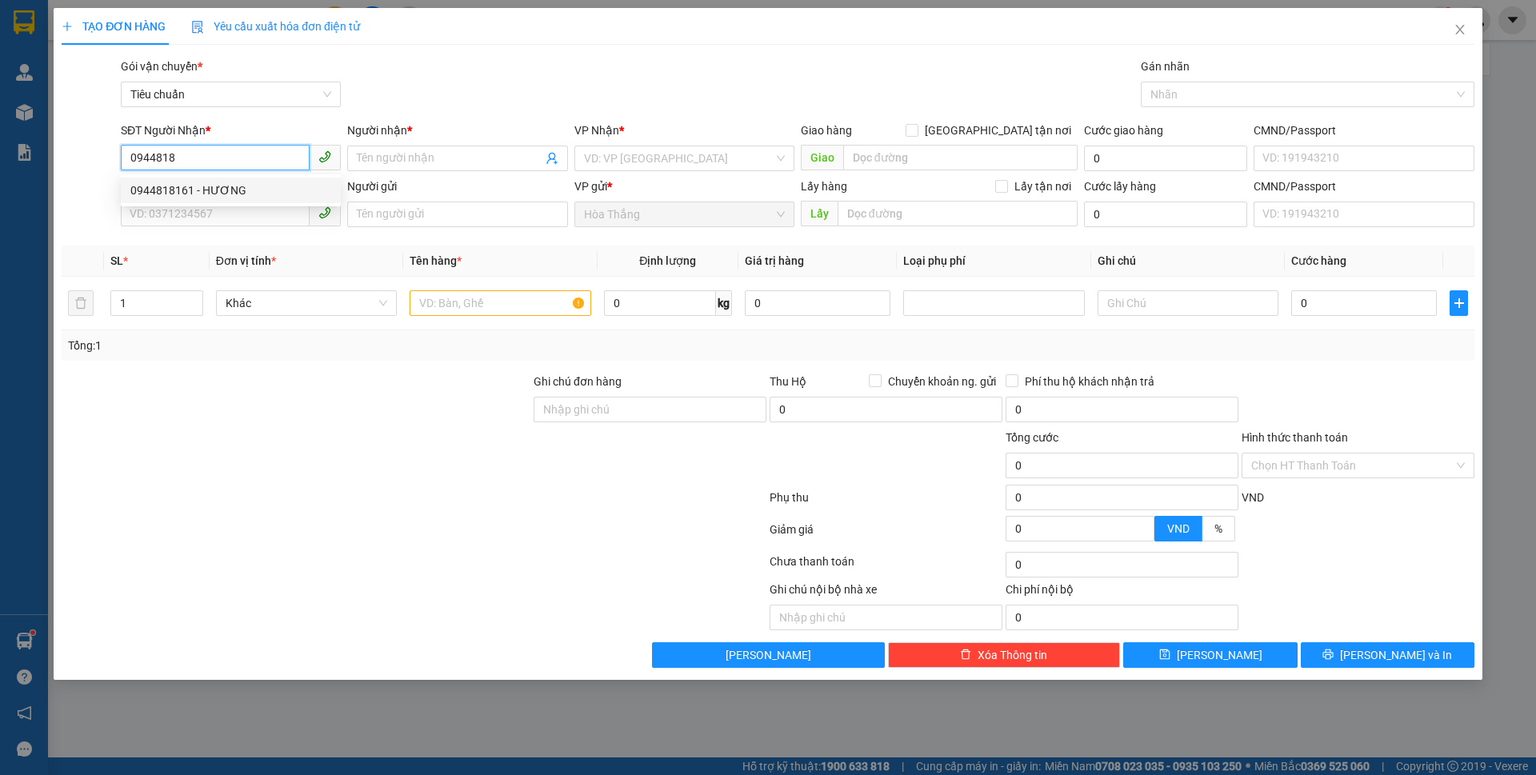
click at [198, 187] on div "0944818161 - HƯƠNG" at bounding box center [230, 191] width 201 height 18
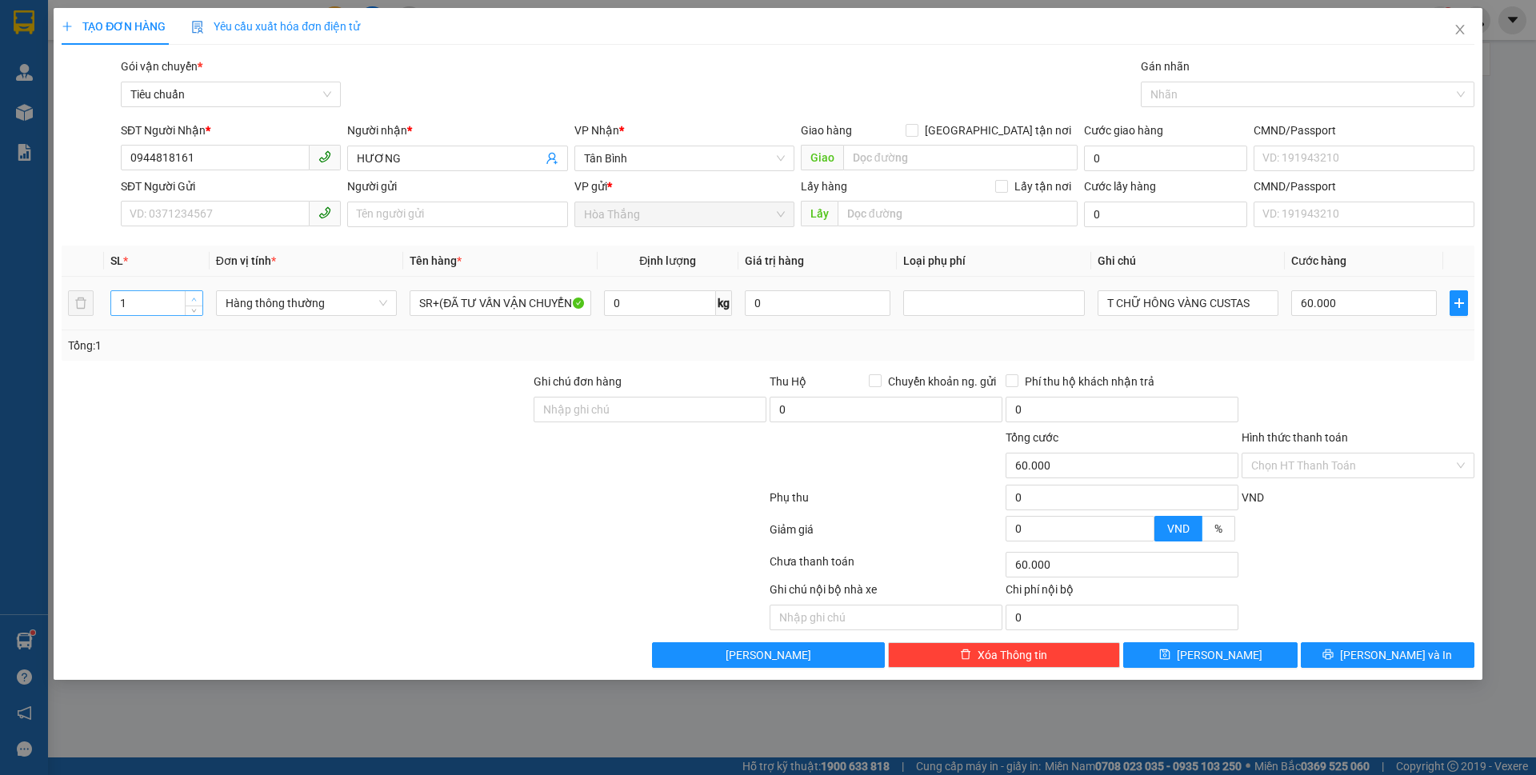
click at [196, 295] on span "up" at bounding box center [195, 299] width 10 height 10
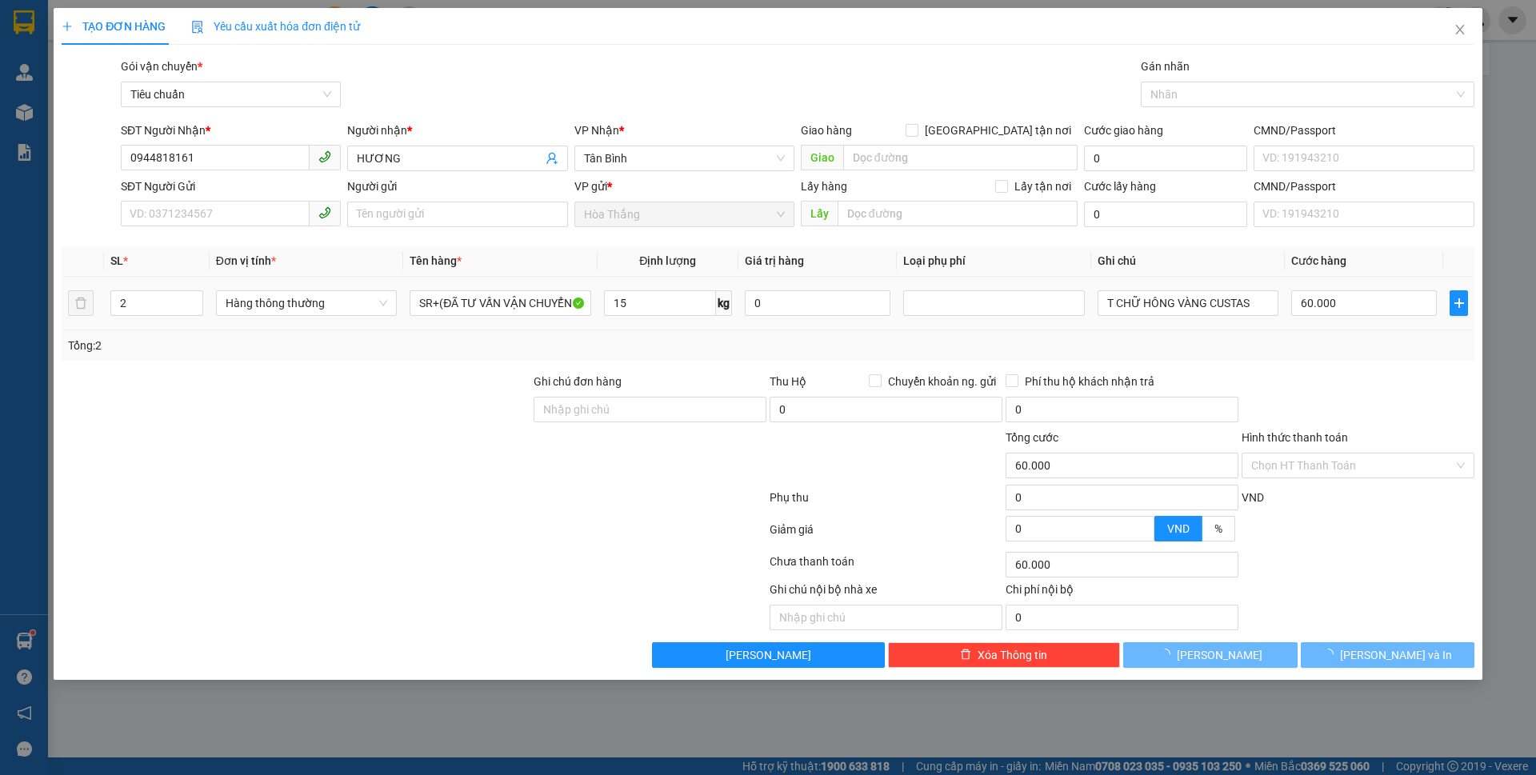
type input "15"
click at [310, 409] on div at bounding box center [296, 401] width 472 height 56
type input "0"
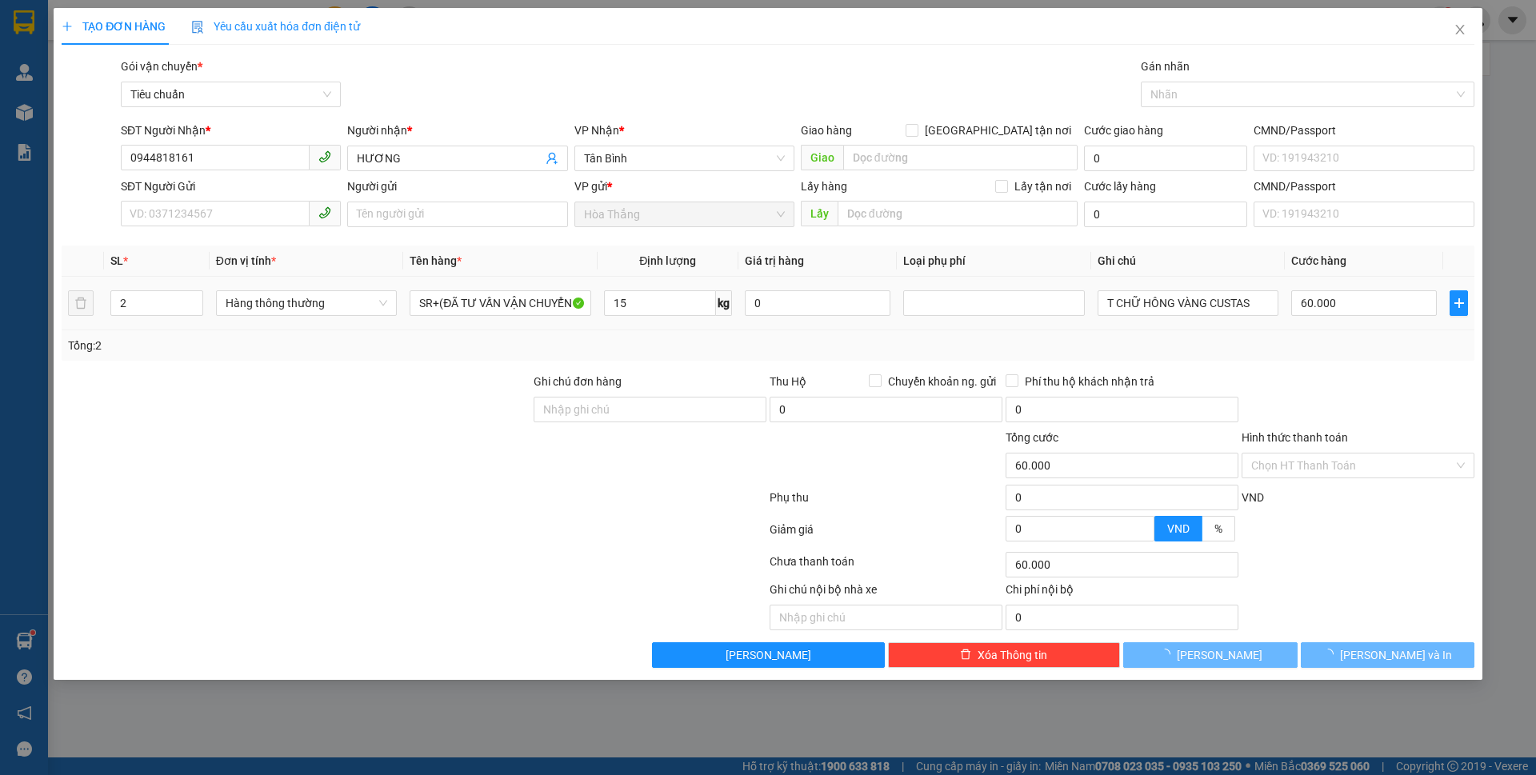
type input "0"
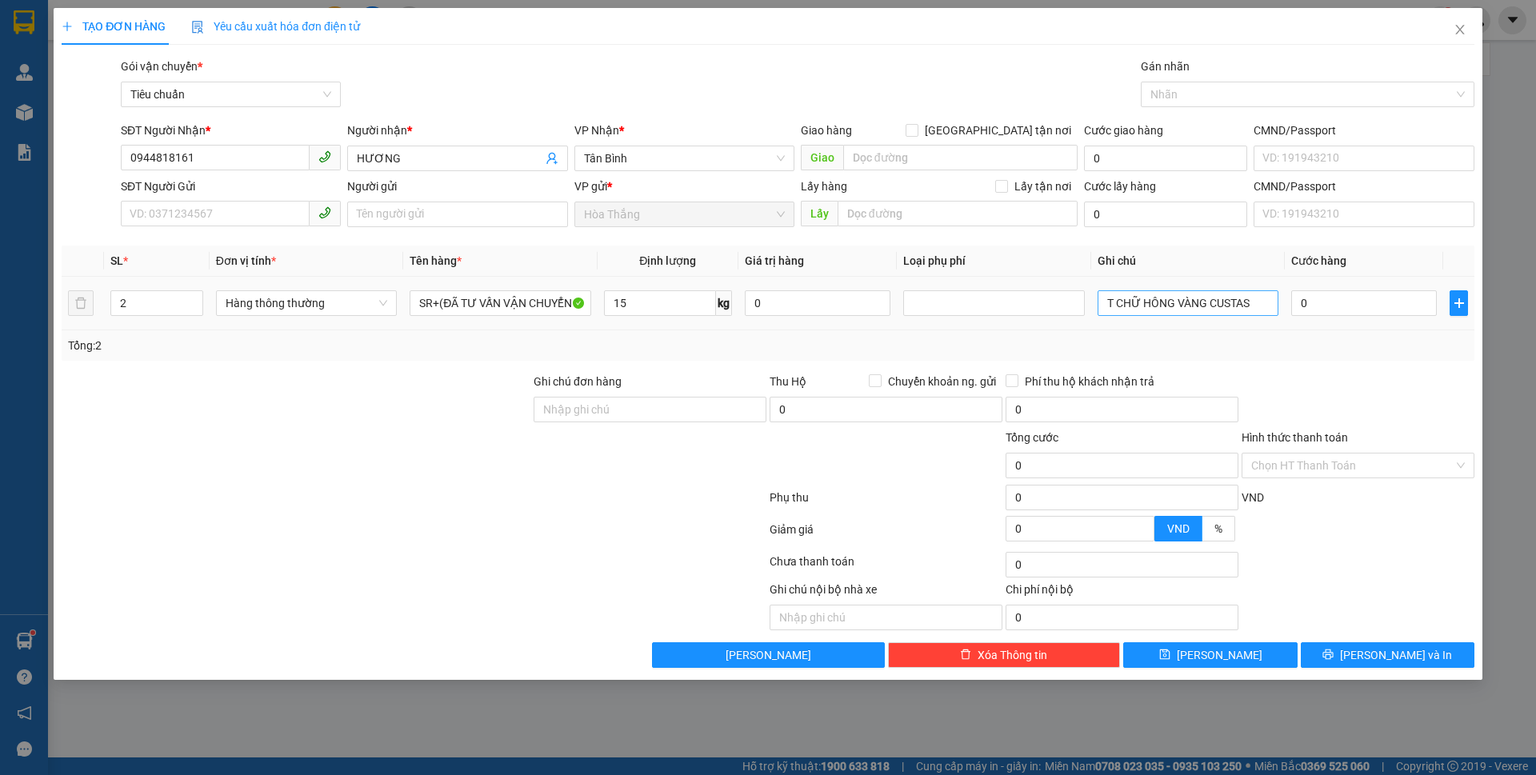
type input "50.000"
drag, startPoint x: 1144, startPoint y: 306, endPoint x: 1397, endPoint y: 320, distance: 253.2
click at [1397, 320] on tr "2 Hàng thông thường SR+(ĐÃ TƯ VẤN VẬN CHUYỂN 15 kg 0 T CHỮ HÔNG VÀNG CUSTAS 50.…" at bounding box center [768, 304] width 1413 height 54
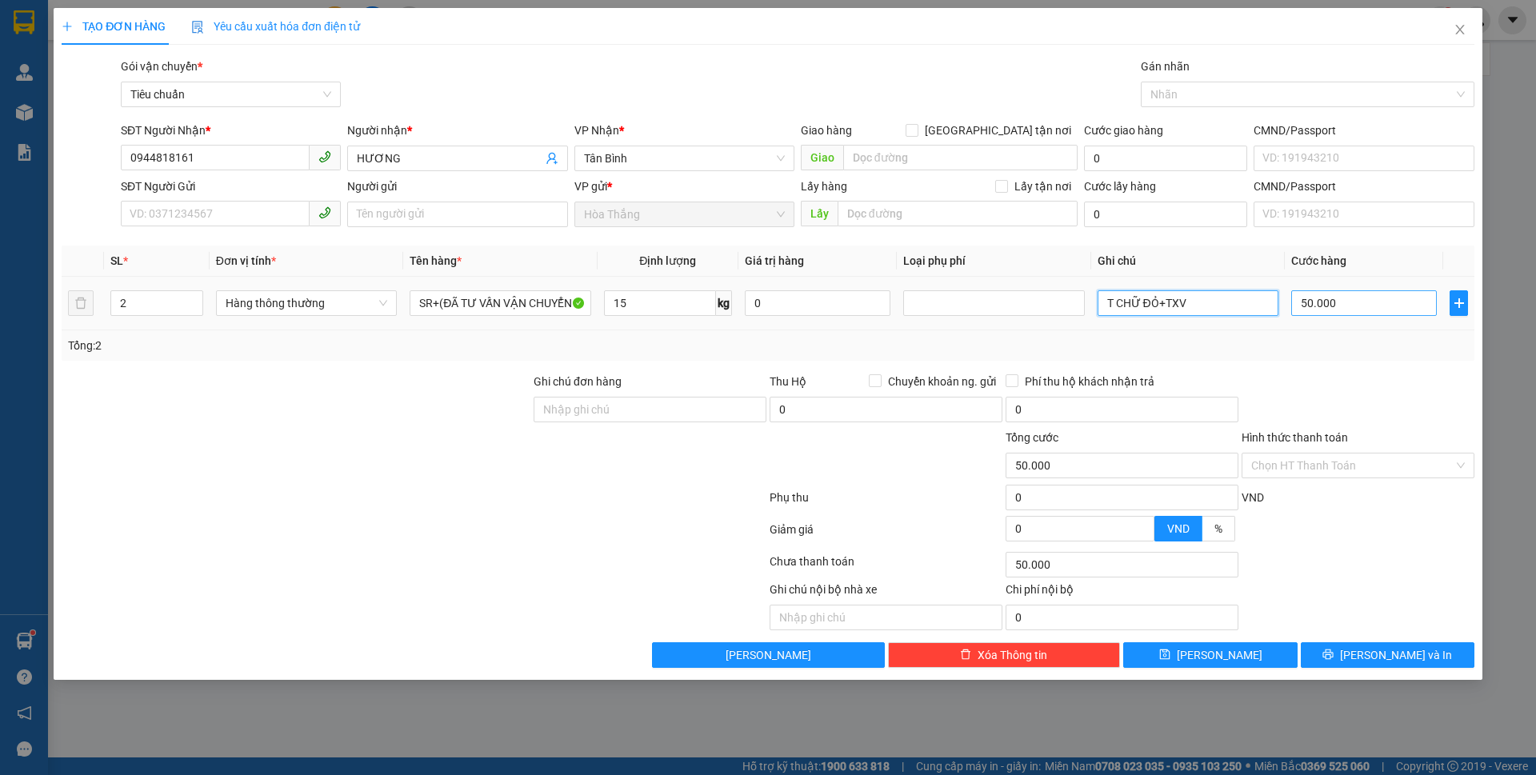
type input "T CHỮ ĐỎ+TXV"
click at [1364, 300] on input "50.000" at bounding box center [1365, 303] width 146 height 26
type input "1"
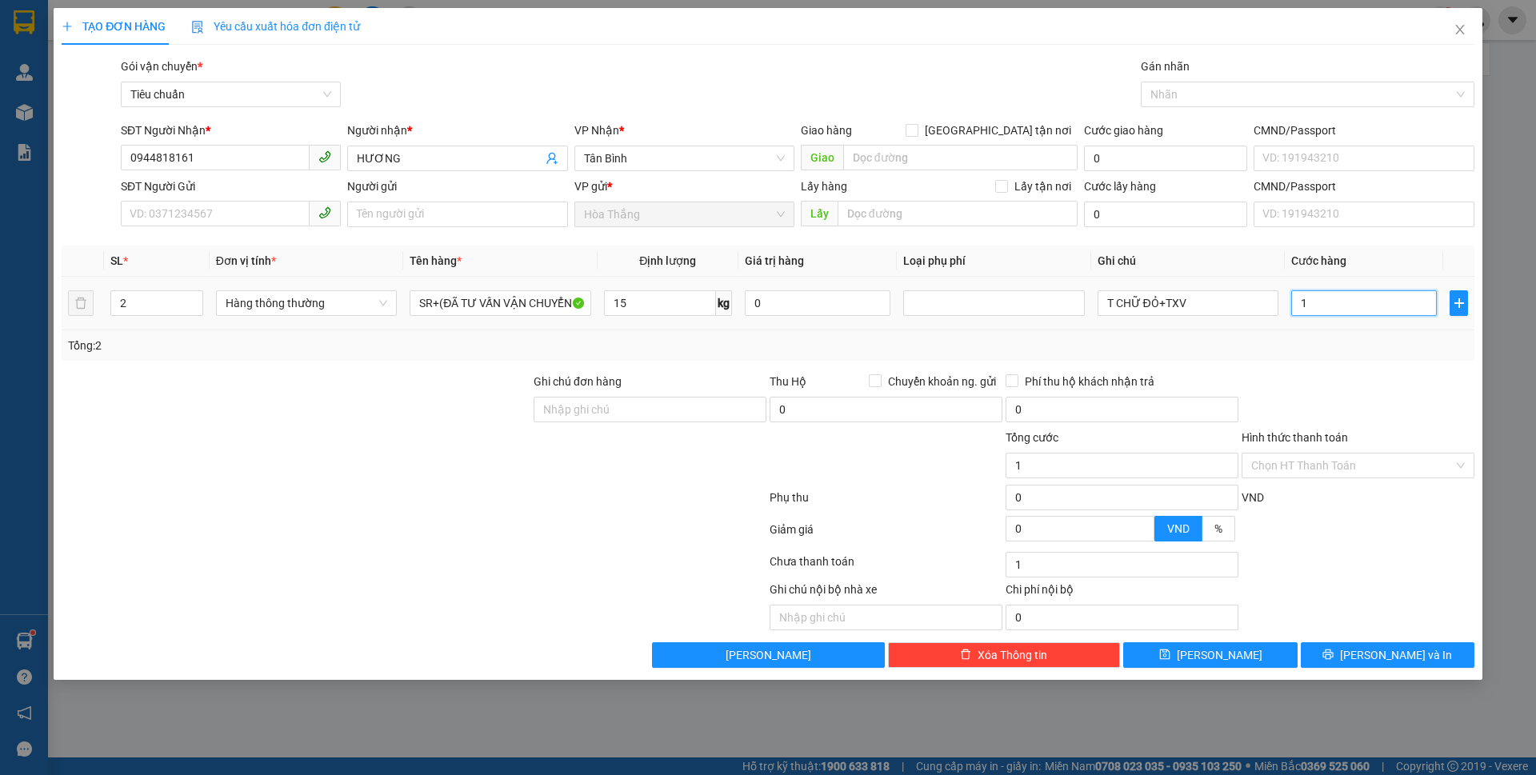
type input "10"
type input "100"
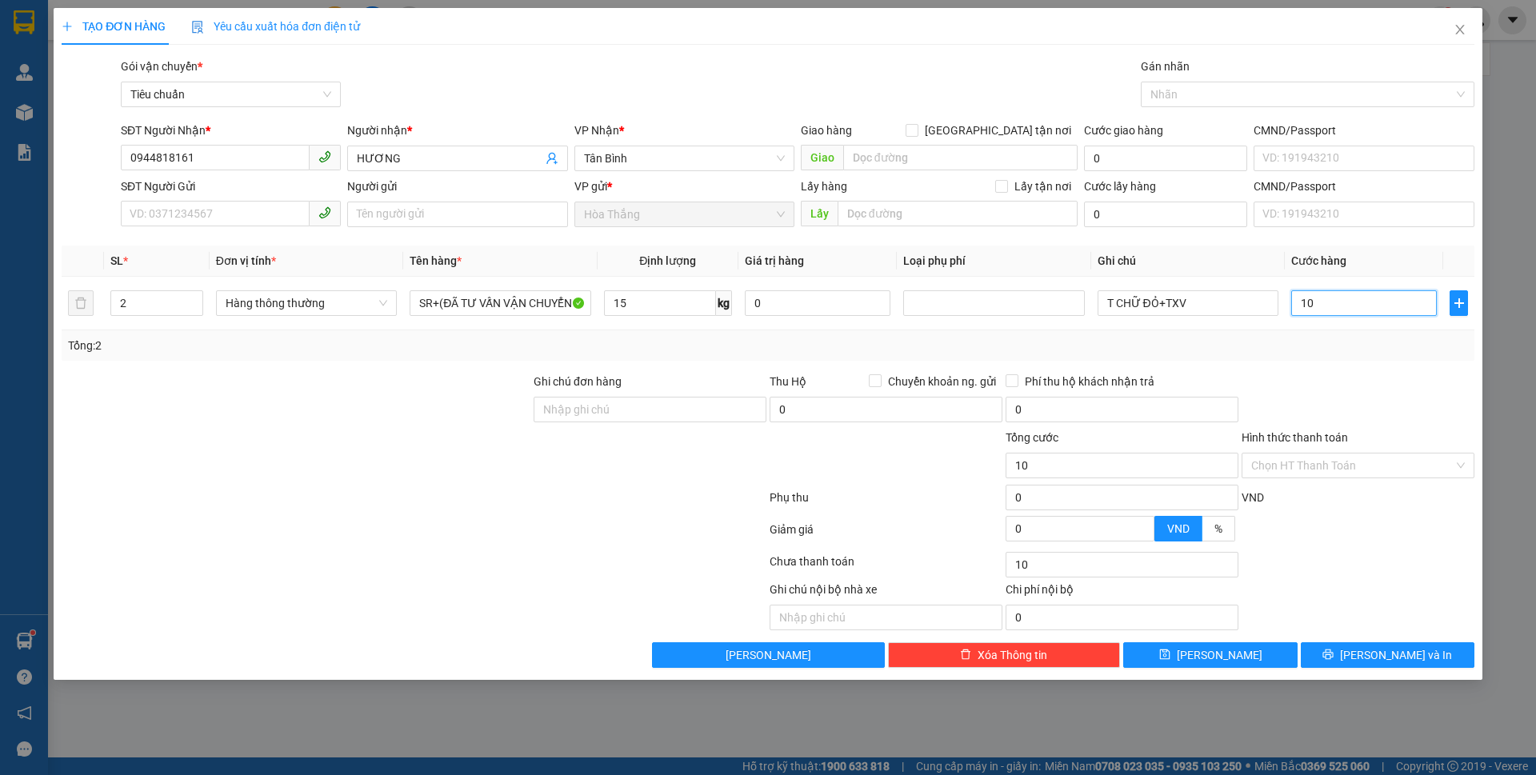
type input "100"
type input "100.000"
click at [1327, 378] on div at bounding box center [1358, 401] width 236 height 56
click at [1298, 475] on input "Hình thức thanh toán" at bounding box center [1353, 466] width 202 height 24
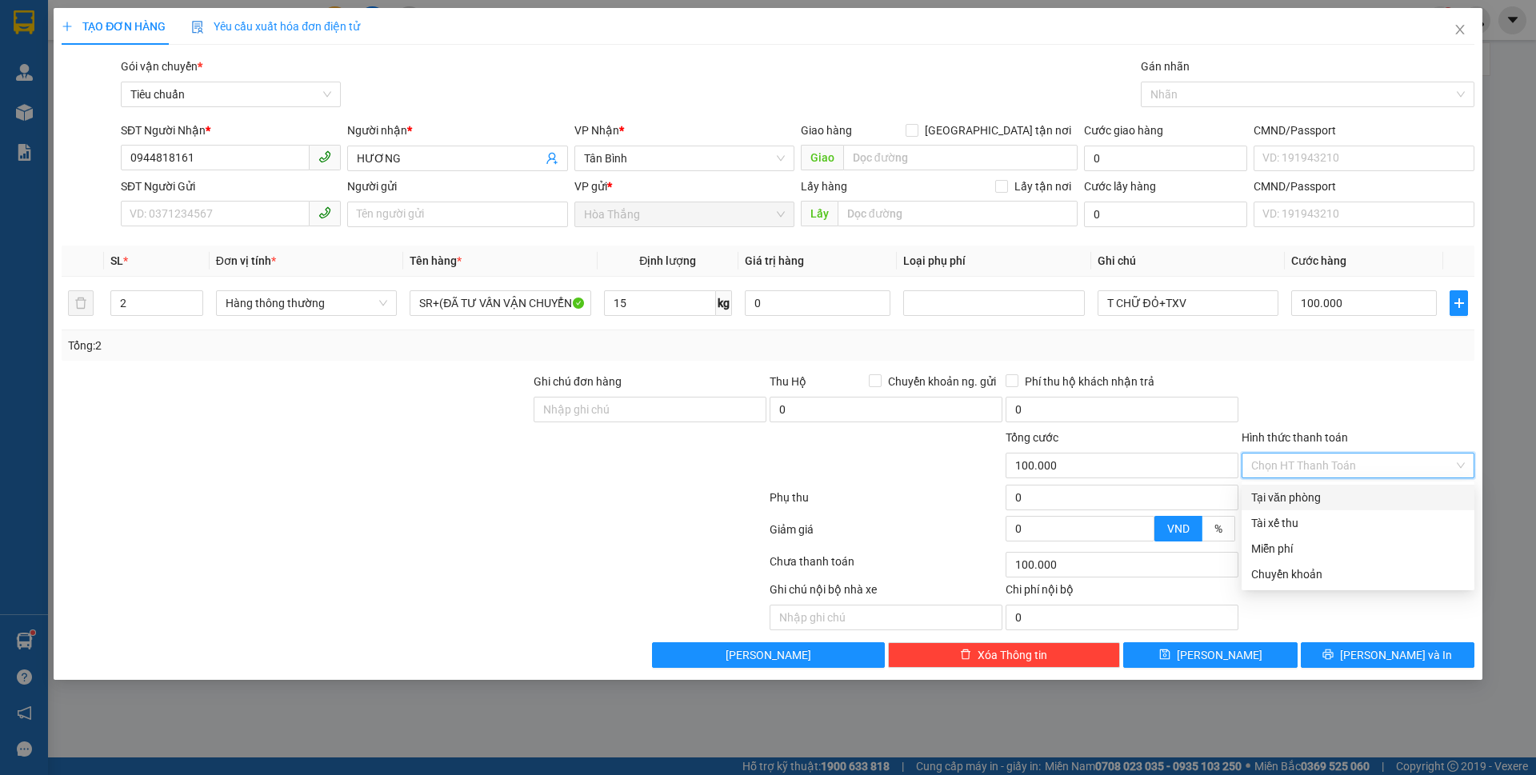
click at [1291, 498] on div "Tại văn phòng" at bounding box center [1359, 498] width 214 height 18
type input "0"
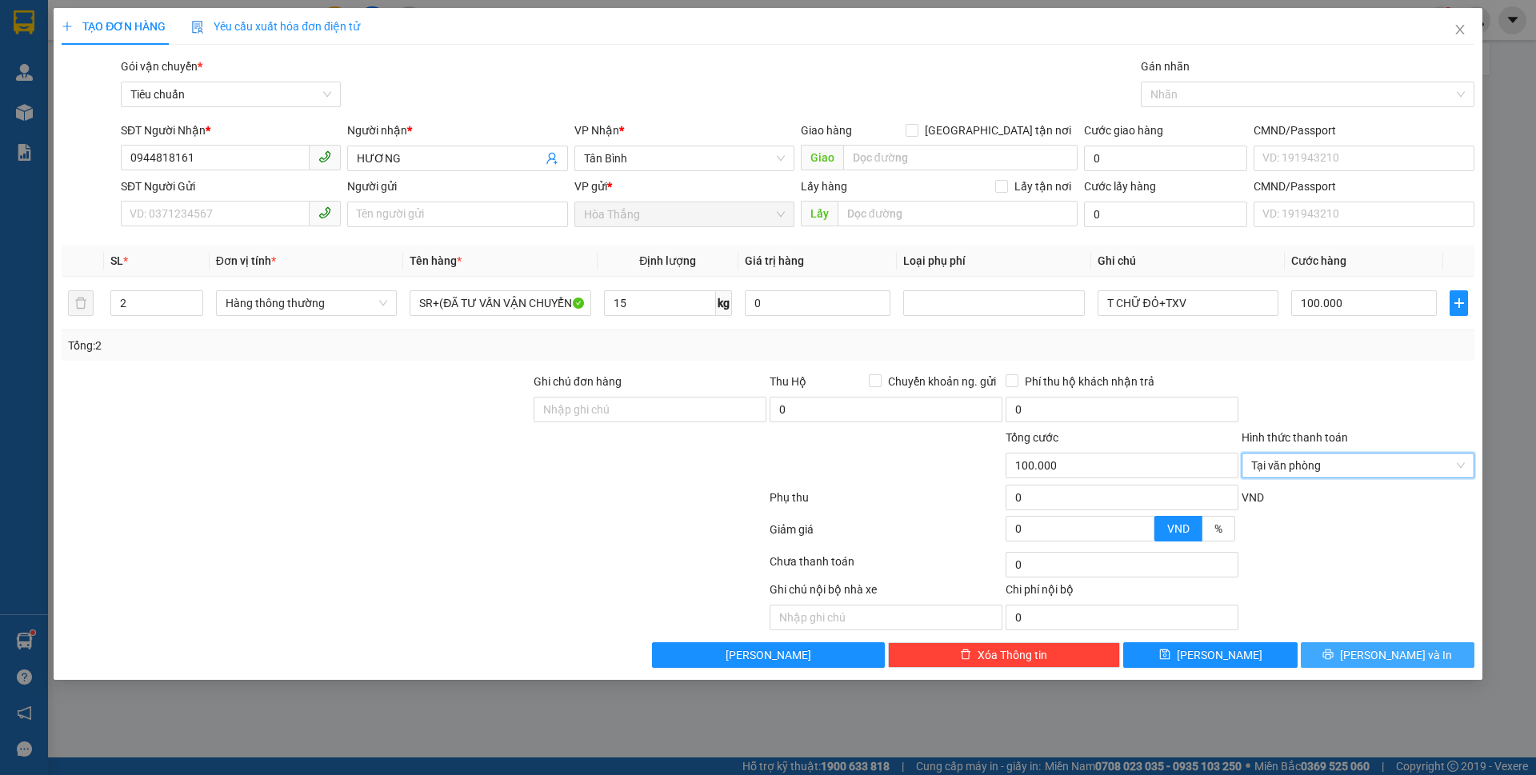
click at [1356, 659] on button "[PERSON_NAME] và In" at bounding box center [1388, 656] width 174 height 26
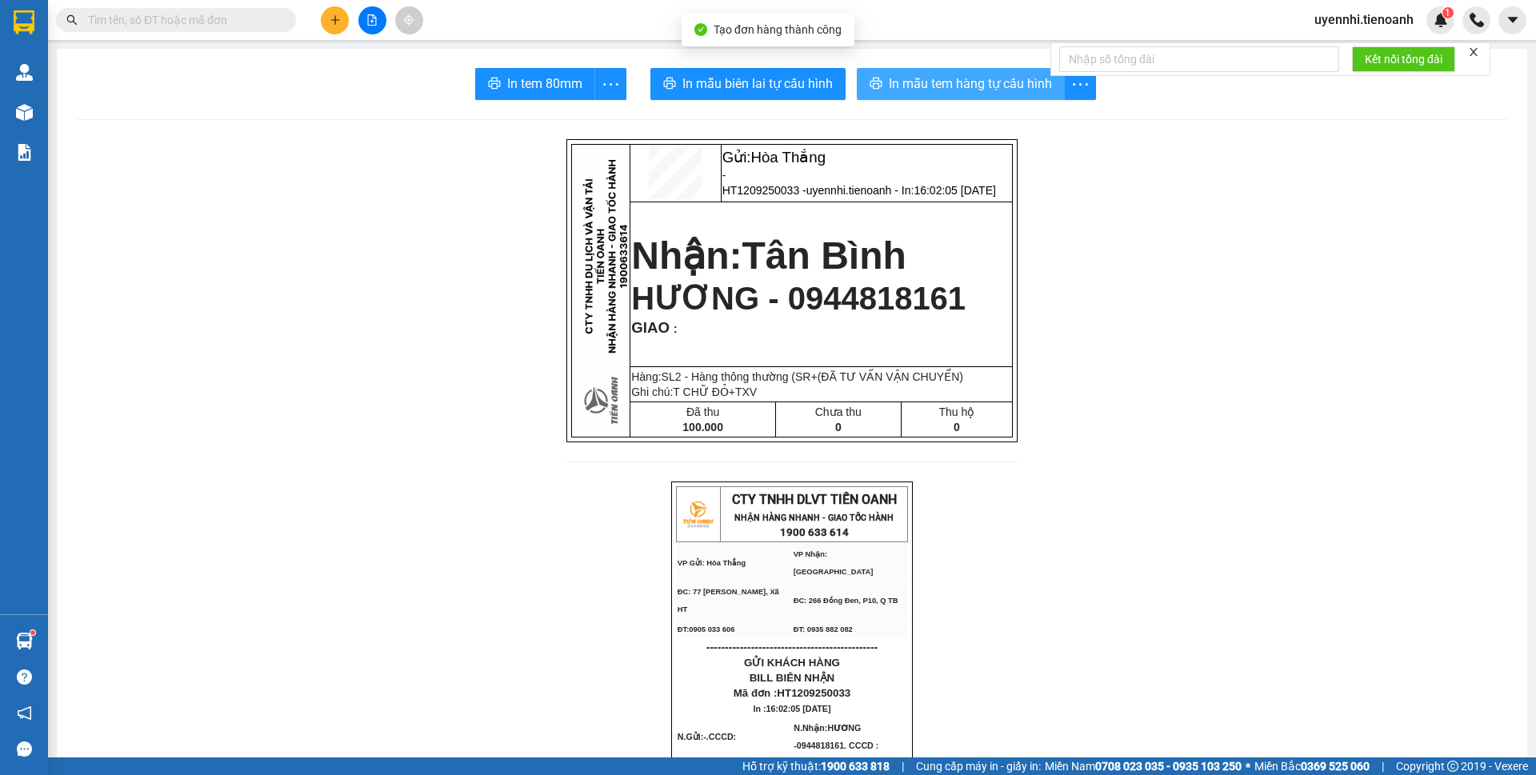
click at [950, 84] on span "In mẫu tem hàng tự cấu hình" at bounding box center [970, 84] width 163 height 20
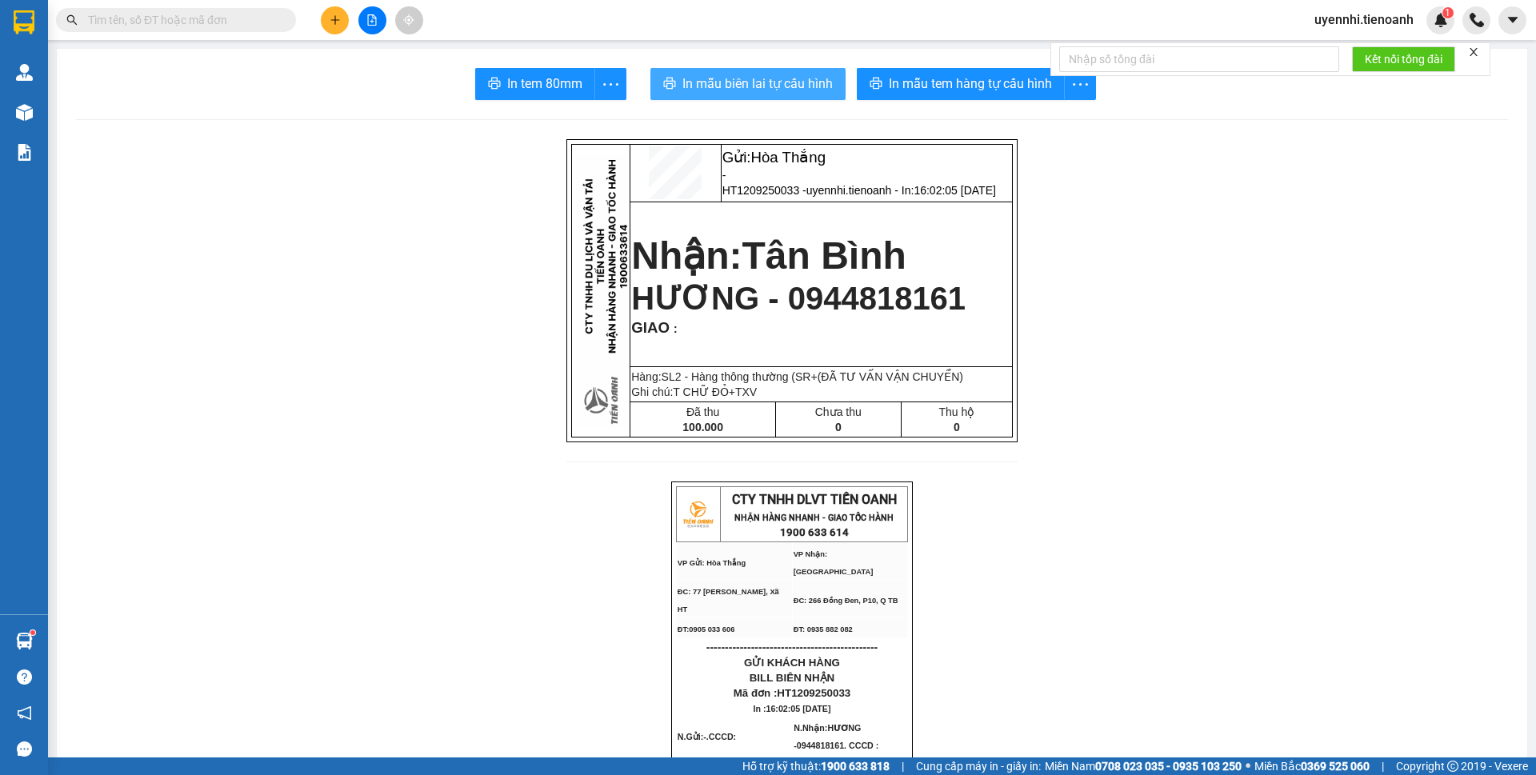
click at [766, 74] on span "In mẫu biên lai tự cấu hình" at bounding box center [758, 84] width 150 height 20
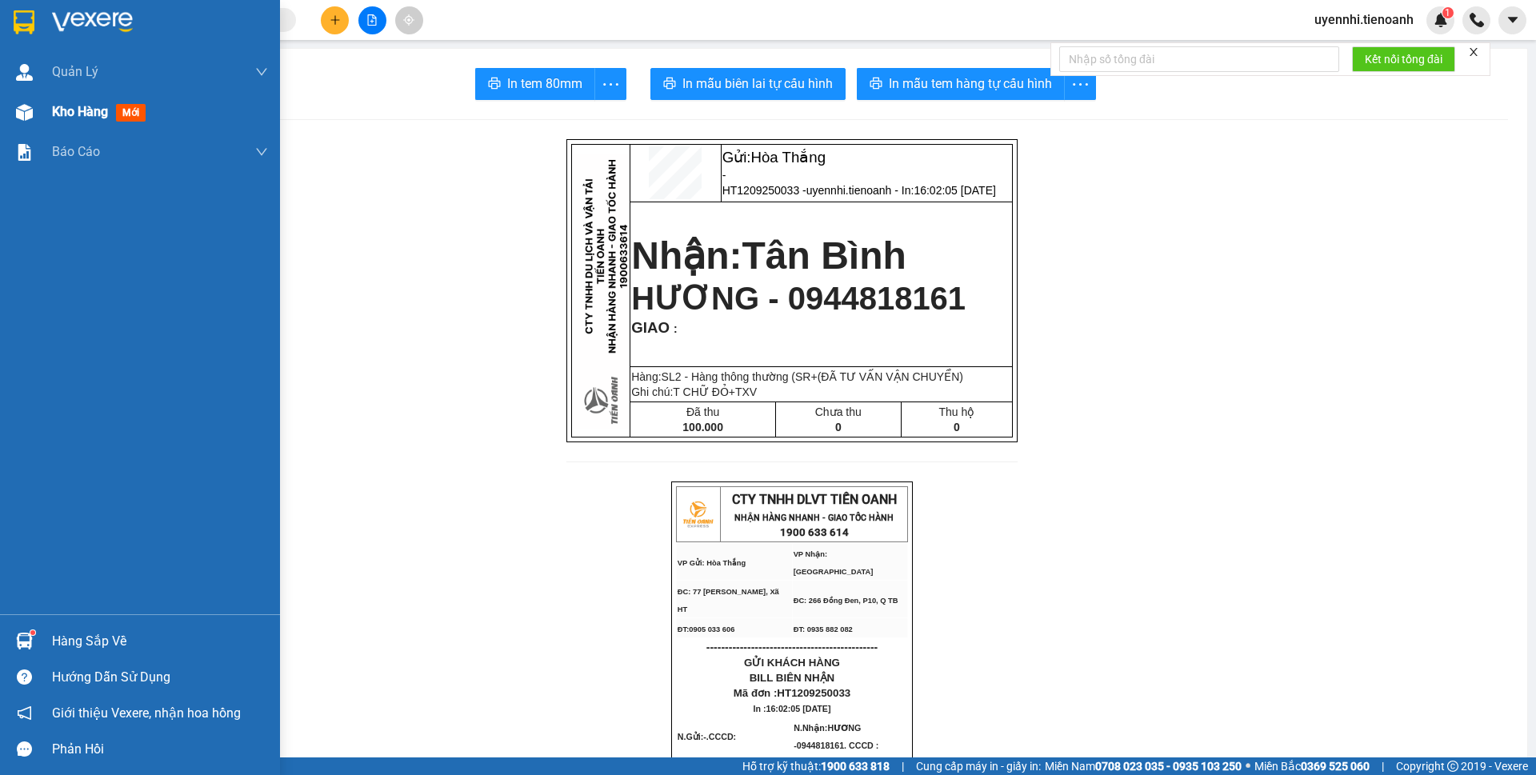
click at [79, 106] on span "Kho hàng" at bounding box center [80, 111] width 56 height 15
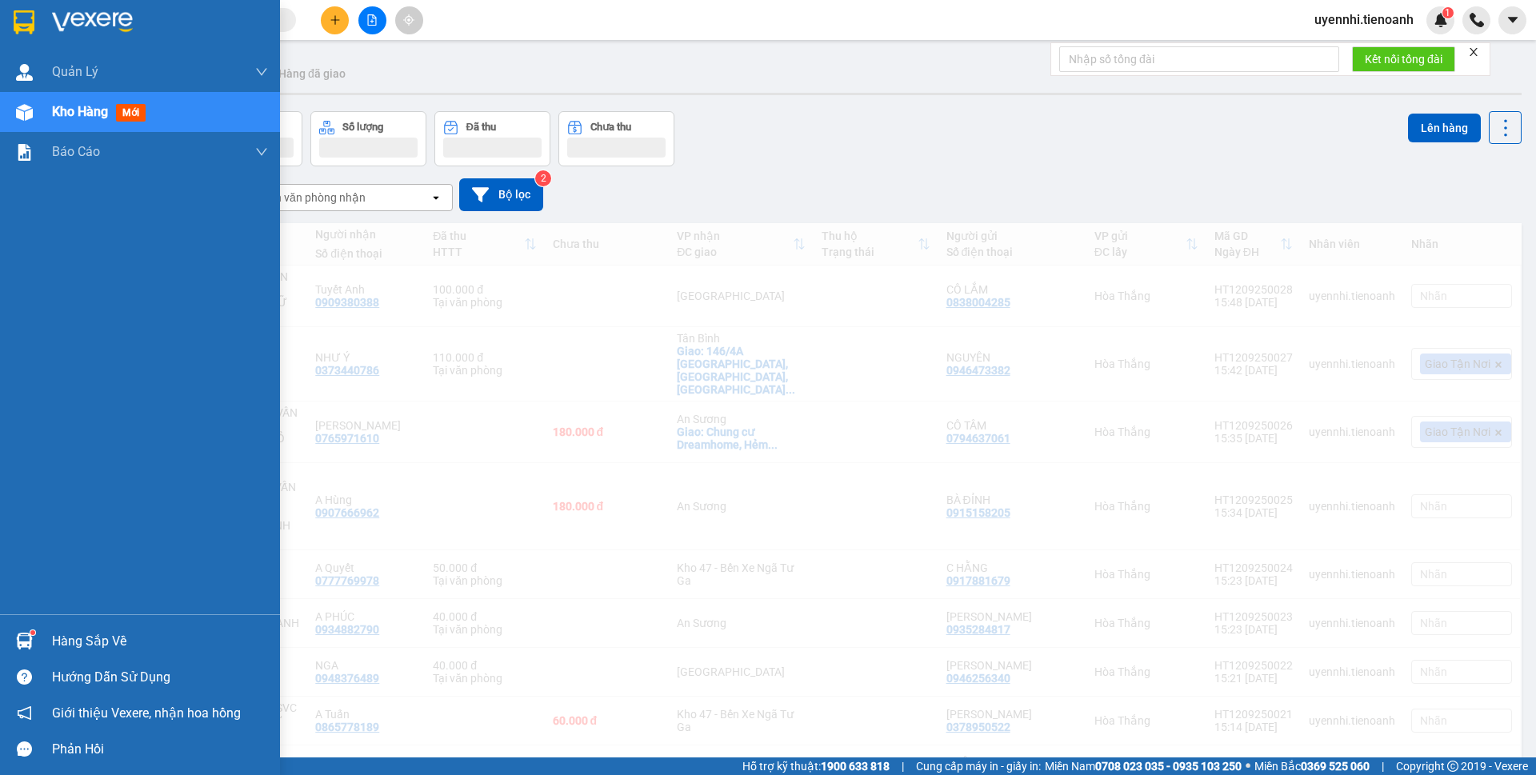
click at [86, 94] on div "Kho hàng mới" at bounding box center [160, 112] width 216 height 40
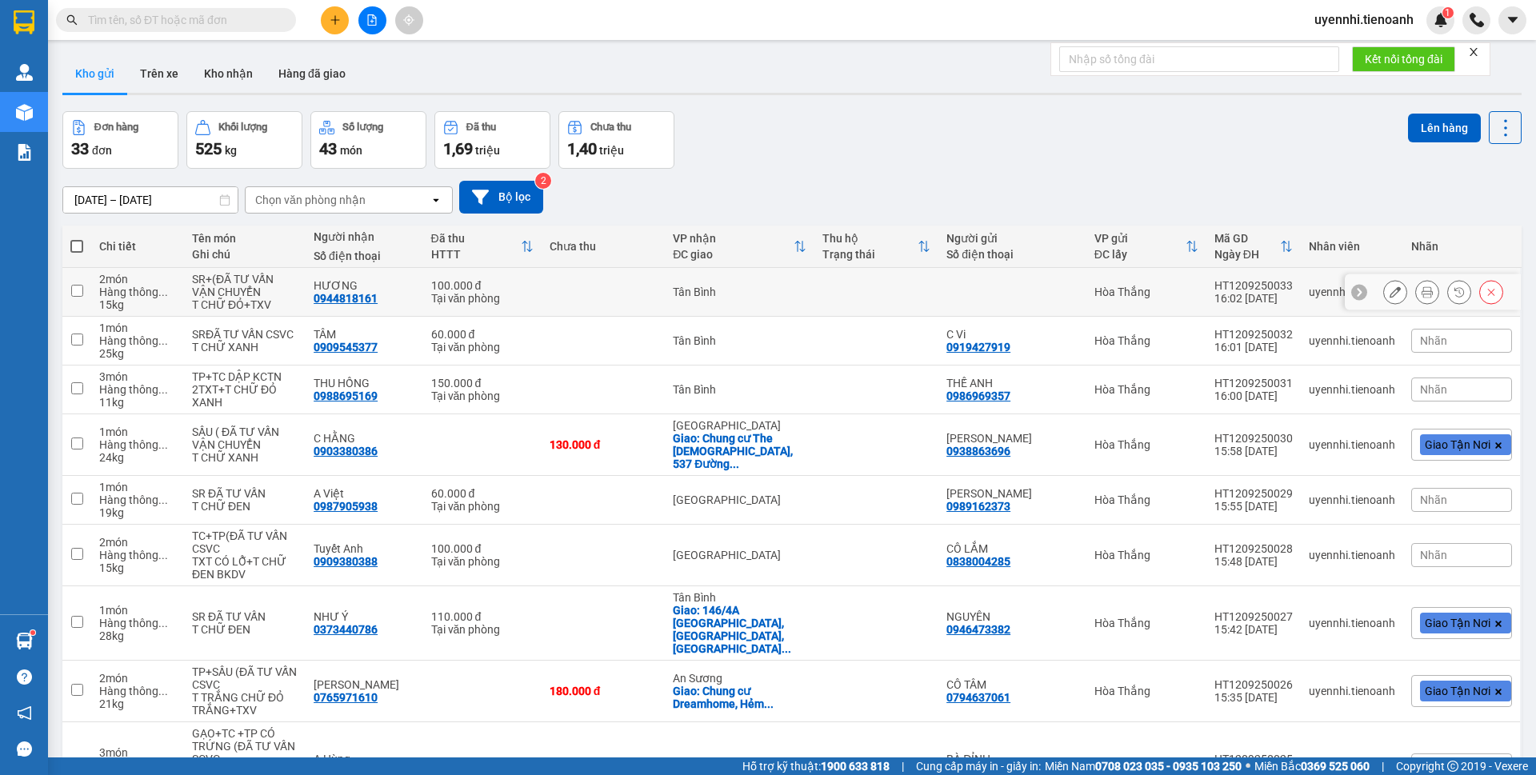
click at [1390, 293] on icon at bounding box center [1395, 291] width 11 height 11
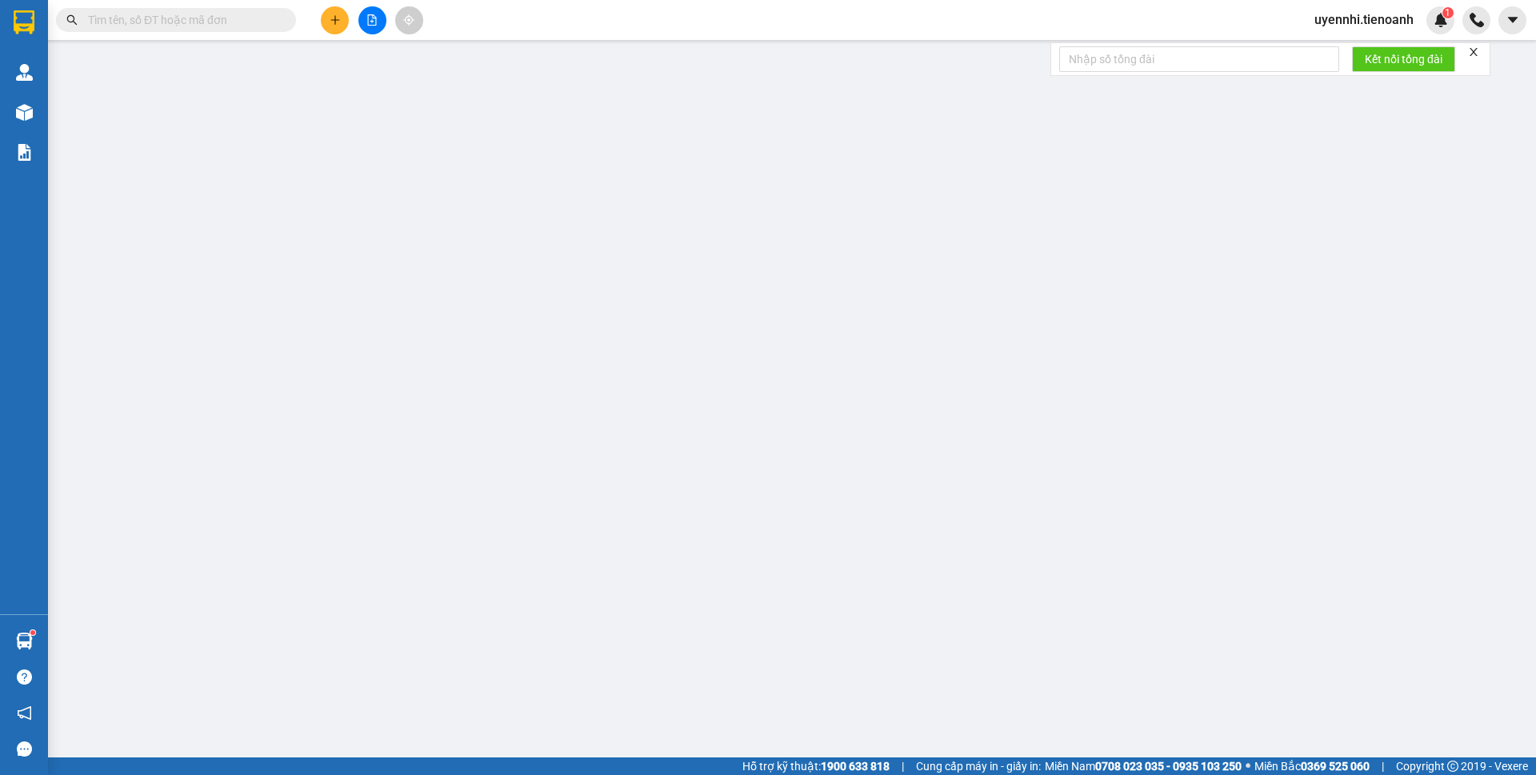
type input "0944818161"
type input "HƯƠNG"
type input "100.000"
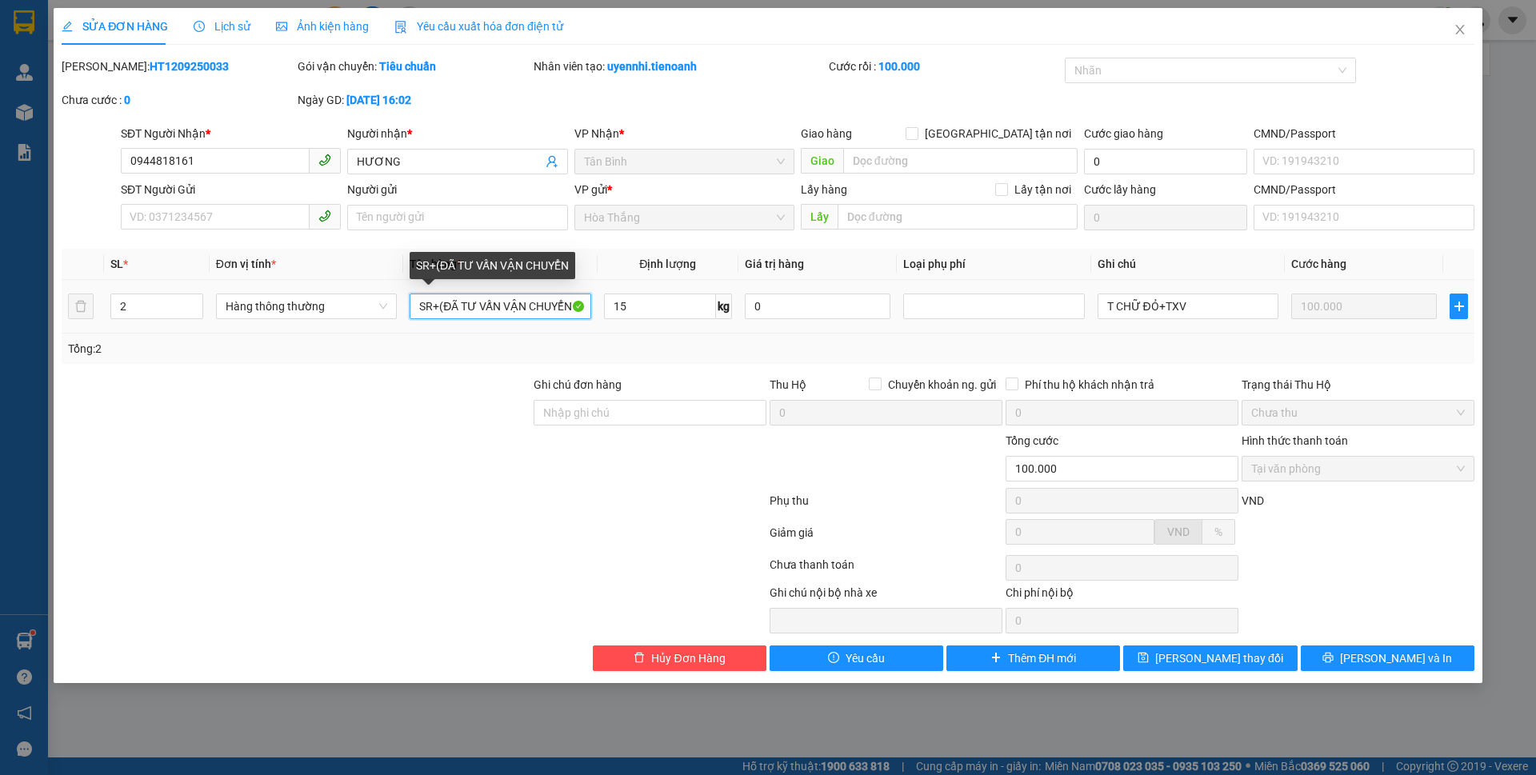
click at [437, 302] on input "SR+(ĐÃ TƯ VẤN VẬN CHUYỂN" at bounding box center [500, 307] width 181 height 26
type input "SR+TP(ĐÃ TƯ VẤN VẬN CHUYỂN"
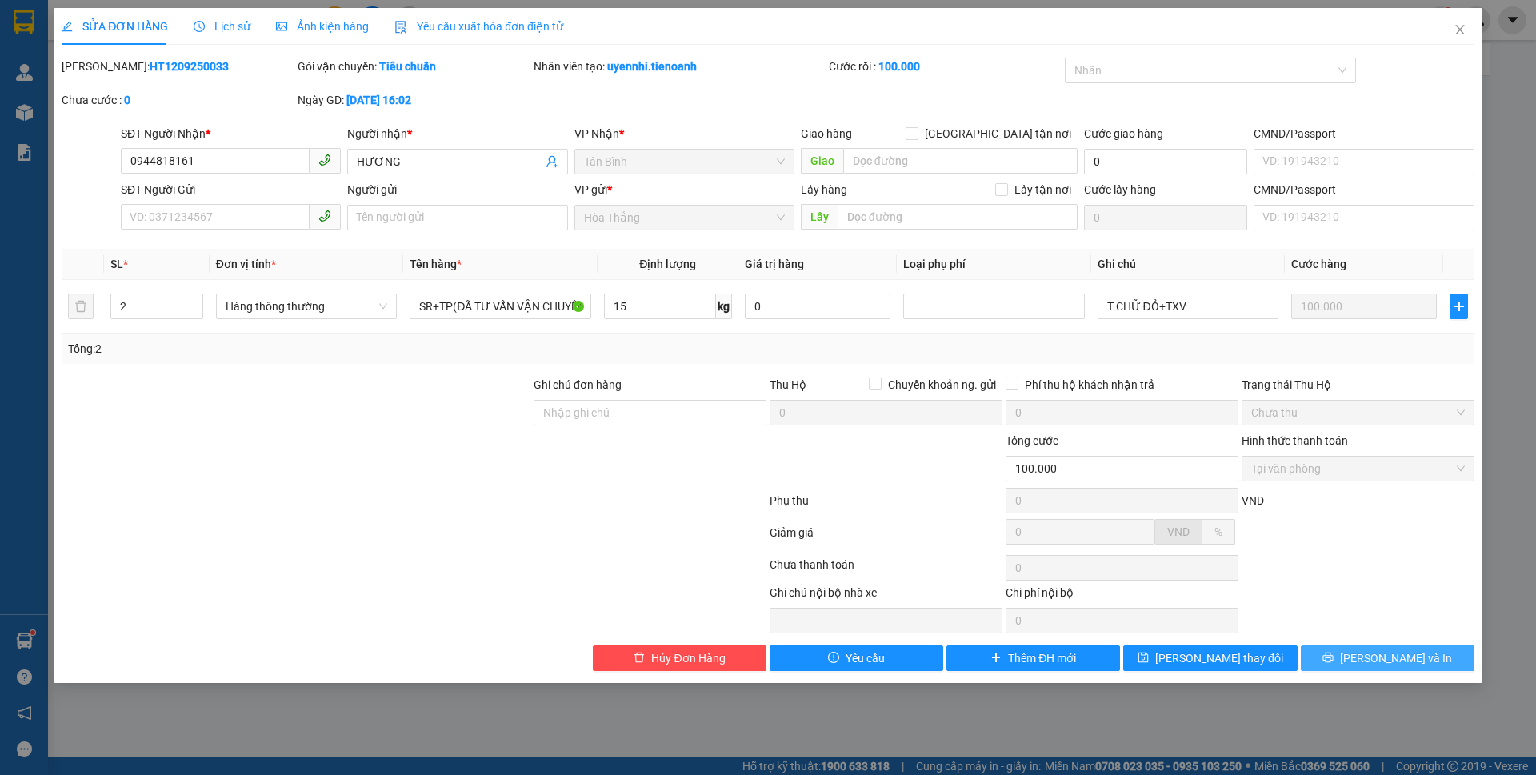
click at [1408, 651] on span "[PERSON_NAME] và In" at bounding box center [1396, 659] width 112 height 18
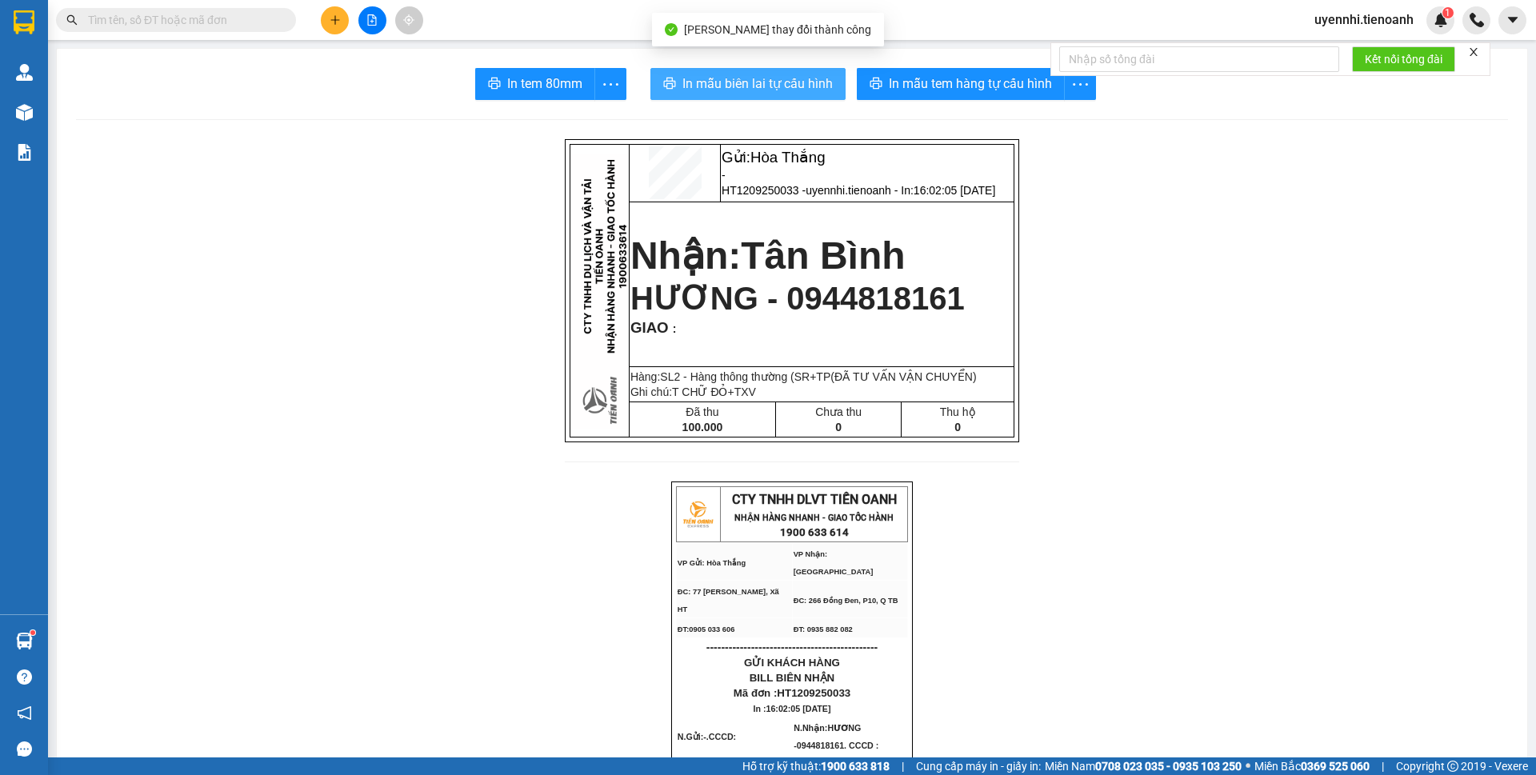
click at [683, 78] on span "In mẫu biên lai tự cấu hình" at bounding box center [758, 84] width 150 height 20
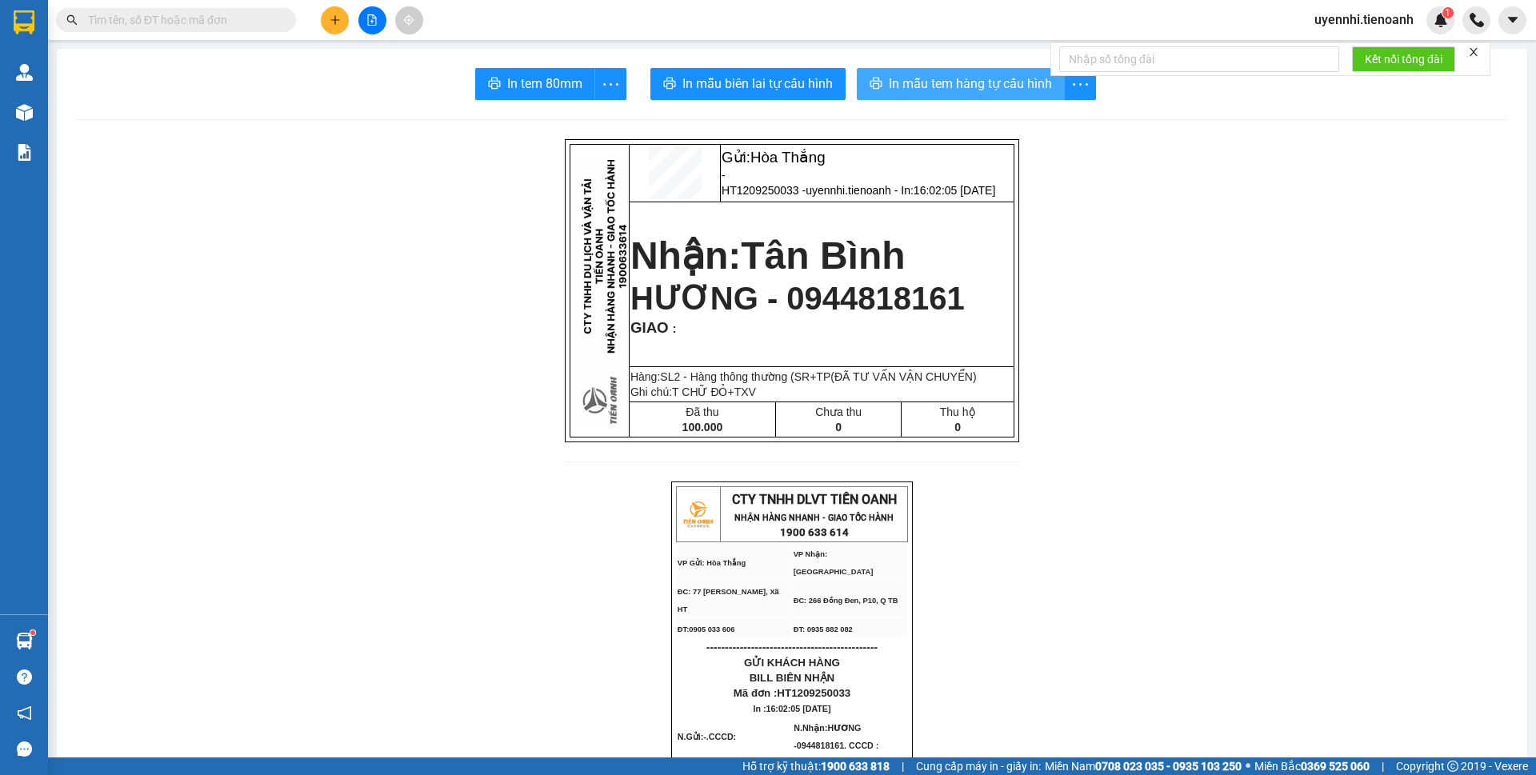
click at [930, 82] on span "In mẫu tem hàng tự cấu hình" at bounding box center [970, 84] width 163 height 20
click at [335, 25] on icon "plus" at bounding box center [335, 19] width 11 height 11
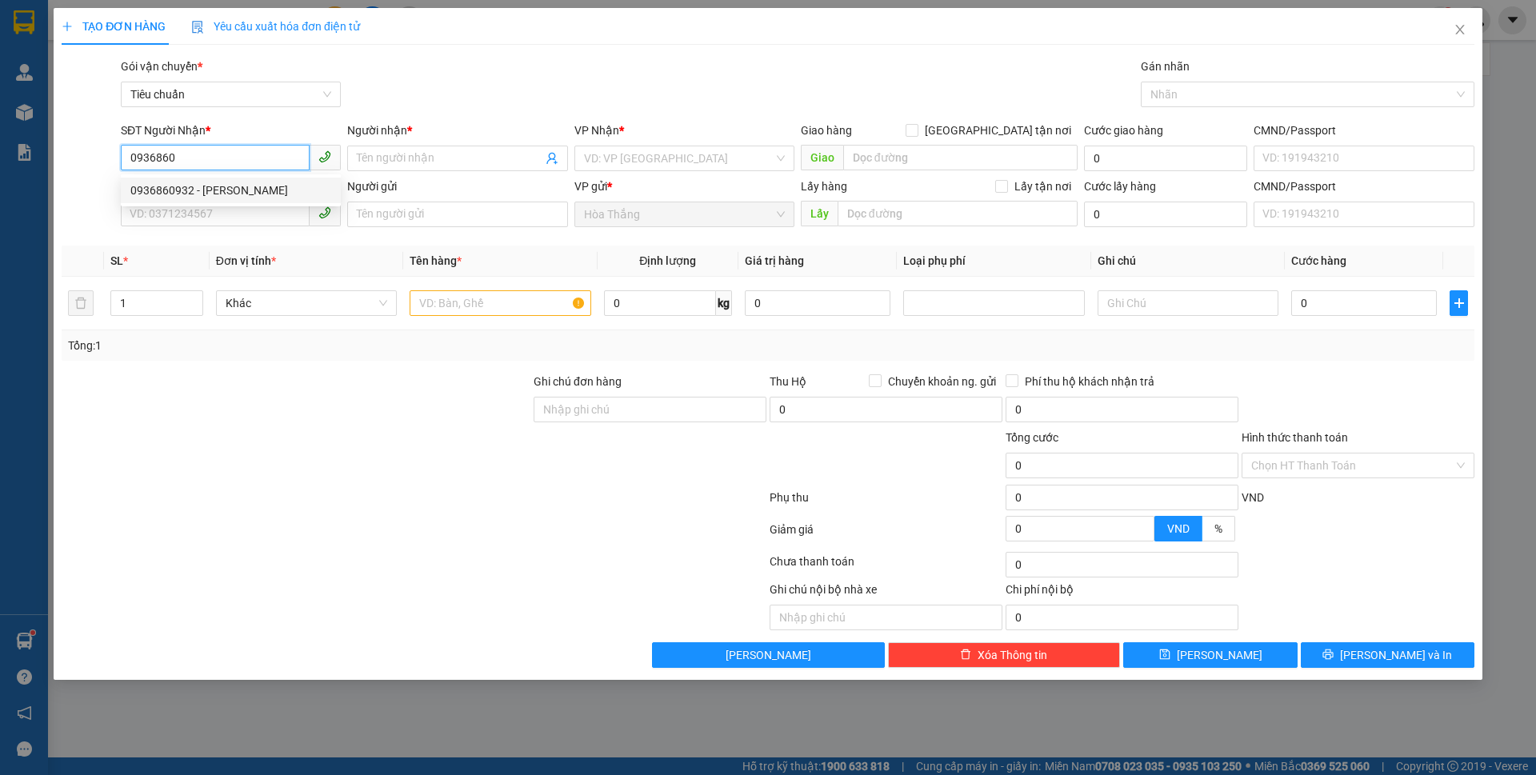
click at [184, 192] on div "0936860932 - [PERSON_NAME]" at bounding box center [230, 191] width 201 height 18
type input "0936860932"
type input "Hồng Em"
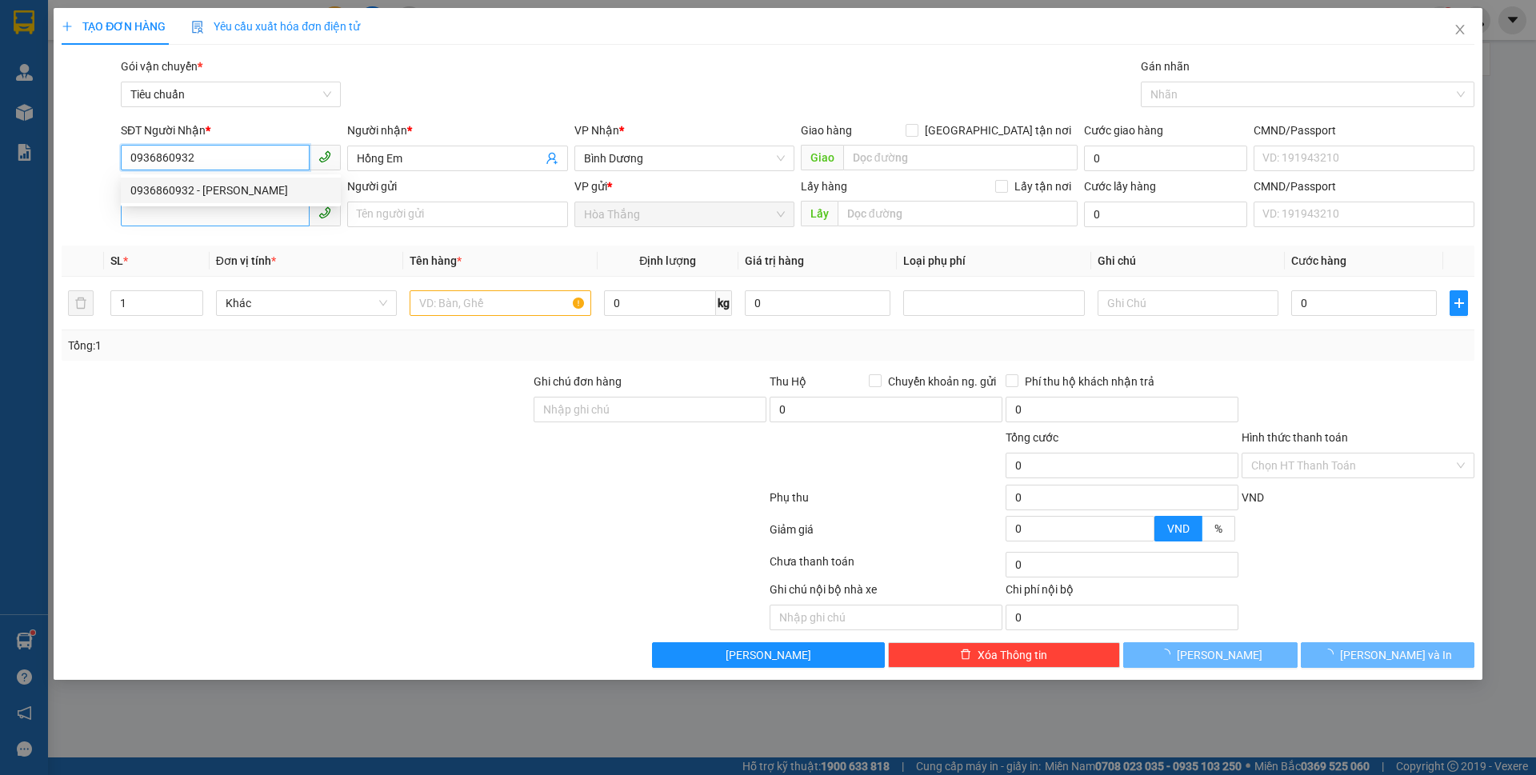
type input "0936860932"
click at [169, 217] on input "SĐT Người Gửi" at bounding box center [215, 214] width 189 height 26
type input "60.000"
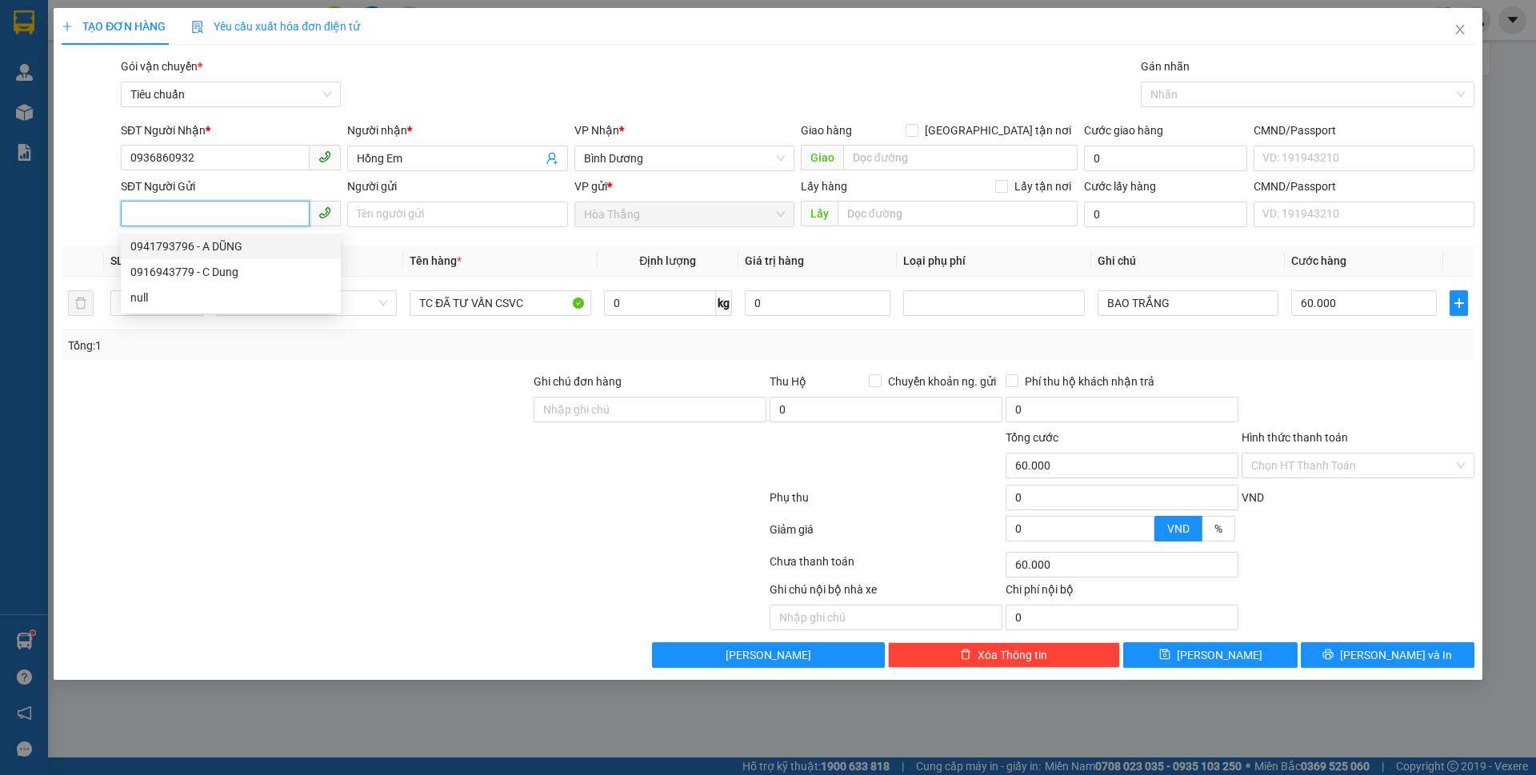
click at [240, 245] on div "0941793796 - A DŨNG" at bounding box center [230, 247] width 201 height 18
type input "0941793796"
type input "A DŨNG"
click at [240, 245] on div "0941793796 - A DŨNG" at bounding box center [230, 247] width 201 height 18
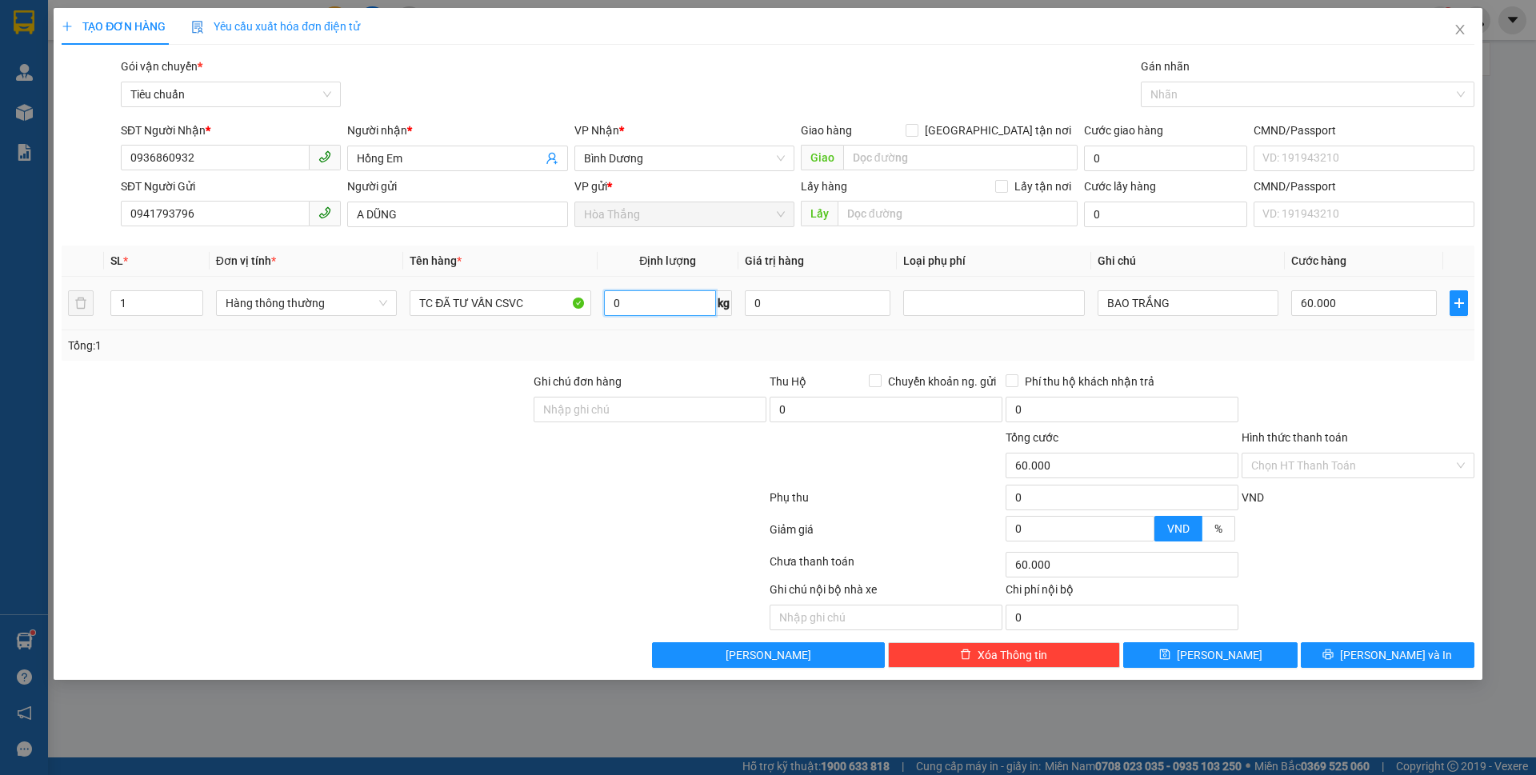
click at [642, 306] on input "0" at bounding box center [660, 303] width 112 height 26
type input "53"
click at [421, 446] on div at bounding box center [296, 457] width 472 height 56
click at [422, 446] on div at bounding box center [296, 457] width 472 height 56
type input "100.000"
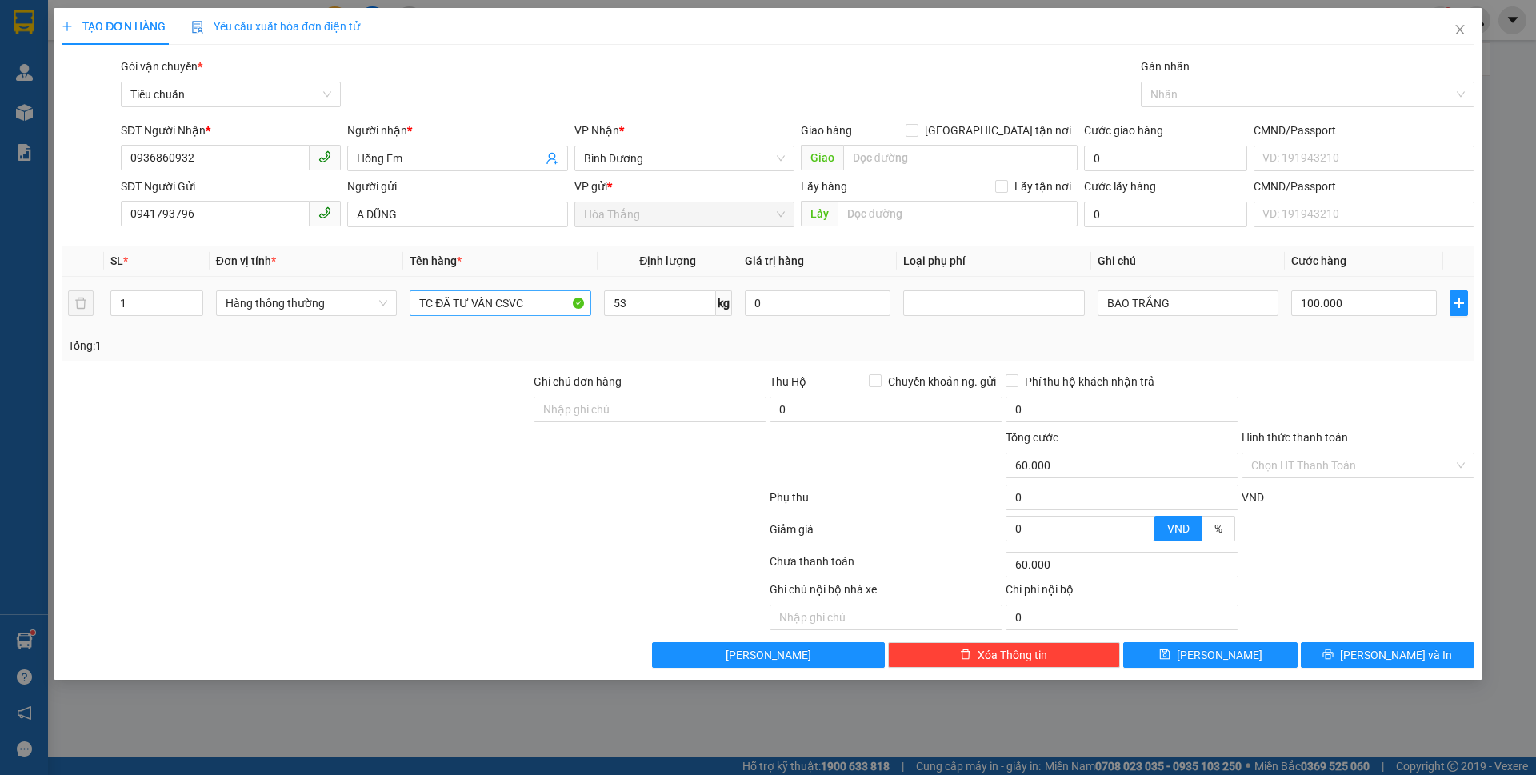
type input "100.000"
drag, startPoint x: 433, startPoint y: 305, endPoint x: 373, endPoint y: 298, distance: 60.4
click at [373, 298] on tr "1 Hàng thông thường TC ĐÃ TƯ VẤN CSVC 53 kg 0 BAO TRẮNG 100.000" at bounding box center [768, 304] width 1413 height 54
type input "SR ĐÃ TƯ VẤN CSVC"
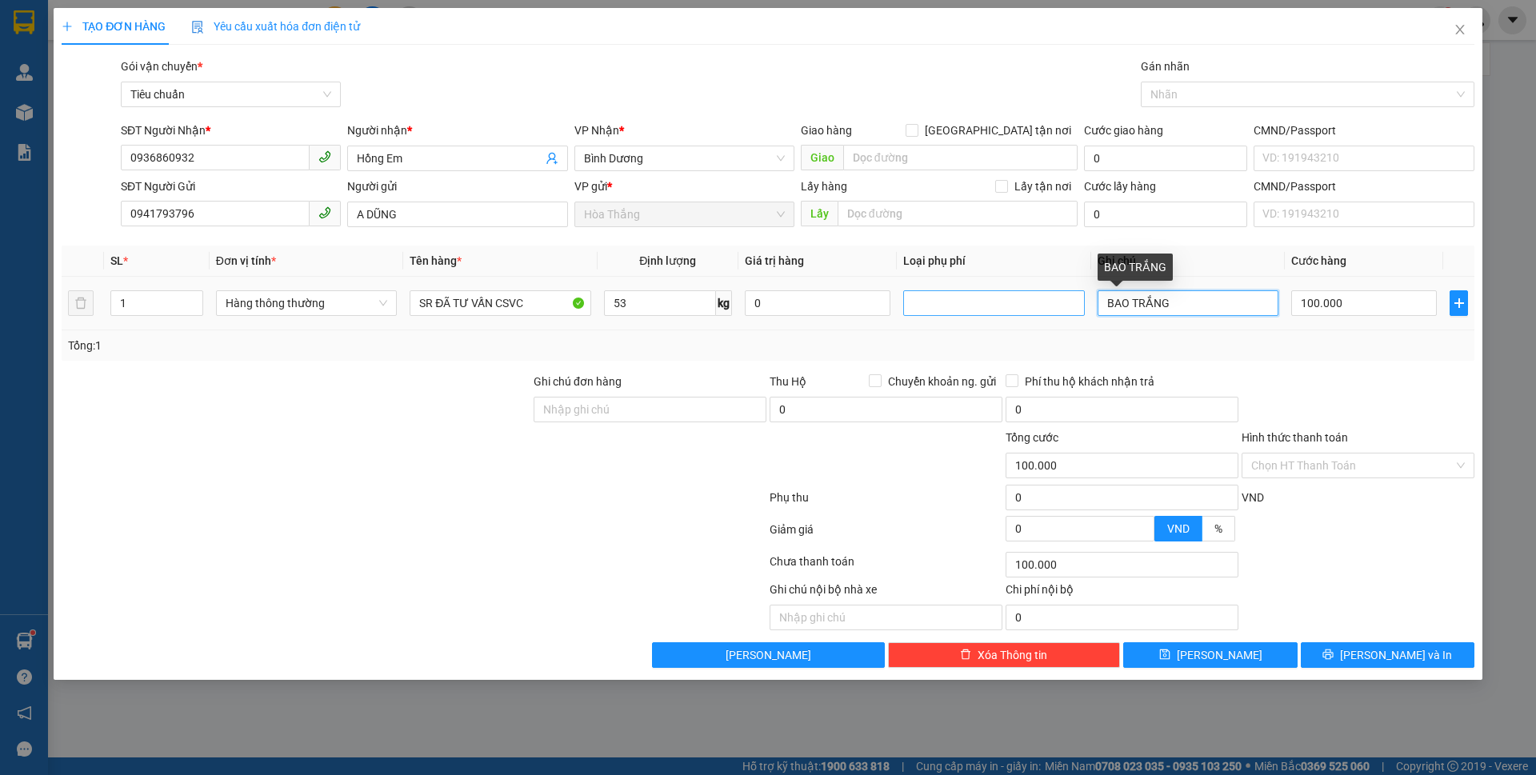
drag, startPoint x: 1207, startPoint y: 302, endPoint x: 1021, endPoint y: 293, distance: 186.7
click at [1021, 293] on tr "1 Hàng thông thường SR ĐÃ TƯ VẤN CSVC 53 kg 0 BAO TRẮNG 100.000" at bounding box center [768, 304] width 1413 height 54
drag, startPoint x: 1234, startPoint y: 310, endPoint x: 1060, endPoint y: 311, distance: 173.6
click at [1061, 311] on tr "1 Hàng thông thường SR ĐÃ TƯ VẤN CSVC 53 kg 0 T TRẮNG CHỮ XANH 100.000" at bounding box center [768, 304] width 1413 height 54
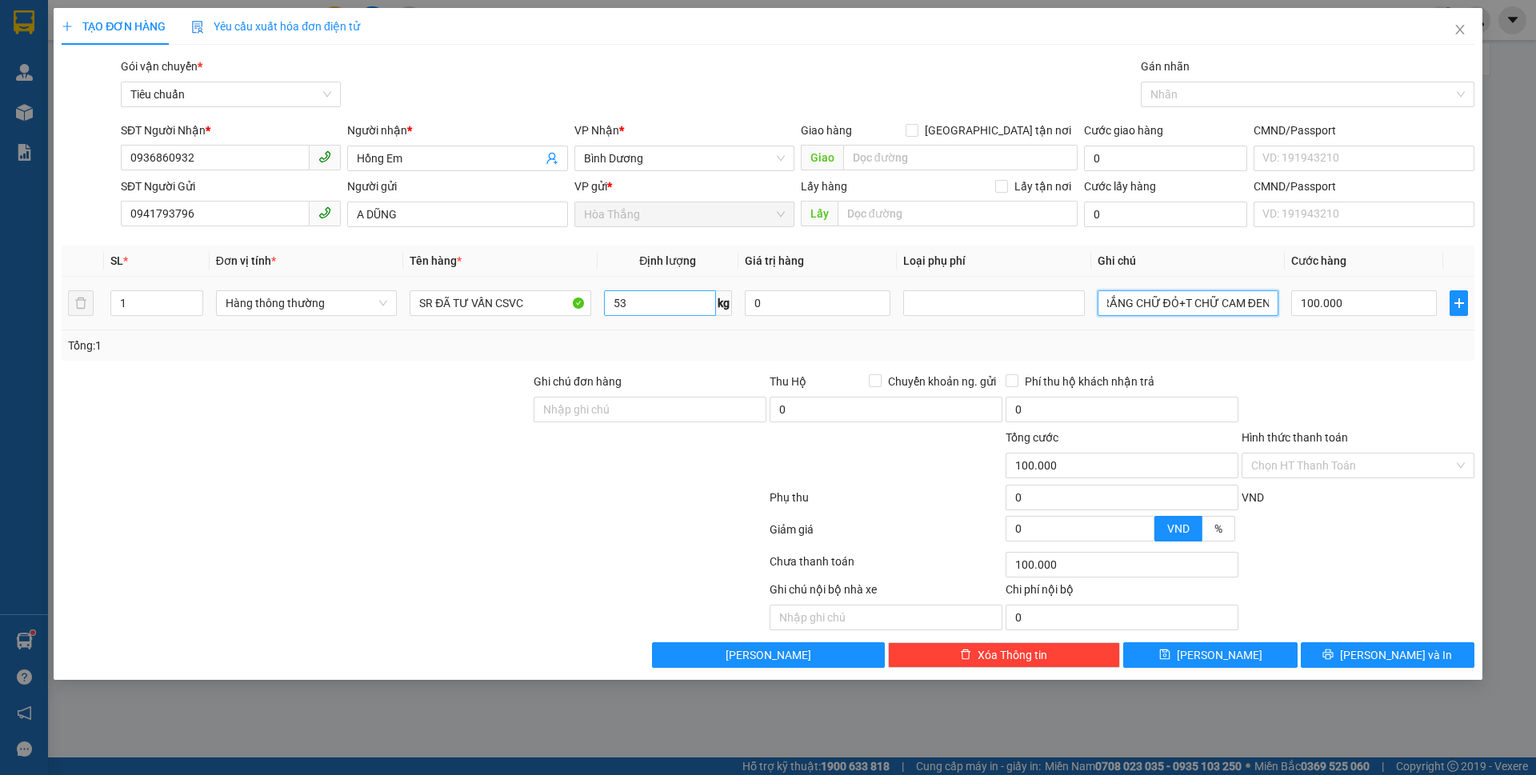
type input "BAO TRẮNG CHỮ ĐỎ+T CHỮ CAM ĐEN"
click at [637, 298] on input "53" at bounding box center [660, 303] width 112 height 26
type input "26"
click at [483, 330] on div "Tổng: 1" at bounding box center [768, 345] width 1413 height 30
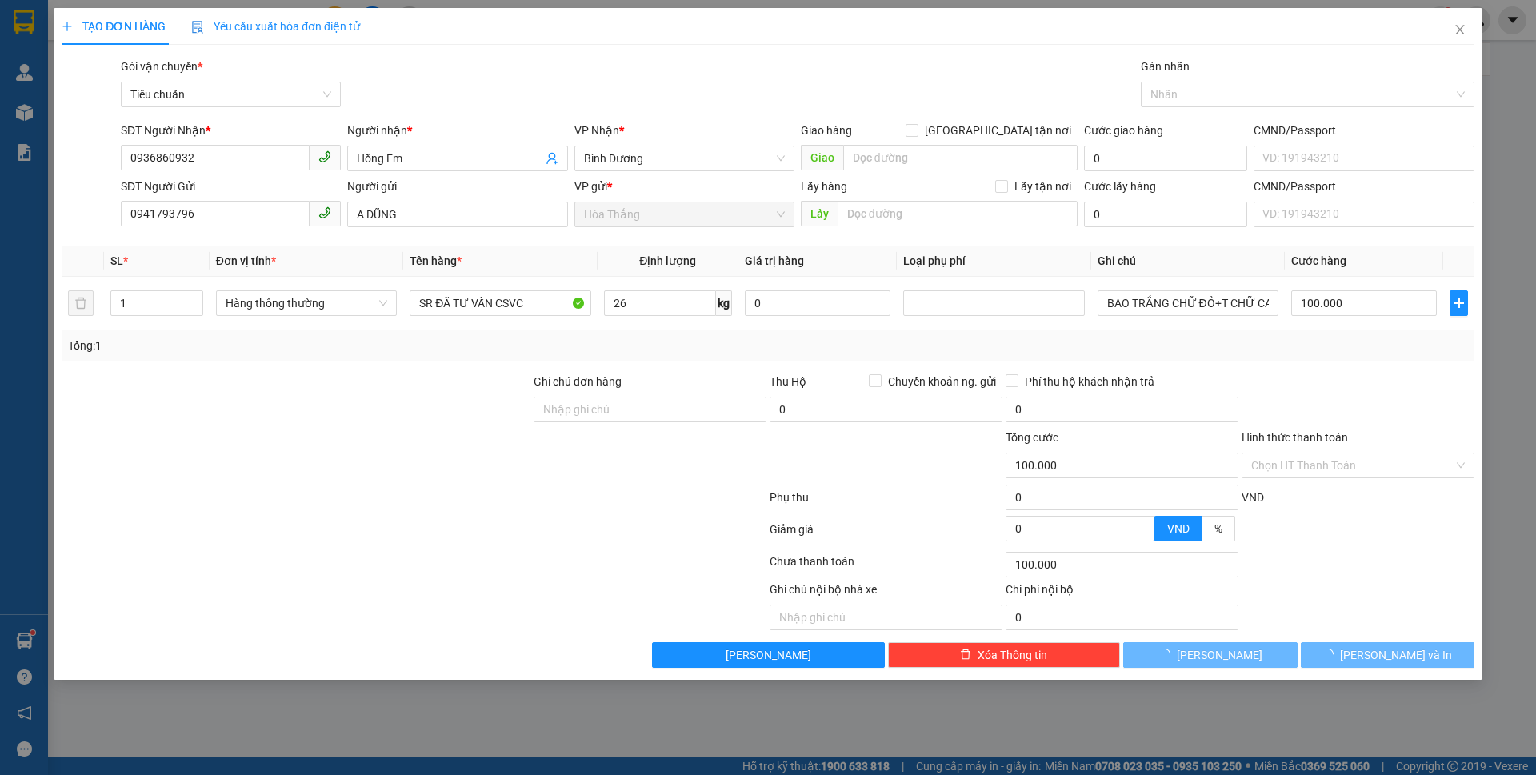
drag, startPoint x: 483, startPoint y: 330, endPoint x: 555, endPoint y: 334, distance: 71.3
click at [483, 330] on div "Tổng: 1" at bounding box center [768, 345] width 1413 height 30
type input "65.000"
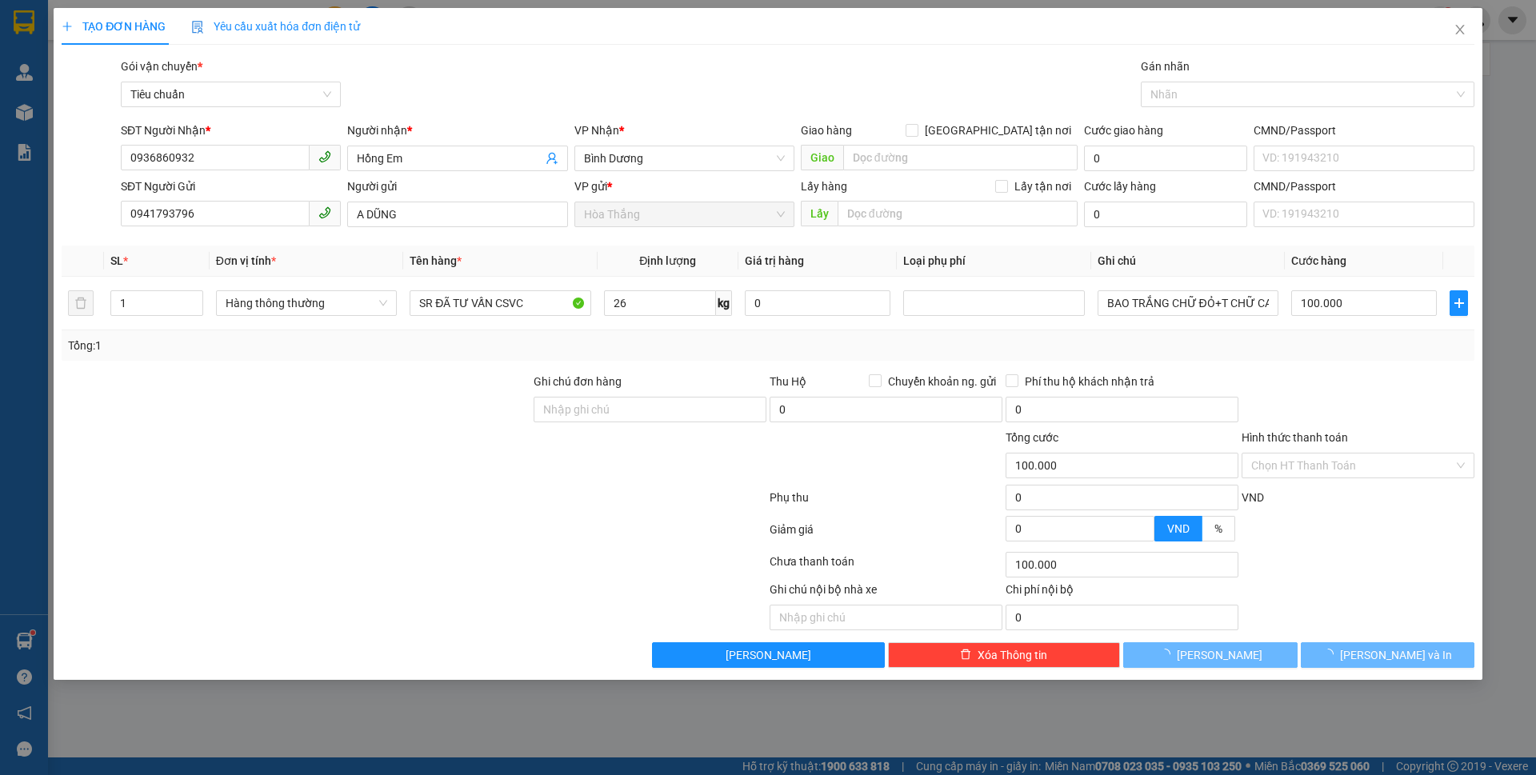
type input "65.000"
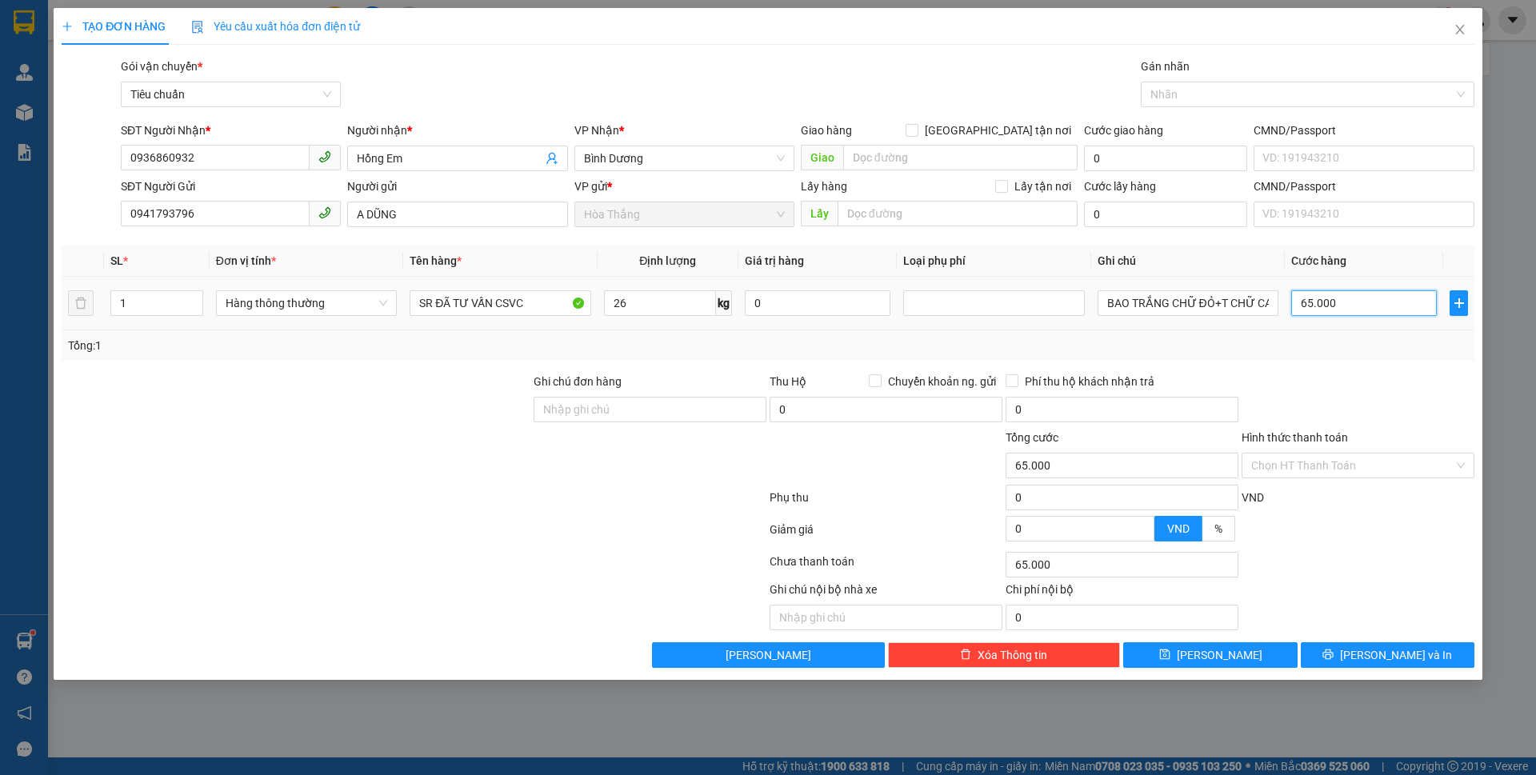
click at [1384, 305] on input "65.000" at bounding box center [1365, 303] width 146 height 26
type input "1"
type input "14"
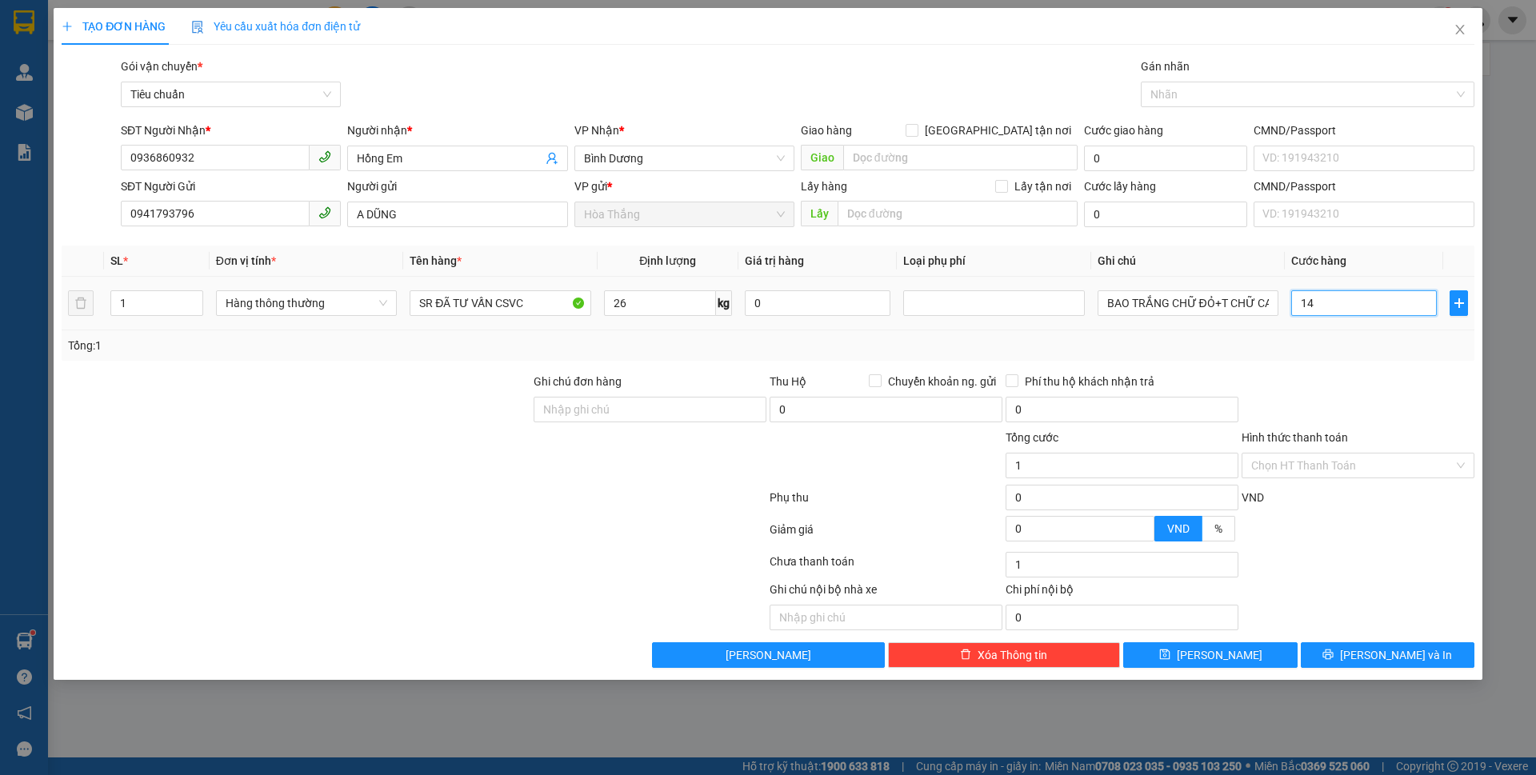
type input "14"
type input "140"
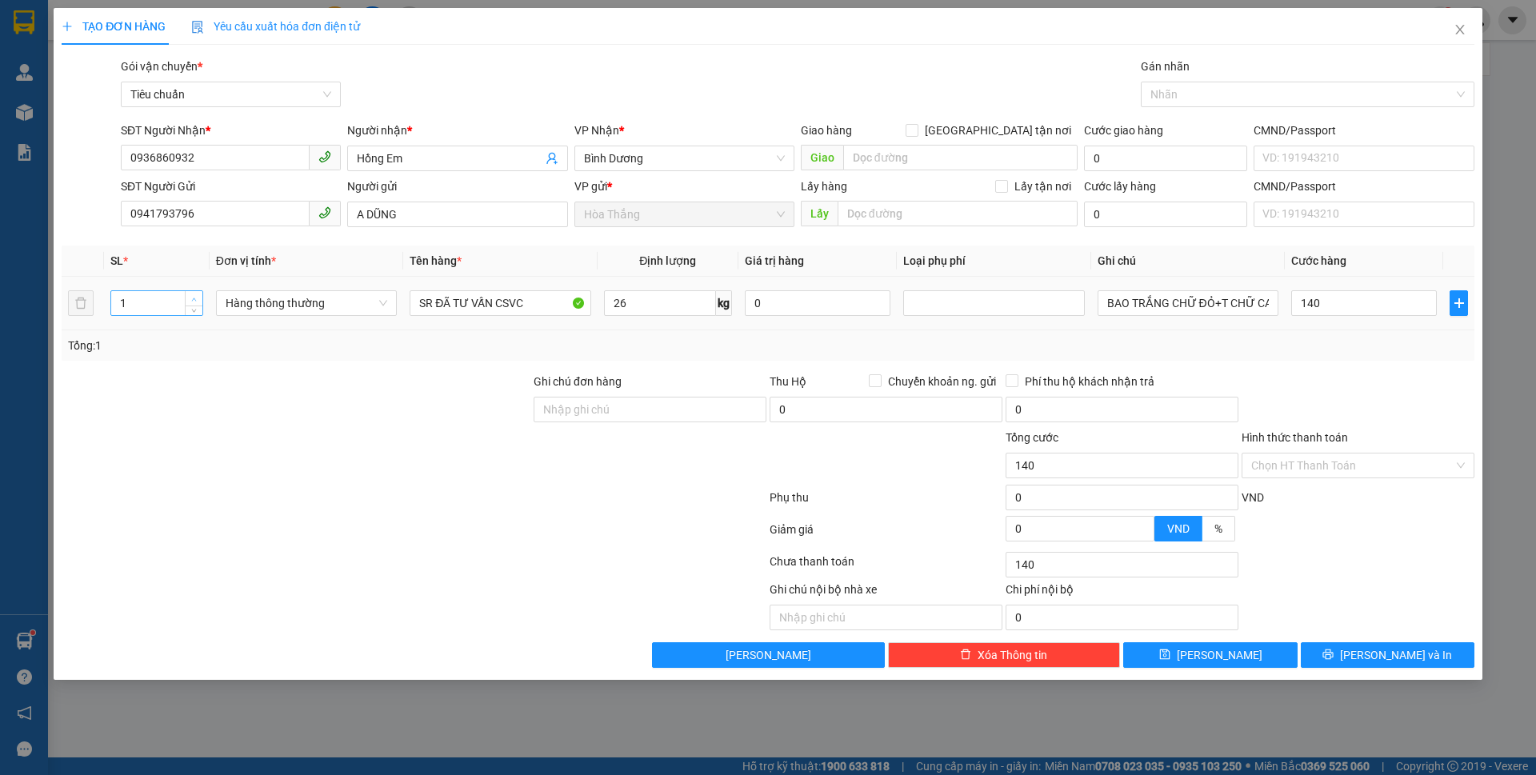
type input "140.000"
click at [195, 292] on span "Increase Value" at bounding box center [194, 298] width 18 height 14
type input "2"
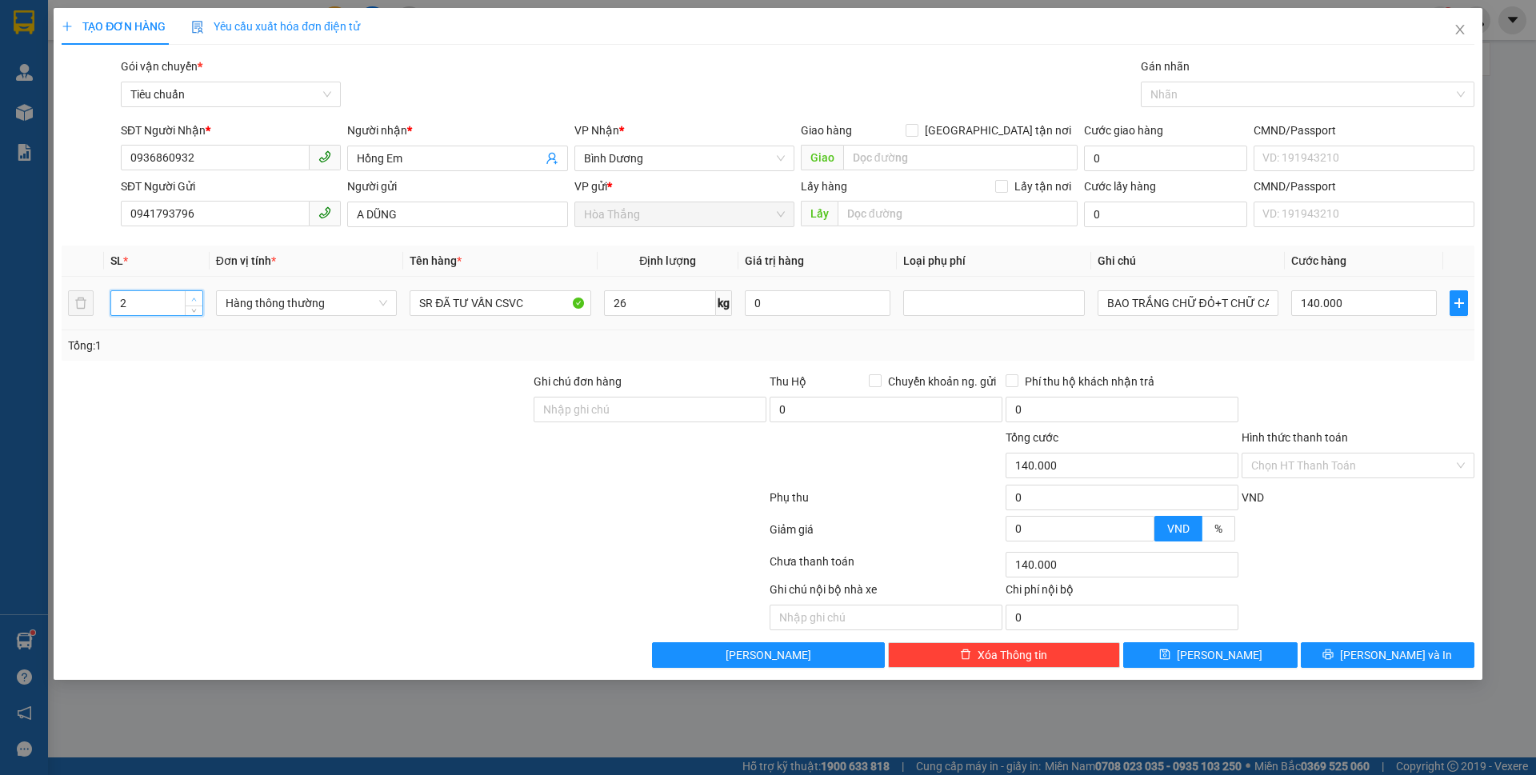
click at [193, 299] on icon "up" at bounding box center [194, 299] width 5 height 3
click at [261, 467] on div at bounding box center [296, 457] width 472 height 56
click at [274, 469] on div at bounding box center [296, 457] width 472 height 56
type input "65.000"
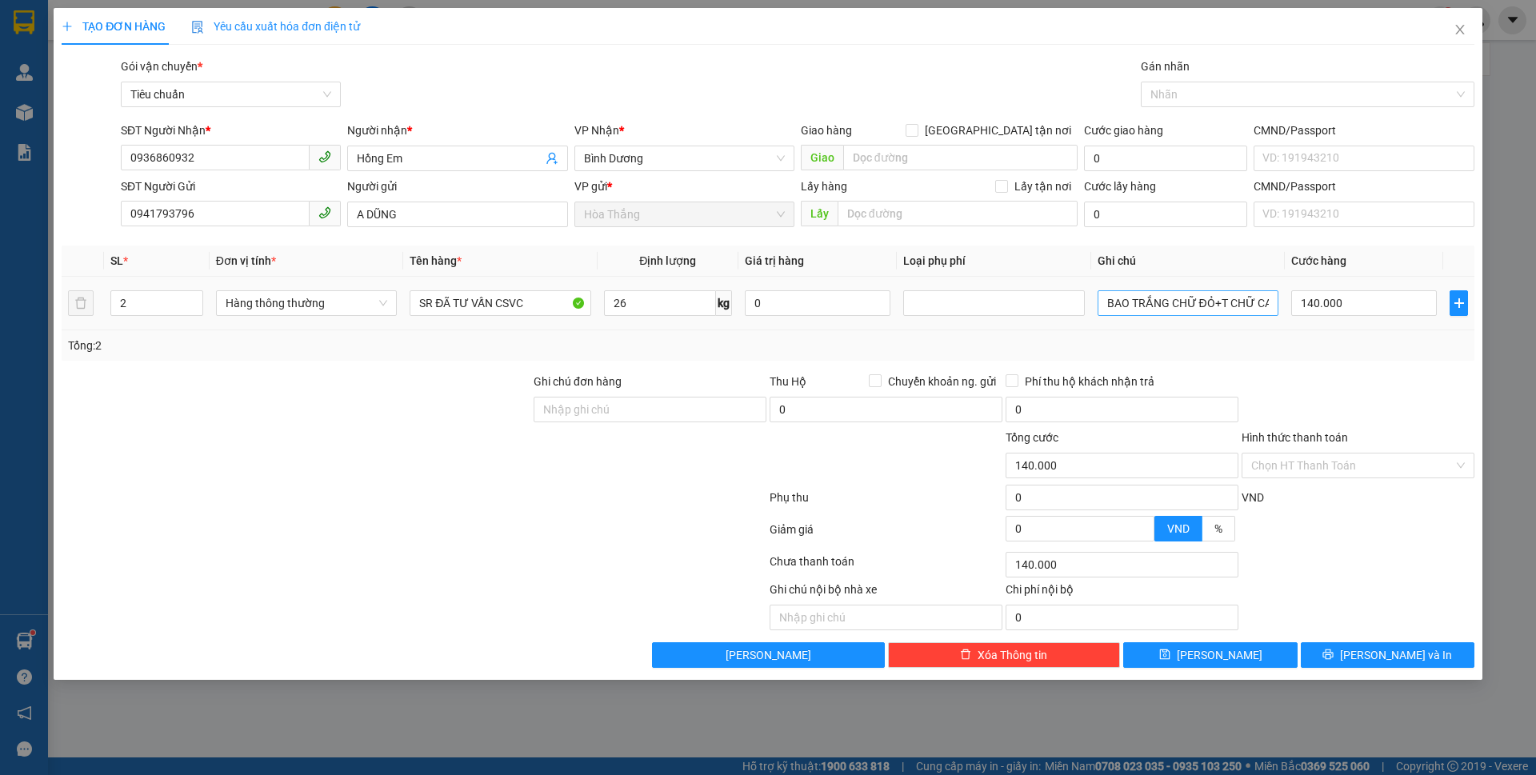
type input "65.000"
click at [1349, 302] on input "65.000" at bounding box center [1365, 303] width 146 height 26
type input "1"
type input "14"
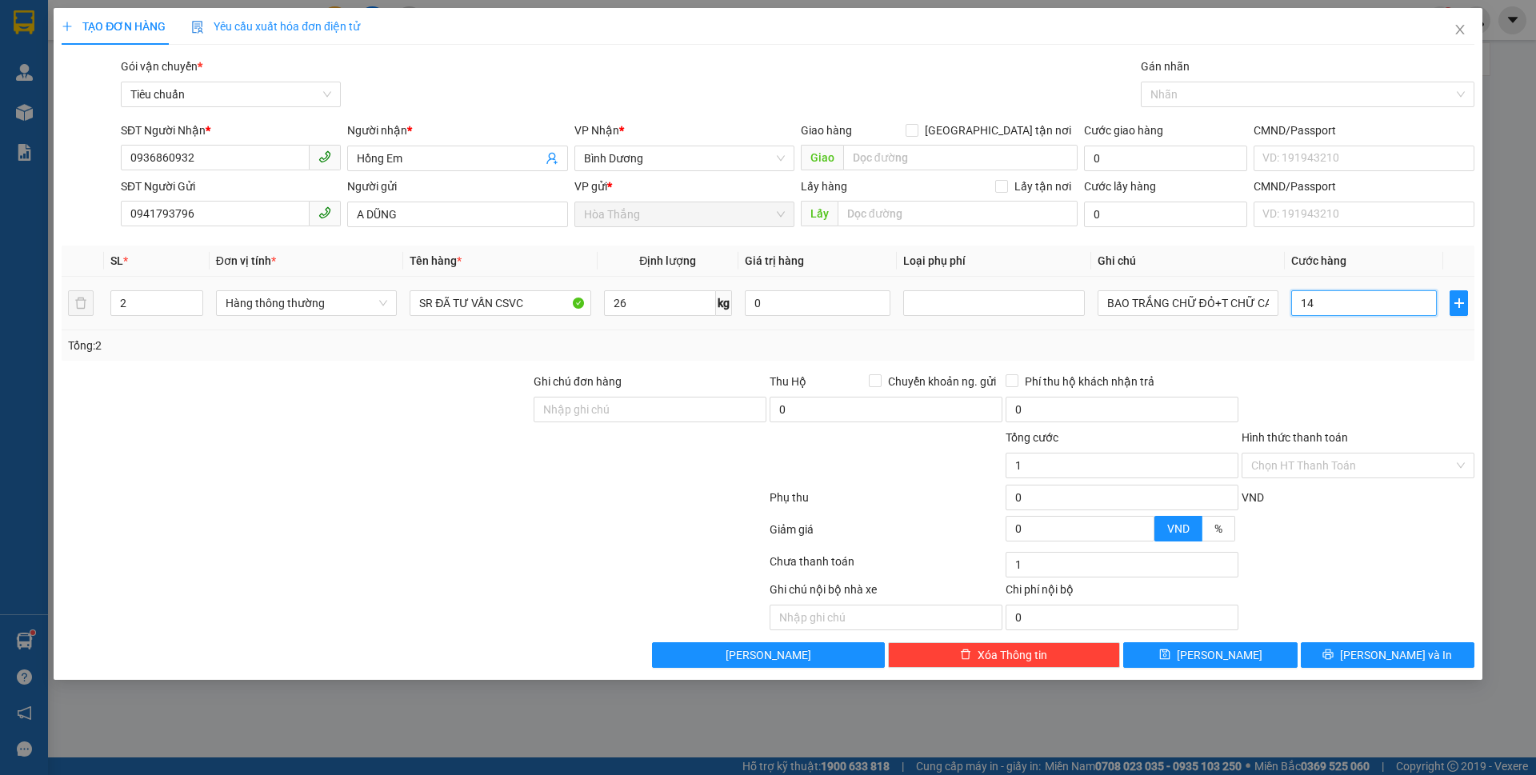
type input "14"
type input "140"
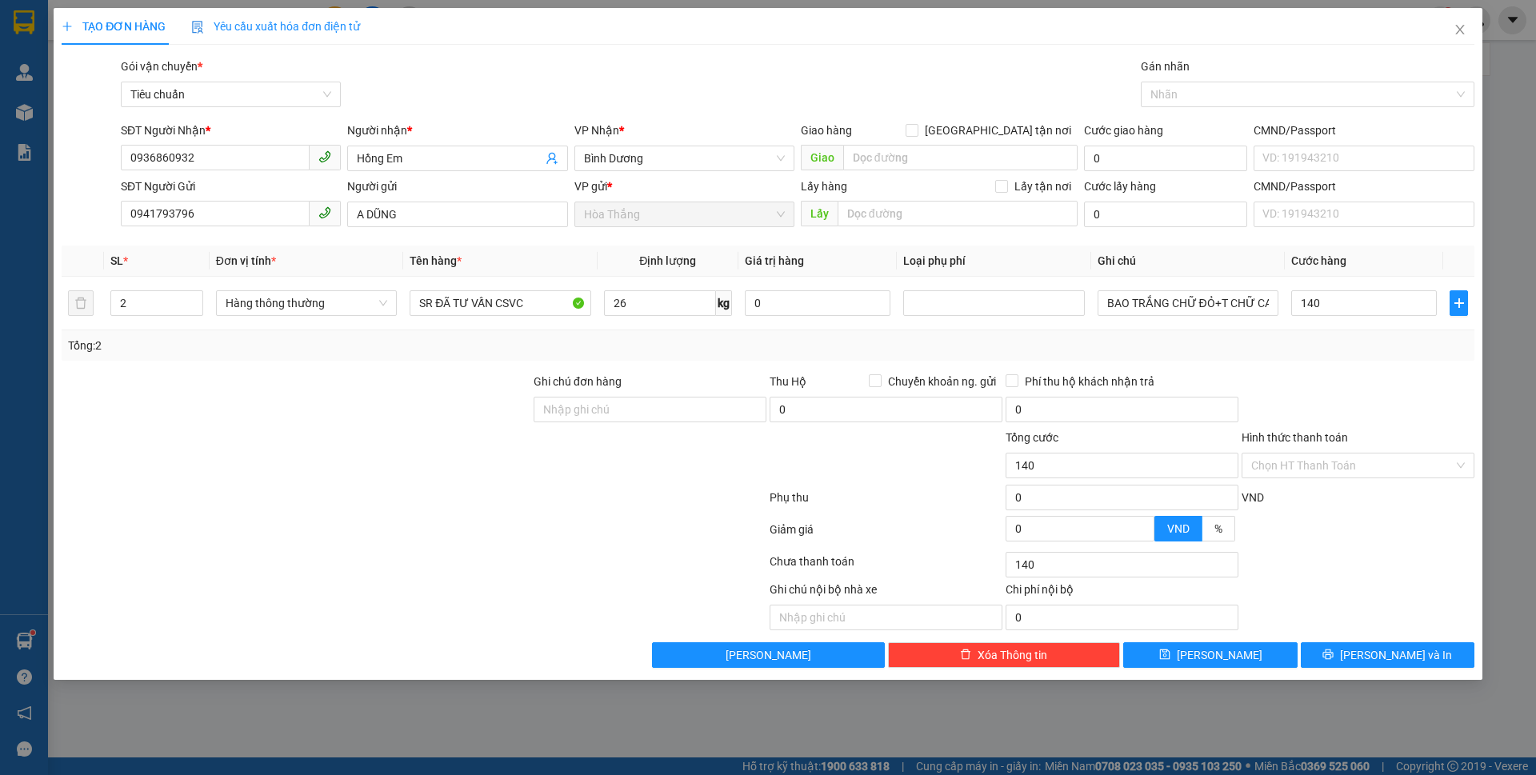
type input "140.000"
click at [1354, 379] on div at bounding box center [1358, 401] width 236 height 56
click at [1356, 462] on input "Hình thức thanh toán" at bounding box center [1353, 466] width 202 height 24
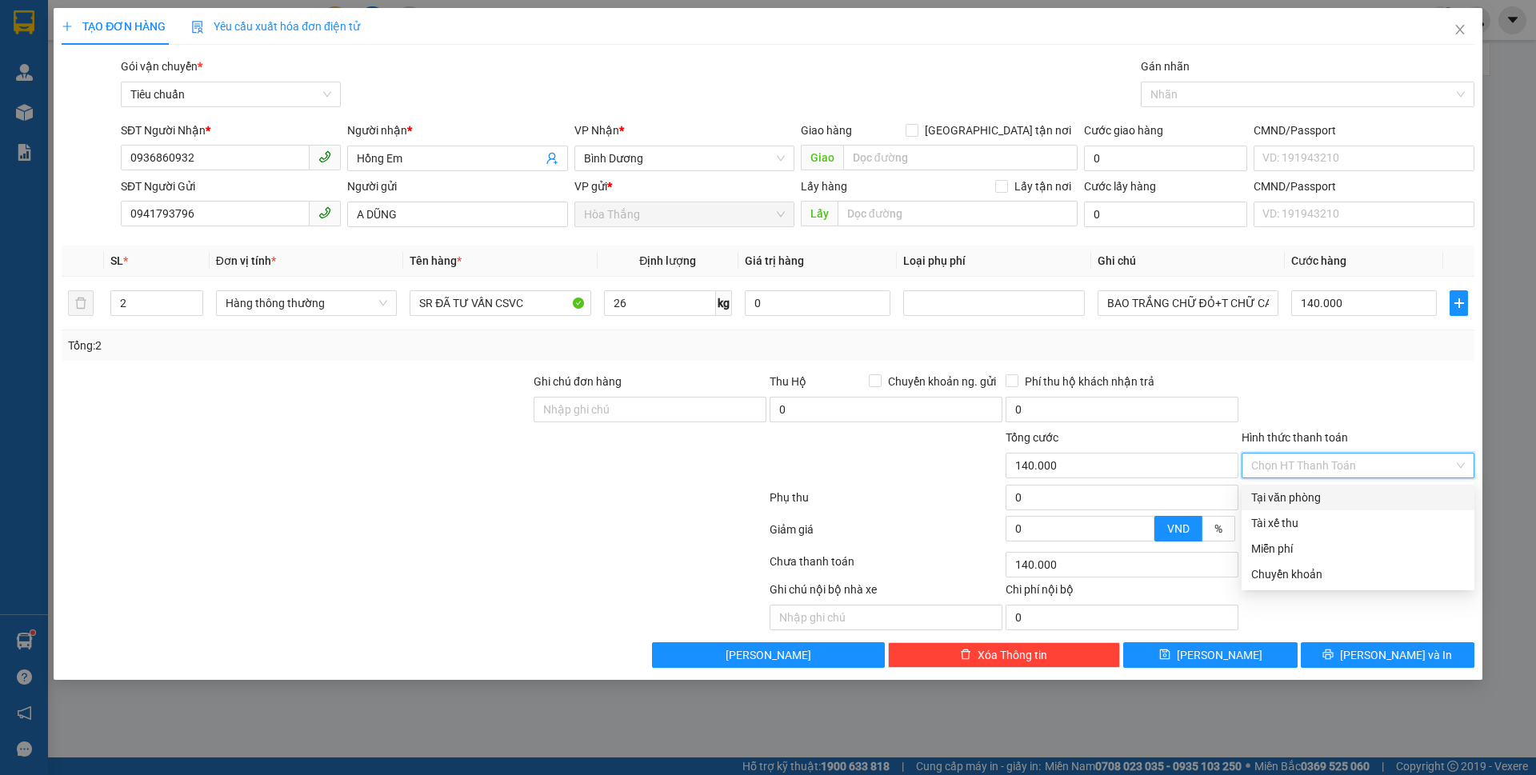
click at [1337, 507] on div "Tại văn phòng" at bounding box center [1358, 498] width 233 height 26
type input "0"
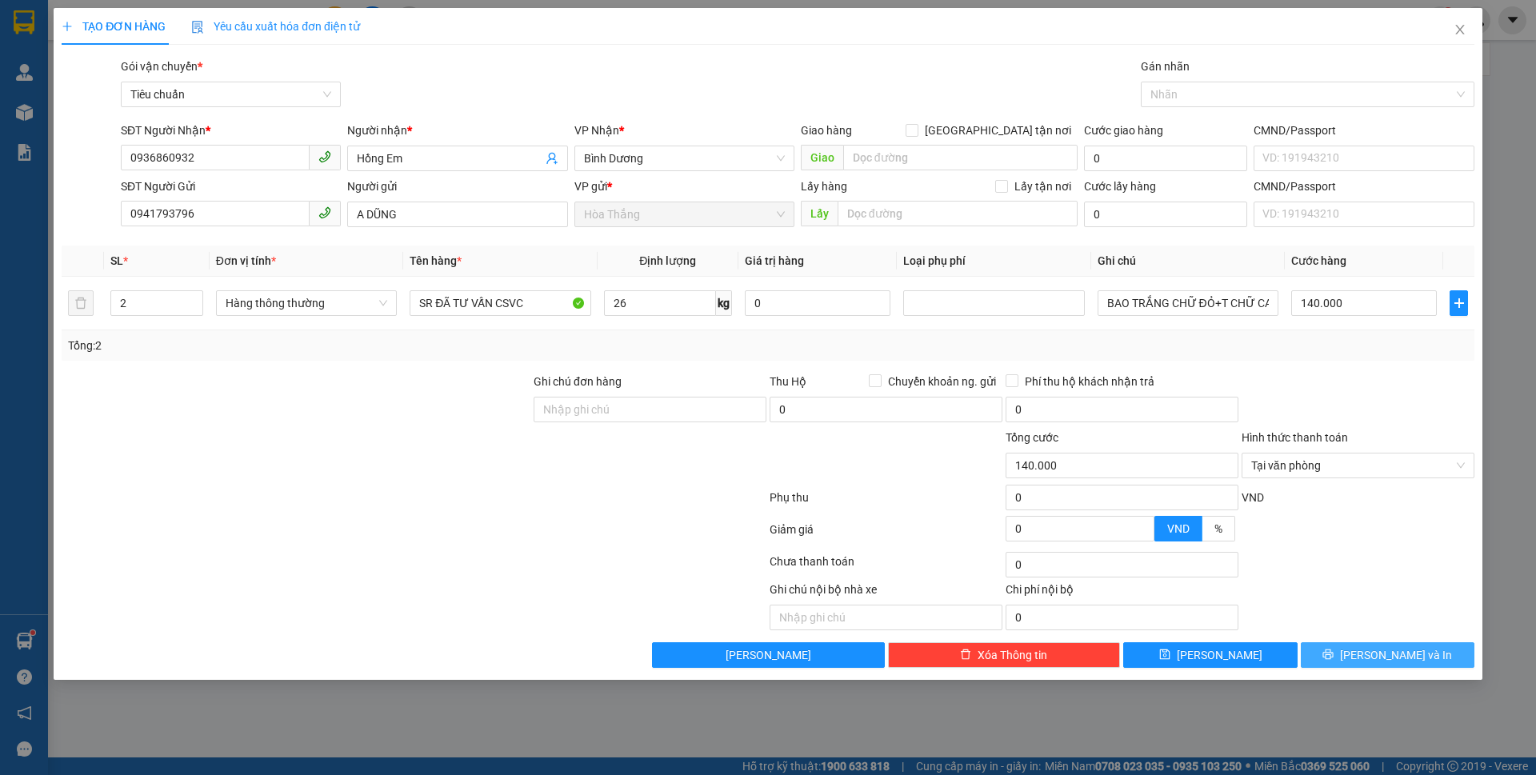
click at [1368, 660] on button "[PERSON_NAME] và In" at bounding box center [1388, 656] width 174 height 26
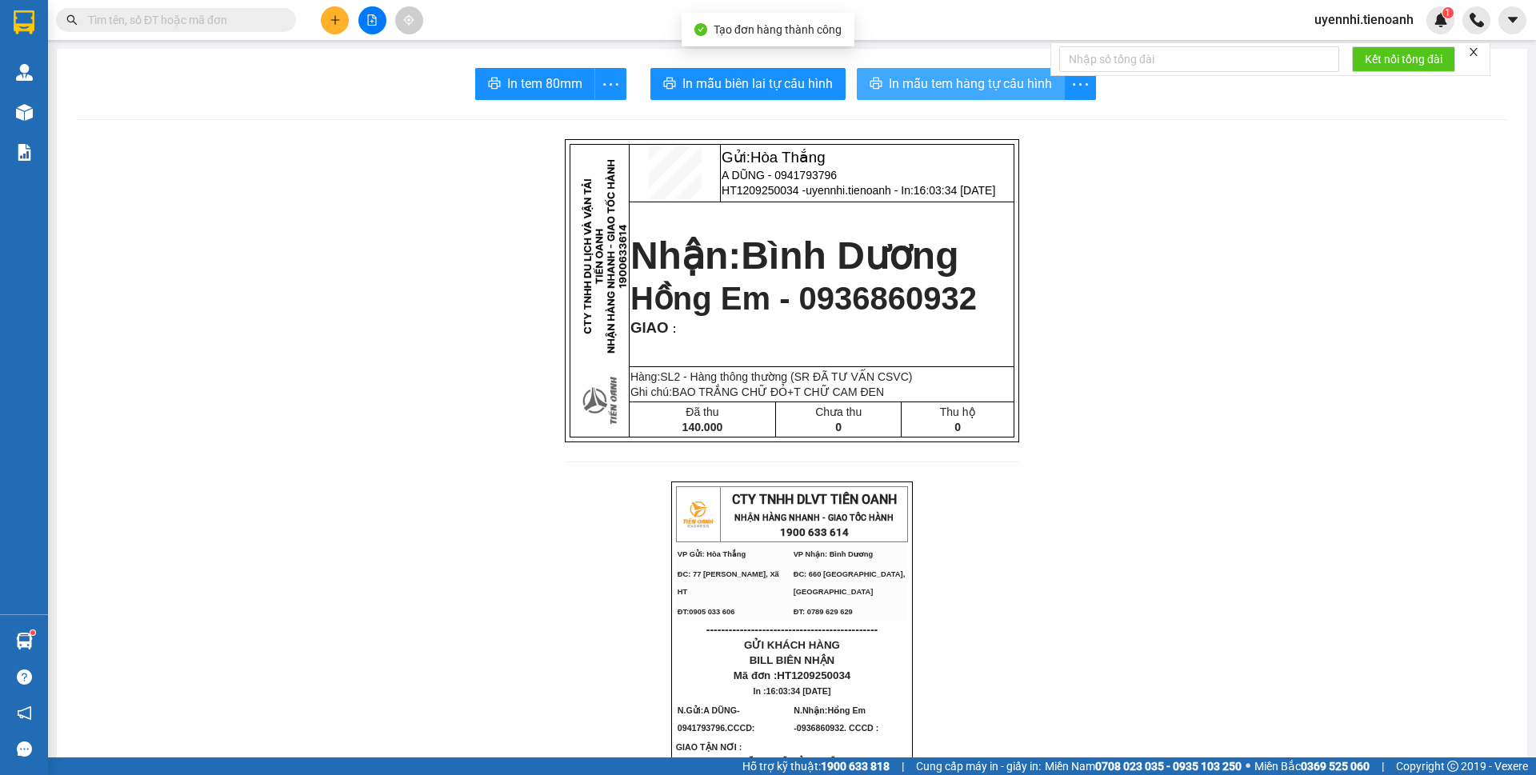
click at [929, 74] on span "In mẫu tem hàng tự cấu hình" at bounding box center [970, 84] width 163 height 20
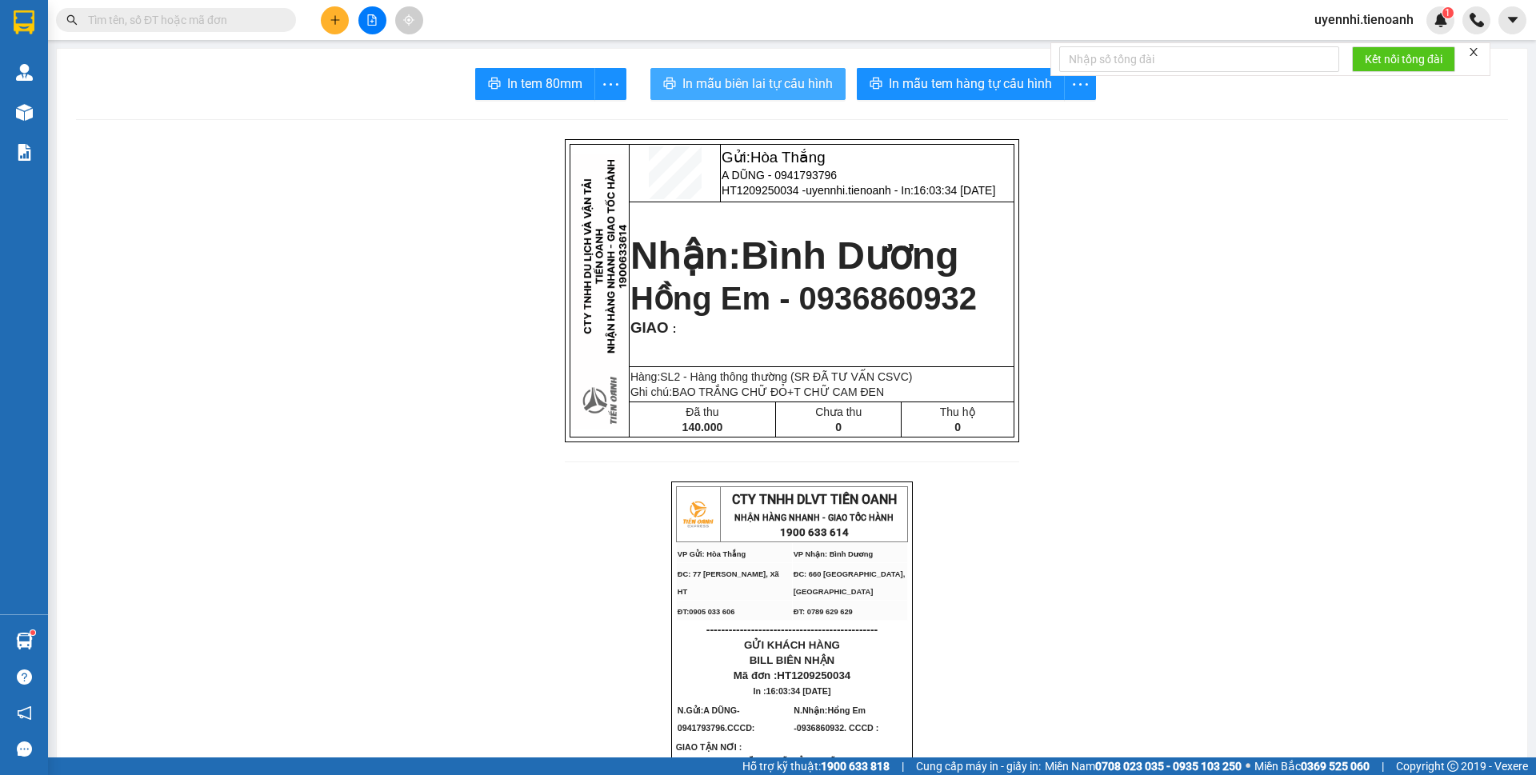
click at [723, 86] on span "In mẫu biên lai tự cấu hình" at bounding box center [758, 84] width 150 height 20
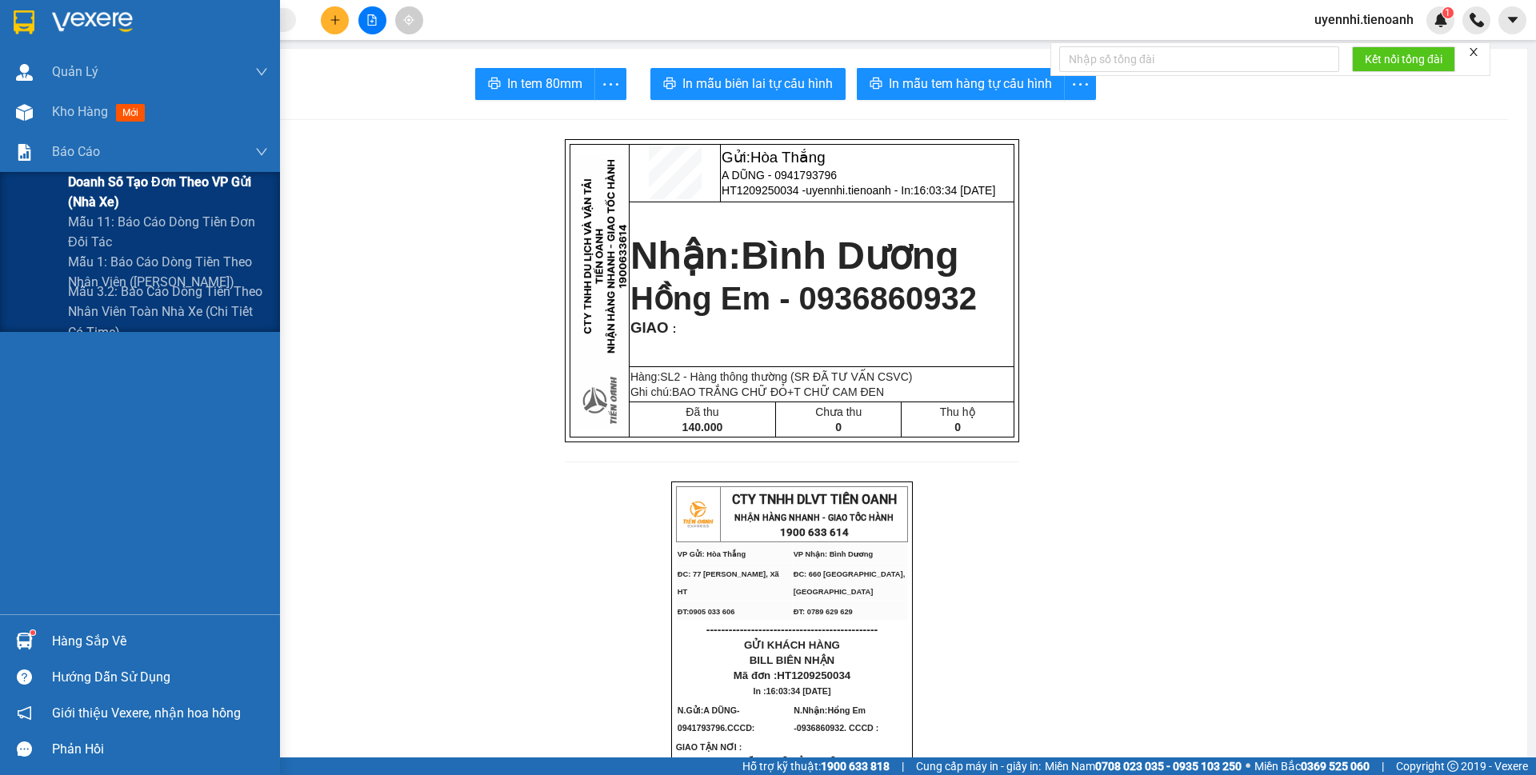
click at [103, 179] on span "Doanh số tạo đơn theo VP gửi (nhà xe)" at bounding box center [168, 192] width 200 height 40
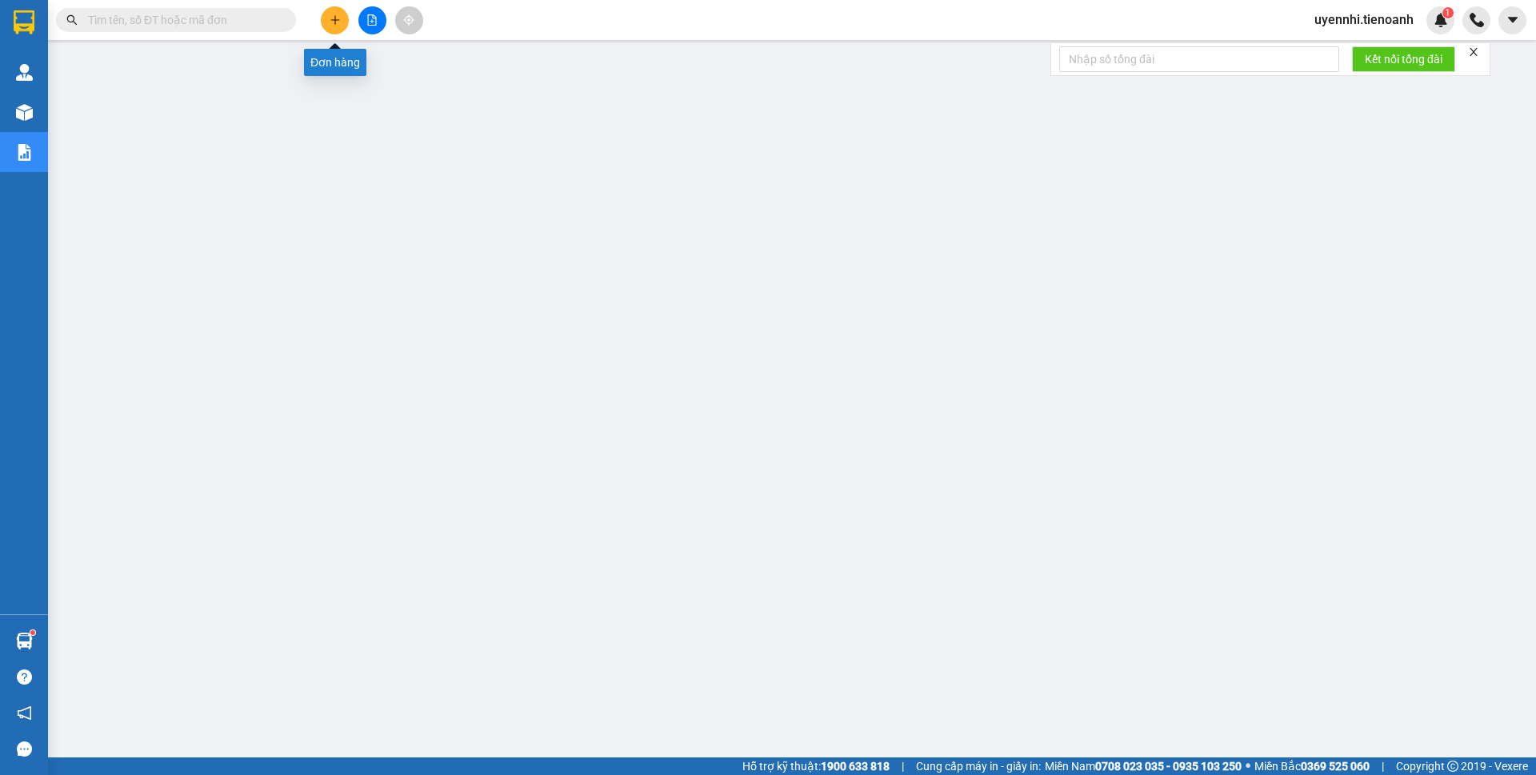
click at [328, 19] on button at bounding box center [335, 20] width 28 height 28
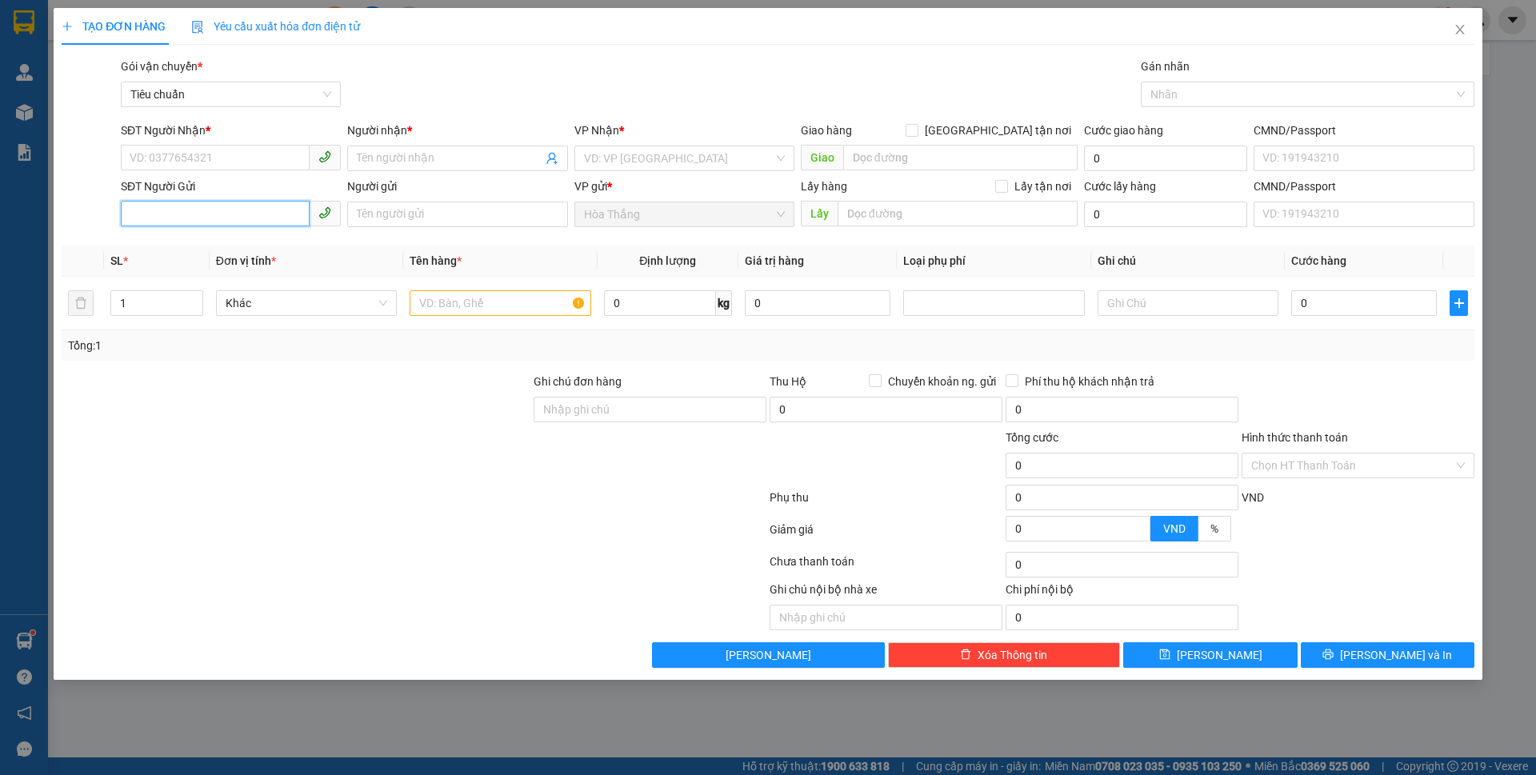
click at [196, 216] on input "SĐT Người Gửi" at bounding box center [215, 214] width 189 height 26
type input "094414"
click at [233, 253] on div "0944149987 - Cô Hương" at bounding box center [230, 247] width 201 height 18
type input "0833388114"
type input "Vân Anh"
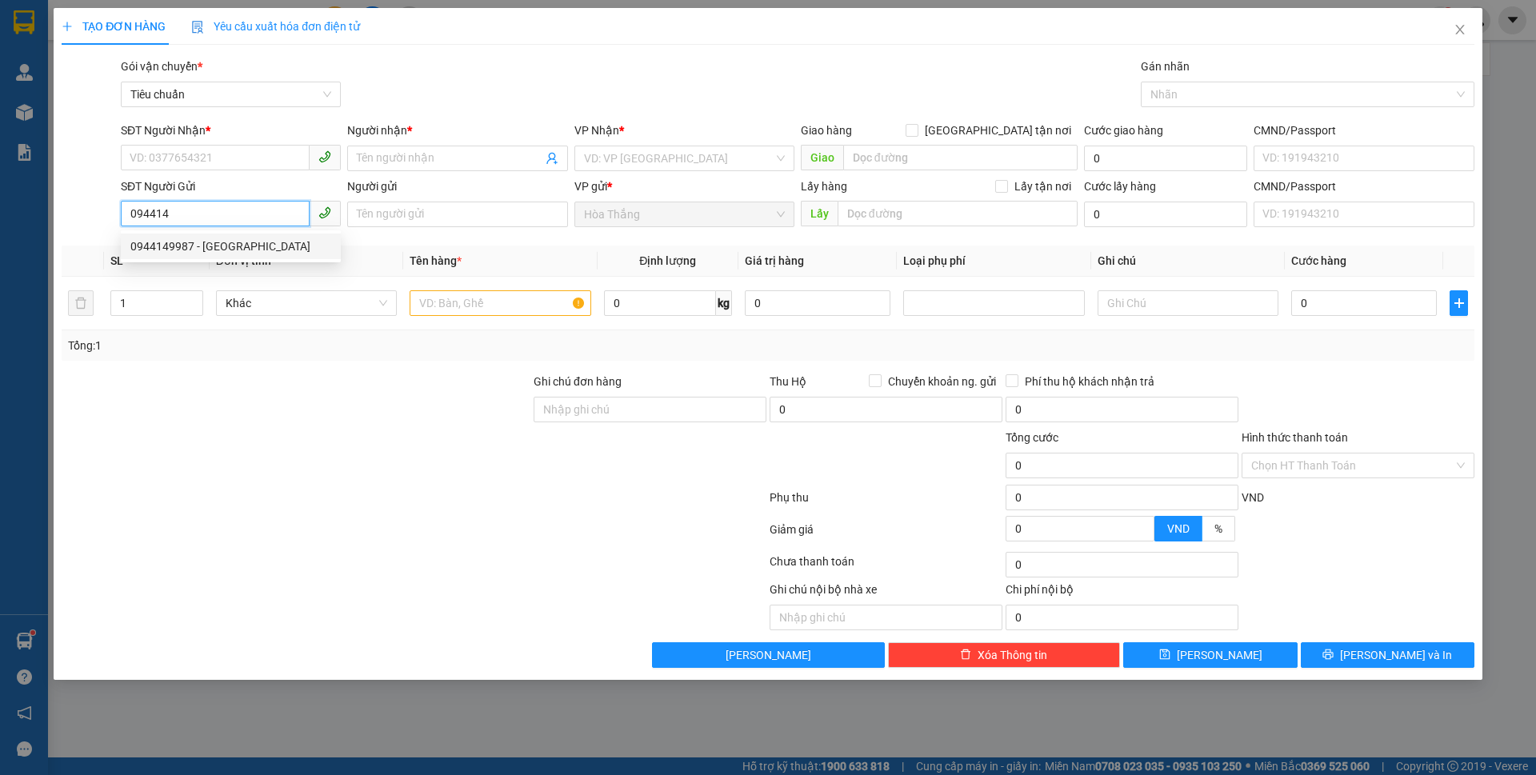
type input "241351222"
type input "0944149987"
type input "[PERSON_NAME]"
type input "042173009949"
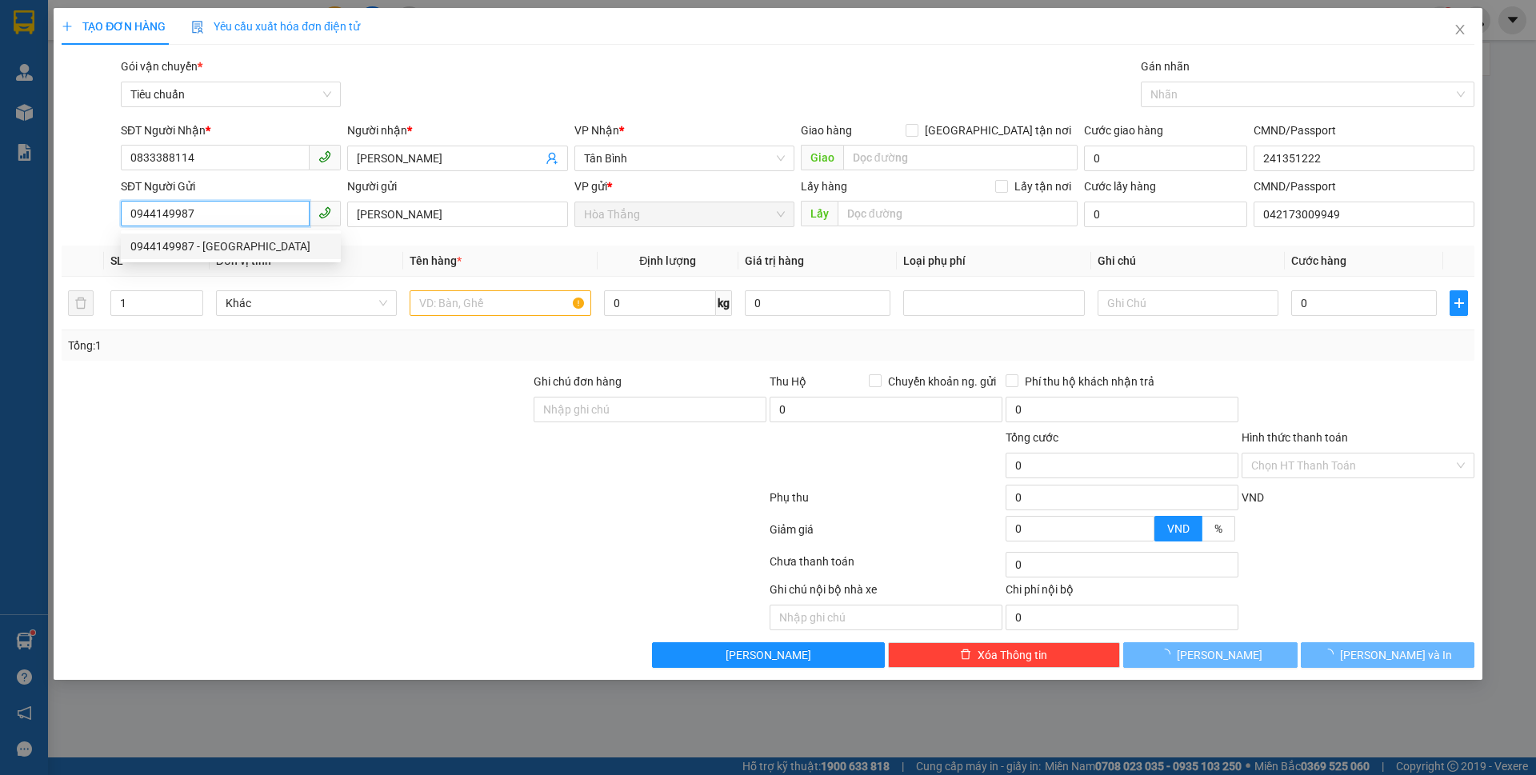
type input "60.000"
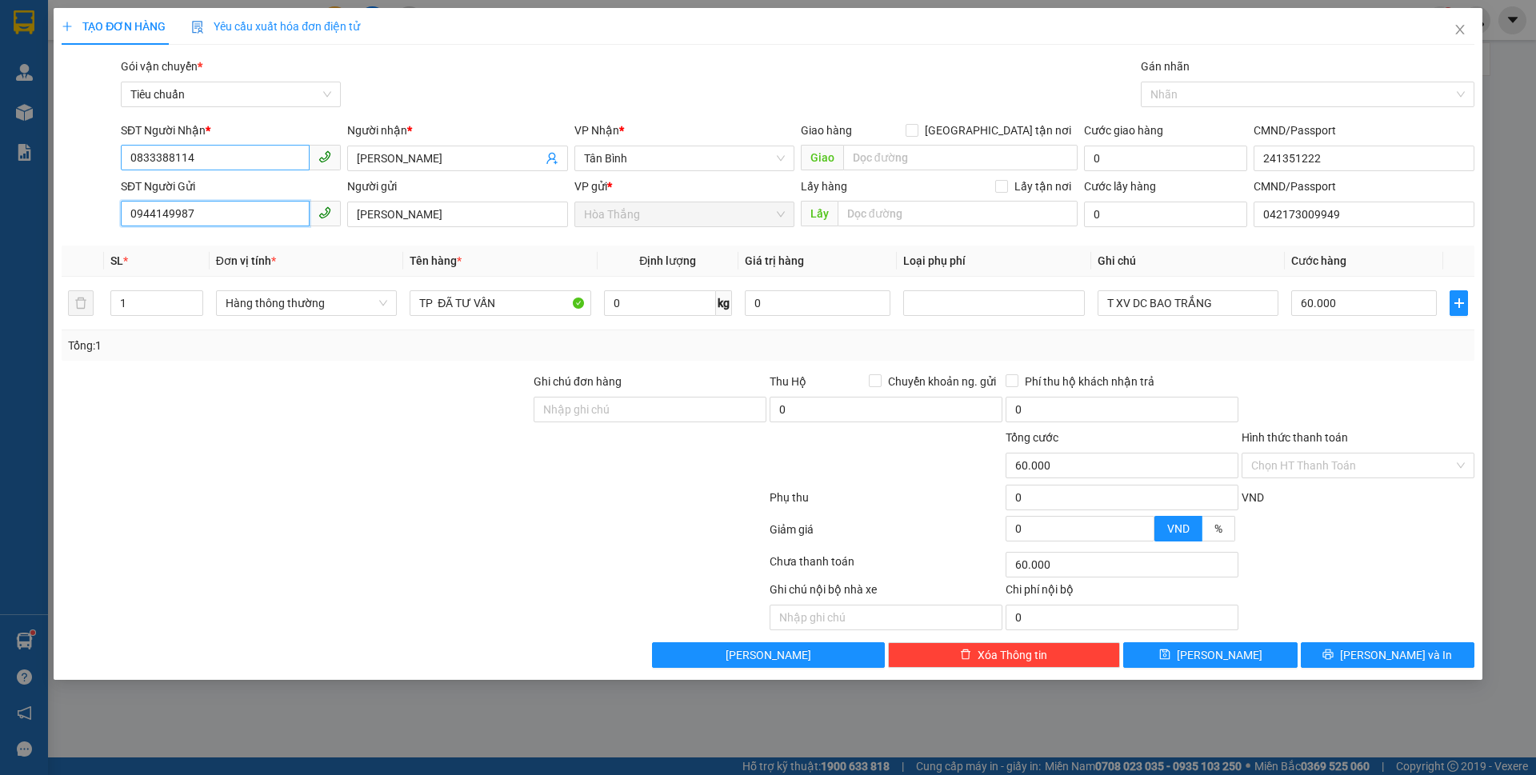
type input "0944149987"
drag, startPoint x: 214, startPoint y: 158, endPoint x: 98, endPoint y: 157, distance: 116.8
click at [98, 157] on div "SĐT Người Nhận * 0833388114 Người nhận * Vân Anh VP Nhận * Tân Bình Giao hàng G…" at bounding box center [768, 150] width 1416 height 56
click at [229, 242] on div "0906976279 - HUYÊN" at bounding box center [230, 242] width 201 height 18
type input "0906976279"
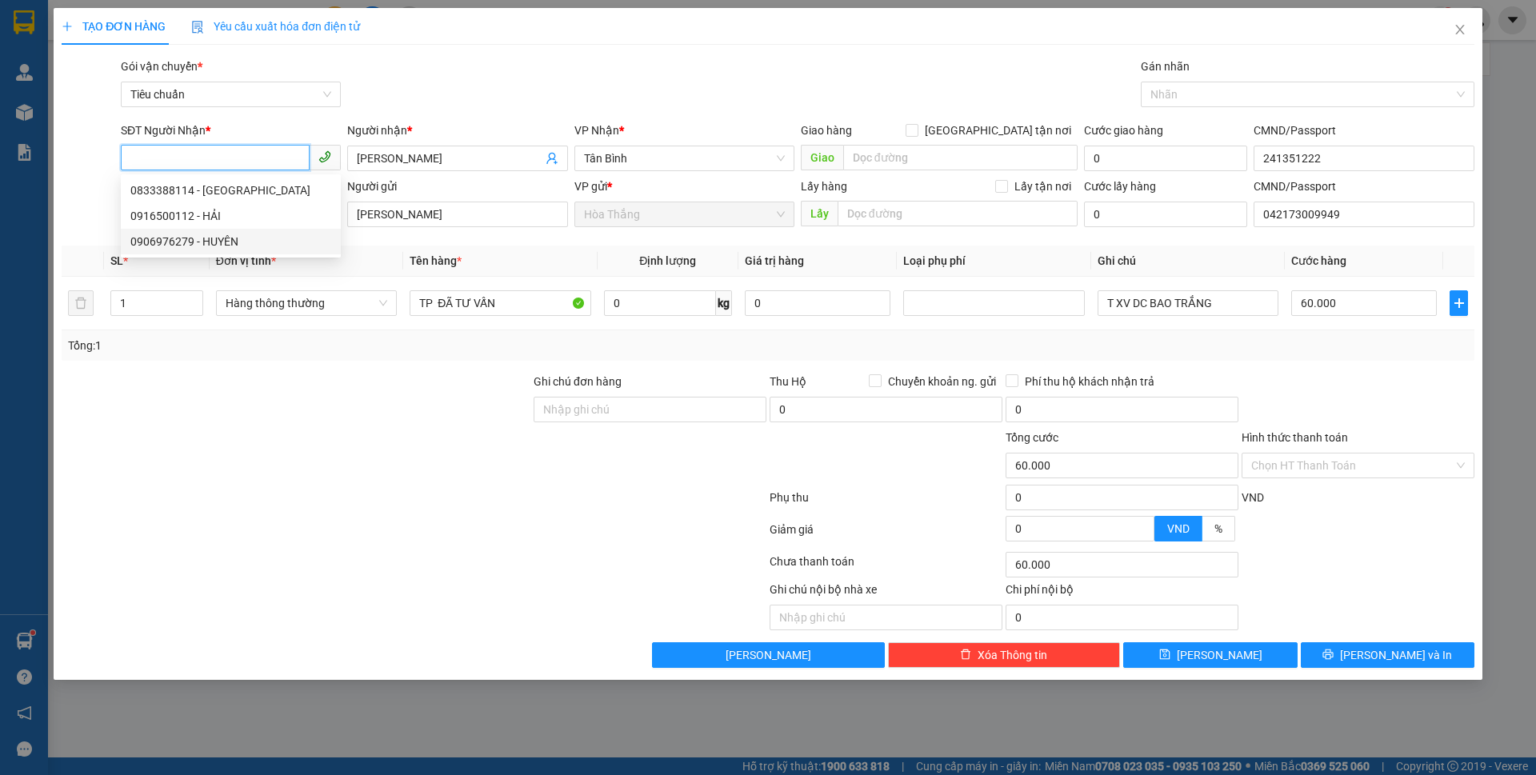
type input "HUYÊN"
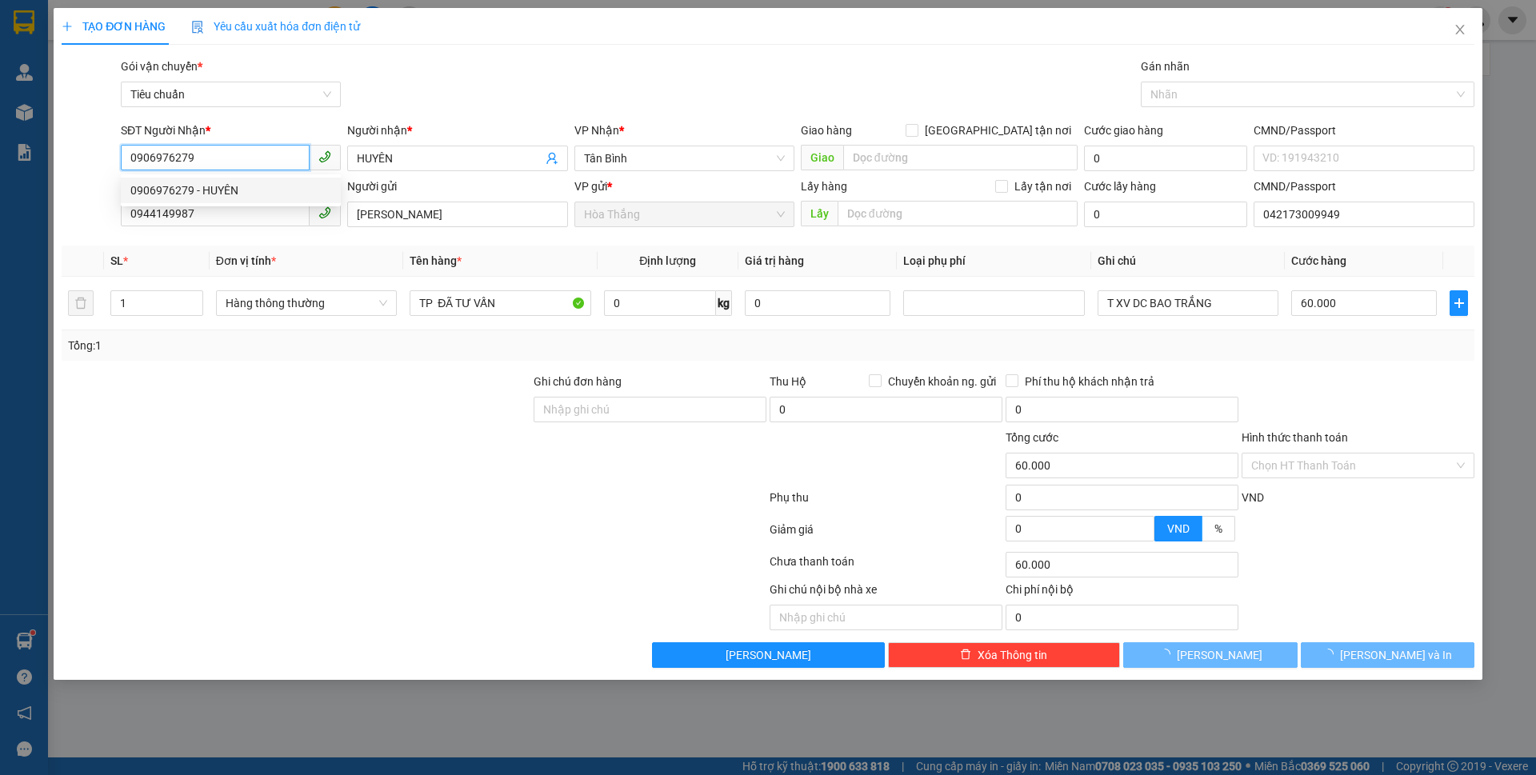
type input "50.000"
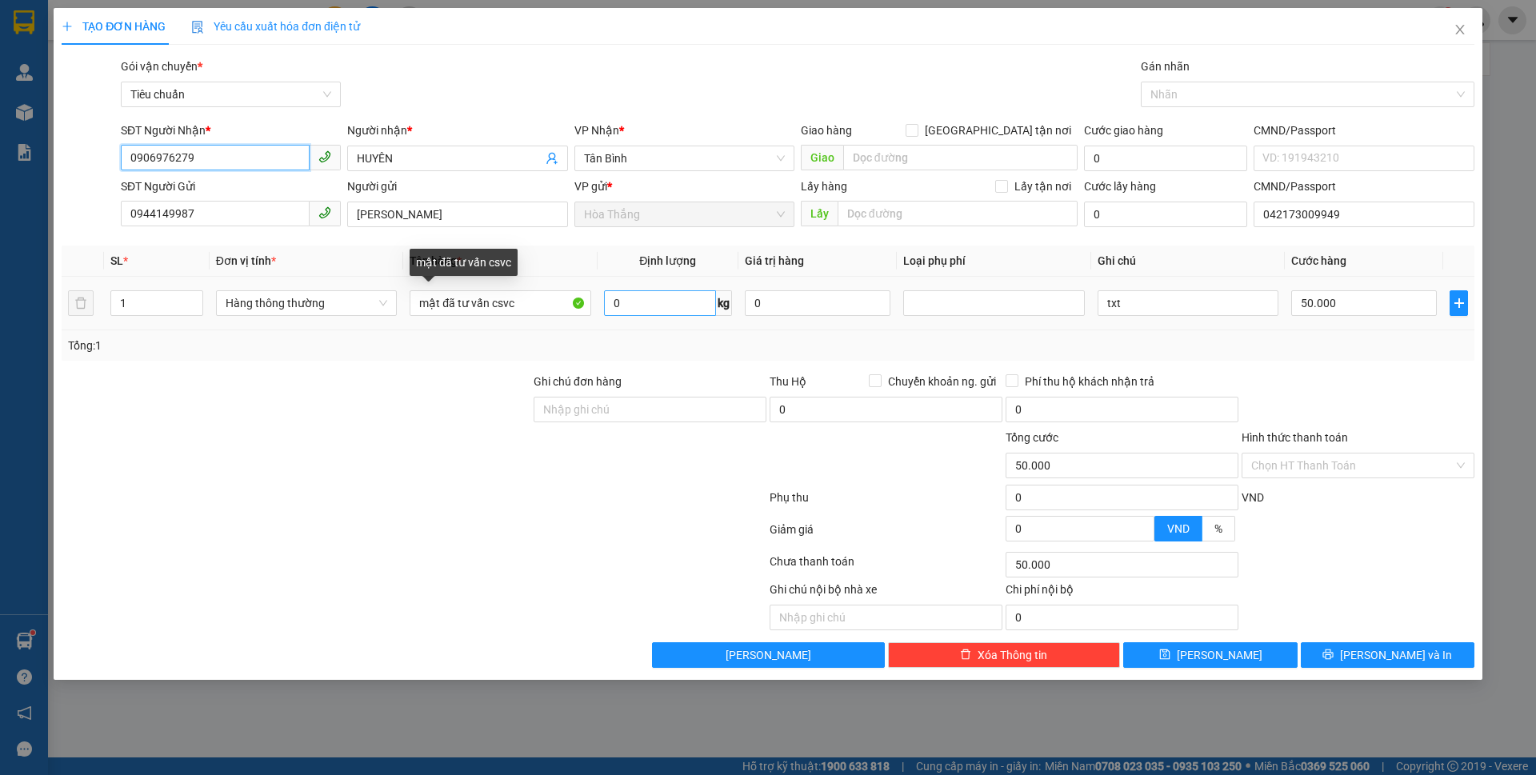
type input "0906976279"
click at [688, 305] on input "0" at bounding box center [660, 303] width 112 height 26
drag, startPoint x: 1132, startPoint y: 306, endPoint x: 1083, endPoint y: 302, distance: 49.7
click at [1083, 302] on tr "1 Hàng thông thường mật đã tư vấn csvc 0 kg 0 txt 50.000" at bounding box center [768, 304] width 1413 height 54
type input "0"
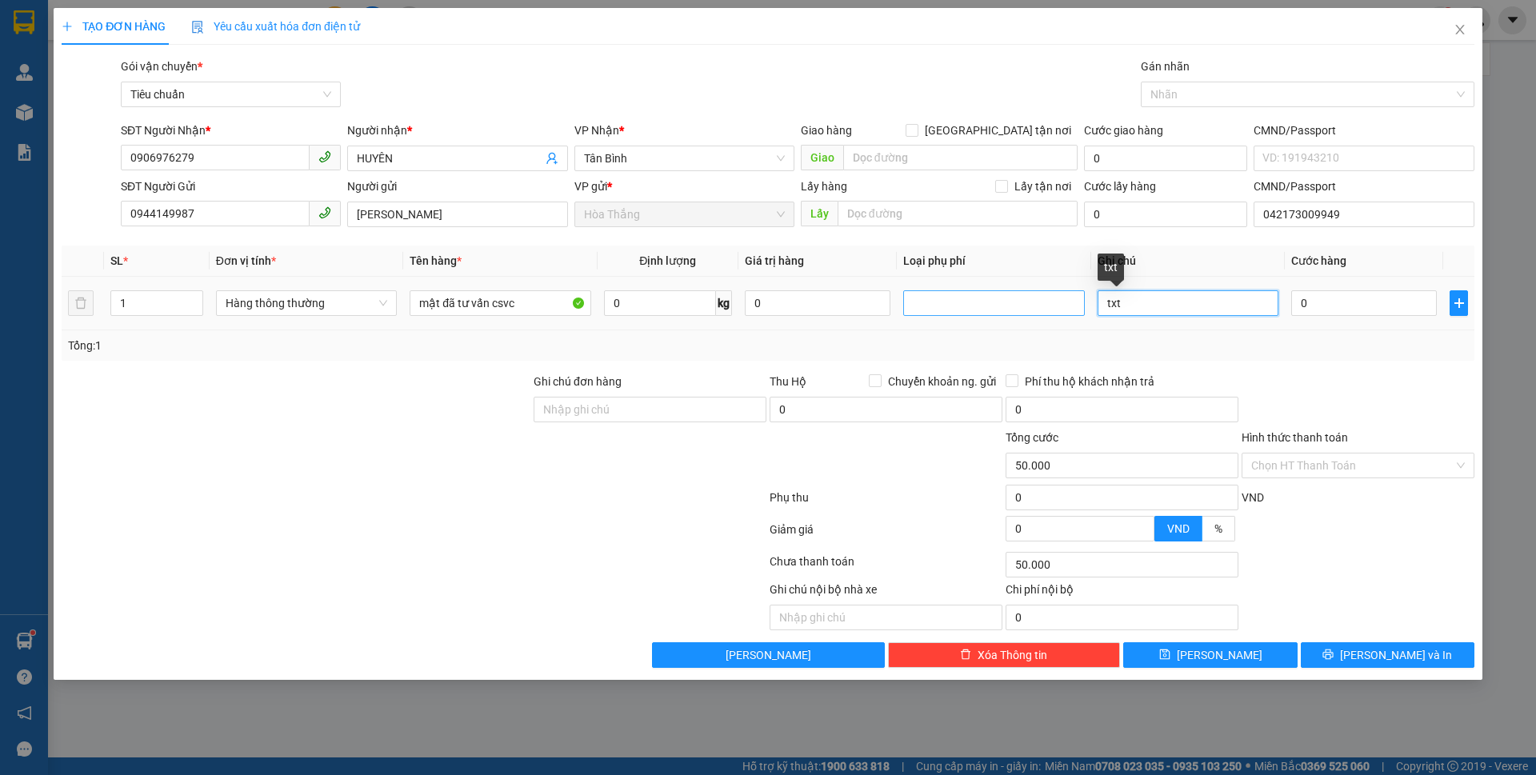
type input "0"
type input "T CHỮ CAM ĐEN"
click at [638, 310] on input "0" at bounding box center [660, 303] width 112 height 26
type input "15"
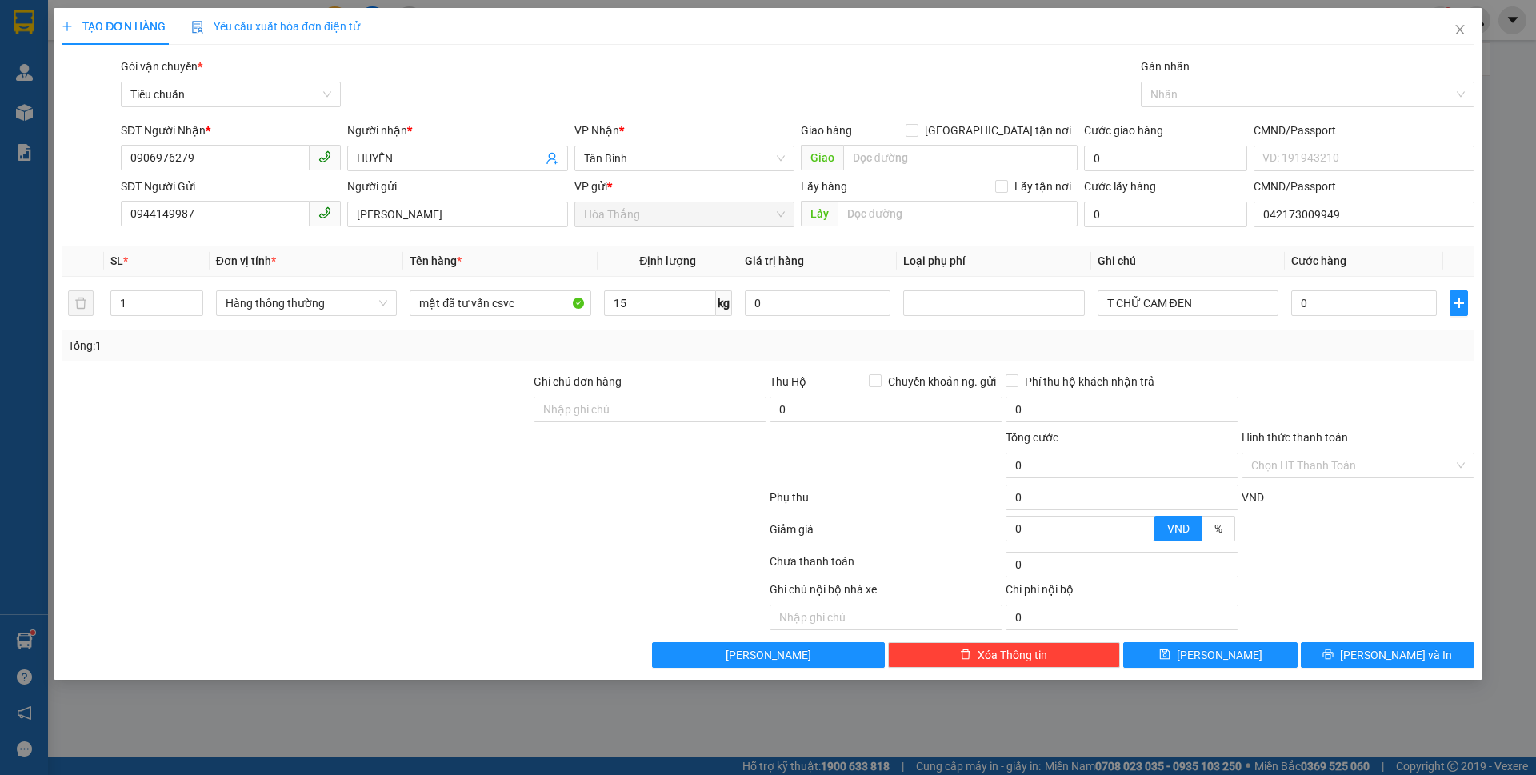
click at [401, 404] on div at bounding box center [296, 401] width 472 height 56
click at [398, 404] on div at bounding box center [296, 401] width 472 height 56
type input "50.000"
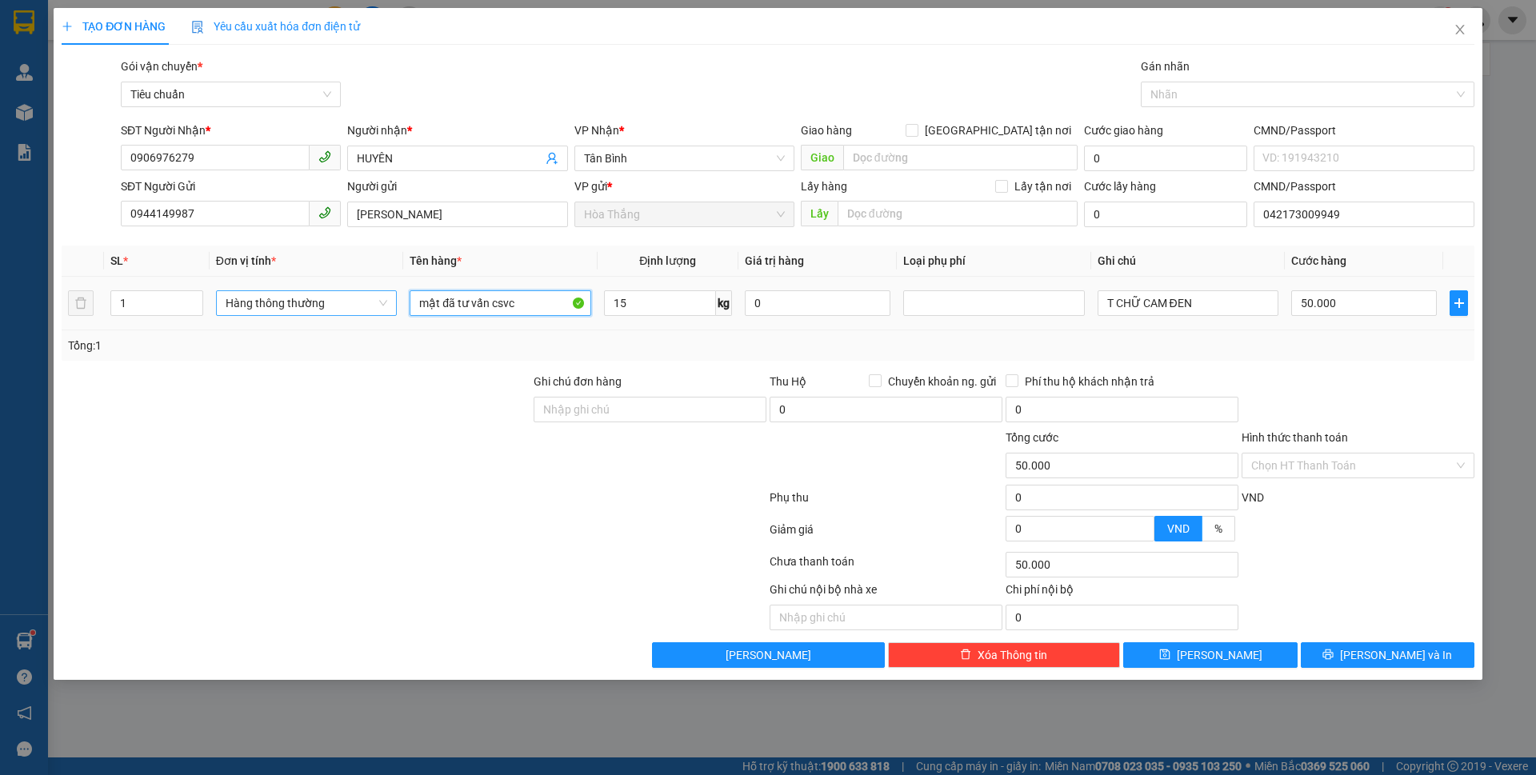
drag, startPoint x: 441, startPoint y: 295, endPoint x: 390, endPoint y: 294, distance: 51.2
click at [390, 294] on tr "1 Hàng thông thường mật đã tư vấn csvc 15 kg 0 T CHỮ CAM ĐEN 50.000" at bounding box center [768, 304] width 1413 height 54
type input "SR đã tư vấn csvc"
drag, startPoint x: 371, startPoint y: 428, endPoint x: 1356, endPoint y: 411, distance: 985.2
click at [381, 427] on form "Ghi chú đơn hàng Thu Hộ Chuyển khoản ng. gửi 0 Phí thu hộ khách nhận trả 0 Tổng…" at bounding box center [768, 461] width 1413 height 176
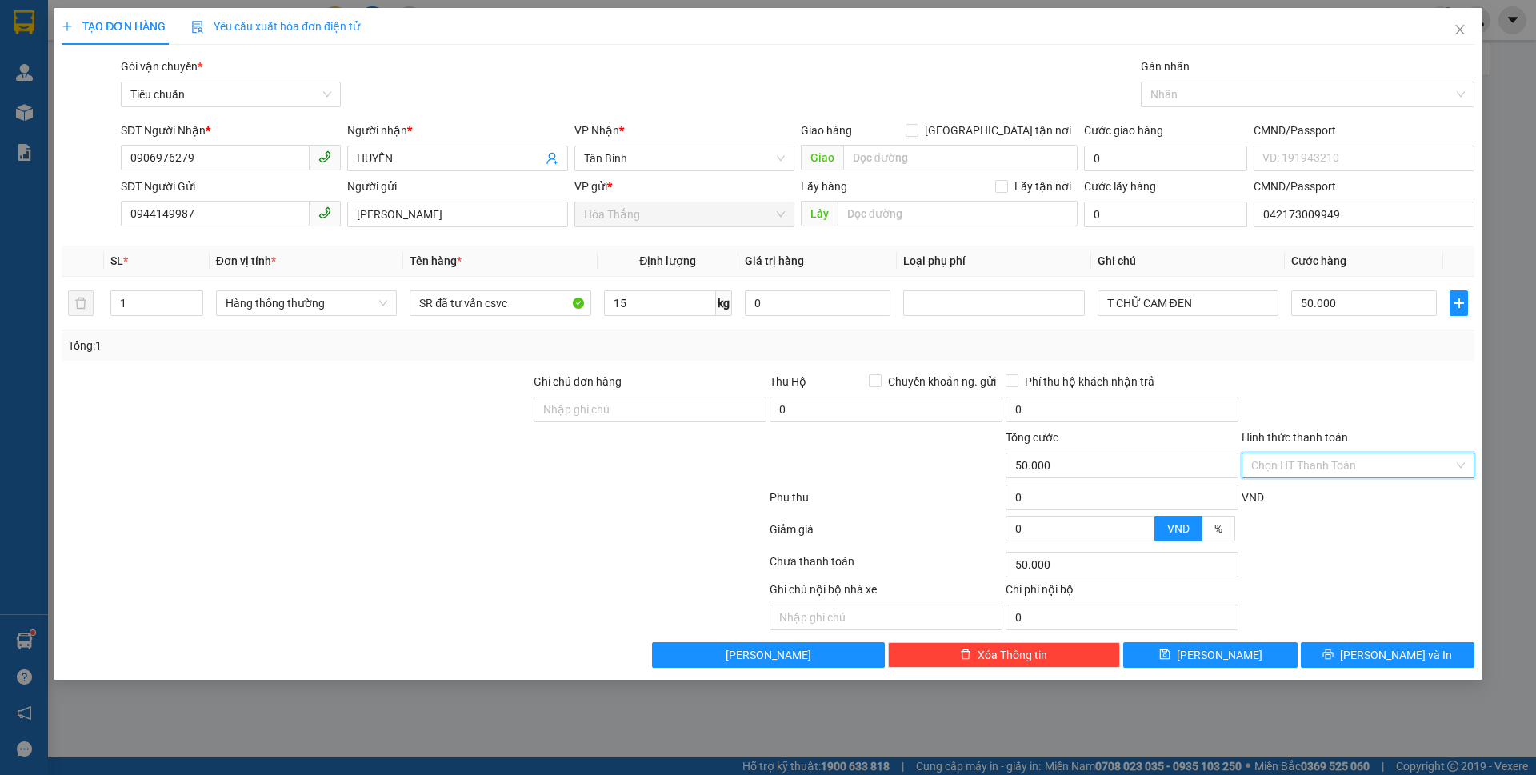
click at [1313, 457] on input "Hình thức thanh toán" at bounding box center [1353, 466] width 202 height 24
click at [1305, 495] on div "Tại văn phòng" at bounding box center [1359, 498] width 214 height 18
type input "0"
click at [1334, 653] on icon "printer" at bounding box center [1329, 655] width 10 height 10
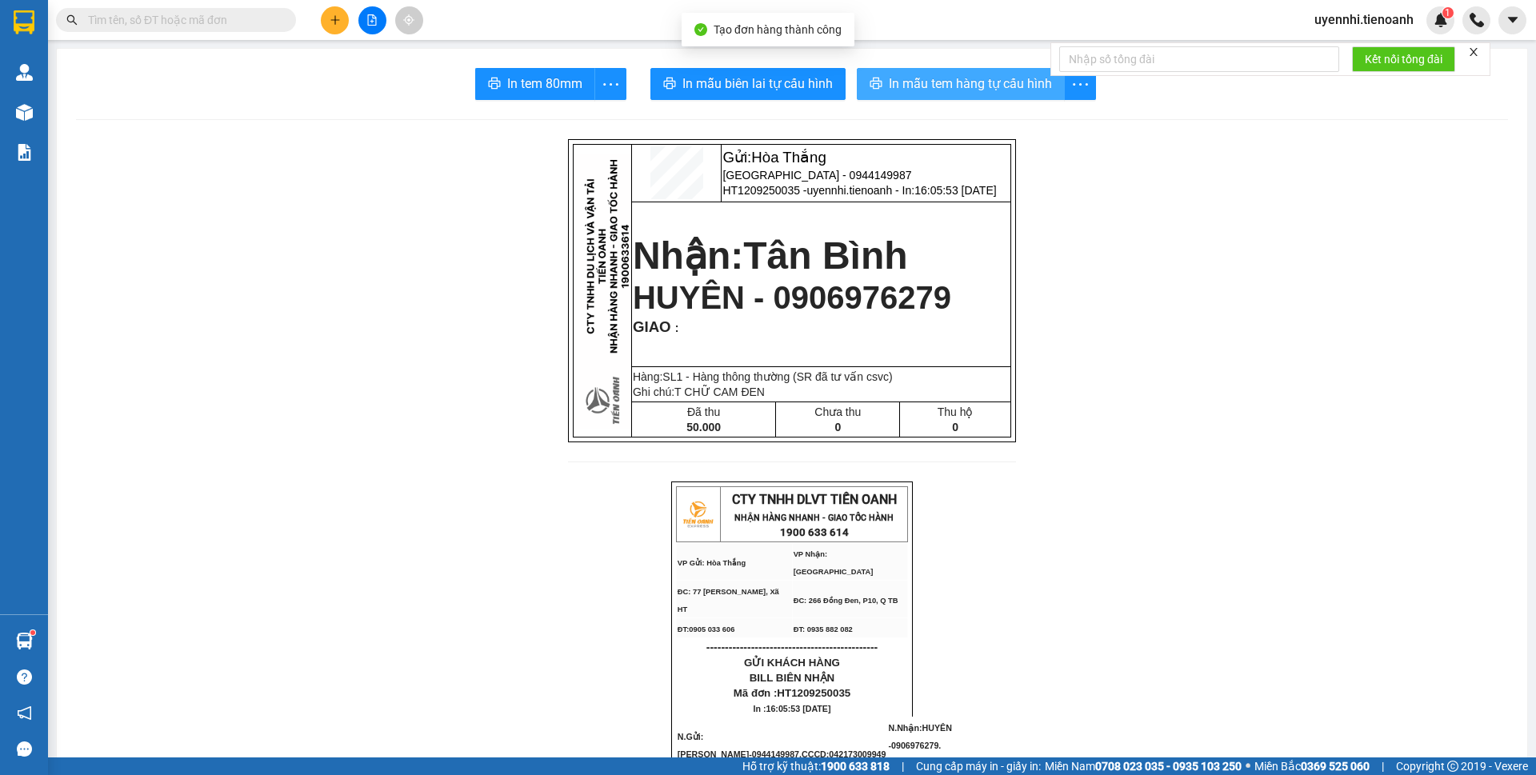
click at [928, 91] on span "In mẫu tem hàng tự cấu hình" at bounding box center [970, 84] width 163 height 20
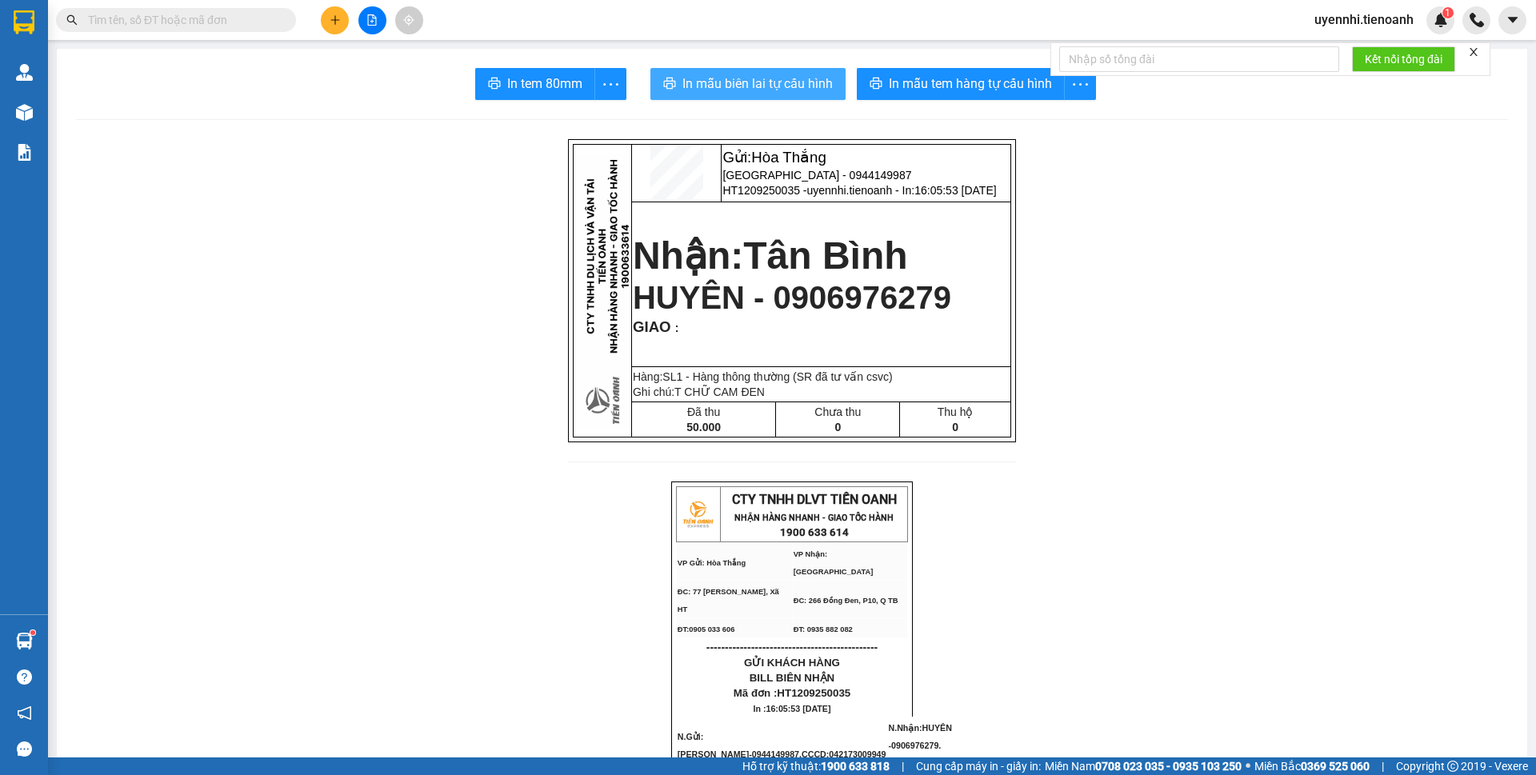
click at [760, 74] on button "In mẫu biên lai tự cấu hình" at bounding box center [748, 84] width 195 height 32
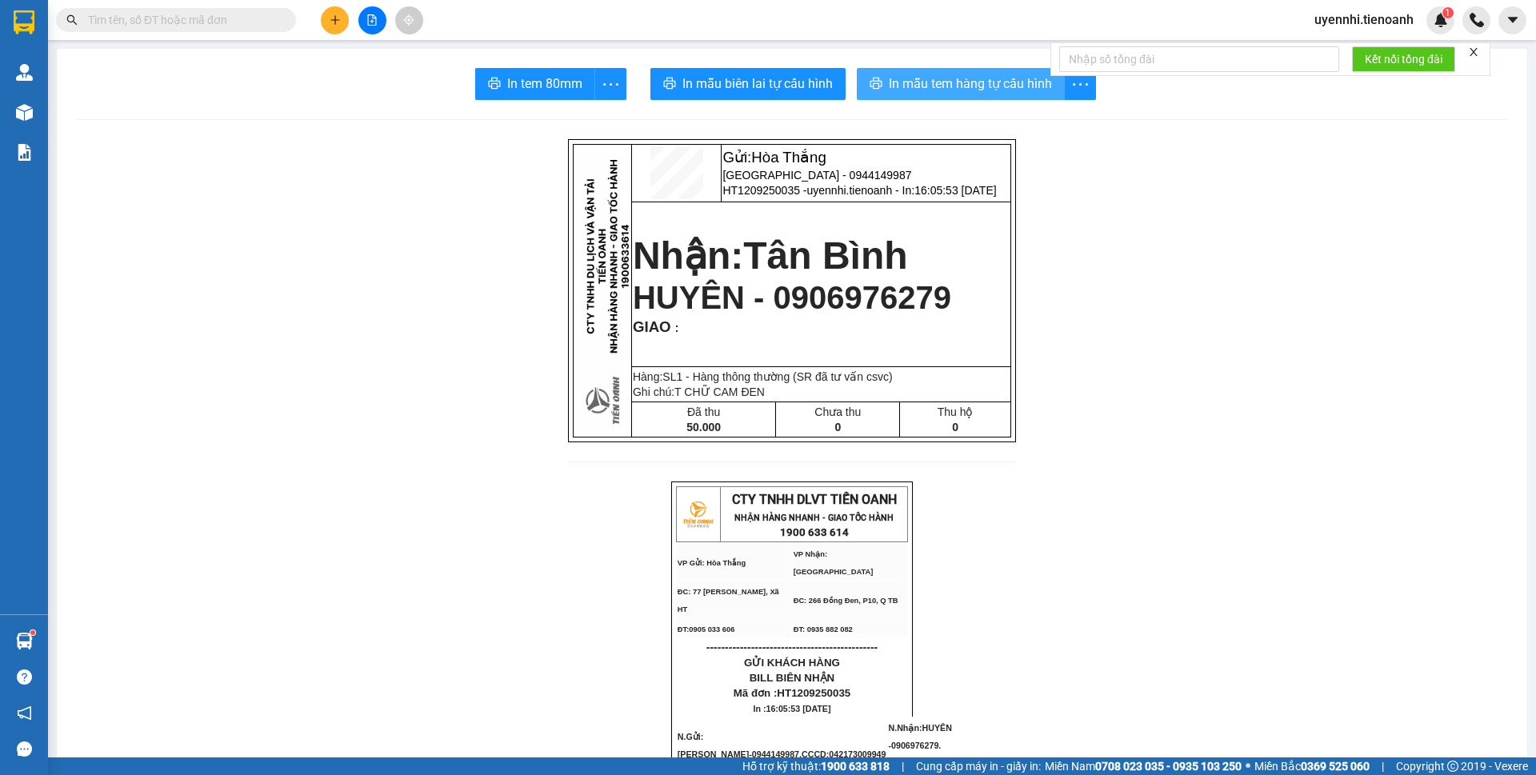
click at [894, 79] on span "In mẫu tem hàng tự cấu hình" at bounding box center [970, 84] width 163 height 20
click at [337, 26] on button at bounding box center [335, 20] width 28 height 28
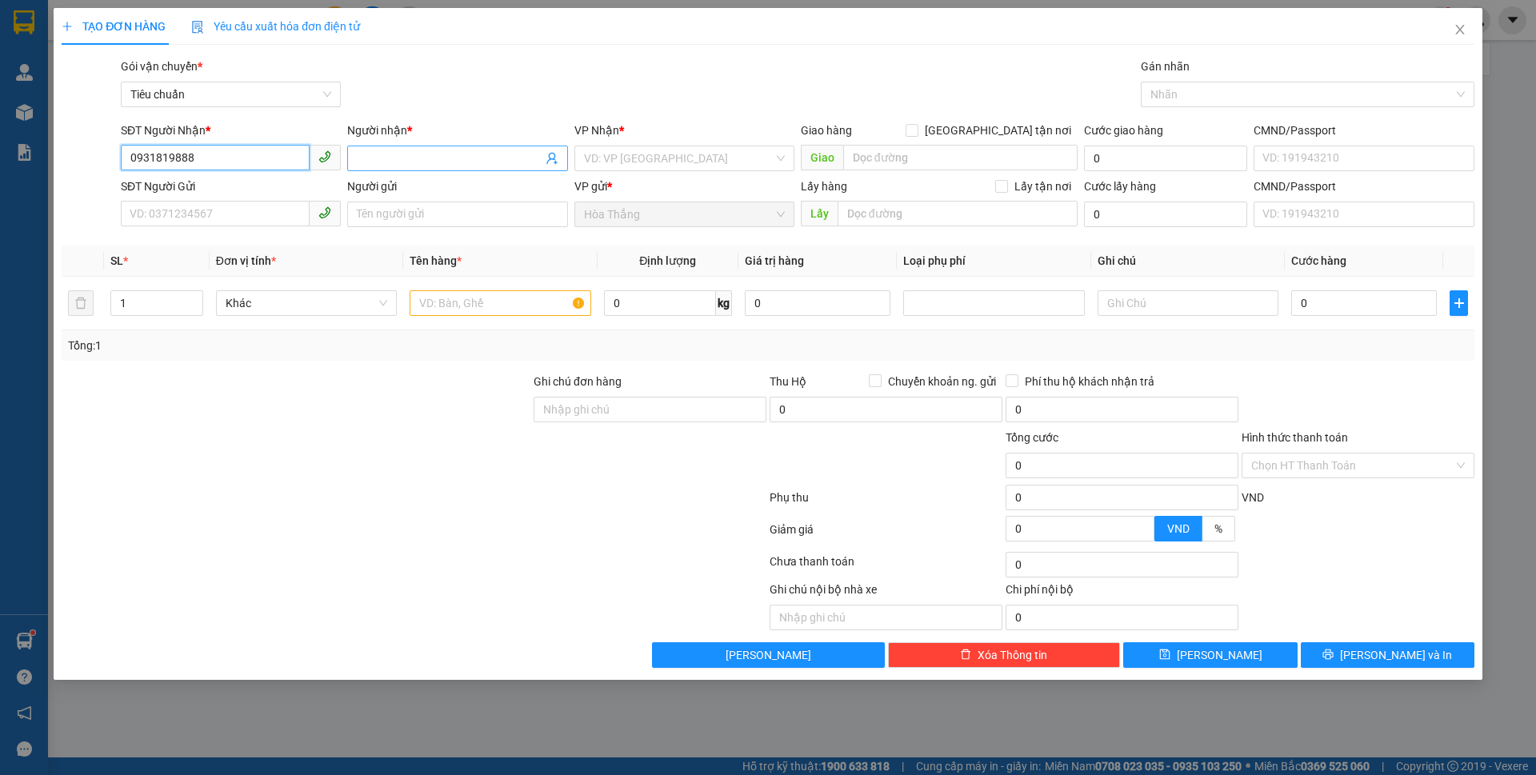
type input "0931819888"
click at [458, 161] on input "Người nhận *" at bounding box center [449, 159] width 185 height 18
type input "QUÂN 0903010935"
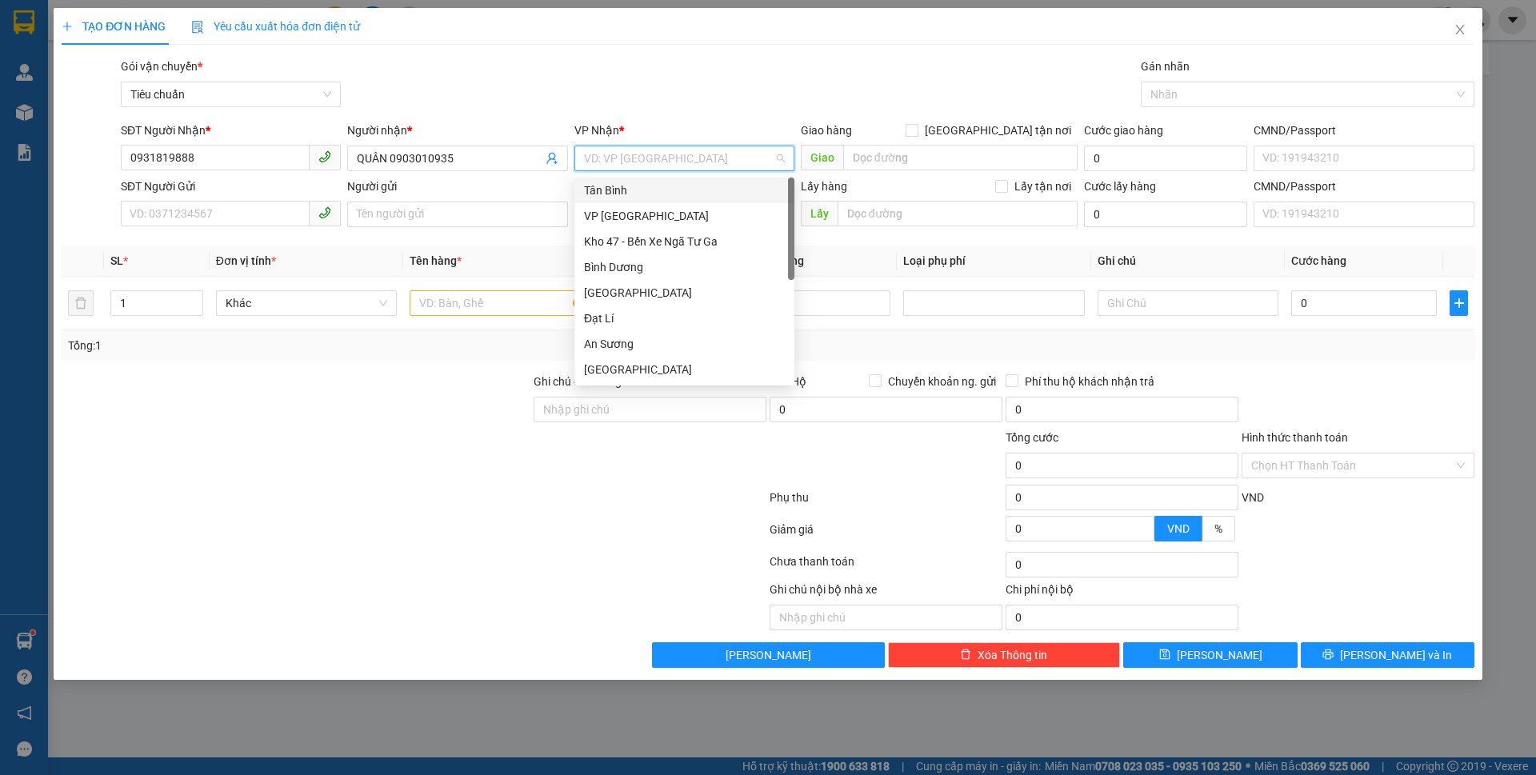
click at [627, 157] on input "search" at bounding box center [679, 158] width 190 height 24
click at [619, 199] on div "Tân Bình" at bounding box center [685, 191] width 220 height 26
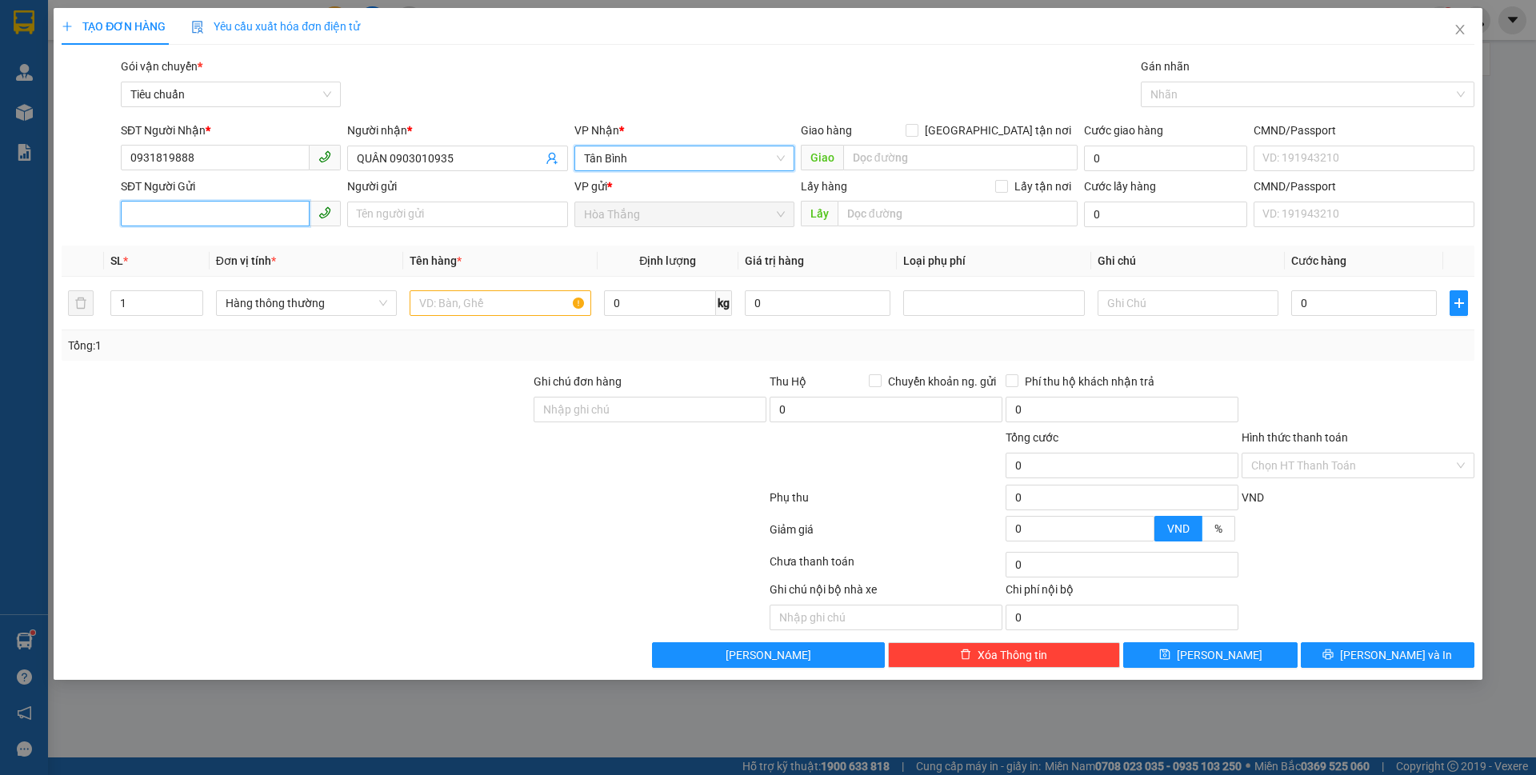
click at [251, 213] on input "SĐT Người Gửi" at bounding box center [215, 214] width 189 height 26
type input "0375688291"
click at [400, 214] on input "Người gửi" at bounding box center [457, 215] width 220 height 26
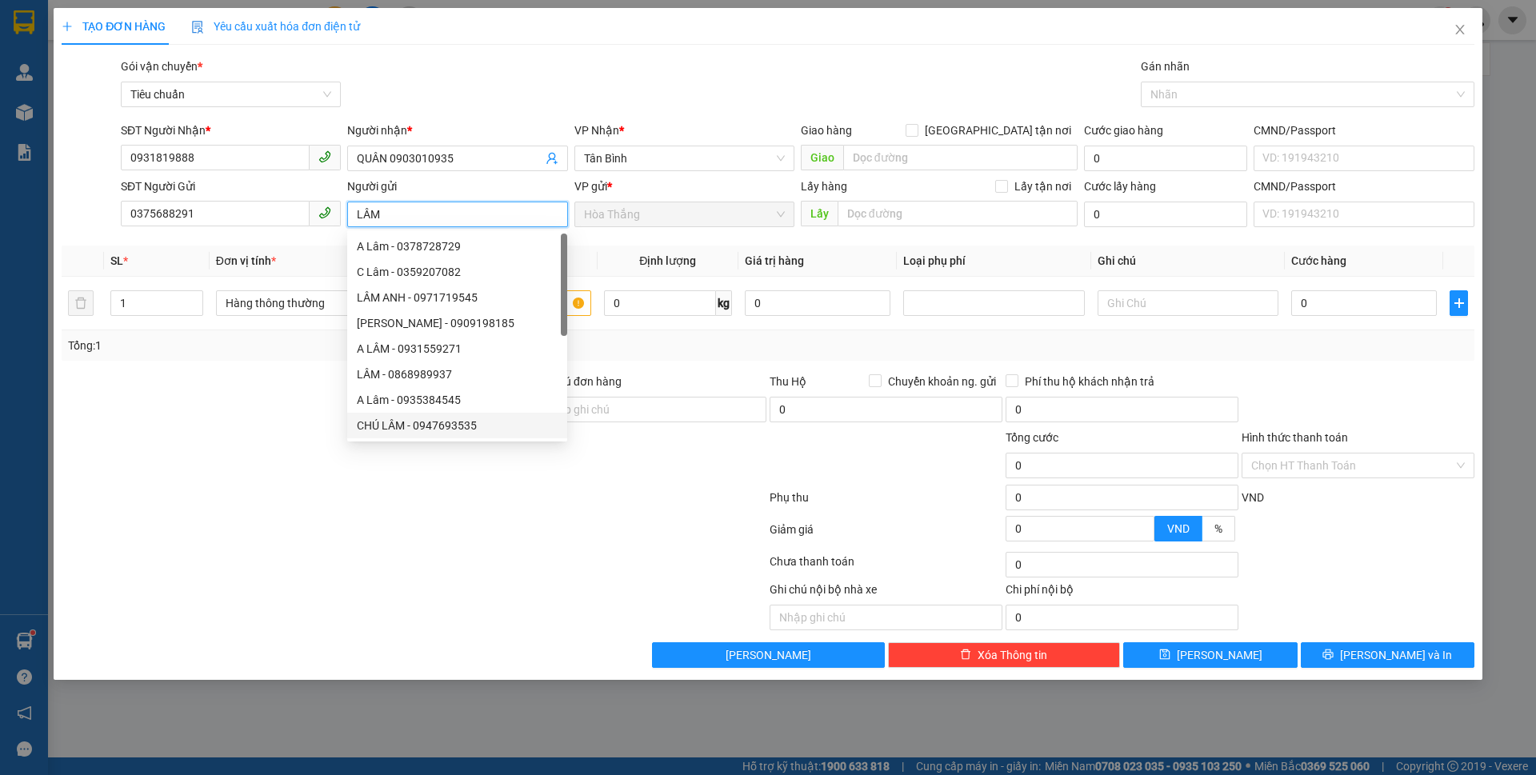
type input "LÂM"
click at [124, 447] on div at bounding box center [296, 457] width 472 height 56
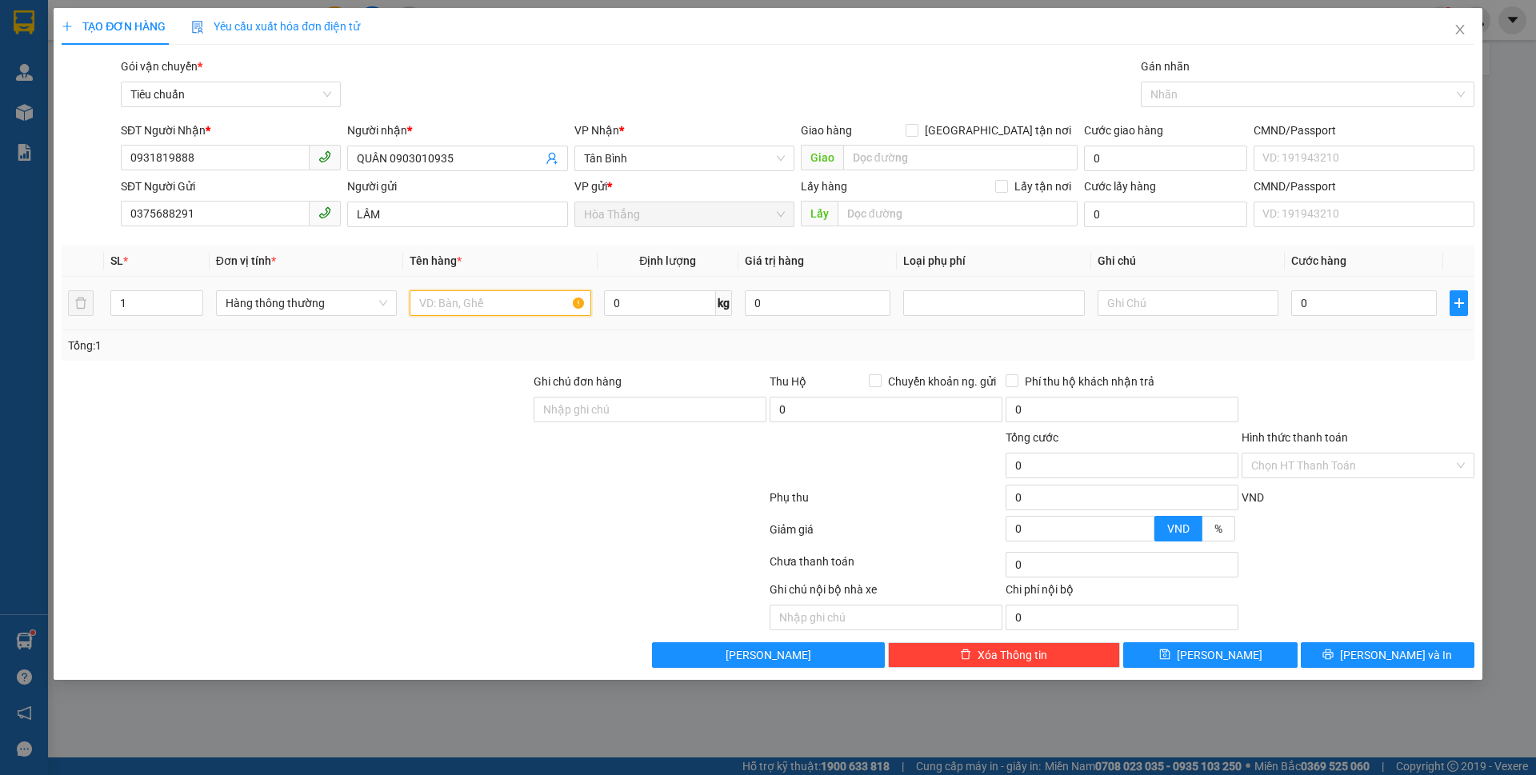
click at [476, 298] on input "text" at bounding box center [500, 303] width 181 height 26
type input "SẦU ĐÃ TƯ VÁN"
click at [679, 306] on input "0" at bounding box center [660, 303] width 112 height 26
type input "10"
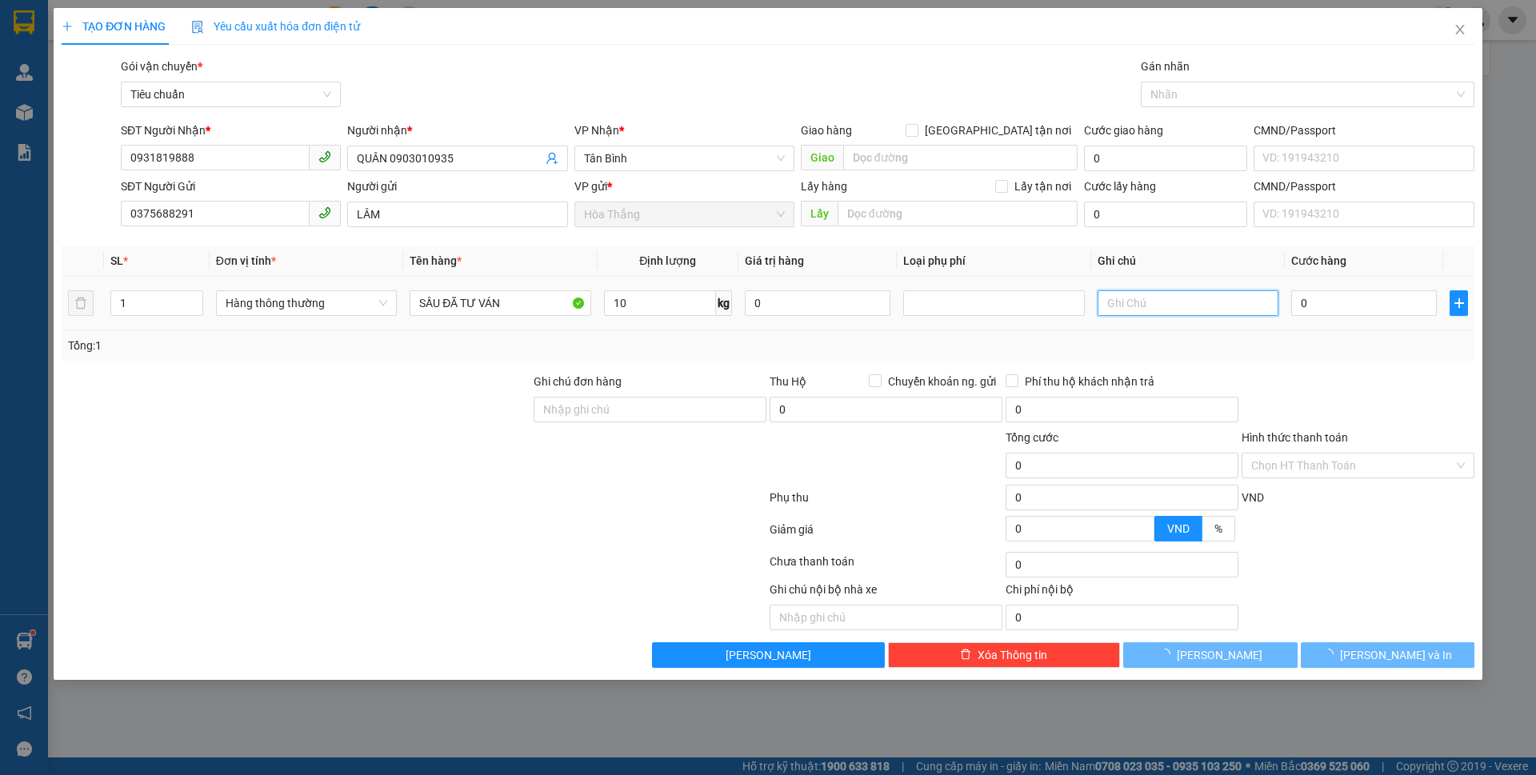
click at [1160, 305] on input "text" at bounding box center [1188, 303] width 181 height 26
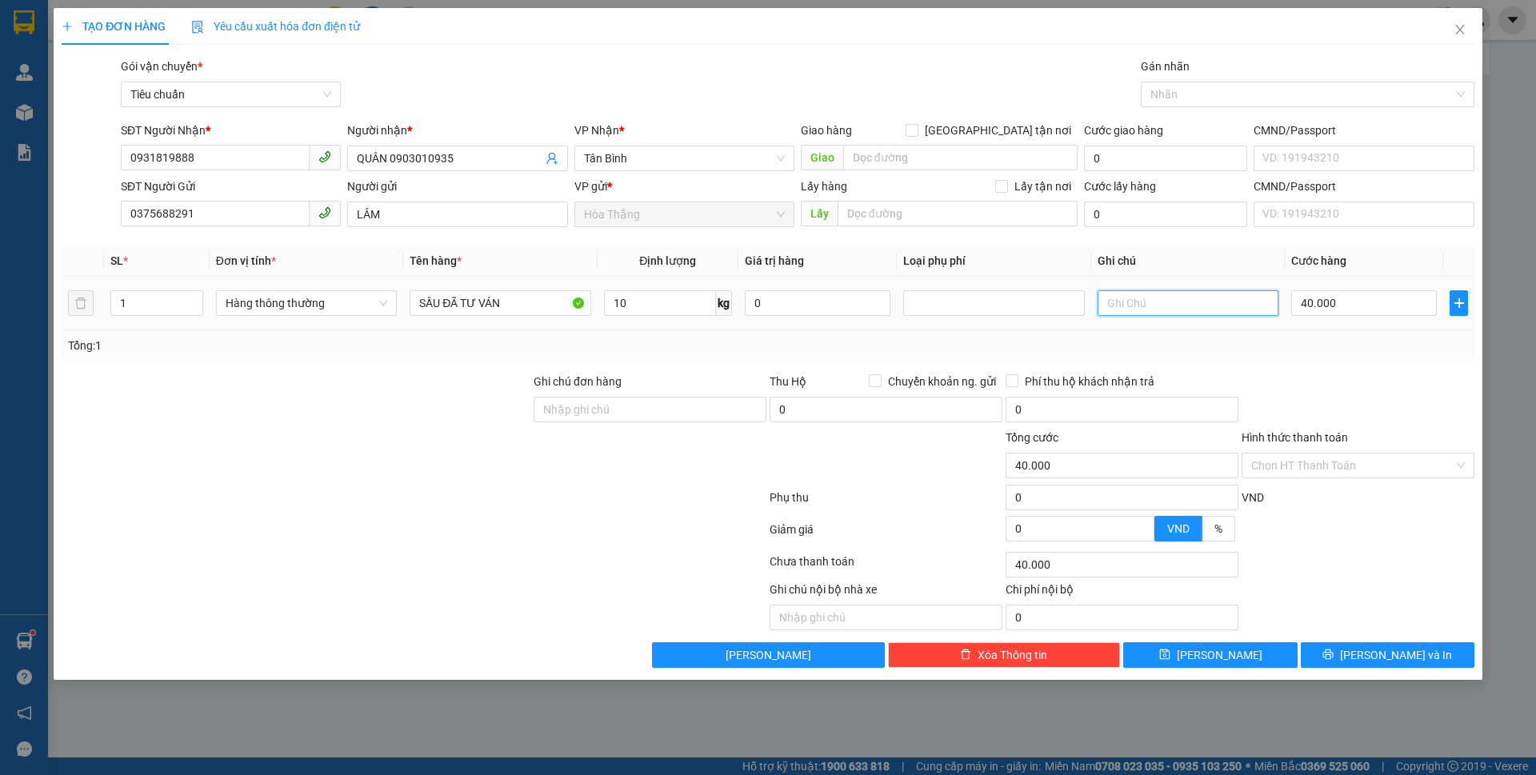
type input "40.000"
type input "T TRẮNG XANH"
drag, startPoint x: 1324, startPoint y: 467, endPoint x: 1312, endPoint y: 479, distance: 17.5
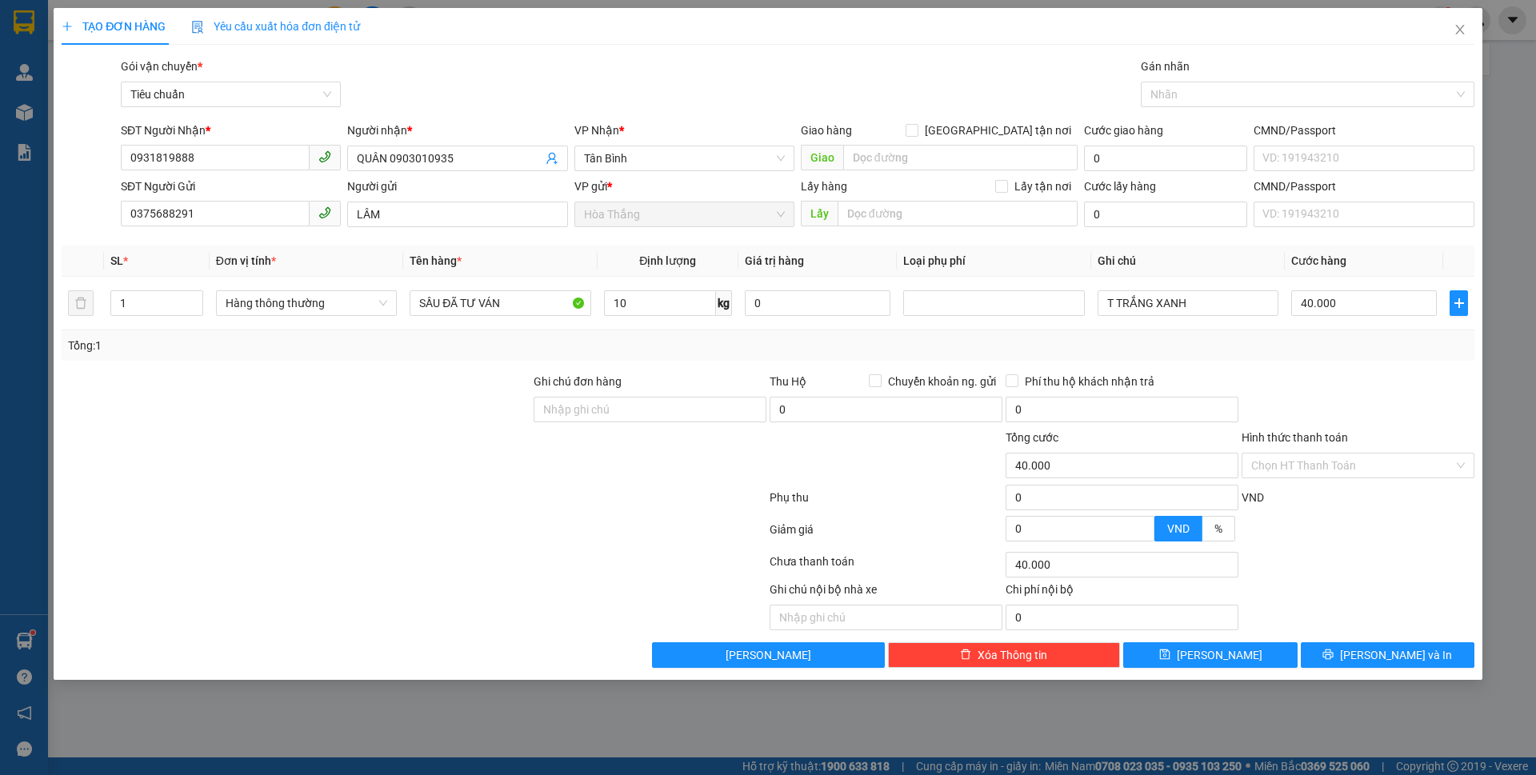
click at [1324, 467] on input "Hình thức thanh toán" at bounding box center [1353, 466] width 202 height 24
click at [1296, 499] on div "Tại văn phòng" at bounding box center [1359, 498] width 214 height 18
type input "0"
click at [1339, 655] on button "[PERSON_NAME] và In" at bounding box center [1388, 656] width 174 height 26
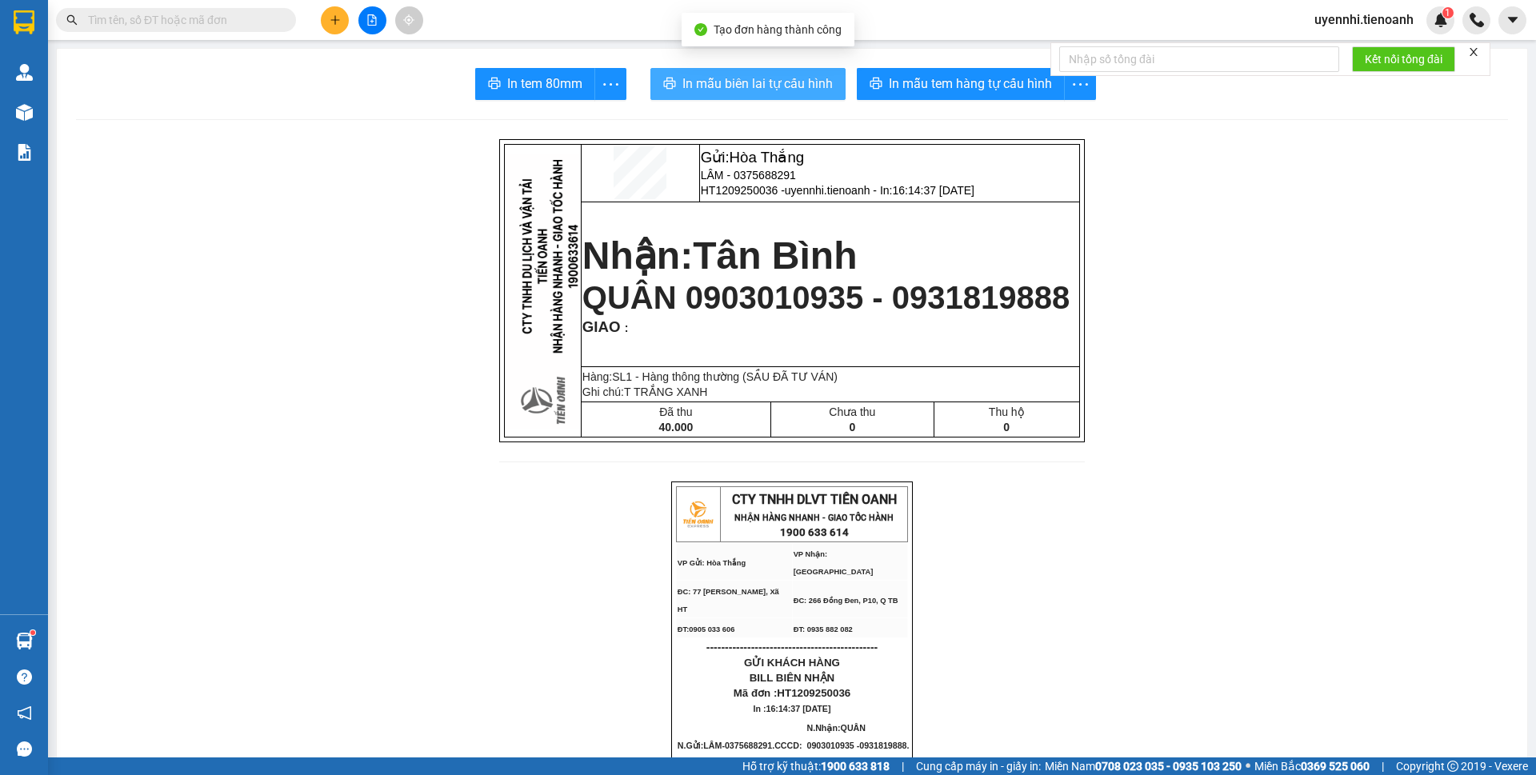
click at [763, 93] on span "In mẫu biên lai tự cấu hình" at bounding box center [758, 84] width 150 height 20
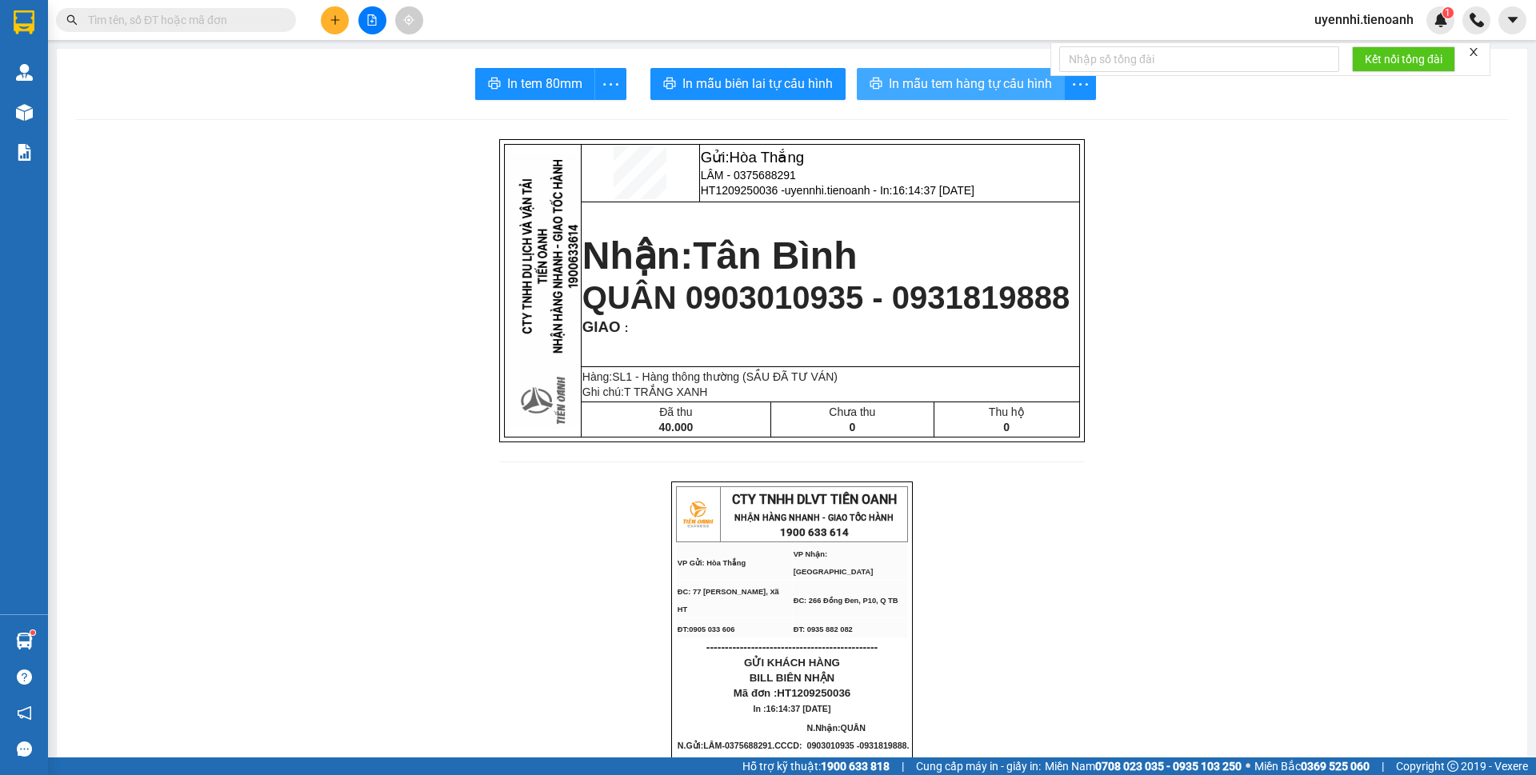
click at [1009, 82] on span "In mẫu tem hàng tự cấu hình" at bounding box center [970, 84] width 163 height 20
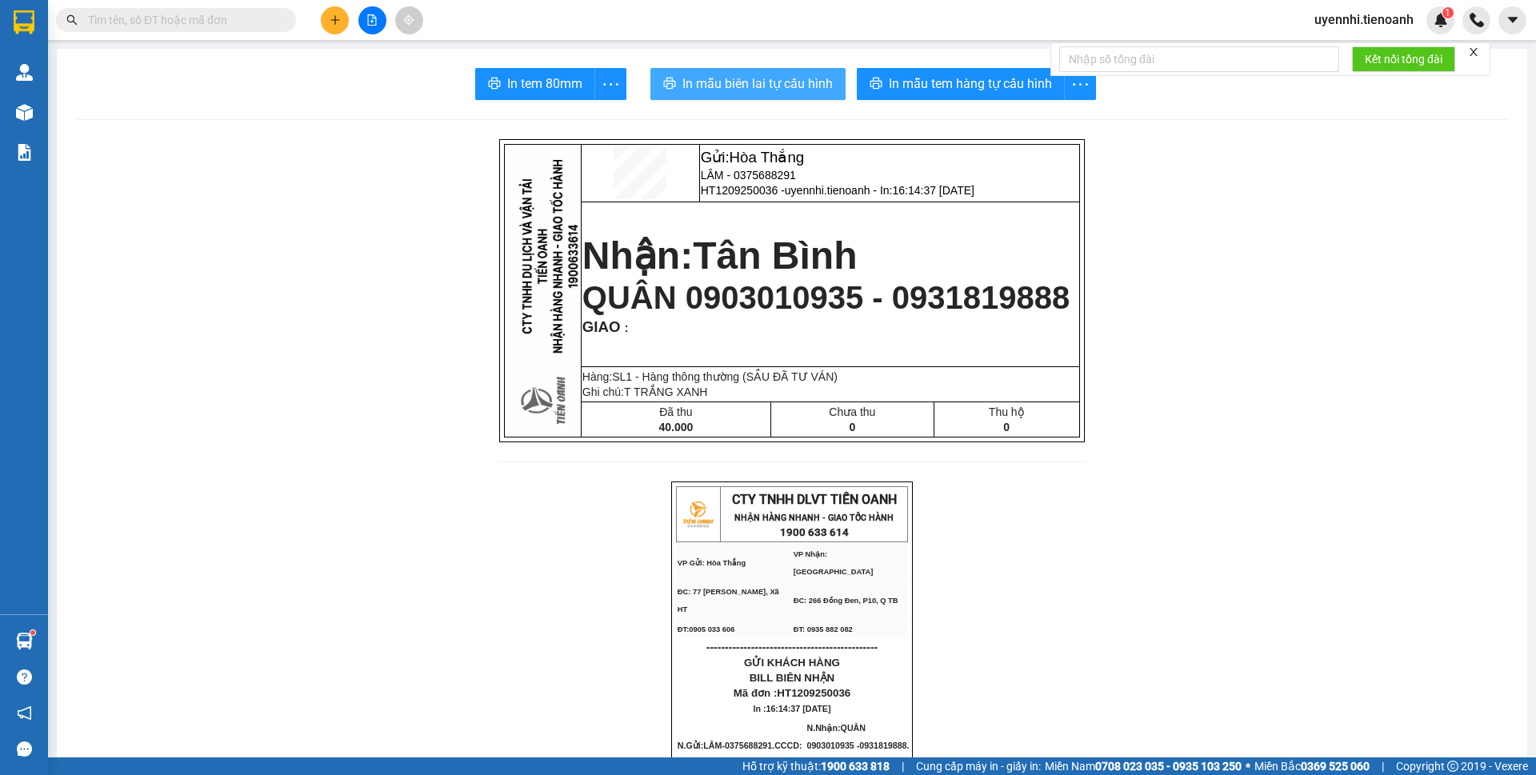
click at [782, 90] on span "In mẫu biên lai tự cấu hình" at bounding box center [758, 84] width 150 height 20
click at [764, 86] on span "In mẫu biên lai tự cấu hình" at bounding box center [758, 84] width 150 height 20
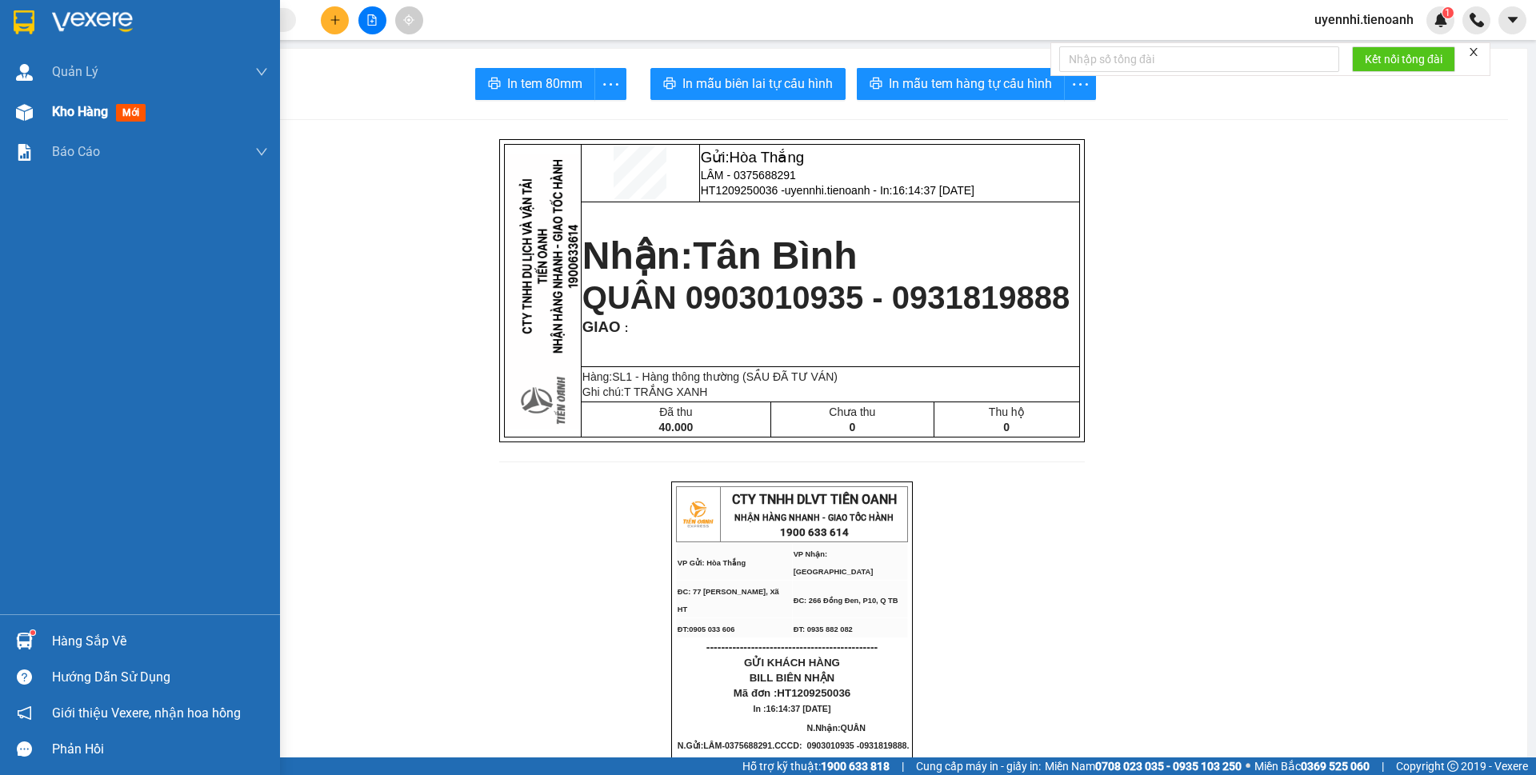
click at [22, 116] on img at bounding box center [24, 112] width 17 height 17
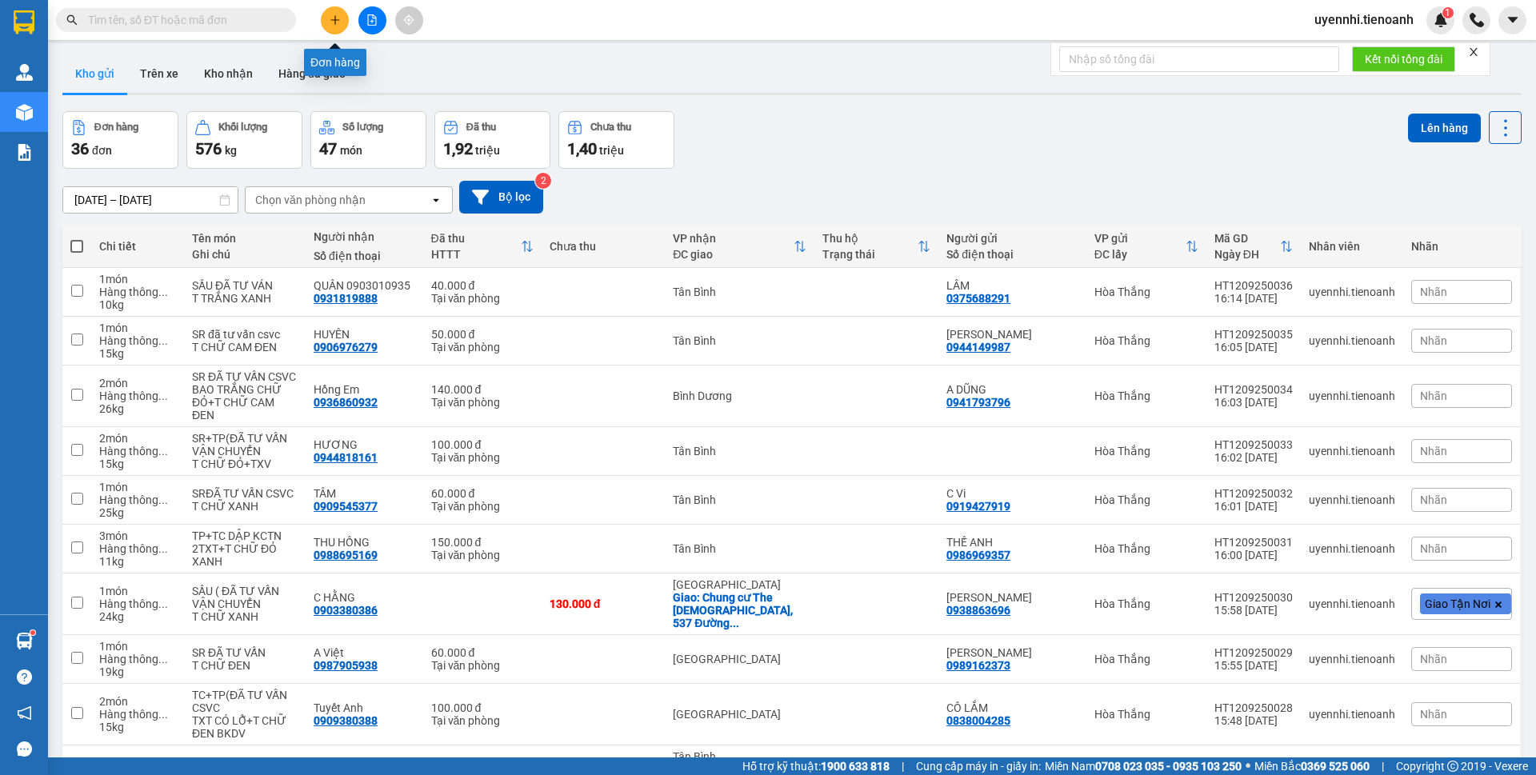
click at [330, 23] on icon "plus" at bounding box center [335, 19] width 11 height 11
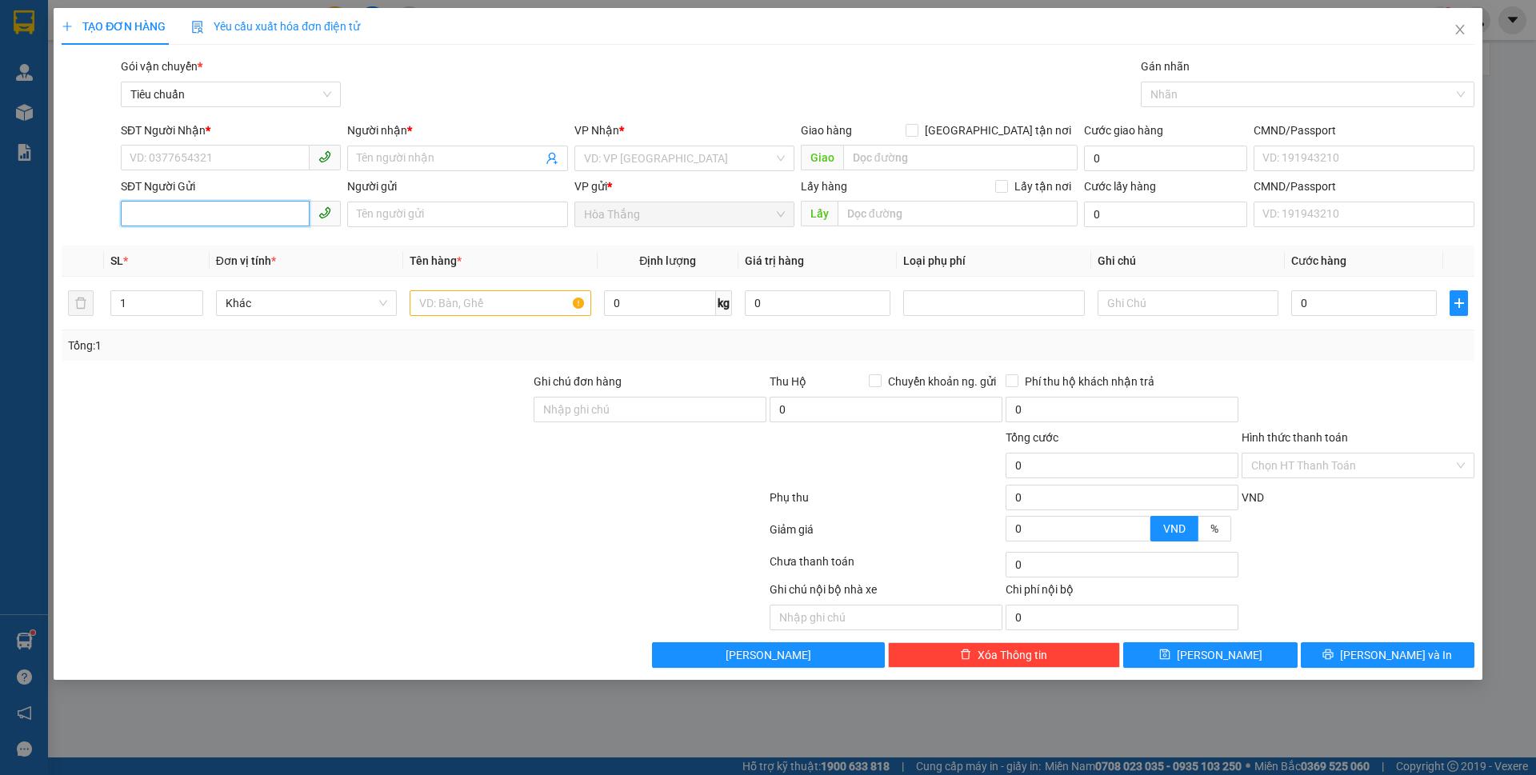
click at [237, 220] on input "SĐT Người Gửi" at bounding box center [215, 214] width 189 height 26
type input "0944212"
click at [167, 245] on div "0944212952 - CÔ TÁM" at bounding box center [230, 247] width 201 height 18
type input "0962813357"
type input "YẾN"
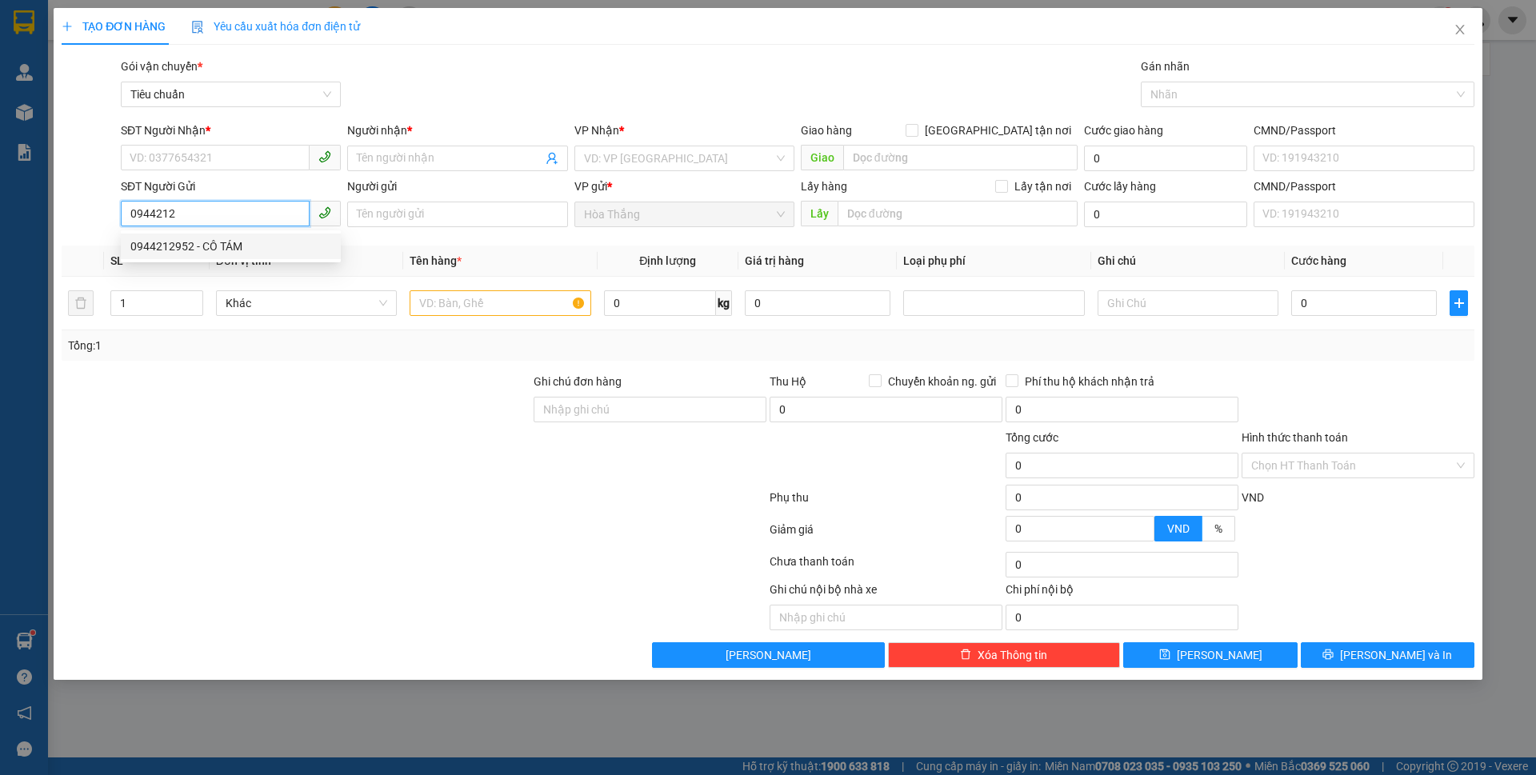
type input "0944212952"
type input "CÔ TÁM"
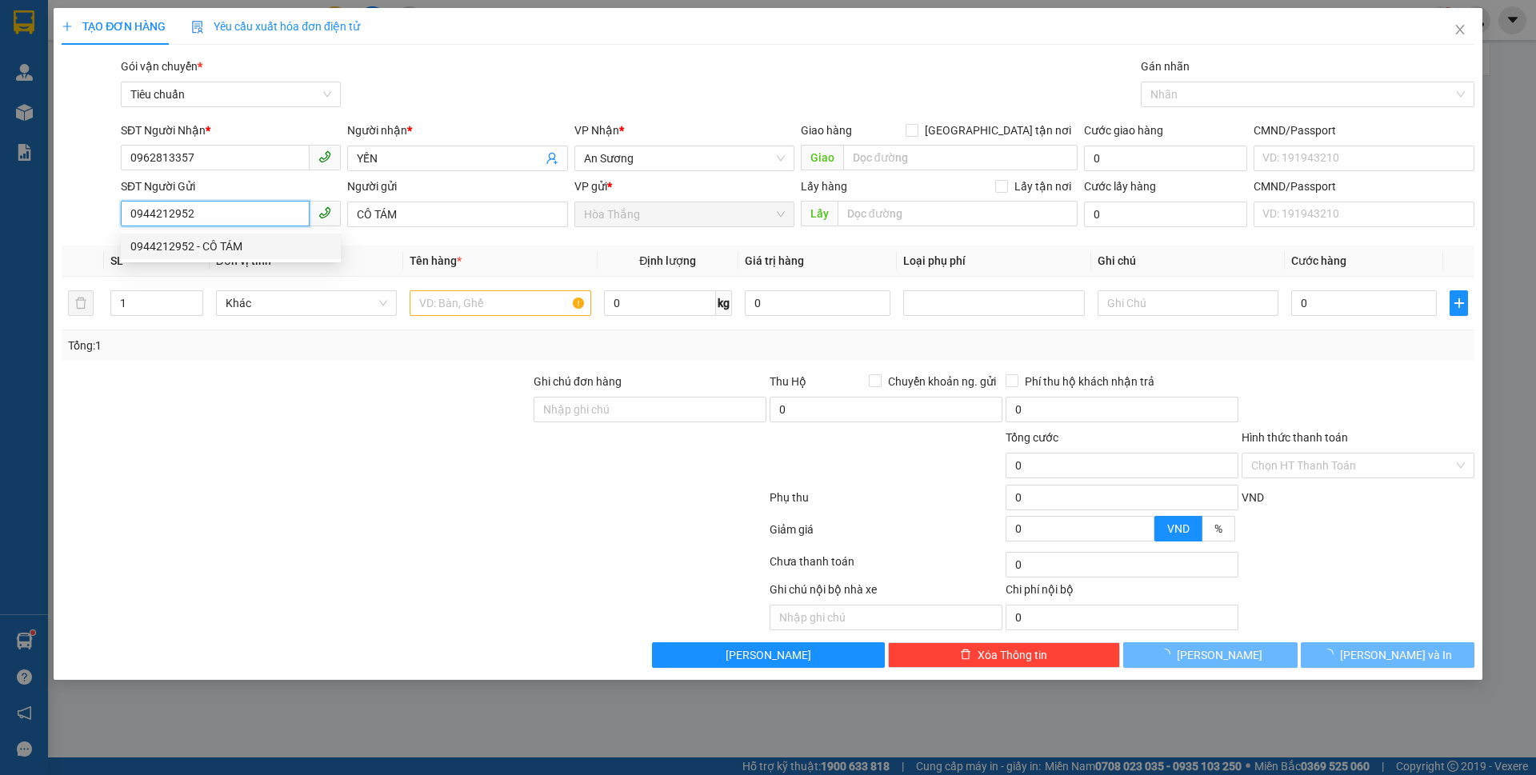
type input "120.000"
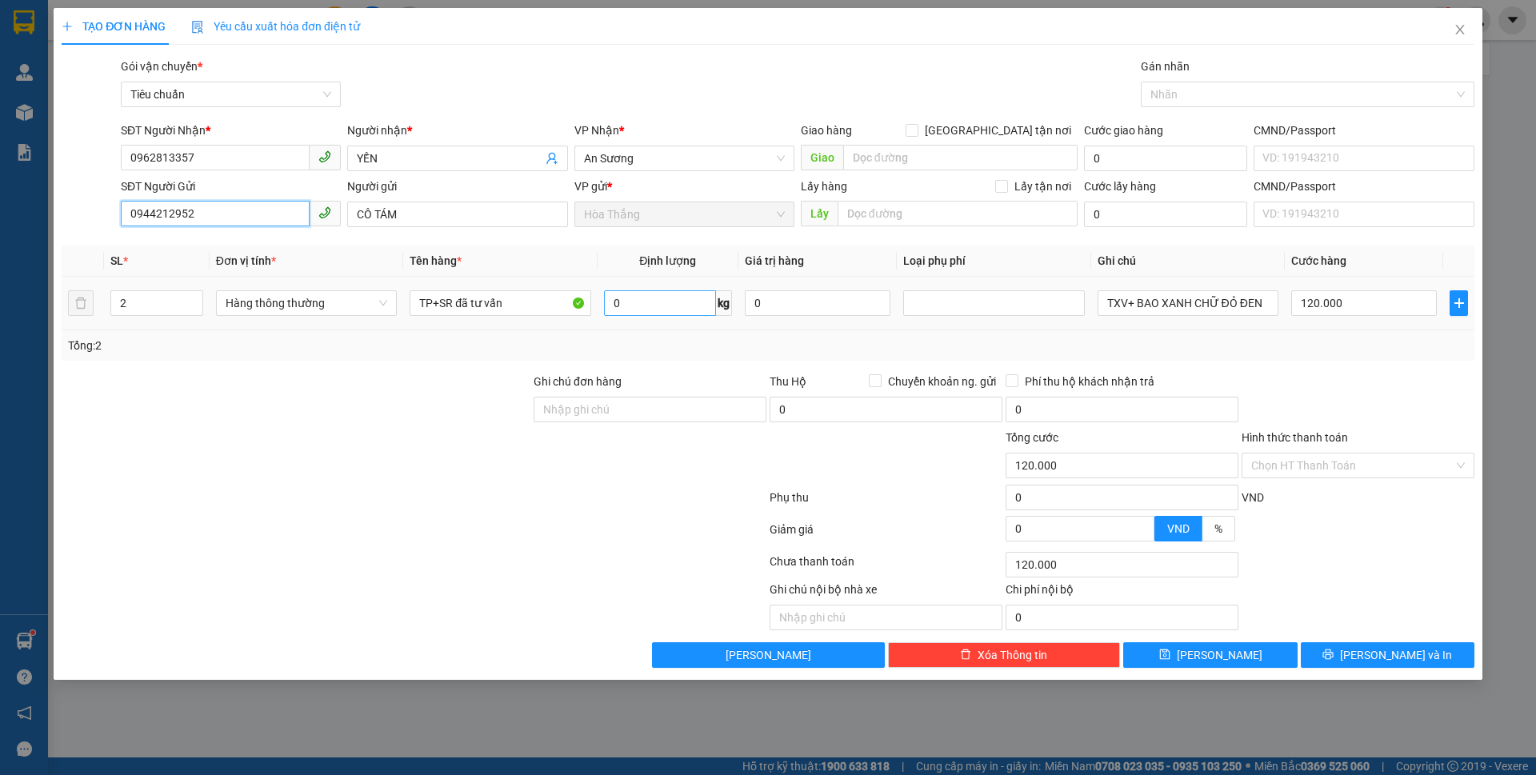
type input "0944212952"
click at [672, 306] on input "0" at bounding box center [660, 303] width 112 height 26
type input "22"
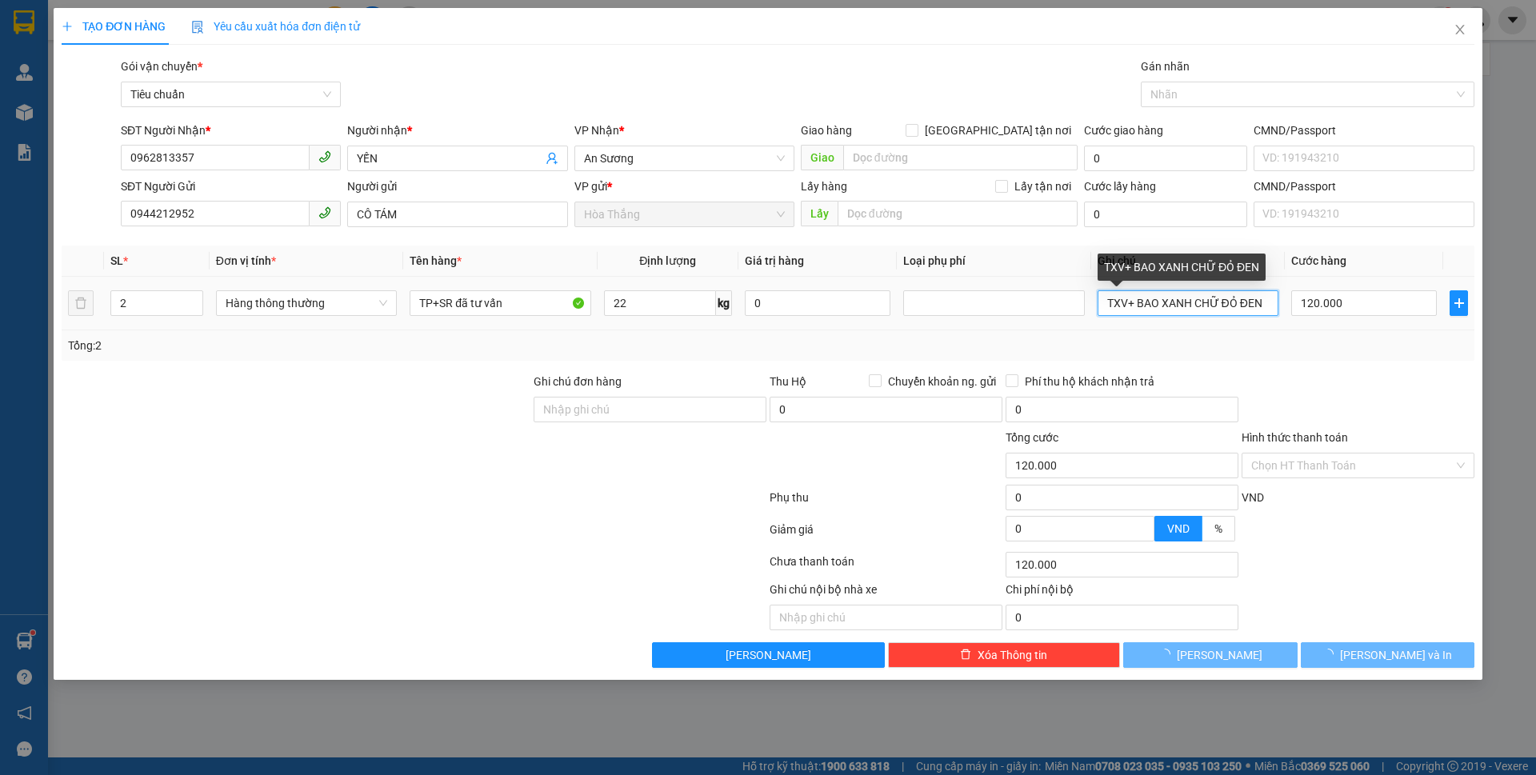
drag, startPoint x: 1107, startPoint y: 304, endPoint x: 1536, endPoint y: 283, distance: 428.6
click at [1536, 284] on div "TẠO ĐƠN HÀNG Yêu cầu xuất hóa đơn điện tử Transit Pickup Surcharge Ids Transit …" at bounding box center [768, 387] width 1536 height 775
type input "60.000"
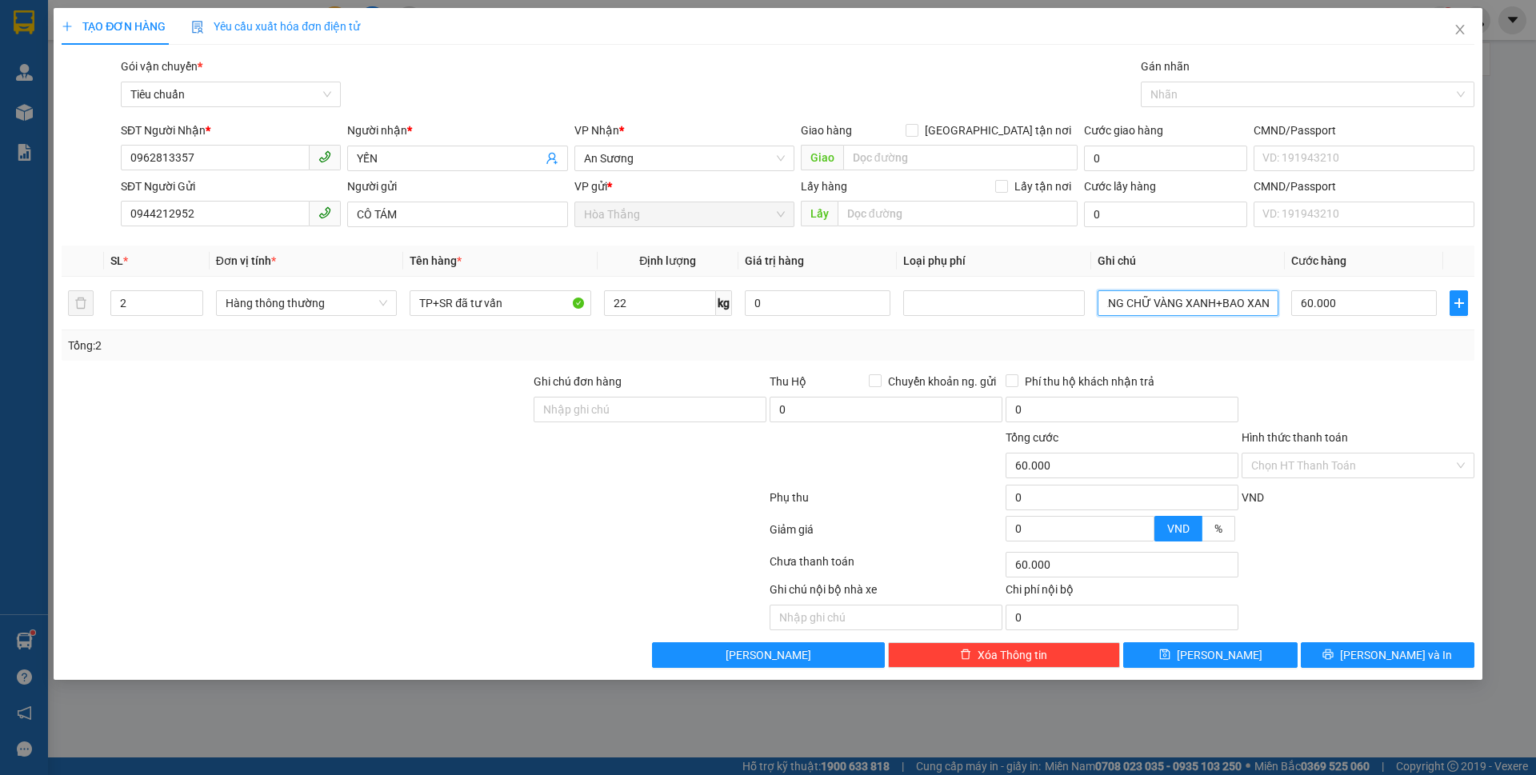
scroll to position [0, 54]
type input "BAO TRẮNG CHỮ VÀNG XANH+BAO XANH"
click at [1360, 304] on input "60.000" at bounding box center [1365, 303] width 146 height 26
type input "1"
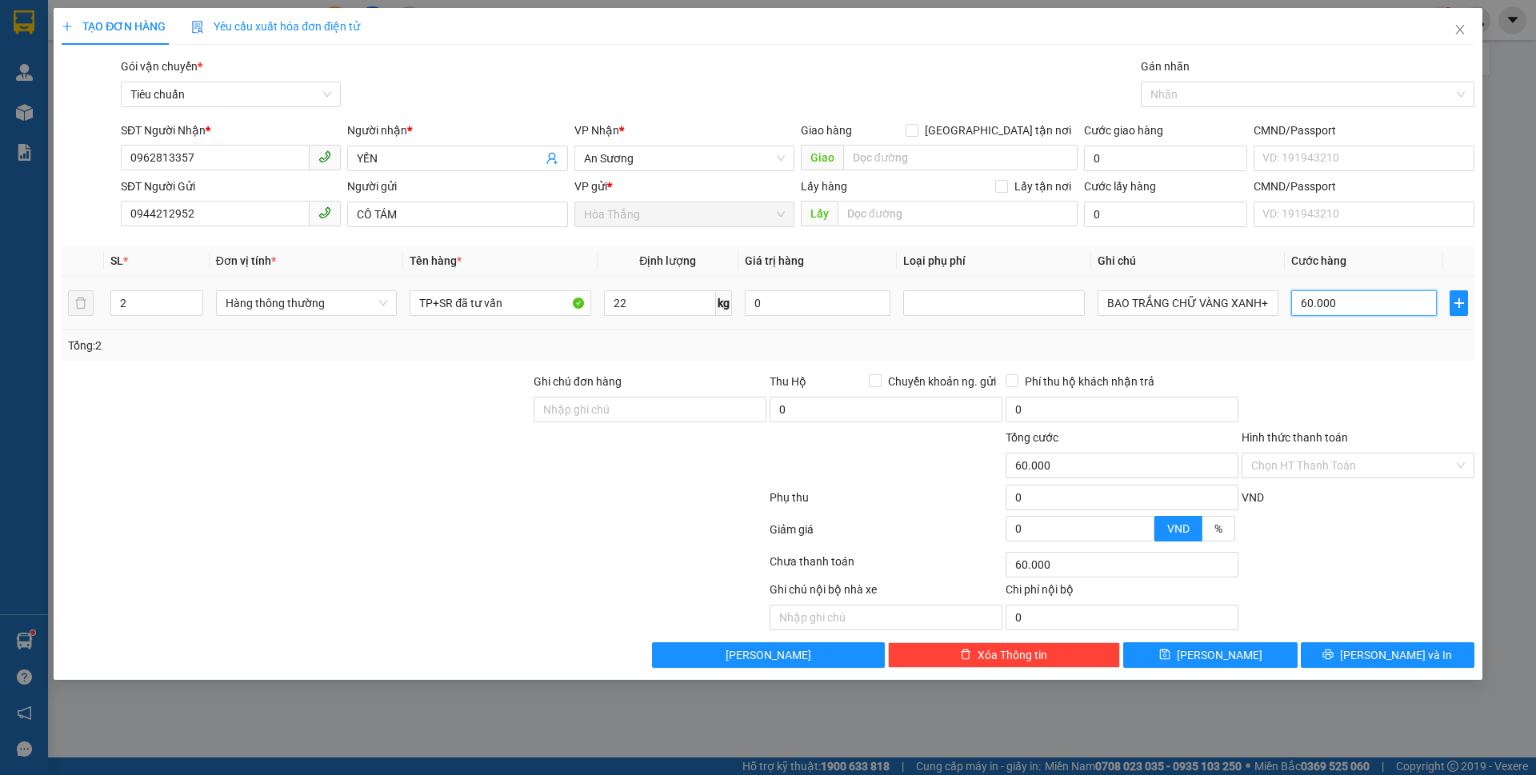
type input "1"
type input "12"
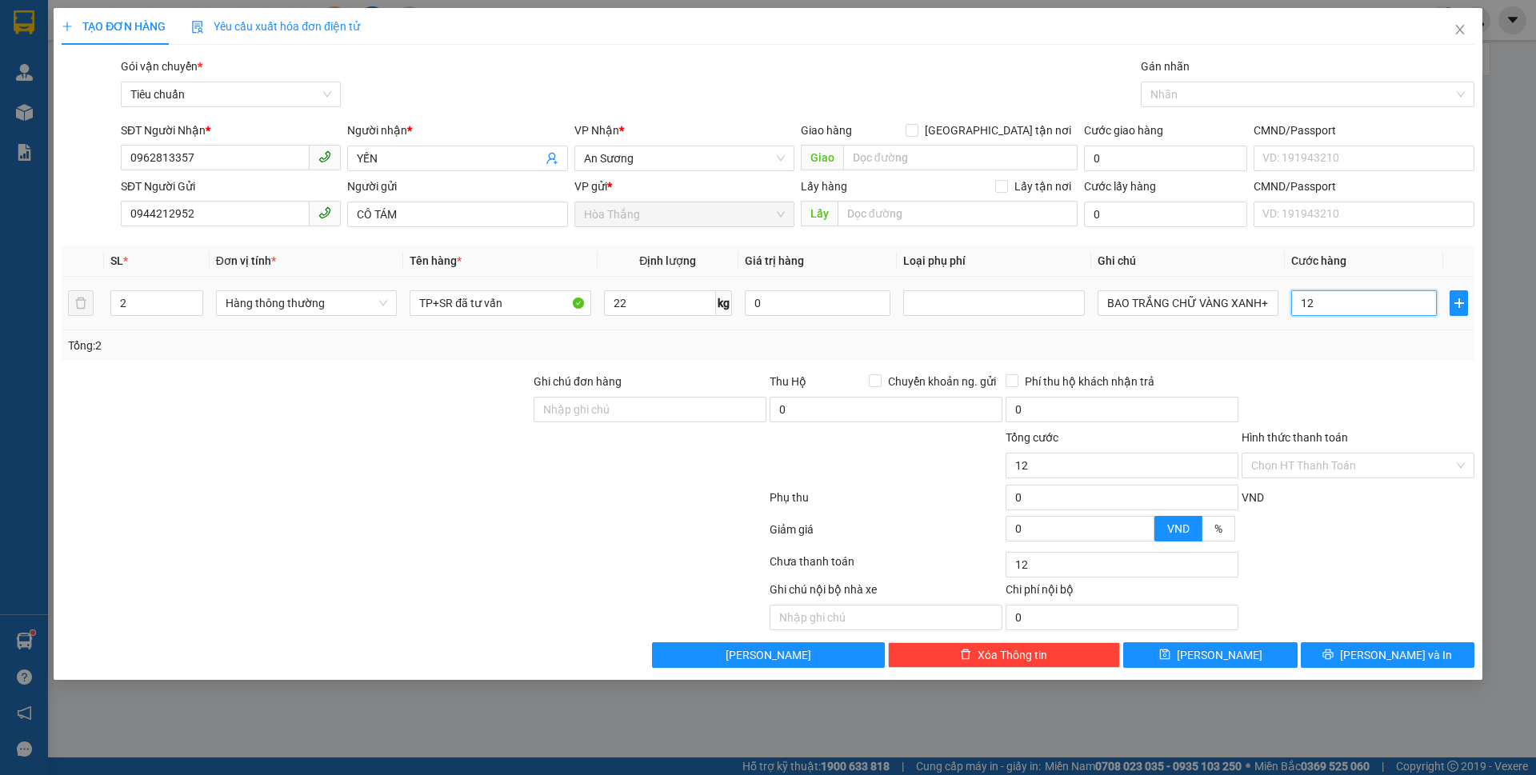
type input "120"
type input "120.000"
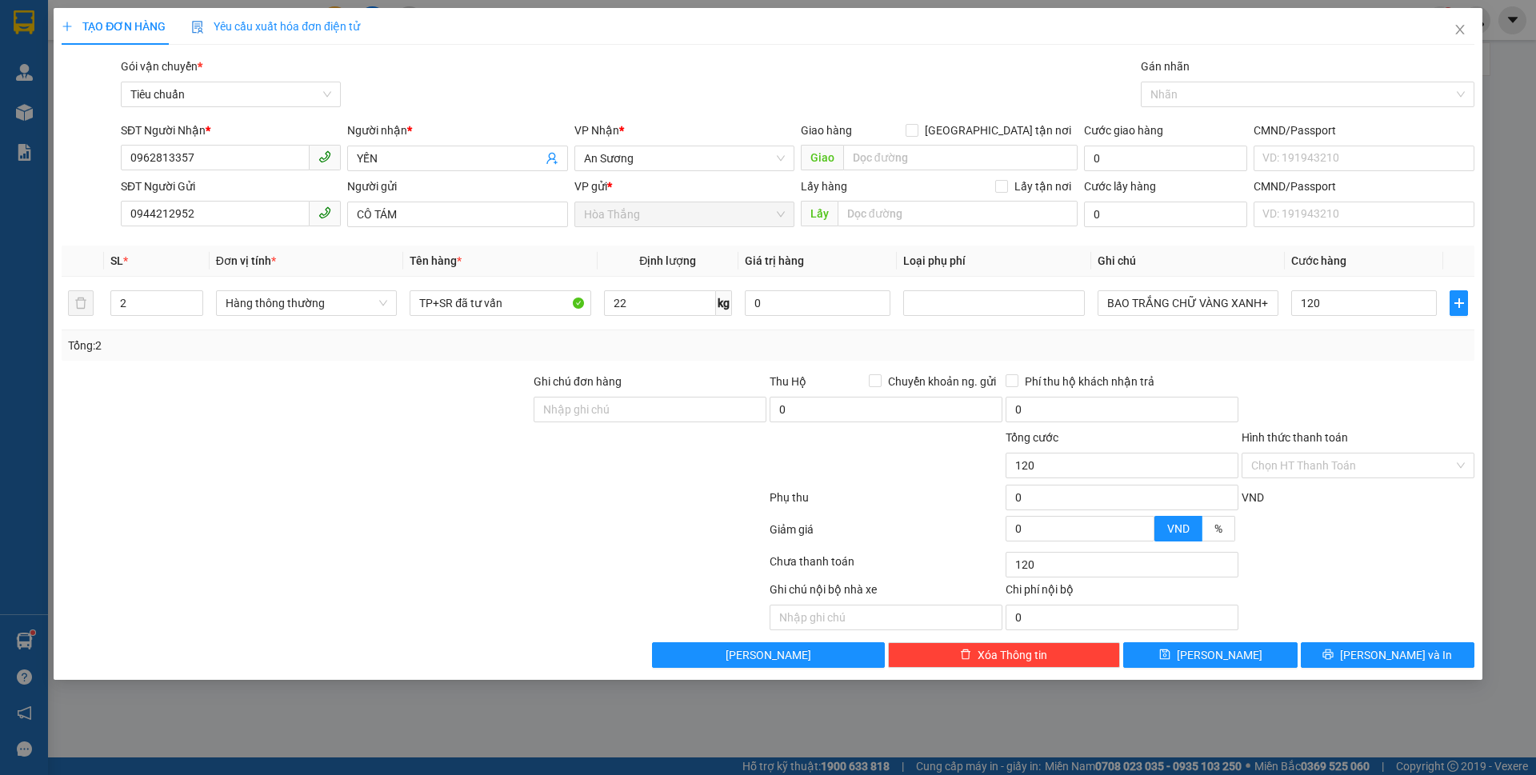
type input "120.000"
click at [1367, 363] on div "Transit Pickup Surcharge Ids Transit Deliver Surcharge Ids Transit Deliver Surc…" at bounding box center [768, 363] width 1413 height 611
click at [1336, 470] on input "Hình thức thanh toán" at bounding box center [1353, 466] width 202 height 24
click at [1316, 495] on div "Tại văn phòng" at bounding box center [1359, 498] width 214 height 18
type input "0"
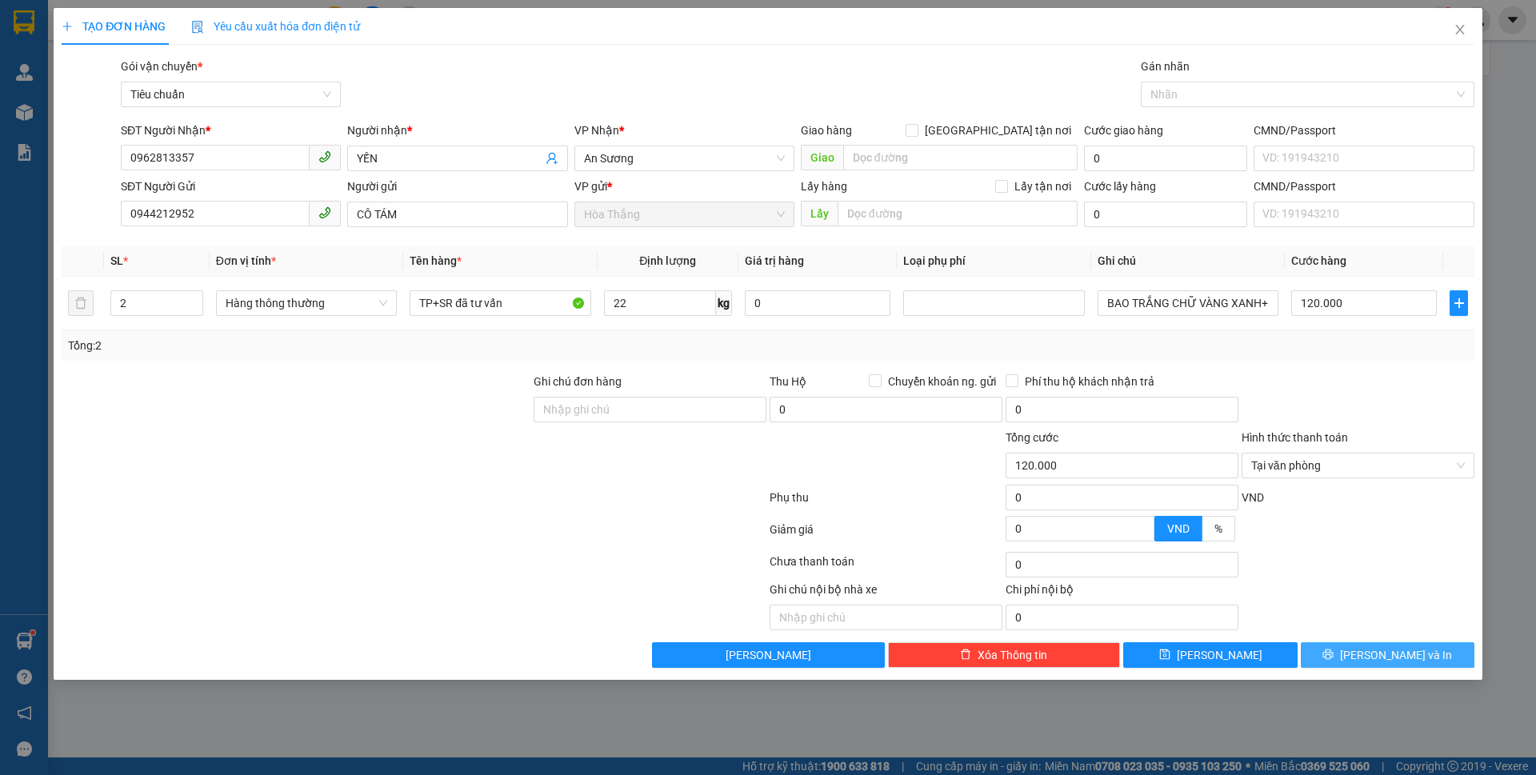
click at [1347, 655] on button "[PERSON_NAME] và In" at bounding box center [1388, 656] width 174 height 26
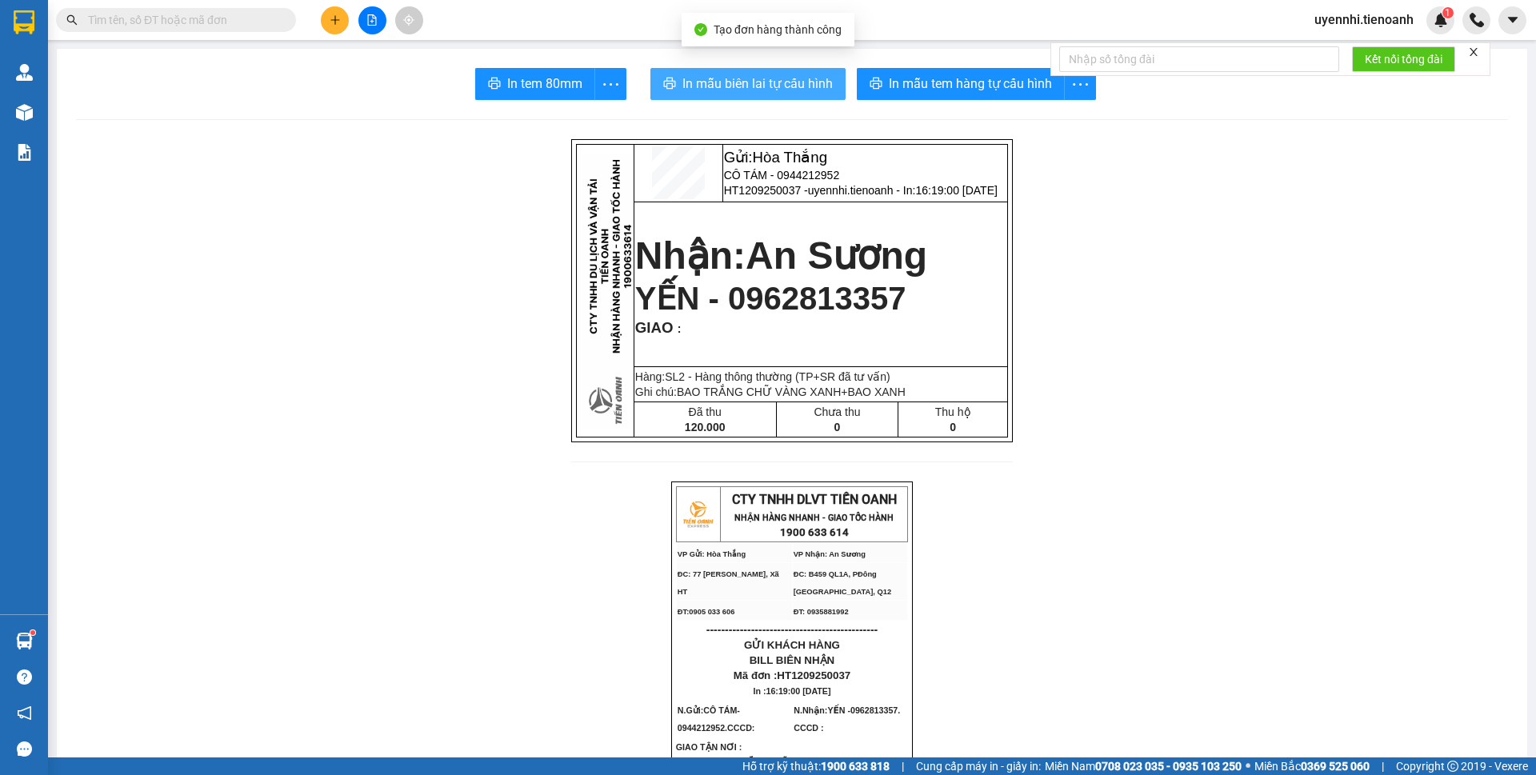
click at [772, 94] on button "In mẫu biên lai tự cấu hình" at bounding box center [748, 84] width 195 height 32
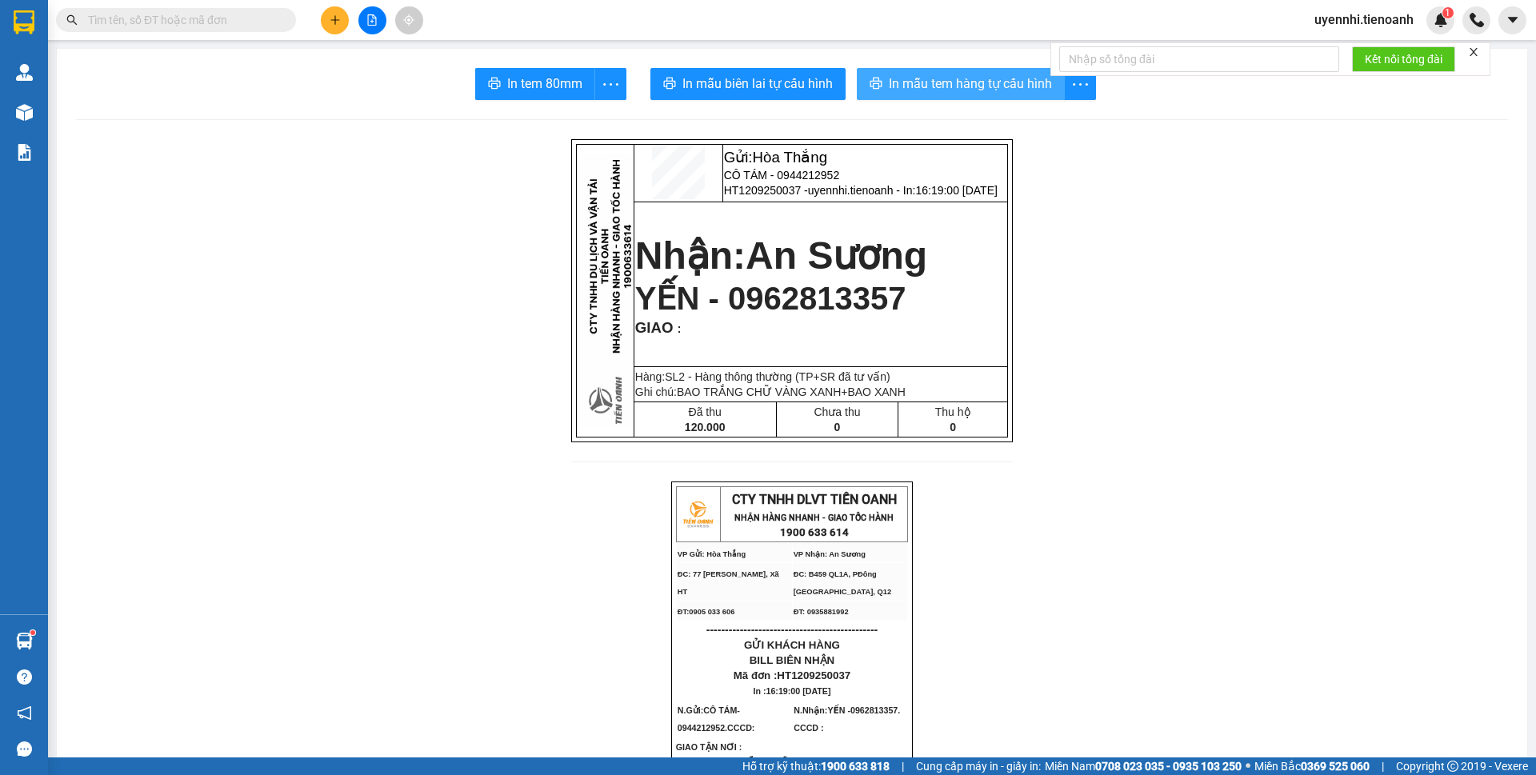
click at [964, 91] on span "In mẫu tem hàng tự cấu hình" at bounding box center [970, 84] width 163 height 20
click at [948, 82] on span "In mẫu tem hàng tự cấu hình" at bounding box center [970, 84] width 163 height 20
click at [337, 16] on icon "plus" at bounding box center [335, 19] width 11 height 11
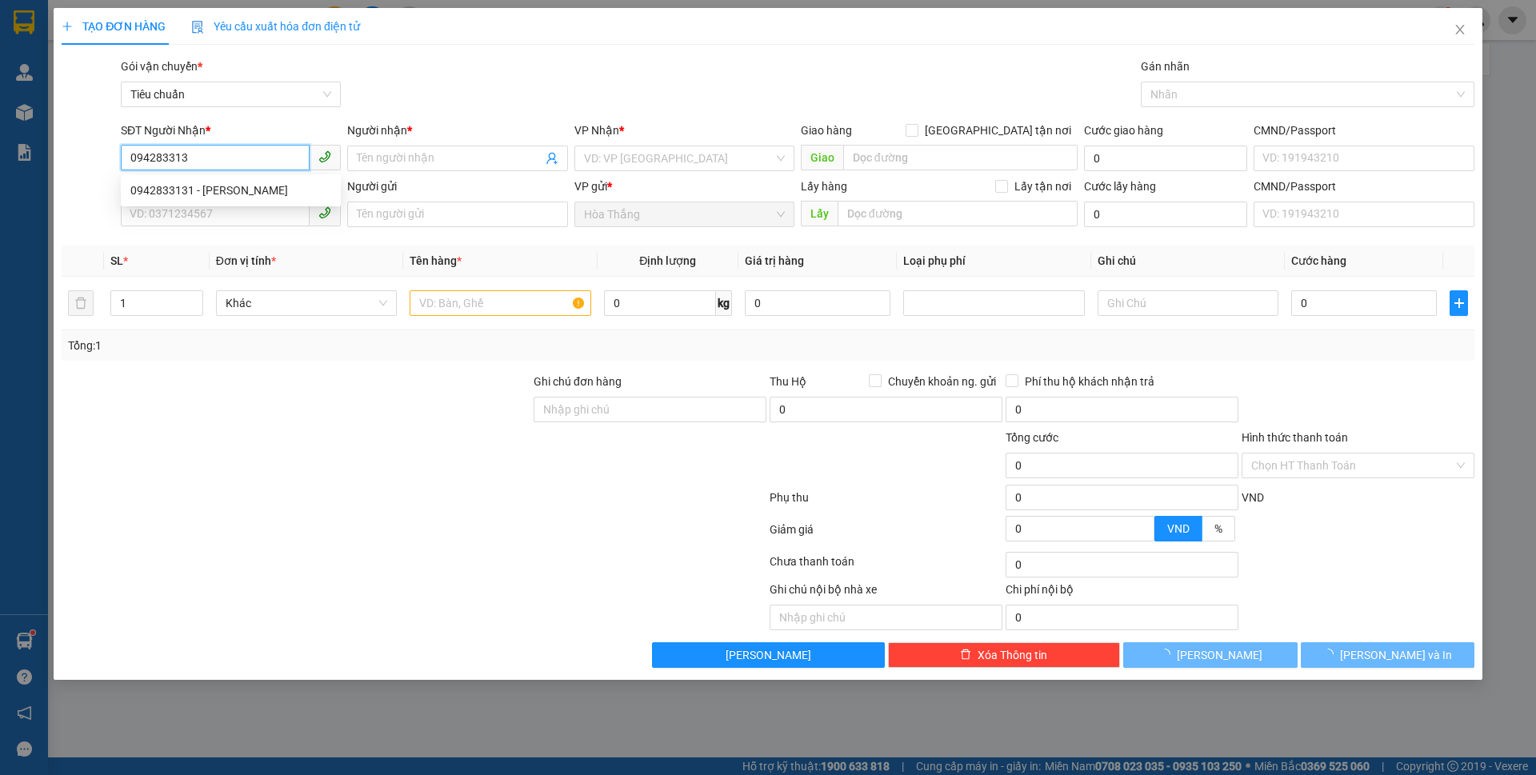
type input "0942833131"
click at [213, 190] on div "0942833131 - MINH THƯ" at bounding box center [230, 191] width 201 height 18
type input "MINH THƯ"
type input "40.000"
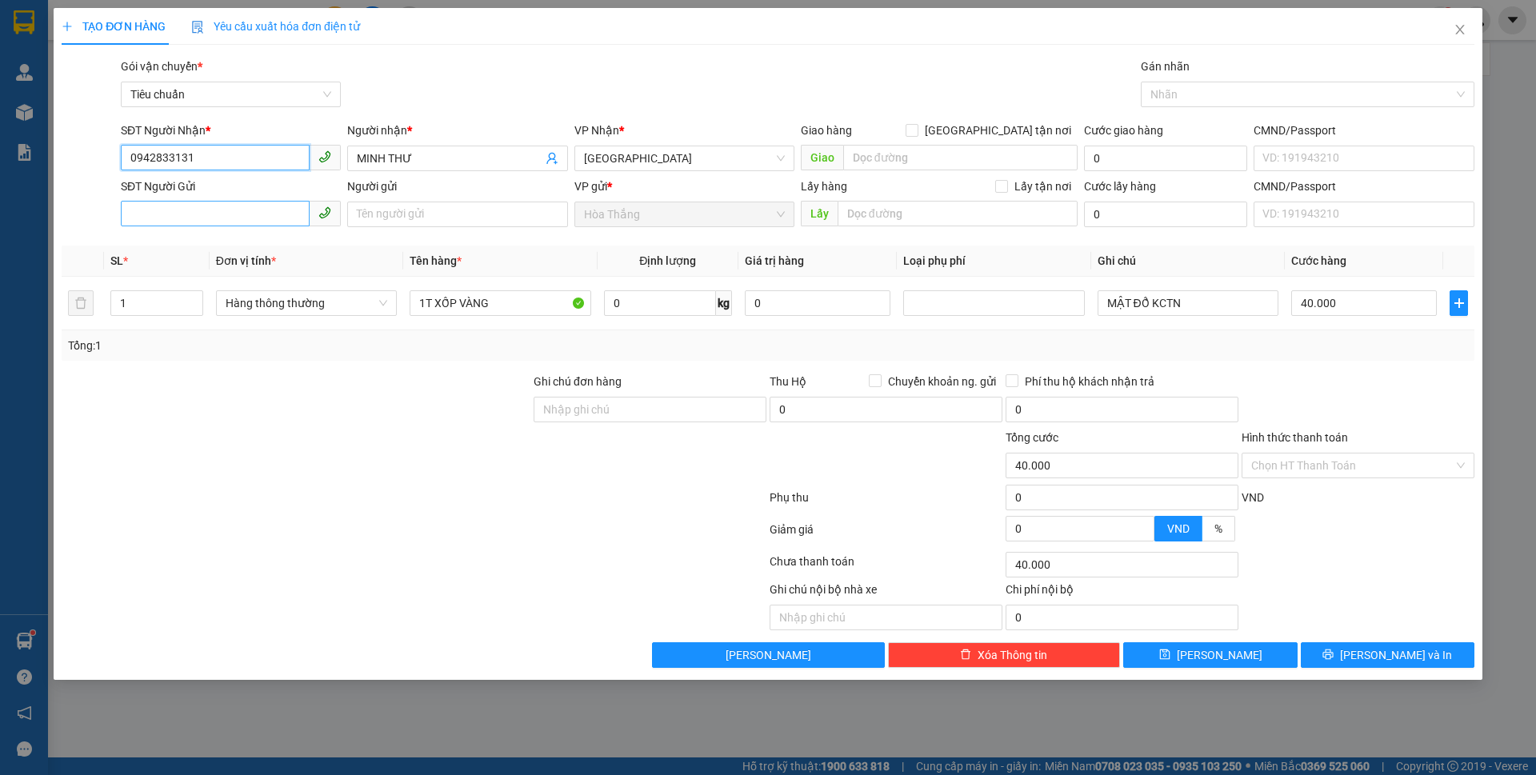
type input "0942833131"
click at [245, 216] on input "SĐT Người Gửi" at bounding box center [215, 214] width 189 height 26
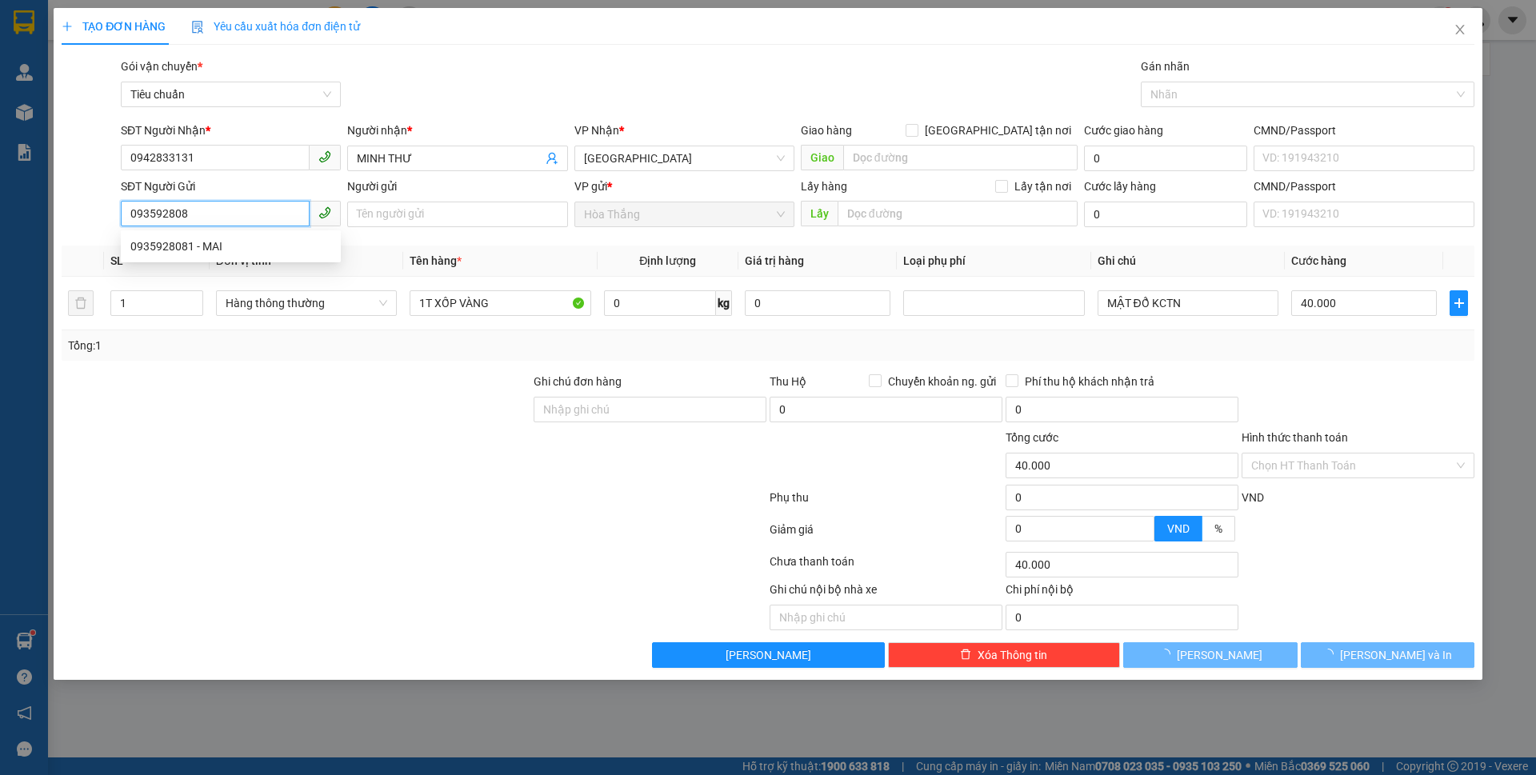
type input "0935928081"
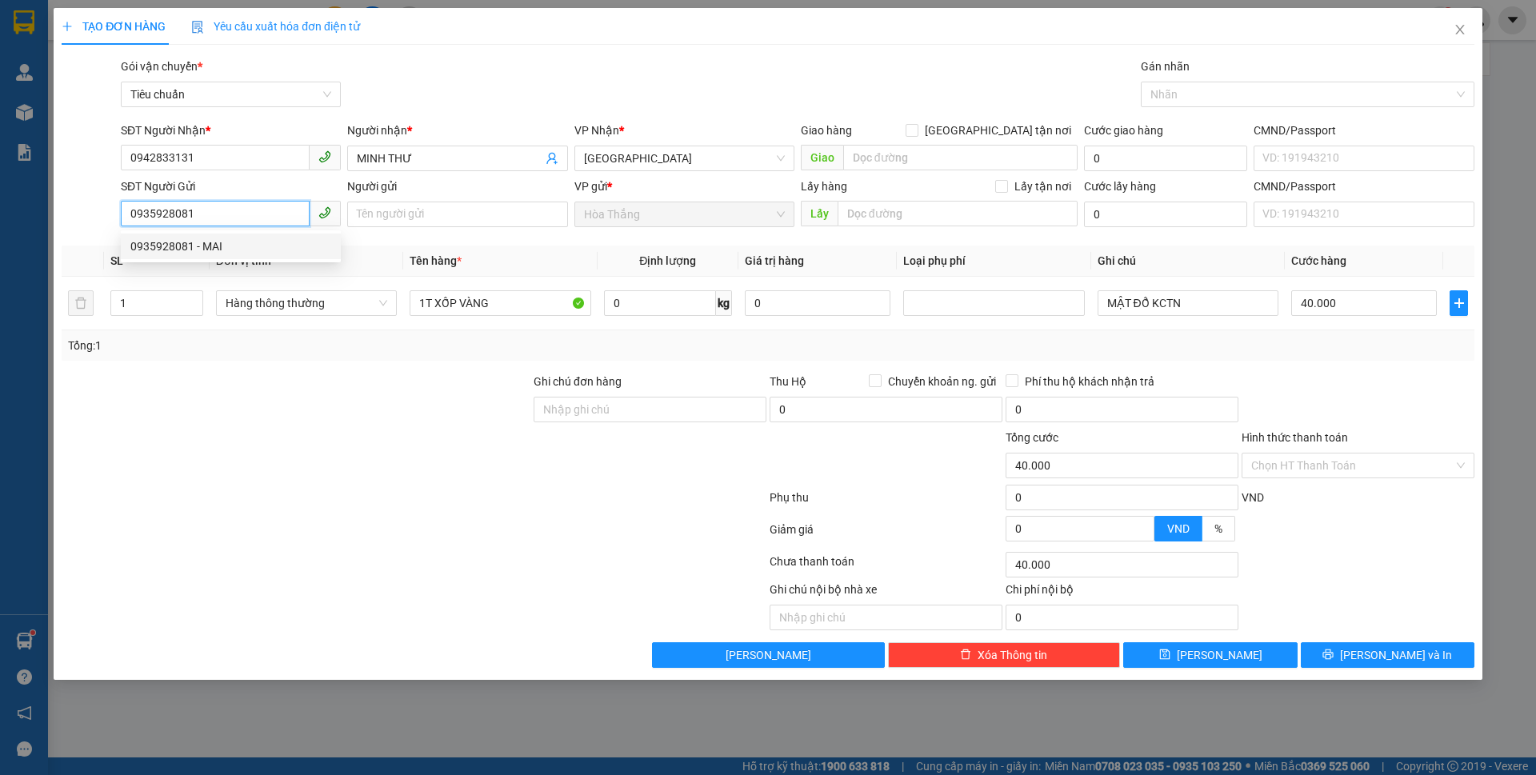
click at [144, 242] on div "0935928081 - MAI" at bounding box center [230, 247] width 201 height 18
type input "MAI"
type input "042186013929"
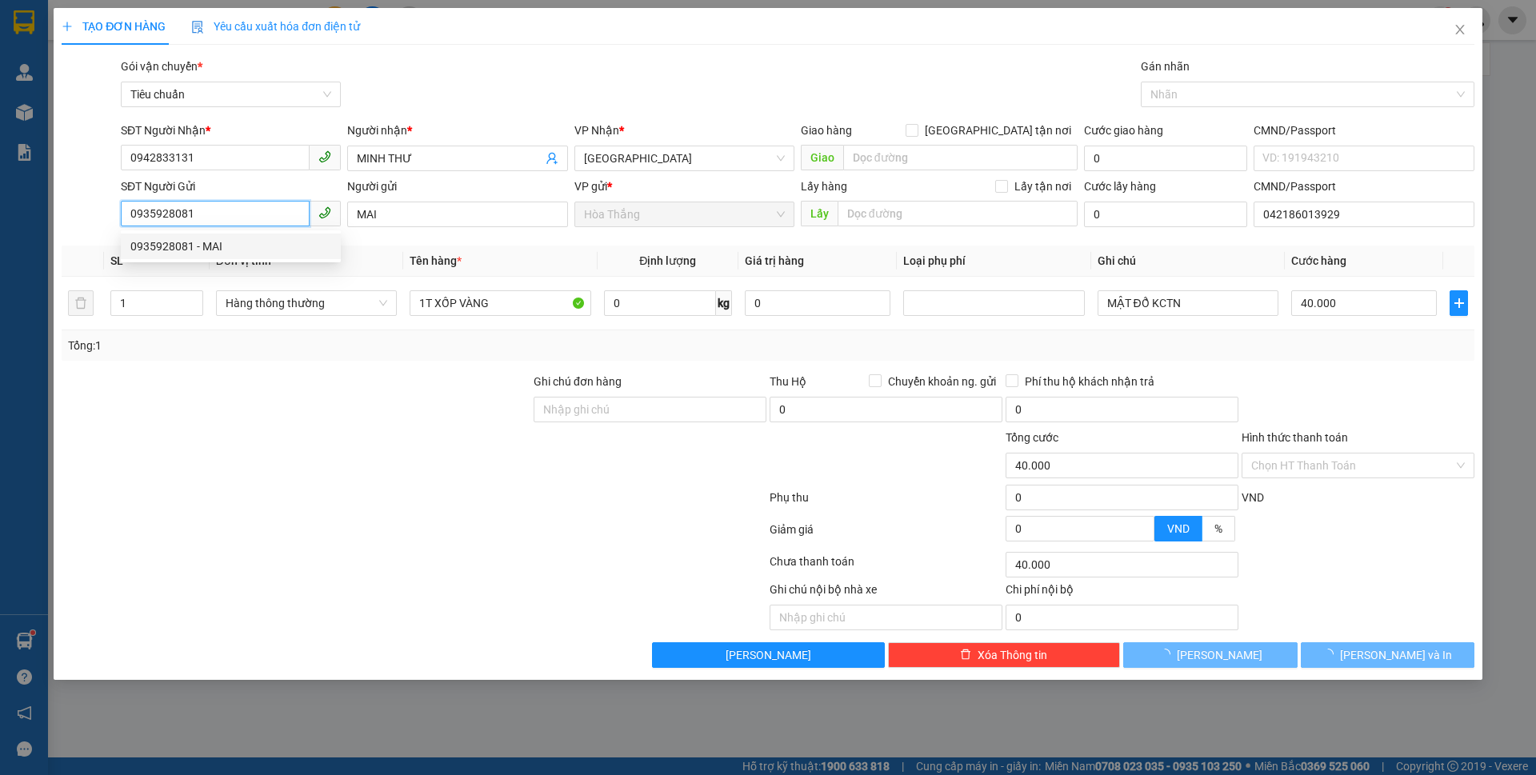
type input "50.000"
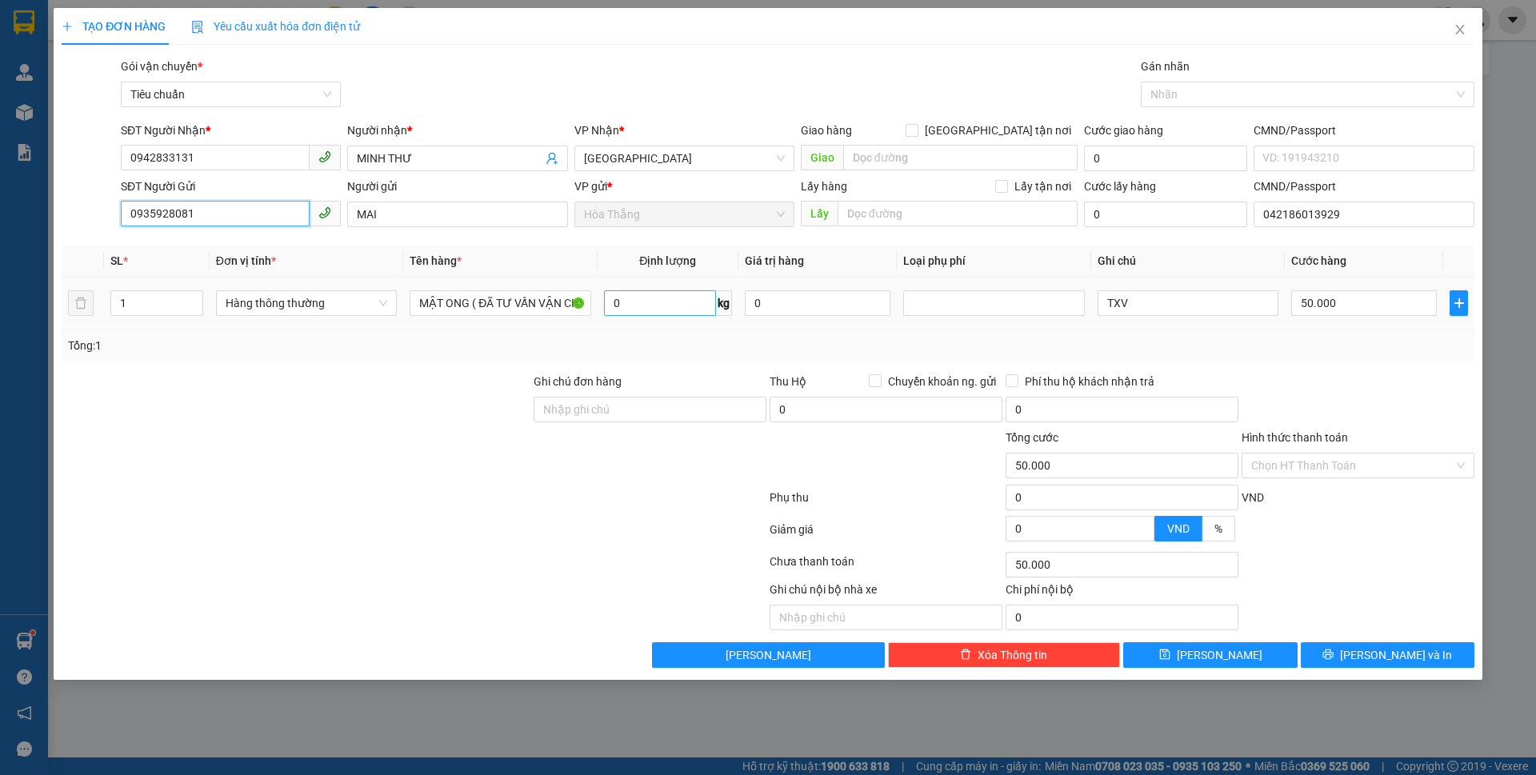
type input "0935928081"
click at [659, 304] on input "0" at bounding box center [660, 303] width 112 height 26
type input "13"
drag, startPoint x: 1173, startPoint y: 307, endPoint x: 1489, endPoint y: 378, distance: 324.0
click at [1173, 306] on input "TXV" at bounding box center [1188, 303] width 181 height 26
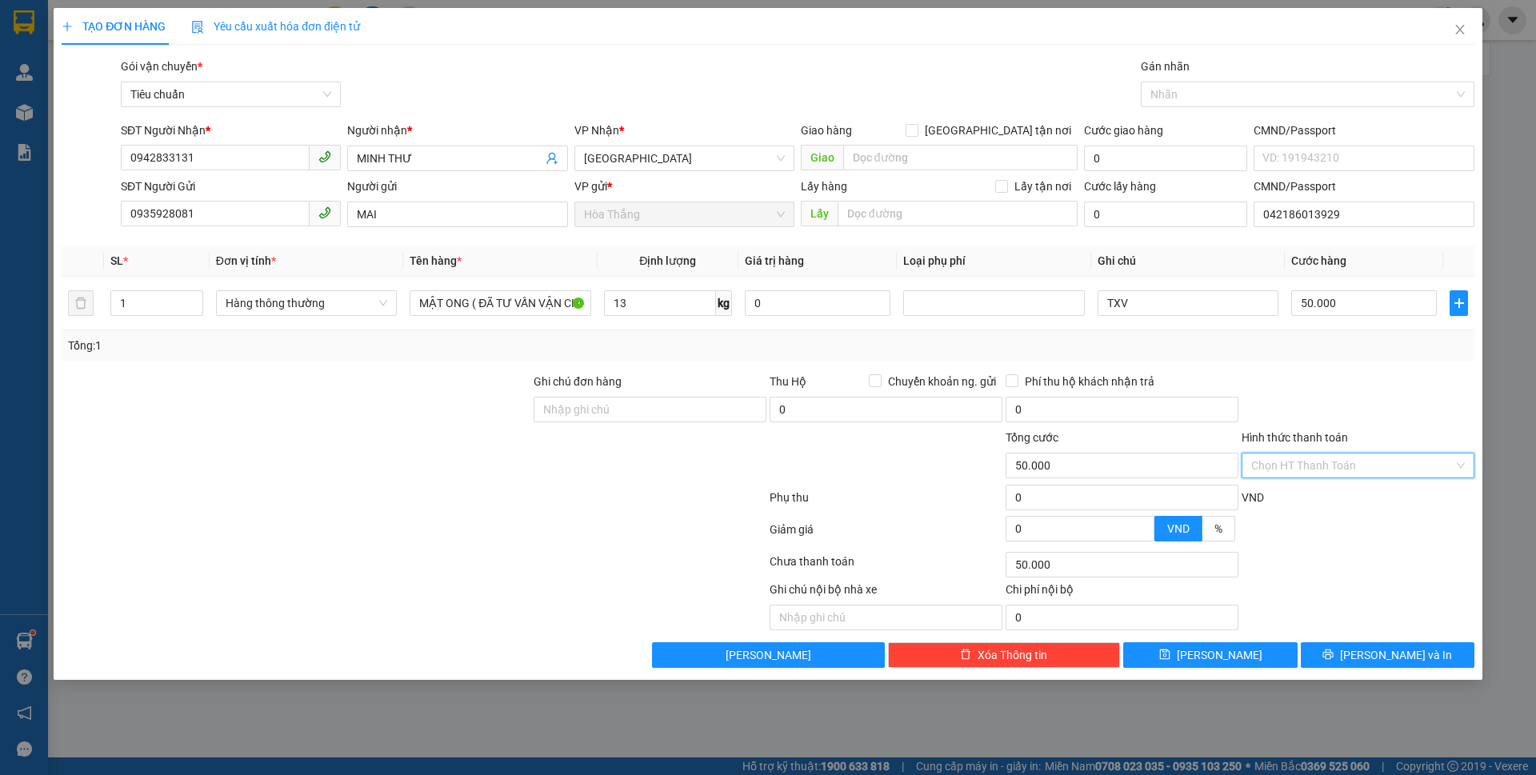
click at [1353, 465] on input "Hình thức thanh toán" at bounding box center [1353, 466] width 202 height 24
click at [1292, 495] on div "Tại văn phòng" at bounding box center [1359, 498] width 214 height 18
type input "0"
click at [1321, 656] on button "[PERSON_NAME] và In" at bounding box center [1388, 656] width 174 height 26
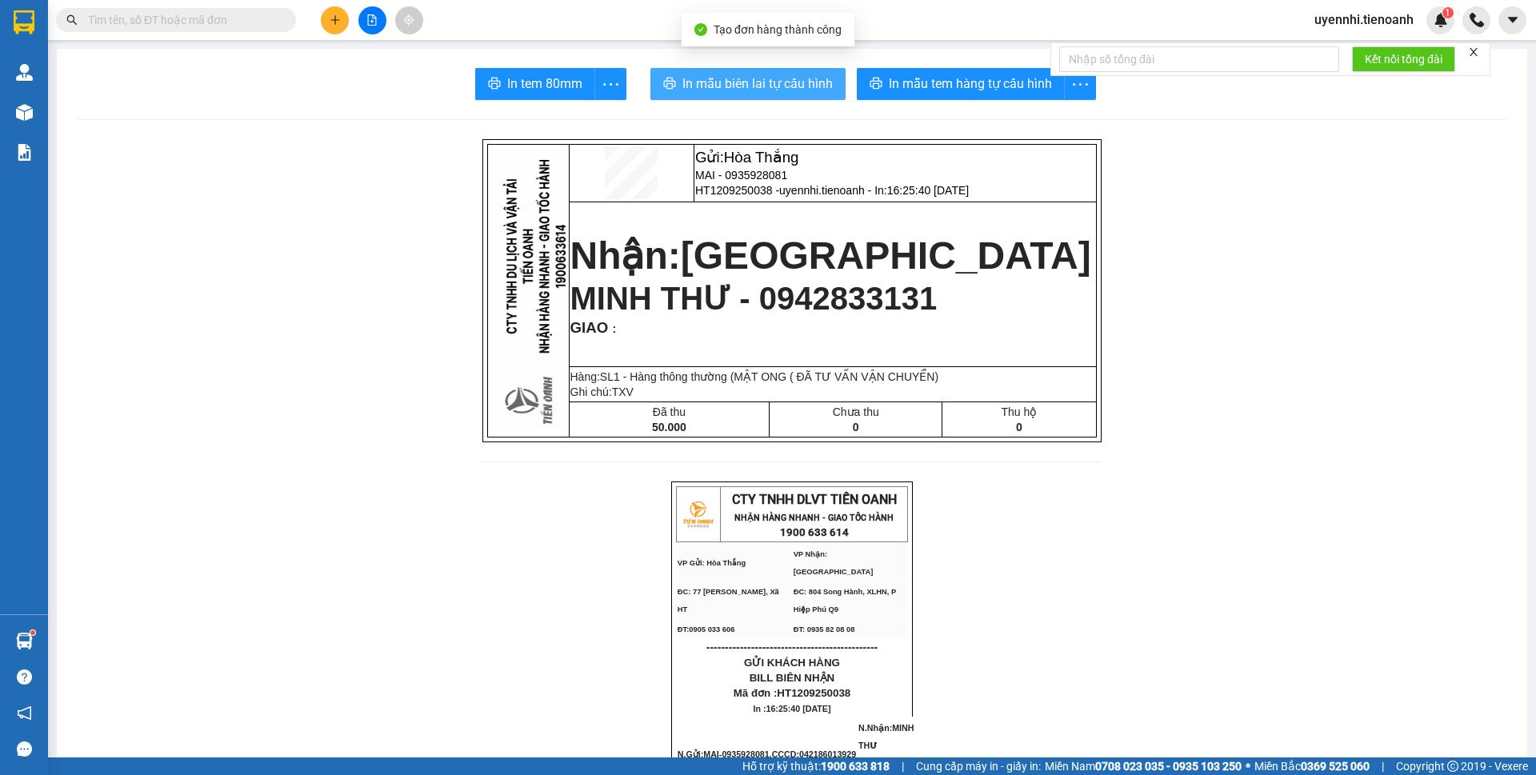
click at [745, 80] on span "In mẫu biên lai tự cấu hình" at bounding box center [758, 84] width 150 height 20
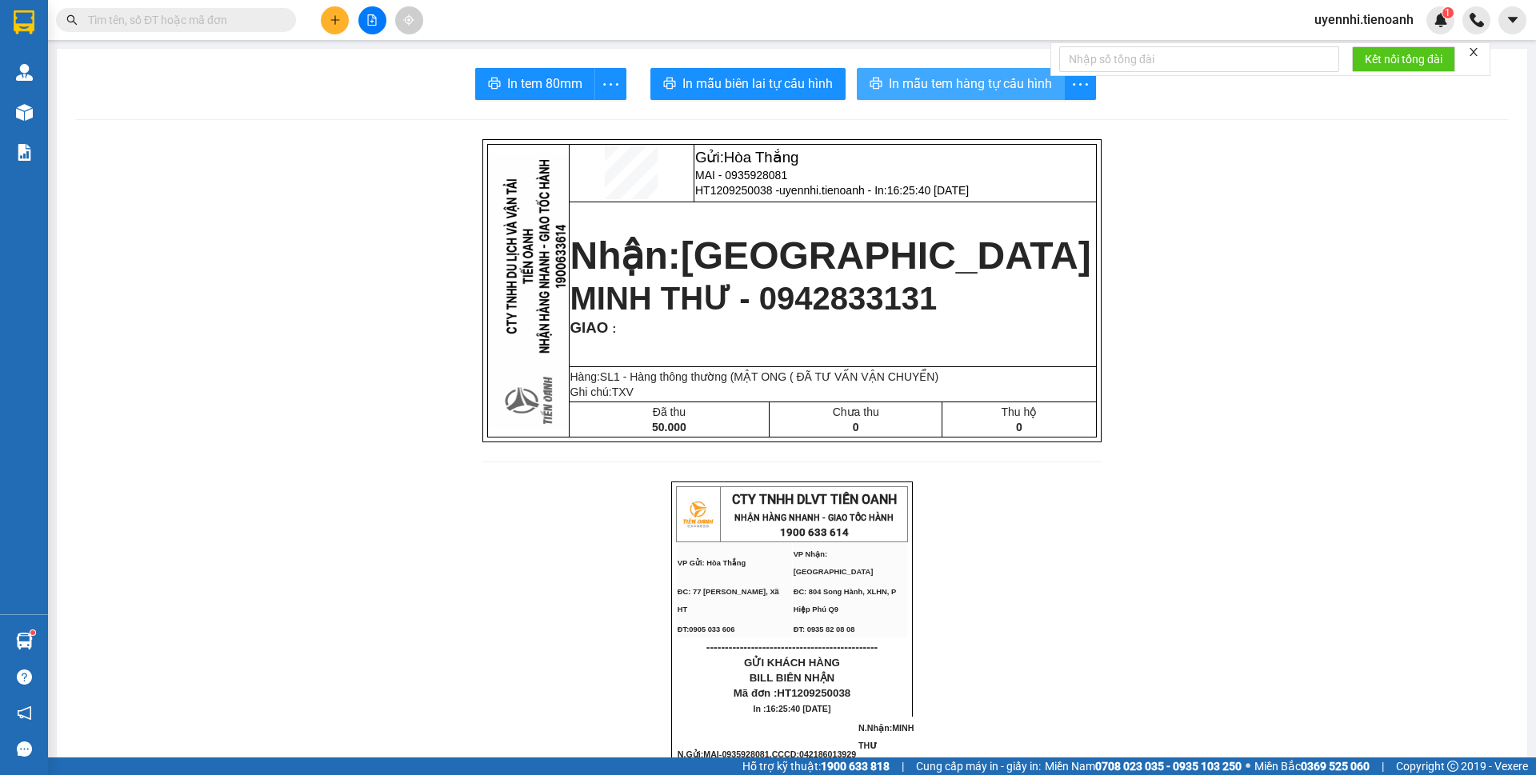
click at [958, 82] on span "In mẫu tem hàng tự cấu hình" at bounding box center [970, 84] width 163 height 20
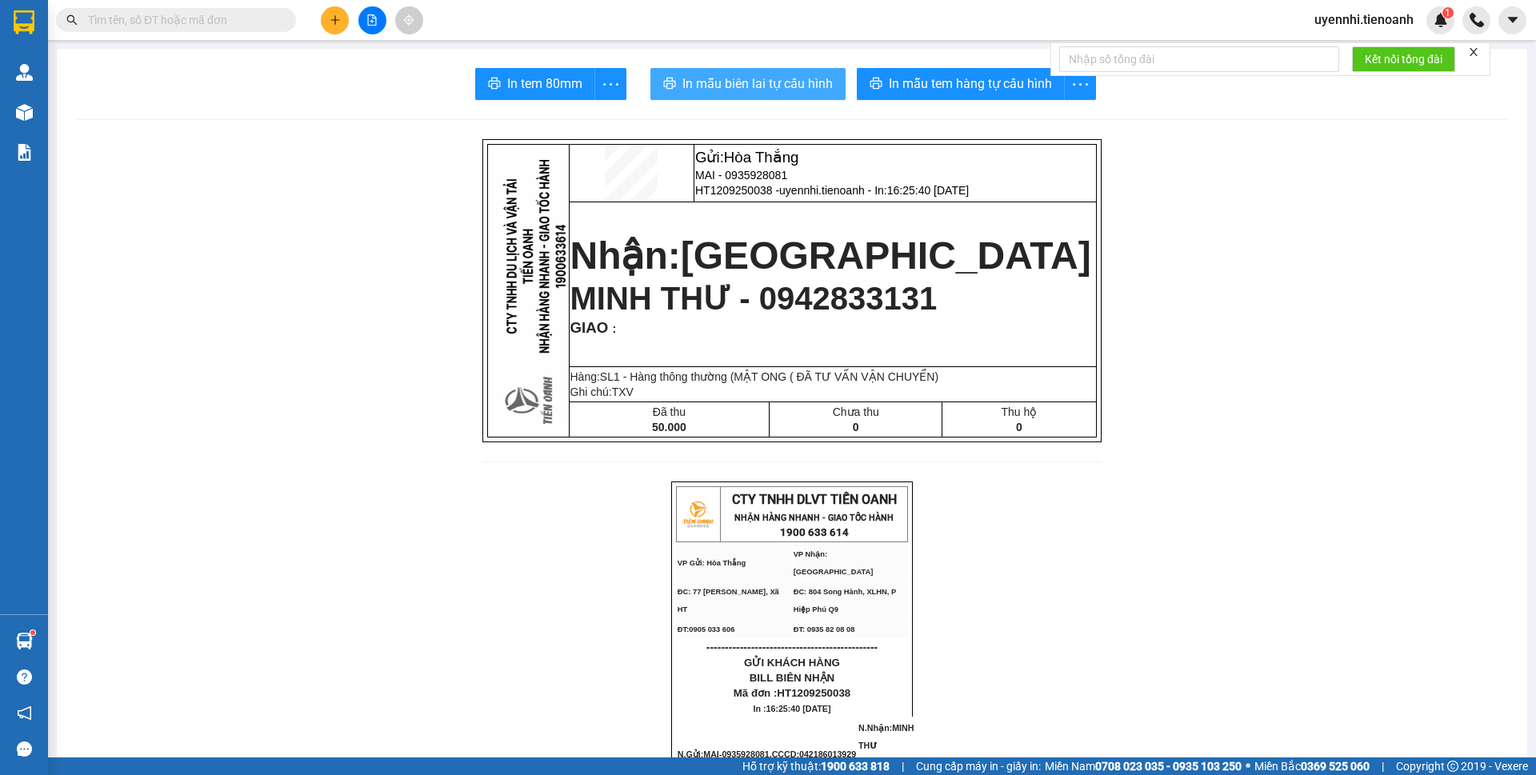
click at [764, 90] on span "In mẫu biên lai tự cấu hình" at bounding box center [758, 84] width 150 height 20
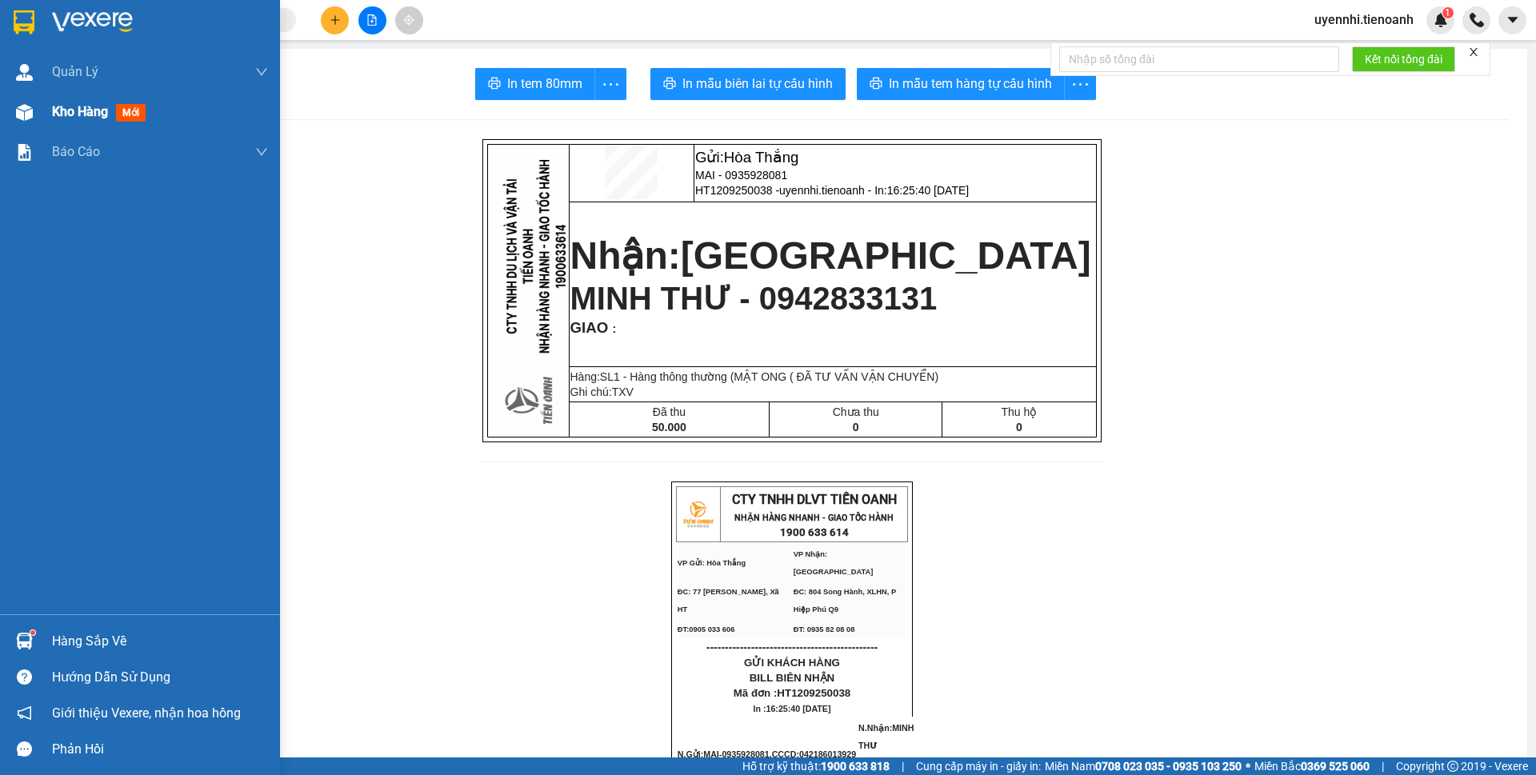
click at [19, 116] on img at bounding box center [24, 112] width 17 height 17
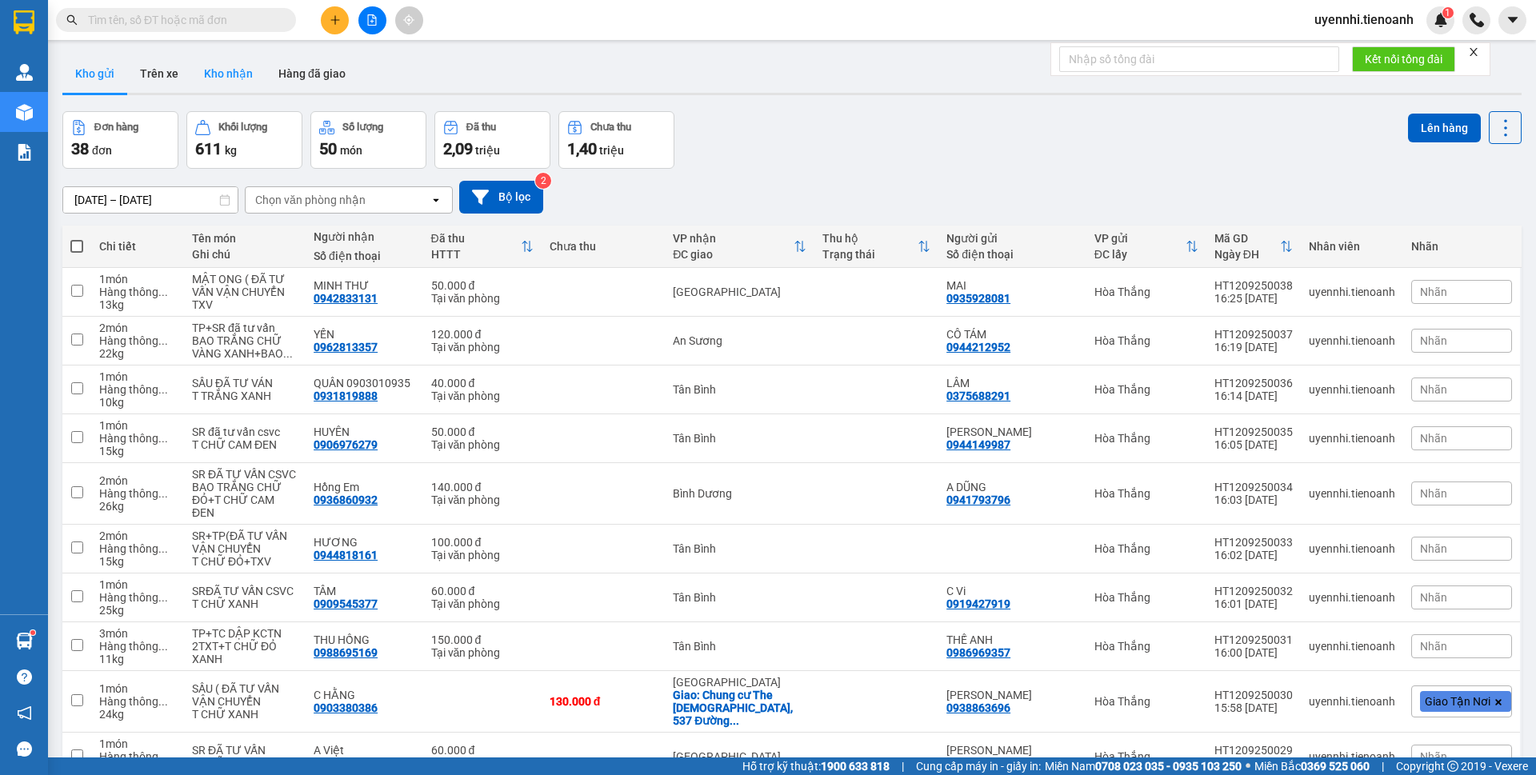
click at [232, 76] on button "Kho nhận" at bounding box center [228, 73] width 74 height 38
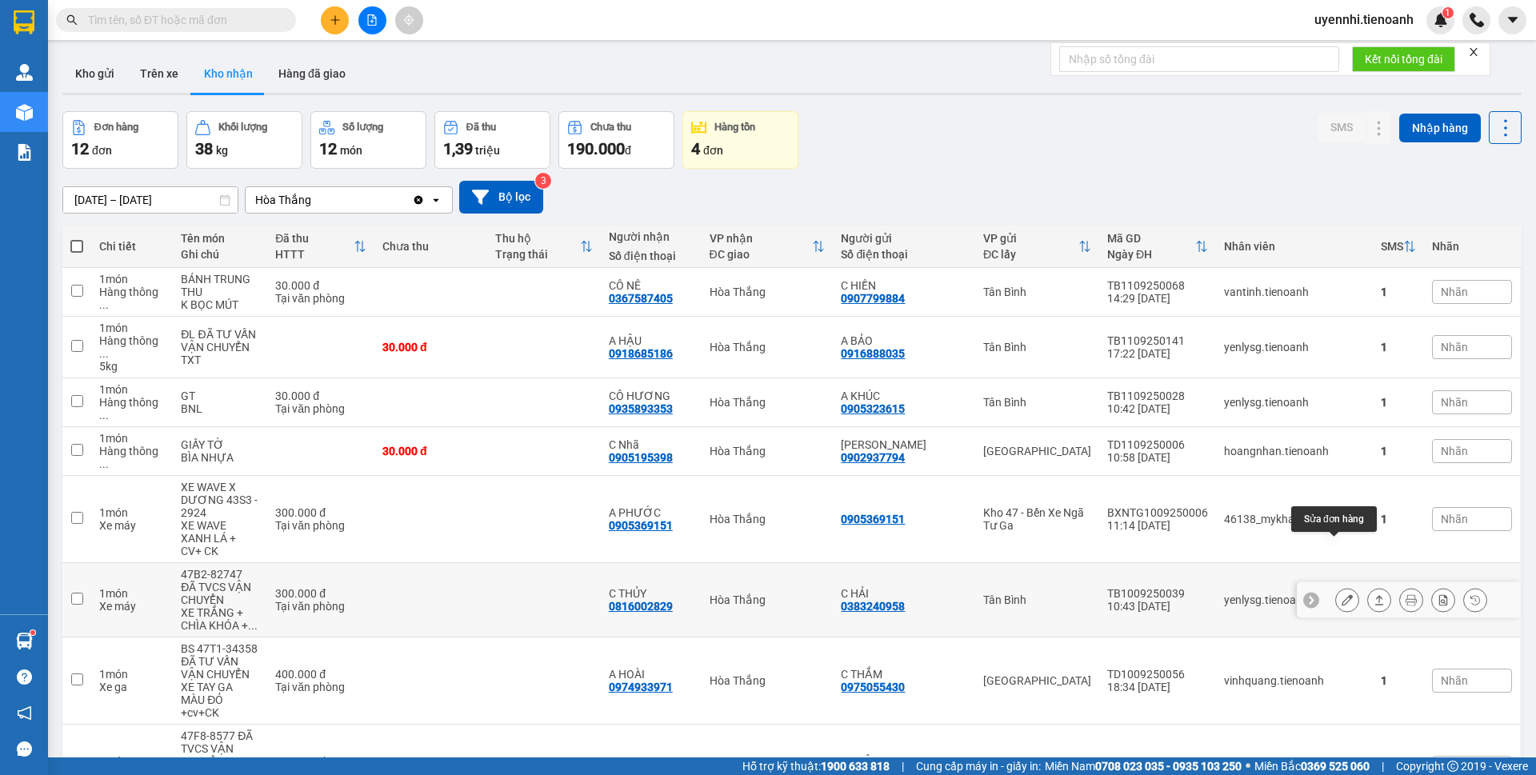
click at [1342, 595] on icon at bounding box center [1347, 600] width 11 height 11
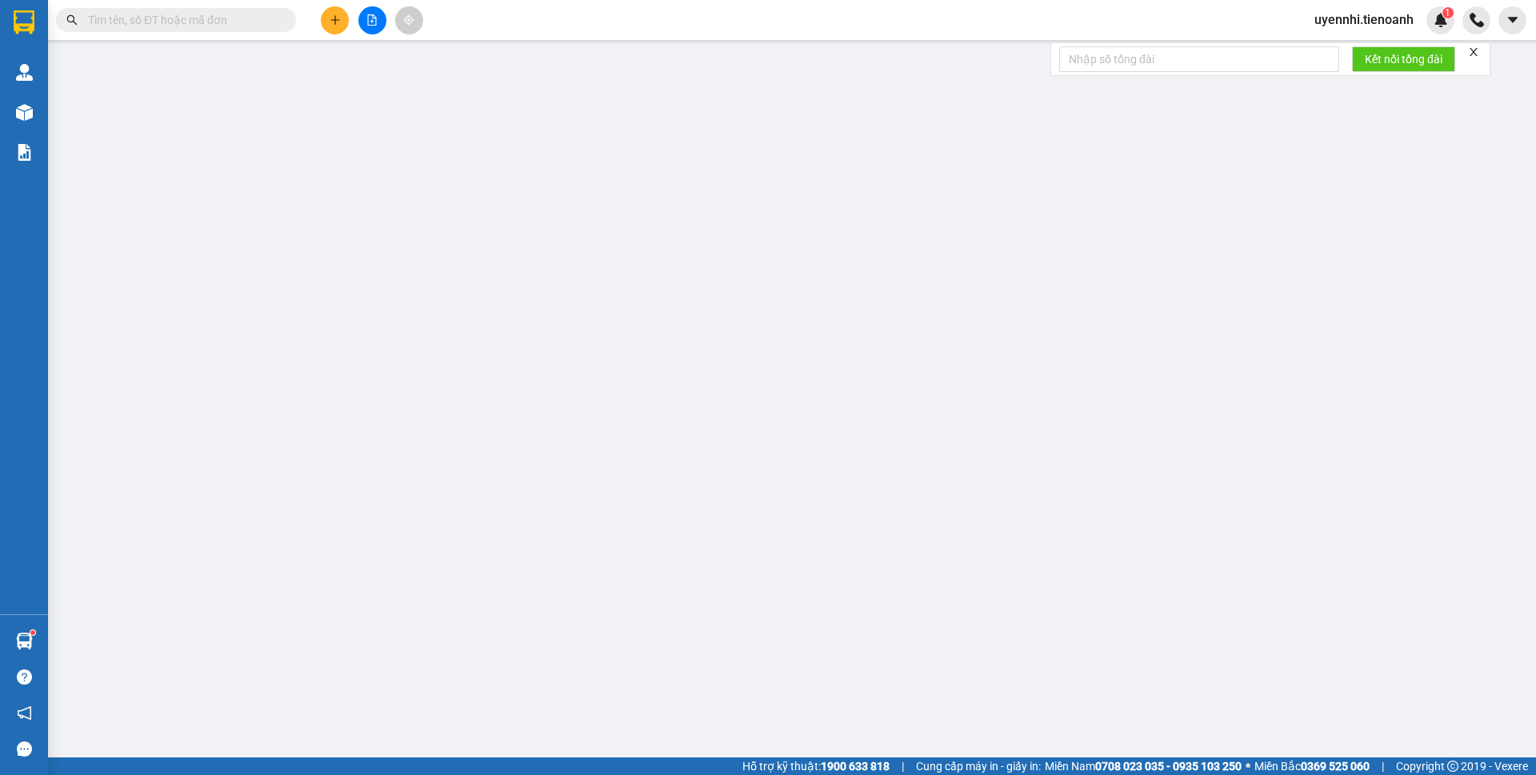
type input "0816002829"
type input "C THỦY"
type input "0383240958"
type input "C HẢI"
type input "300.000"
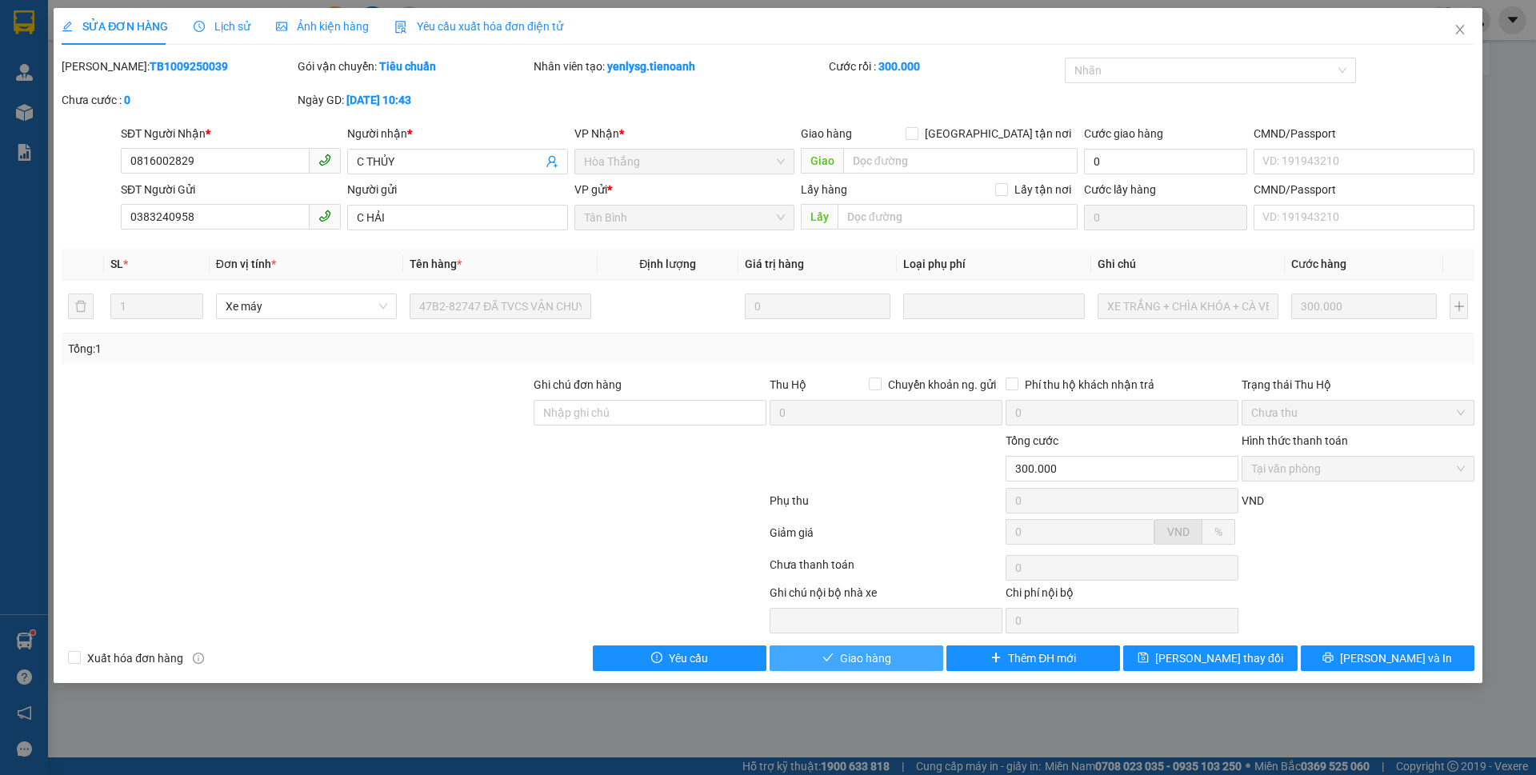
click at [881, 655] on span "Giao hàng" at bounding box center [865, 659] width 51 height 18
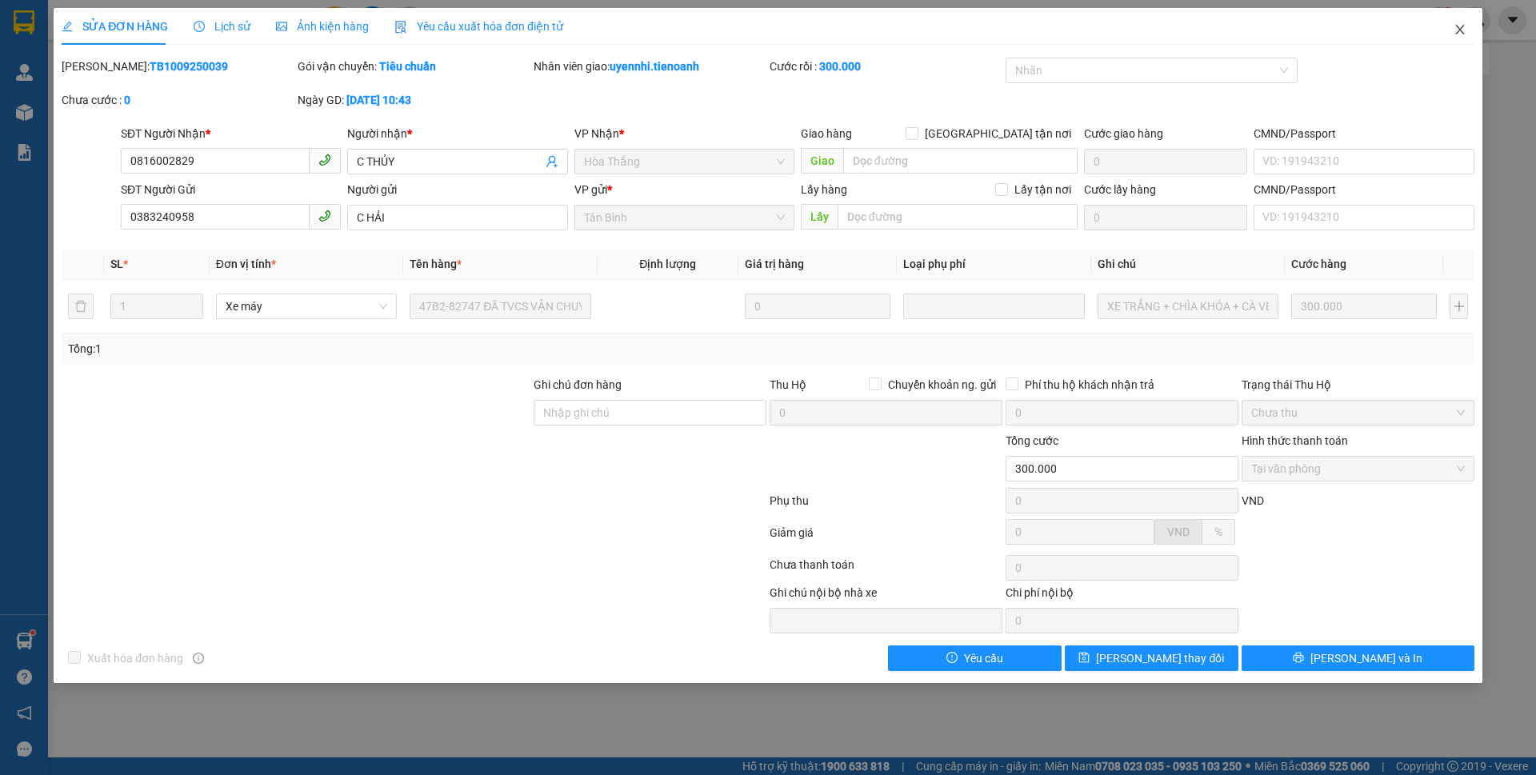
click at [1463, 28] on icon "close" at bounding box center [1460, 30] width 9 height 10
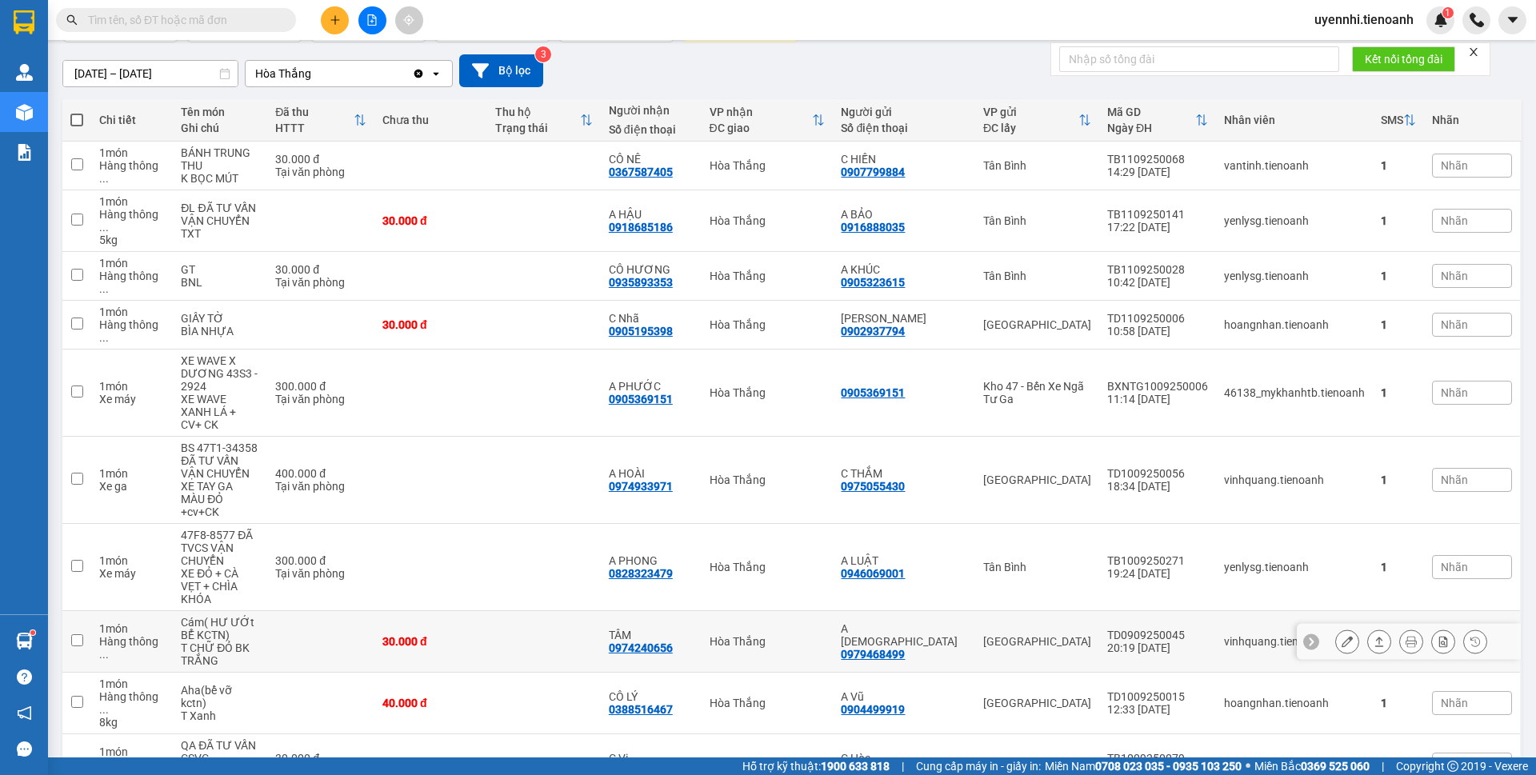
scroll to position [215, 0]
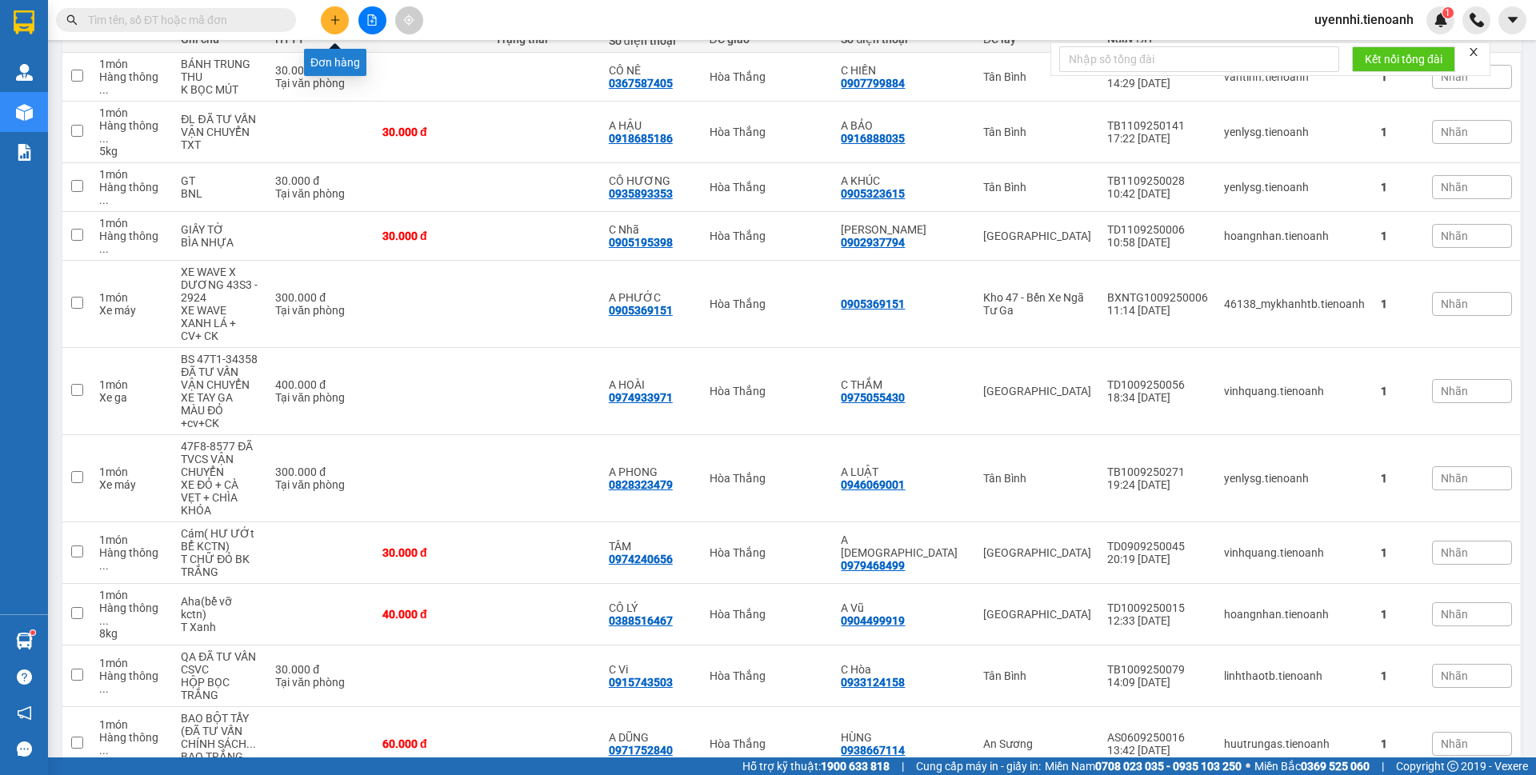
click at [328, 18] on button at bounding box center [335, 20] width 28 height 28
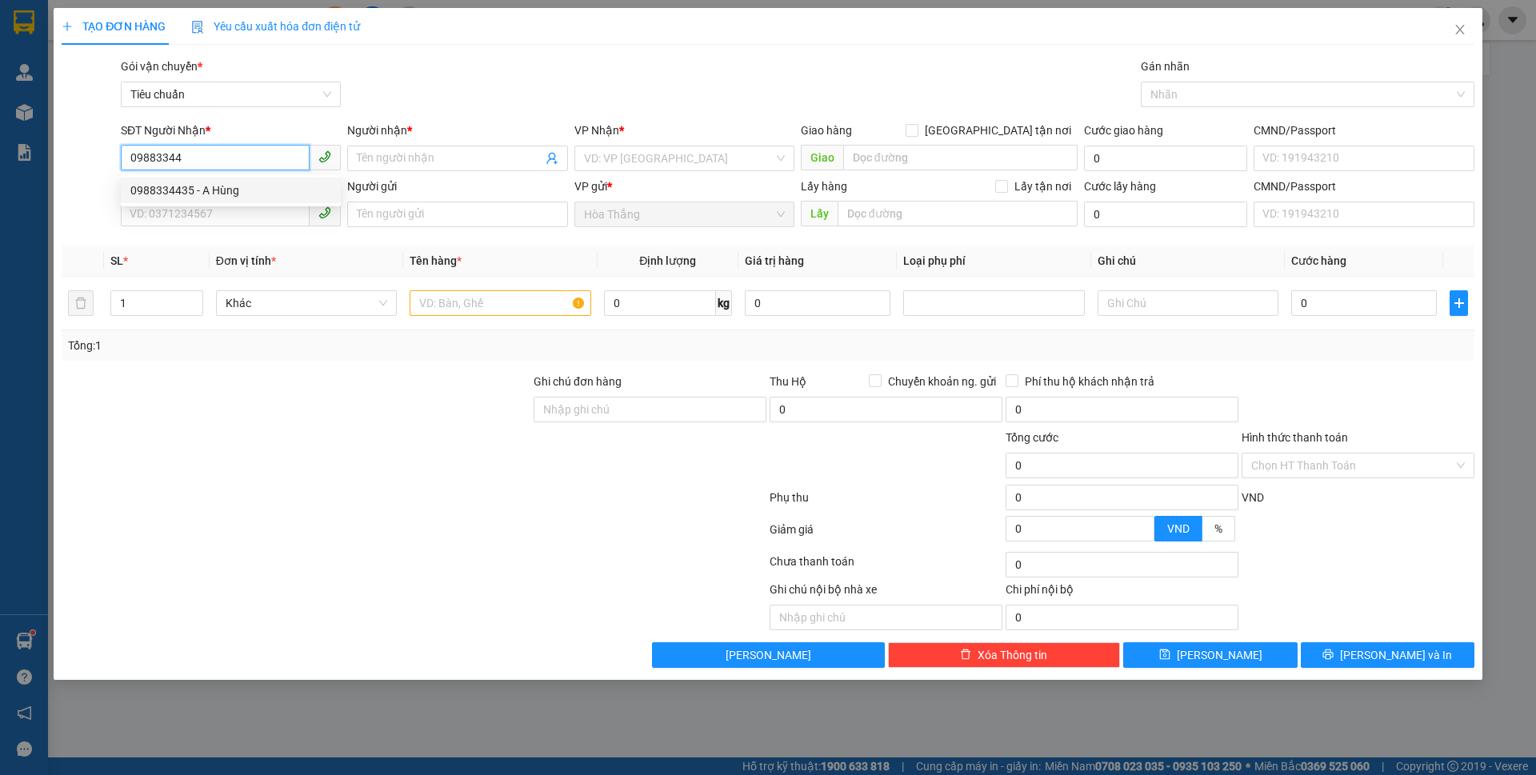
click at [186, 188] on div "0988334435 - A Hùng" at bounding box center [230, 191] width 201 height 18
type input "0988334435"
type input "A Hùng"
type input "079082000386"
type input "50.000"
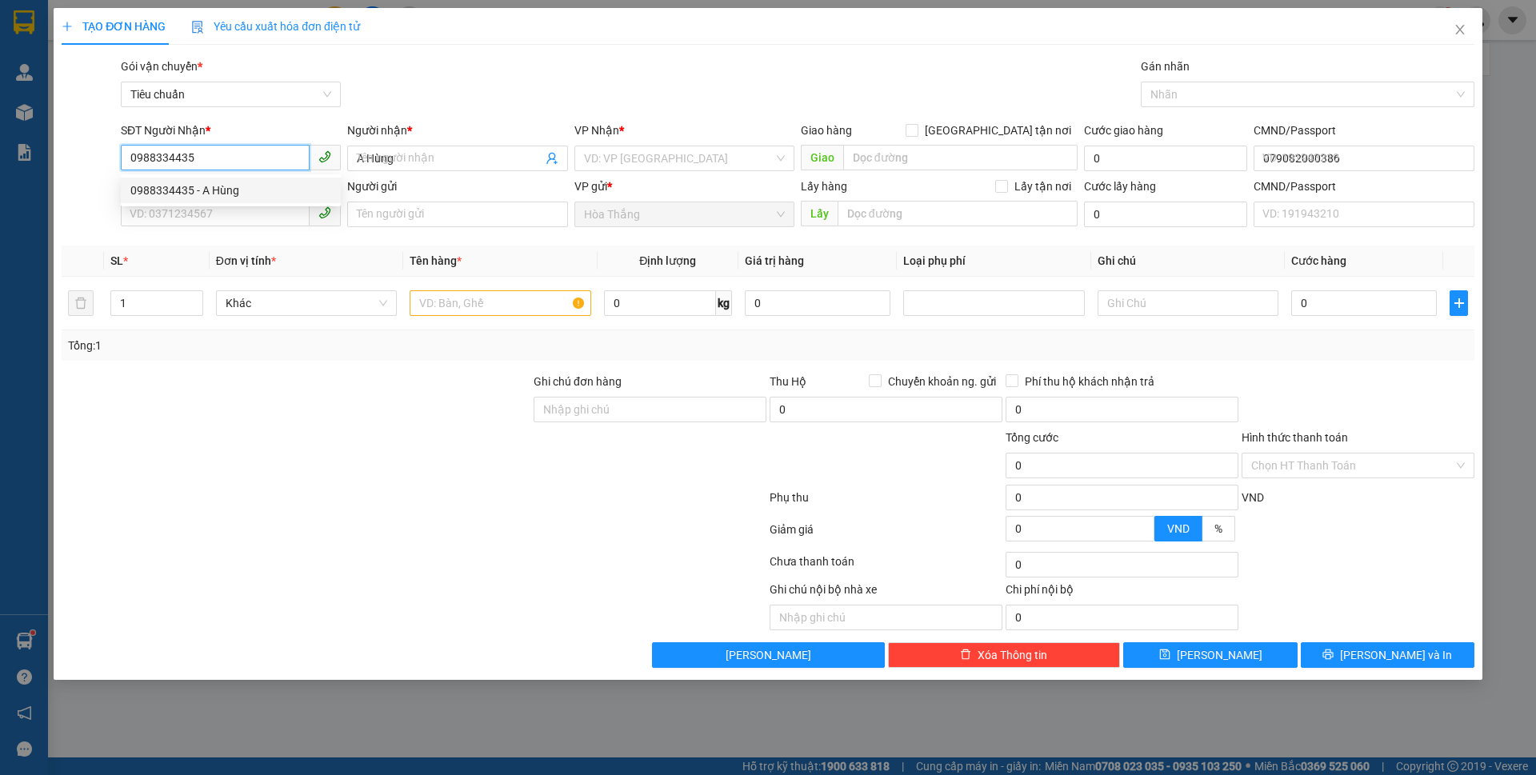
type input "50.000"
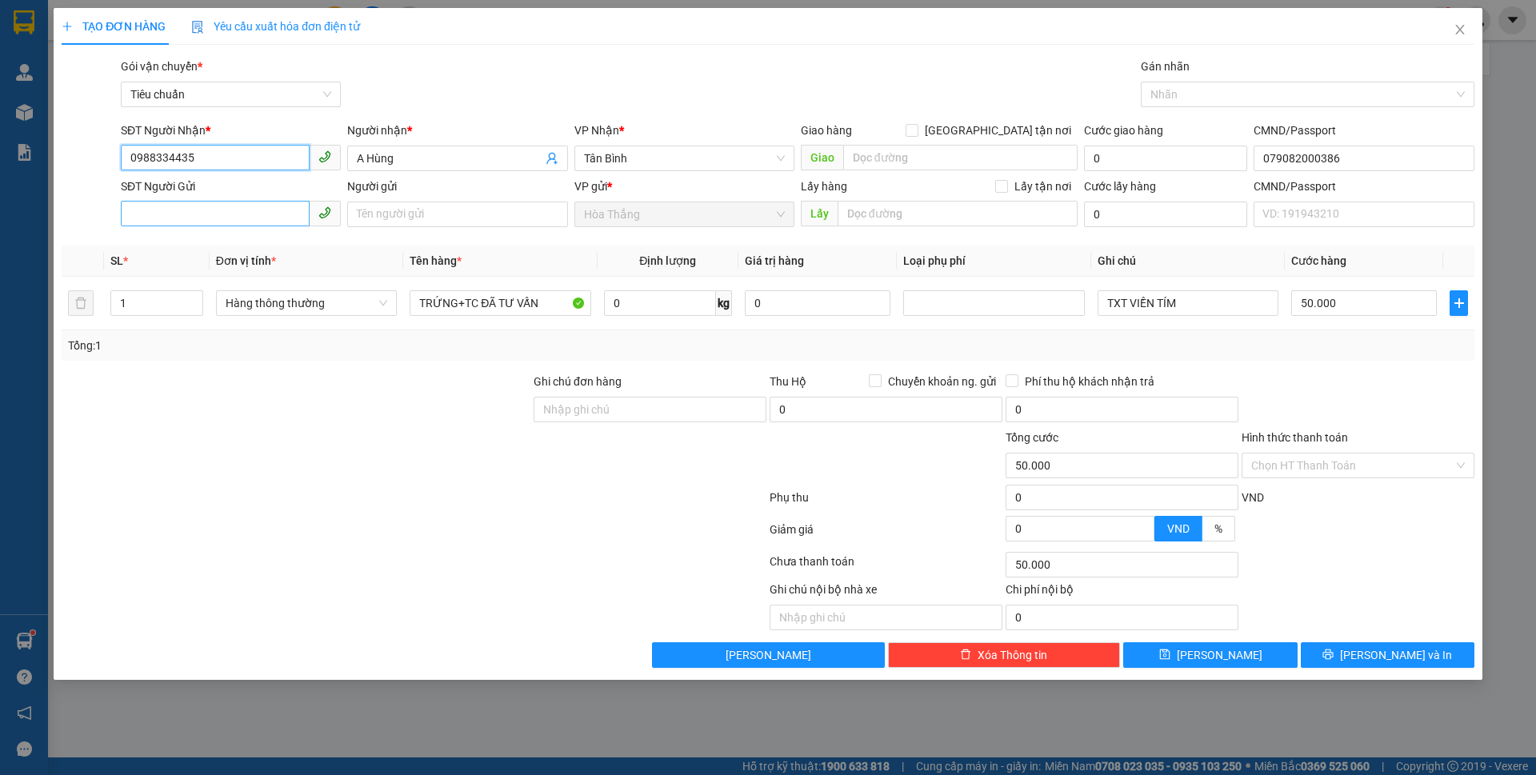
type input "0988334435"
click at [206, 221] on input "SĐT Người Gửi" at bounding box center [215, 214] width 189 height 26
click at [199, 244] on div "0396174250 - Cô Nhung" at bounding box center [230, 247] width 201 height 18
type input "0396174250"
type input "Cô Nhung"
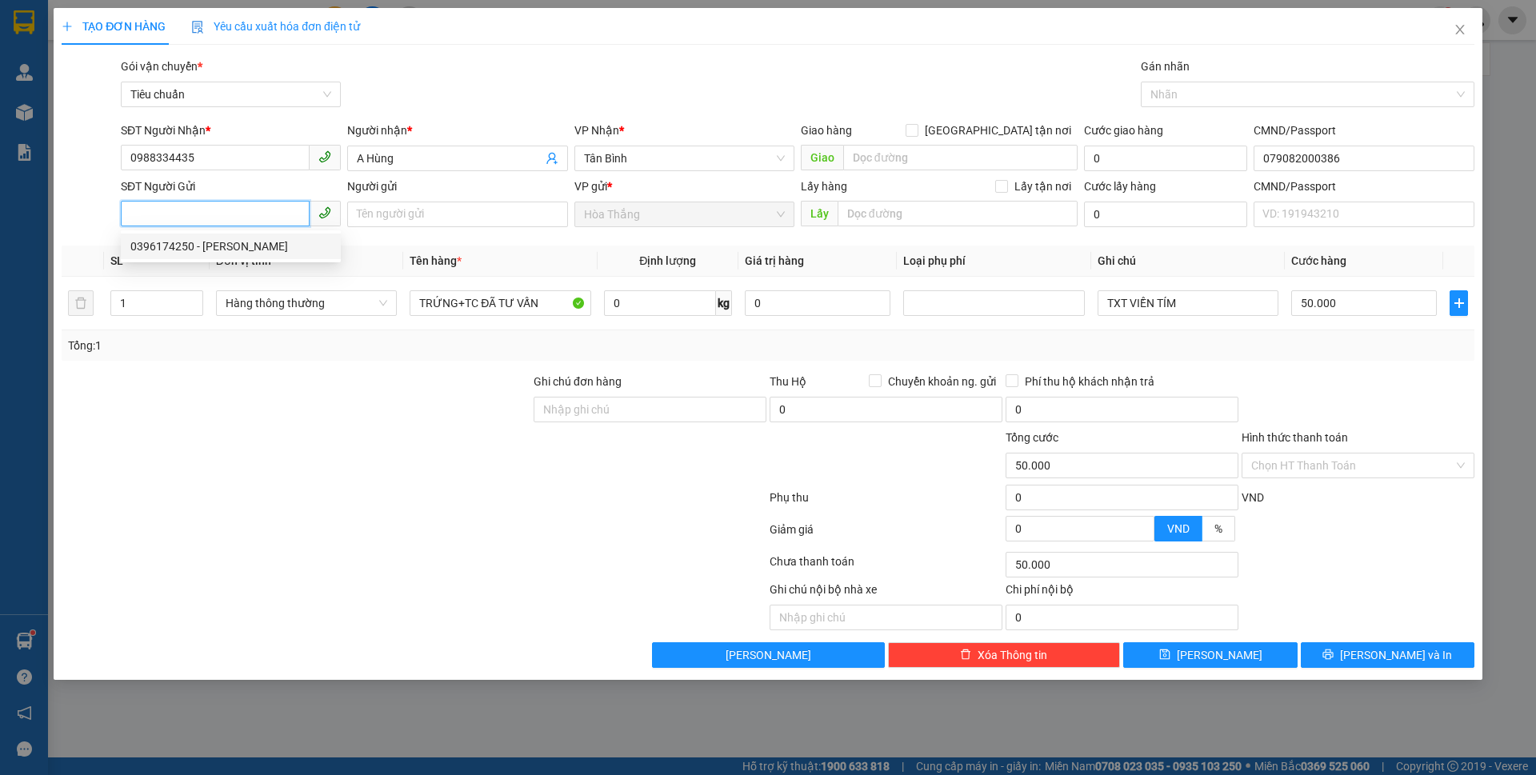
type input "037173003542"
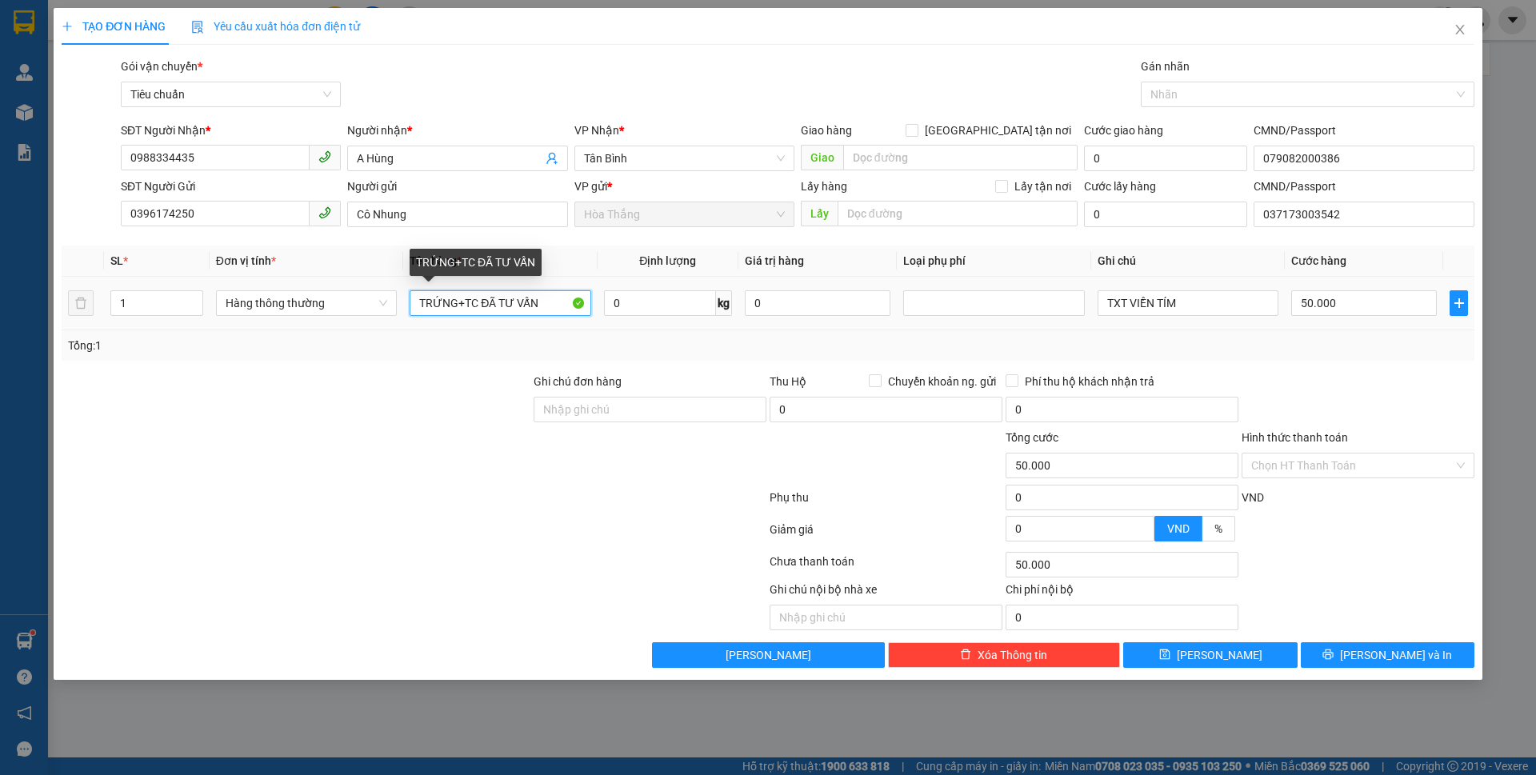
click at [460, 306] on input "TRỨNG+TC ĐÃ TƯ VẤN" at bounding box center [500, 303] width 181 height 26
type input "TC ĐÃ TƯ VẤN"
click at [623, 307] on input "0" at bounding box center [660, 303] width 112 height 26
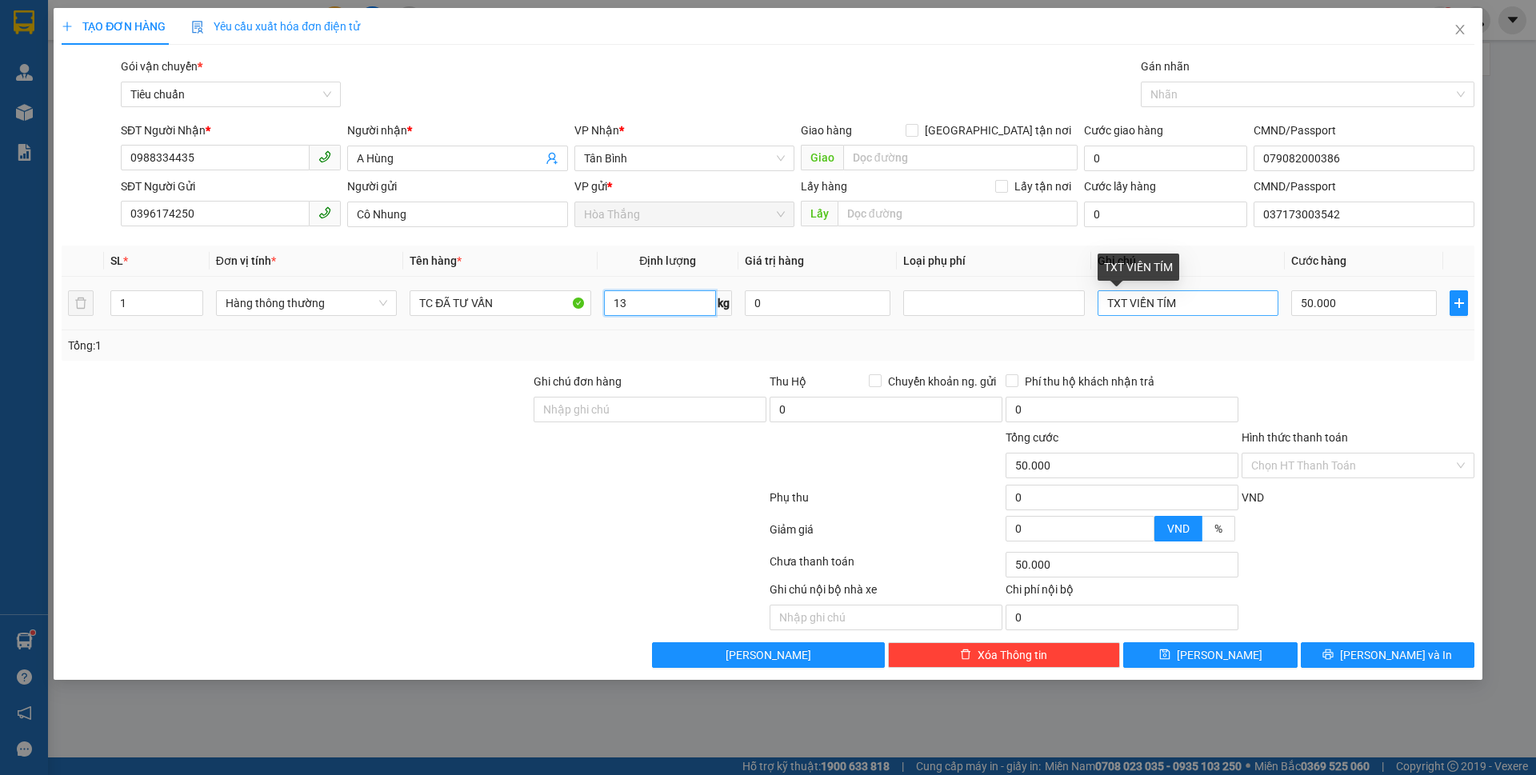
type input "13"
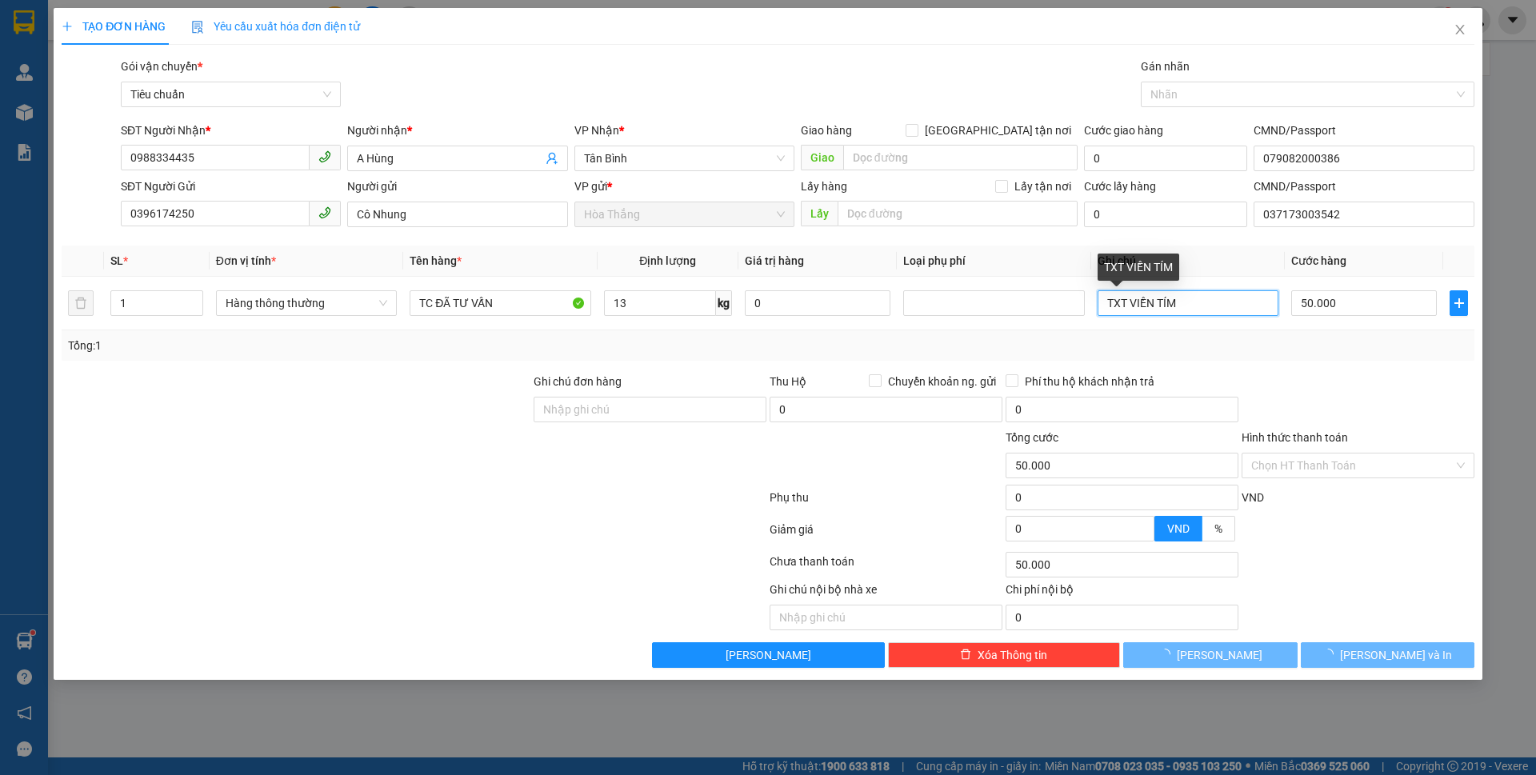
drag, startPoint x: 1115, startPoint y: 302, endPoint x: 1536, endPoint y: 124, distance: 456.1
click at [1536, 124] on div "TẠO ĐƠN HÀNG Yêu cầu xuất hóa đơn điện tử Transit Pickup Surcharge Ids Transit …" at bounding box center [768, 387] width 1536 height 775
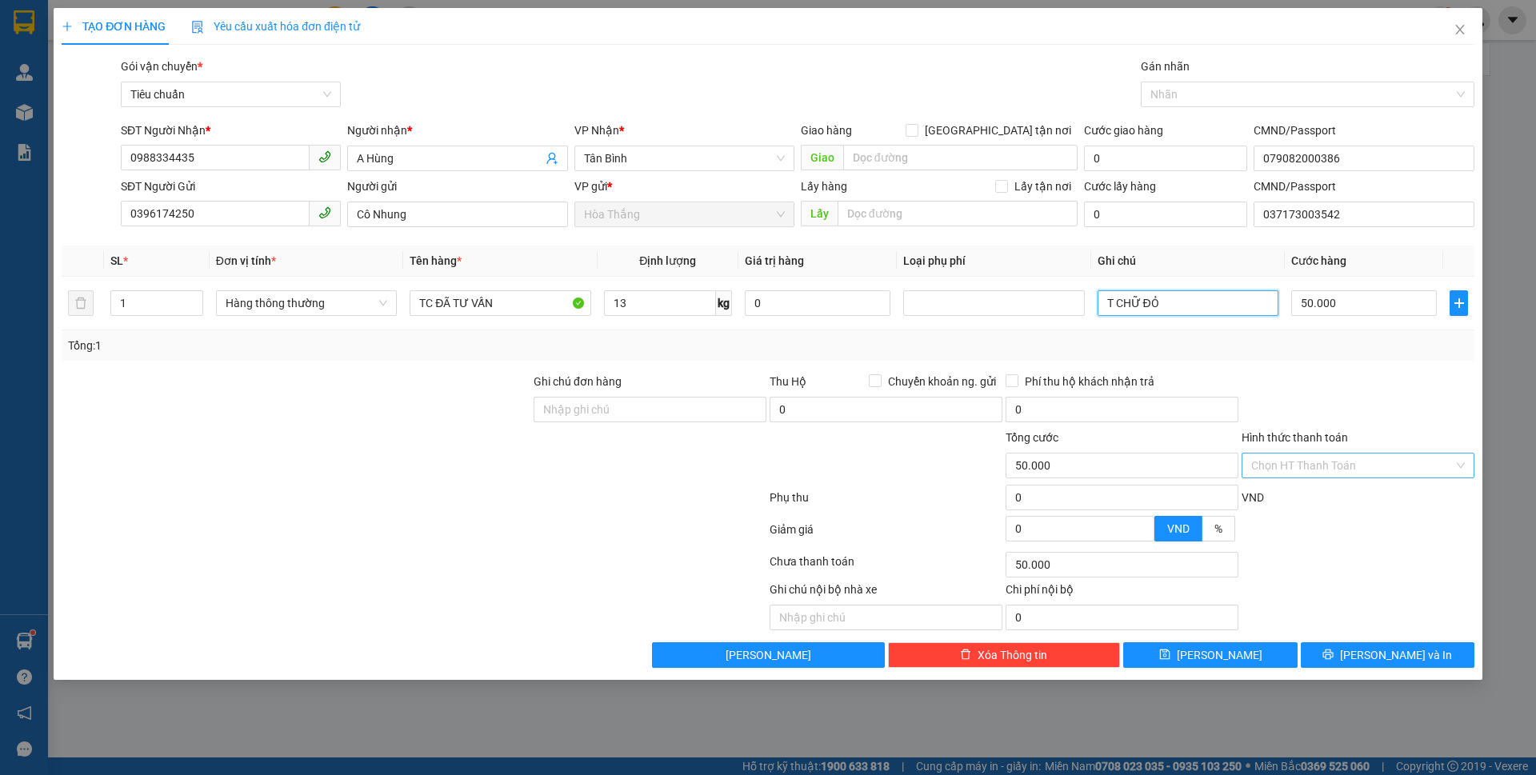
type input "T CHỮ ĐỎ"
click at [1324, 458] on input "Hình thức thanh toán" at bounding box center [1353, 466] width 202 height 24
click at [1309, 505] on div "Tại văn phòng" at bounding box center [1359, 498] width 214 height 18
type input "0"
click at [1354, 662] on button "[PERSON_NAME] và In" at bounding box center [1388, 656] width 174 height 26
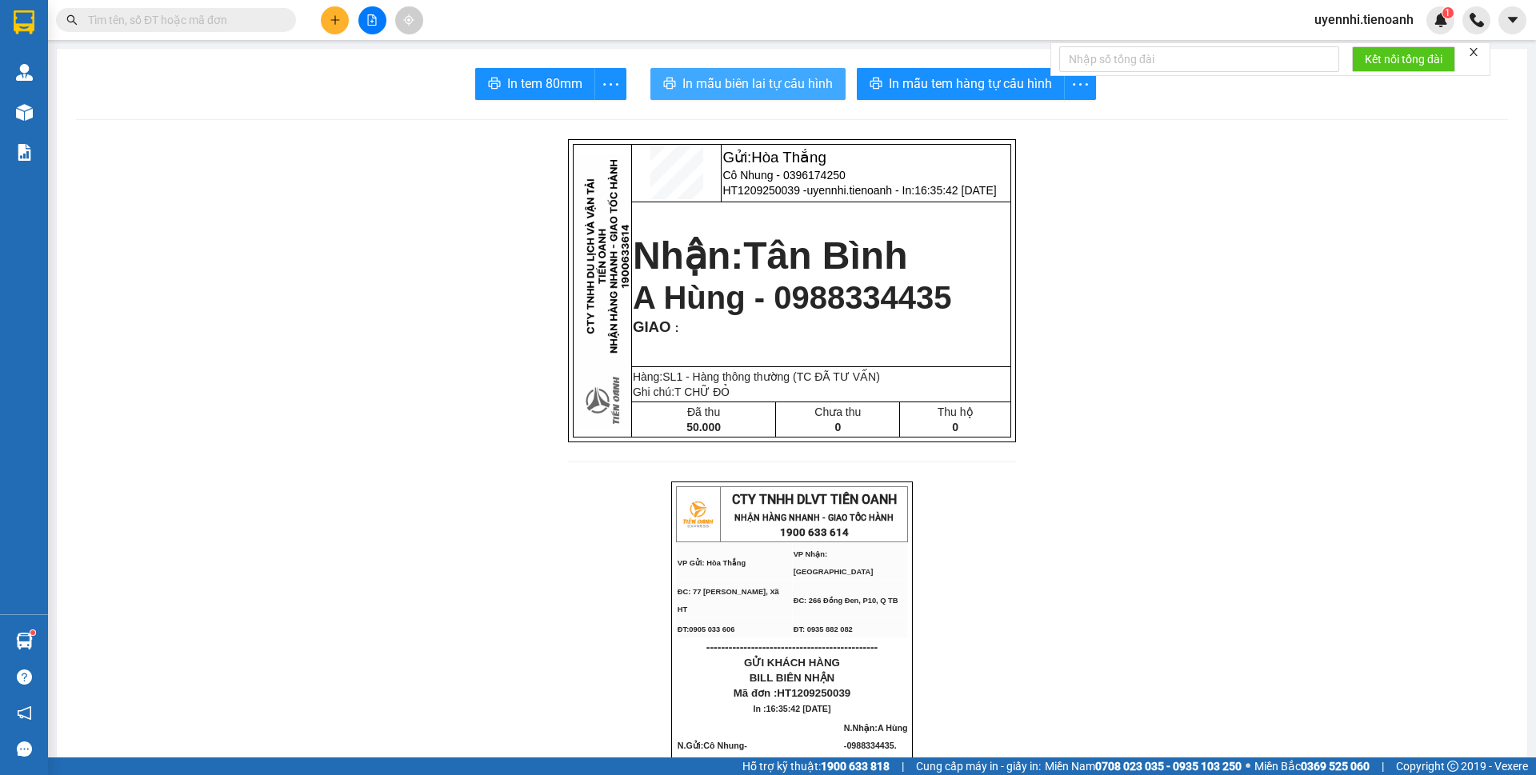
click at [801, 78] on span "In mẫu biên lai tự cấu hình" at bounding box center [758, 84] width 150 height 20
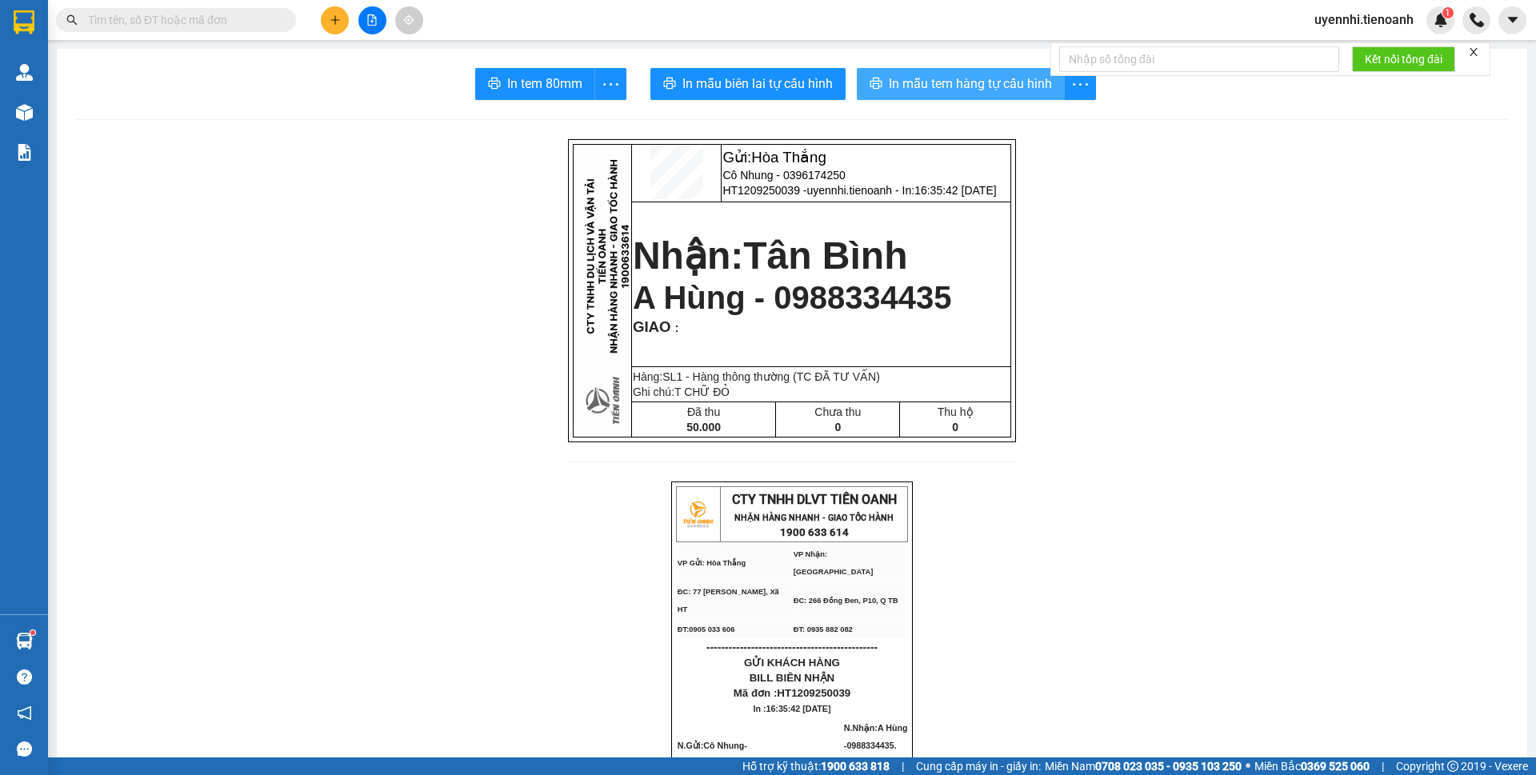
click at [930, 86] on span "In mẫu tem hàng tự cấu hình" at bounding box center [970, 84] width 163 height 20
click at [334, 22] on icon "plus" at bounding box center [335, 19] width 11 height 11
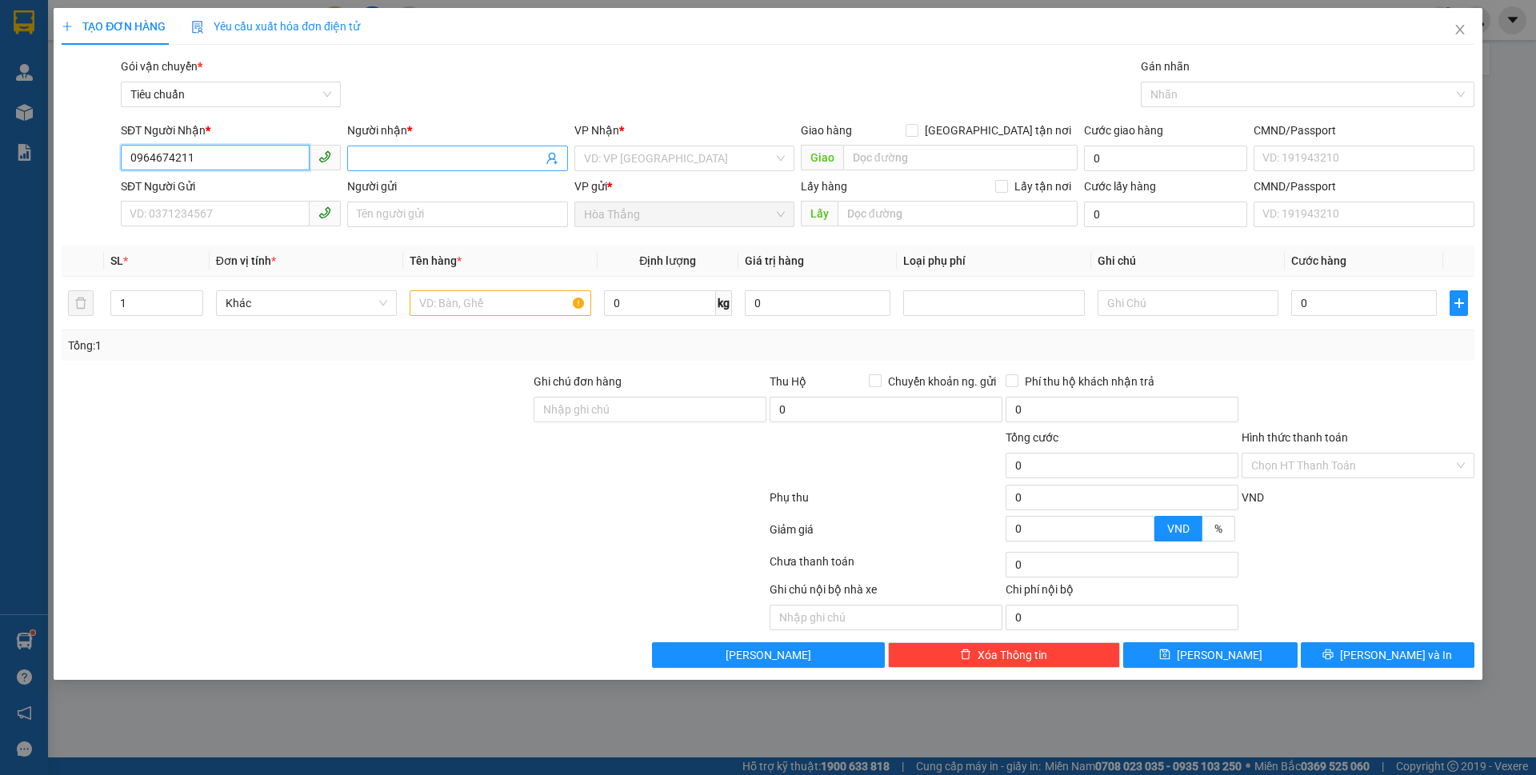
type input "0964674211"
click at [423, 162] on input "Người nhận *" at bounding box center [449, 159] width 185 height 18
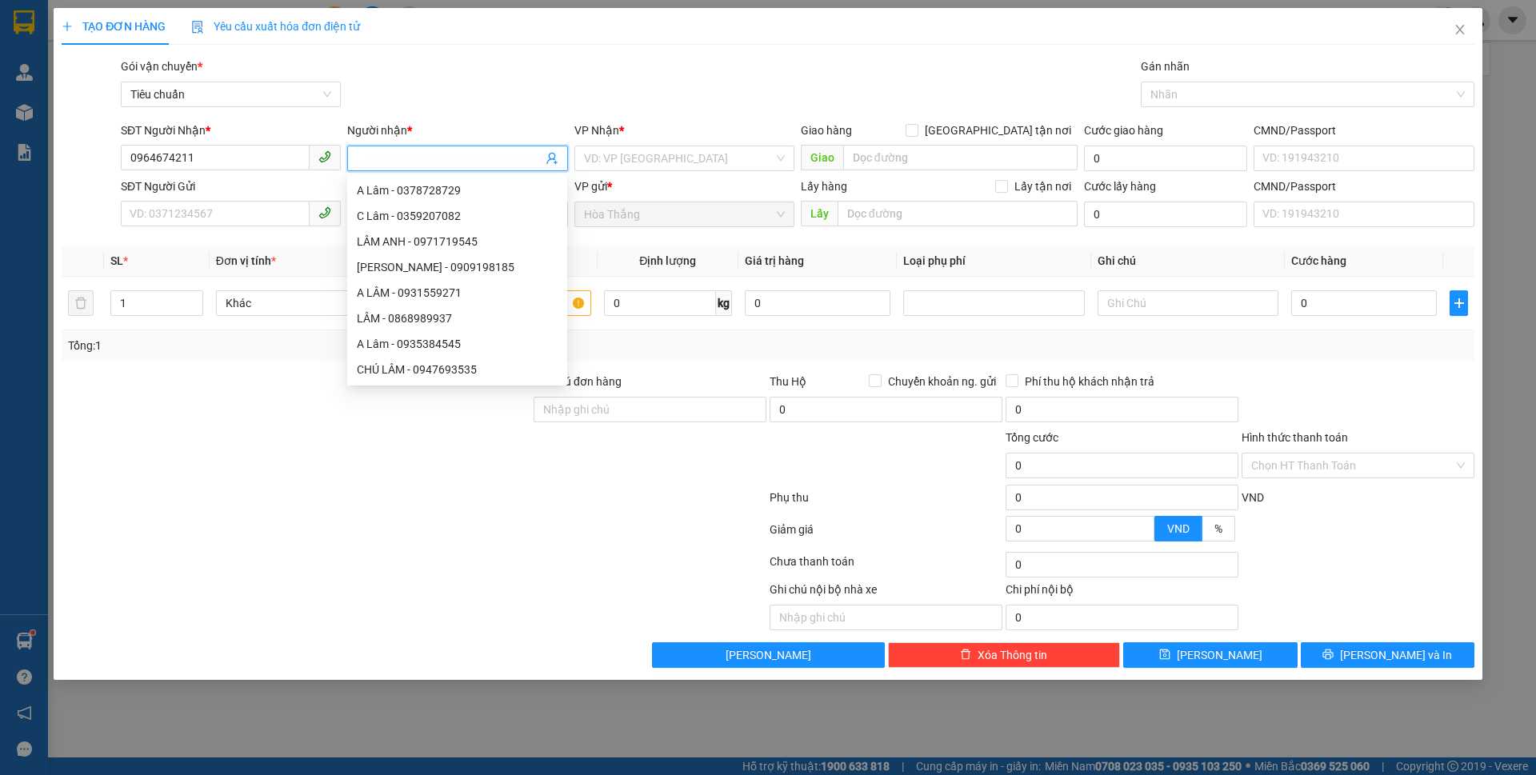
type input "D"
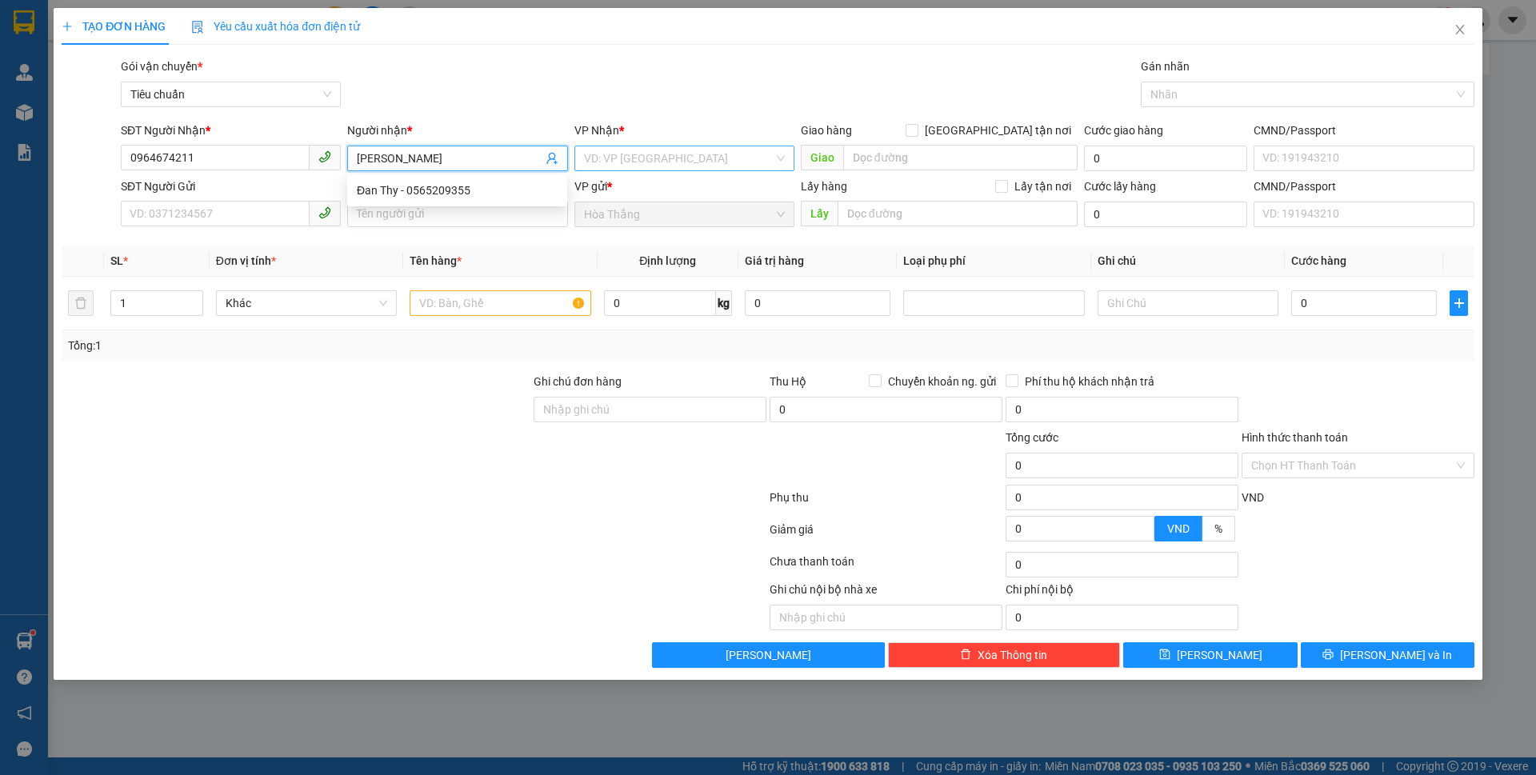
type input "[PERSON_NAME]"
click at [648, 158] on input "search" at bounding box center [679, 158] width 190 height 24
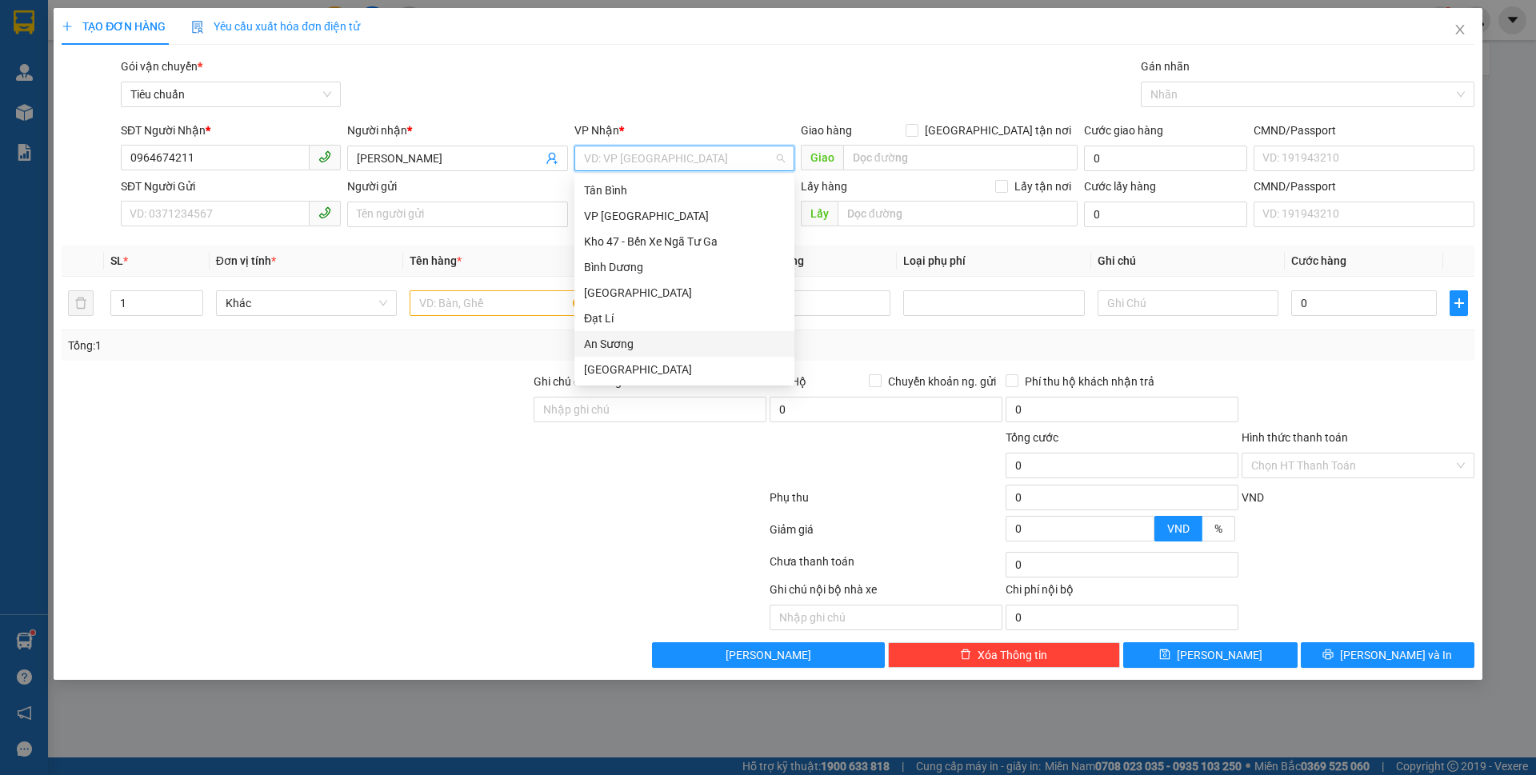
click at [628, 344] on div "An Sương" at bounding box center [684, 344] width 201 height 18
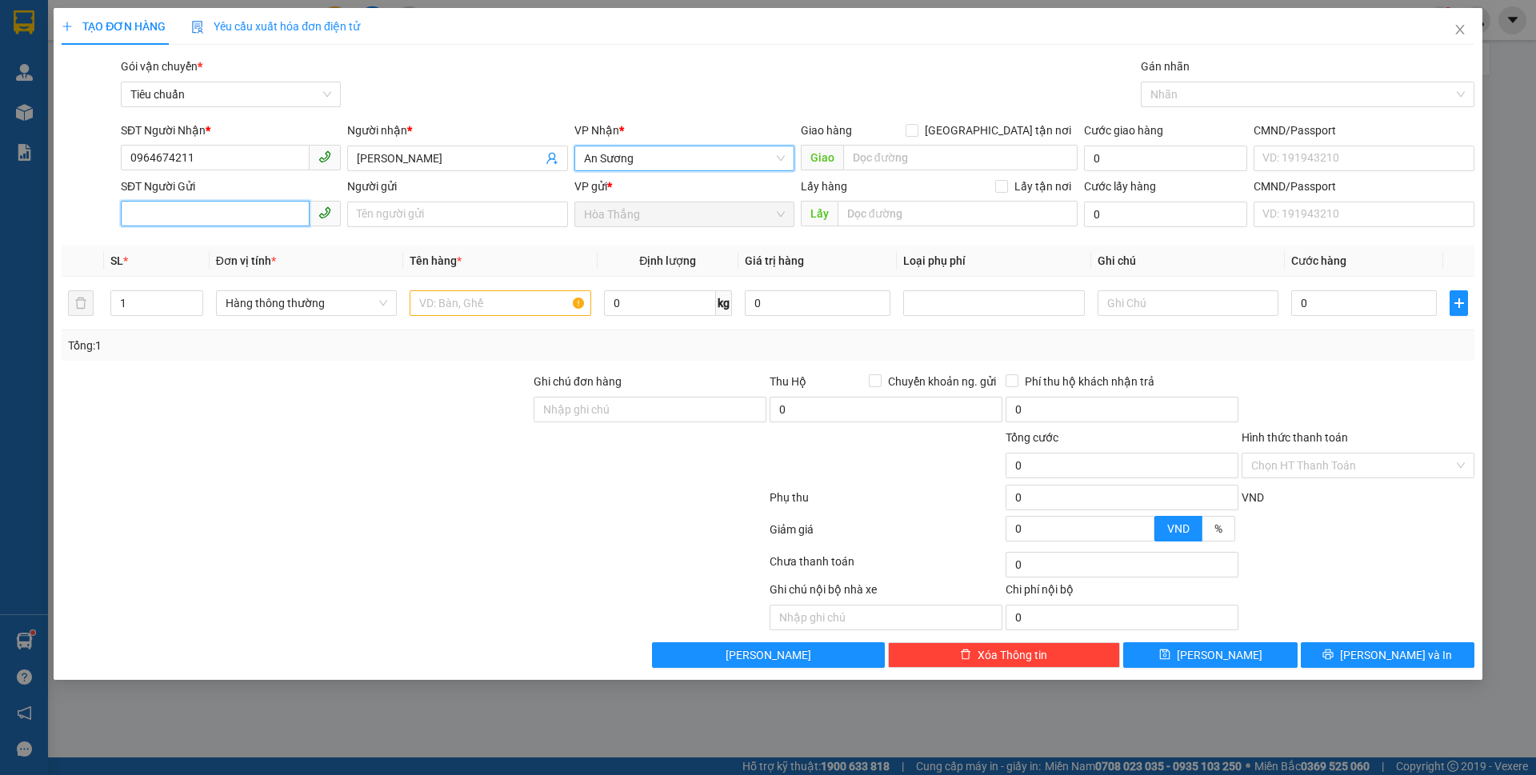
click at [274, 220] on input "SĐT Người Gửi" at bounding box center [215, 214] width 189 height 26
click at [167, 250] on div "0352544602 - H HIÊM" at bounding box center [230, 247] width 201 height 18
type input "0352544602"
type input "H HIÊM"
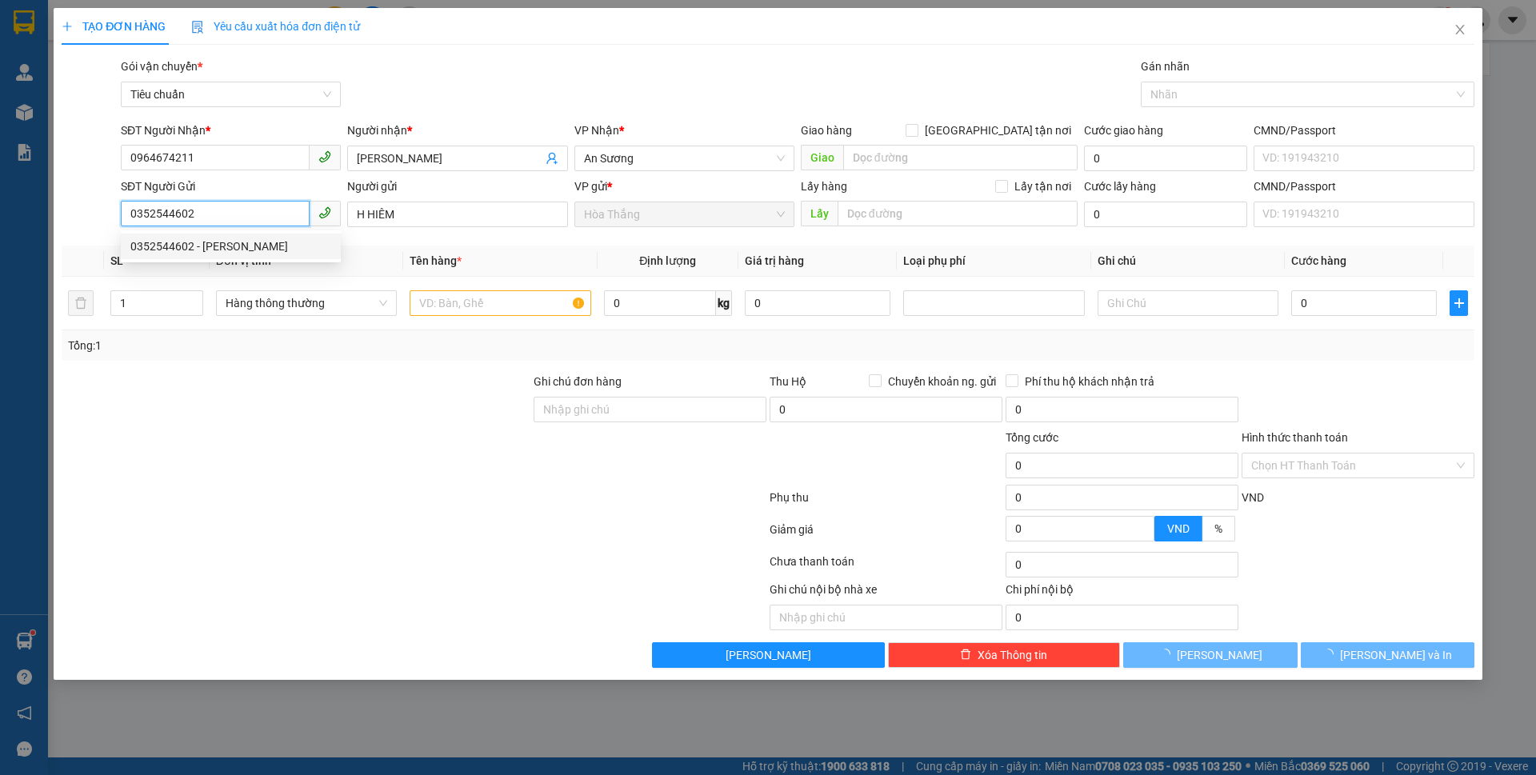
type input "50.000"
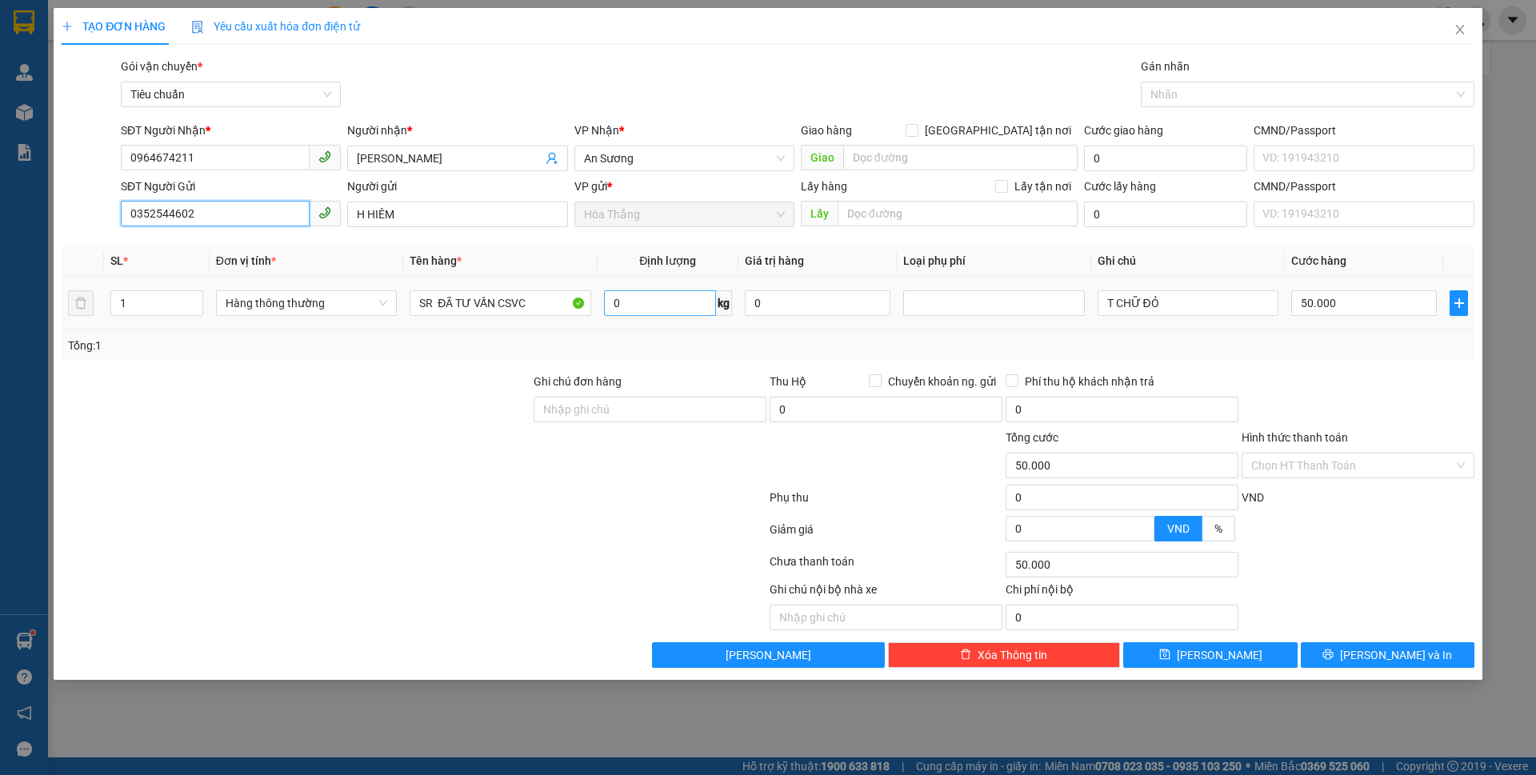
type input "0352544602"
click at [679, 311] on input "0" at bounding box center [660, 303] width 112 height 26
type input "23"
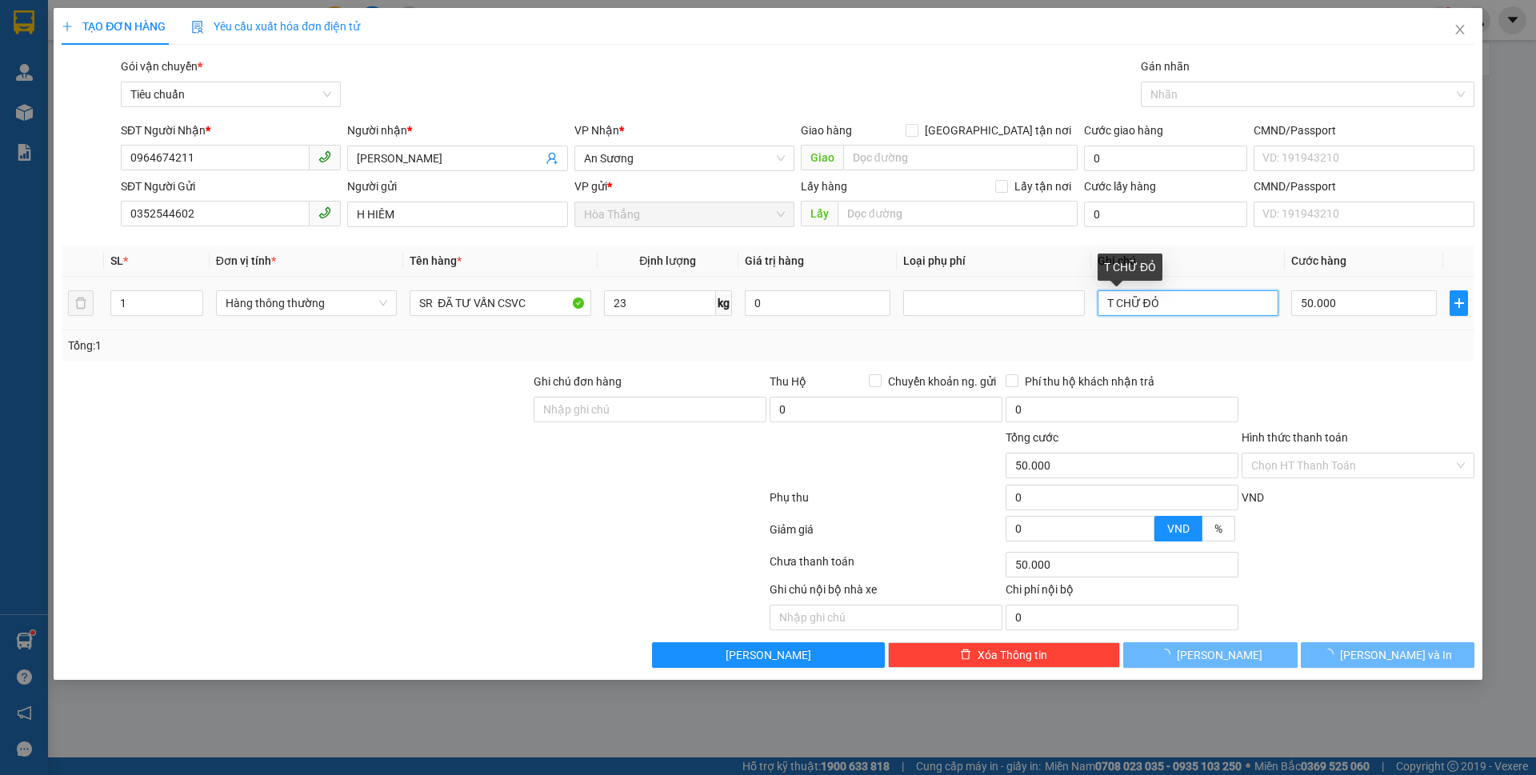
click at [1222, 303] on input "T CHỮ ĐỎ" at bounding box center [1188, 303] width 181 height 26
type input "60.000"
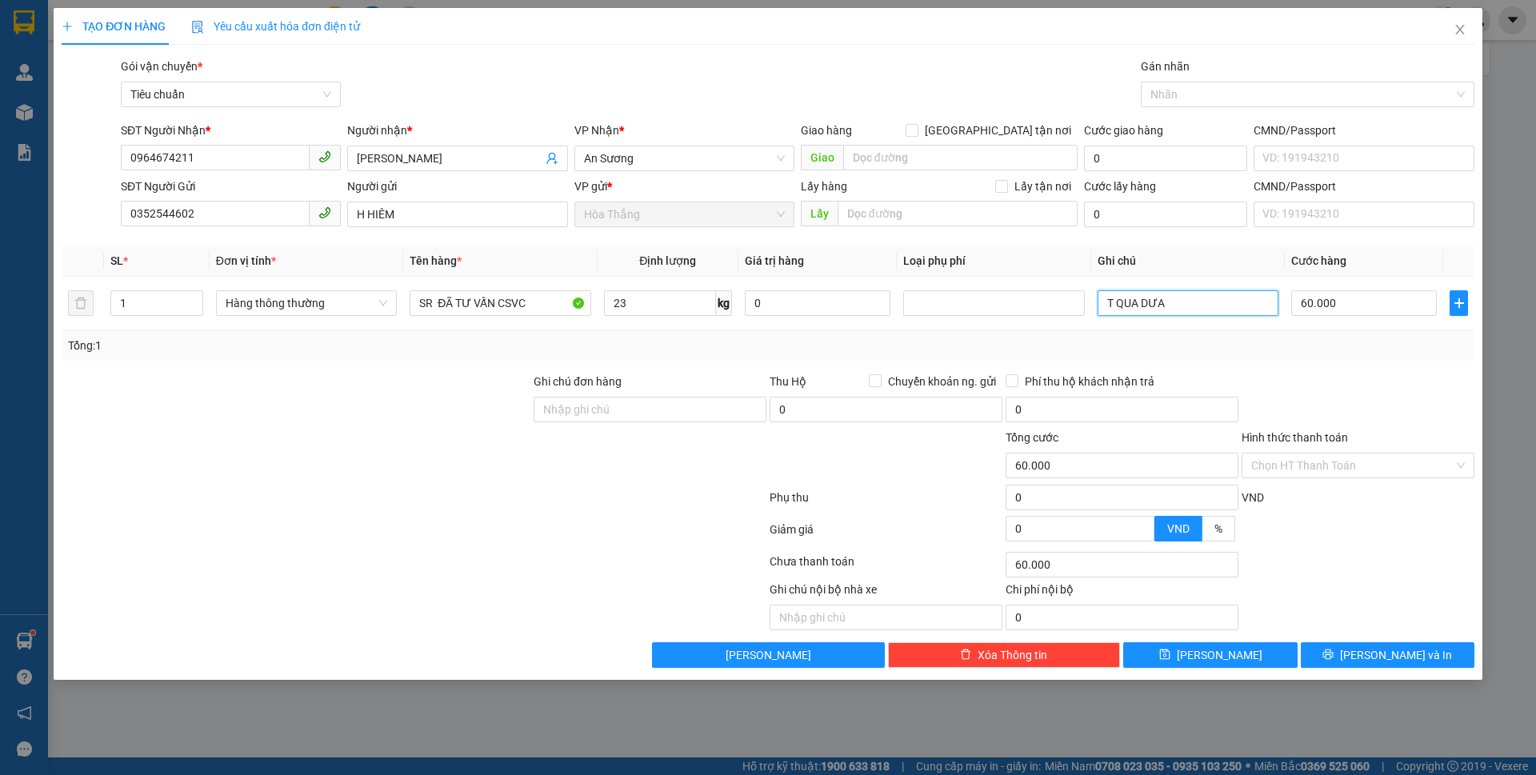
type input "T QUA DƯA"
click at [1396, 362] on div "Transit Pickup Surcharge Ids Transit Deliver Surcharge Ids Transit Deliver Surc…" at bounding box center [768, 363] width 1413 height 611
drag, startPoint x: 1356, startPoint y: 659, endPoint x: 1140, endPoint y: 491, distance: 274.2
click at [1334, 659] on icon "printer" at bounding box center [1328, 654] width 11 height 11
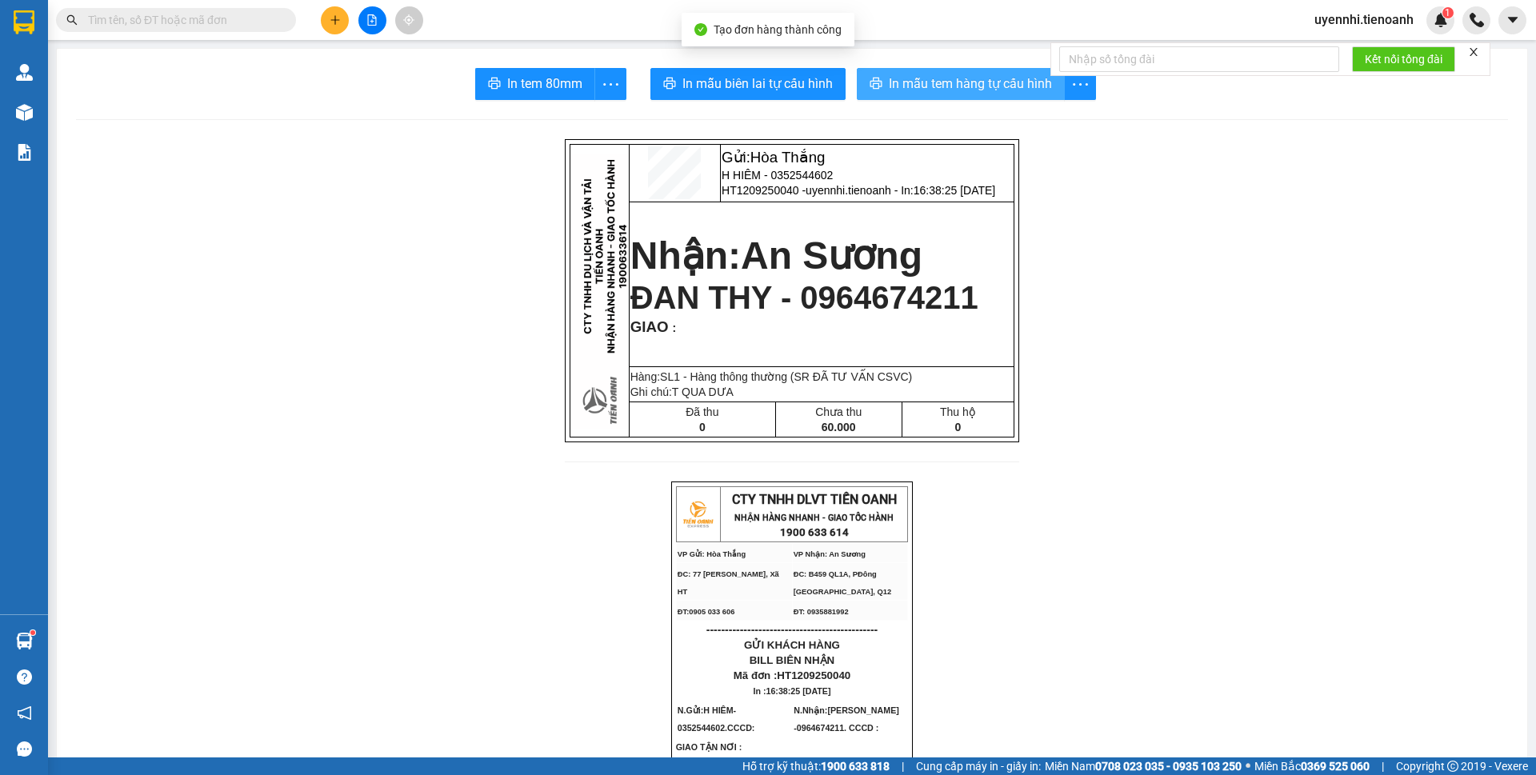
click at [941, 90] on span "In mẫu tem hàng tự cấu hình" at bounding box center [970, 84] width 163 height 20
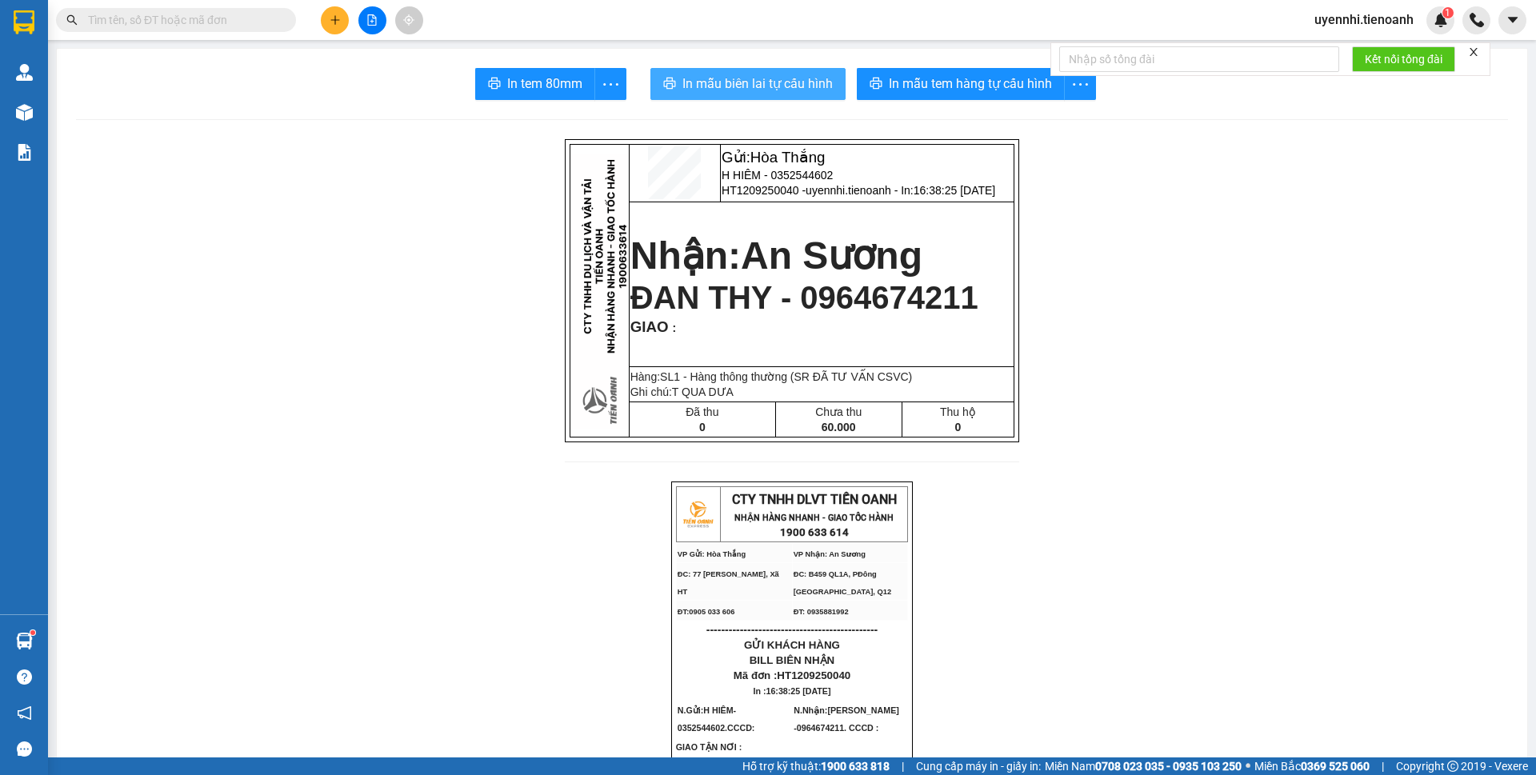
click at [724, 82] on span "In mẫu biên lai tự cấu hình" at bounding box center [758, 84] width 150 height 20
click at [328, 15] on button at bounding box center [335, 20] width 28 height 28
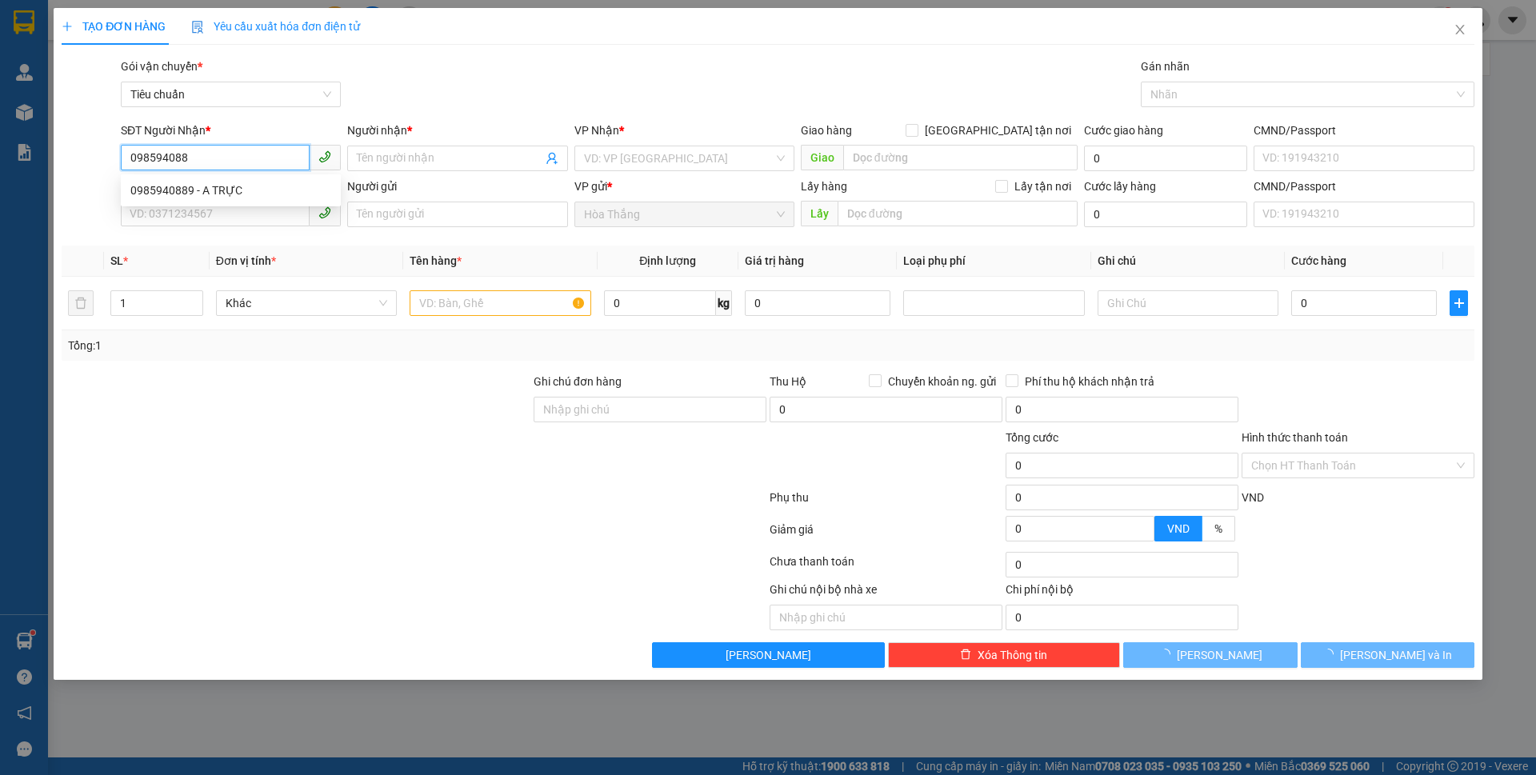
type input "0985940889"
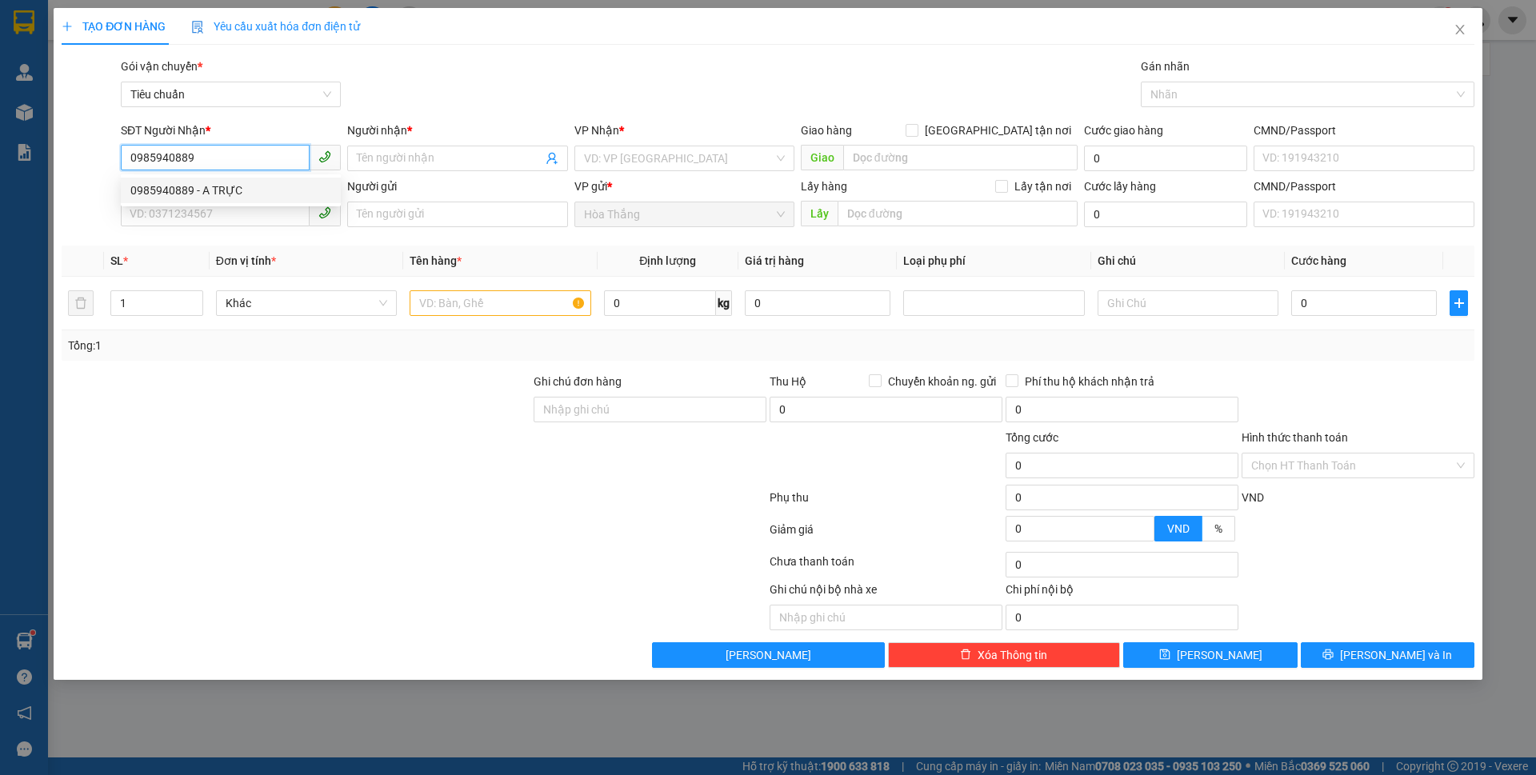
click at [190, 195] on div "0985940889 - A TRỰC" at bounding box center [230, 191] width 201 height 18
type input "A TRỰC"
type input "CHỢ BẾN ĐỒN"
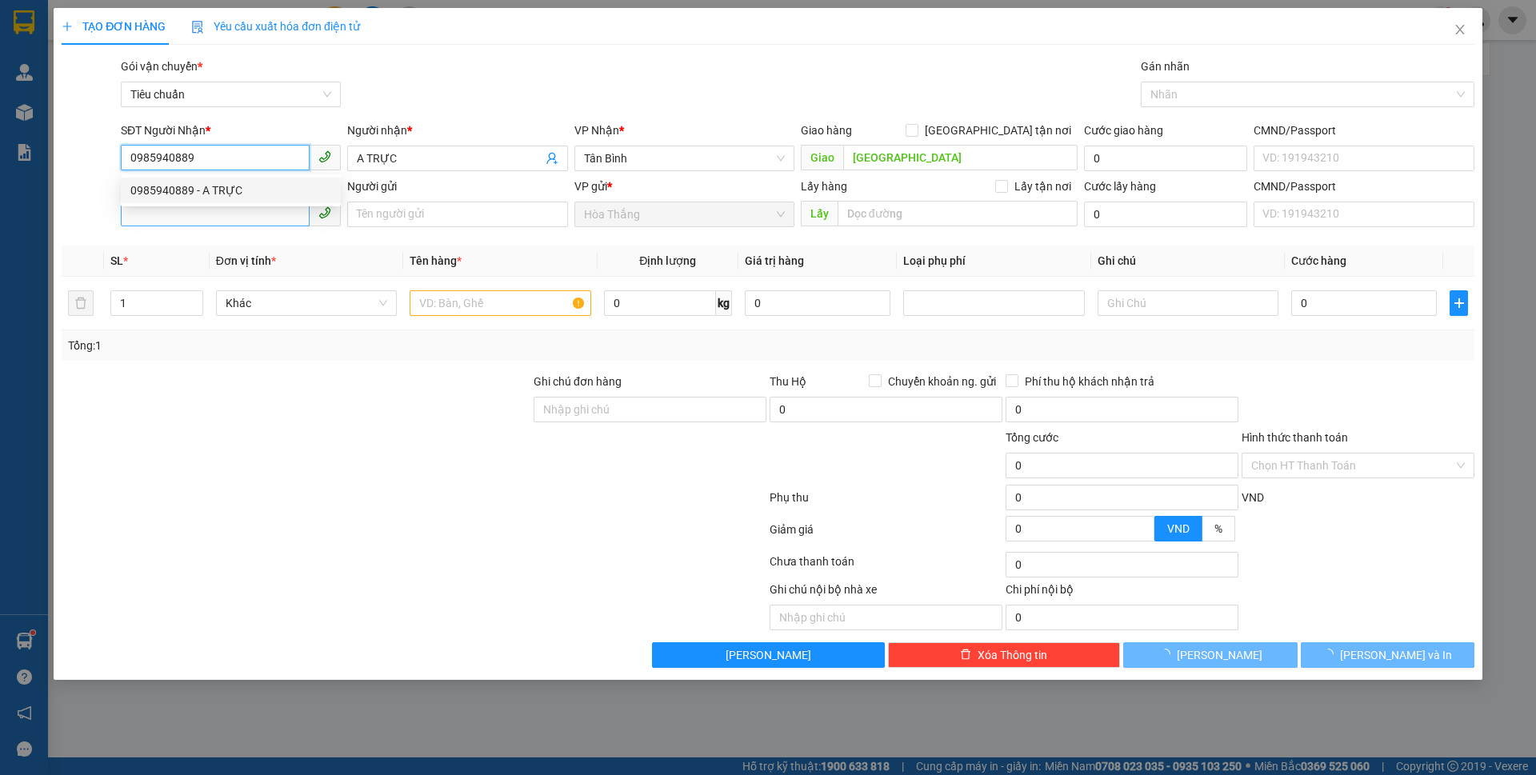
type input "60.000"
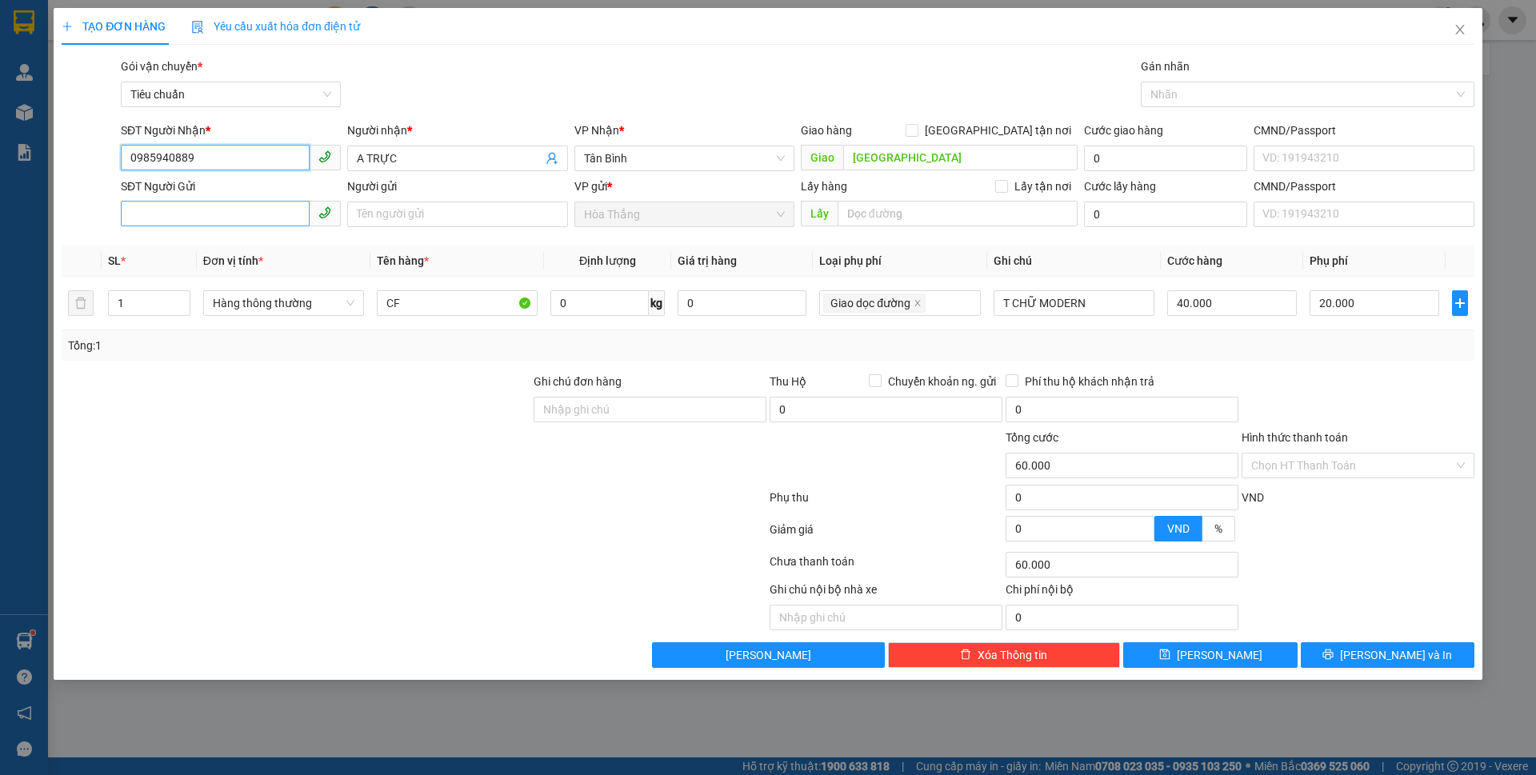
type input "0985940889"
click at [182, 210] on input "SĐT Người Gửi" at bounding box center [215, 214] width 189 height 26
click at [182, 248] on div "0385591490 - C THU" at bounding box center [230, 247] width 201 height 18
type input "0385591490"
type input "C THU"
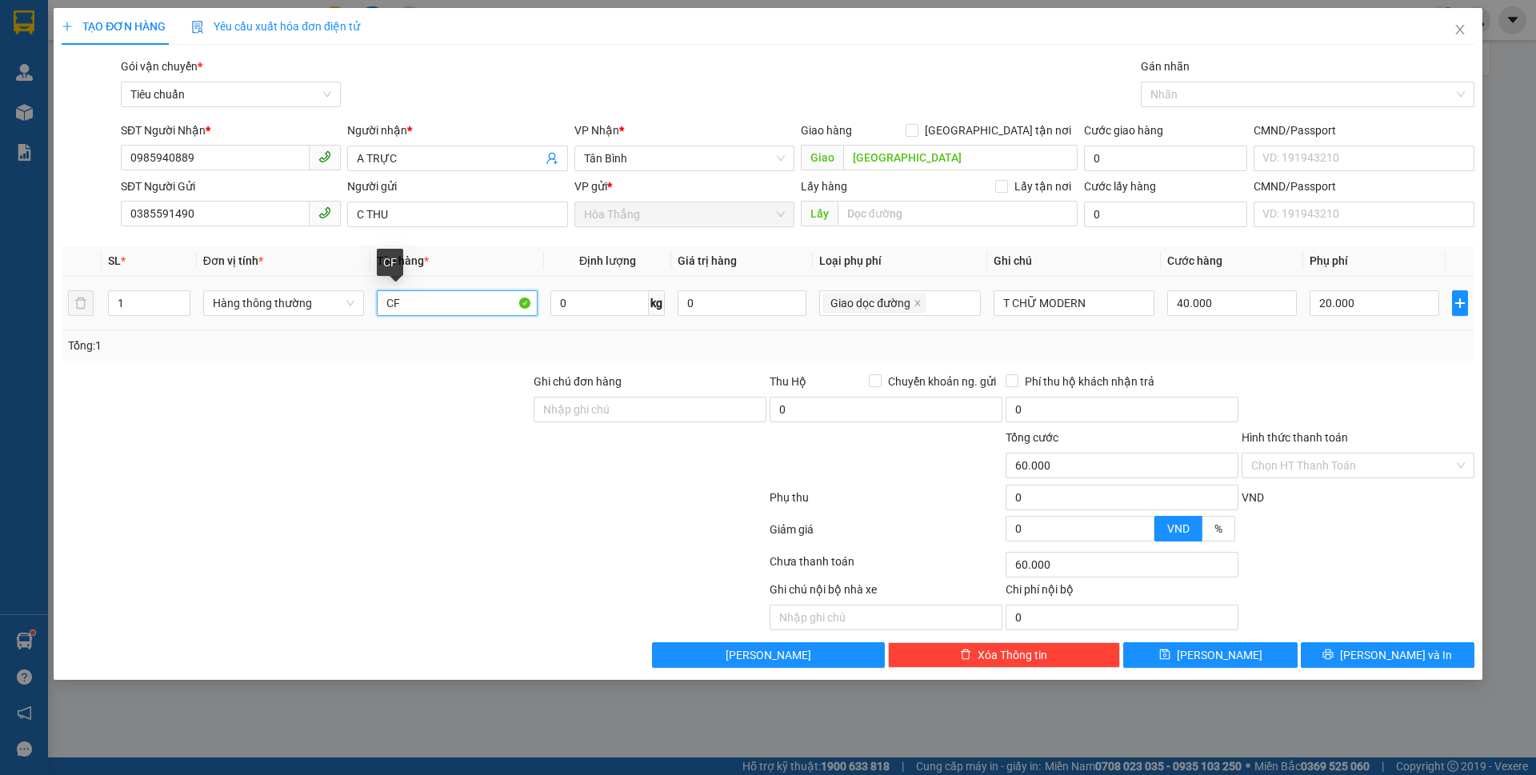
click at [465, 302] on input "CF" at bounding box center [457, 303] width 161 height 26
type input "C"
click at [655, 156] on span "Tân Bình" at bounding box center [684, 158] width 201 height 24
type input "TC ĐÃ"
type input "TƯ VẤN"
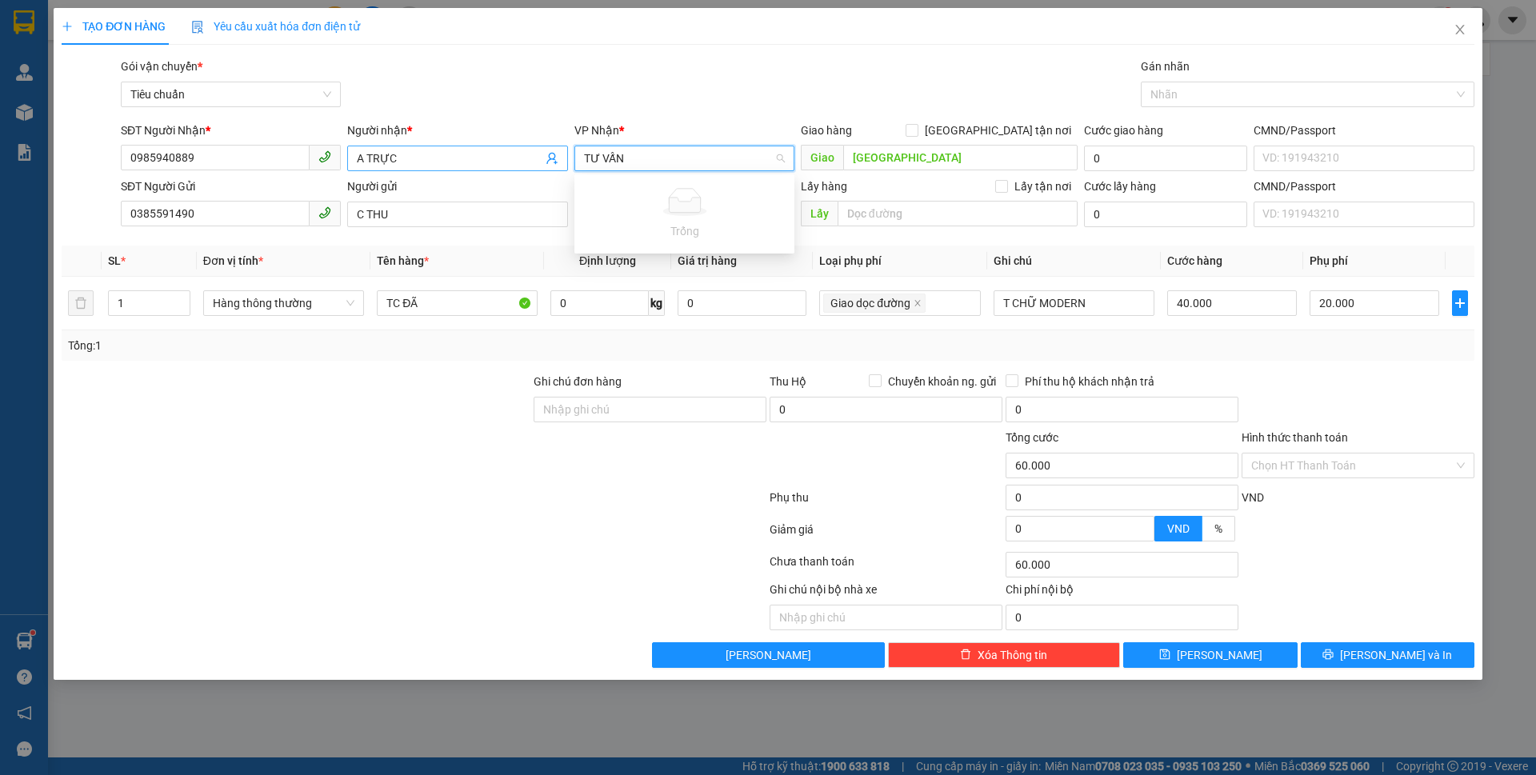
drag, startPoint x: 623, startPoint y: 163, endPoint x: 561, endPoint y: 163, distance: 62.4
click at [561, 163] on div "SĐT Người Nhận * 0985940889 Người nhận * A TRỰC VP Nhận * TƯ VẤN Giao hàng Giao…" at bounding box center [798, 150] width 1360 height 56
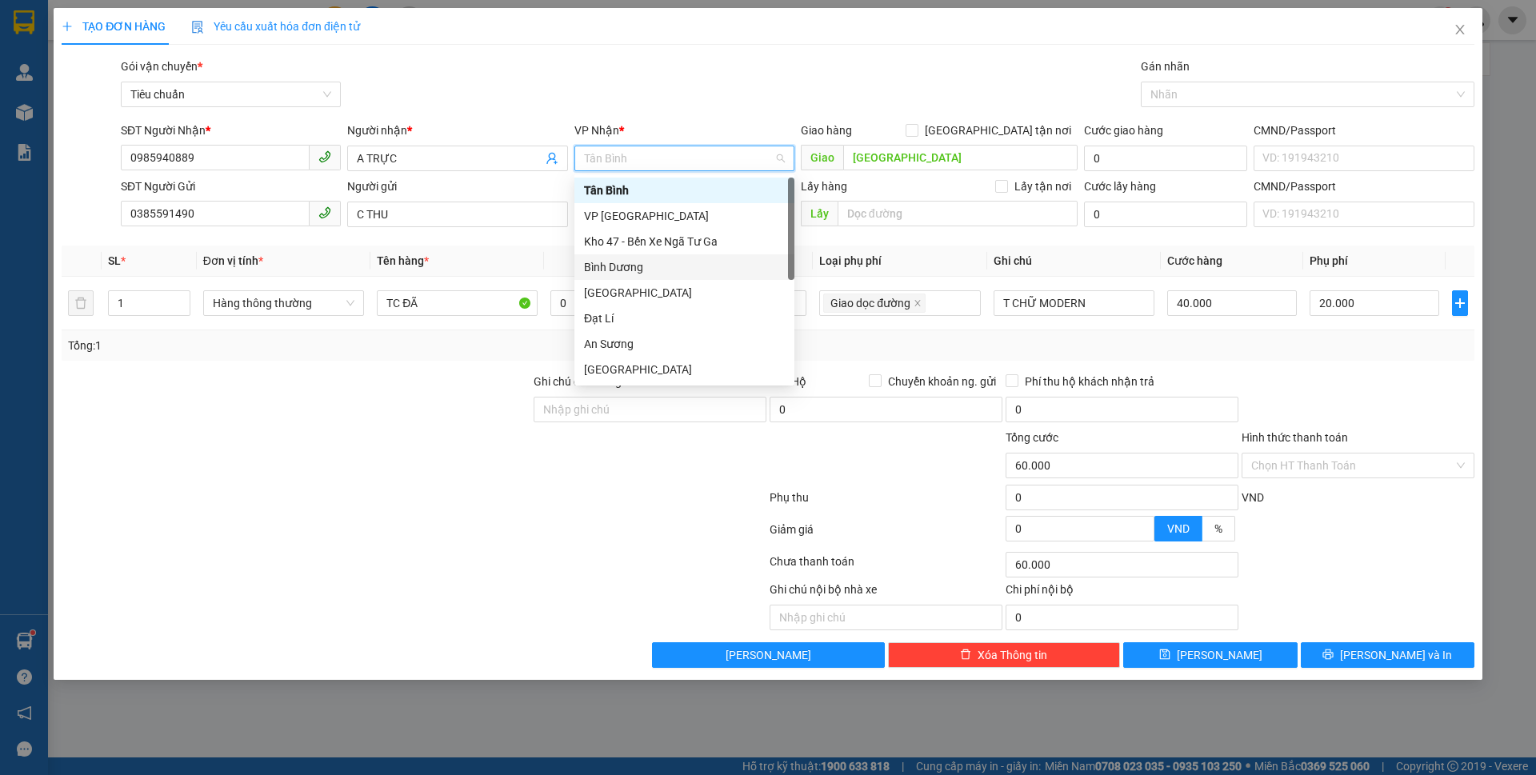
click at [619, 268] on div "Bình Dương" at bounding box center [684, 267] width 201 height 18
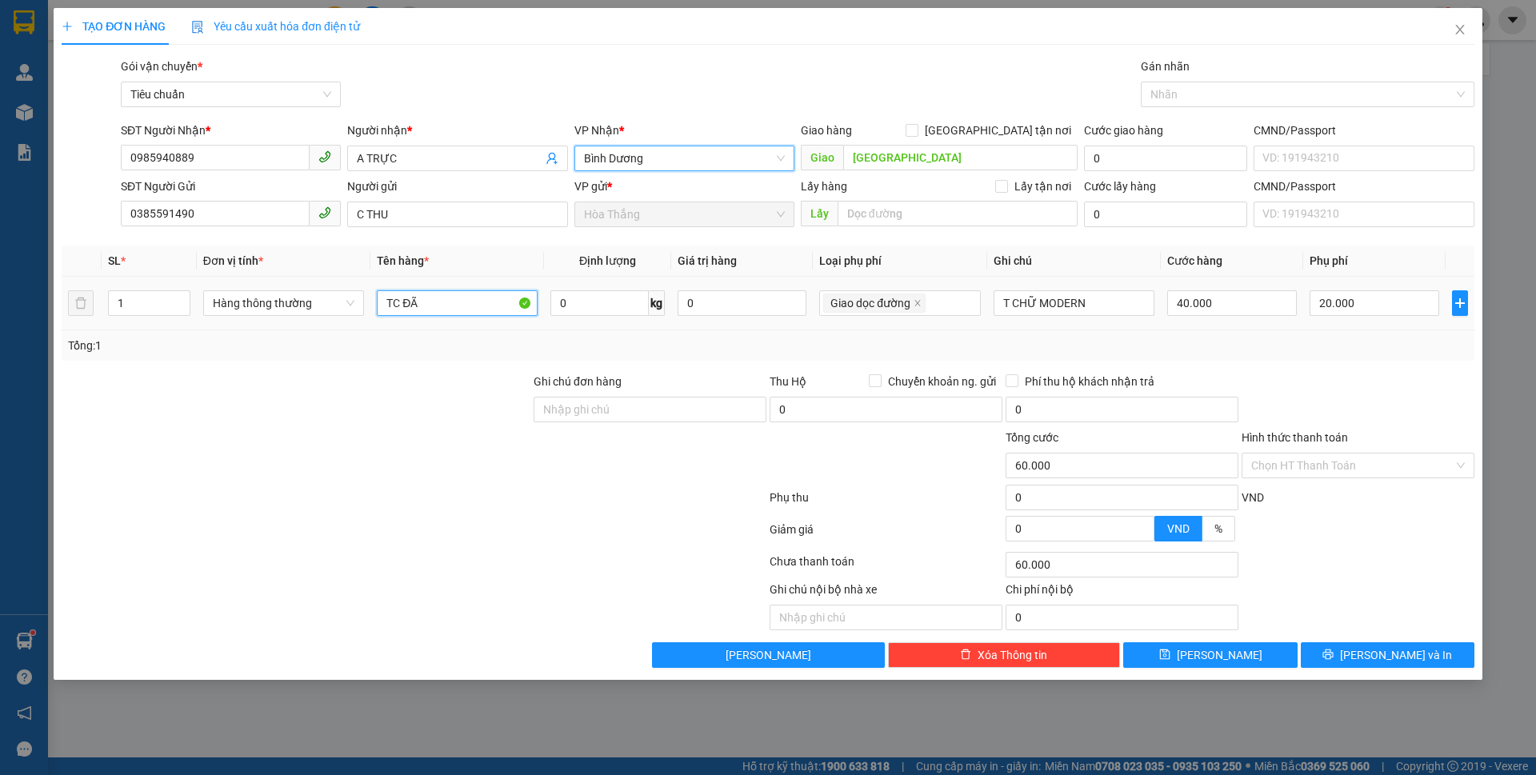
click at [446, 301] on input "TC ĐÃ" at bounding box center [457, 303] width 161 height 26
type input "TC ĐÃ TƯ VẤN CSVC"
click at [627, 305] on input "0" at bounding box center [600, 303] width 98 height 26
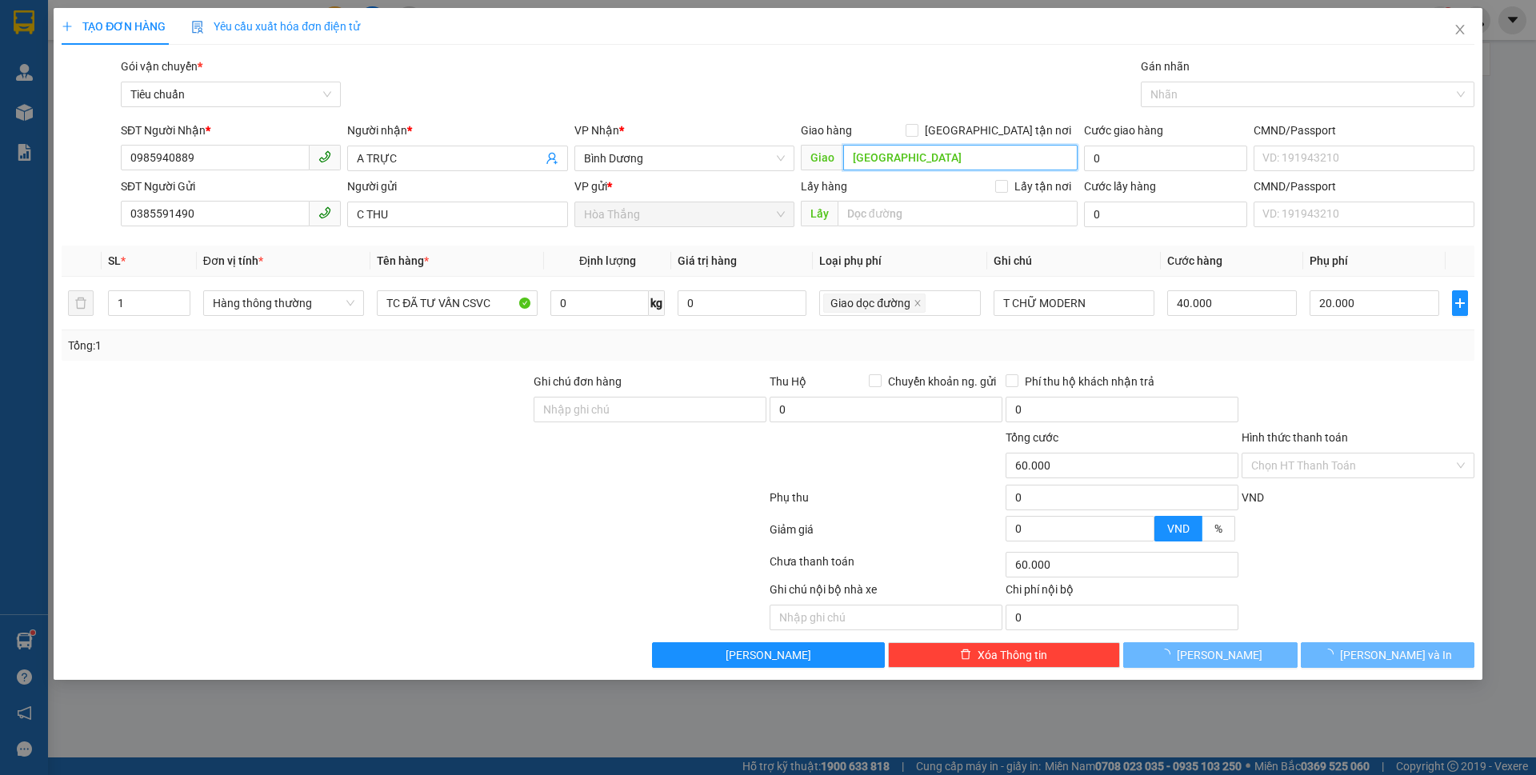
drag, startPoint x: 879, startPoint y: 153, endPoint x: 883, endPoint y: 200, distance: 47.5
click at [838, 153] on span "Giao CHỢ BẾN ĐỒN" at bounding box center [939, 158] width 277 height 26
type input "20.000"
type input "0"
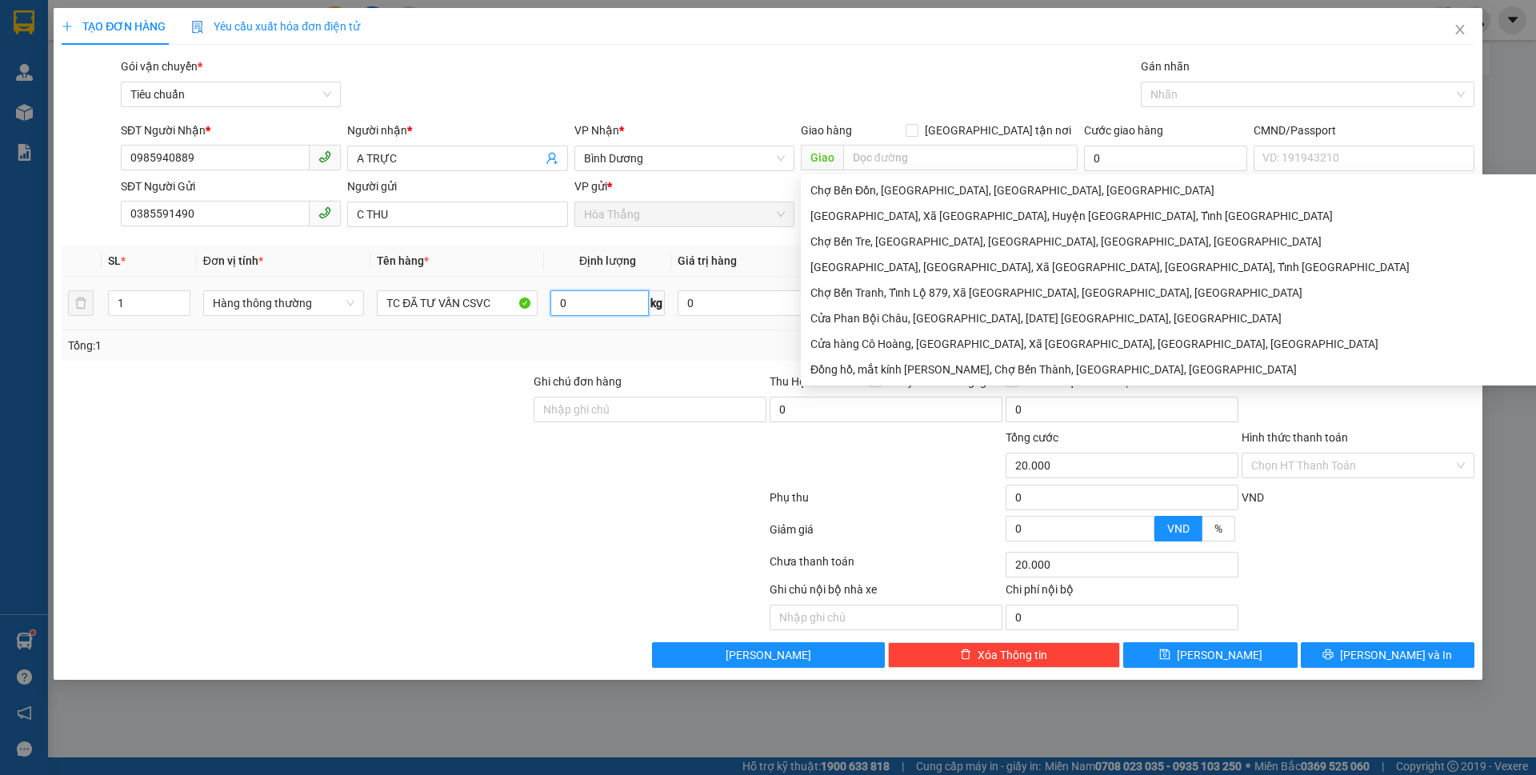
click at [609, 296] on input "0" at bounding box center [600, 303] width 98 height 26
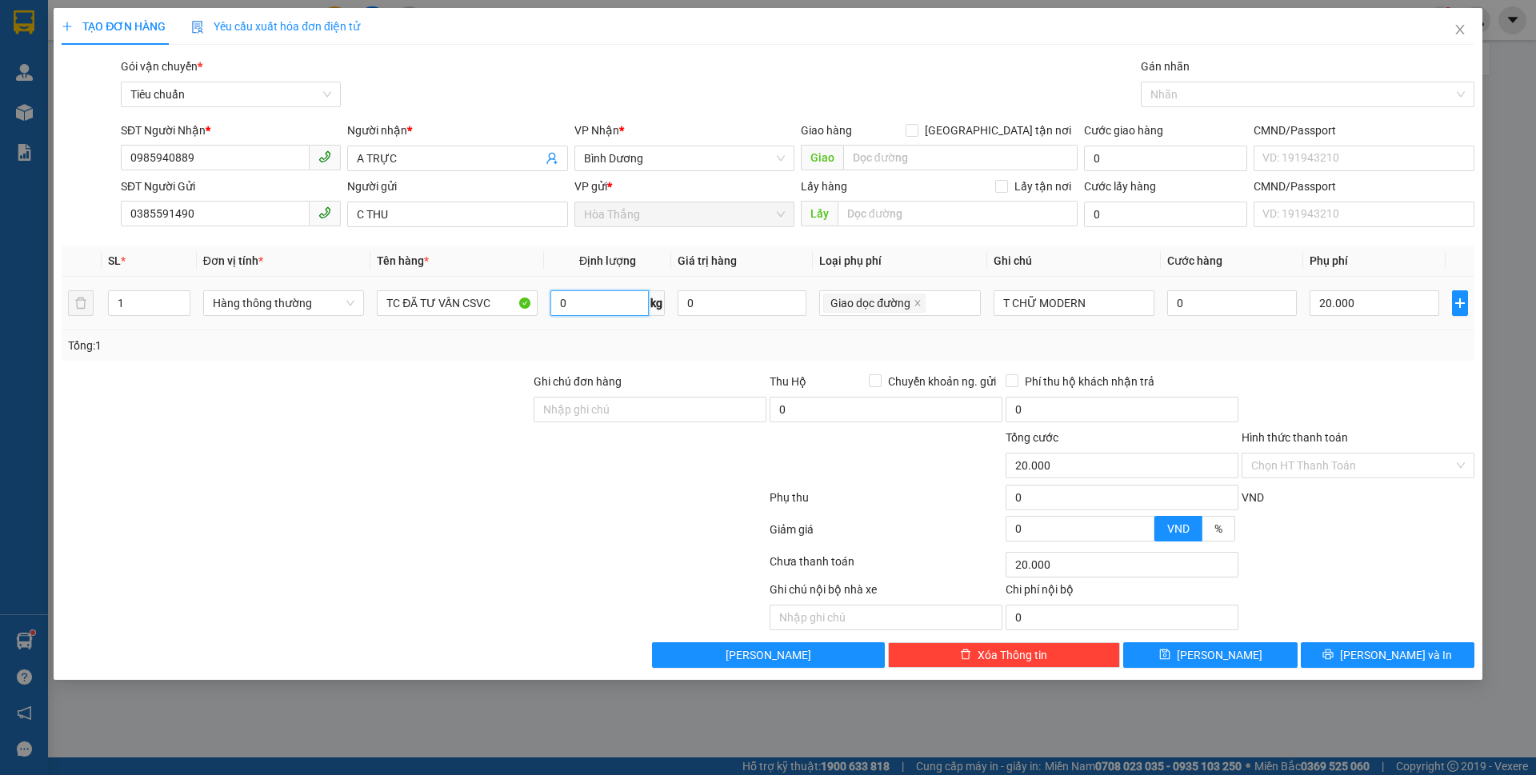
type input "8"
click at [916, 303] on icon "close" at bounding box center [918, 303] width 8 height 8
type input "0"
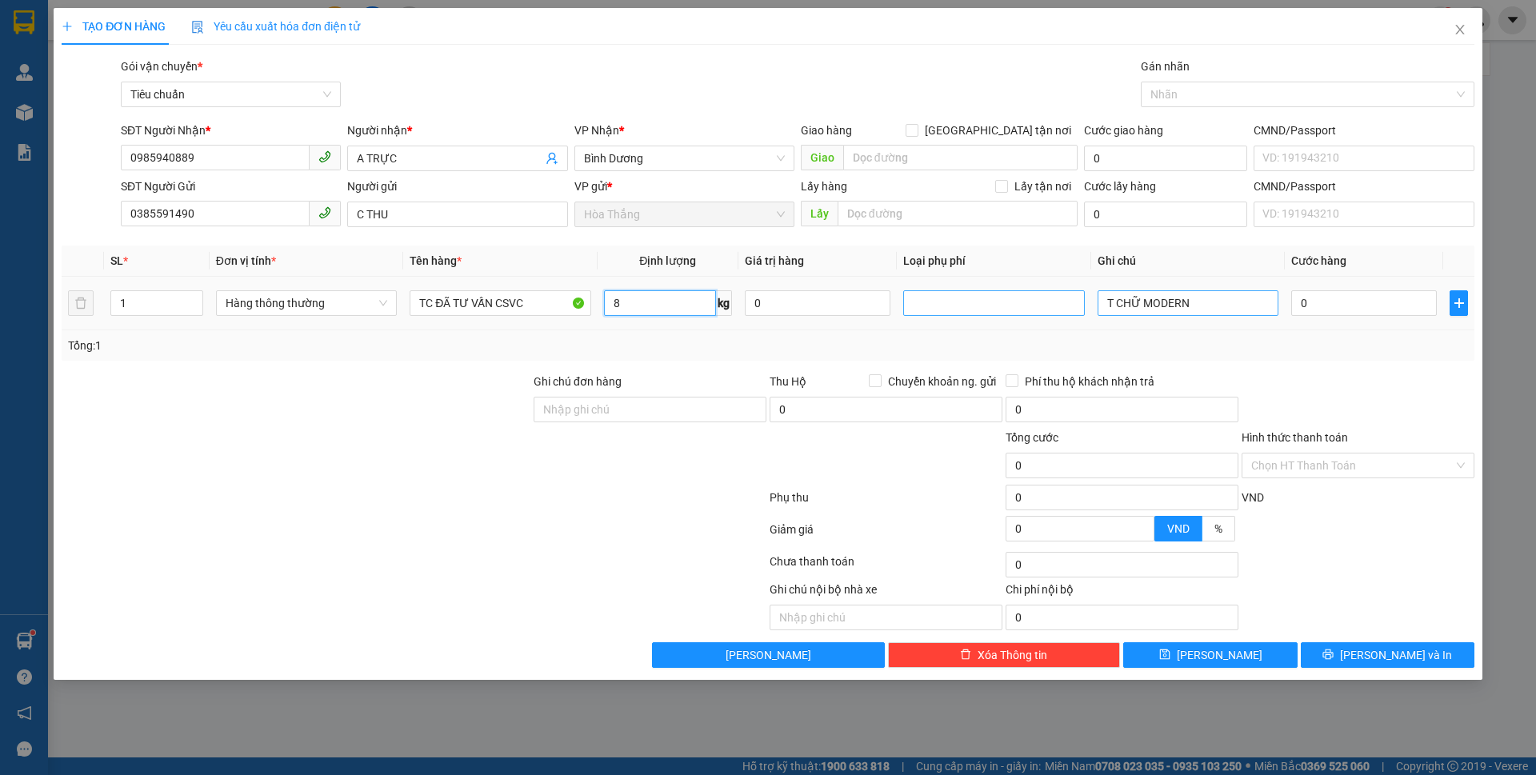
type input "40.000"
type input "8"
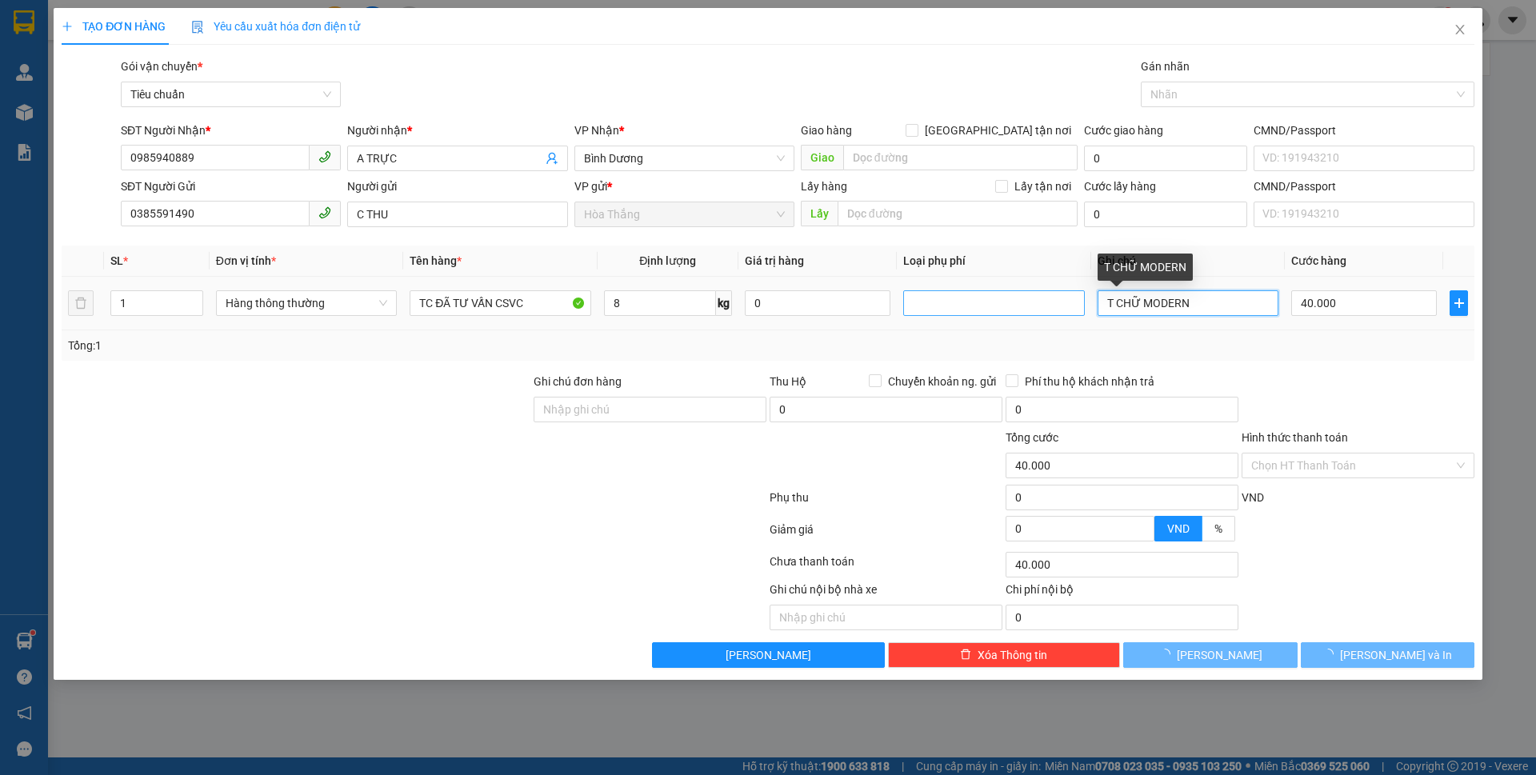
drag, startPoint x: 1145, startPoint y: 298, endPoint x: 1237, endPoint y: 303, distance: 92.1
click at [1236, 303] on input "T CHỮ MODERN" at bounding box center [1188, 303] width 181 height 26
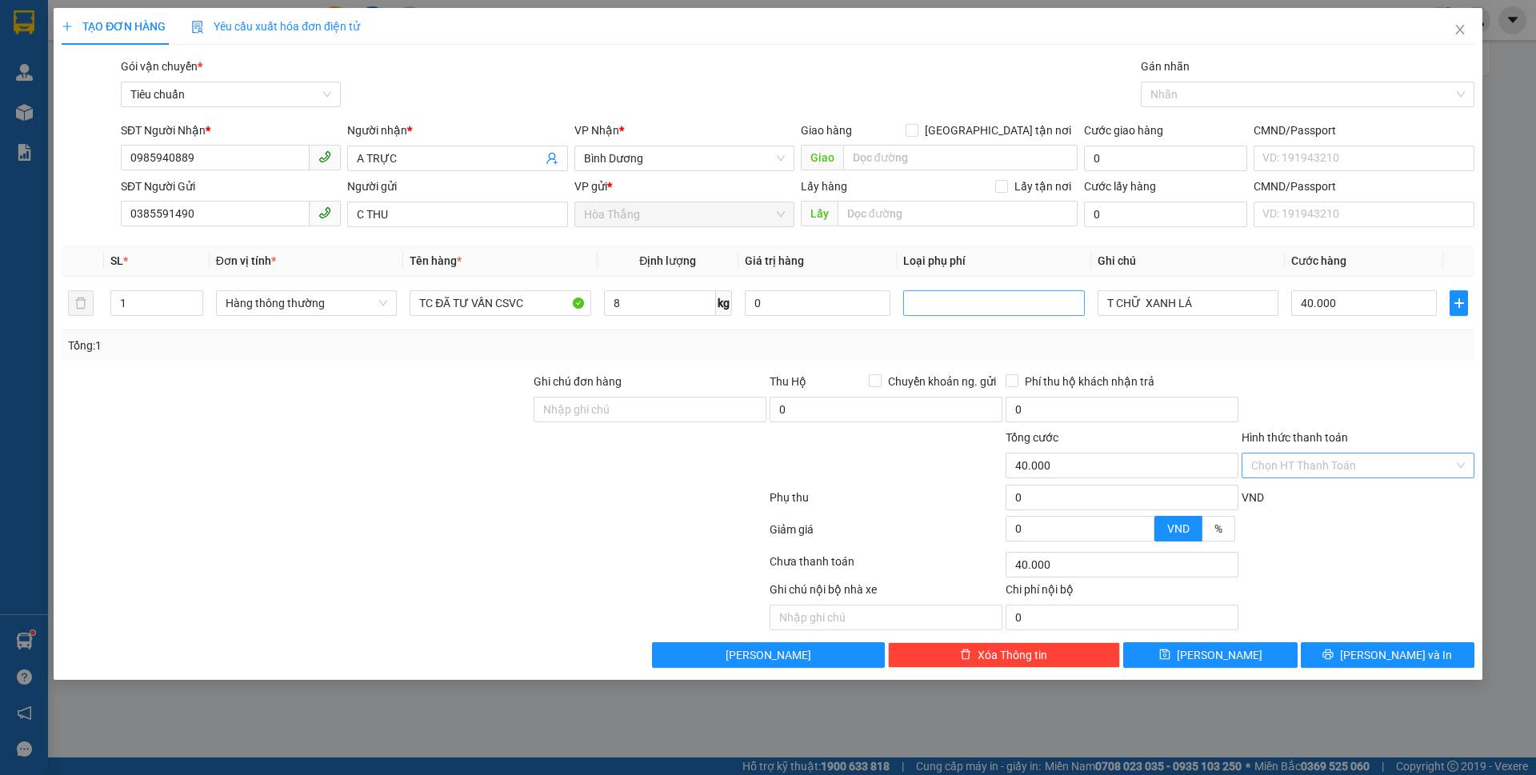
click at [1332, 471] on input "Hình thức thanh toán" at bounding box center [1353, 466] width 202 height 24
click at [1325, 503] on div "Tại văn phòng" at bounding box center [1359, 498] width 214 height 18
drag, startPoint x: 435, startPoint y: 306, endPoint x: 394, endPoint y: 303, distance: 40.9
click at [394, 303] on tr "1 Hàng thông thường TC ĐÃ TƯ VẤN CSVC 8 kg 0 T CHỮ XANH LÁ 40.000" at bounding box center [768, 304] width 1413 height 54
click at [1334, 659] on icon "printer" at bounding box center [1328, 654] width 11 height 11
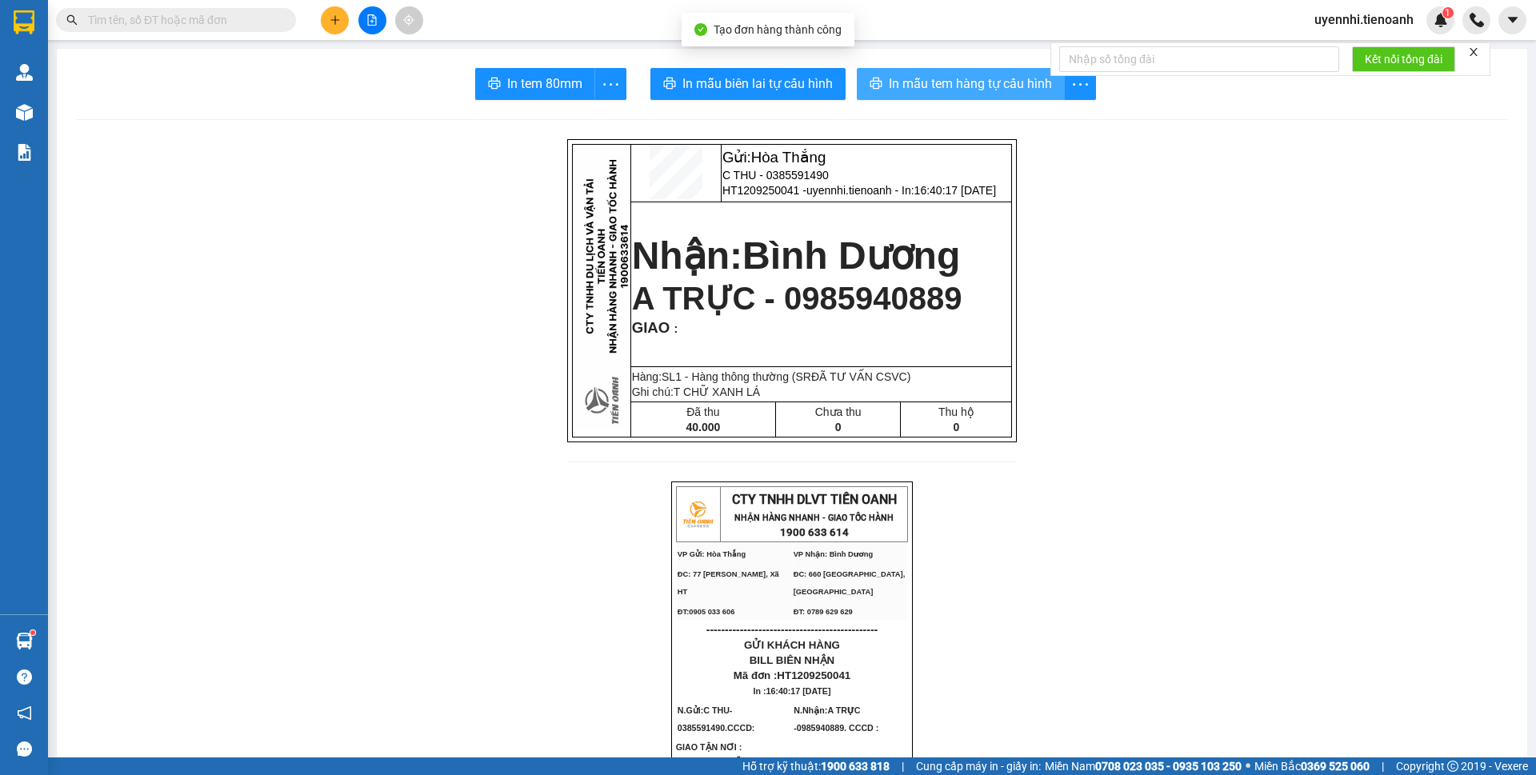
click at [943, 80] on span "In mẫu tem hàng tự cấu hình" at bounding box center [970, 84] width 163 height 20
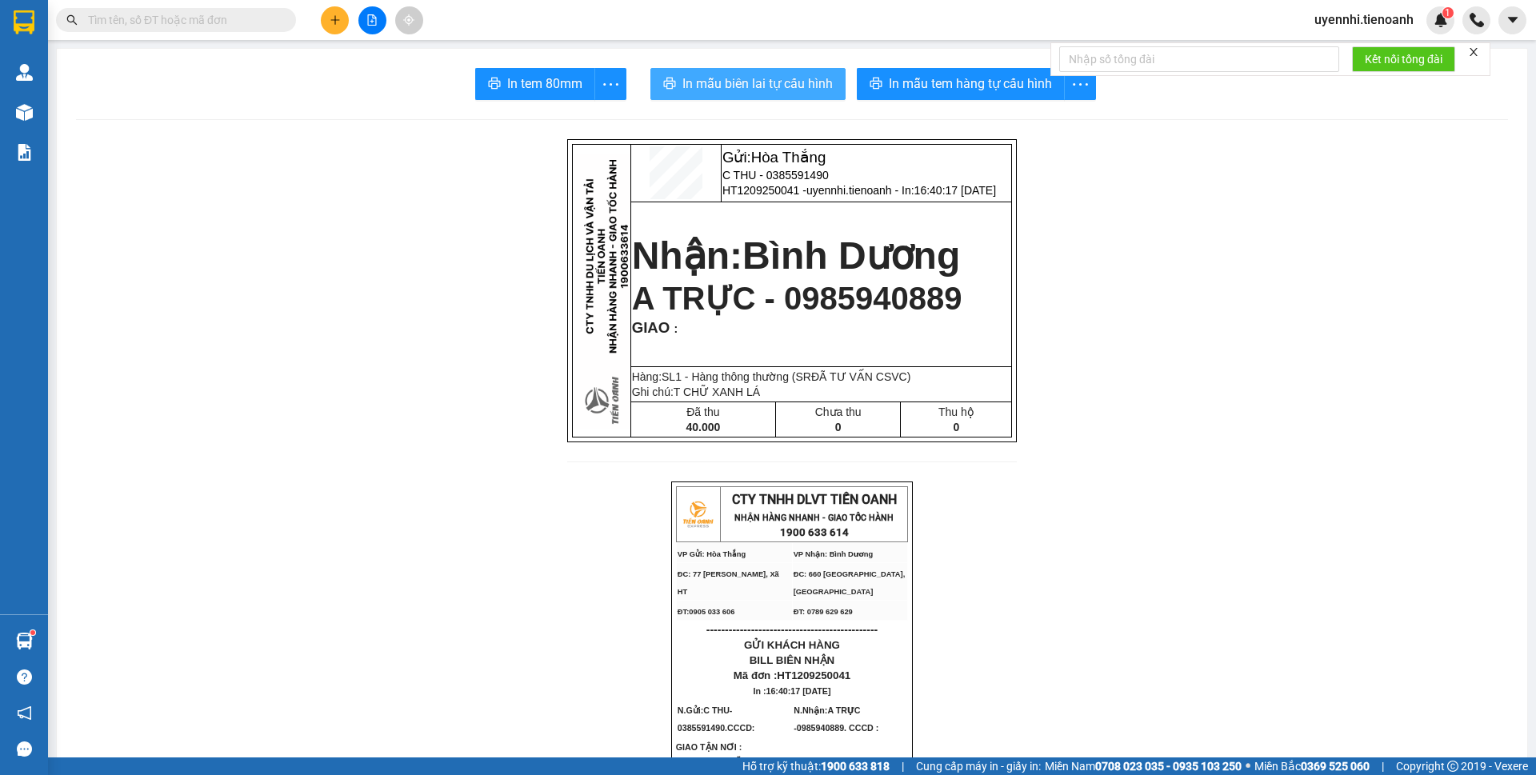
click at [734, 89] on span "In mẫu biên lai tự cấu hình" at bounding box center [758, 84] width 150 height 20
click at [332, 18] on icon "plus" at bounding box center [335, 19] width 11 height 11
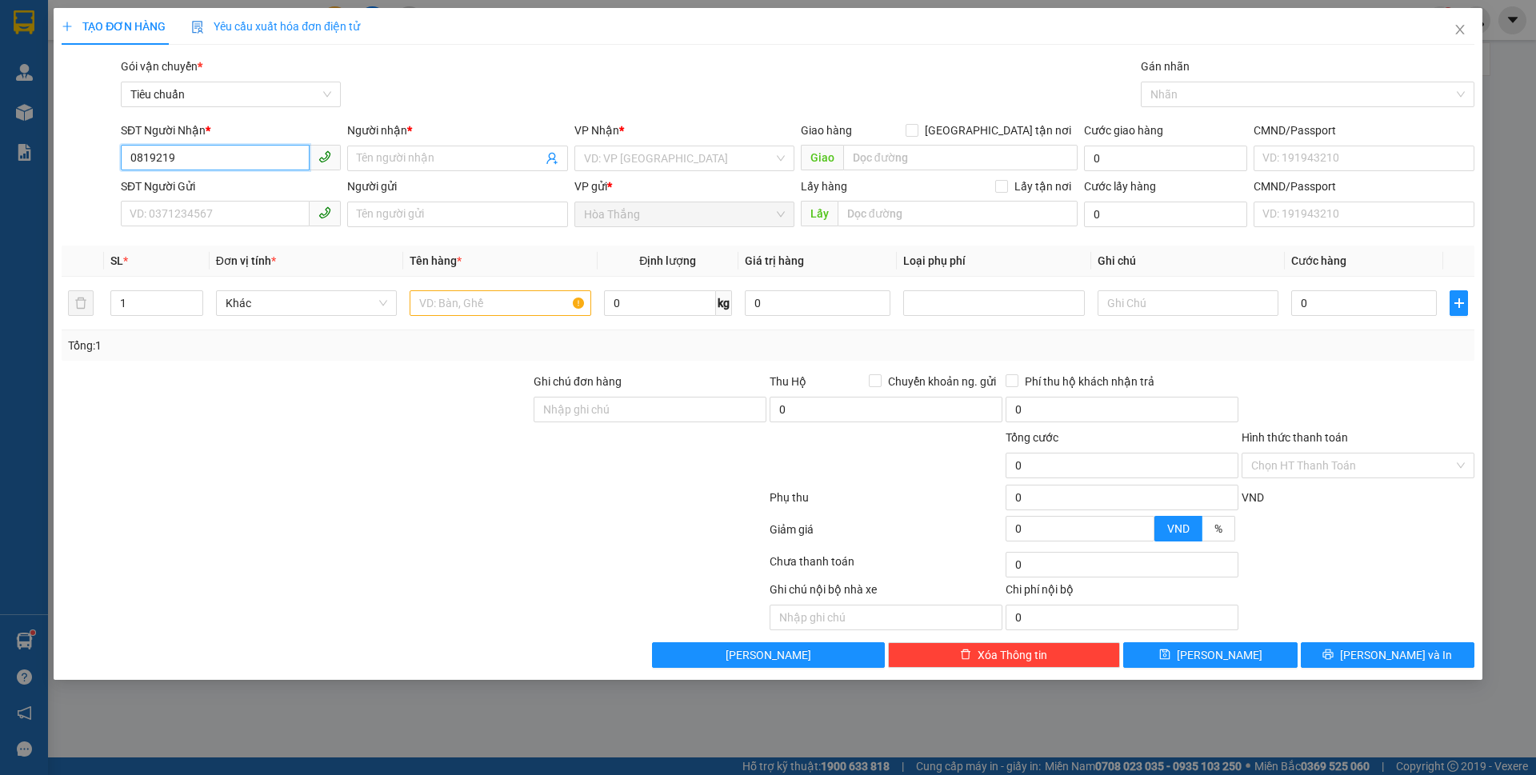
drag, startPoint x: 240, startPoint y: 156, endPoint x: 97, endPoint y: 12, distance: 203.1
click at [81, 141] on div "SĐT Người Nhận * 0819219 0819219 Người nhận * Tên người nhận VP Nhận * VD: VP S…" at bounding box center [768, 150] width 1416 height 56
click at [253, 484] on form "Ghi chú đơn hàng Thu Hộ Chuyển khoản ng. gửi 0 Phí thu hộ khách nhận trả 0 Tổng…" at bounding box center [768, 461] width 1413 height 176
click at [234, 162] on input "0819219" at bounding box center [215, 158] width 189 height 26
drag, startPoint x: 76, startPoint y: 154, endPoint x: 39, endPoint y: 150, distance: 36.9
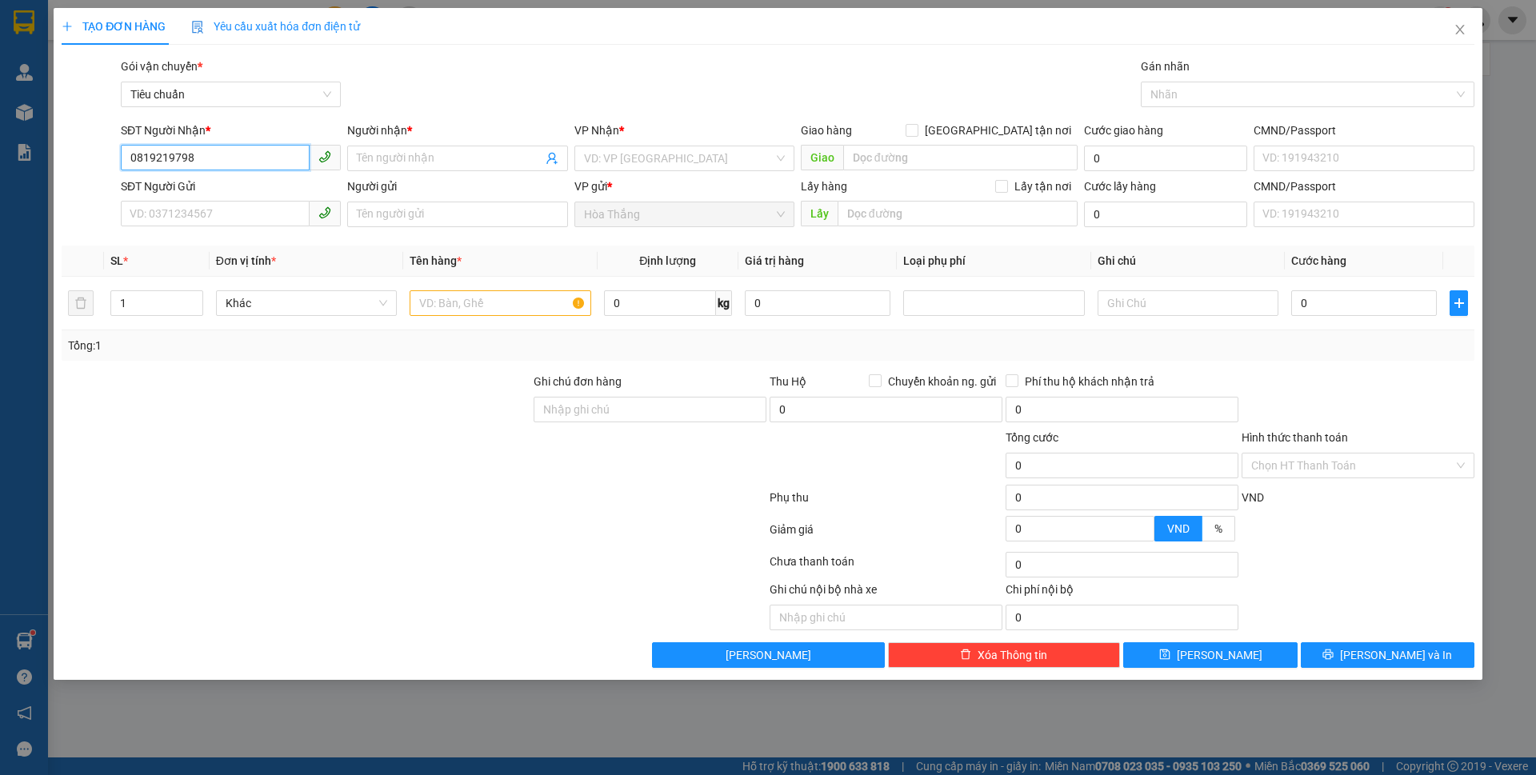
click at [39, 150] on div "TẠO ĐƠN HÀNG Yêu cầu xuất hóa đơn điện tử Transit Pickup Surcharge Ids Transit …" at bounding box center [768, 387] width 1536 height 775
click at [237, 221] on input "0819219798" at bounding box center [215, 214] width 189 height 26
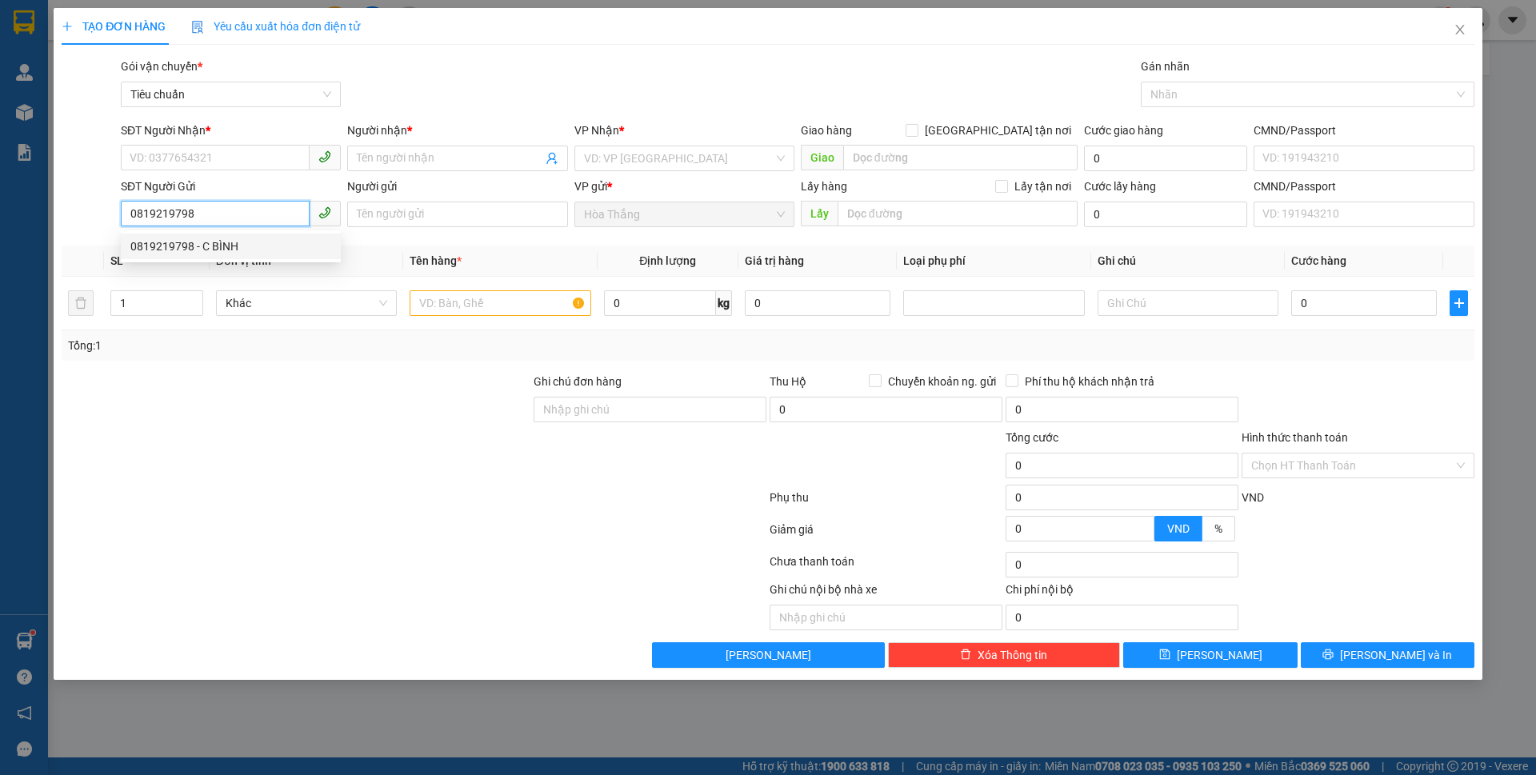
click at [223, 243] on div "0819219798 - C BÌNH" at bounding box center [230, 247] width 201 height 18
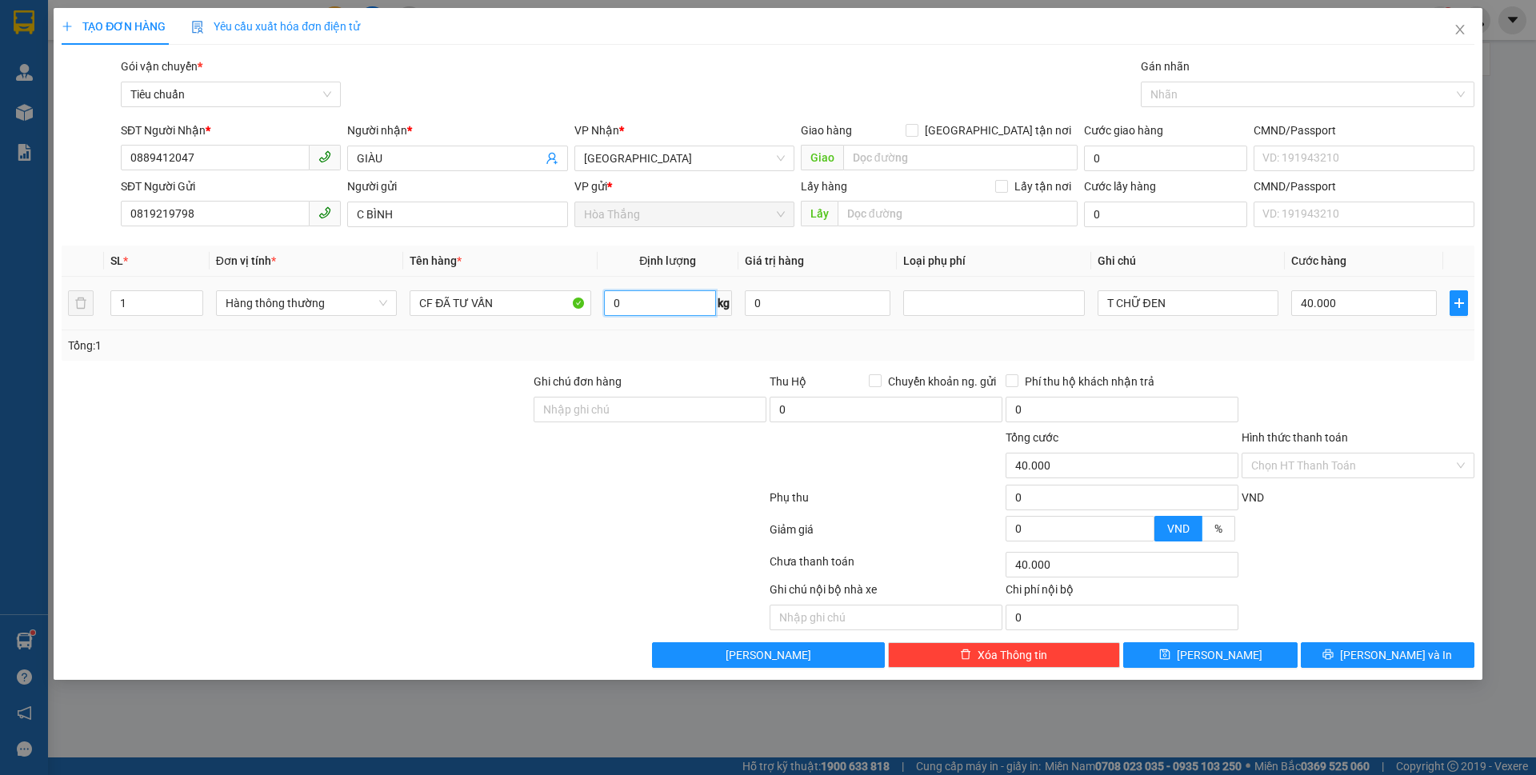
click at [637, 307] on input "0" at bounding box center [660, 303] width 112 height 26
drag, startPoint x: 1190, startPoint y: 306, endPoint x: 1115, endPoint y: 292, distance: 76.4
click at [1115, 292] on div "Transit Pickup Surcharge Ids Transit Deliver Surcharge Ids Transit Deliver Surc…" at bounding box center [768, 363] width 1413 height 611
click at [1359, 667] on button "[PERSON_NAME] và In" at bounding box center [1388, 656] width 174 height 26
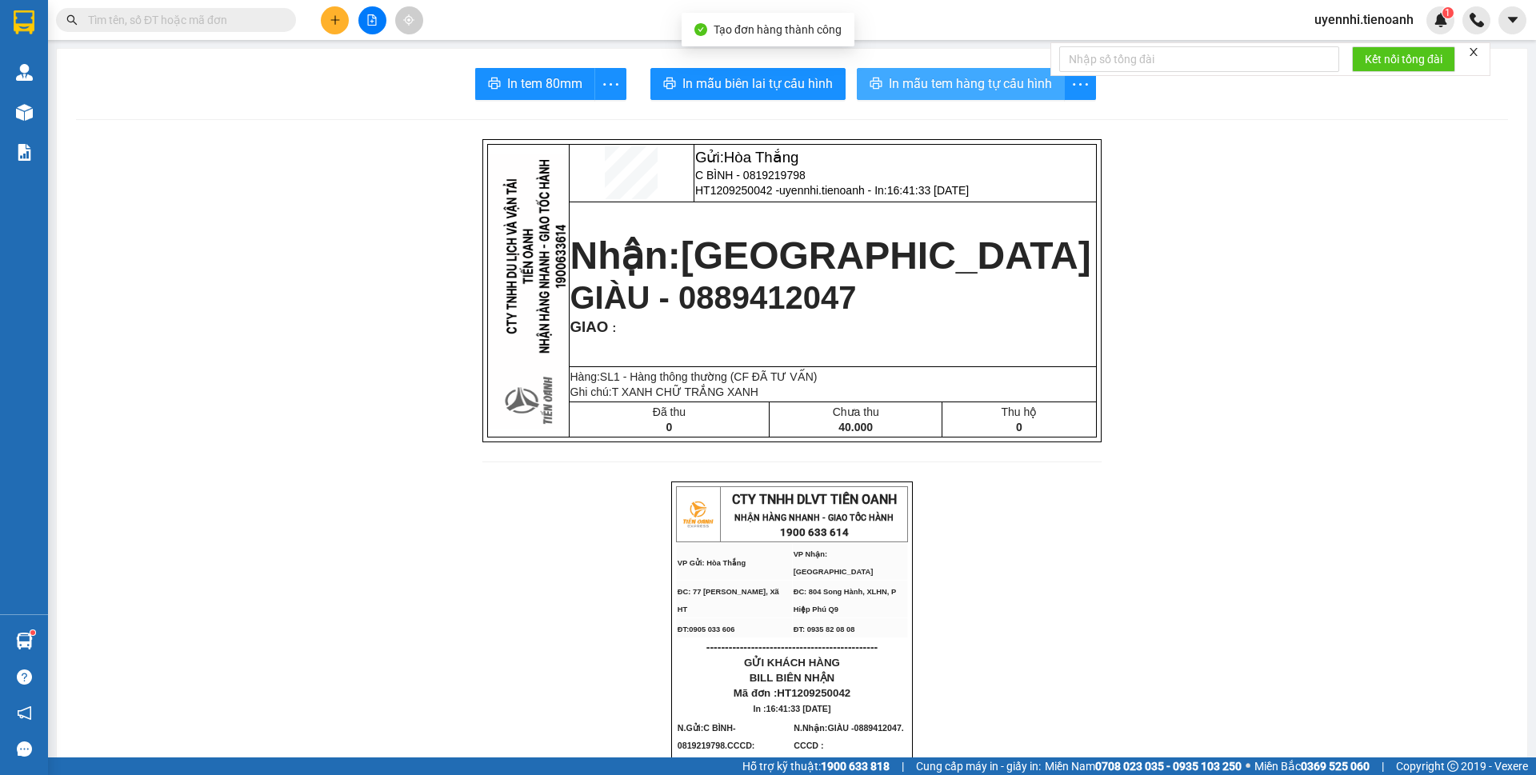
click at [912, 79] on span "In mẫu tem hàng tự cấu hình" at bounding box center [970, 84] width 163 height 20
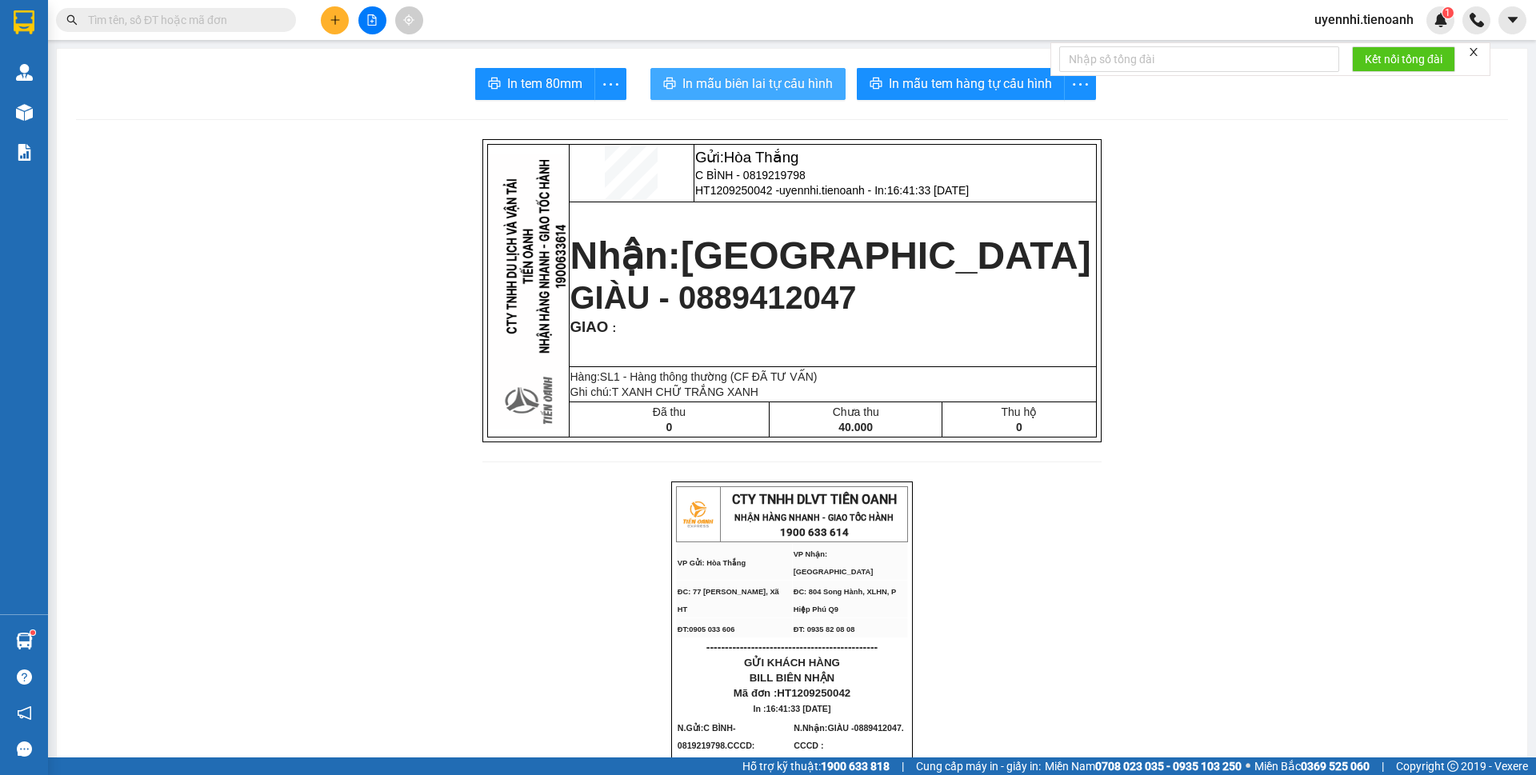
click at [742, 70] on button "In mẫu biên lai tự cấu hình" at bounding box center [748, 84] width 195 height 32
click at [911, 90] on div "In mẫu tem hàng tự cấu hình" at bounding box center [976, 84] width 239 height 32
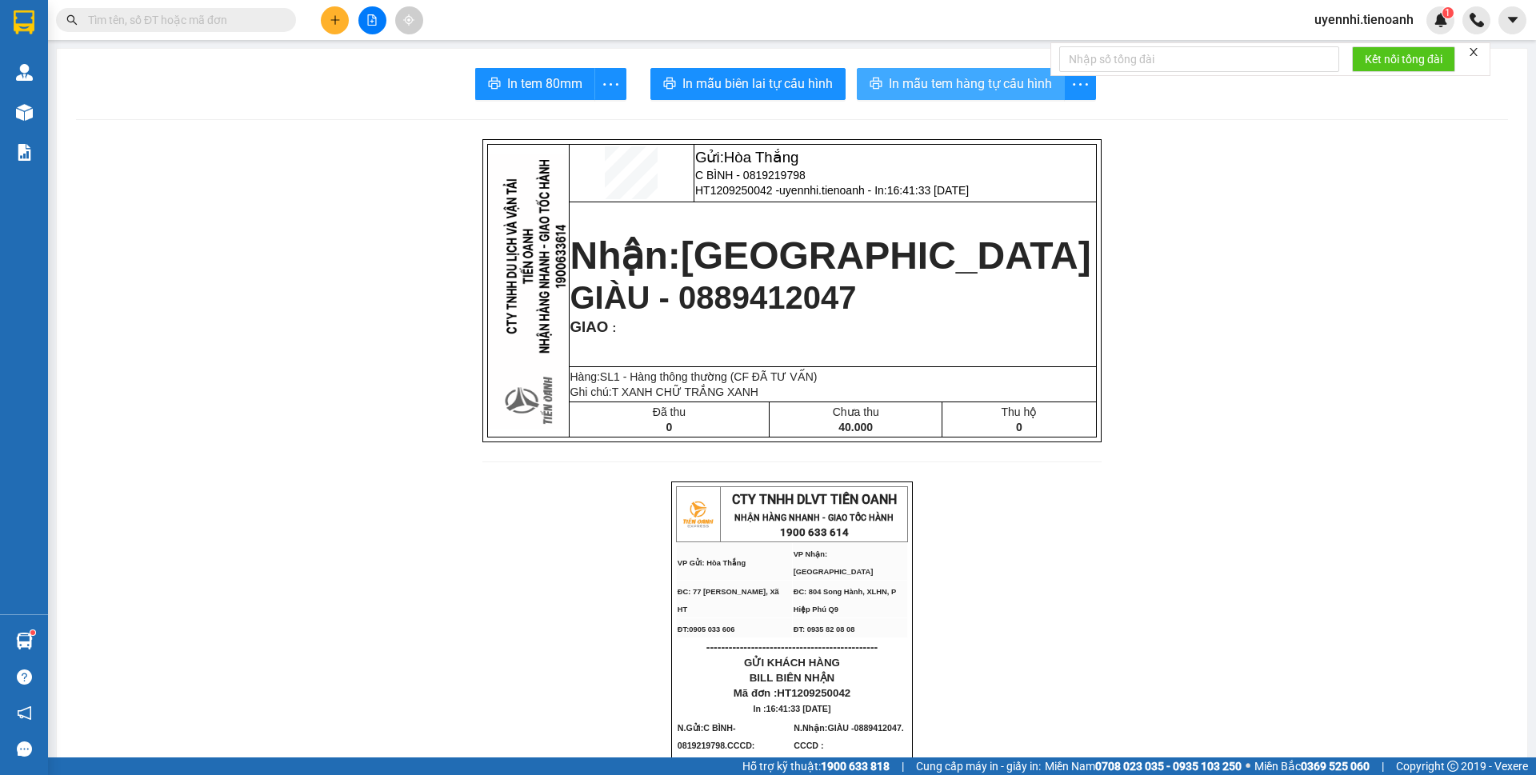
click at [947, 82] on span "In mẫu tem hàng tự cấu hình" at bounding box center [970, 84] width 163 height 20
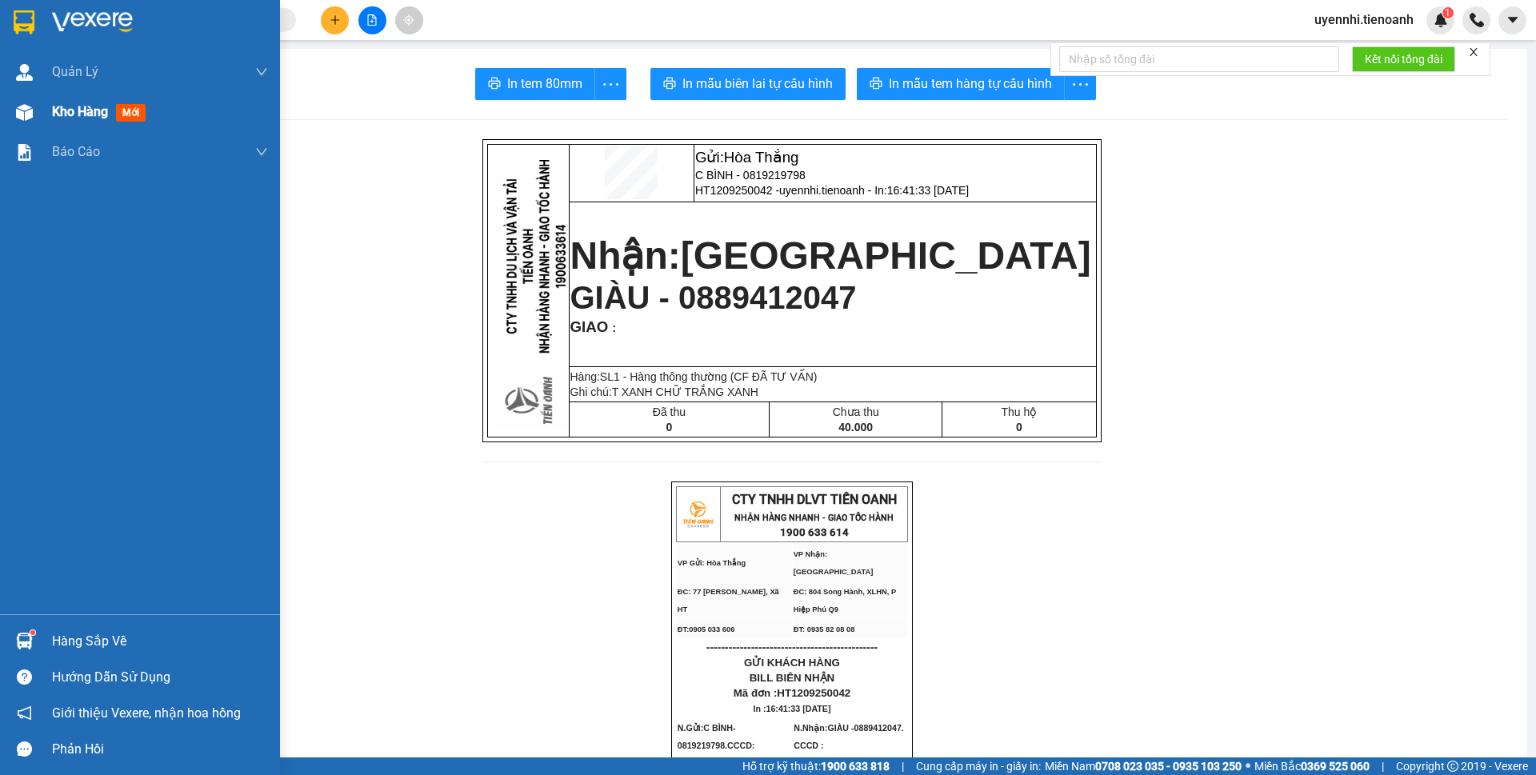
click at [88, 111] on span "Kho hàng" at bounding box center [80, 111] width 56 height 15
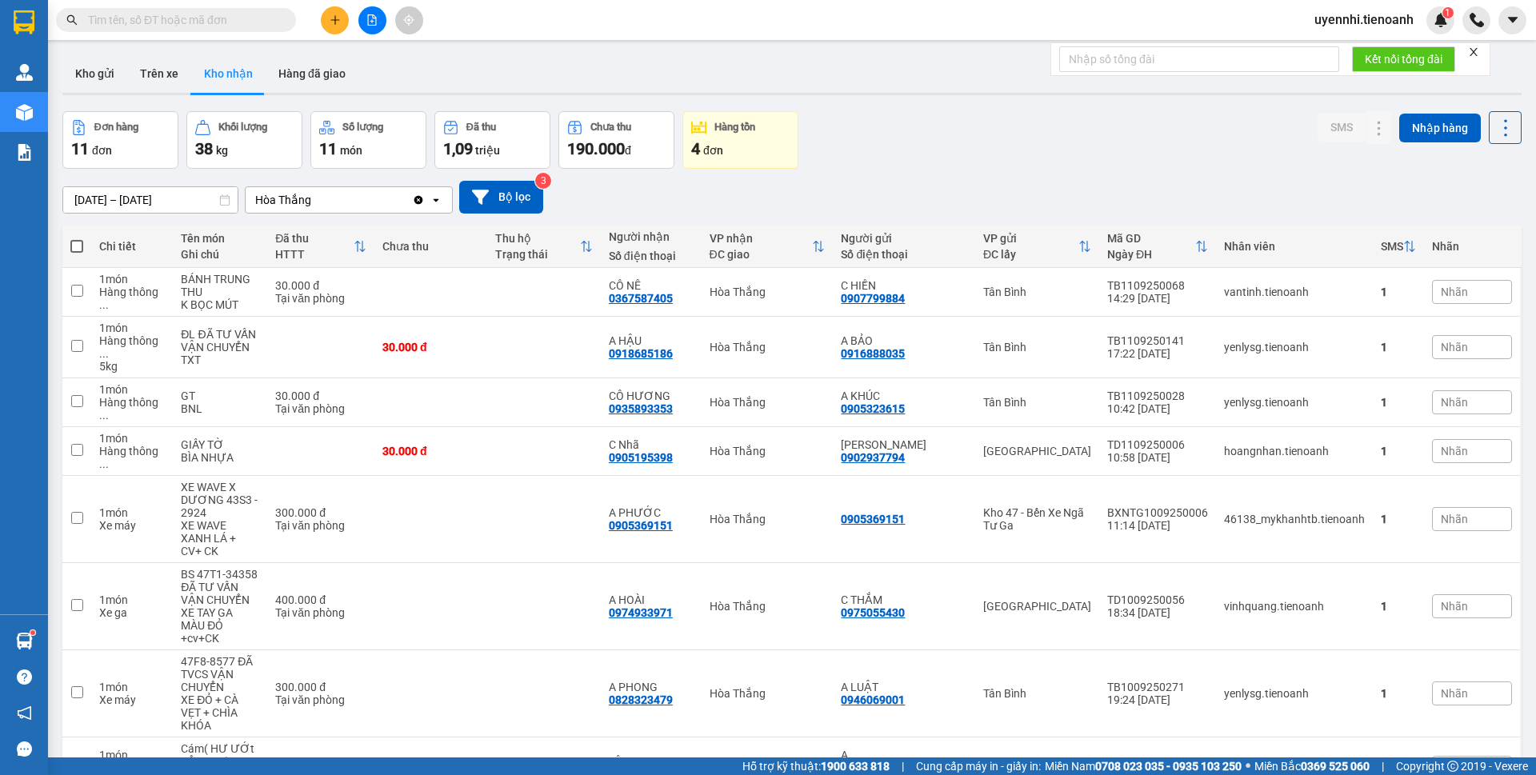
click at [332, 15] on icon "plus" at bounding box center [335, 19] width 11 height 11
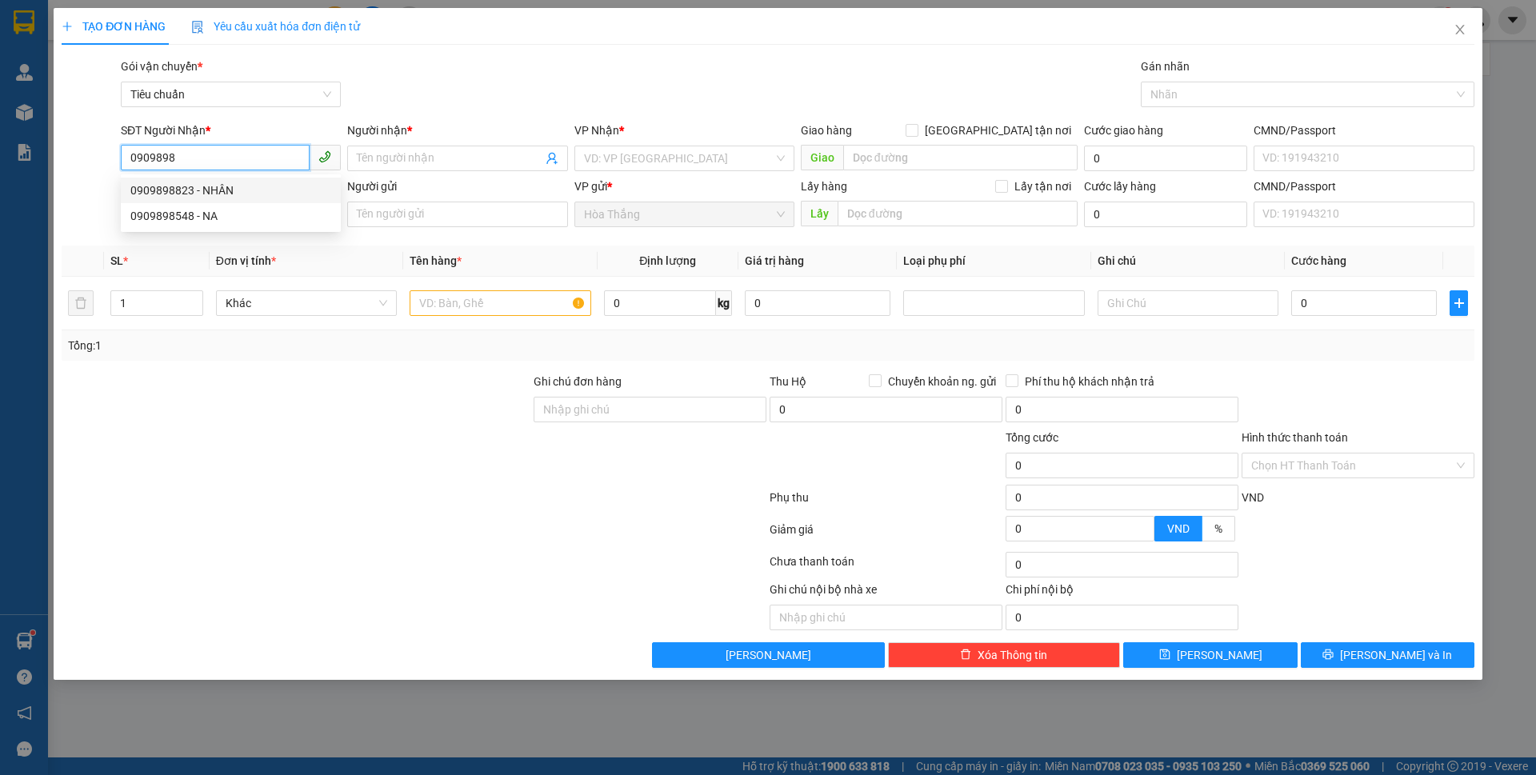
drag, startPoint x: 156, startPoint y: 158, endPoint x: 238, endPoint y: 170, distance: 82.4
click at [238, 170] on input "0909898" at bounding box center [215, 158] width 189 height 26
click at [232, 192] on div "0909868716 - A. TOÀN" at bounding box center [230, 191] width 201 height 18
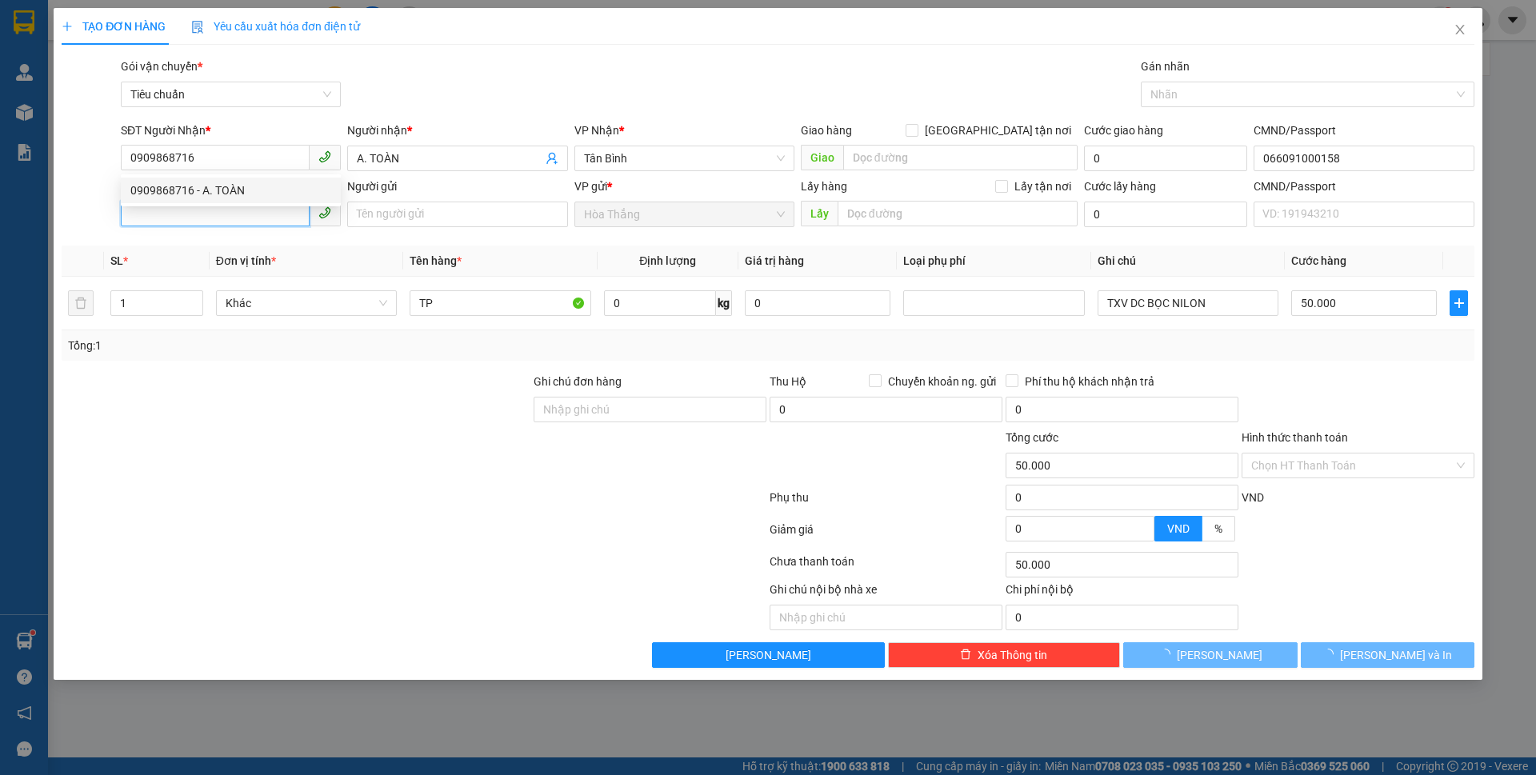
click at [194, 211] on input "SĐT Người Gửi" at bounding box center [215, 214] width 189 height 26
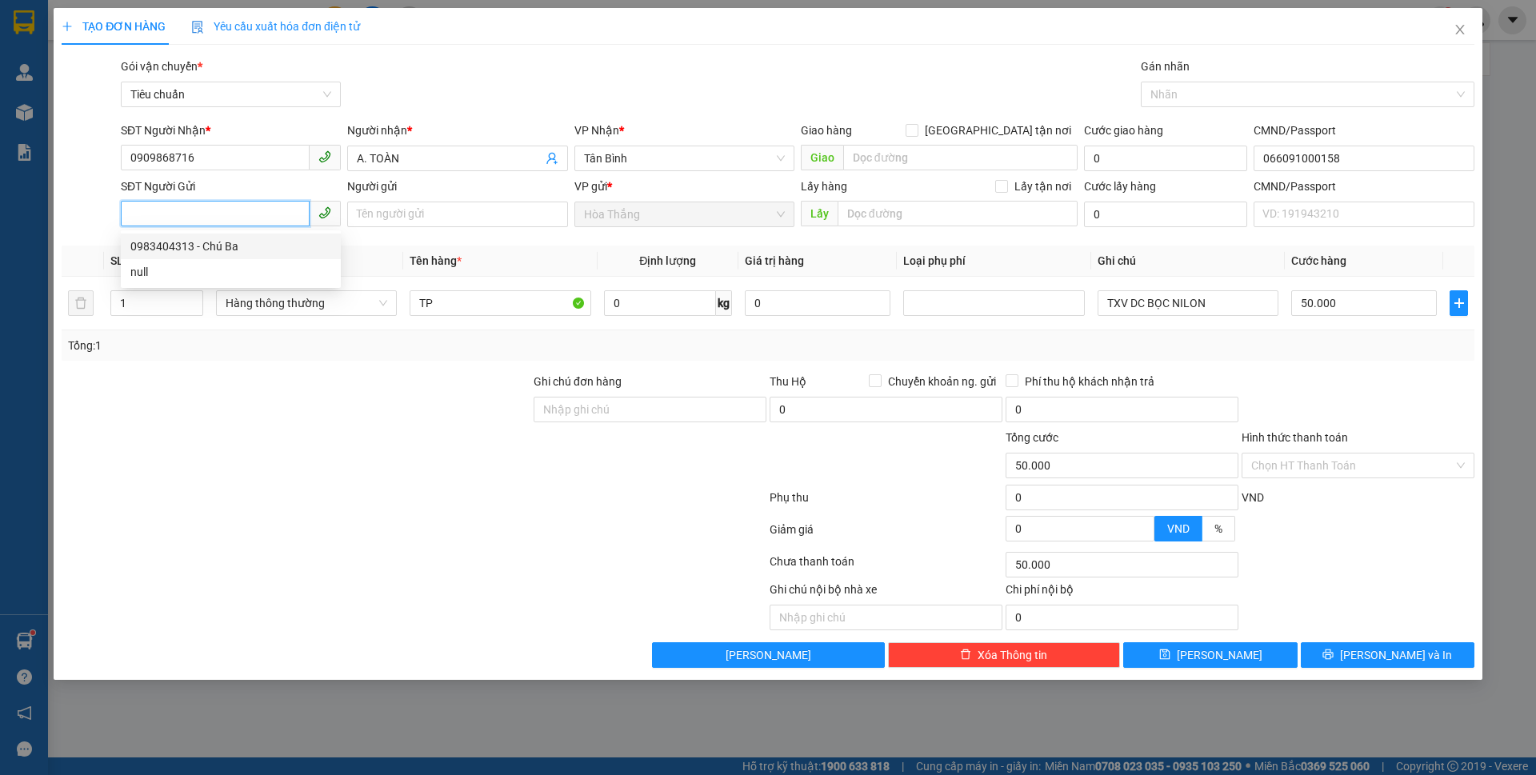
click at [232, 254] on div "0983404313 - Chú Ba" at bounding box center [230, 247] width 201 height 18
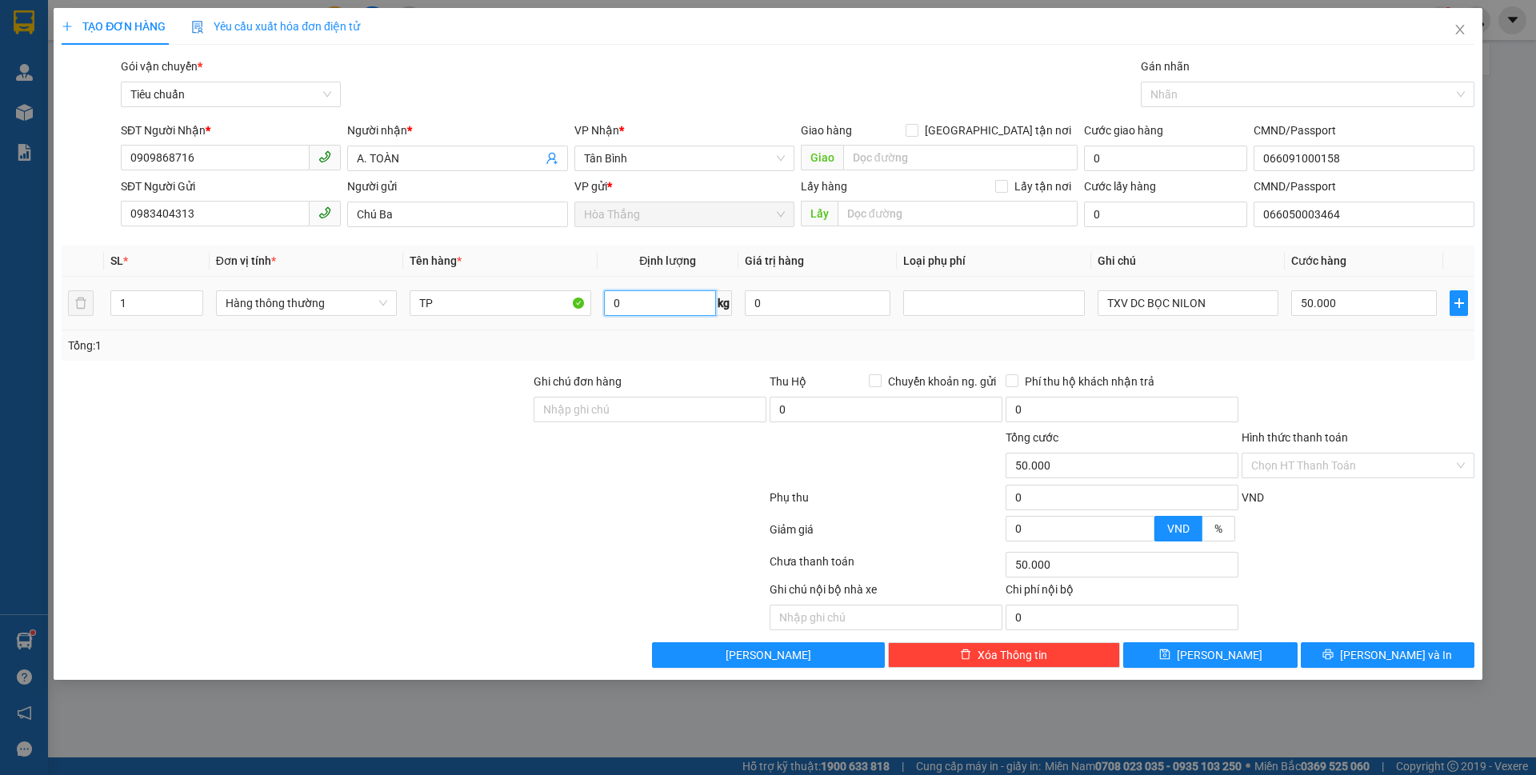
click at [648, 302] on input "0" at bounding box center [660, 303] width 112 height 26
drag, startPoint x: 667, startPoint y: 302, endPoint x: 611, endPoint y: 293, distance: 57.6
click at [611, 293] on input "17" at bounding box center [660, 303] width 112 height 26
drag, startPoint x: 502, startPoint y: 384, endPoint x: 1360, endPoint y: 314, distance: 860.7
click at [503, 380] on div at bounding box center [296, 401] width 472 height 56
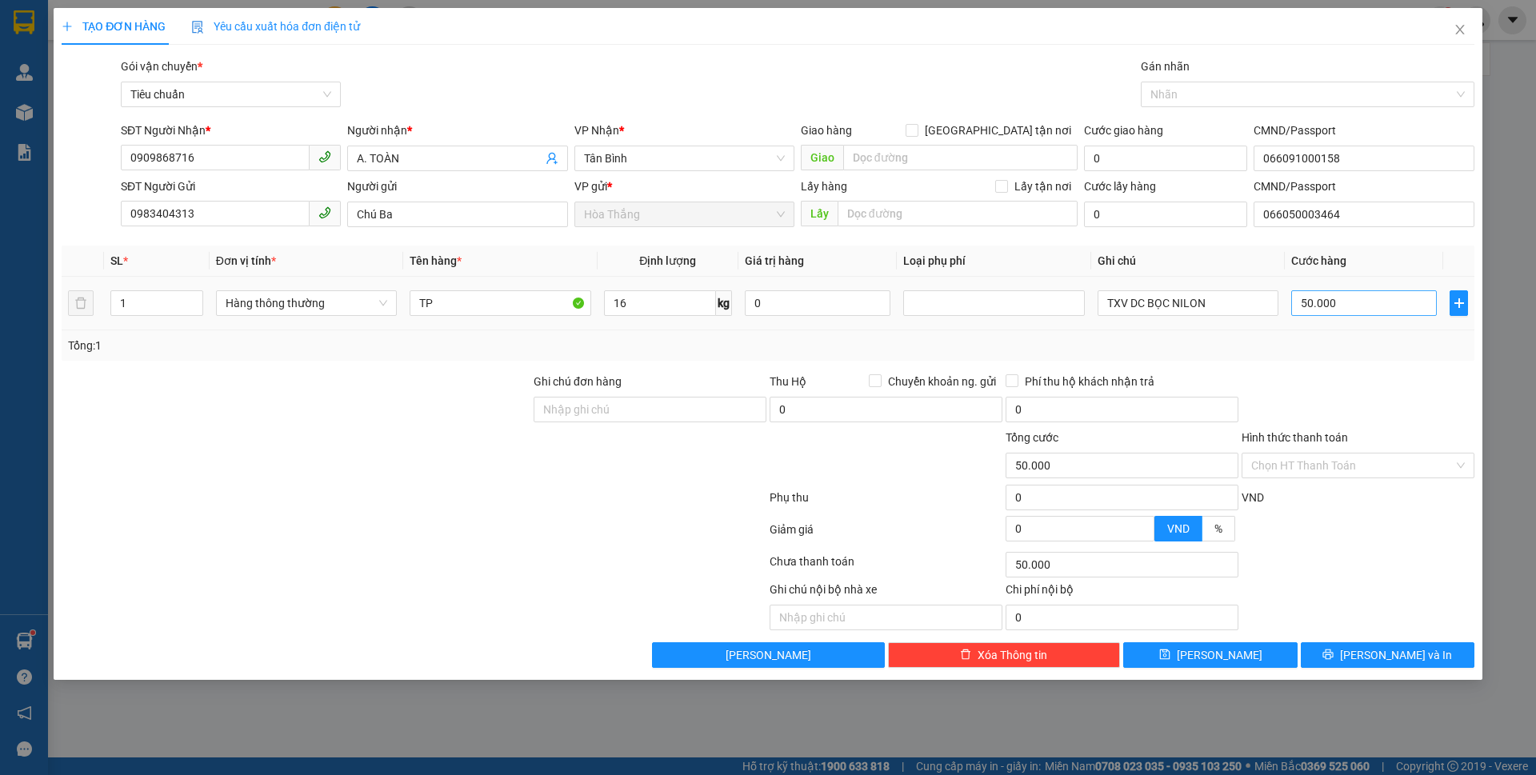
click at [760, 331] on div "Transit Pickup Surcharge Ids Transit Deliver Surcharge Ids Transit Deliver Surc…" at bounding box center [768, 363] width 1413 height 611
click at [1360, 303] on input "55.000" at bounding box center [1365, 303] width 146 height 26
click at [1193, 377] on div "Phí thu hộ khách nhận trả" at bounding box center [1122, 382] width 233 height 18
drag, startPoint x: 1232, startPoint y: 303, endPoint x: 1143, endPoint y: 334, distance: 94.1
click at [1104, 303] on input "TXV DC BỌC NILON" at bounding box center [1188, 303] width 181 height 26
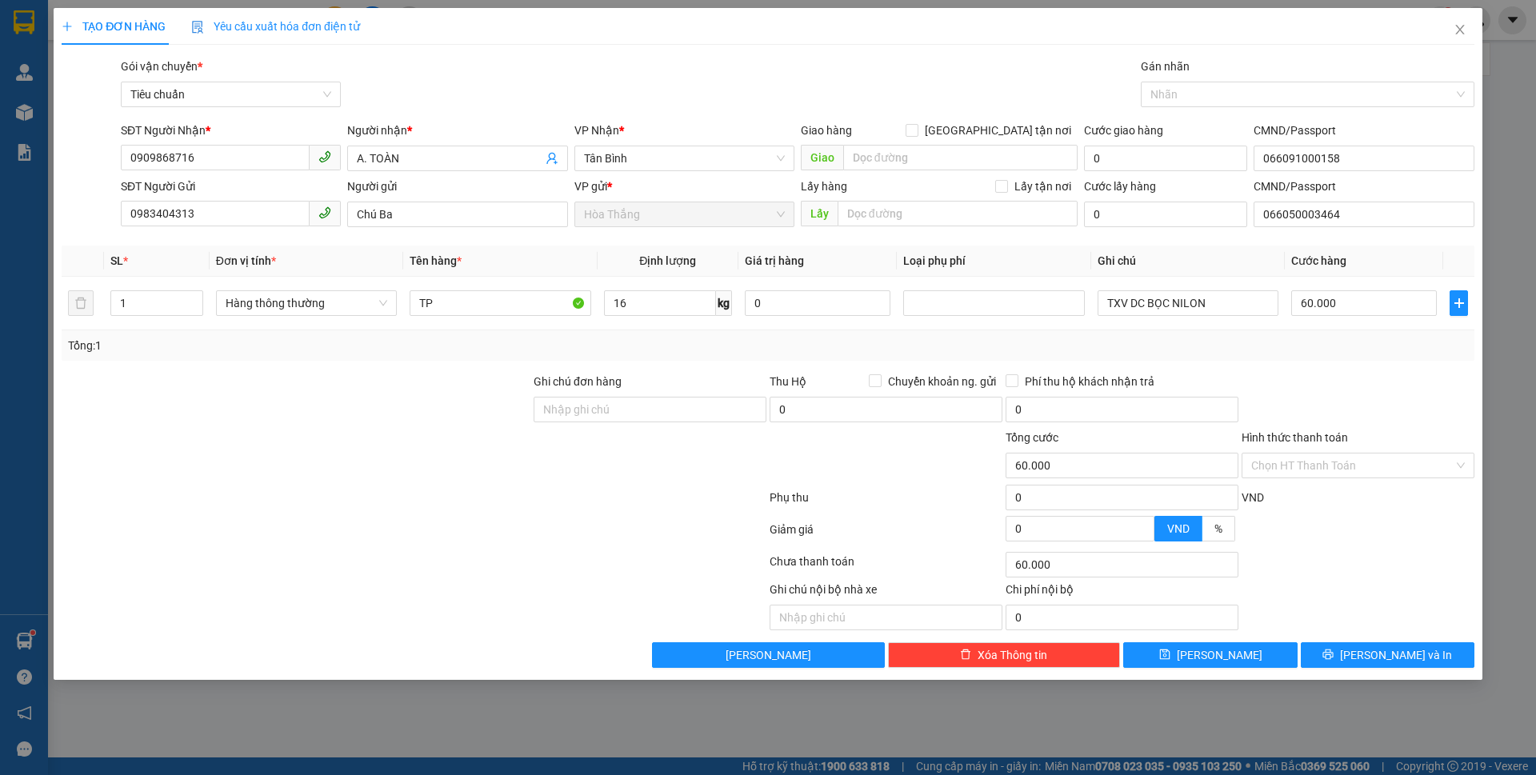
click at [1148, 335] on div "Tổng: 1" at bounding box center [768, 345] width 1413 height 30
click at [1108, 305] on input "TXV DC BỌC NILON" at bounding box center [1188, 303] width 181 height 26
click at [1310, 469] on input "Hình thức thanh toán" at bounding box center [1353, 466] width 202 height 24
click at [1289, 506] on div "Tại văn phòng" at bounding box center [1359, 498] width 214 height 18
click at [1379, 656] on span "[PERSON_NAME] và In" at bounding box center [1396, 656] width 112 height 18
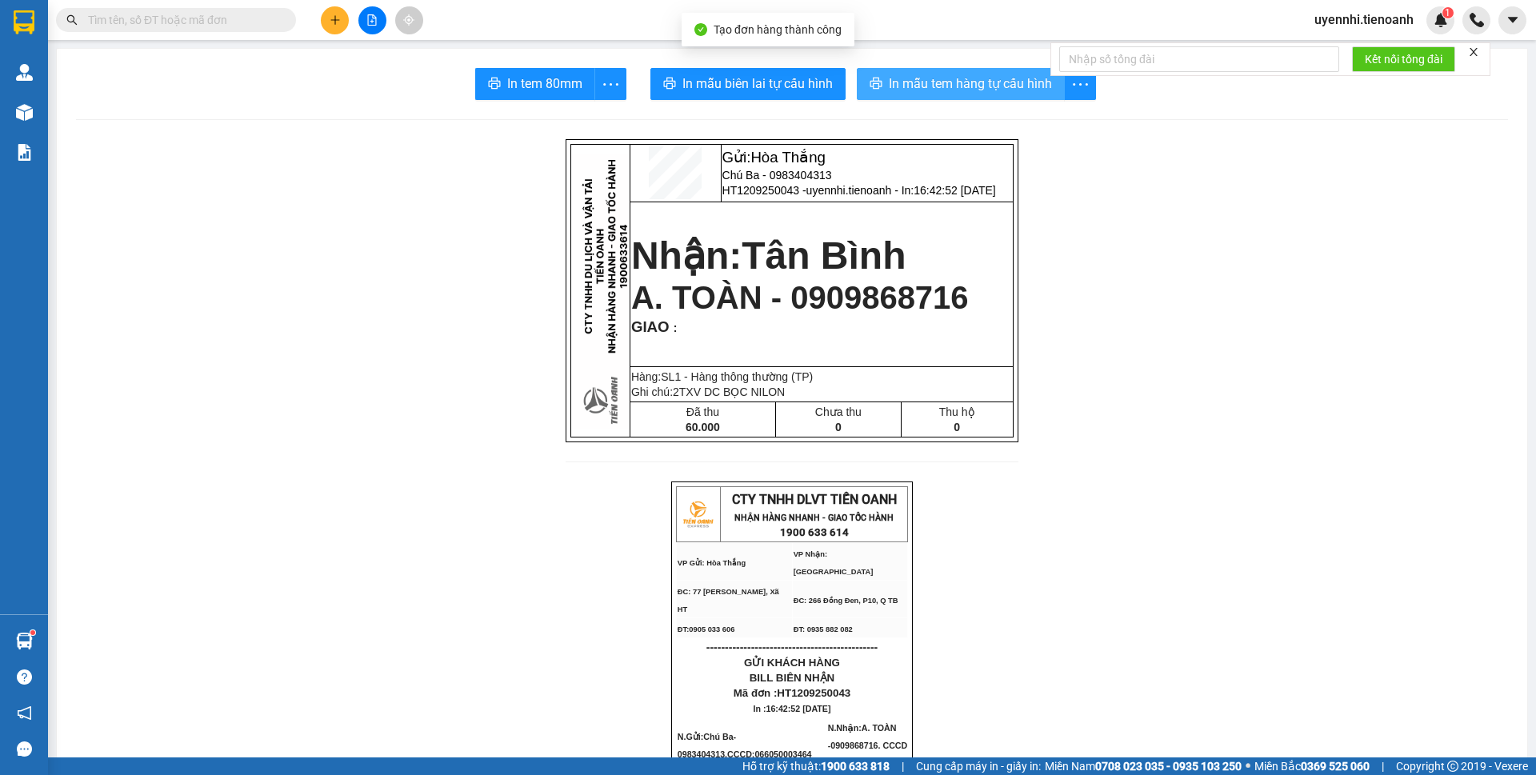
click at [954, 95] on button "In mẫu tem hàng tự cấu hình" at bounding box center [961, 84] width 208 height 32
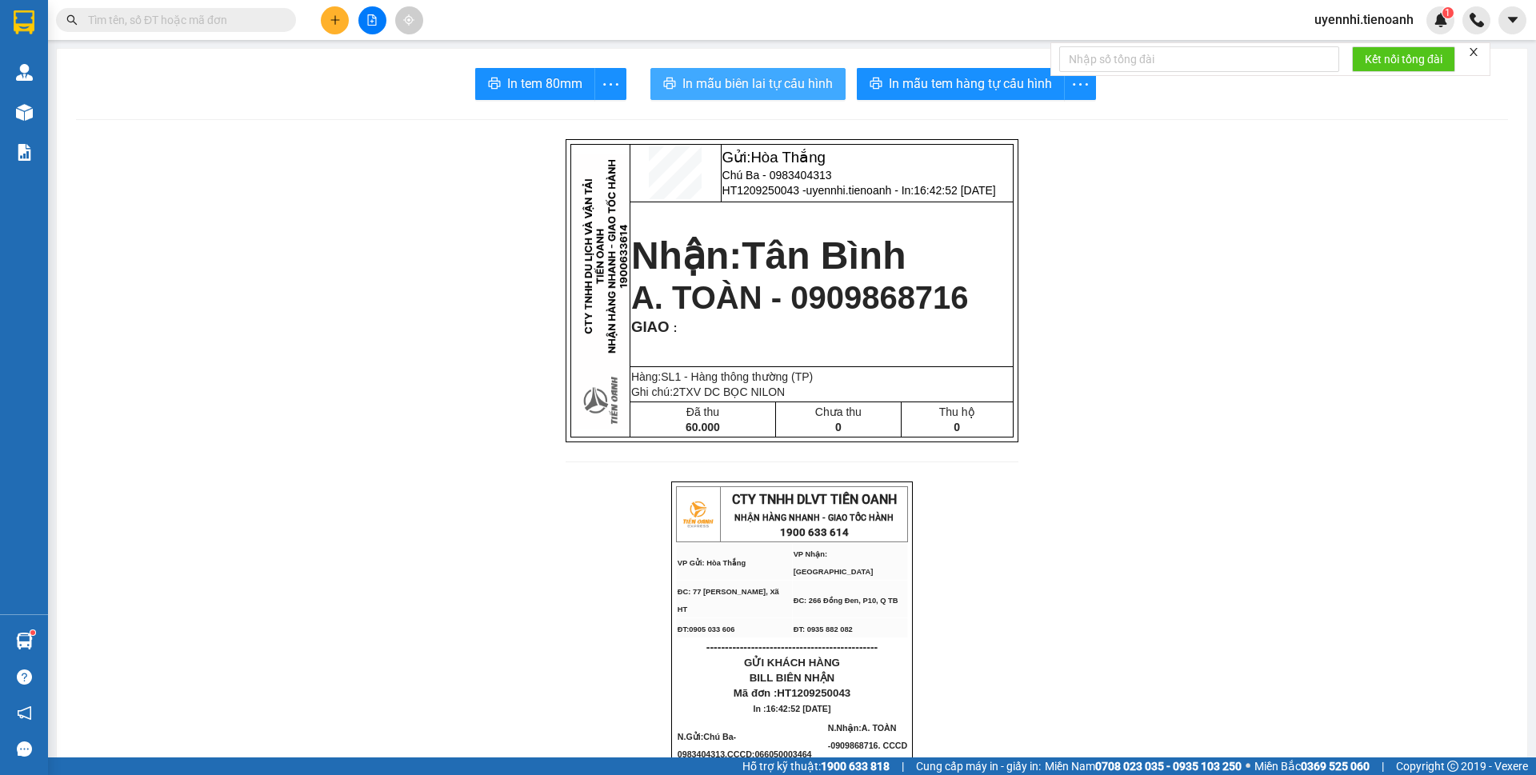
click at [783, 88] on span "In mẫu biên lai tự cấu hình" at bounding box center [758, 84] width 150 height 20
click at [340, 18] on icon "plus" at bounding box center [335, 19] width 11 height 11
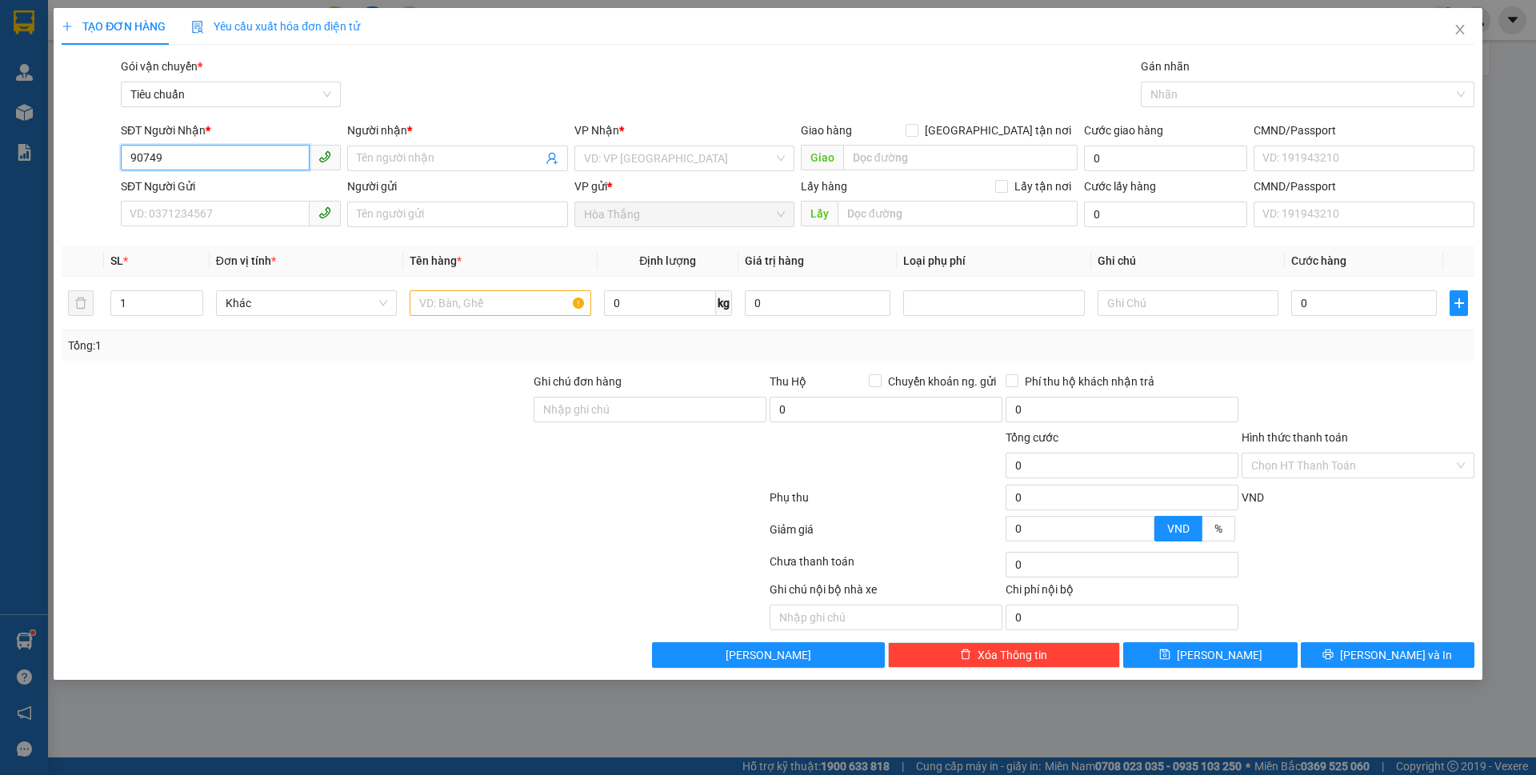
click at [124, 158] on input "90749" at bounding box center [215, 158] width 189 height 26
click at [230, 190] on div "0907492224 - THƠM" at bounding box center [230, 191] width 201 height 18
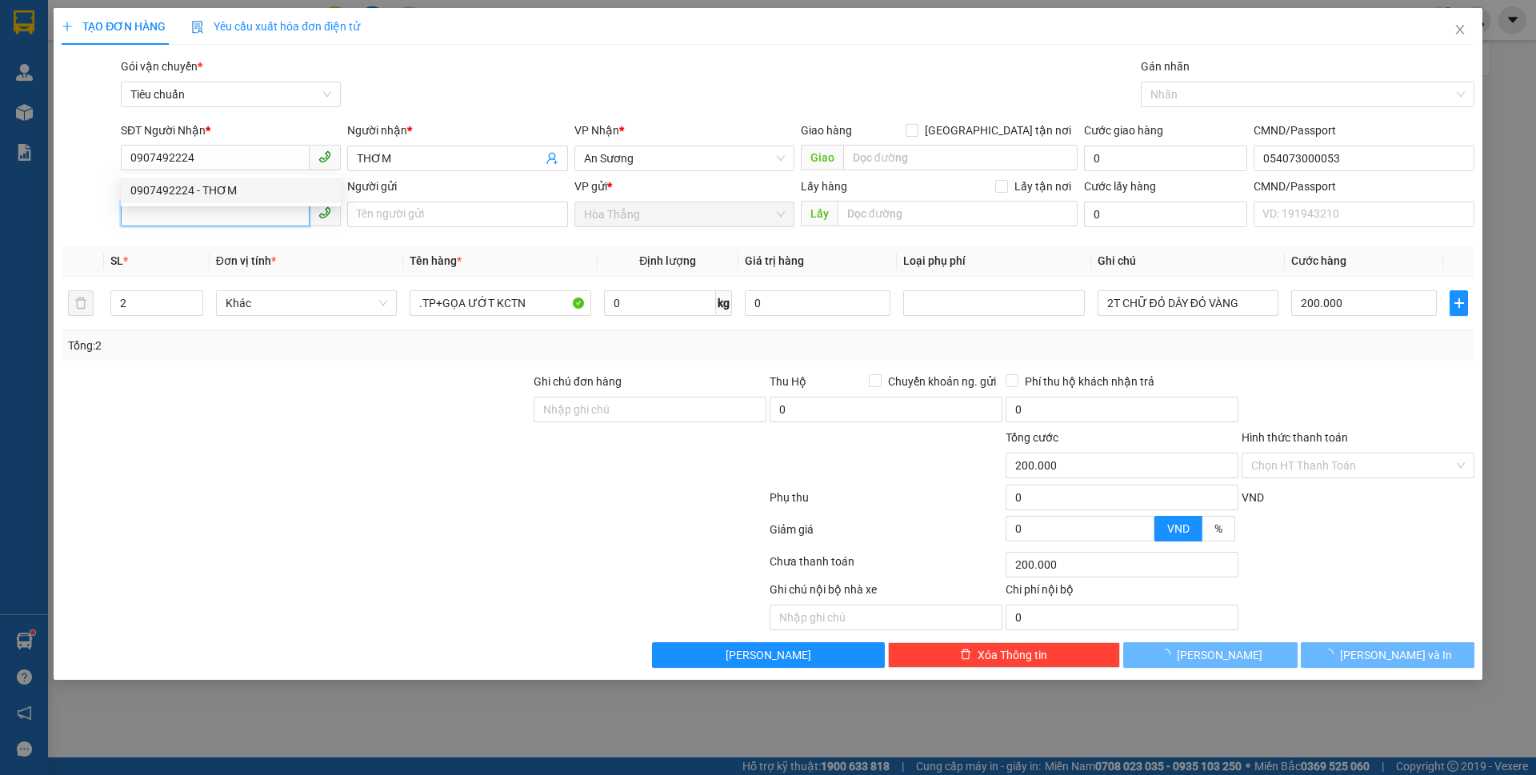
click at [205, 225] on input "SĐT Người Gửi" at bounding box center [215, 214] width 189 height 26
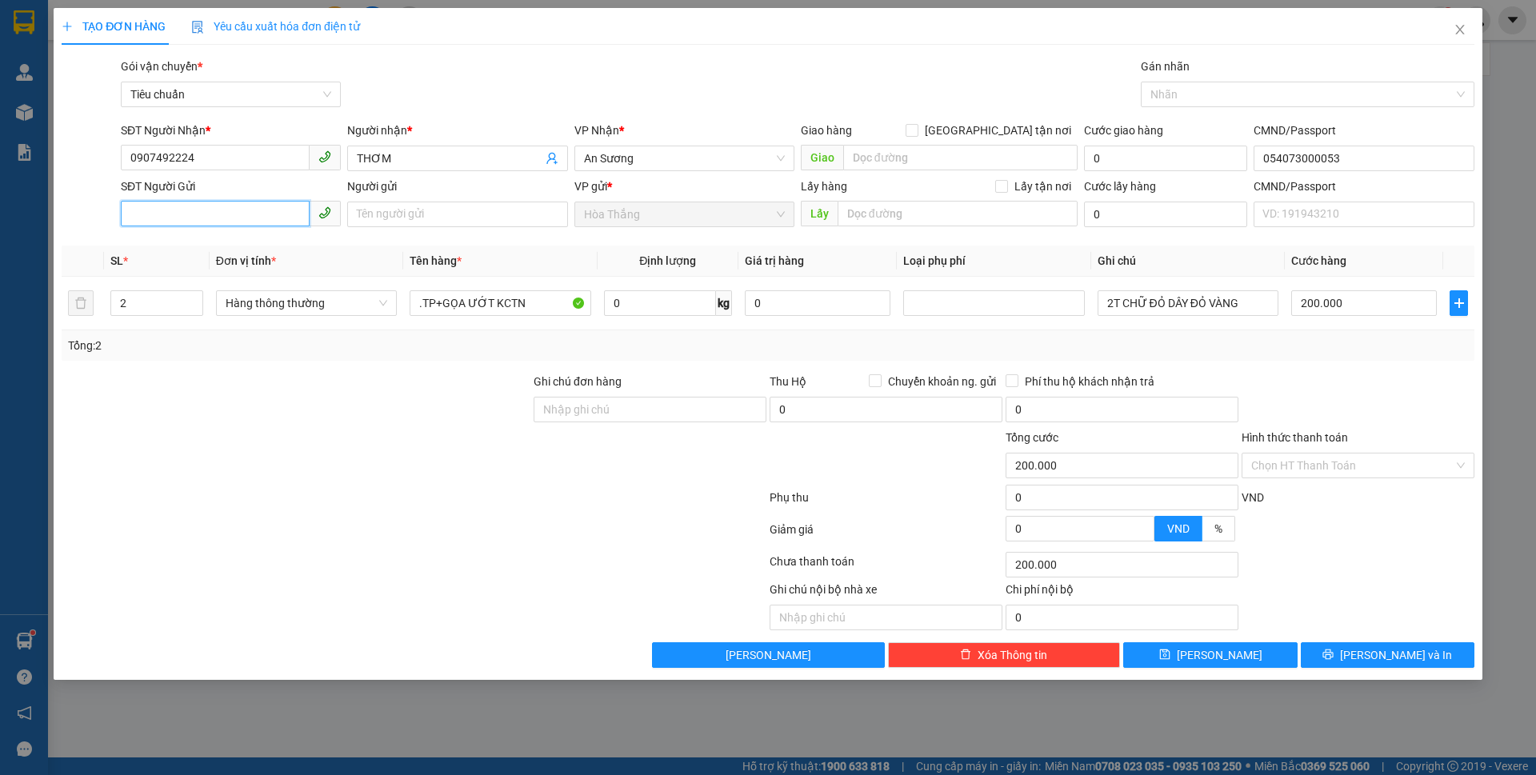
click at [204, 216] on input "SĐT Người Gửi" at bounding box center [215, 214] width 189 height 26
click at [258, 251] on div "0383626491 - CÔ ĐIỆP" at bounding box center [230, 247] width 201 height 18
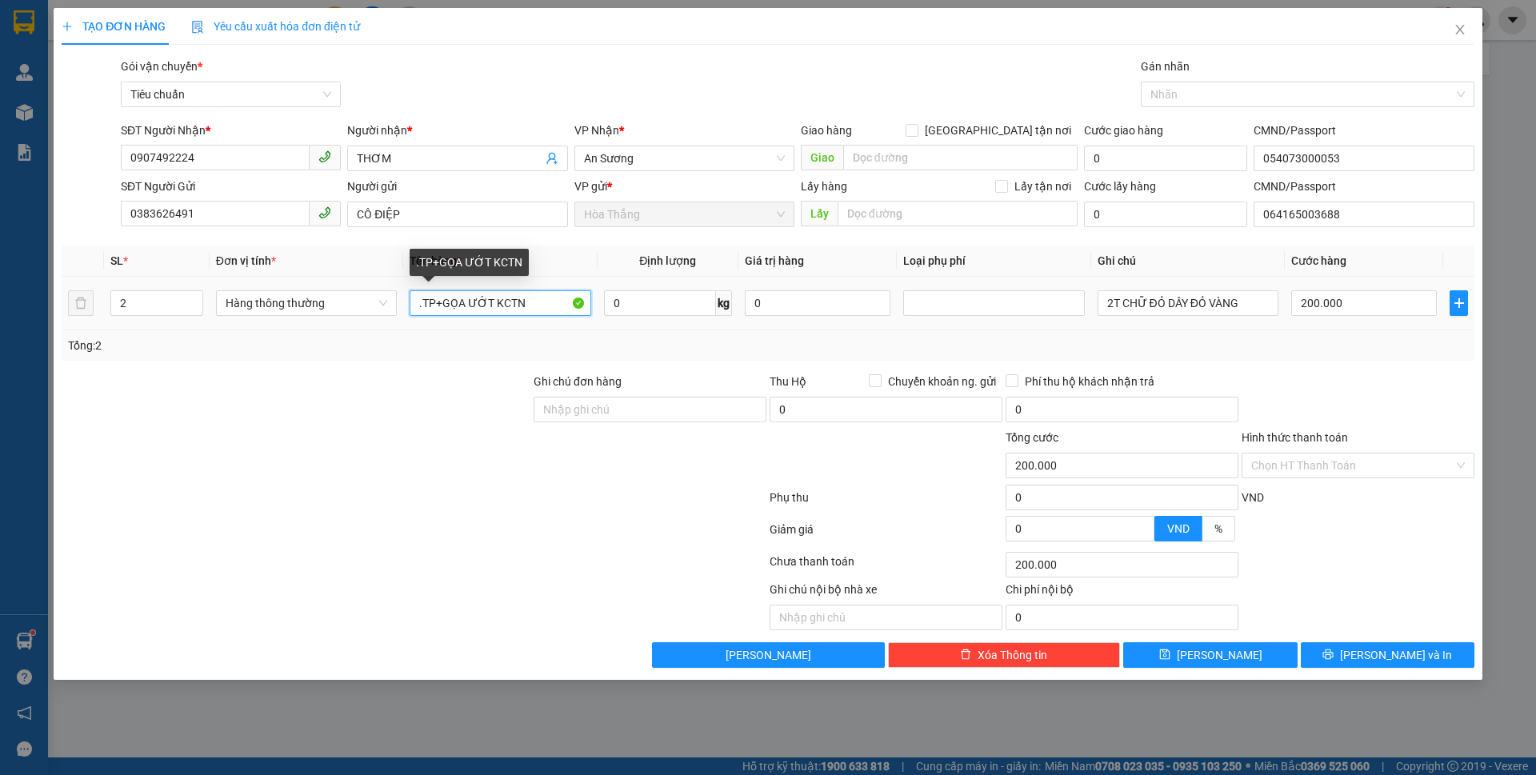
drag, startPoint x: 462, startPoint y: 302, endPoint x: 433, endPoint y: 302, distance: 28.8
click at [433, 302] on input ".TP+GỌA ƯỚT KCTN" at bounding box center [500, 303] width 181 height 26
click at [423, 350] on div "Tổng: 2" at bounding box center [330, 346] width 525 height 18
drag, startPoint x: 468, startPoint y: 298, endPoint x: 360, endPoint y: 293, distance: 108.2
click at [360, 293] on tr "2 Hàng thông thường .TP+GỌA ƯỚT KCTN 0 kg 0 2T CHỮ ĐỎ DÂY ĐỎ VÀNG 200.000" at bounding box center [768, 304] width 1413 height 54
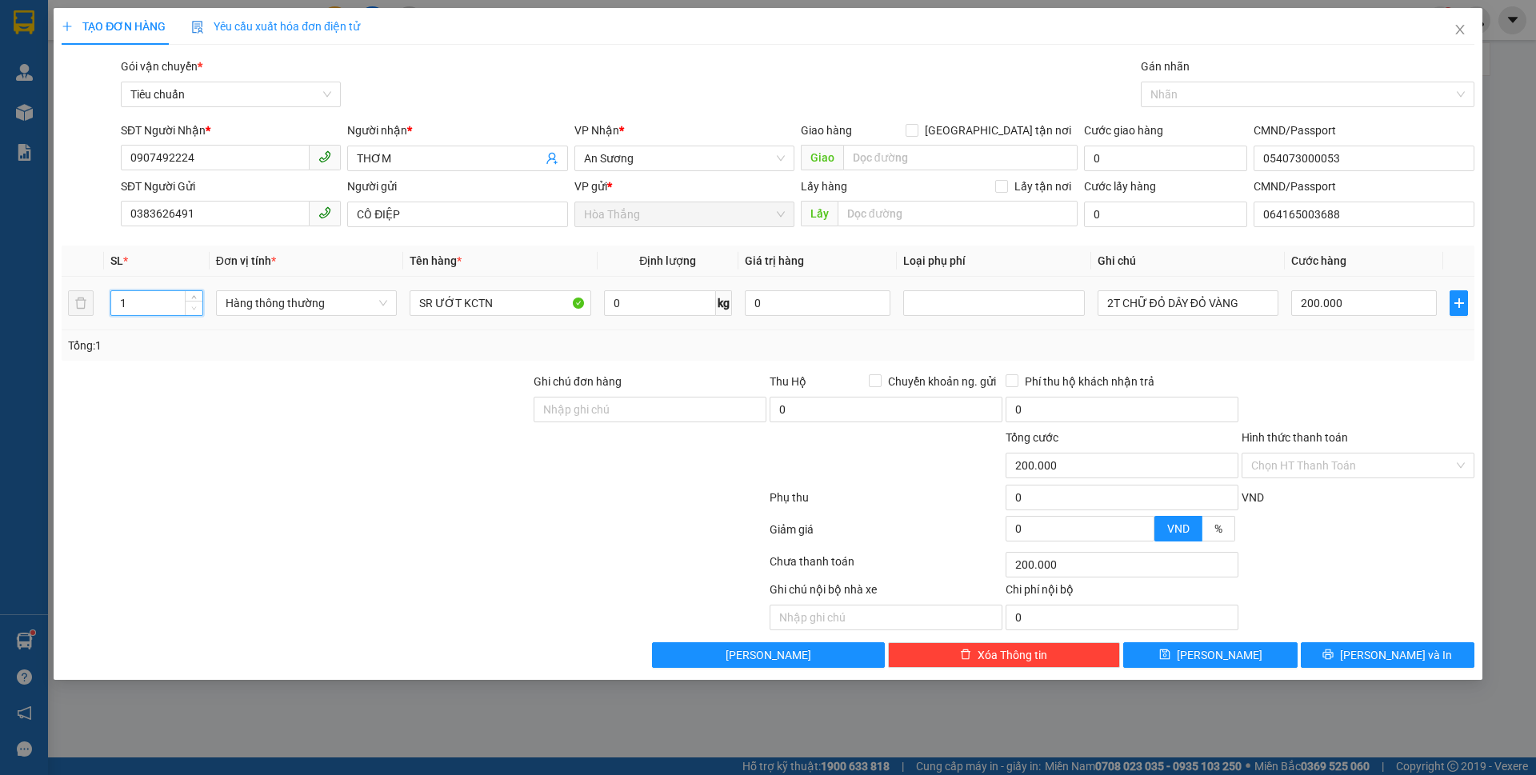
click at [190, 312] on span "down" at bounding box center [195, 309] width 10 height 10
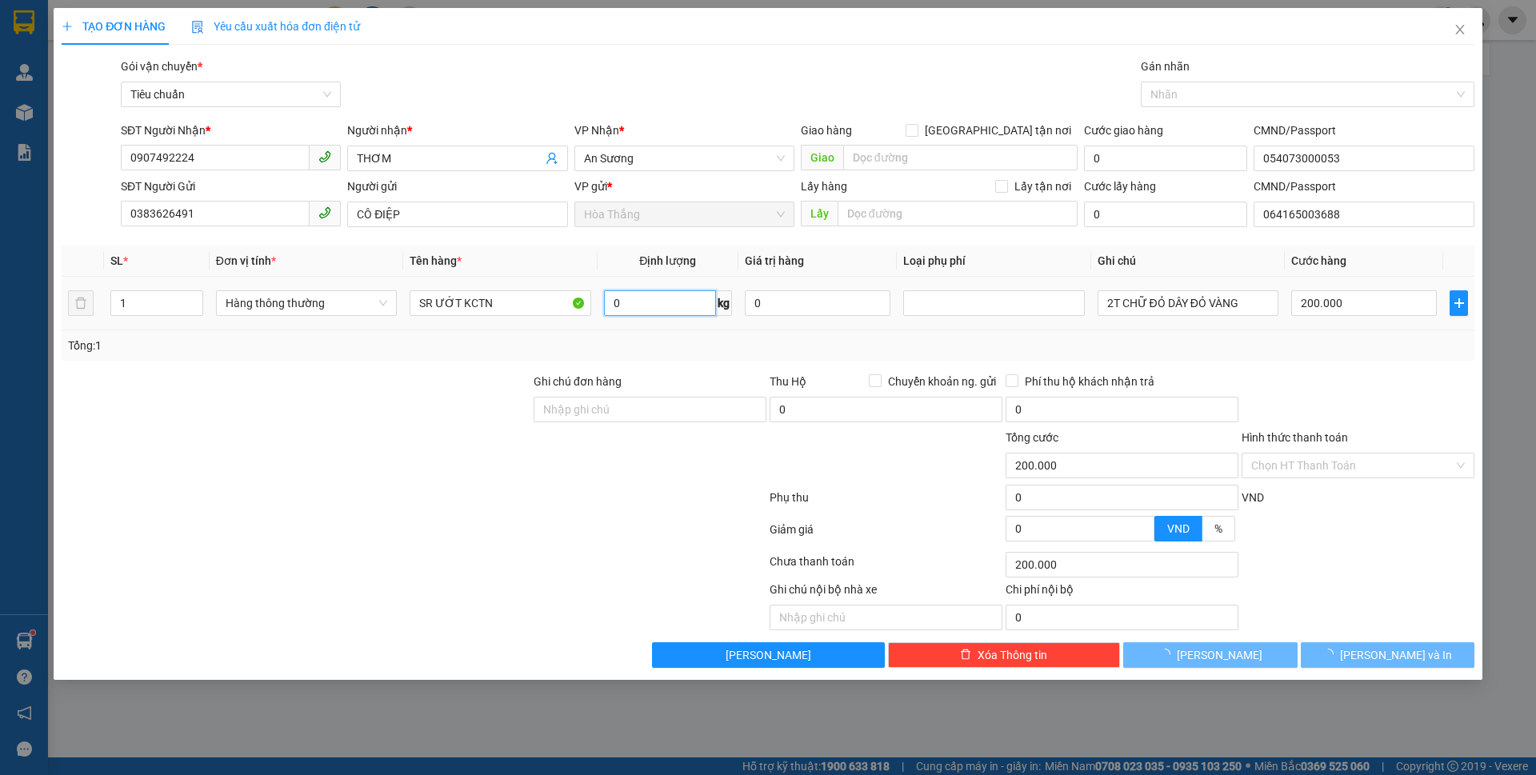
click at [660, 303] on input "0" at bounding box center [660, 303] width 112 height 26
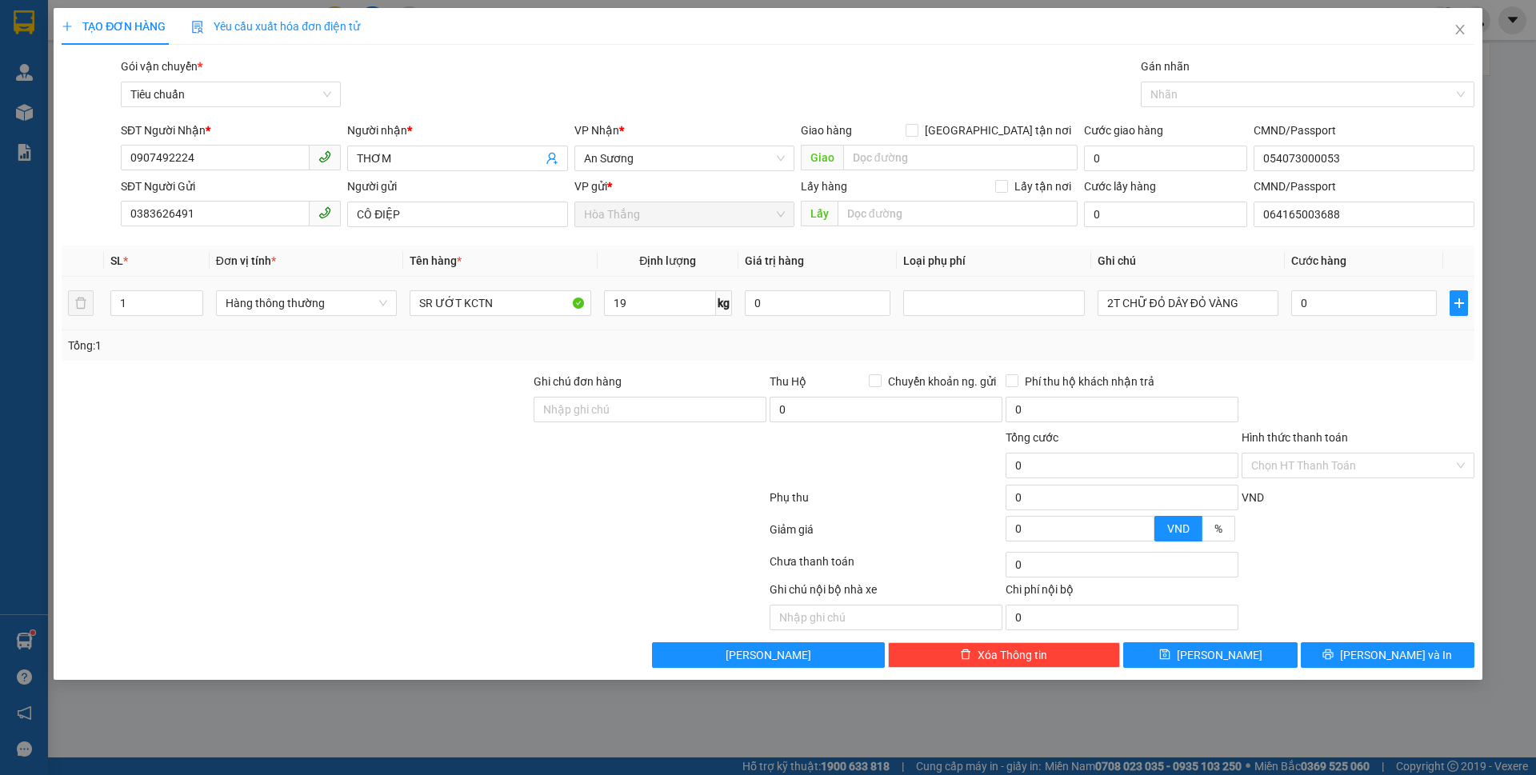
click at [662, 378] on div "Ghi chú đơn hàng" at bounding box center [650, 385] width 233 height 24
drag, startPoint x: 1115, startPoint y: 296, endPoint x: 1088, endPoint y: 296, distance: 26.4
click at [1088, 296] on tr "1 Hàng thông thường SR ƯỚT KCTN 19 kg 0 2T CHỮ ĐỎ DÂY ĐỎ VÀNG 55.000" at bounding box center [768, 304] width 1413 height 54
drag, startPoint x: 1164, startPoint y: 304, endPoint x: 1364, endPoint y: 310, distance: 199.4
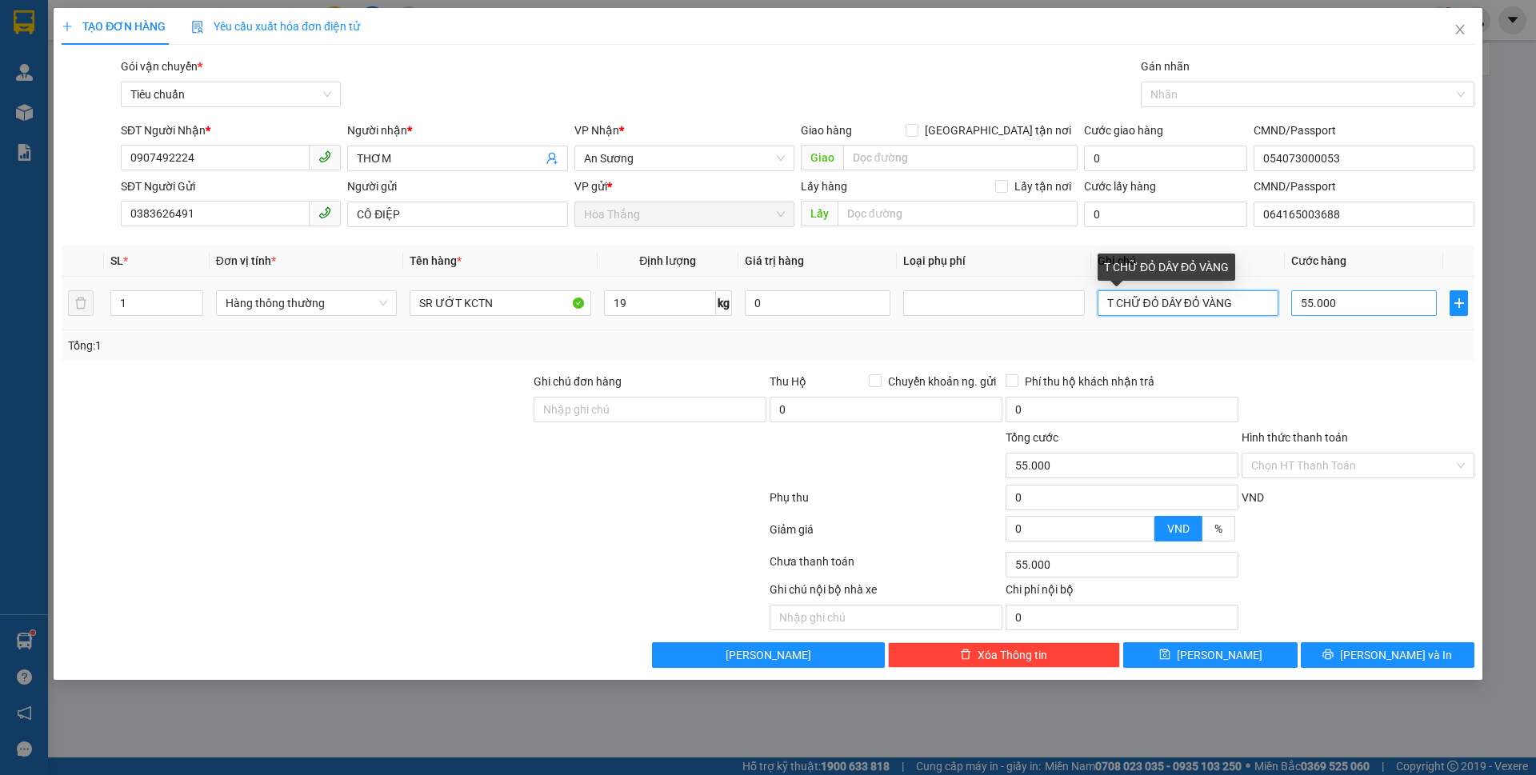
click at [1364, 310] on tr "1 Hàng thông thường SR ƯỚT KCTN 19 kg 0 T CHỮ ĐỎ DÂY ĐỎ VÀNG 55.000" at bounding box center [768, 304] width 1413 height 54
click at [1382, 303] on input "55.000" at bounding box center [1365, 303] width 146 height 26
click at [1282, 472] on input "Hình thức thanh toán" at bounding box center [1353, 466] width 202 height 24
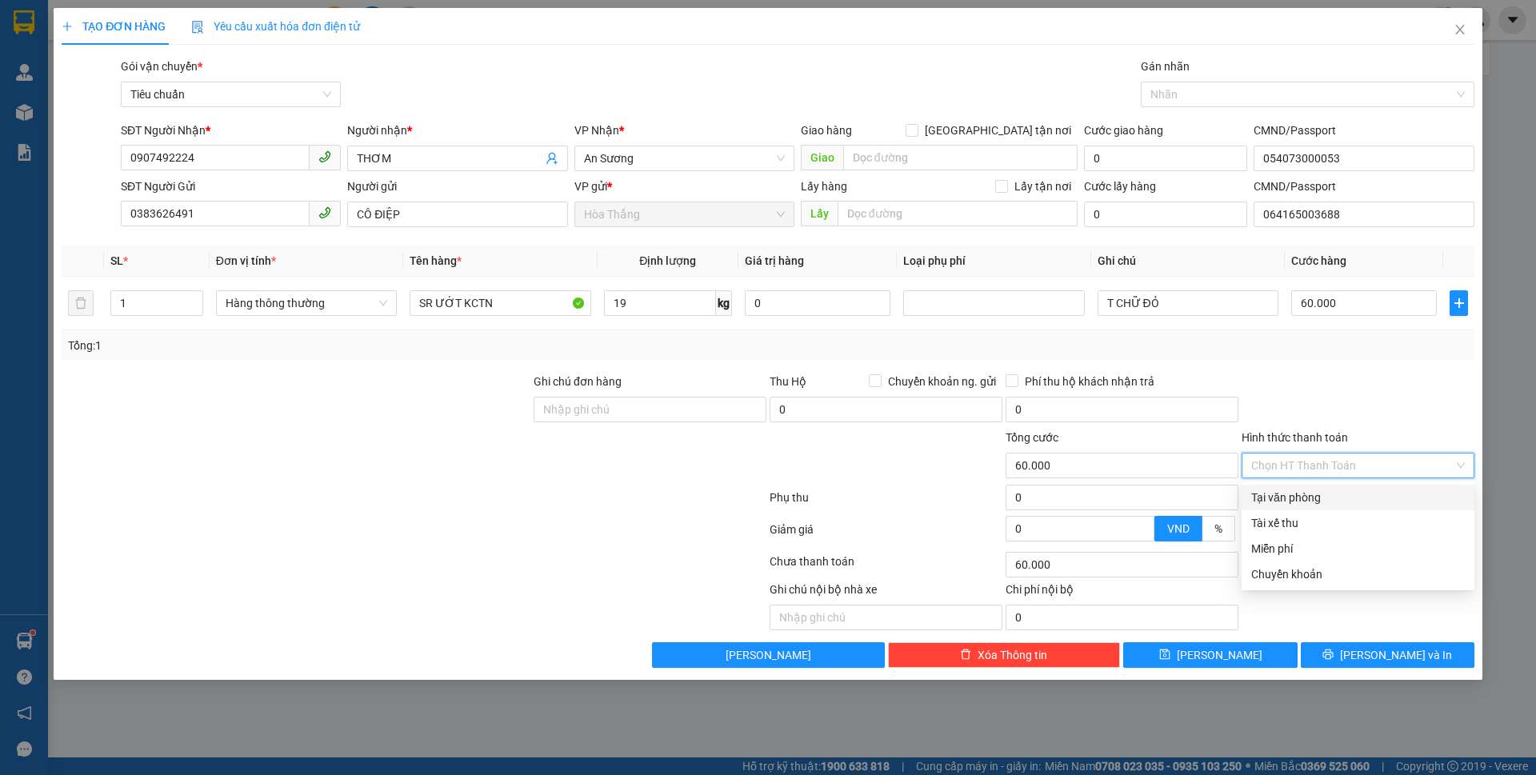
click at [1283, 491] on div "Tại văn phòng" at bounding box center [1359, 498] width 214 height 18
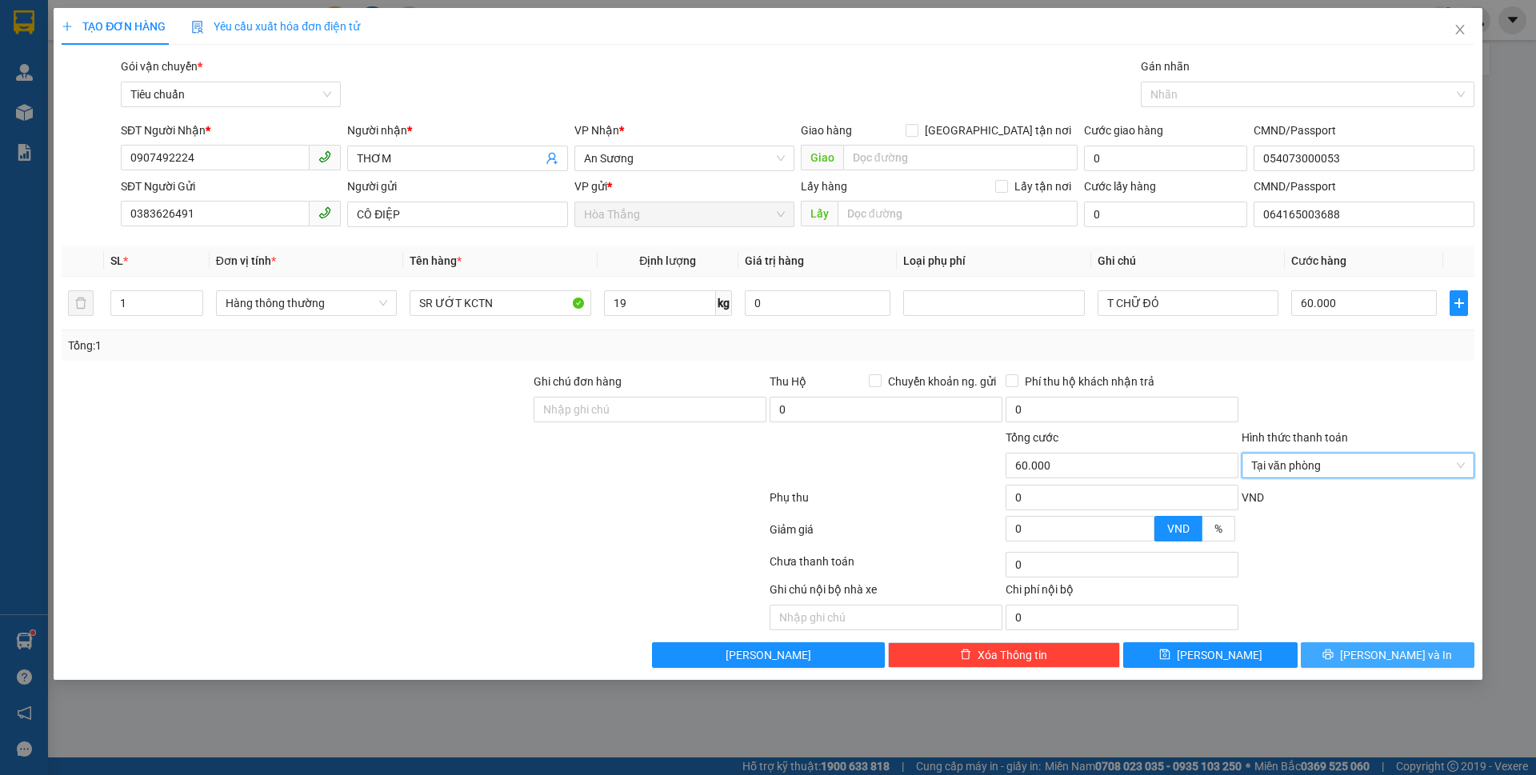
click at [1334, 650] on icon "printer" at bounding box center [1328, 654] width 11 height 11
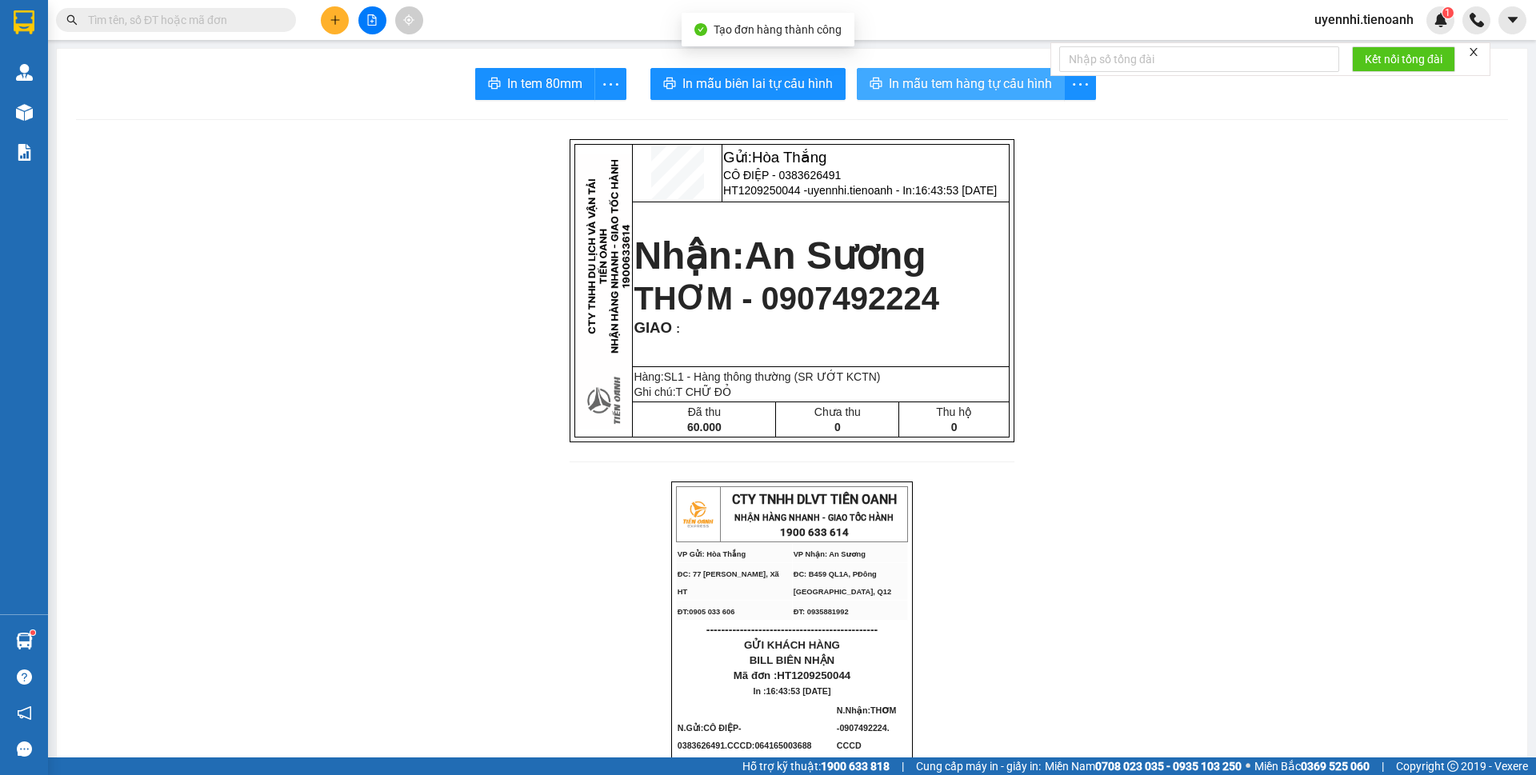
click at [928, 85] on span "In mẫu tem hàng tự cấu hình" at bounding box center [970, 84] width 163 height 20
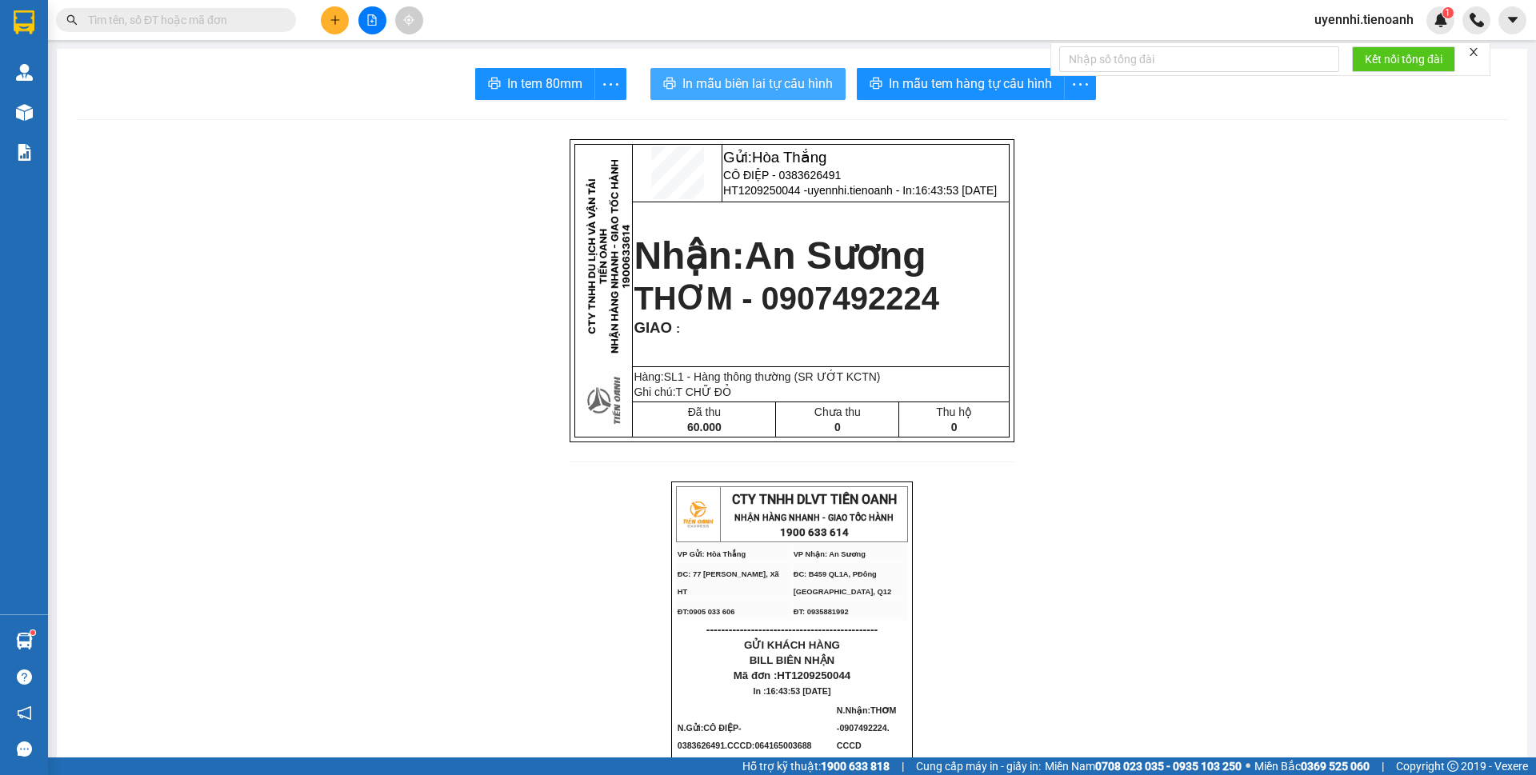
click at [710, 77] on span "In mẫu biên lai tự cấu hình" at bounding box center [758, 84] width 150 height 20
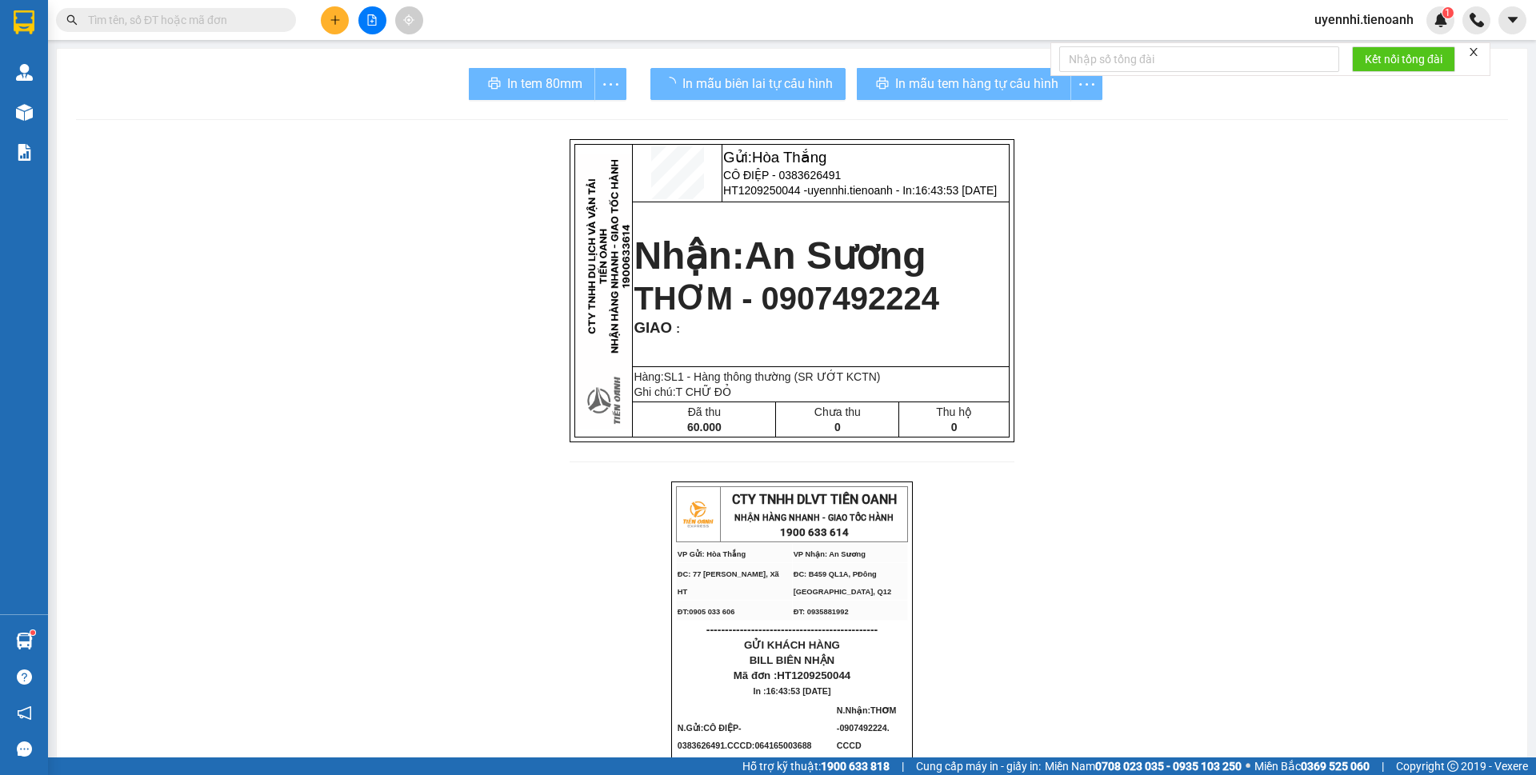
click at [945, 86] on div "In mẫu tem hàng tự cấu hình" at bounding box center [980, 84] width 246 height 32
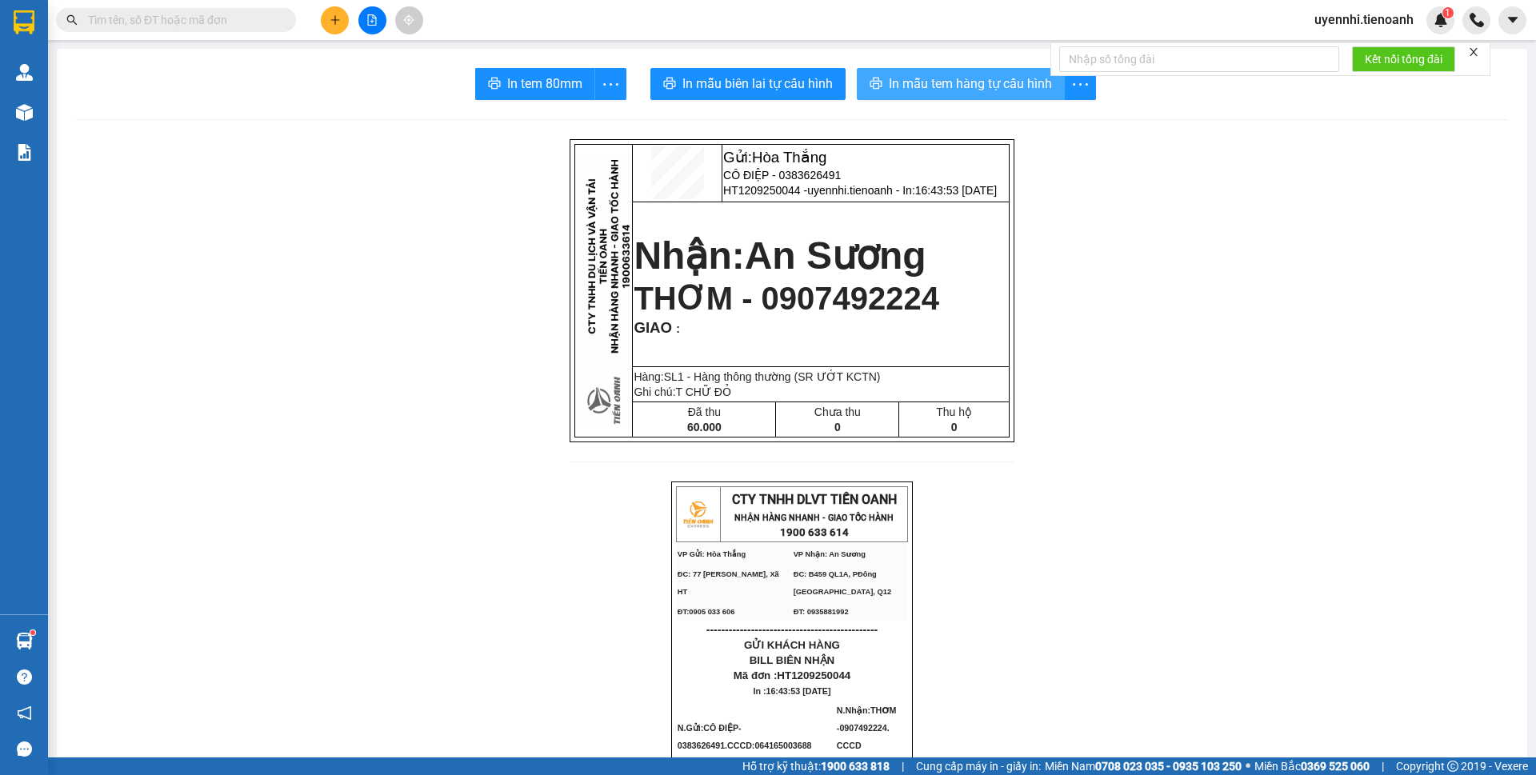
click at [923, 90] on span "In mẫu tem hàng tự cấu hình" at bounding box center [970, 84] width 163 height 20
click at [334, 25] on button at bounding box center [335, 20] width 28 height 28
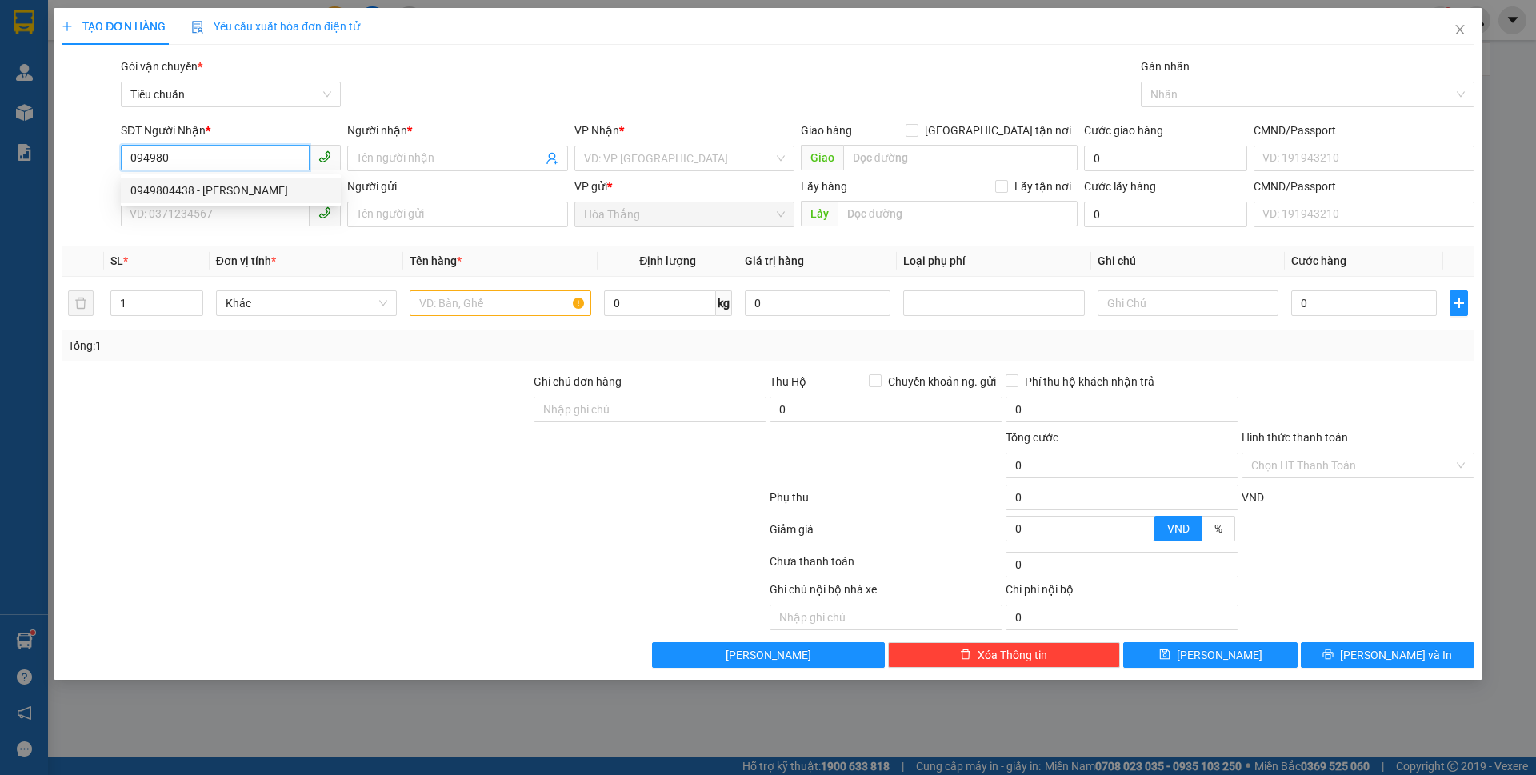
click at [211, 196] on div "0949804438 - C THẢO" at bounding box center [230, 191] width 201 height 18
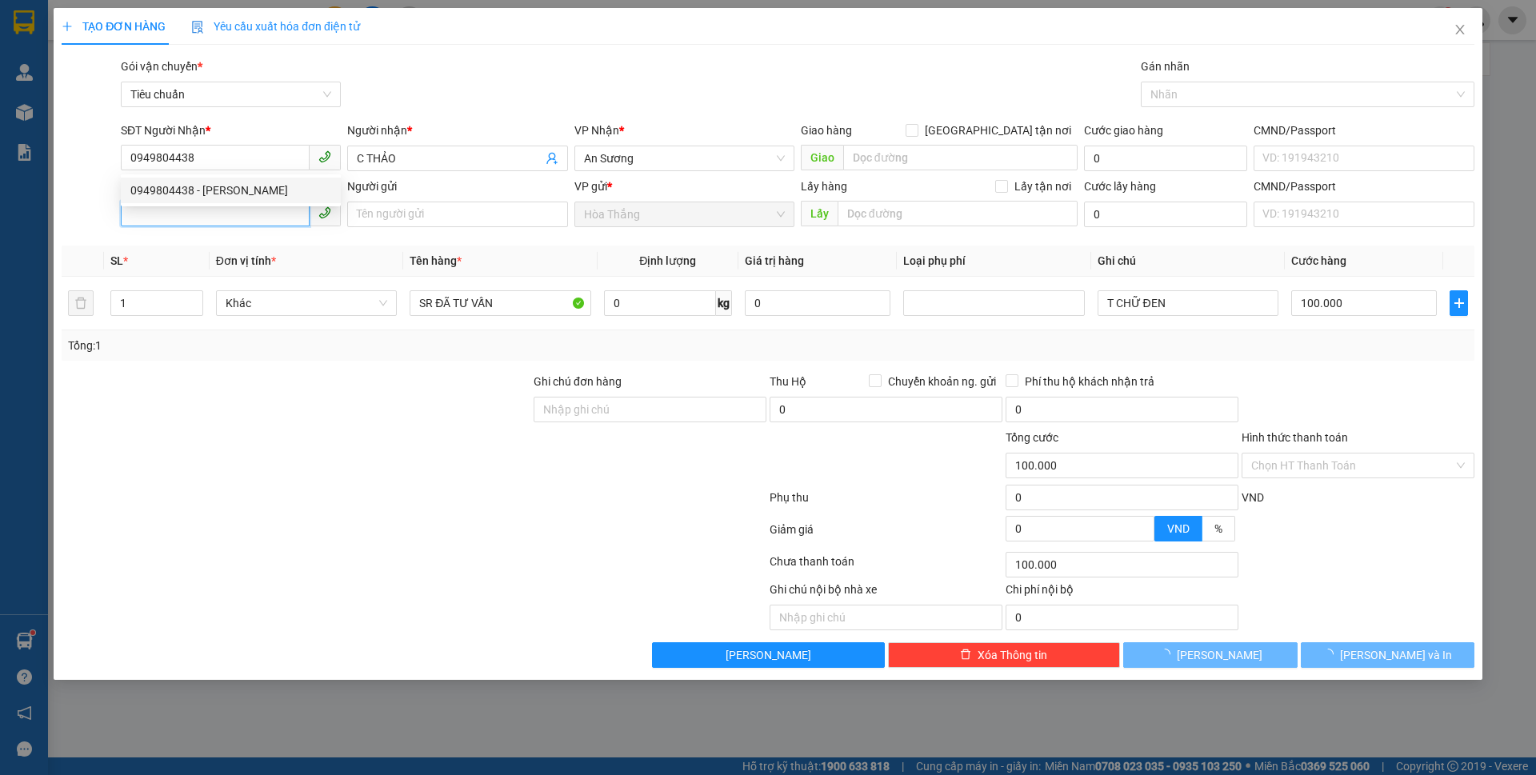
click at [164, 222] on input "SĐT Người Gửi" at bounding box center [215, 214] width 189 height 26
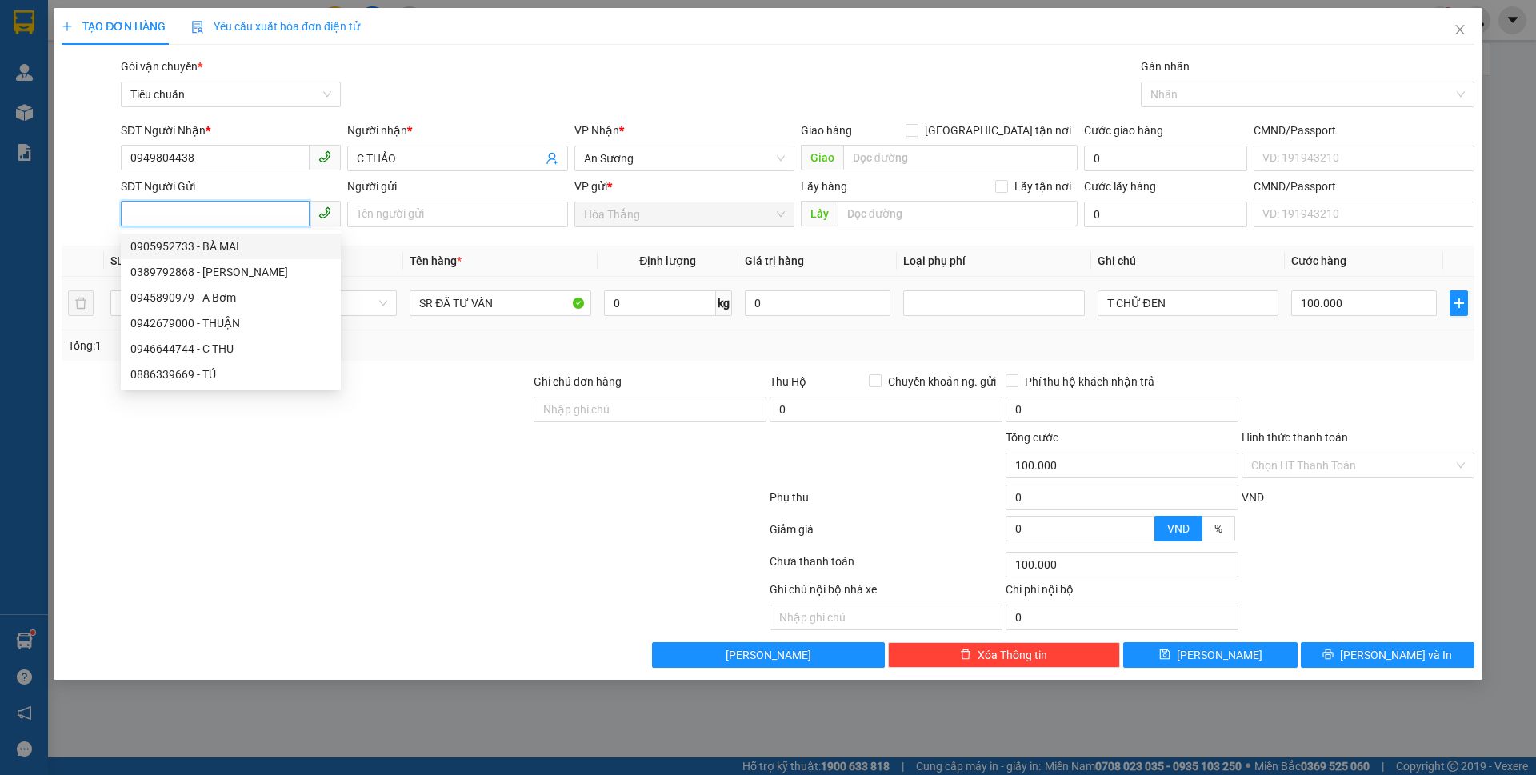
drag, startPoint x: 231, startPoint y: 237, endPoint x: 428, endPoint y: 317, distance: 212.5
click at [231, 237] on div "0905952733 - BÀ MAI" at bounding box center [231, 247] width 220 height 26
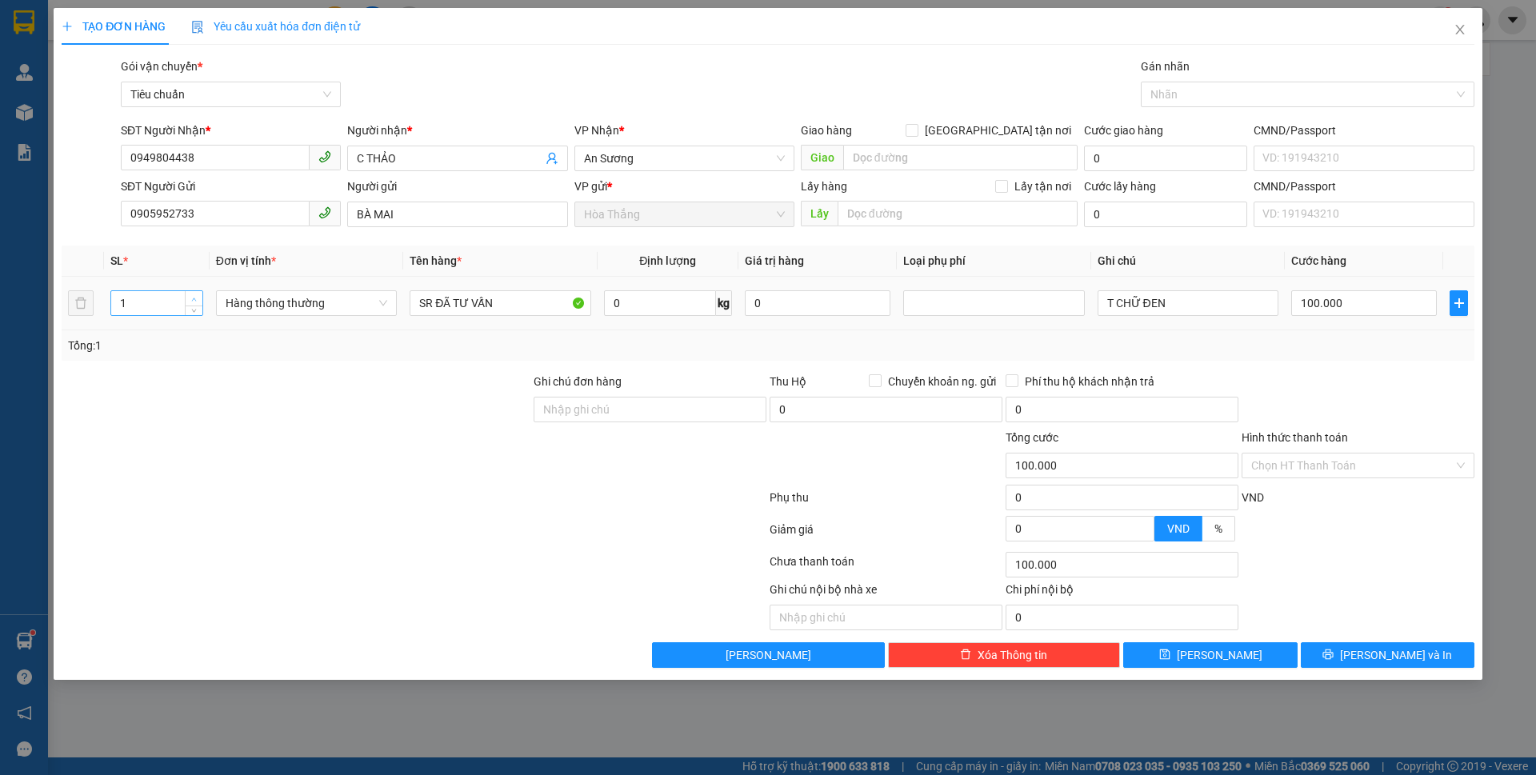
click at [196, 302] on span "up" at bounding box center [195, 299] width 10 height 10
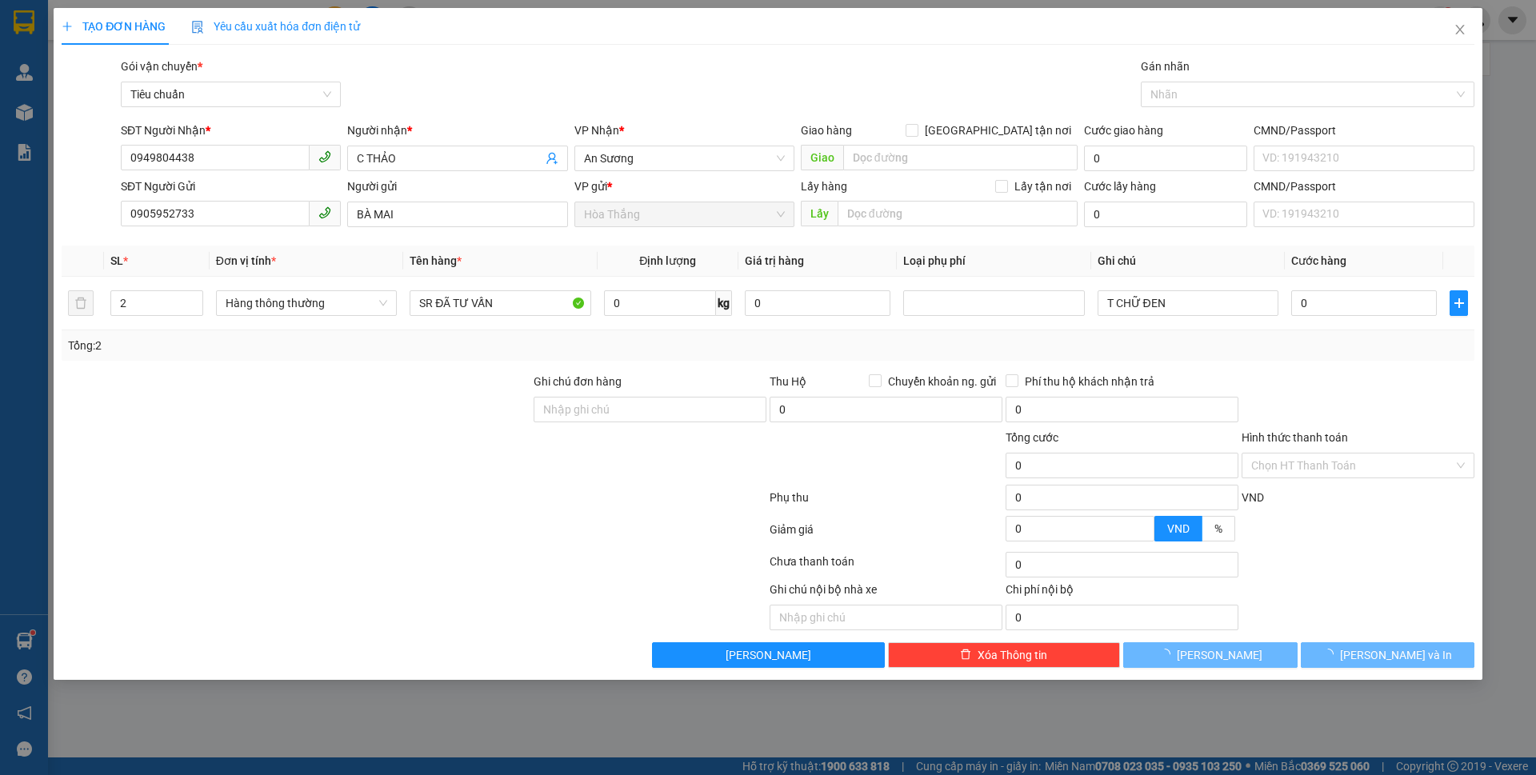
click at [514, 695] on div "TẠO ĐƠN HÀNG Yêu cầu xuất hóa đơn điện tử Transit Pickup Surcharge Ids Transit …" at bounding box center [768, 387] width 1536 height 775
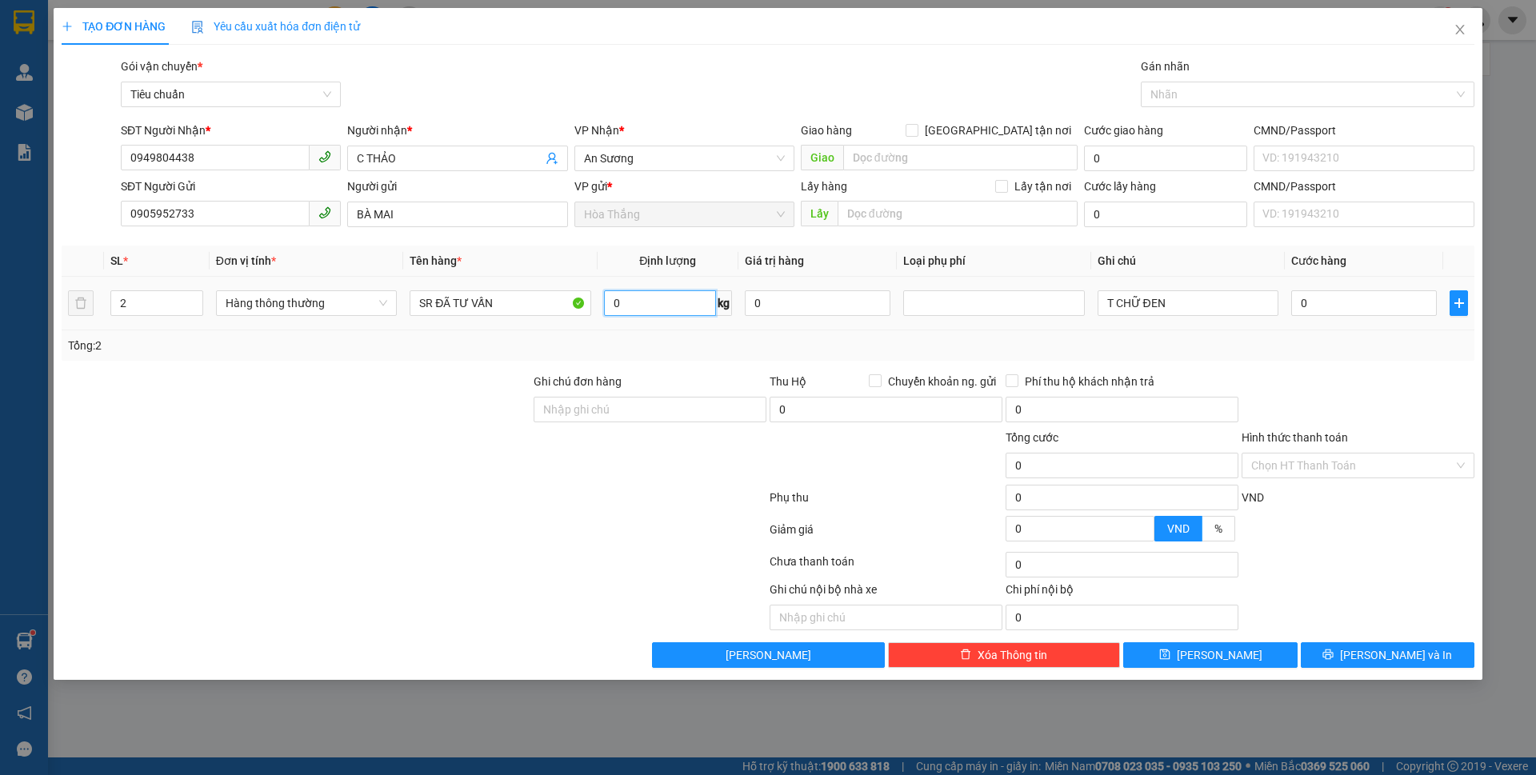
click at [627, 298] on input "0" at bounding box center [660, 303] width 112 height 26
click at [411, 461] on div at bounding box center [296, 457] width 472 height 56
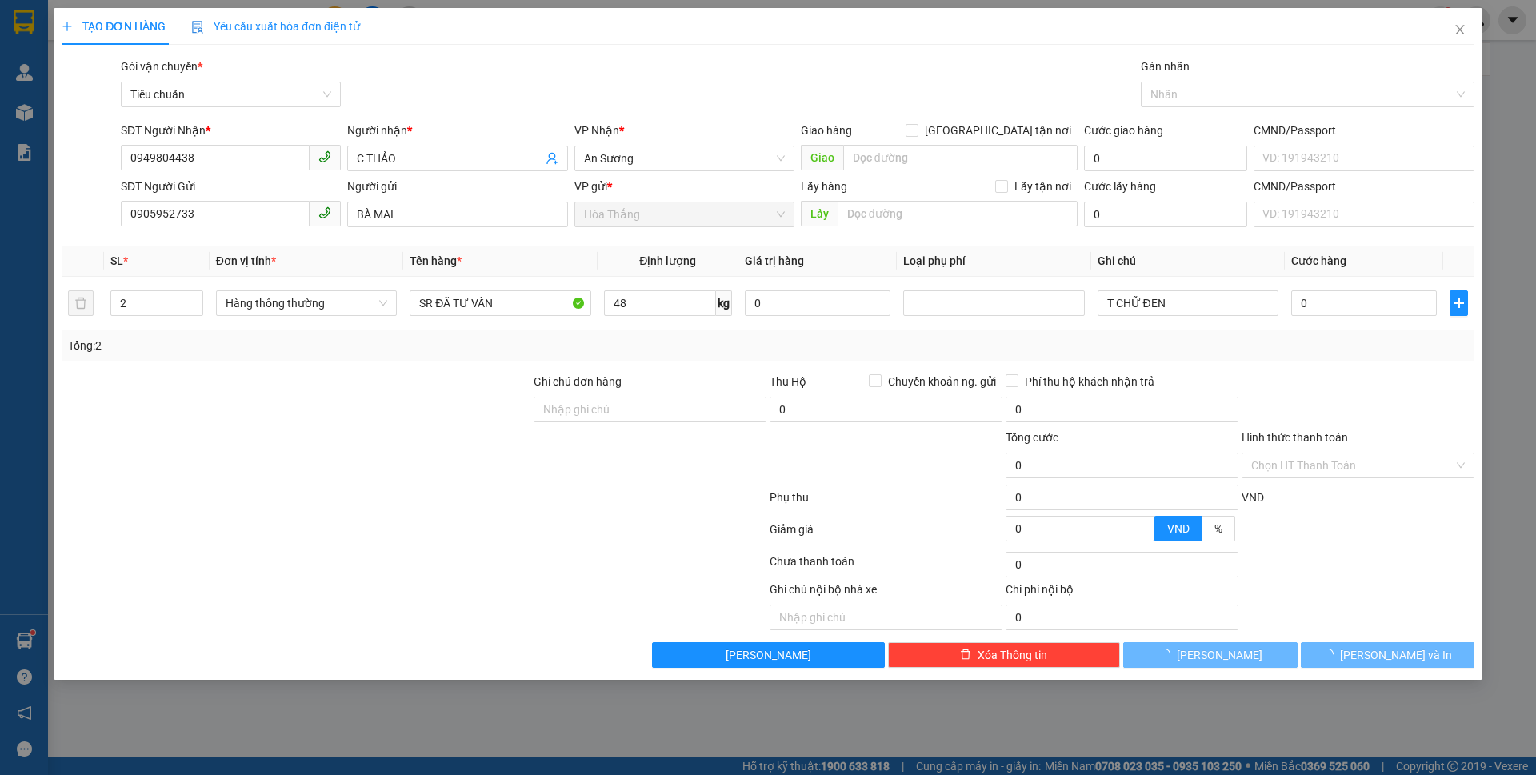
click at [410, 461] on div at bounding box center [296, 457] width 472 height 56
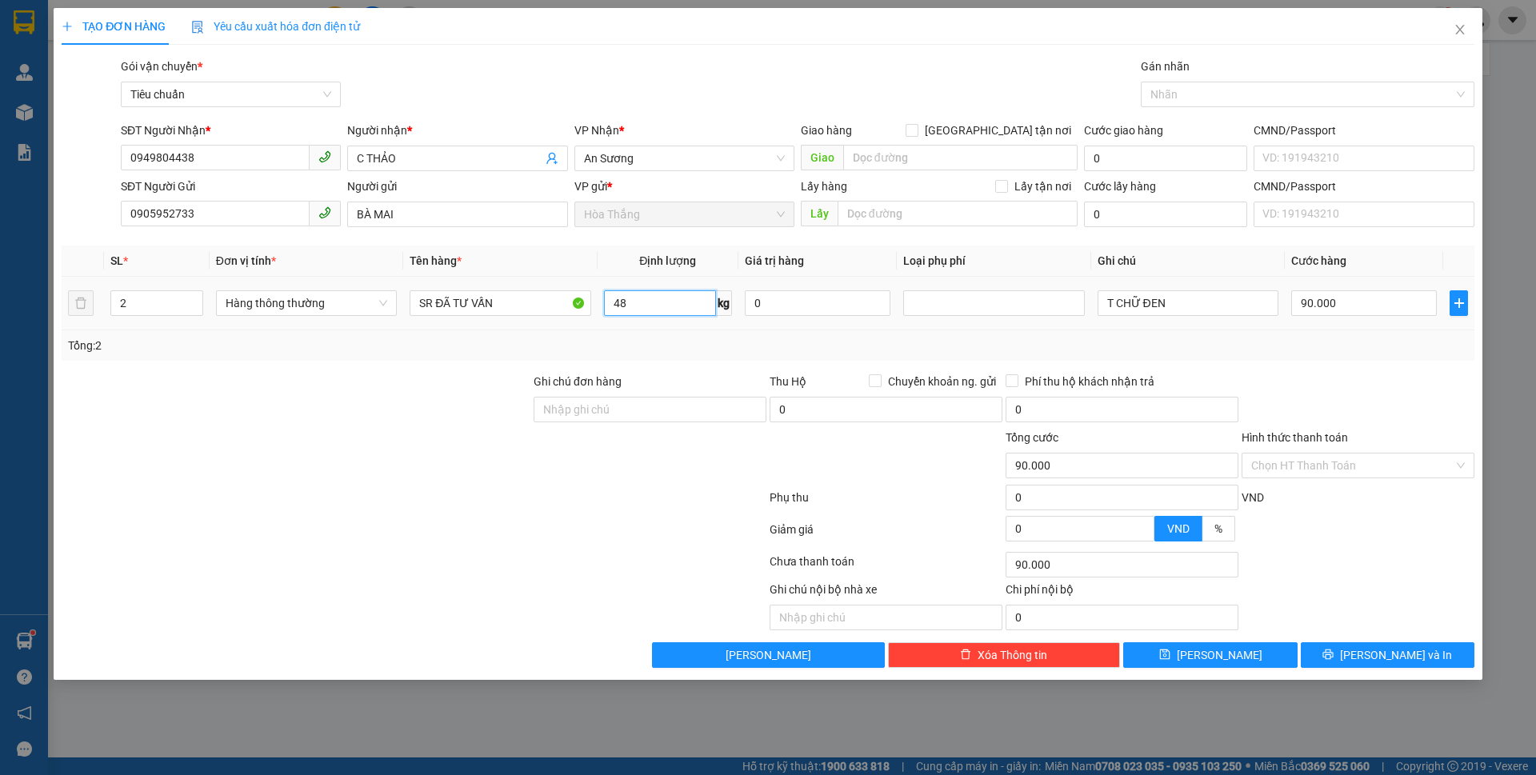
click at [672, 312] on input "48" at bounding box center [660, 303] width 112 height 26
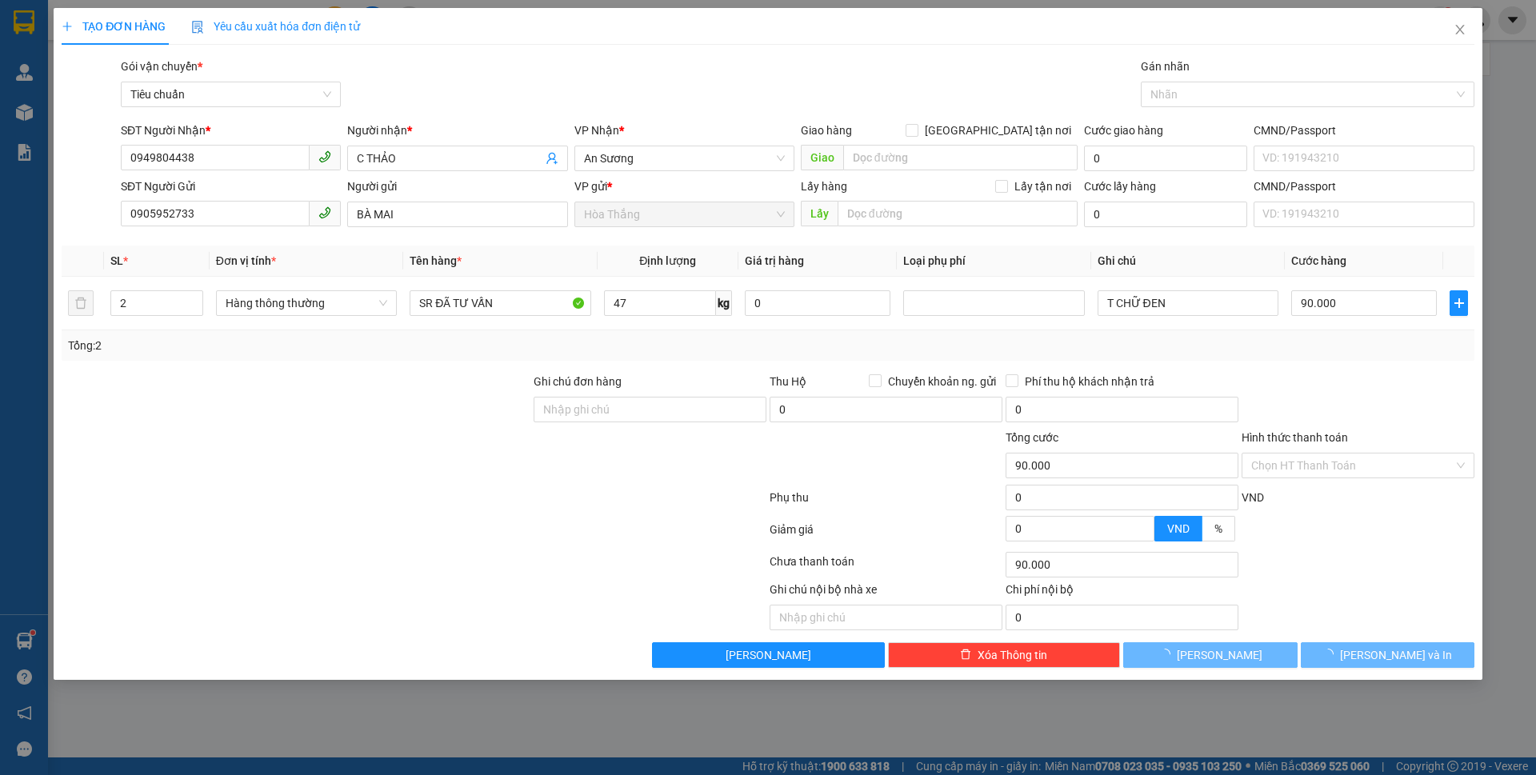
click at [472, 473] on div at bounding box center [296, 457] width 472 height 56
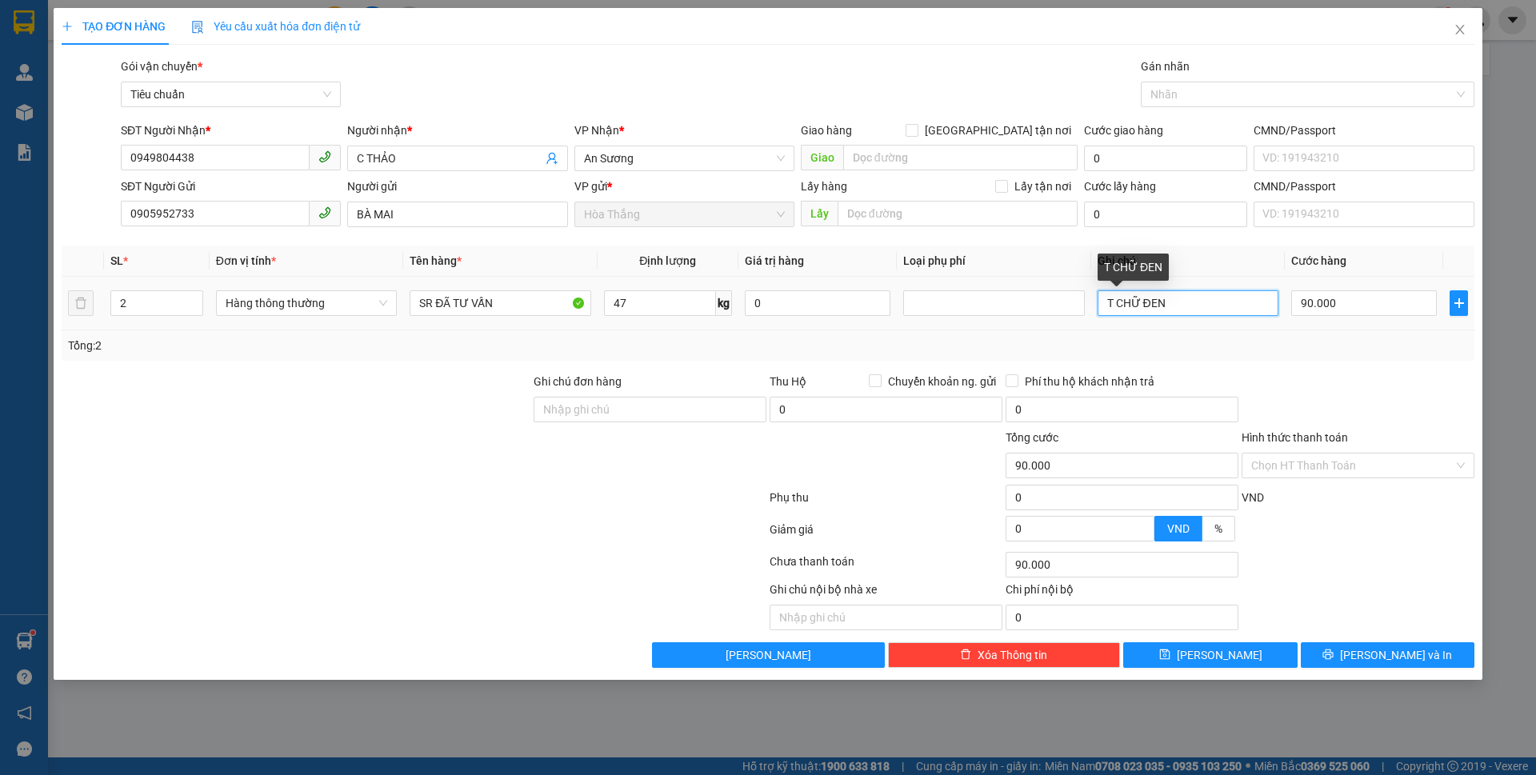
click at [1184, 298] on input "T CHỮ ĐEN" at bounding box center [1188, 303] width 181 height 26
click at [1360, 303] on input "90.000" at bounding box center [1365, 303] width 146 height 26
click at [1345, 323] on td "180.000" at bounding box center [1364, 304] width 158 height 54
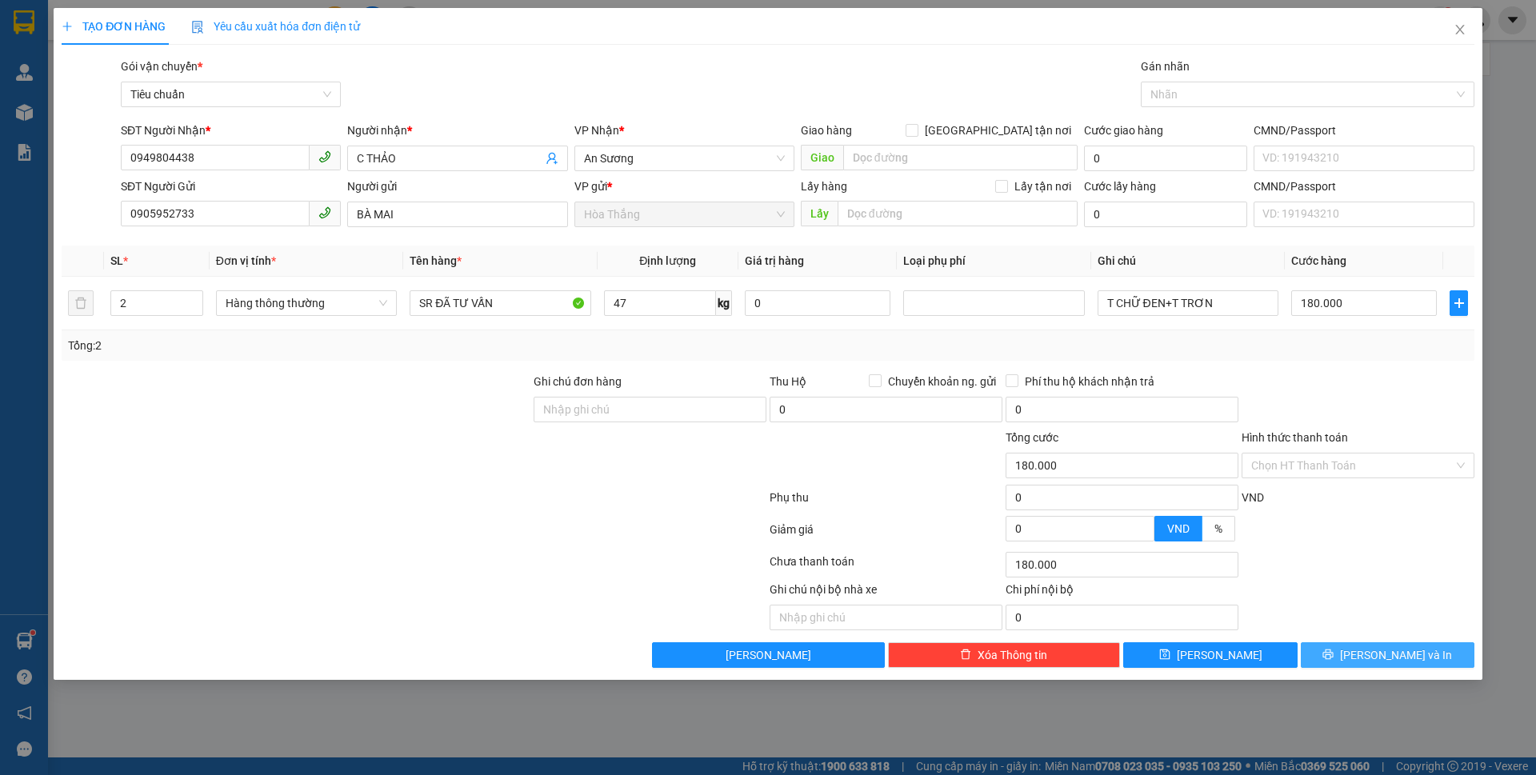
click at [1378, 655] on span "[PERSON_NAME] và In" at bounding box center [1396, 656] width 112 height 18
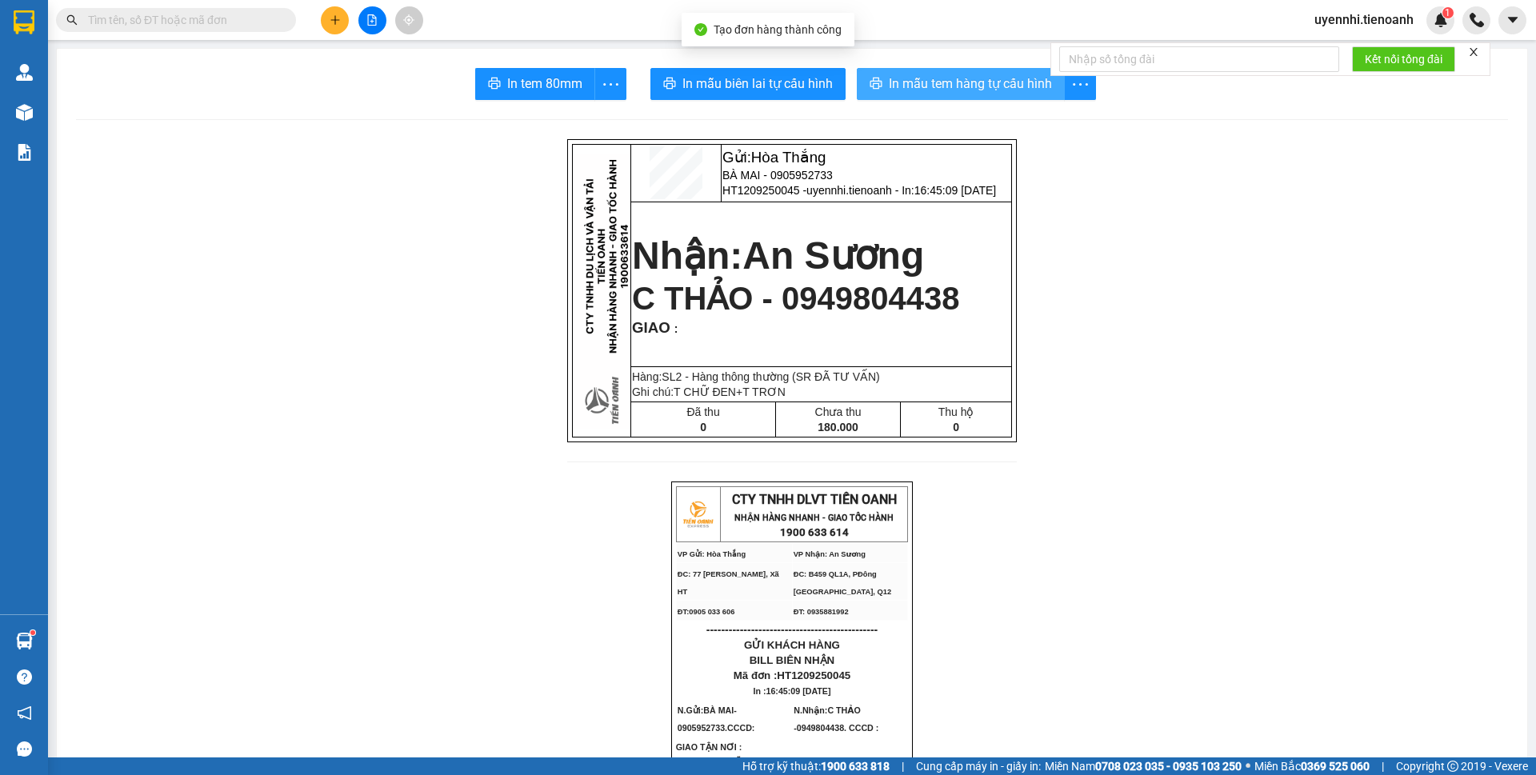
click at [974, 79] on span "In mẫu tem hàng tự cấu hình" at bounding box center [970, 84] width 163 height 20
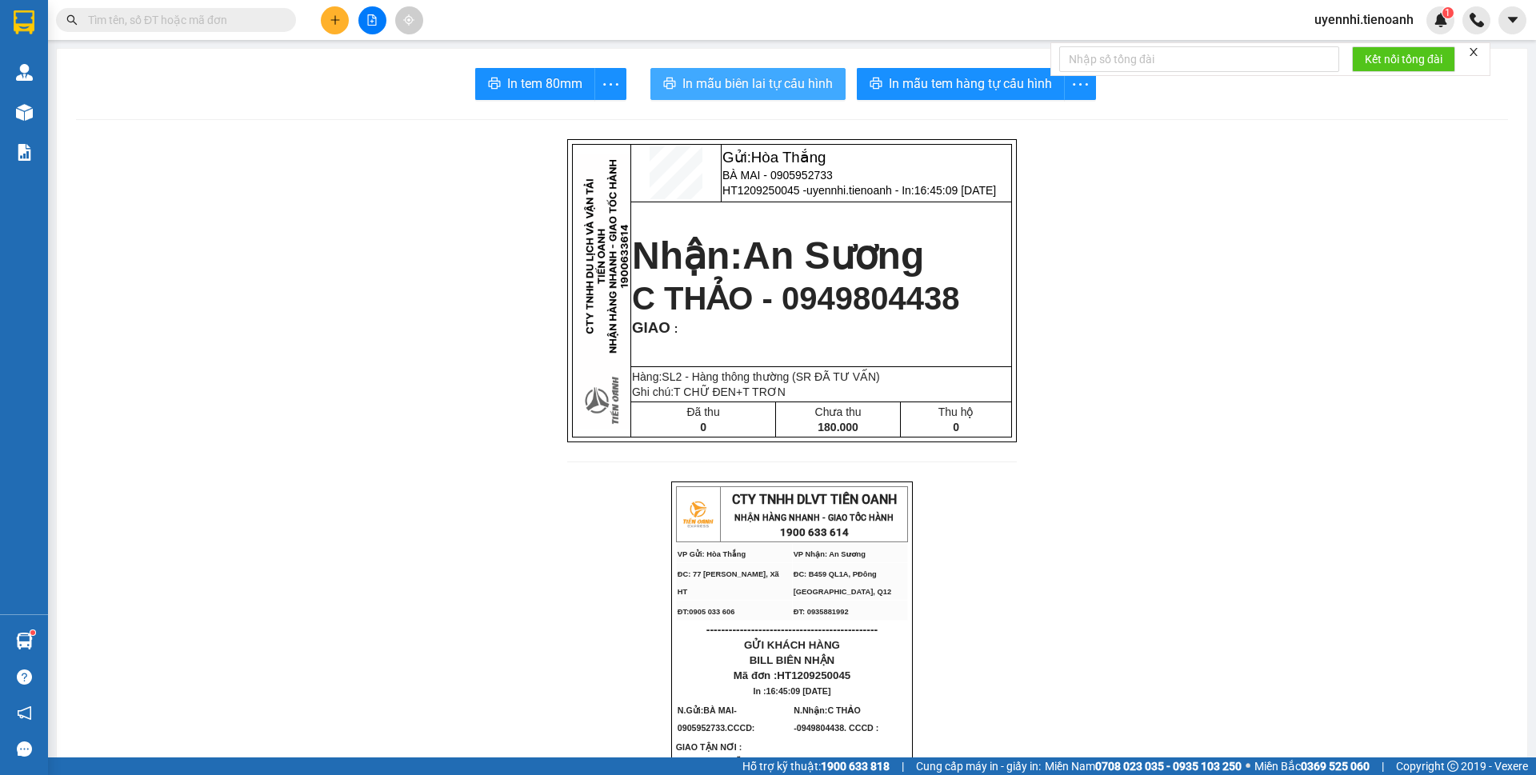
click at [742, 88] on span "In mẫu biên lai tự cấu hình" at bounding box center [758, 84] width 150 height 20
click at [326, 35] on div "Kết quả tìm kiếm ( 3 ) Bộ lọc Mã ĐH Trạng thái Món hàng Thu hộ Tổng cước Chưa c…" at bounding box center [768, 20] width 1536 height 40
click at [334, 26] on button at bounding box center [335, 20] width 28 height 28
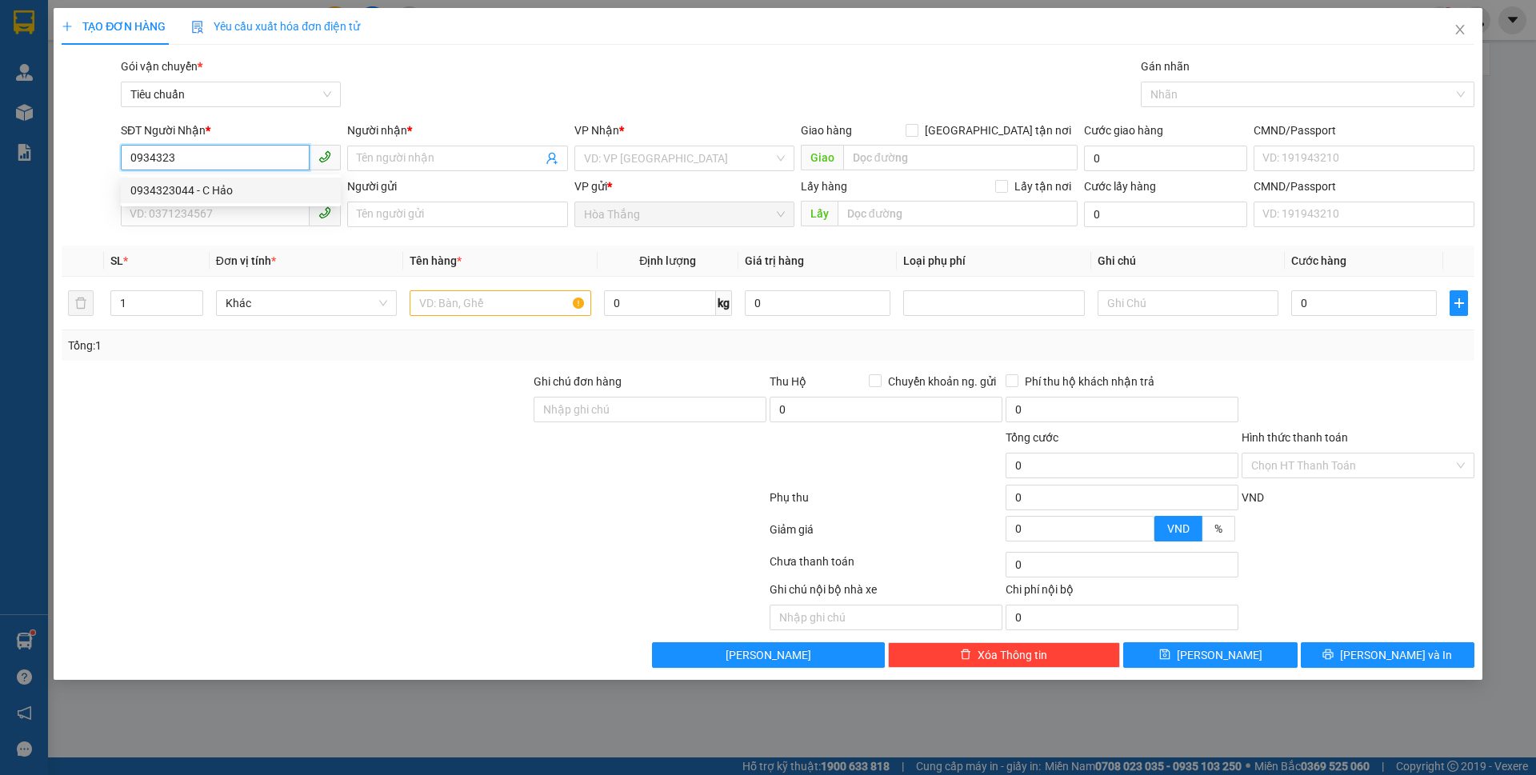
click at [203, 187] on div "0934323044 - C Hảo" at bounding box center [230, 191] width 201 height 18
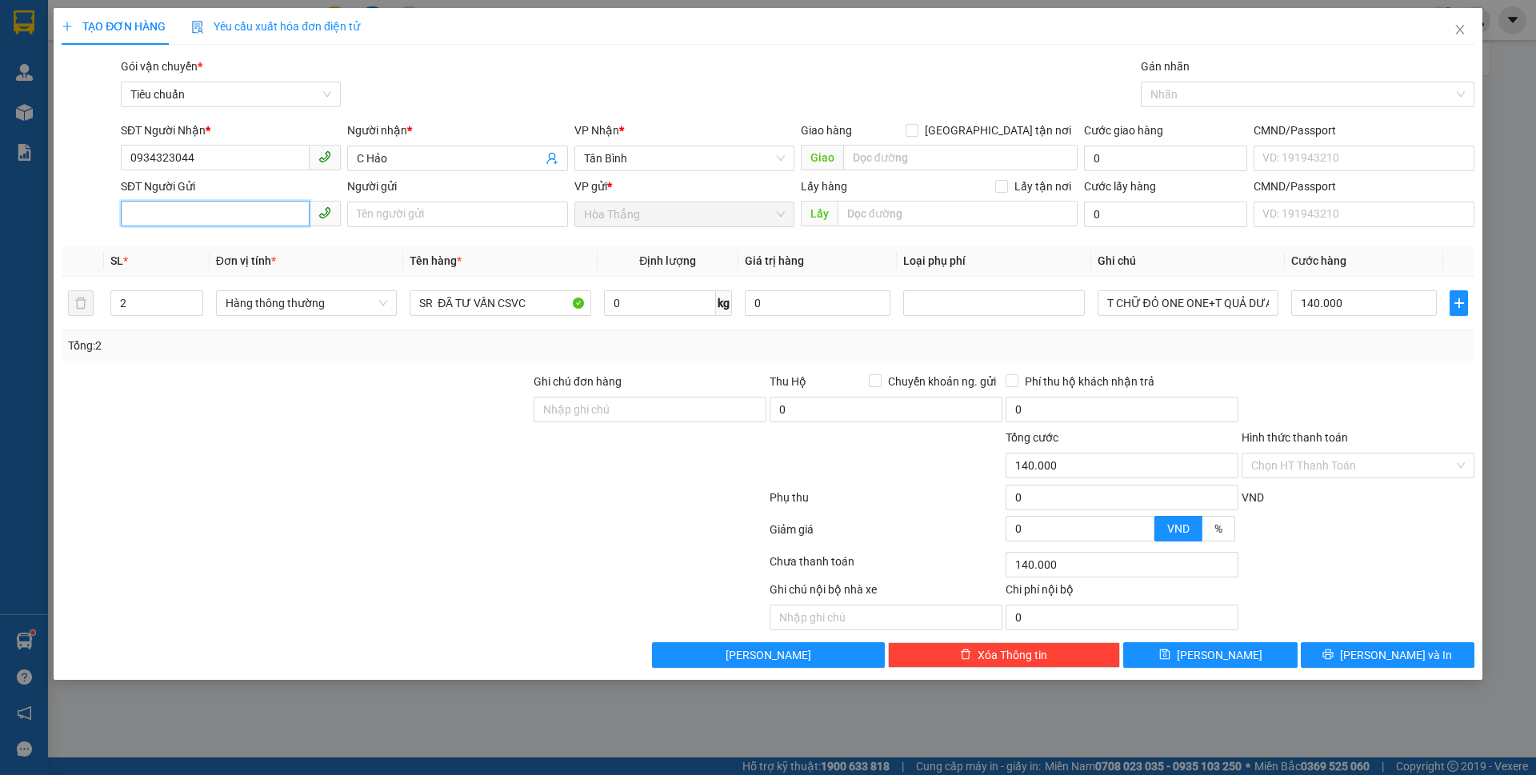
click at [187, 212] on input "SĐT Người Gửi" at bounding box center [215, 214] width 189 height 26
click at [197, 274] on div "0397417632 - H GÁI" at bounding box center [230, 272] width 201 height 18
drag, startPoint x: 1109, startPoint y: 298, endPoint x: 1257, endPoint y: 317, distance: 149.2
click at [1252, 317] on div "T CHỮ ĐỎ" at bounding box center [1188, 303] width 181 height 32
click at [675, 289] on span "0 kg" at bounding box center [668, 301] width 128 height 29
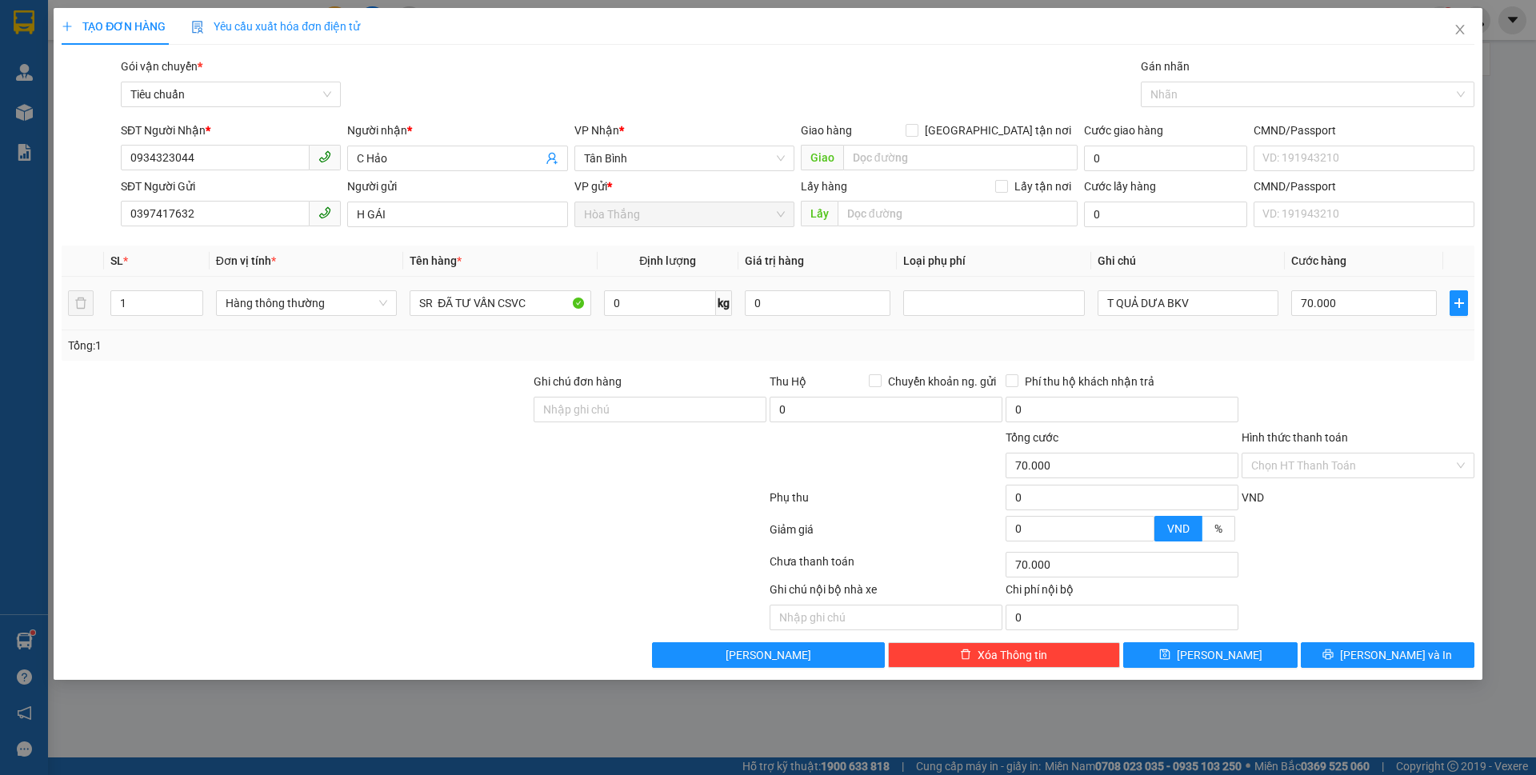
click at [661, 288] on span "0 kg" at bounding box center [668, 301] width 128 height 29
click at [644, 301] on input "0" at bounding box center [660, 303] width 112 height 26
click at [1442, 422] on div at bounding box center [1358, 401] width 236 height 56
click at [1440, 420] on div at bounding box center [1358, 401] width 236 height 56
drag, startPoint x: 1165, startPoint y: 306, endPoint x: 1255, endPoint y: 318, distance: 90.3
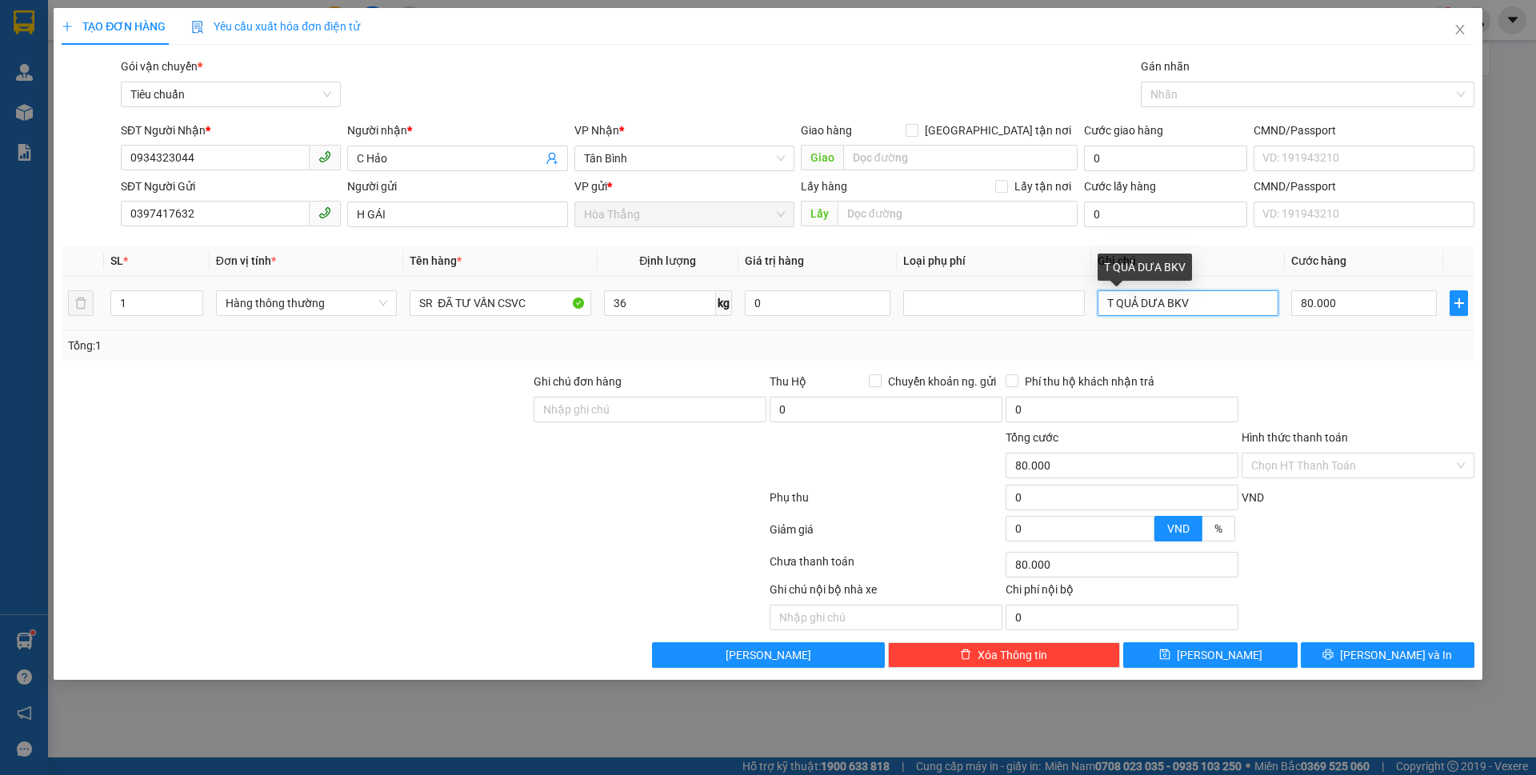
click at [1255, 318] on div "T QUẢ DƯA BKV" at bounding box center [1188, 303] width 181 height 32
click at [1255, 356] on div "Tổng: 1" at bounding box center [768, 345] width 1413 height 30
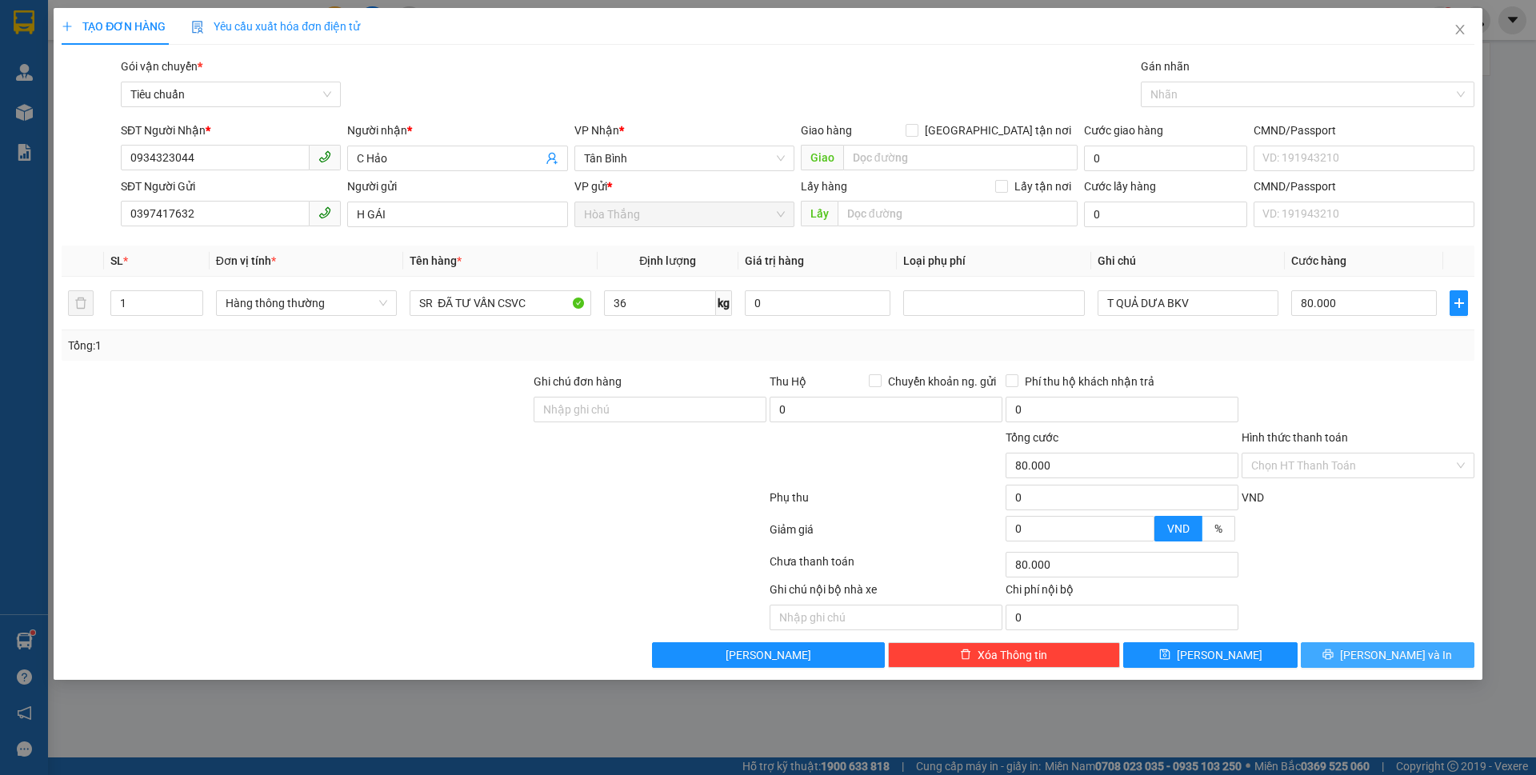
click at [1364, 646] on button "[PERSON_NAME] và In" at bounding box center [1388, 656] width 174 height 26
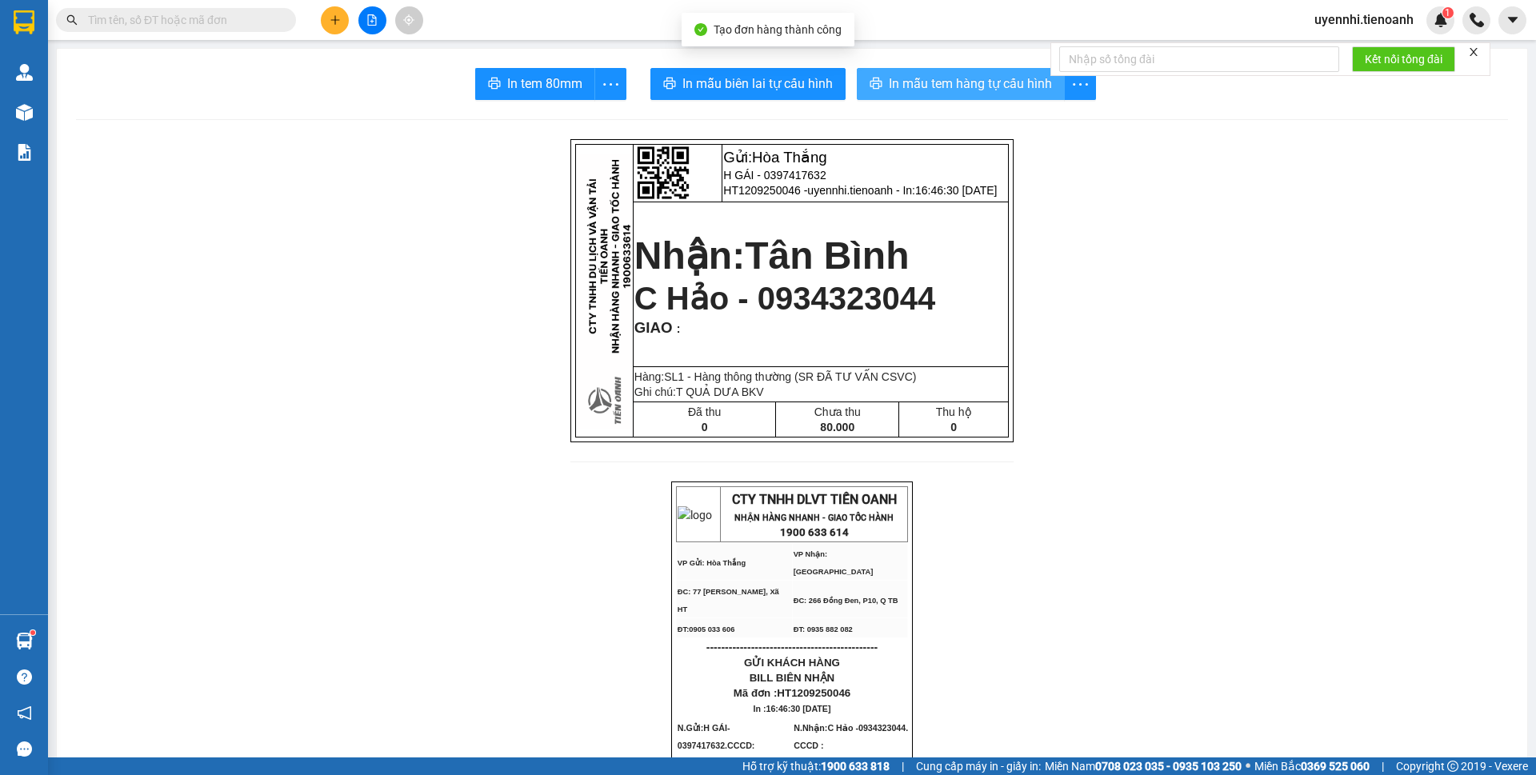
click at [941, 84] on span "In mẫu tem hàng tự cấu hình" at bounding box center [970, 84] width 163 height 20
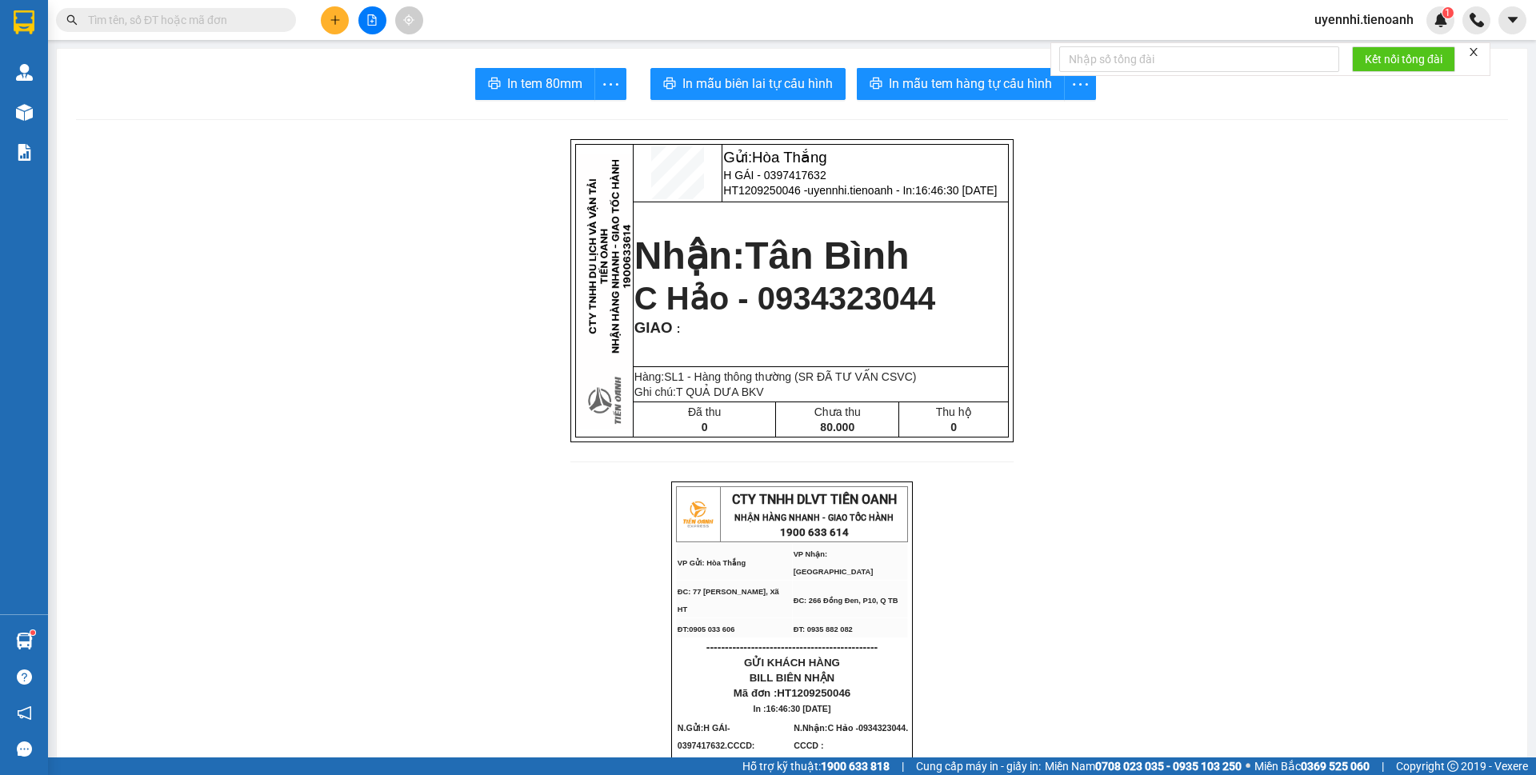
click at [715, 82] on span "In mẫu biên lai tự cấu hình" at bounding box center [758, 84] width 150 height 20
click at [959, 82] on span "In mẫu tem hàng tự cấu hình" at bounding box center [970, 84] width 163 height 20
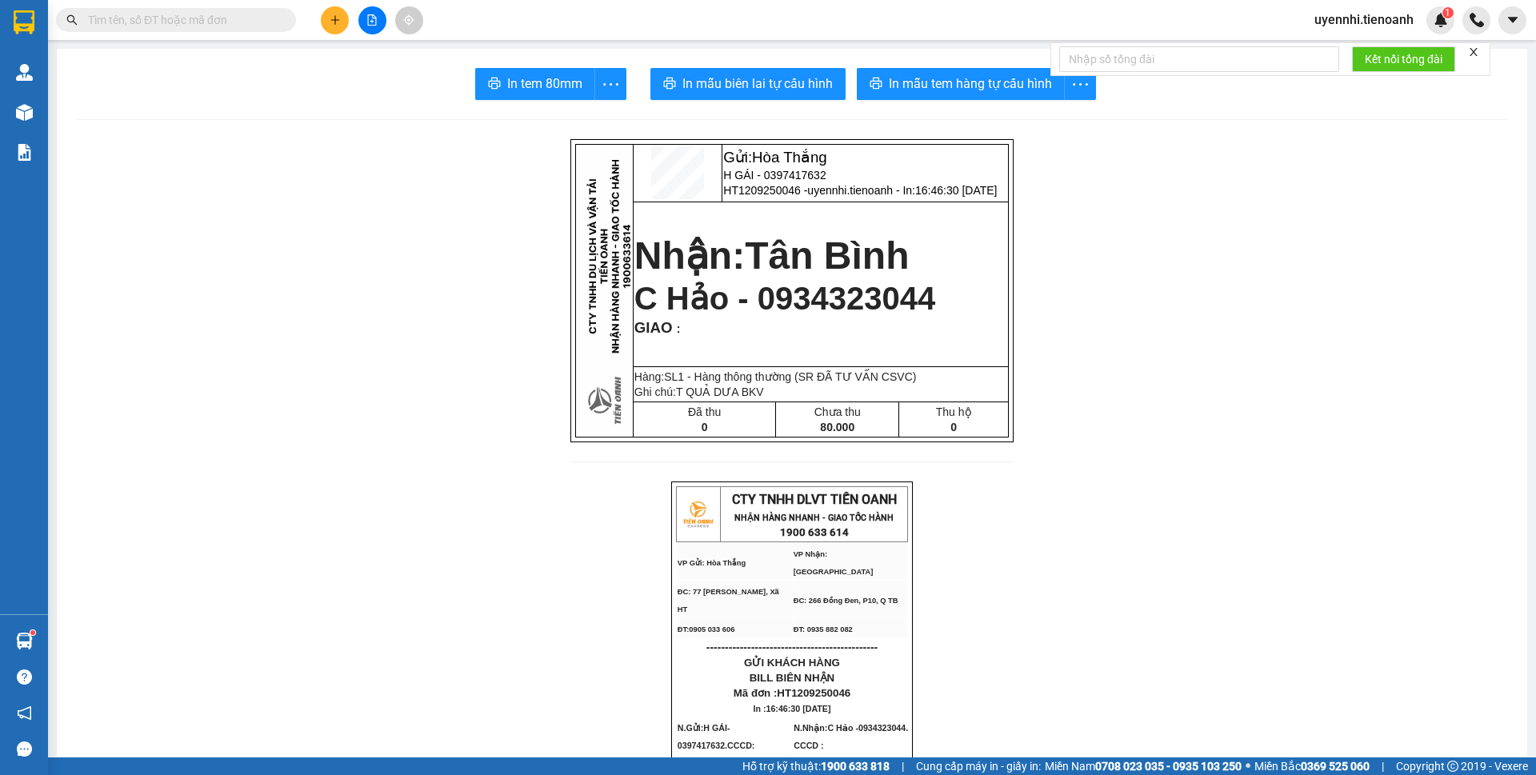
click at [188, 11] on input "text" at bounding box center [182, 20] width 189 height 18
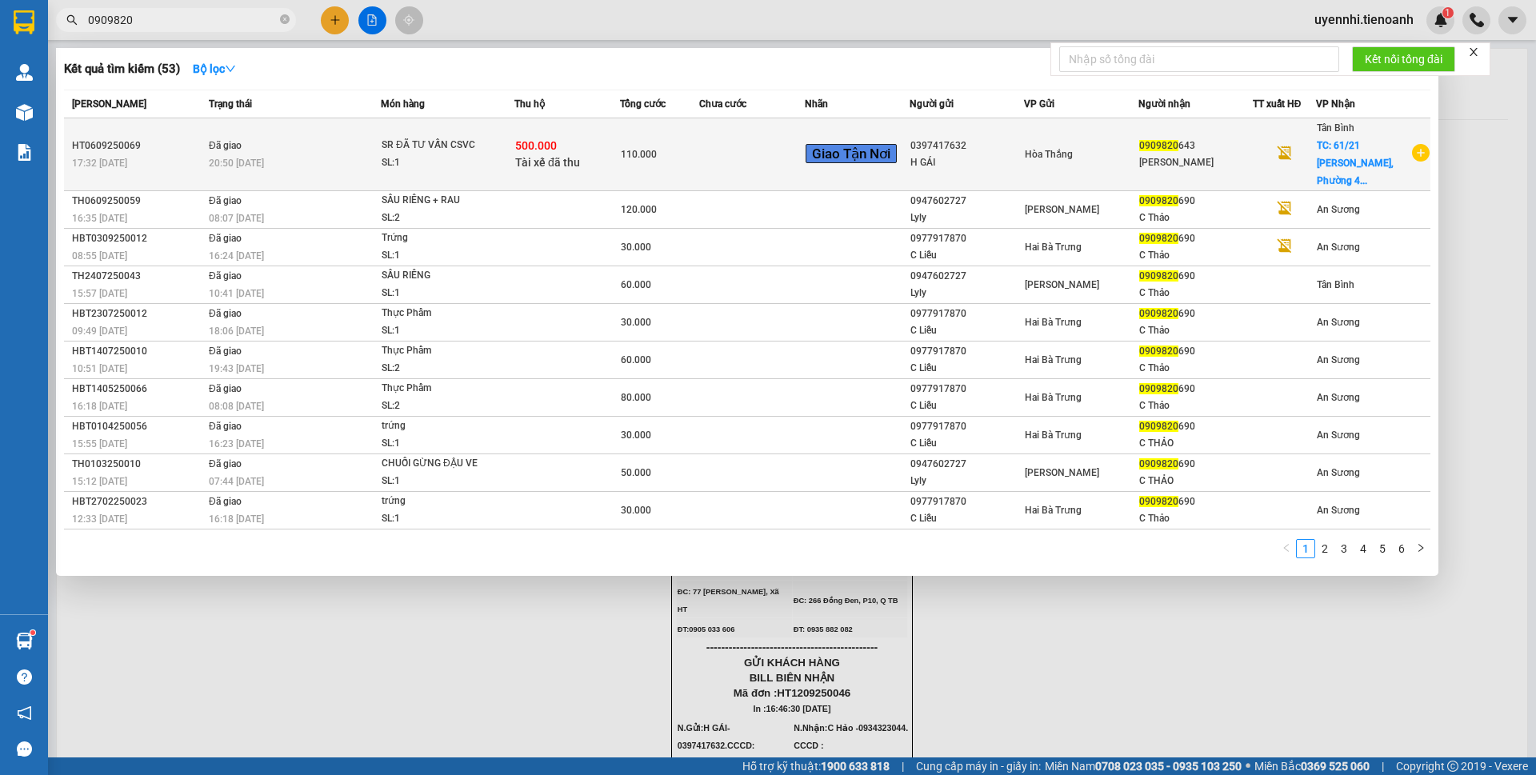
click at [1159, 159] on div "HOÀNG MAI" at bounding box center [1195, 162] width 113 height 17
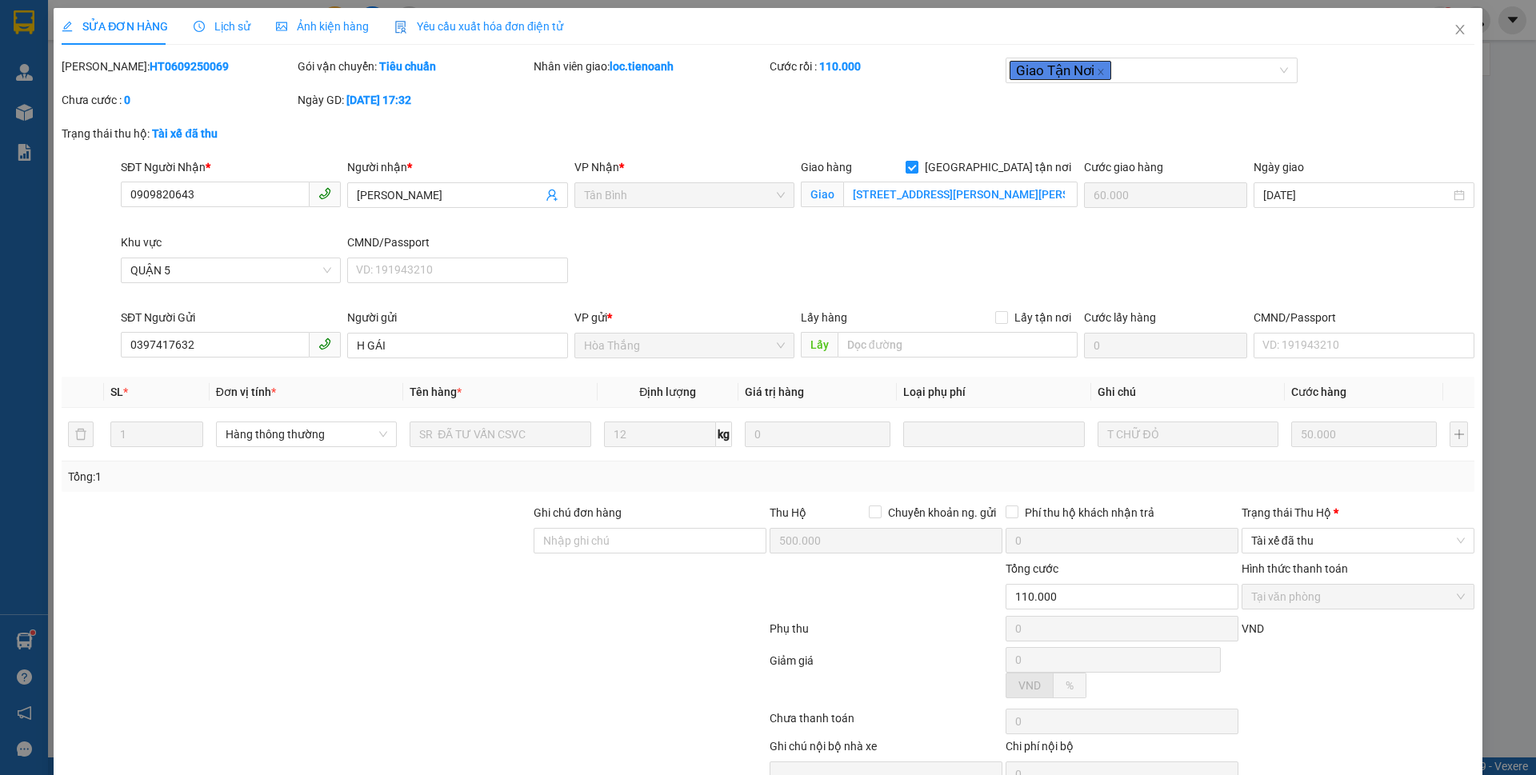
click at [233, 22] on span "Lịch sử" at bounding box center [222, 26] width 57 height 13
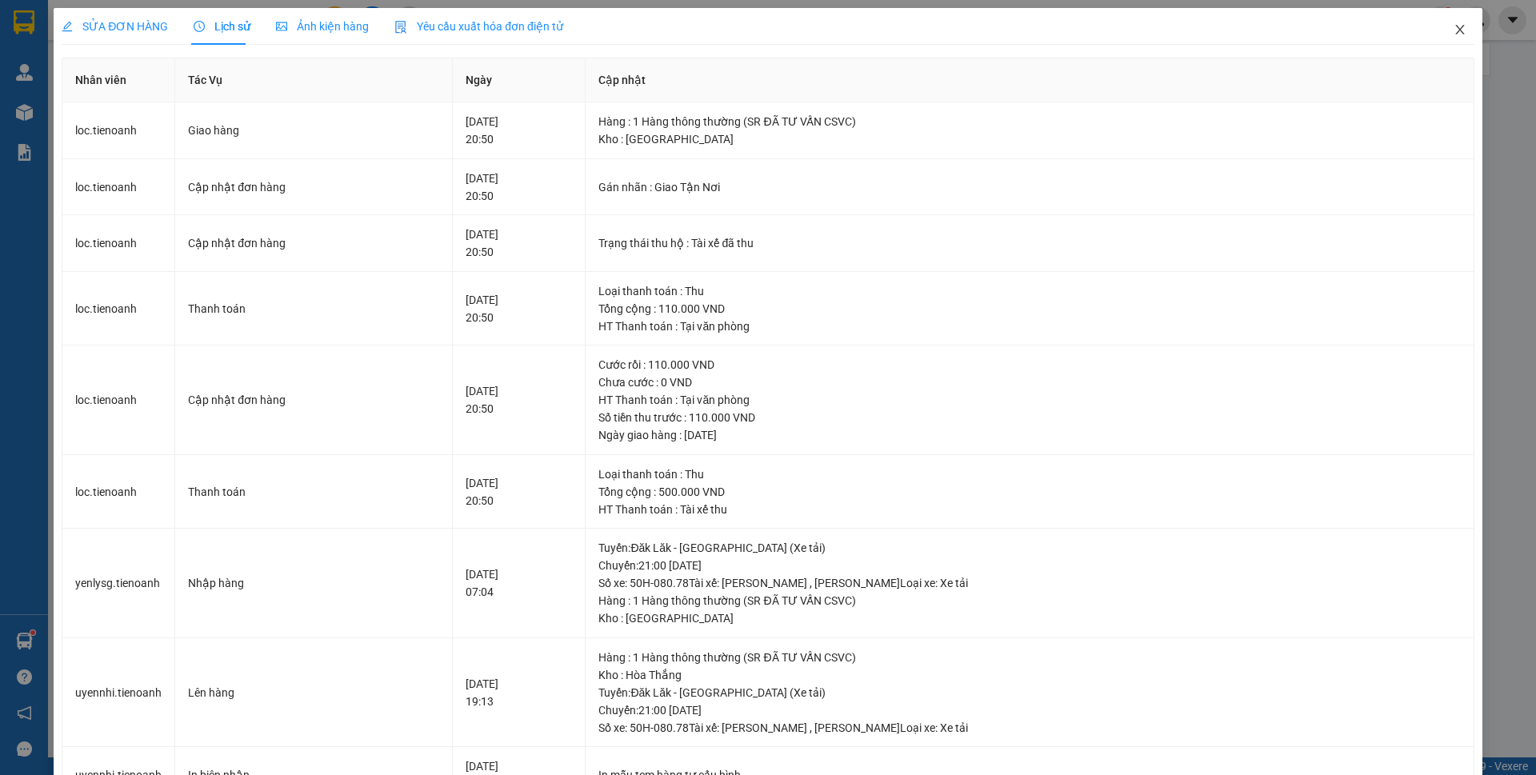
click at [1454, 32] on icon "close" at bounding box center [1460, 29] width 13 height 13
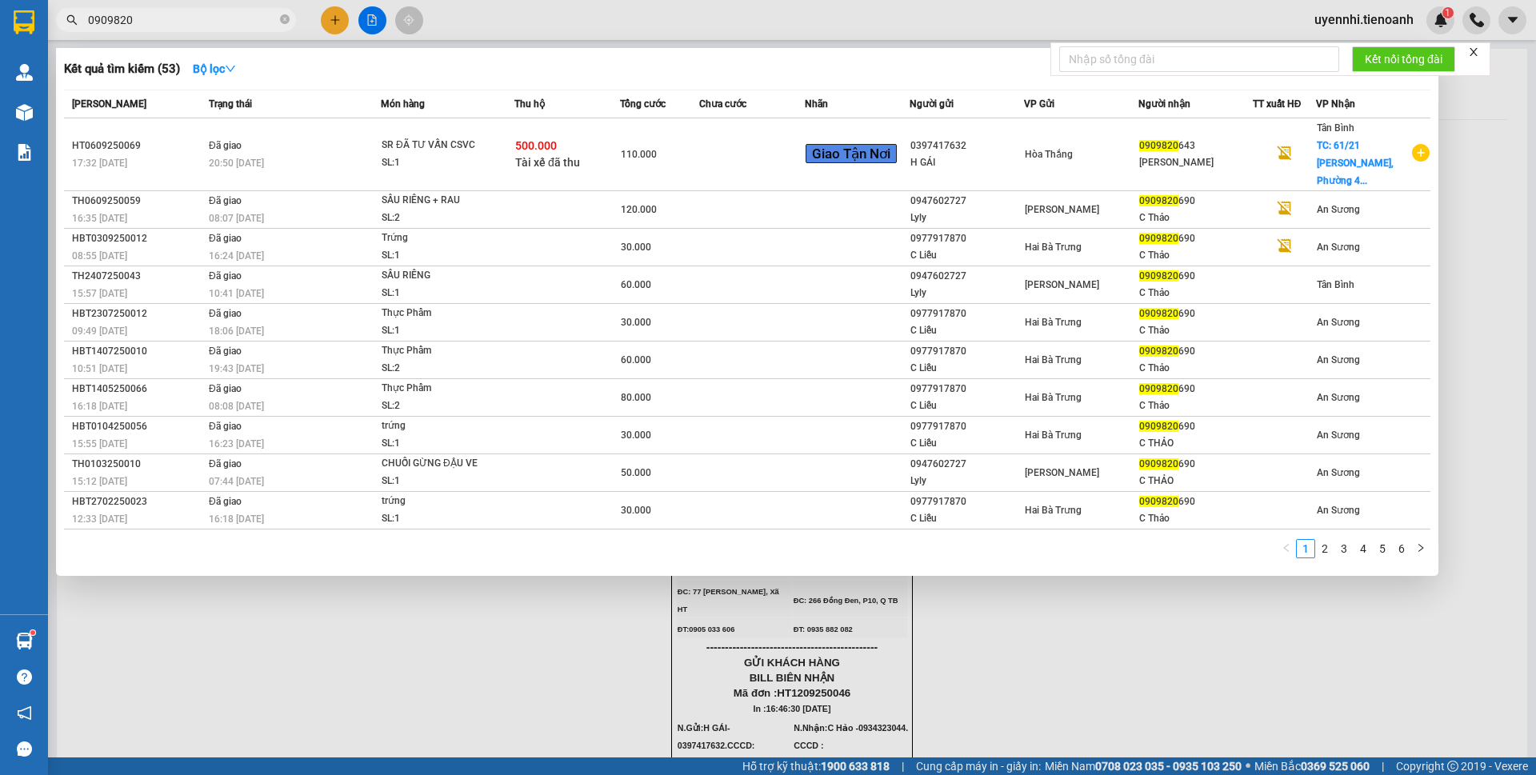
click at [202, 16] on input "0909820" at bounding box center [182, 20] width 189 height 18
click at [331, 25] on div at bounding box center [768, 387] width 1536 height 775
click at [139, 24] on input "0909820" at bounding box center [182, 20] width 189 height 18
click at [337, 22] on div at bounding box center [768, 387] width 1536 height 775
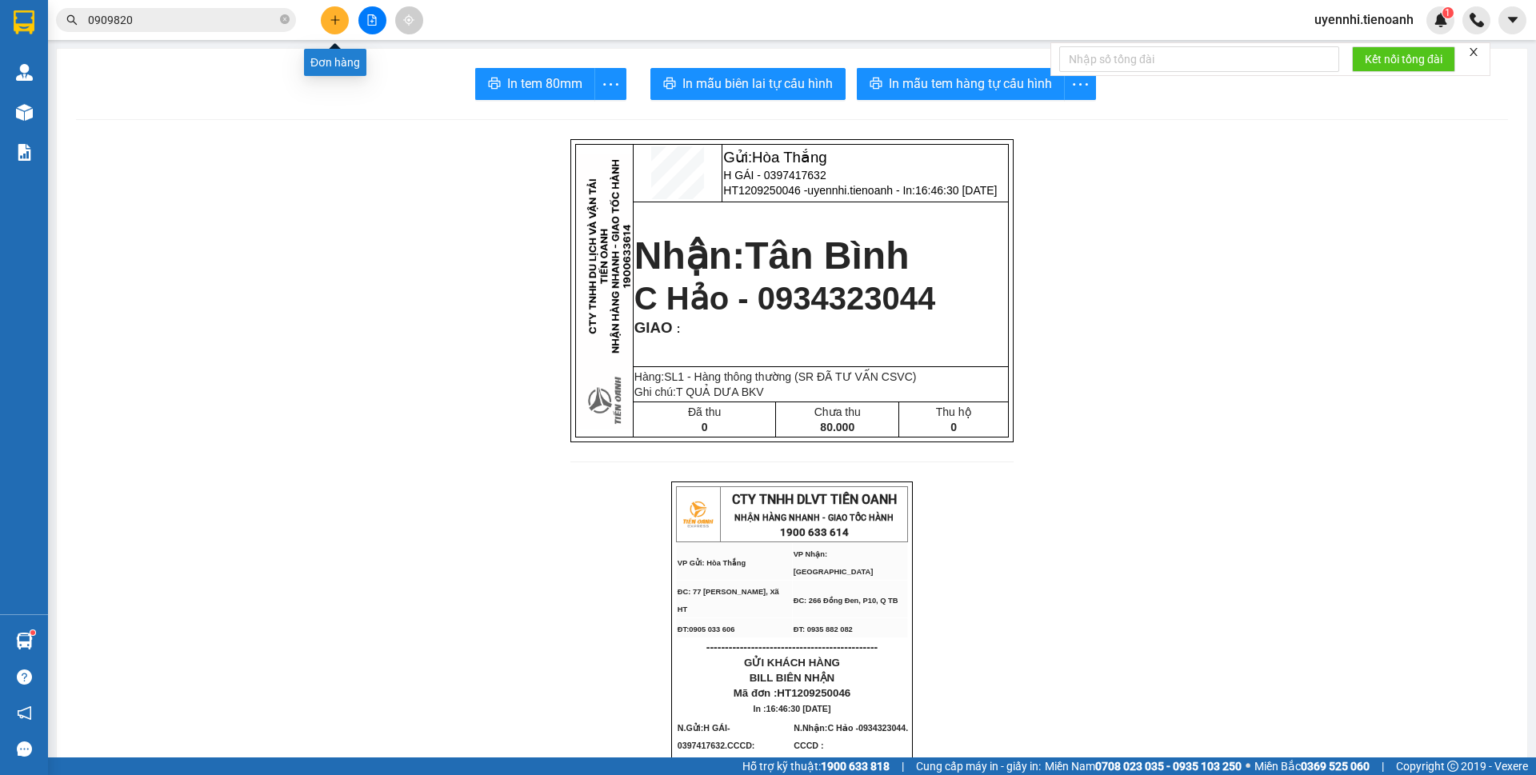
click at [337, 22] on icon "plus" at bounding box center [335, 19] width 11 height 11
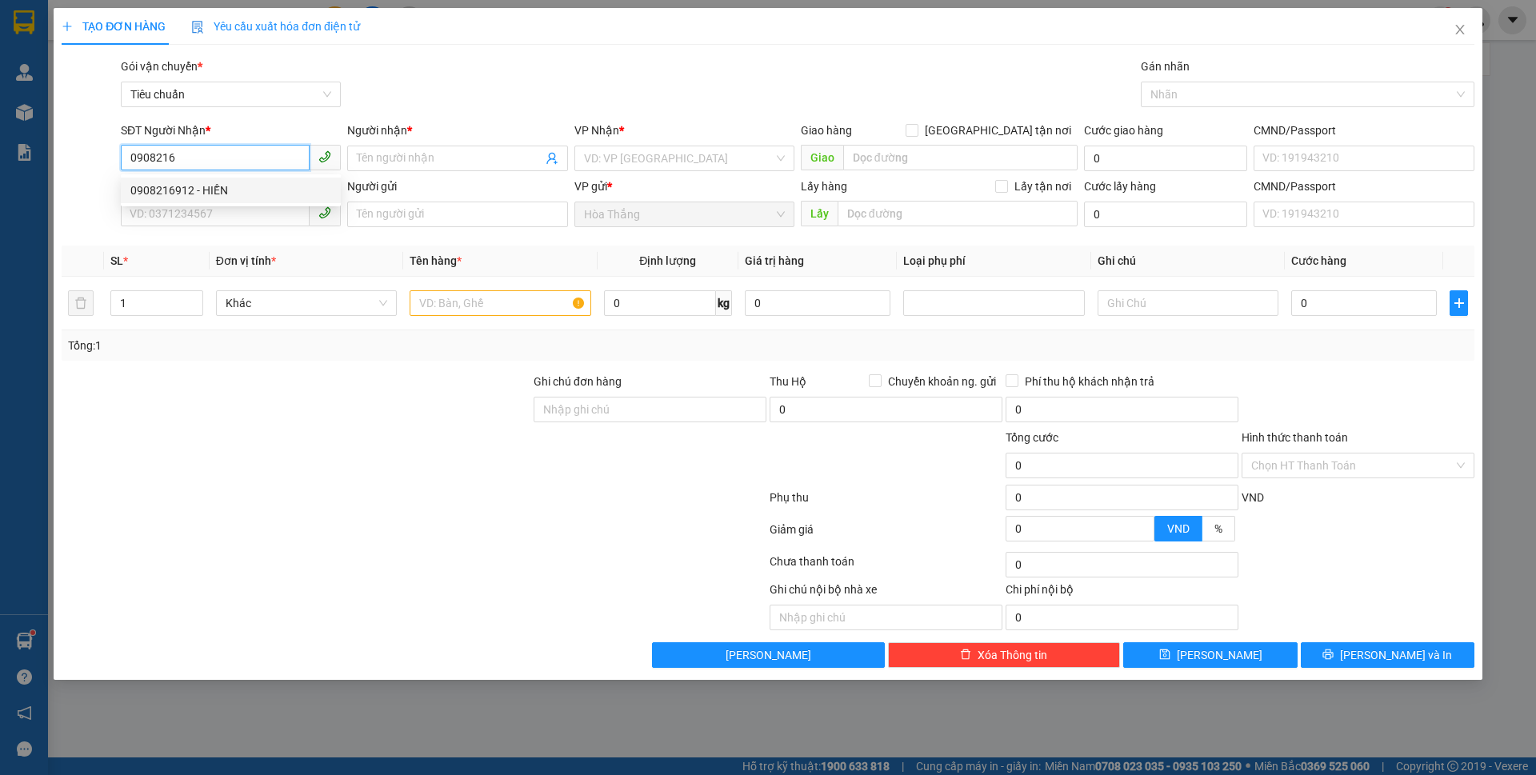
click at [205, 186] on div "0908216912 - HIỀN" at bounding box center [230, 191] width 201 height 18
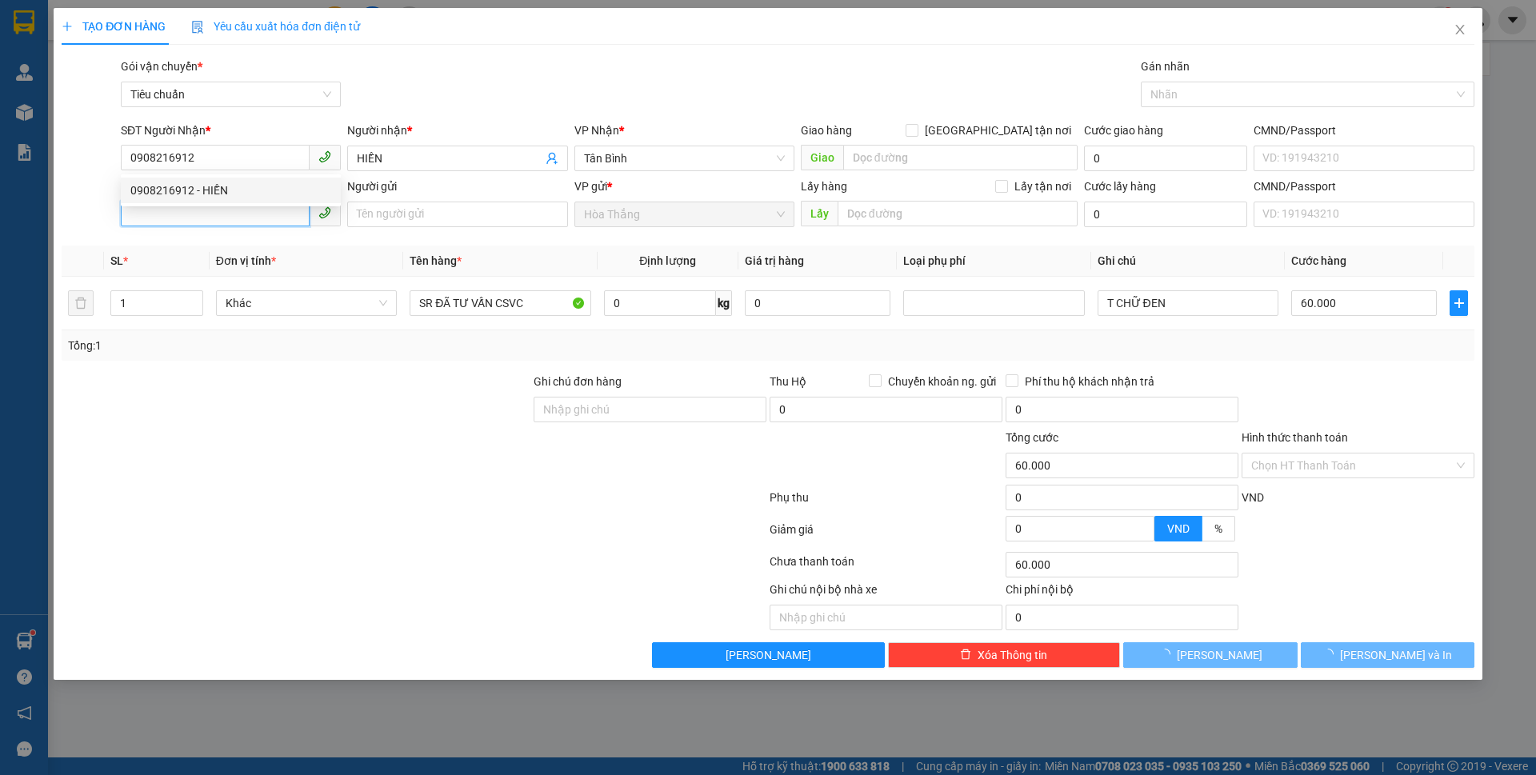
click at [185, 220] on input "SĐT Người Gửi" at bounding box center [215, 214] width 189 height 26
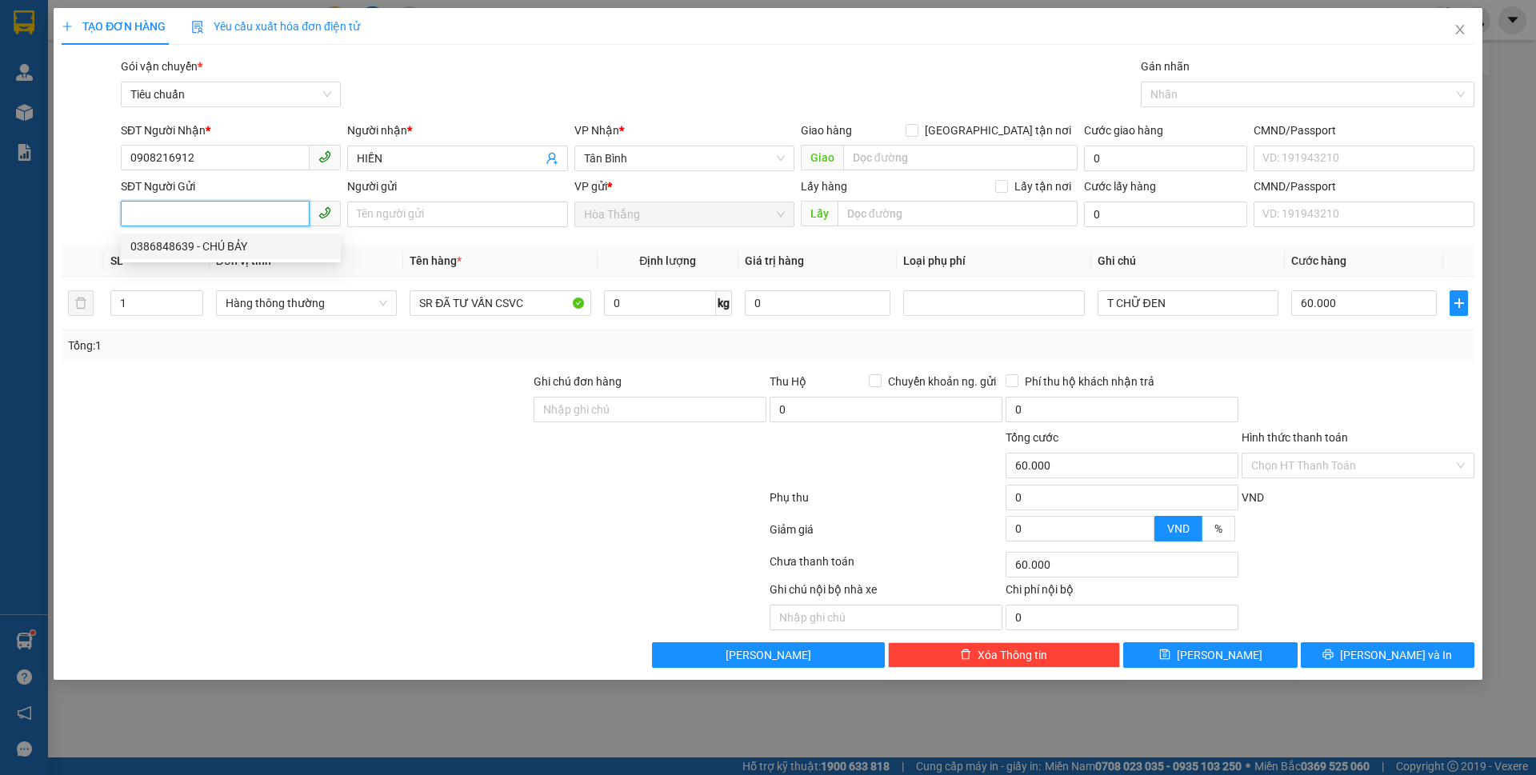
drag, startPoint x: 202, startPoint y: 250, endPoint x: 212, endPoint y: 250, distance: 9.6
click at [203, 250] on div "0386848639 - CHÚ BẢY" at bounding box center [230, 247] width 201 height 18
click at [622, 302] on input "0" at bounding box center [660, 303] width 112 height 26
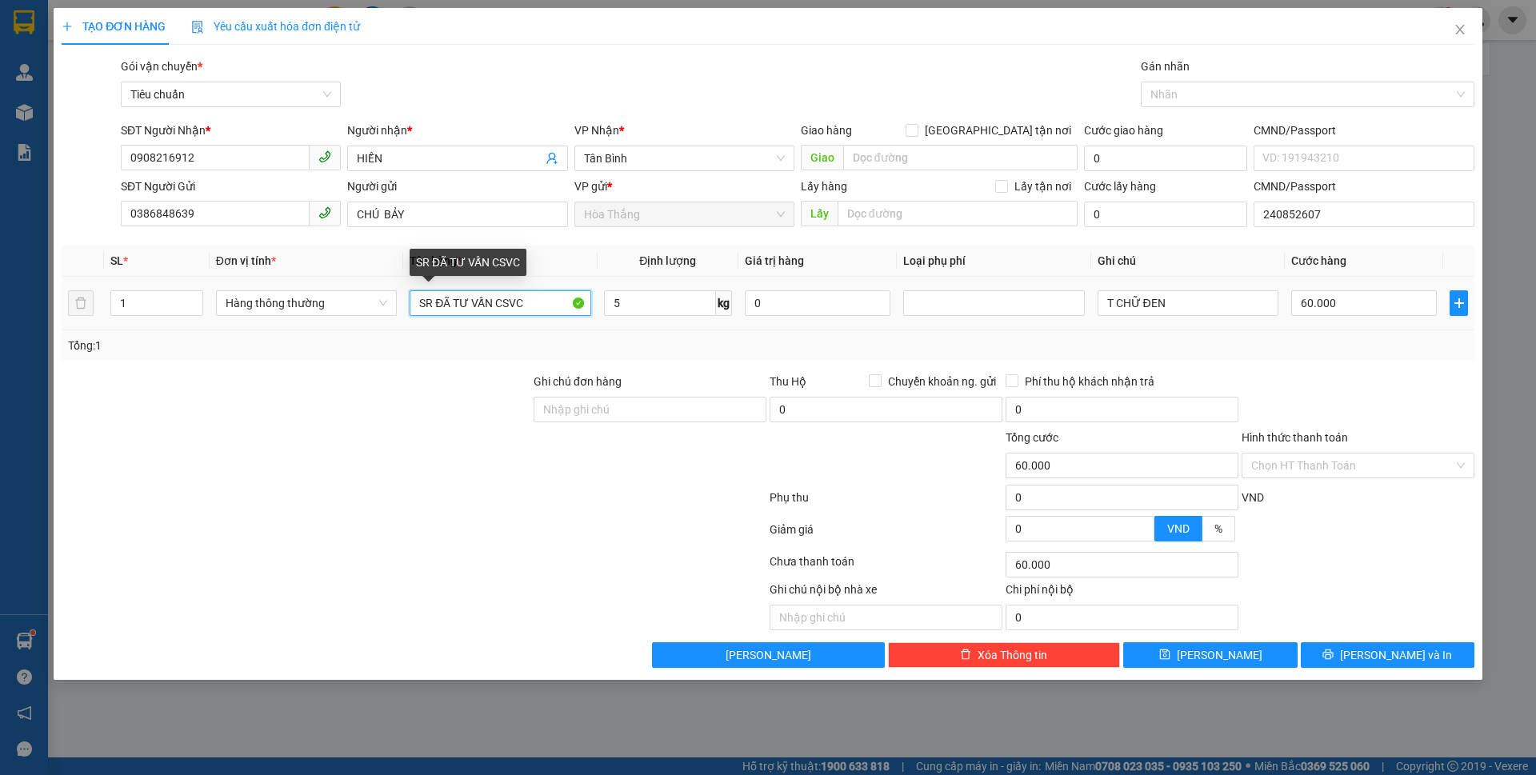
click at [438, 305] on input "SR ĐÃ TƯ VẤN CSVC" at bounding box center [500, 303] width 181 height 26
drag, startPoint x: 433, startPoint y: 302, endPoint x: 393, endPoint y: 296, distance: 40.5
click at [393, 296] on tr "1 Hàng thông thường SR ĐÃ TƯ VẤN CSVC 5 kg 0 T CHỮ ĐEN 30.000" at bounding box center [768, 304] width 1413 height 54
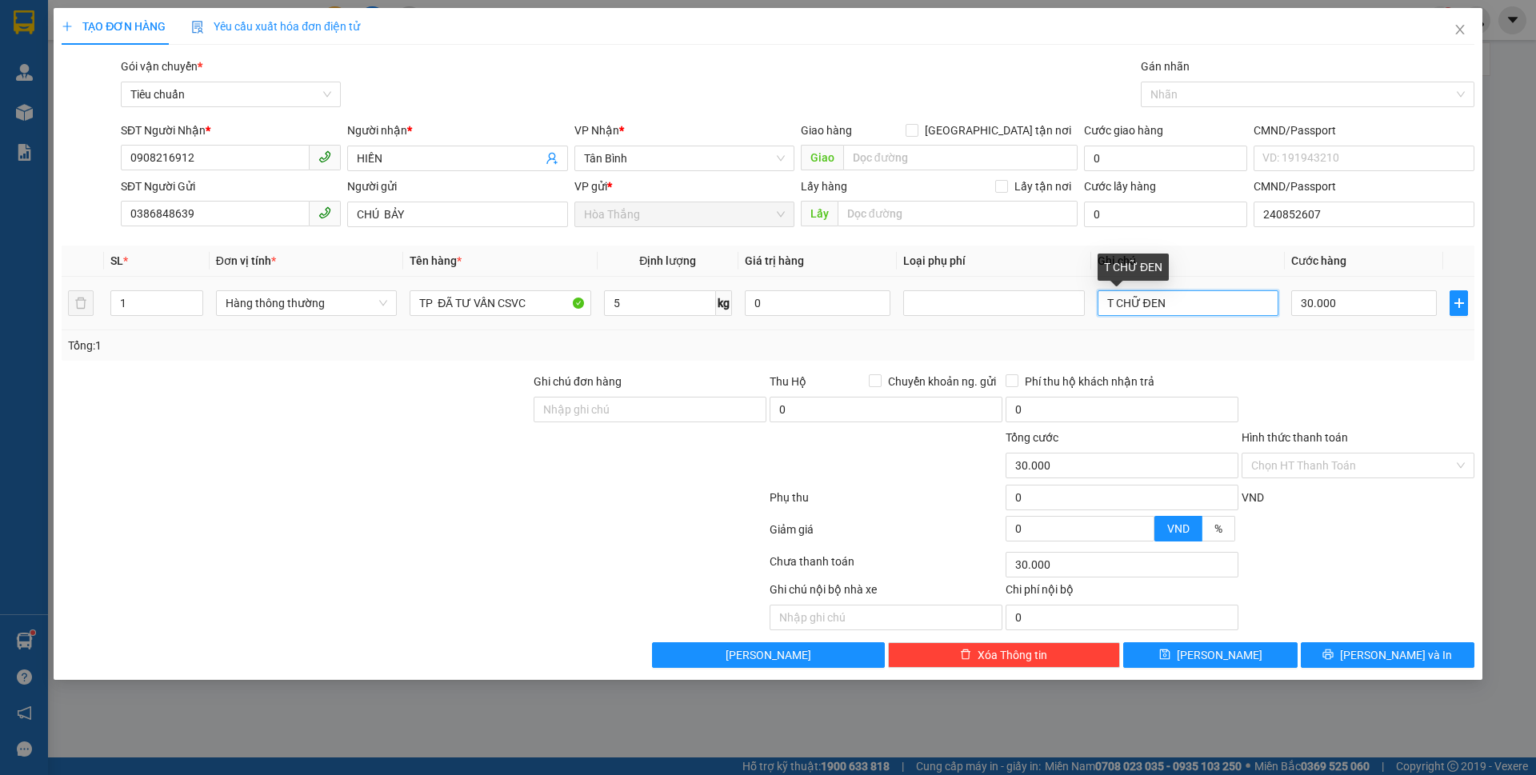
drag, startPoint x: 1179, startPoint y: 307, endPoint x: 1101, endPoint y: 306, distance: 77.6
click at [1101, 306] on input "T CHỮ ĐEN" at bounding box center [1188, 303] width 181 height 26
click at [1323, 460] on input "Hình thức thanh toán" at bounding box center [1353, 466] width 202 height 24
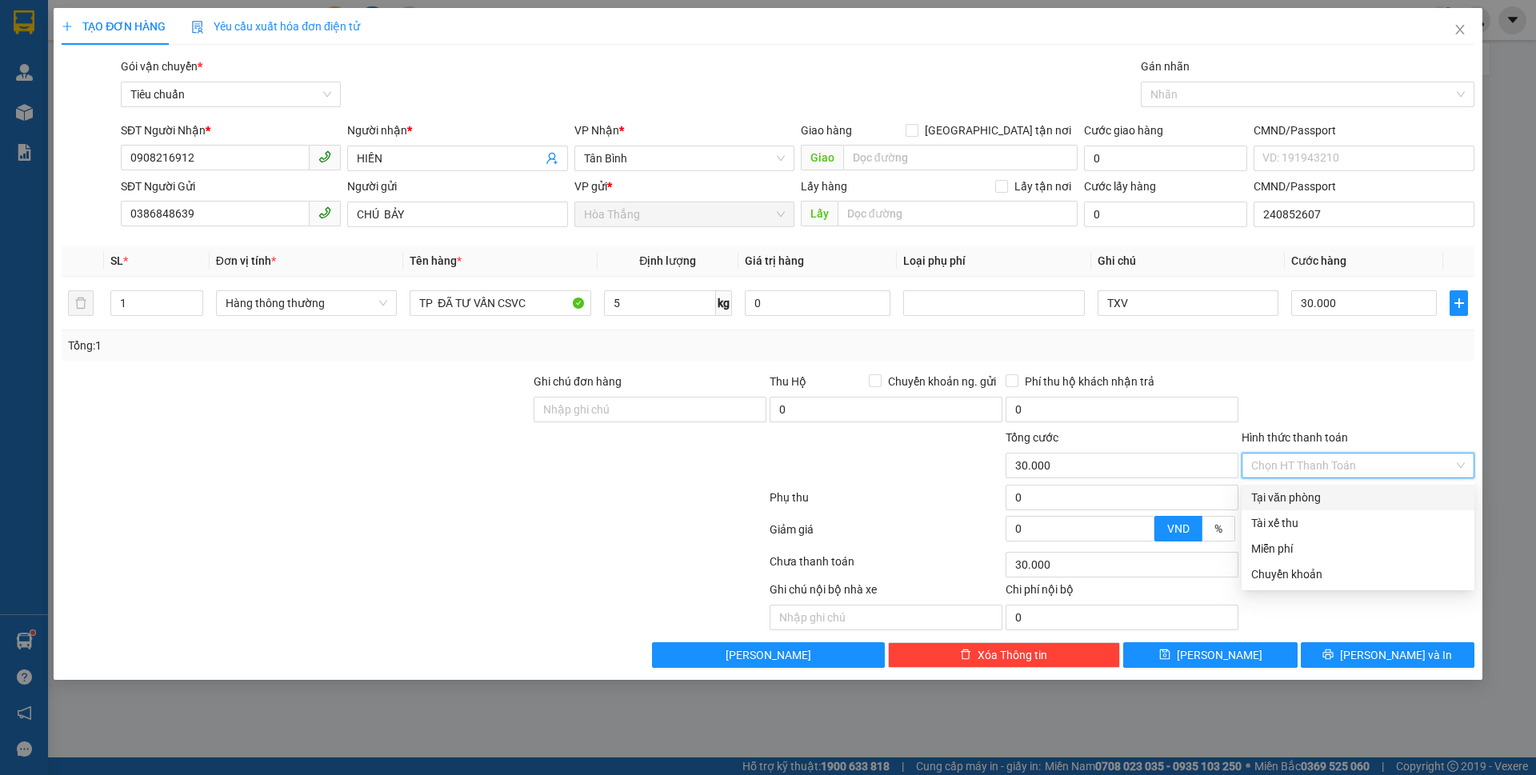
click at [1305, 499] on div "Tại văn phòng" at bounding box center [1359, 498] width 214 height 18
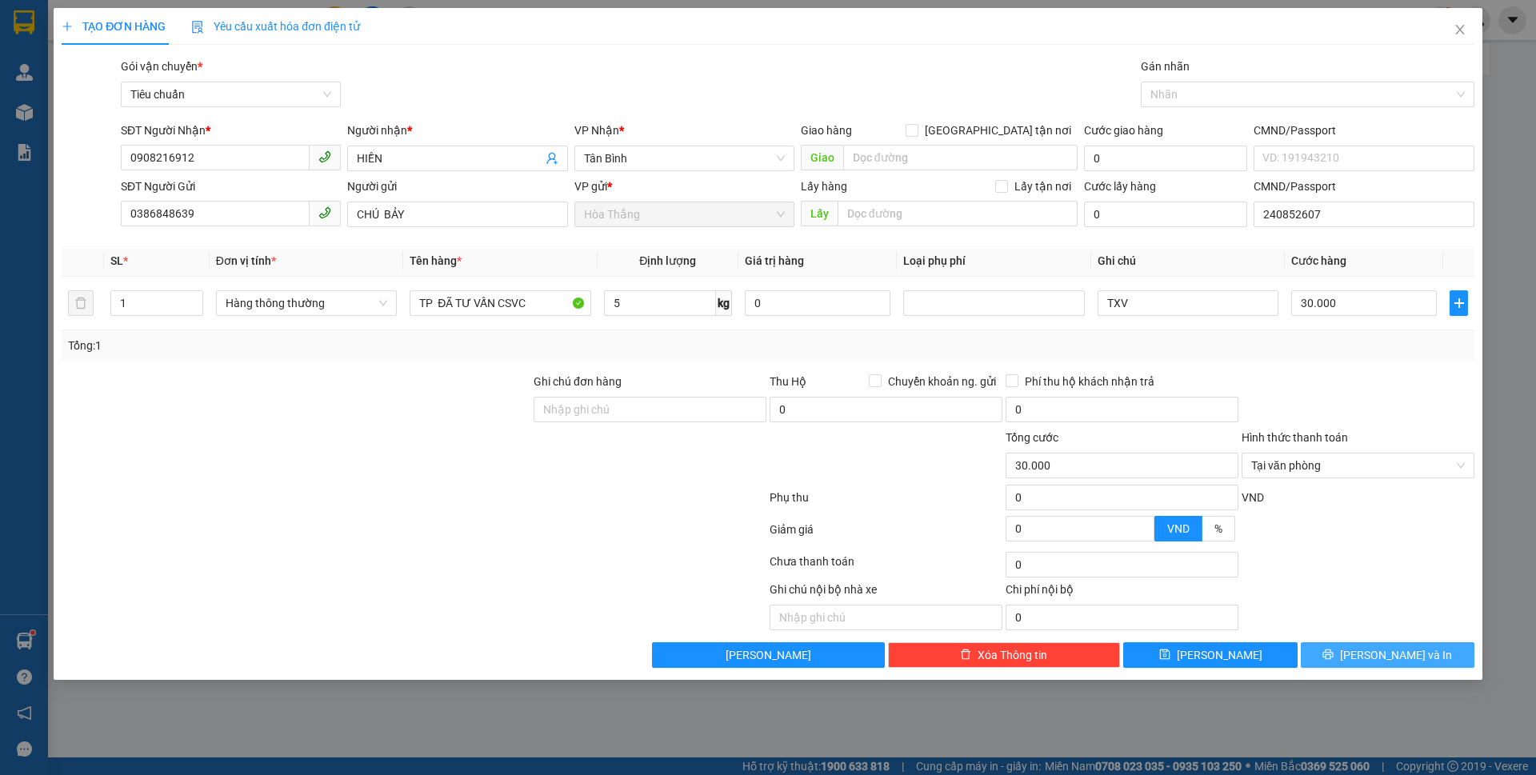
click at [1374, 658] on span "[PERSON_NAME] và In" at bounding box center [1396, 656] width 112 height 18
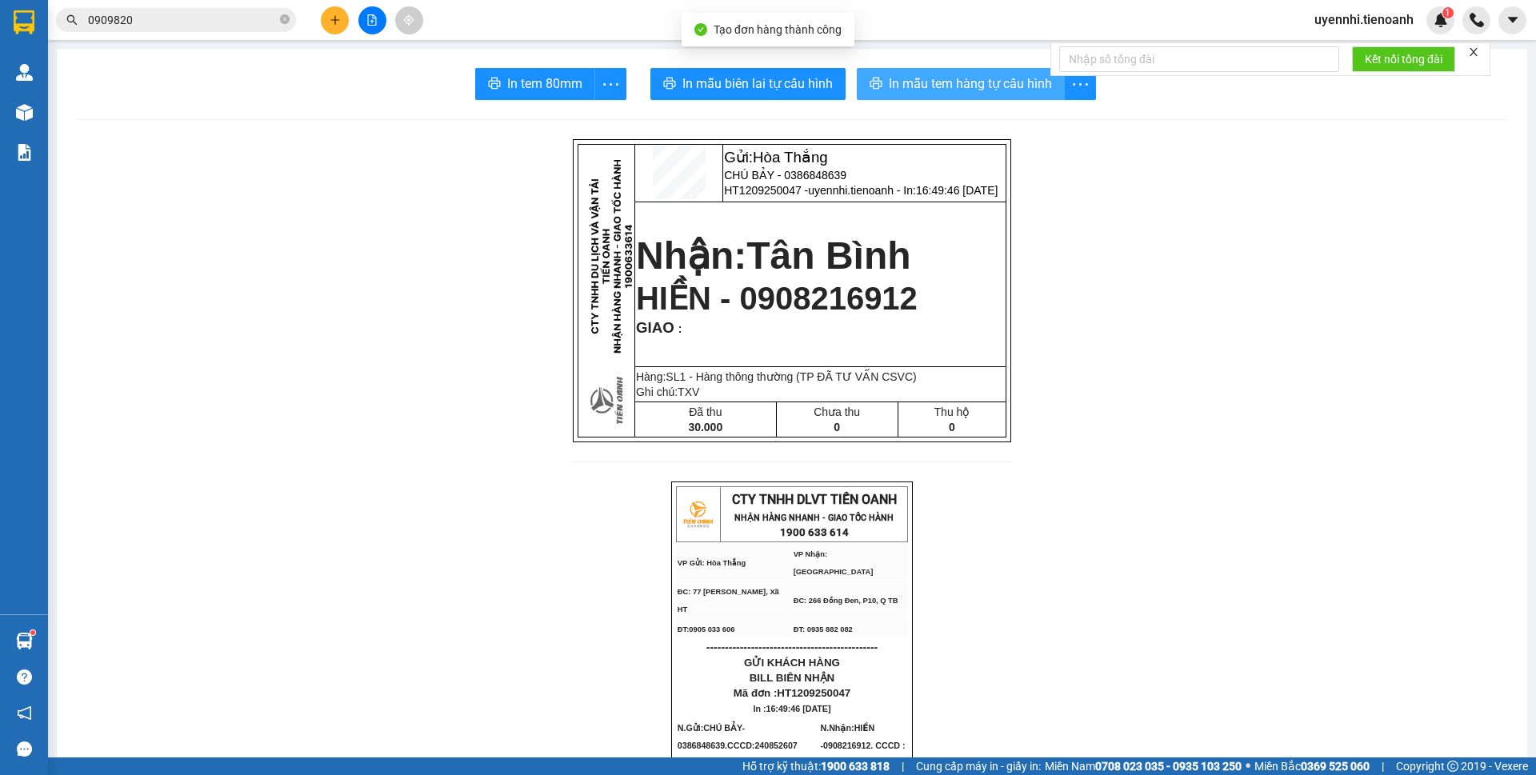
click at [908, 96] on button "In mẫu tem hàng tự cấu hình" at bounding box center [961, 84] width 208 height 32
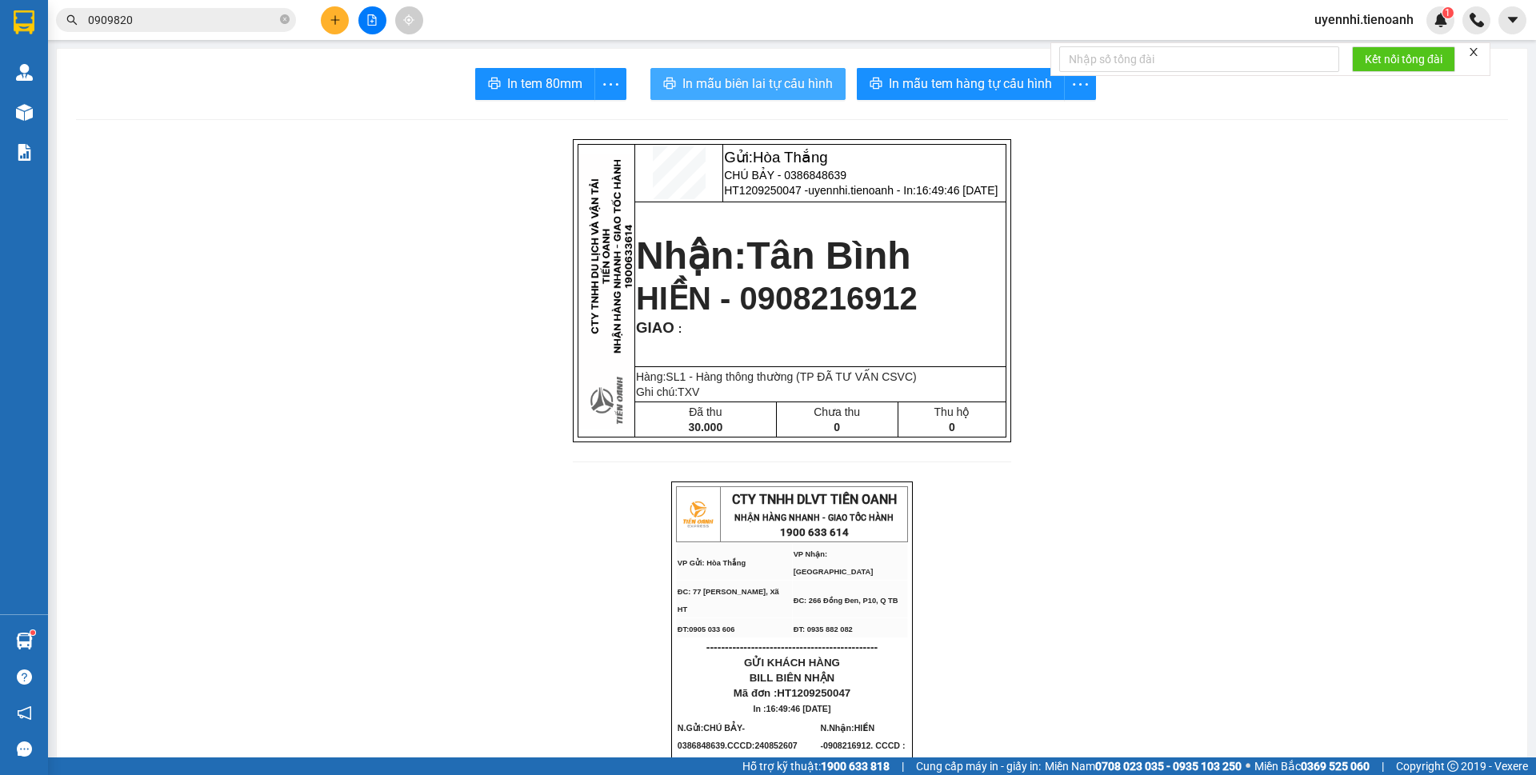
click at [712, 94] on button "In mẫu biên lai tự cấu hình" at bounding box center [748, 84] width 195 height 32
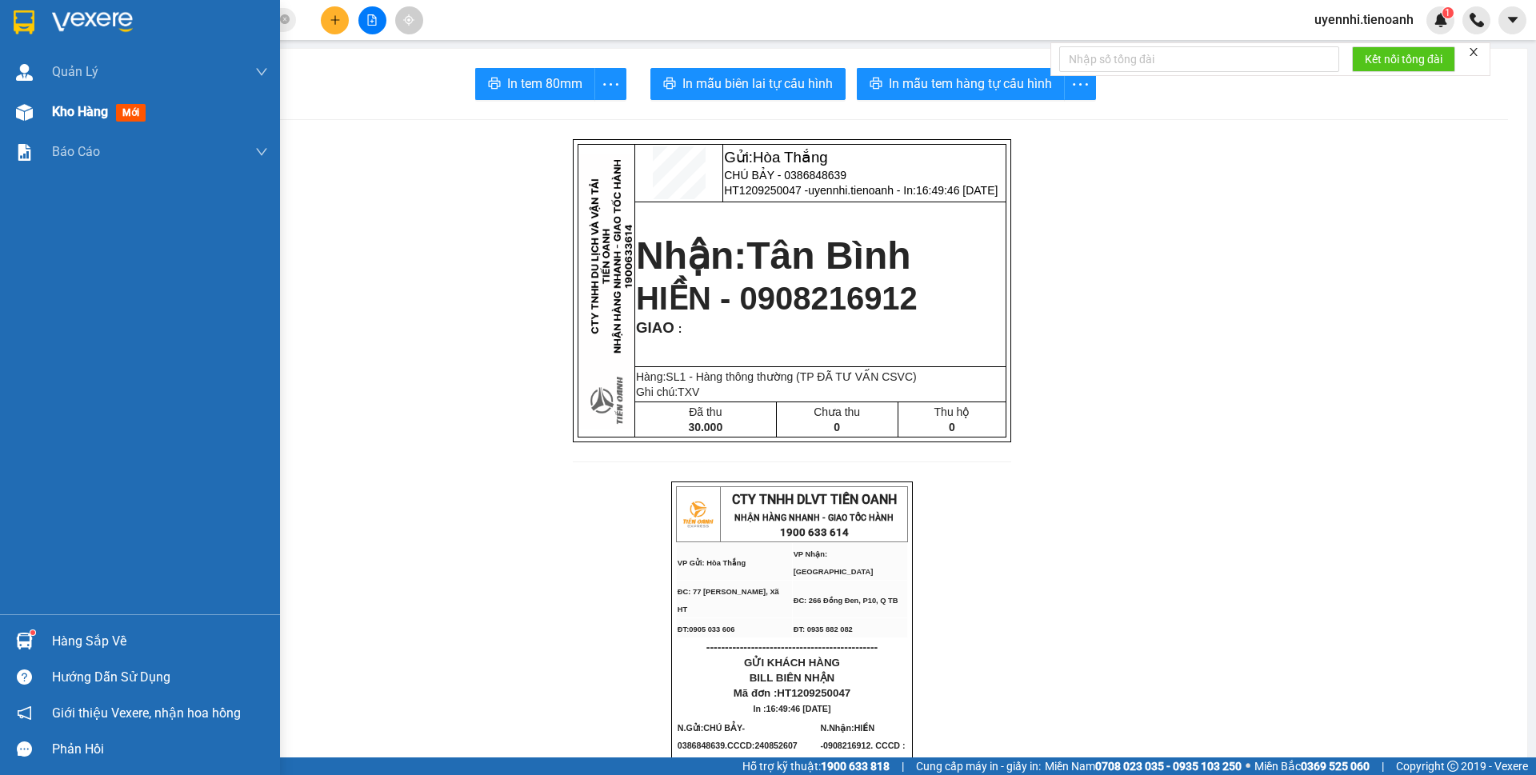
click at [61, 111] on span "Kho hàng" at bounding box center [80, 111] width 56 height 15
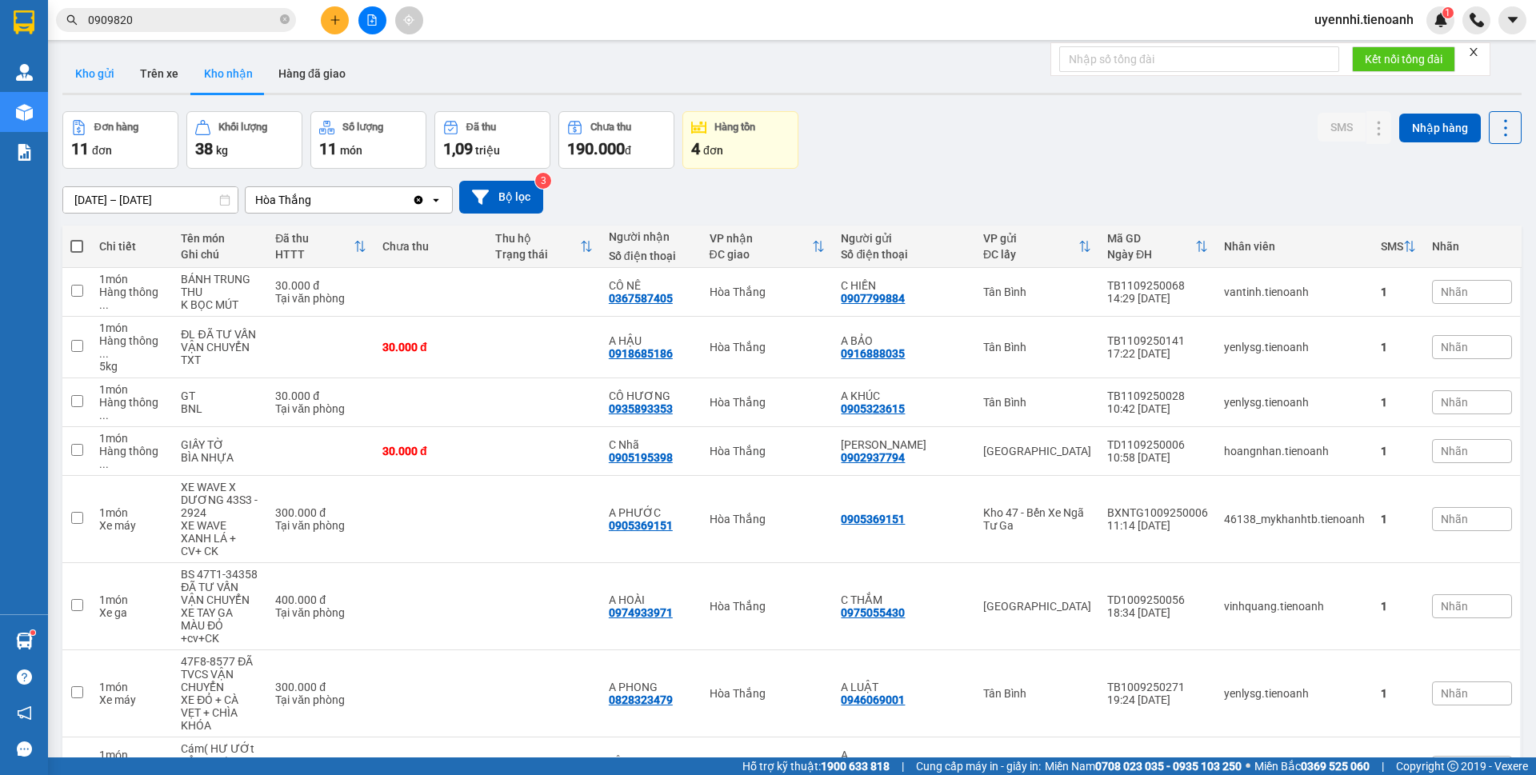
click at [85, 73] on button "Kho gửi" at bounding box center [94, 73] width 65 height 38
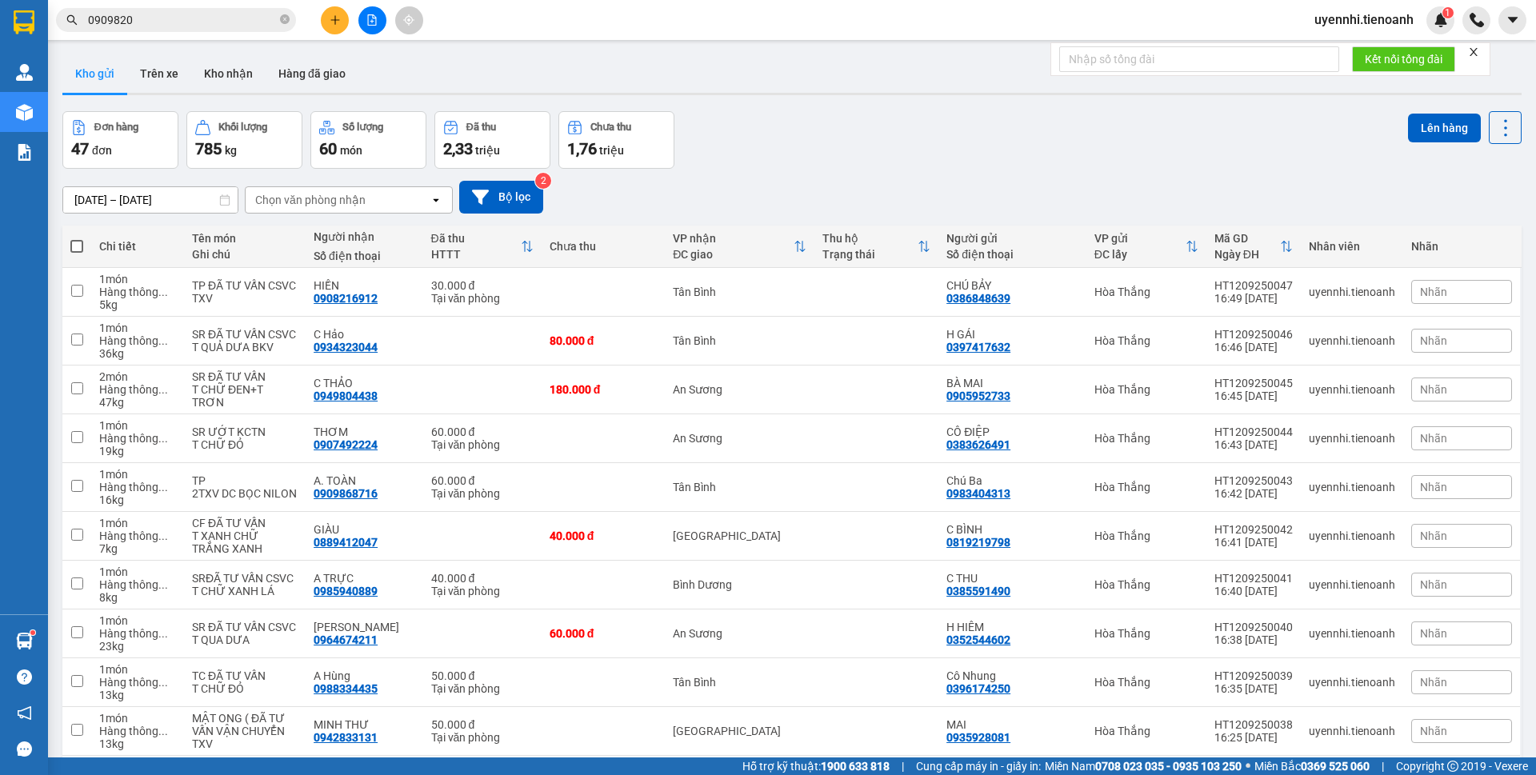
click at [159, 21] on input "0909820" at bounding box center [182, 20] width 189 height 18
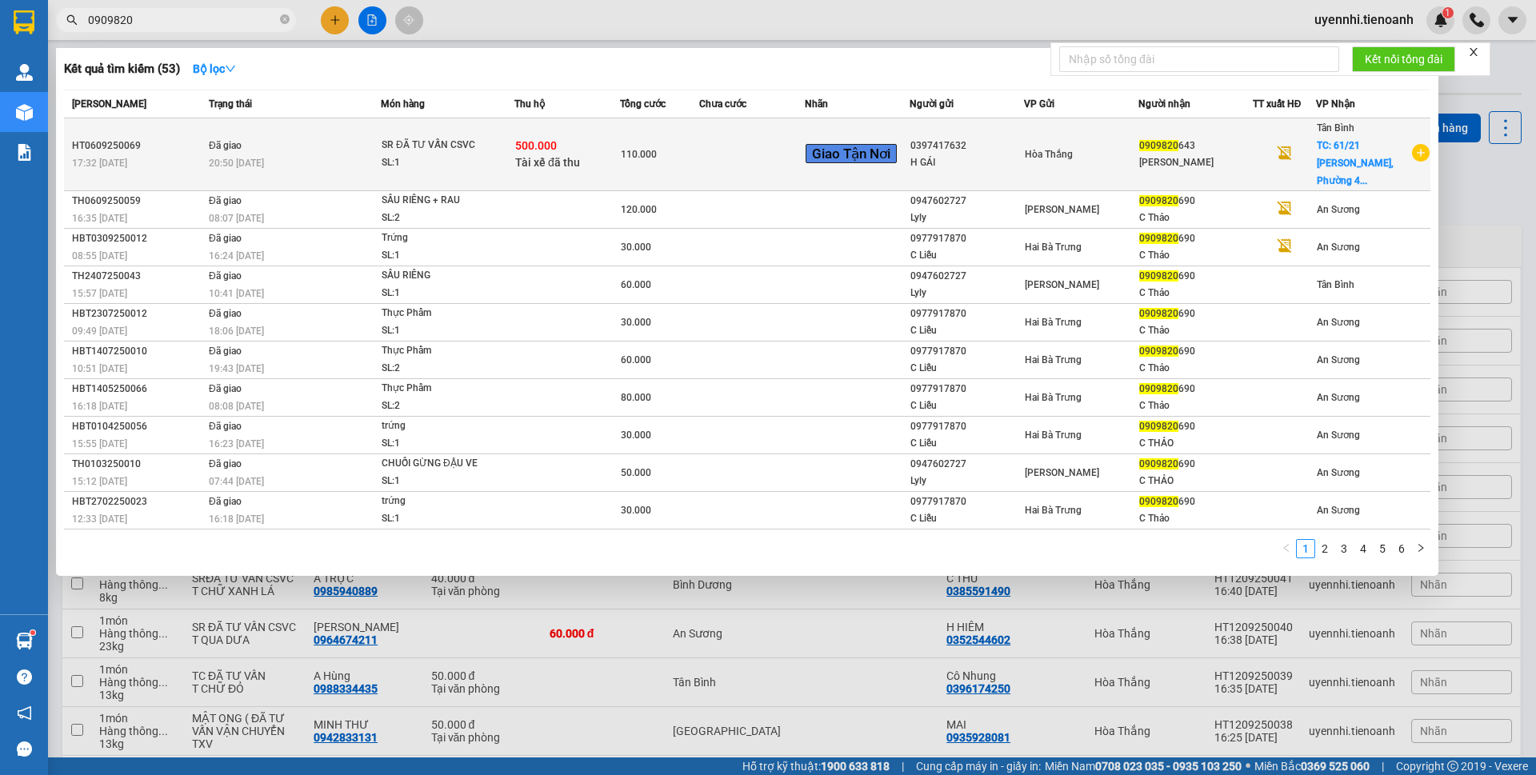
click at [295, 154] on div "20:50 - 07/09" at bounding box center [294, 163] width 171 height 18
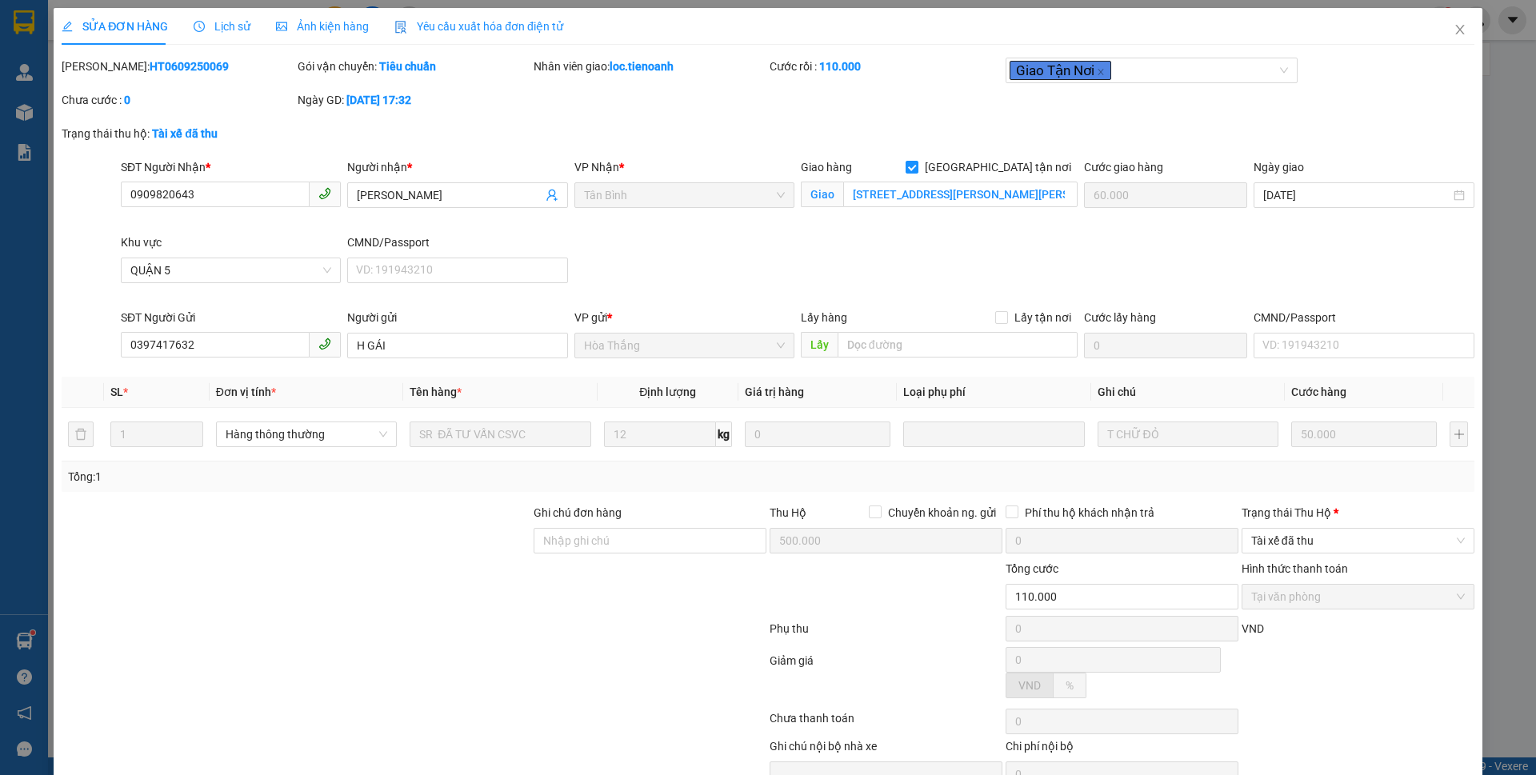
click at [218, 25] on div "SỬA ĐƠN HÀNG Lịch sử Ảnh kiện hàng Yêu cầu xuất hóa đơn điện tử Total Paid Fee …" at bounding box center [768, 387] width 1536 height 775
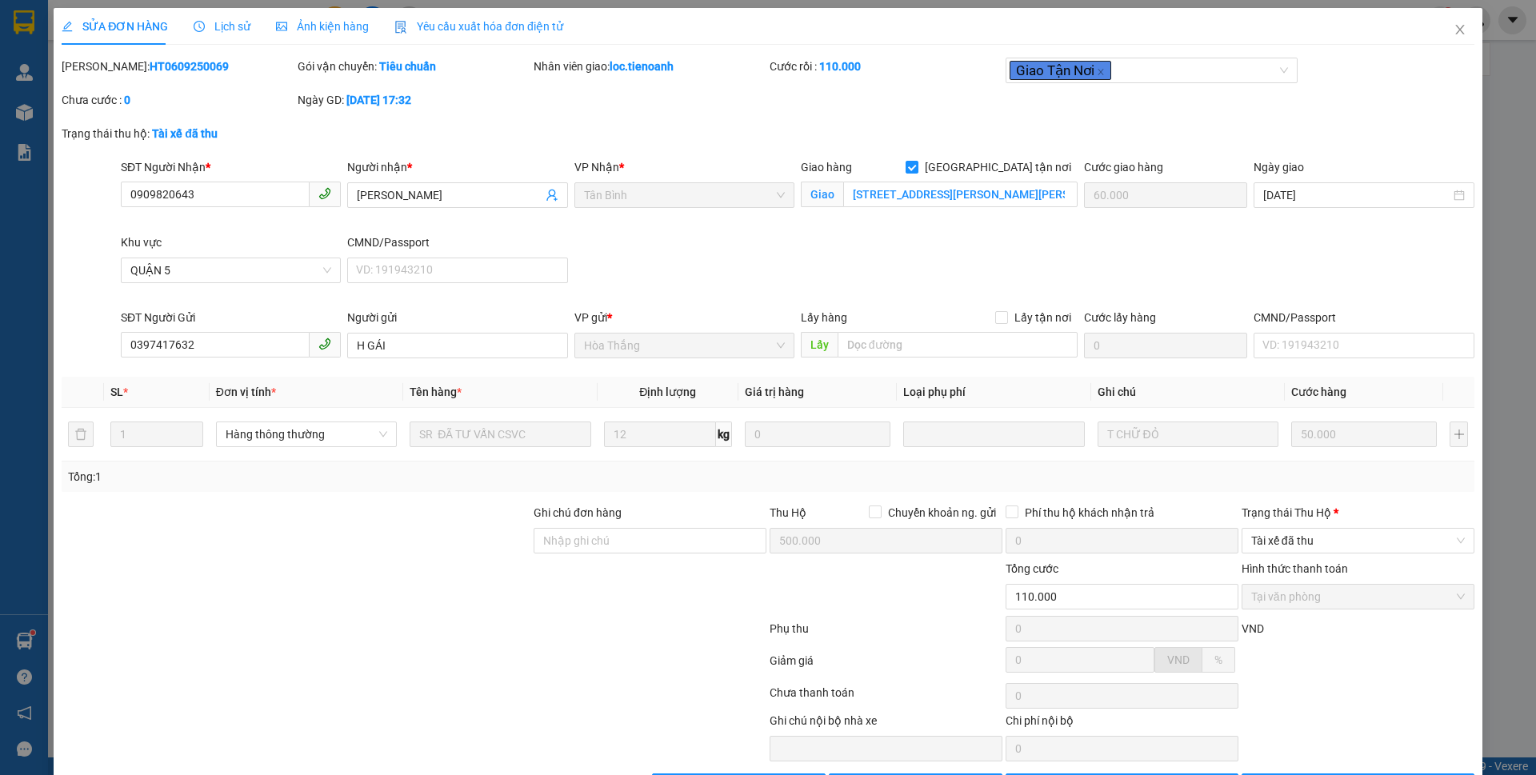
click at [218, 25] on span "Lịch sử" at bounding box center [222, 26] width 57 height 13
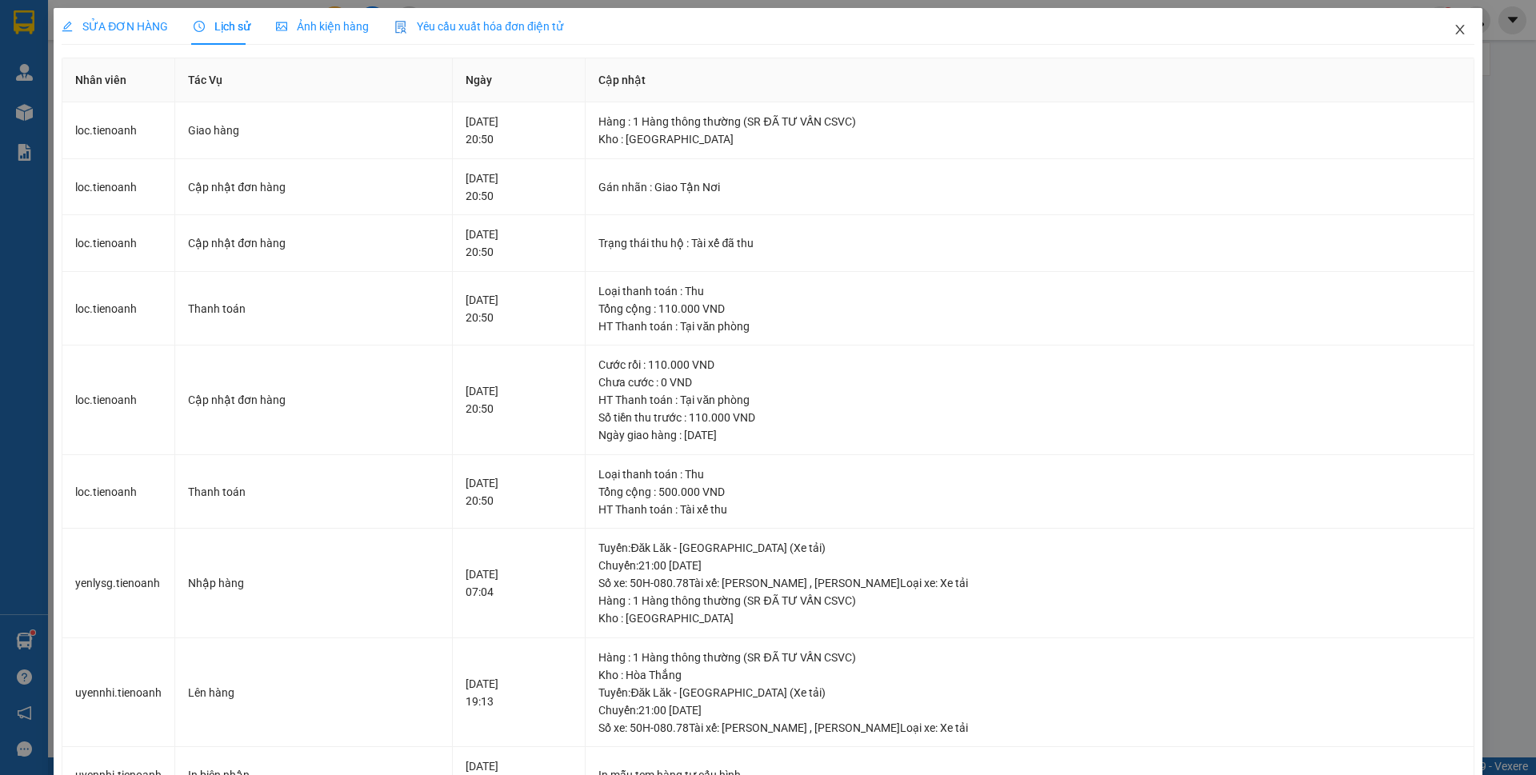
click at [1454, 31] on icon "close" at bounding box center [1460, 29] width 13 height 13
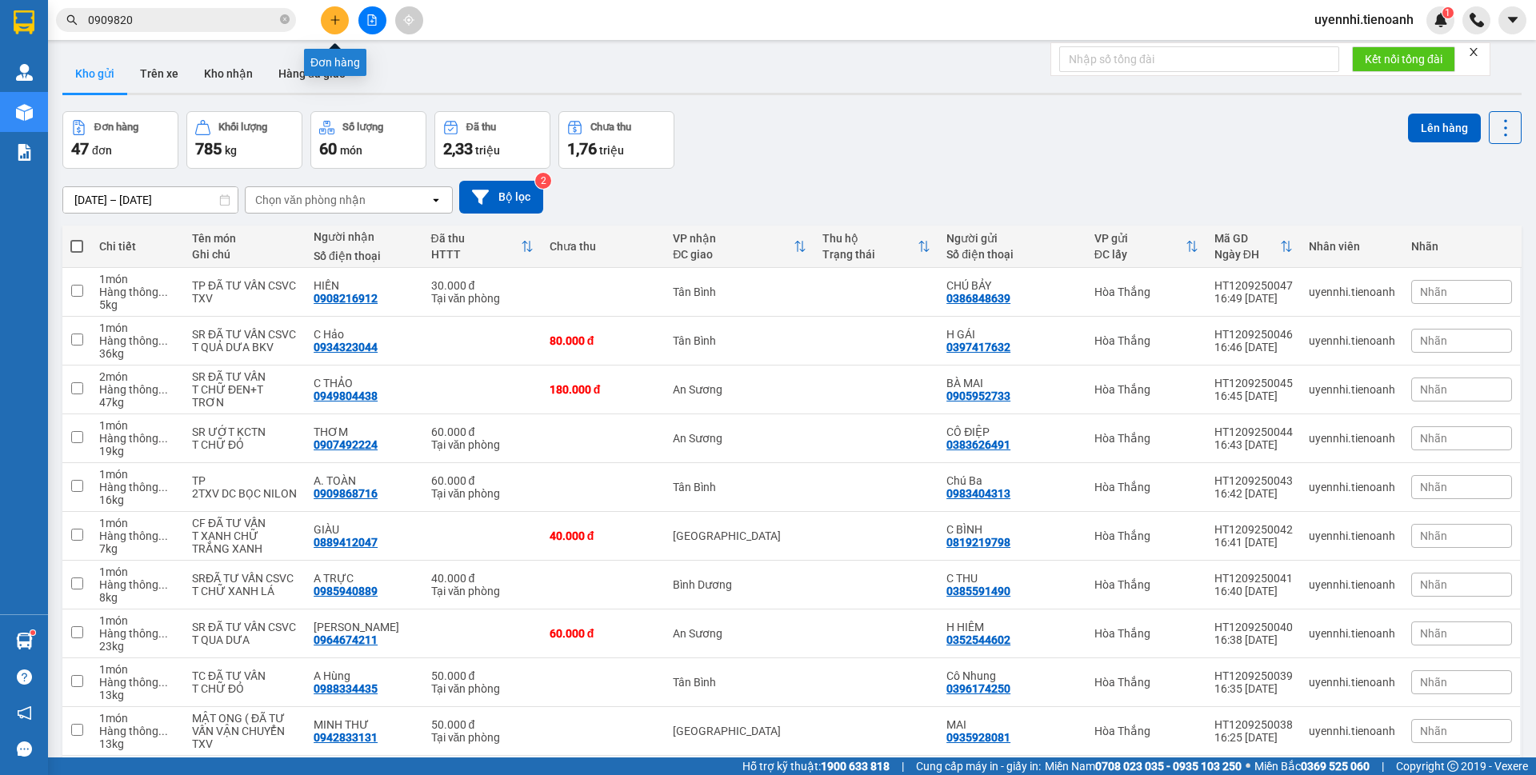
click at [331, 16] on icon "plus" at bounding box center [335, 19] width 11 height 11
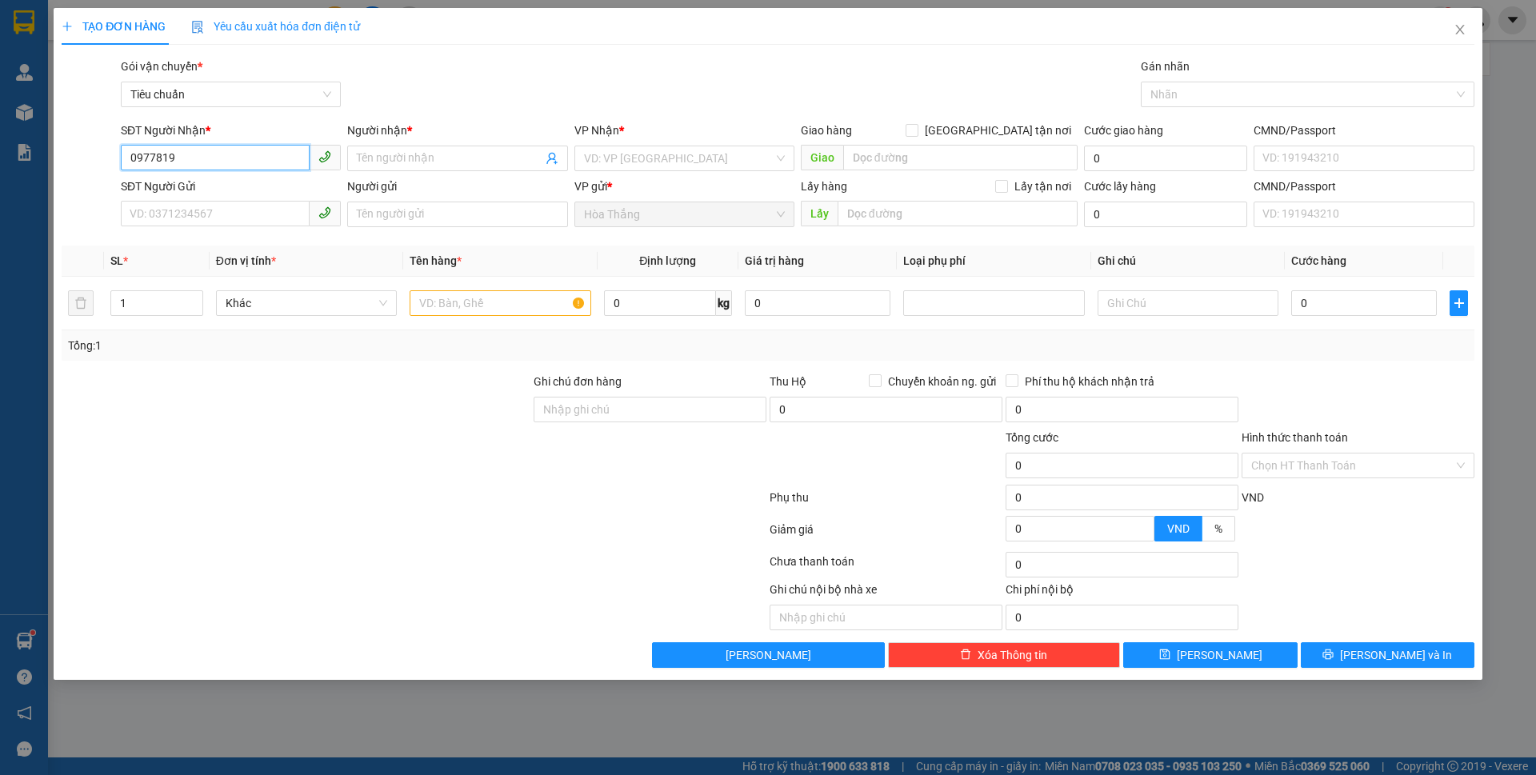
drag, startPoint x: 149, startPoint y: 158, endPoint x: 113, endPoint y: 158, distance: 36.0
click at [113, 158] on div "SĐT Người Nhận * 0977819 0977819 Người nhận * Tên người nhận VP Nhận * VD: VP S…" at bounding box center [768, 150] width 1416 height 56
click at [223, 213] on input "0977819" at bounding box center [215, 214] width 189 height 26
click at [217, 242] on div "0977819467 - CÔ TÂN" at bounding box center [230, 247] width 201 height 18
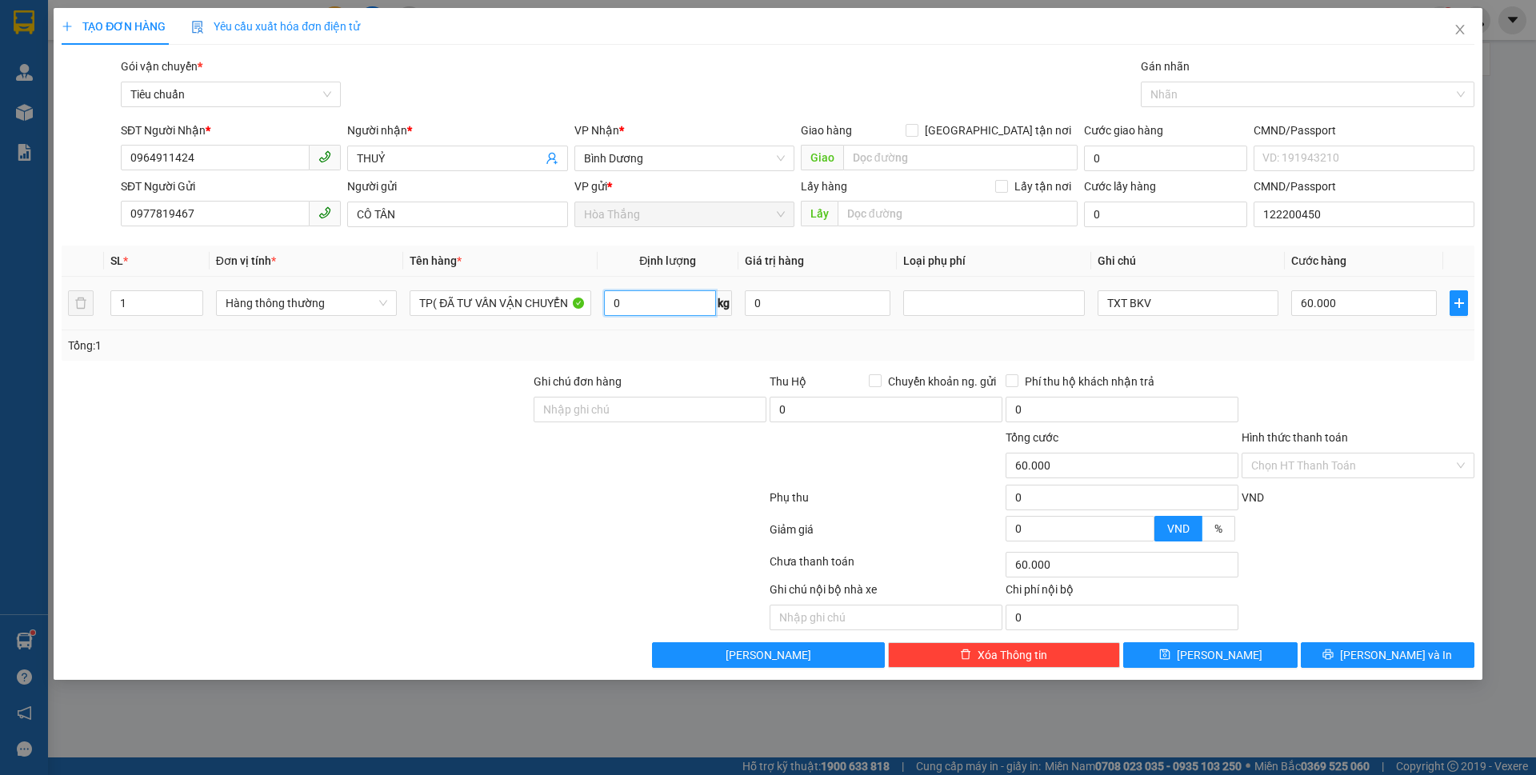
click at [639, 309] on input "0" at bounding box center [660, 303] width 112 height 26
click at [663, 350] on div "Tổng: 1" at bounding box center [768, 346] width 1400 height 18
click at [1384, 305] on input "55.000" at bounding box center [1365, 303] width 146 height 26
drag, startPoint x: 1385, startPoint y: 342, endPoint x: 1408, endPoint y: 388, distance: 51.2
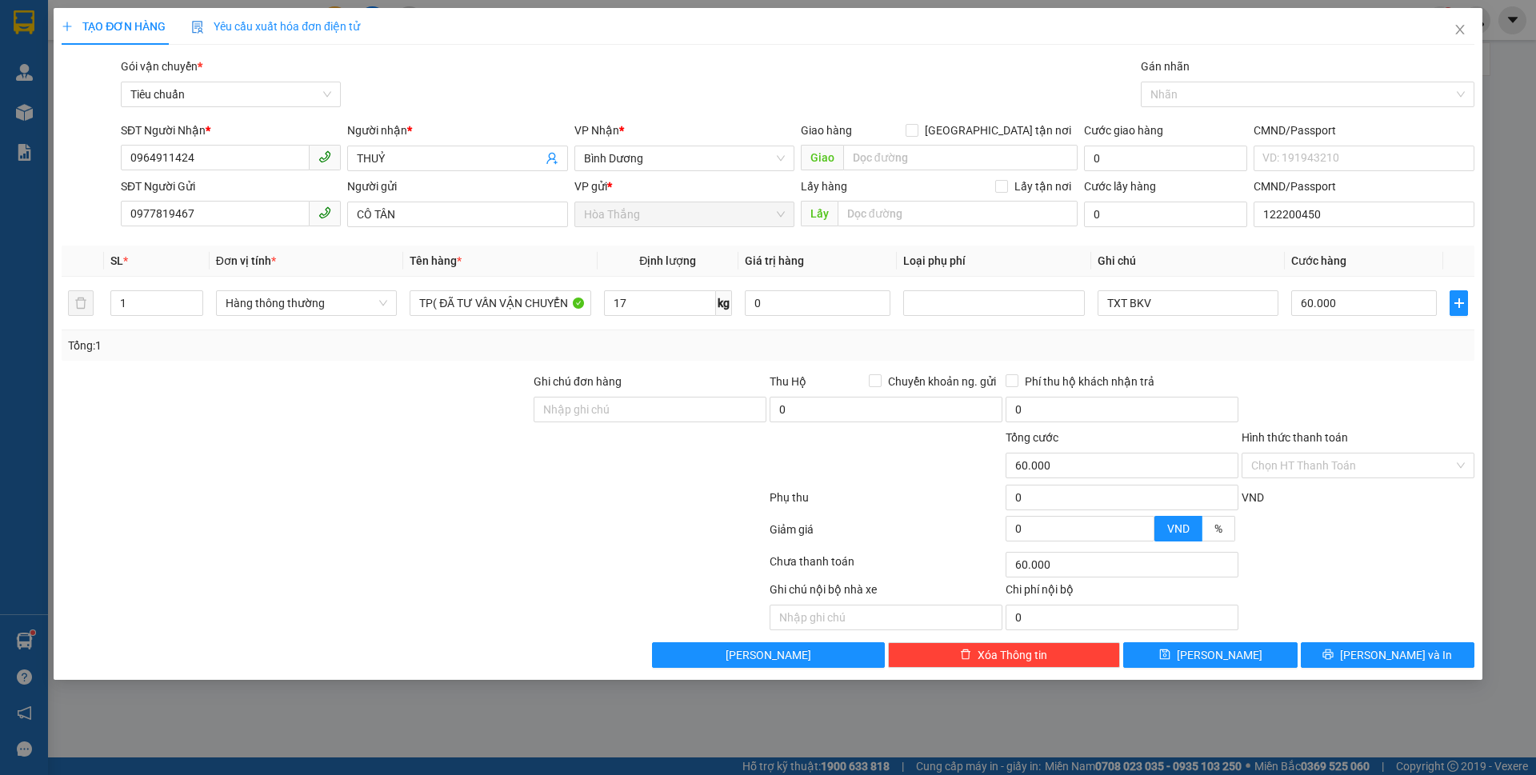
click at [1390, 343] on div "Tổng: 1" at bounding box center [768, 346] width 1400 height 18
click at [1334, 460] on input "Hình thức thanh toán" at bounding box center [1353, 466] width 202 height 24
click at [1297, 491] on div "Tại văn phòng" at bounding box center [1359, 498] width 214 height 18
click at [1336, 675] on div "TẠO ĐƠN HÀNG Yêu cầu xuất hóa đơn điện tử Transit Pickup Surcharge Ids Transit …" at bounding box center [768, 344] width 1429 height 672
click at [1335, 665] on button "[PERSON_NAME] và In" at bounding box center [1388, 656] width 174 height 26
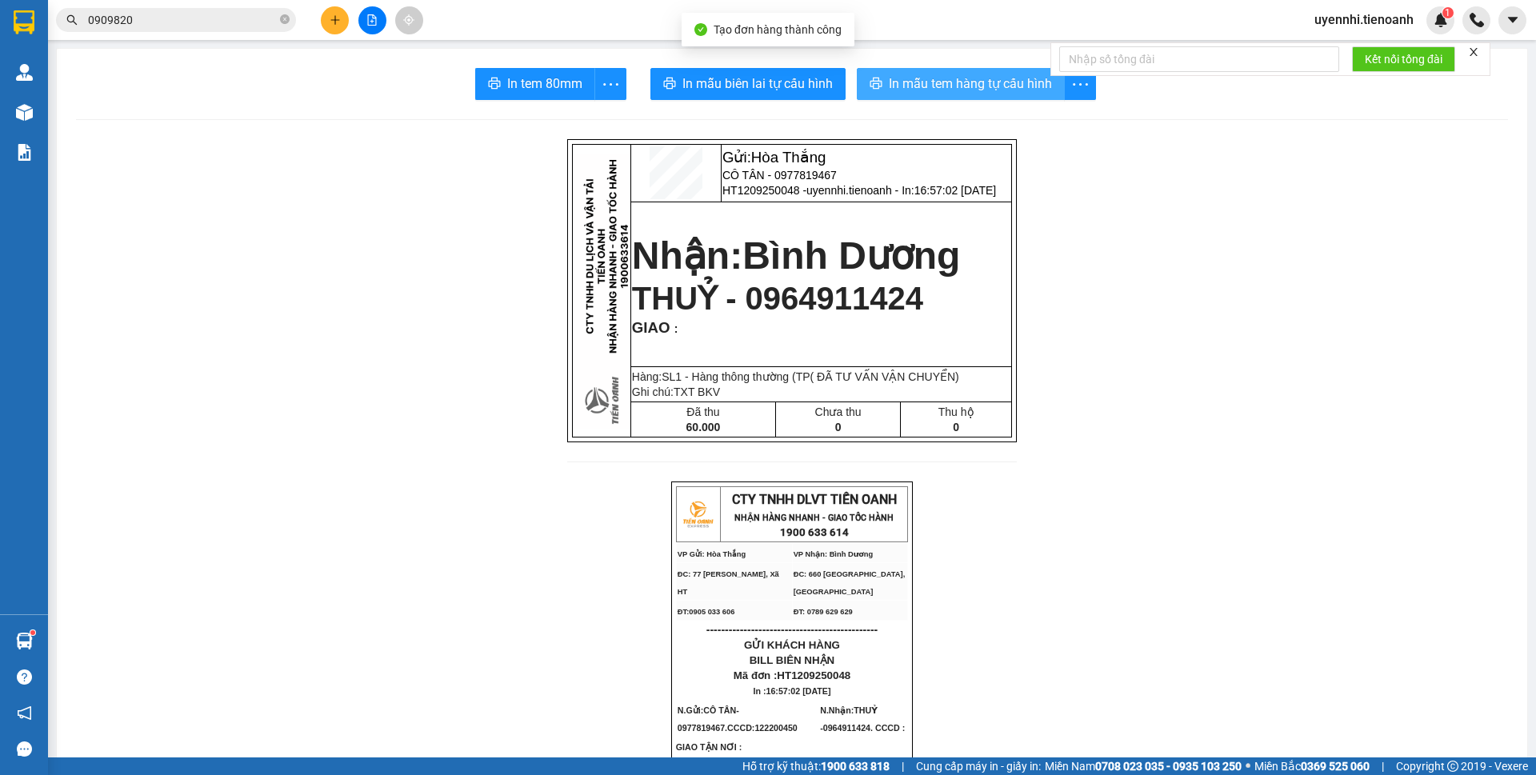
click at [941, 70] on button "In mẫu tem hàng tự cấu hình" at bounding box center [961, 84] width 208 height 32
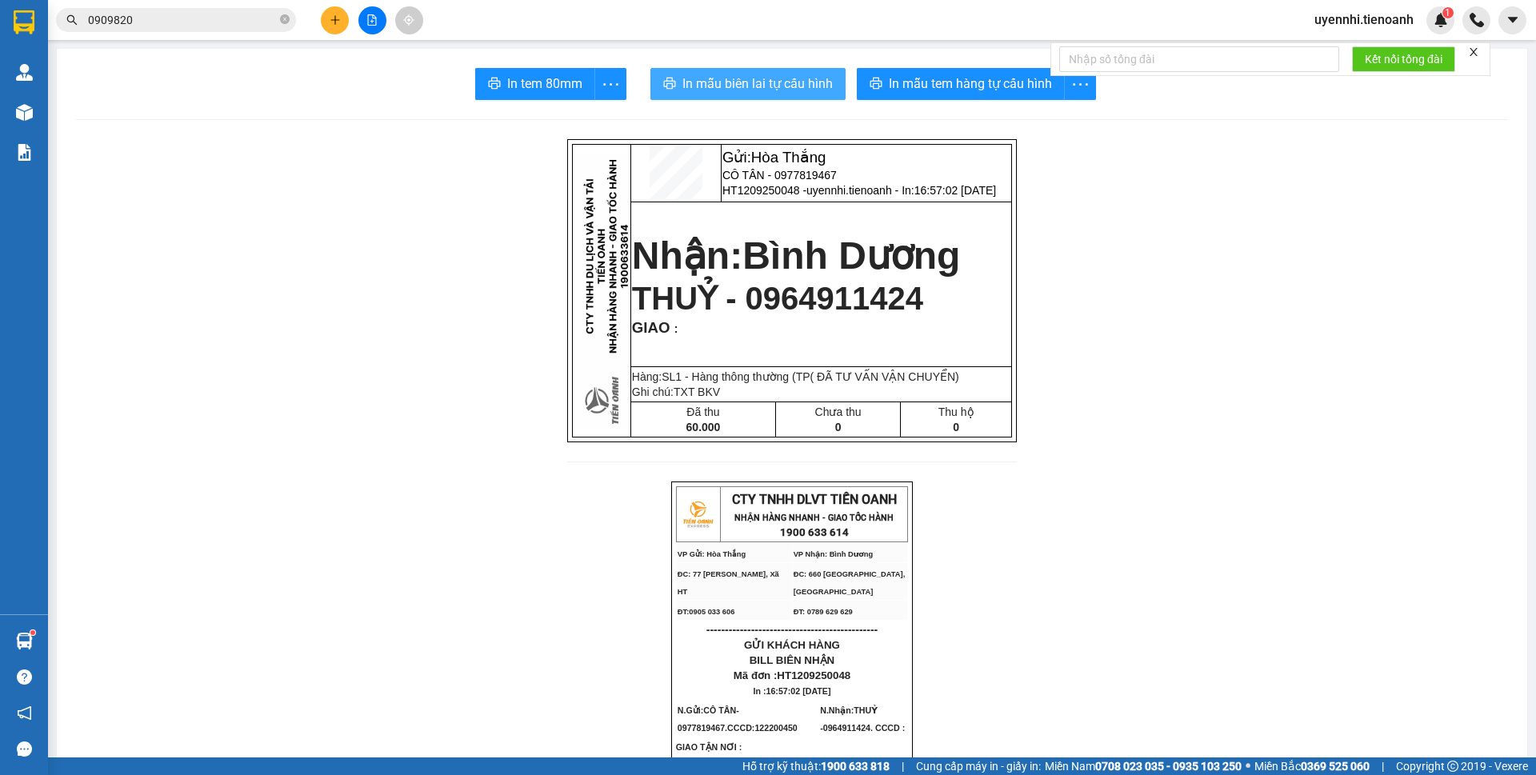
click at [688, 74] on span "In mẫu biên lai tự cấu hình" at bounding box center [758, 84] width 150 height 20
click at [332, 20] on icon "plus" at bounding box center [334, 19] width 9 height 1
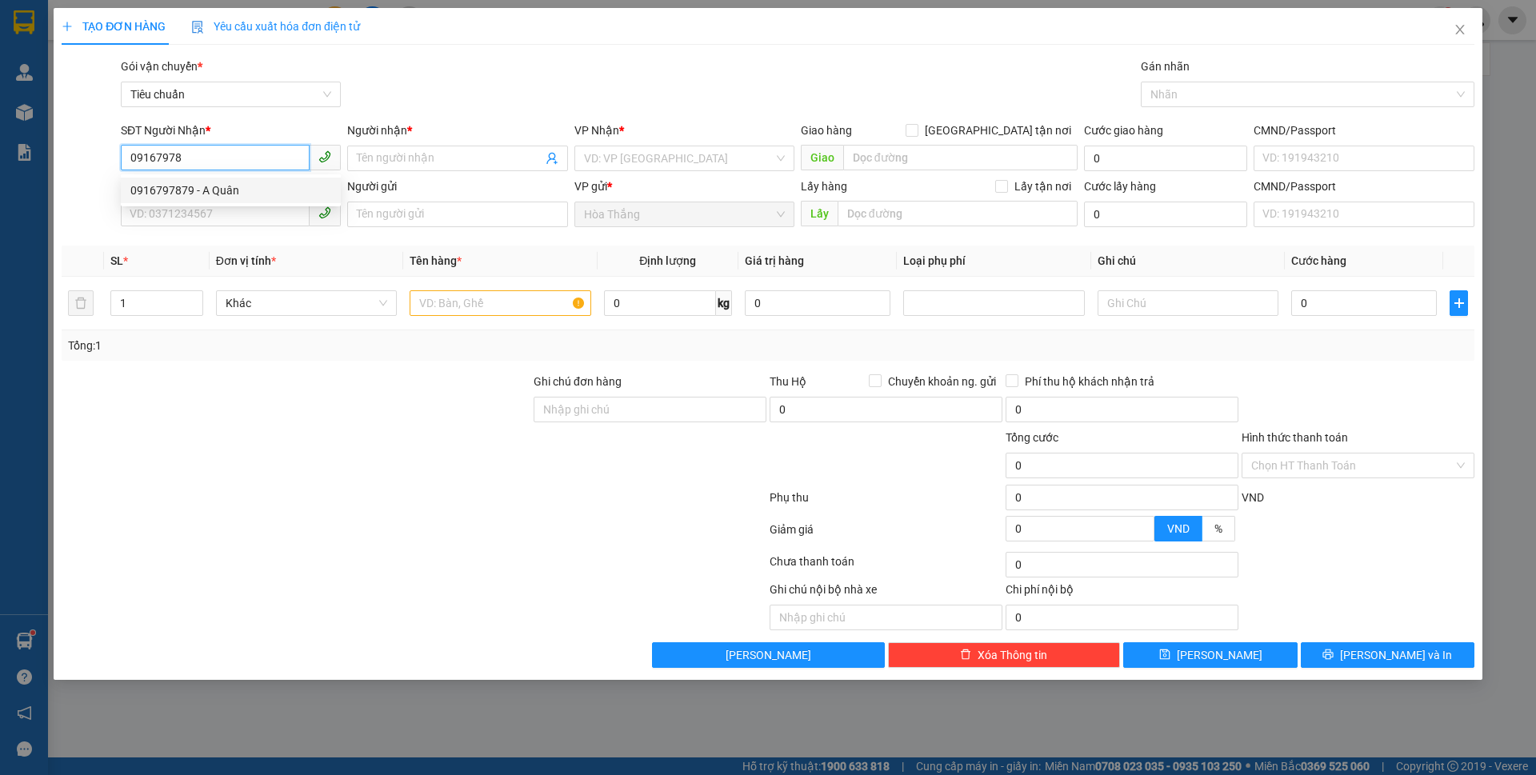
click at [230, 190] on div "0916797879 - A Quân" at bounding box center [230, 191] width 201 height 18
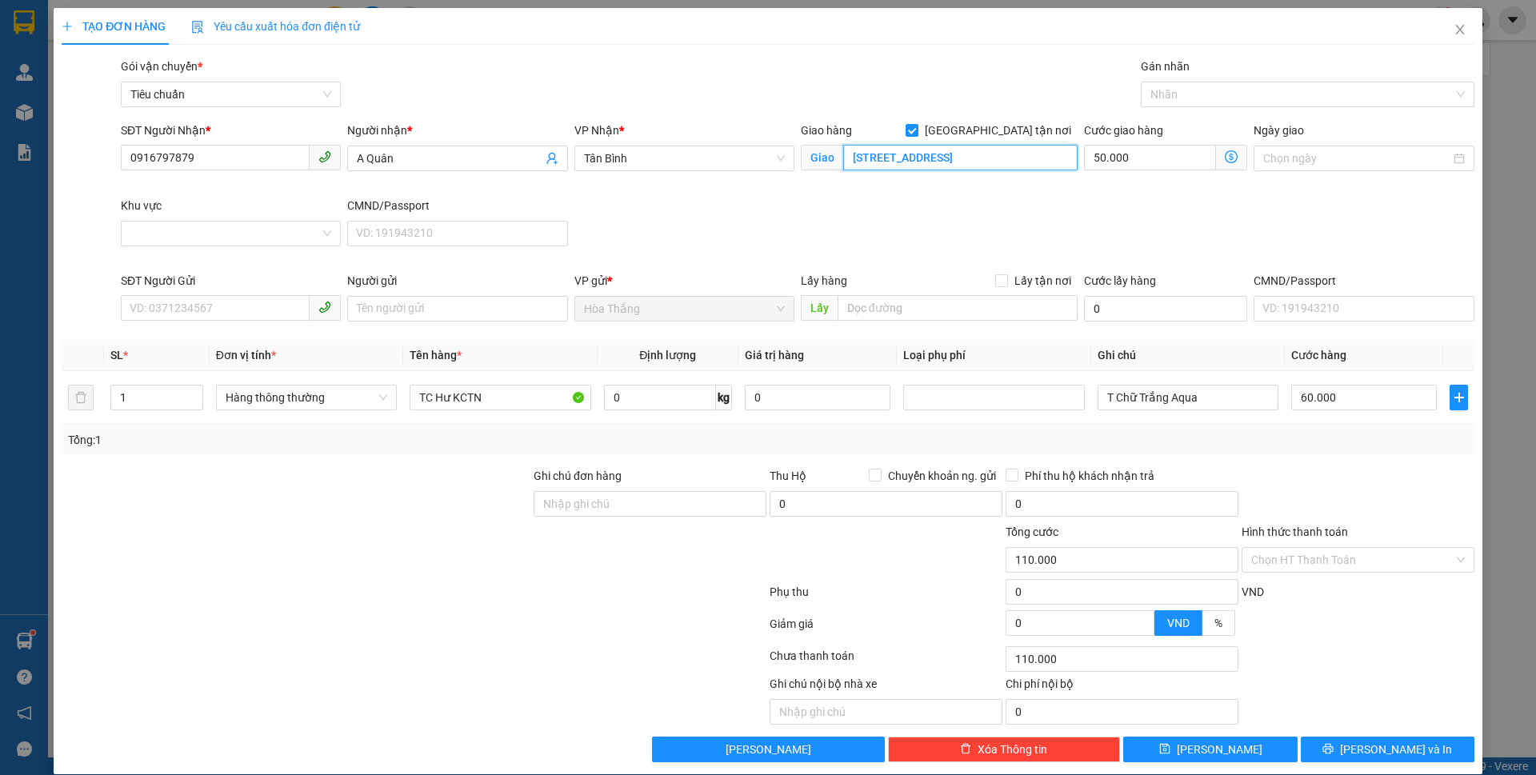
drag, startPoint x: 841, startPoint y: 154, endPoint x: 1536, endPoint y: -15, distance: 714.8
click at [1536, 0] on html "Kết quả tìm kiếm ( 53 ) Bộ lọc Mã ĐH Trạng thái Món hàng Thu hộ Tổng cước Chưa …" at bounding box center [768, 387] width 1536 height 775
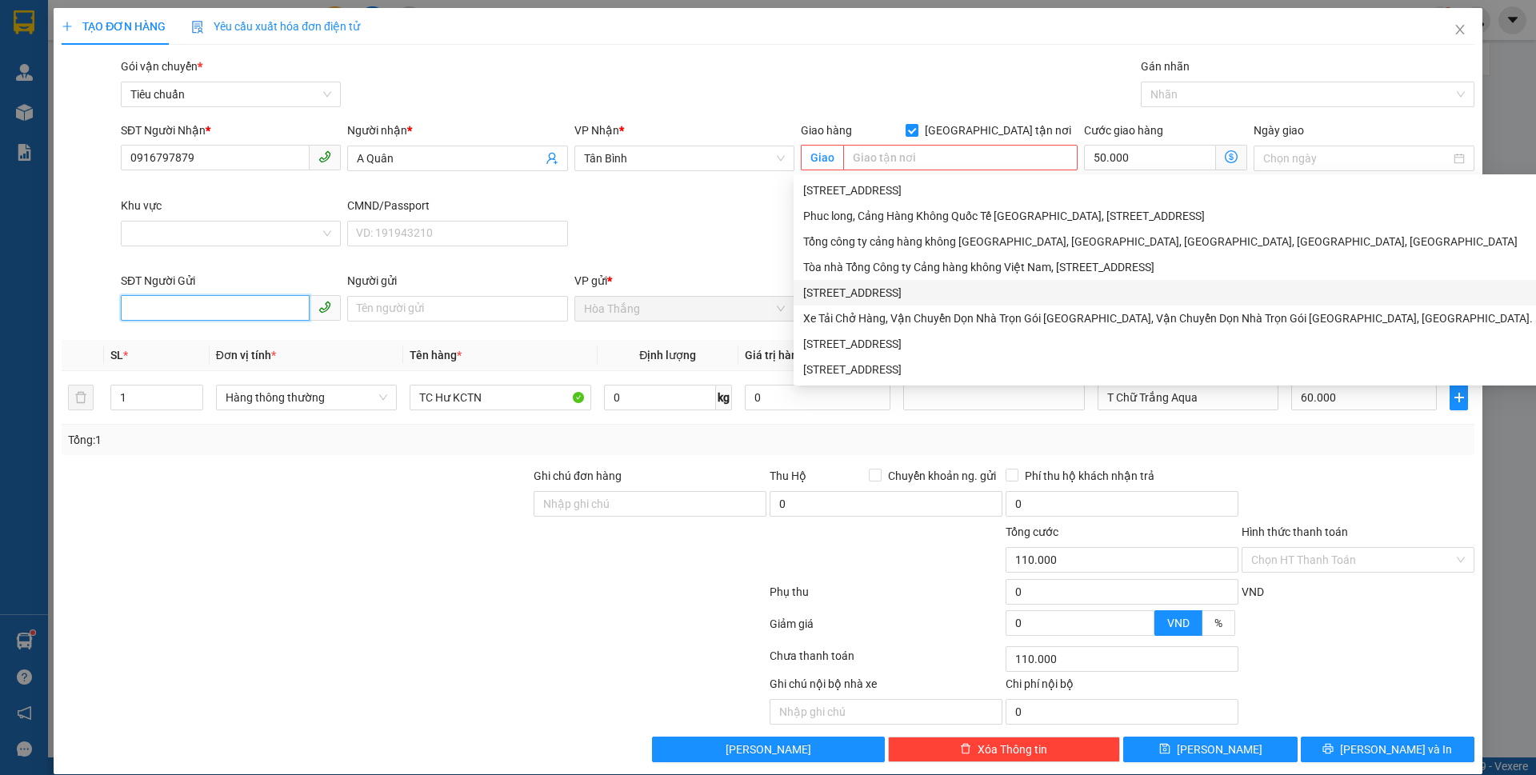
click at [217, 314] on input "SĐT Người Gửi" at bounding box center [215, 308] width 189 height 26
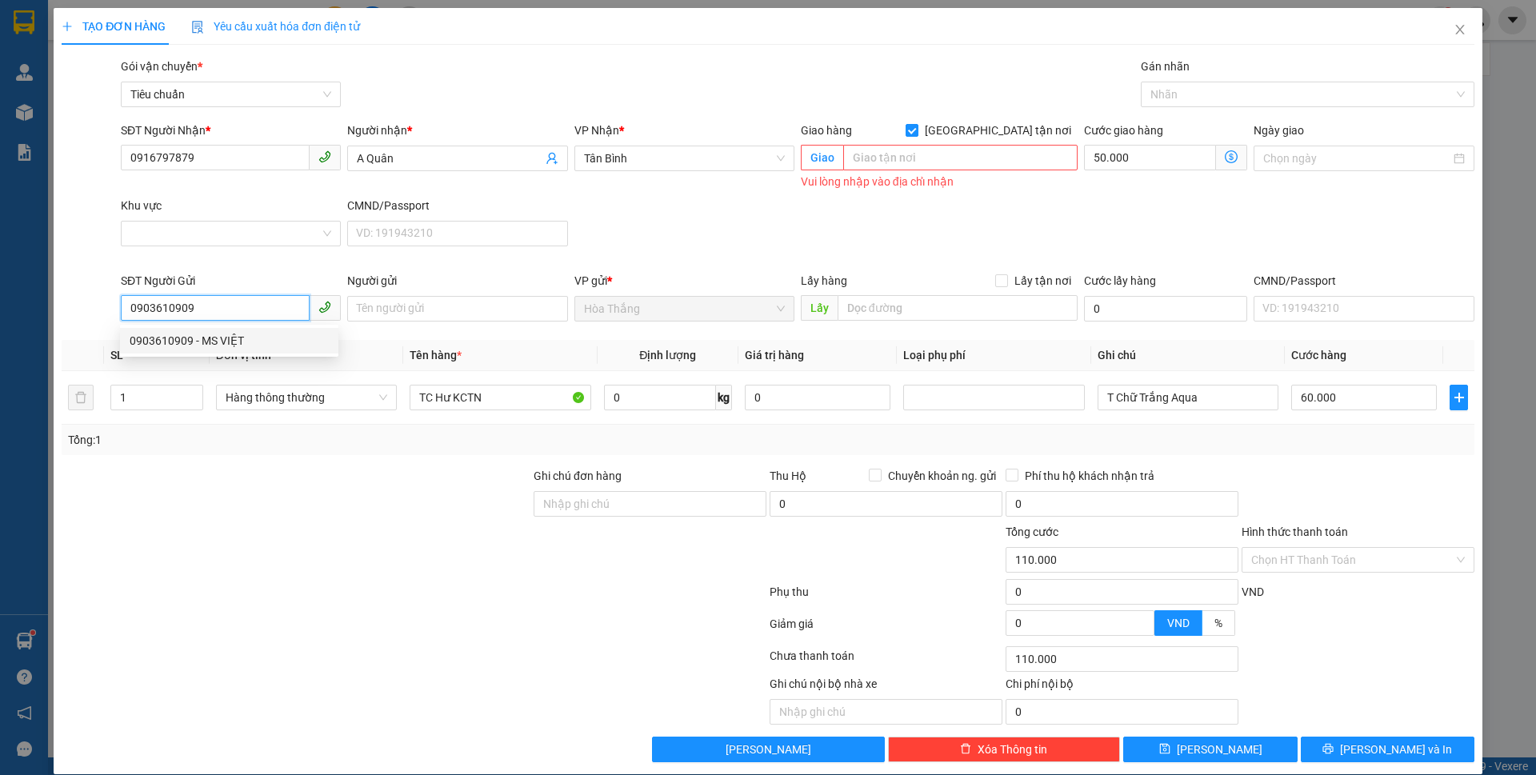
click at [175, 343] on div "0903610909 - MS VIỆT" at bounding box center [229, 341] width 199 height 18
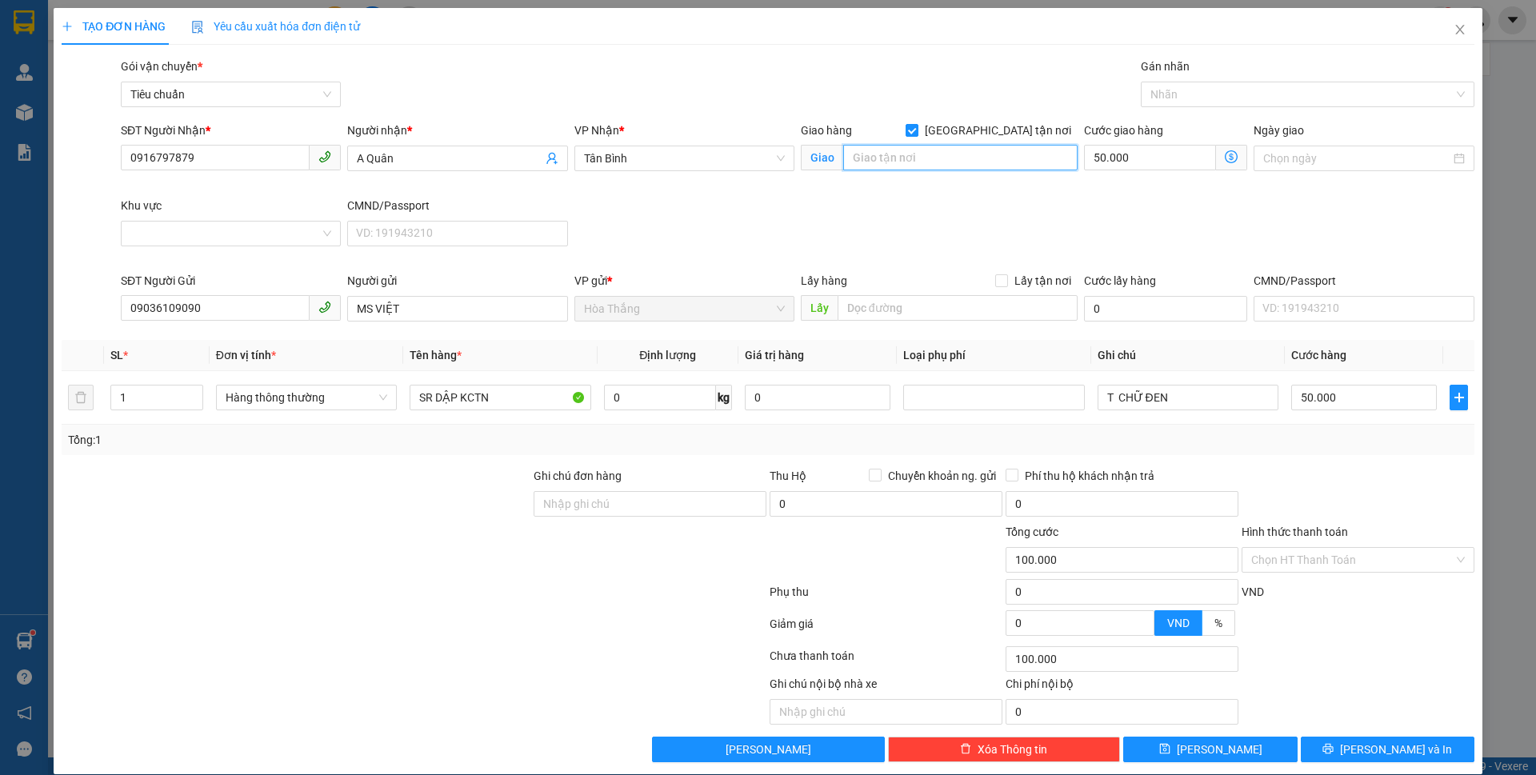
click at [918, 152] on input "search" at bounding box center [960, 158] width 234 height 26
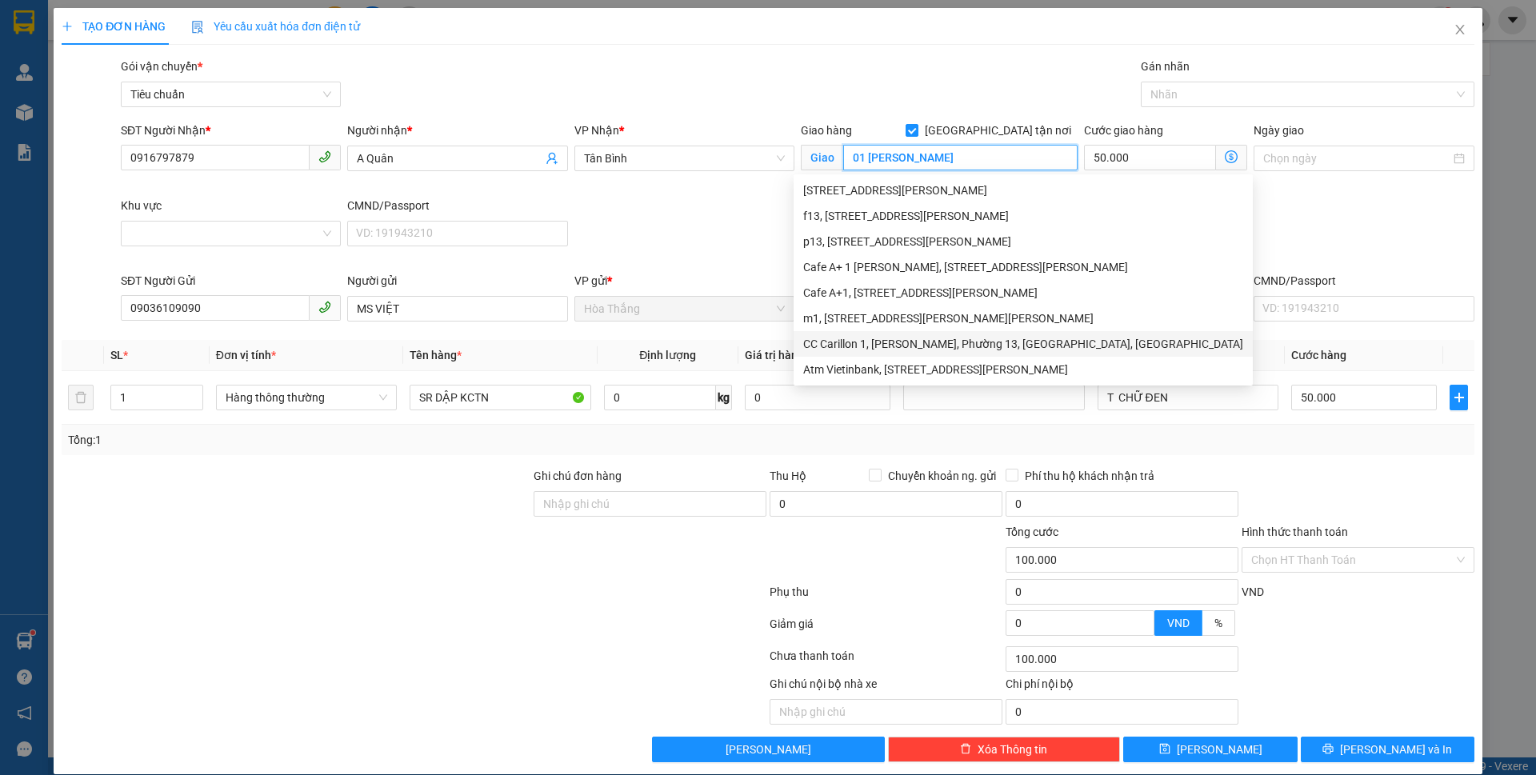
click at [836, 348] on div "CC Carillon 1, Trần Văn Danh, Phường 13, Tân Bình, Hồ Chí Minh" at bounding box center [1023, 344] width 440 height 18
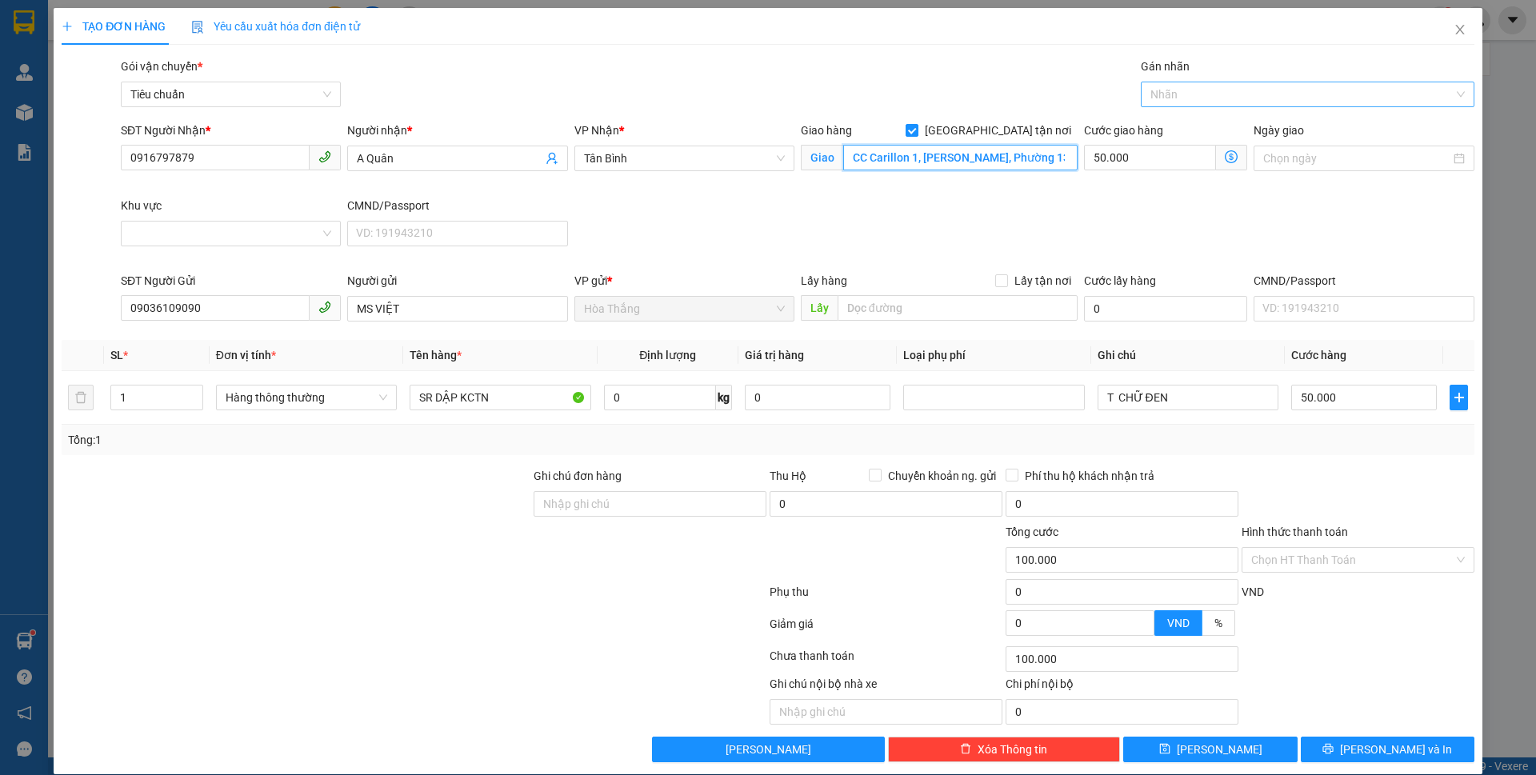
click at [1183, 99] on div at bounding box center [1300, 94] width 310 height 19
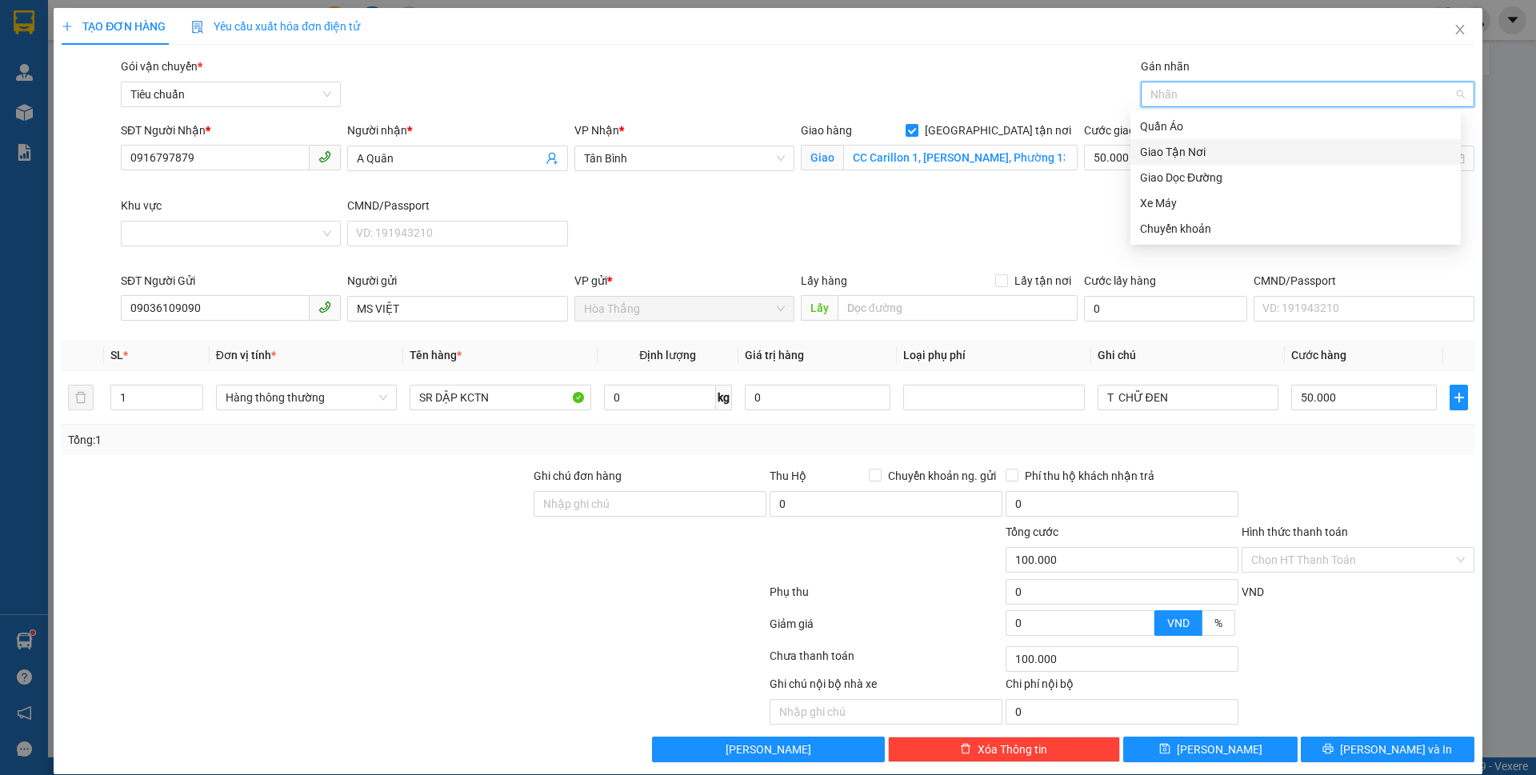
click at [1185, 152] on div "Giao Tận Nơi" at bounding box center [1295, 152] width 311 height 18
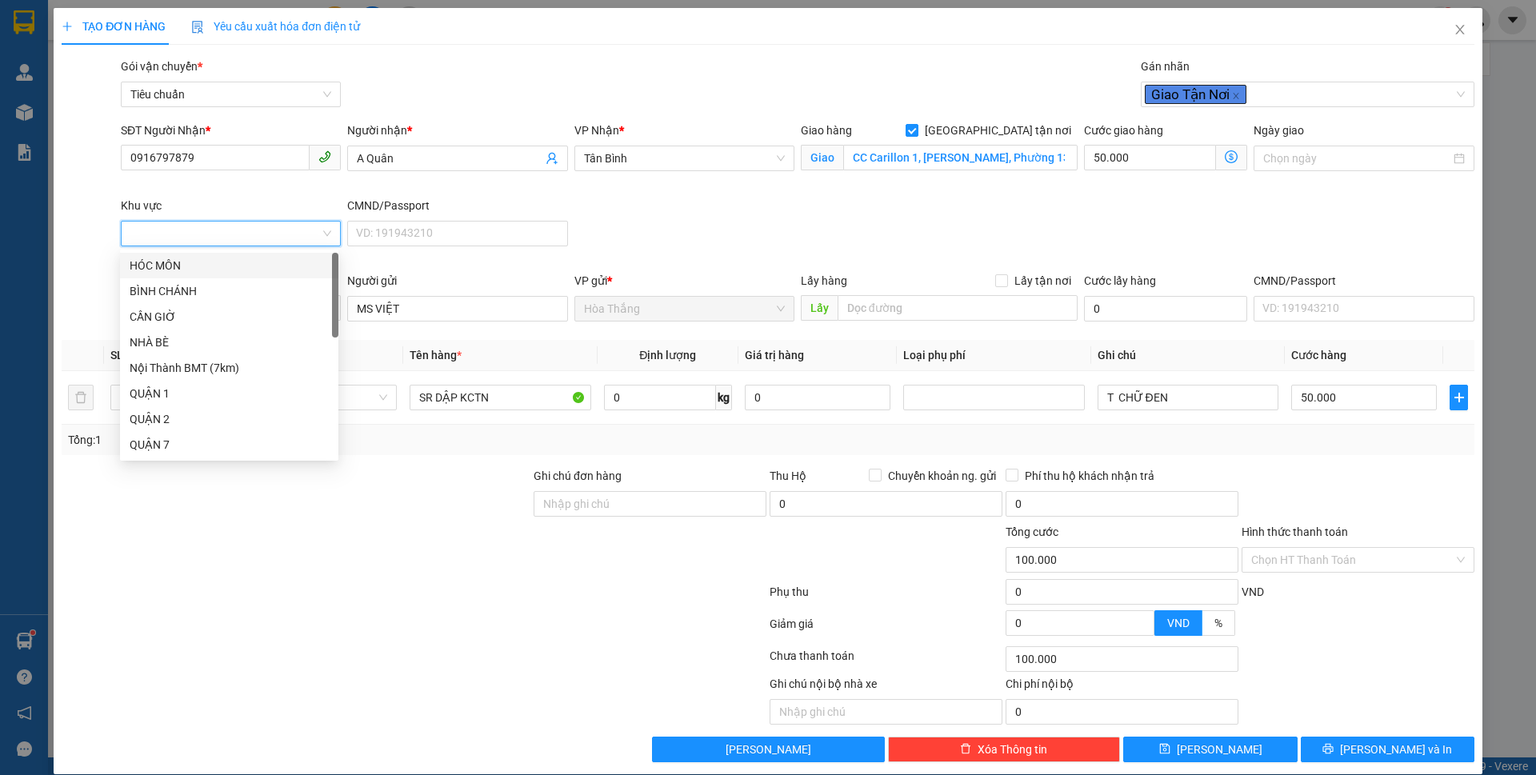
click at [179, 235] on input "Khu vực" at bounding box center [225, 234] width 190 height 24
click at [176, 590] on div "TÂN BÌNH" at bounding box center [229, 599] width 199 height 18
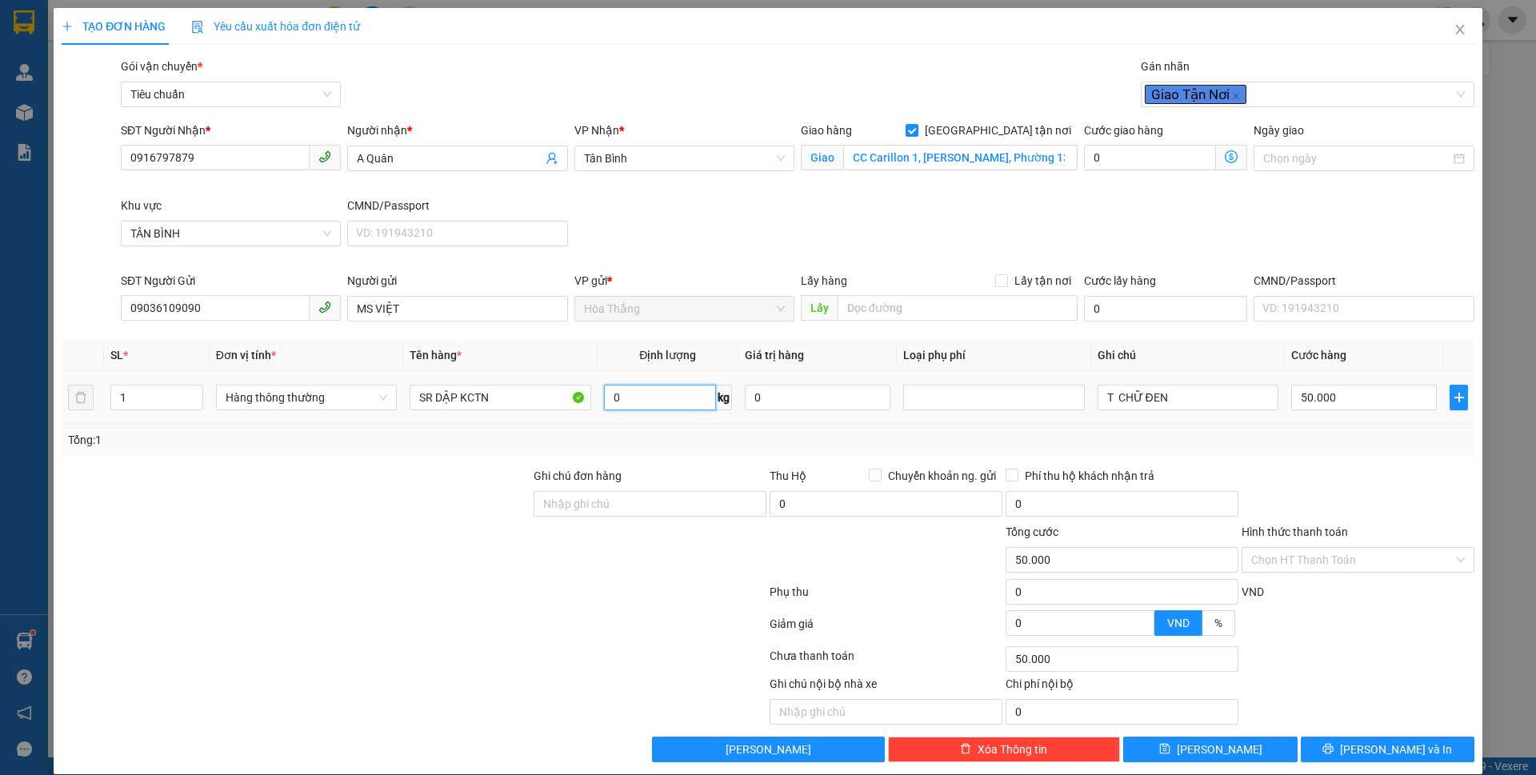
click at [689, 402] on input "0" at bounding box center [660, 398] width 112 height 26
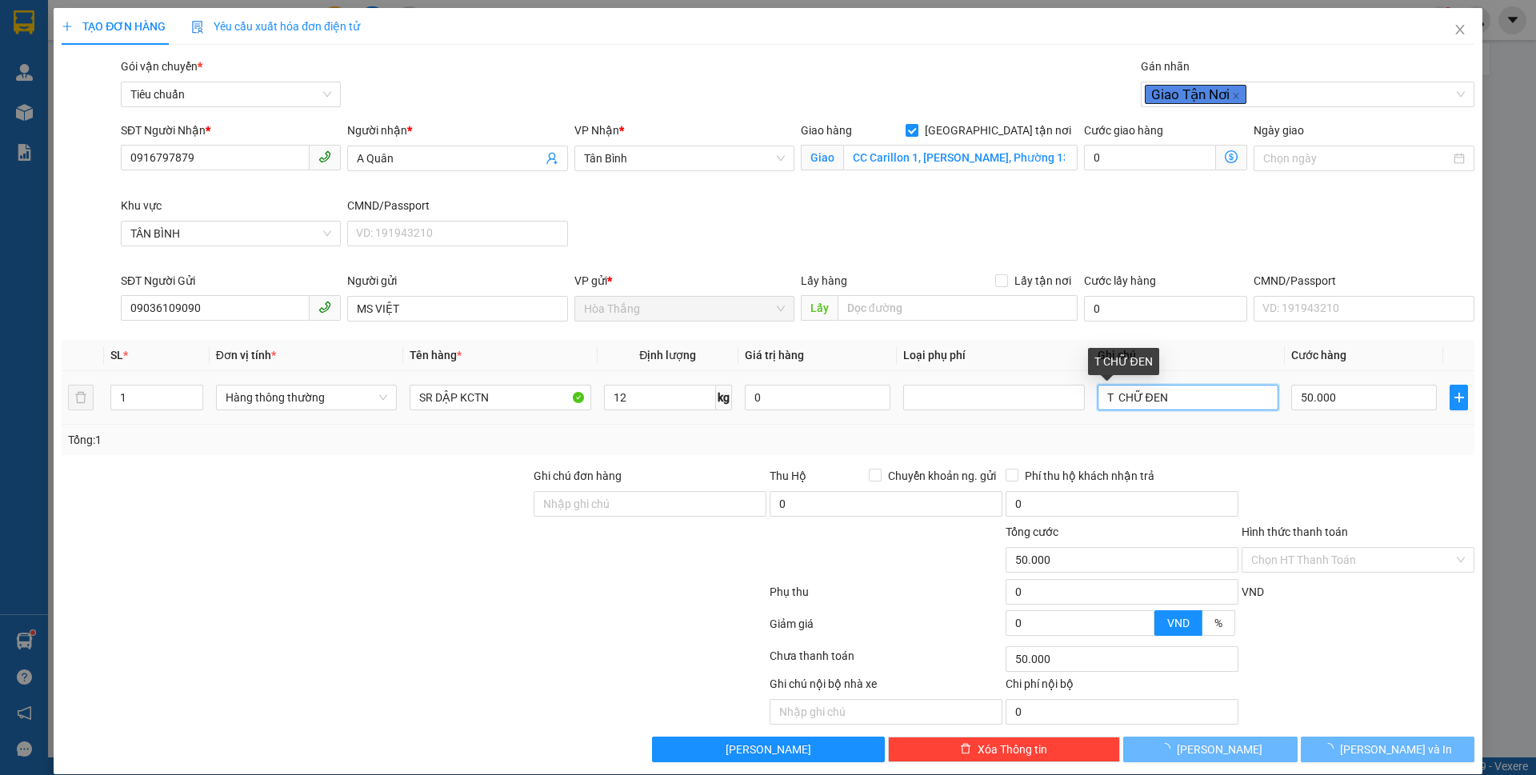
click at [1209, 402] on input "T CHỮ ĐEN" at bounding box center [1188, 398] width 181 height 26
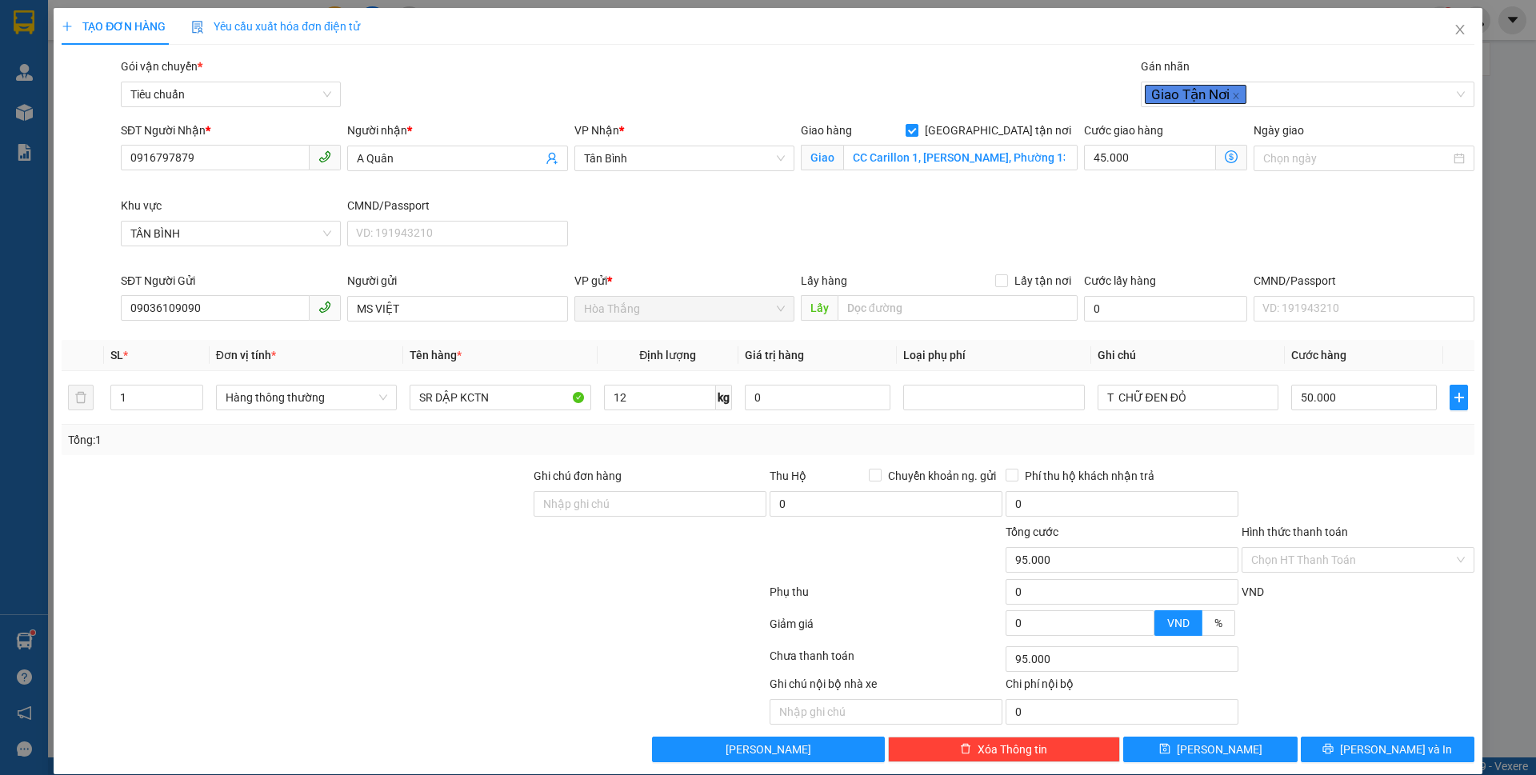
click at [1225, 158] on icon "dollar-circle" at bounding box center [1231, 156] width 13 height 13
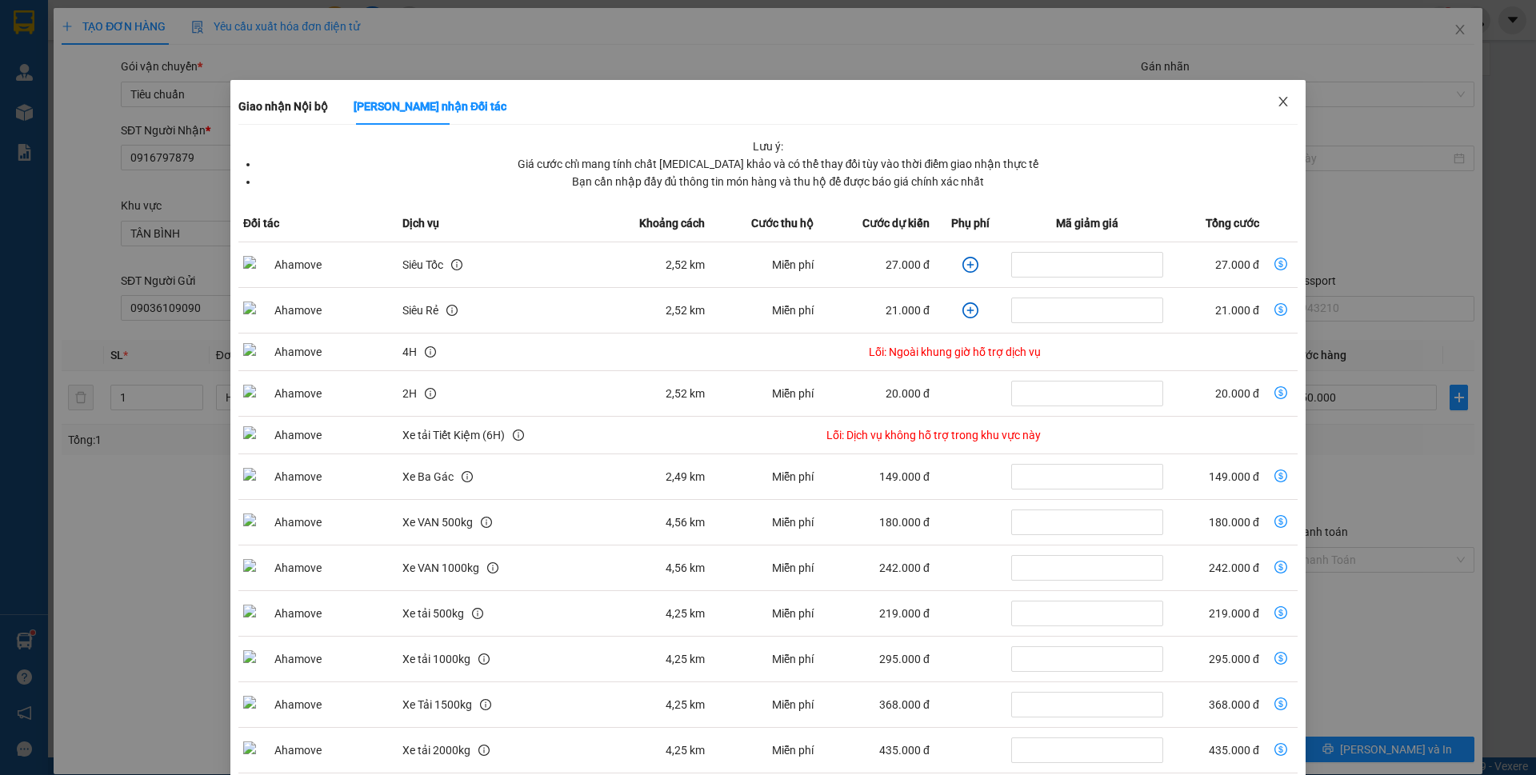
click at [1277, 98] on icon "close" at bounding box center [1283, 101] width 13 height 13
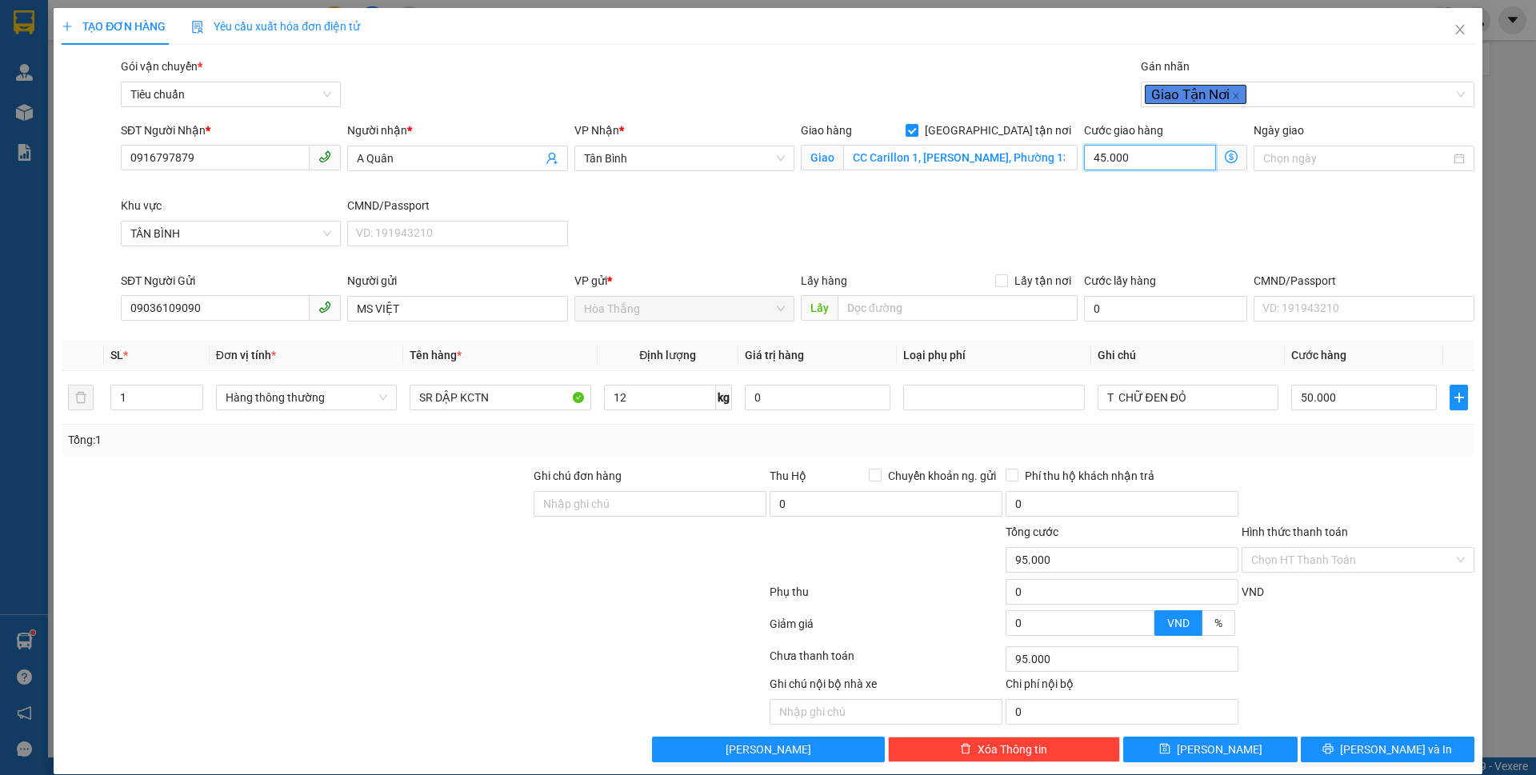
click at [1161, 161] on input "45.000" at bounding box center [1150, 158] width 132 height 26
click at [1306, 226] on div "SĐT Người Nhận * 0916797879 Người nhận * A Quân VP Nhận * Tân Bình Giao hàng Gi…" at bounding box center [798, 197] width 1360 height 150
click at [1293, 560] on input "Hình thức thanh toán" at bounding box center [1353, 560] width 202 height 24
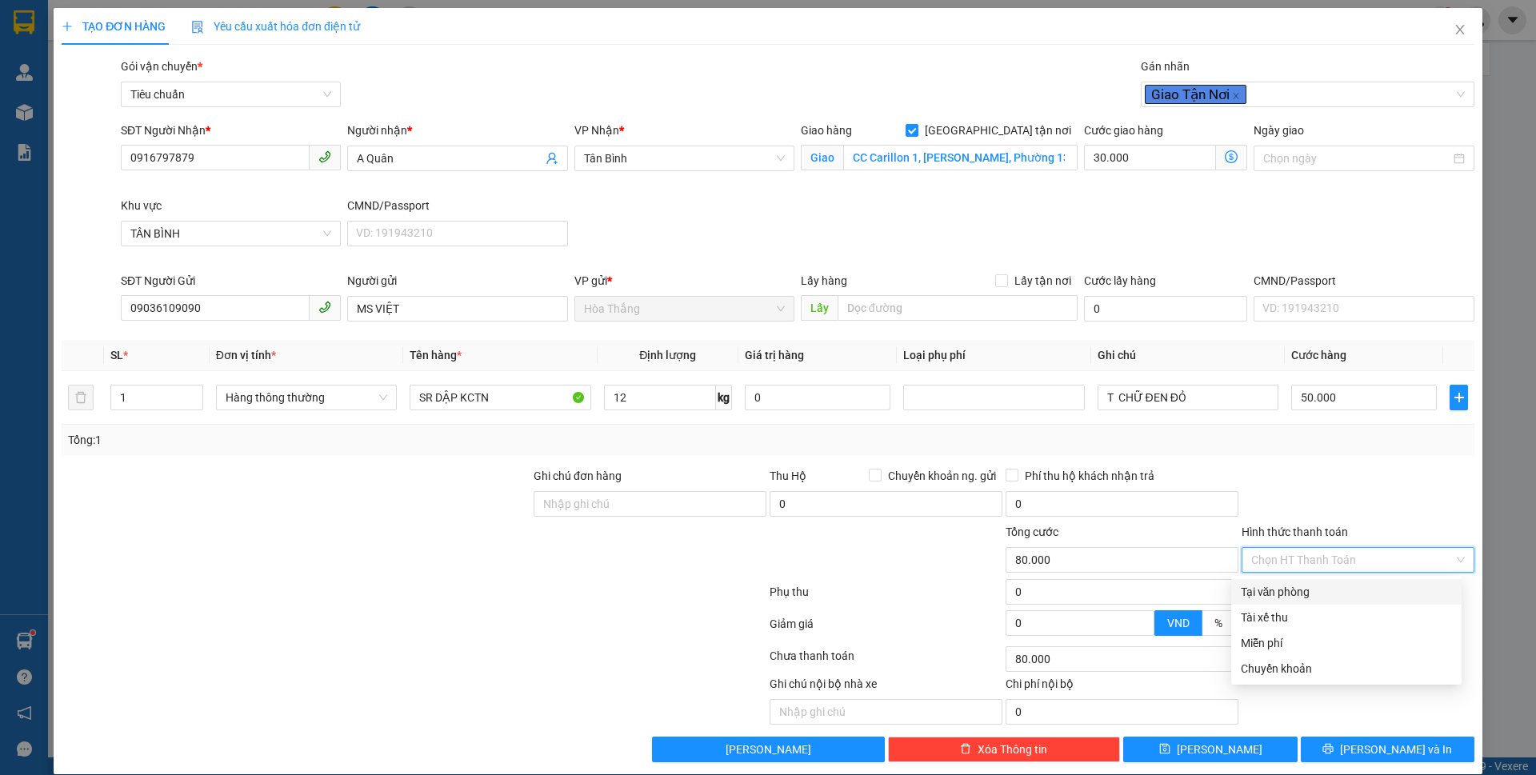
click at [1276, 596] on div "Tại văn phòng" at bounding box center [1346, 592] width 211 height 18
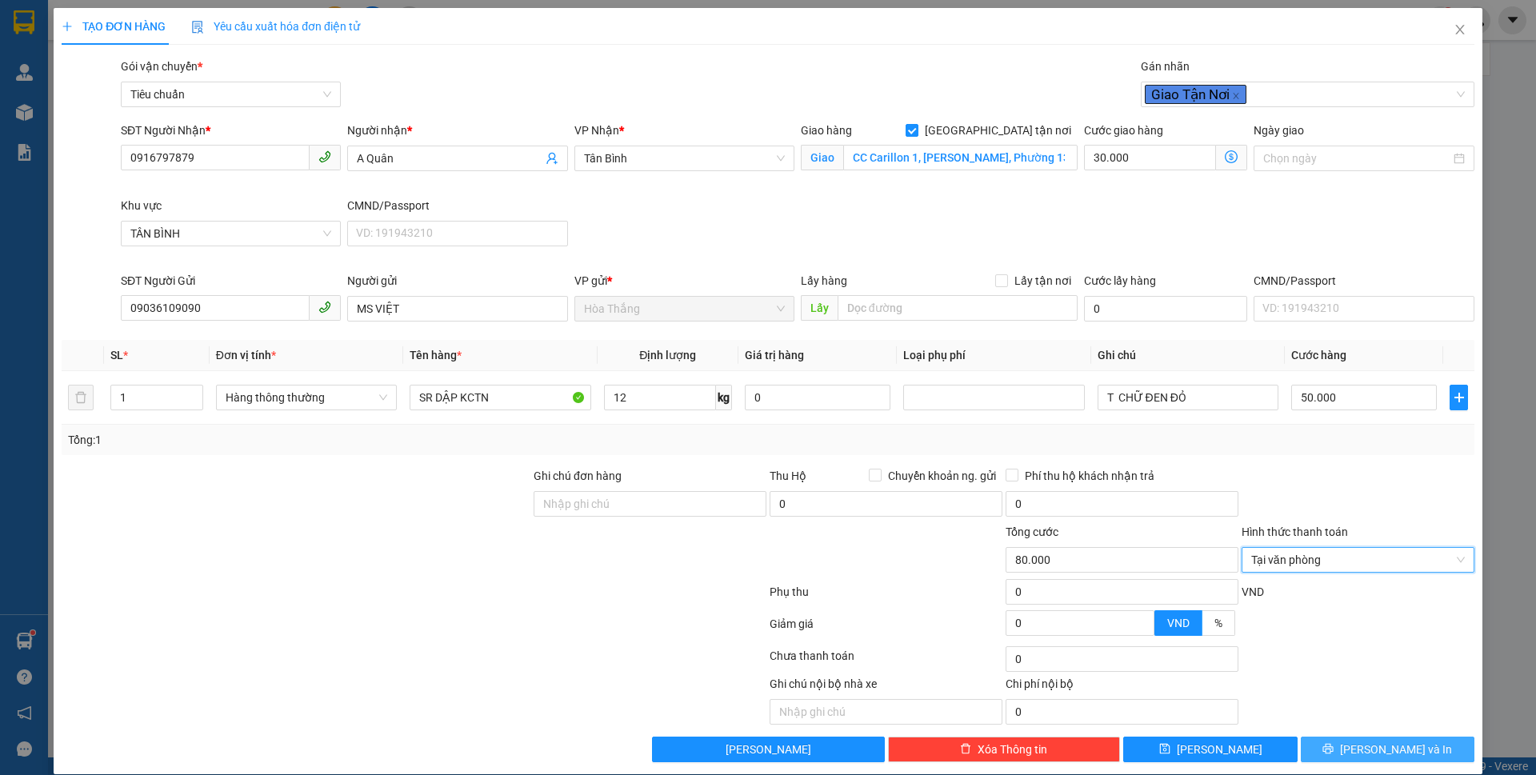
click at [1324, 752] on button "[PERSON_NAME] và In" at bounding box center [1388, 750] width 174 height 26
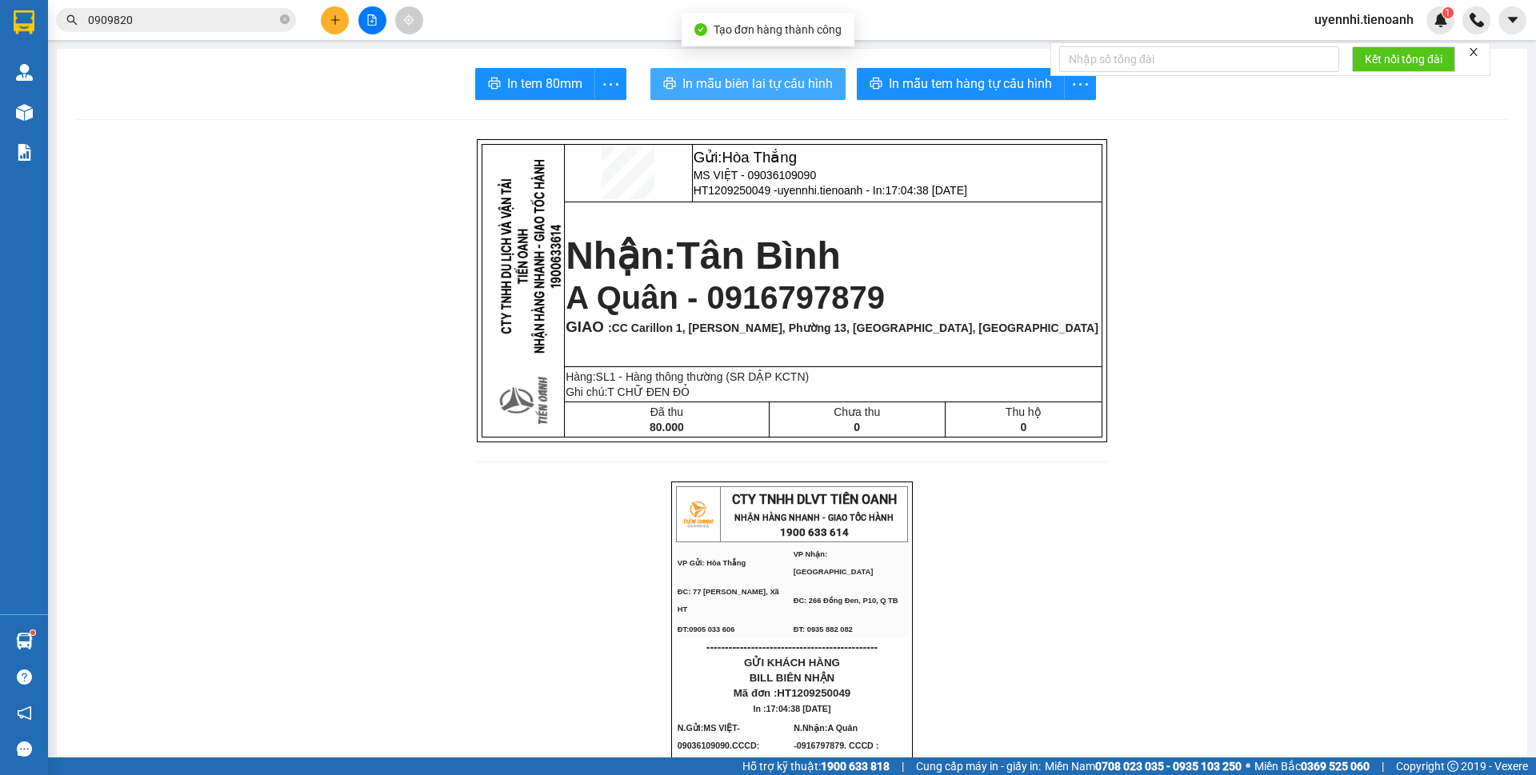
click at [754, 81] on span "In mẫu biên lai tự cấu hình" at bounding box center [758, 84] width 150 height 20
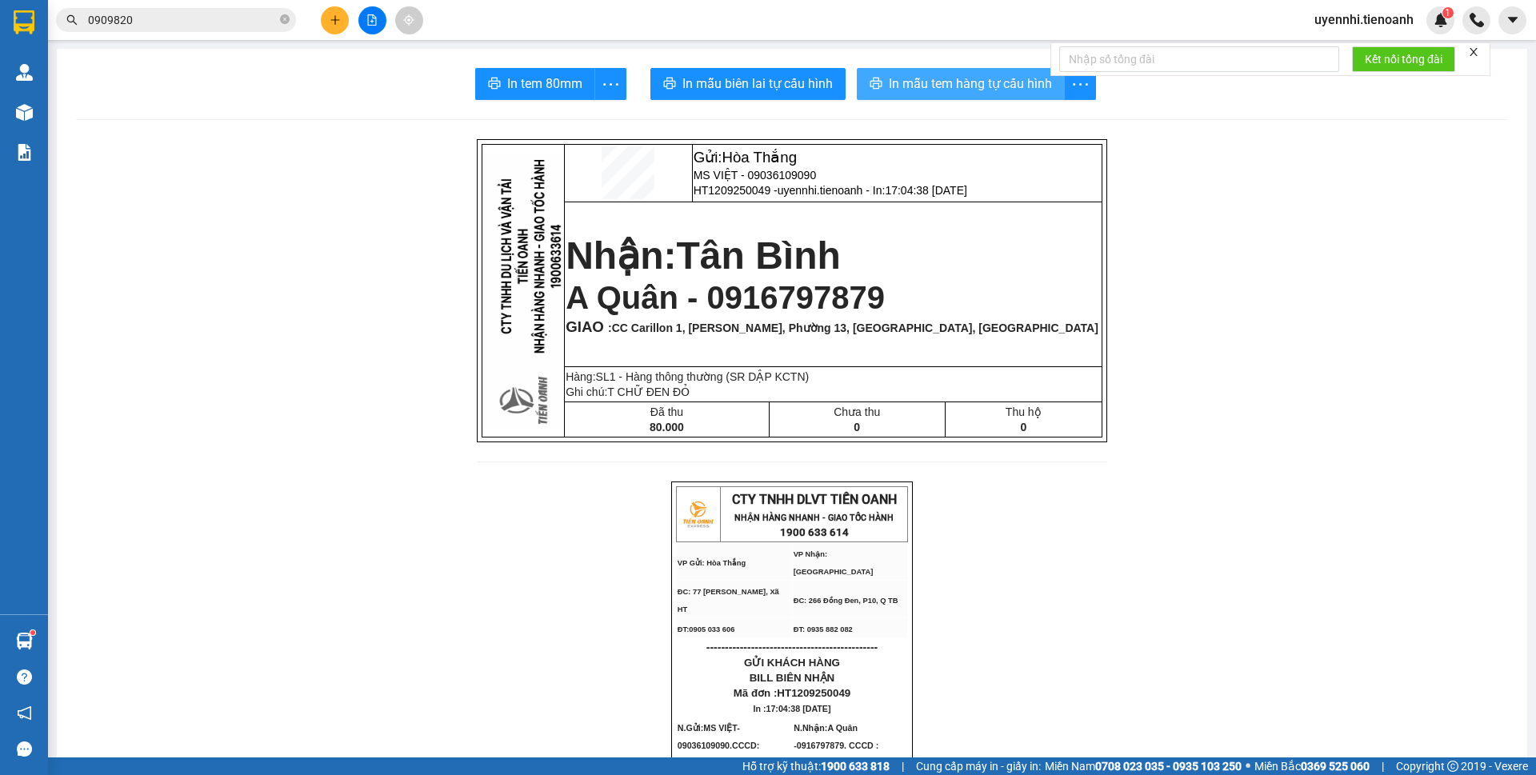
click at [942, 91] on span "In mẫu tem hàng tự cấu hình" at bounding box center [970, 84] width 163 height 20
click at [336, 19] on icon "plus" at bounding box center [335, 19] width 11 height 11
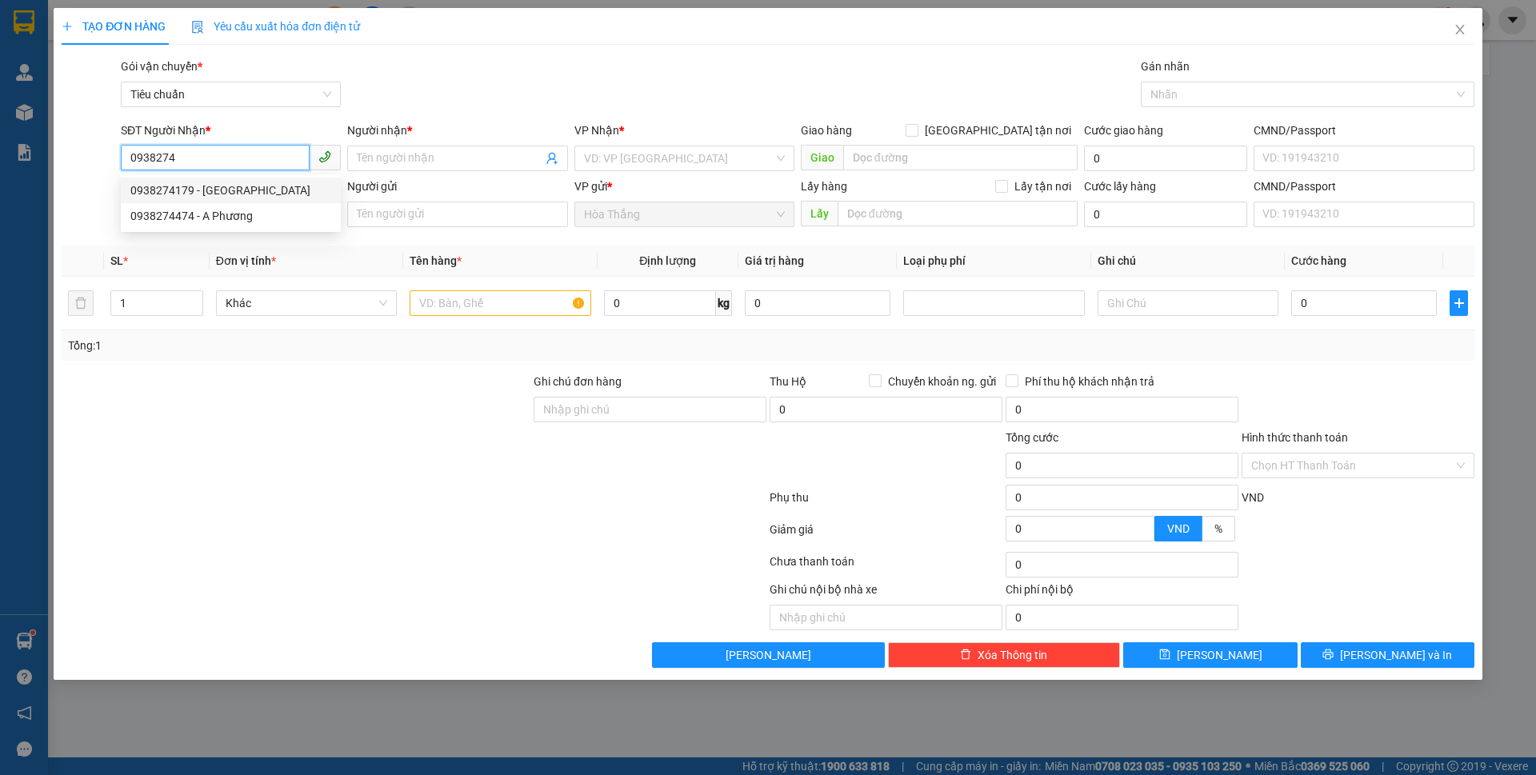
click at [190, 191] on div "0938274179 - HÀ" at bounding box center [230, 191] width 201 height 18
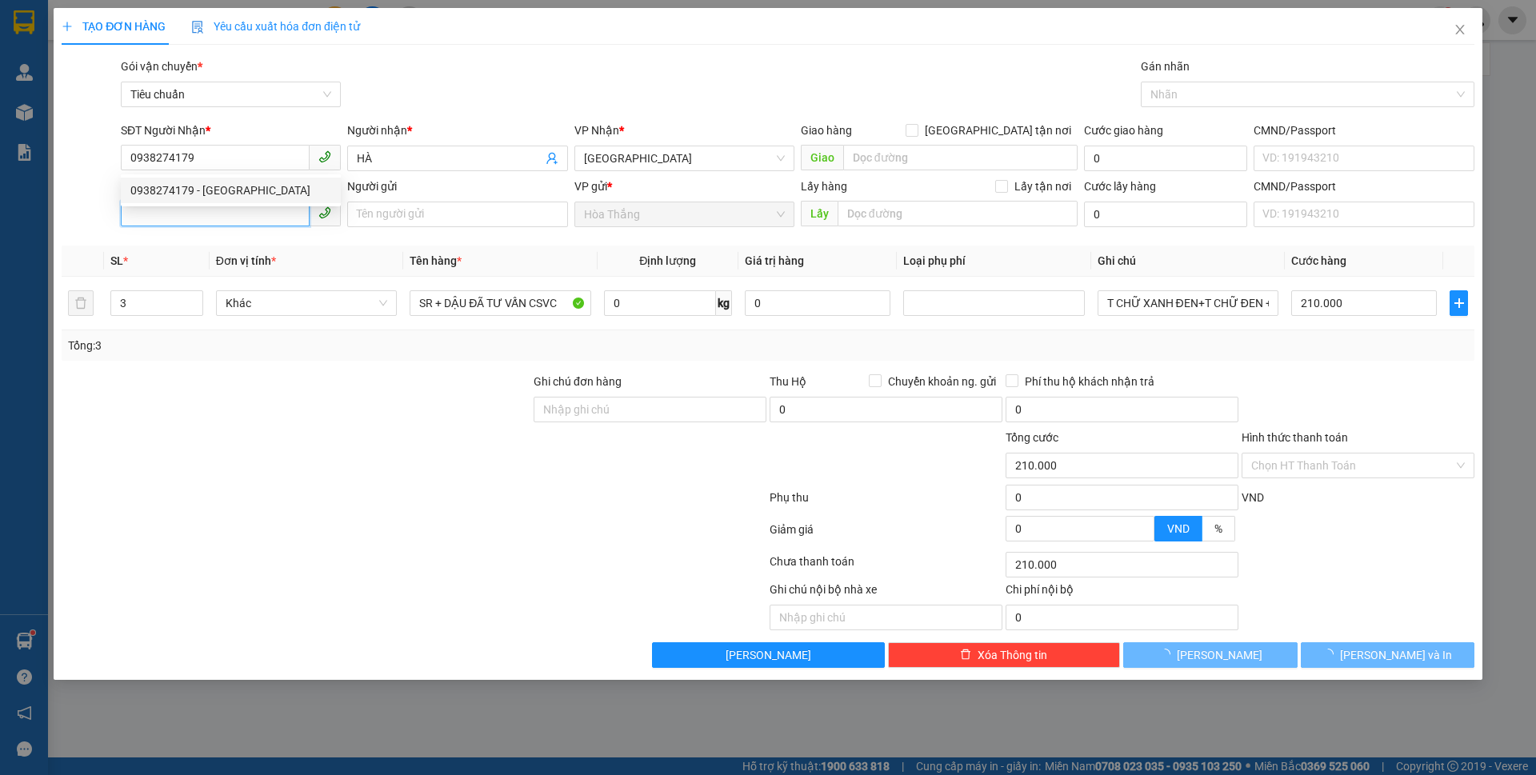
click at [200, 224] on input "SĐT Người Gửi" at bounding box center [215, 214] width 189 height 26
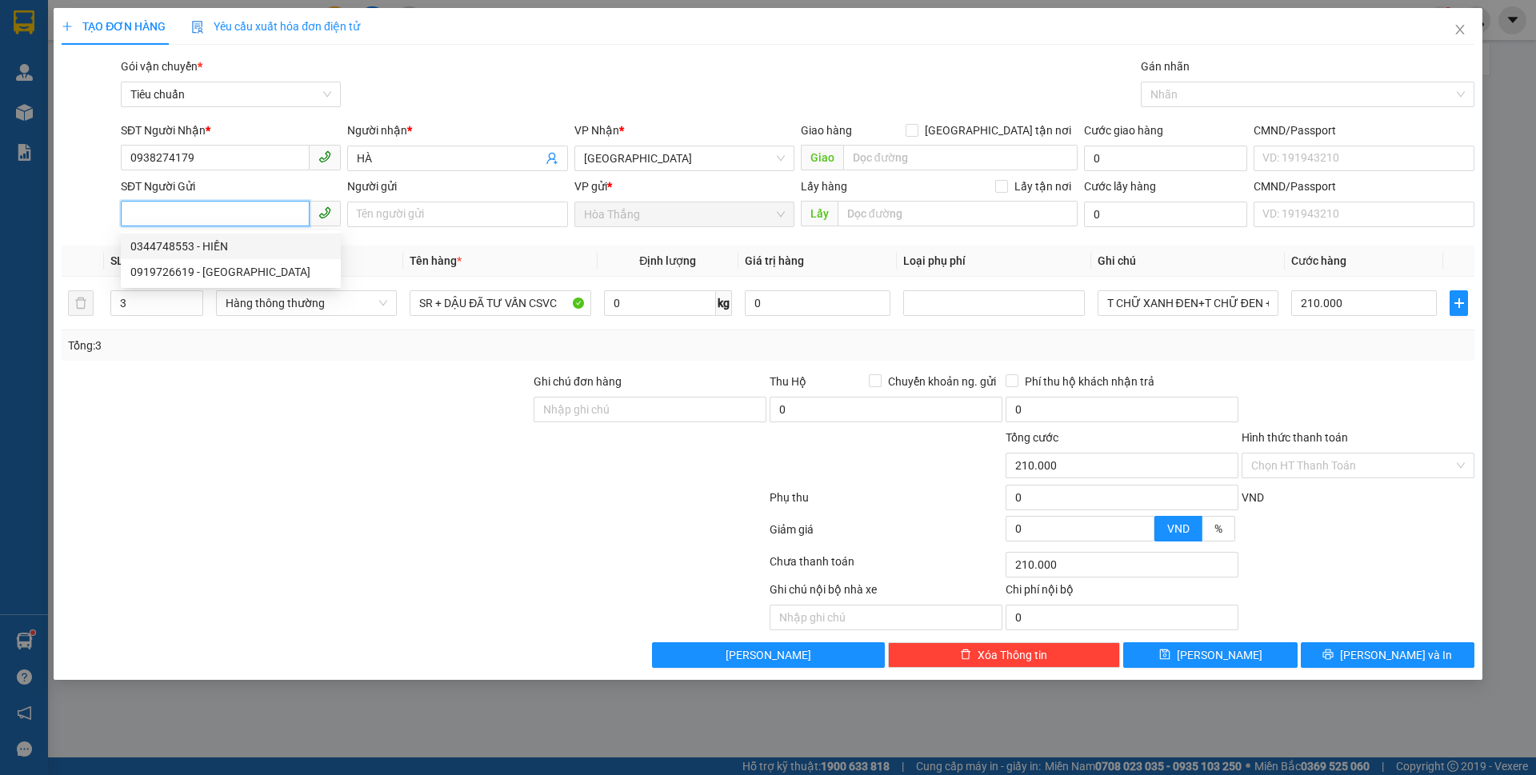
click at [217, 250] on div "0344748553 - HIỀN" at bounding box center [230, 247] width 201 height 18
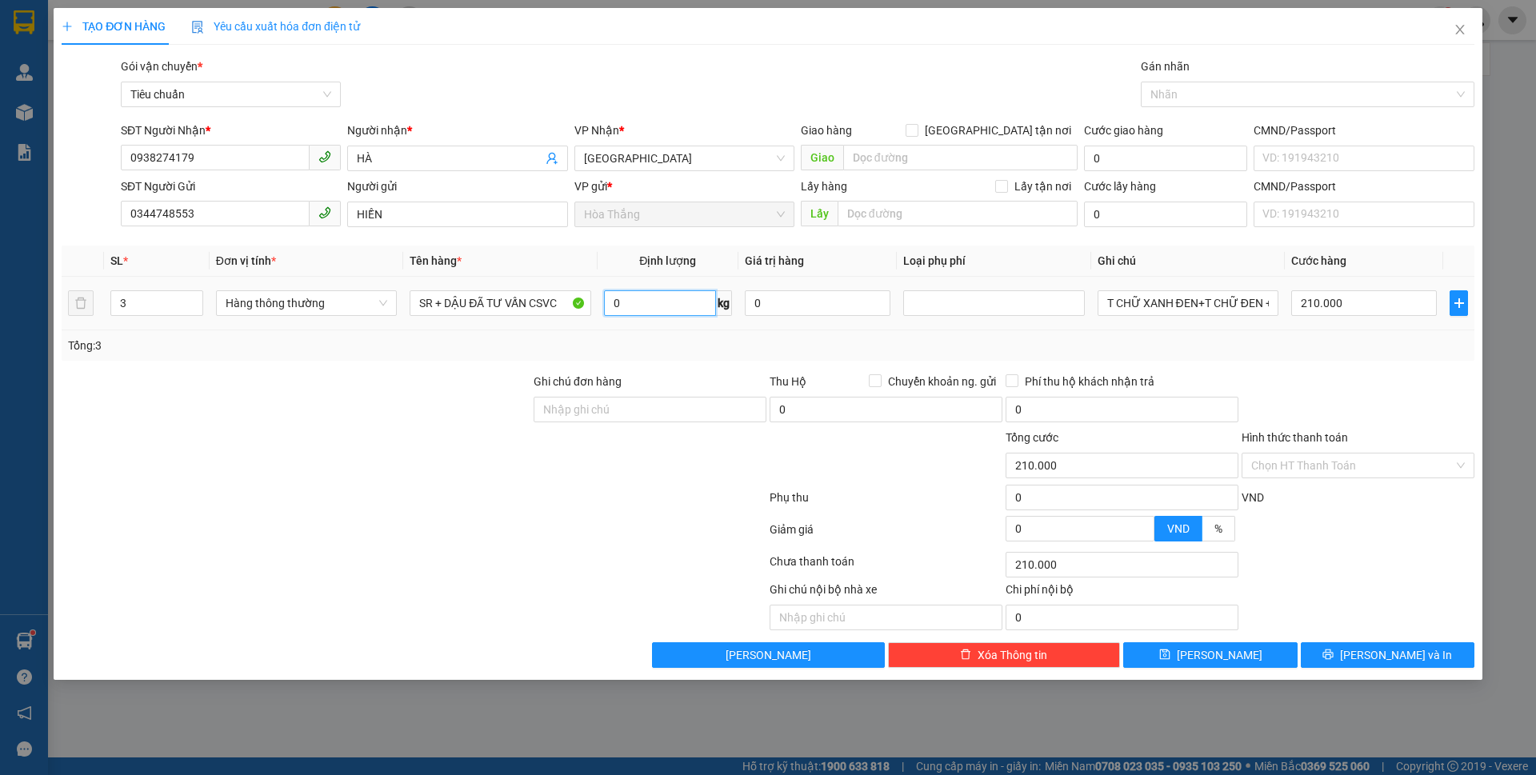
click at [655, 312] on input "0" at bounding box center [660, 303] width 112 height 26
click at [191, 310] on icon "down" at bounding box center [194, 309] width 6 height 6
click at [194, 308] on icon "down" at bounding box center [194, 309] width 6 height 6
click at [632, 296] on input "0" at bounding box center [660, 303] width 112 height 26
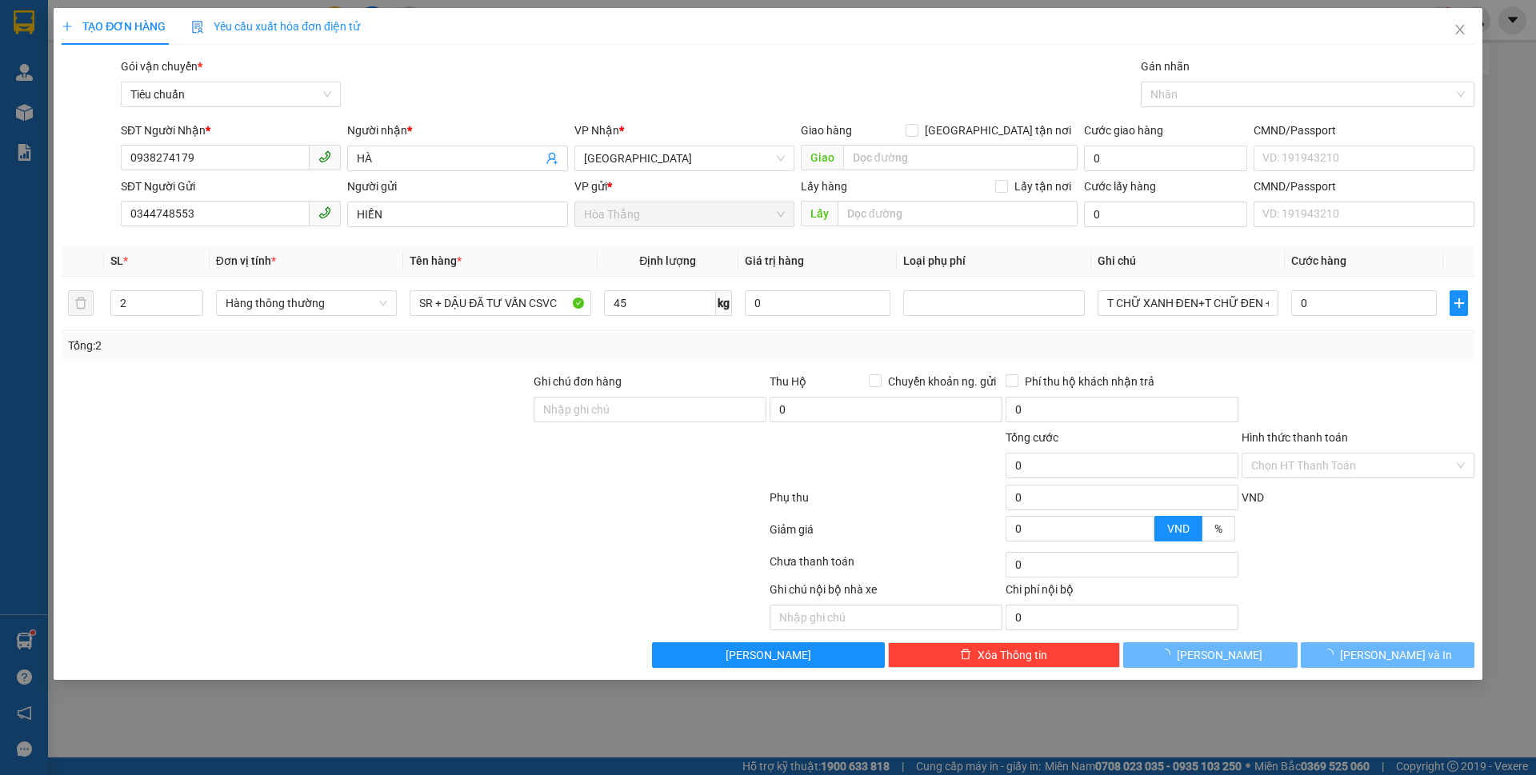
click at [397, 365] on div "Transit Pickup Surcharge Ids Transit Deliver Surcharge Ids Transit Deliver Surc…" at bounding box center [768, 363] width 1413 height 611
click at [396, 365] on div "Transit Pickup Surcharge Ids Transit Deliver Surcharge Ids Transit Deliver Surc…" at bounding box center [768, 363] width 1413 height 611
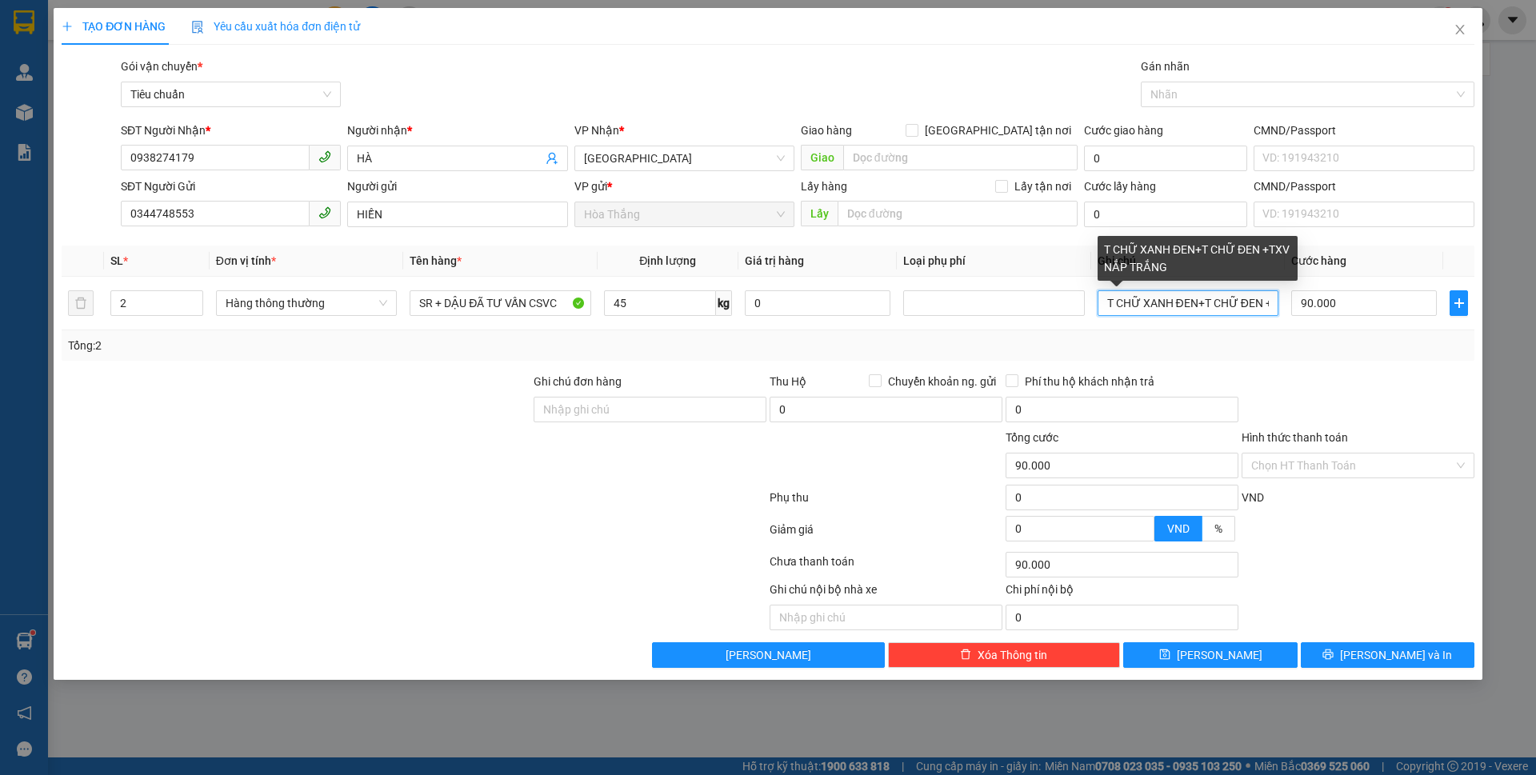
drag, startPoint x: 1104, startPoint y: 301, endPoint x: 1536, endPoint y: 366, distance: 436.1
click at [1536, 366] on div "TẠO ĐƠN HÀNG Yêu cầu xuất hóa đơn điện tử Transit Pickup Surcharge Ids Transit …" at bounding box center [768, 387] width 1536 height 775
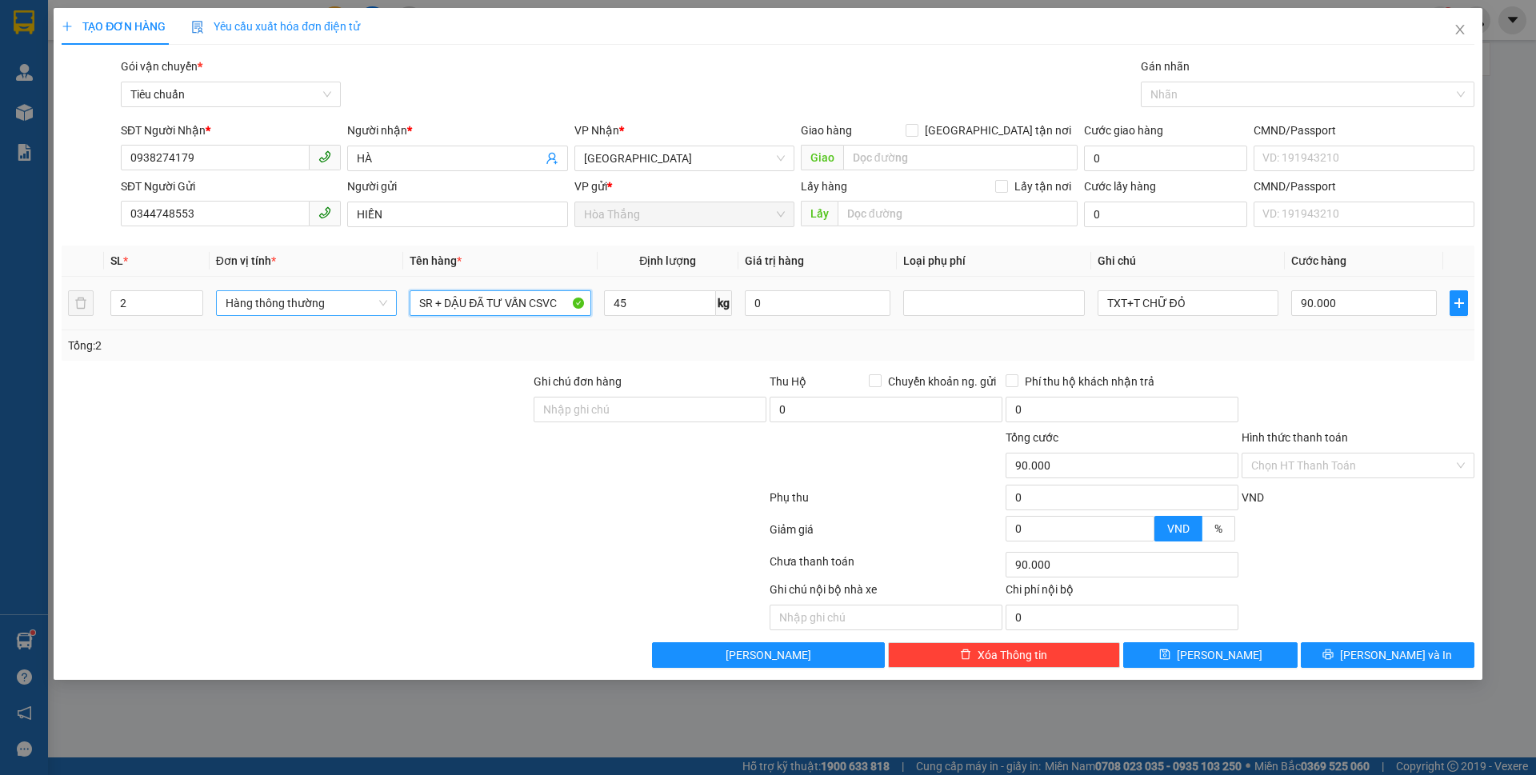
drag, startPoint x: 473, startPoint y: 301, endPoint x: 381, endPoint y: 302, distance: 92.0
click at [381, 302] on tr "2 Hàng thông thường SR + DẬU ĐÃ TƯ VẤN CSVC 45 kg 0 TXT+T CHỮ ĐỎ 90.000" at bounding box center [768, 304] width 1413 height 54
drag, startPoint x: 479, startPoint y: 306, endPoint x: 365, endPoint y: 302, distance: 114.5
click at [365, 302] on tr "2 Hàng thông thường ĐẬU +GẠO ĐÃ TƯ VẤN CSVC 45 kg 0 TXT+T CHỮ ĐỎ 90.000" at bounding box center [768, 304] width 1413 height 54
click at [1372, 303] on input "90.000" at bounding box center [1365, 303] width 146 height 26
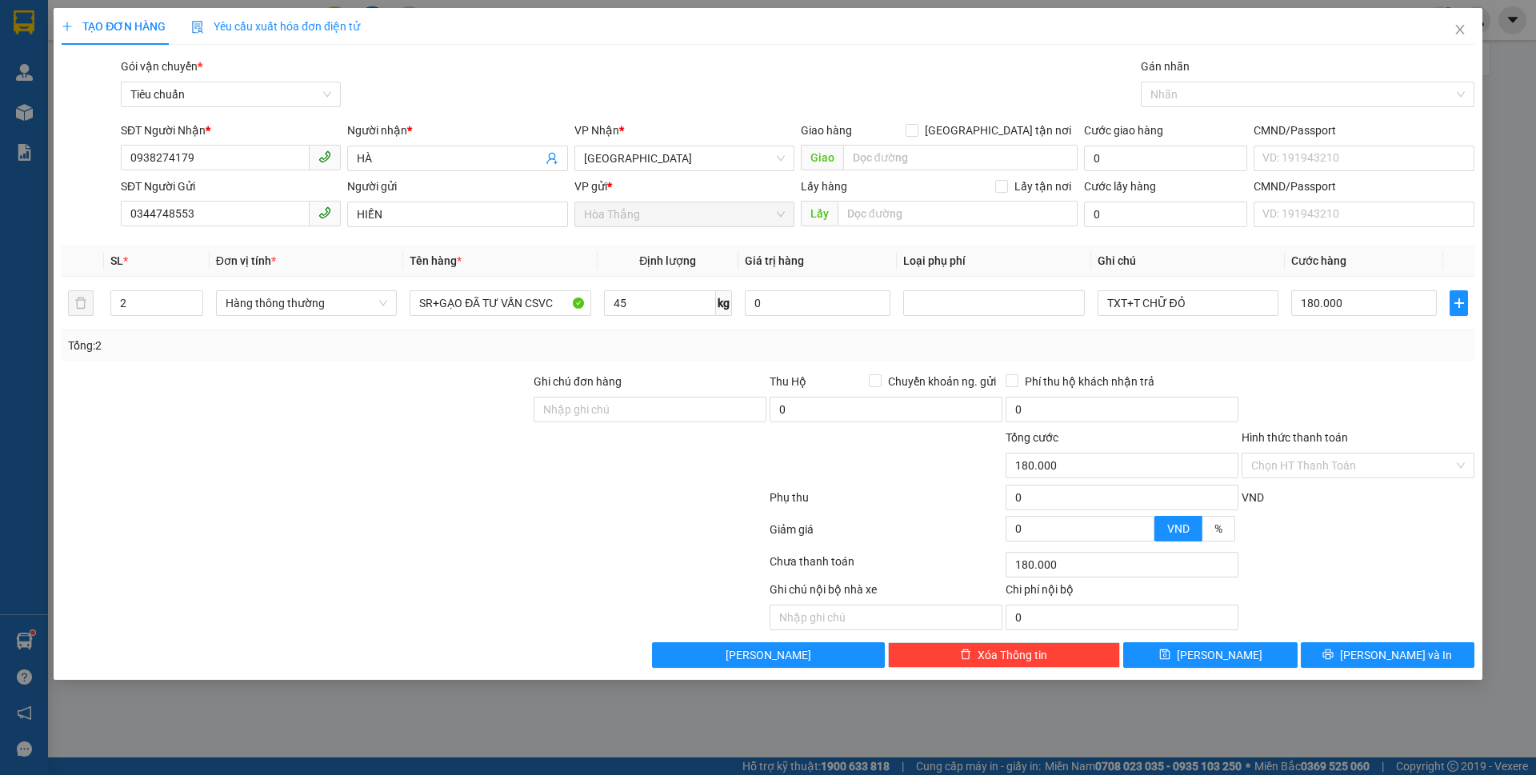
click at [1324, 377] on div at bounding box center [1358, 401] width 236 height 56
click at [1318, 463] on input "Hình thức thanh toán" at bounding box center [1353, 466] width 202 height 24
click at [1316, 491] on div "Tại văn phòng" at bounding box center [1359, 498] width 214 height 18
click at [1376, 667] on button "[PERSON_NAME] và In" at bounding box center [1388, 656] width 174 height 26
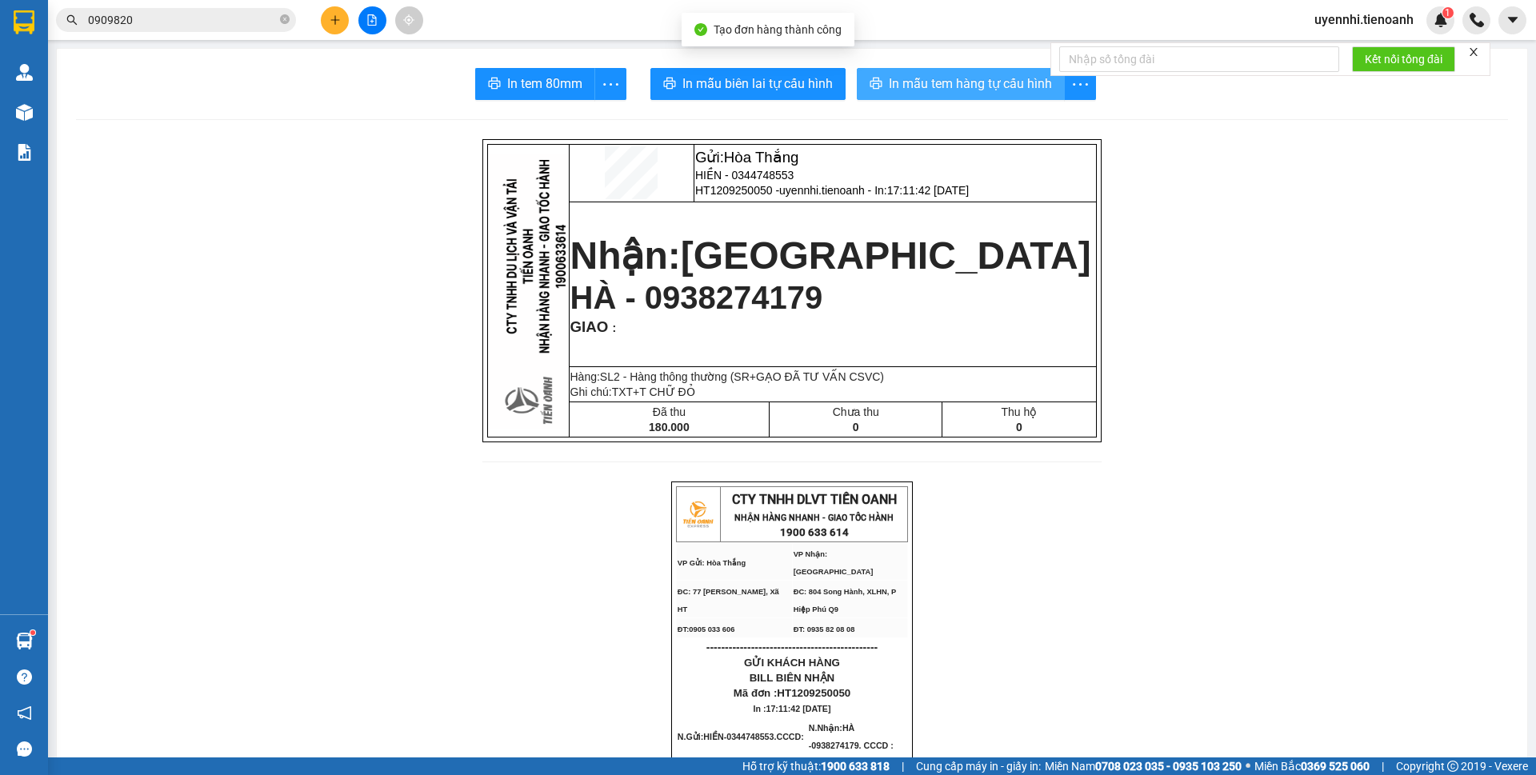
click at [932, 88] on span "In mẫu tem hàng tự cấu hình" at bounding box center [970, 84] width 163 height 20
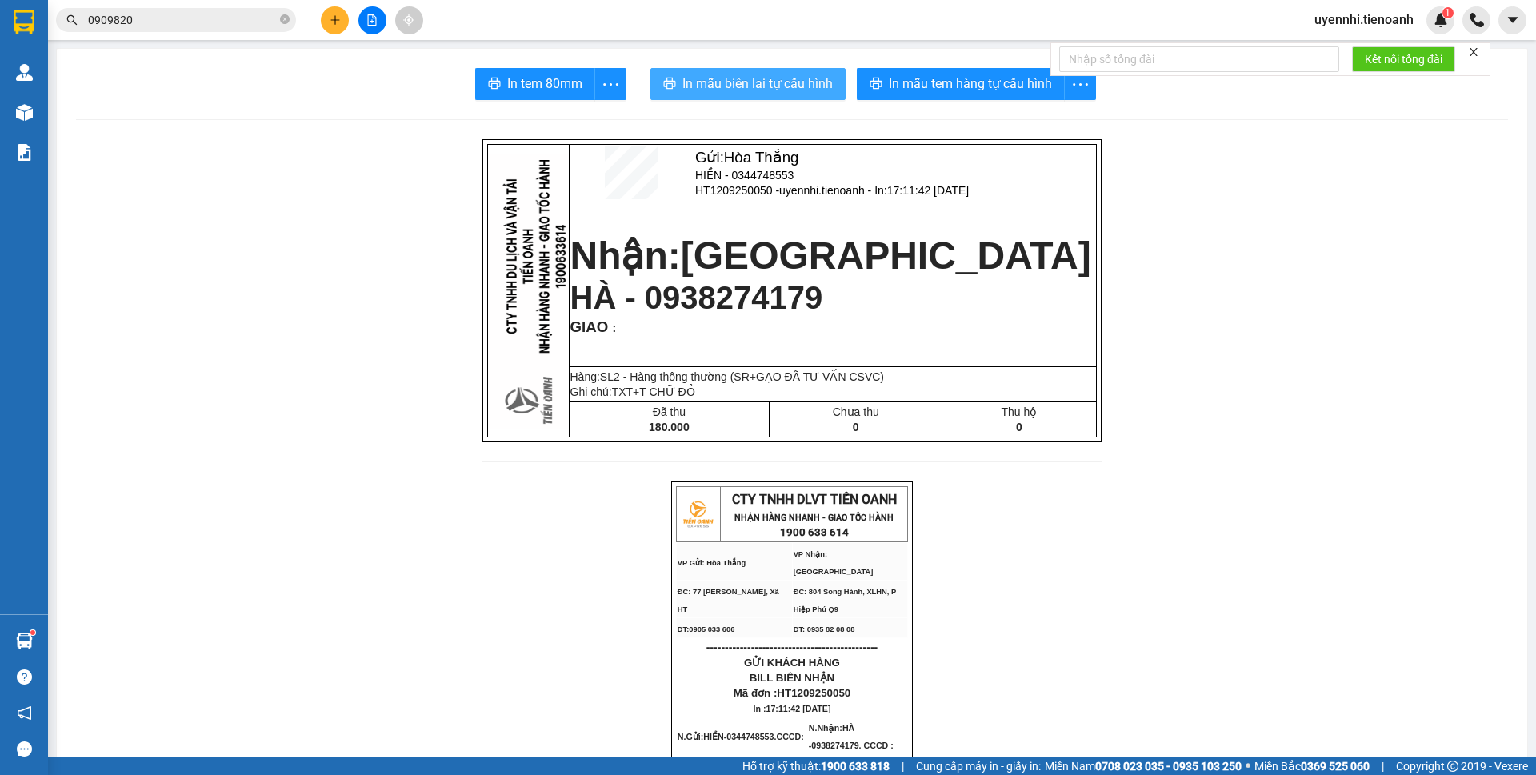
click at [740, 73] on button "In mẫu biên lai tự cấu hình" at bounding box center [748, 84] width 195 height 32
click at [730, 83] on span "In mẫu biên lai tự cấu hình" at bounding box center [758, 84] width 150 height 20
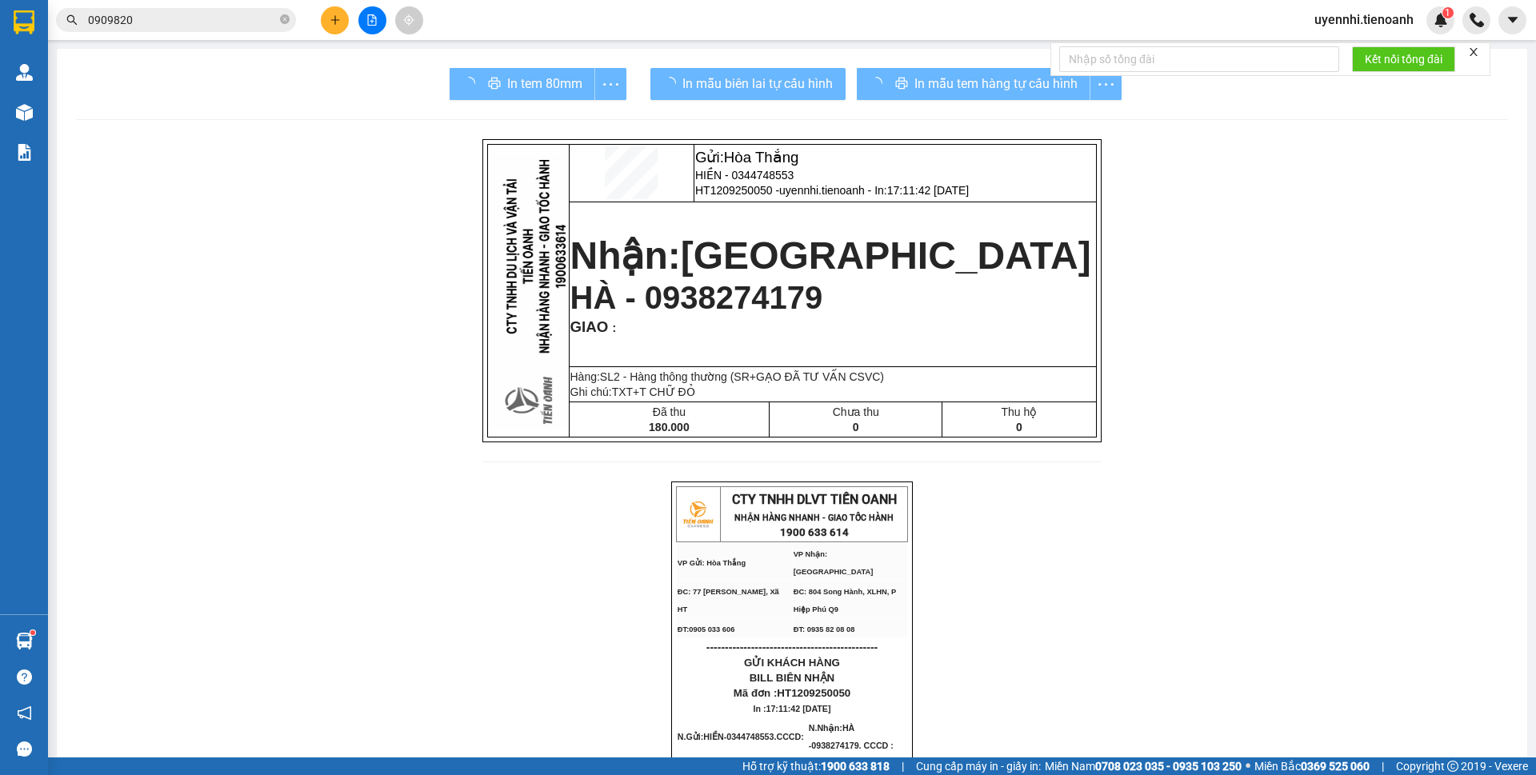
click at [907, 84] on div "In mẫu tem hàng tự cấu hình" at bounding box center [989, 84] width 265 height 32
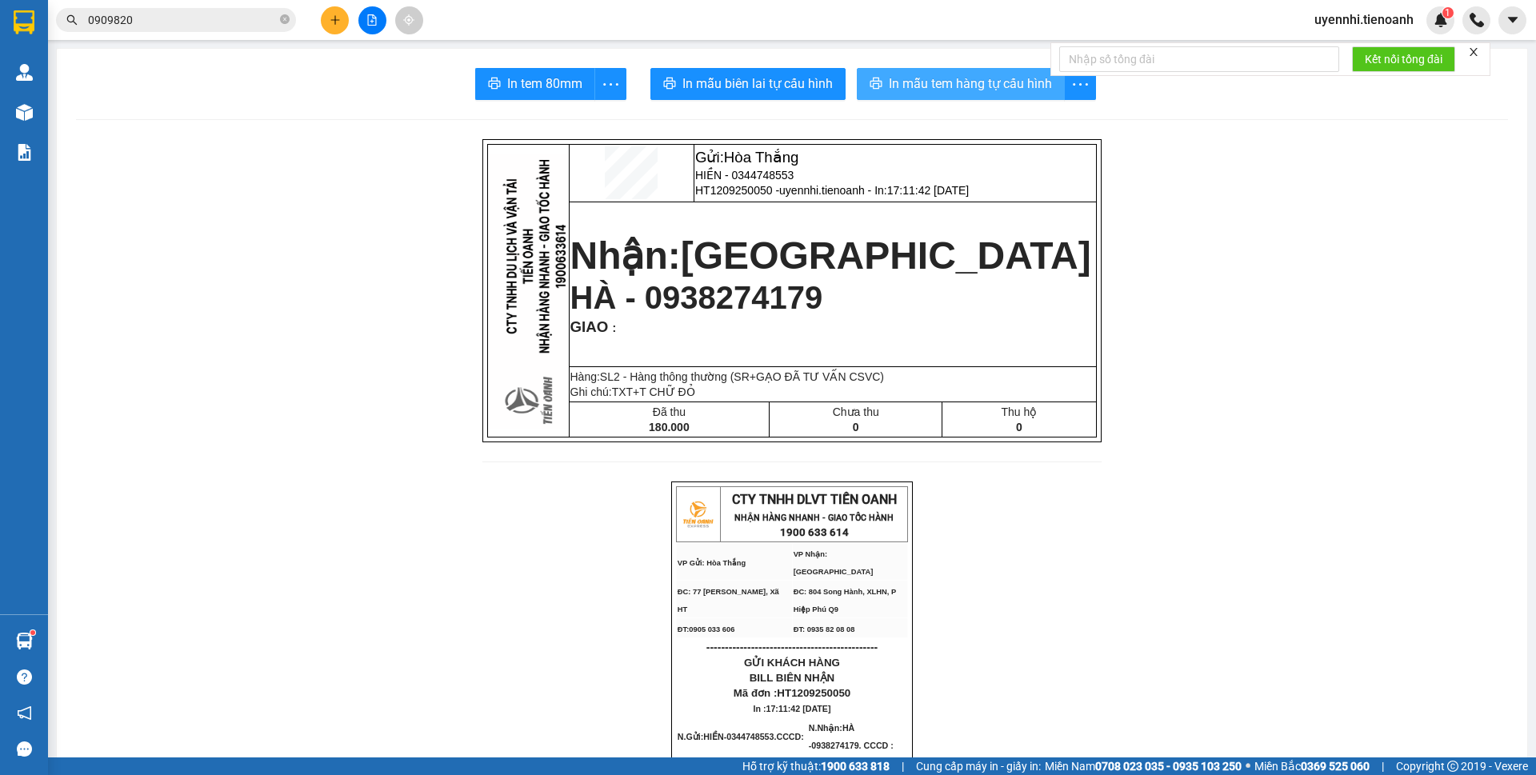
click at [907, 84] on span "In mẫu tem hàng tự cấu hình" at bounding box center [970, 84] width 163 height 20
click at [332, 20] on icon "plus" at bounding box center [334, 19] width 9 height 1
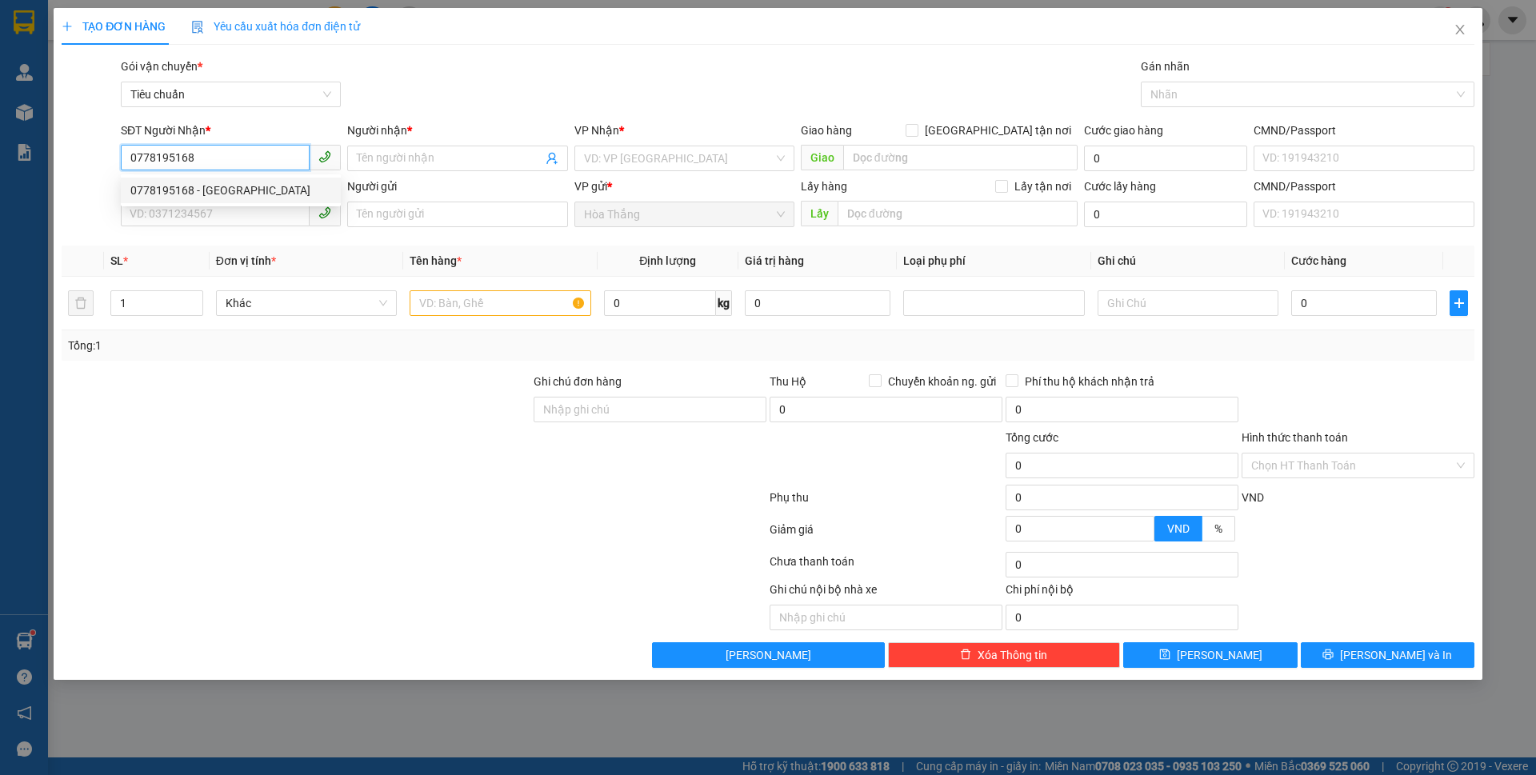
click at [191, 194] on div "0778195168 - ĐAN" at bounding box center [230, 191] width 201 height 18
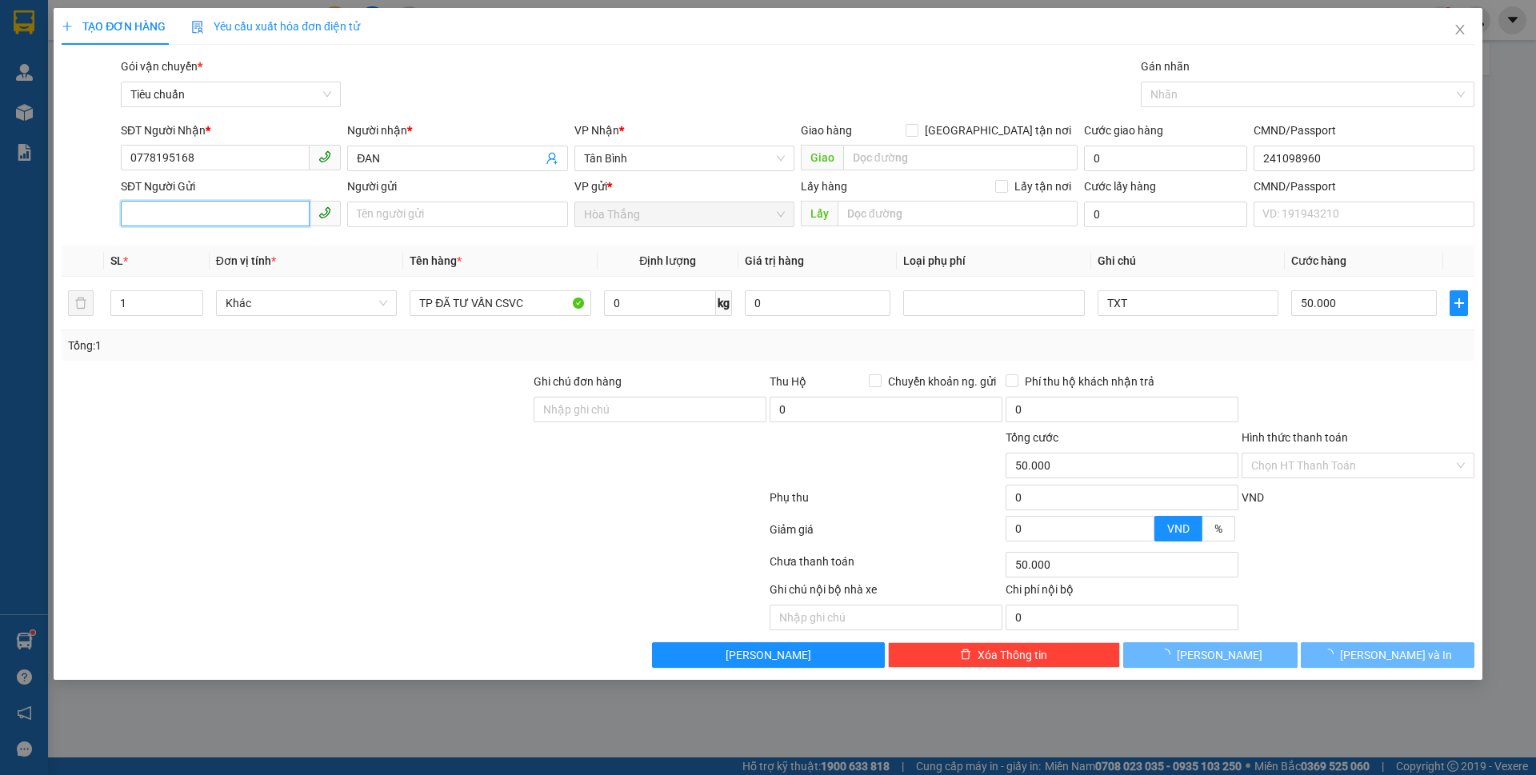
click at [214, 219] on input "SĐT Người Gửi" at bounding box center [215, 214] width 189 height 26
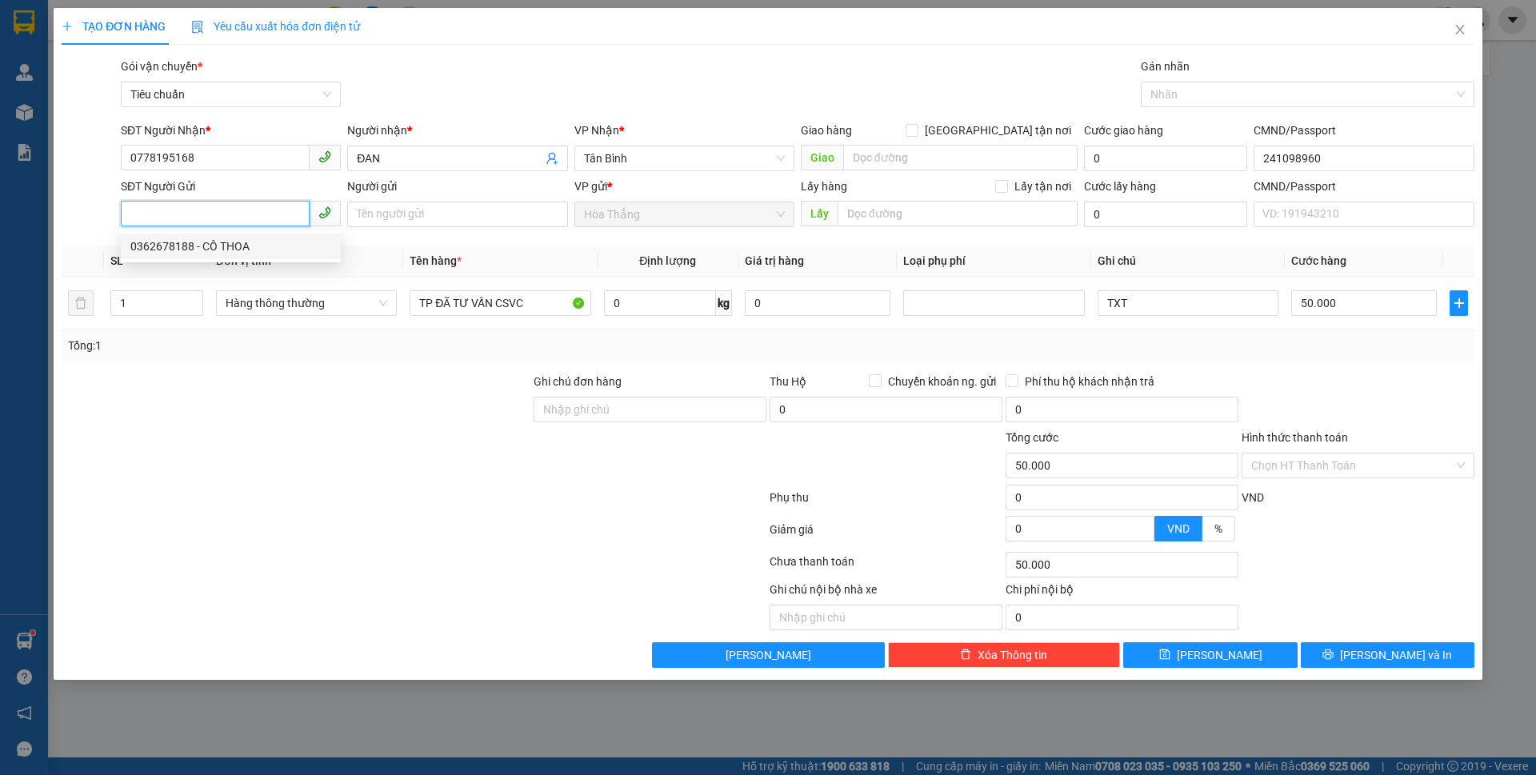
click at [210, 248] on div "0362678188 - CÔ THOA" at bounding box center [230, 247] width 201 height 18
click at [134, 302] on input "1" at bounding box center [156, 303] width 91 height 24
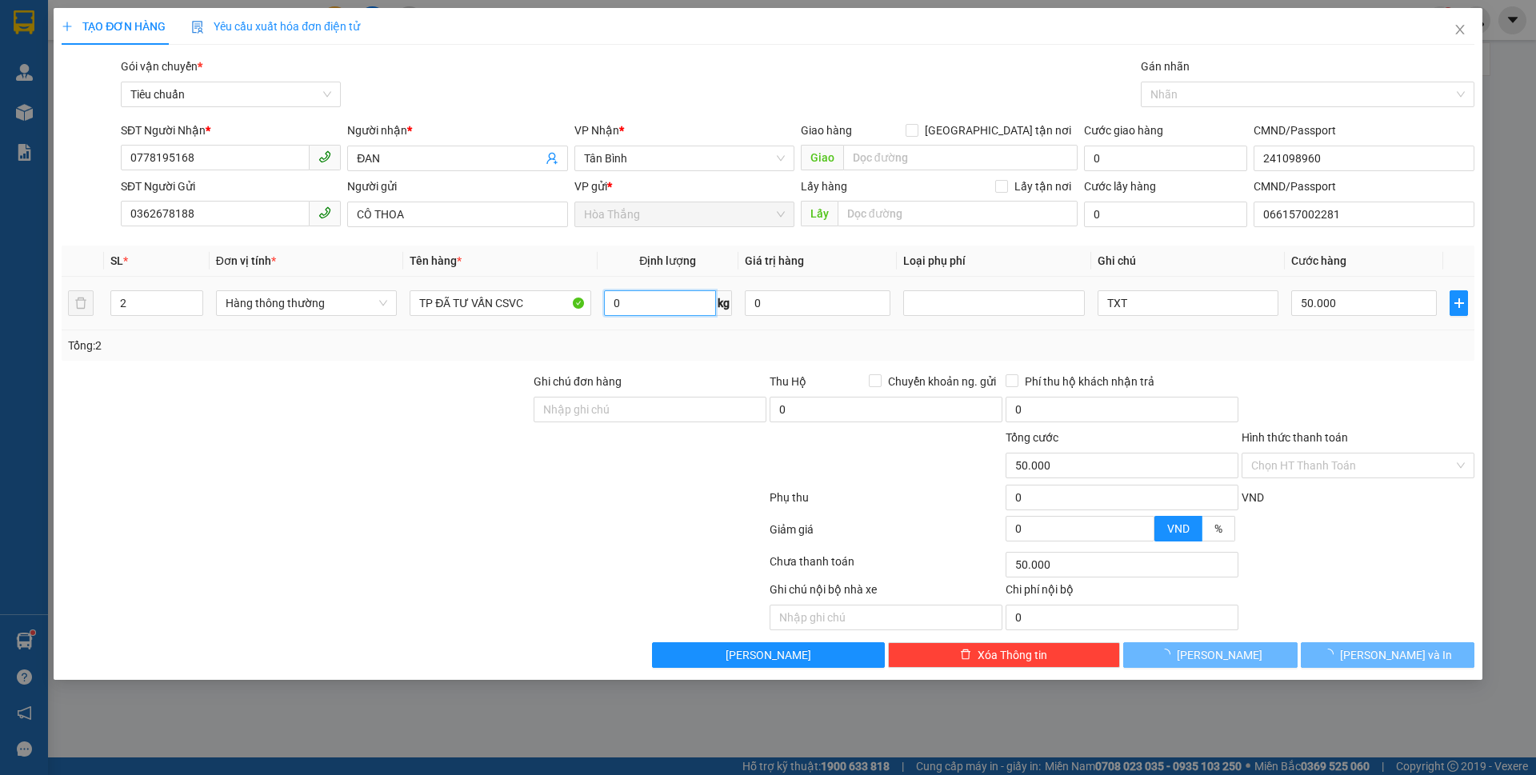
click at [658, 300] on input "0" at bounding box center [660, 303] width 112 height 26
click at [1161, 299] on input "TXT" at bounding box center [1188, 303] width 181 height 26
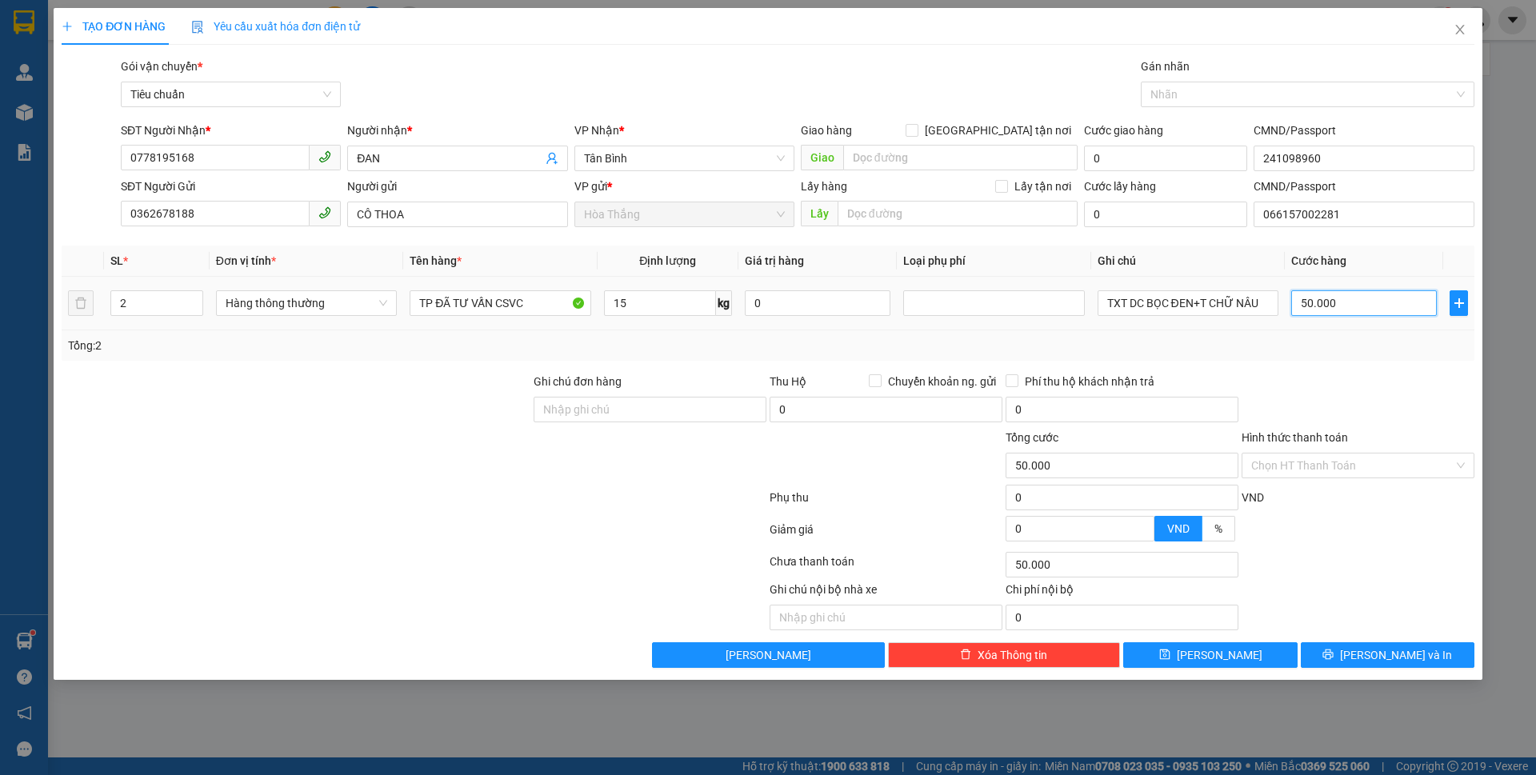
click at [1352, 310] on input "50.000" at bounding box center [1365, 303] width 146 height 26
click at [1352, 306] on input "50.000" at bounding box center [1365, 303] width 146 height 26
click at [1352, 305] on input "50.000" at bounding box center [1365, 303] width 146 height 26
click at [1344, 304] on input "50.000" at bounding box center [1365, 303] width 146 height 26
click at [1380, 376] on div at bounding box center [1358, 401] width 236 height 56
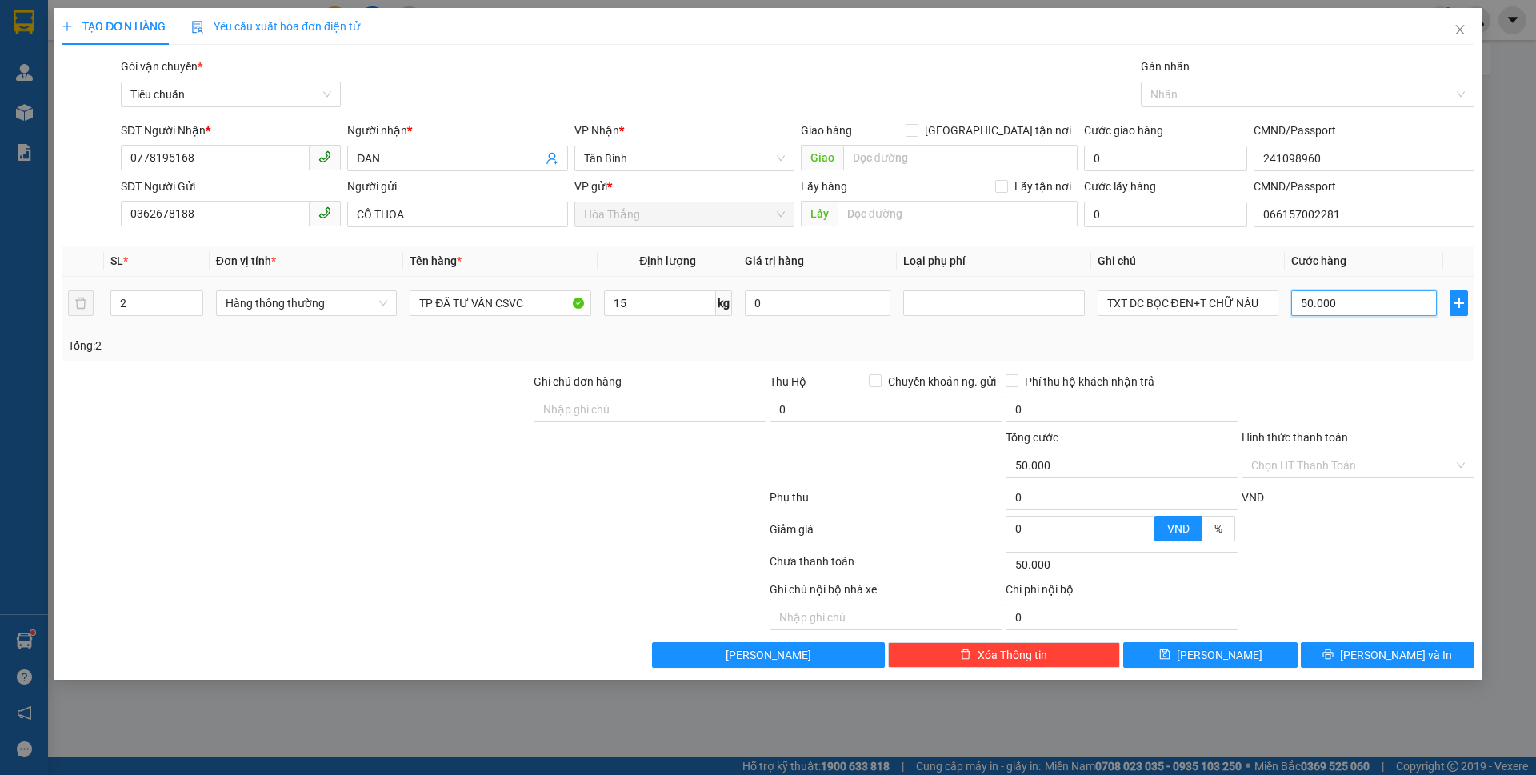
click at [1300, 298] on input "50.000" at bounding box center [1365, 303] width 146 height 26
click at [1300, 296] on input "50.000" at bounding box center [1365, 303] width 146 height 26
click at [1374, 306] on input "50.000" at bounding box center [1365, 303] width 146 height 26
click at [1300, 296] on input "0" at bounding box center [1365, 303] width 146 height 26
click at [1397, 331] on div "Tổng: 2" at bounding box center [768, 345] width 1413 height 30
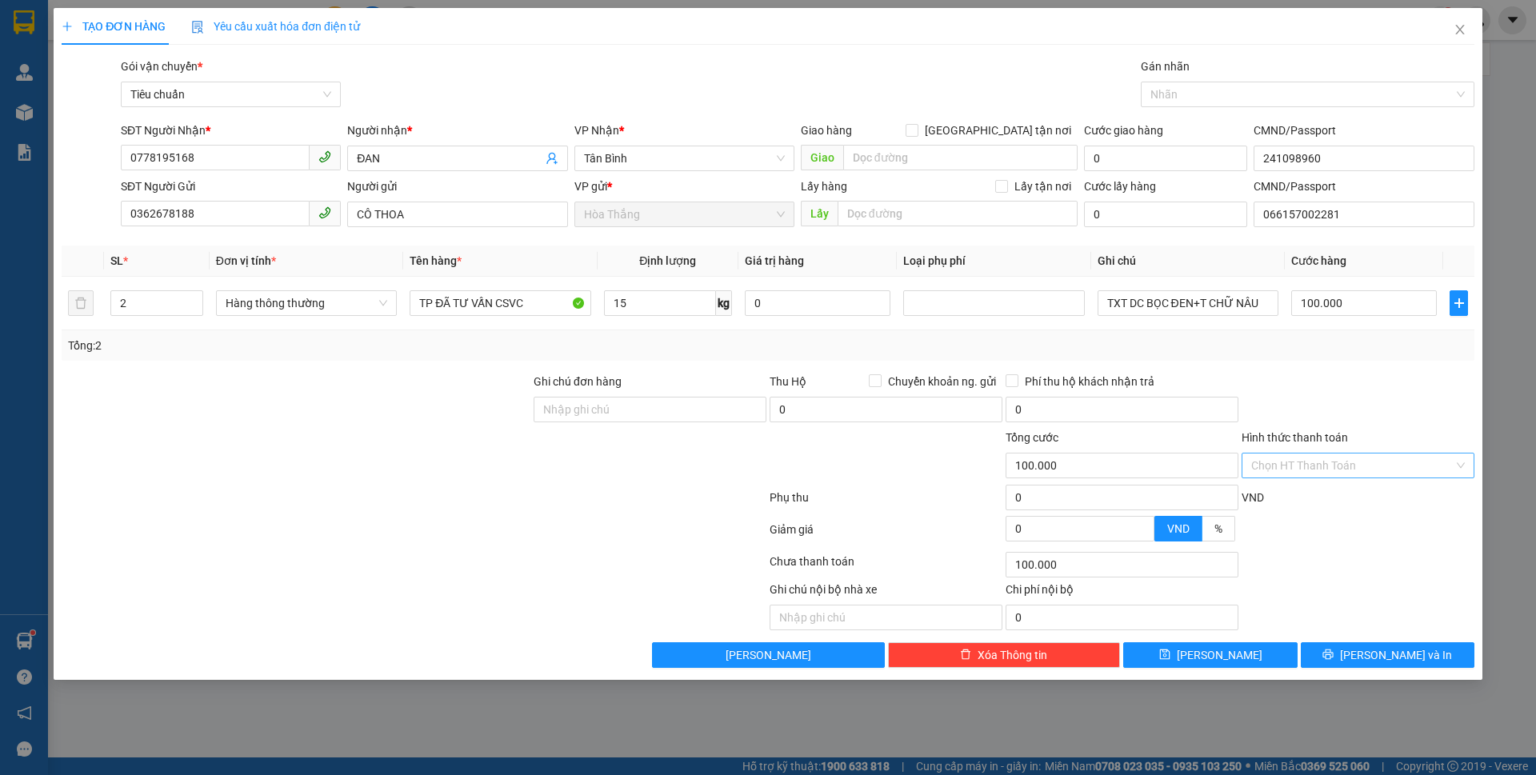
click at [1322, 466] on input "Hình thức thanh toán" at bounding box center [1353, 466] width 202 height 24
click at [1306, 495] on div "Tại văn phòng" at bounding box center [1359, 498] width 214 height 18
click at [1334, 655] on icon "printer" at bounding box center [1328, 654] width 11 height 11
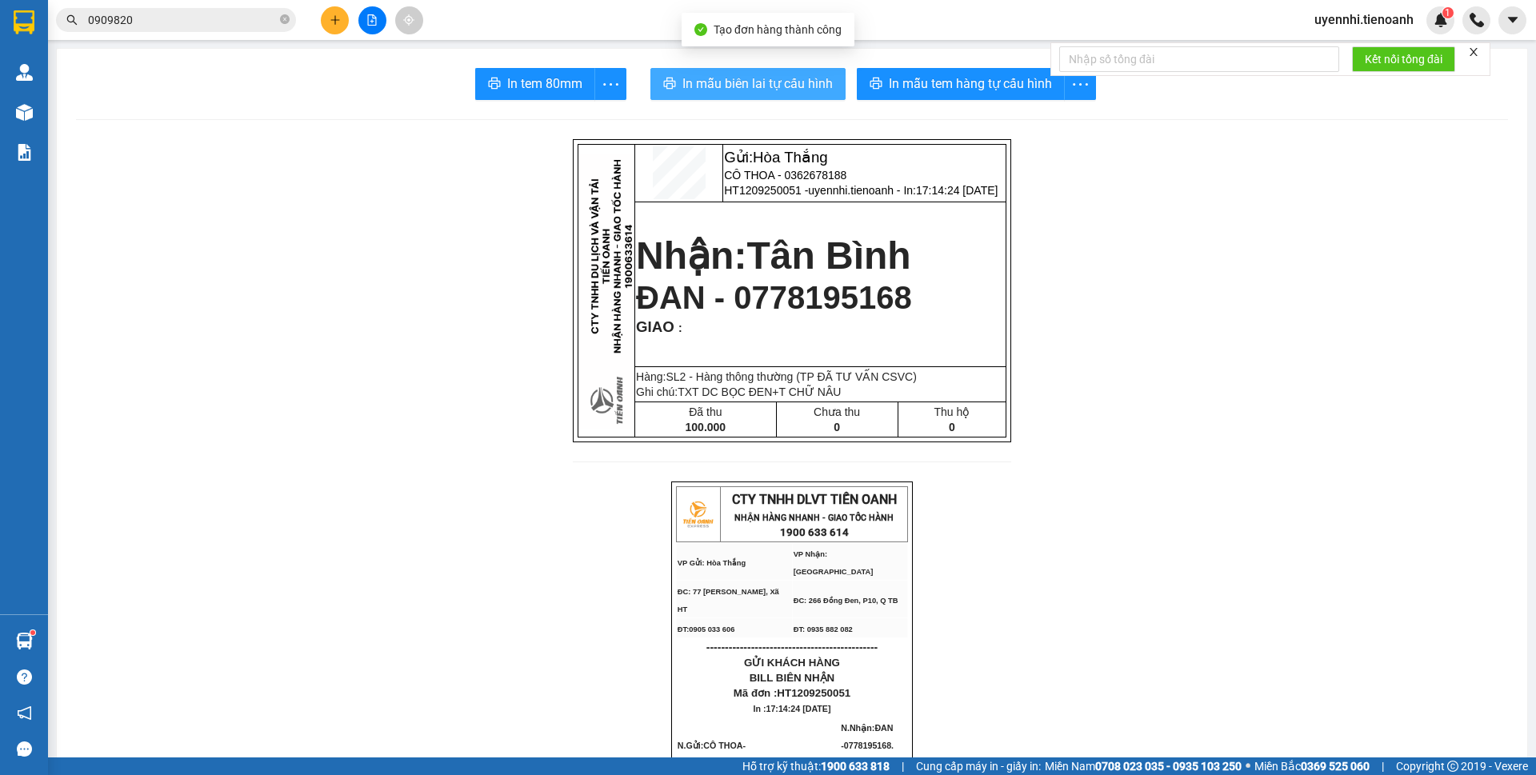
click at [801, 79] on span "In mẫu biên lai tự cấu hình" at bounding box center [758, 84] width 150 height 20
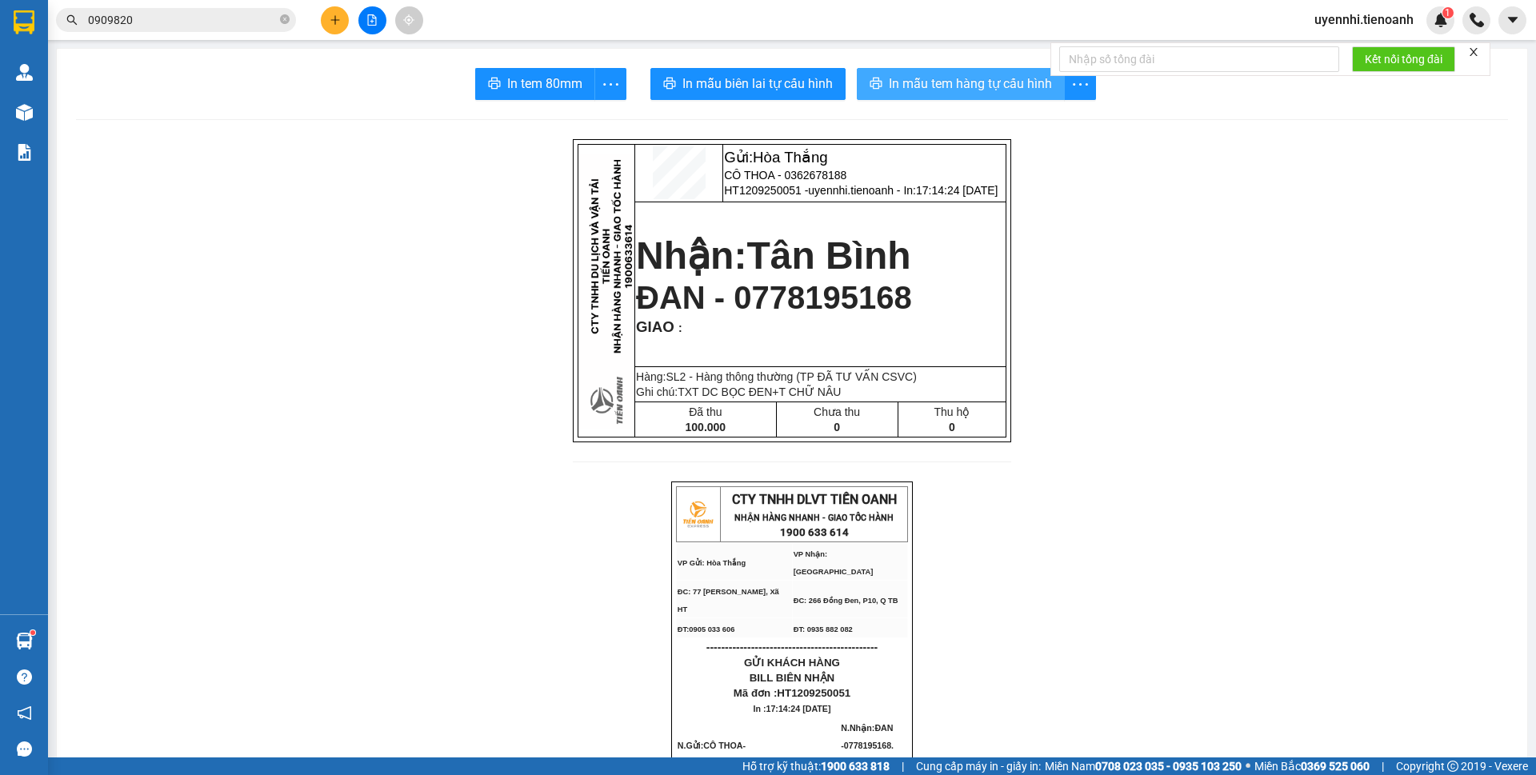
click at [922, 81] on span "In mẫu tem hàng tự cấu hình" at bounding box center [970, 84] width 163 height 20
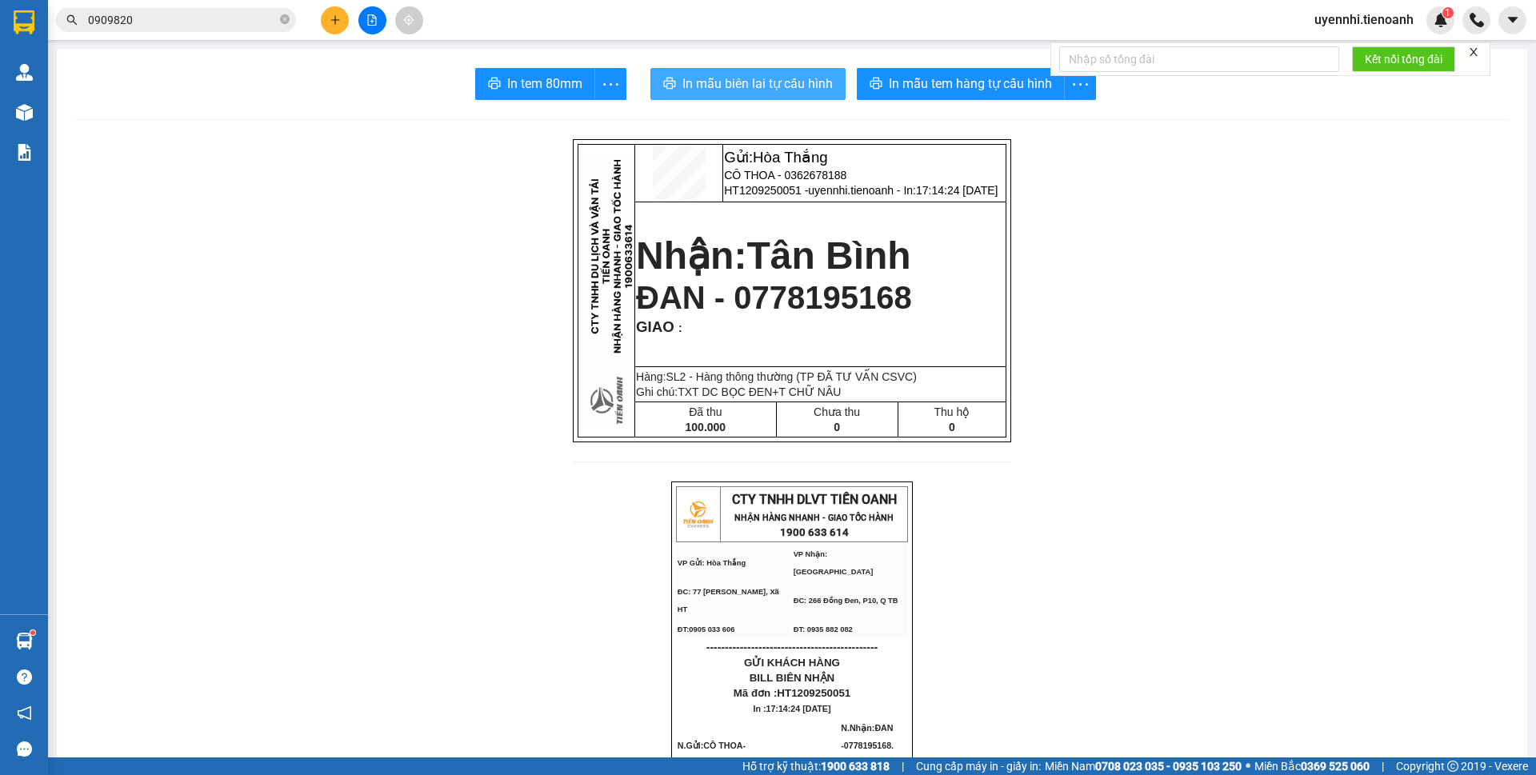
click at [787, 87] on span "In mẫu biên lai tự cấu hình" at bounding box center [758, 84] width 150 height 20
click at [332, 22] on icon "plus" at bounding box center [335, 19] width 11 height 11
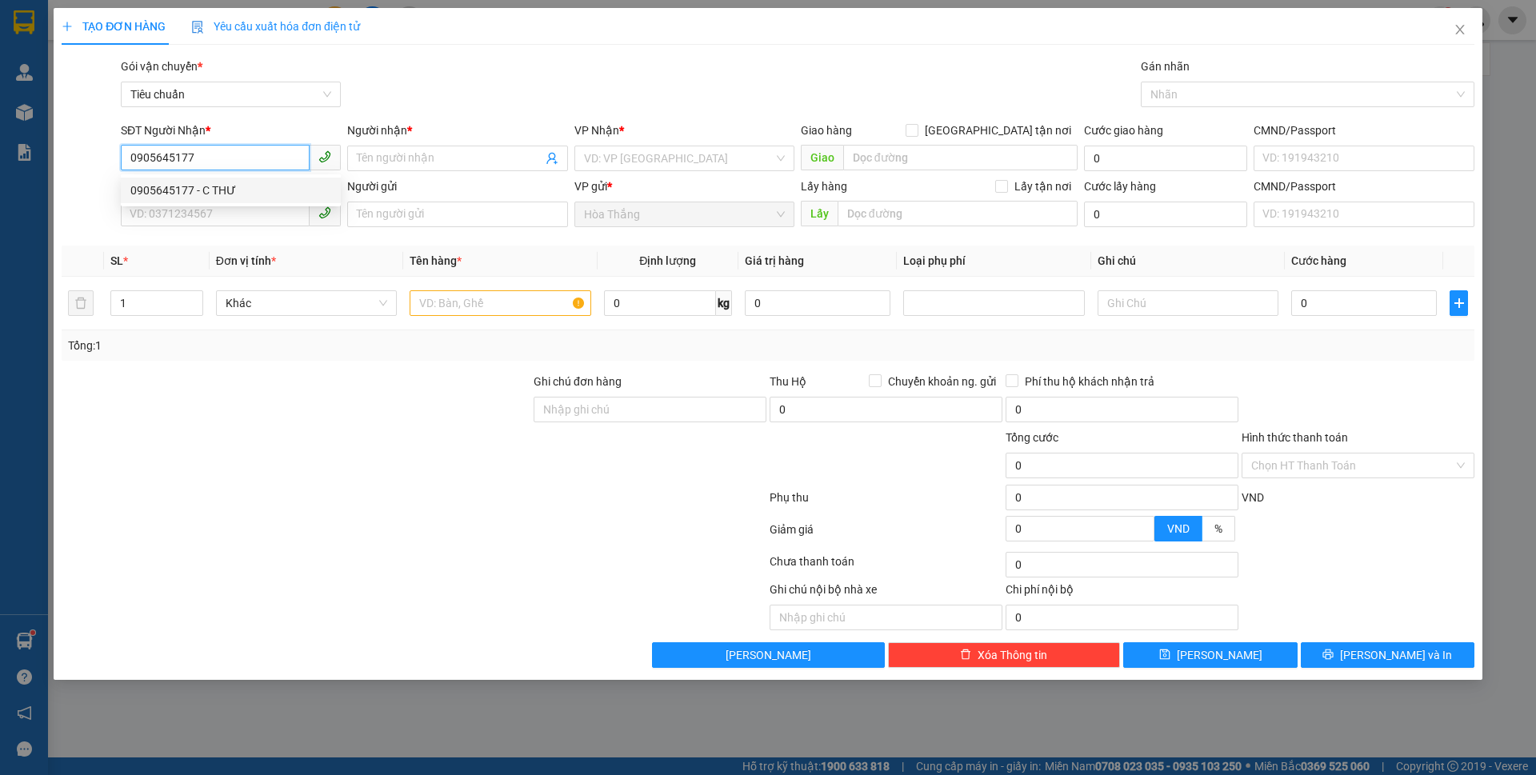
click at [156, 186] on div "0905645177 - C THƯ" at bounding box center [230, 191] width 201 height 18
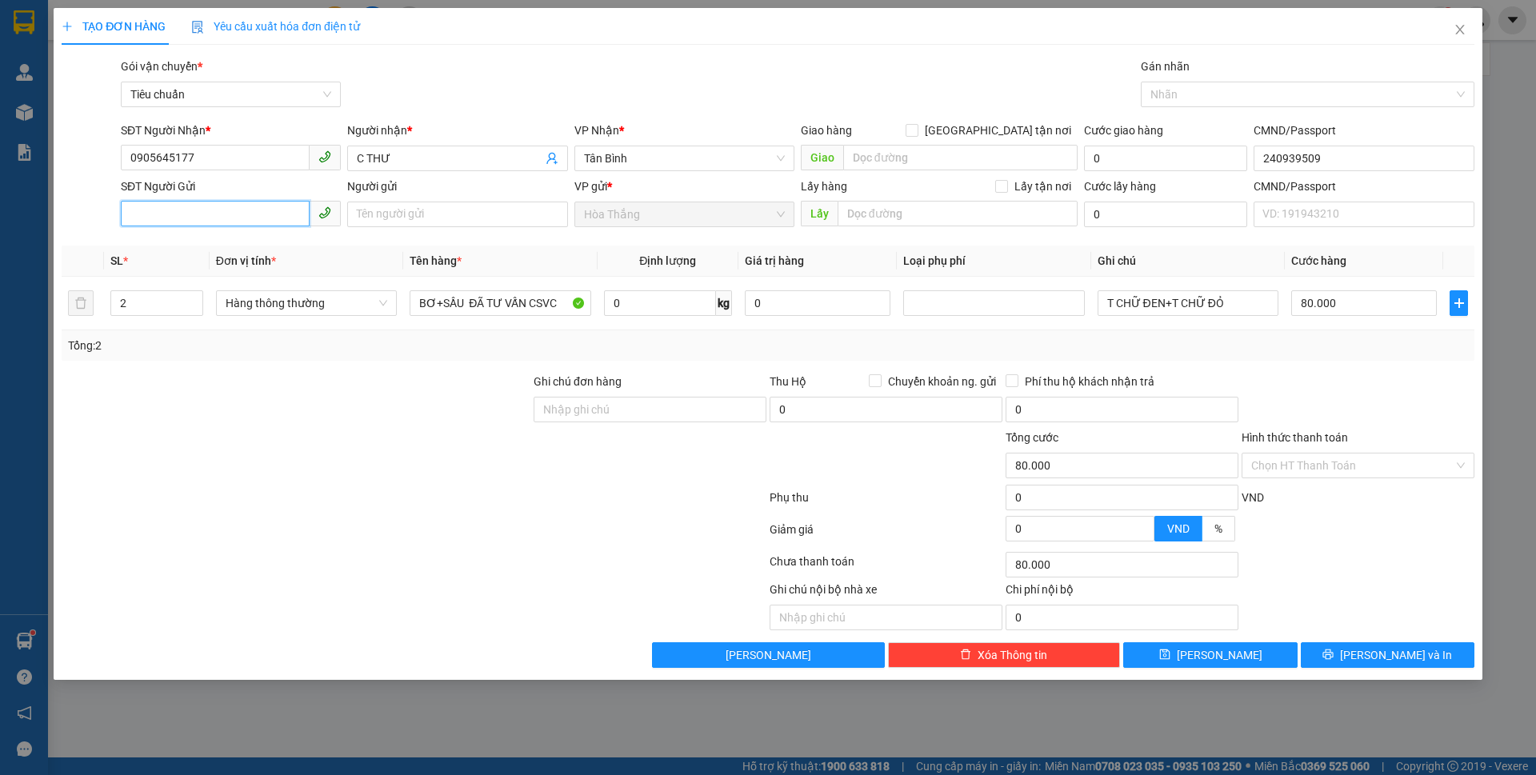
click at [164, 219] on input "SĐT Người Gửi" at bounding box center [215, 214] width 189 height 26
click at [206, 272] on div "0934719137 - C DIỄM" at bounding box center [230, 272] width 201 height 18
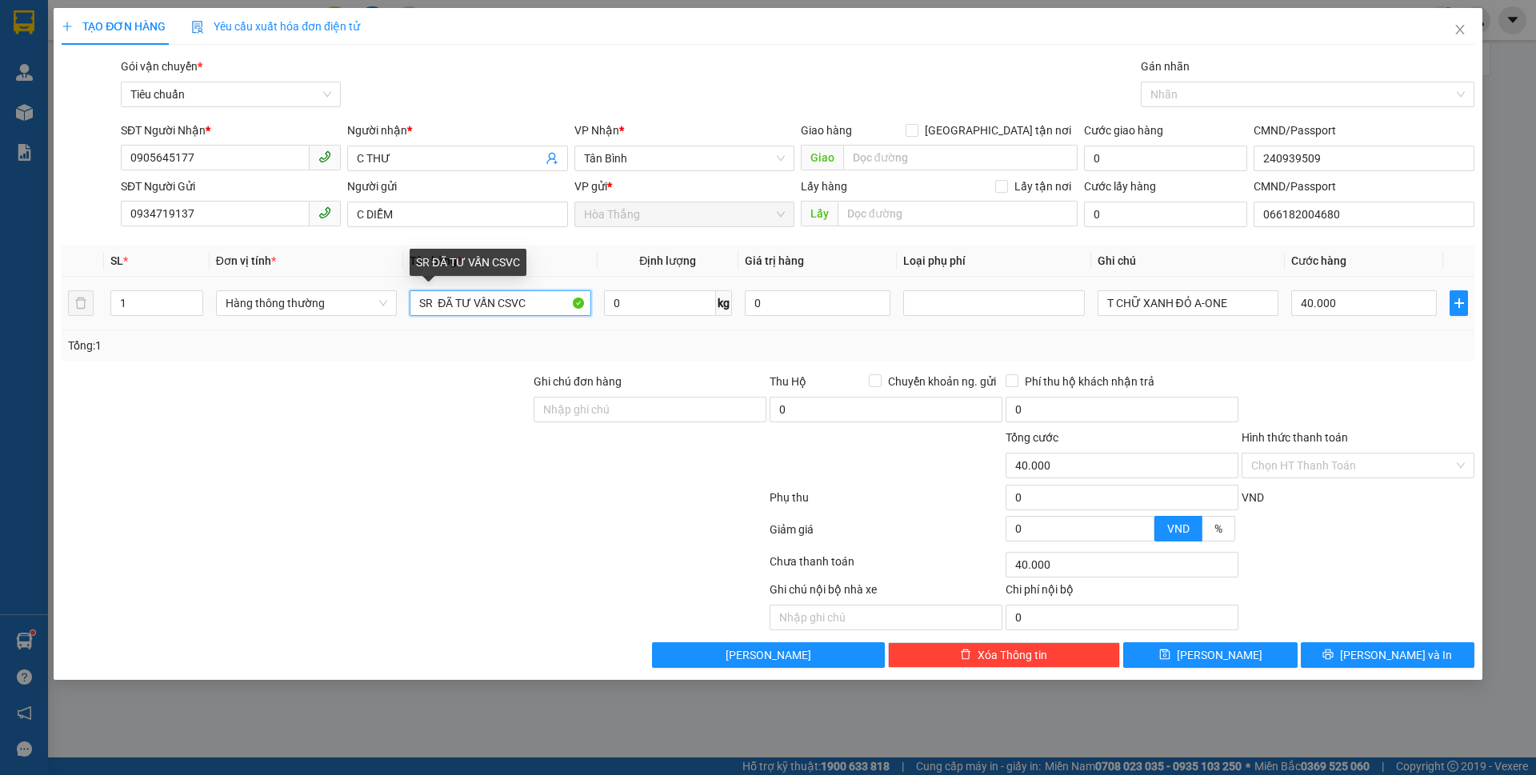
click at [443, 301] on input "SR ĐÃ TƯ VẤN CSVC" at bounding box center [500, 303] width 181 height 26
click at [431, 298] on input "SR ĐÃ TƯ VẤN CSVC" at bounding box center [500, 303] width 181 height 26
click at [664, 307] on input "0" at bounding box center [660, 303] width 112 height 26
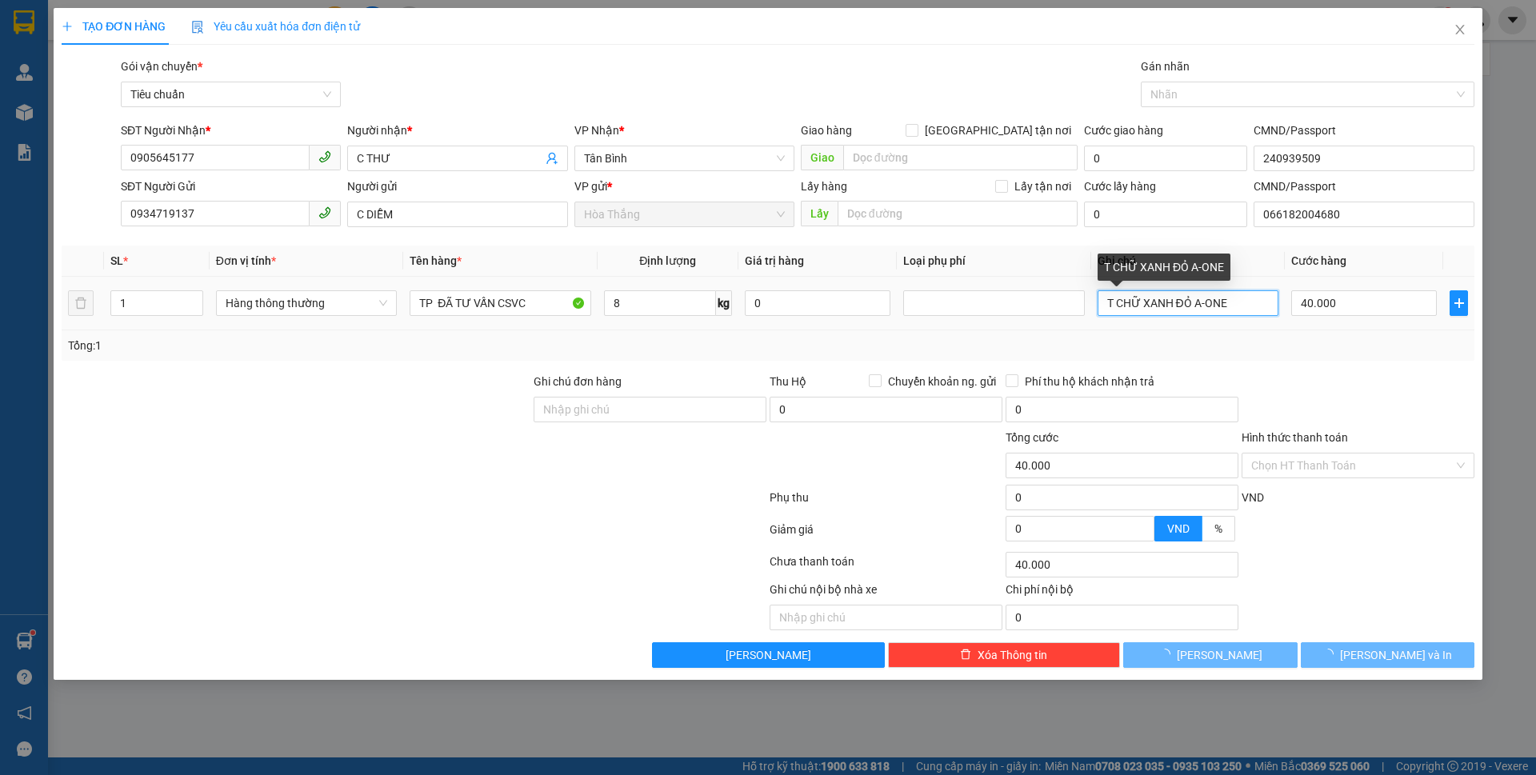
drag, startPoint x: 1114, startPoint y: 302, endPoint x: 1536, endPoint y: 161, distance: 444.9
click at [1536, 166] on div "TẠO ĐƠN HÀNG Yêu cầu xuất hóa đơn điện tử Transit Pickup Surcharge Ids Transit …" at bounding box center [768, 387] width 1536 height 775
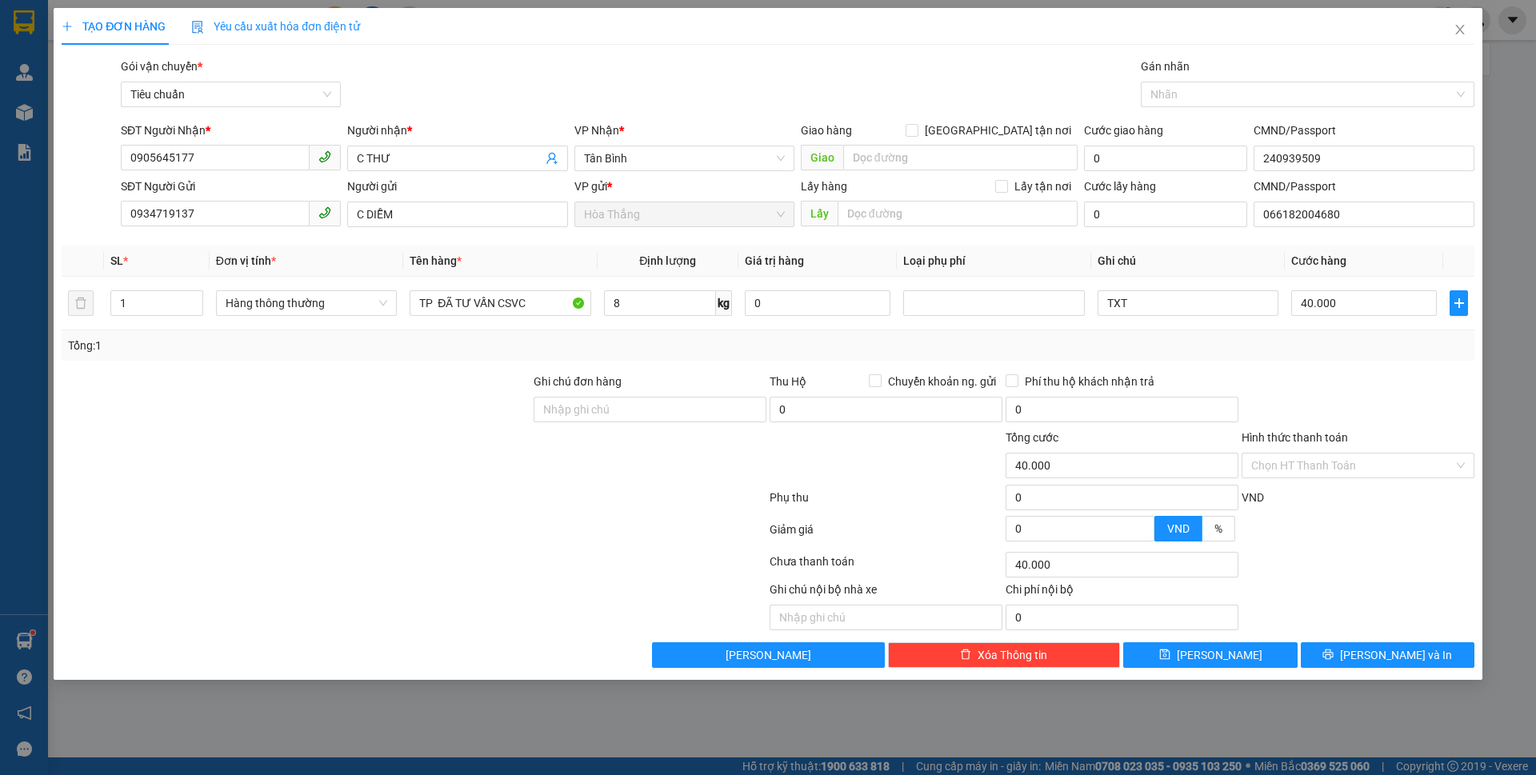
click at [1382, 368] on div "Transit Pickup Surcharge Ids Transit Deliver Surcharge Ids Transit Deliver Surc…" at bounding box center [768, 363] width 1413 height 611
click at [1329, 469] on input "Hình thức thanh toán" at bounding box center [1353, 466] width 202 height 24
drag, startPoint x: 1300, startPoint y: 501, endPoint x: 1289, endPoint y: 526, distance: 27.2
click at [1300, 500] on div "Tại văn phòng" at bounding box center [1359, 498] width 214 height 18
click at [1346, 650] on button "[PERSON_NAME] và In" at bounding box center [1388, 656] width 174 height 26
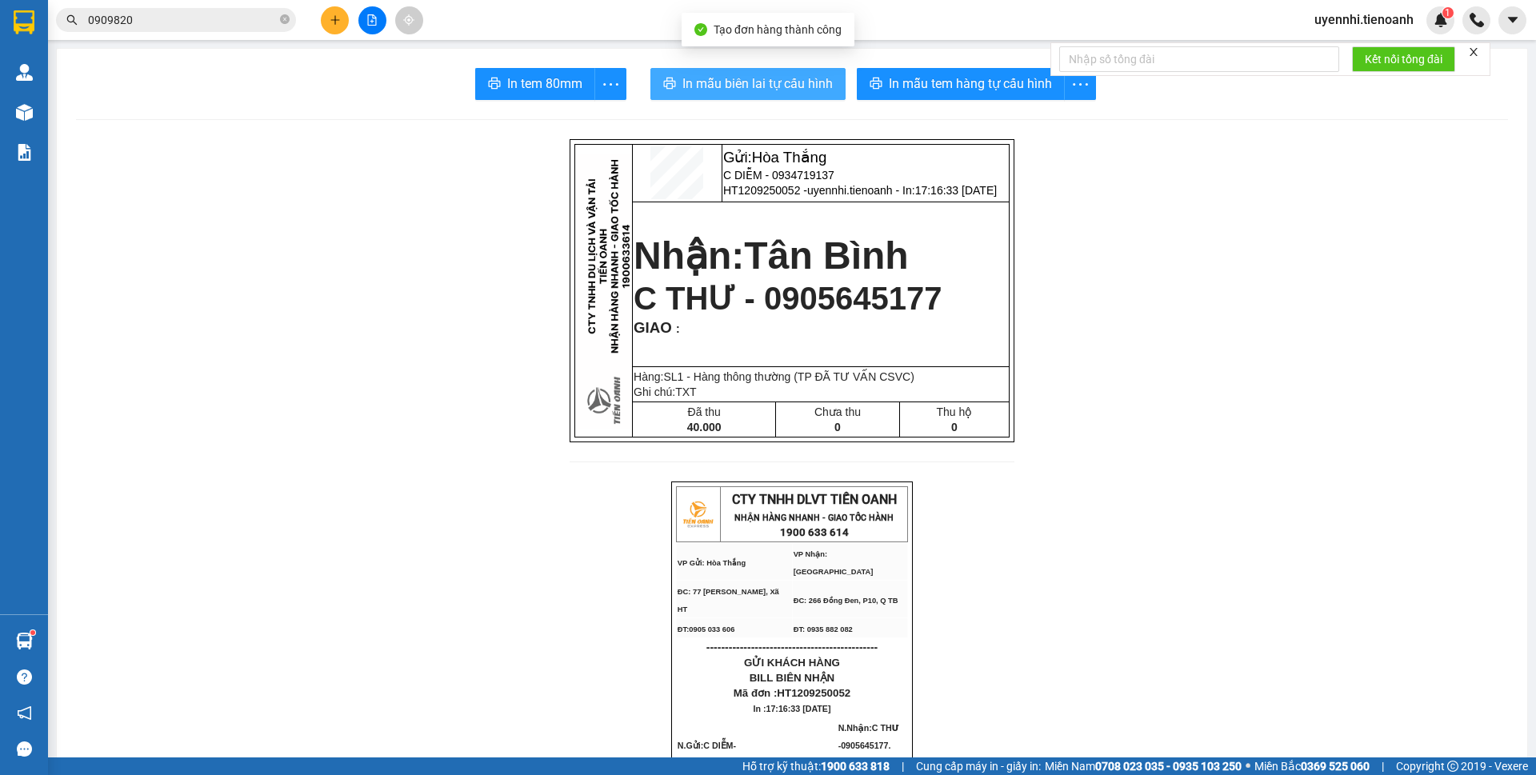
click at [735, 92] on span "In mẫu biên lai tự cấu hình" at bounding box center [758, 84] width 150 height 20
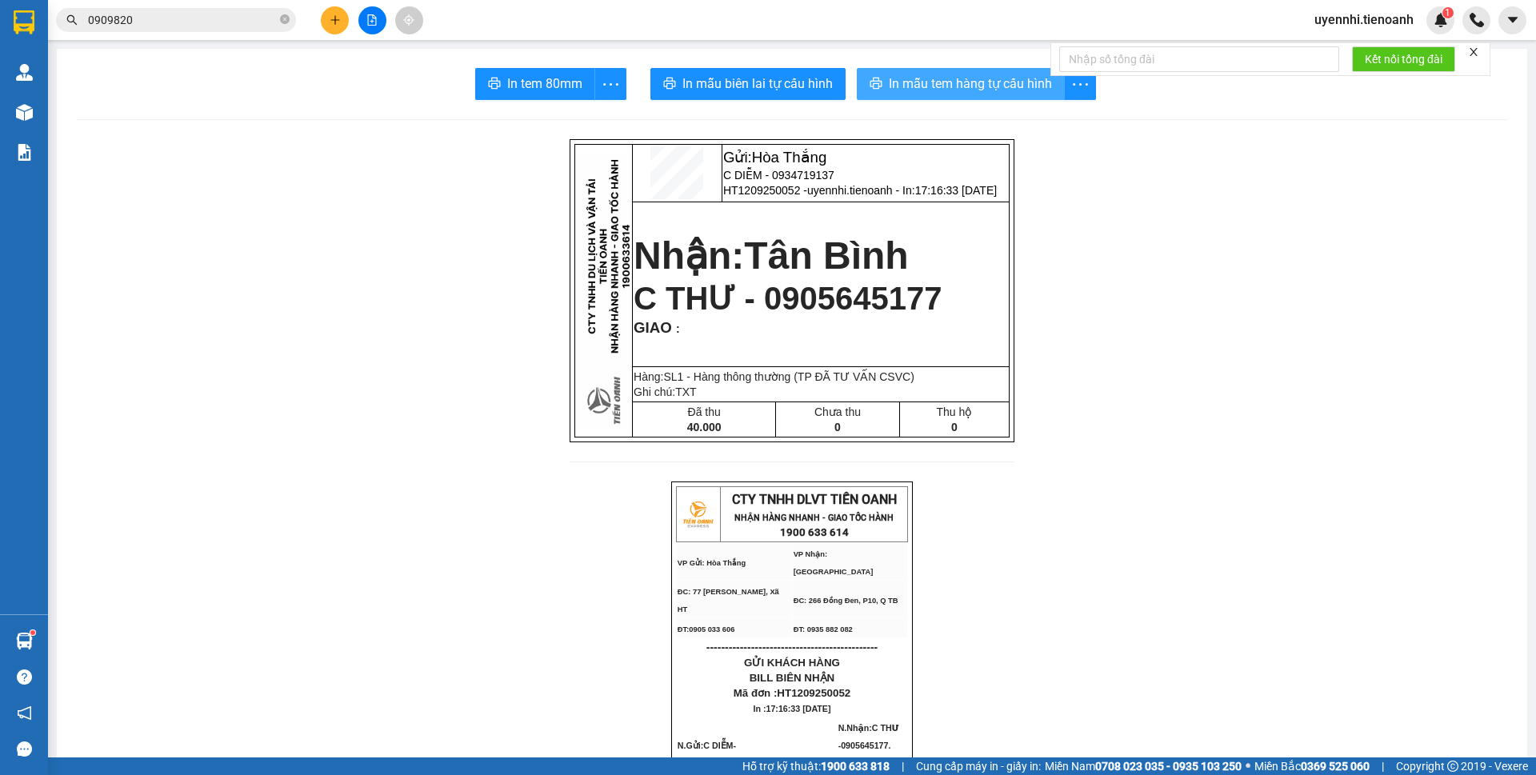
click at [963, 89] on span "In mẫu tem hàng tự cấu hình" at bounding box center [970, 84] width 163 height 20
click at [333, 19] on icon "plus" at bounding box center [335, 19] width 11 height 11
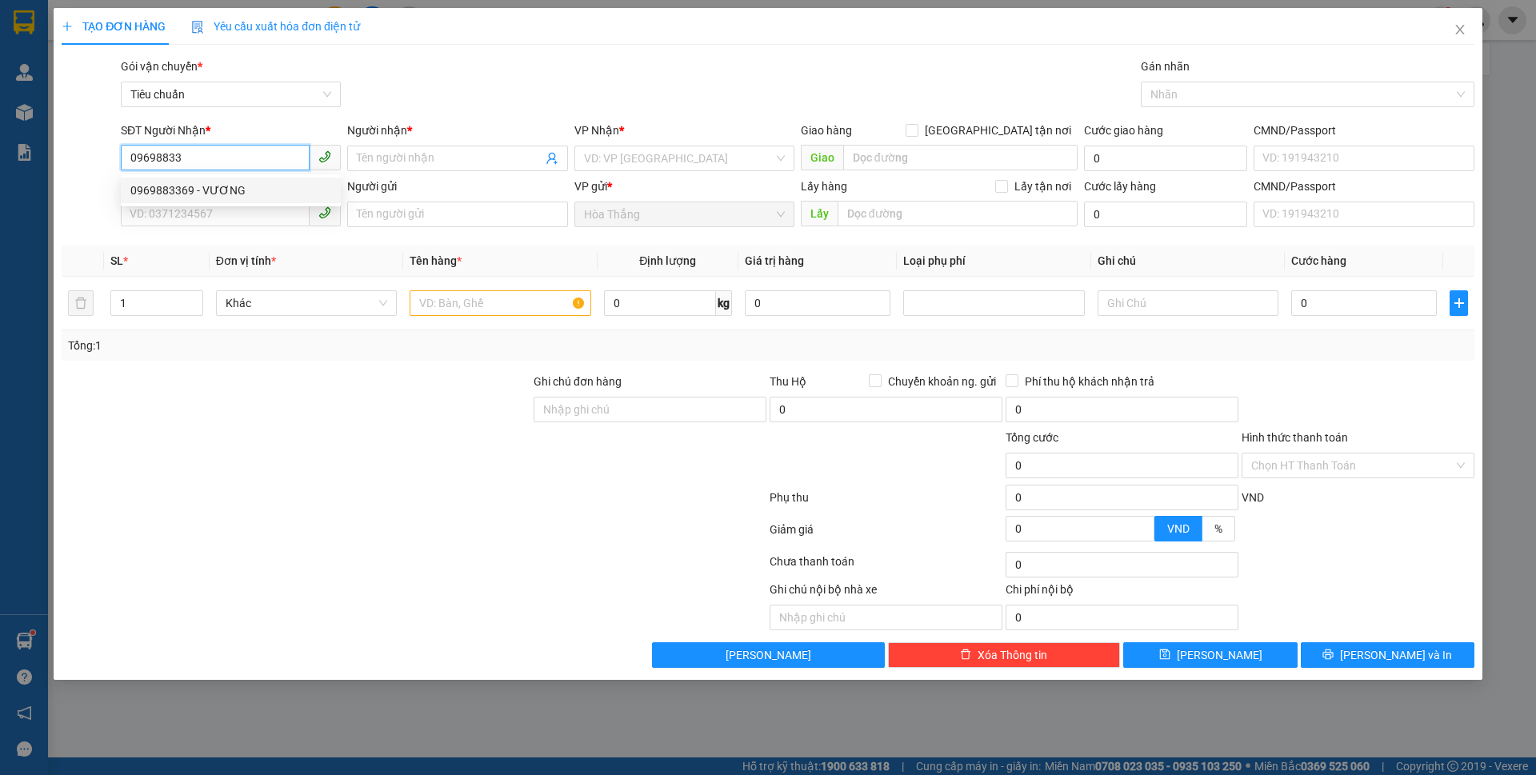
click at [180, 189] on div "0969883369 - VƯƠNG" at bounding box center [230, 191] width 201 height 18
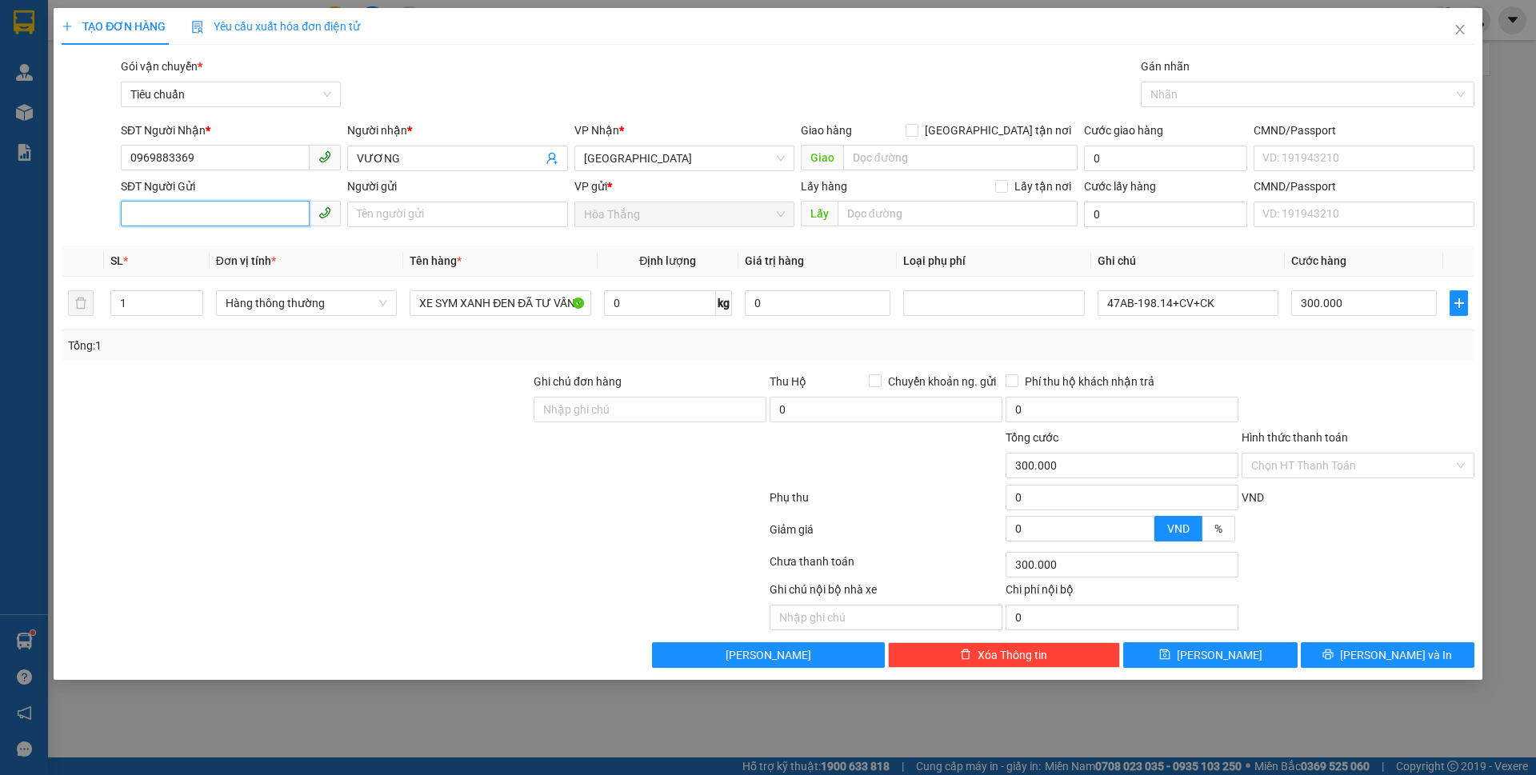
click at [241, 225] on input "SĐT Người Gửi" at bounding box center [215, 214] width 189 height 26
click at [222, 246] on div "0362954925 - C THẢO" at bounding box center [230, 247] width 201 height 18
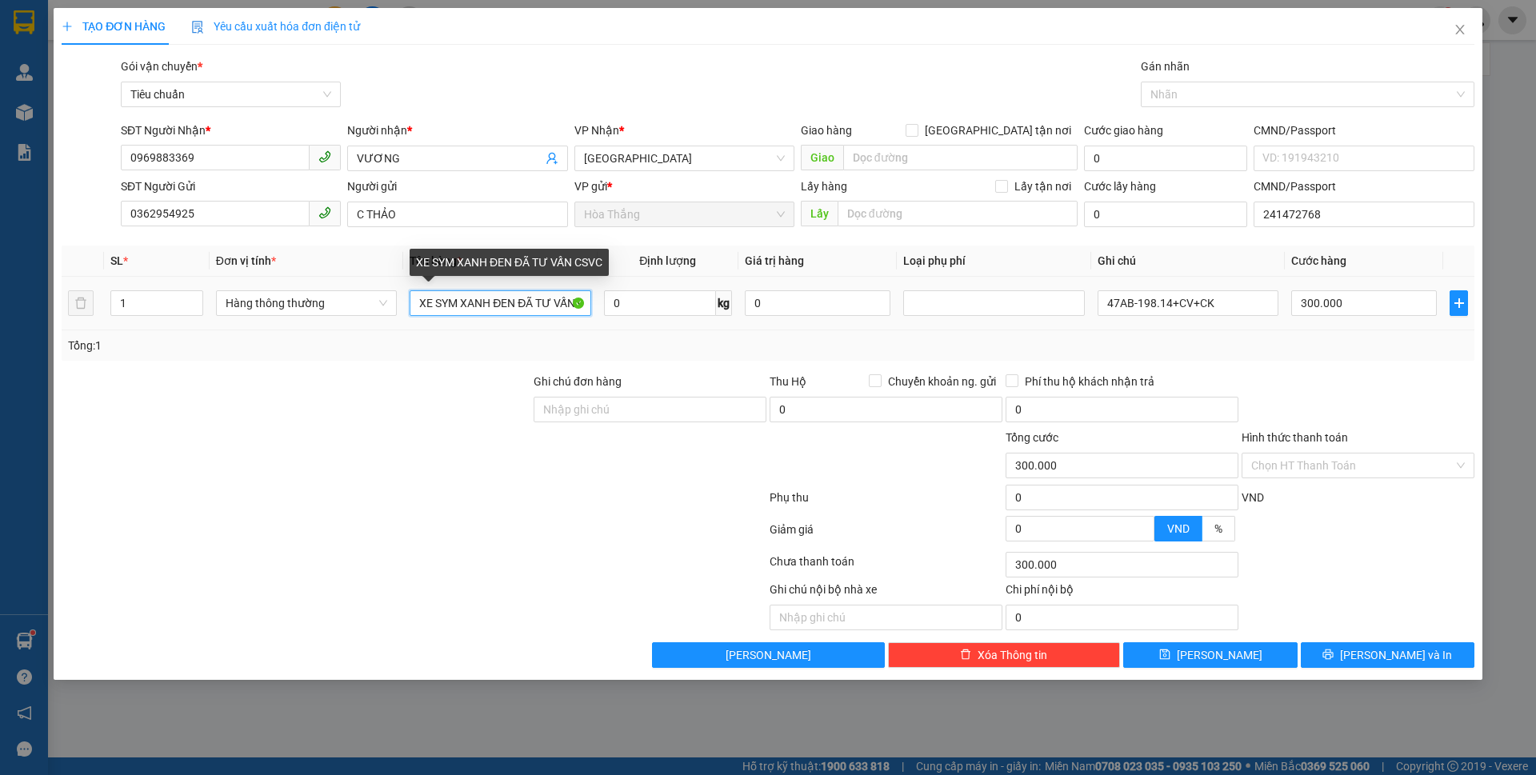
drag, startPoint x: 447, startPoint y: 298, endPoint x: 1536, endPoint y: 288, distance: 1089.1
click at [1536, 288] on div "TẠO ĐƠN HÀNG Yêu cầu xuất hóa đơn điện tử Transit Pickup Surcharge Ids Transit …" at bounding box center [768, 387] width 1536 height 775
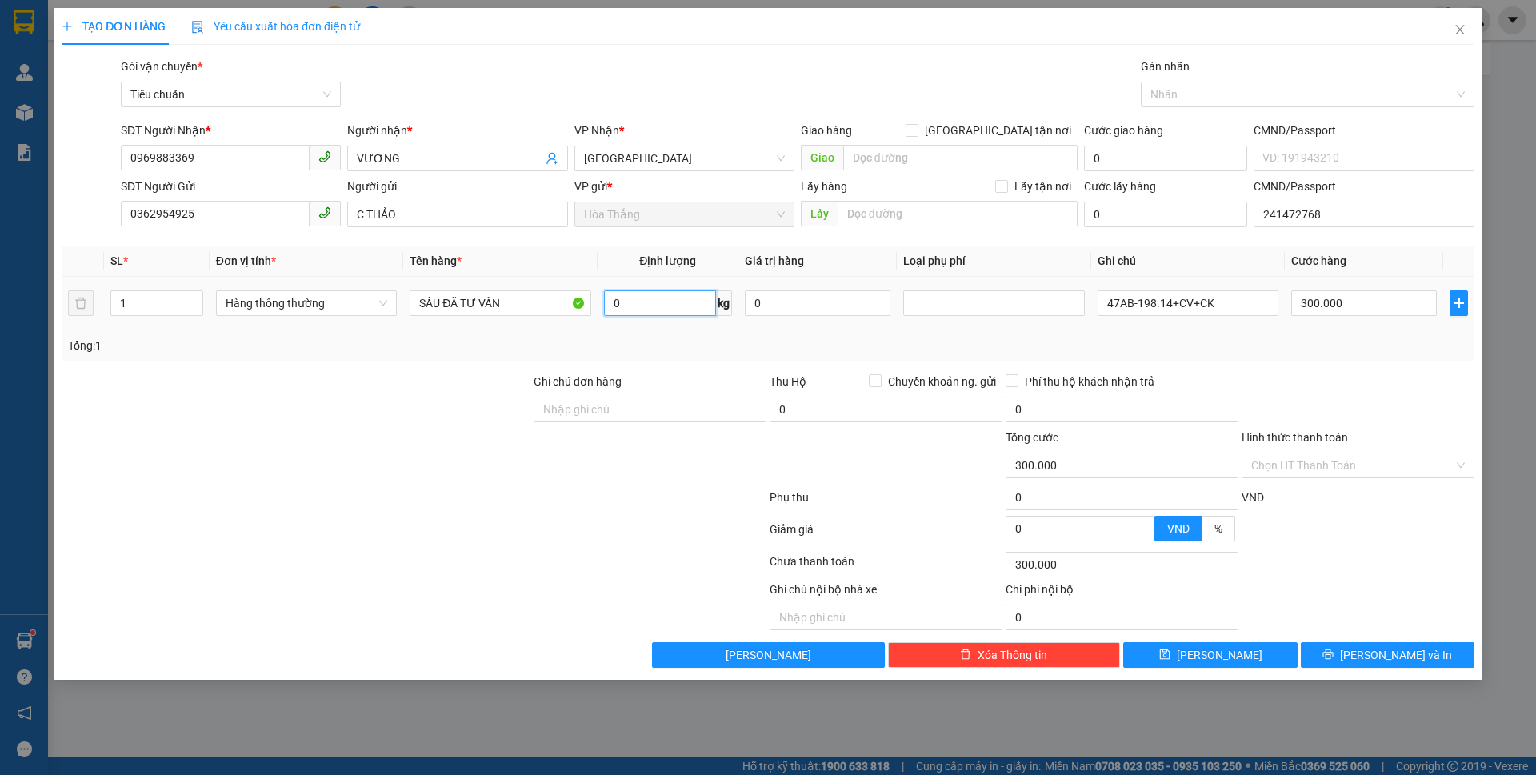
click at [700, 298] on input "0" at bounding box center [660, 303] width 112 height 26
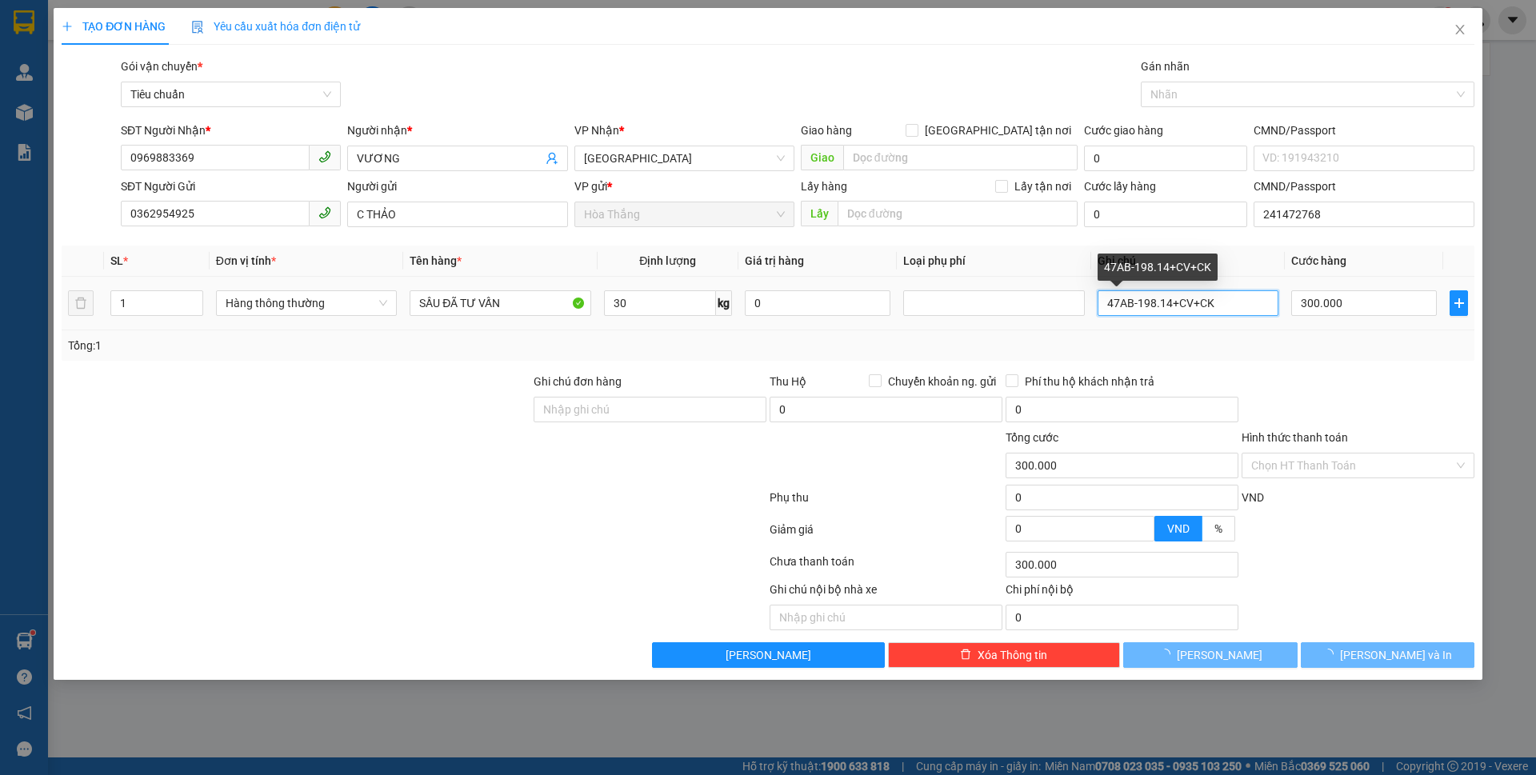
drag, startPoint x: 1116, startPoint y: 302, endPoint x: 1536, endPoint y: 299, distance: 419.3
click at [1536, 299] on div "TẠO ĐƠN HÀNG Yêu cầu xuất hóa đơn điện tử Transit Pickup Surcharge Ids Transit …" at bounding box center [768, 387] width 1536 height 775
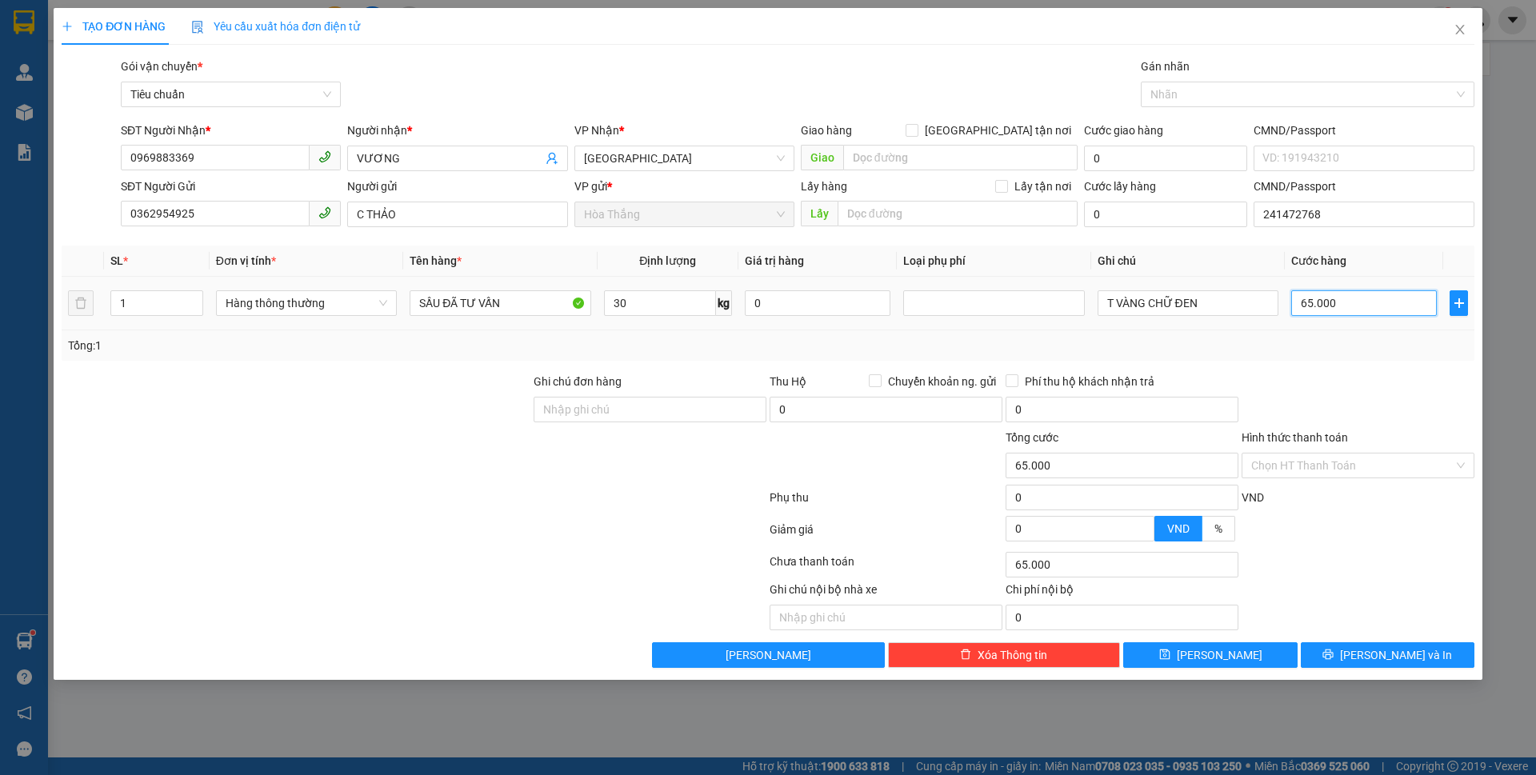
click at [1380, 299] on input "65.000" at bounding box center [1365, 303] width 146 height 26
click at [1299, 298] on input "0" at bounding box center [1365, 303] width 146 height 26
click at [1356, 326] on td "70.000" at bounding box center [1364, 304] width 158 height 54
click at [1308, 468] on input "Hình thức thanh toán" at bounding box center [1353, 466] width 202 height 24
click at [1298, 499] on div "Tại văn phòng" at bounding box center [1359, 498] width 214 height 18
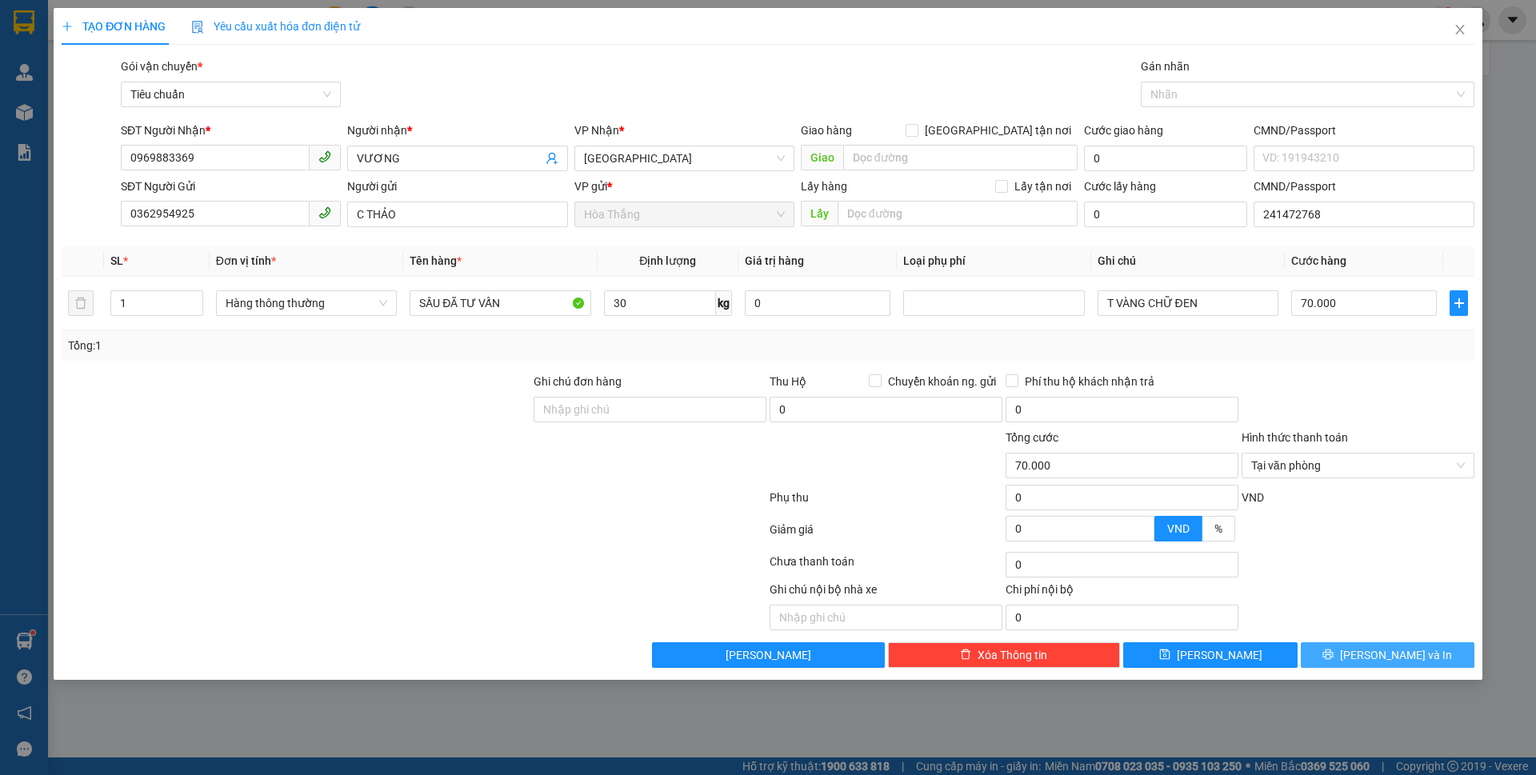
click at [1368, 667] on button "[PERSON_NAME] và In" at bounding box center [1388, 656] width 174 height 26
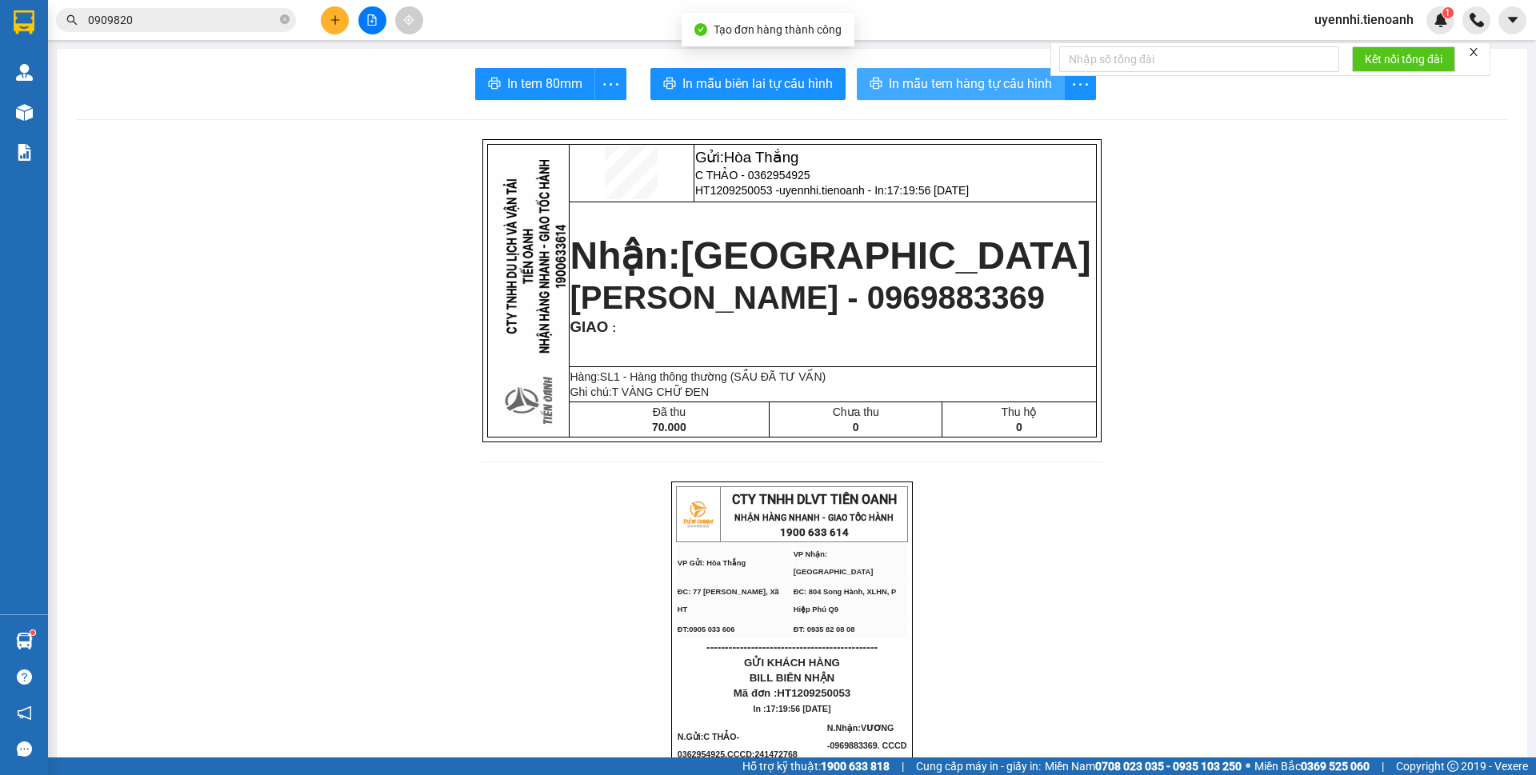
click at [911, 85] on span "In mẫu tem hàng tự cấu hình" at bounding box center [970, 84] width 163 height 20
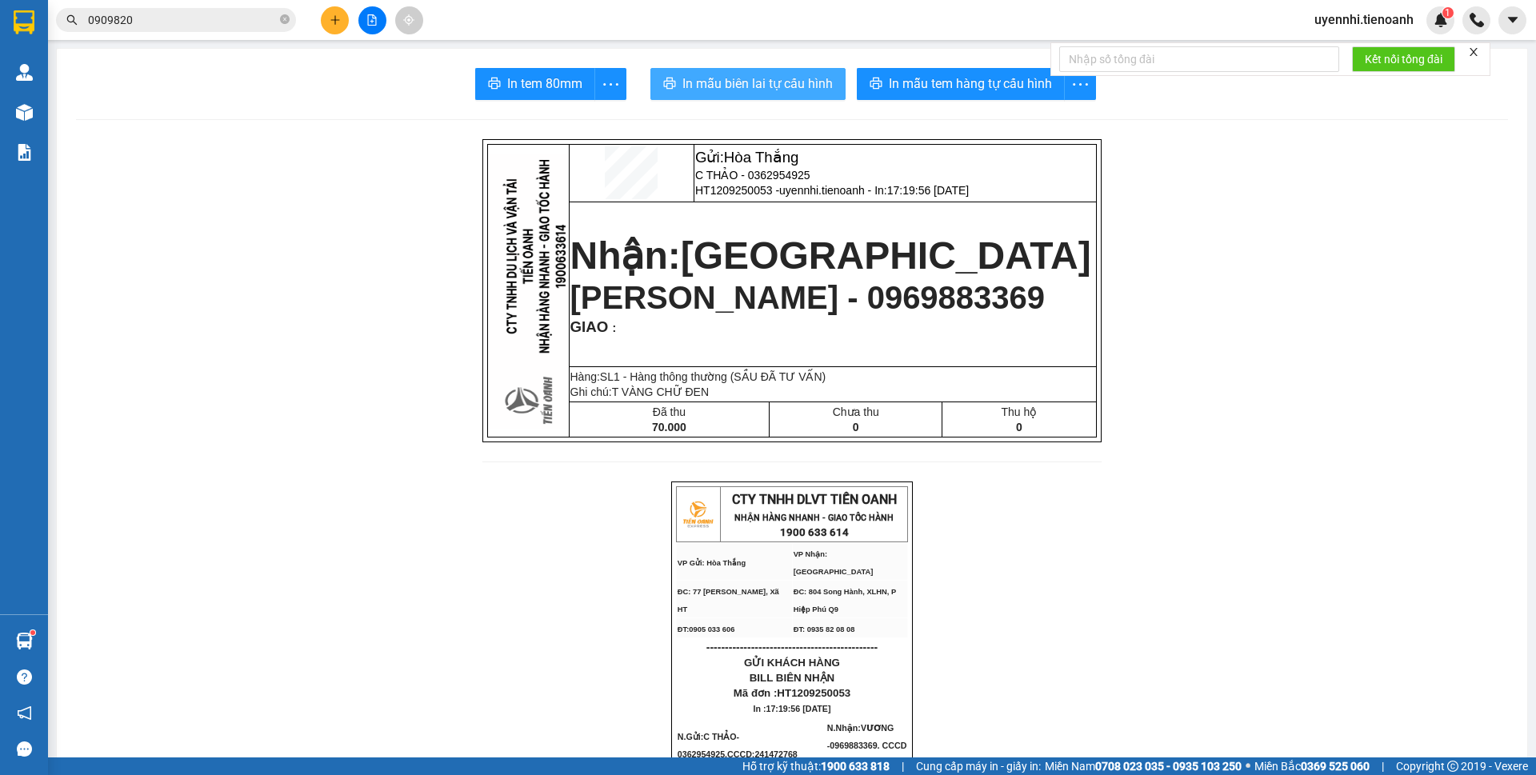
click at [794, 82] on span "In mẫu biên lai tự cấu hình" at bounding box center [758, 84] width 150 height 20
click at [333, 18] on icon "plus" at bounding box center [335, 19] width 11 height 11
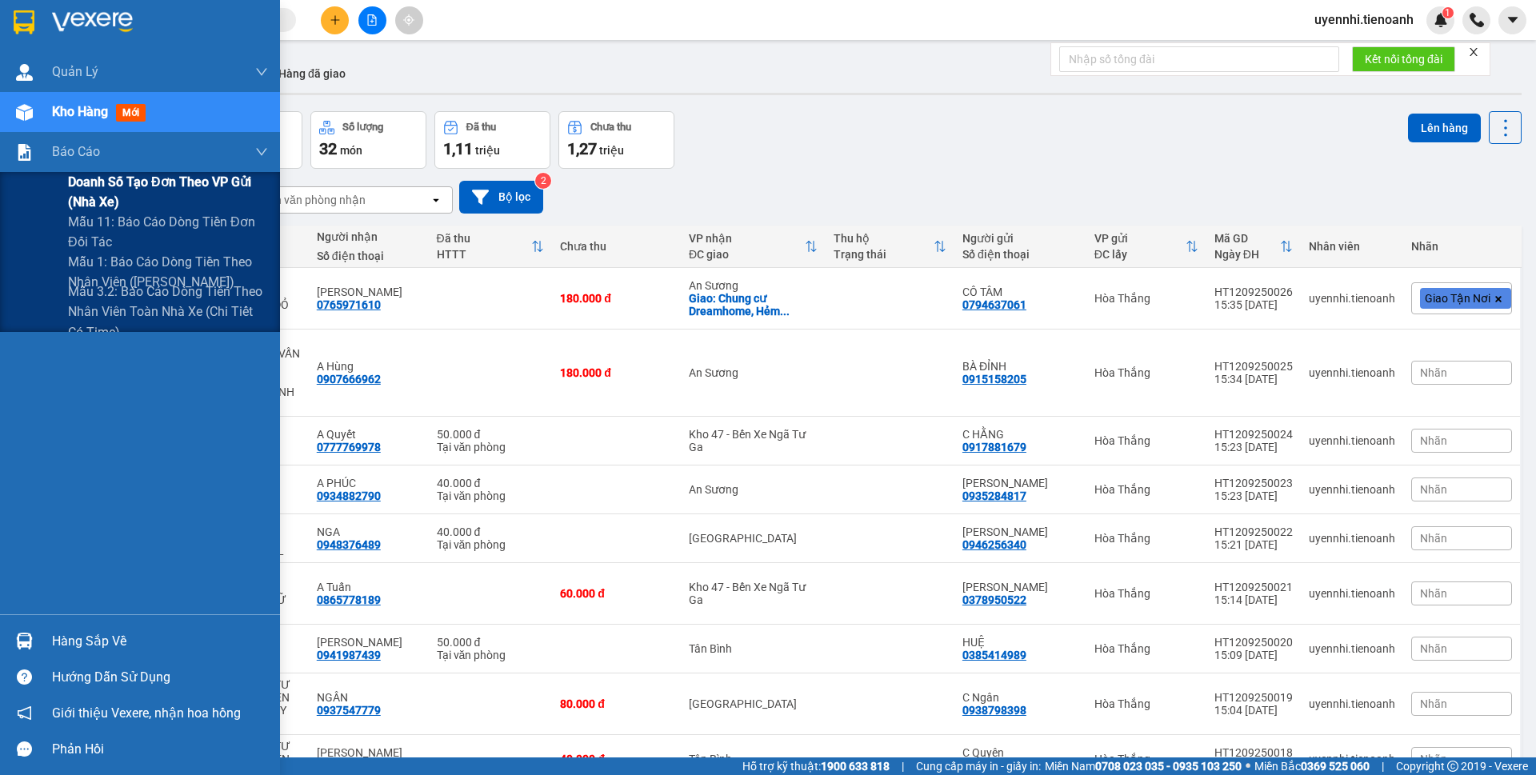
click at [82, 175] on span "Doanh số tạo đơn theo VP gửi (nhà xe)" at bounding box center [168, 192] width 200 height 40
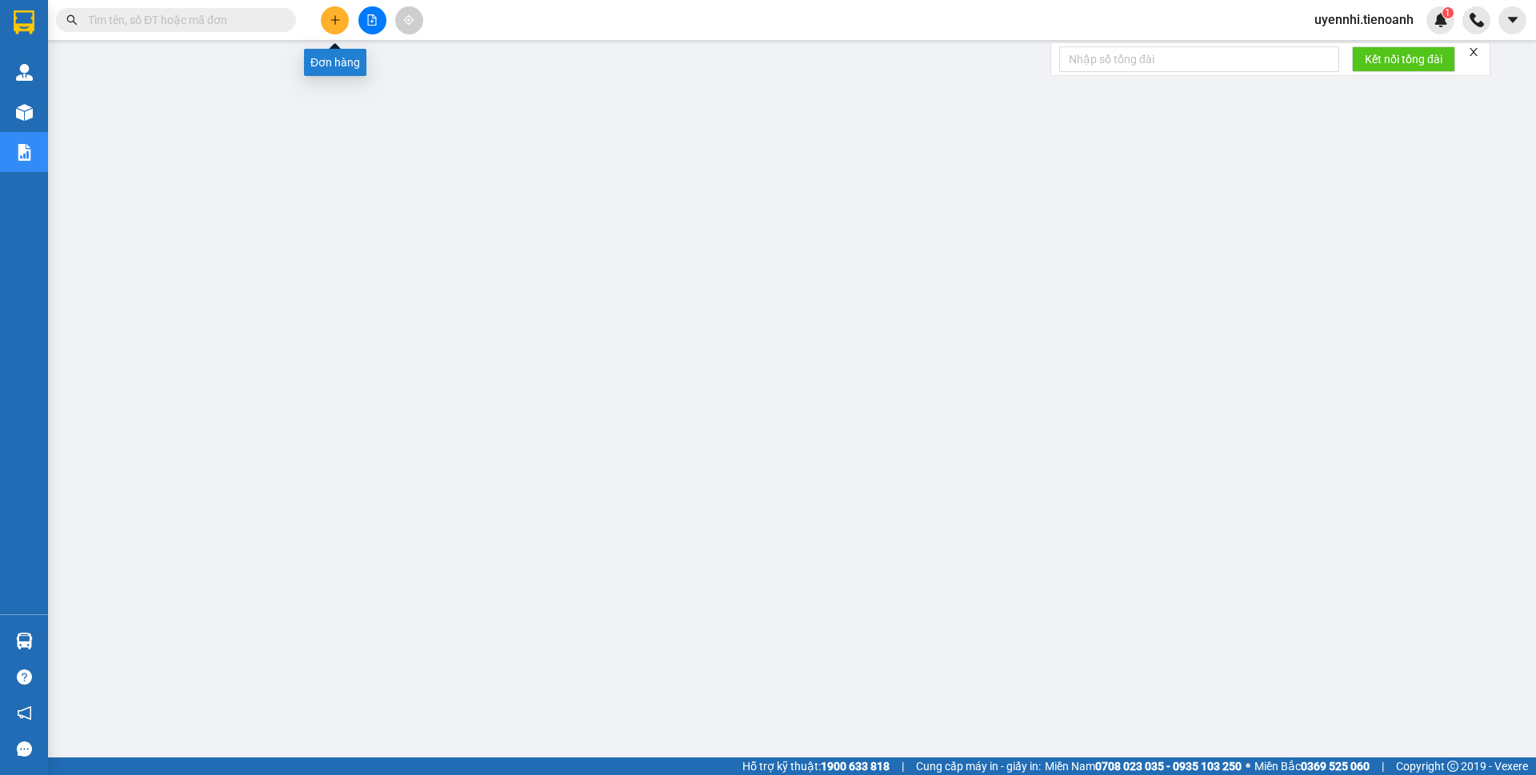
click at [342, 22] on button at bounding box center [335, 20] width 28 height 28
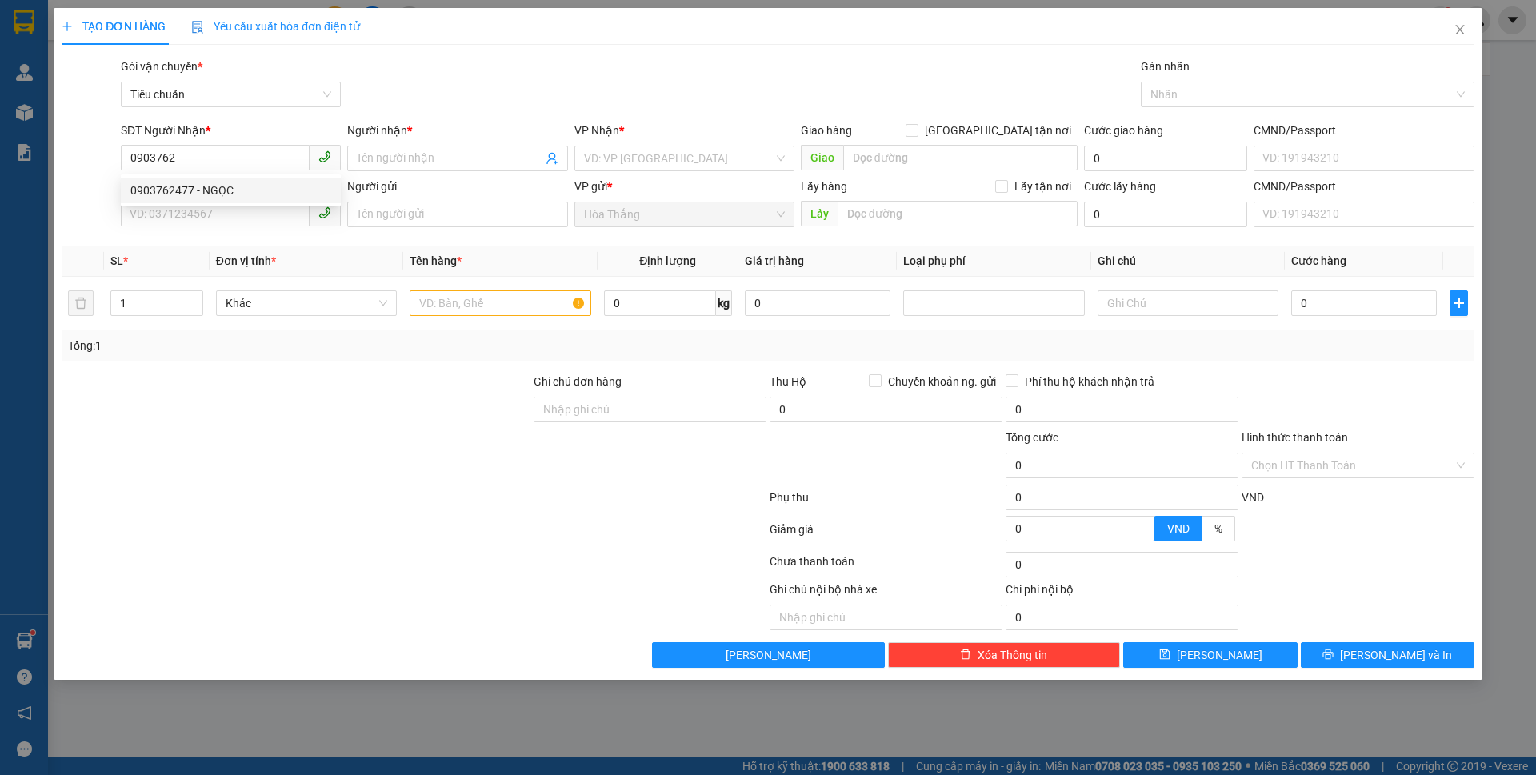
click at [155, 189] on div "0903762477 - NGỌC" at bounding box center [230, 191] width 201 height 18
type input "0903762477"
type input "NGỌC"
type input "066182000081"
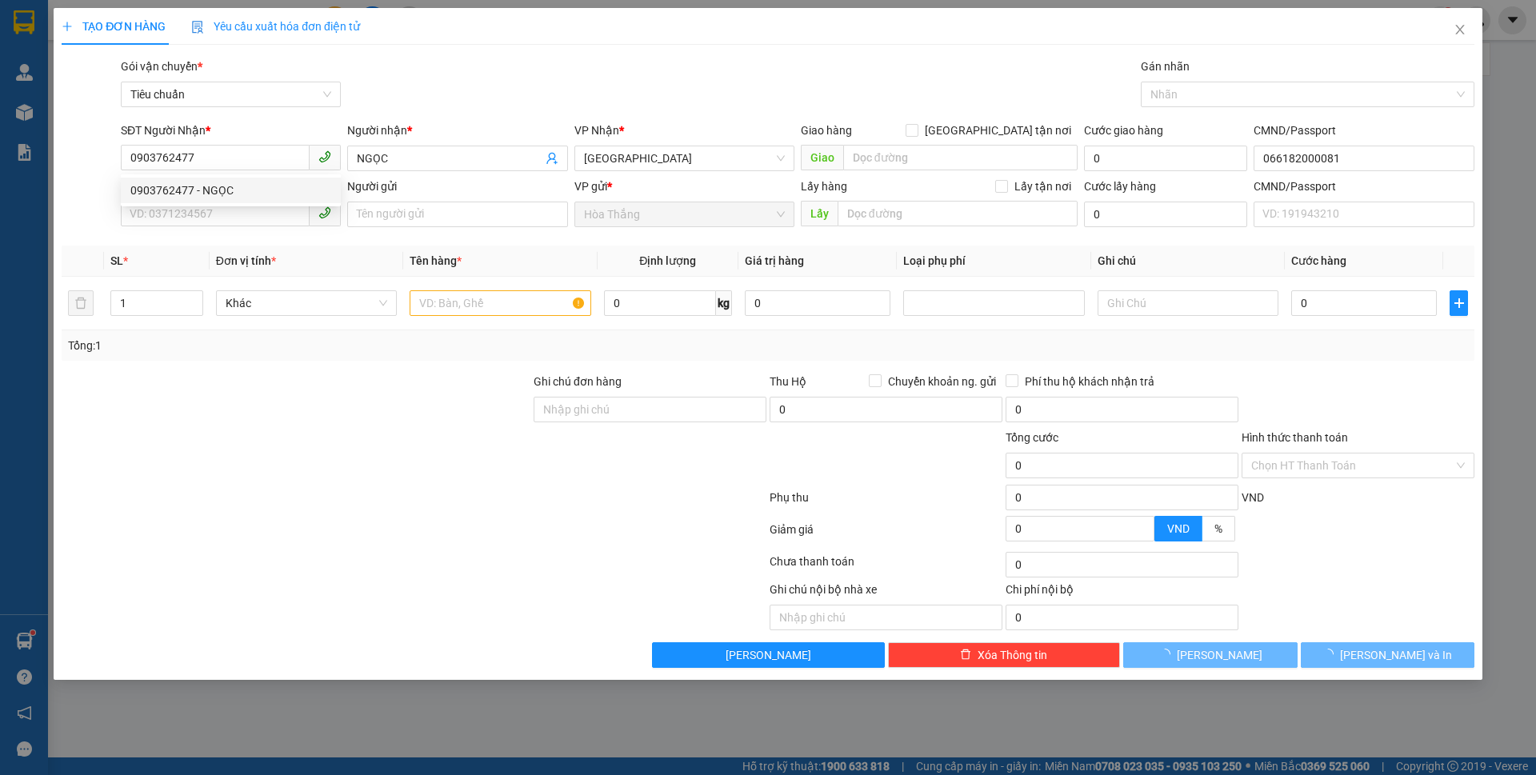
type input "60.000"
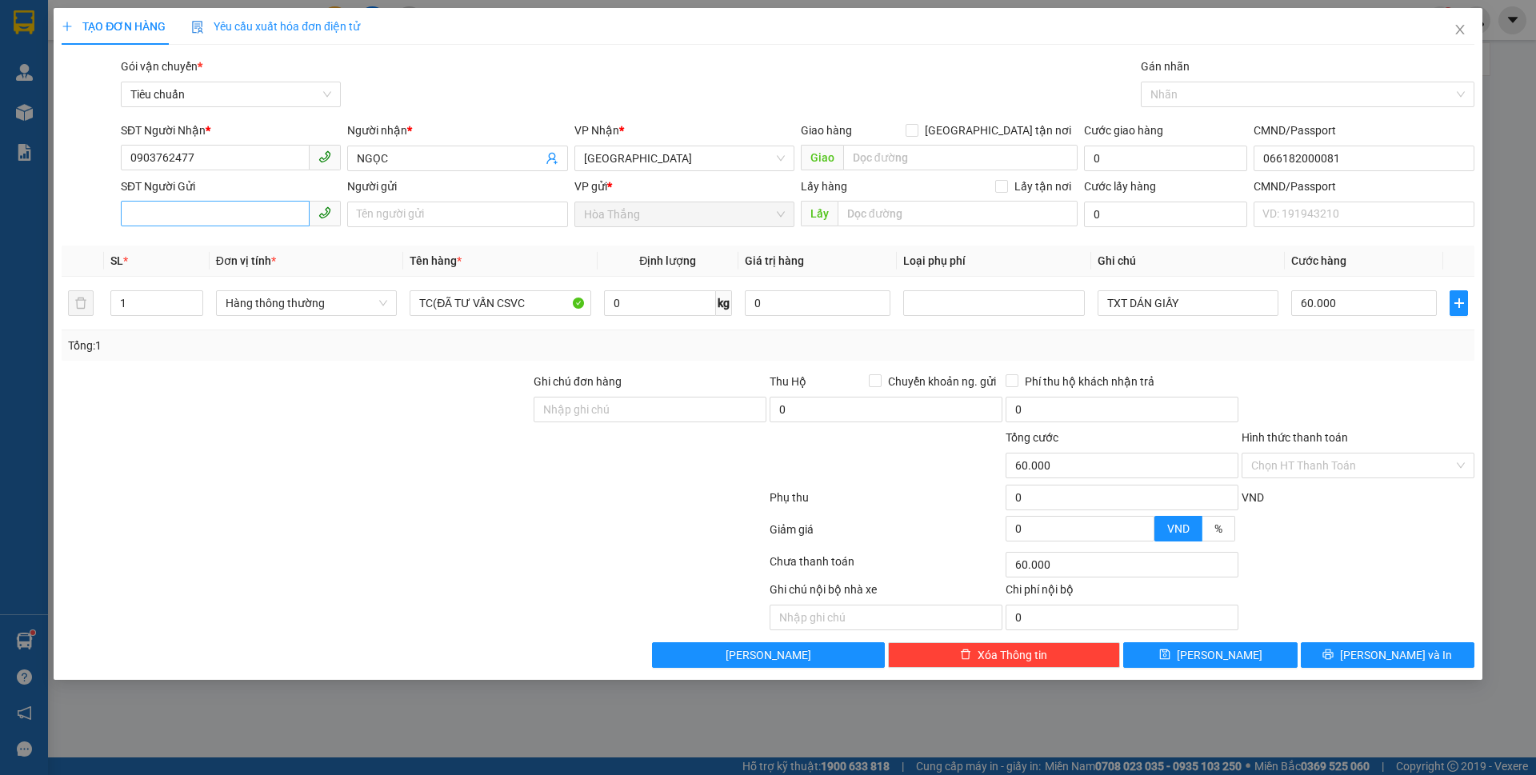
type input "0903762477"
click at [236, 226] on input "SĐT Người Gửi" at bounding box center [215, 214] width 189 height 26
click at [230, 244] on div "0903560599 - C Nhi" at bounding box center [230, 247] width 201 height 18
type input "0903560599"
type input "C Nhi"
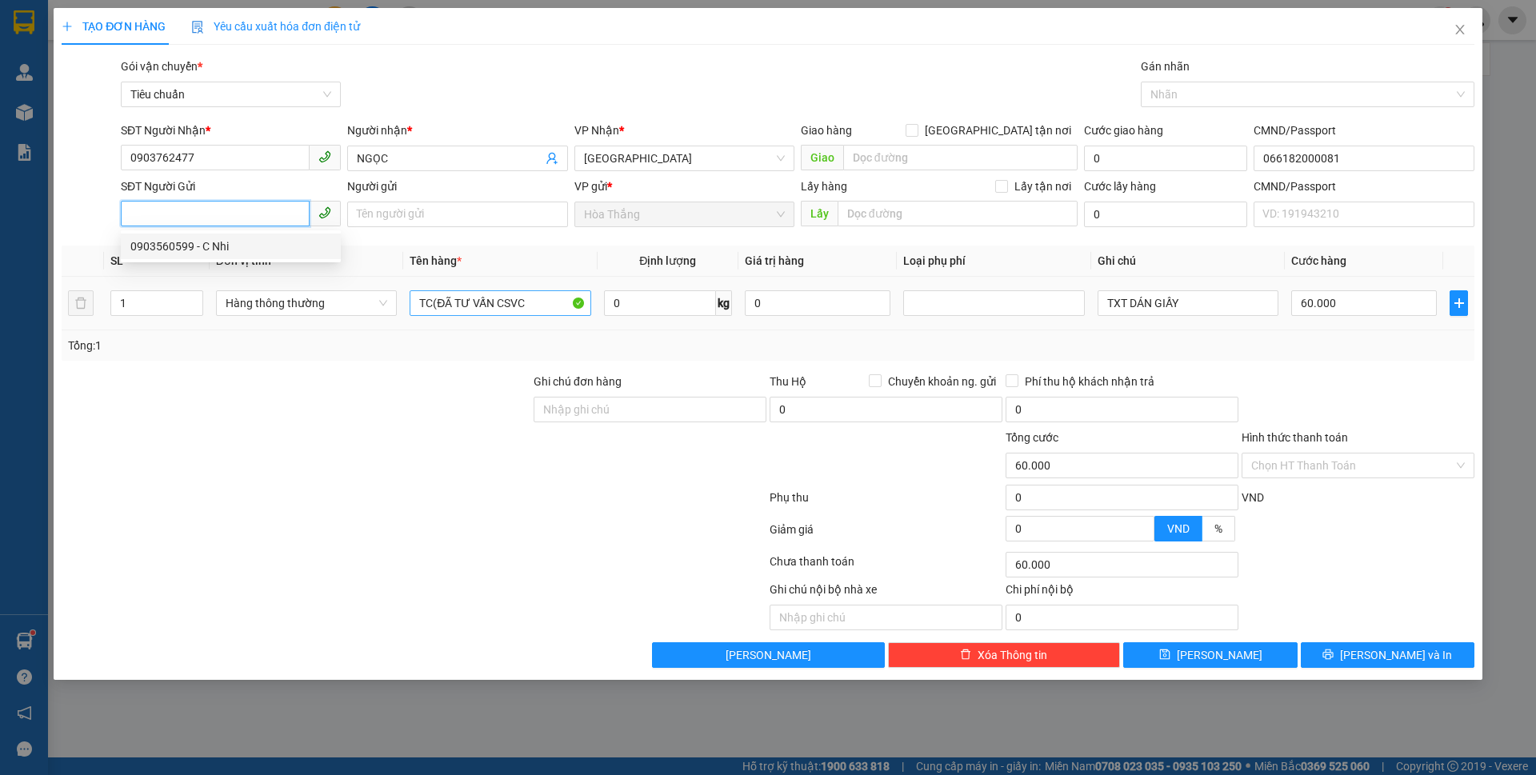
type input "240592386"
click at [629, 306] on input "0" at bounding box center [660, 303] width 112 height 26
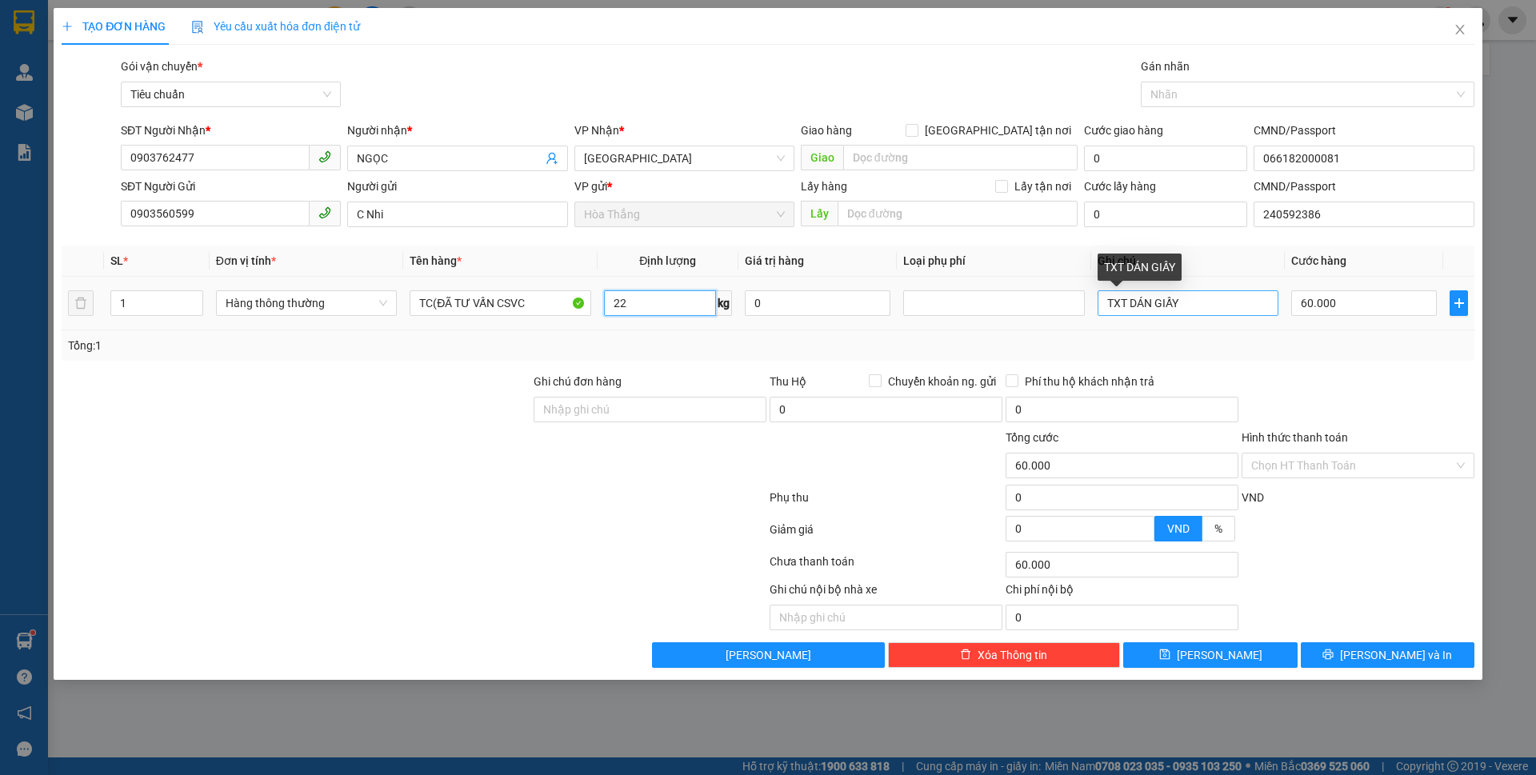
type input "22"
drag, startPoint x: 1115, startPoint y: 294, endPoint x: 1536, endPoint y: 342, distance: 422.7
click at [1536, 346] on div "TẠO ĐƠN HÀNG Yêu cầu xuất hóa đơn điện tử Transit Pickup Surcharge Ids Transit …" at bounding box center [768, 387] width 1536 height 775
type input "T"
type input "T CHỮ ĐEN CAM"
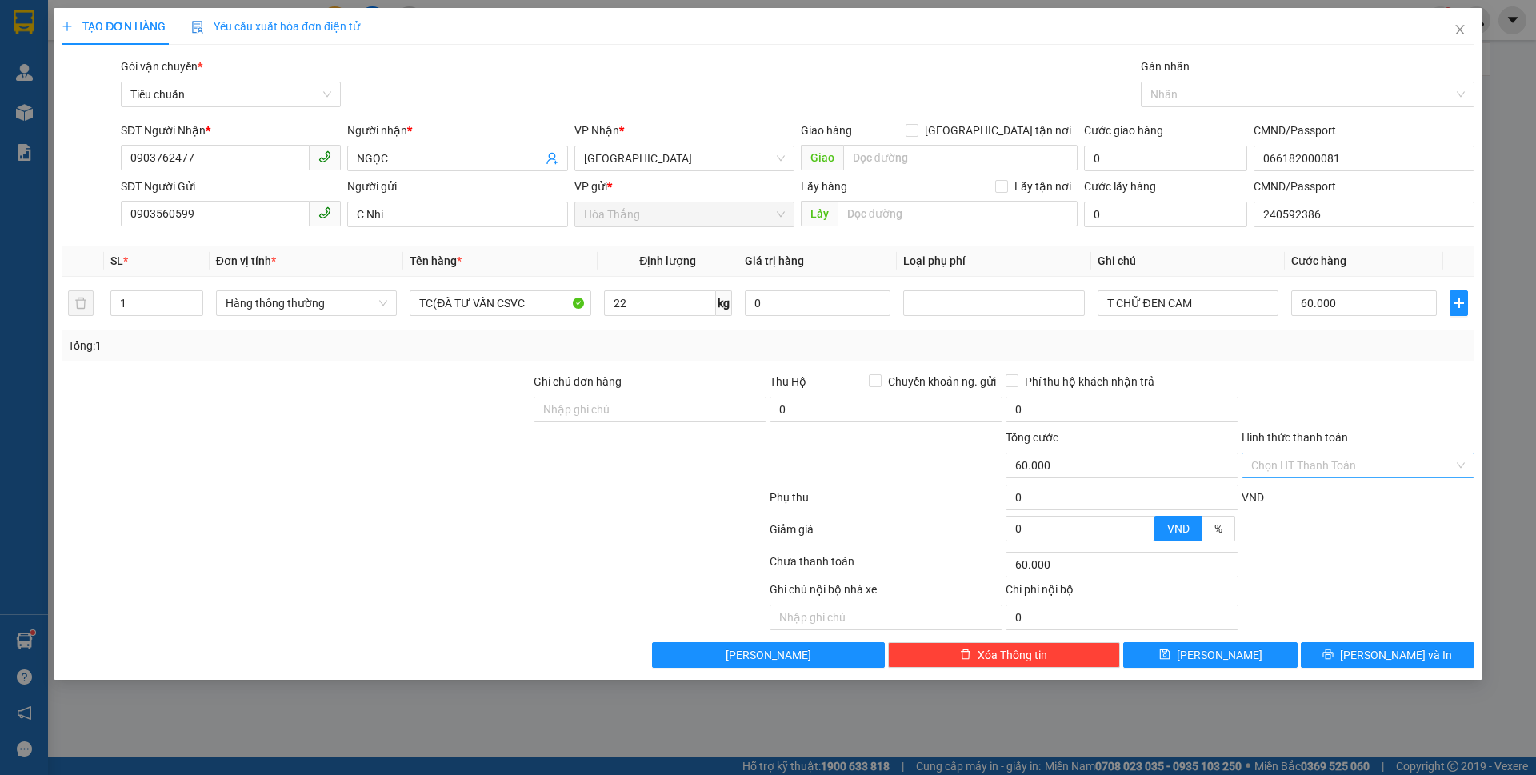
click at [1317, 469] on input "Hình thức thanh toán" at bounding box center [1353, 466] width 202 height 24
click at [1312, 496] on div "Tại văn phòng" at bounding box center [1359, 498] width 214 height 18
type input "0"
click at [1354, 655] on button "[PERSON_NAME] và In" at bounding box center [1388, 656] width 174 height 26
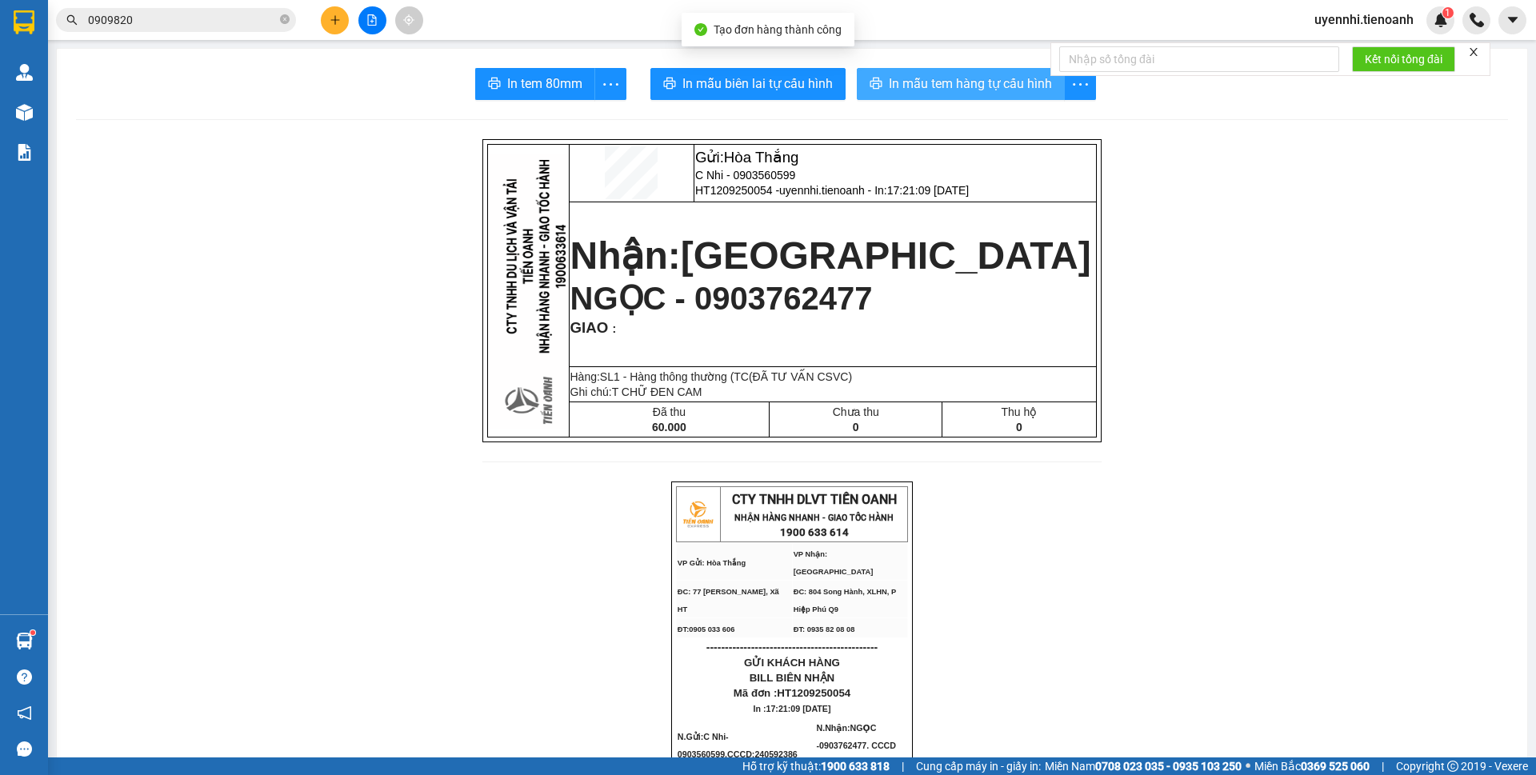
click at [920, 79] on span "In mẫu tem hàng tự cấu hình" at bounding box center [970, 84] width 163 height 20
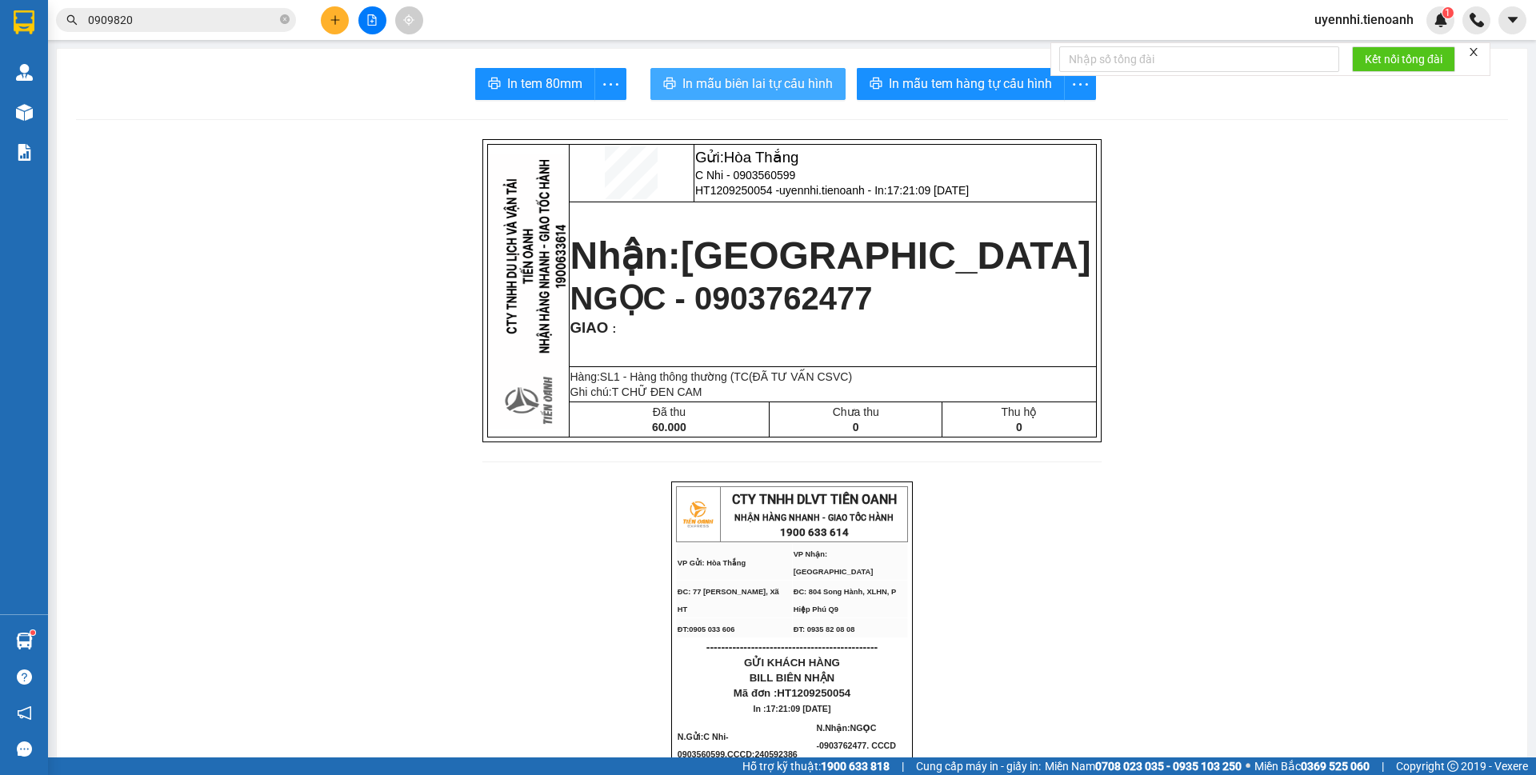
click at [743, 74] on span "In mẫu biên lai tự cấu hình" at bounding box center [758, 84] width 150 height 20
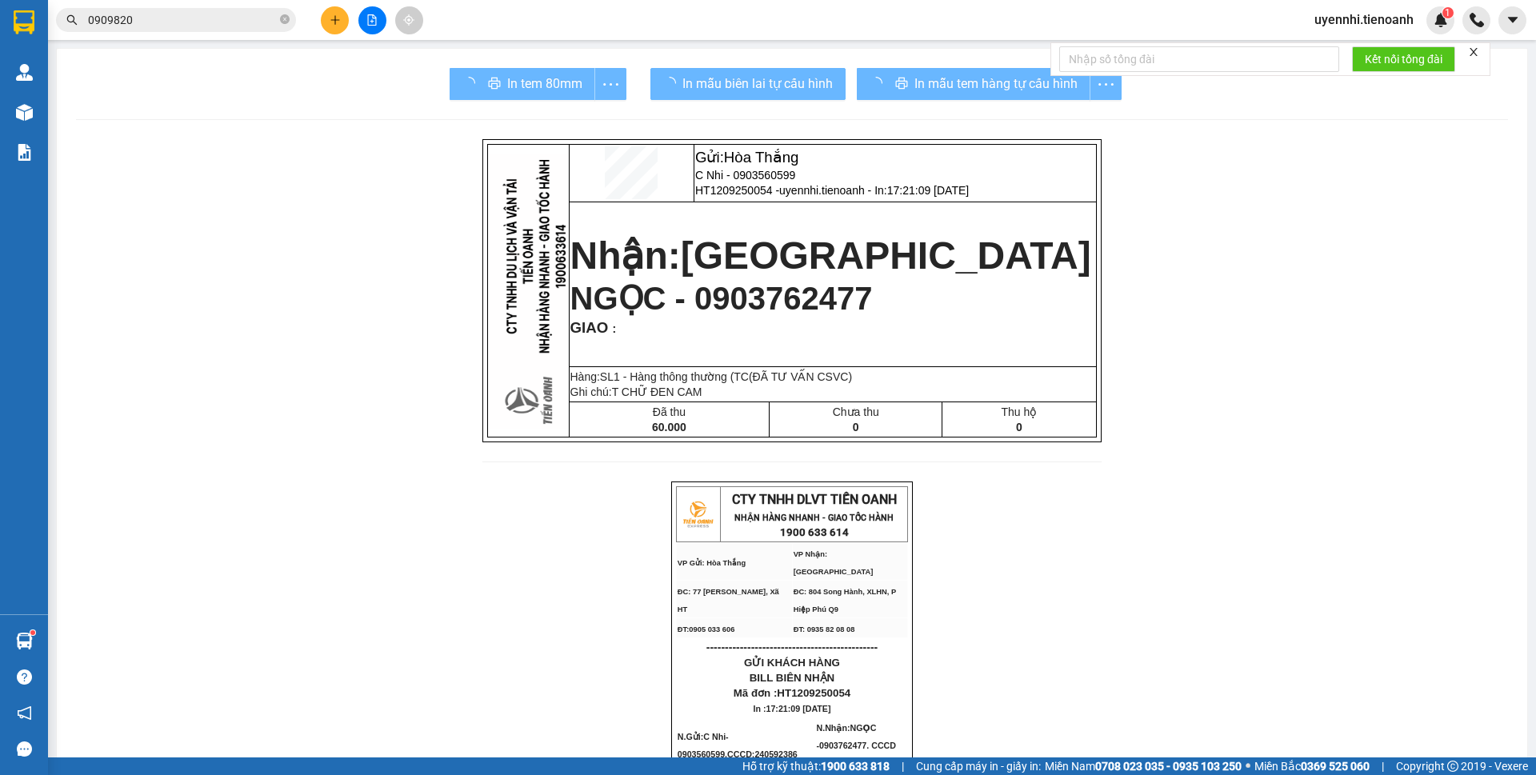
click at [926, 89] on div "In mẫu tem hàng tự cấu hình" at bounding box center [989, 84] width 265 height 32
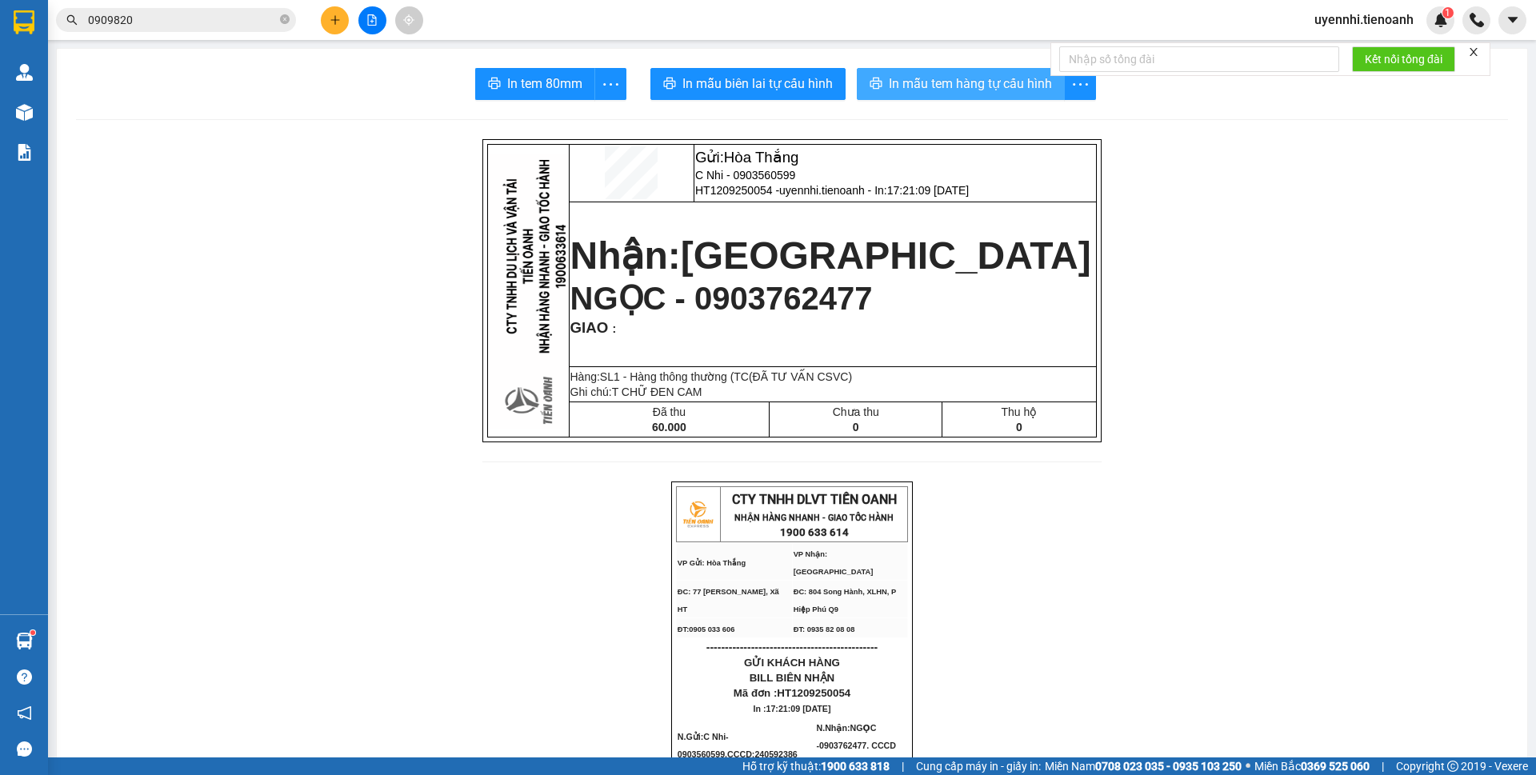
click at [959, 78] on span "In mẫu tem hàng tự cấu hình" at bounding box center [970, 84] width 163 height 20
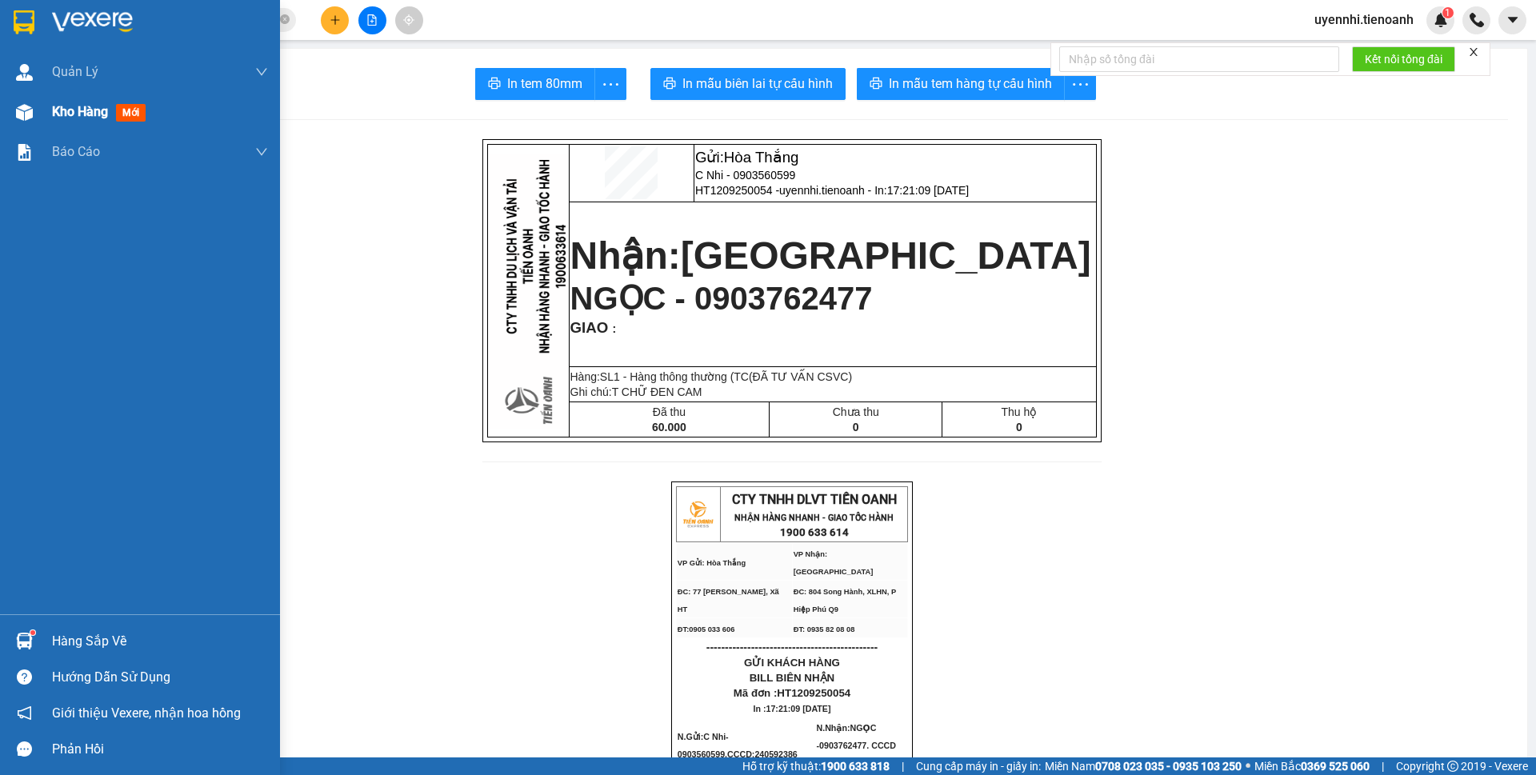
click at [67, 107] on span "Kho hàng" at bounding box center [80, 111] width 56 height 15
click at [98, 115] on span "Kho hàng" at bounding box center [80, 111] width 56 height 15
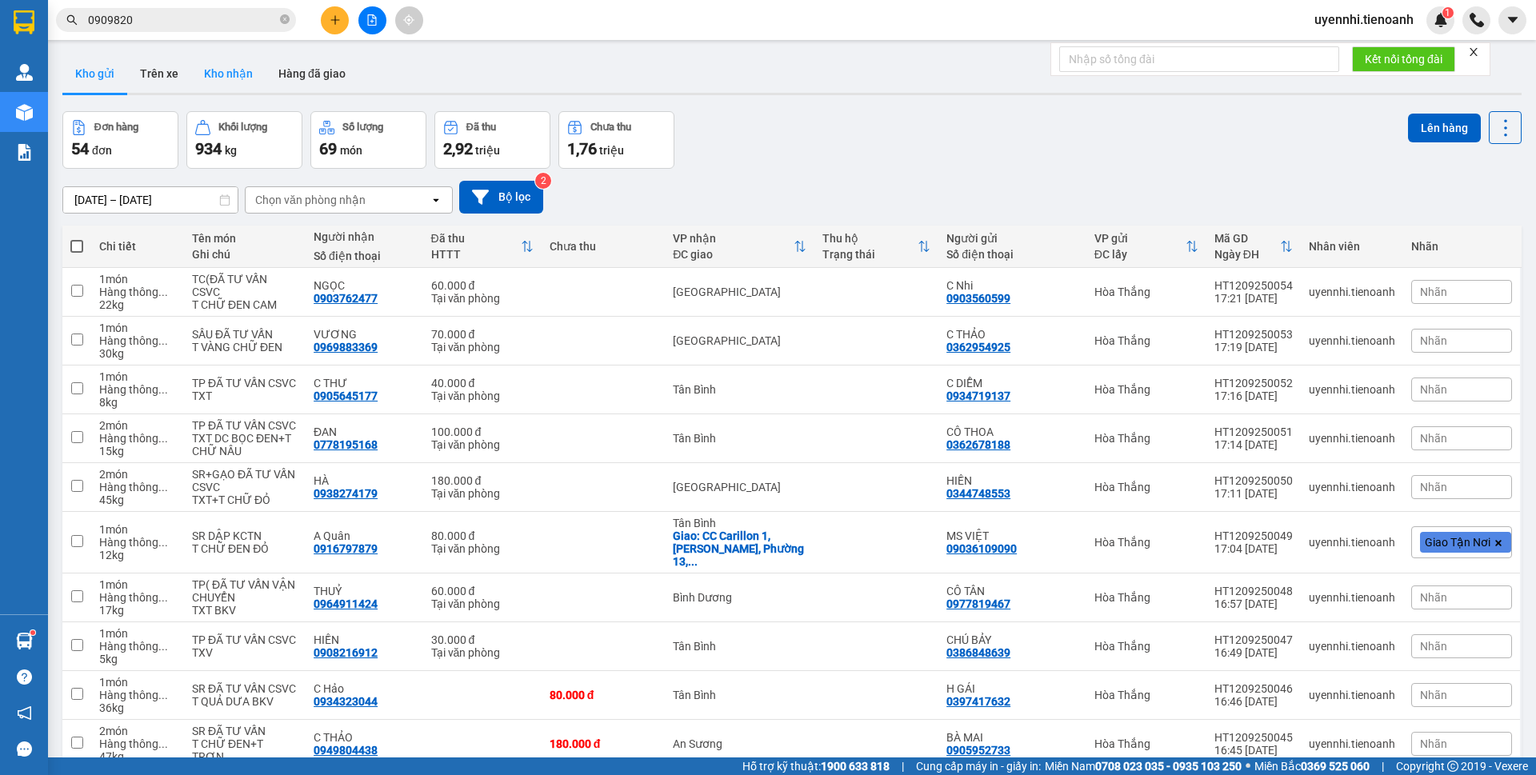
click at [233, 68] on button "Kho nhận" at bounding box center [228, 73] width 74 height 38
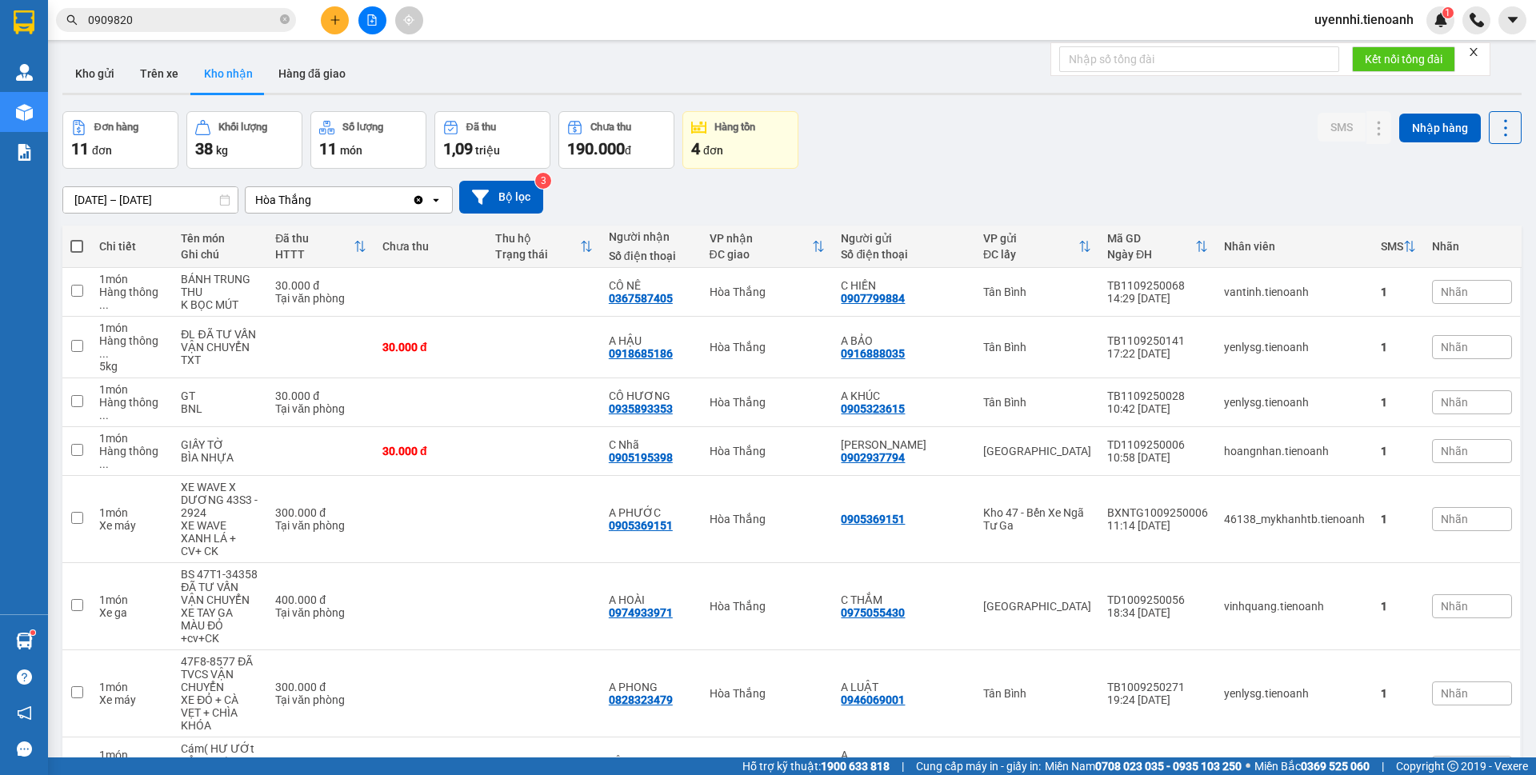
click at [340, 25] on button at bounding box center [335, 20] width 28 height 28
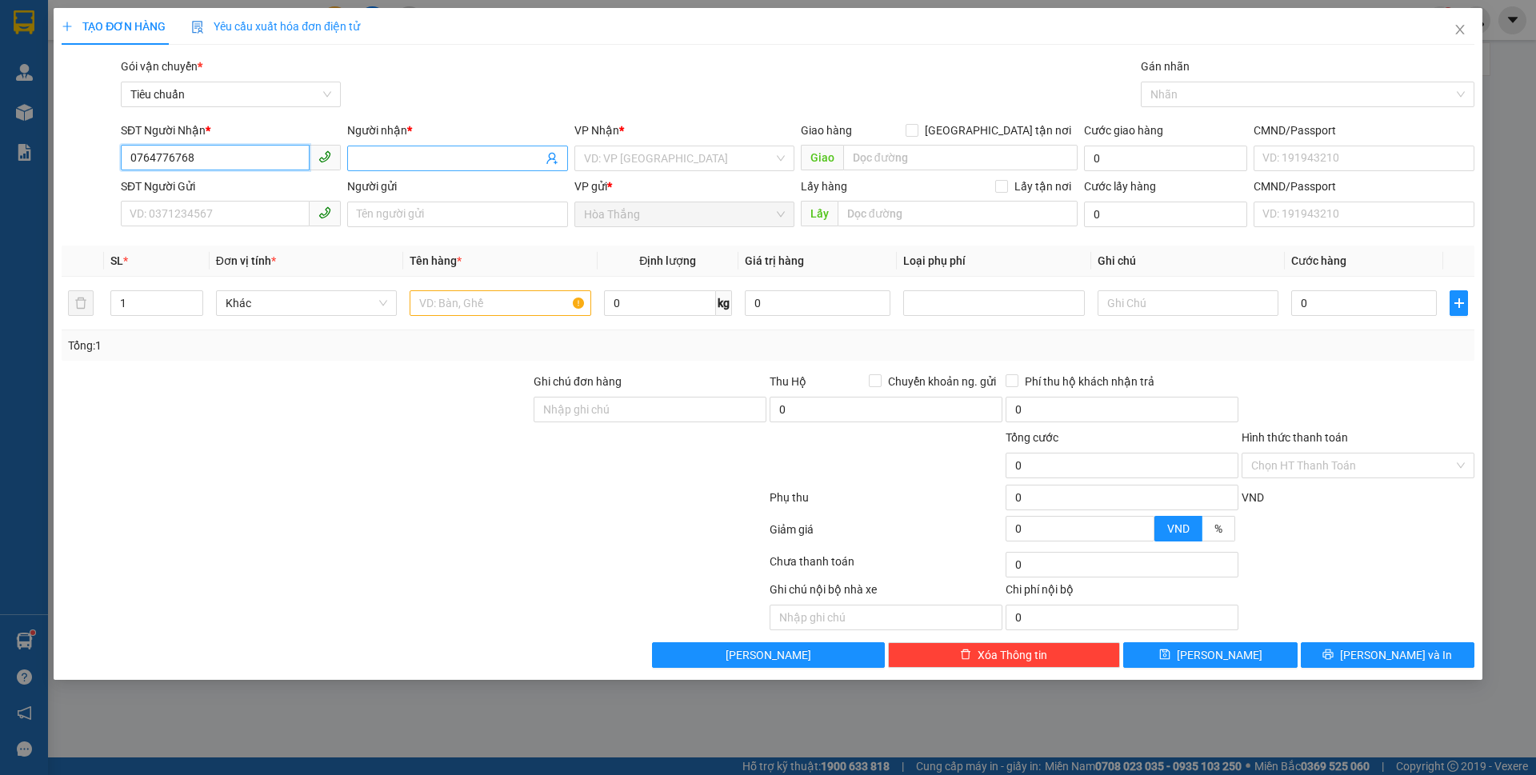
type input "0764776768"
click at [386, 162] on input "Người nhận *" at bounding box center [449, 159] width 185 height 18
drag, startPoint x: 419, startPoint y: 165, endPoint x: 273, endPoint y: 147, distance: 146.7
click at [273, 147] on div "SĐT Người Nhận * 0764776768 Người nhận * PHTAS VP Nhận * VD: VP [GEOGRAPHIC_DAT…" at bounding box center [798, 150] width 1360 height 56
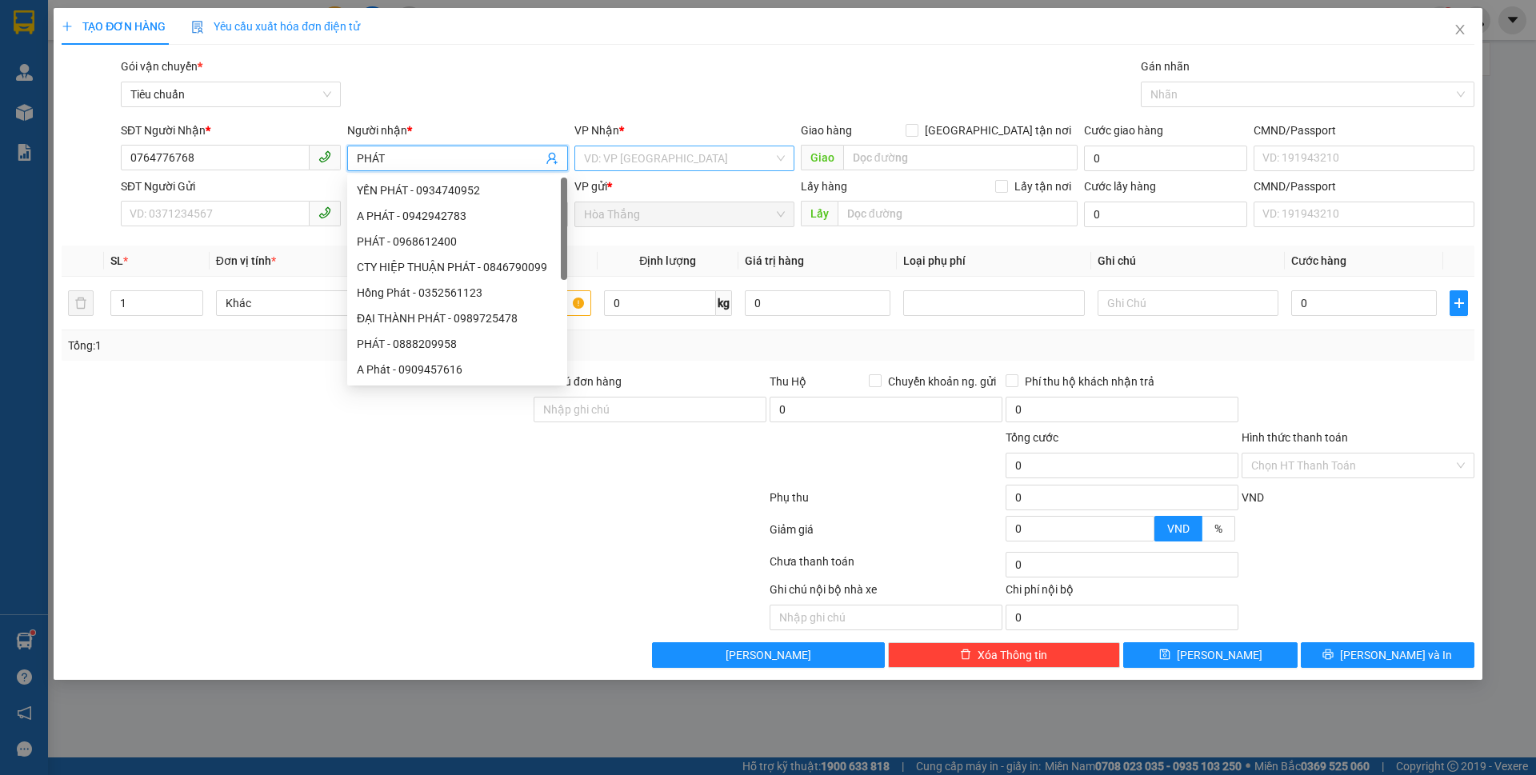
type input "PHÁT"
click at [649, 154] on input "search" at bounding box center [679, 158] width 190 height 24
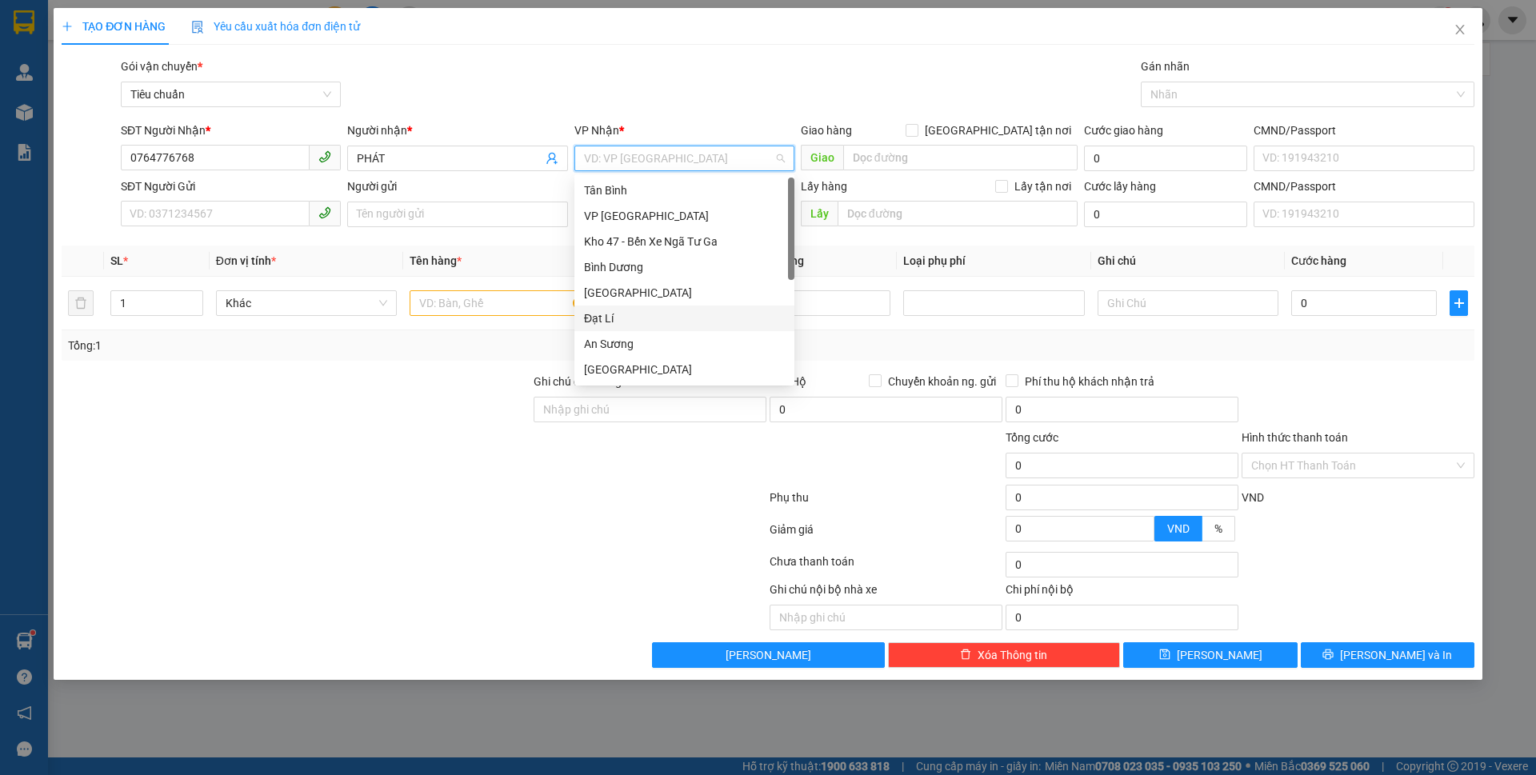
drag, startPoint x: 615, startPoint y: 294, endPoint x: 394, endPoint y: 232, distance: 229.3
click at [613, 292] on div "[GEOGRAPHIC_DATA]" at bounding box center [684, 293] width 201 height 18
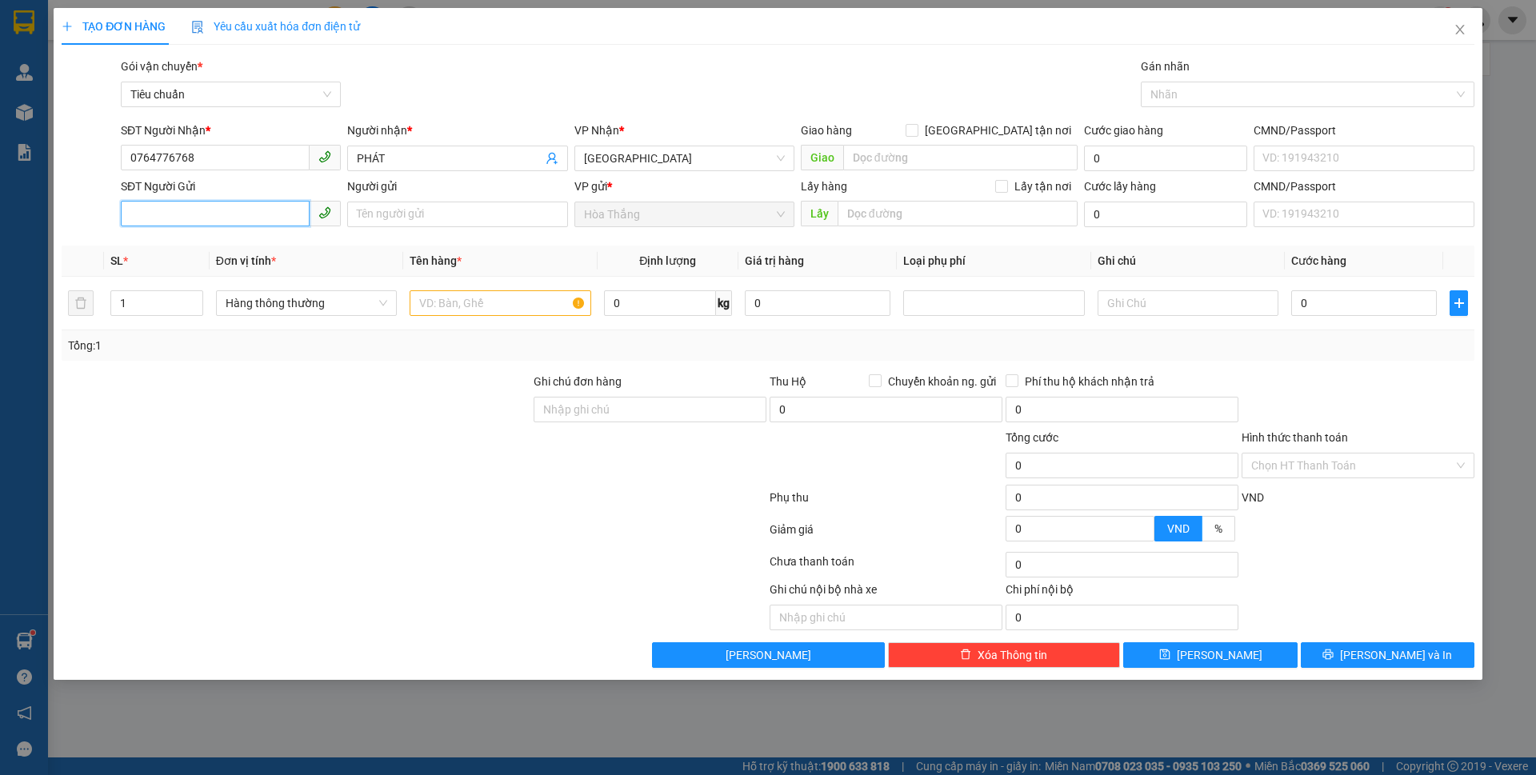
click at [180, 211] on input "SĐT Người Gửi" at bounding box center [215, 214] width 189 height 26
type input "0905012535"
click at [210, 245] on div "0905012535 - SƠN" at bounding box center [230, 247] width 201 height 18
type input "SƠN"
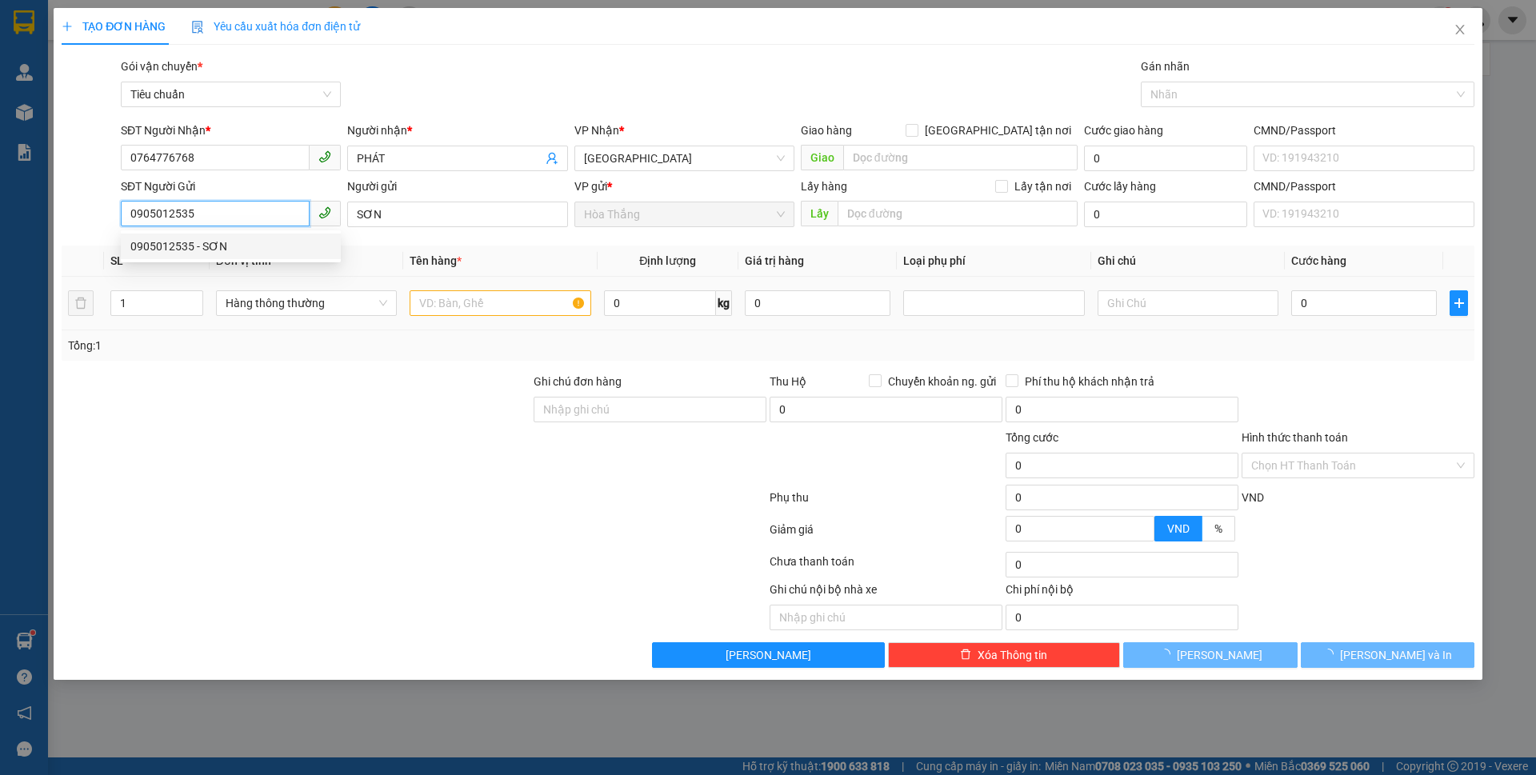
type input "60.000"
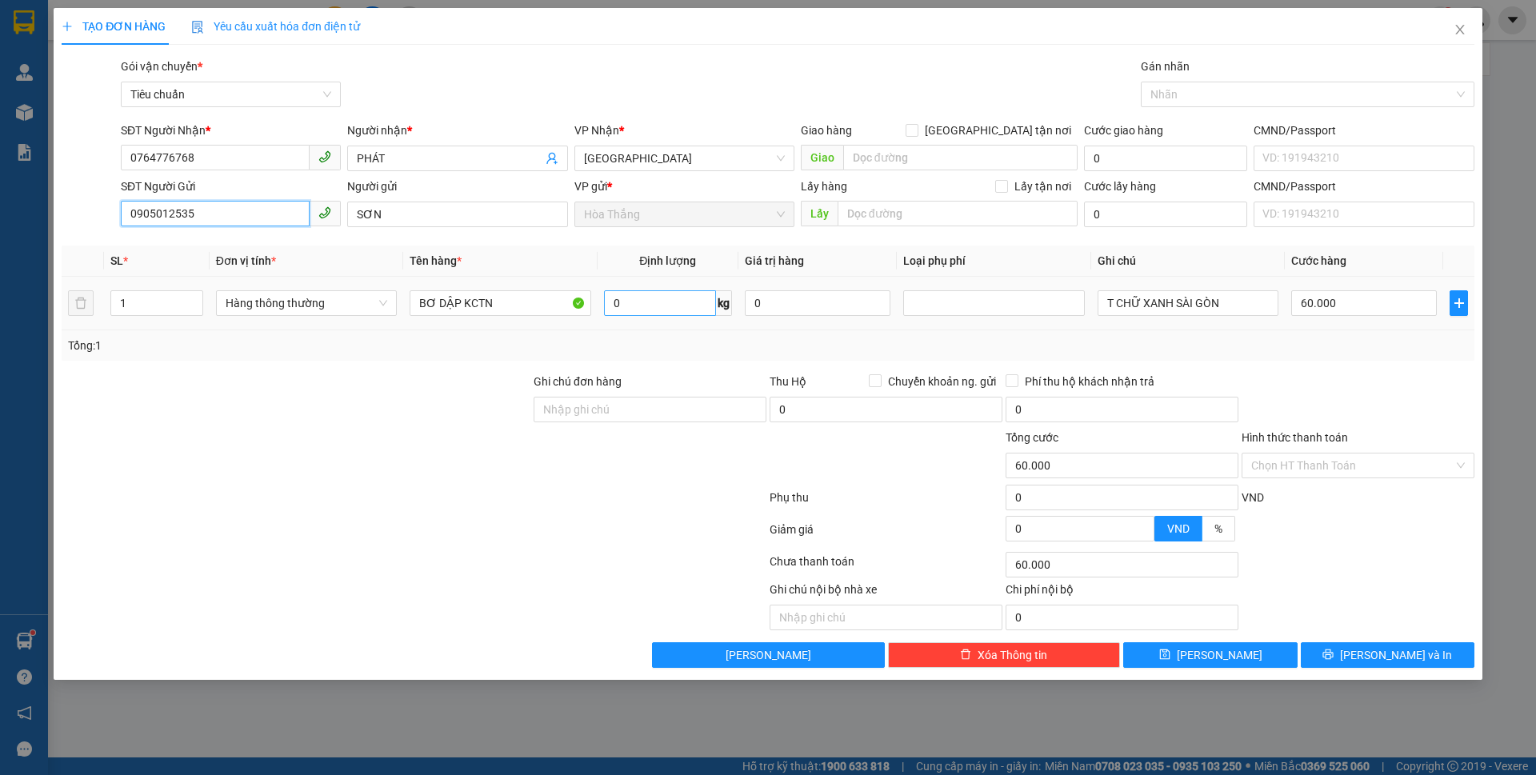
type input "0905012535"
click at [676, 296] on input "0" at bounding box center [660, 303] width 112 height 26
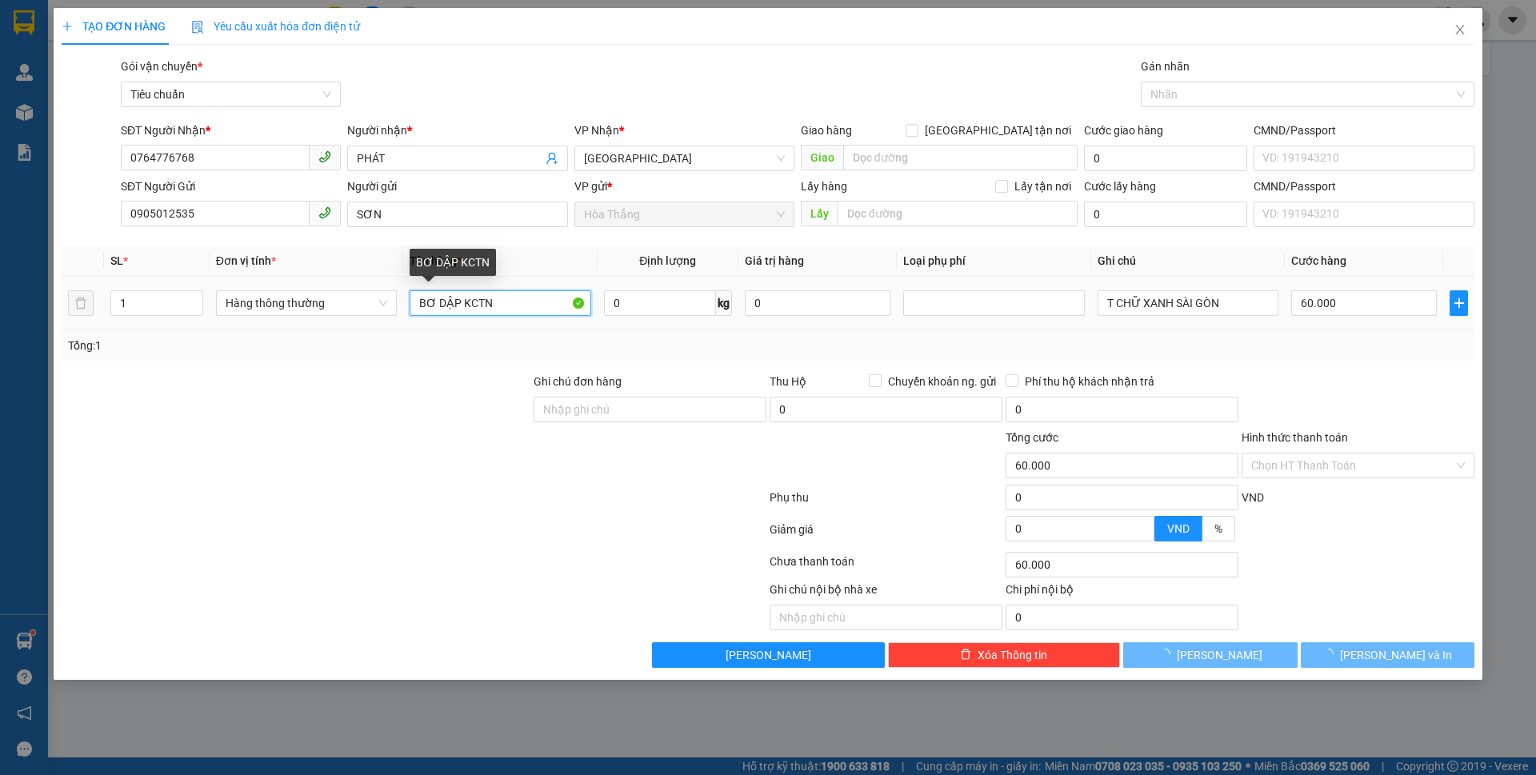
click at [432, 306] on input "BƠ DẬP KCTN" at bounding box center [500, 303] width 181 height 26
type input "0"
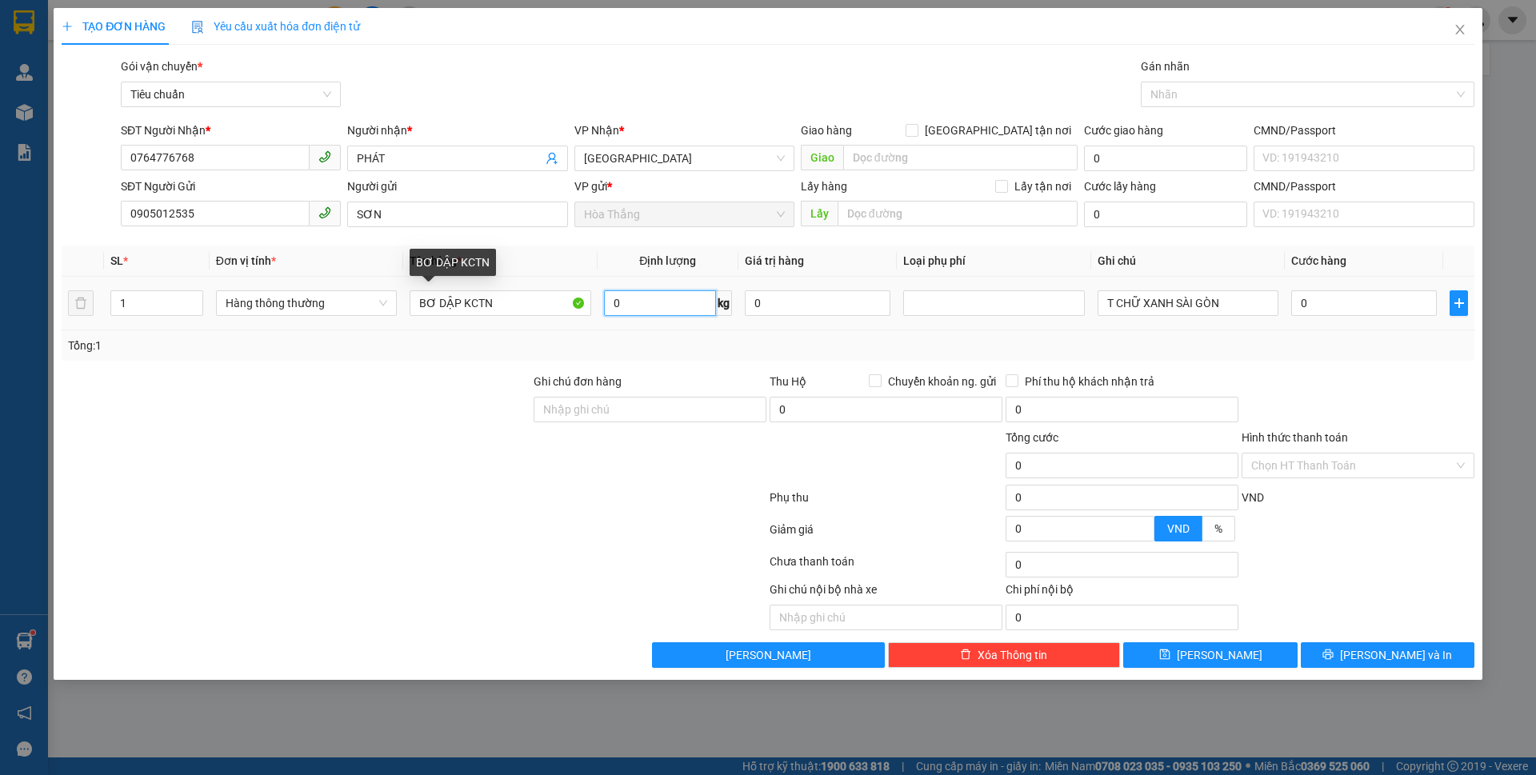
click at [656, 311] on input "0" at bounding box center [660, 303] width 112 height 26
type input "10"
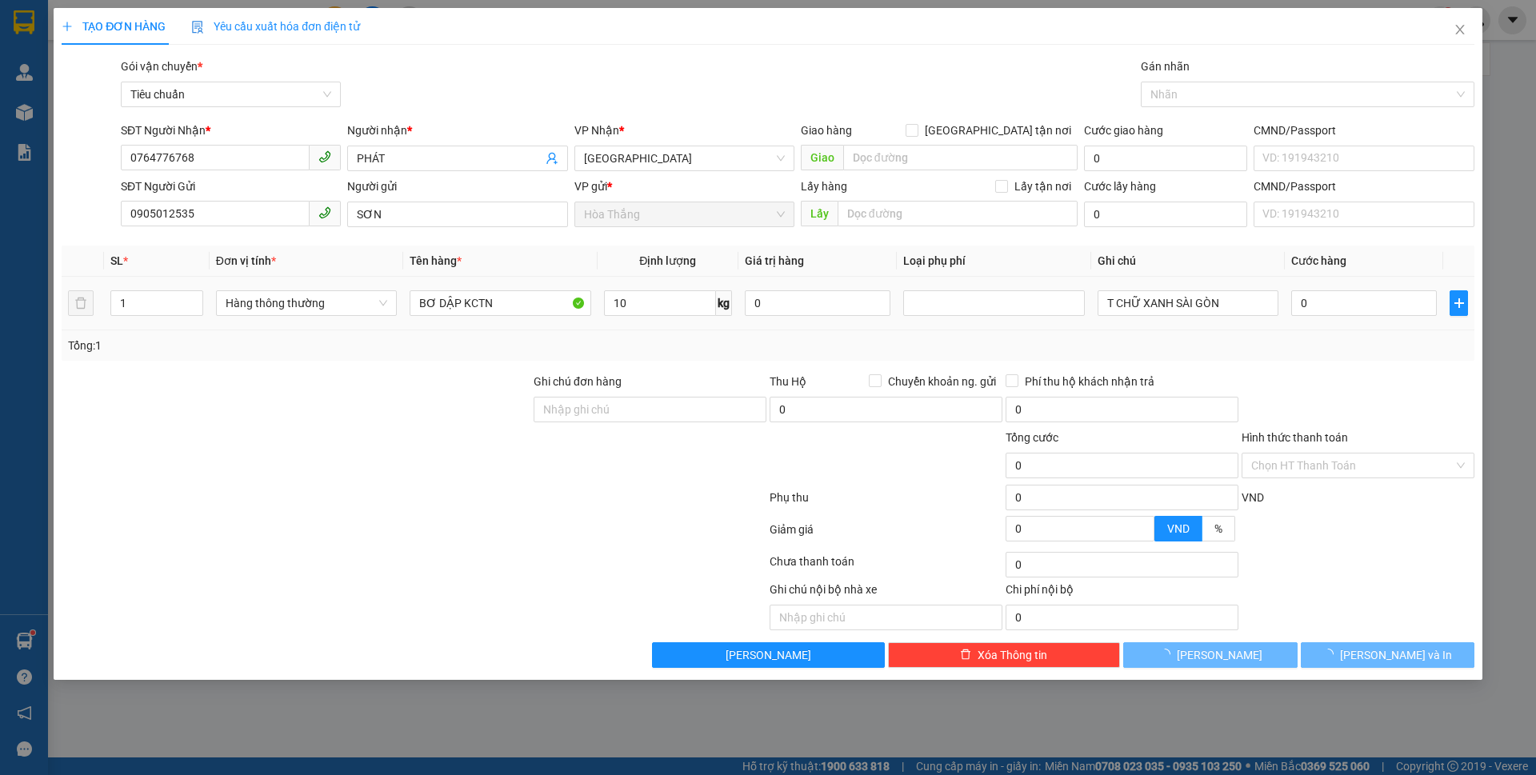
click at [1025, 322] on td at bounding box center [994, 304] width 194 height 54
click at [1089, 327] on td at bounding box center [994, 304] width 194 height 54
type input "40.000"
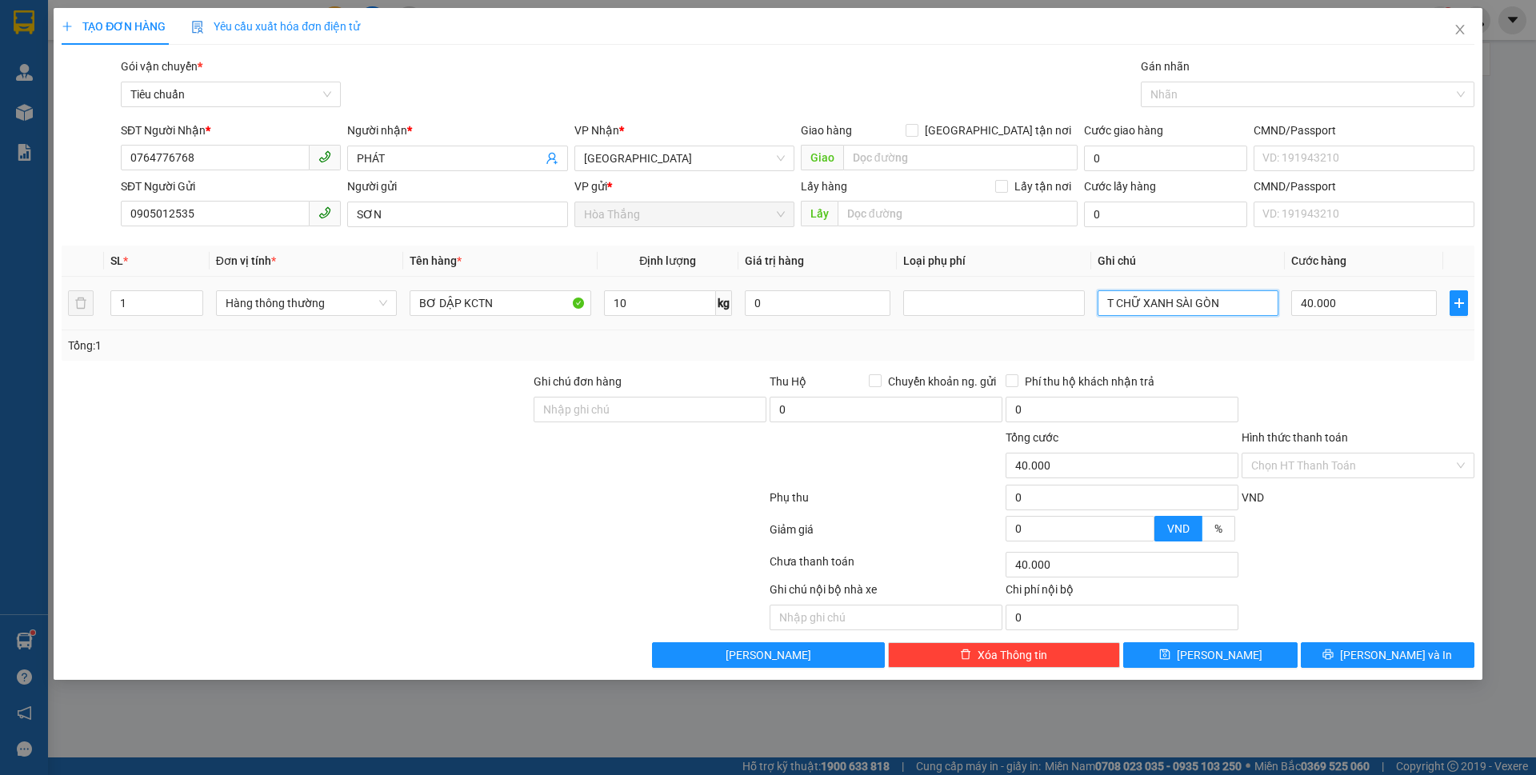
drag, startPoint x: 1143, startPoint y: 300, endPoint x: 1273, endPoint y: 319, distance: 131.0
click at [1273, 319] on td "T CHỮ XANH SÀI GÒN" at bounding box center [1188, 304] width 194 height 54
type input "T CHỮ ĐỎ"
click at [1303, 476] on input "Hình thức thanh toán" at bounding box center [1353, 466] width 202 height 24
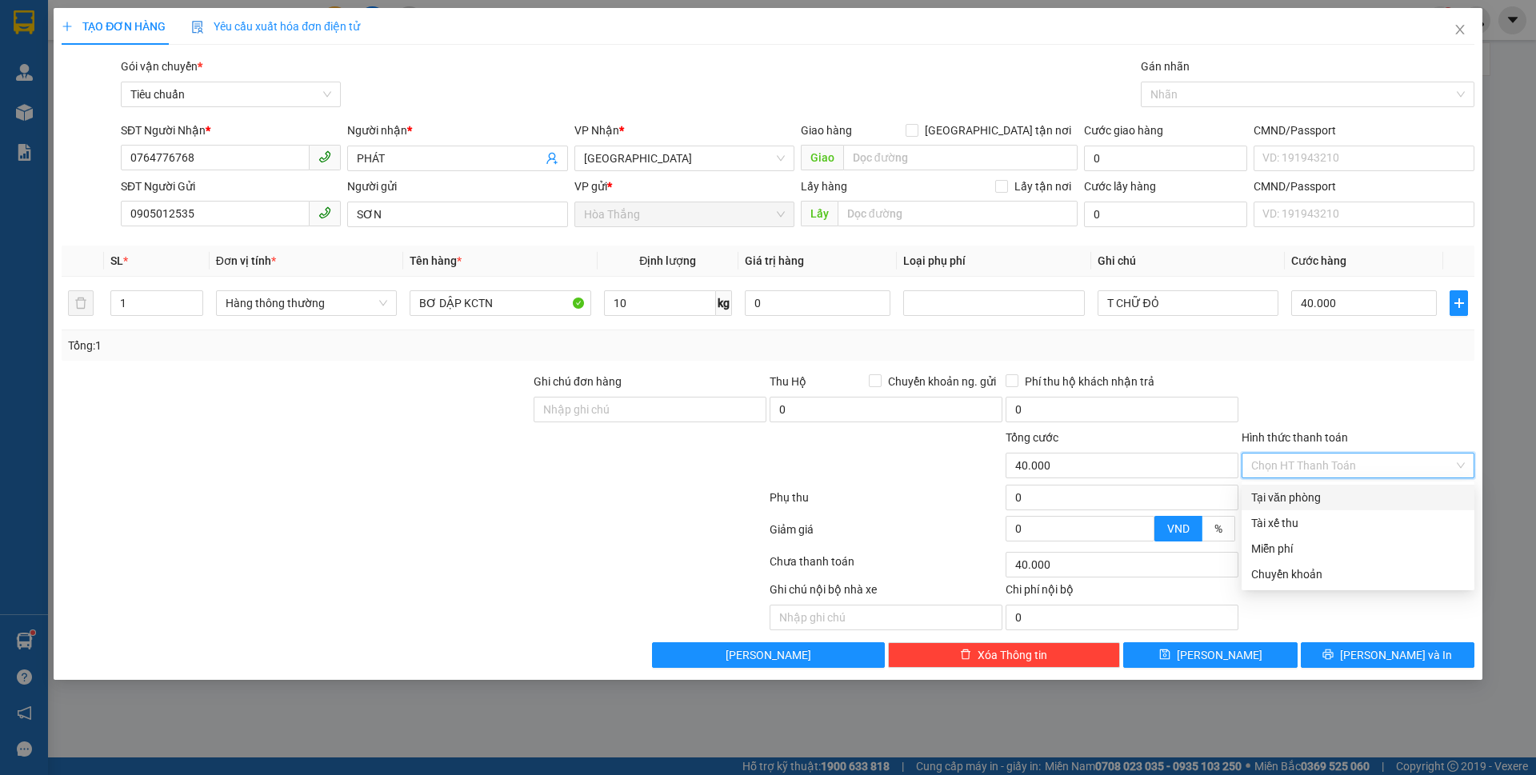
click at [1300, 504] on div "Tại văn phòng" at bounding box center [1359, 498] width 214 height 18
type input "0"
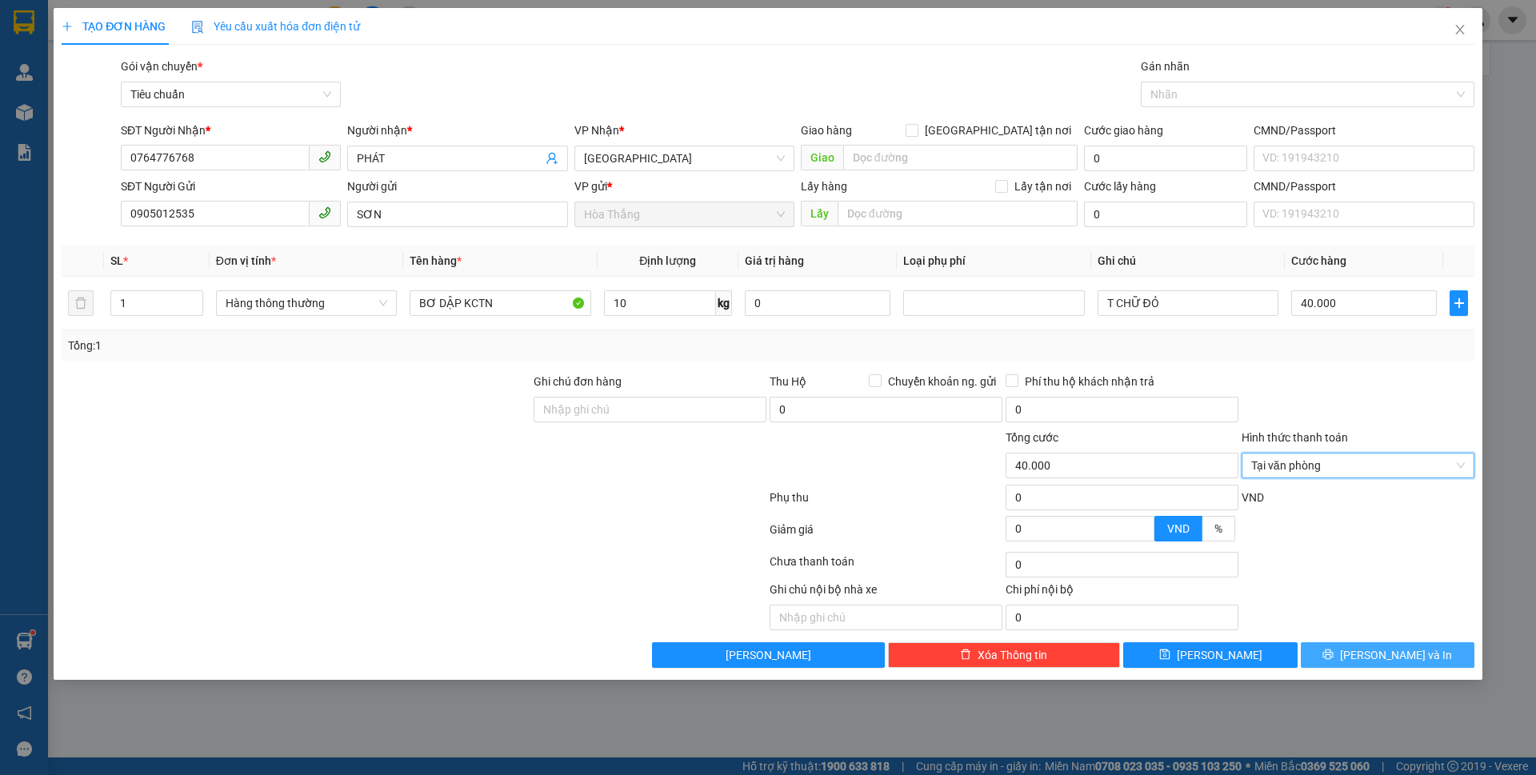
click at [1360, 647] on button "[PERSON_NAME] và In" at bounding box center [1388, 656] width 174 height 26
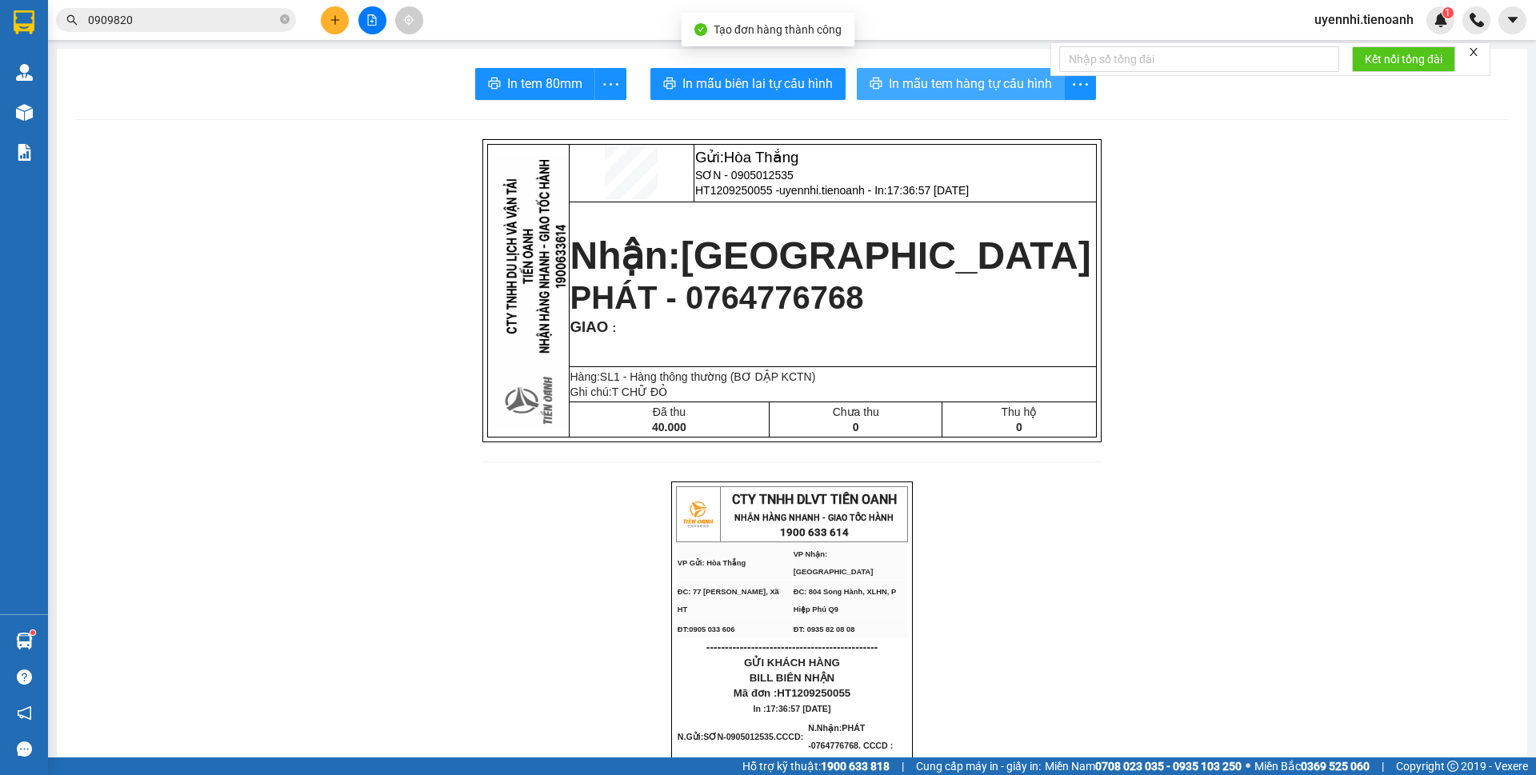
click at [927, 71] on button "In mẫu tem hàng tự cấu hình" at bounding box center [961, 84] width 208 height 32
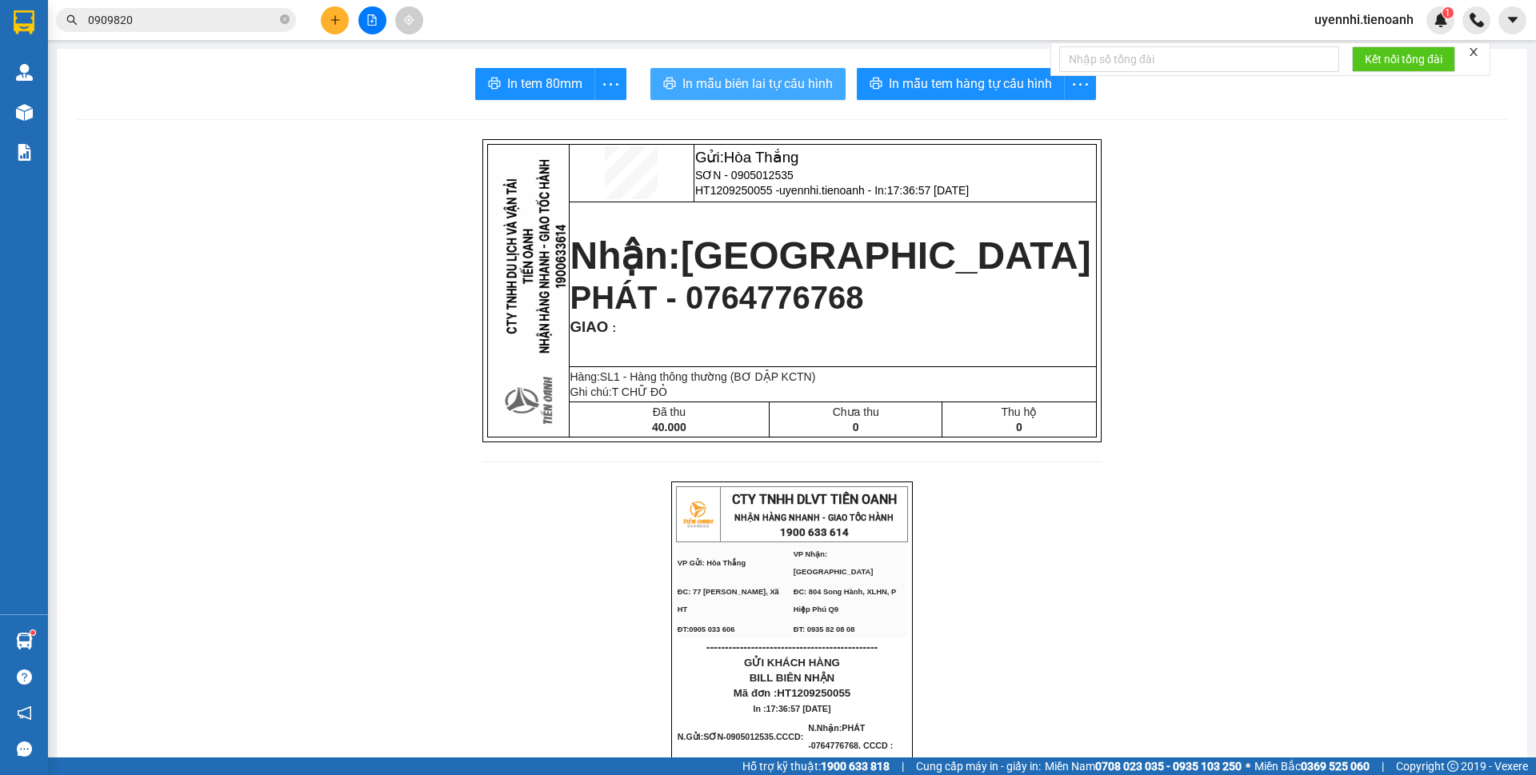
click at [775, 86] on span "In mẫu biên lai tự cấu hình" at bounding box center [758, 84] width 150 height 20
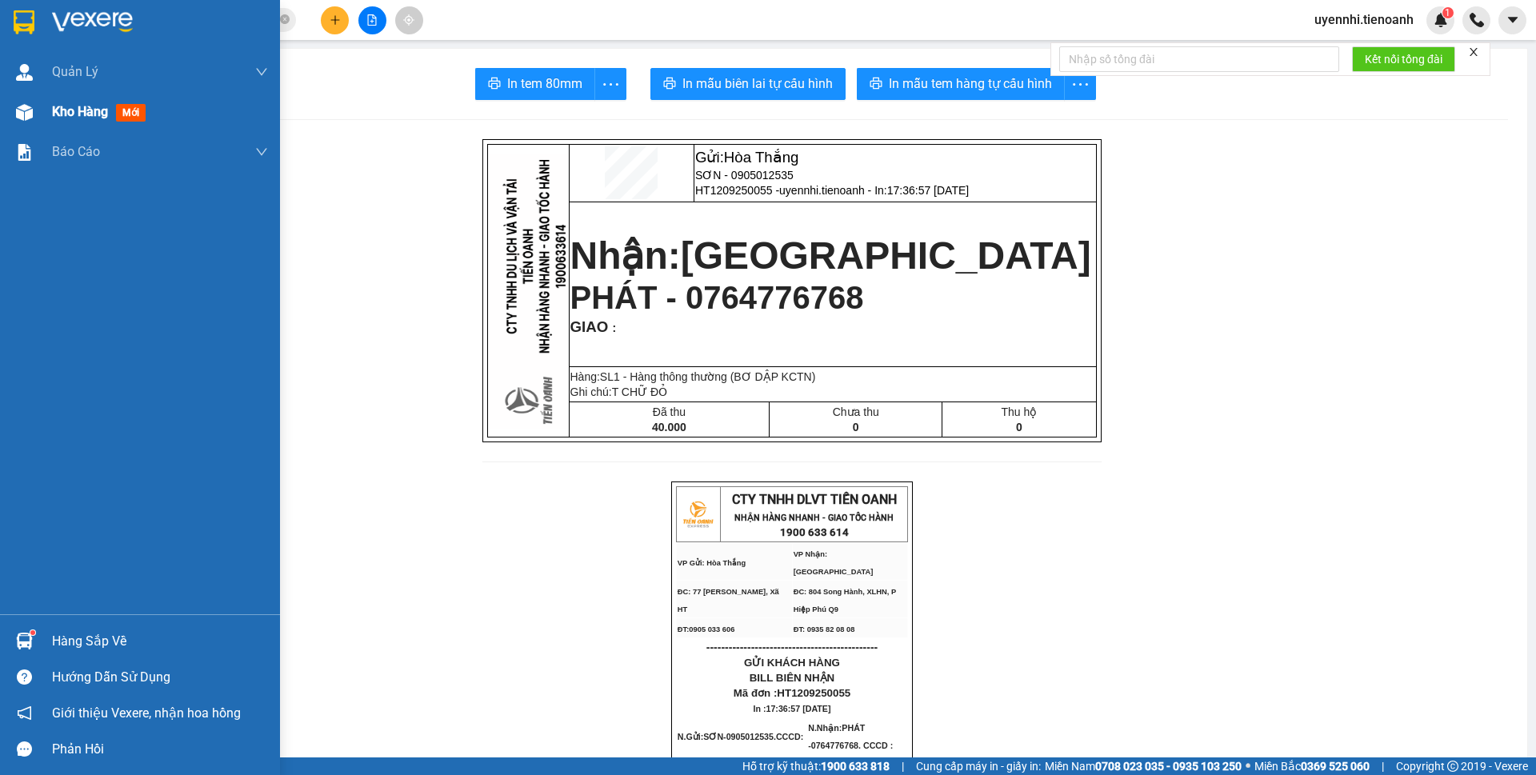
click at [58, 110] on span "Kho hàng" at bounding box center [80, 111] width 56 height 15
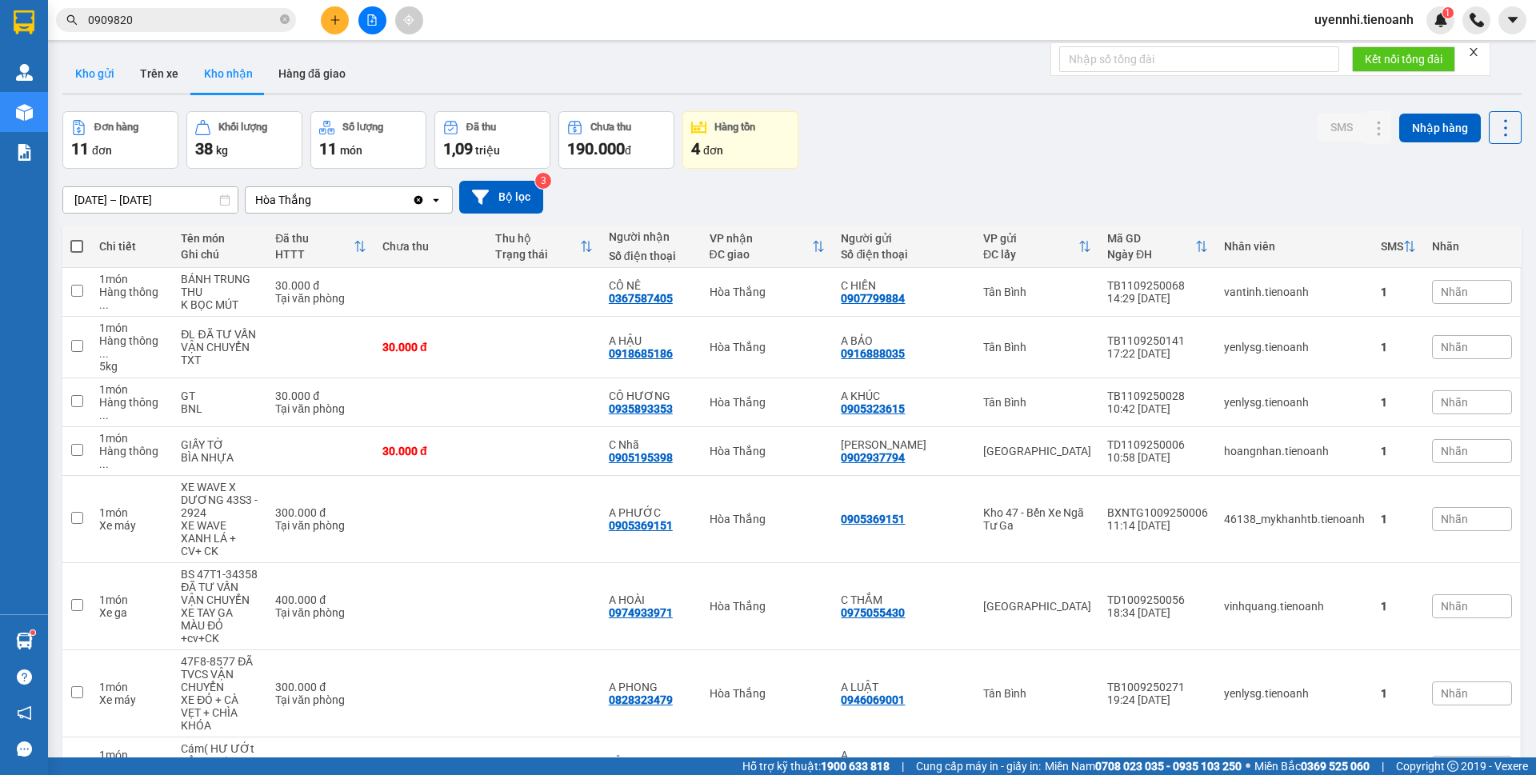
click at [72, 73] on button "Kho gửi" at bounding box center [94, 73] width 65 height 38
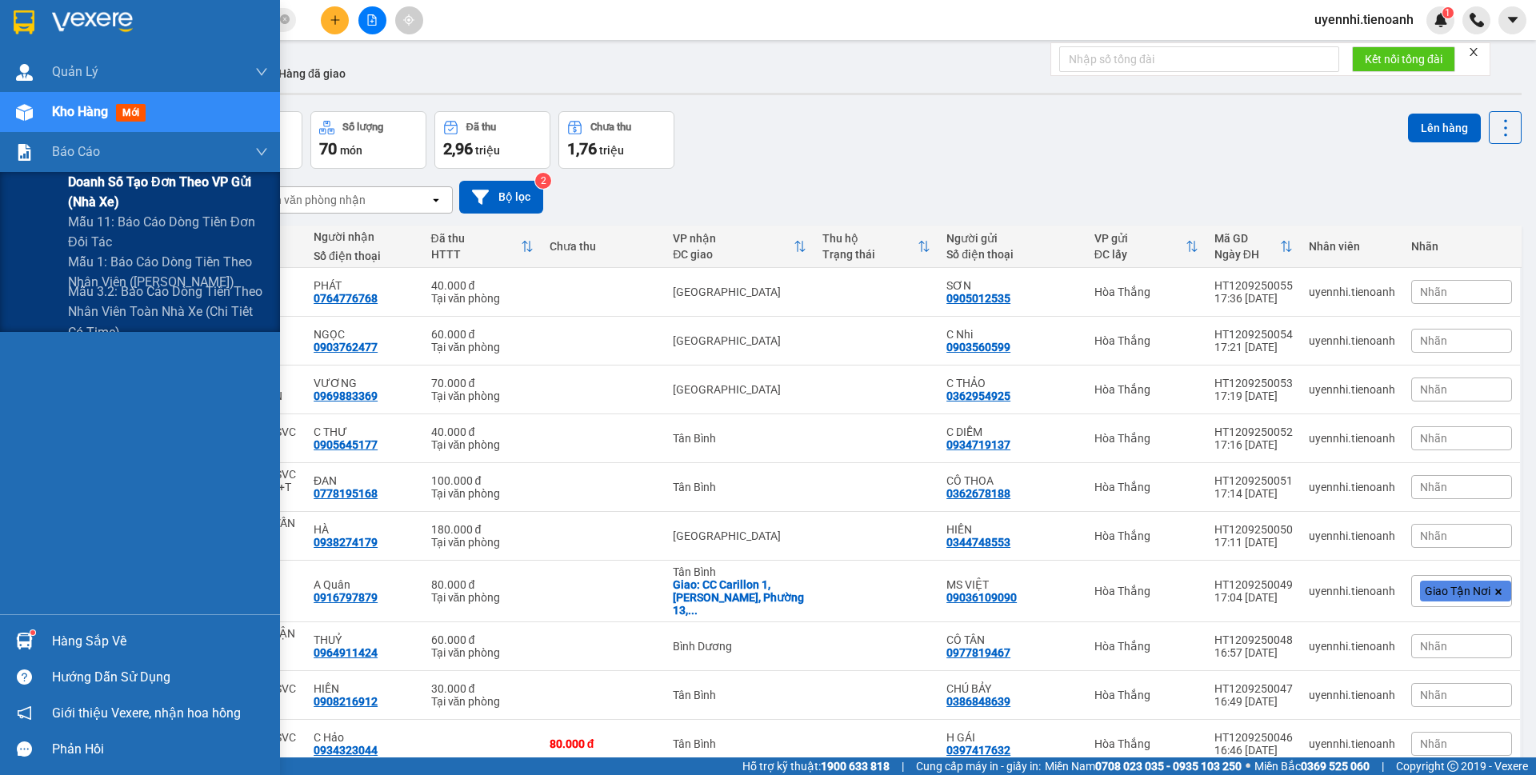
click at [123, 178] on span "Doanh số tạo đơn theo VP gửi (nhà xe)" at bounding box center [168, 192] width 200 height 40
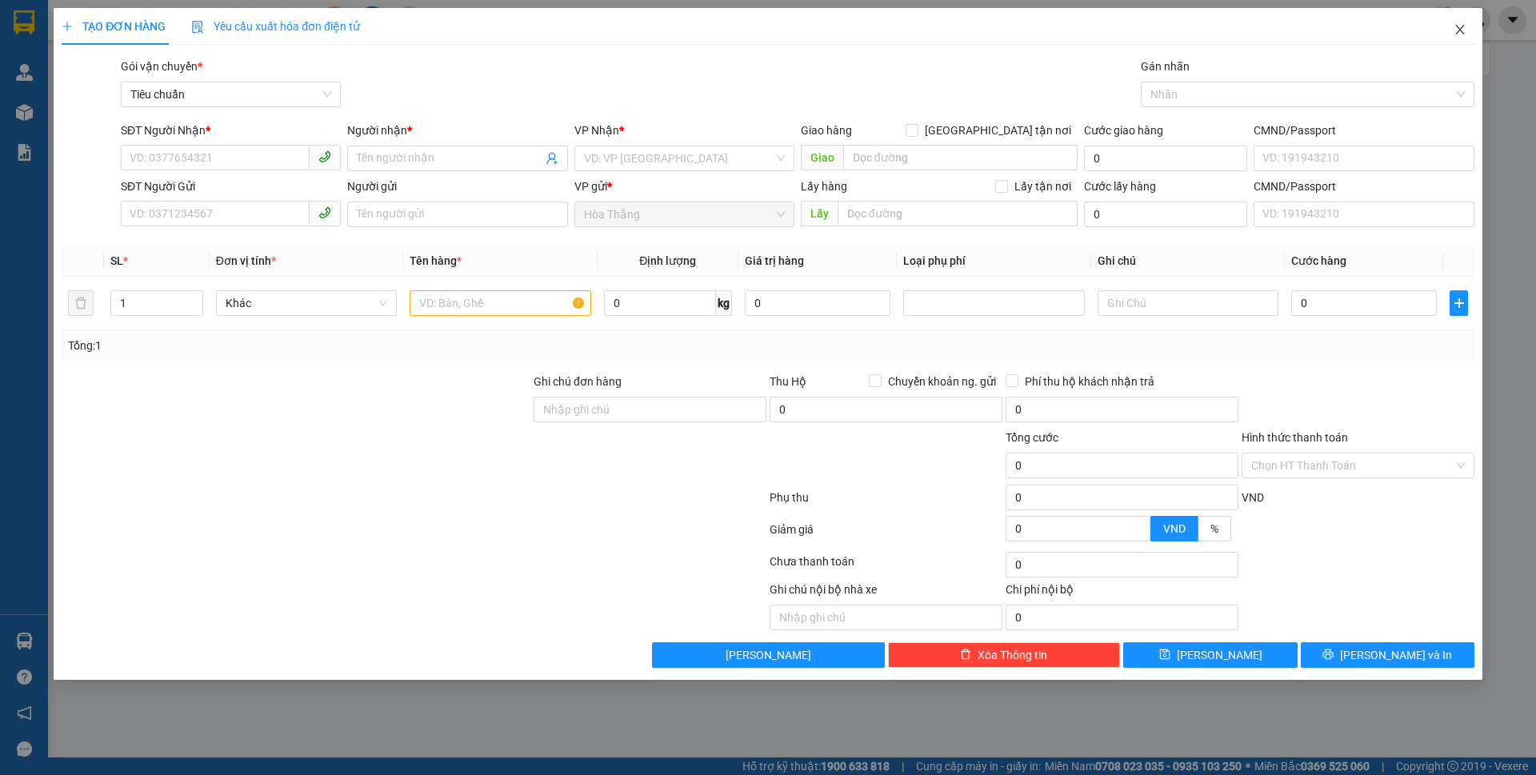
click at [1464, 34] on icon "close" at bounding box center [1460, 30] width 9 height 10
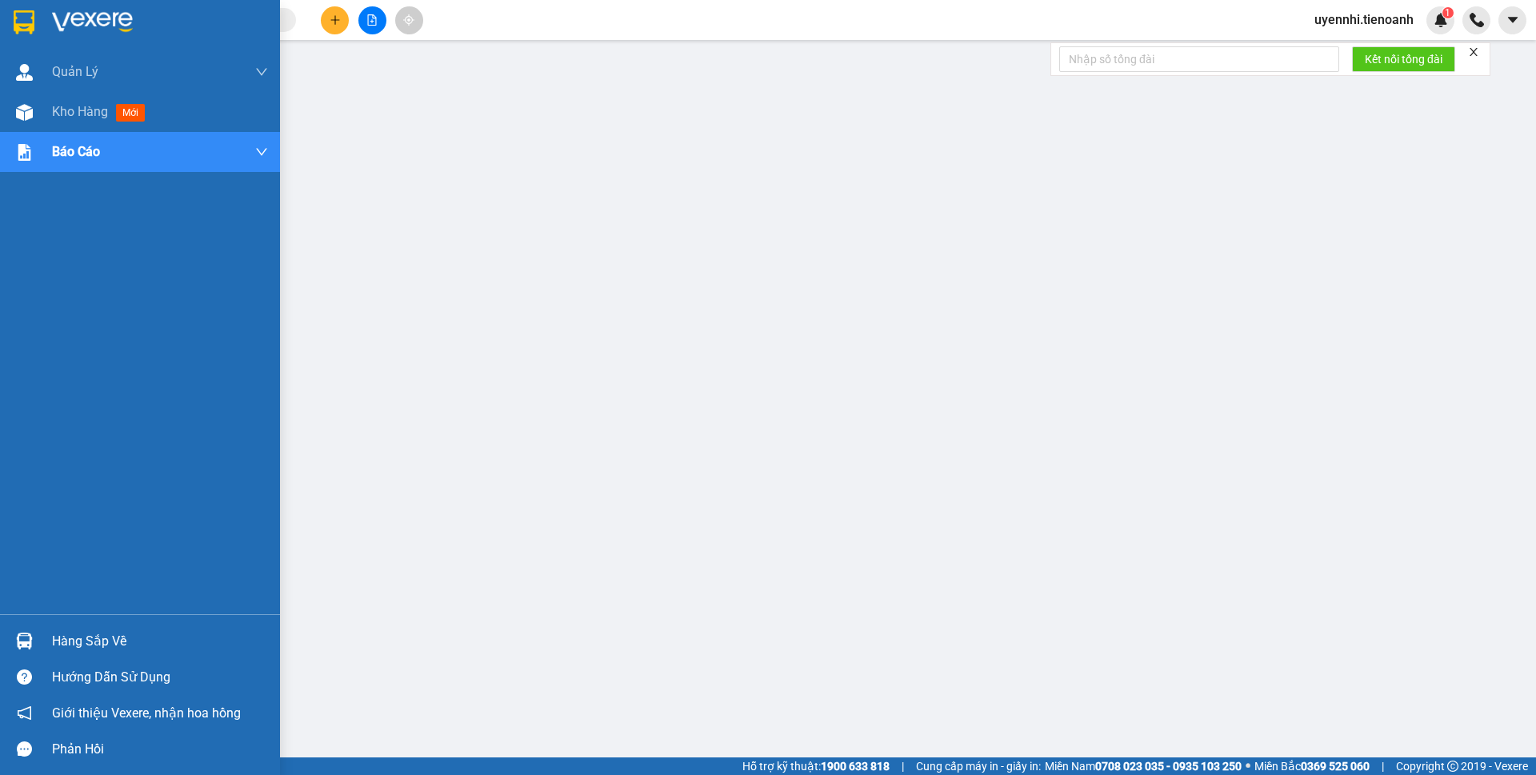
click at [73, 114] on span "Kho hàng" at bounding box center [80, 111] width 56 height 15
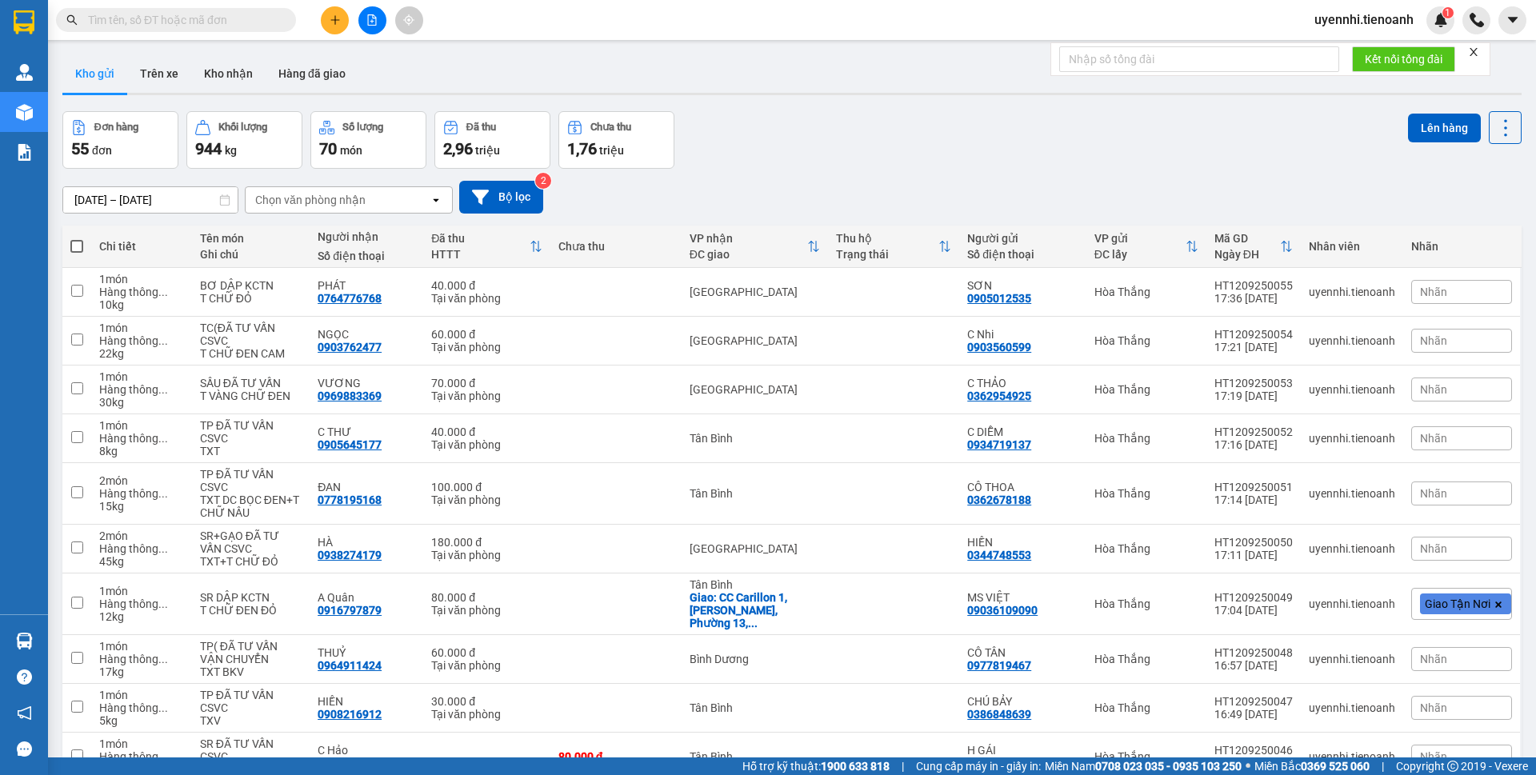
click at [80, 242] on span at bounding box center [76, 246] width 13 height 13
click at [77, 238] on input "checkbox" at bounding box center [77, 238] width 0 height 0
checkbox input "true"
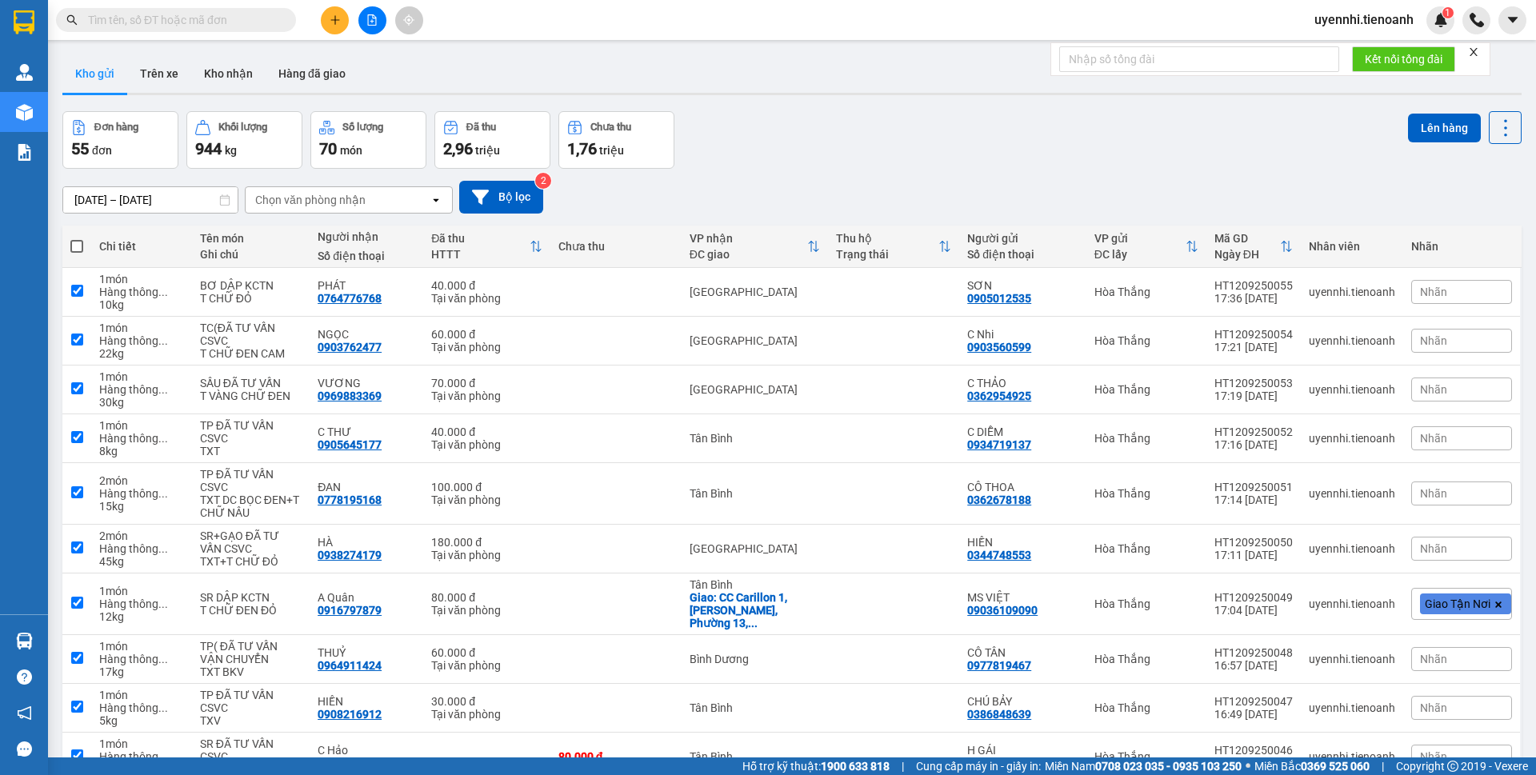
checkbox input "true"
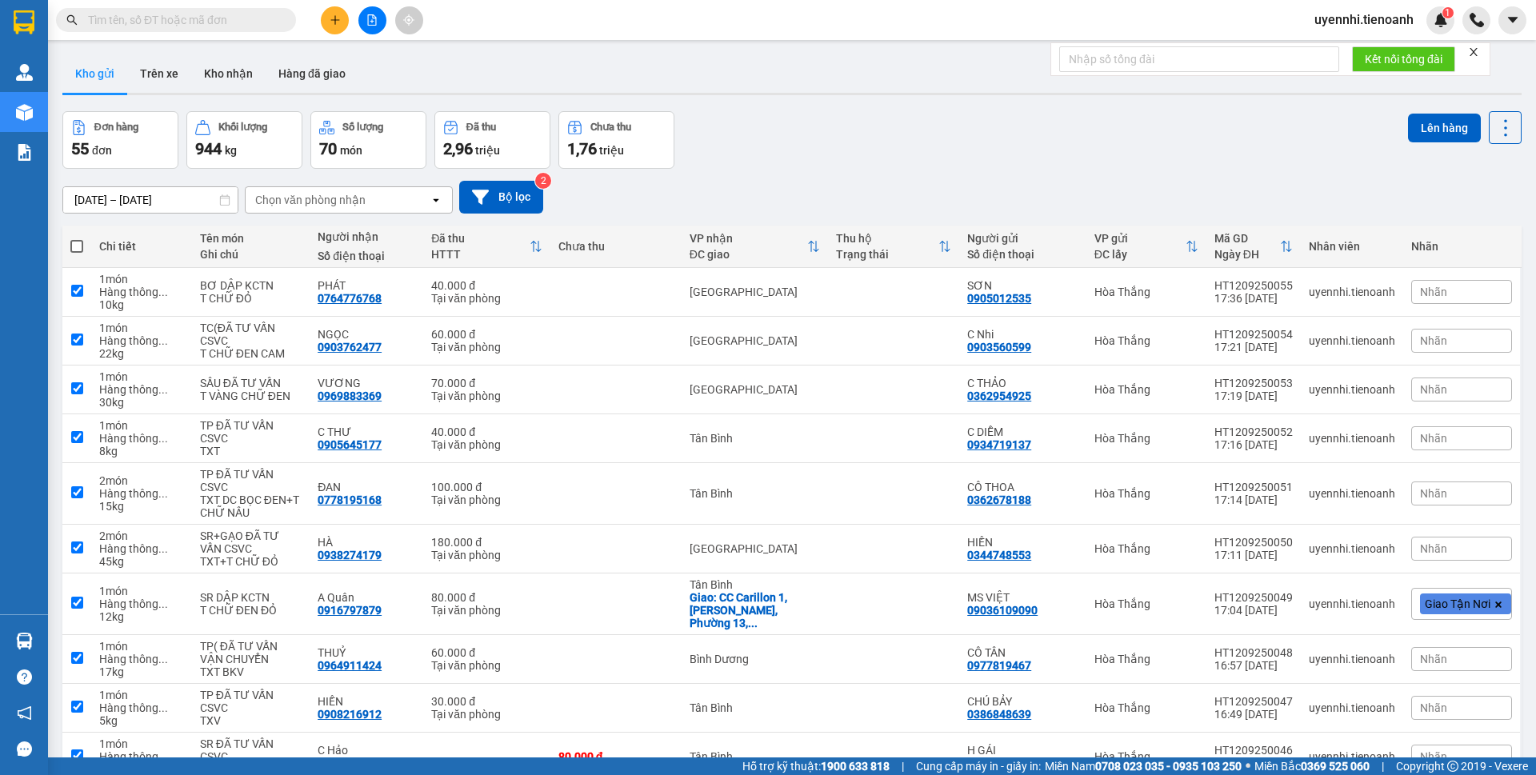
checkbox input "true"
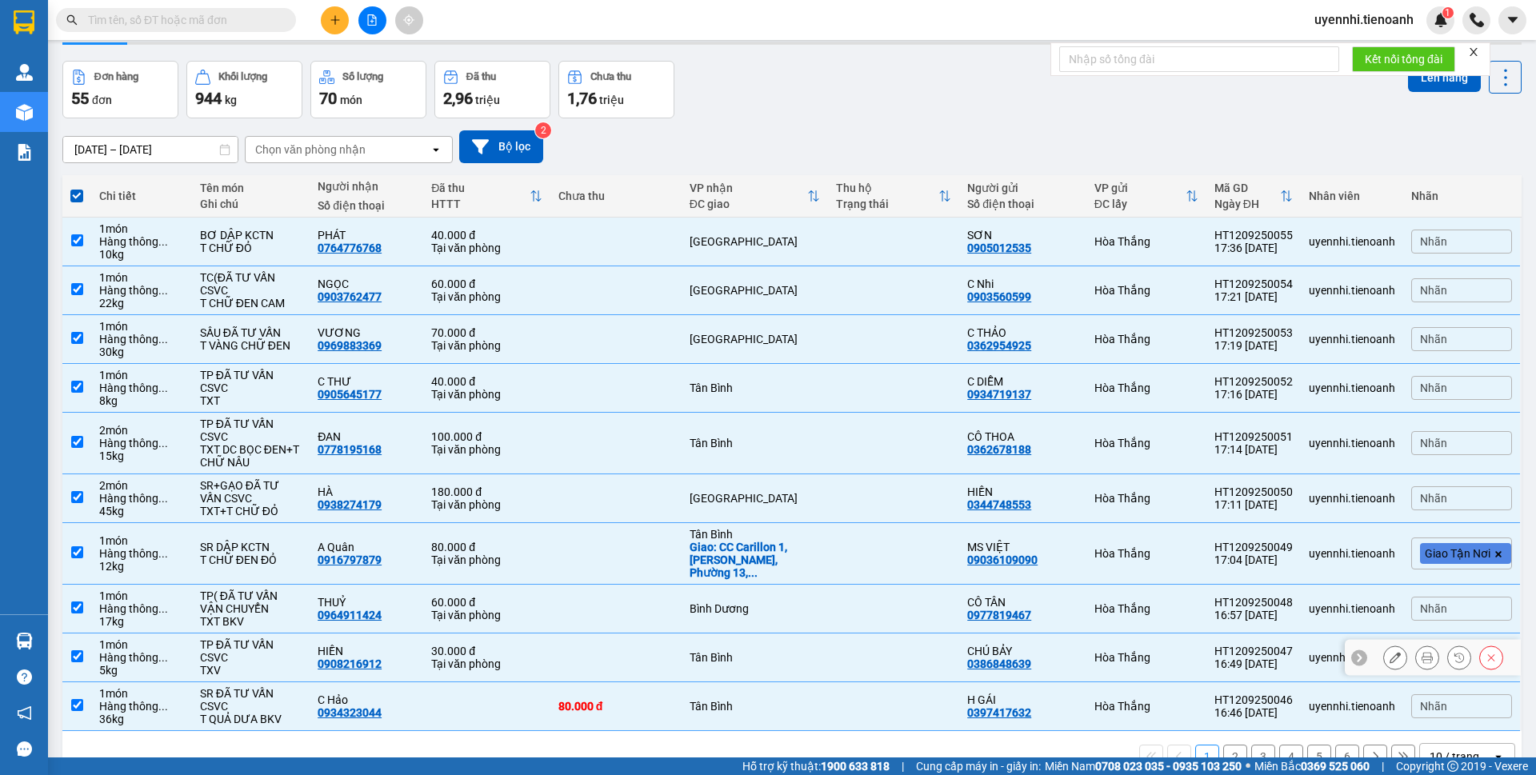
scroll to position [77, 0]
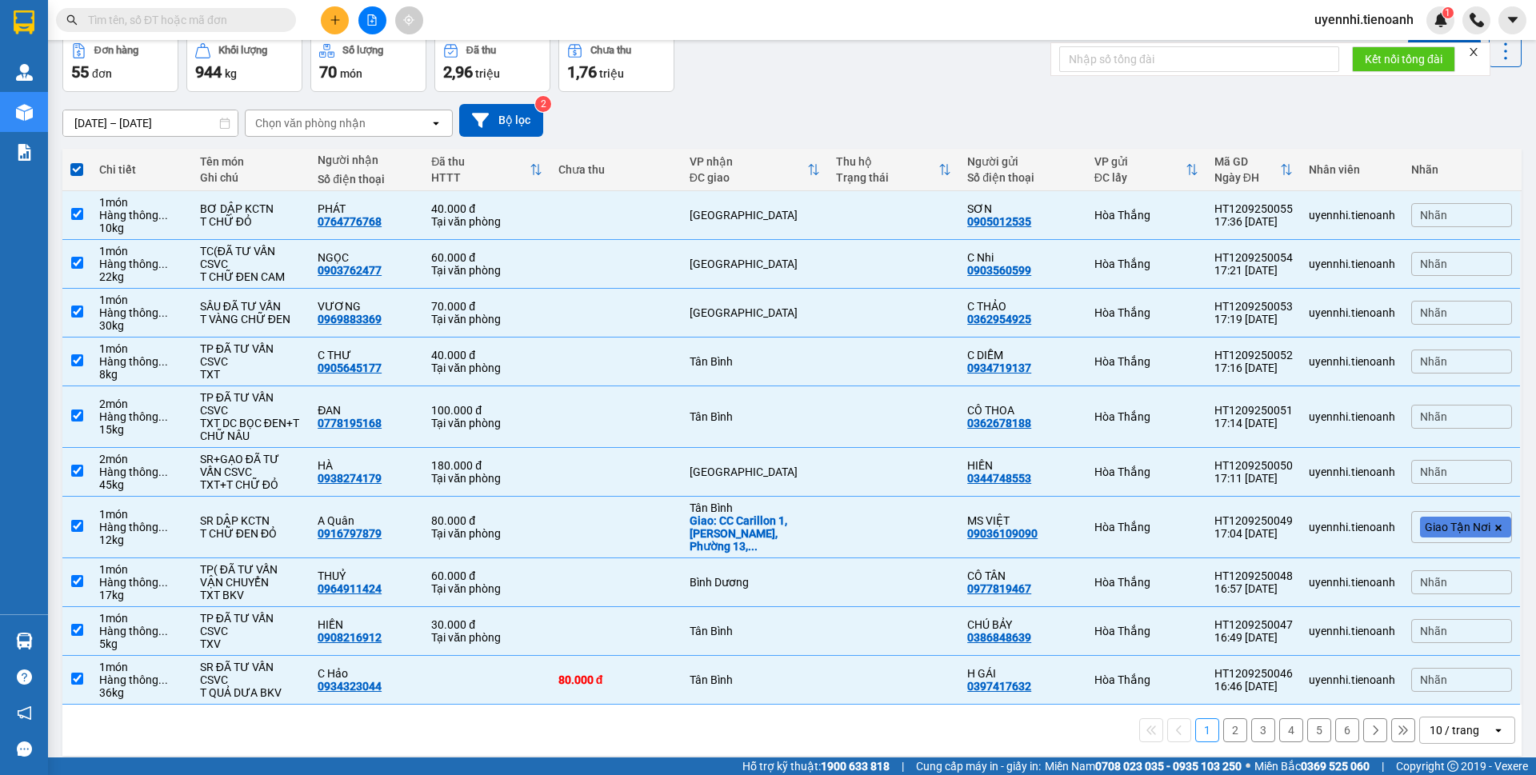
click at [1492, 724] on icon "open" at bounding box center [1498, 730] width 13 height 13
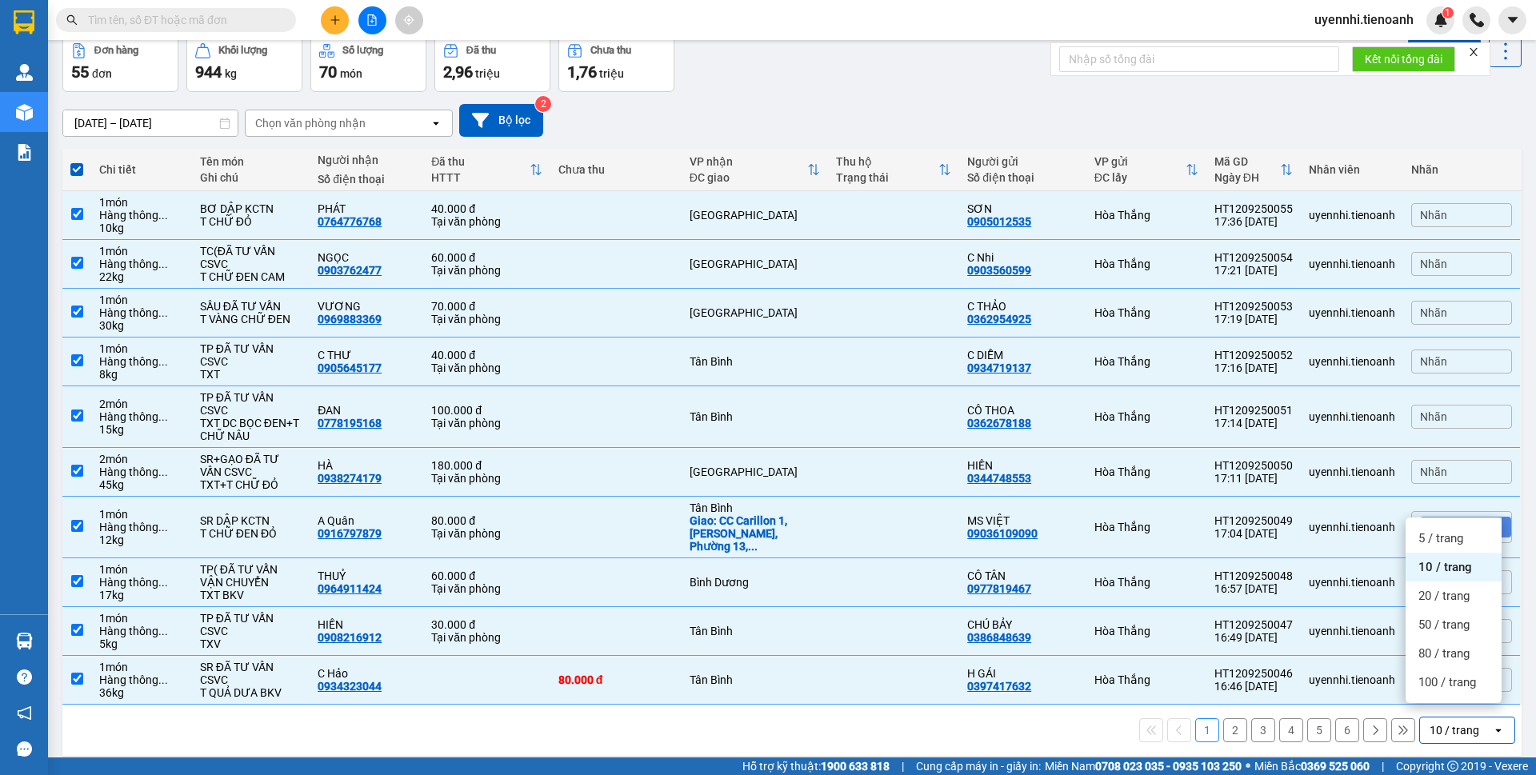
click at [1464, 682] on span "100 / trang" at bounding box center [1448, 683] width 58 height 16
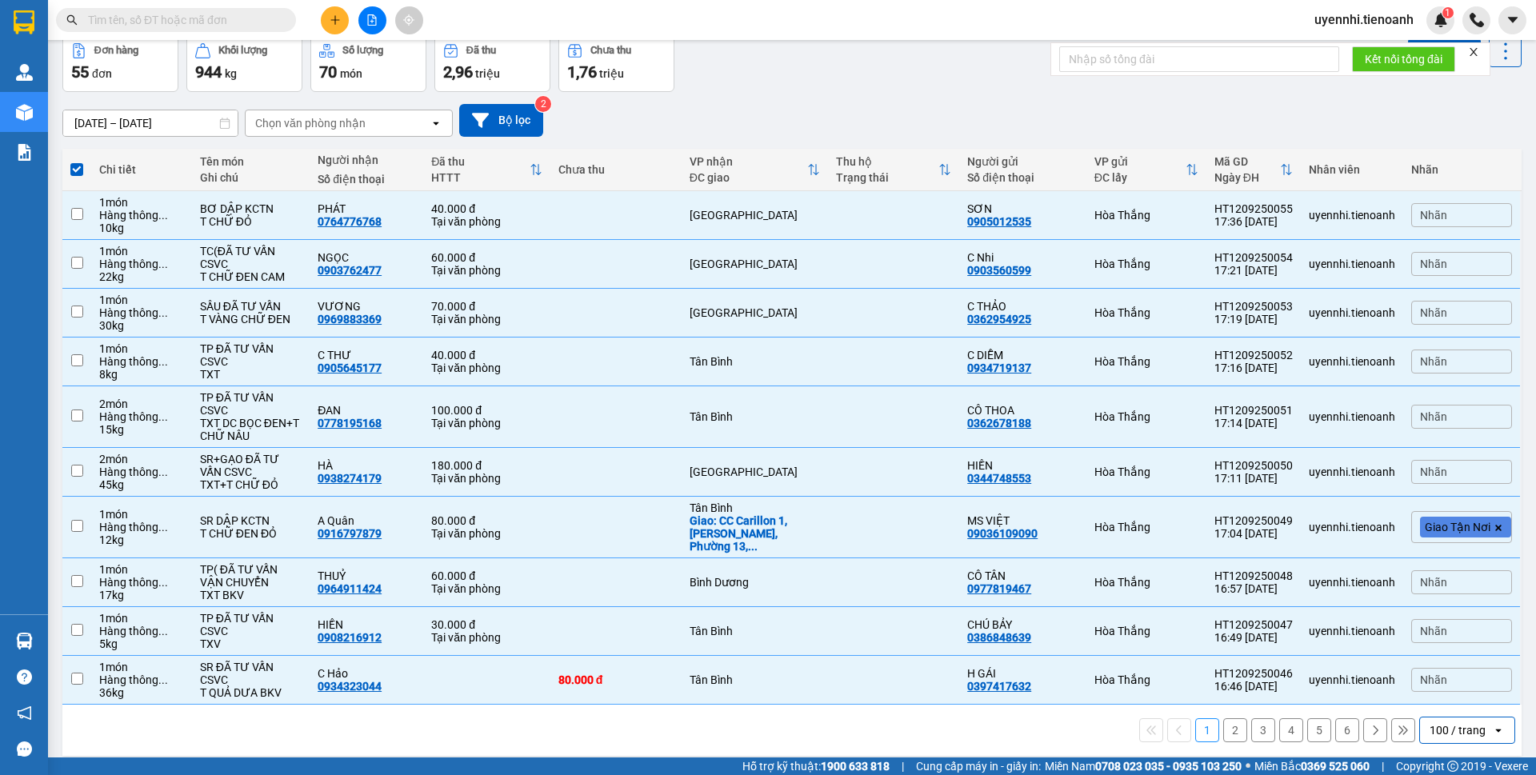
checkbox input "false"
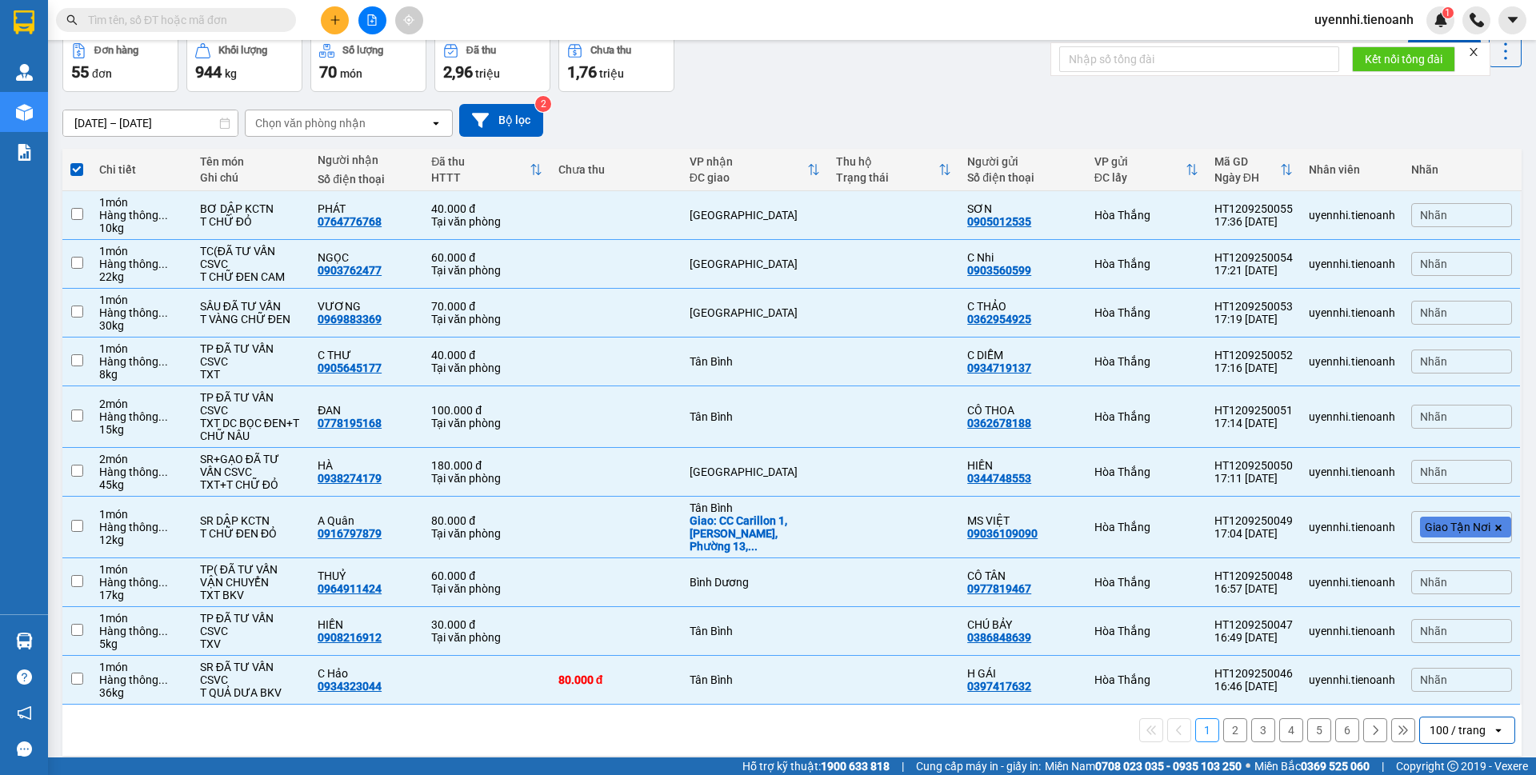
checkbox input "false"
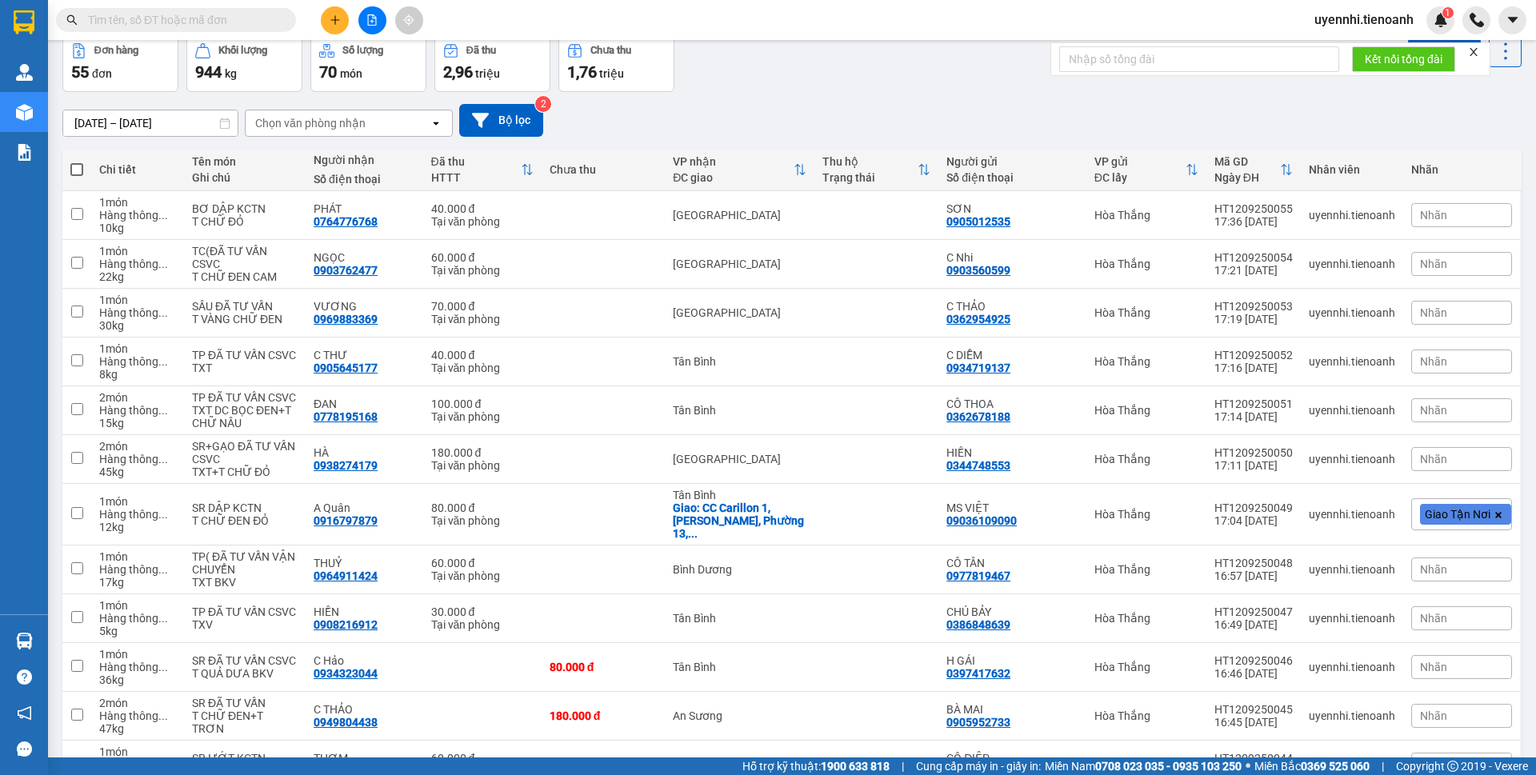
click at [77, 170] on span at bounding box center [76, 169] width 13 height 13
click at [77, 162] on input "checkbox" at bounding box center [77, 162] width 0 height 0
checkbox input "true"
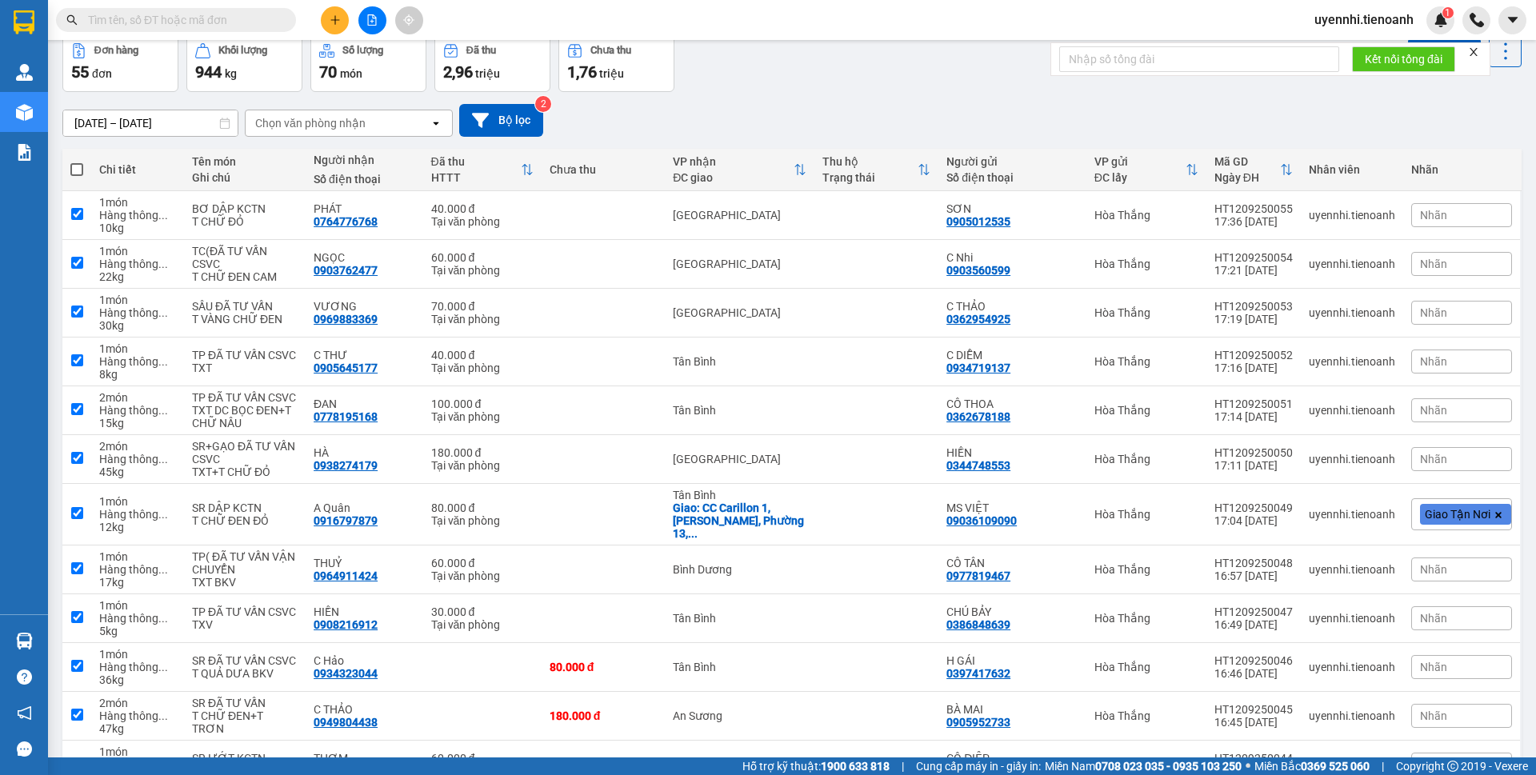
checkbox input "true"
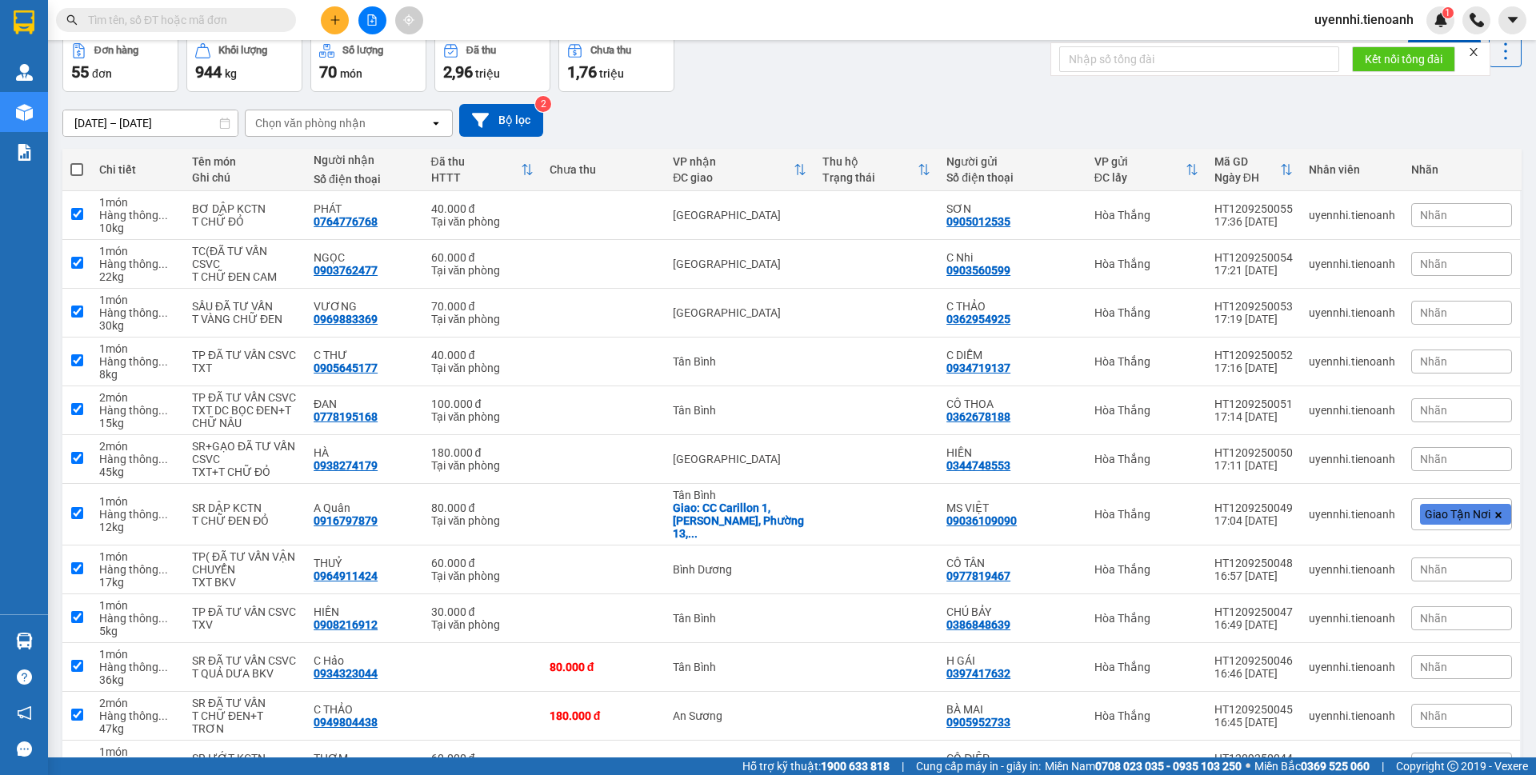
checkbox input "true"
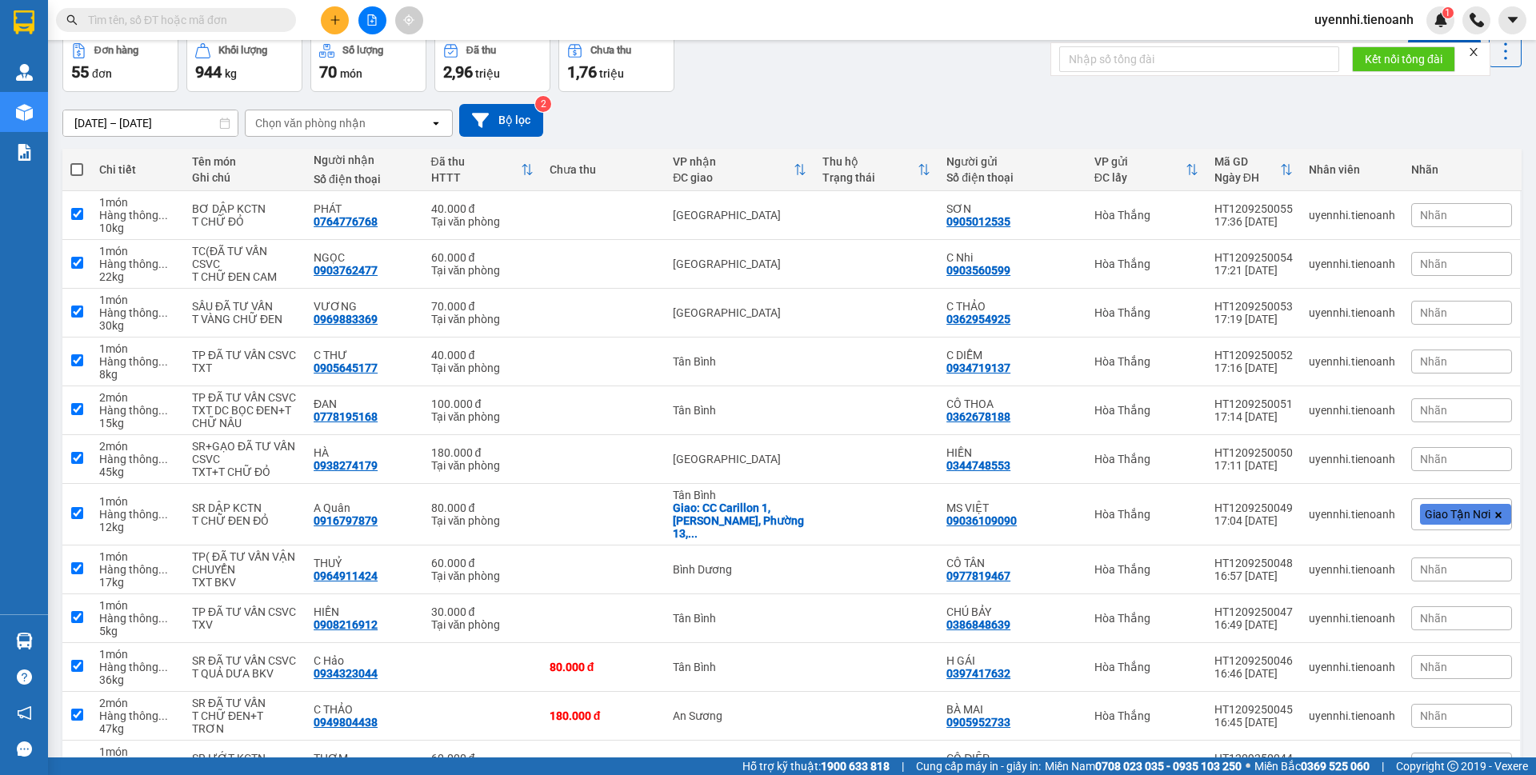
checkbox input "true"
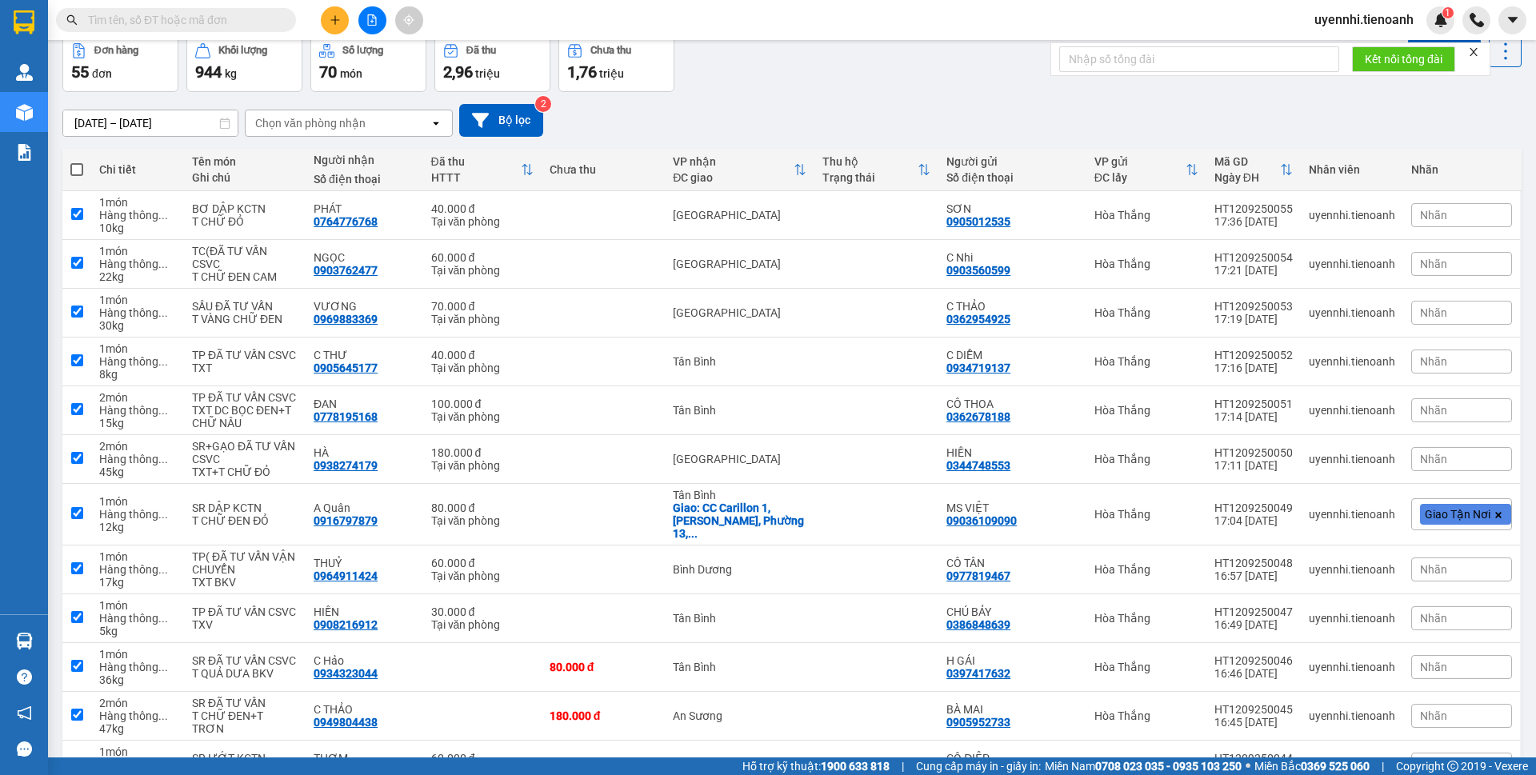
checkbox input "true"
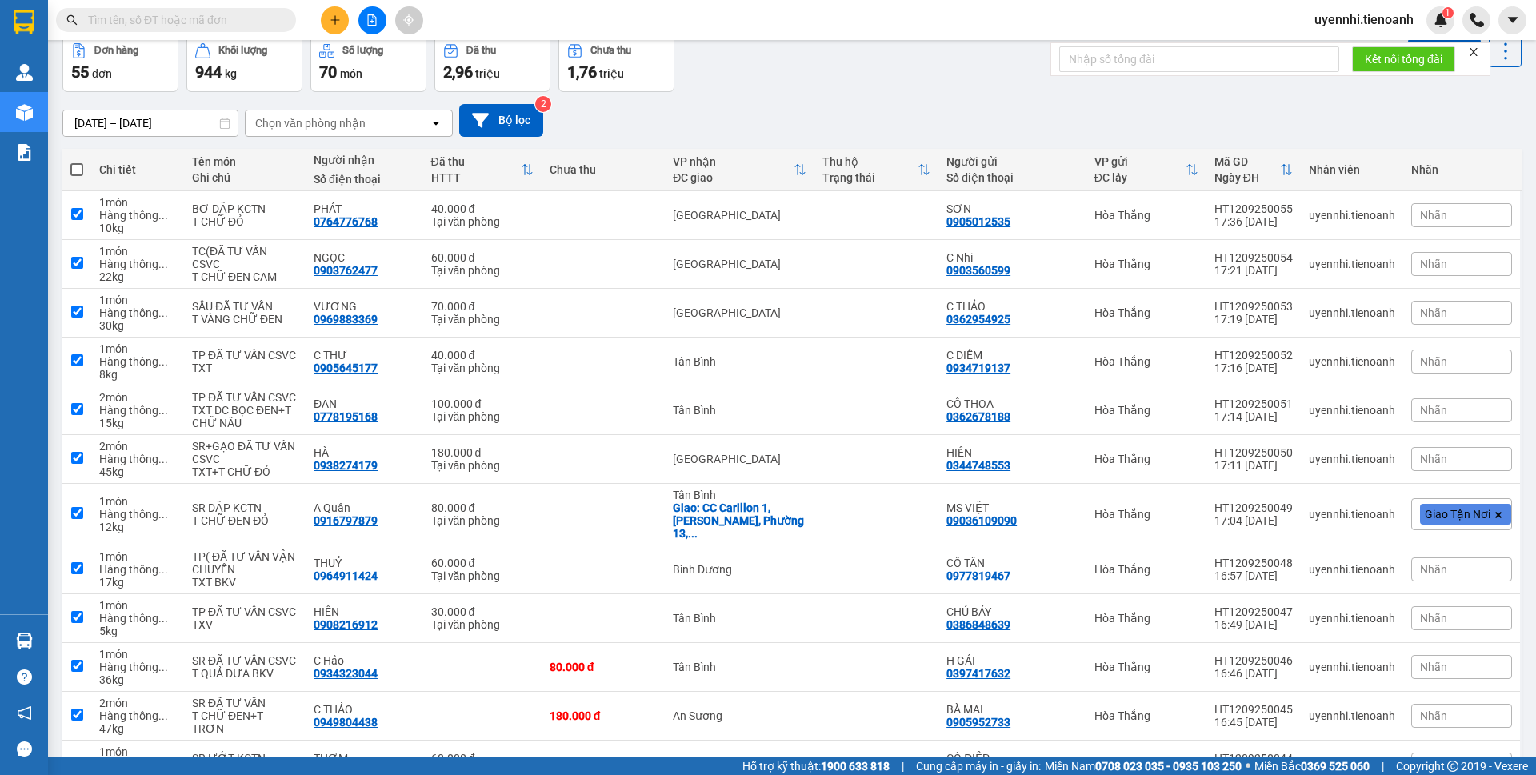
checkbox input "true"
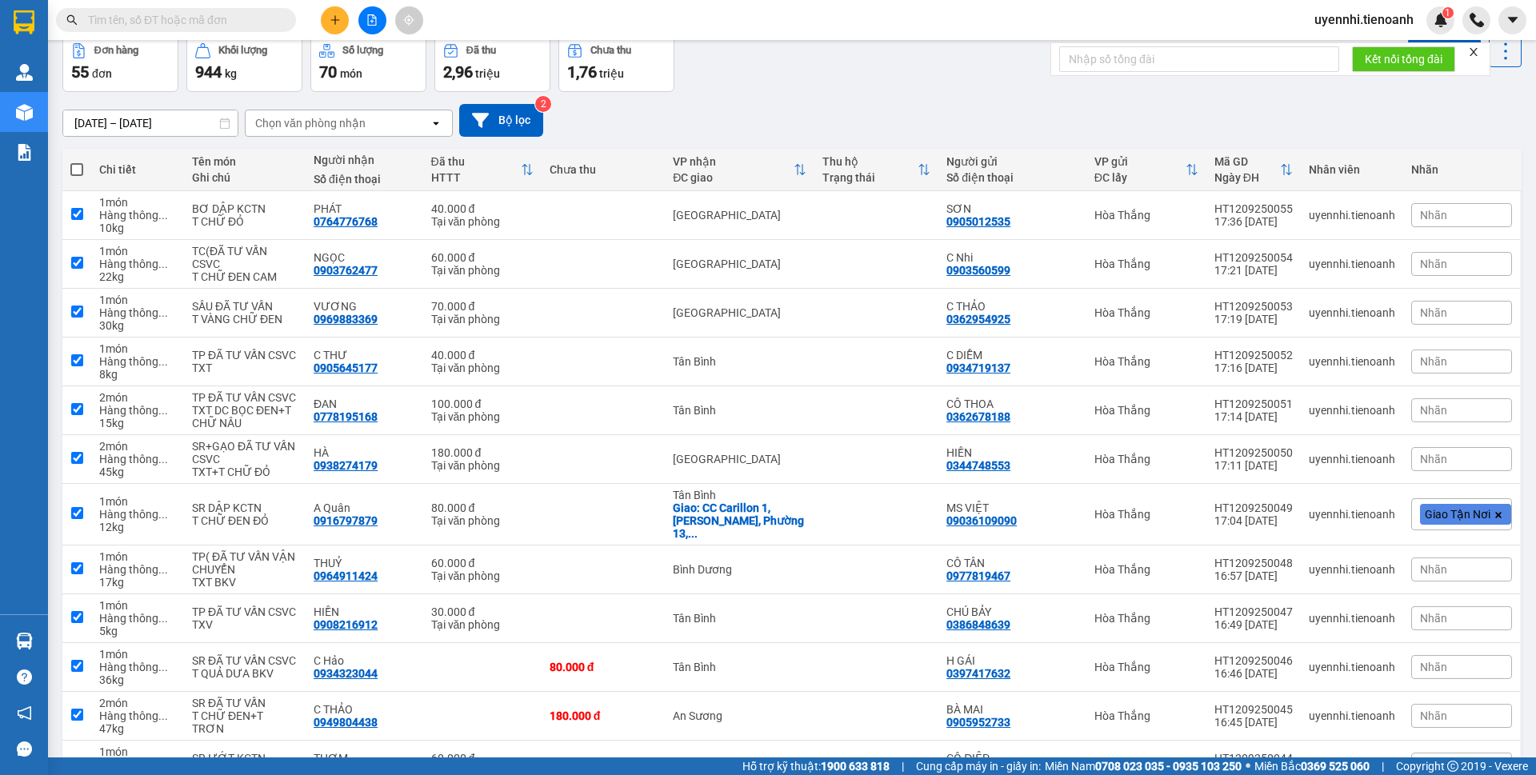
checkbox input "true"
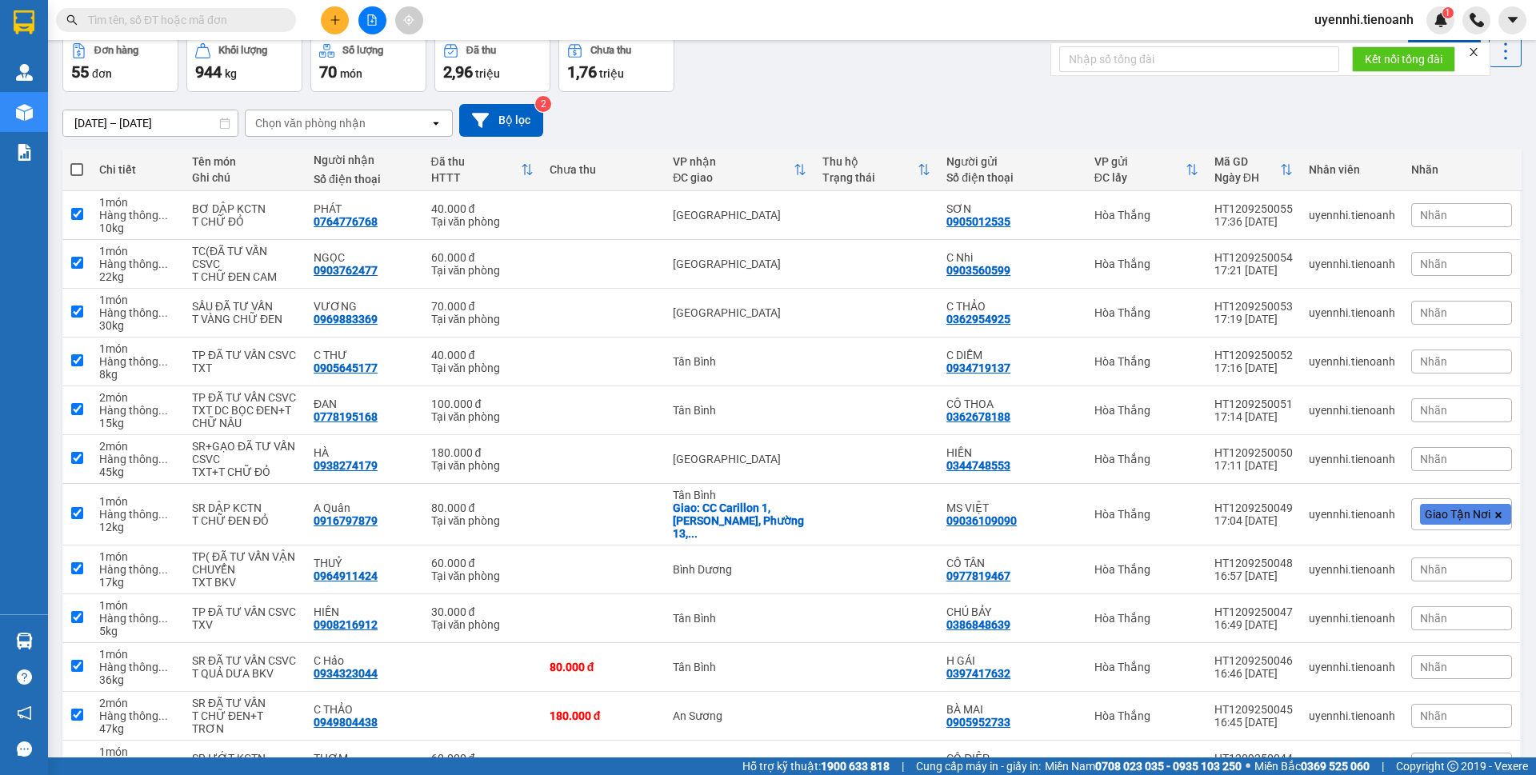
checkbox input "true"
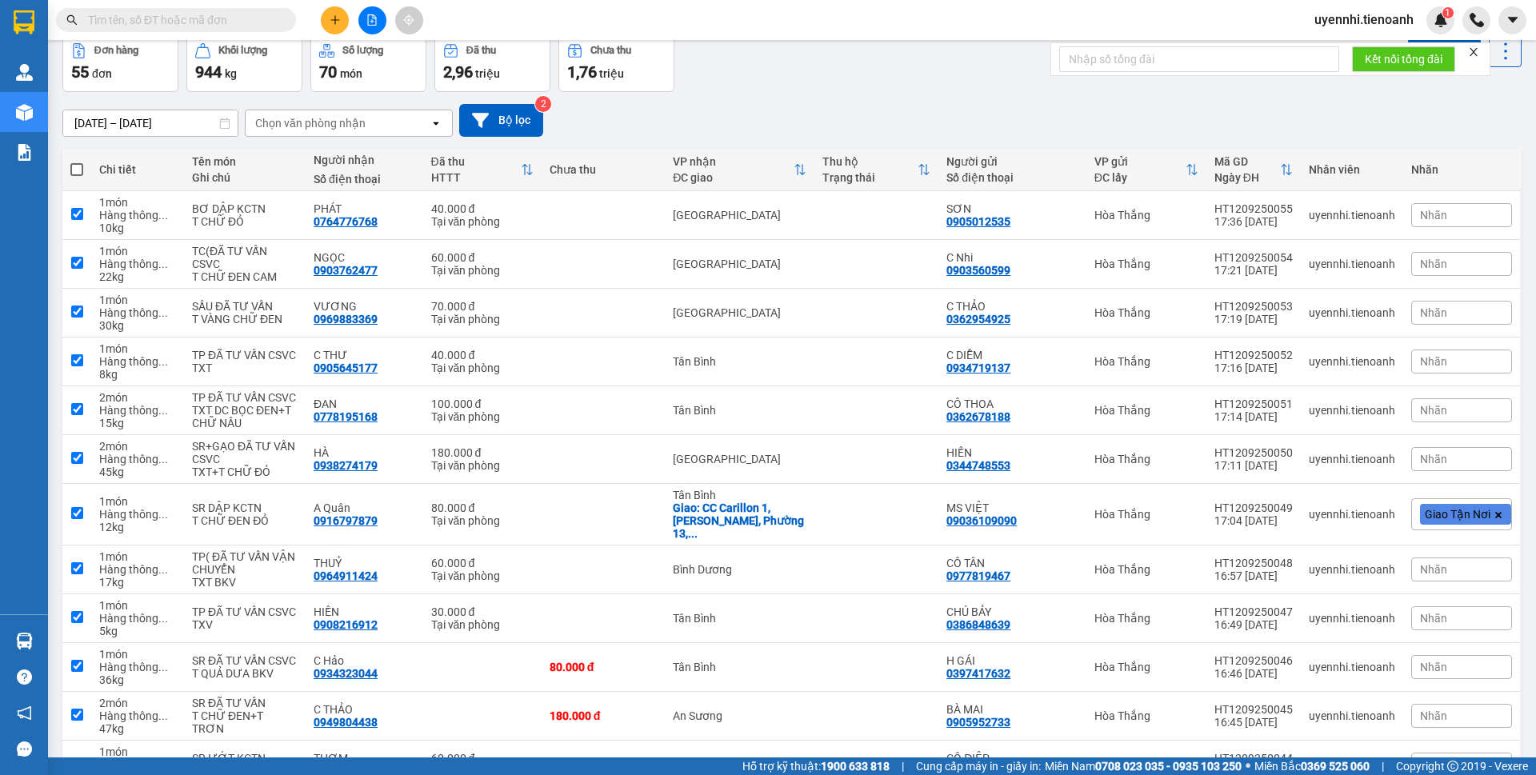
checkbox input "true"
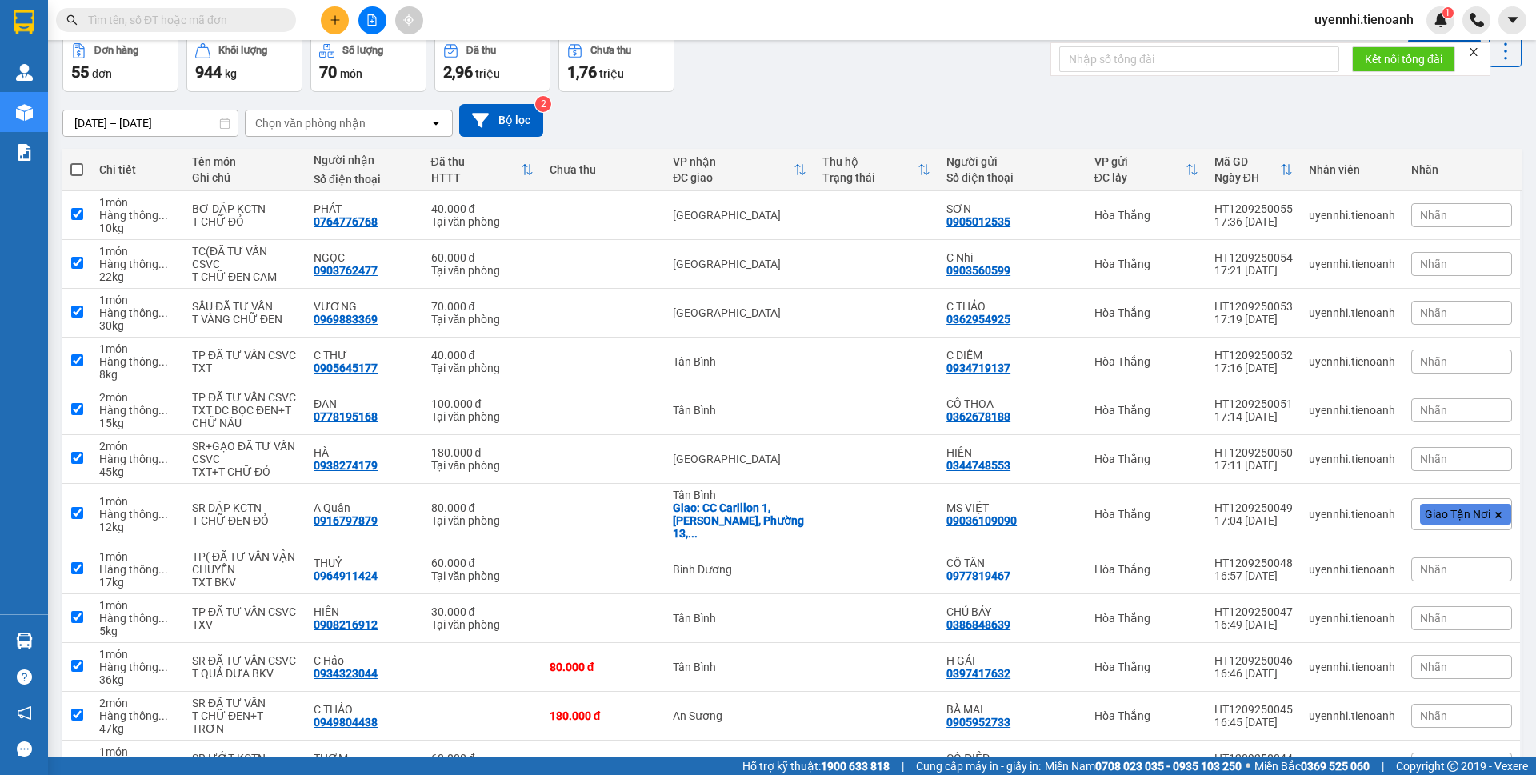
checkbox input "true"
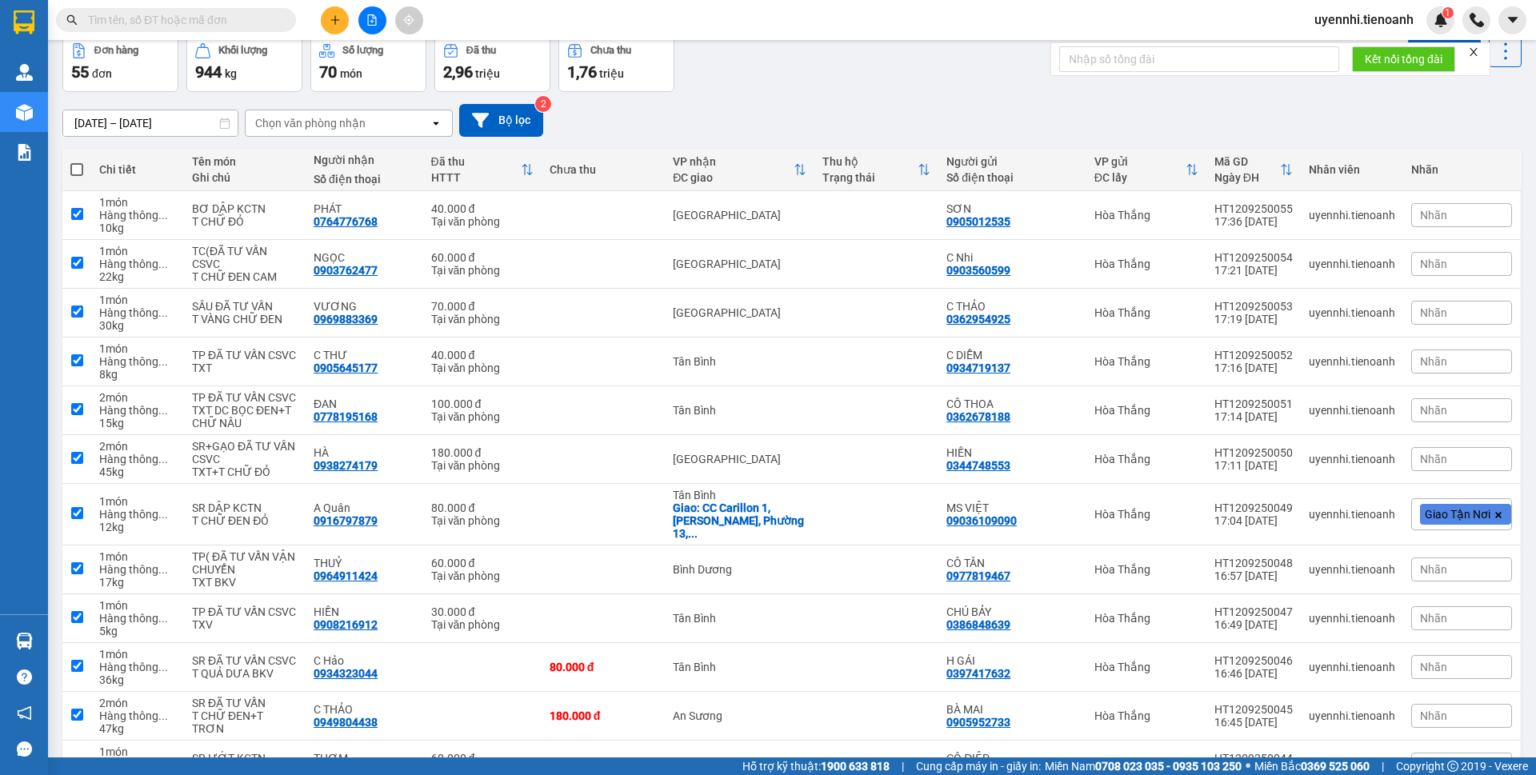
checkbox input "true"
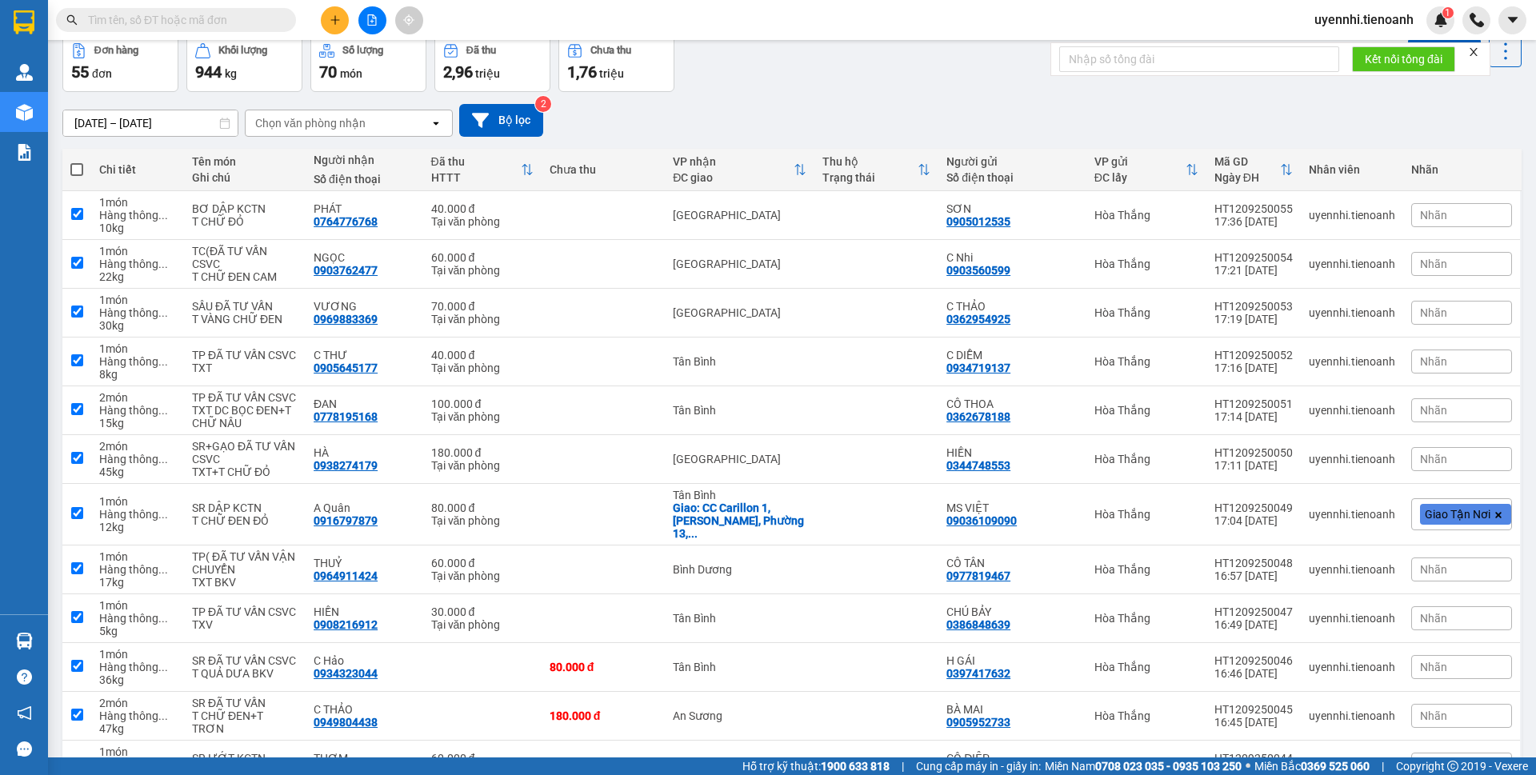
checkbox input "true"
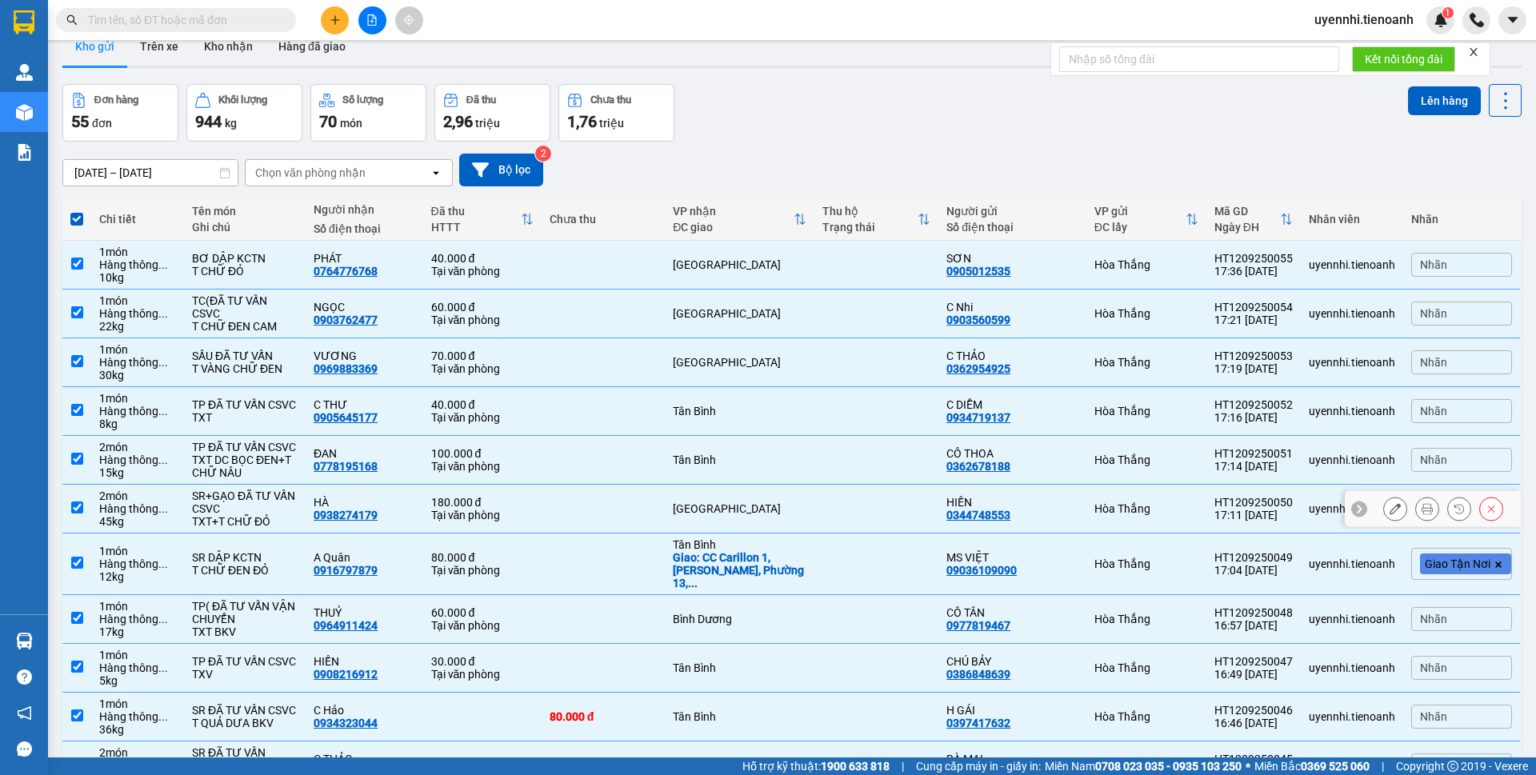
scroll to position [0, 0]
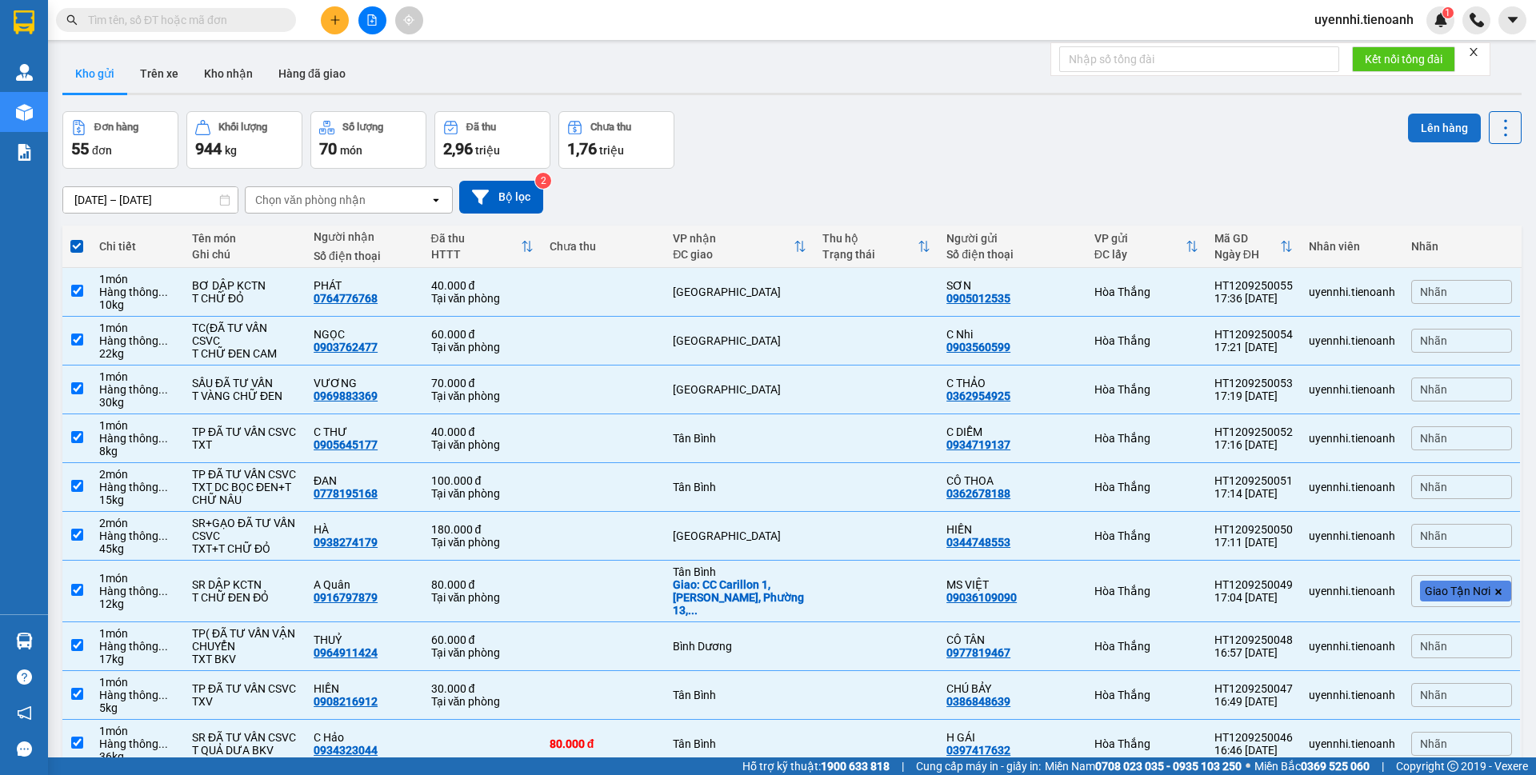
click at [1428, 128] on button "Lên hàng" at bounding box center [1444, 128] width 73 height 29
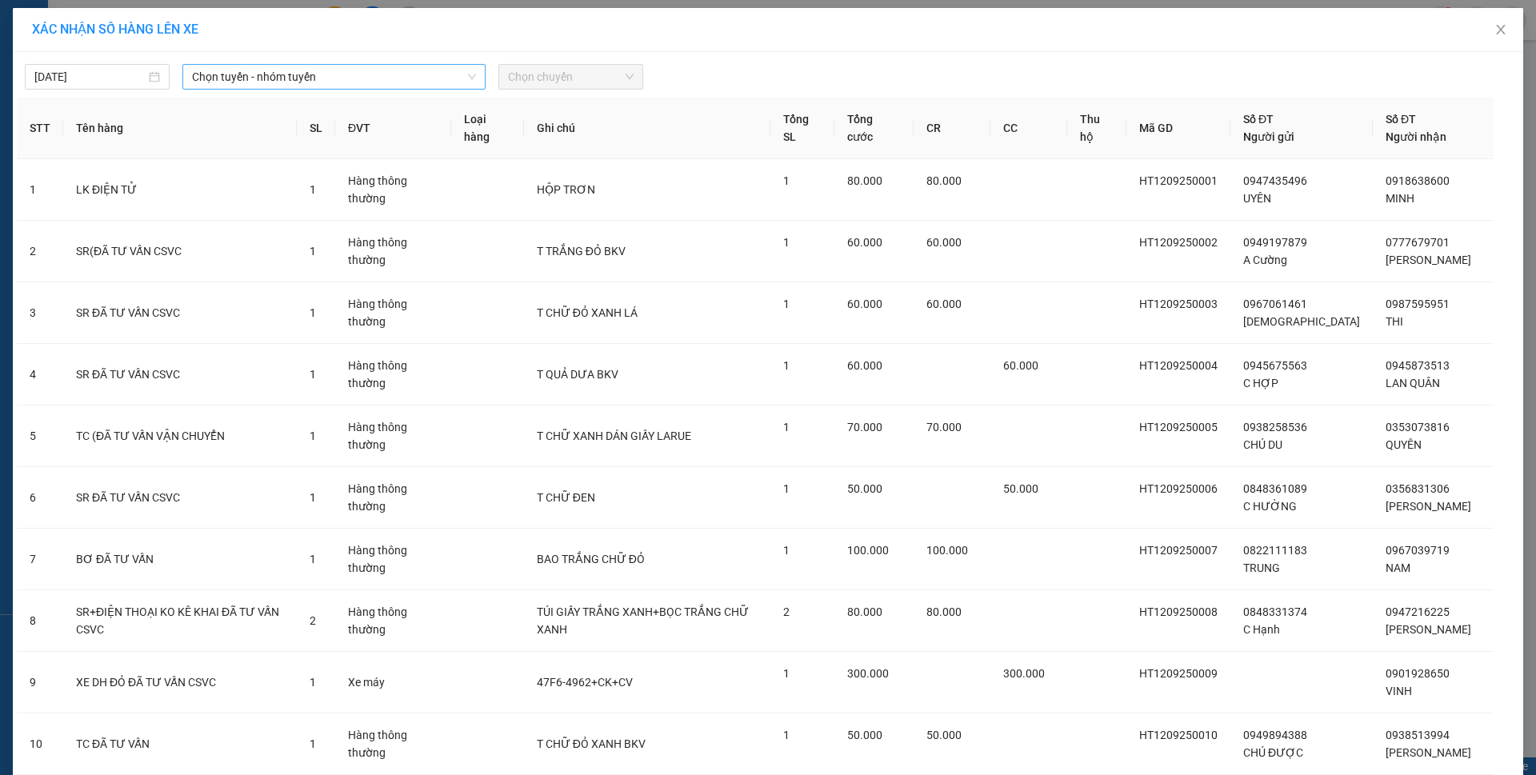
click at [229, 74] on span "Chọn tuyến - nhóm tuyến" at bounding box center [334, 77] width 284 height 24
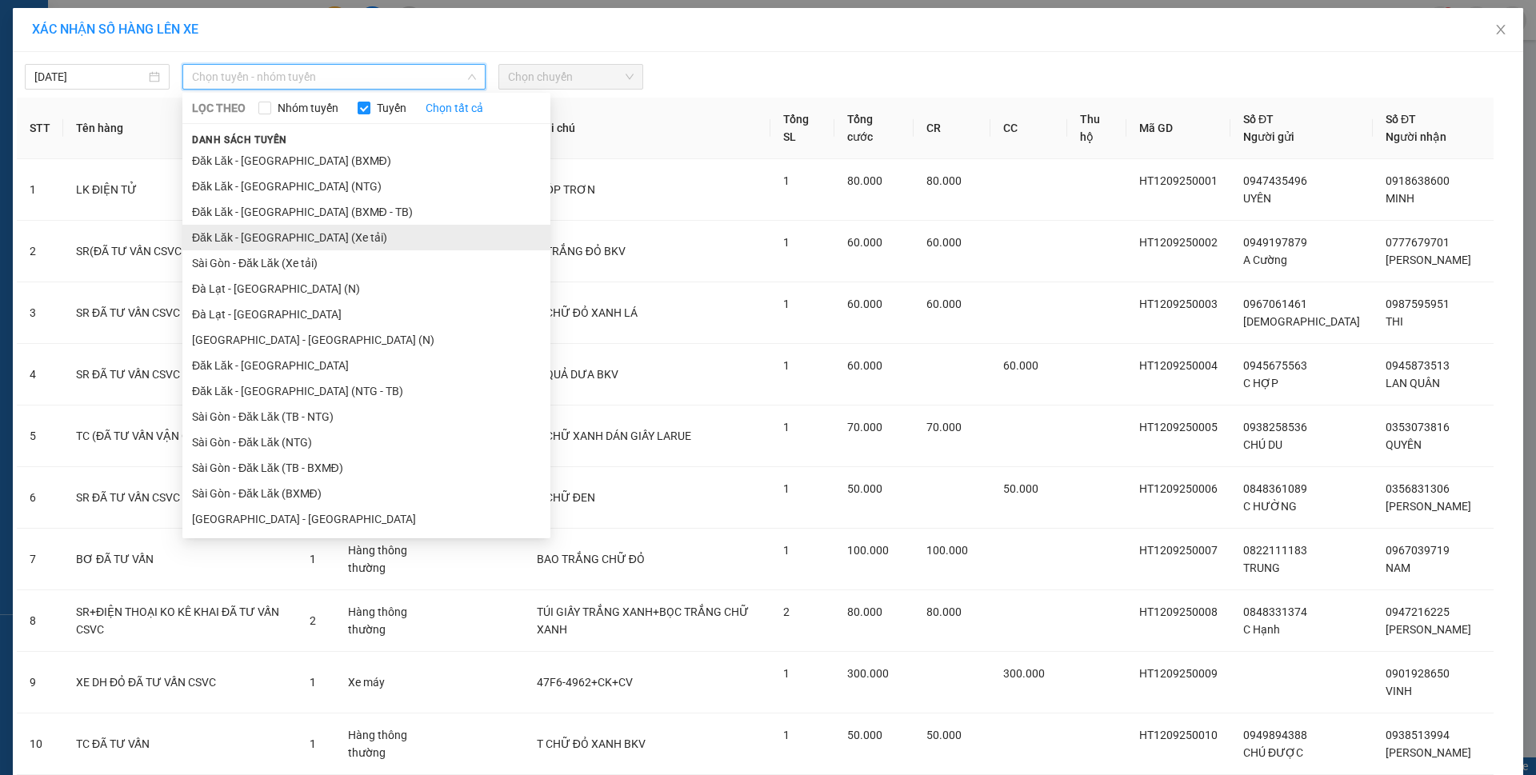
click at [276, 234] on li "Đăk Lăk - [GEOGRAPHIC_DATA] (Xe tải)" at bounding box center [366, 238] width 368 height 26
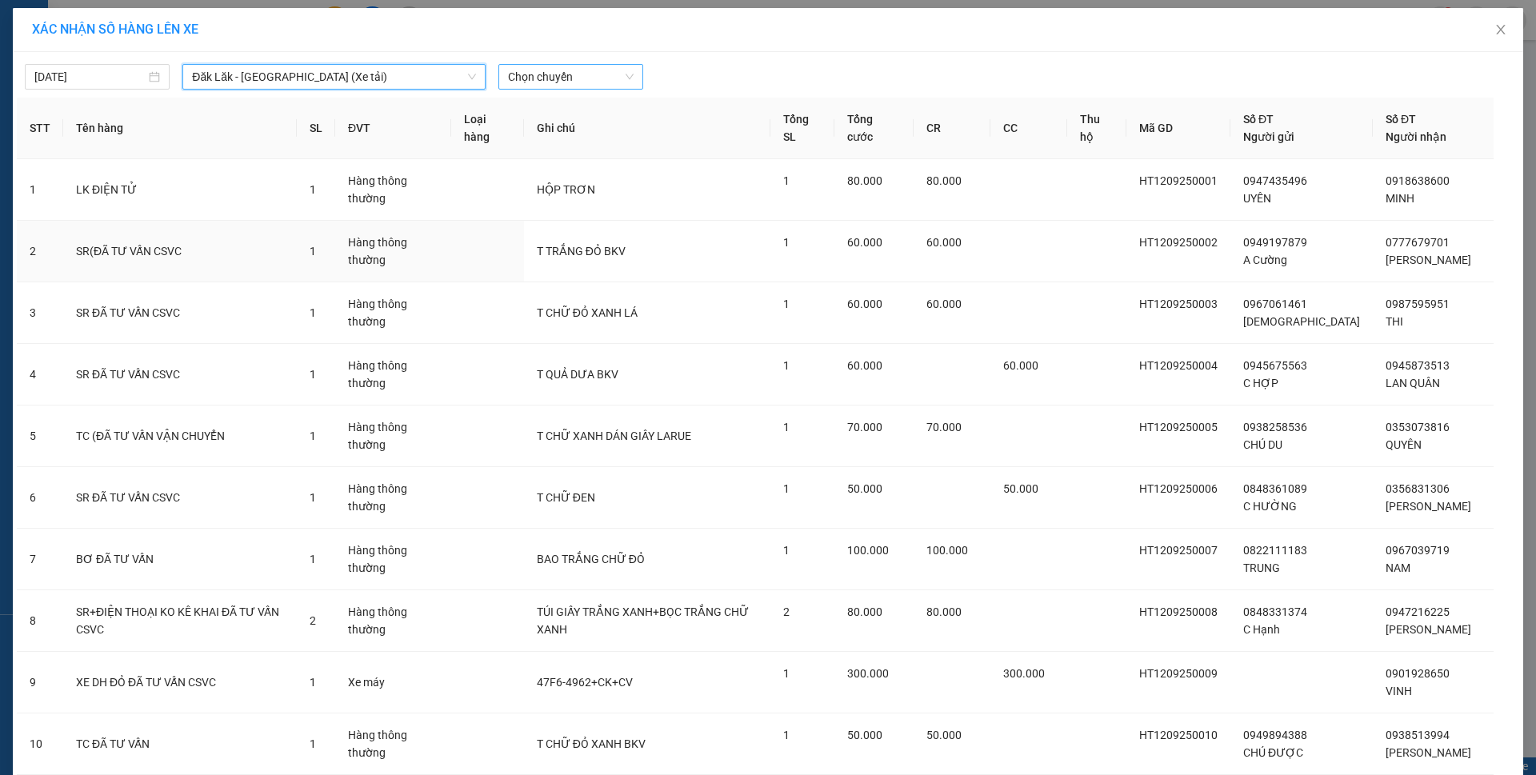
click at [543, 78] on span "Chọn chuyến" at bounding box center [571, 77] width 126 height 24
click at [515, 137] on div "21:00" at bounding box center [564, 135] width 125 height 18
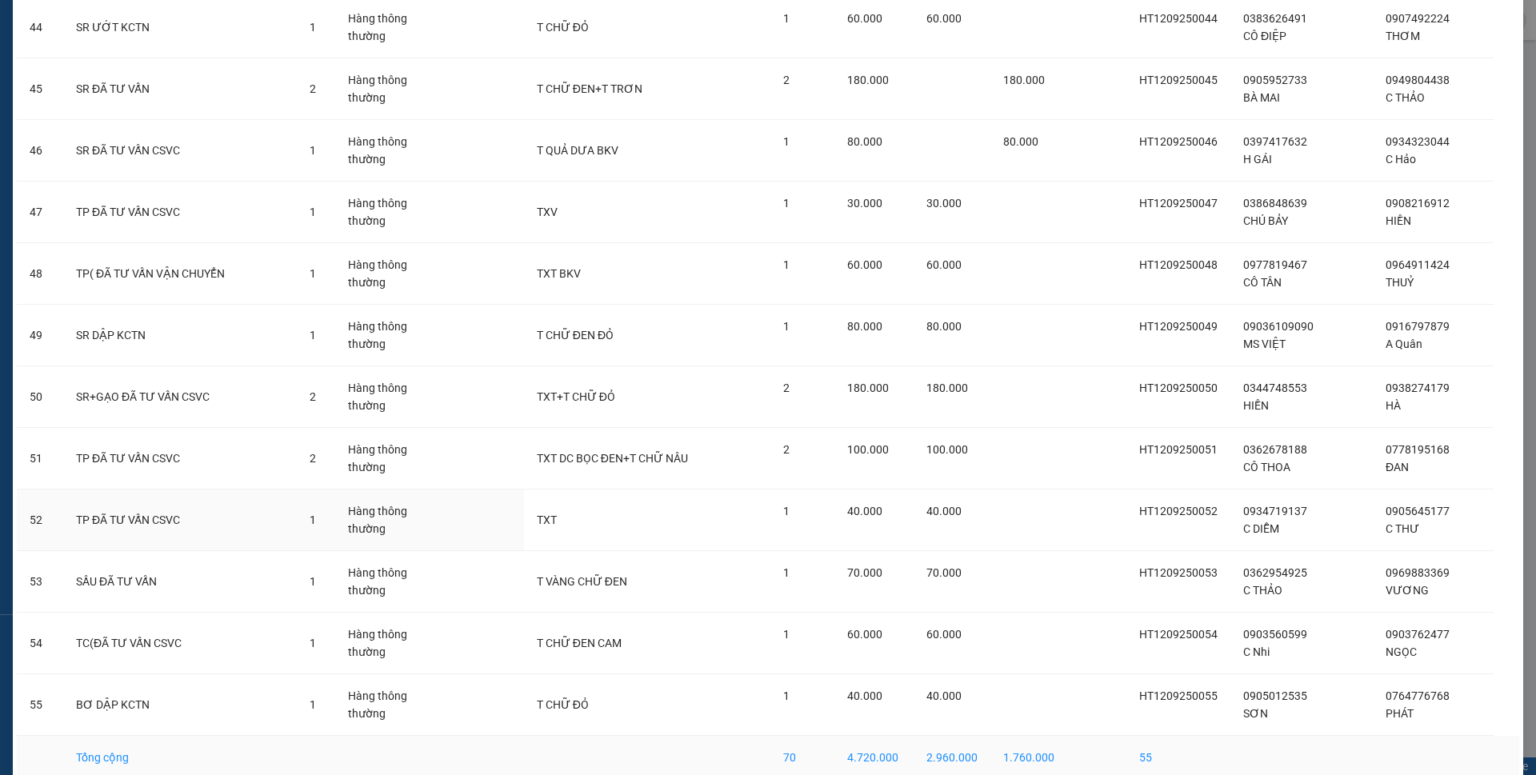
scroll to position [2899, 0]
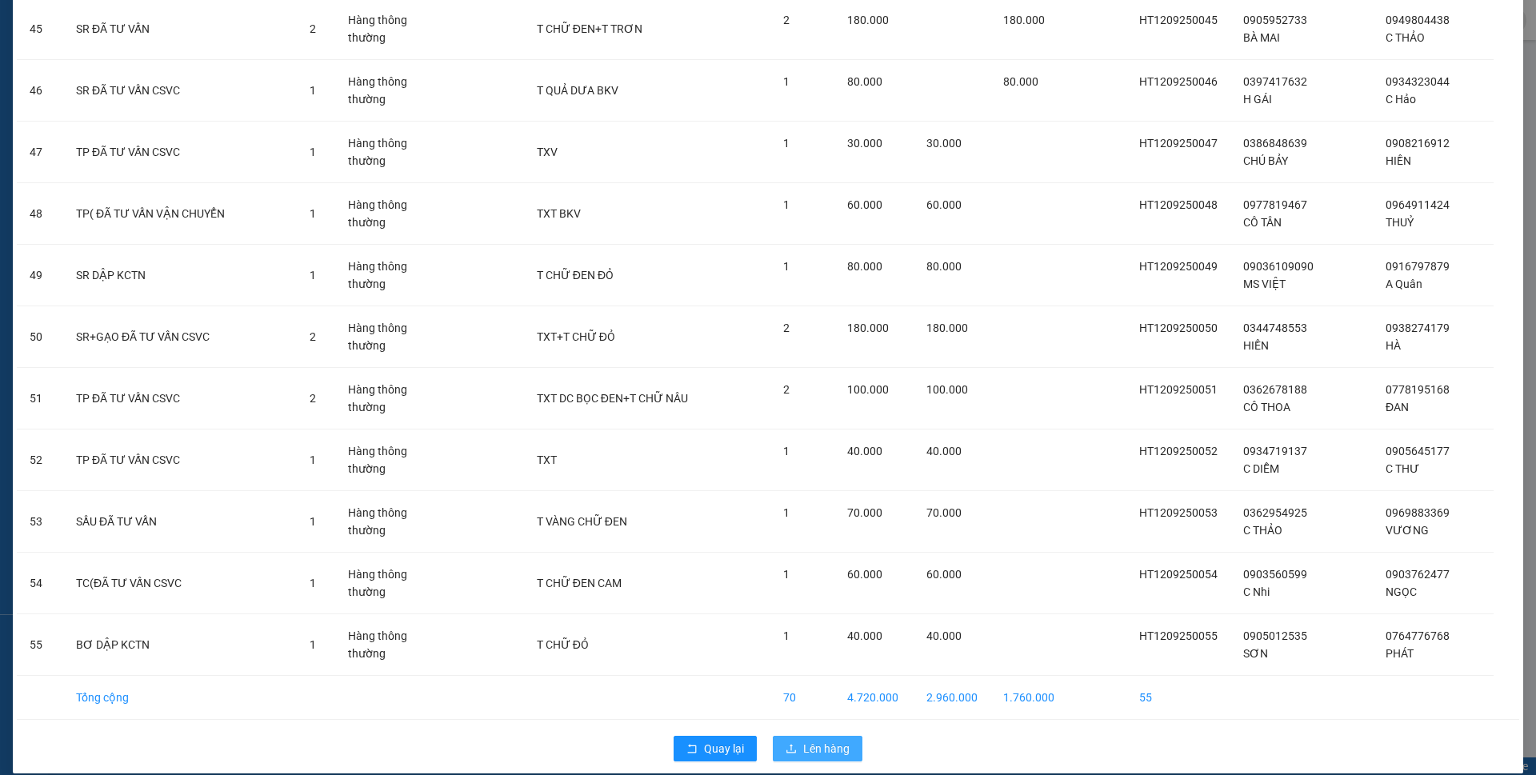
click at [845, 736] on button "Lên hàng" at bounding box center [818, 749] width 90 height 26
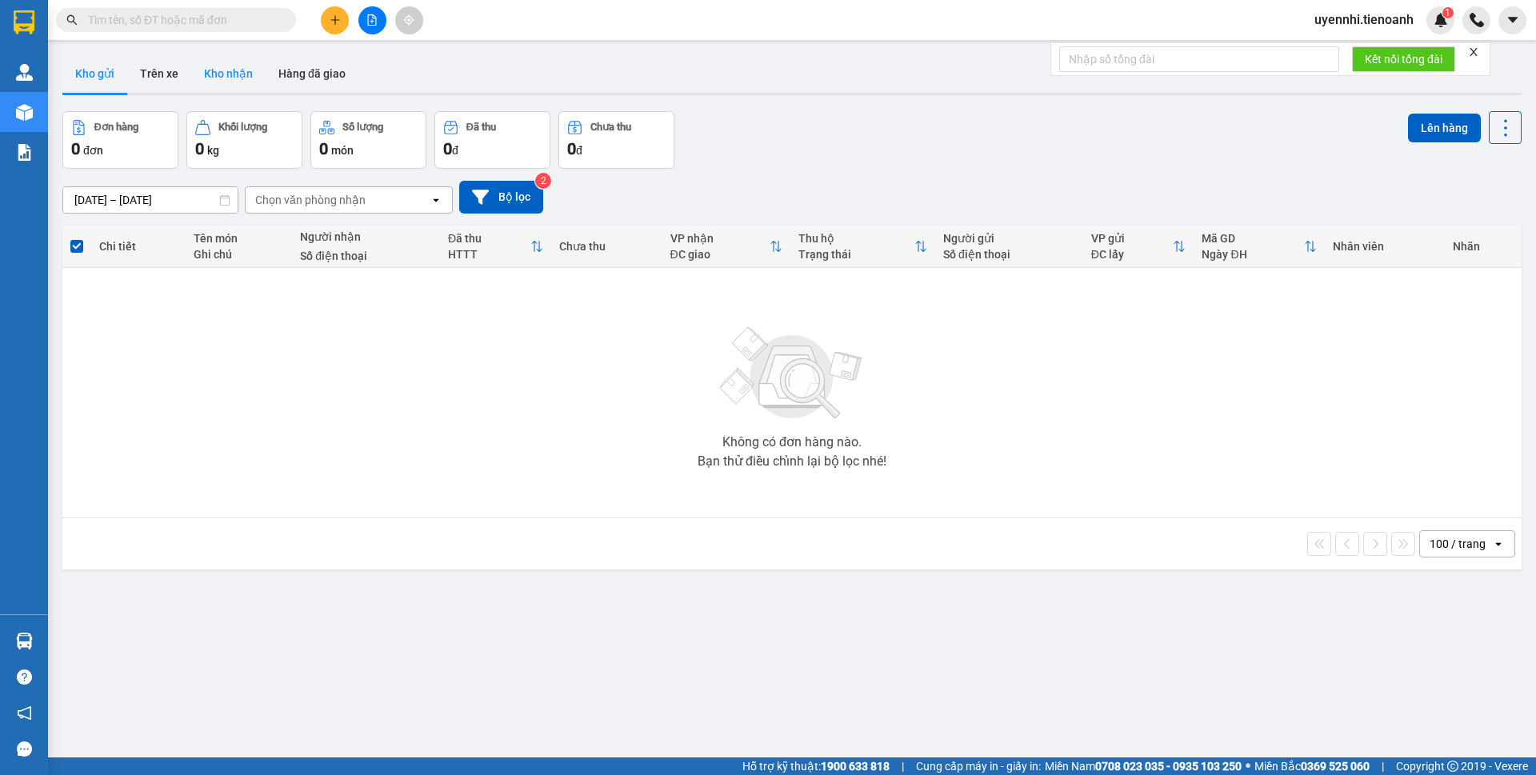
click at [217, 73] on button "Kho nhận" at bounding box center [228, 73] width 74 height 38
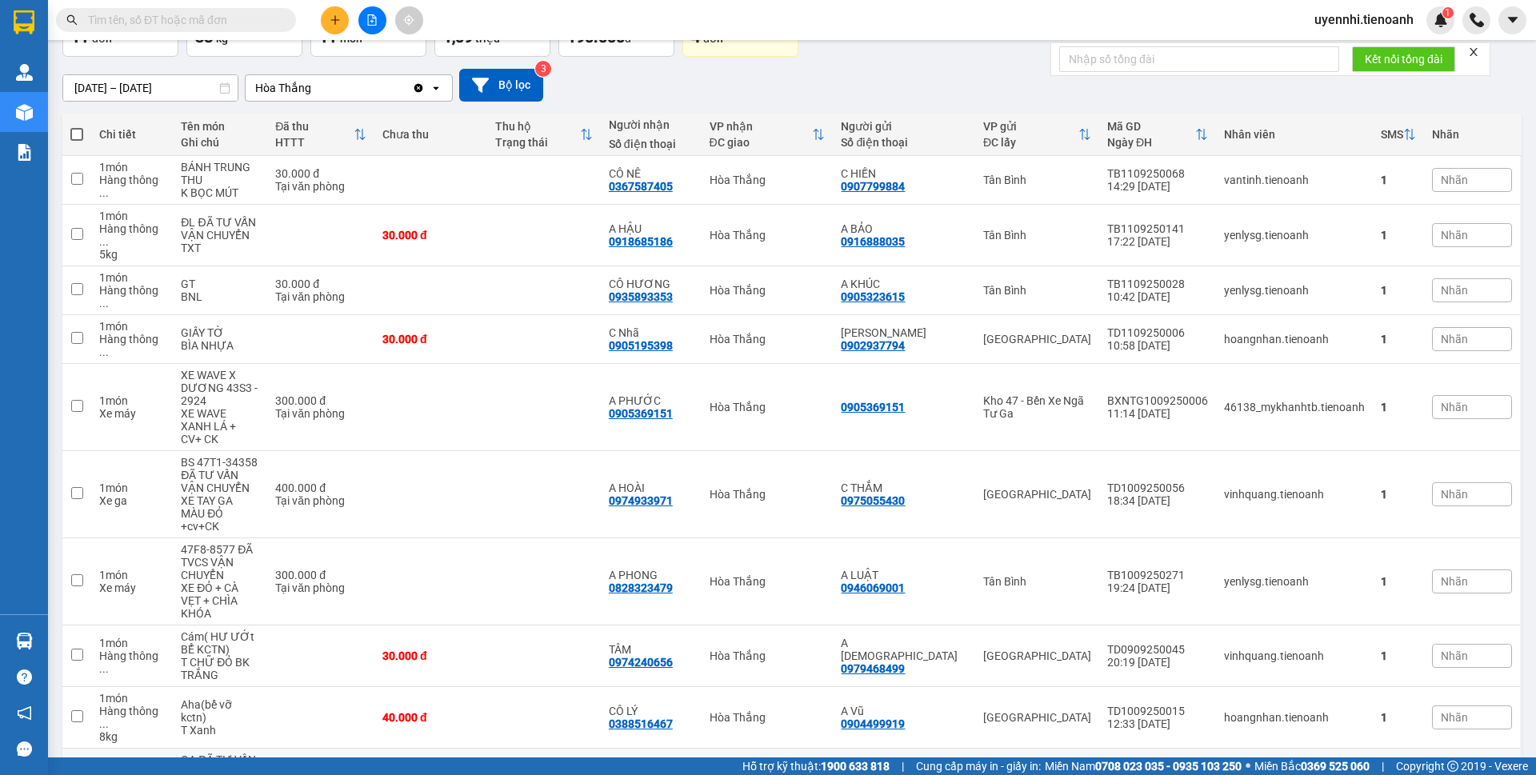
scroll to position [55, 0]
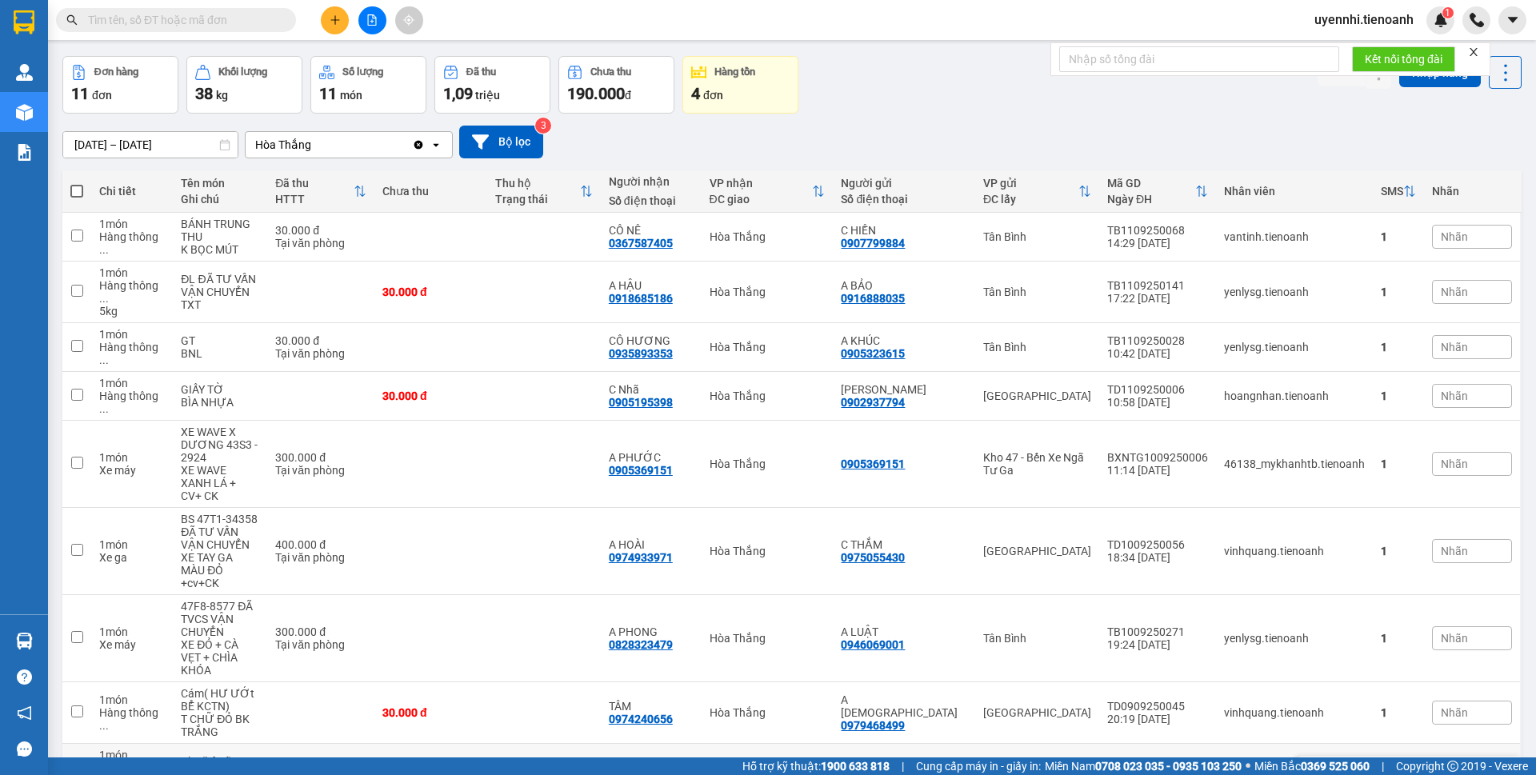
drag, startPoint x: 899, startPoint y: 676, endPoint x: 517, endPoint y: 518, distance: 414.0
click at [517, 517] on td at bounding box center [543, 551] width 113 height 87
checkbox input "true"
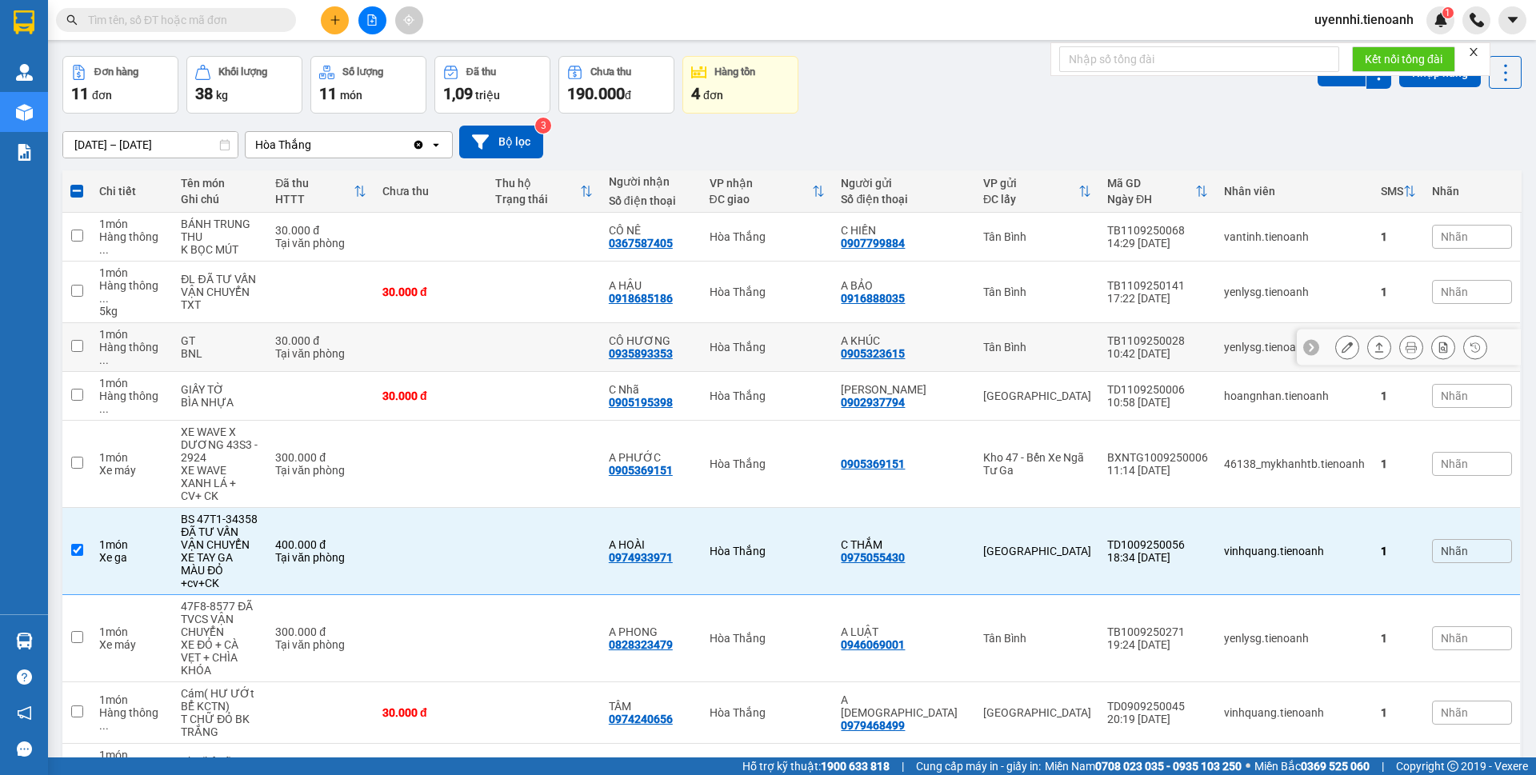
click at [1374, 342] on icon at bounding box center [1379, 347] width 11 height 11
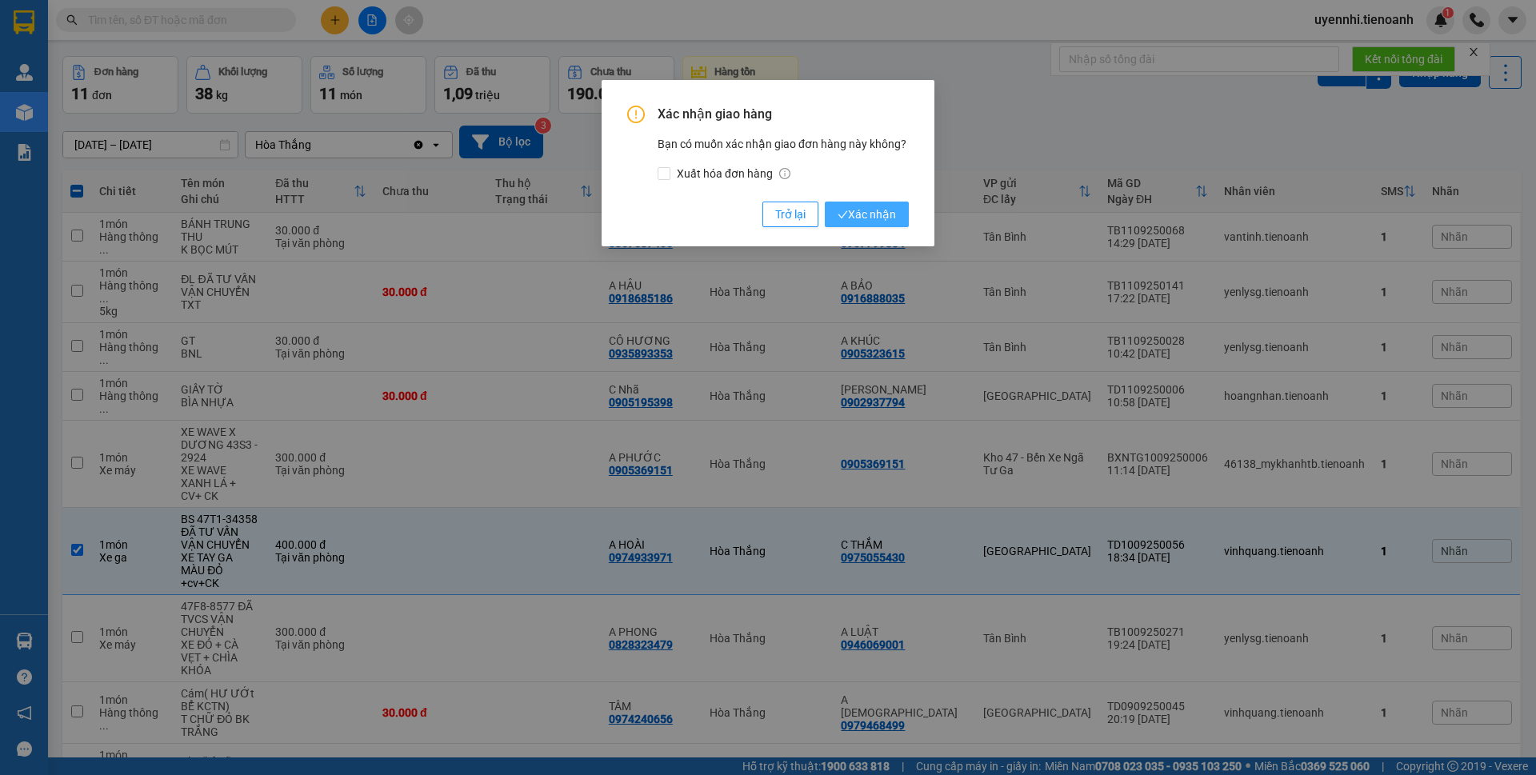
click at [885, 207] on span "Xác nhận" at bounding box center [867, 215] width 58 height 18
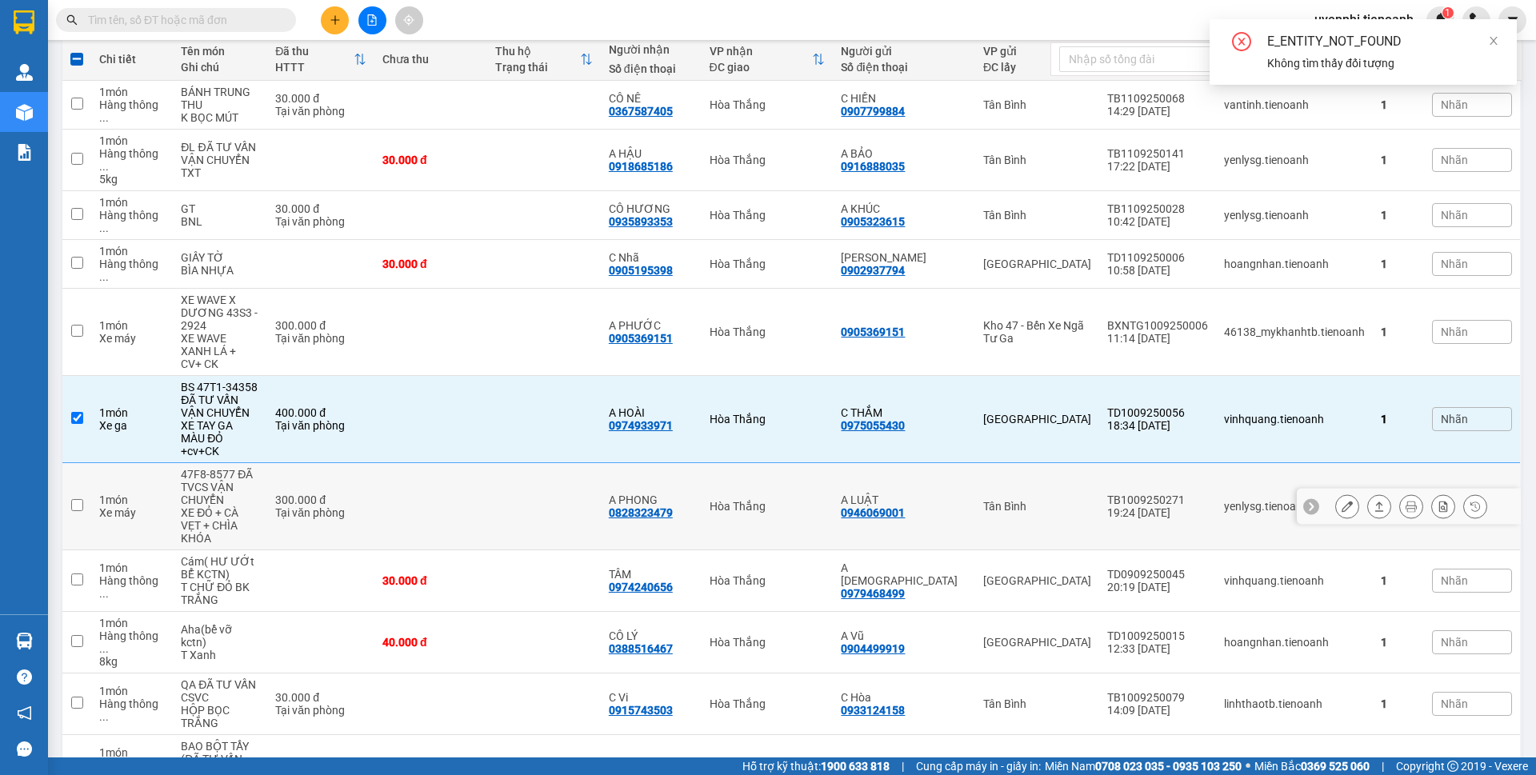
scroll to position [215, 0]
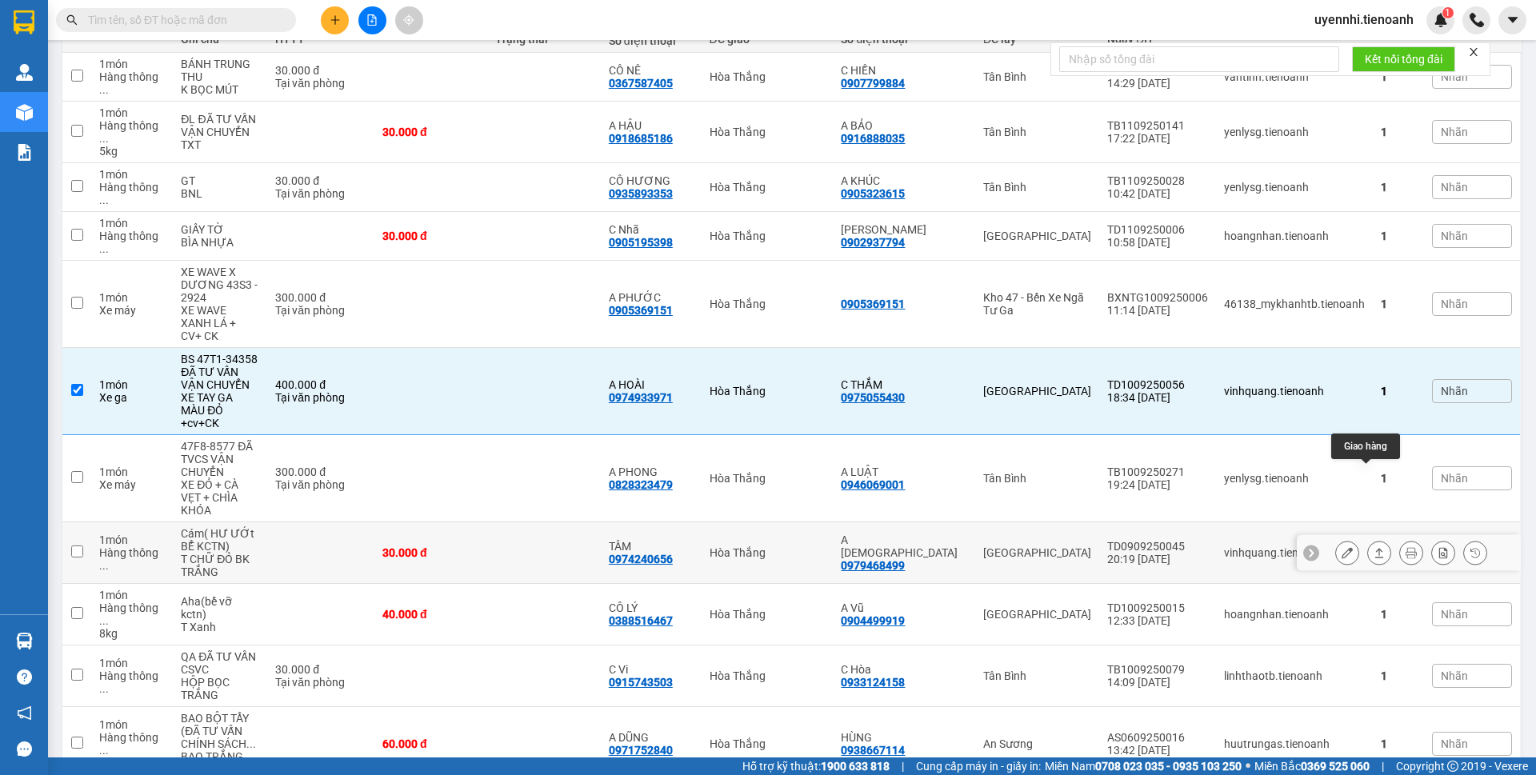
click at [1376, 548] on icon at bounding box center [1380, 553] width 9 height 10
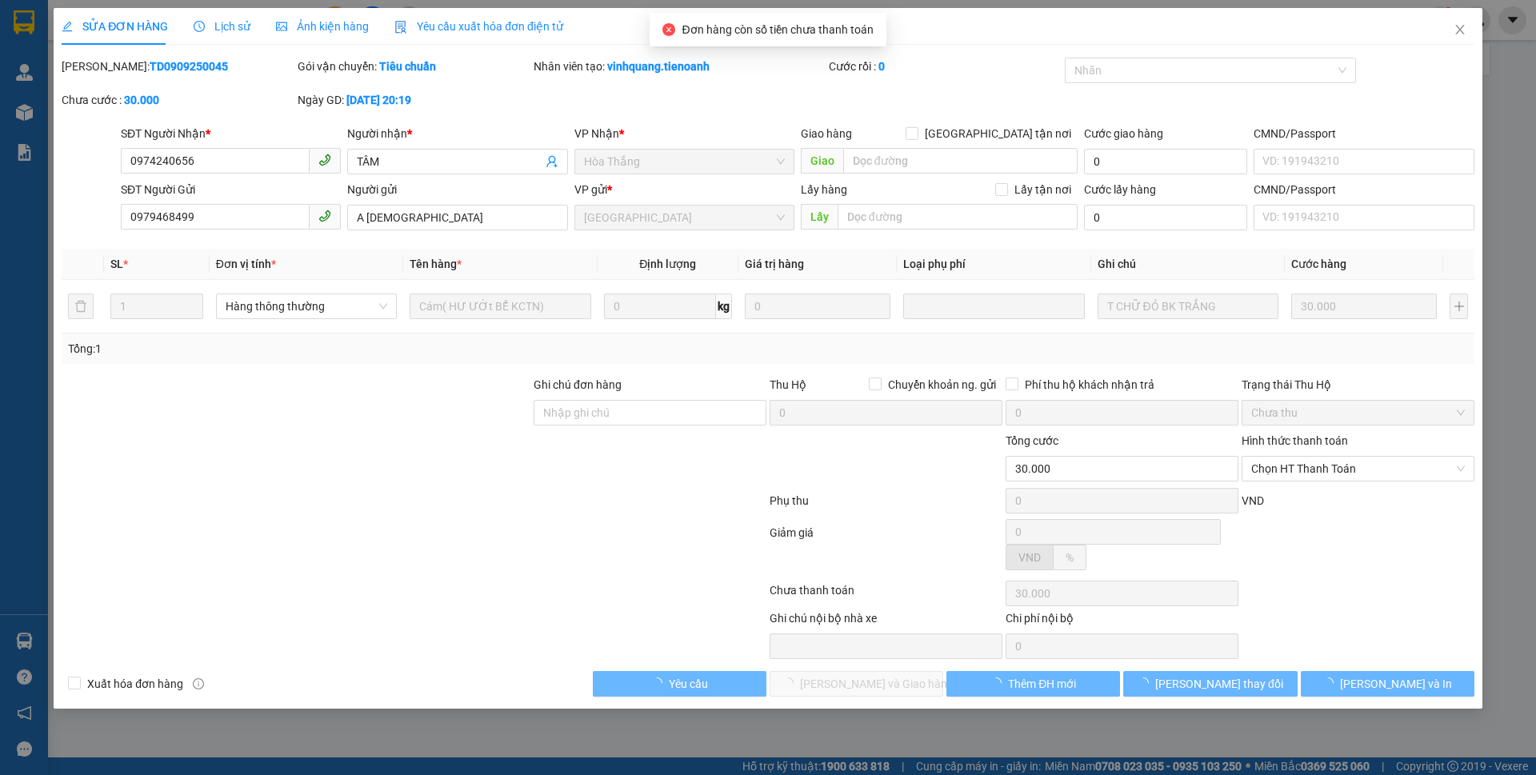
type input "0974240656"
type input "TÂM"
type input "0979468499"
type input "A [DEMOGRAPHIC_DATA]"
type input "30.000"
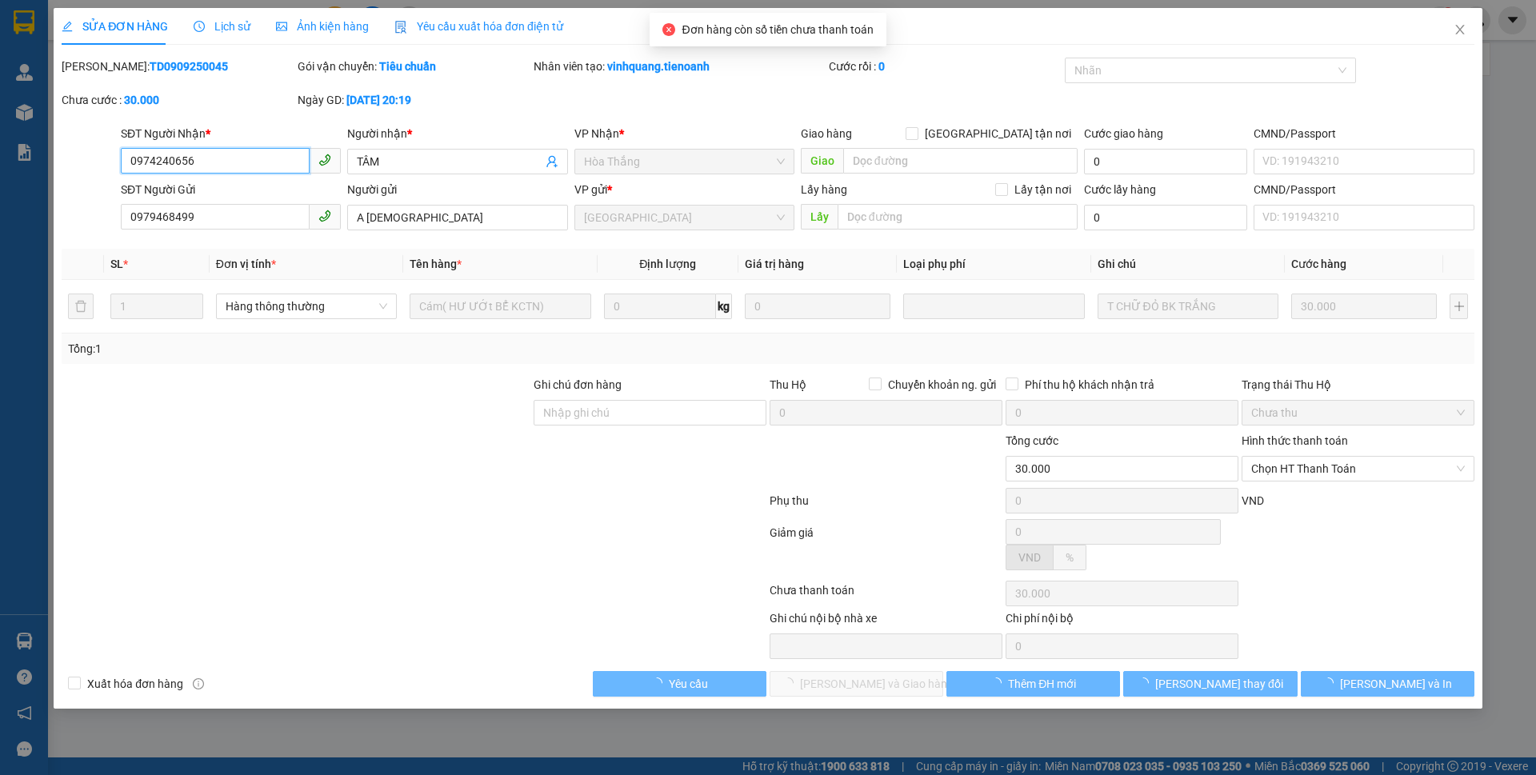
click at [1324, 470] on span "Chọn HT Thanh Toán" at bounding box center [1359, 469] width 214 height 24
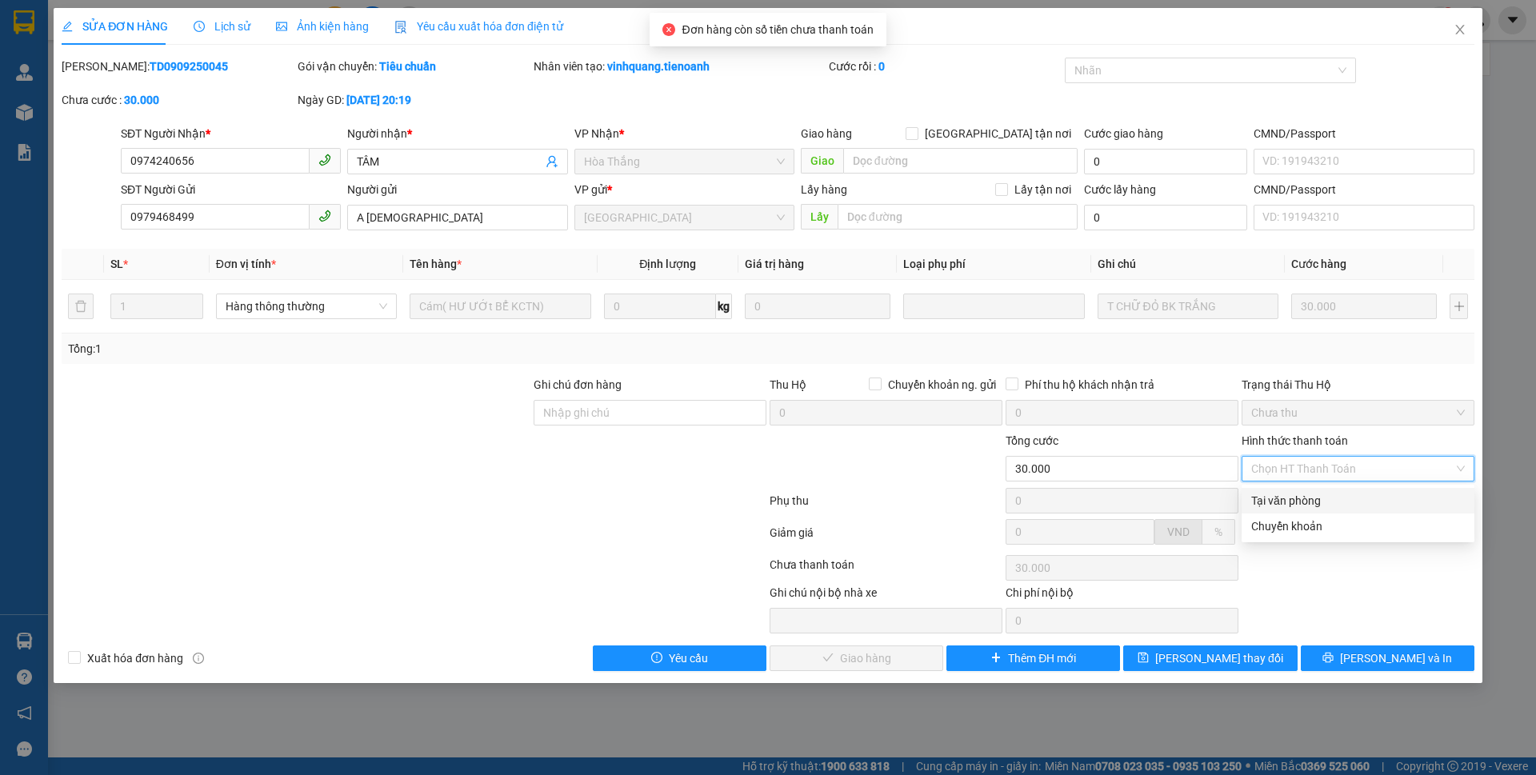
click at [1300, 506] on div "Tại văn phòng" at bounding box center [1359, 501] width 214 height 18
type input "0"
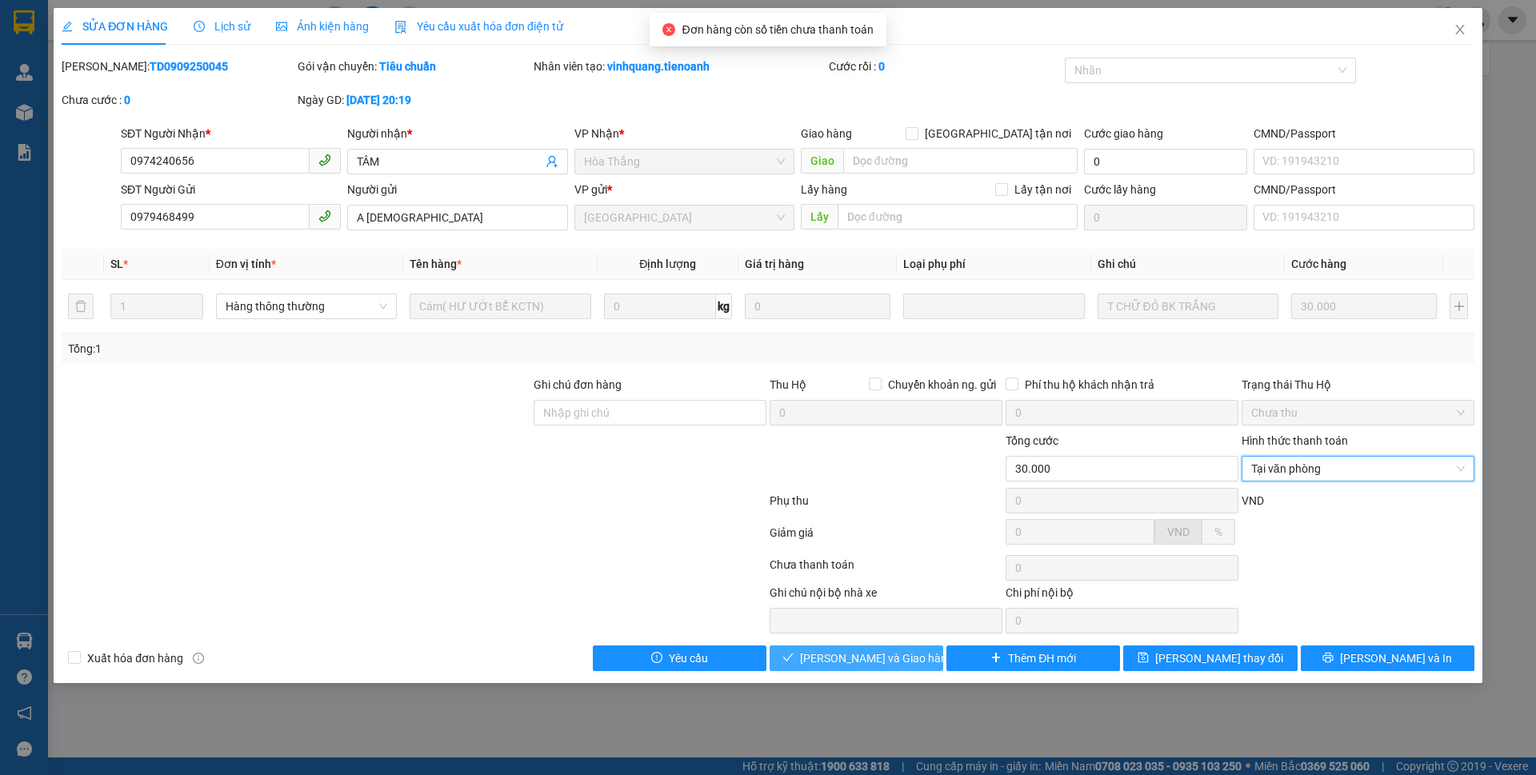
click at [897, 658] on span "[PERSON_NAME] và Giao hàng" at bounding box center [877, 659] width 154 height 18
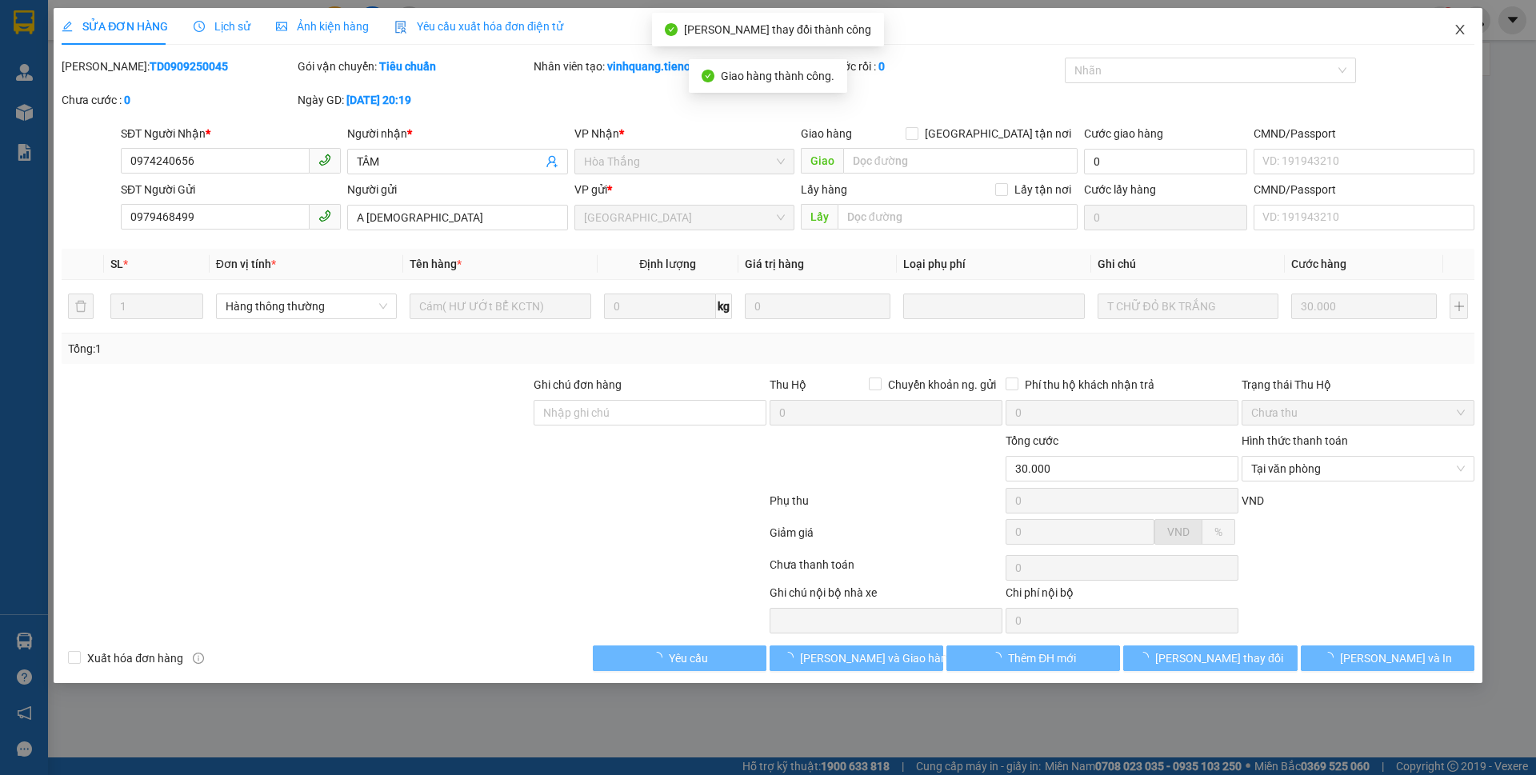
click at [1462, 34] on icon "close" at bounding box center [1460, 29] width 13 height 13
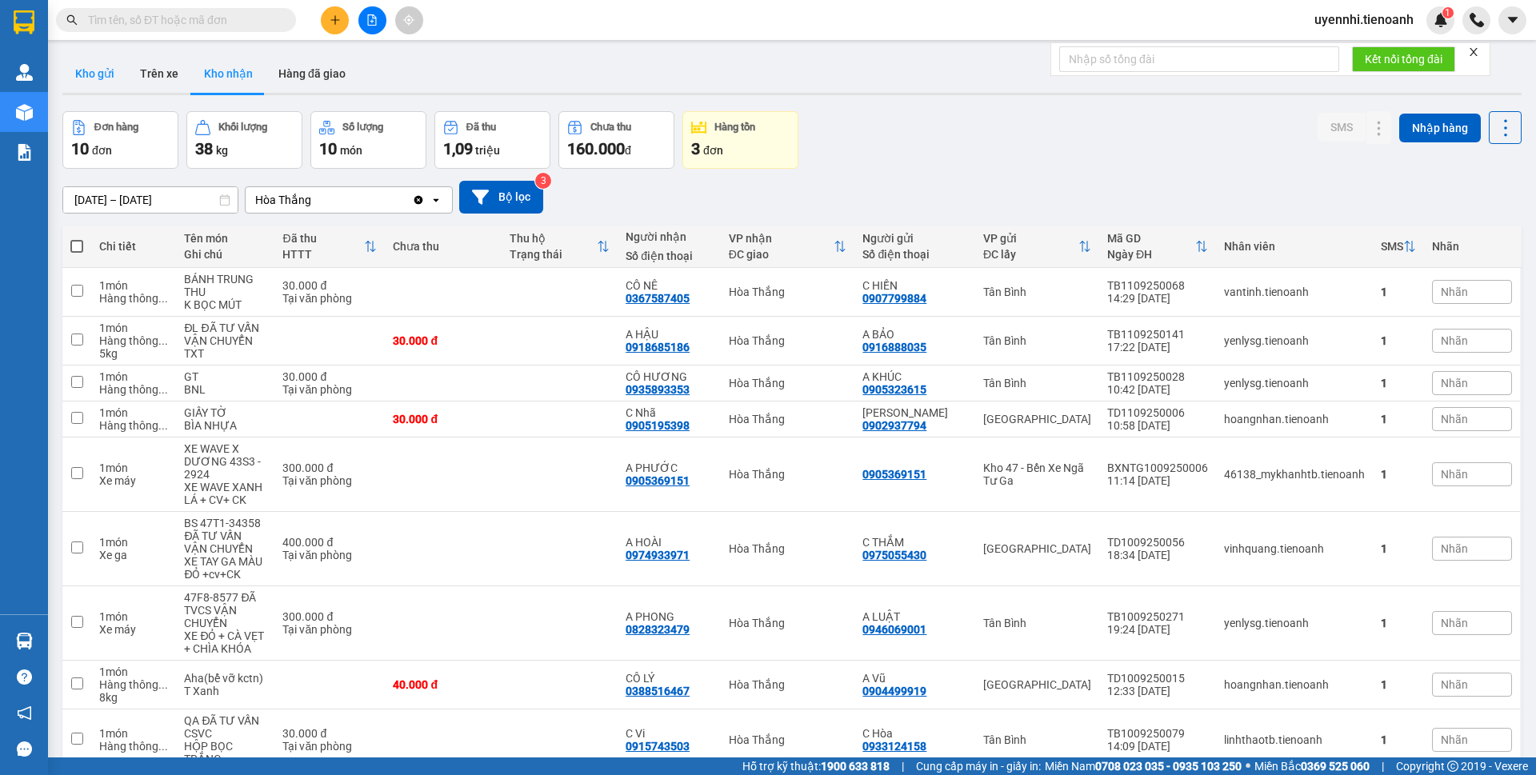
click at [87, 71] on button "Kho gửi" at bounding box center [94, 73] width 65 height 38
